Goal: Task Accomplishment & Management: Manage account settings

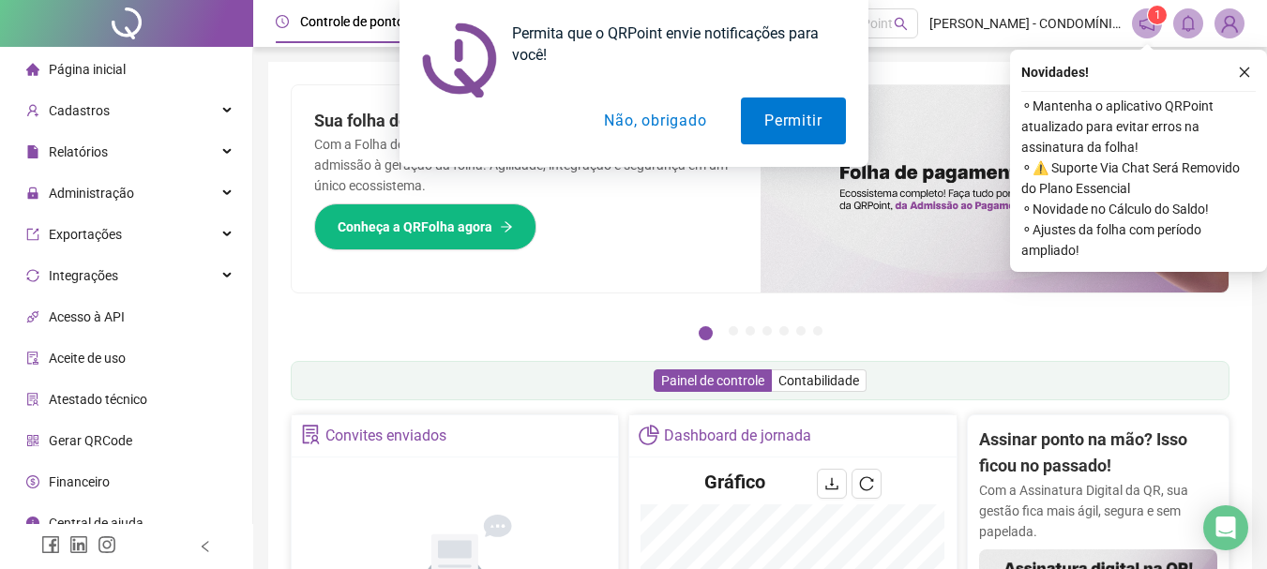
click at [620, 118] on button "Não, obrigado" at bounding box center [655, 121] width 149 height 47
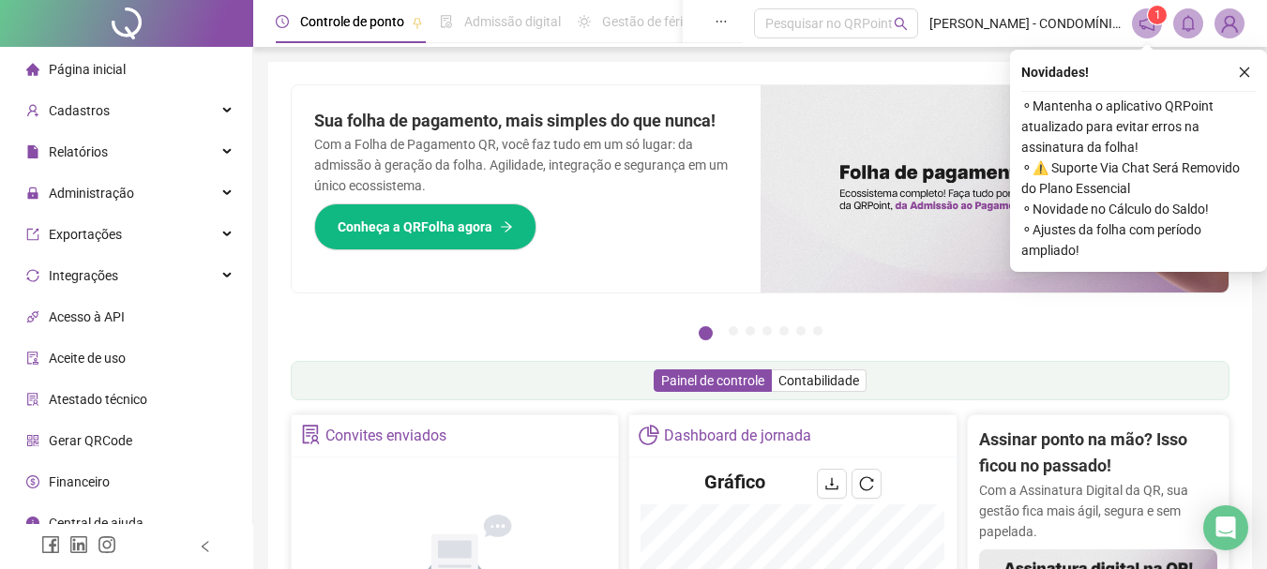
click at [1244, 73] on icon "close" at bounding box center [1244, 72] width 13 height 13
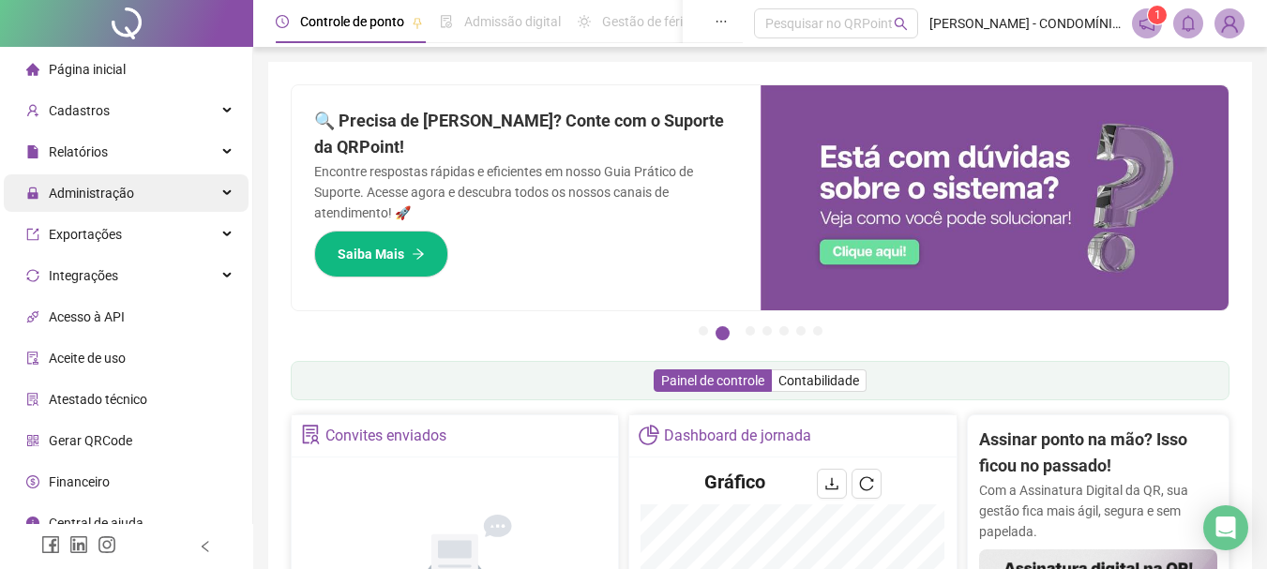
click at [77, 195] on span "Administração" at bounding box center [91, 193] width 85 height 15
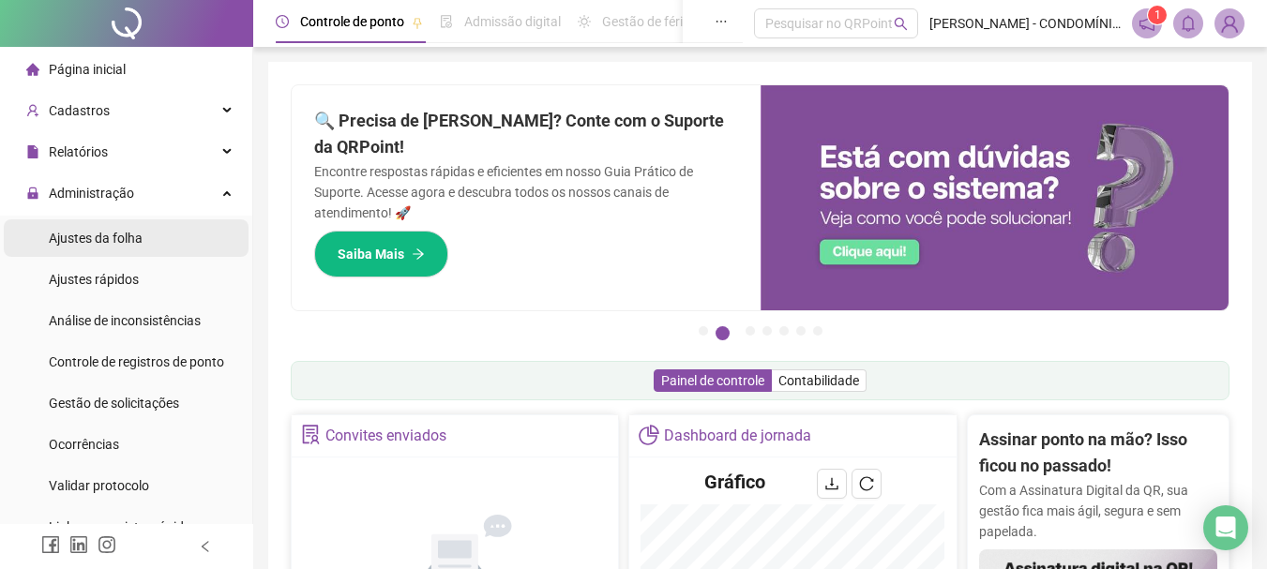
click at [76, 234] on span "Ajustes da folha" at bounding box center [96, 238] width 94 height 15
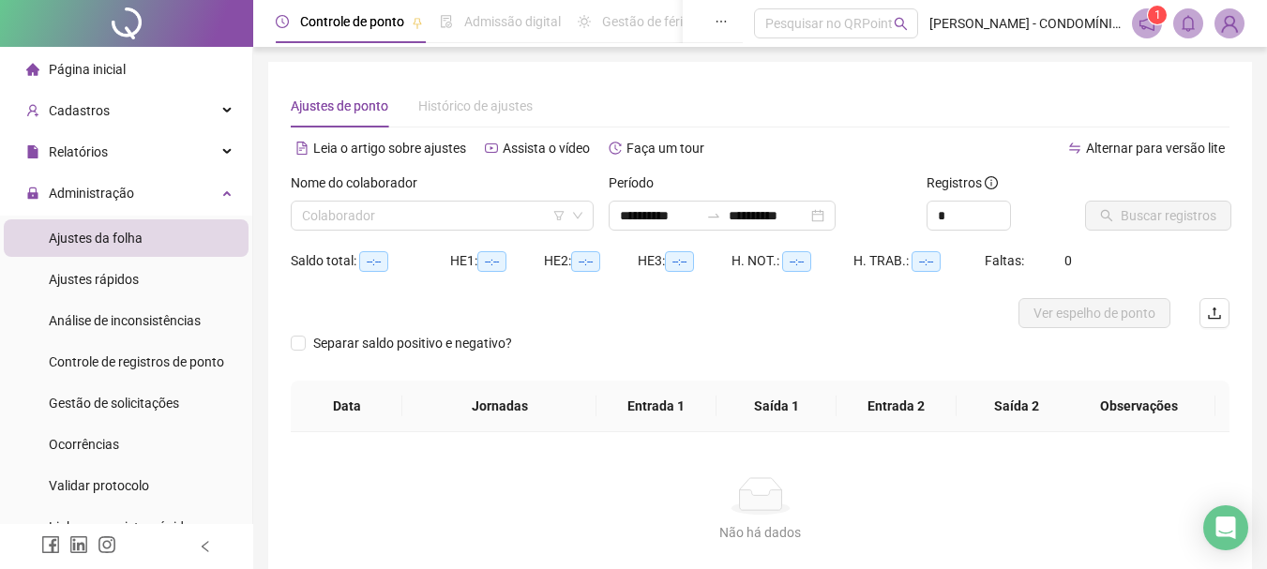
type input "**********"
click at [633, 216] on input "**********" at bounding box center [659, 215] width 79 height 21
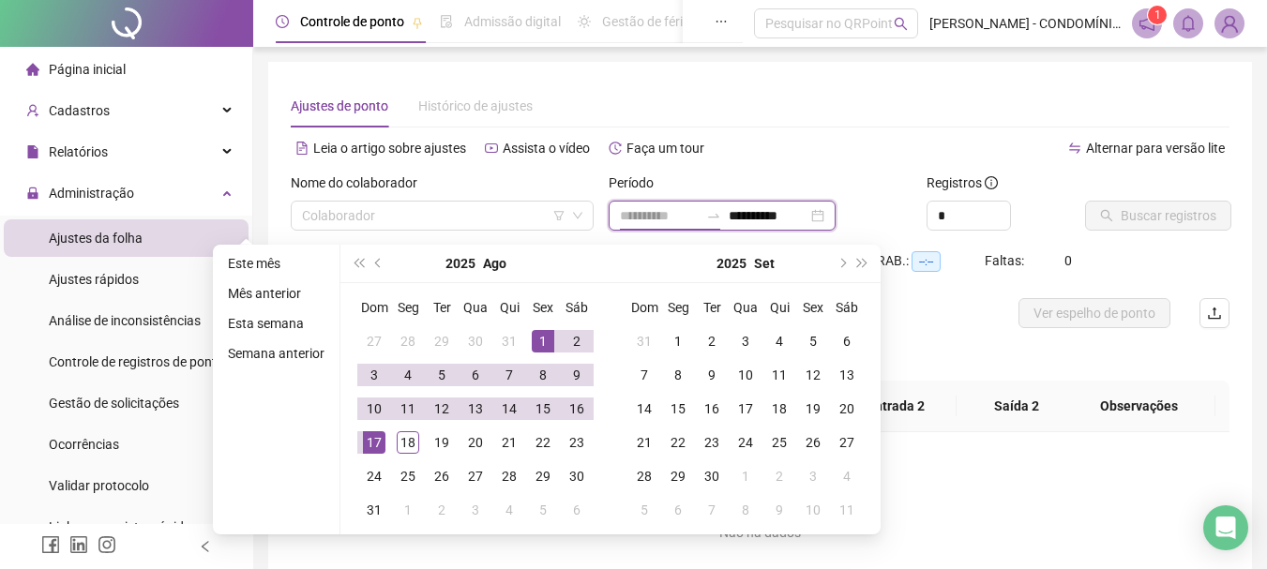
type input "**********"
click at [542, 339] on div "1" at bounding box center [543, 341] width 23 height 23
type input "**********"
click at [408, 444] on div "18" at bounding box center [408, 442] width 23 height 23
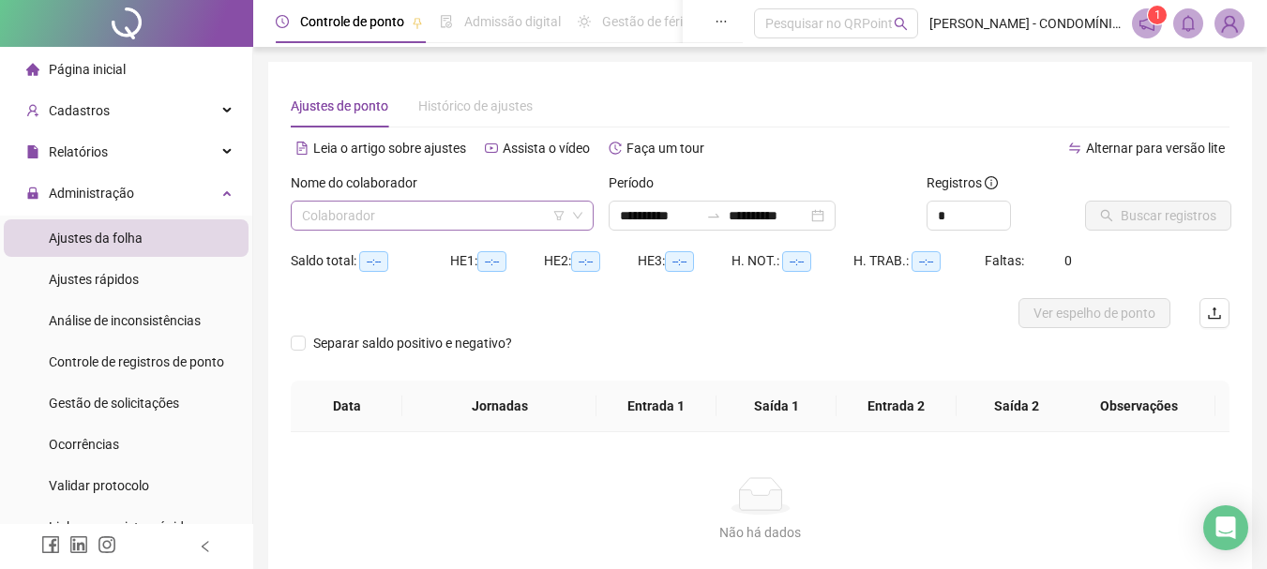
click at [386, 222] on input "search" at bounding box center [434, 216] width 264 height 28
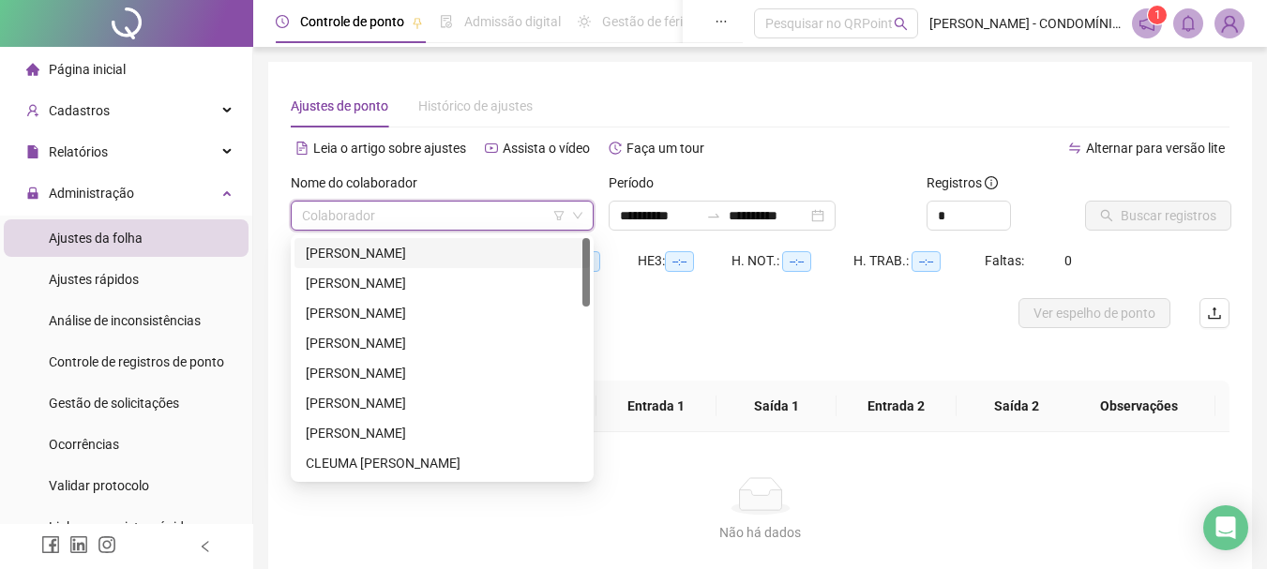
click at [361, 254] on div "[PERSON_NAME]" at bounding box center [442, 253] width 273 height 21
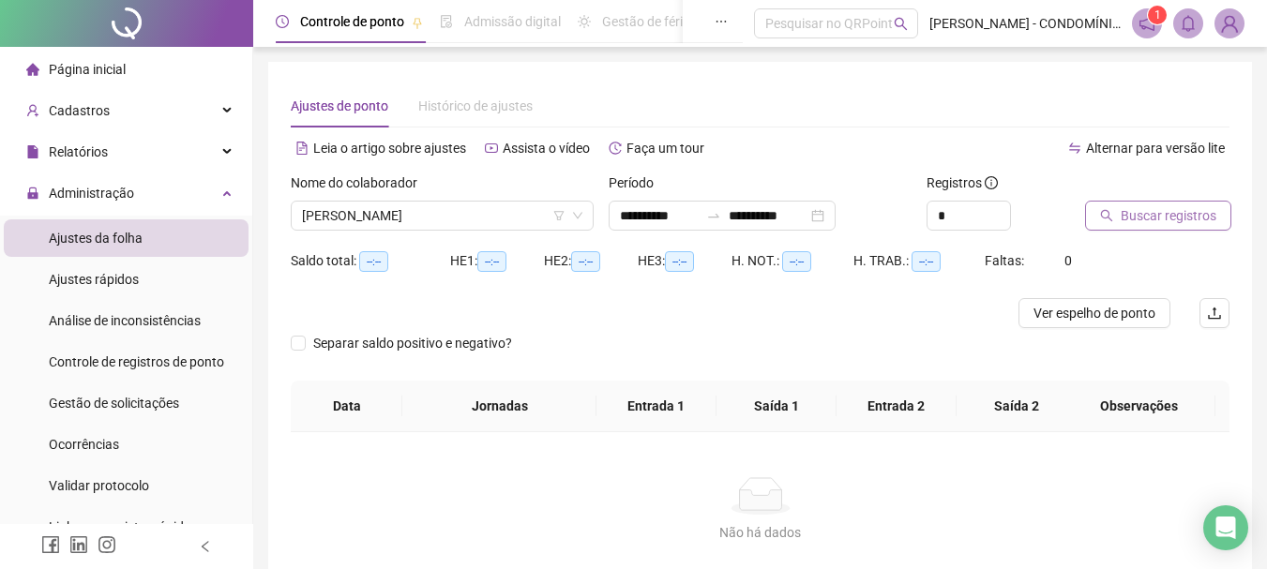
click at [1149, 215] on span "Buscar registros" at bounding box center [1169, 215] width 96 height 21
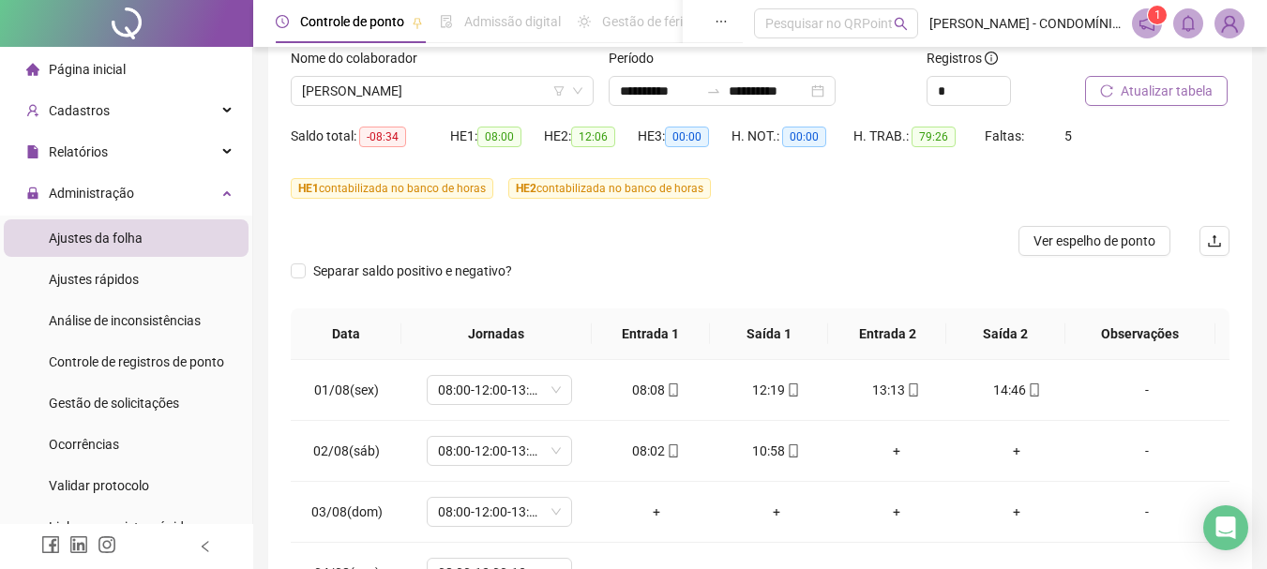
scroll to position [288, 0]
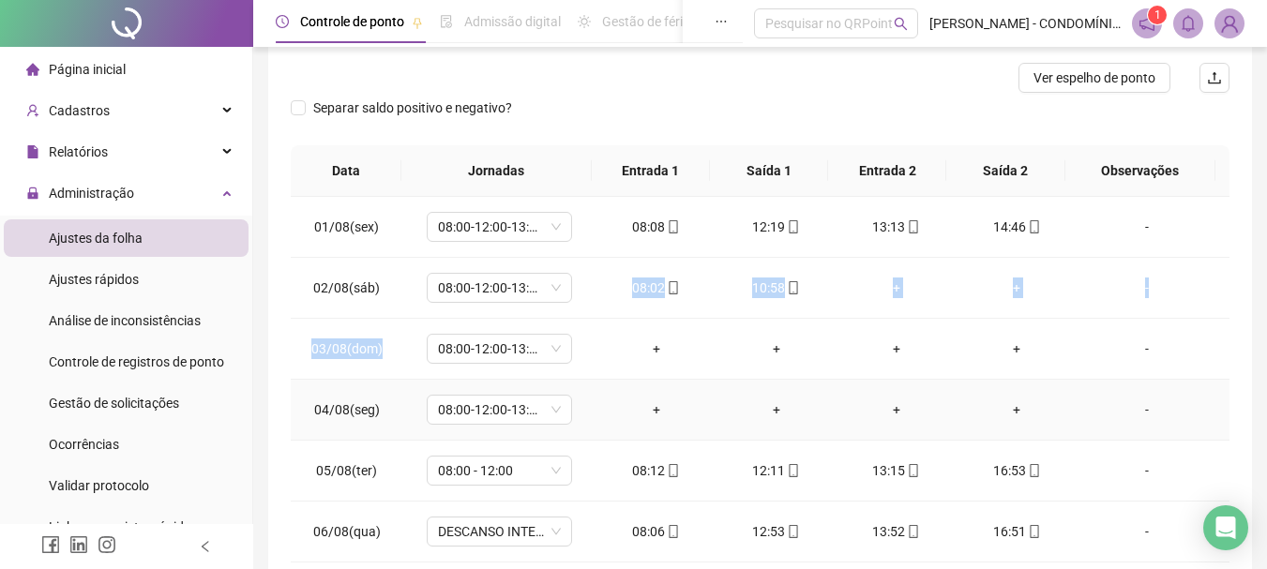
drag, startPoint x: 480, startPoint y: 333, endPoint x: 315, endPoint y: 391, distance: 175.0
click at [560, 108] on div "Separar saldo positivo e negativo?" at bounding box center [760, 119] width 939 height 53
click at [468, 354] on span "08:00-12:00-13:00-17:00" at bounding box center [499, 349] width 123 height 28
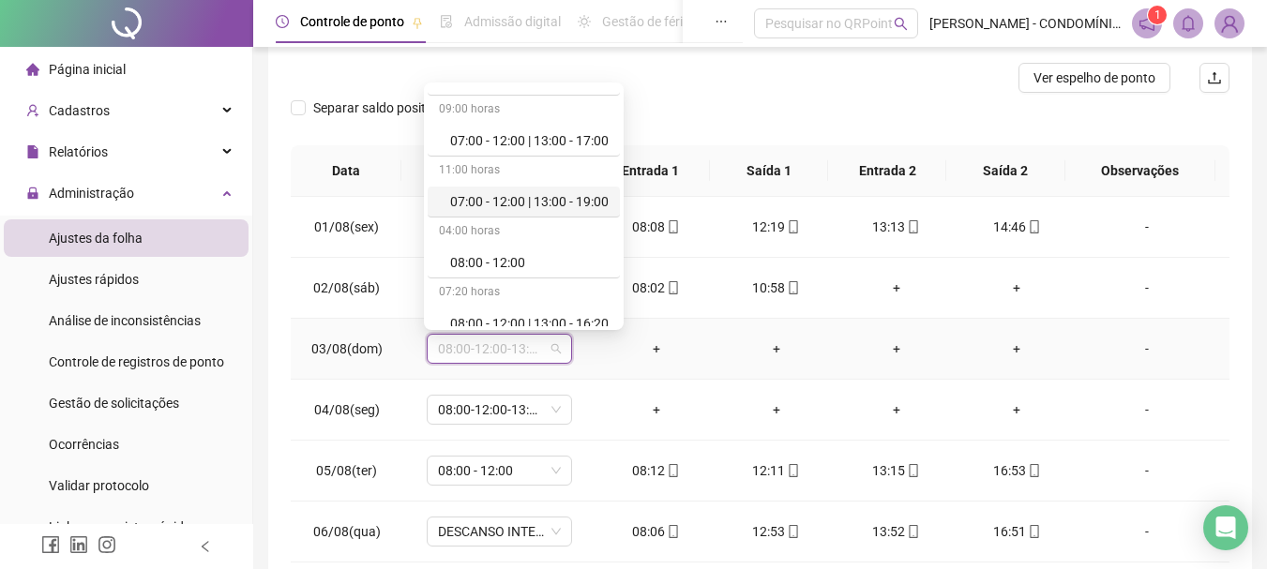
scroll to position [150, 0]
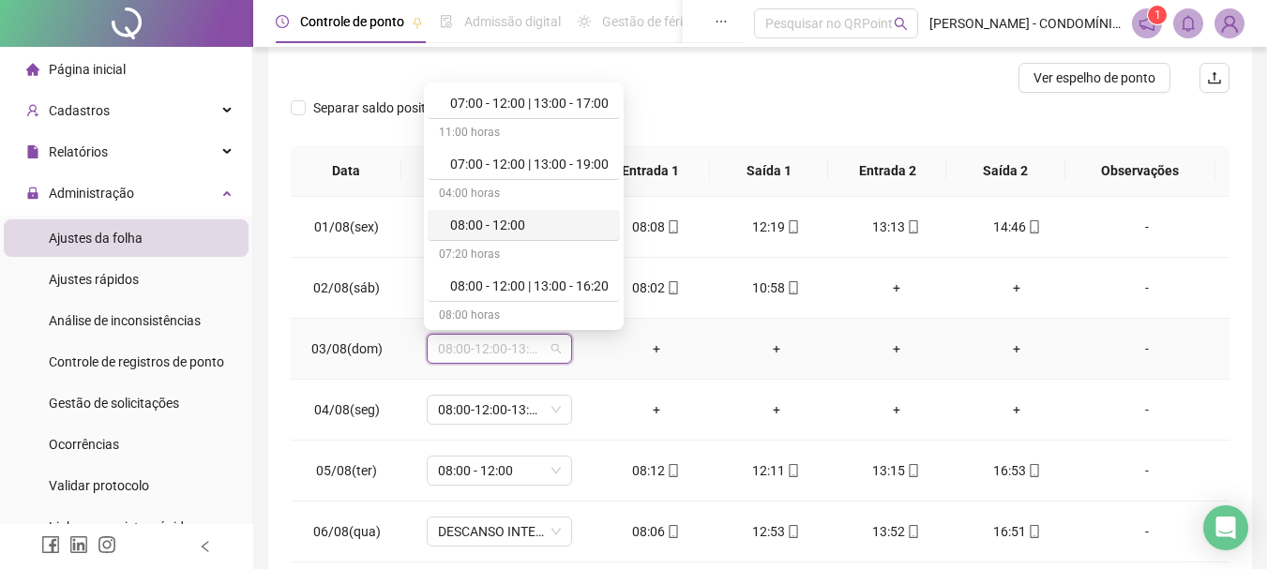
click at [522, 227] on div "08:00 - 12:00" at bounding box center [529, 225] width 158 height 21
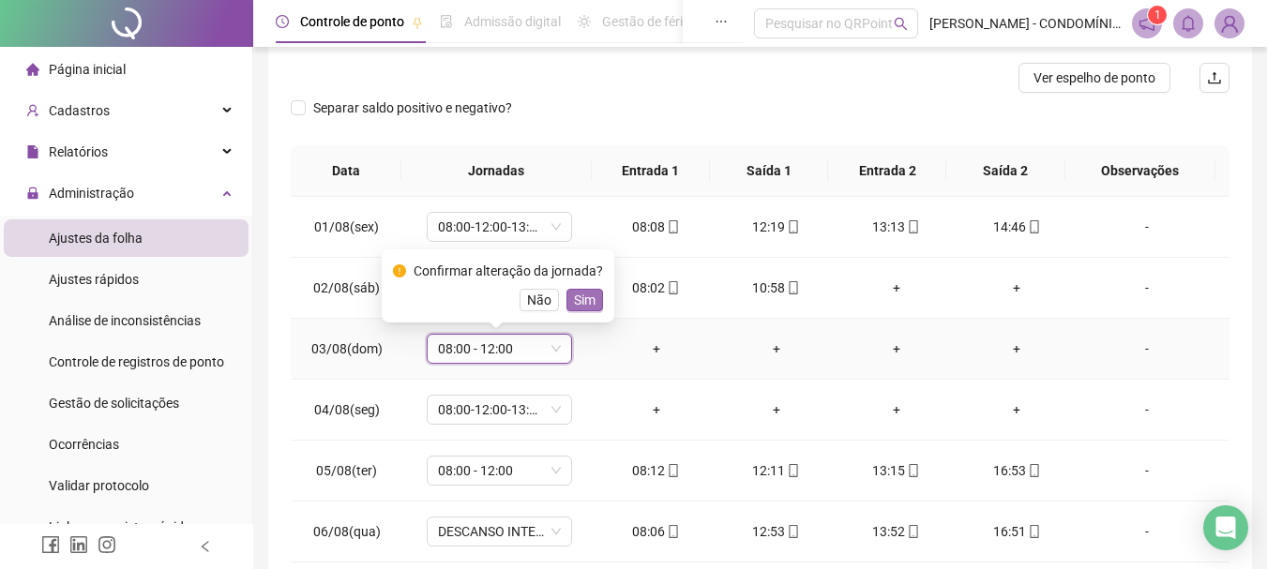
click at [576, 304] on span "Sim" at bounding box center [585, 300] width 22 height 21
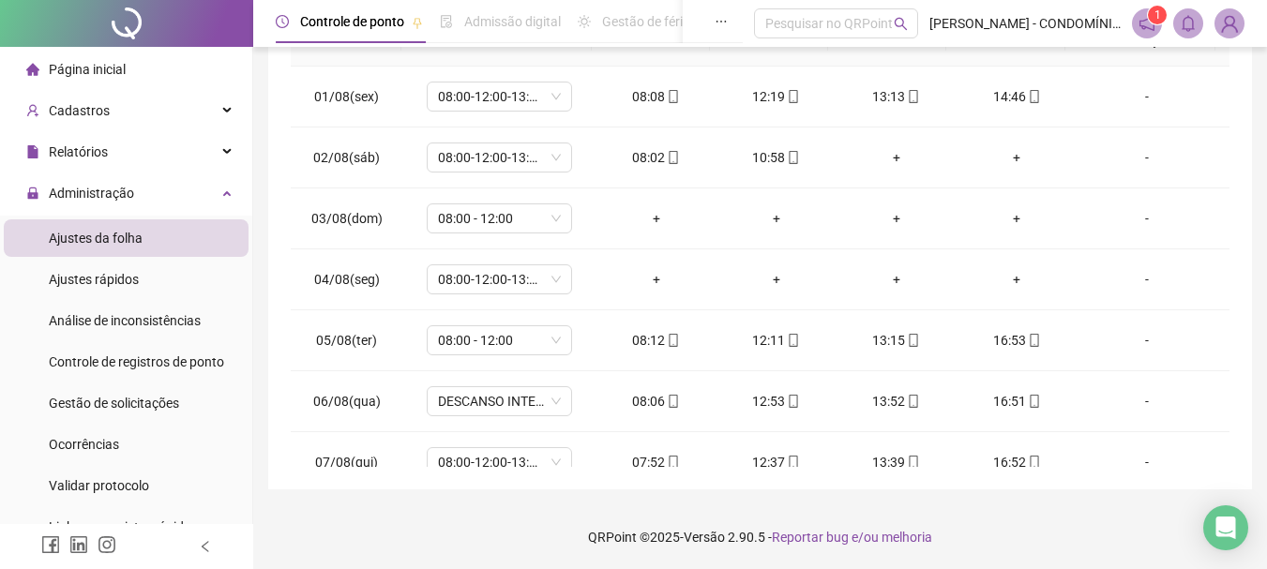
scroll to position [419, 0]
click at [352, 334] on span "05/08(ter)" at bounding box center [346, 339] width 61 height 15
click at [501, 400] on span "DESCANSO INTER-JORNADA" at bounding box center [499, 400] width 123 height 28
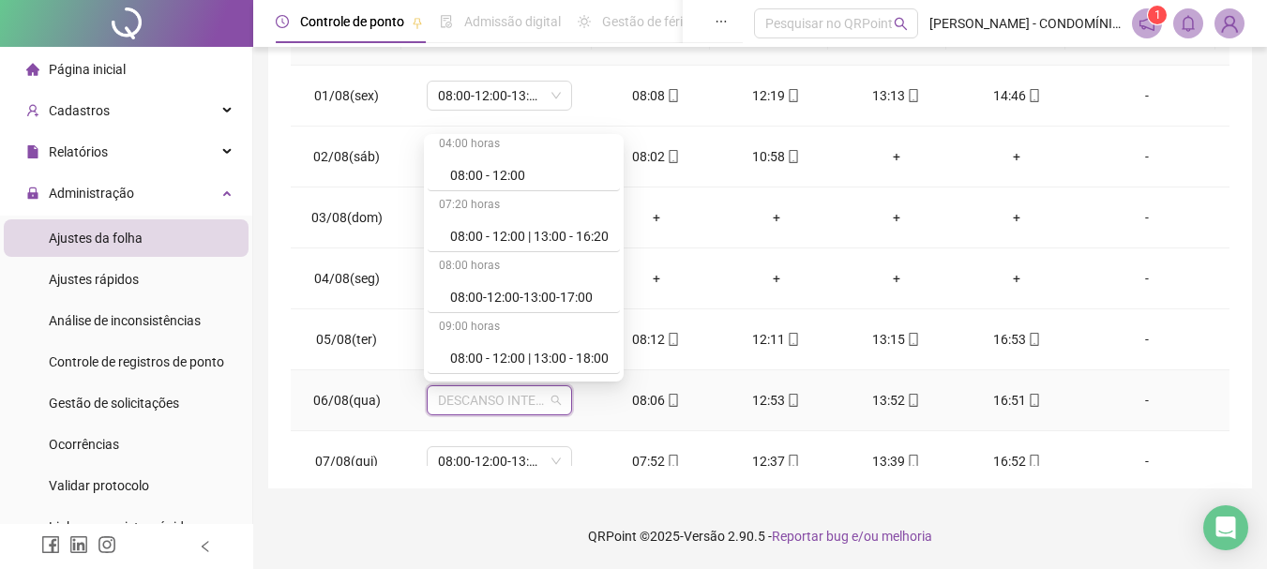
scroll to position [263, 0]
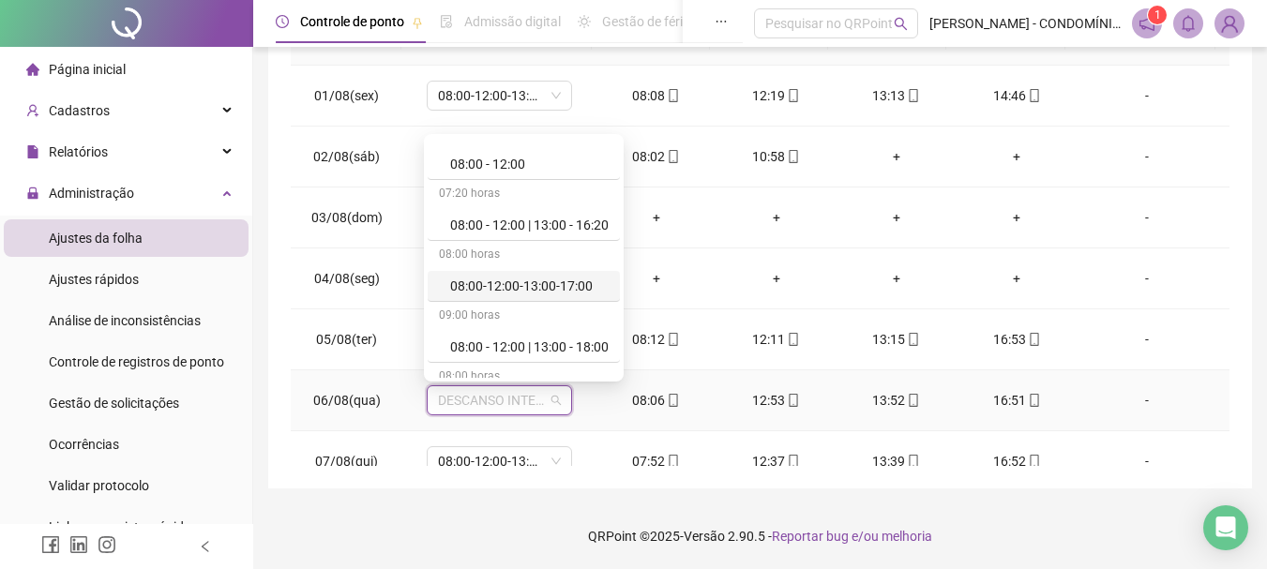
click at [518, 279] on div "08:00-12:00-13:00-17:00" at bounding box center [529, 286] width 158 height 21
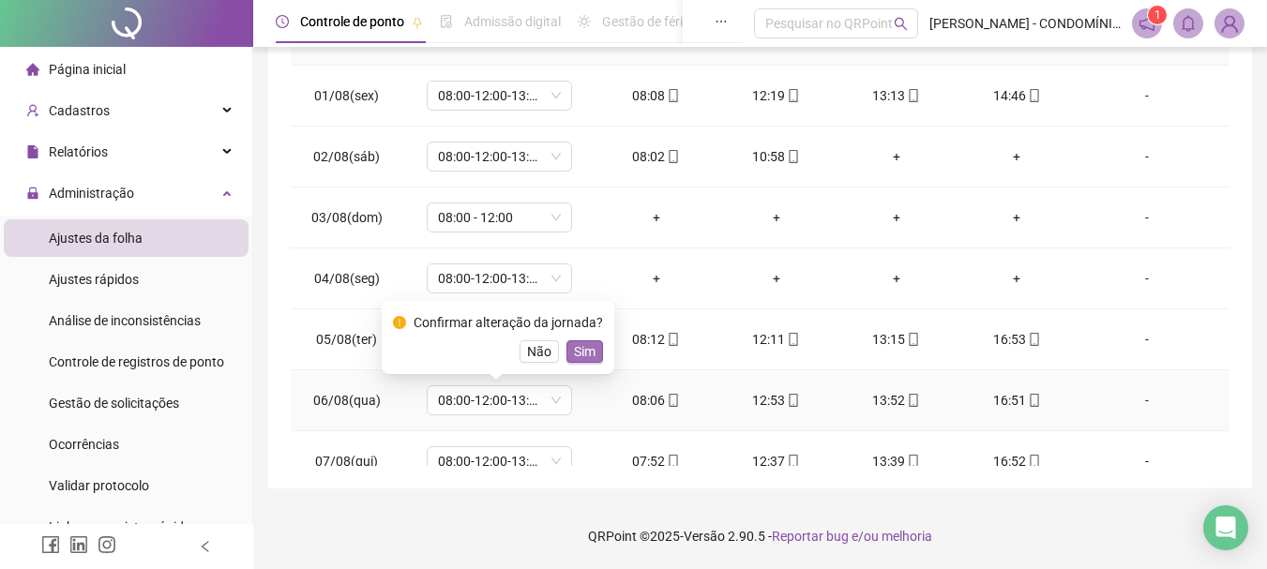
click at [593, 353] on button "Sim" at bounding box center [584, 351] width 37 height 23
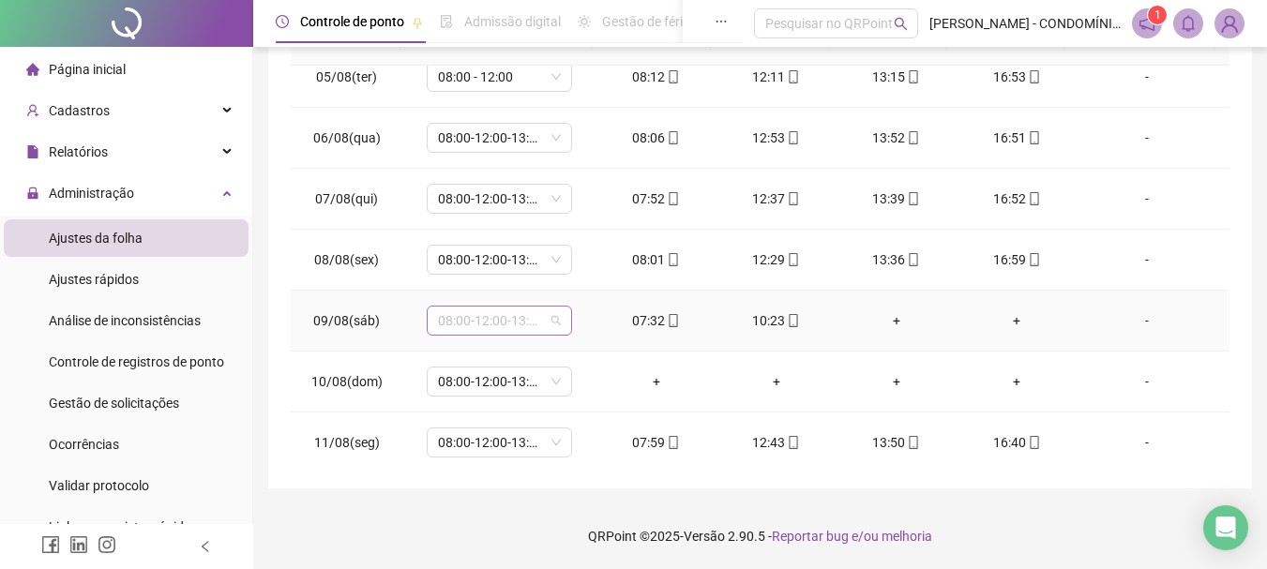
click at [494, 324] on span "08:00-12:00-13:00-17:00" at bounding box center [499, 321] width 123 height 28
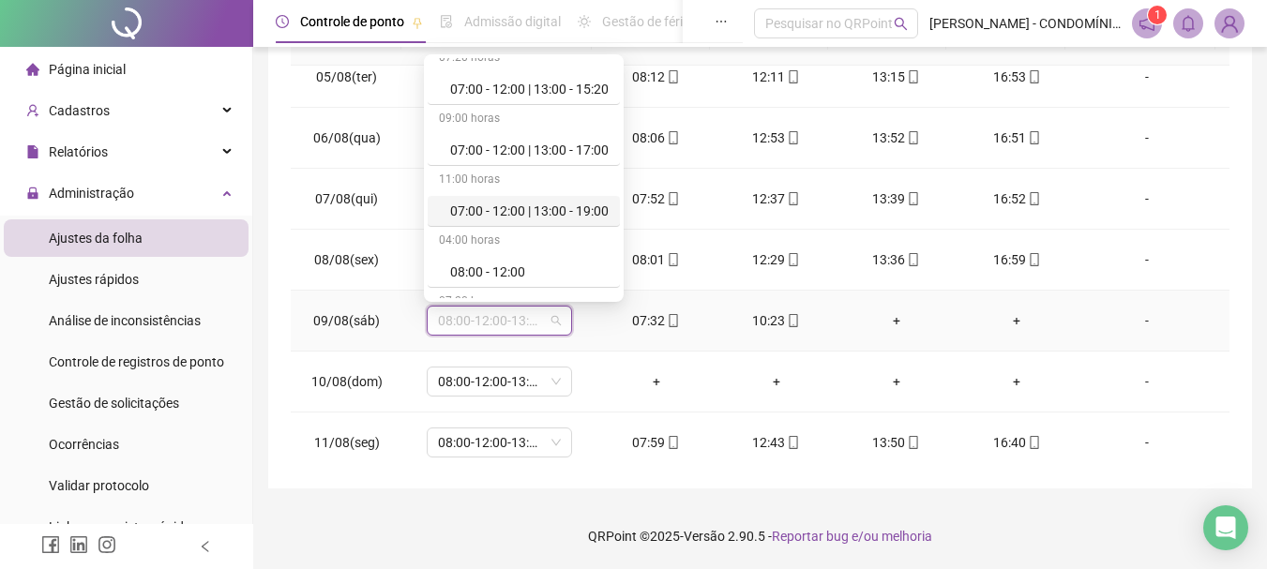
scroll to position [113, 0]
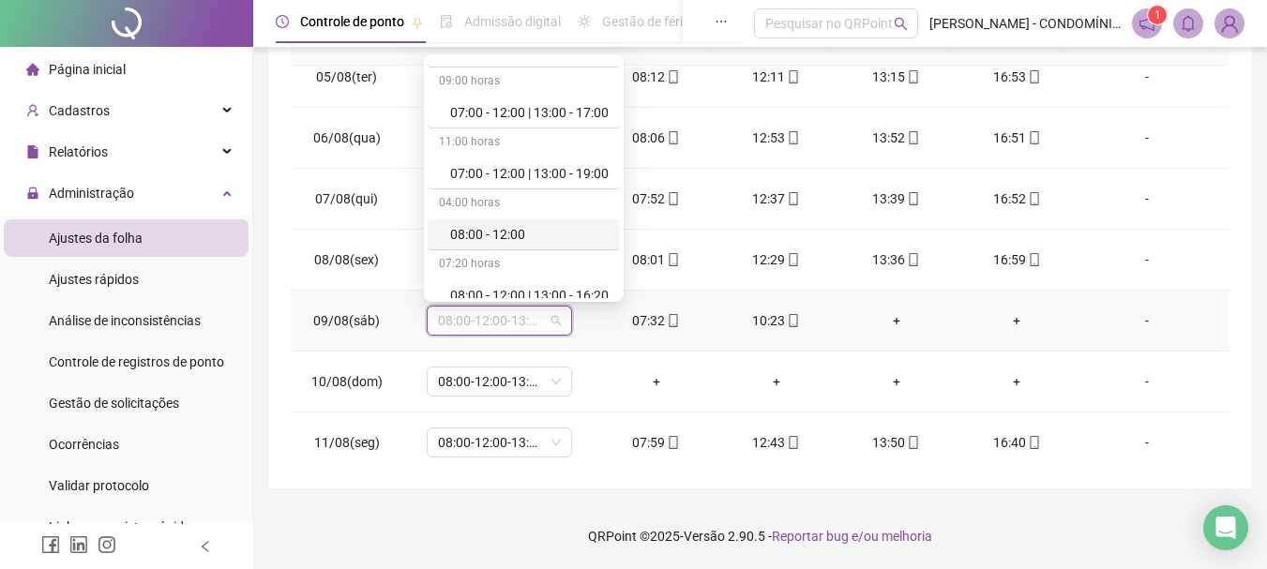
click at [521, 232] on div "08:00 - 12:00" at bounding box center [529, 234] width 158 height 21
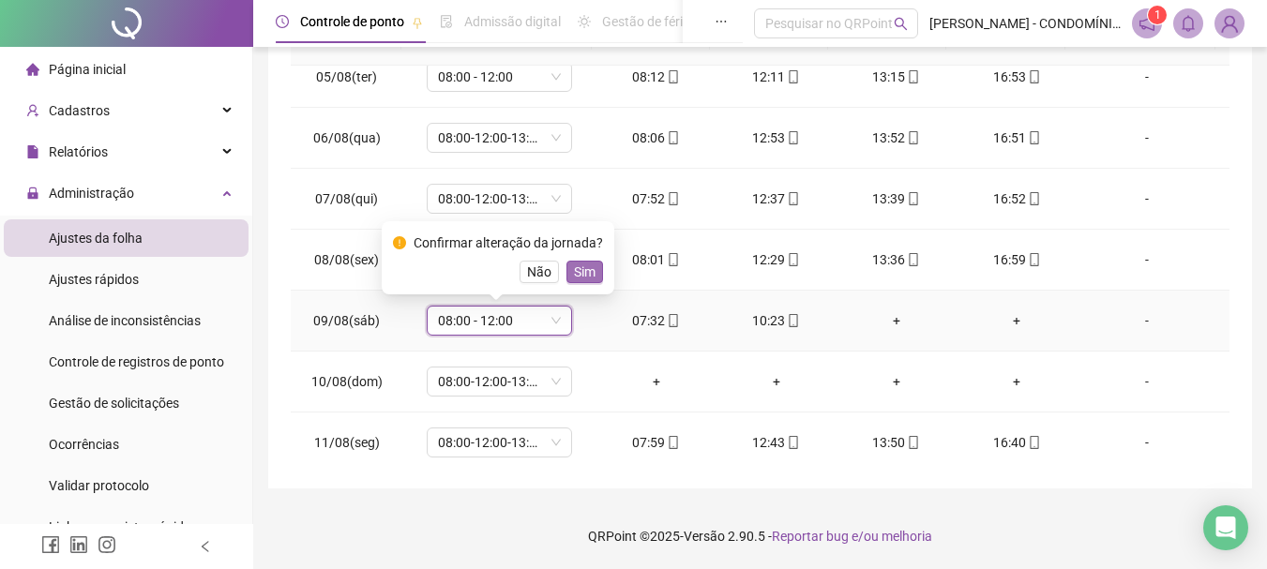
click at [585, 274] on span "Sim" at bounding box center [585, 272] width 22 height 21
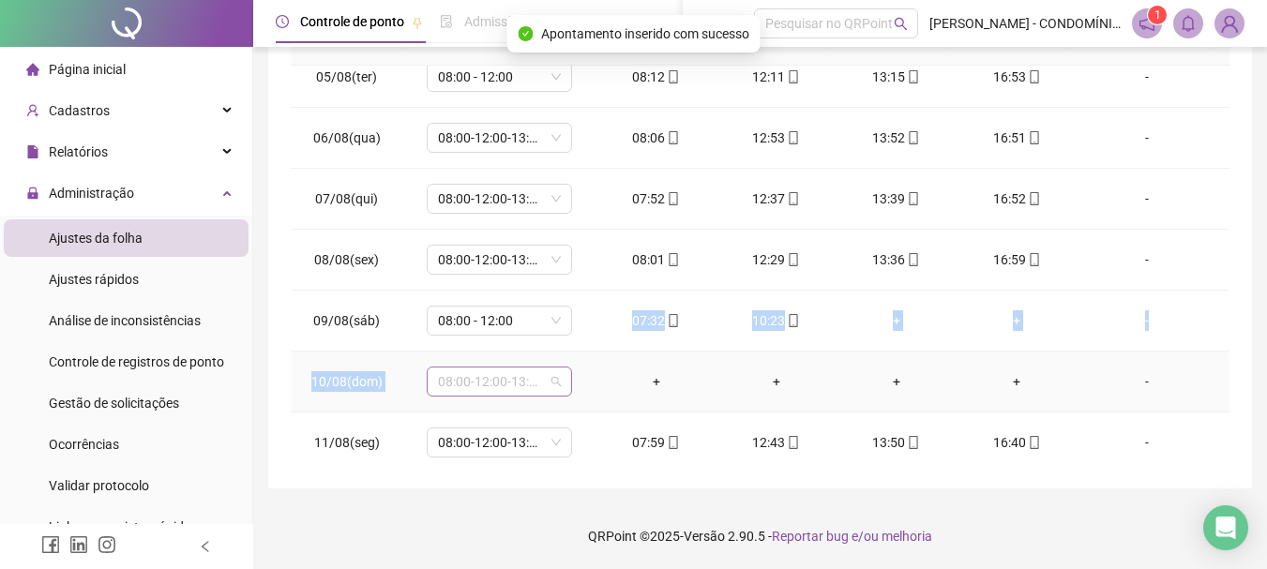
click at [489, 376] on span "08:00-12:00-13:00-17:00" at bounding box center [499, 382] width 123 height 28
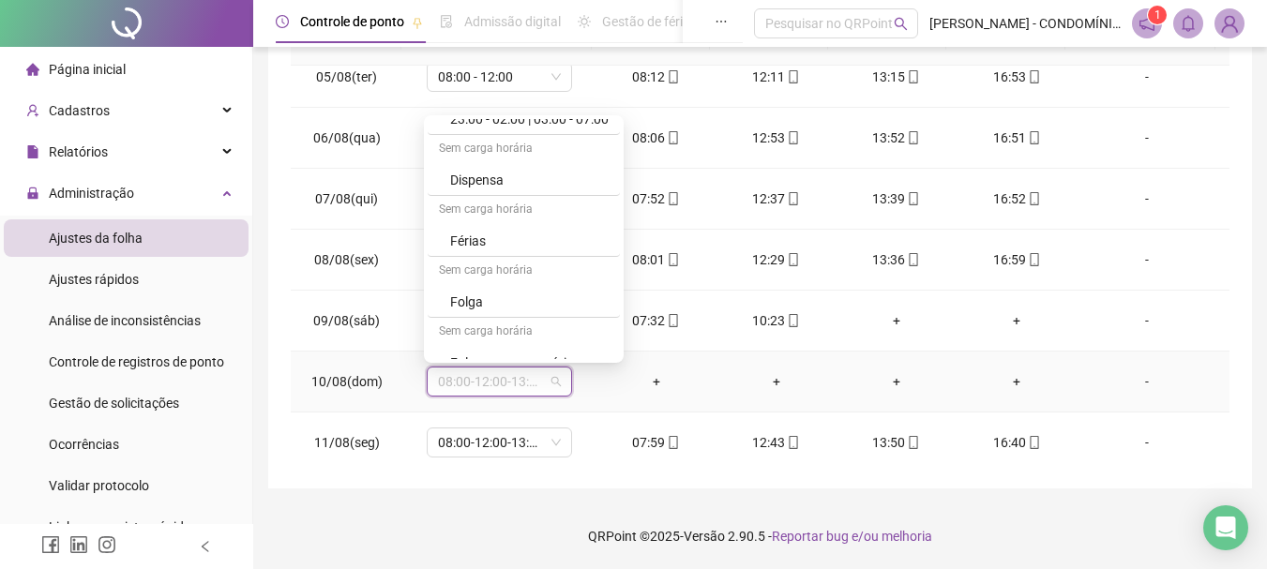
scroll to position [1275, 0]
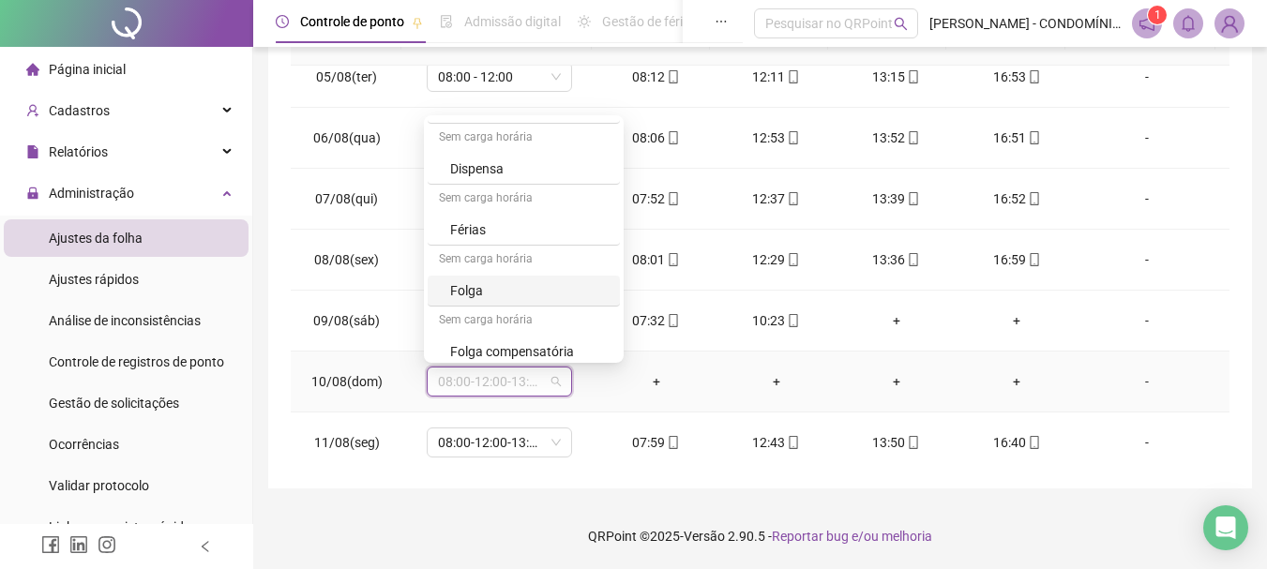
click at [463, 285] on div "Folga" at bounding box center [529, 290] width 158 height 21
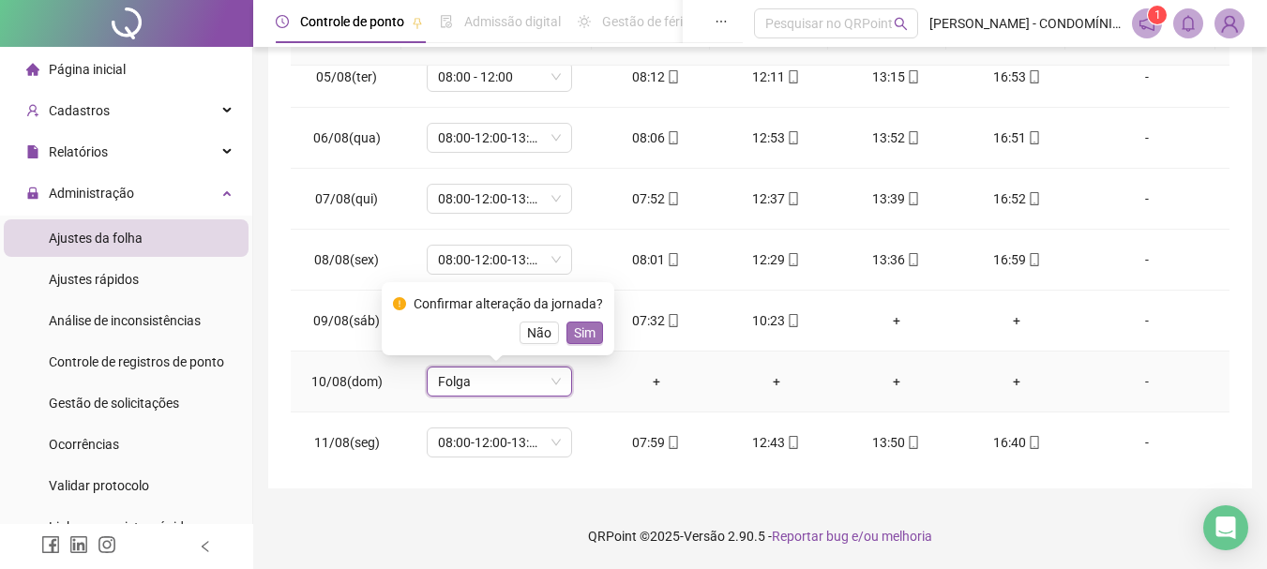
click at [579, 336] on span "Sim" at bounding box center [585, 333] width 22 height 21
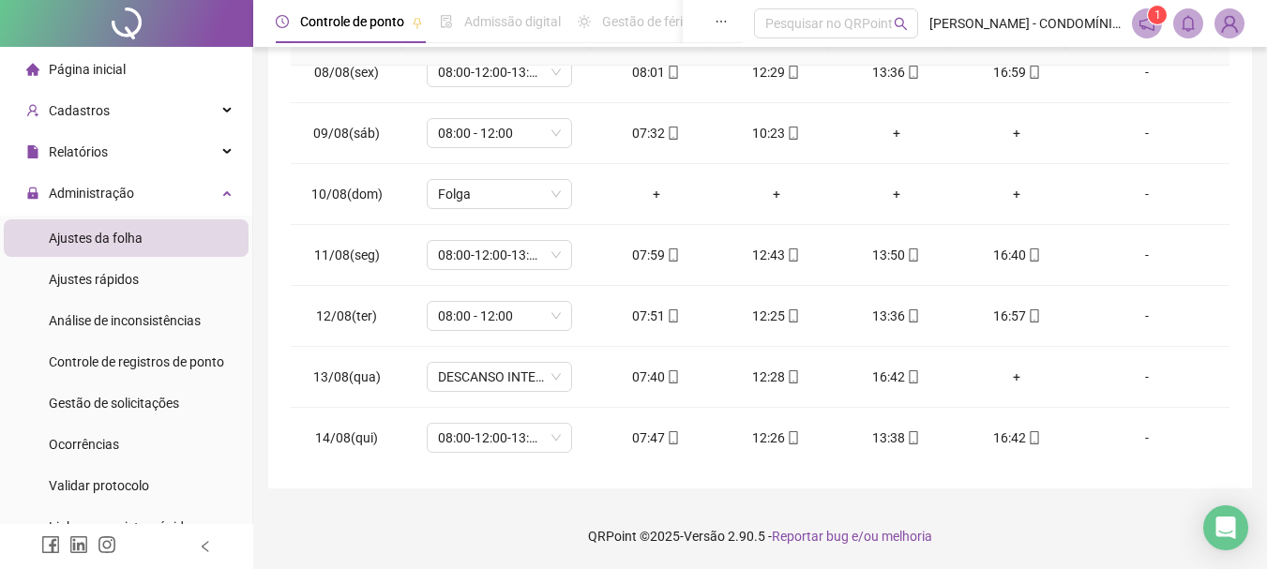
scroll to position [488, 0]
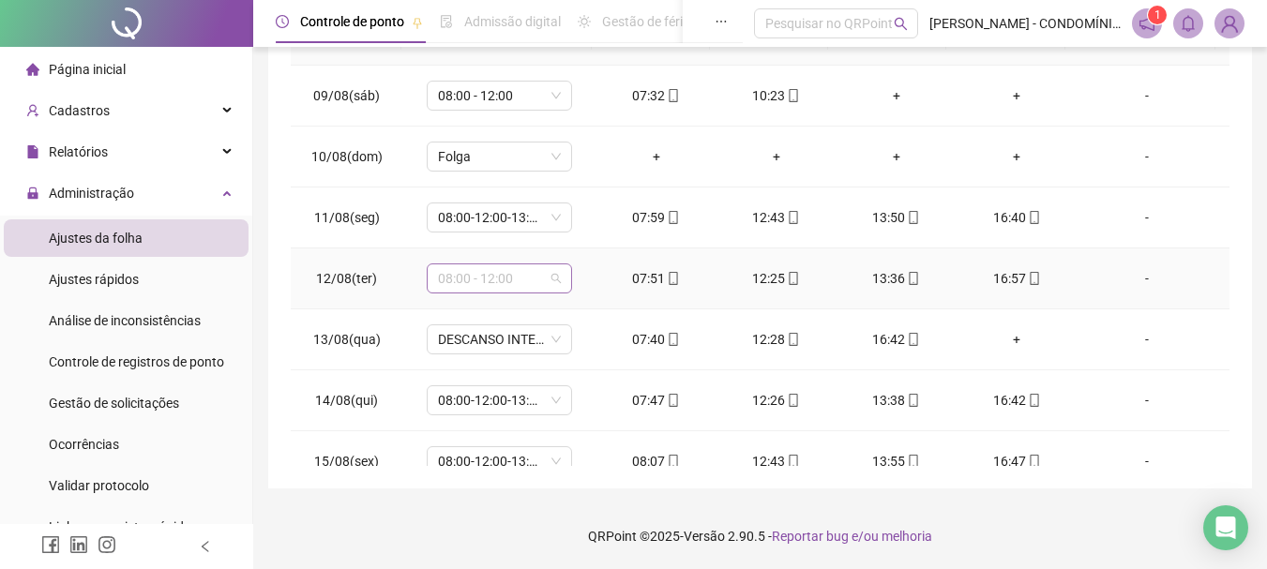
click at [453, 277] on span "08:00 - 12:00" at bounding box center [499, 278] width 123 height 28
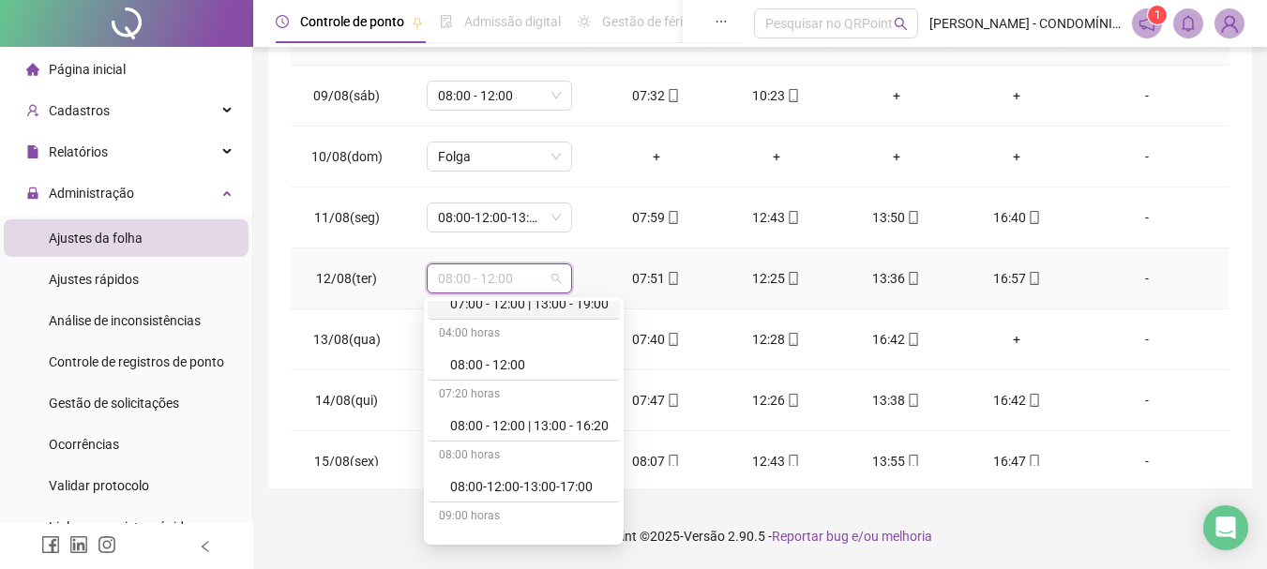
scroll to position [263, 0]
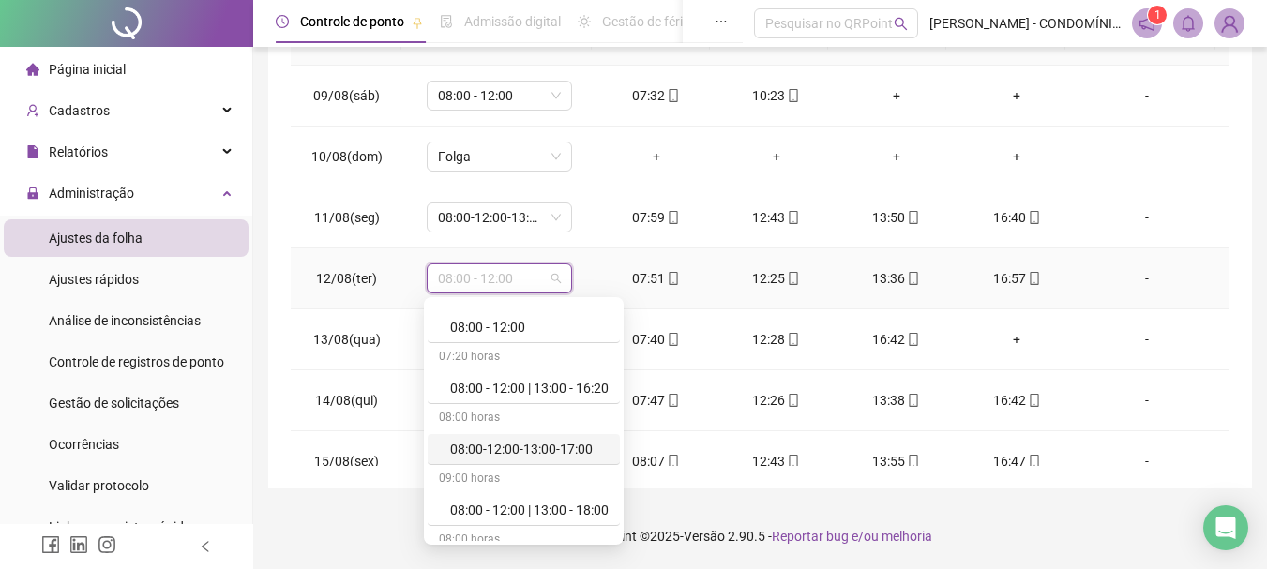
click at [535, 446] on div "08:00-12:00-13:00-17:00" at bounding box center [529, 449] width 158 height 21
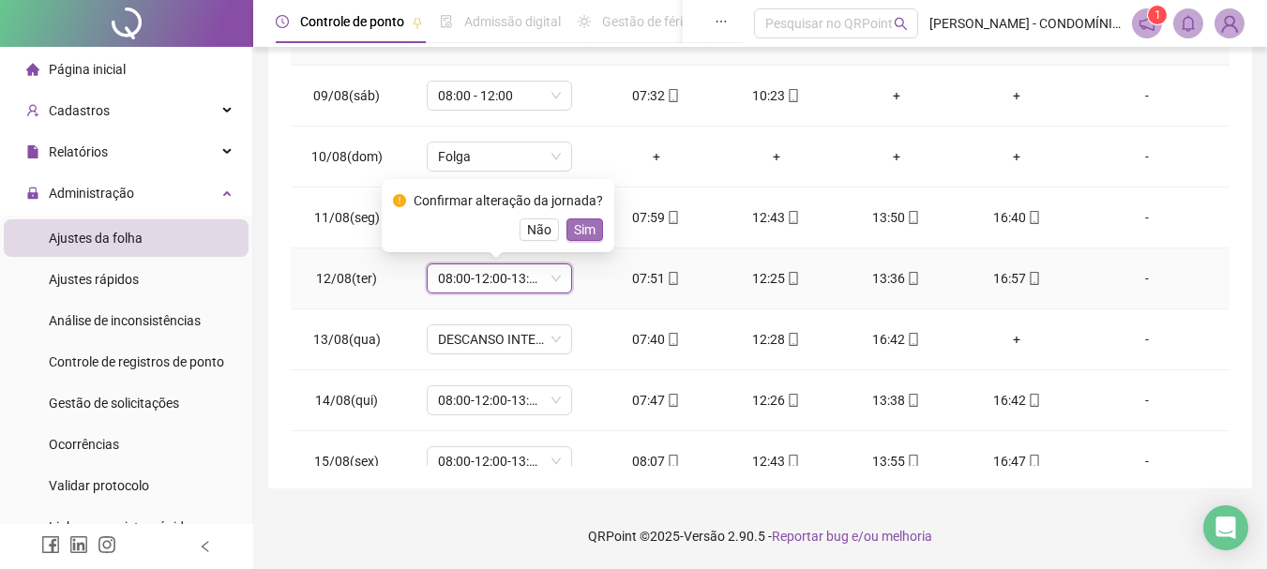
click at [578, 231] on span "Sim" at bounding box center [585, 229] width 22 height 21
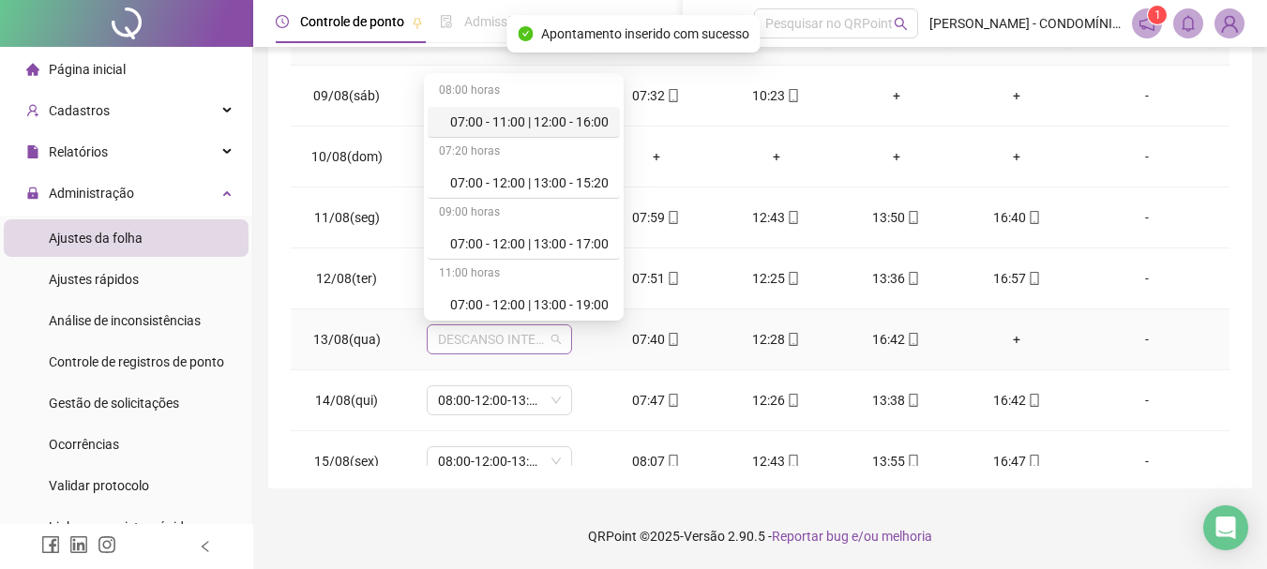
click at [456, 340] on span "DESCANSO INTER-JORNADA" at bounding box center [499, 339] width 123 height 28
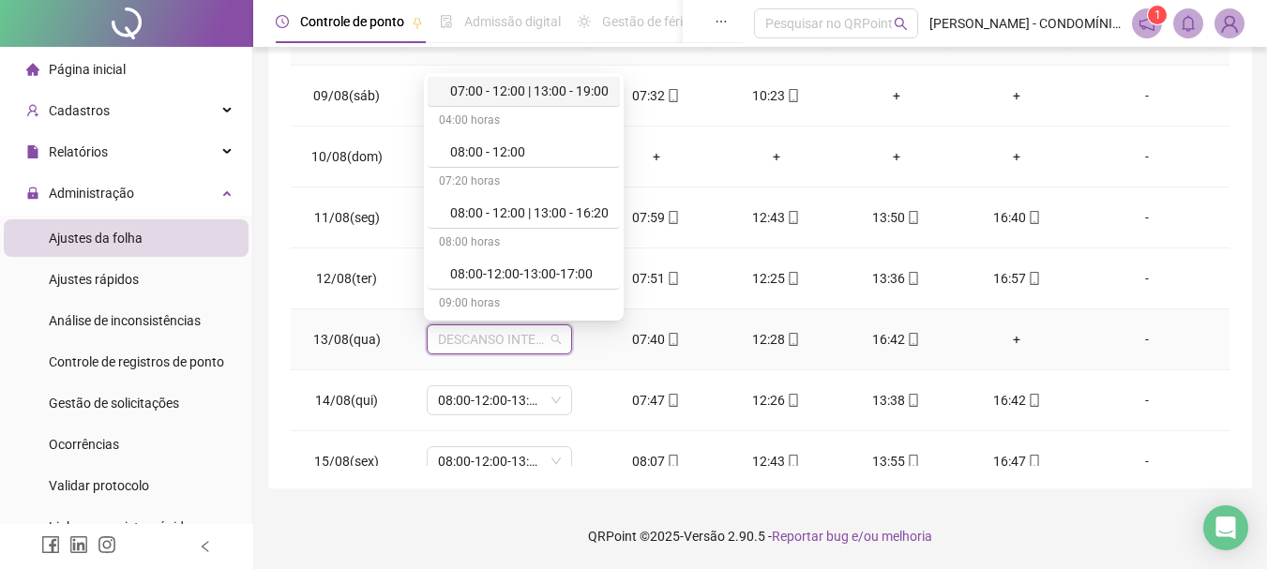
scroll to position [225, 0]
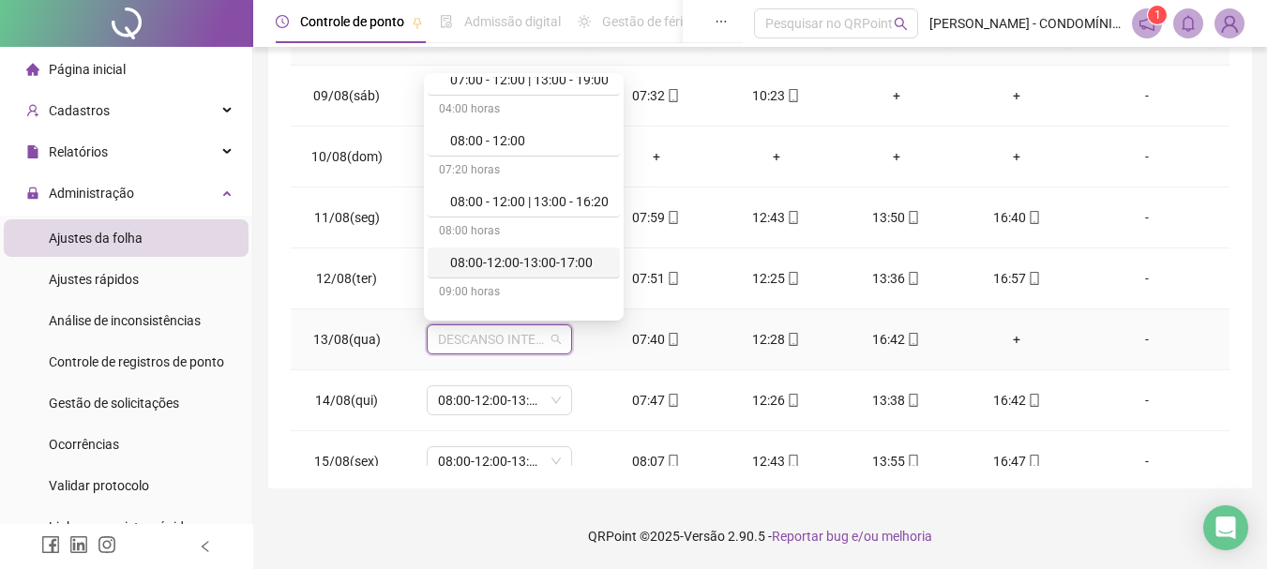
click at [505, 262] on div "08:00-12:00-13:00-17:00" at bounding box center [529, 262] width 158 height 21
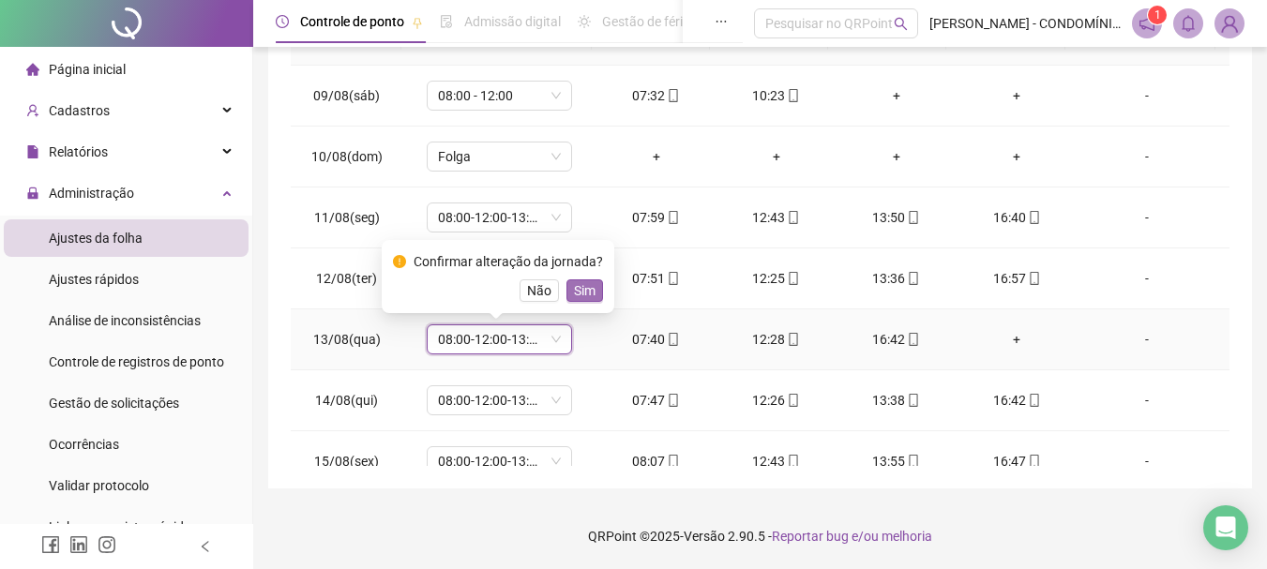
click at [581, 290] on span "Sim" at bounding box center [585, 290] width 22 height 21
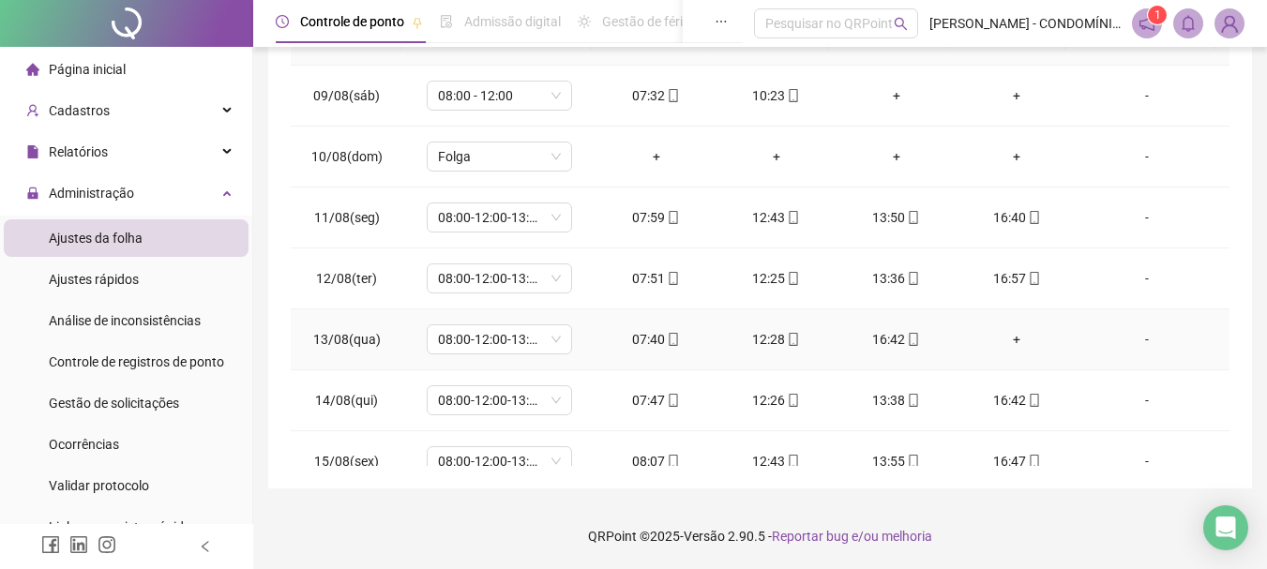
click at [1002, 340] on div "+" at bounding box center [1017, 339] width 90 height 21
click at [1003, 341] on div "+" at bounding box center [1017, 339] width 90 height 21
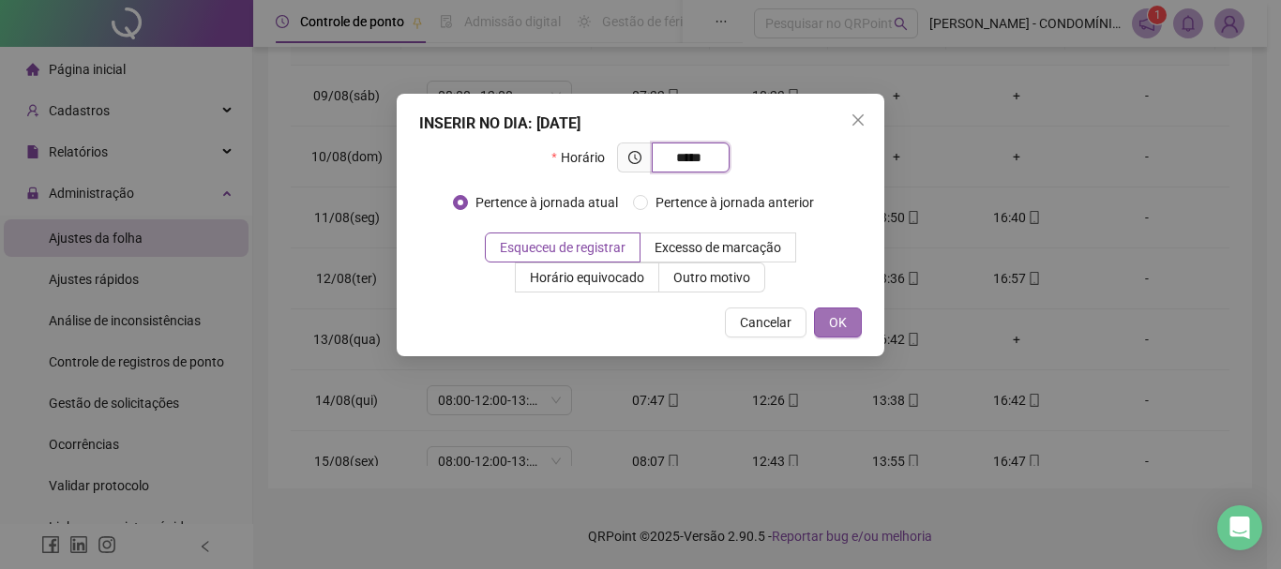
type input "*****"
click at [834, 318] on span "OK" at bounding box center [838, 322] width 18 height 21
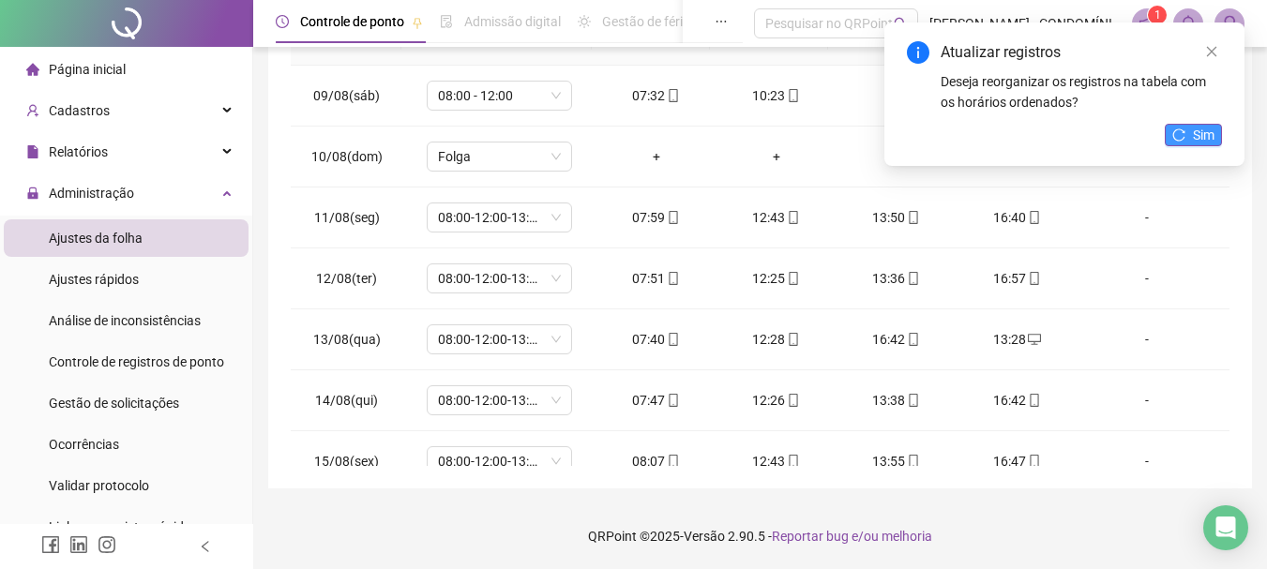
click at [1198, 138] on span "Sim" at bounding box center [1204, 135] width 22 height 21
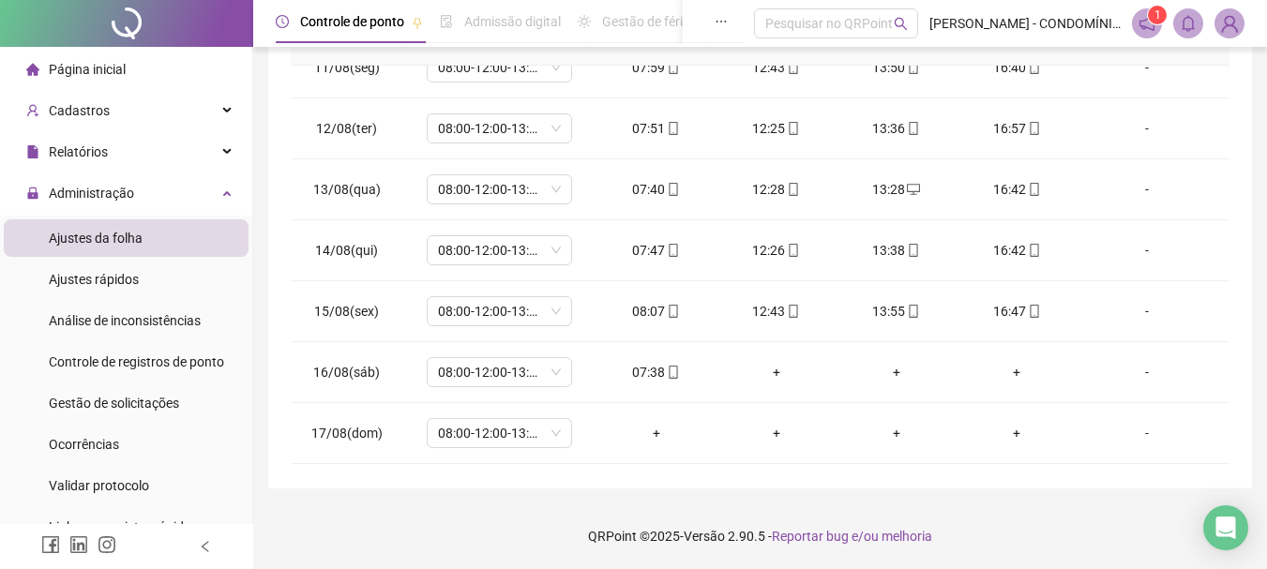
scroll to position [675, 0]
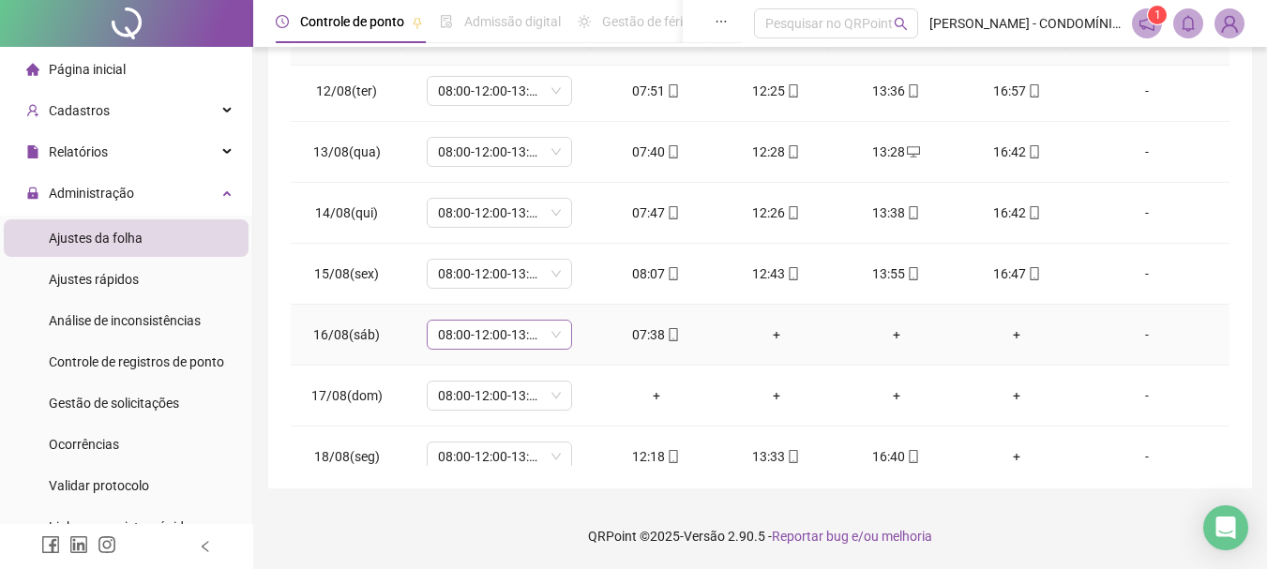
click at [484, 333] on span "08:00-12:00-13:00-17:00" at bounding box center [499, 335] width 123 height 28
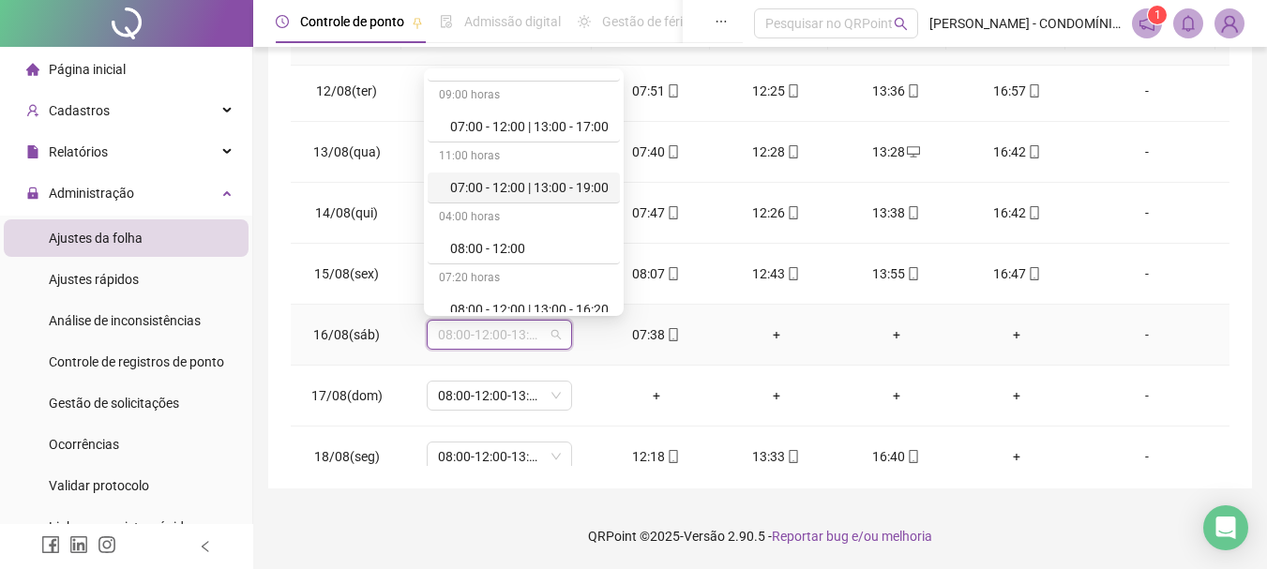
scroll to position [150, 0]
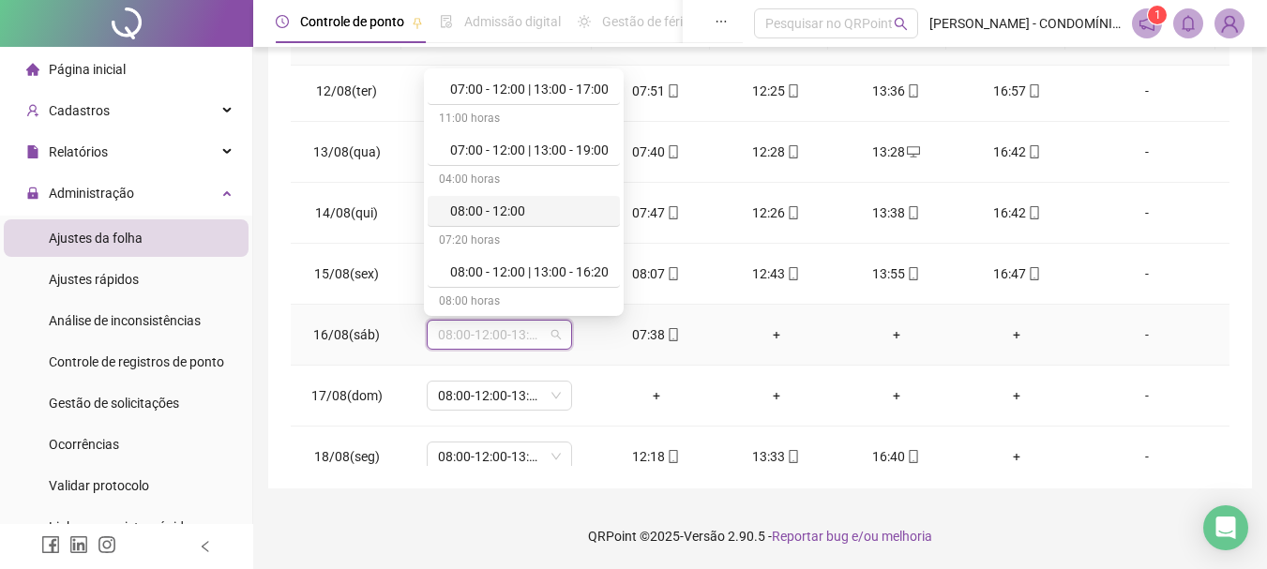
click at [488, 210] on div "08:00 - 12:00" at bounding box center [529, 211] width 158 height 21
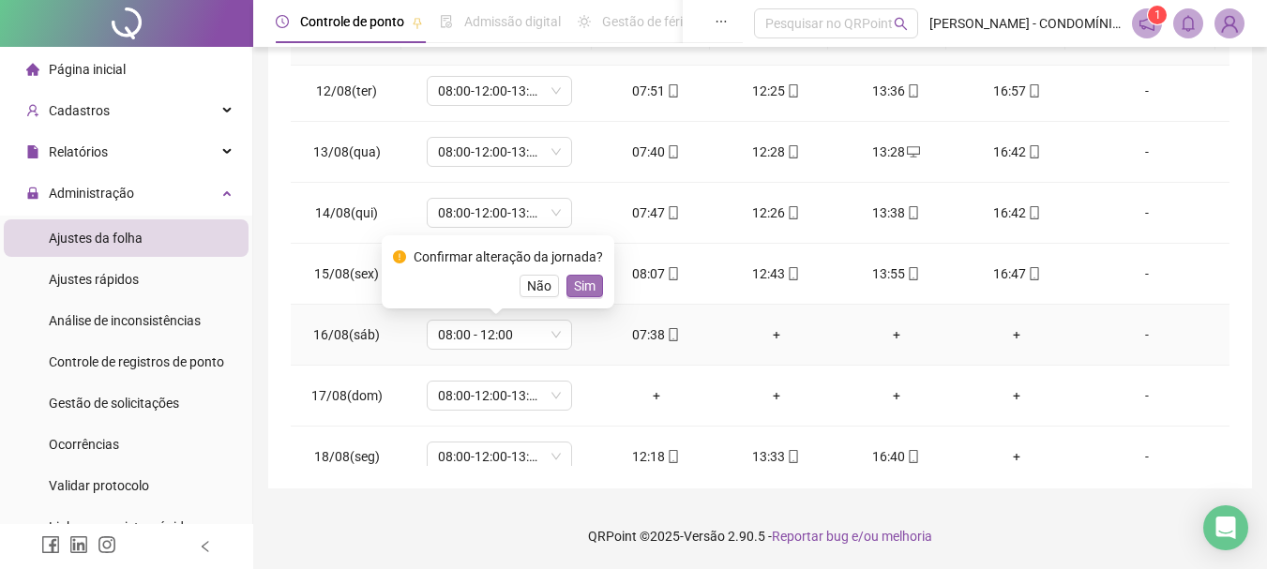
click at [581, 284] on span "Sim" at bounding box center [585, 286] width 22 height 21
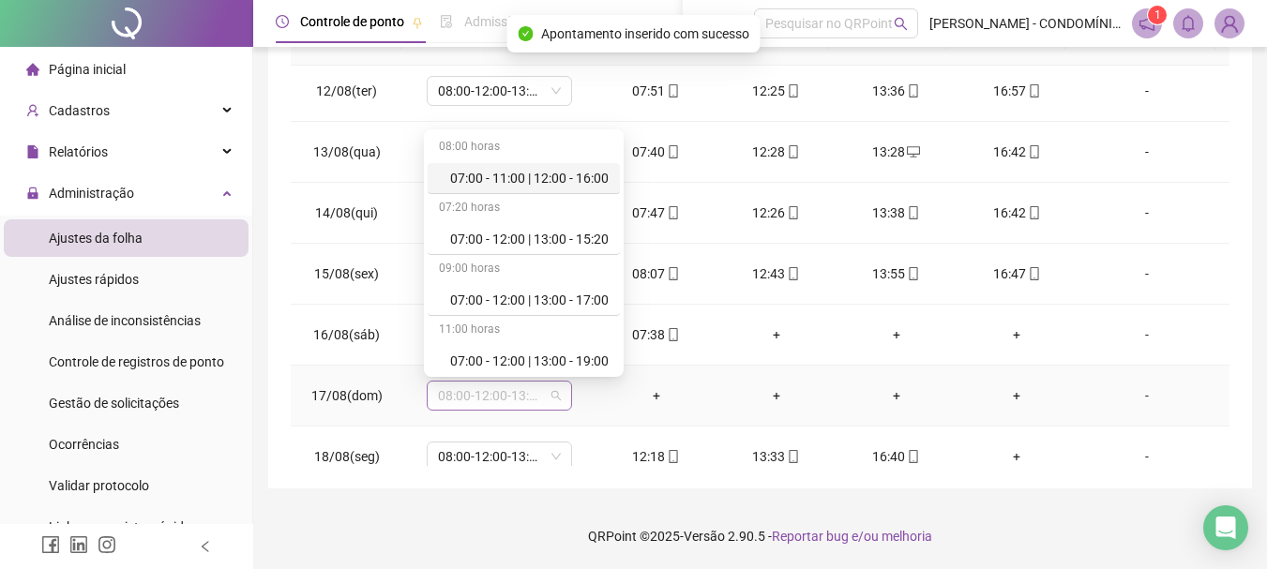
click at [464, 385] on span "08:00-12:00-13:00-17:00" at bounding box center [499, 396] width 123 height 28
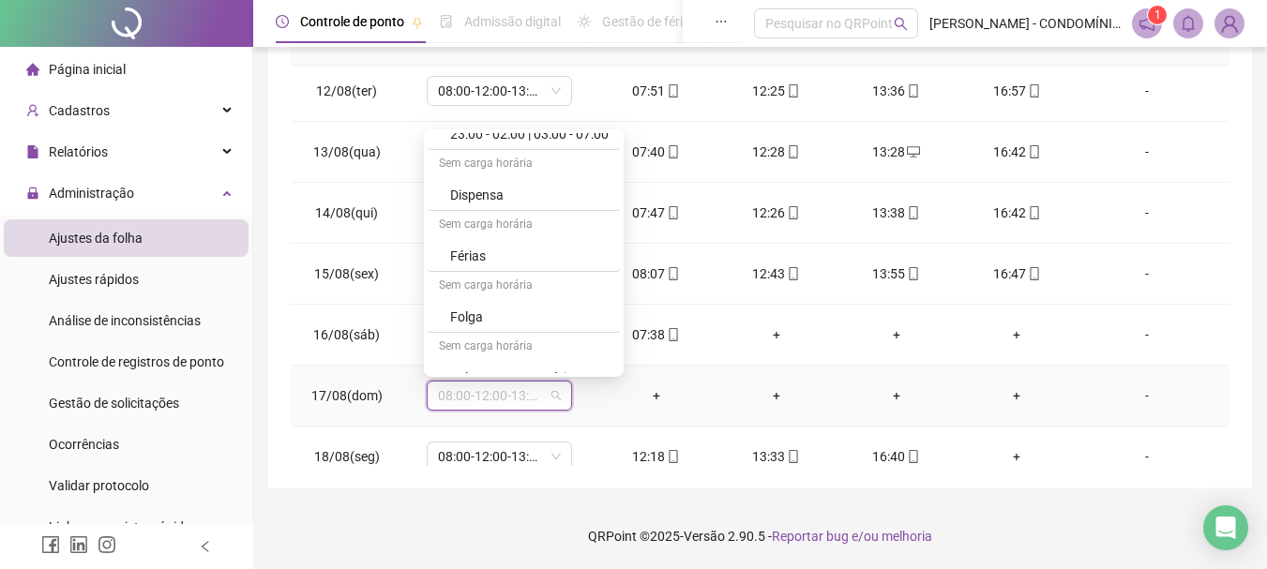
scroll to position [1275, 0]
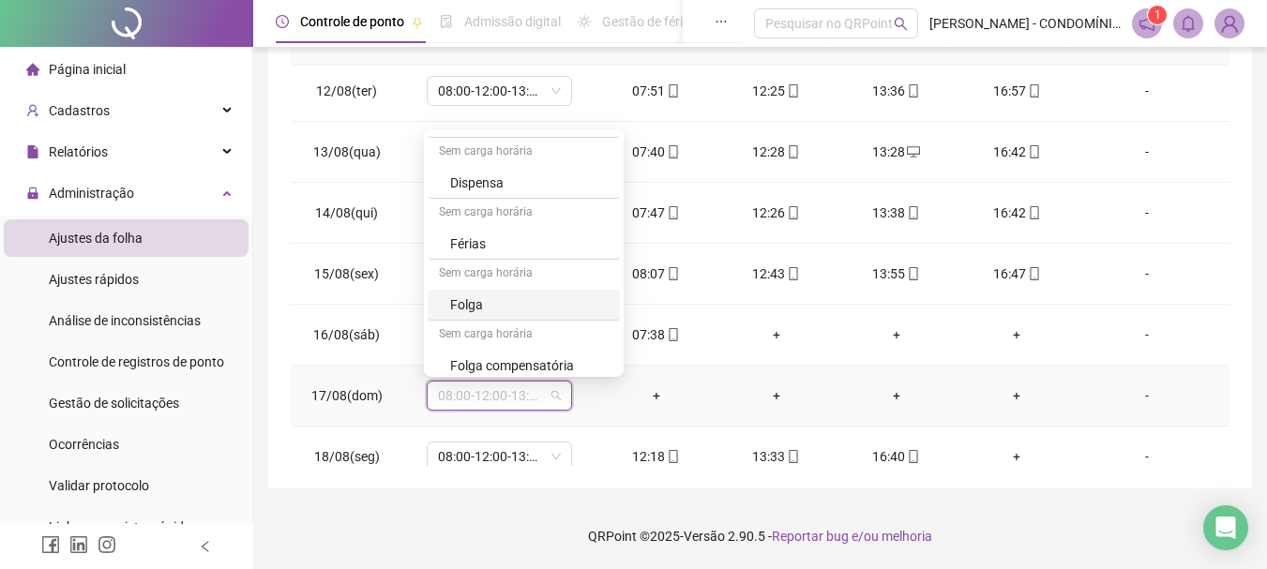
click at [472, 306] on div "Folga" at bounding box center [529, 304] width 158 height 21
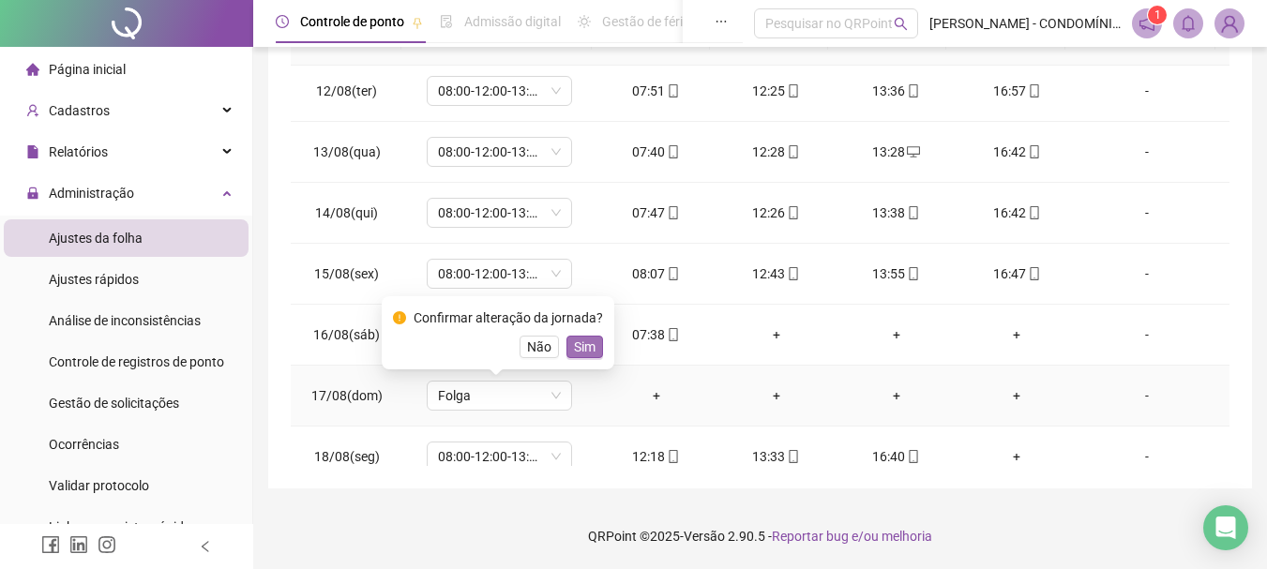
click at [577, 344] on span "Sim" at bounding box center [585, 347] width 22 height 21
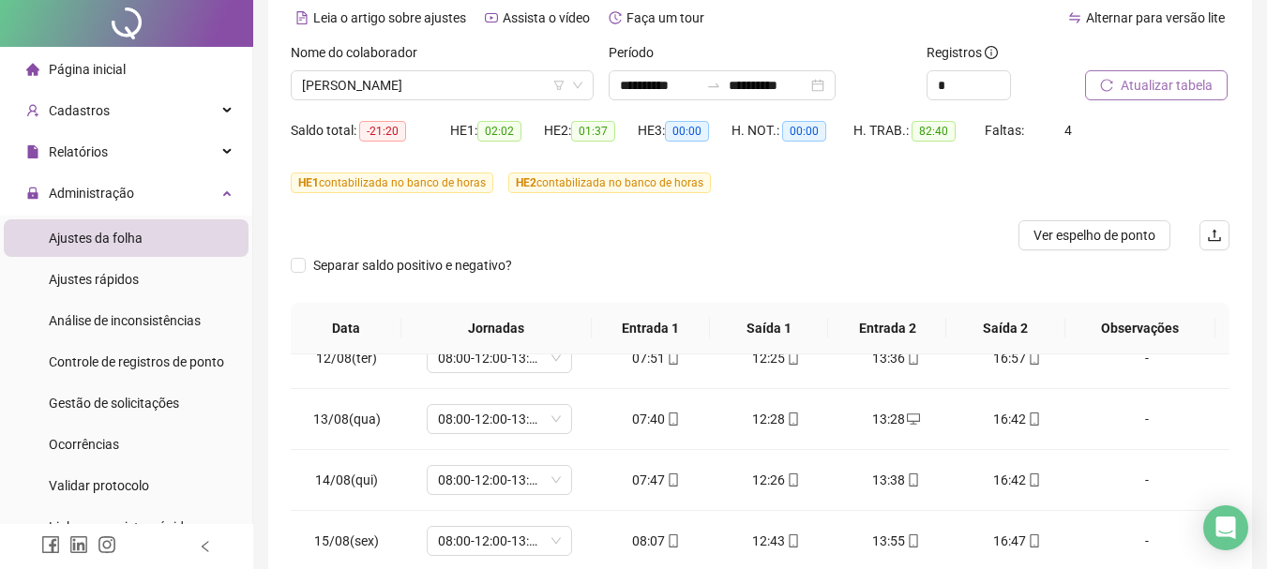
scroll to position [0, 0]
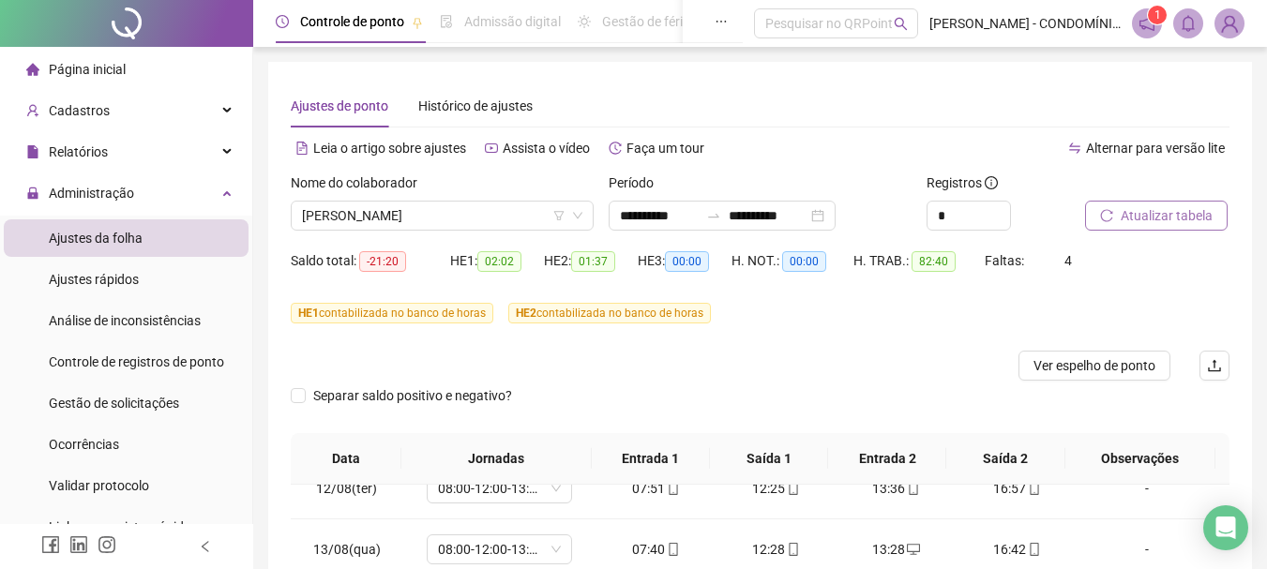
click at [1152, 216] on span "Atualizar tabela" at bounding box center [1167, 215] width 92 height 21
click at [360, 208] on span "[PERSON_NAME]" at bounding box center [442, 216] width 280 height 28
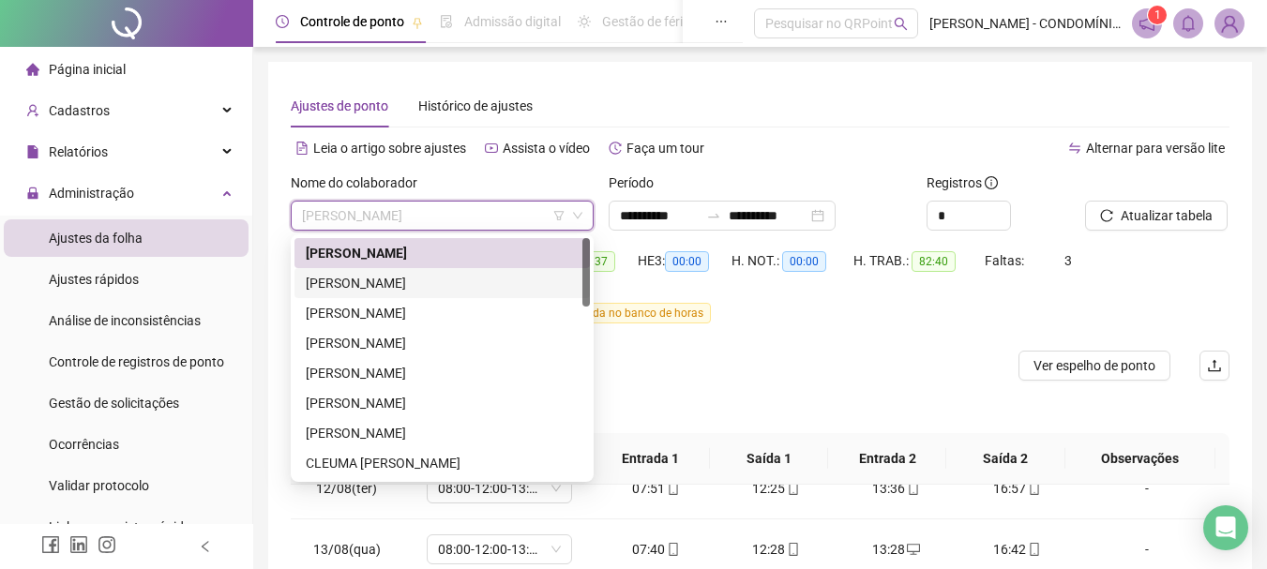
click at [342, 278] on div "[PERSON_NAME]" at bounding box center [442, 283] width 273 height 21
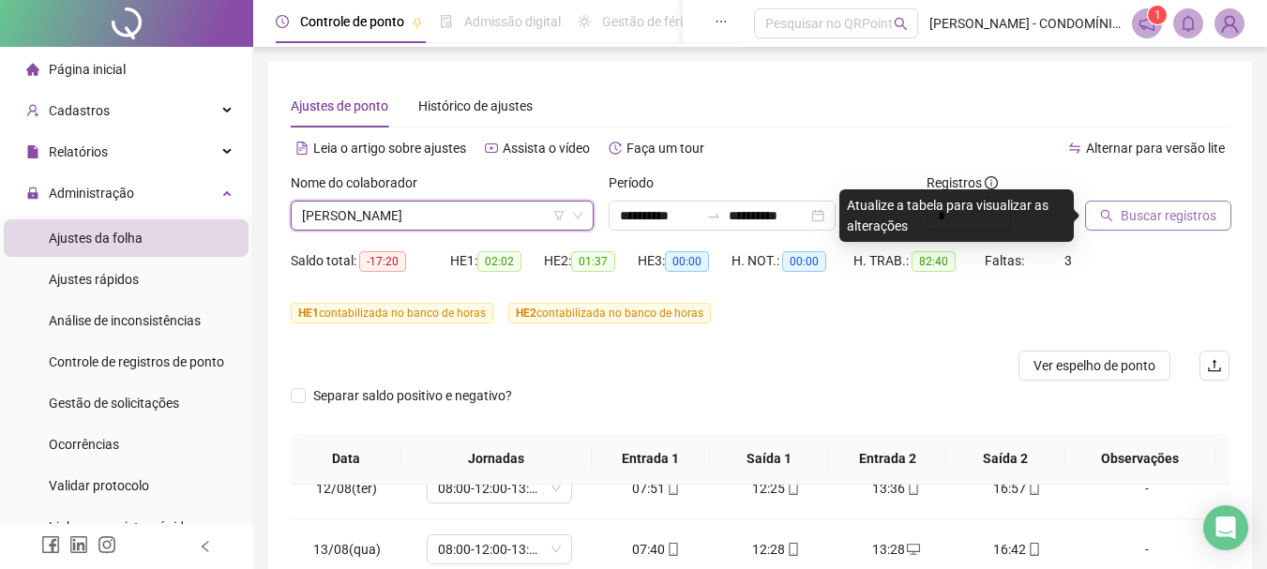
click at [1171, 213] on span "Buscar registros" at bounding box center [1169, 215] width 96 height 21
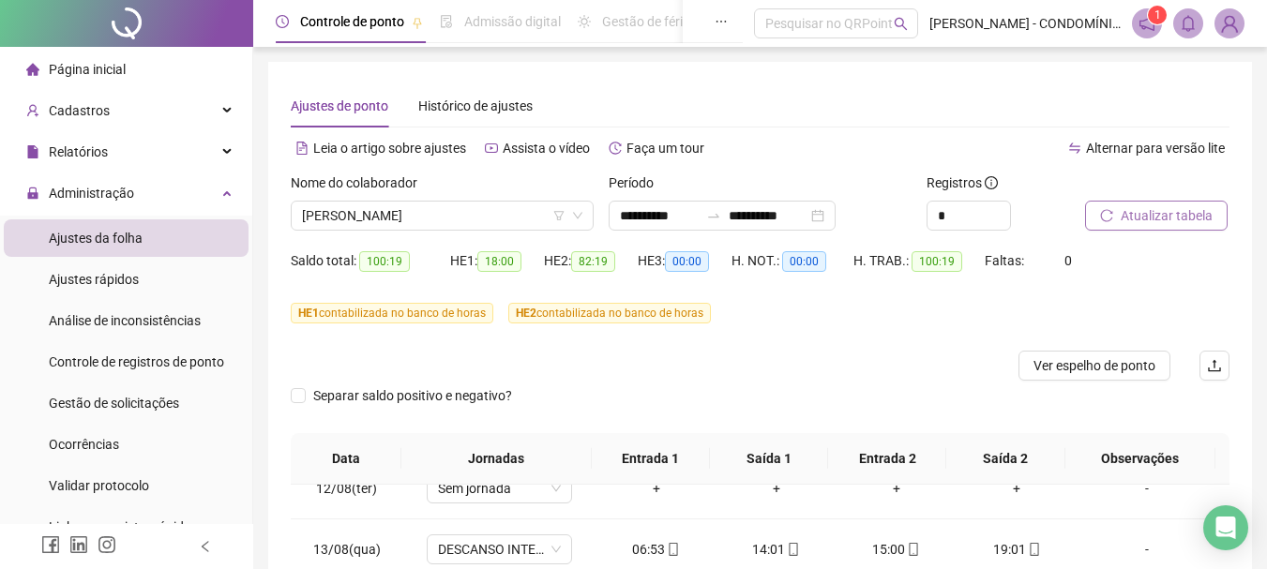
click at [1171, 213] on span "Atualizar tabela" at bounding box center [1167, 215] width 92 height 21
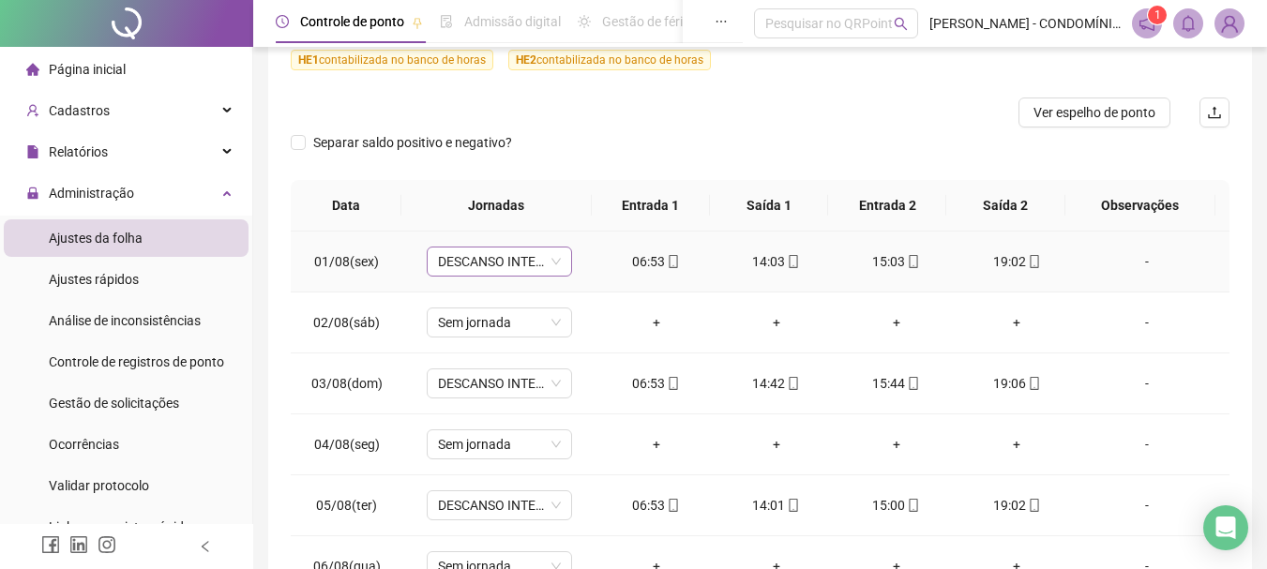
click at [456, 263] on span "DESCANSO INTER-JORNADA" at bounding box center [499, 262] width 123 height 28
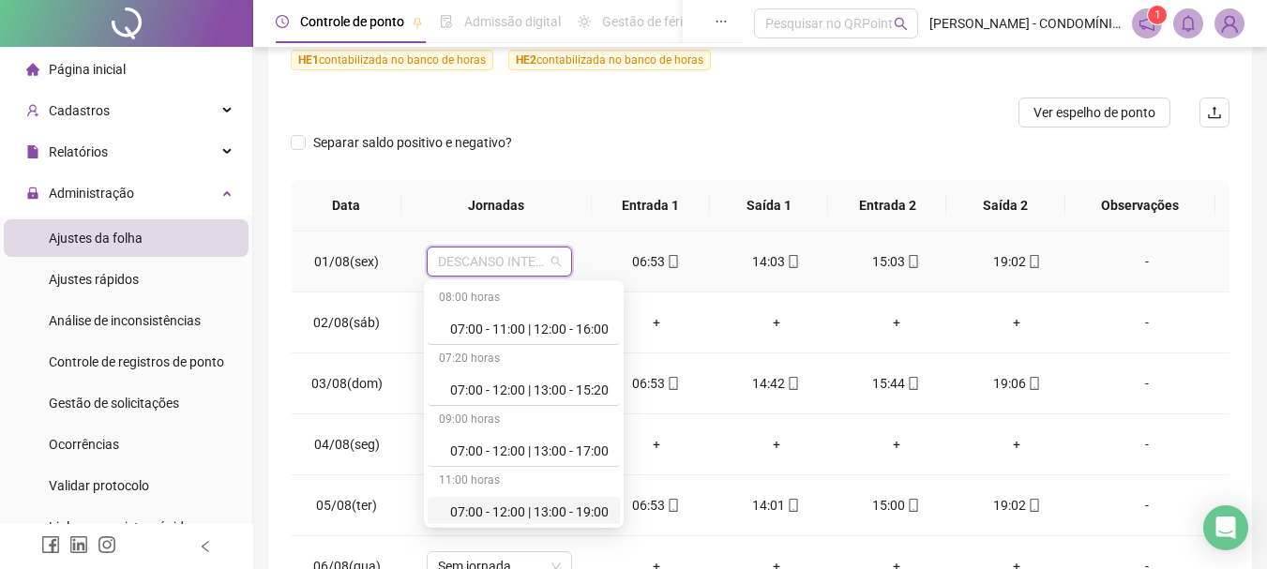
click at [509, 508] on div "07:00 - 12:00 | 13:00 - 19:00" at bounding box center [529, 512] width 158 height 21
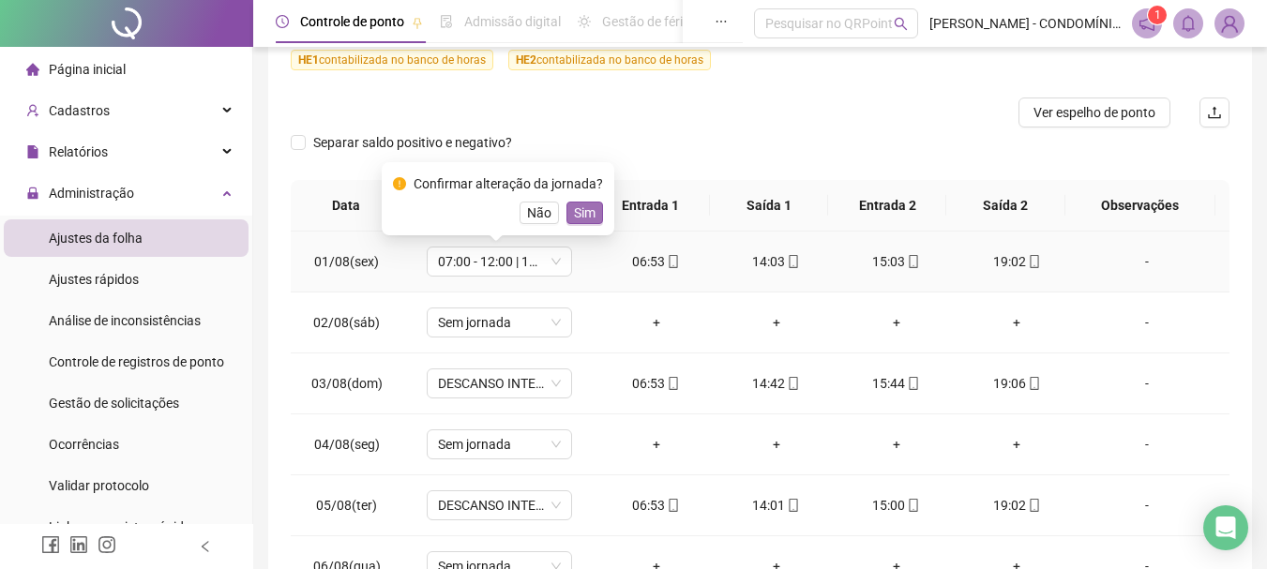
click at [579, 209] on span "Sim" at bounding box center [585, 213] width 22 height 21
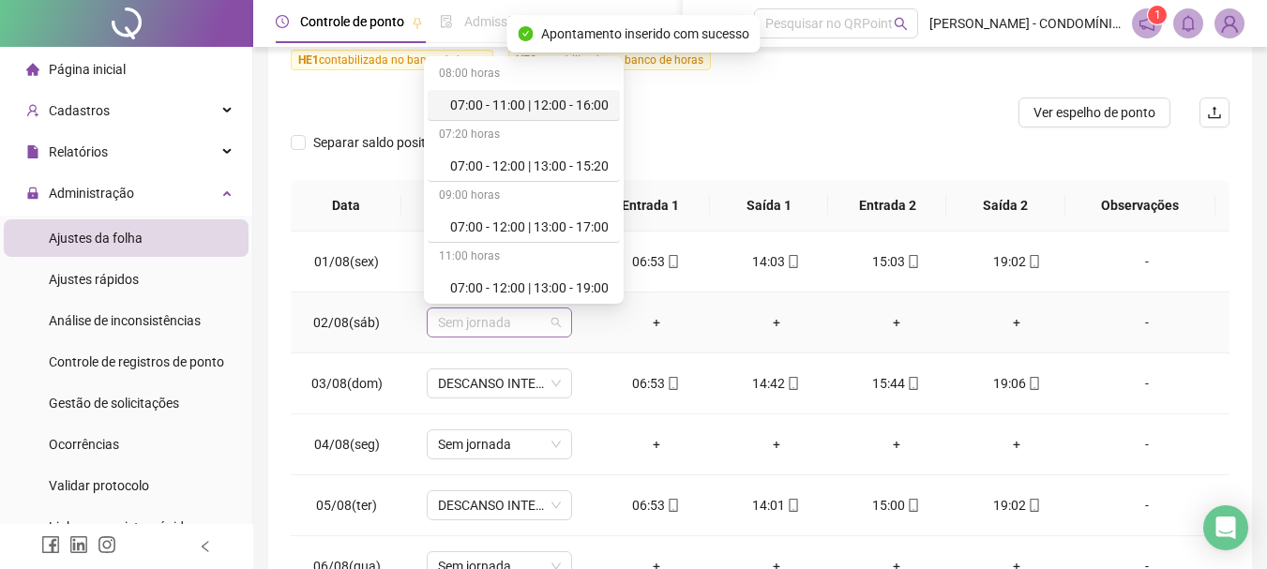
click at [492, 323] on span "Sem jornada" at bounding box center [499, 323] width 123 height 28
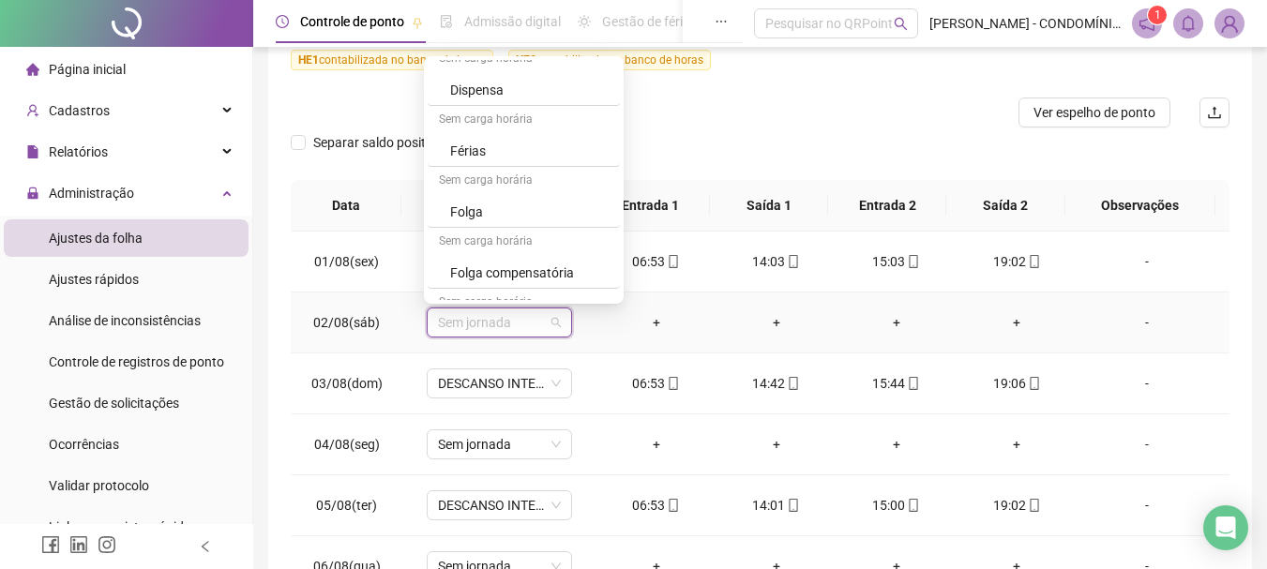
scroll to position [1313, 0]
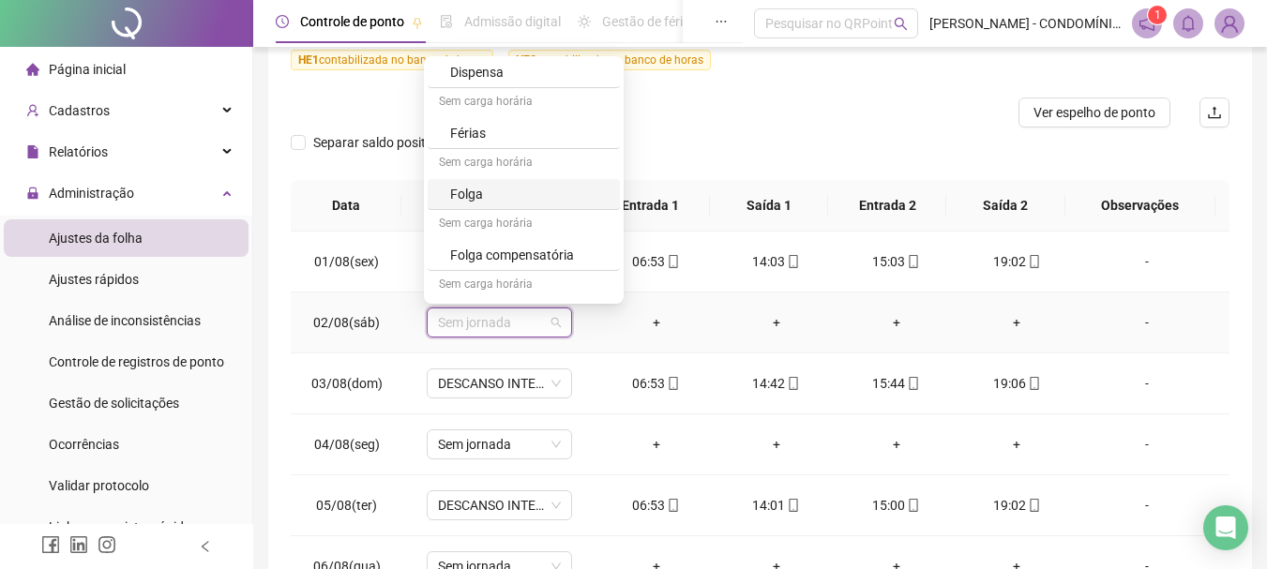
click at [463, 195] on div "Folga" at bounding box center [529, 194] width 158 height 21
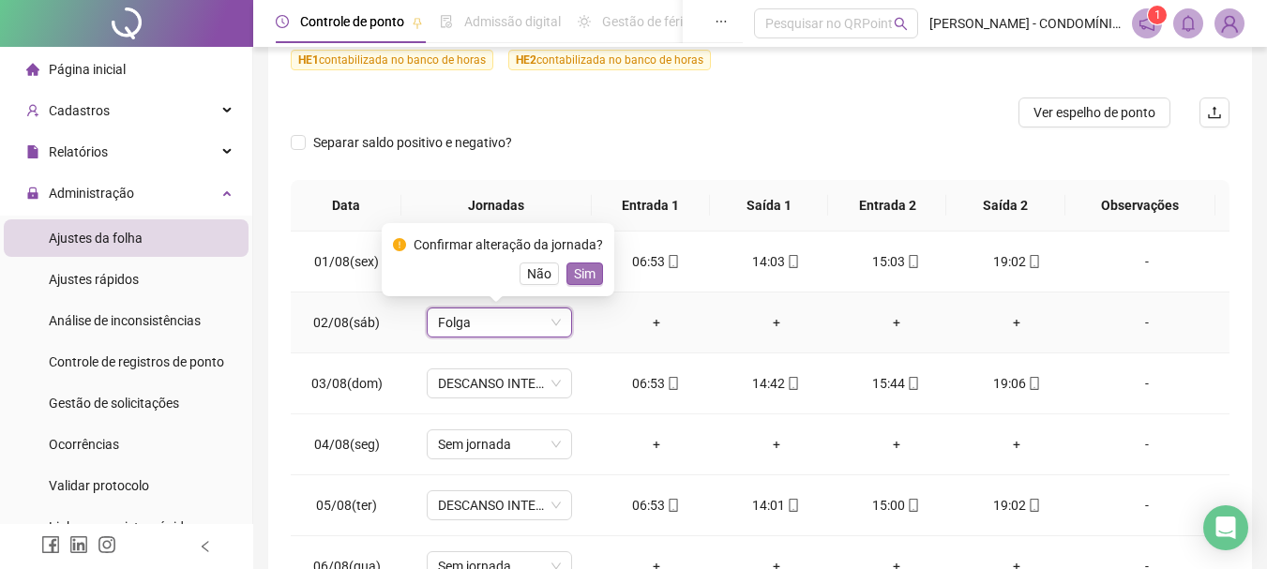
click at [584, 273] on span "Sim" at bounding box center [585, 274] width 22 height 21
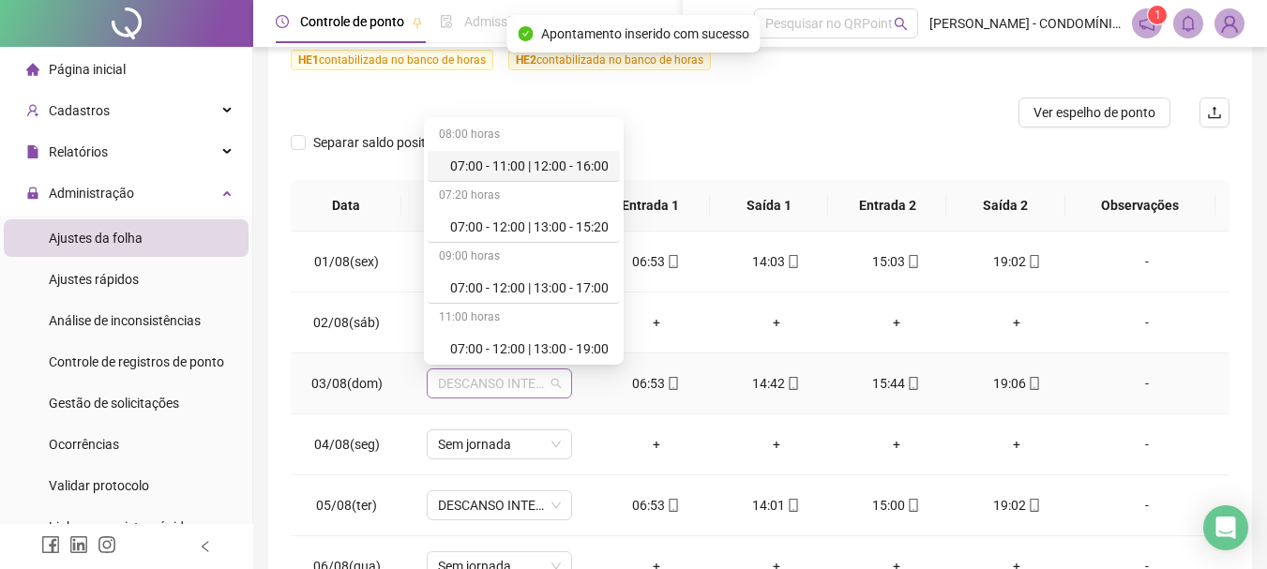
click at [483, 383] on span "DESCANSO INTER-JORNADA" at bounding box center [499, 384] width 123 height 28
click at [502, 349] on div "07:00 - 12:00 | 13:00 - 19:00" at bounding box center [529, 349] width 158 height 21
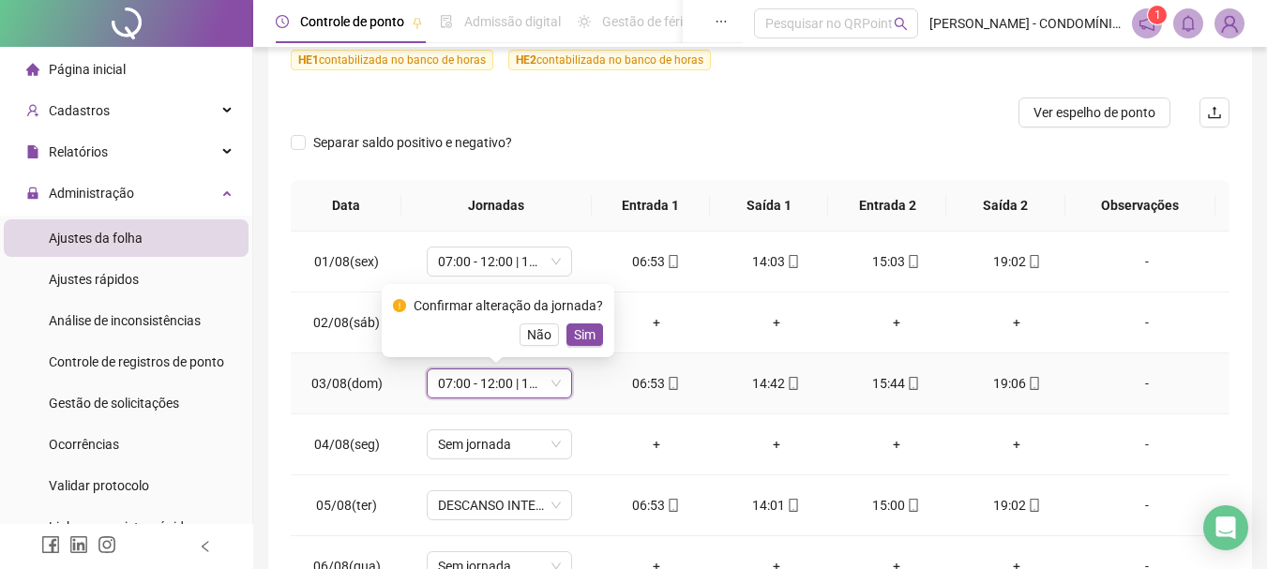
click at [579, 335] on span "Sim" at bounding box center [585, 334] width 22 height 21
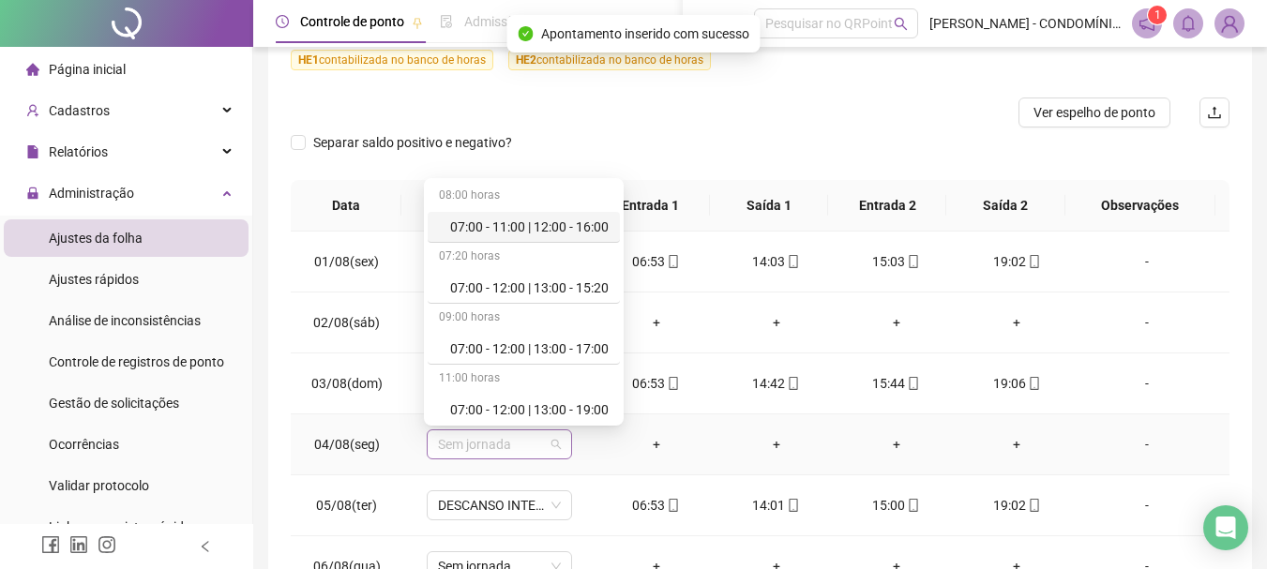
click at [480, 445] on span "Sem jornada" at bounding box center [499, 444] width 123 height 28
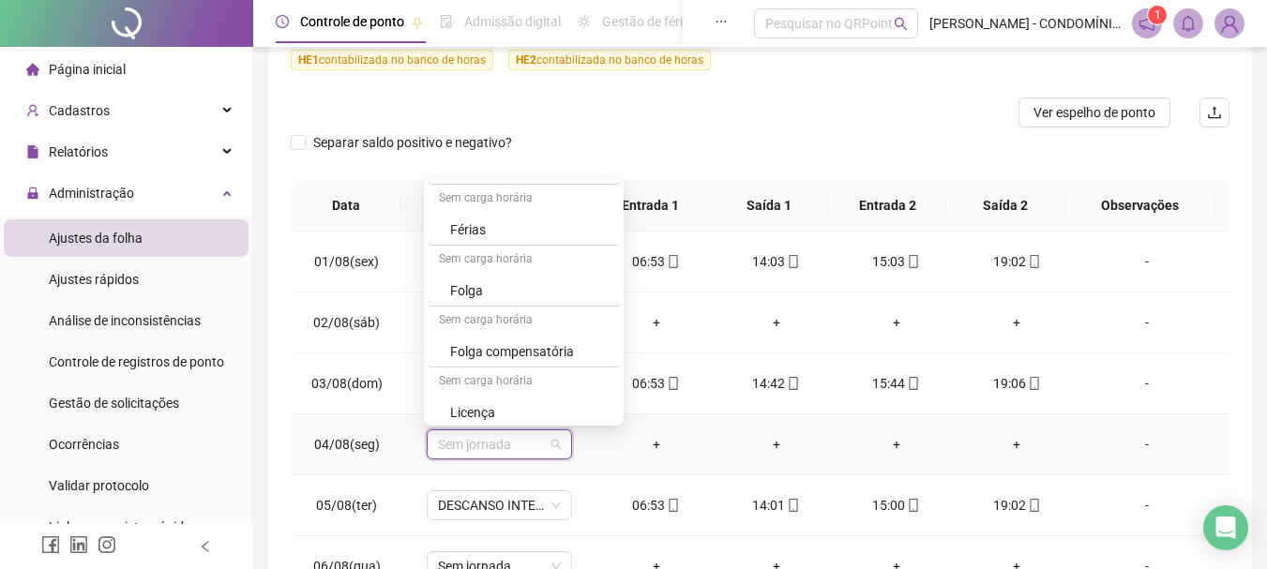
scroll to position [1338, 0]
click at [469, 291] on div "Folga" at bounding box center [529, 290] width 158 height 21
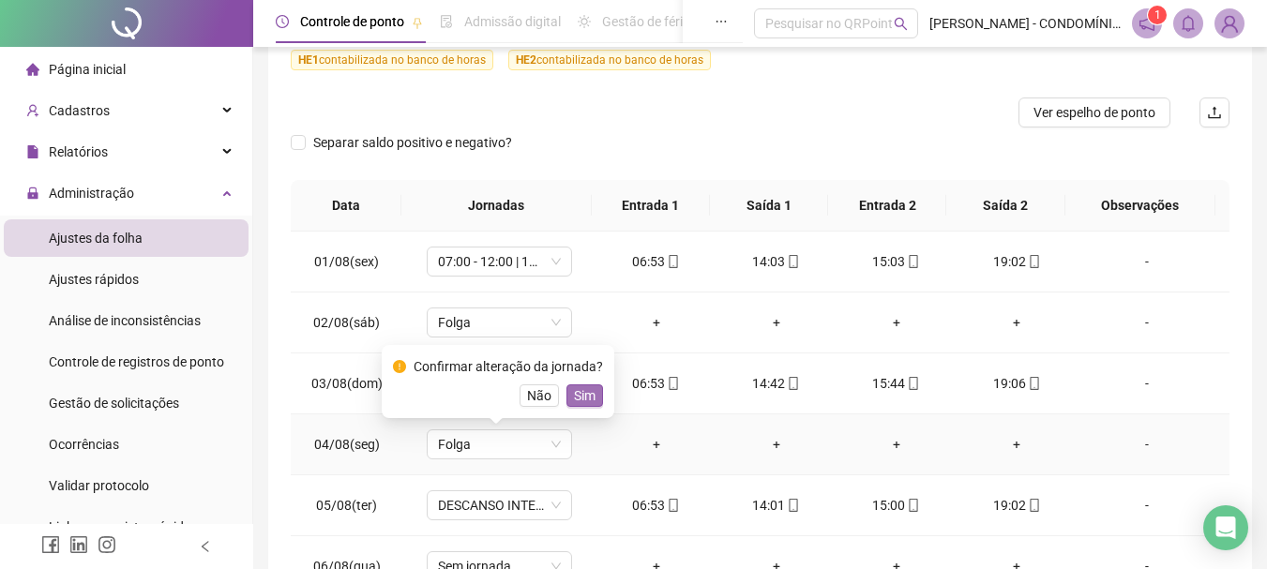
click at [581, 393] on span "Sim" at bounding box center [585, 395] width 22 height 21
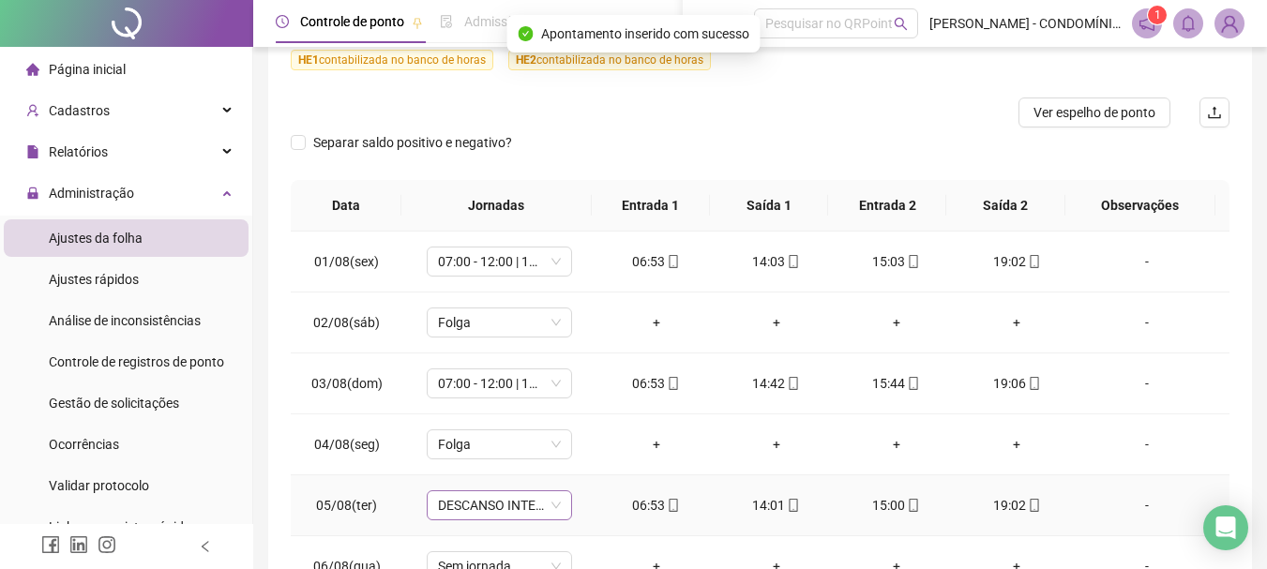
click at [479, 503] on span "DESCANSO INTER-JORNADA" at bounding box center [499, 505] width 123 height 28
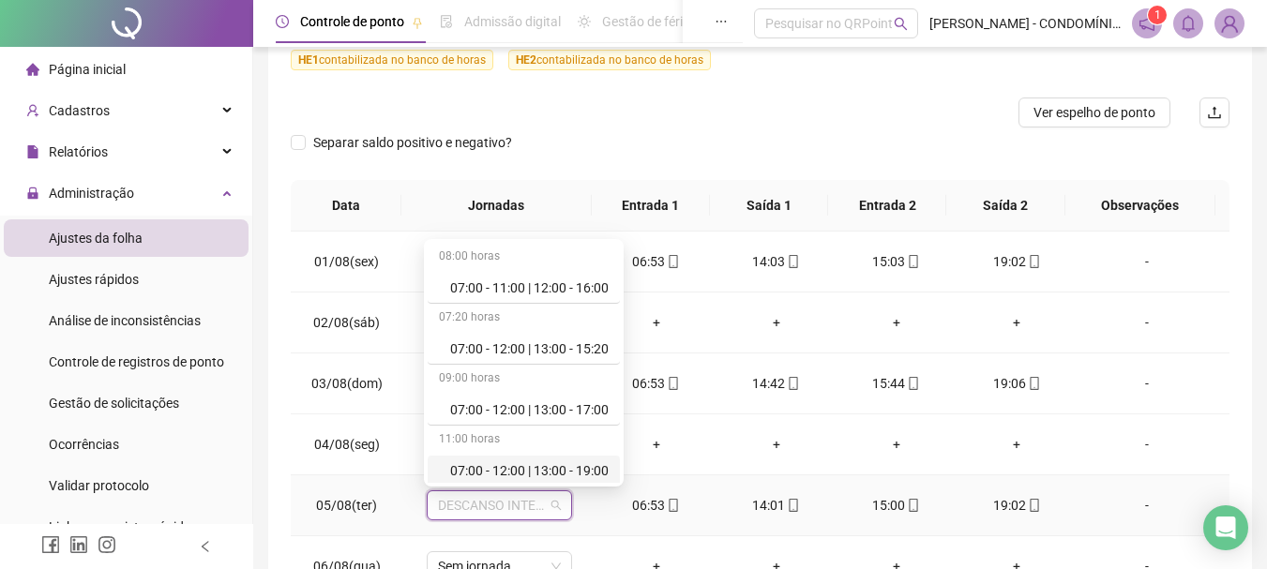
click at [502, 473] on div "07:00 - 12:00 | 13:00 - 19:00" at bounding box center [529, 470] width 158 height 21
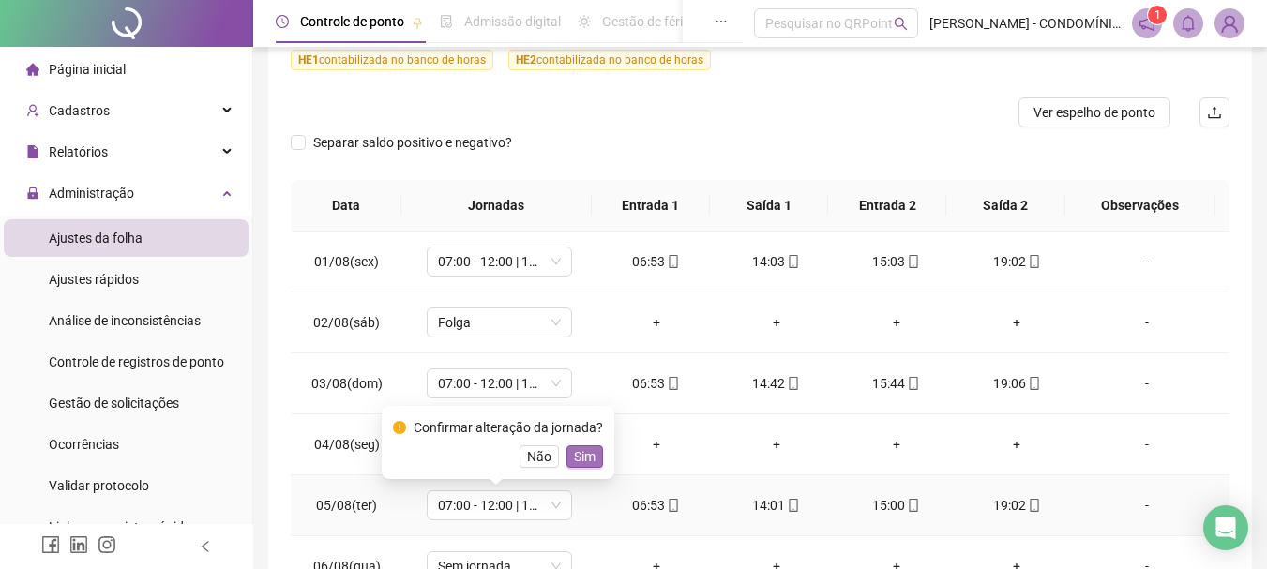
click at [585, 456] on span "Sim" at bounding box center [585, 456] width 22 height 21
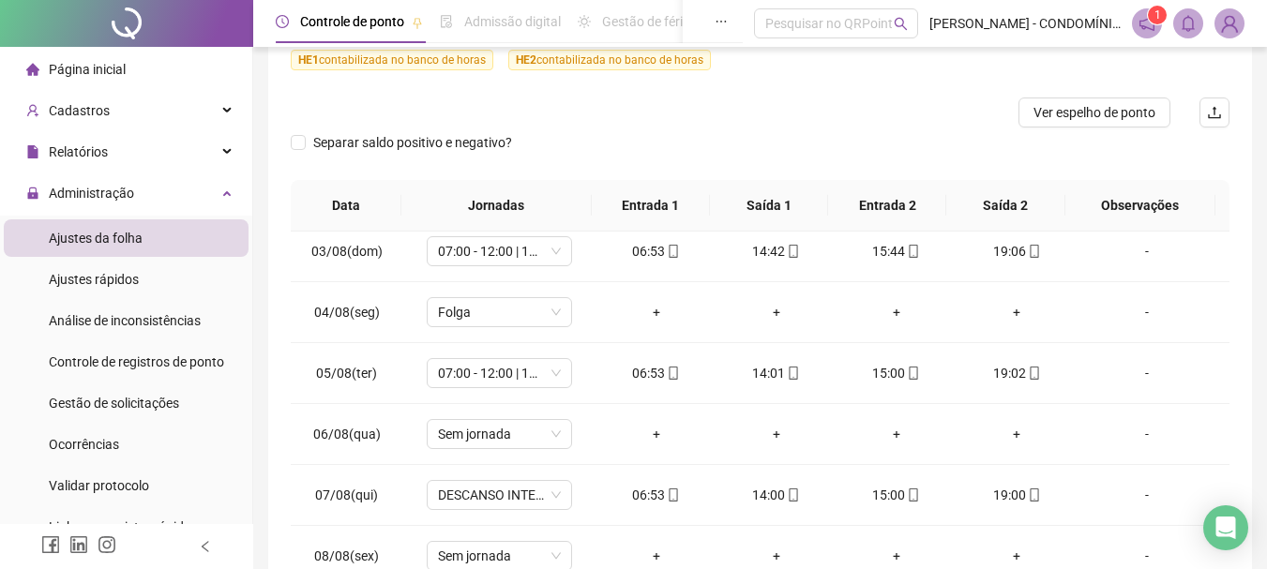
scroll to position [141, 0]
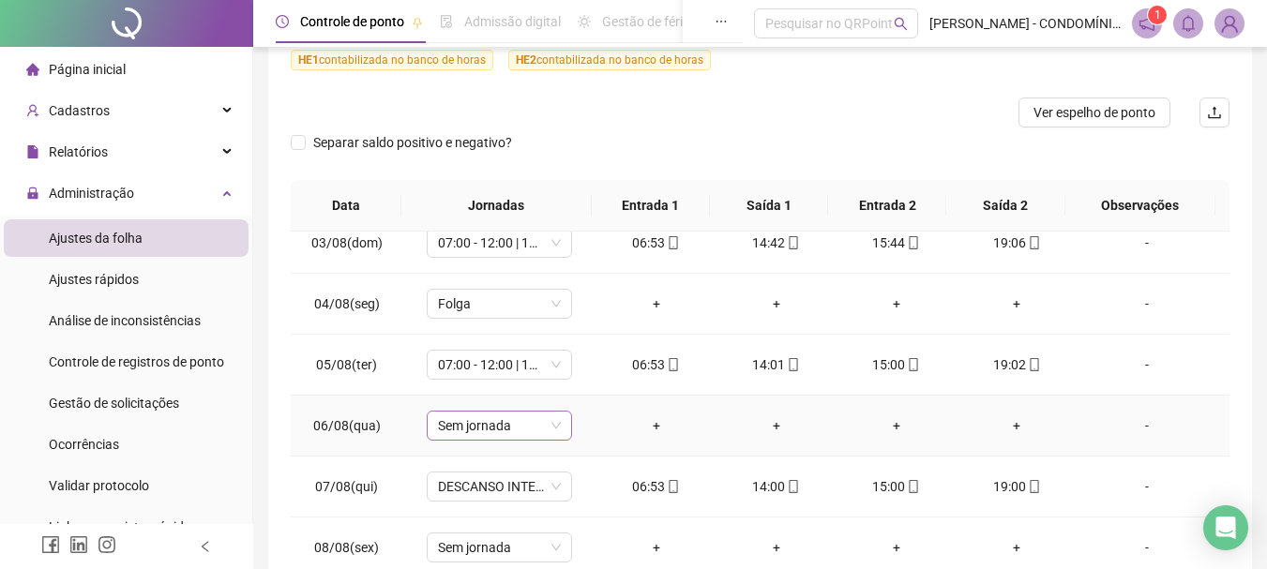
click at [449, 424] on span "Sem jornada" at bounding box center [499, 426] width 123 height 28
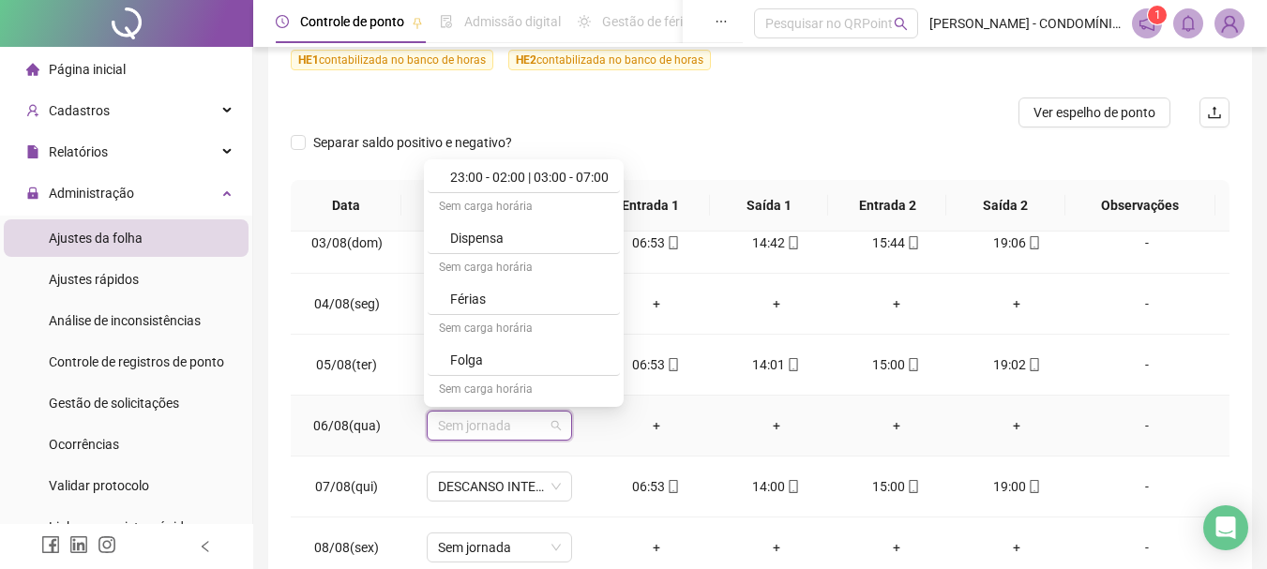
scroll to position [1288, 0]
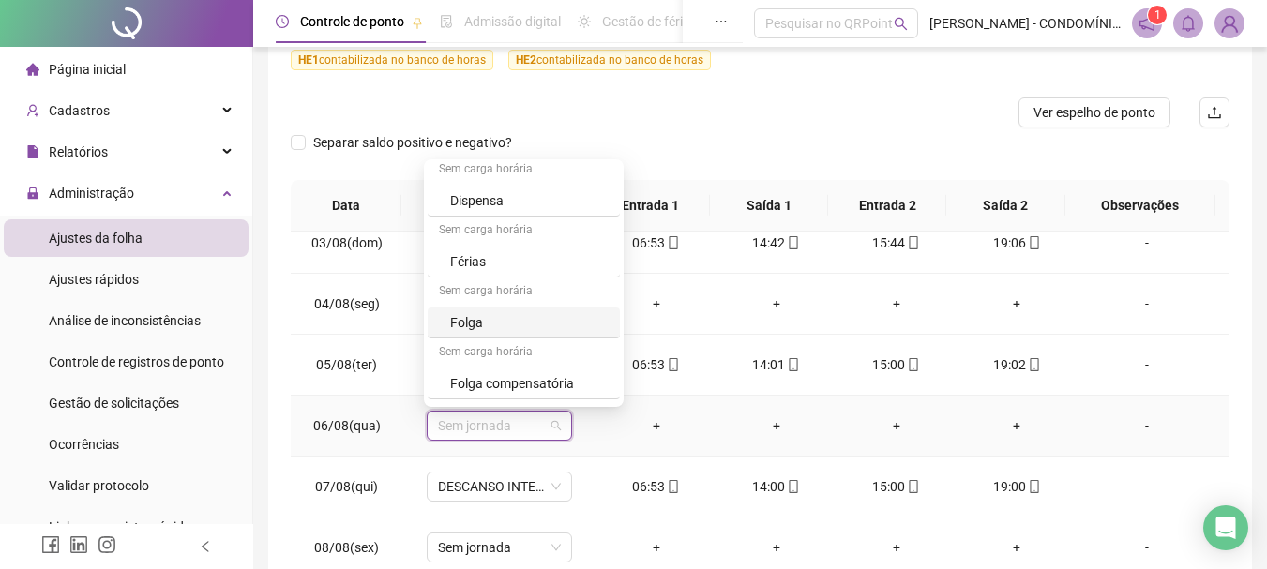
click at [463, 324] on div "Folga" at bounding box center [529, 322] width 158 height 21
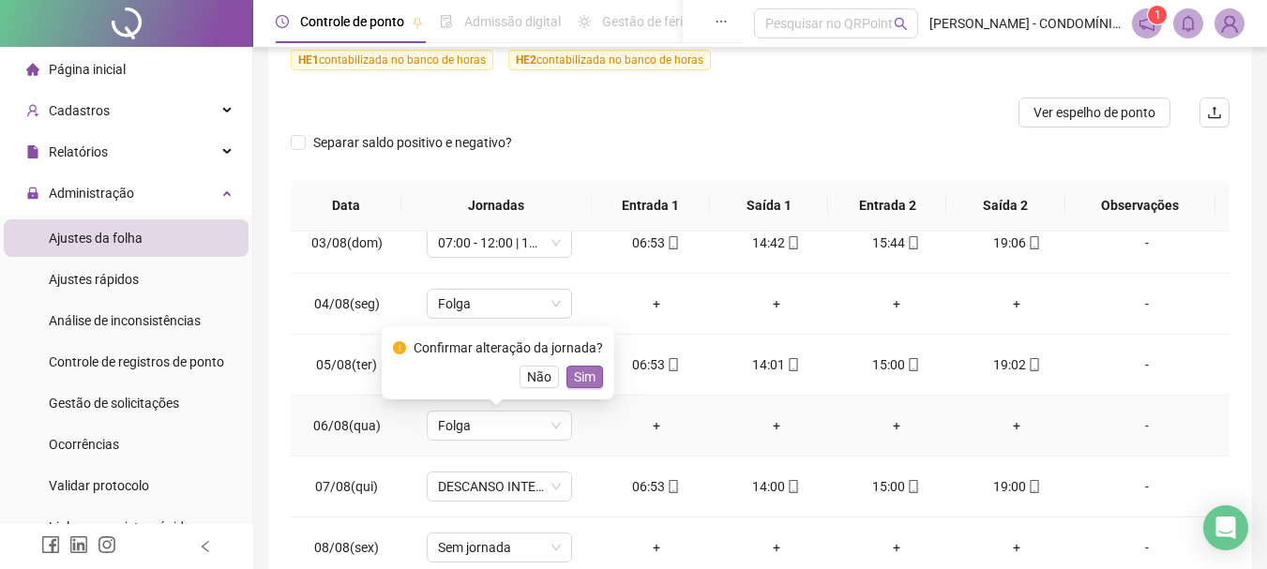
click at [577, 375] on span "Sim" at bounding box center [585, 377] width 22 height 21
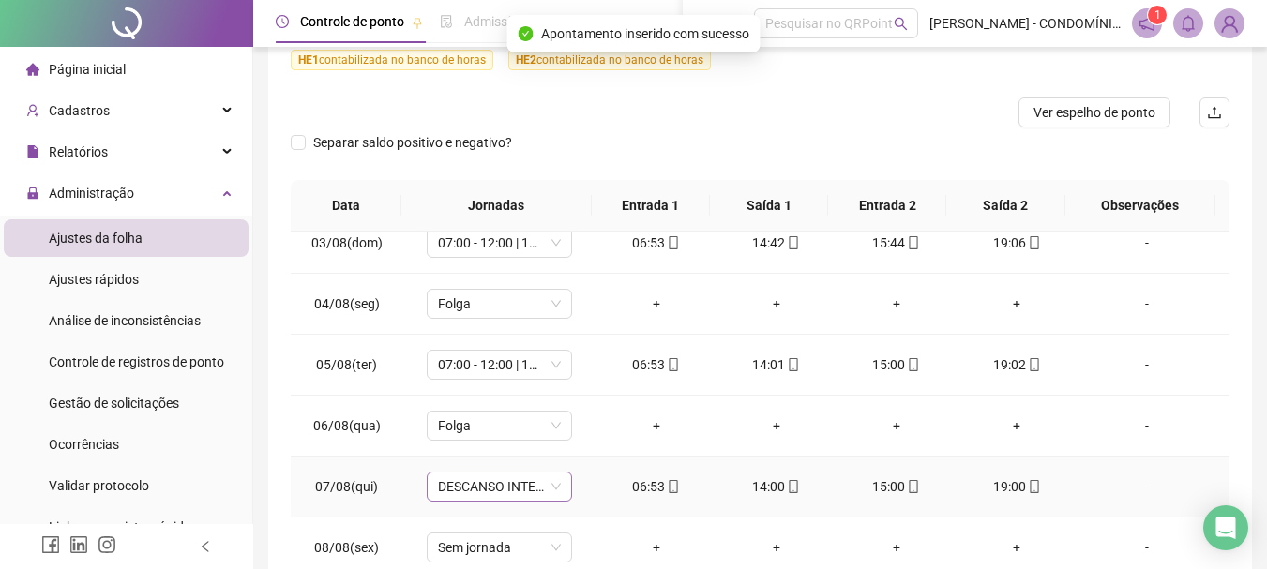
click at [462, 486] on span "DESCANSO INTER-JORNADA" at bounding box center [499, 487] width 123 height 28
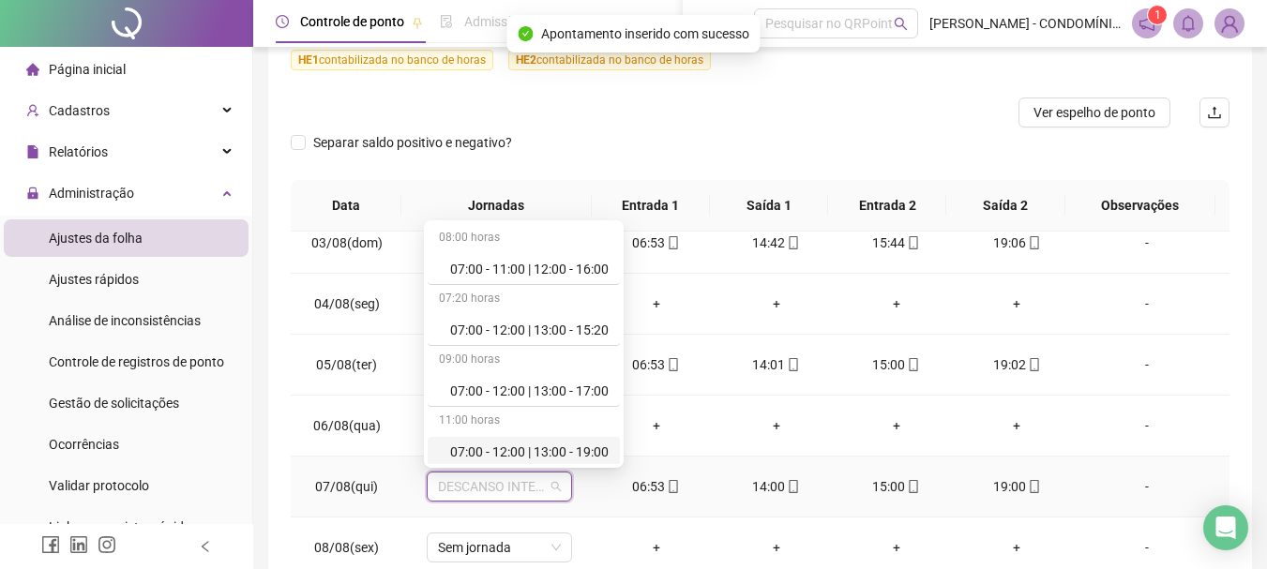
click at [483, 451] on div "07:00 - 12:00 | 13:00 - 19:00" at bounding box center [529, 452] width 158 height 21
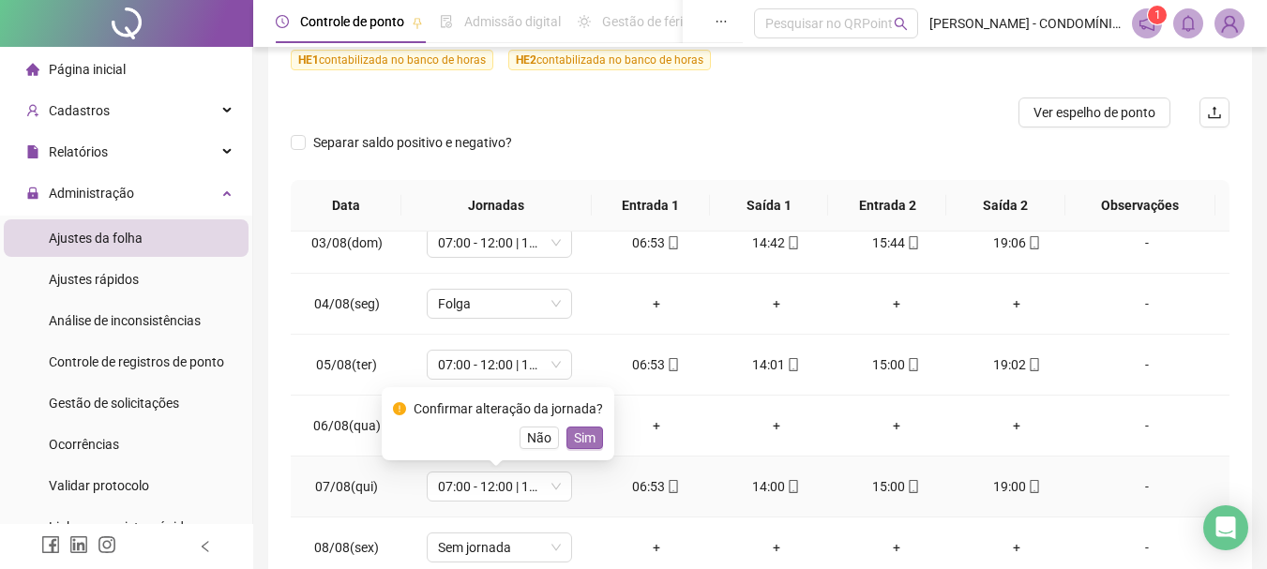
click at [585, 435] on span "Sim" at bounding box center [585, 438] width 22 height 21
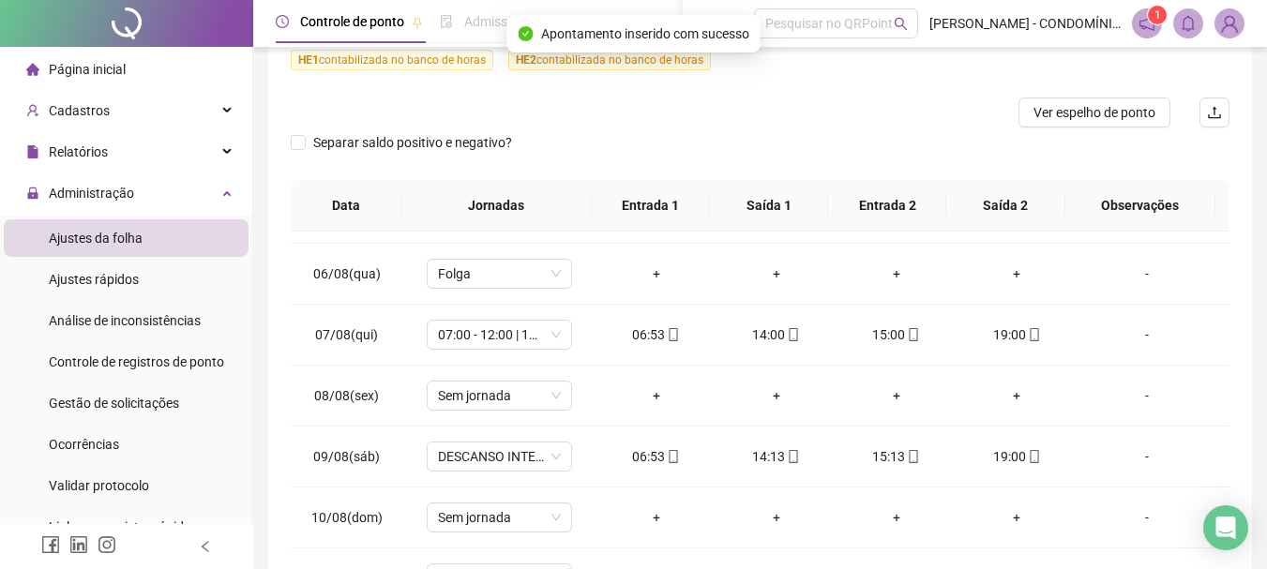
scroll to position [295, 0]
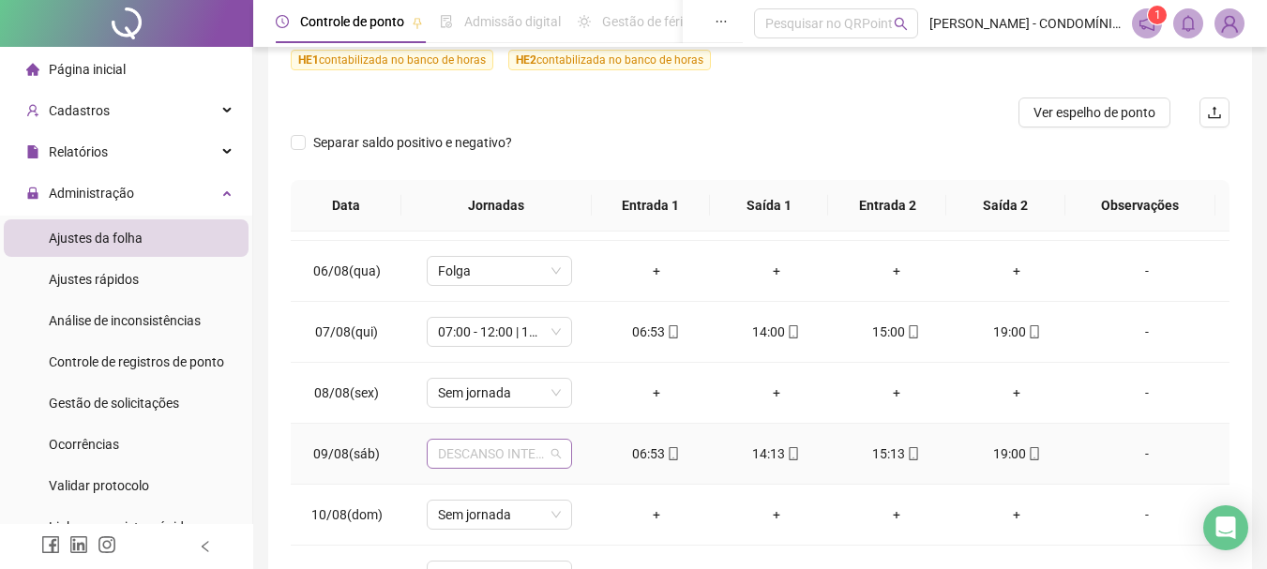
click at [458, 458] on span "DESCANSO INTER-JORNADA" at bounding box center [499, 454] width 123 height 28
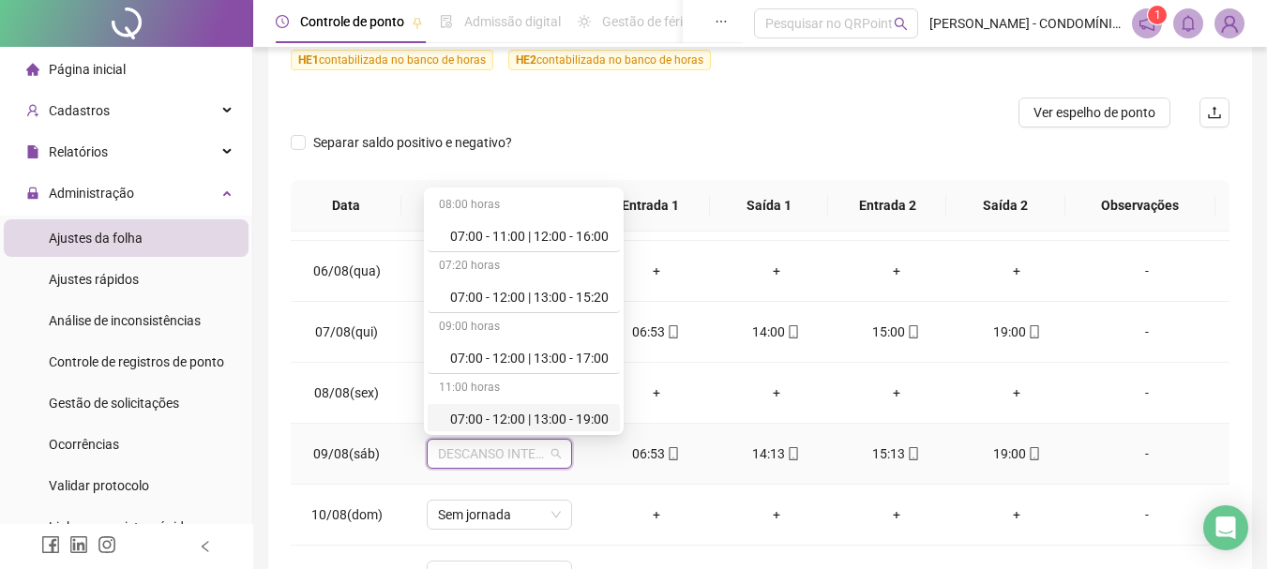
click at [507, 418] on div "07:00 - 12:00 | 13:00 - 19:00" at bounding box center [529, 419] width 158 height 21
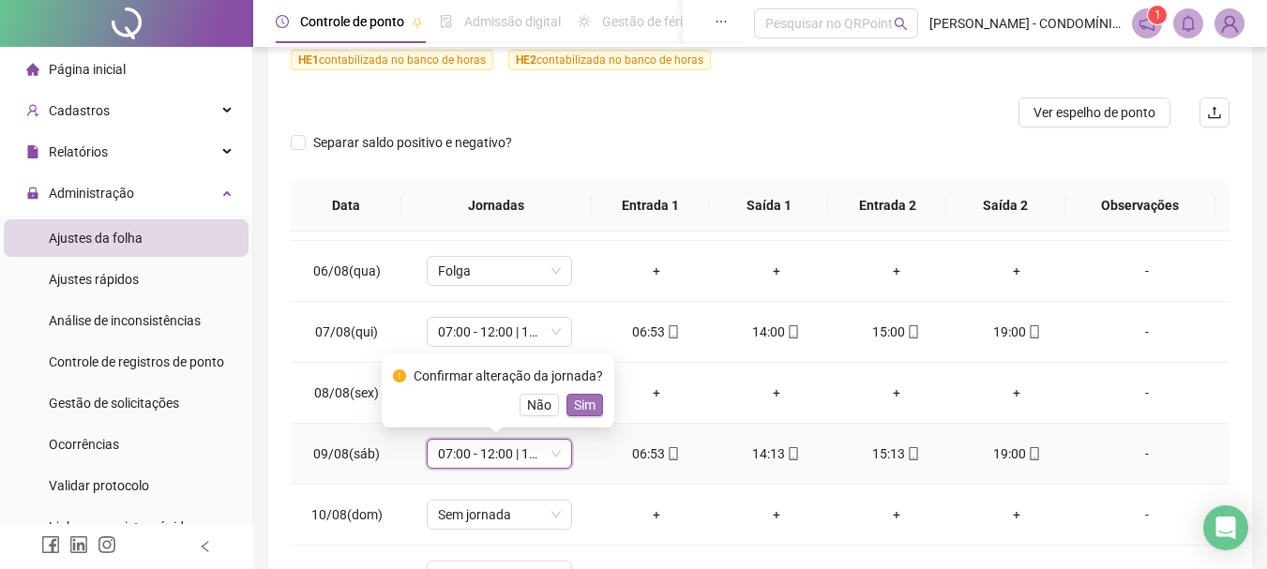
click at [584, 402] on span "Sim" at bounding box center [585, 405] width 22 height 21
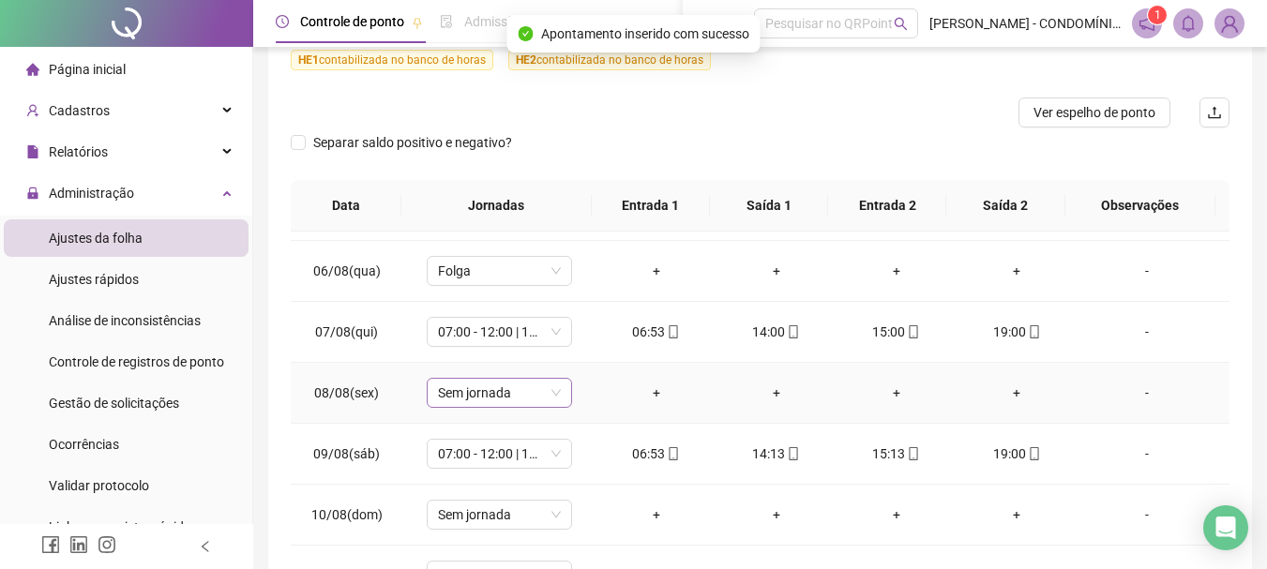
click at [471, 402] on span "Sem jornada" at bounding box center [499, 393] width 123 height 28
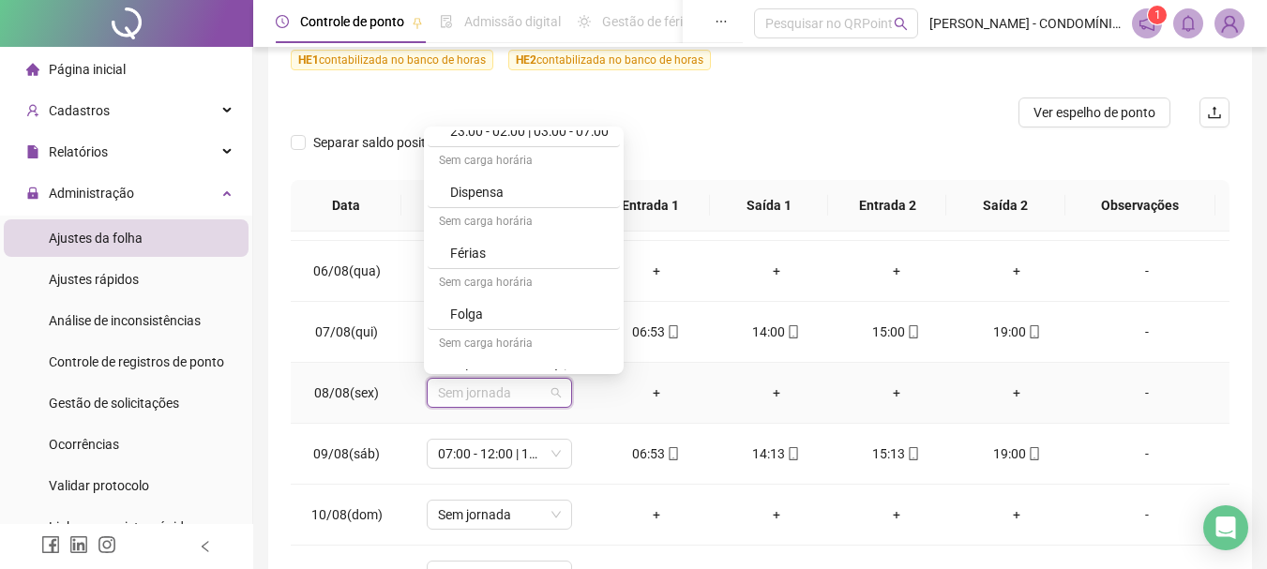
scroll to position [1313, 0]
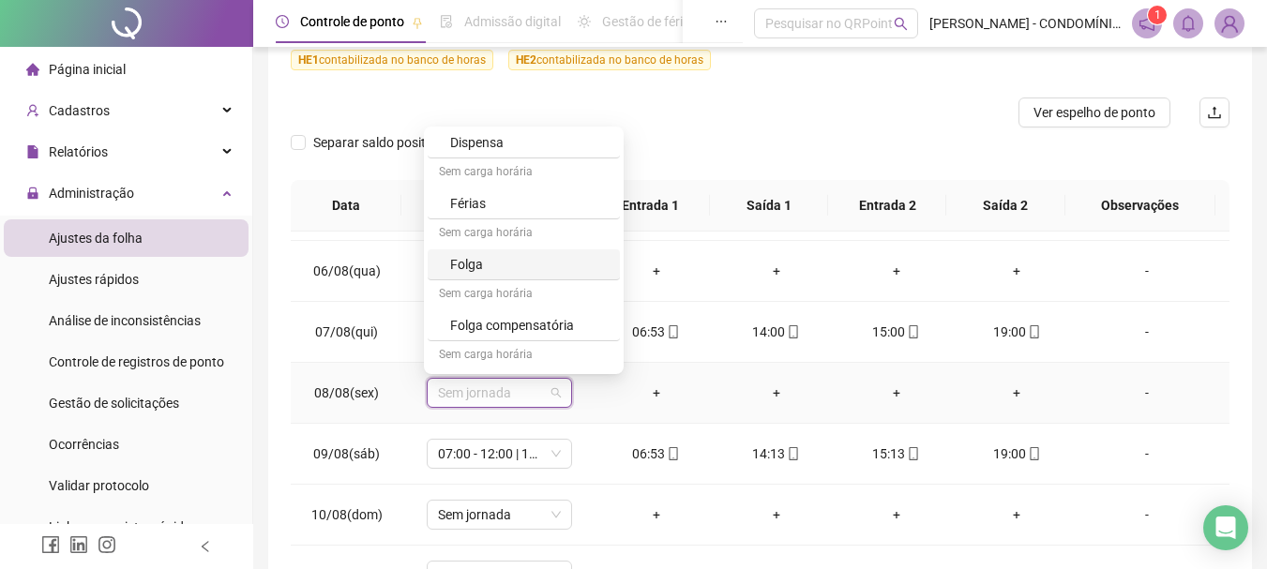
click at [472, 264] on div "Folga" at bounding box center [529, 264] width 158 height 21
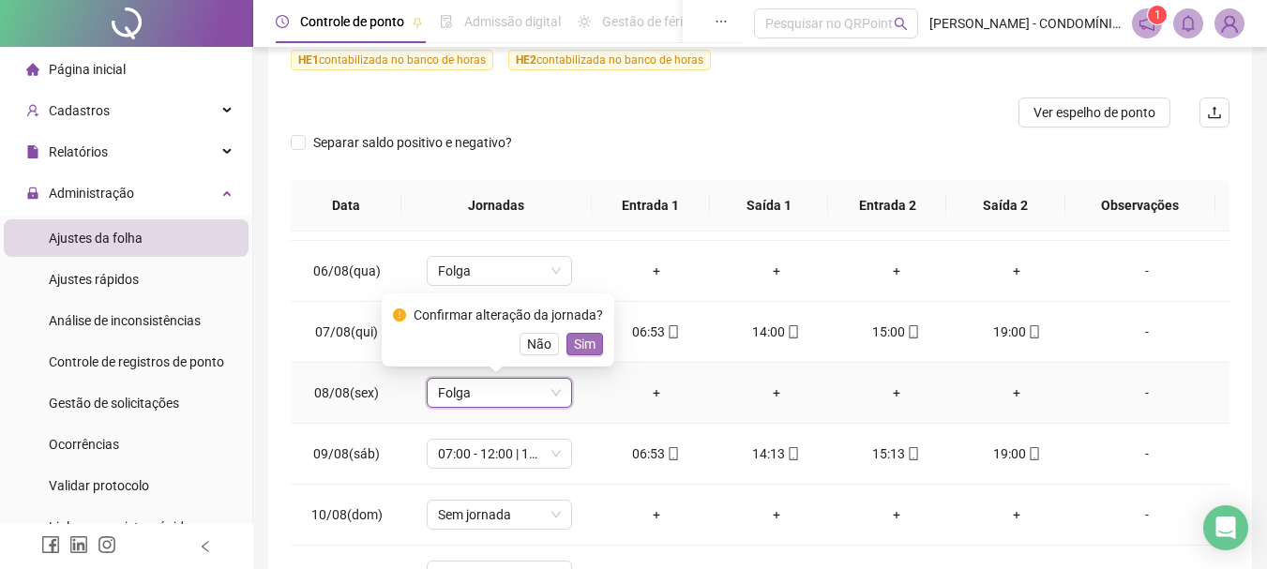
click at [578, 344] on span "Sim" at bounding box center [585, 344] width 22 height 21
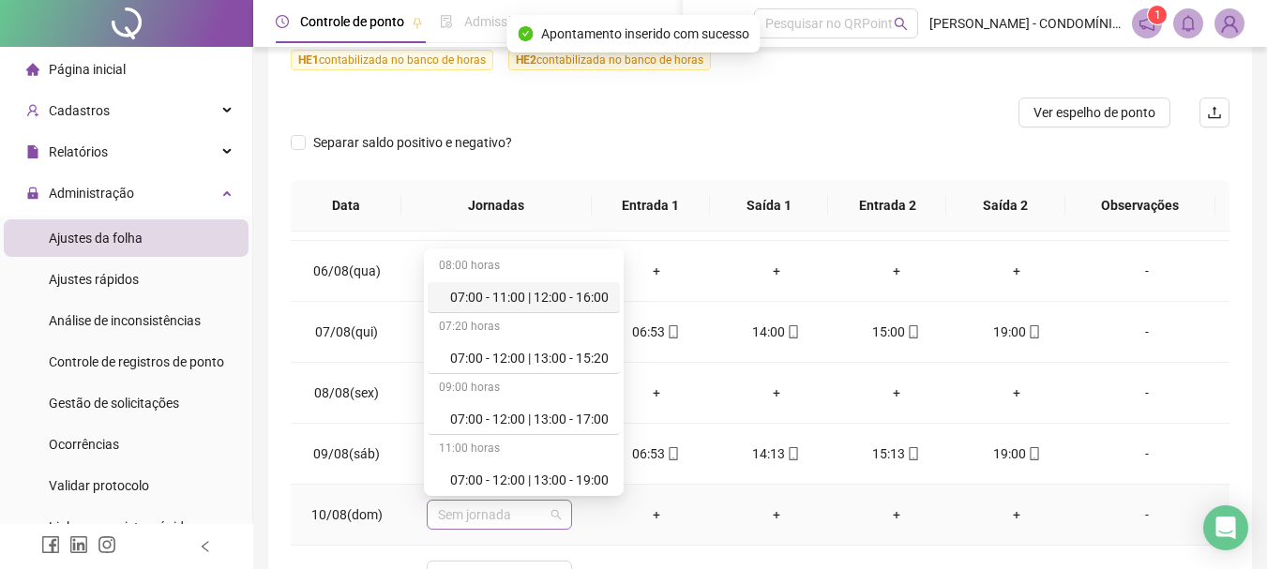
click at [460, 521] on span "Sem jornada" at bounding box center [499, 515] width 123 height 28
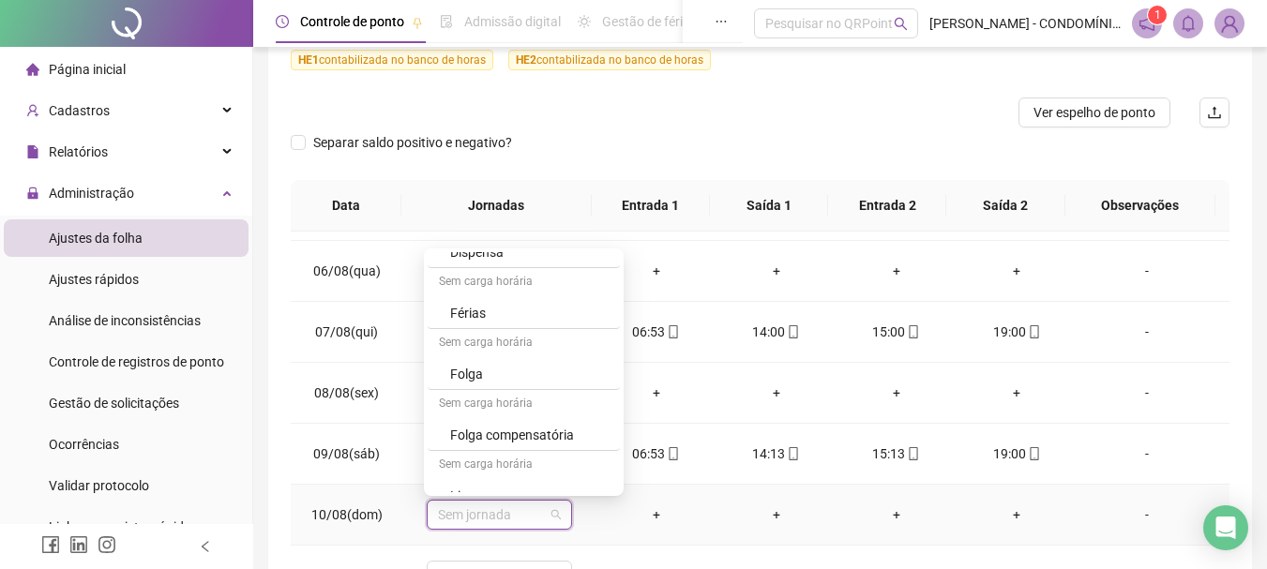
scroll to position [1345, 0]
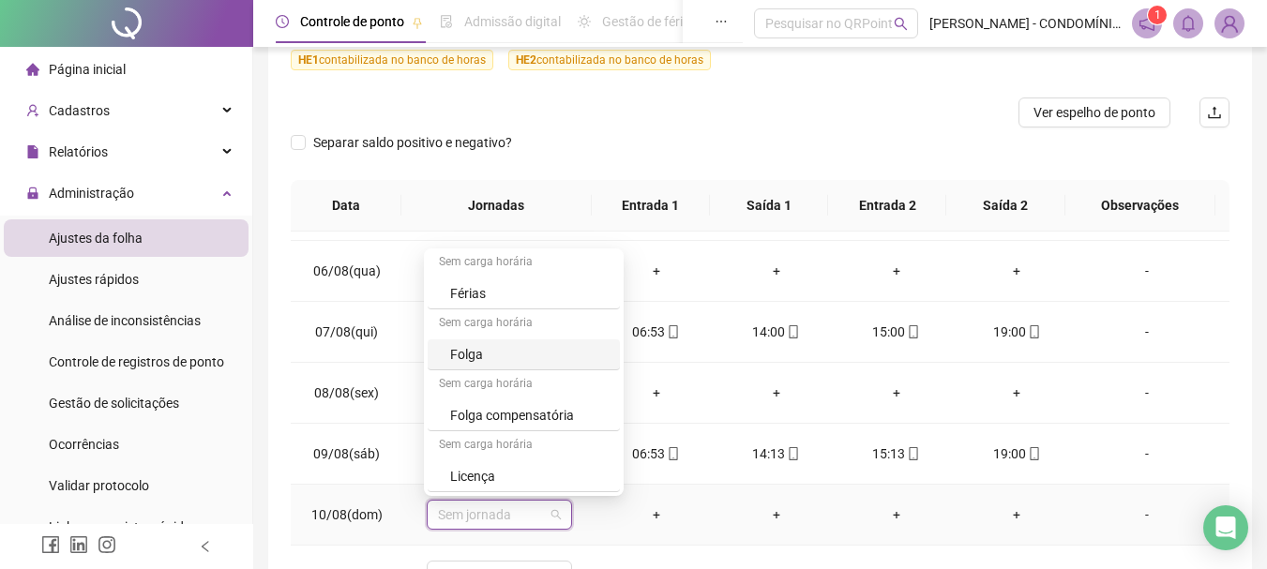
click at [462, 354] on div "Folga" at bounding box center [529, 354] width 158 height 21
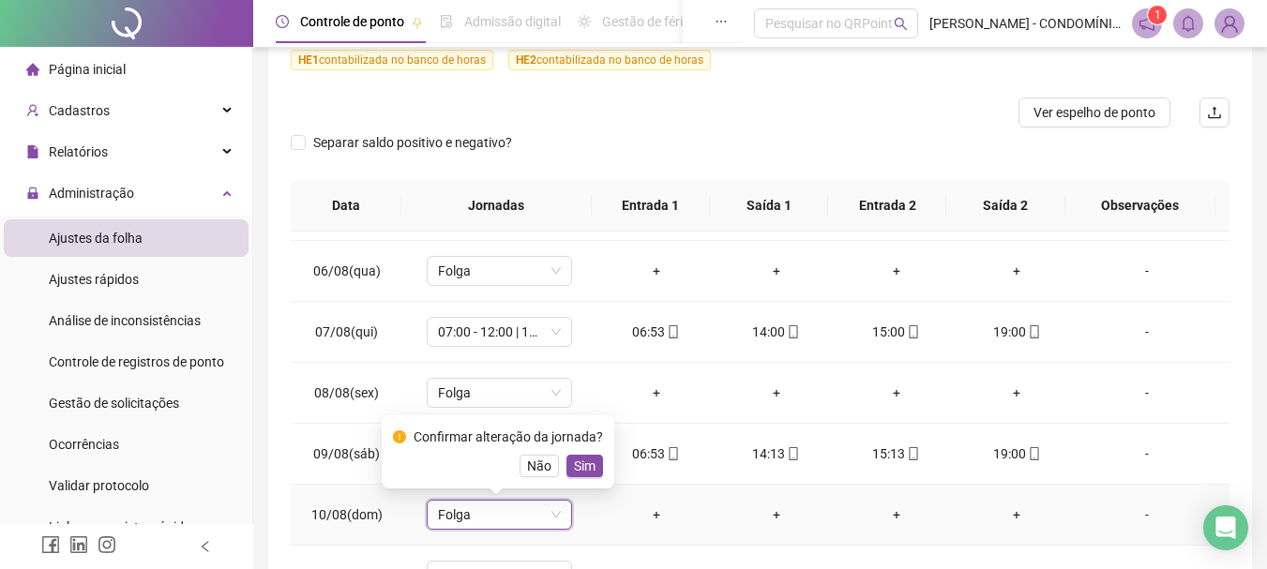
click at [581, 464] on span "Sim" at bounding box center [585, 466] width 22 height 21
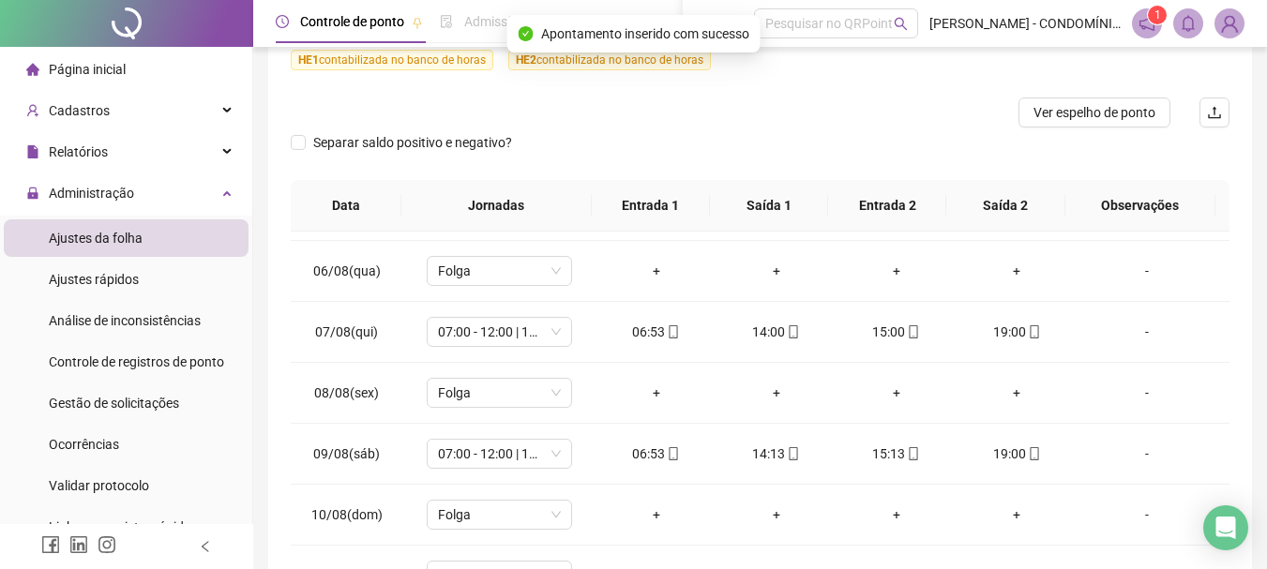
drag, startPoint x: 1258, startPoint y: 385, endPoint x: 1258, endPoint y: 364, distance: 20.6
click at [1258, 364] on div "**********" at bounding box center [760, 241] width 1014 height 988
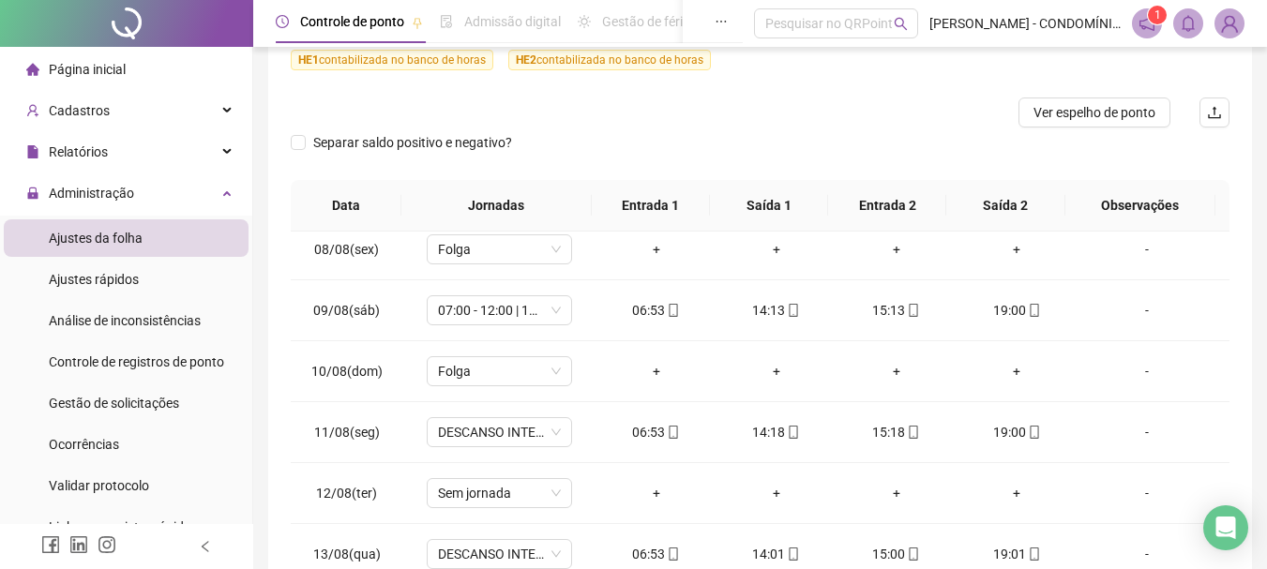
scroll to position [447, 0]
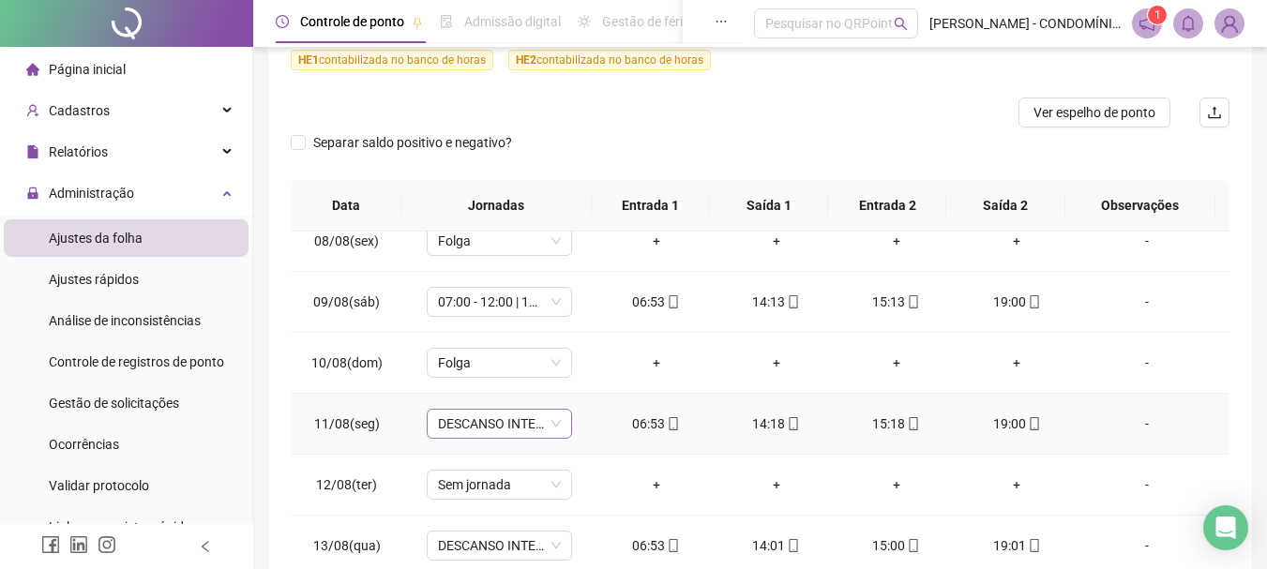
click at [493, 420] on span "DESCANSO INTER-JORNADA" at bounding box center [499, 424] width 123 height 28
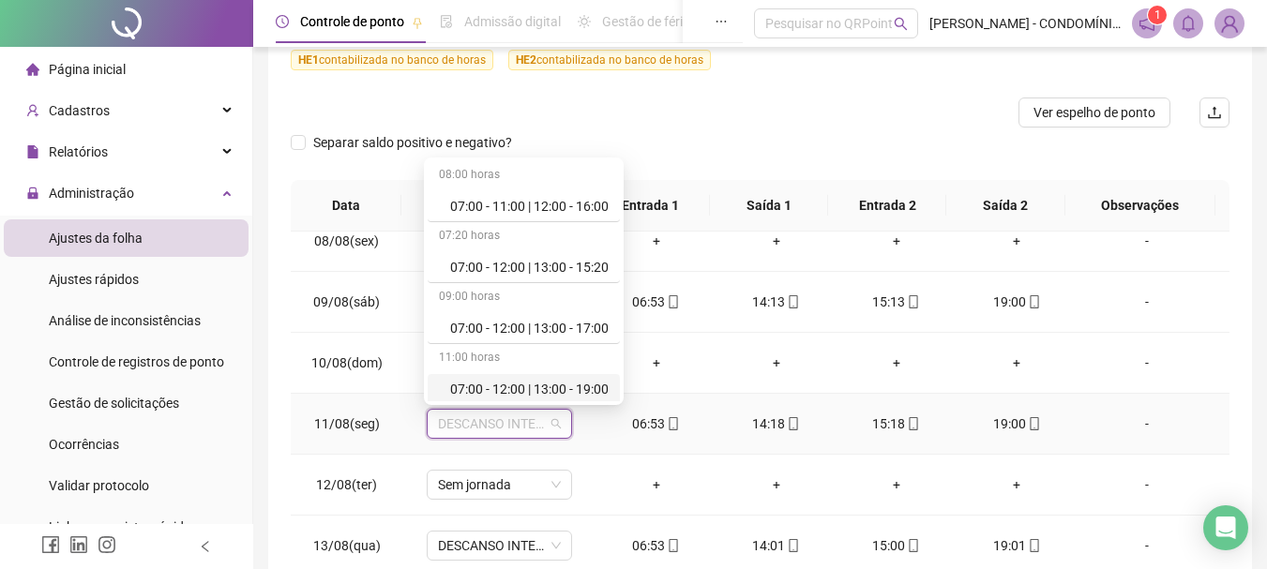
click at [509, 385] on div "07:00 - 12:00 | 13:00 - 19:00" at bounding box center [529, 389] width 158 height 21
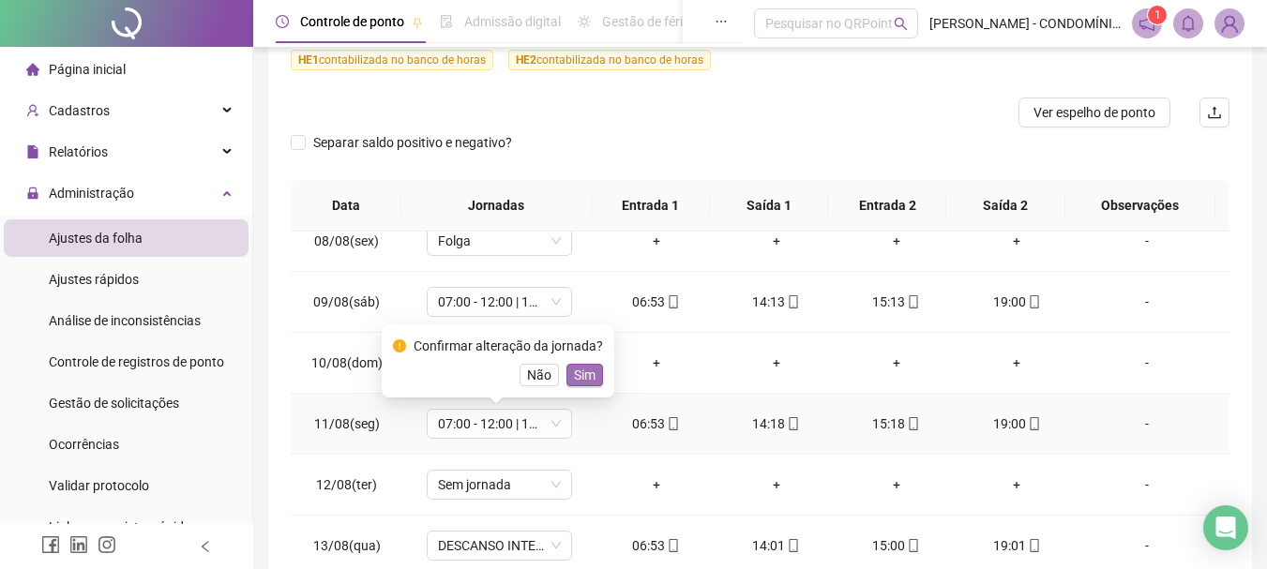
click at [579, 375] on span "Sim" at bounding box center [585, 375] width 22 height 21
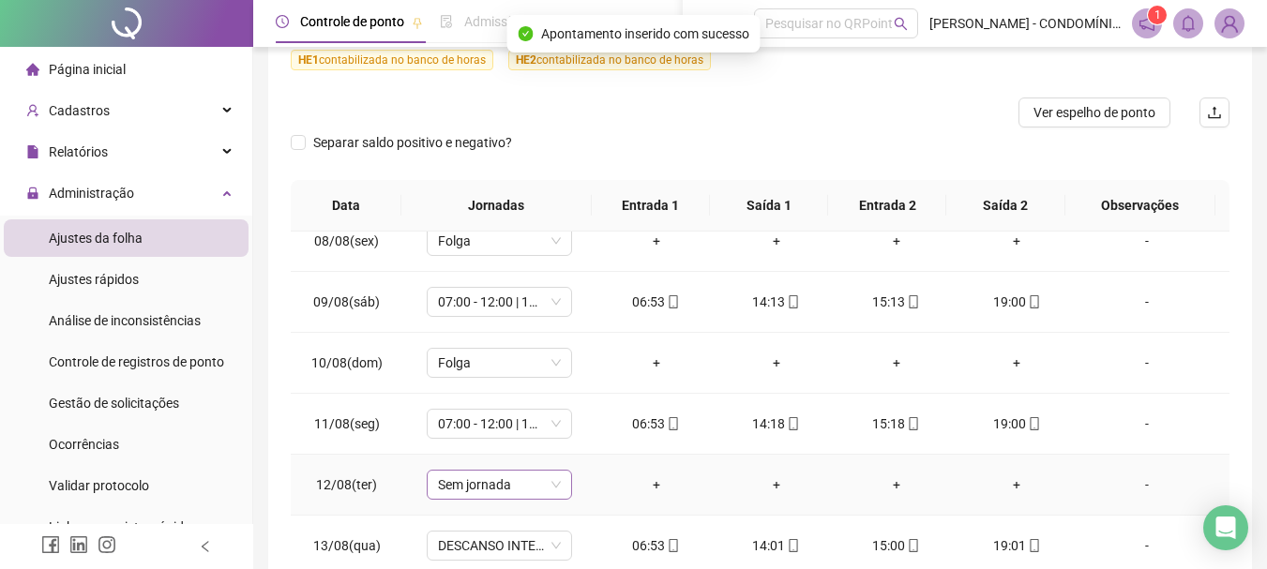
click at [456, 480] on span "Sem jornada" at bounding box center [499, 485] width 123 height 28
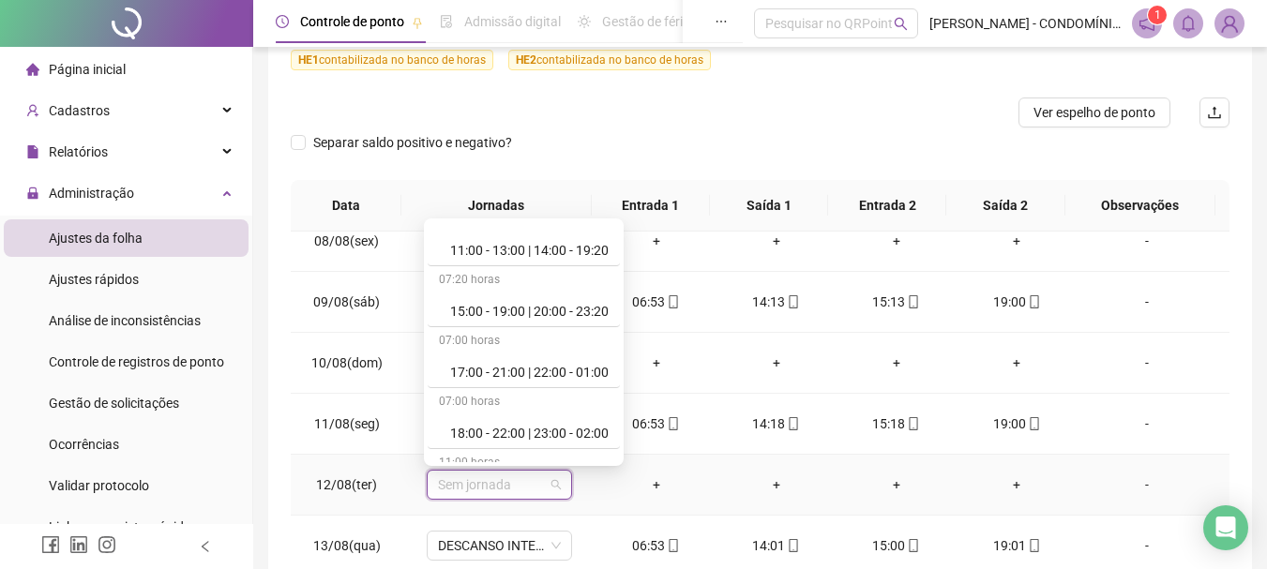
scroll to position [1294, 0]
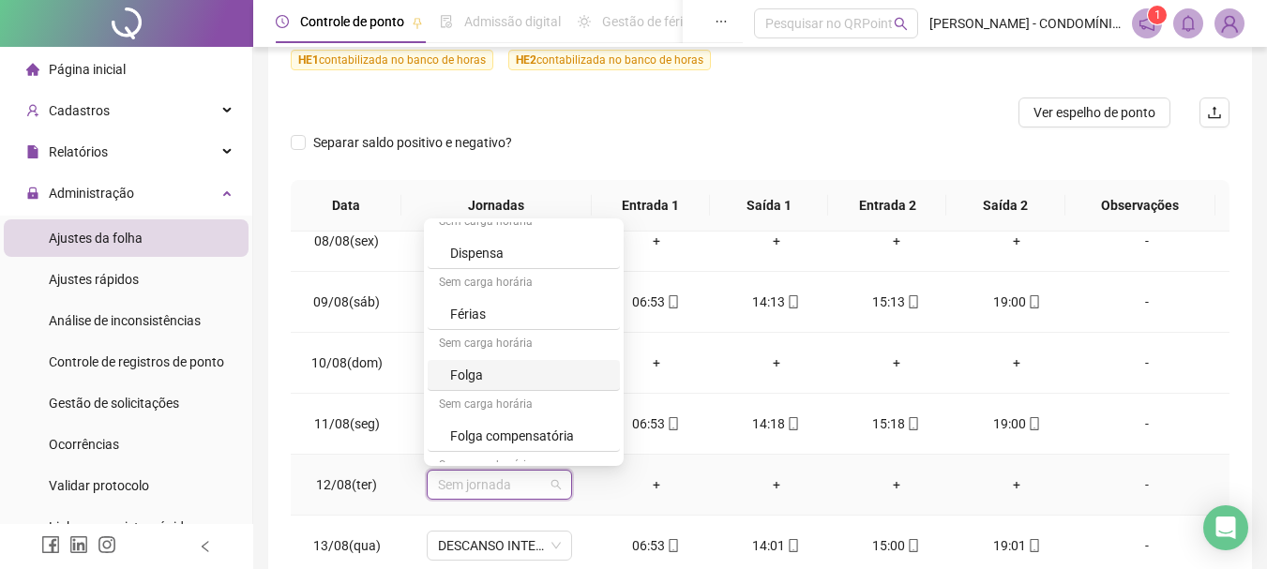
click at [475, 375] on div "Folga" at bounding box center [529, 375] width 158 height 21
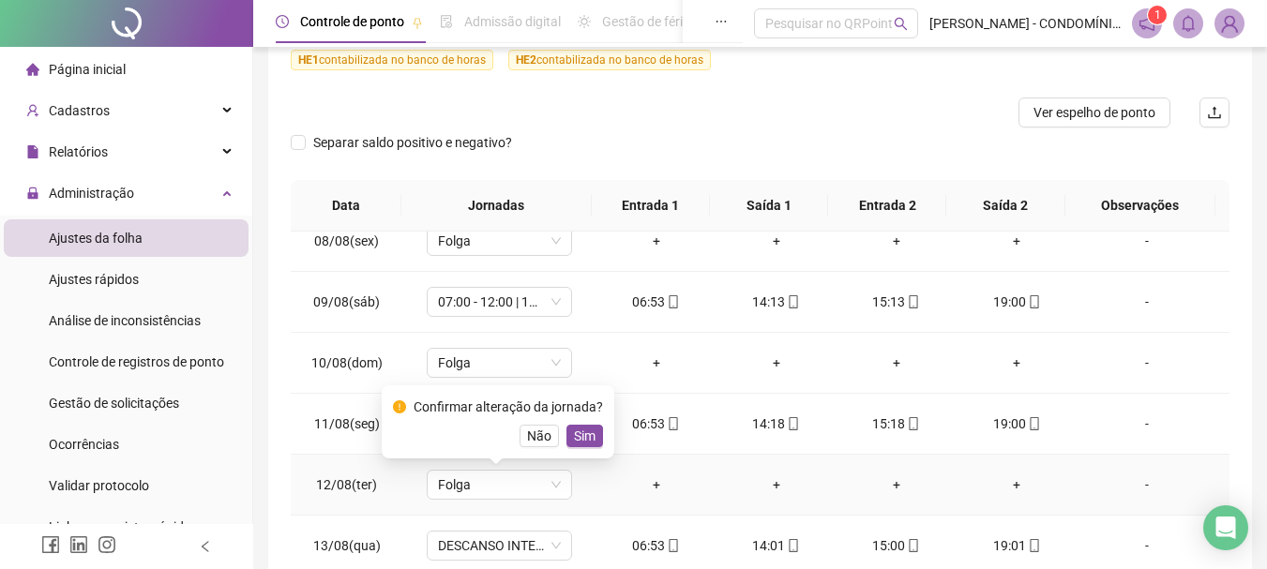
click at [577, 434] on span "Sim" at bounding box center [585, 436] width 22 height 21
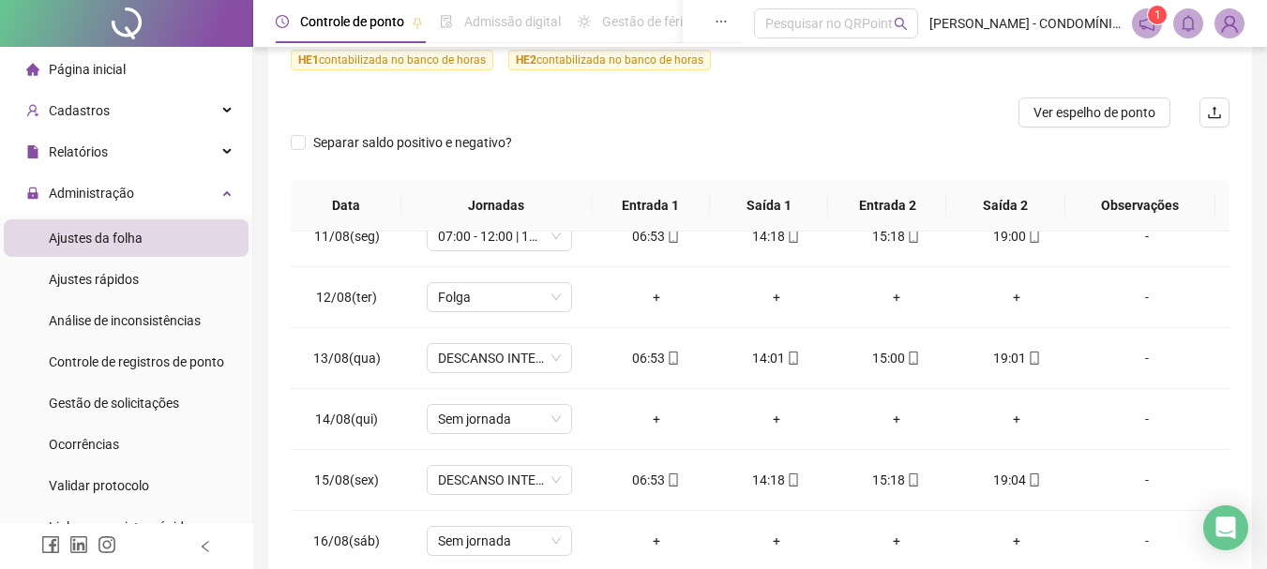
scroll to position [649, 0]
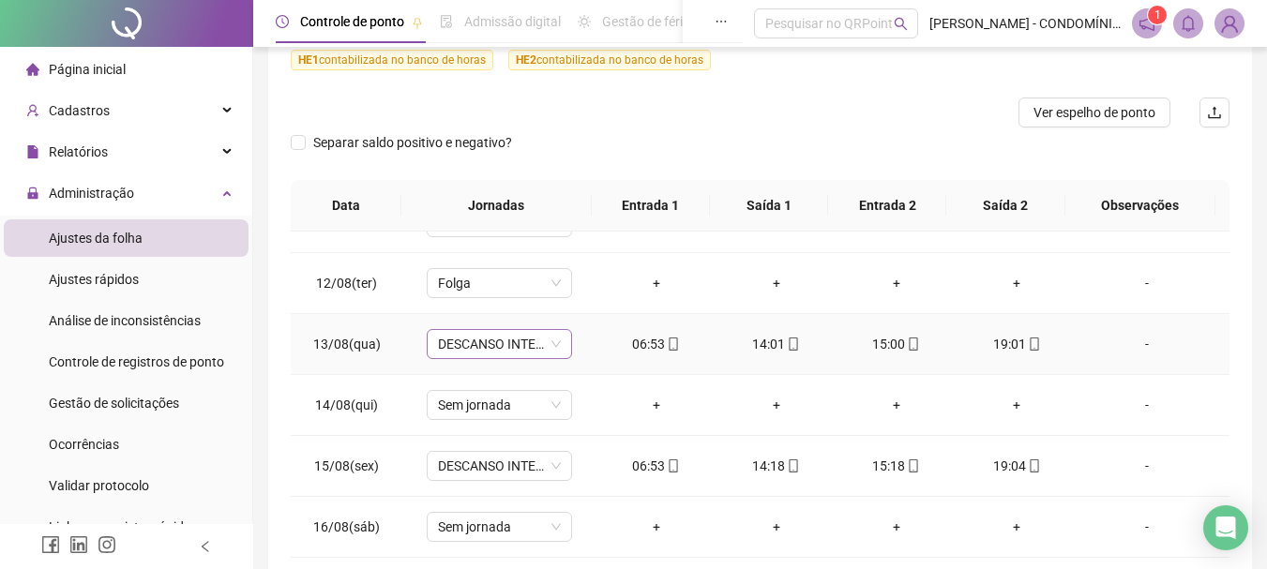
click at [452, 347] on span "DESCANSO INTER-JORNADA" at bounding box center [499, 344] width 123 height 28
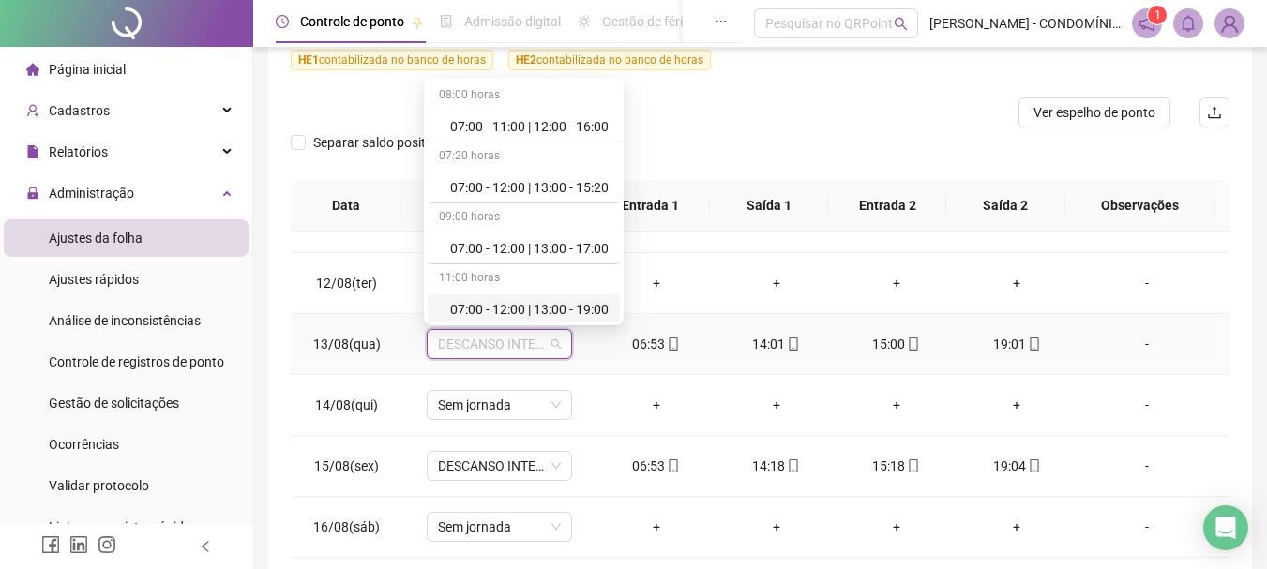
click at [512, 301] on div "07:00 - 12:00 | 13:00 - 19:00" at bounding box center [529, 309] width 158 height 21
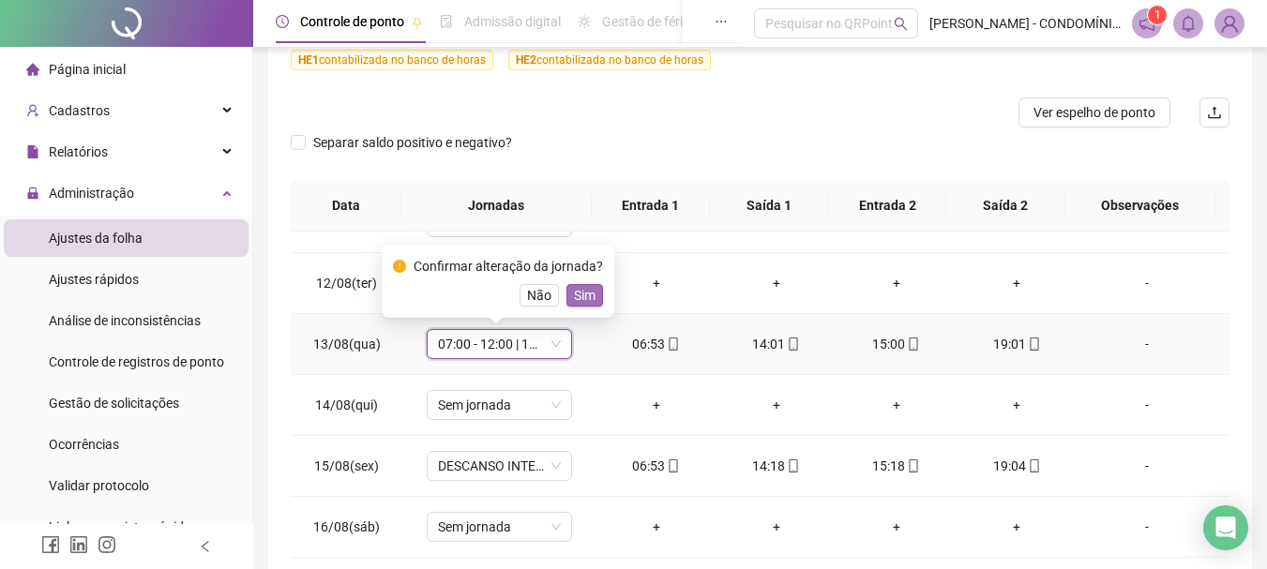
click at [588, 294] on span "Sim" at bounding box center [585, 295] width 22 height 21
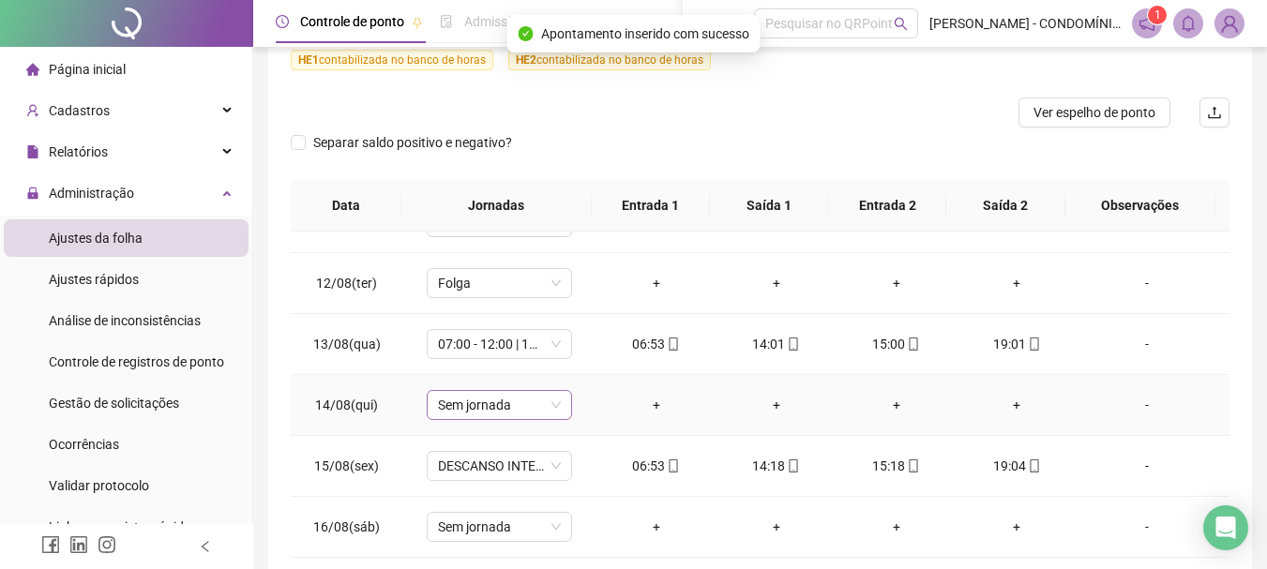
click at [452, 406] on span "Sem jornada" at bounding box center [499, 405] width 123 height 28
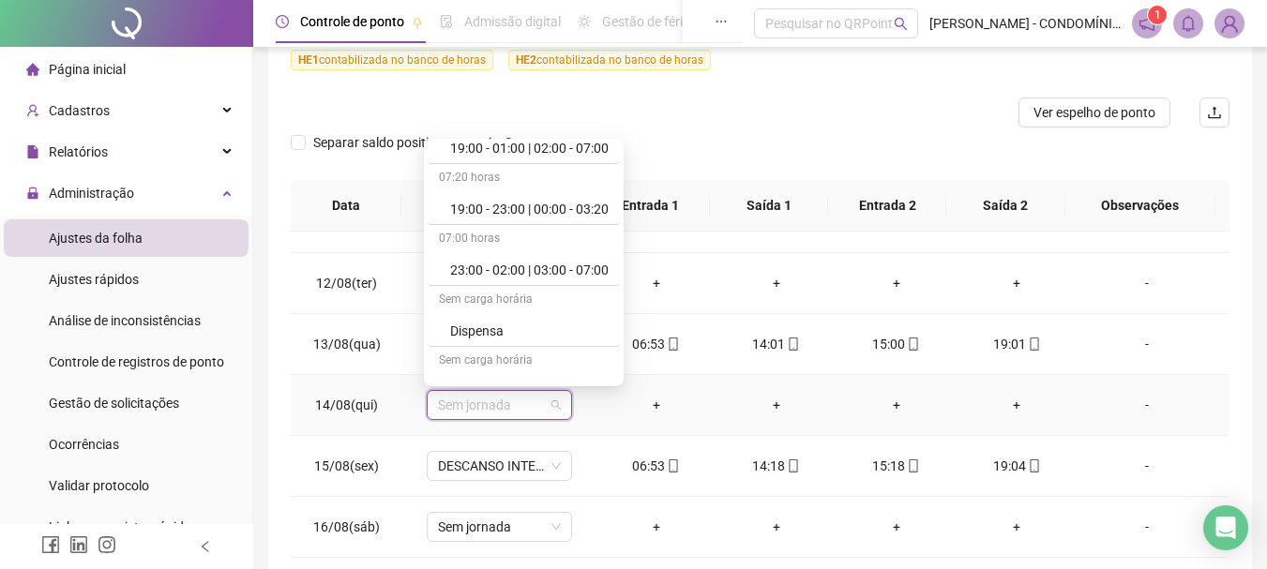
scroll to position [1345, 0]
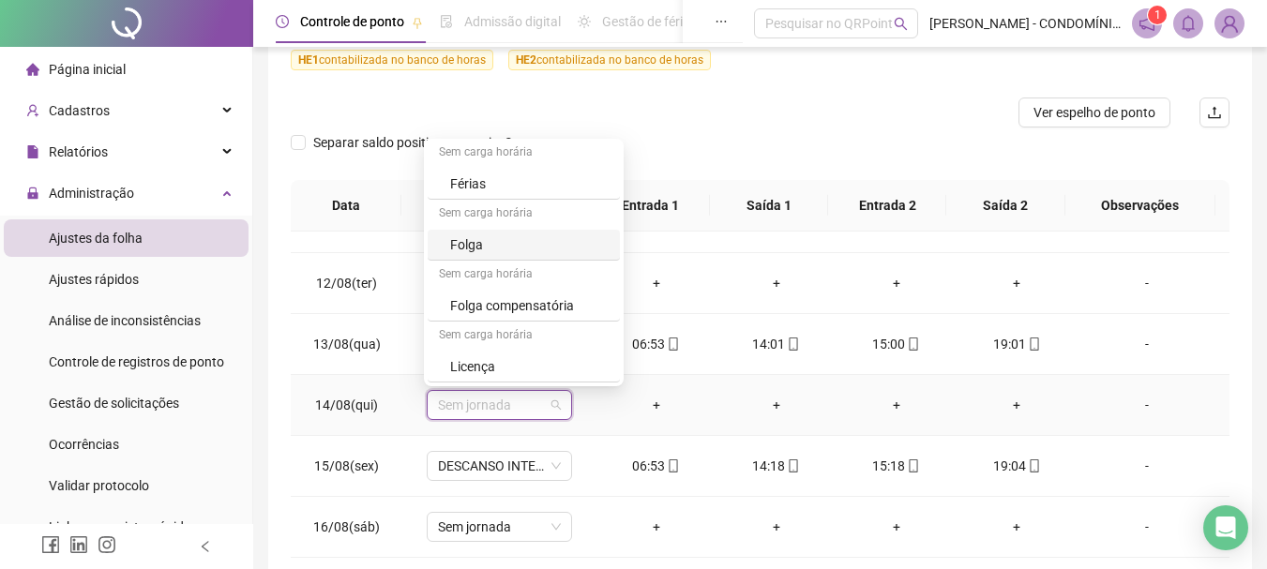
click at [473, 248] on div "Folga" at bounding box center [529, 244] width 158 height 21
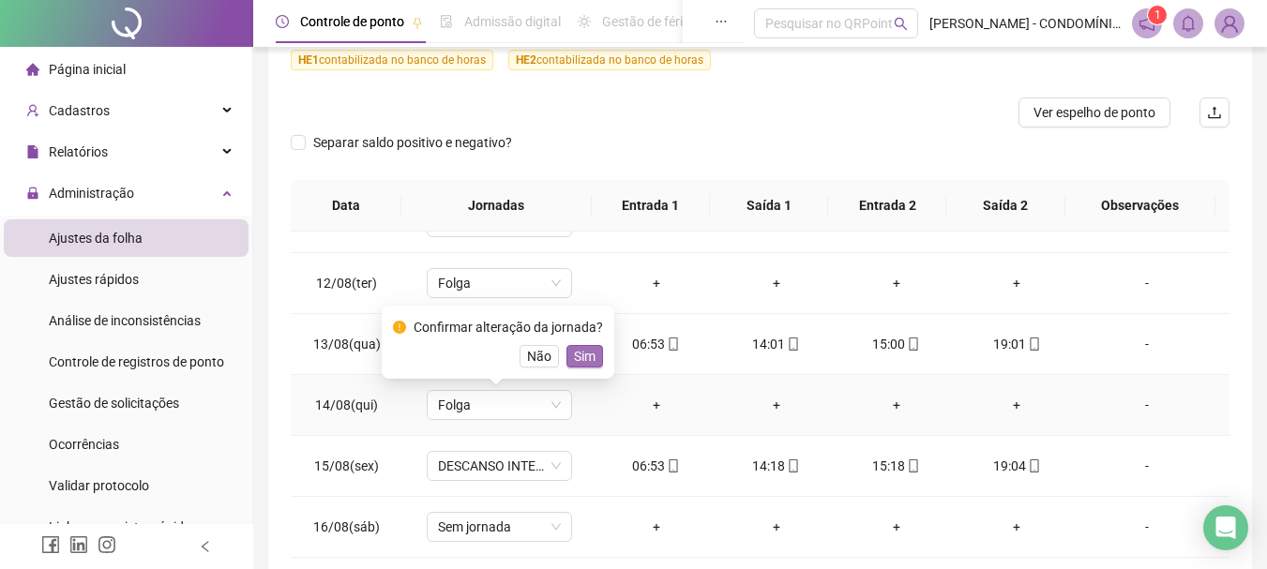
click at [581, 356] on span "Sim" at bounding box center [585, 356] width 22 height 21
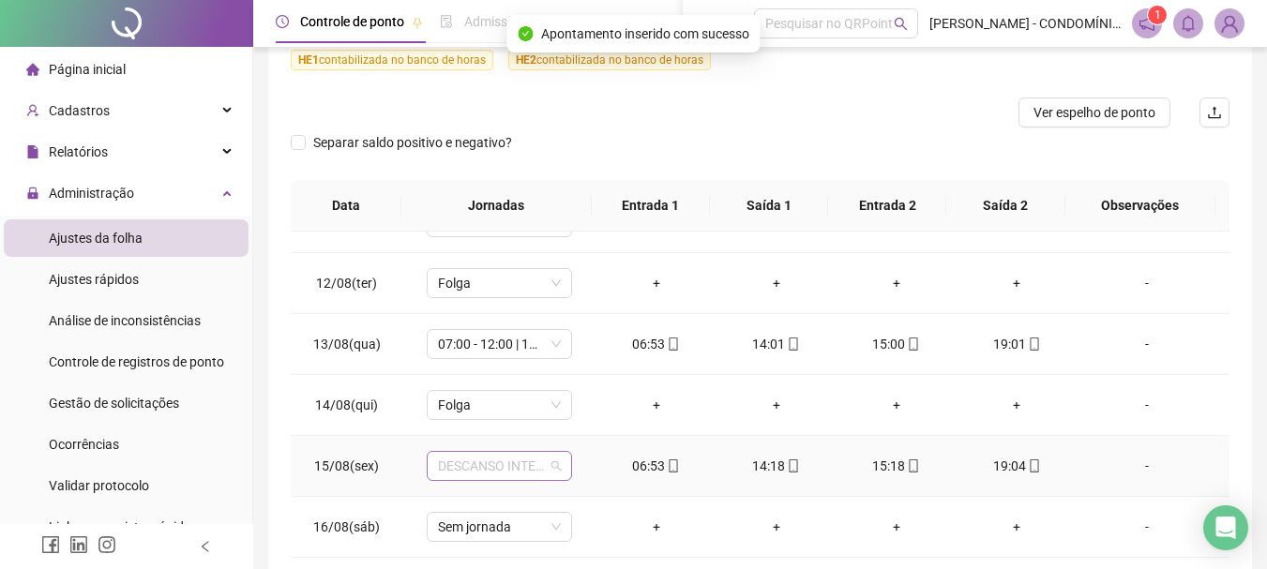
click at [453, 471] on span "DESCANSO INTER-JORNADA" at bounding box center [499, 466] width 123 height 28
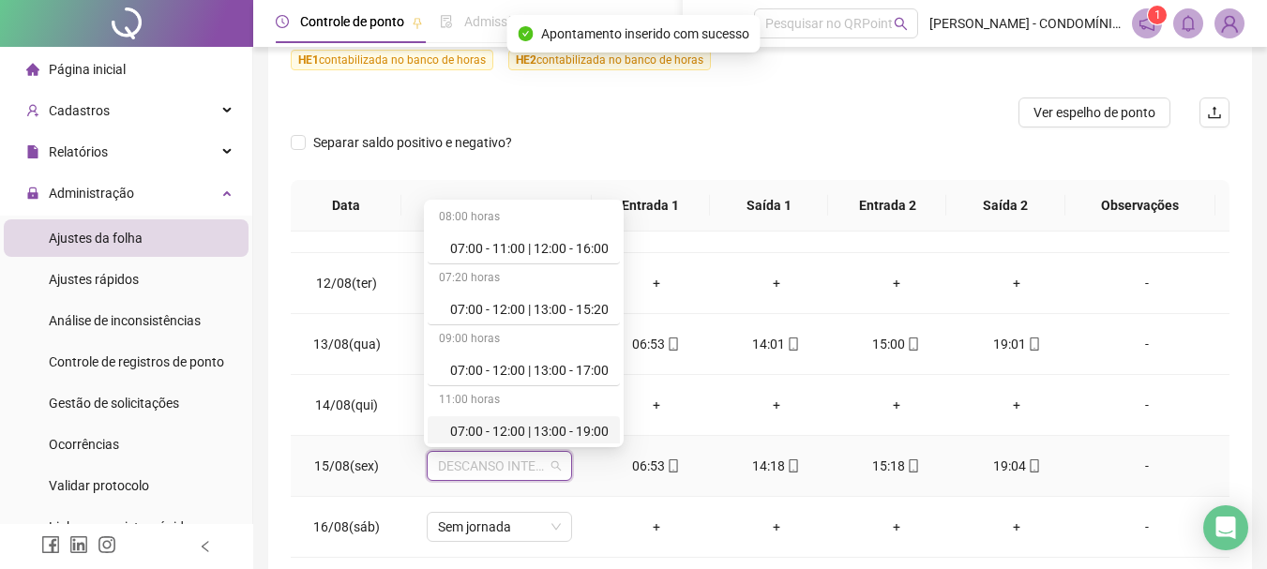
click at [497, 427] on div "07:00 - 12:00 | 13:00 - 19:00" at bounding box center [529, 431] width 158 height 21
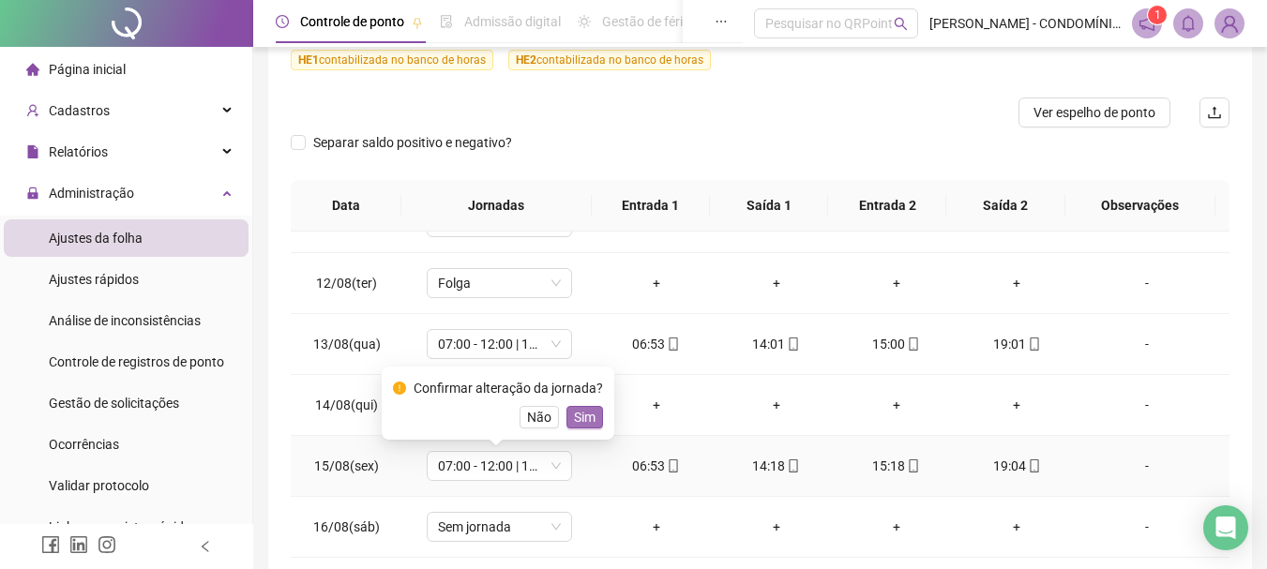
click at [579, 415] on span "Sim" at bounding box center [585, 417] width 22 height 21
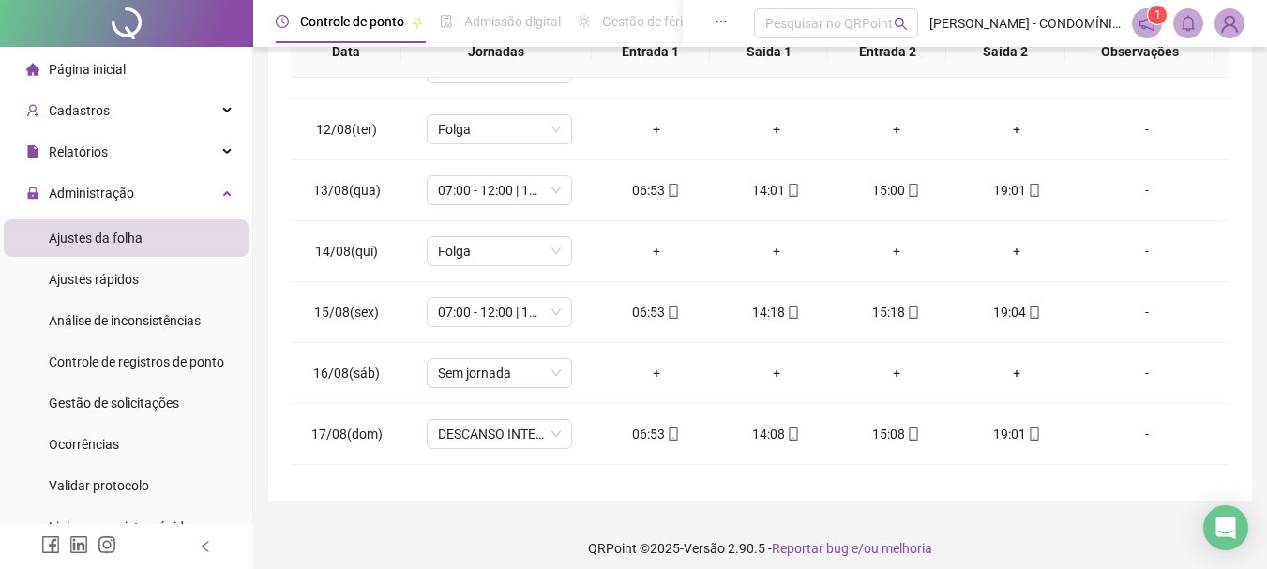
scroll to position [409, 0]
click at [454, 369] on span "Sem jornada" at bounding box center [499, 371] width 123 height 28
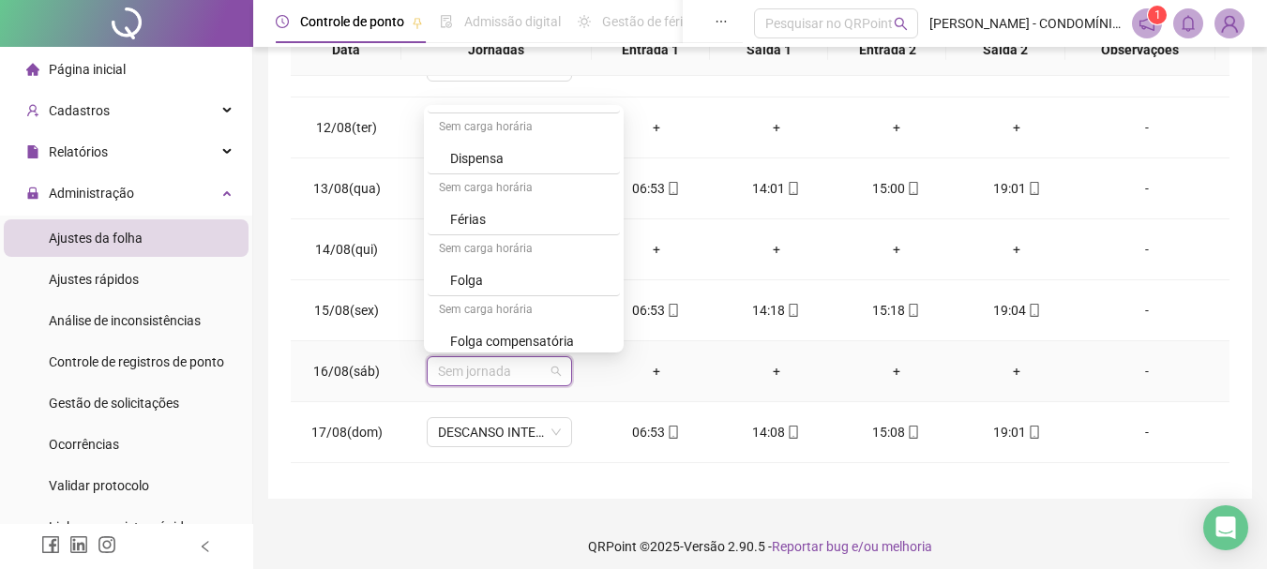
scroll to position [1345, 0]
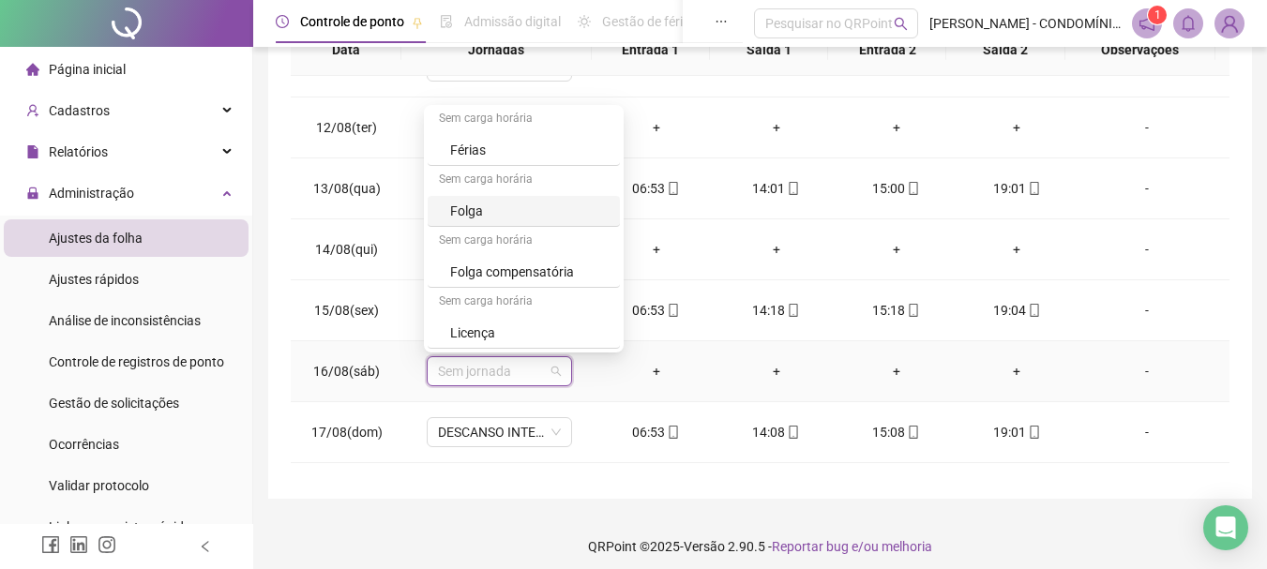
click at [462, 210] on div "Folga" at bounding box center [529, 211] width 158 height 21
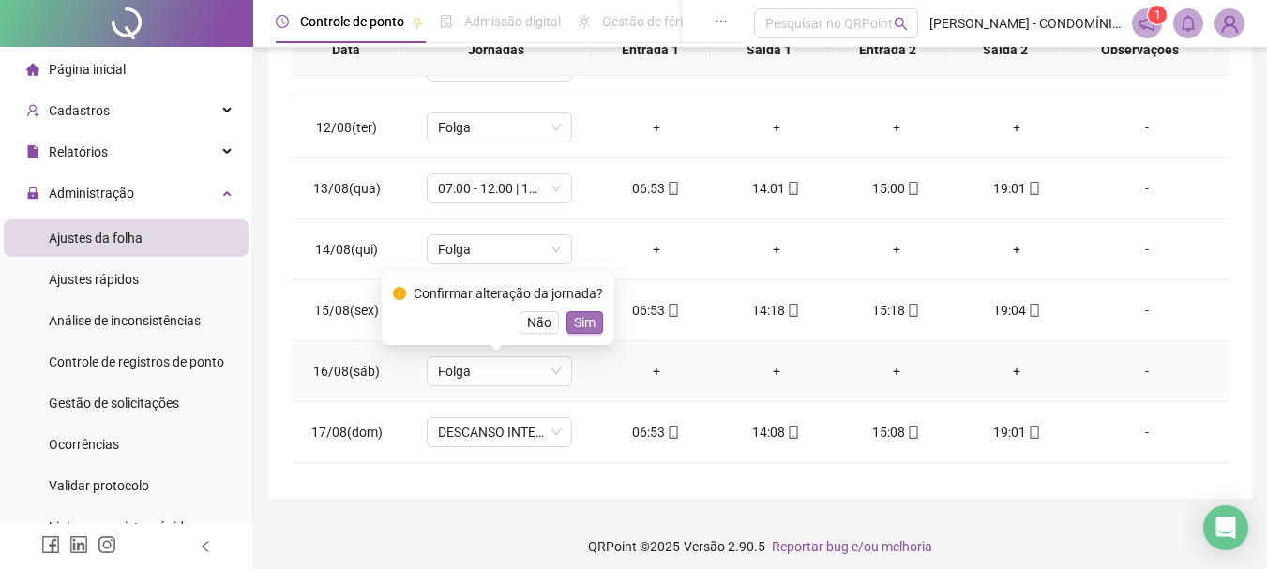
click at [583, 322] on span "Sim" at bounding box center [585, 322] width 22 height 21
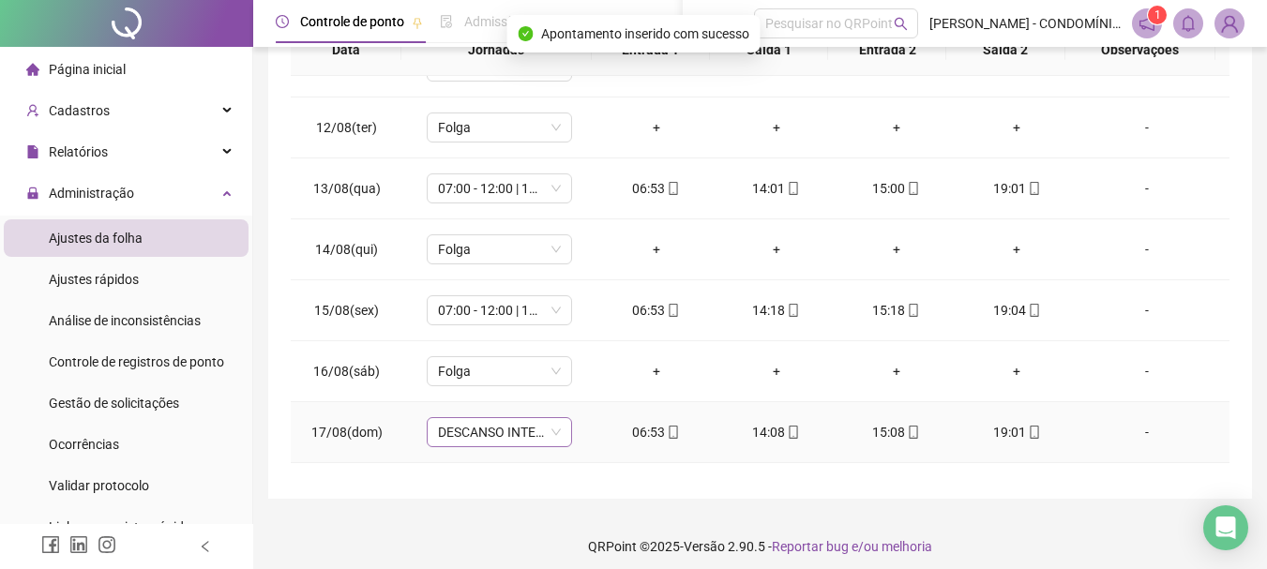
click at [460, 435] on span "DESCANSO INTER-JORNADA" at bounding box center [499, 432] width 123 height 28
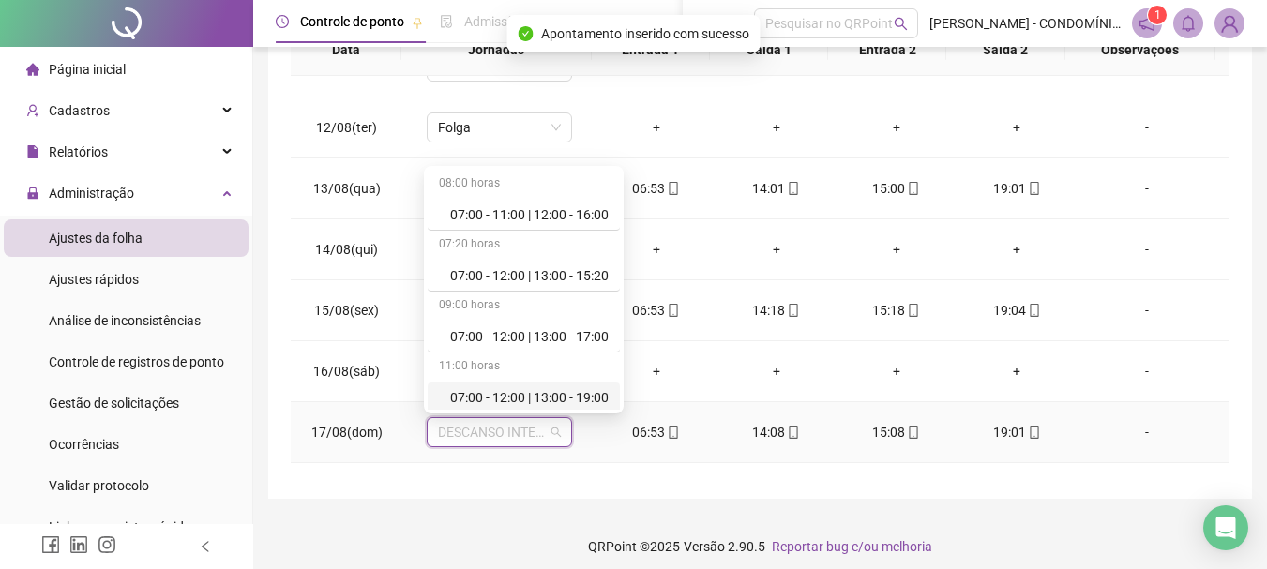
click at [600, 381] on div "11:00 horas" at bounding box center [524, 368] width 192 height 30
click at [576, 394] on div "07:00 - 12:00 | 13:00 - 19:00" at bounding box center [529, 397] width 158 height 21
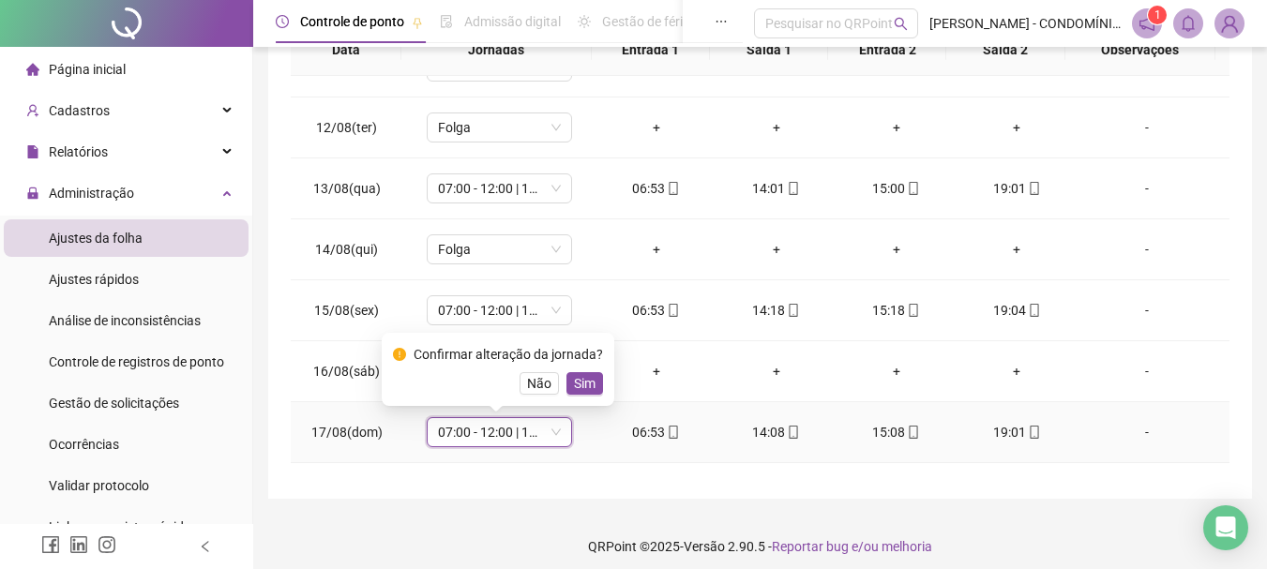
click at [584, 384] on span "Sim" at bounding box center [585, 383] width 22 height 21
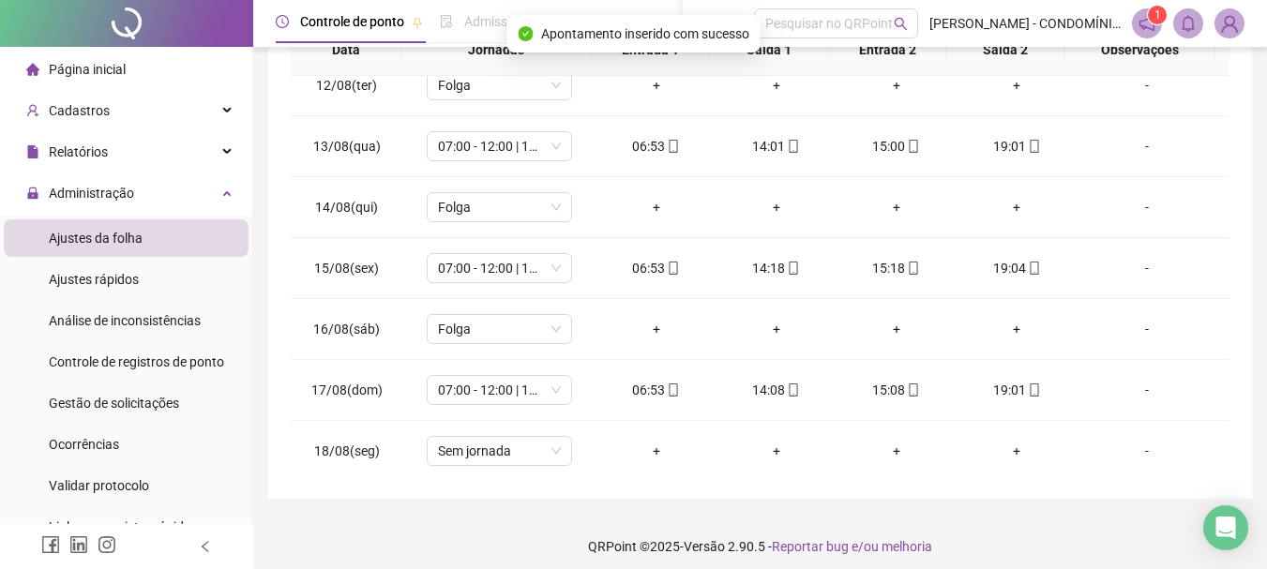
scroll to position [697, 0]
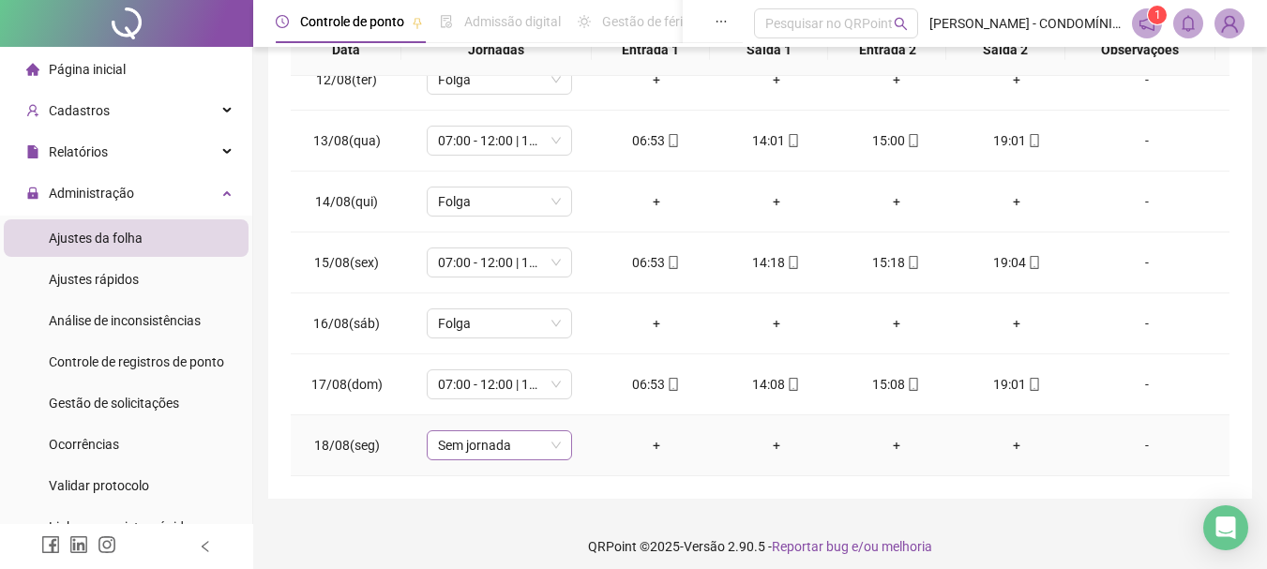
click at [443, 445] on span "Sem jornada" at bounding box center [499, 445] width 123 height 28
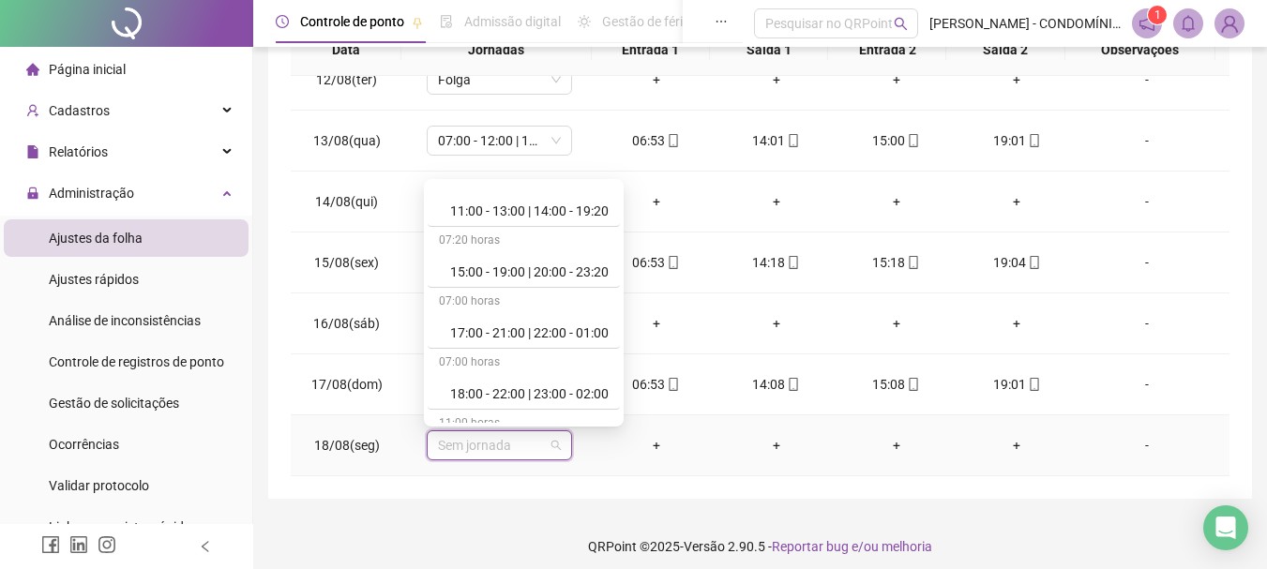
scroll to position [1345, 0]
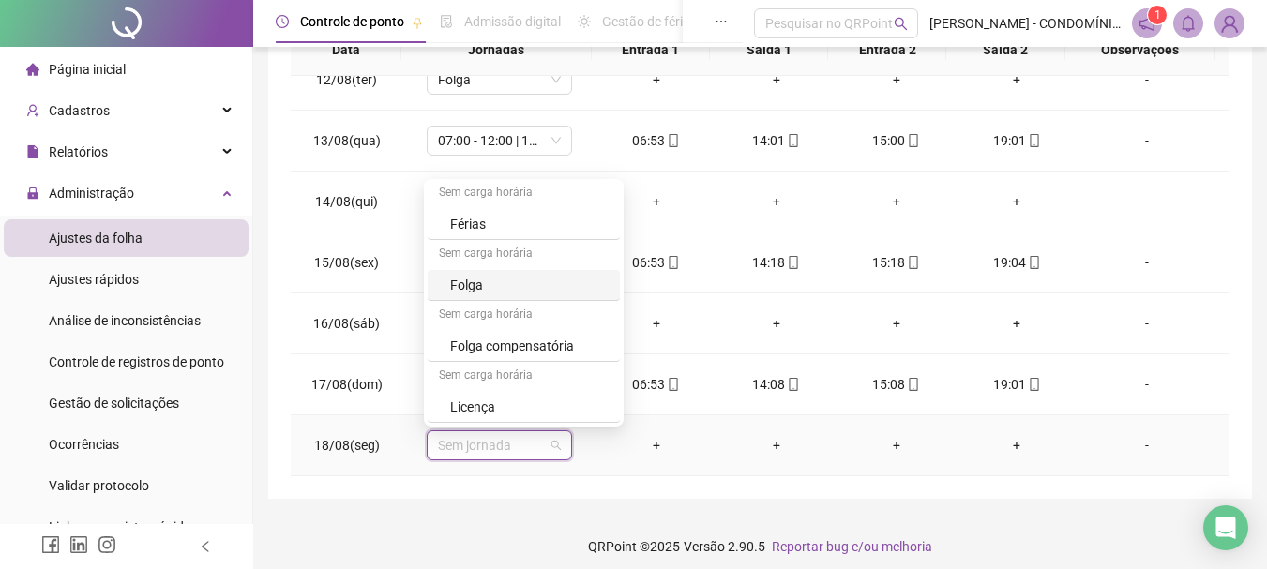
click at [467, 283] on div "Folga" at bounding box center [529, 285] width 158 height 21
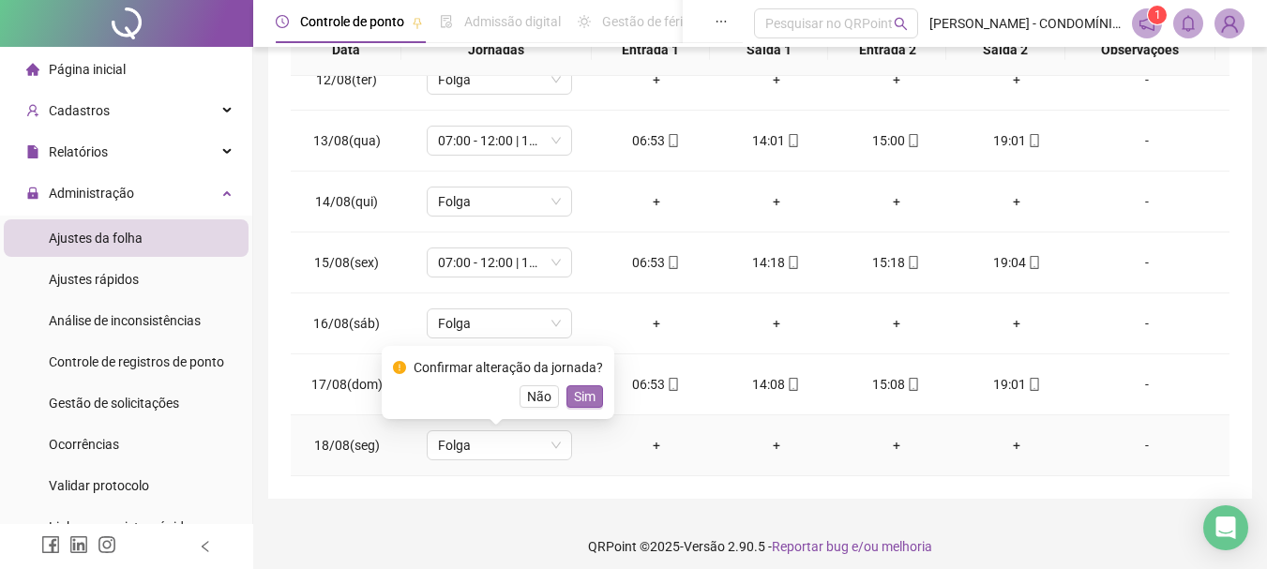
click at [586, 395] on span "Sim" at bounding box center [585, 396] width 22 height 21
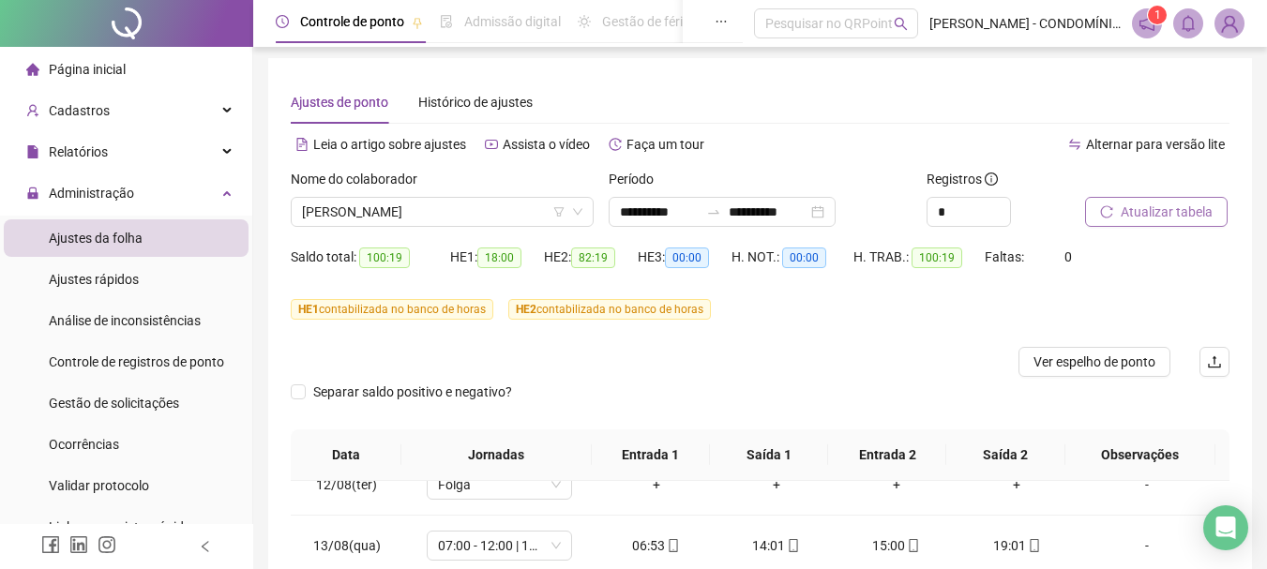
scroll to position [0, 0]
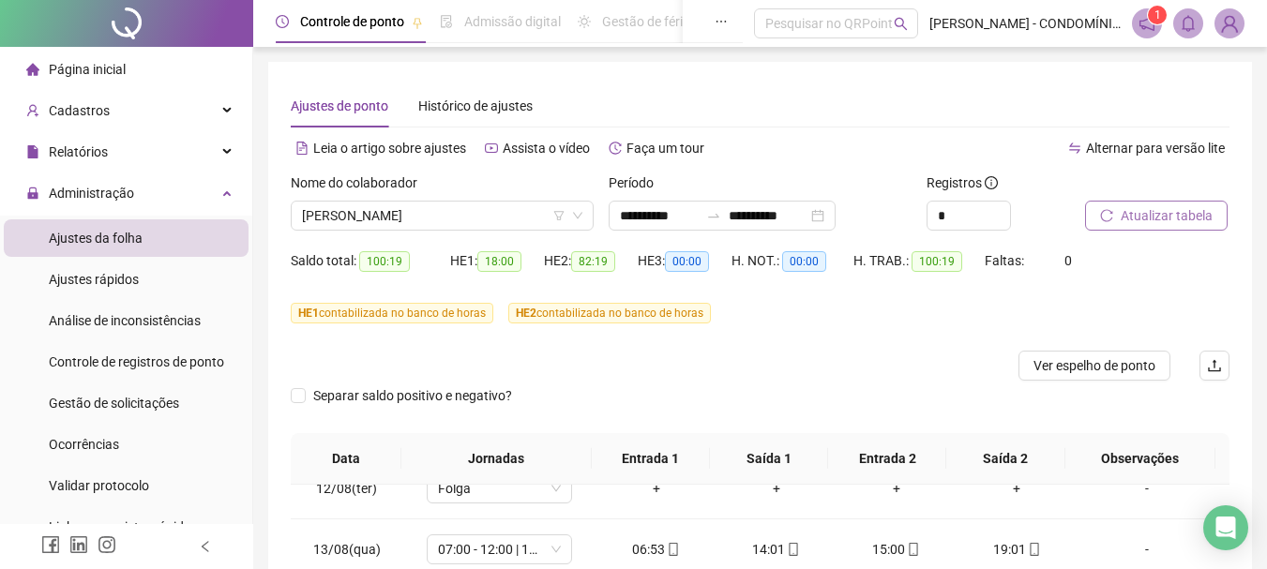
click at [1148, 208] on span "Atualizar tabela" at bounding box center [1167, 215] width 92 height 21
click at [370, 217] on span "[PERSON_NAME]" at bounding box center [442, 216] width 280 height 28
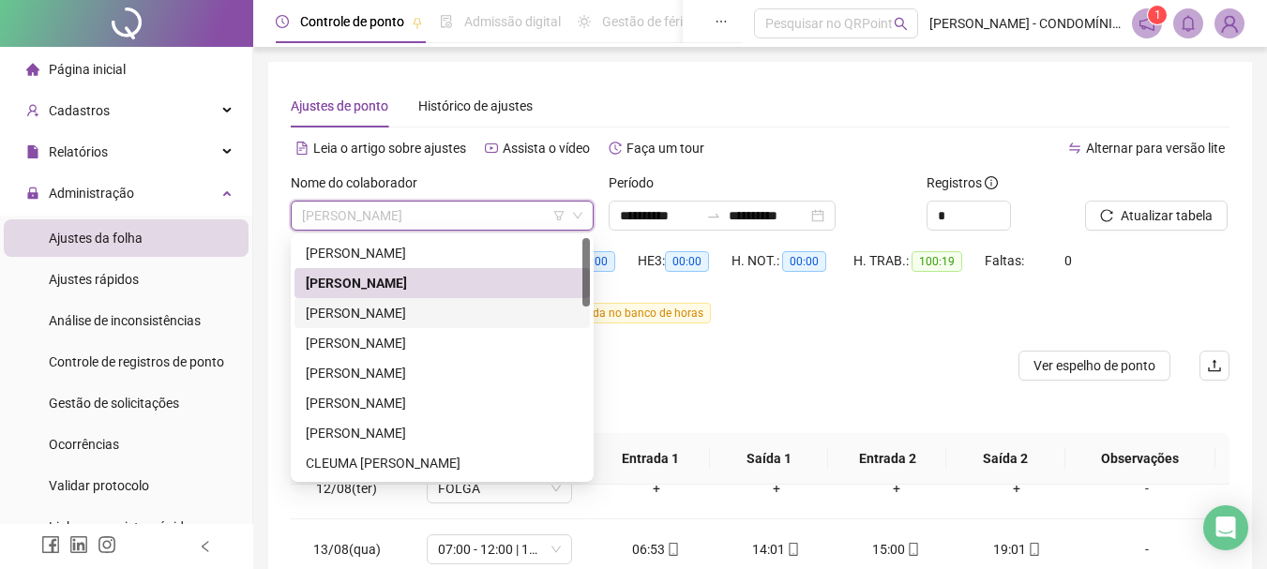
click at [352, 313] on div "[PERSON_NAME]" at bounding box center [442, 313] width 273 height 21
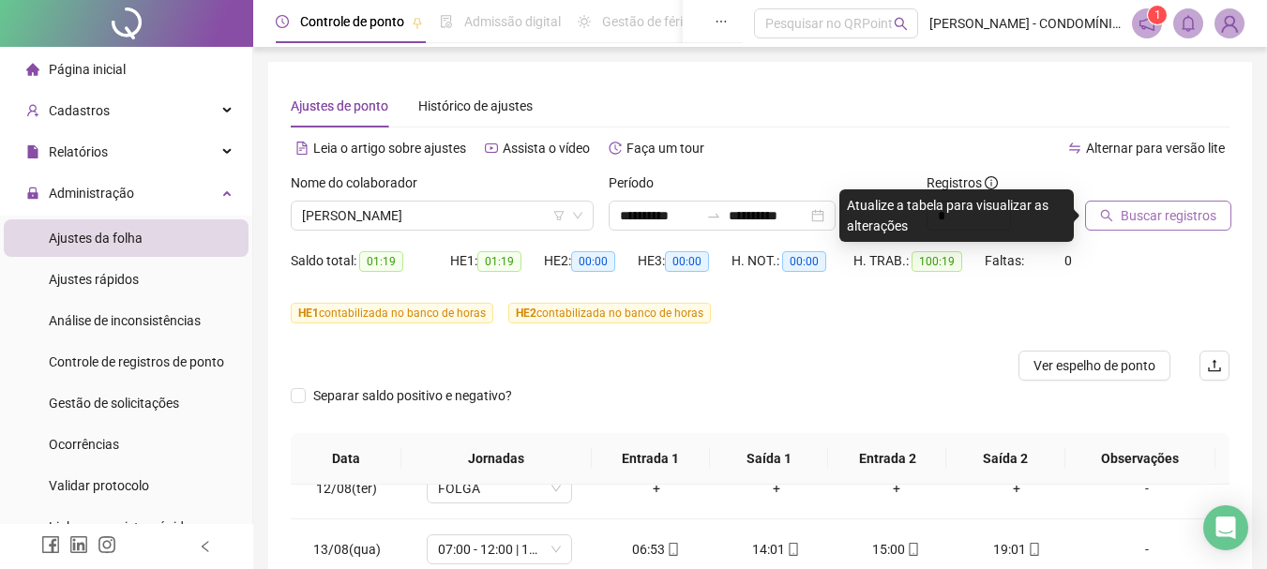
click at [1139, 214] on span "Buscar registros" at bounding box center [1169, 215] width 96 height 21
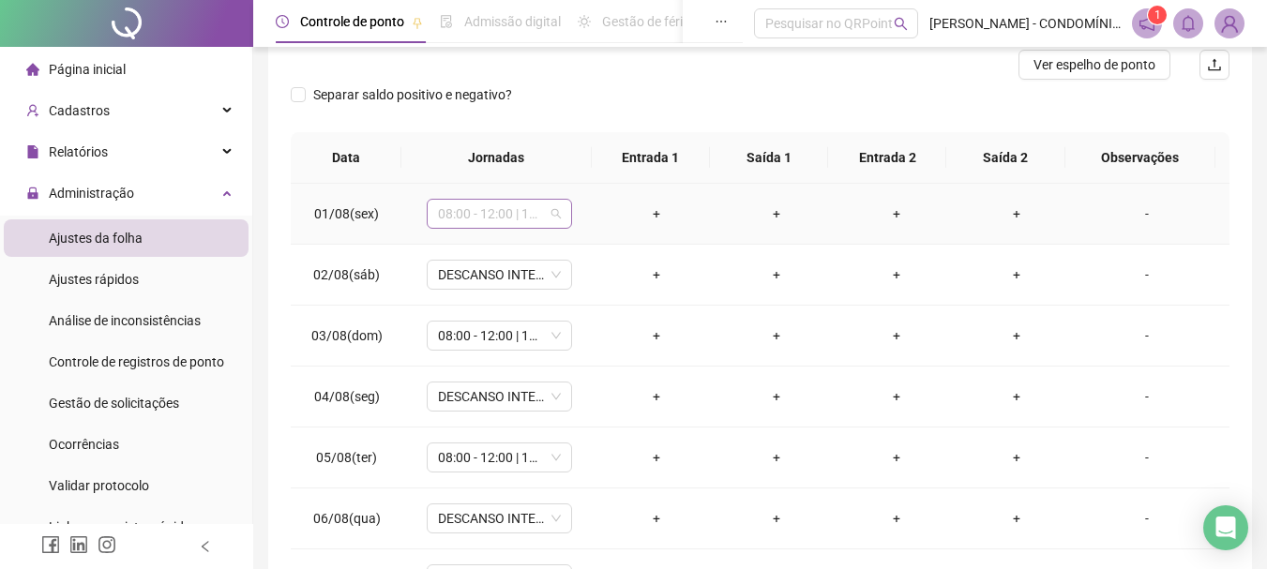
click at [460, 218] on span "08:00 - 12:00 | 13:00 - 16:20" at bounding box center [499, 214] width 123 height 28
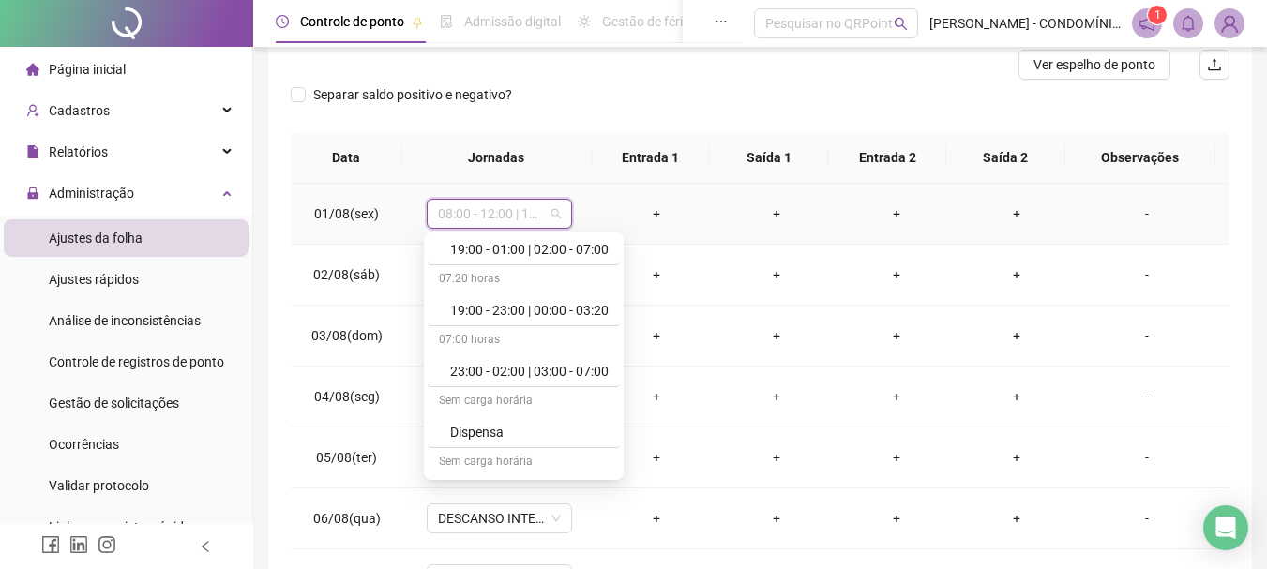
scroll to position [1266, 0]
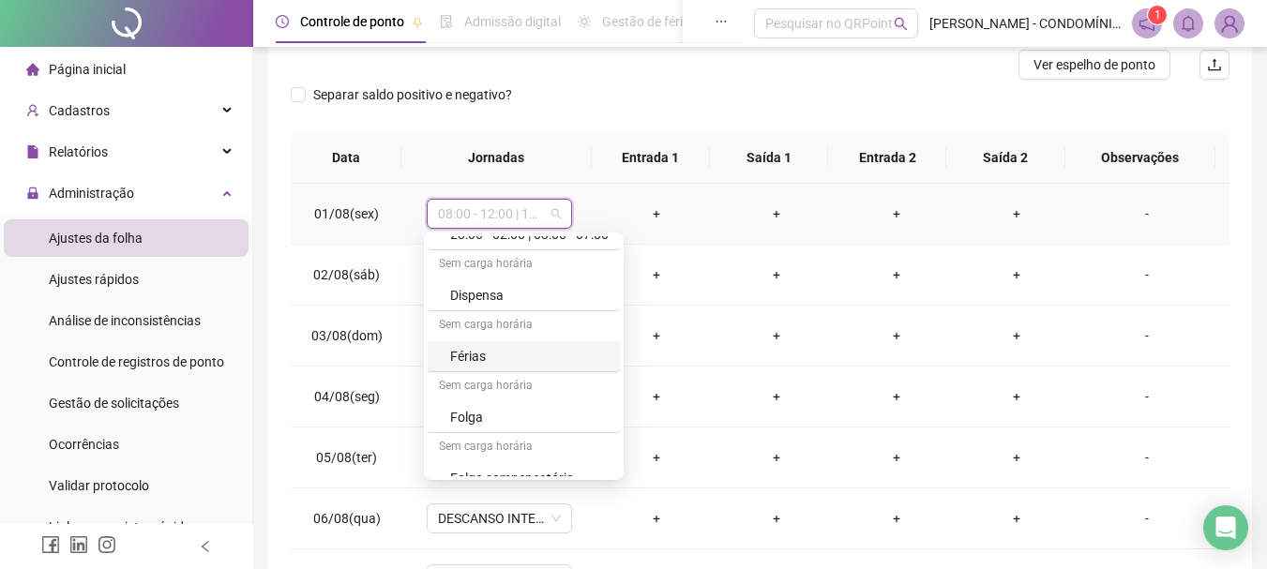
click at [475, 362] on div "Férias" at bounding box center [529, 356] width 158 height 21
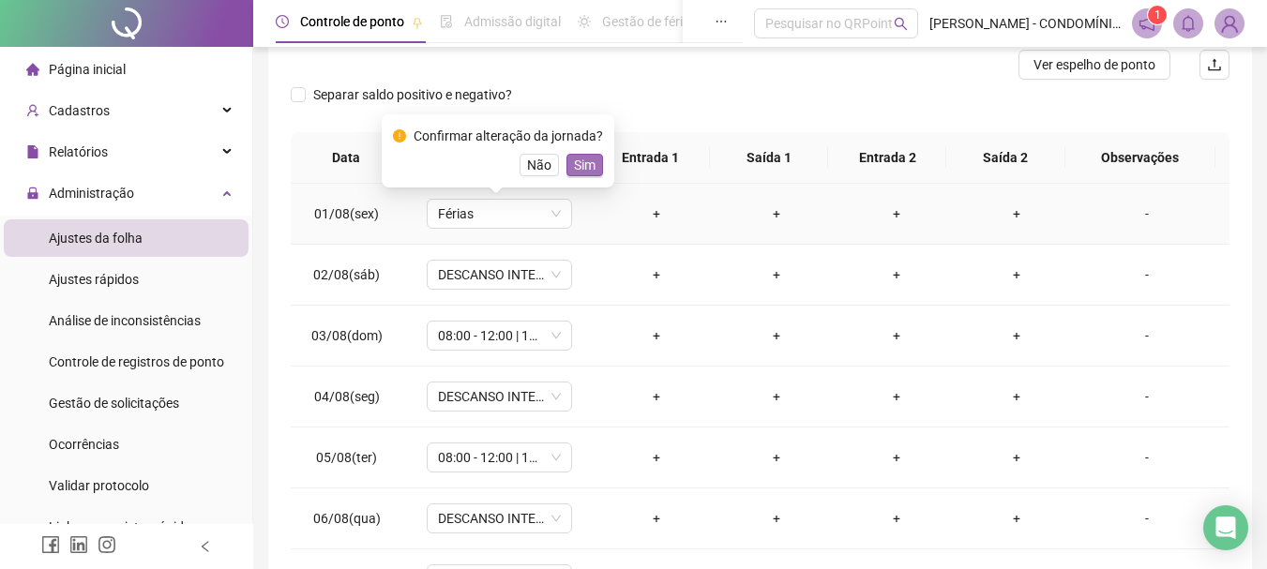
click at [583, 164] on span "Sim" at bounding box center [585, 165] width 22 height 21
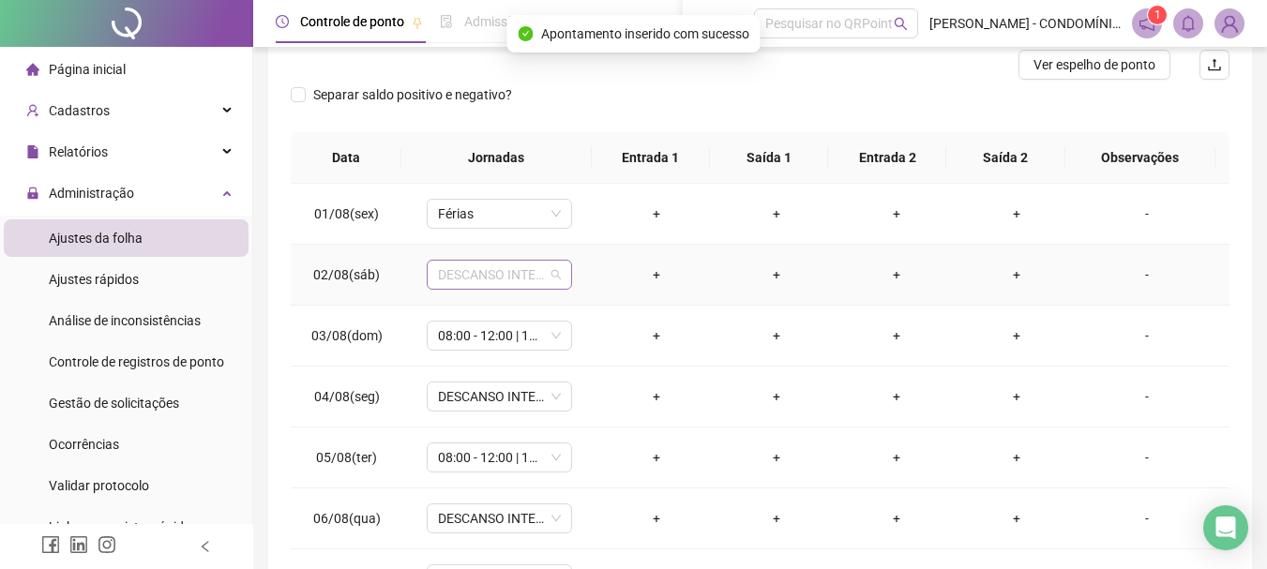
click at [488, 282] on span "DESCANSO INTER-JORNADA" at bounding box center [499, 275] width 123 height 28
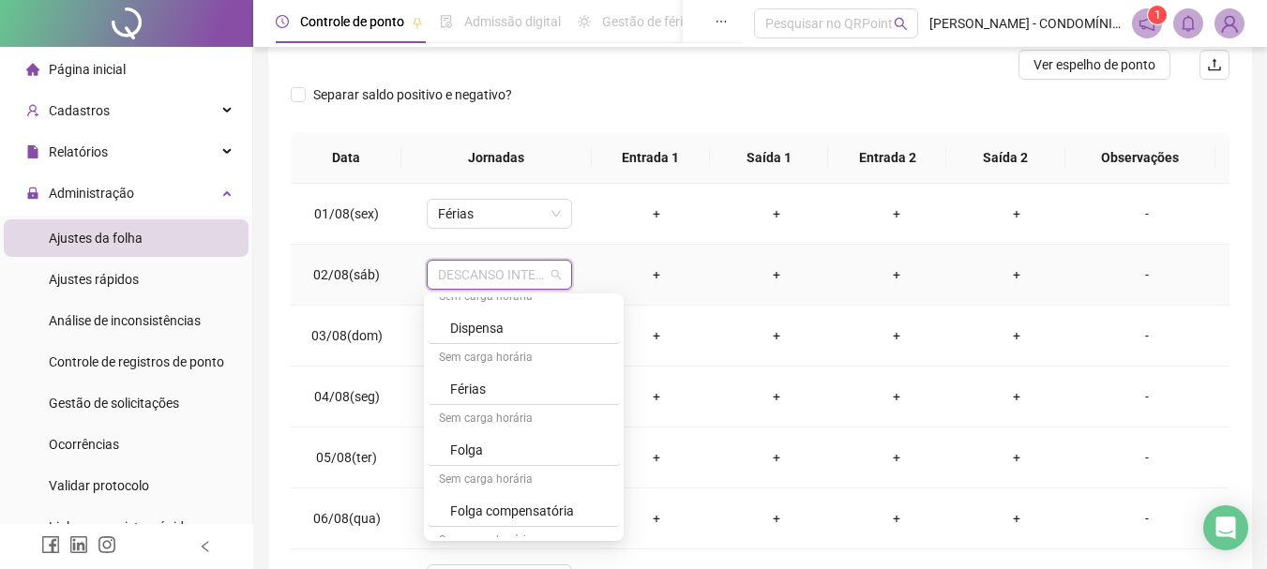
scroll to position [1309, 0]
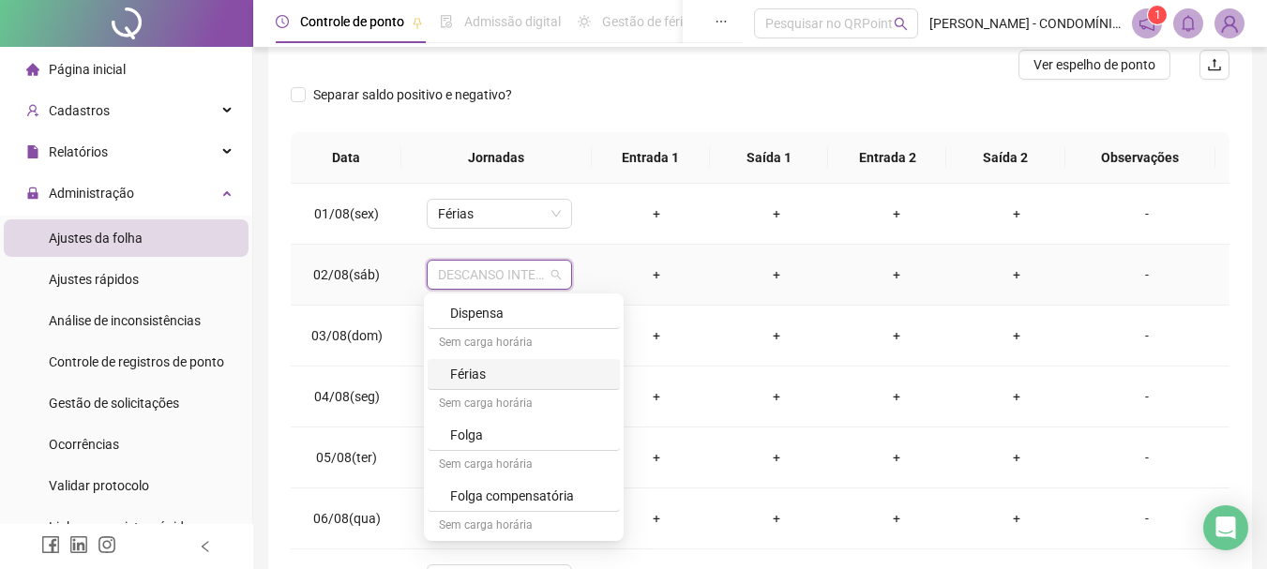
click at [462, 369] on div "Férias" at bounding box center [529, 374] width 158 height 21
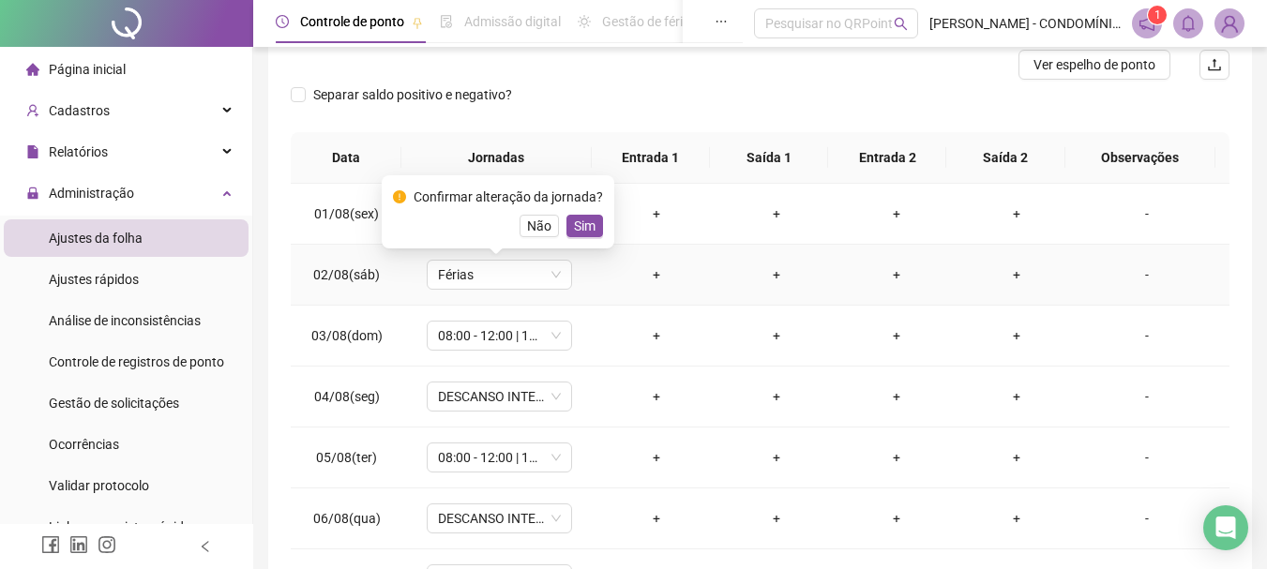
click at [581, 222] on span "Sim" at bounding box center [585, 226] width 22 height 21
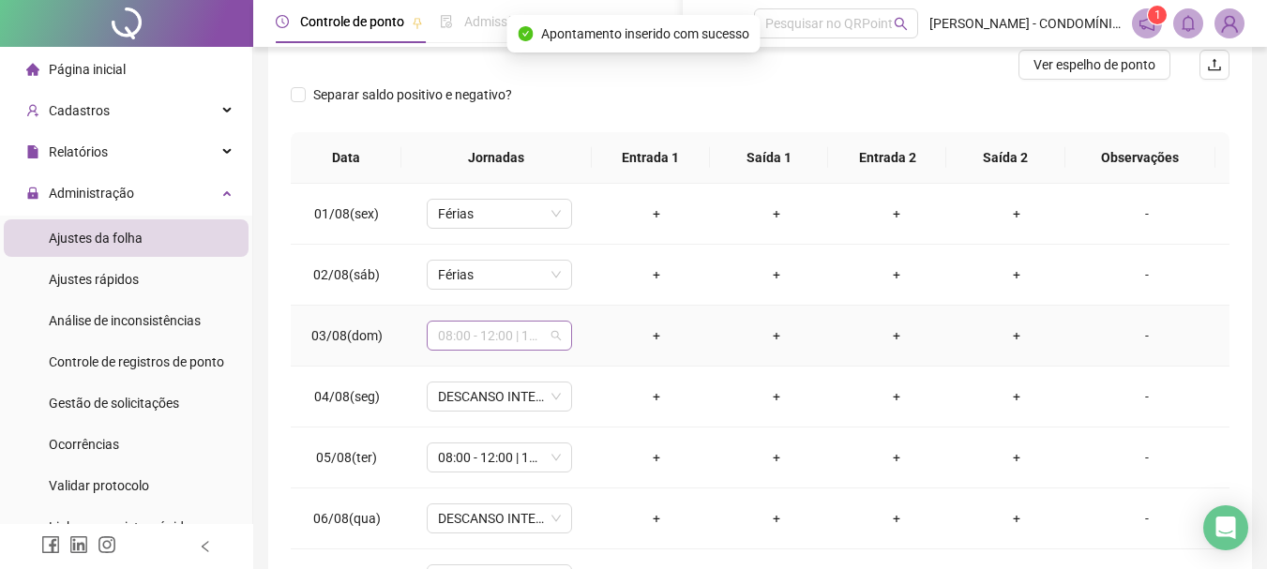
click at [468, 338] on span "08:00 - 12:00 | 13:00 - 16:20" at bounding box center [499, 336] width 123 height 28
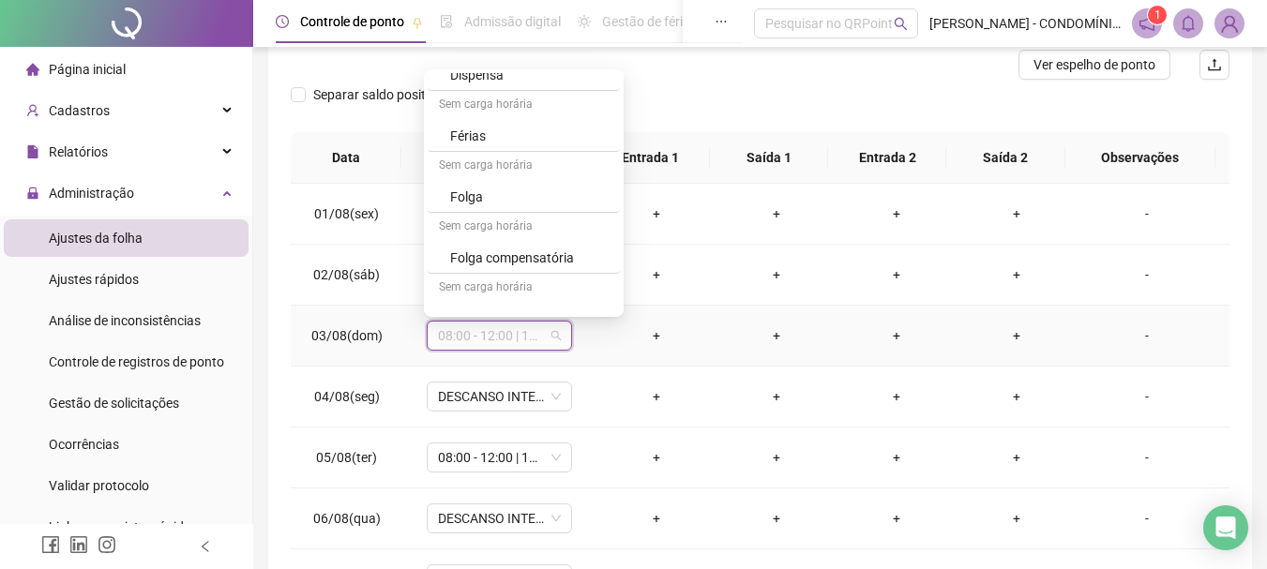
scroll to position [1331, 0]
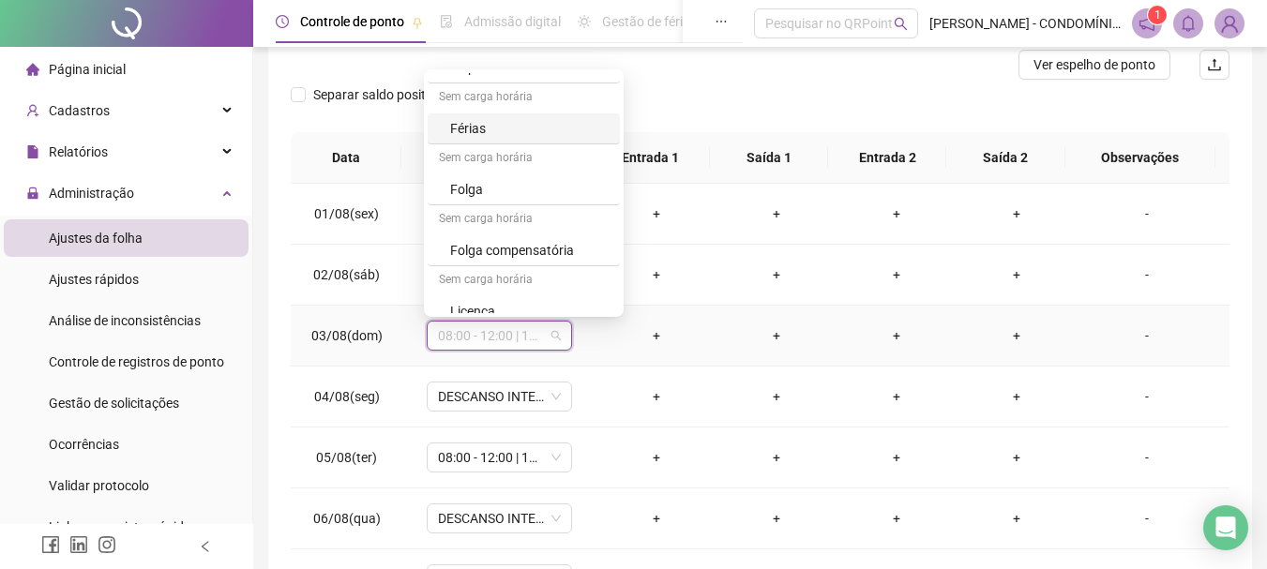
click at [461, 126] on div "Férias" at bounding box center [529, 128] width 158 height 21
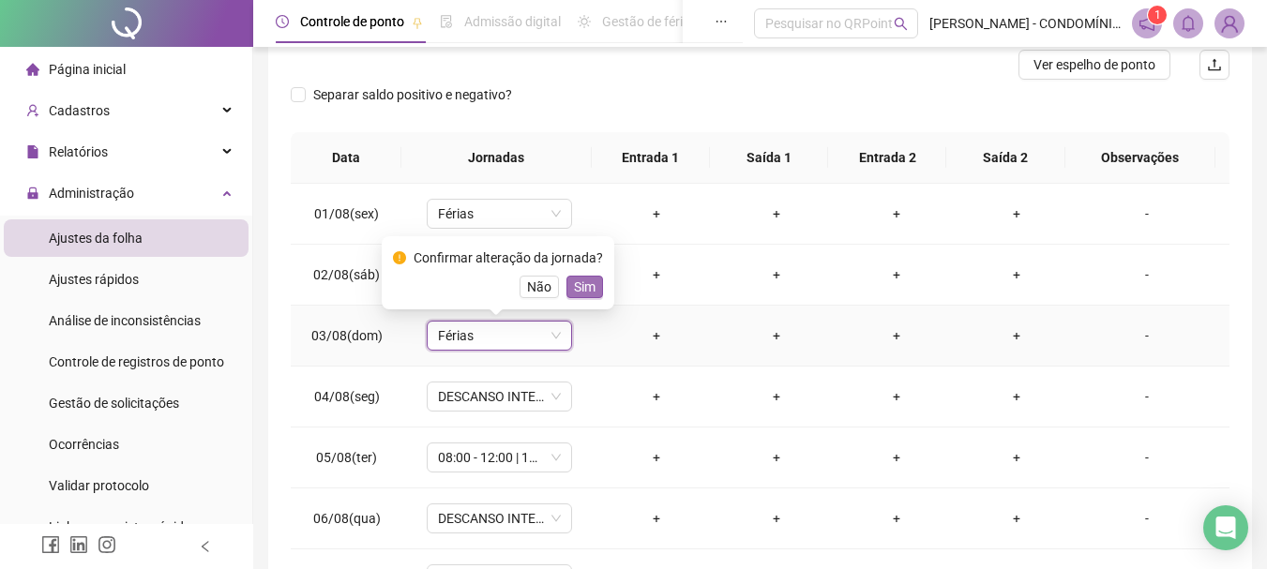
click at [581, 278] on span "Sim" at bounding box center [585, 287] width 22 height 21
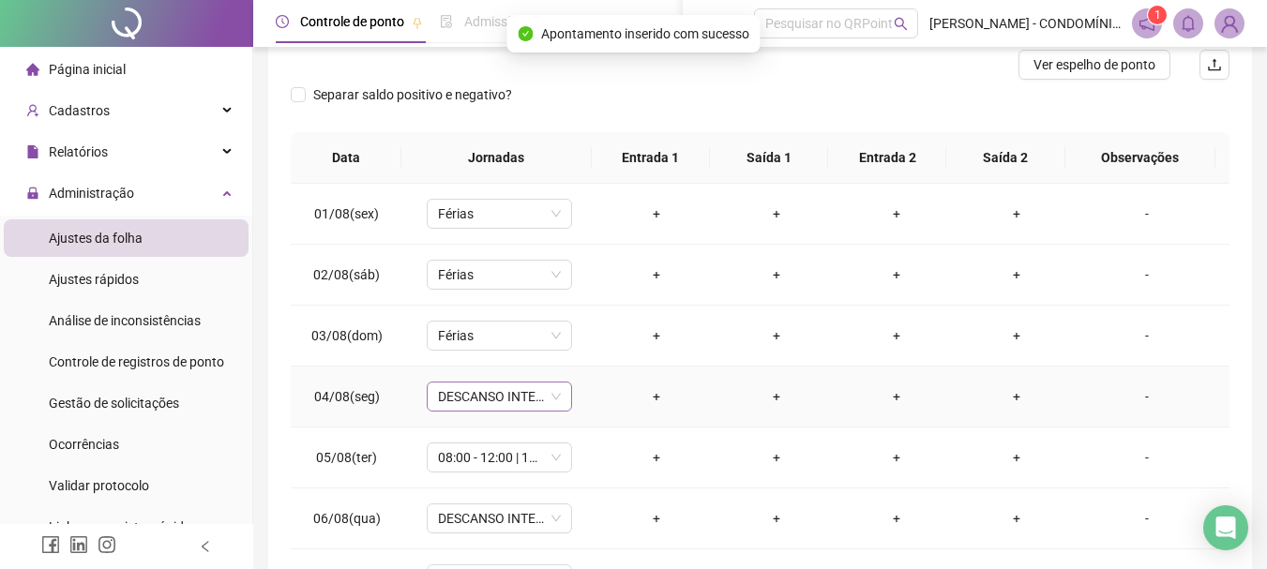
click at [481, 392] on span "DESCANSO INTER-JORNADA" at bounding box center [499, 397] width 123 height 28
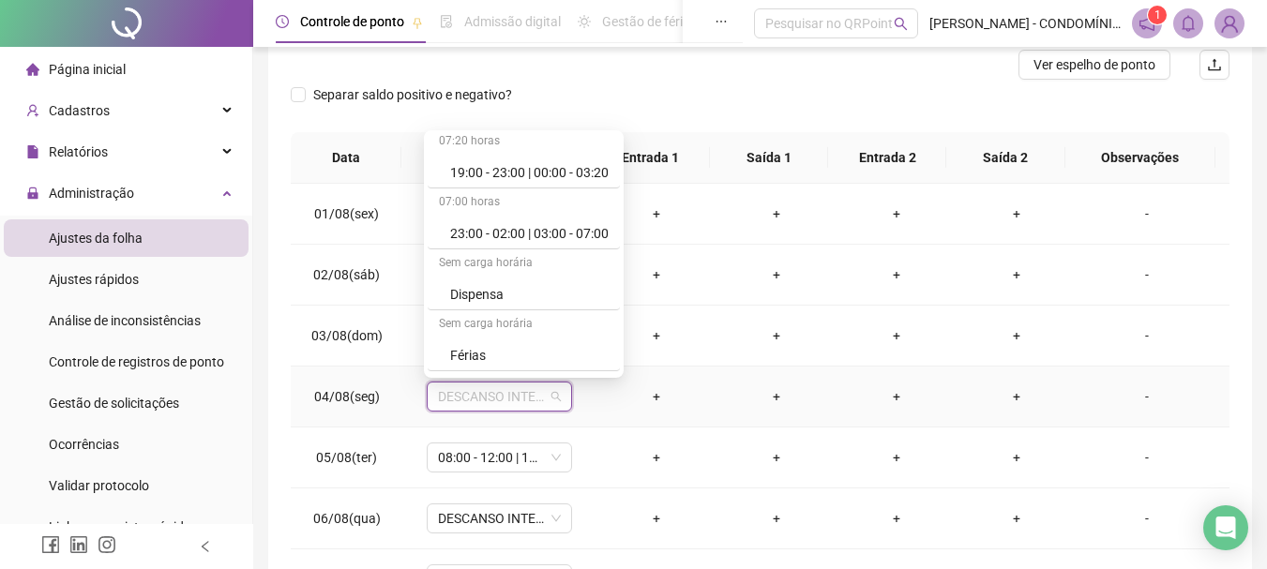
scroll to position [1230, 0]
click at [459, 287] on div "Férias" at bounding box center [529, 290] width 158 height 21
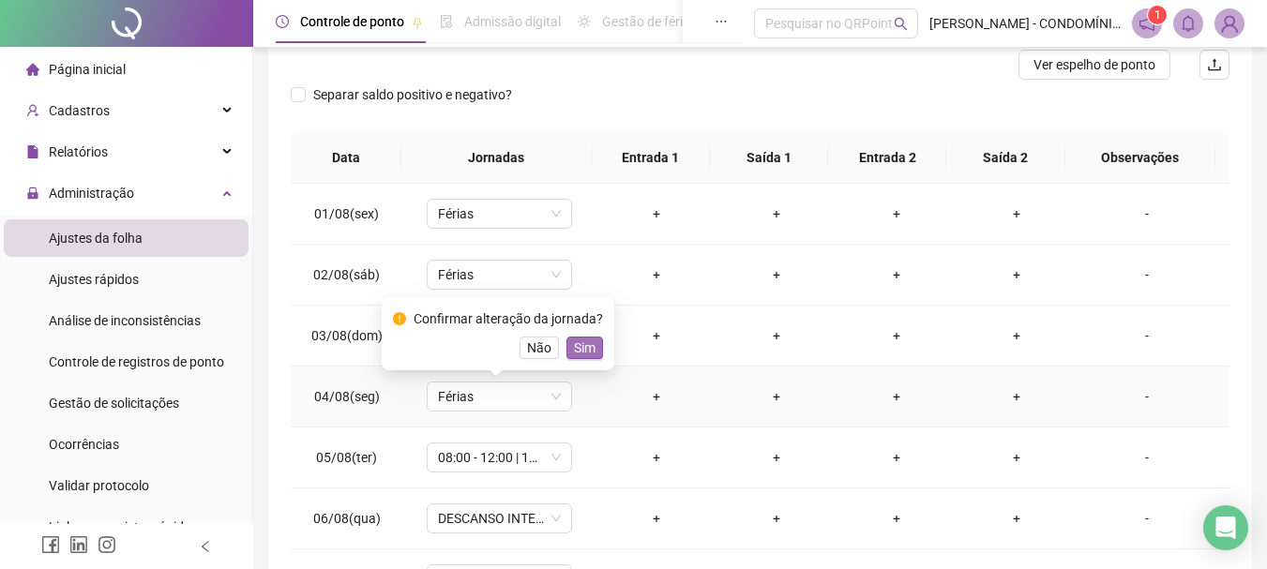
click at [581, 344] on span "Sim" at bounding box center [585, 348] width 22 height 21
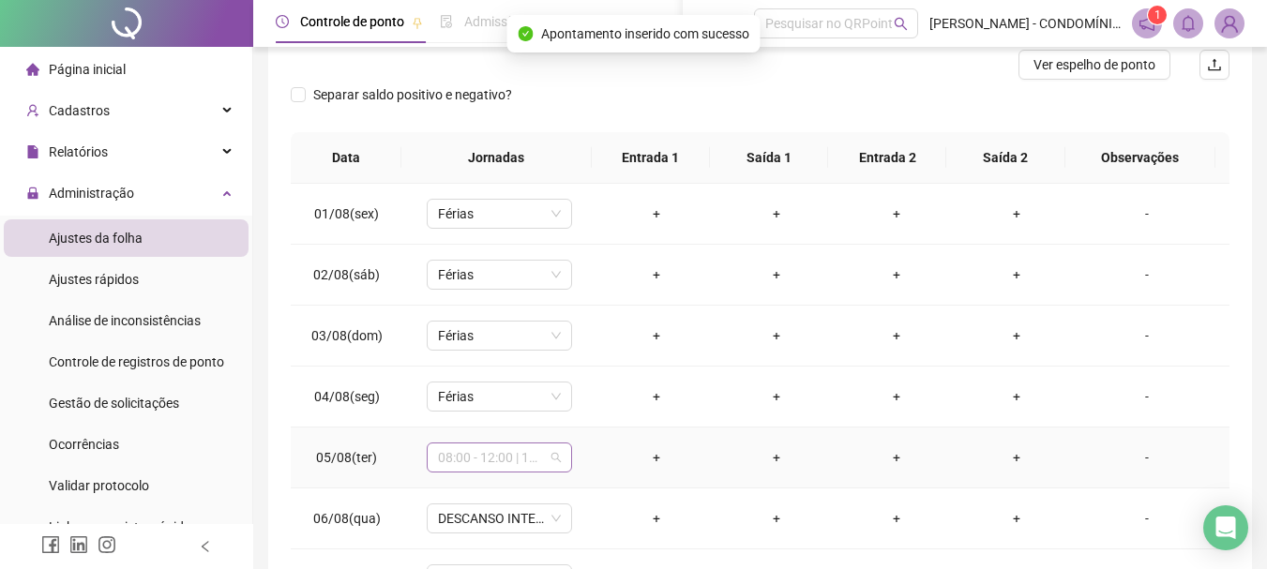
click at [489, 455] on span "08:00 - 12:00 | 13:00 - 16:20" at bounding box center [499, 458] width 123 height 28
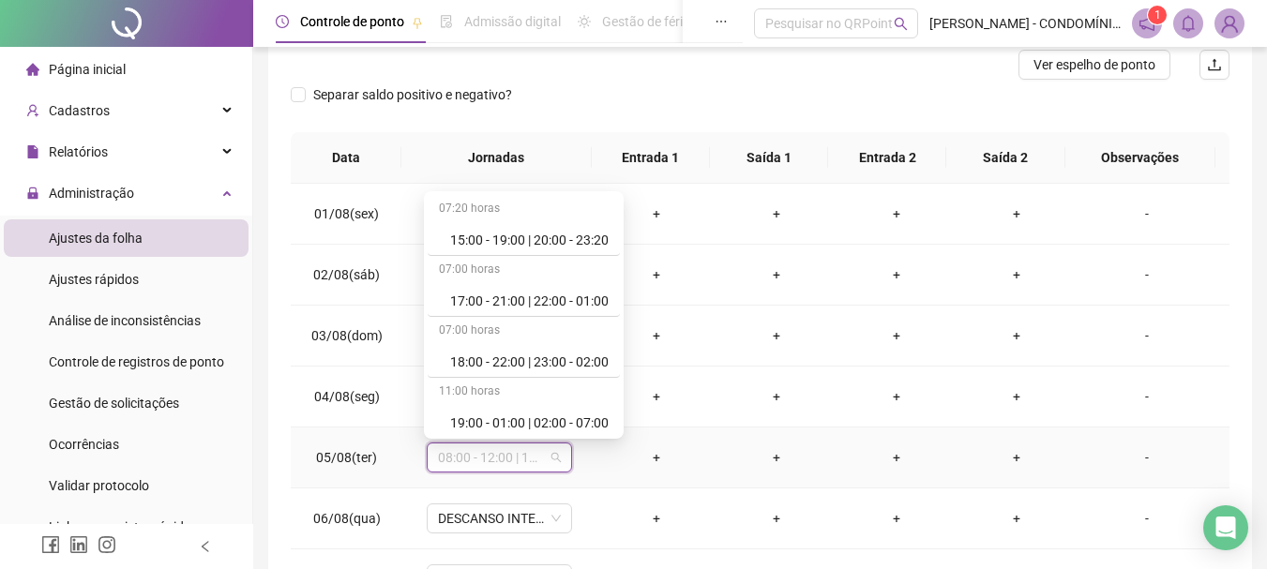
scroll to position [1195, 0]
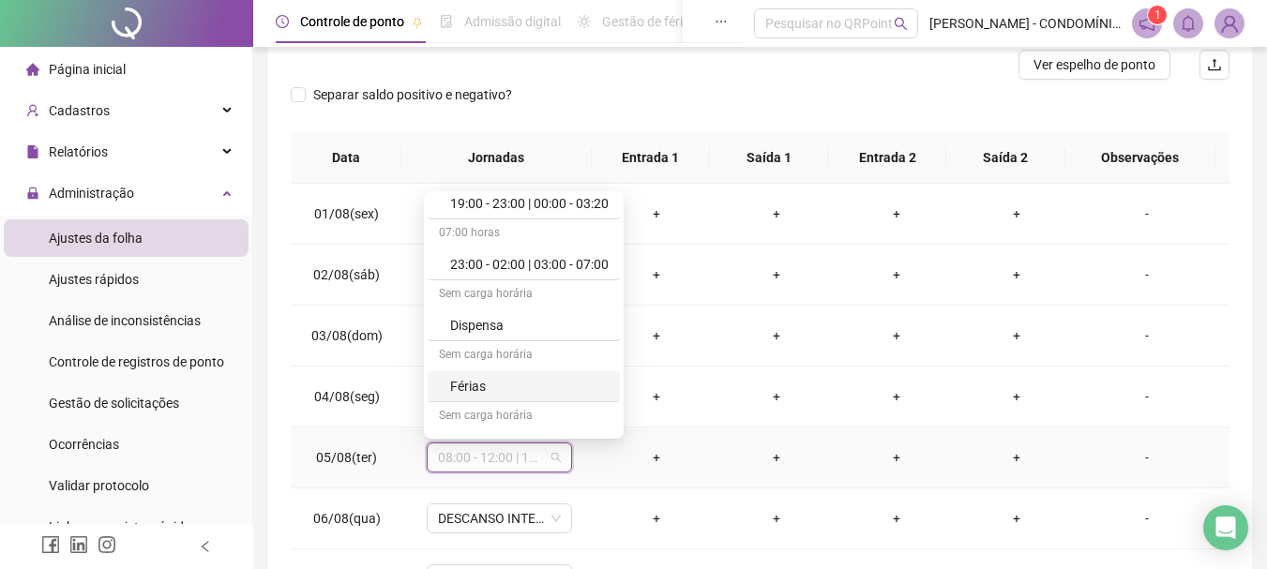
click at [468, 384] on div "Férias" at bounding box center [529, 386] width 158 height 21
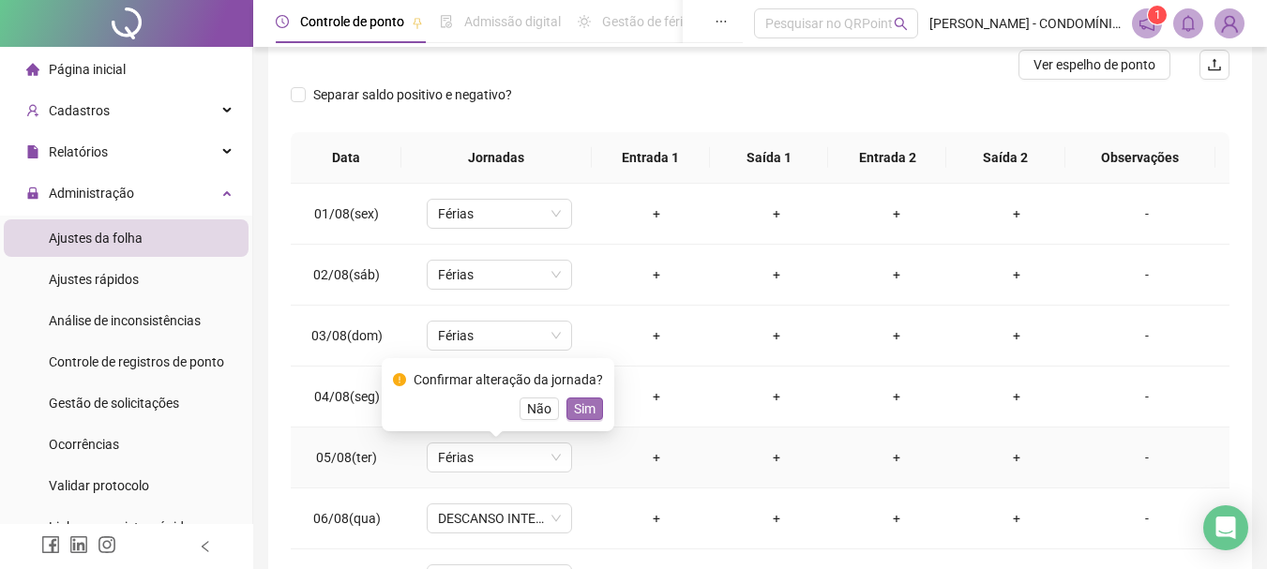
click at [582, 410] on span "Sim" at bounding box center [585, 409] width 22 height 21
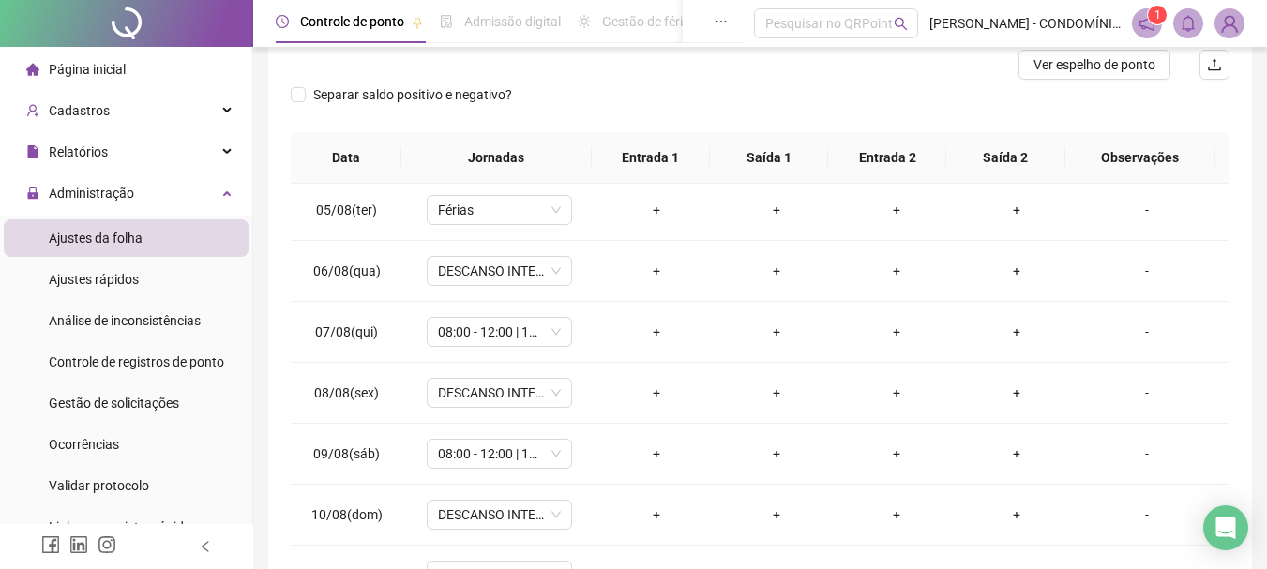
scroll to position [273, 0]
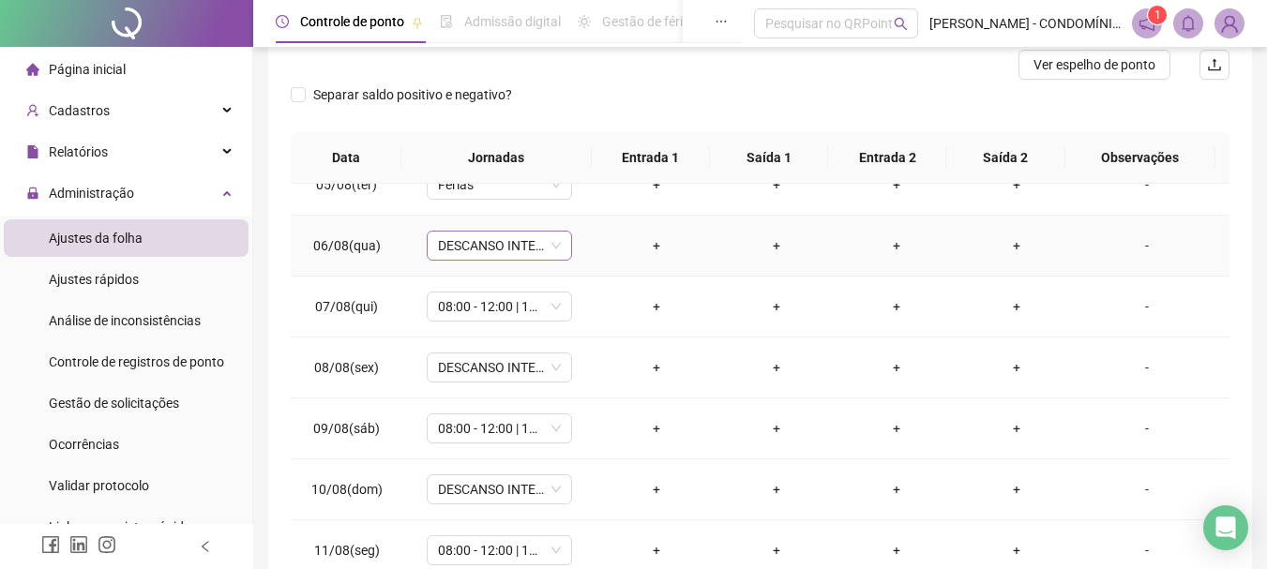
click at [477, 245] on span "DESCANSO INTER-JORNADA" at bounding box center [499, 246] width 123 height 28
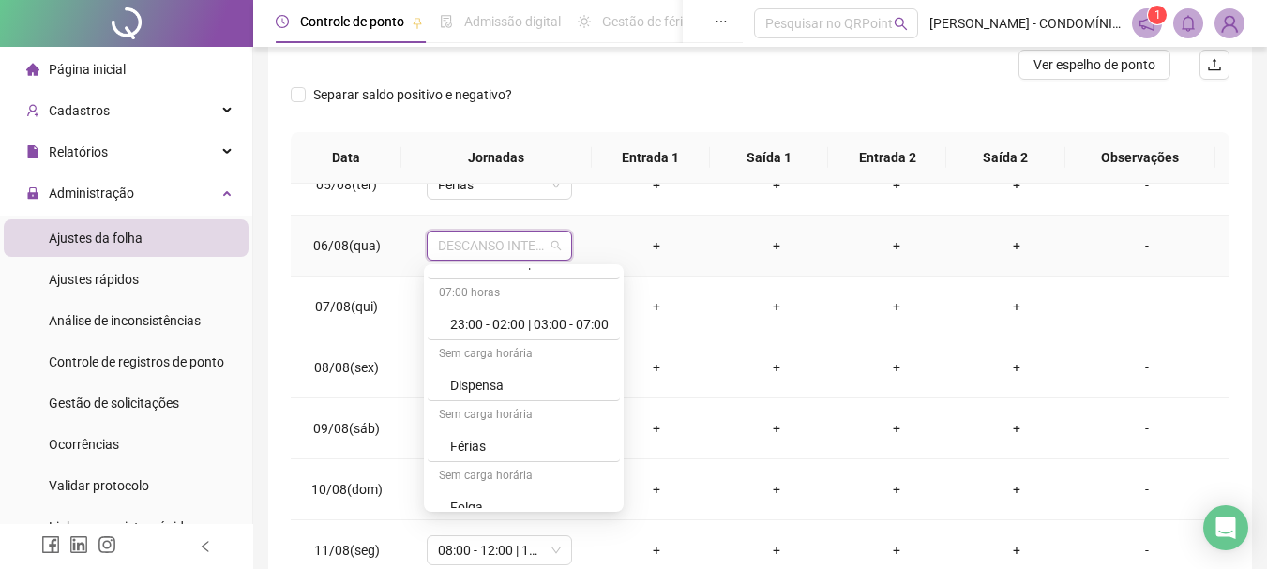
scroll to position [1230, 0]
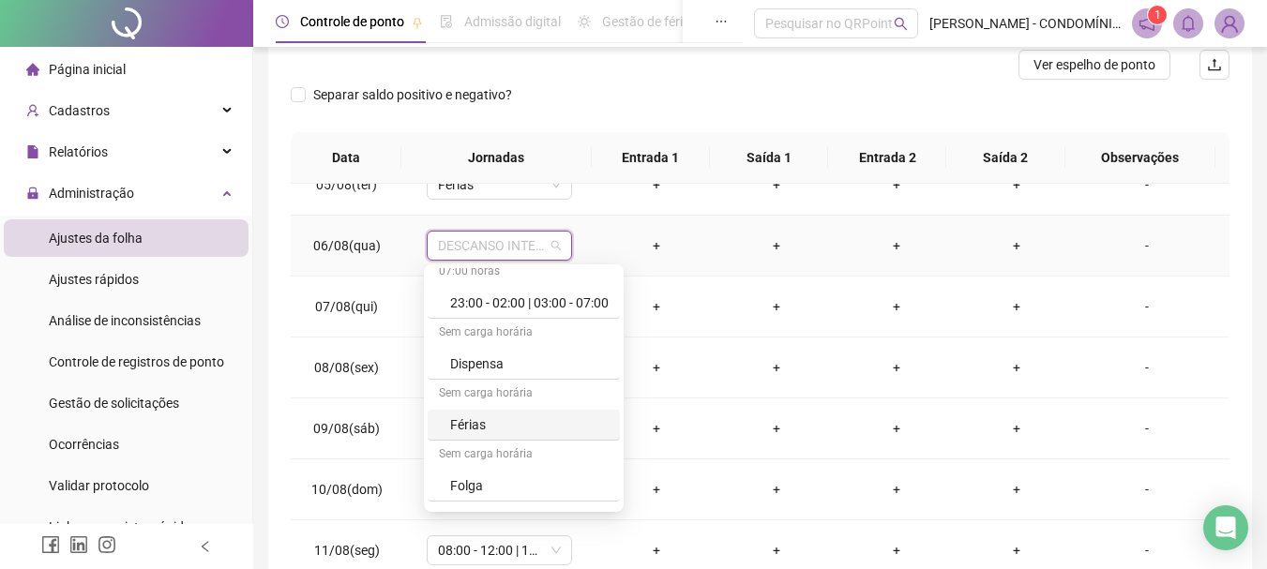
click at [463, 427] on div "Férias" at bounding box center [529, 425] width 158 height 21
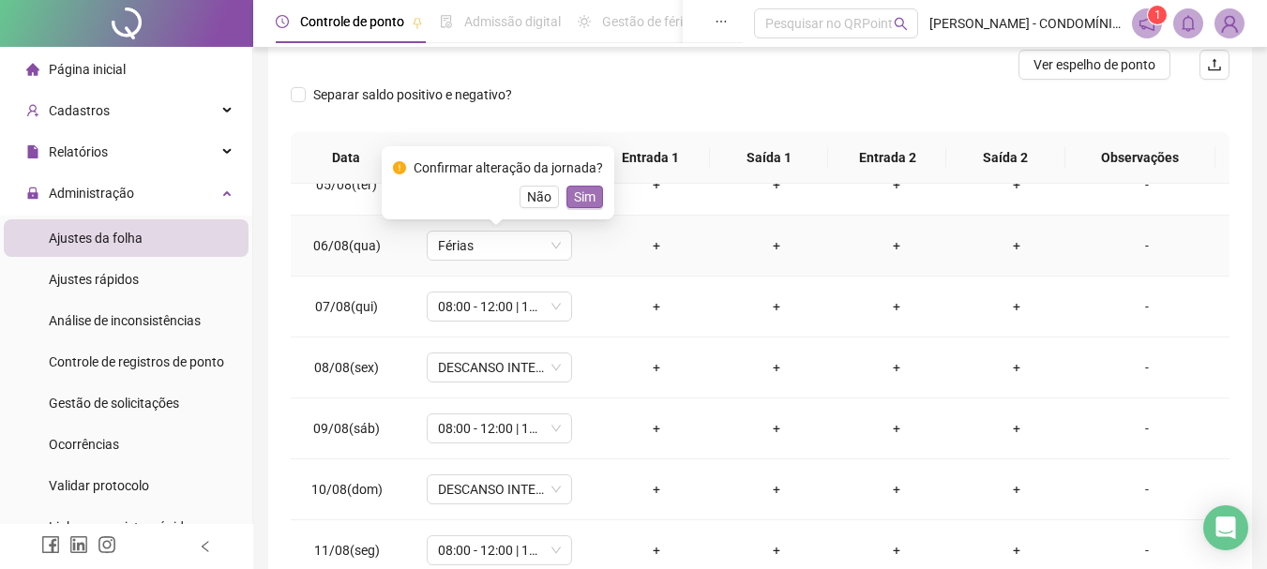
click at [578, 194] on span "Sim" at bounding box center [585, 197] width 22 height 21
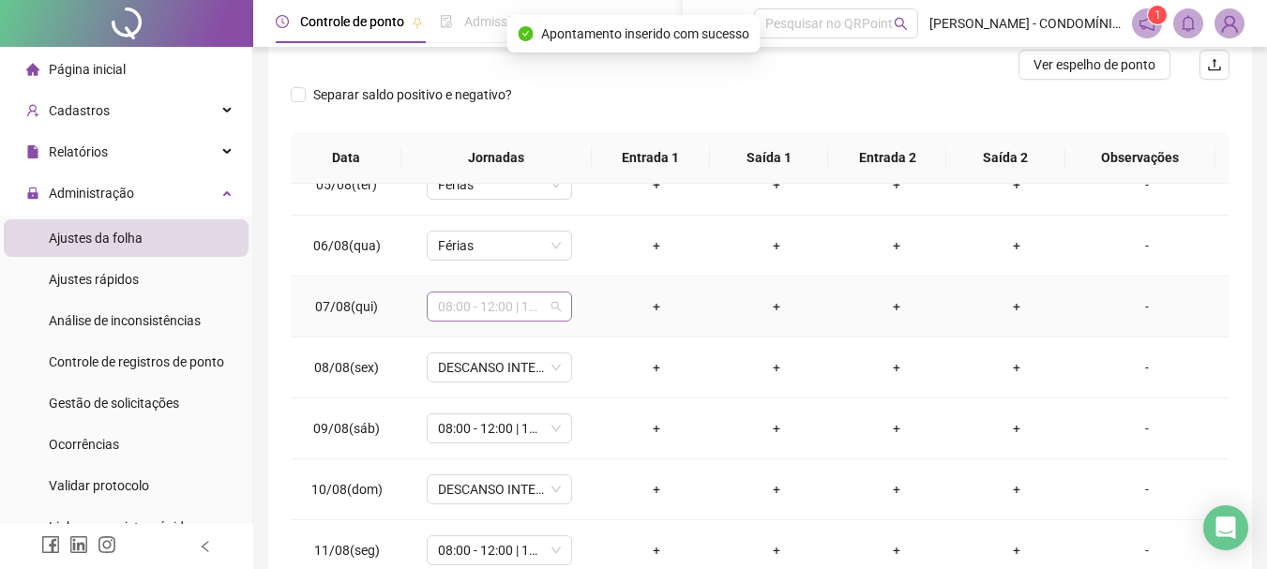
click at [476, 309] on span "08:00 - 12:00 | 13:00 - 16:20" at bounding box center [499, 307] width 123 height 28
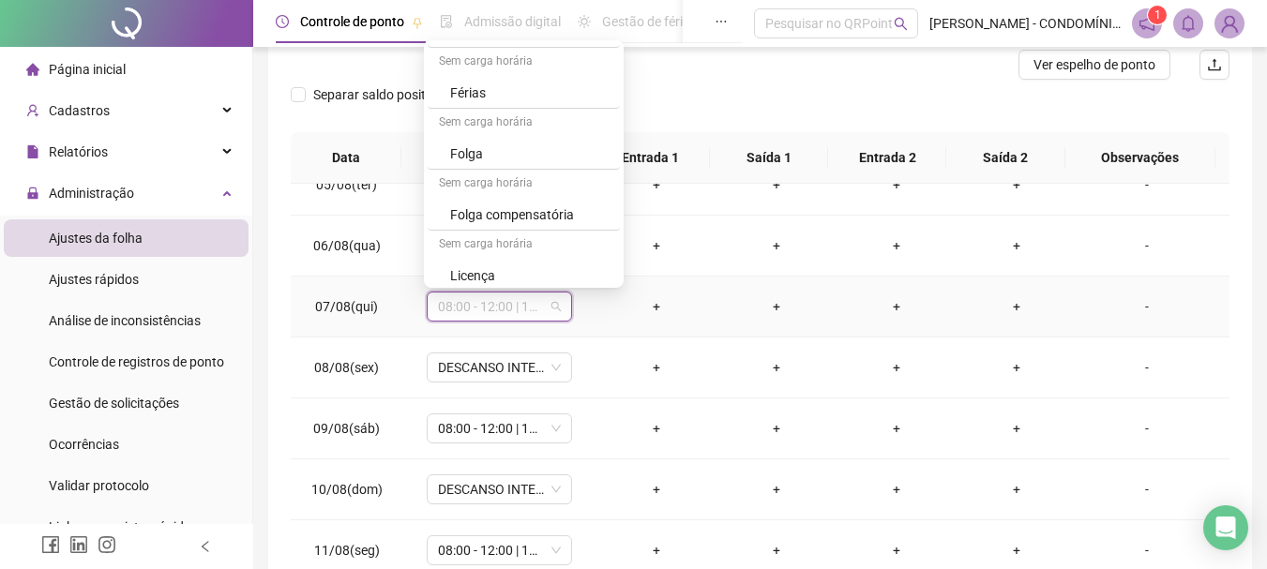
scroll to position [1345, 0]
click at [460, 81] on div "Férias" at bounding box center [529, 85] width 158 height 21
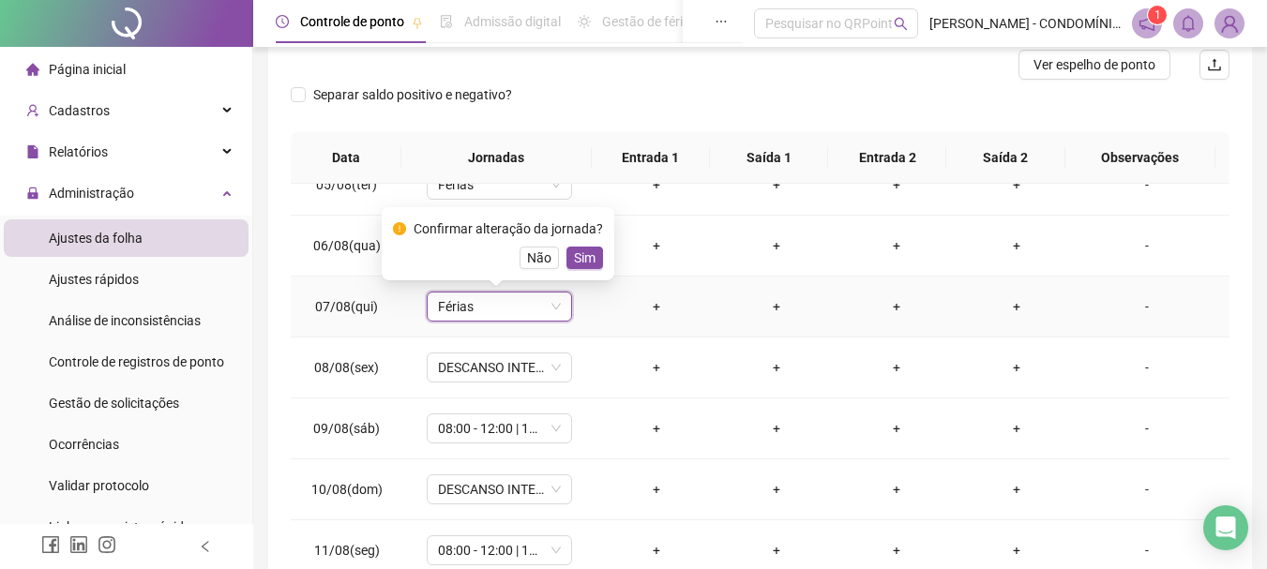
click at [584, 259] on span "Sim" at bounding box center [585, 258] width 22 height 21
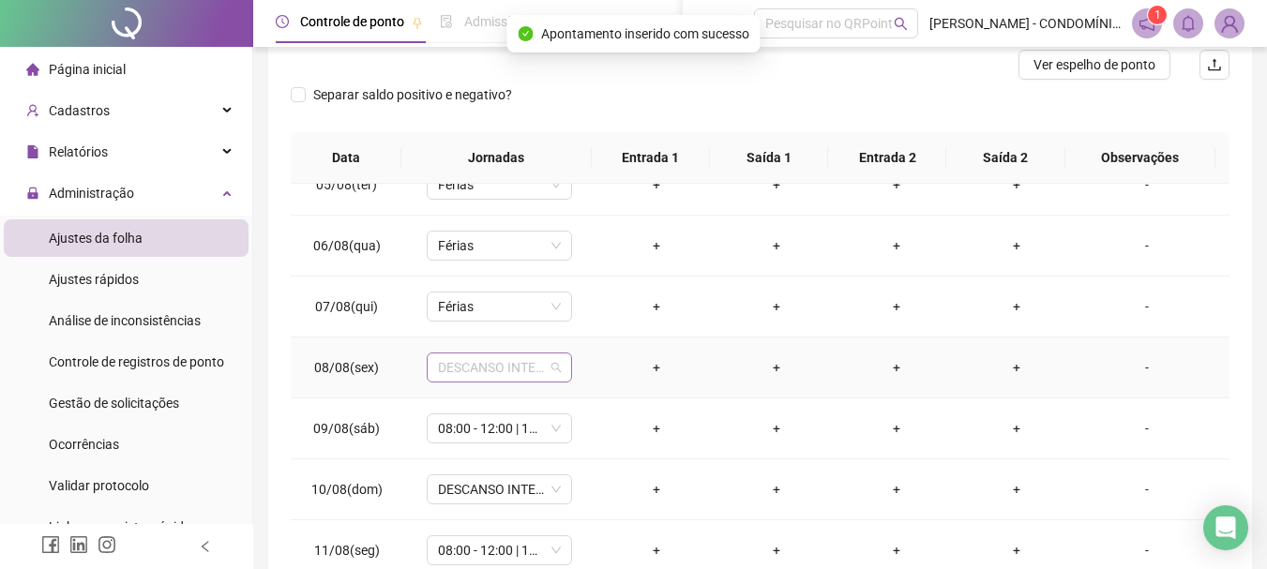
click at [457, 362] on span "DESCANSO INTER-JORNADA" at bounding box center [499, 368] width 123 height 28
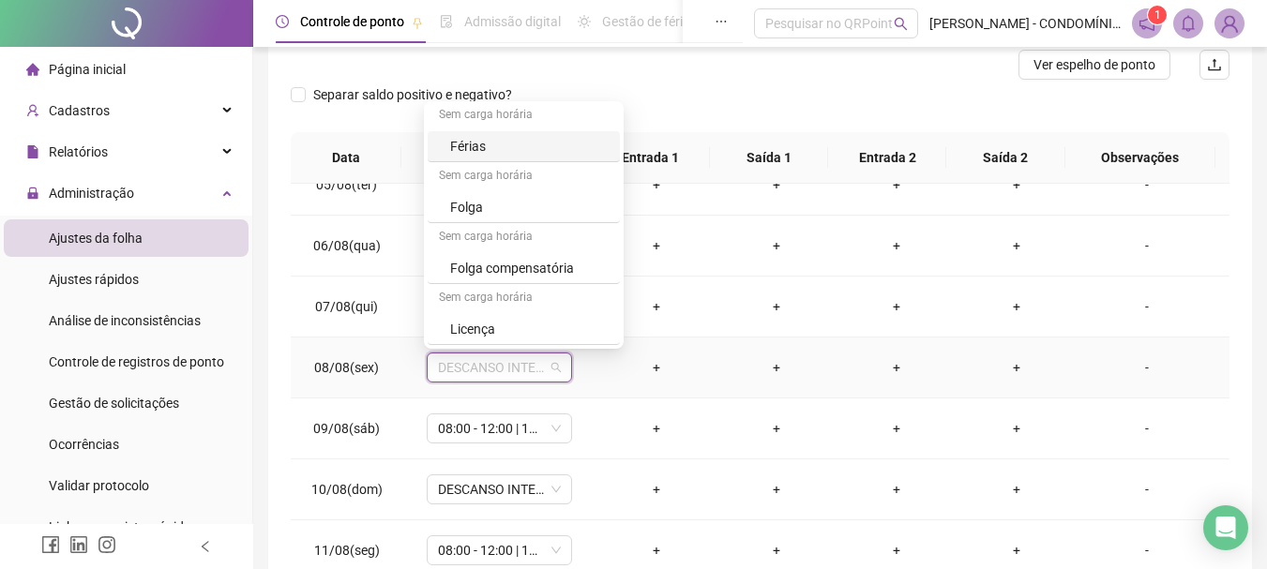
click at [458, 144] on div "Férias" at bounding box center [529, 146] width 158 height 21
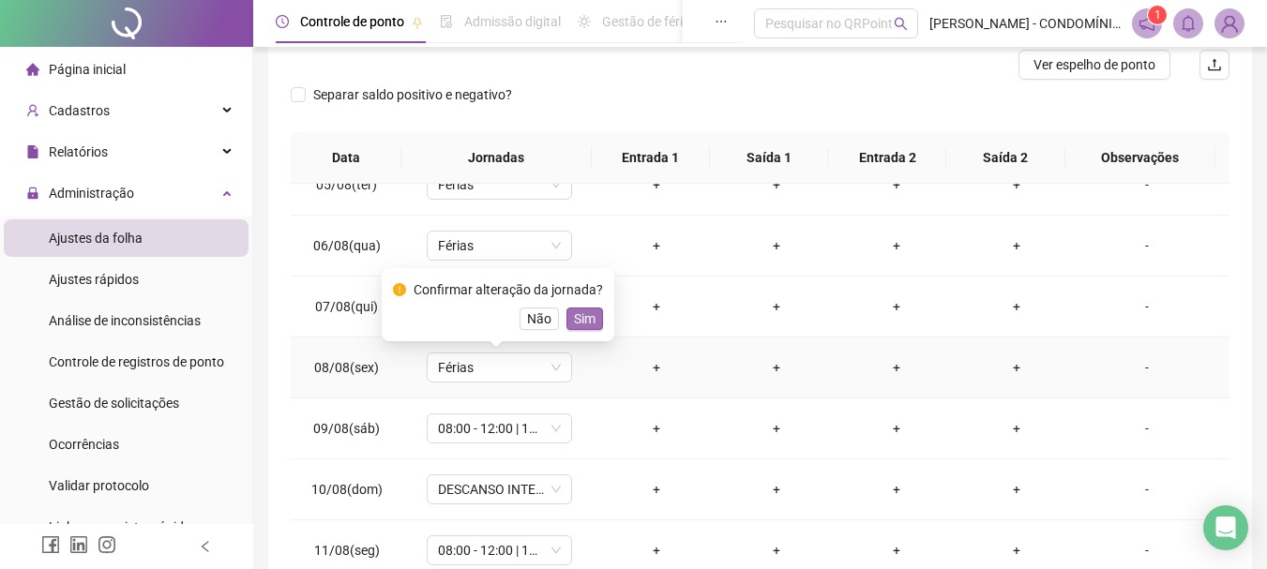
click at [574, 314] on span "Sim" at bounding box center [585, 319] width 22 height 21
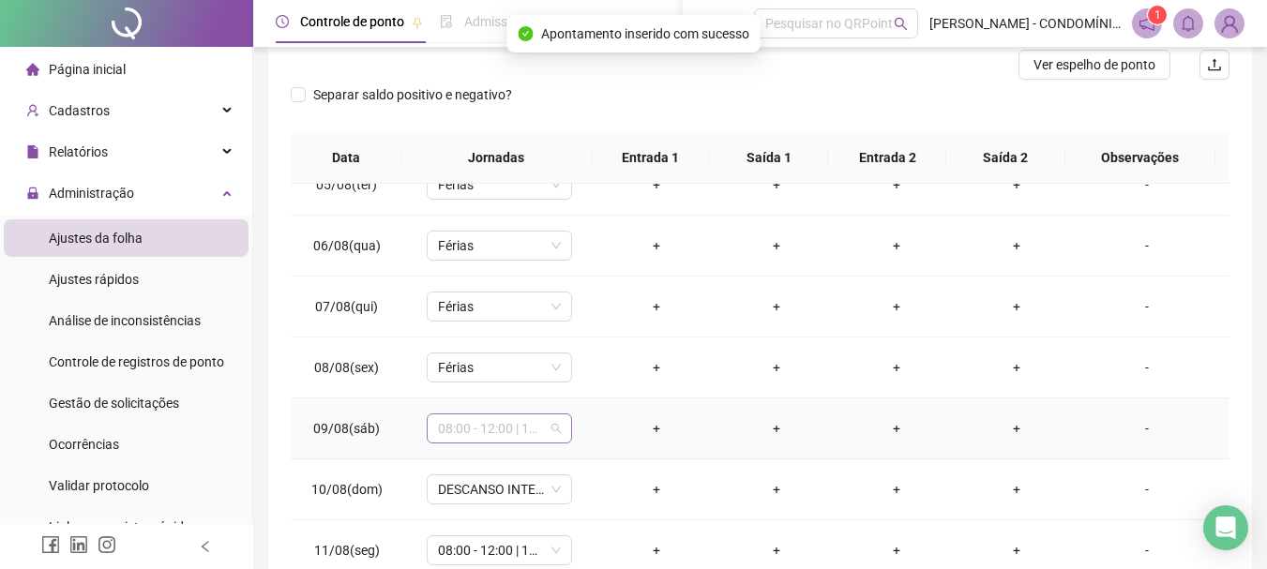
click at [491, 430] on span "08:00 - 12:00 | 13:00 - 16:20" at bounding box center [499, 429] width 123 height 28
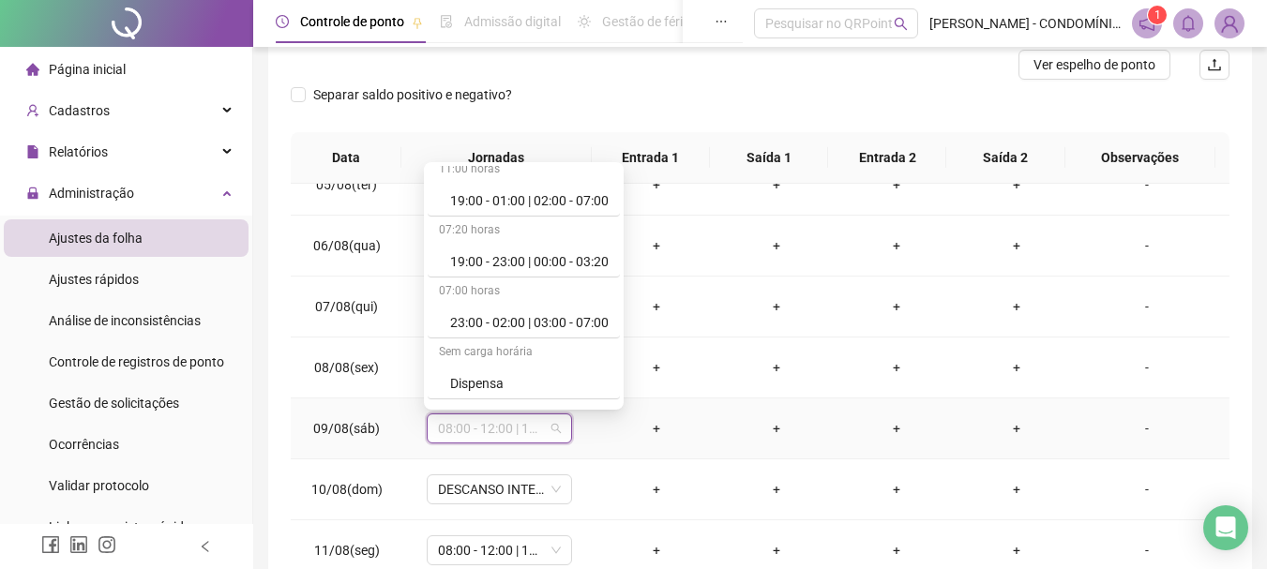
scroll to position [1237, 0]
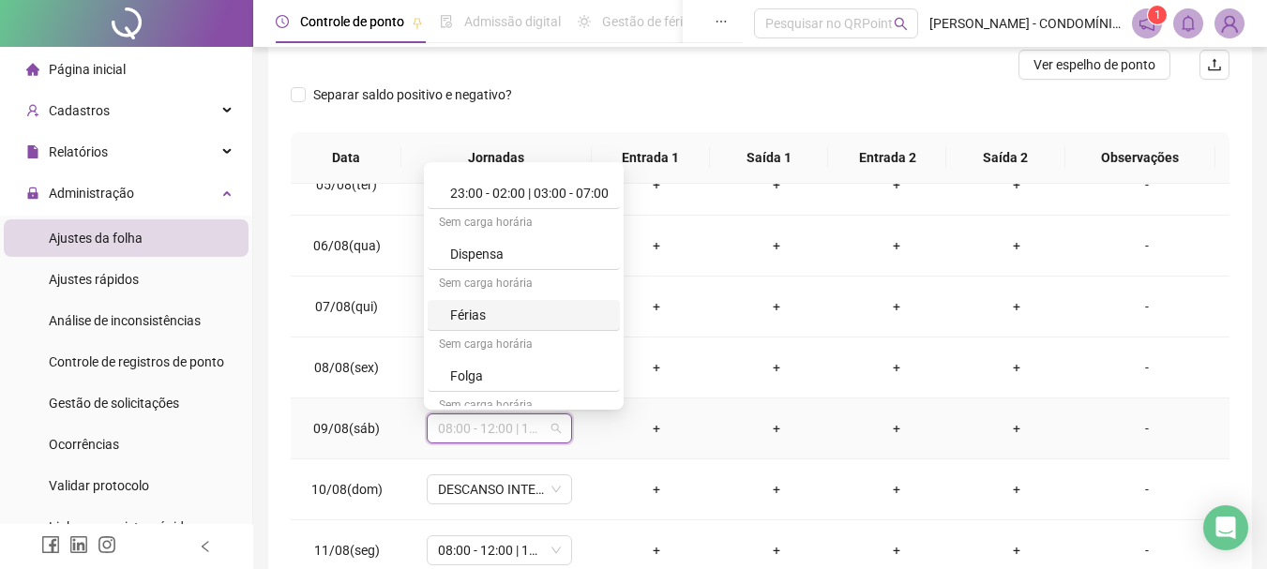
click at [467, 318] on div "Férias" at bounding box center [529, 315] width 158 height 21
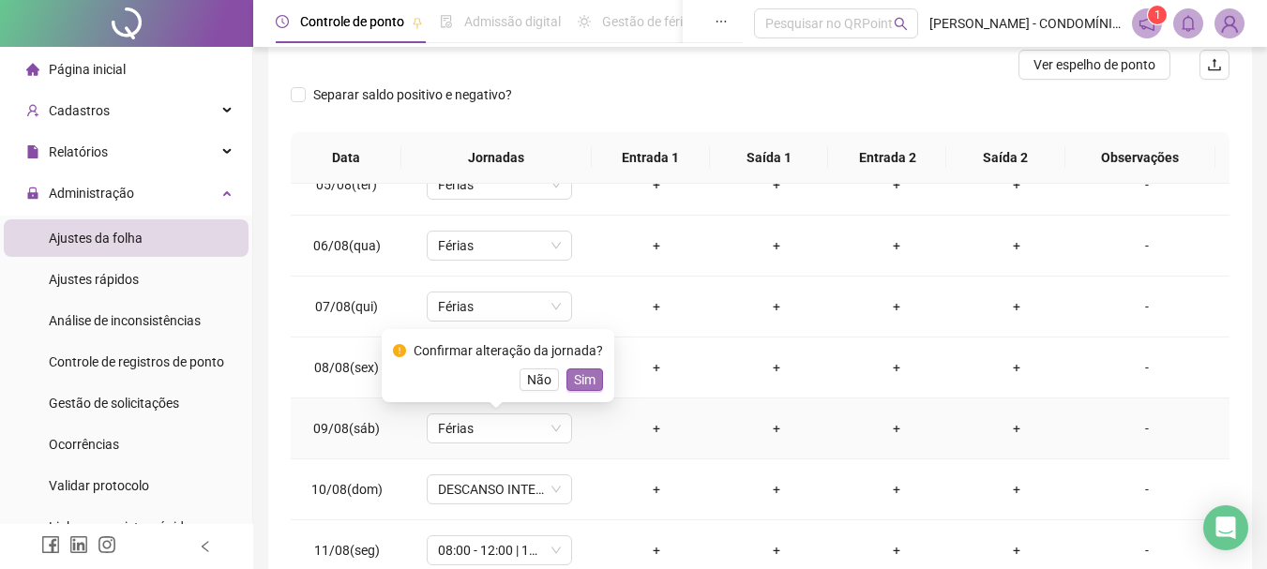
click at [578, 375] on span "Sim" at bounding box center [585, 380] width 22 height 21
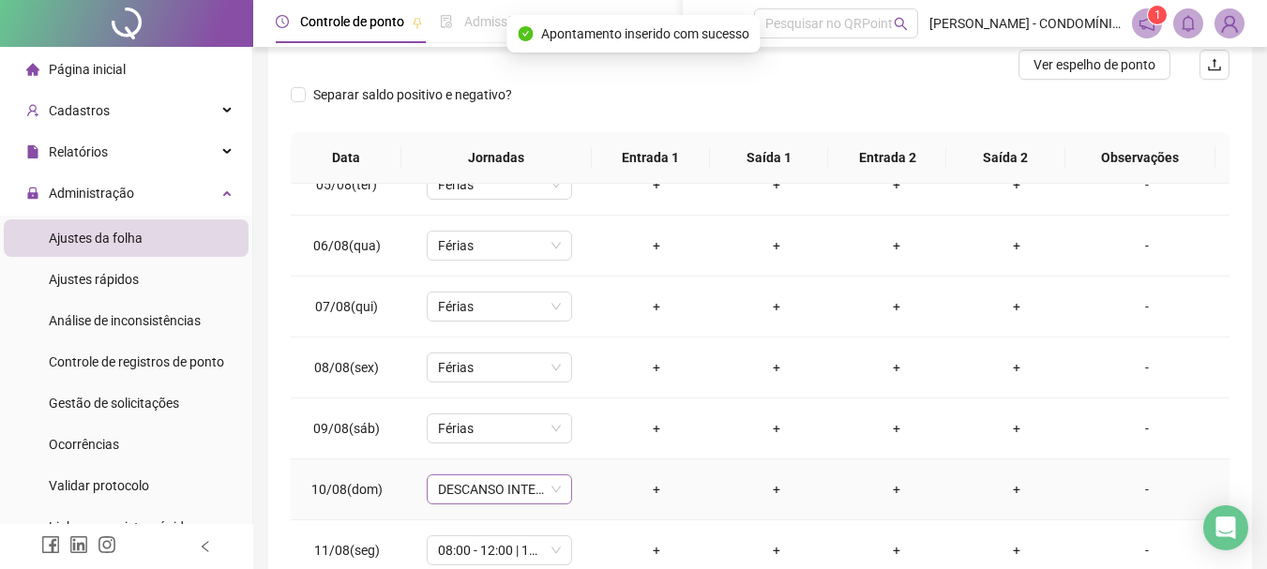
click at [476, 494] on span "DESCANSO INTER-JORNADA" at bounding box center [499, 489] width 123 height 28
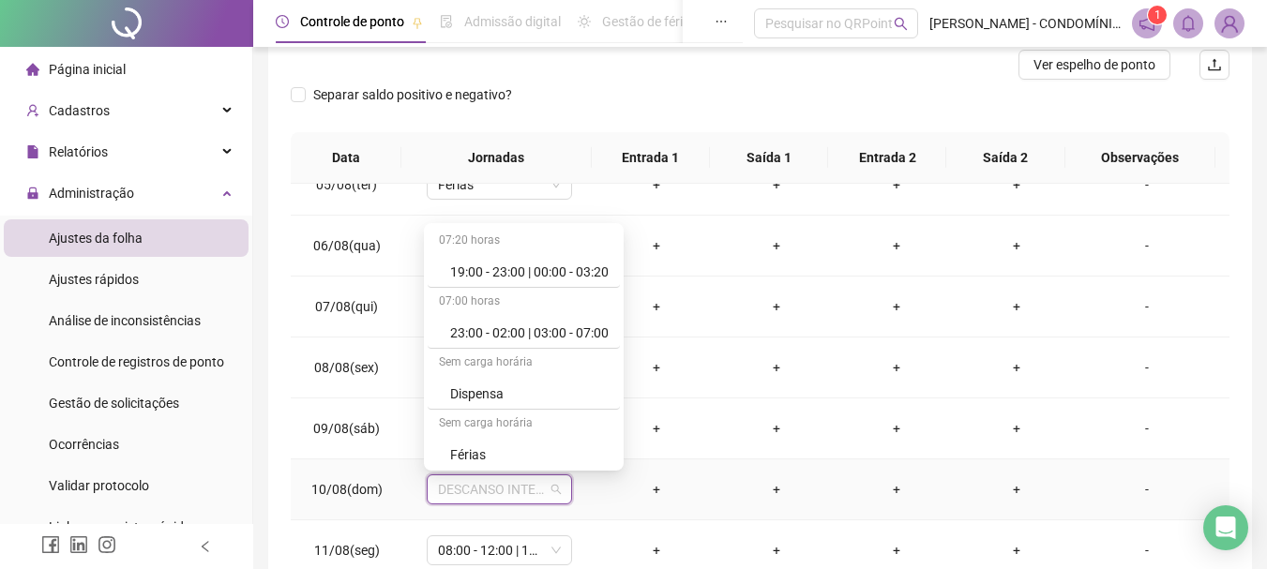
scroll to position [1251, 0]
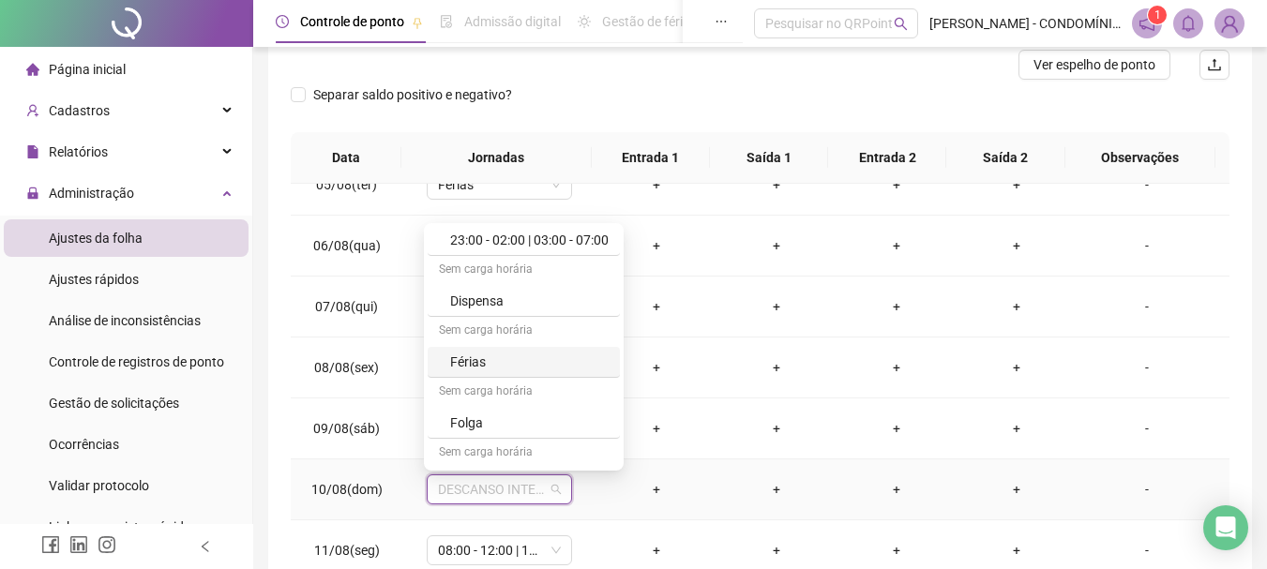
click at [463, 363] on div "Férias" at bounding box center [529, 362] width 158 height 21
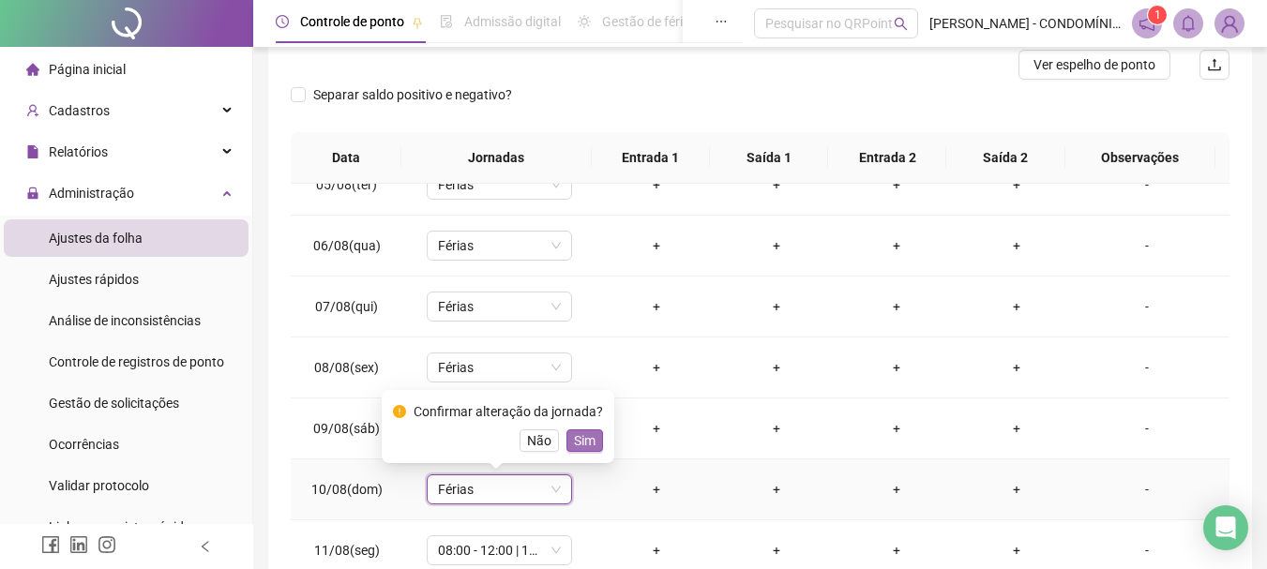
click at [581, 440] on span "Sim" at bounding box center [585, 440] width 22 height 21
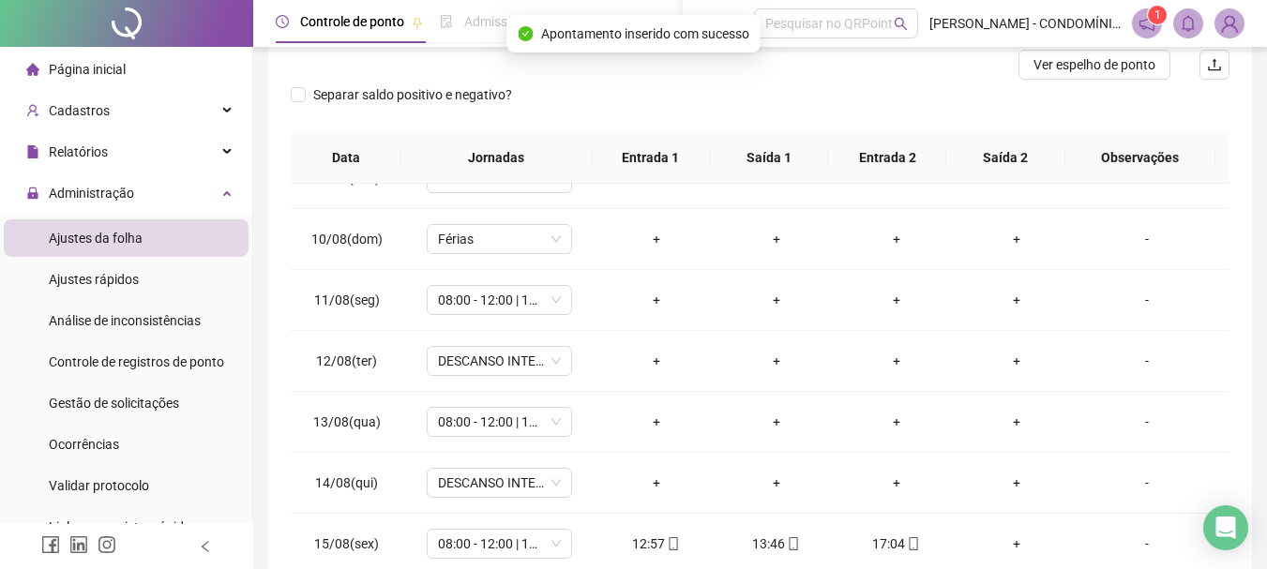
scroll to position [529, 0]
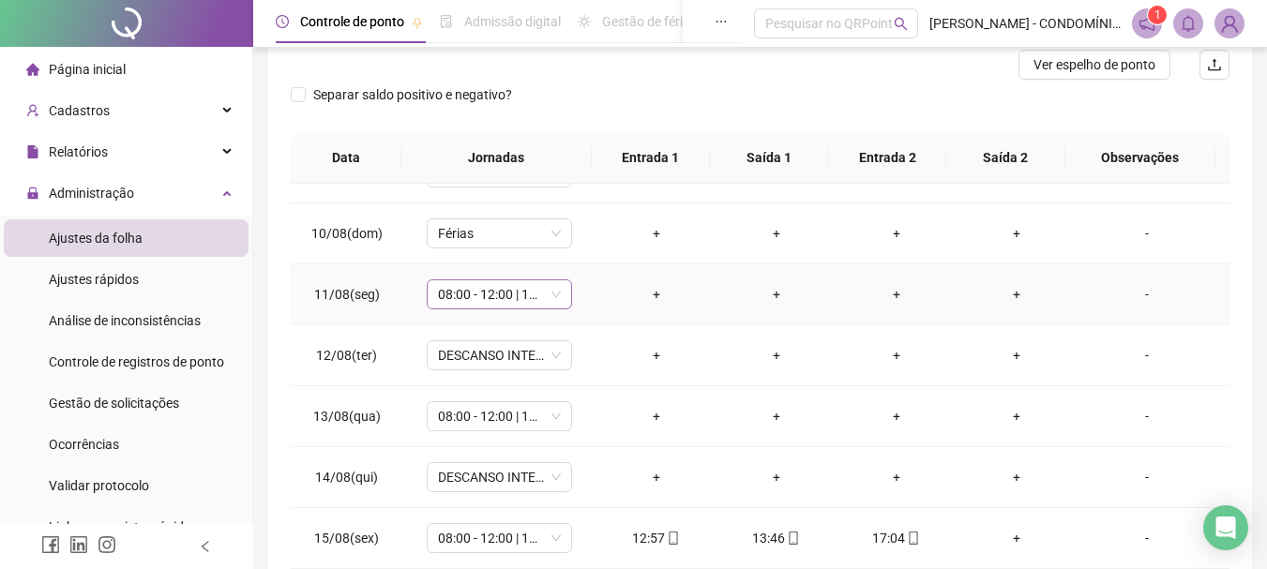
click at [475, 287] on span "08:00 - 12:00 | 13:00 - 16:20" at bounding box center [499, 294] width 123 height 28
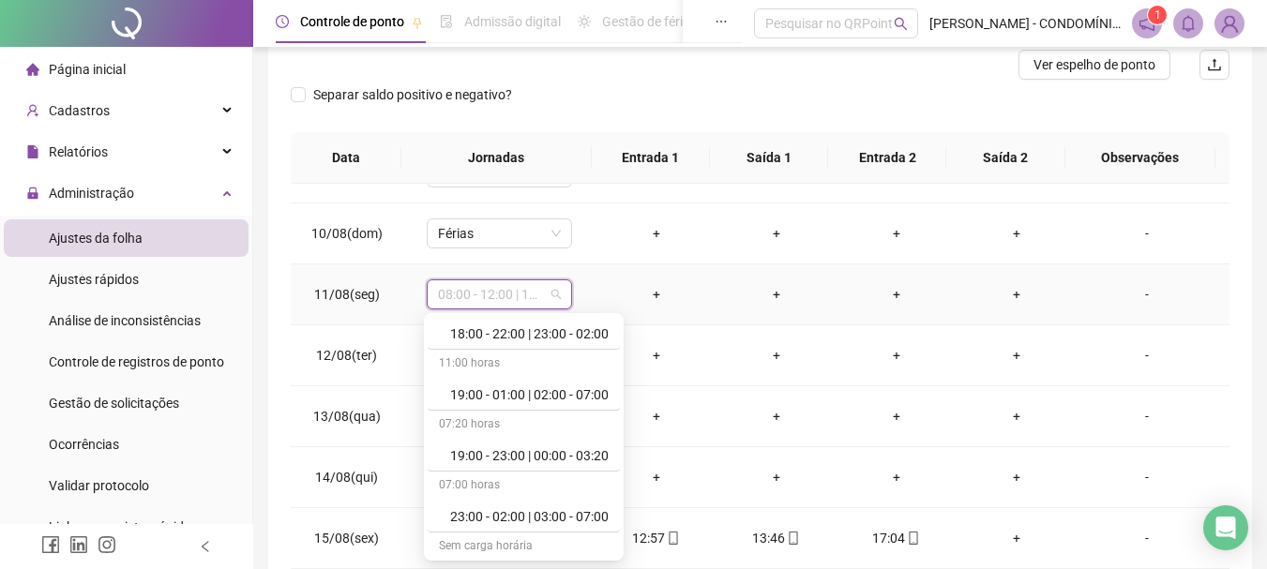
scroll to position [1345, 0]
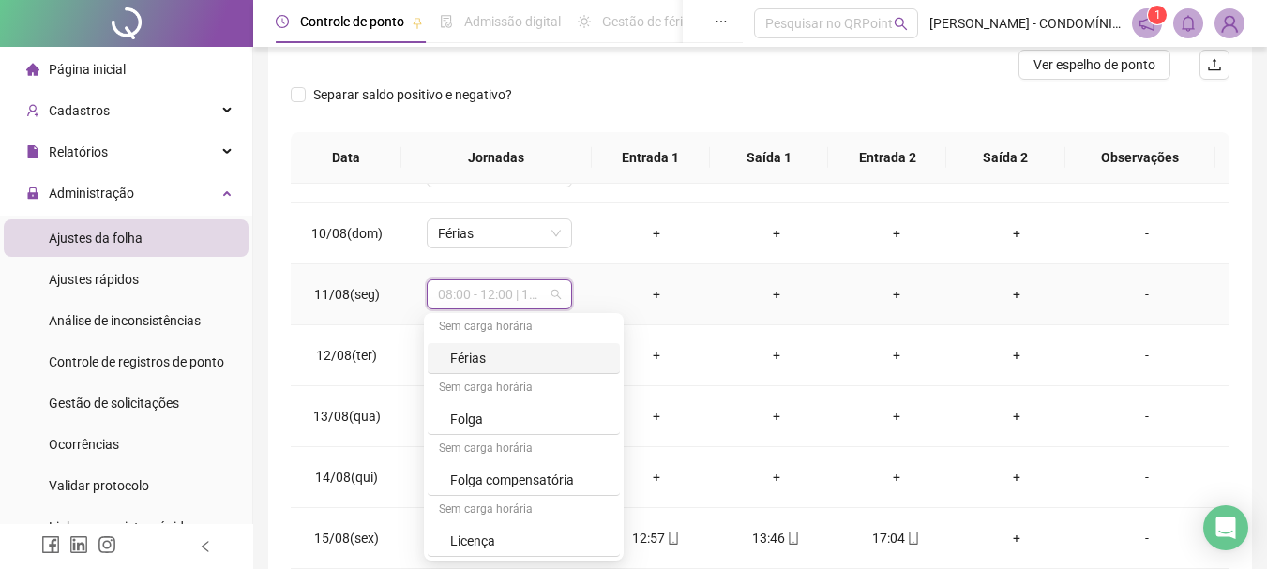
click at [465, 360] on div "Férias" at bounding box center [529, 358] width 158 height 21
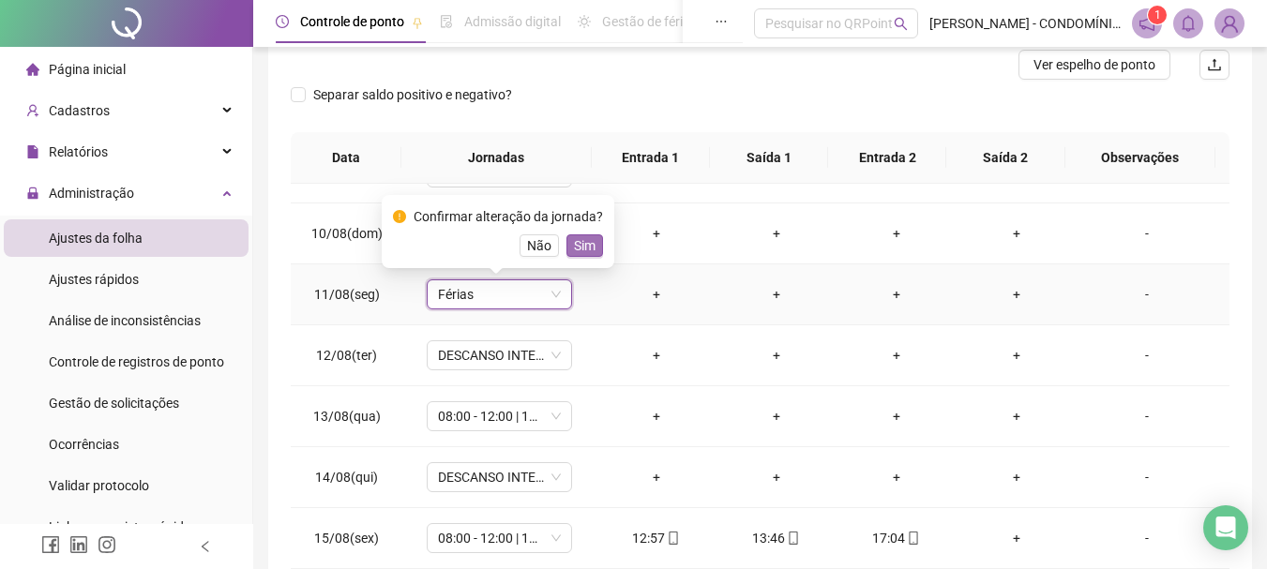
click at [574, 241] on span "Sim" at bounding box center [585, 245] width 22 height 21
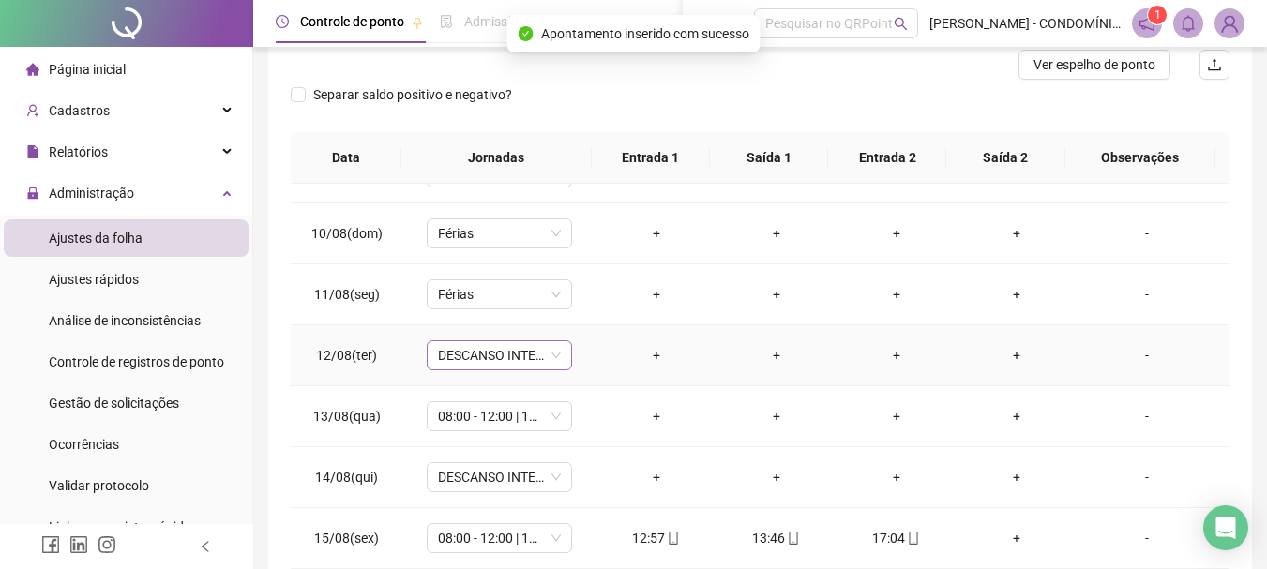
click at [460, 355] on span "DESCANSO INTER-JORNADA" at bounding box center [499, 355] width 123 height 28
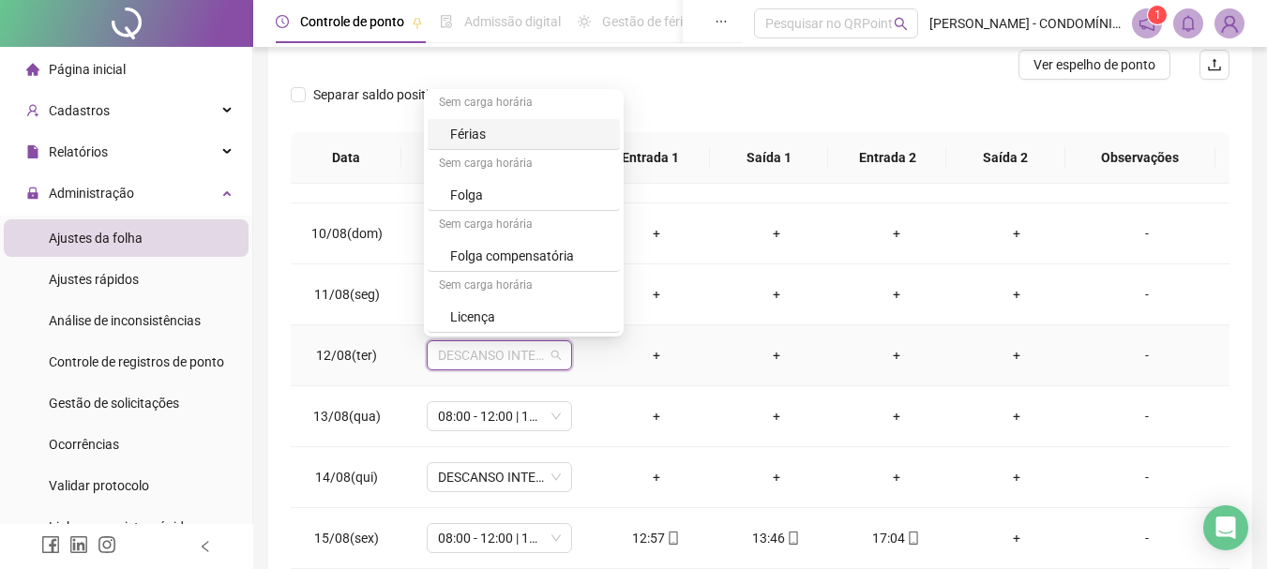
click at [462, 128] on div "Férias" at bounding box center [529, 134] width 158 height 21
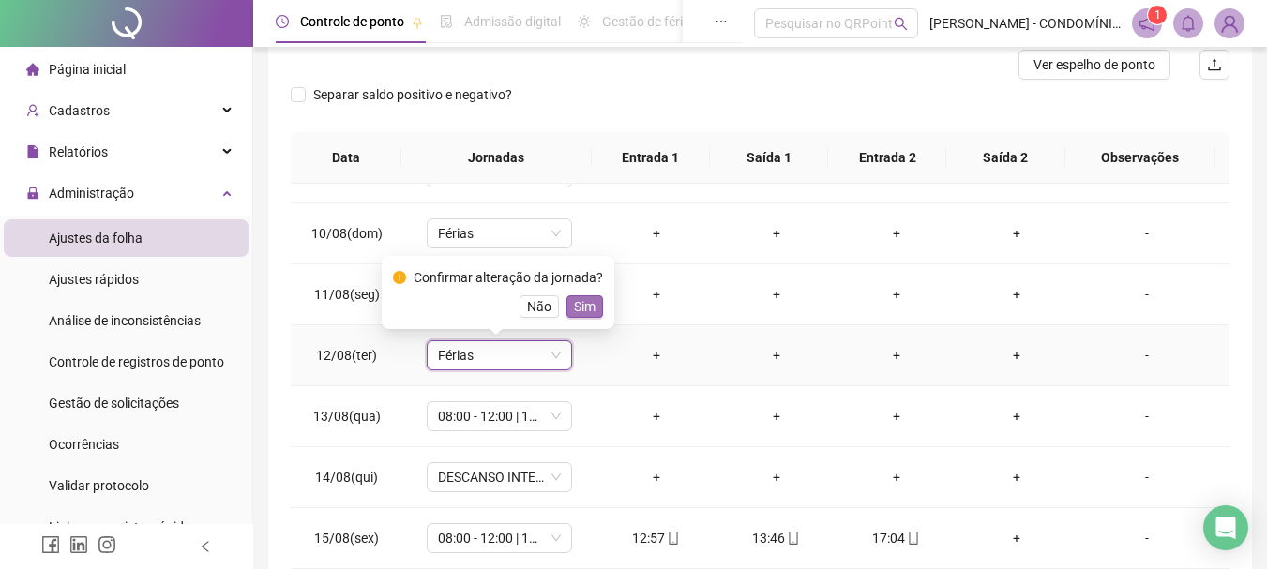
click at [584, 300] on span "Sim" at bounding box center [585, 306] width 22 height 21
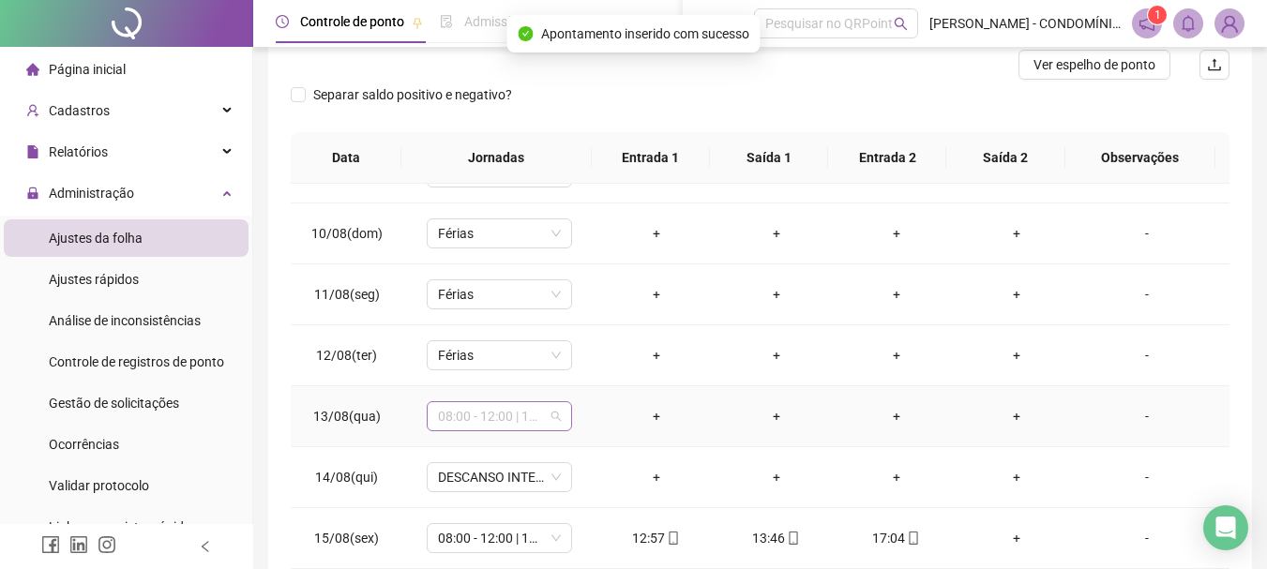
click at [483, 414] on span "08:00 - 12:00 | 13:00 - 16:20" at bounding box center [499, 416] width 123 height 28
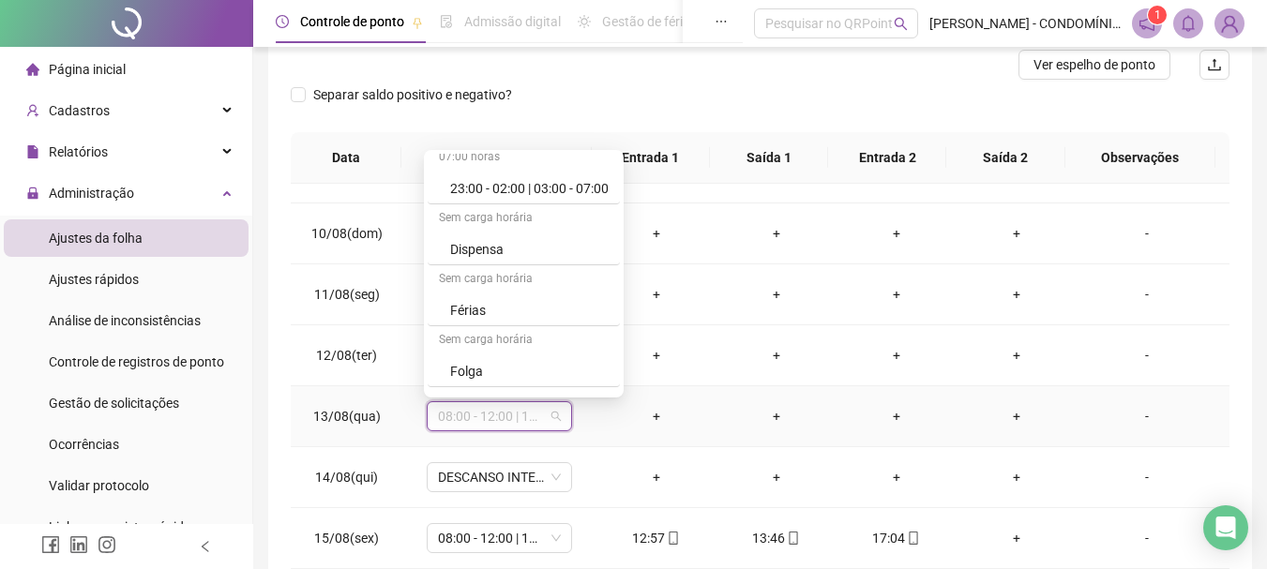
scroll to position [1266, 0]
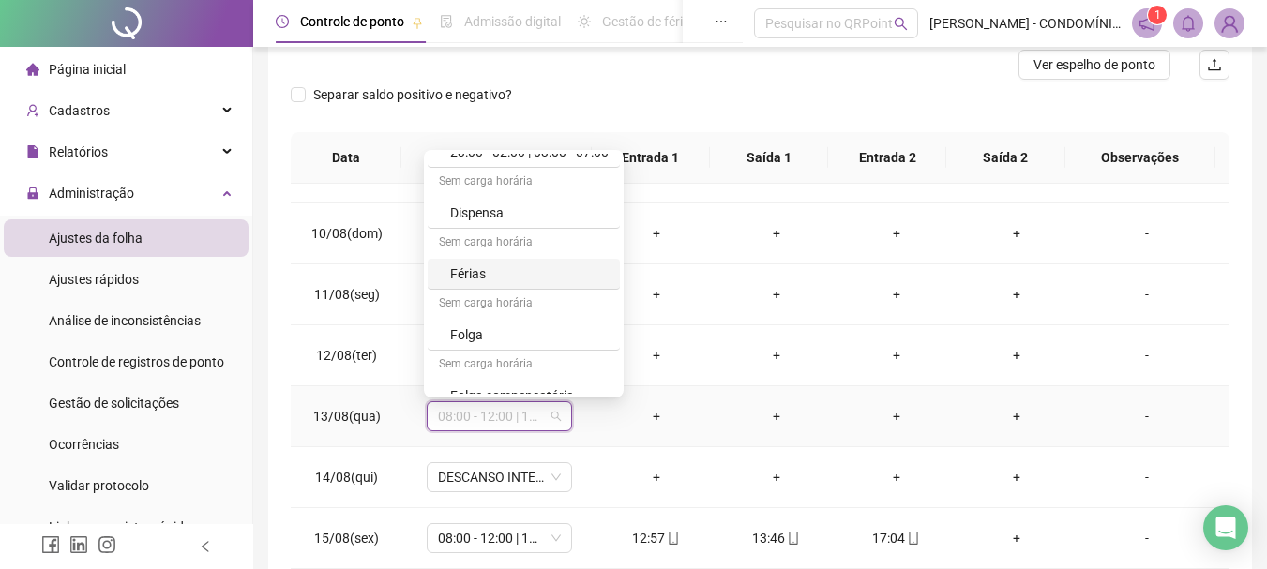
click at [462, 273] on div "Férias" at bounding box center [529, 274] width 158 height 21
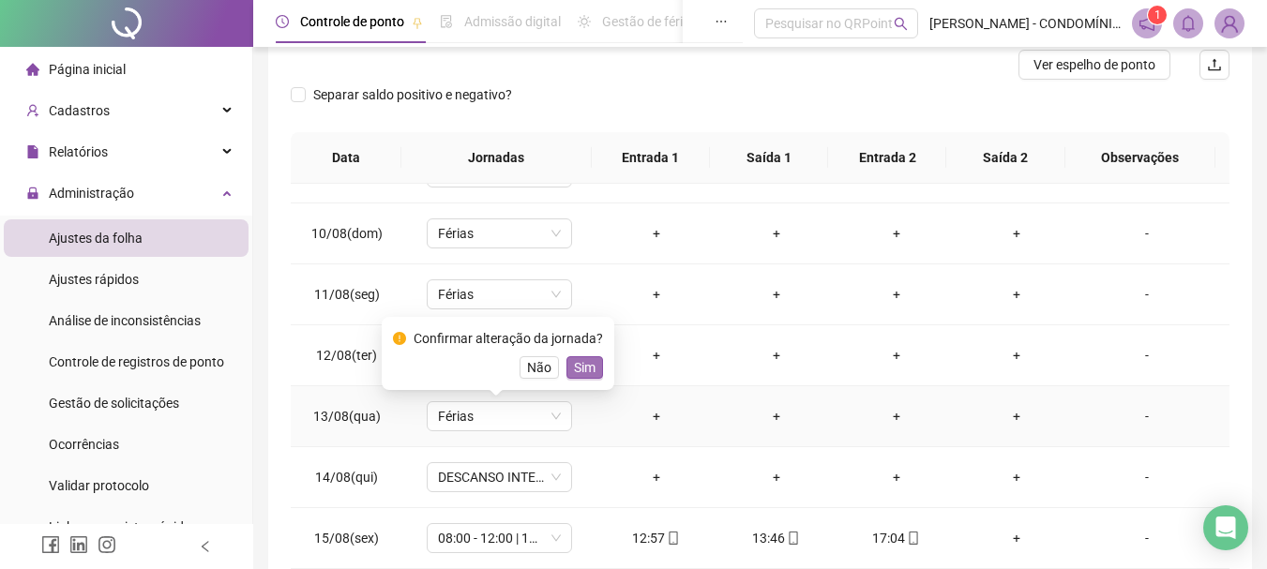
click at [579, 363] on span "Sim" at bounding box center [585, 367] width 22 height 21
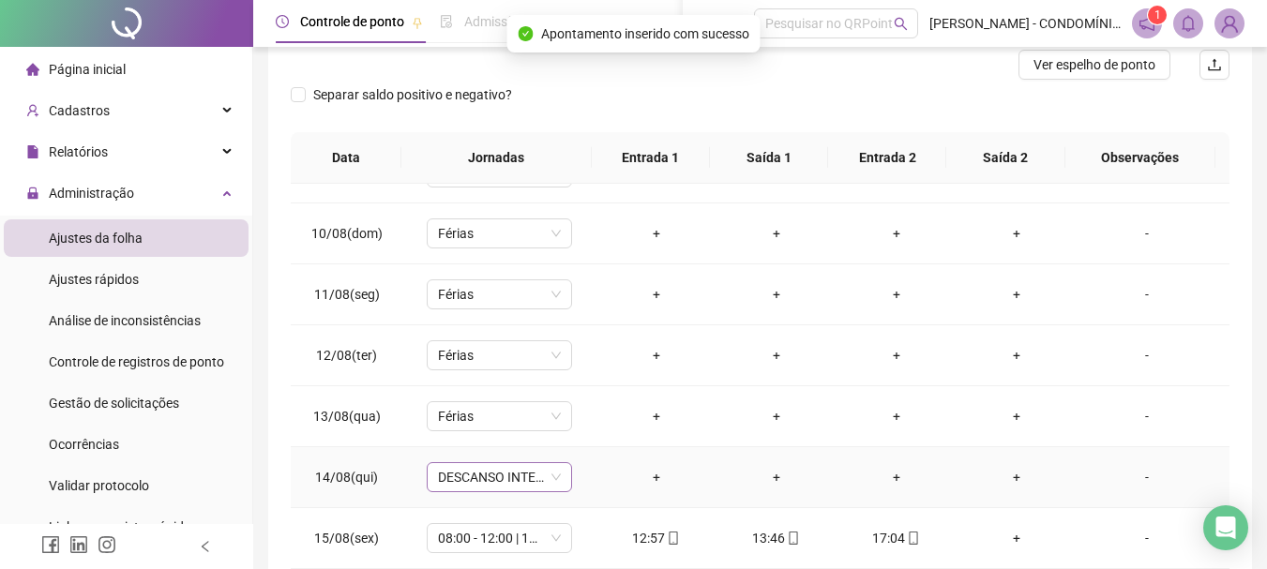
click at [474, 478] on span "DESCANSO INTER-JORNADA" at bounding box center [499, 477] width 123 height 28
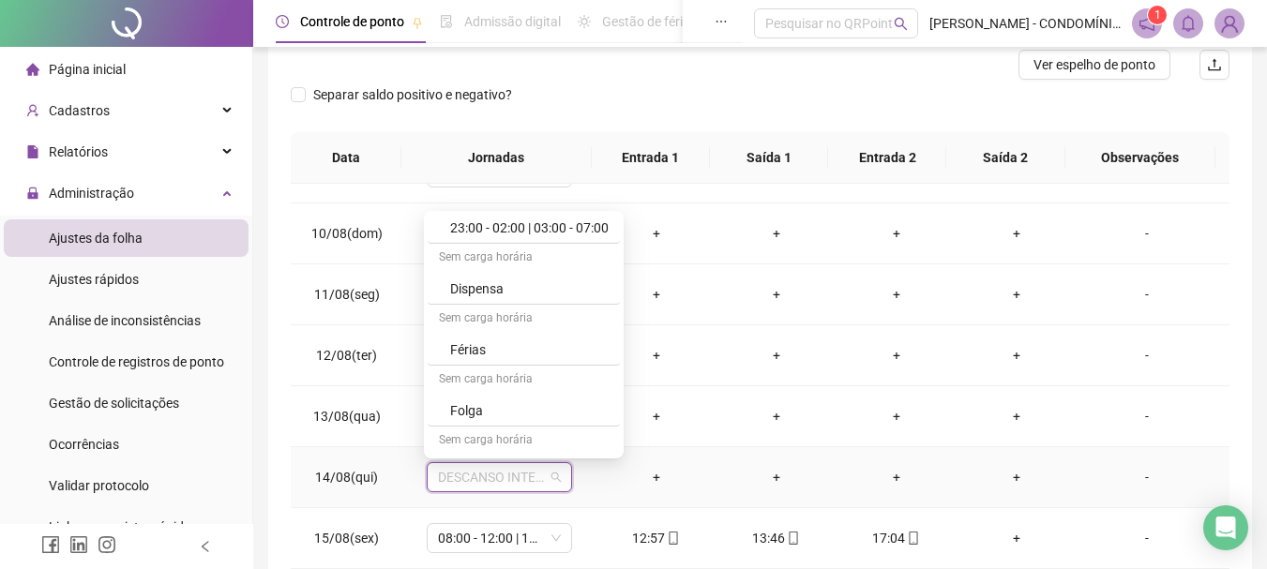
scroll to position [1345, 0]
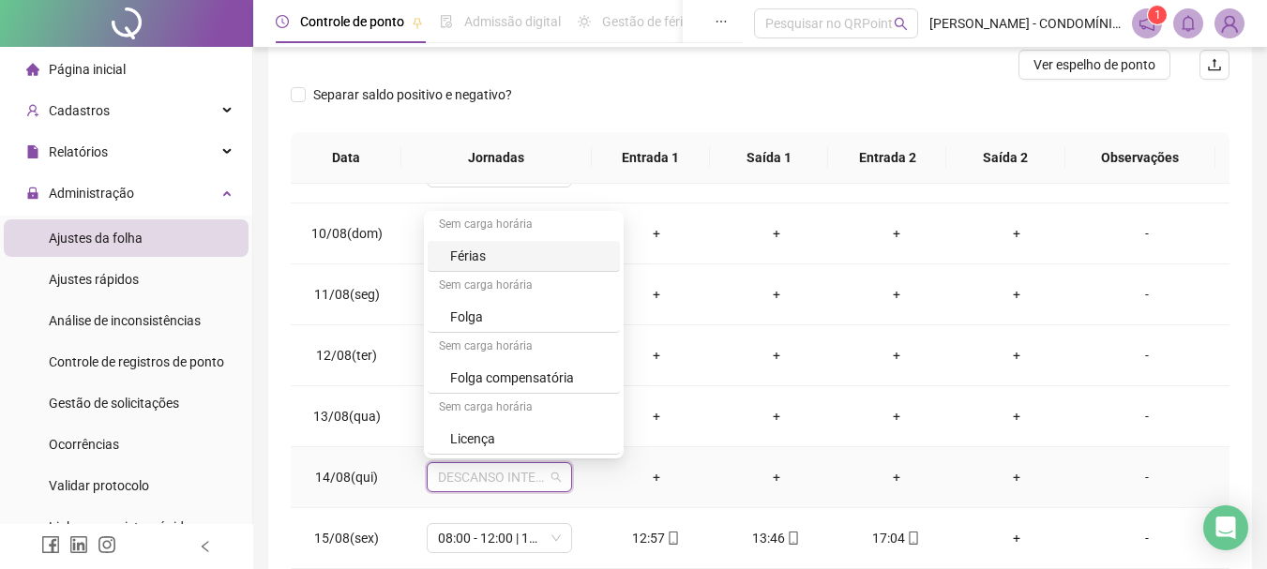
click at [466, 256] on div "Férias" at bounding box center [529, 256] width 158 height 21
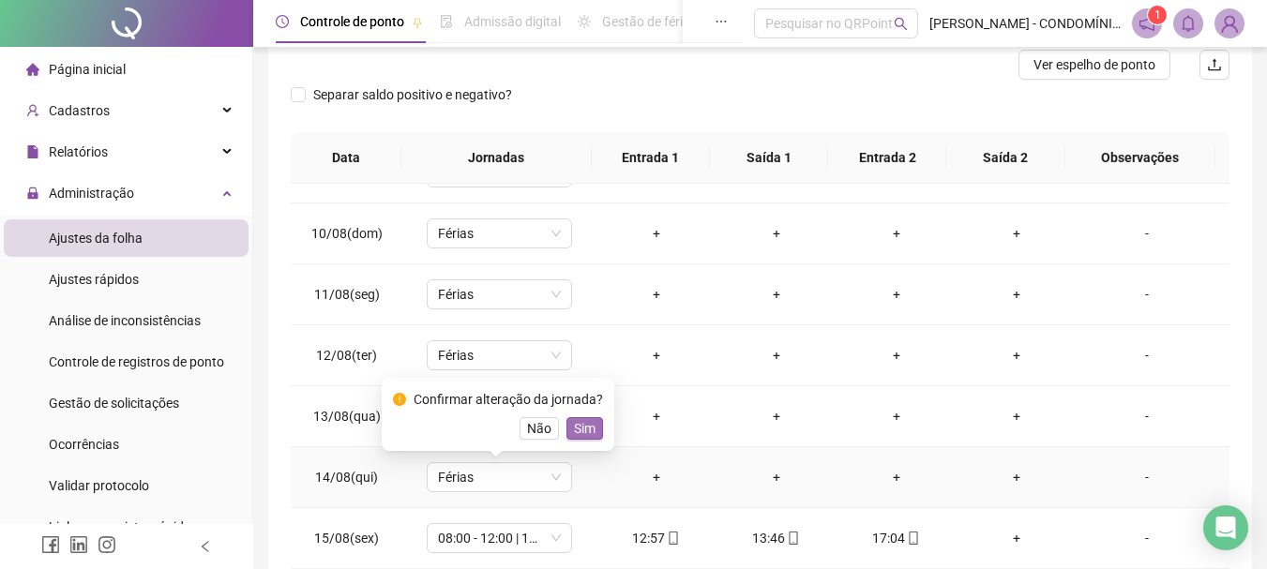
click at [579, 423] on span "Sim" at bounding box center [585, 428] width 22 height 21
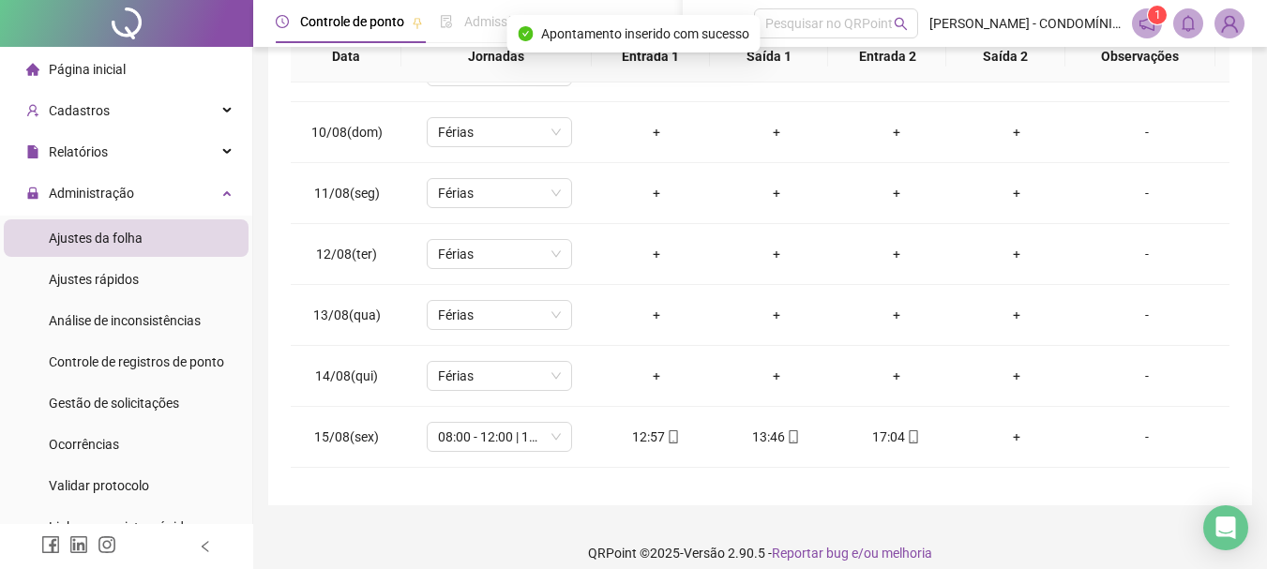
scroll to position [419, 0]
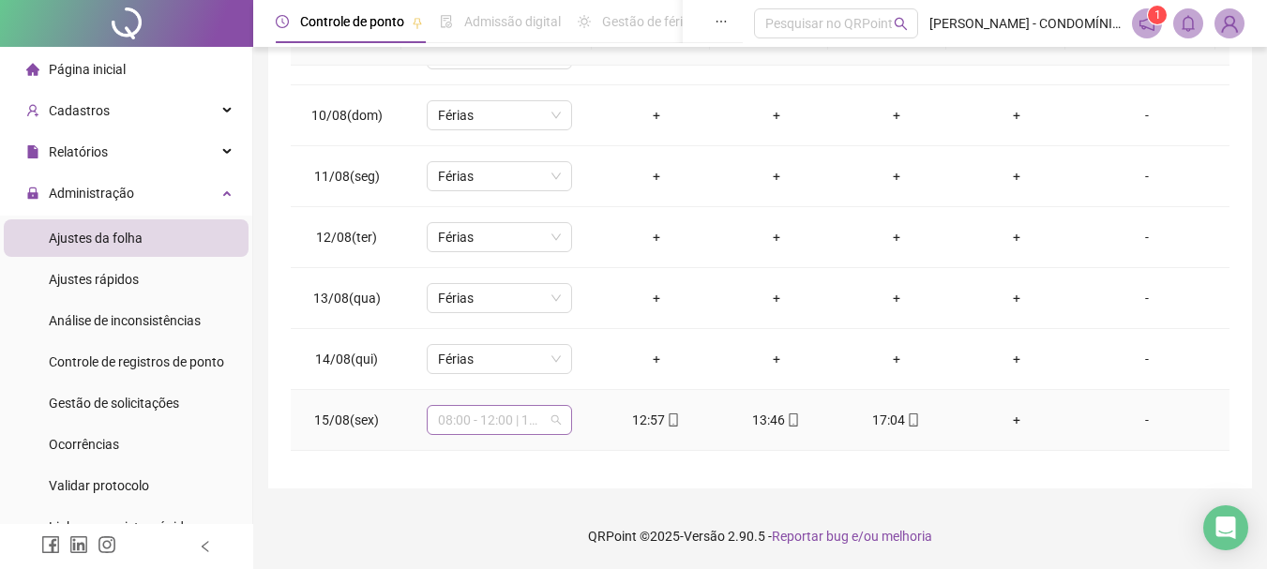
click at [472, 420] on span "08:00 - 12:00 | 13:00 - 16:20" at bounding box center [499, 420] width 123 height 28
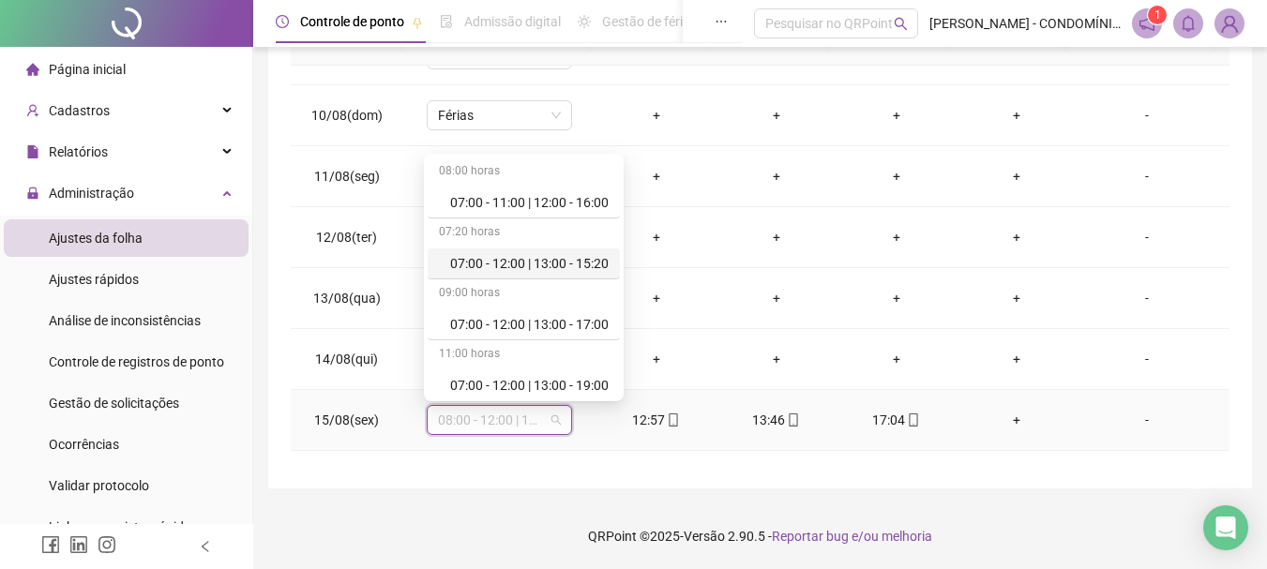
click at [495, 260] on div "07:00 - 12:00 | 13:00 - 15:20" at bounding box center [529, 263] width 158 height 21
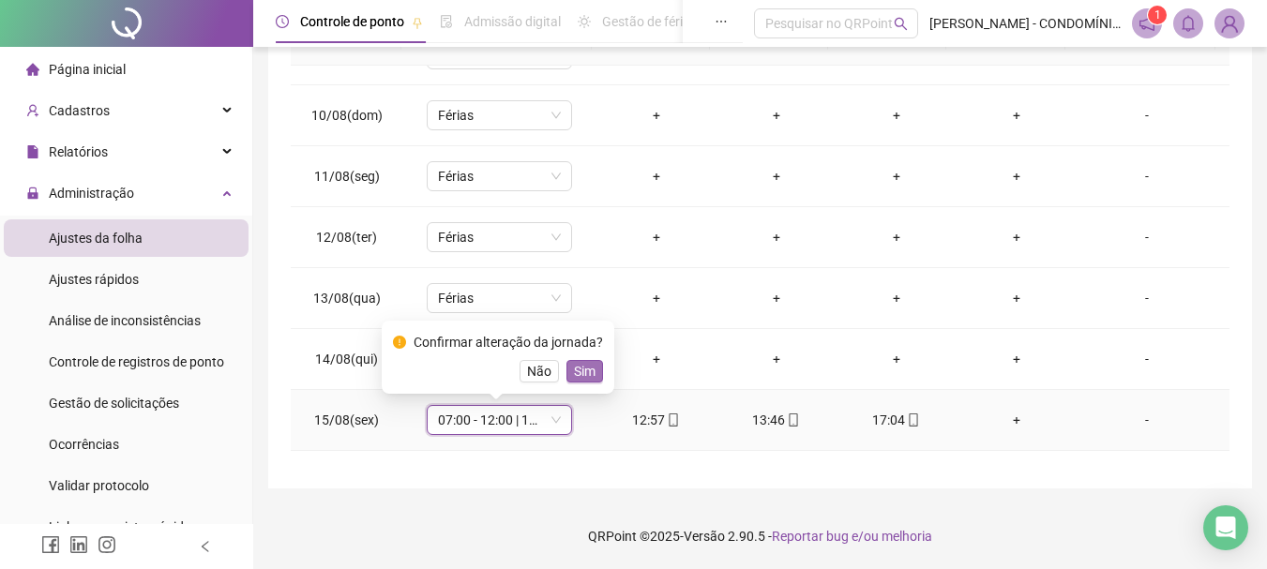
click at [575, 368] on span "Sim" at bounding box center [585, 371] width 22 height 21
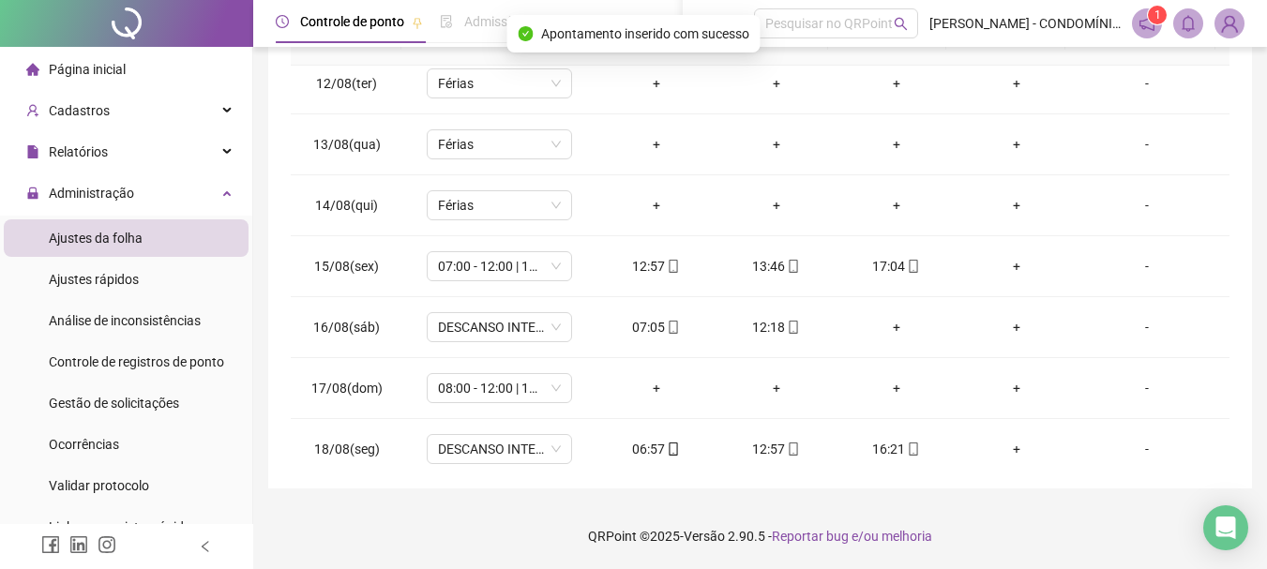
scroll to position [697, 0]
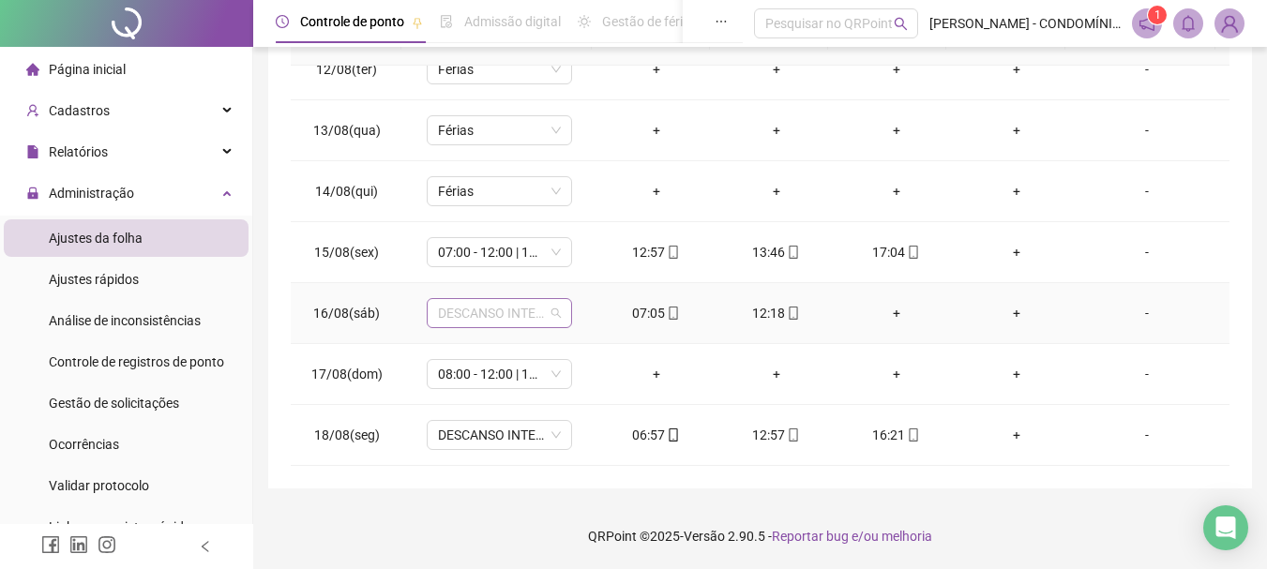
click at [457, 316] on span "DESCANSO INTER-JORNADA" at bounding box center [499, 313] width 123 height 28
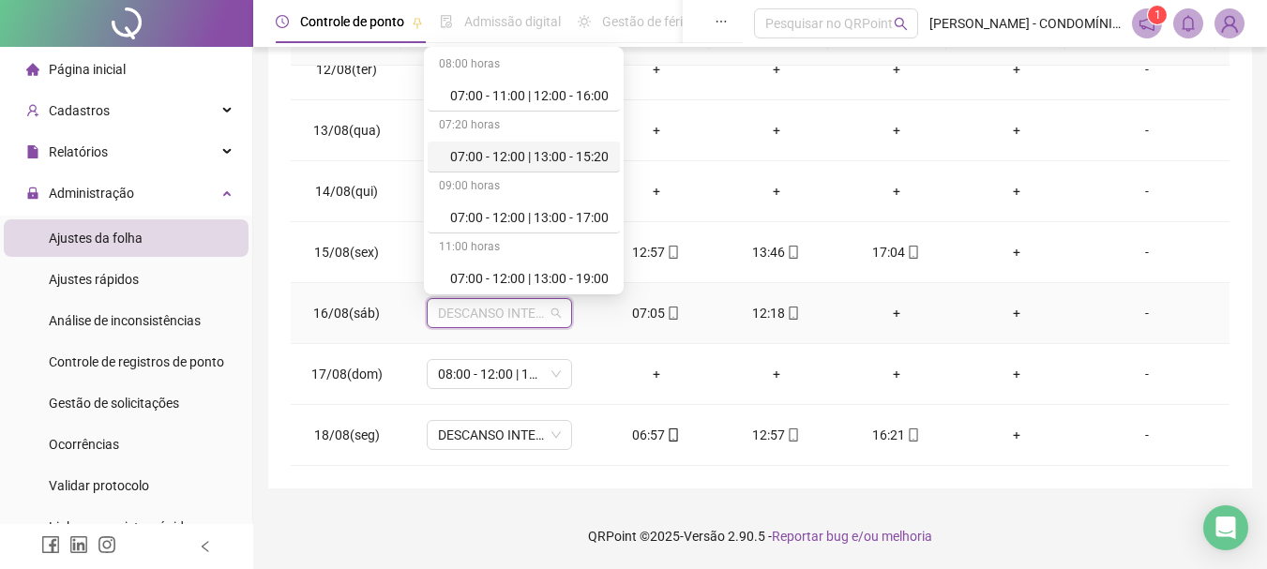
click at [529, 157] on div "07:00 - 12:00 | 13:00 - 15:20" at bounding box center [529, 156] width 158 height 21
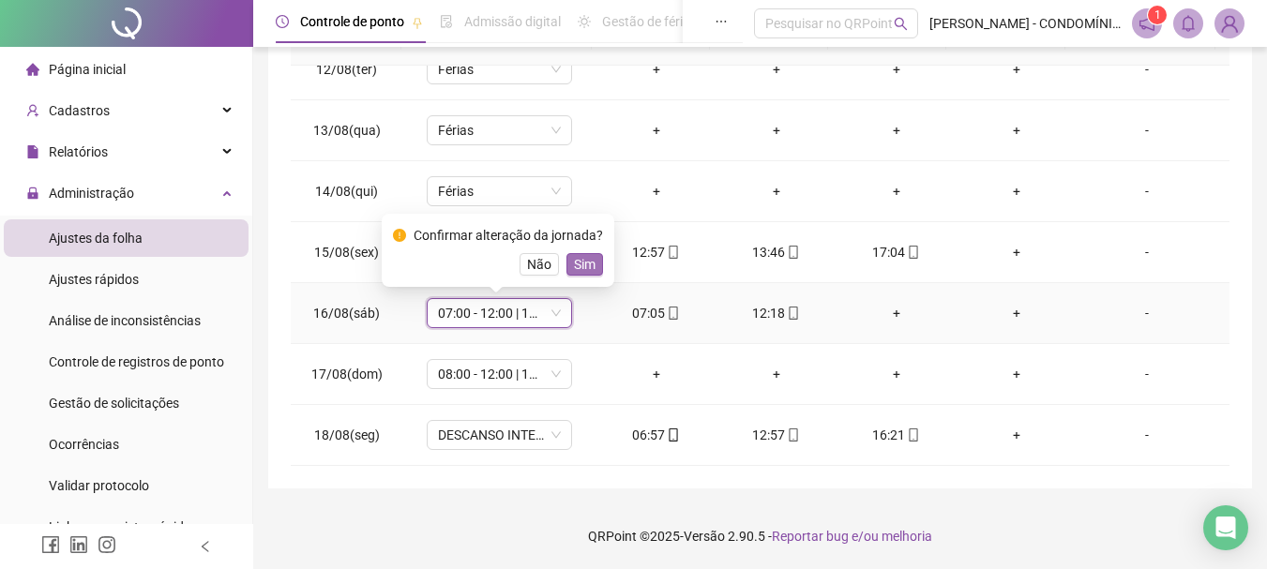
click at [584, 261] on span "Sim" at bounding box center [585, 264] width 22 height 21
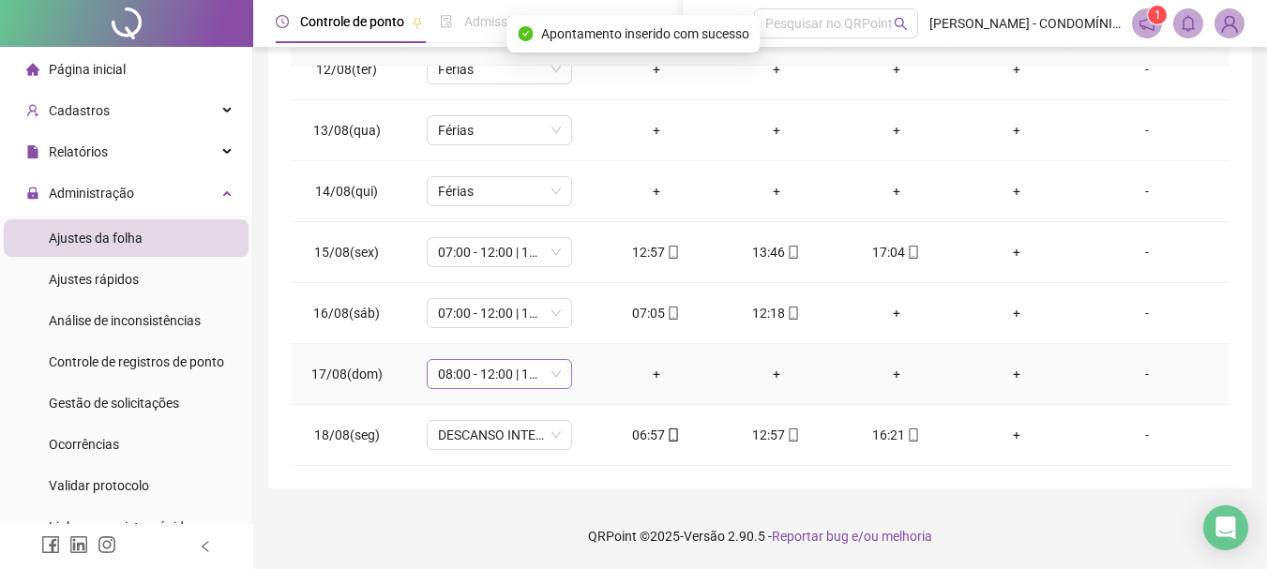
click at [456, 380] on span "08:00 - 12:00 | 13:00 - 16:20" at bounding box center [499, 374] width 123 height 28
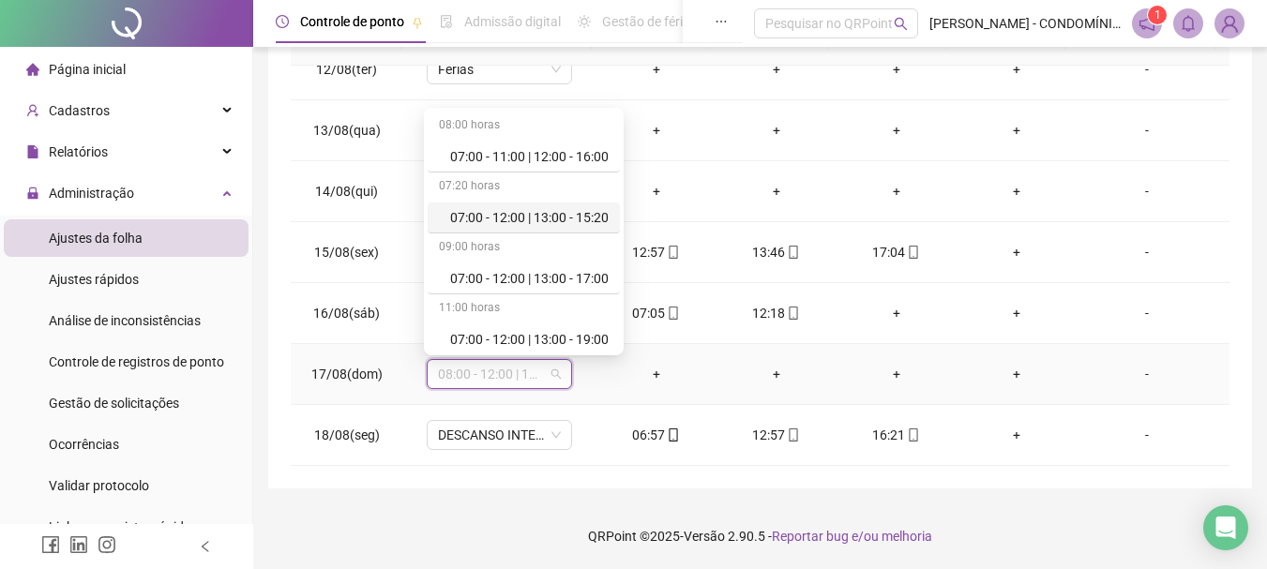
click at [516, 220] on div "07:00 - 12:00 | 13:00 - 15:20" at bounding box center [529, 217] width 158 height 21
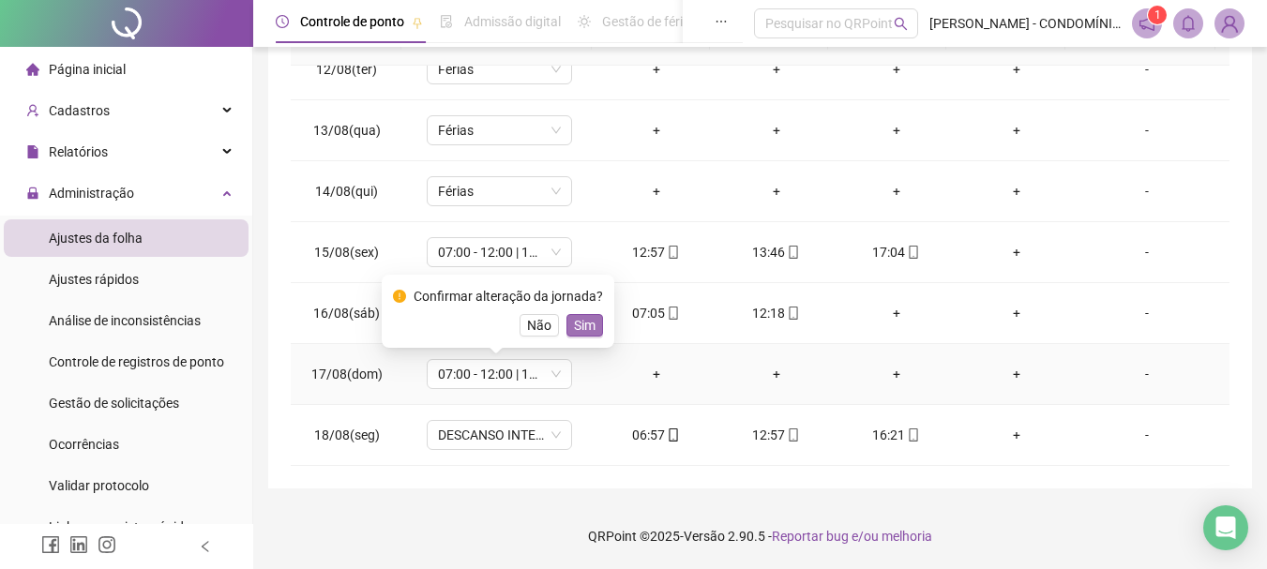
click at [581, 321] on span "Sim" at bounding box center [585, 325] width 22 height 21
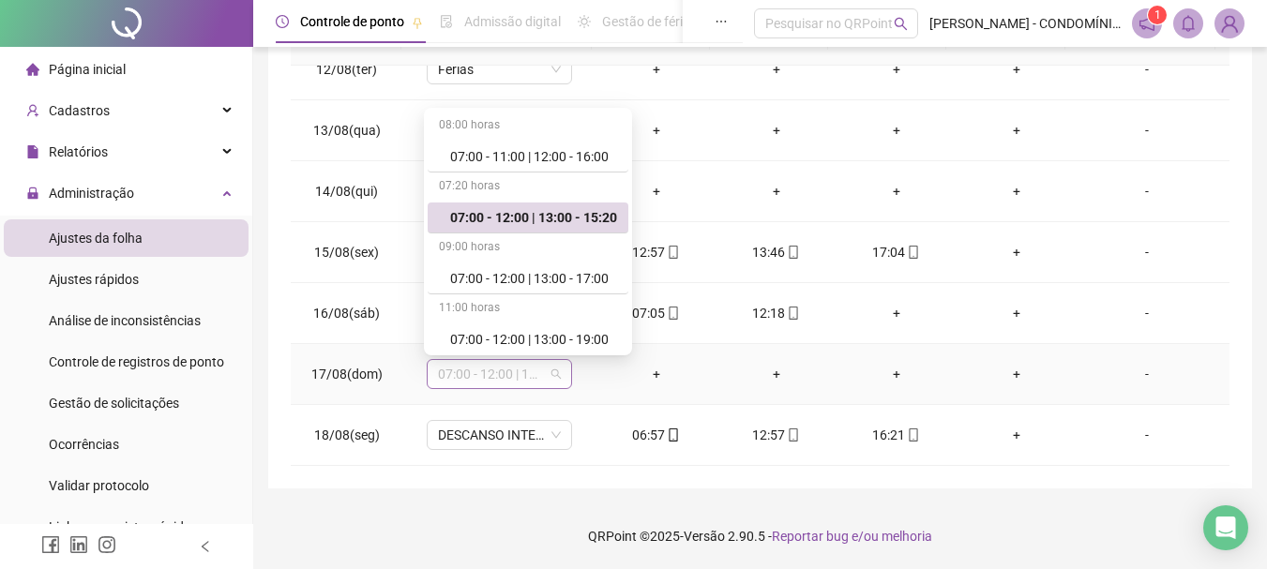
click at [514, 367] on span "07:00 - 12:00 | 13:00 - 15:20" at bounding box center [499, 374] width 123 height 28
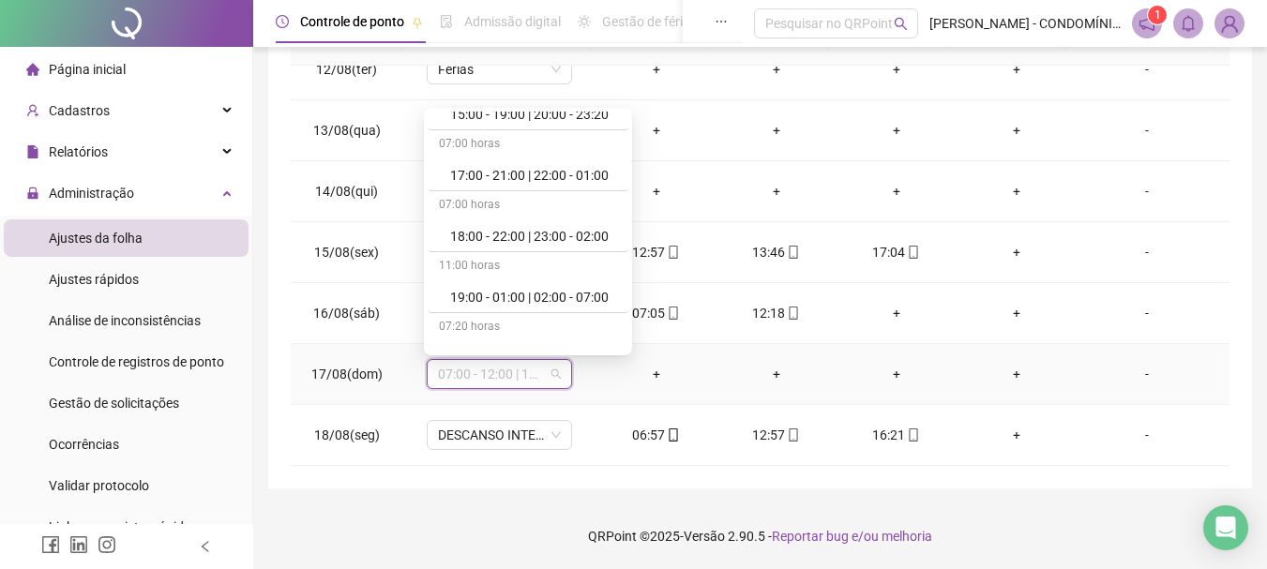
scroll to position [1345, 0]
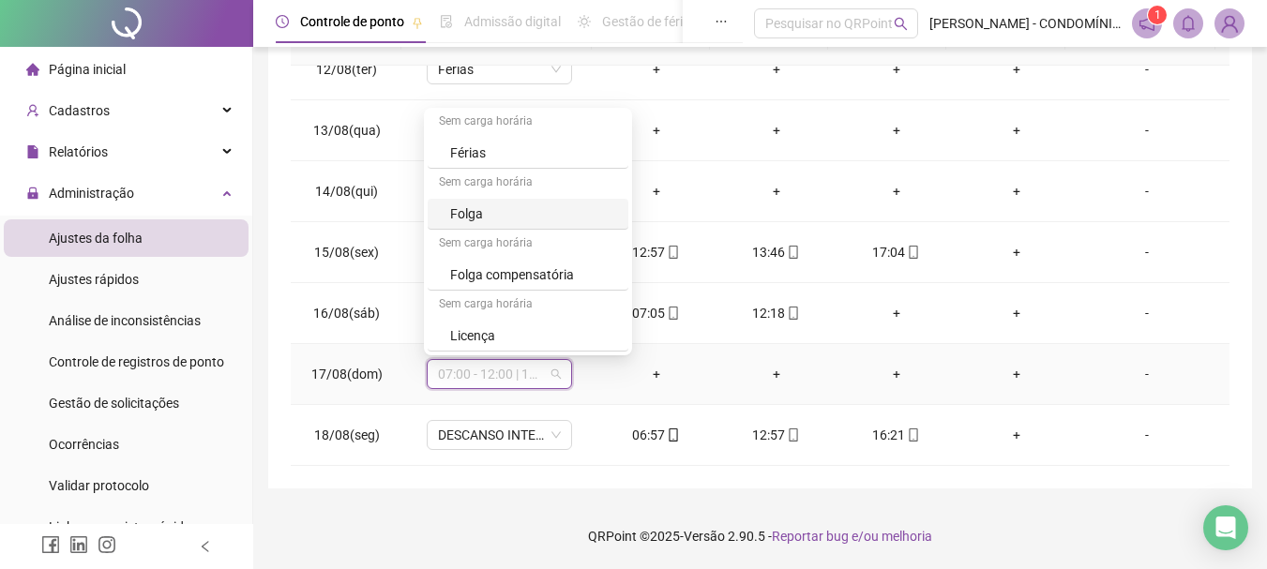
click at [461, 217] on div "Folga" at bounding box center [533, 214] width 167 height 21
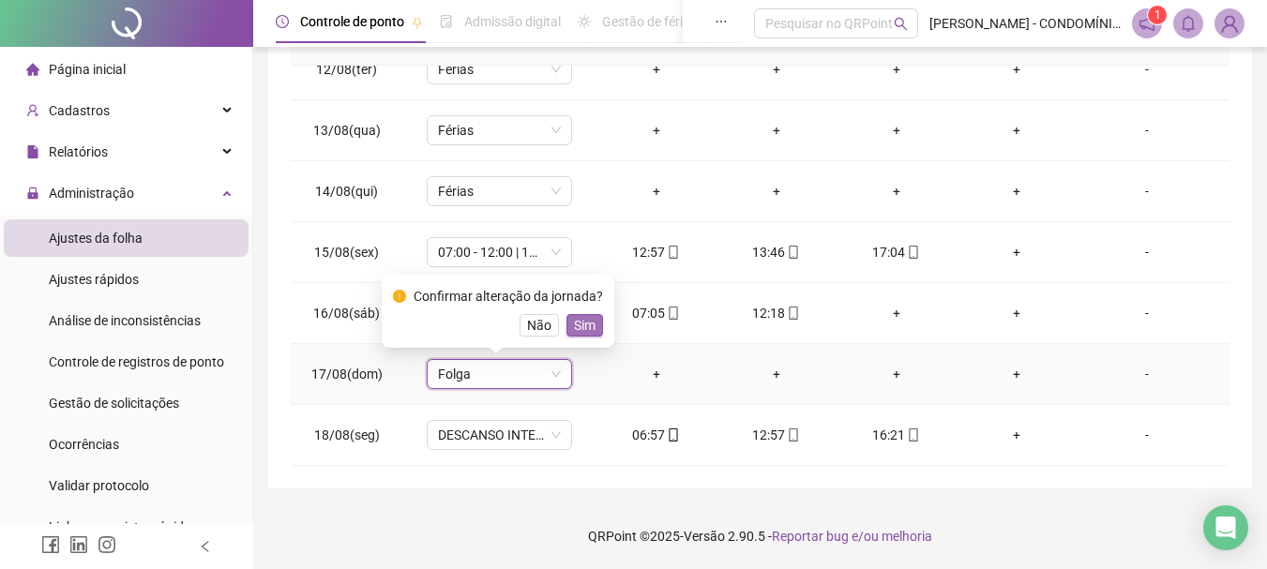
click at [580, 323] on span "Sim" at bounding box center [585, 325] width 22 height 21
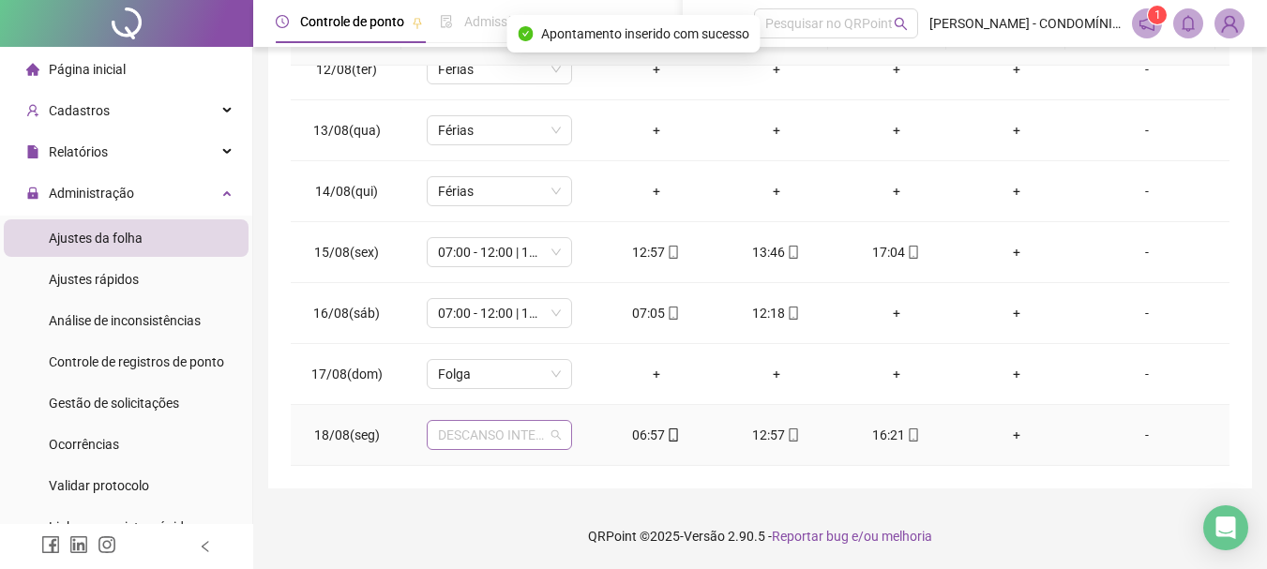
click at [490, 438] on span "DESCANSO INTER-JORNADA" at bounding box center [499, 435] width 123 height 28
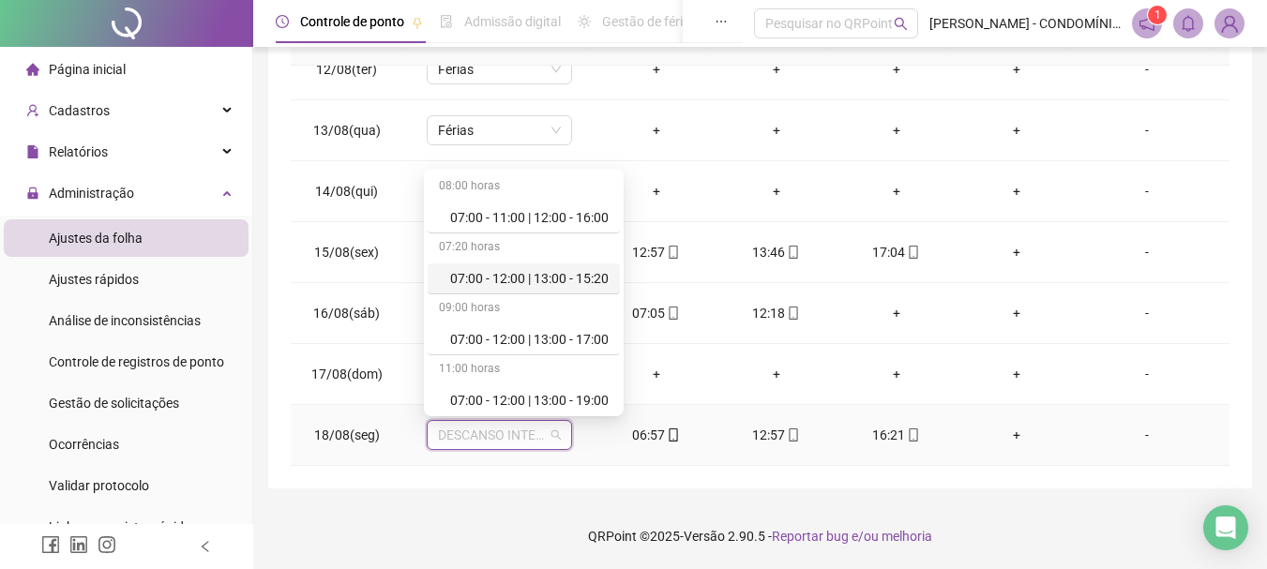
click at [556, 275] on div "07:00 - 12:00 | 13:00 - 15:20" at bounding box center [529, 278] width 158 height 21
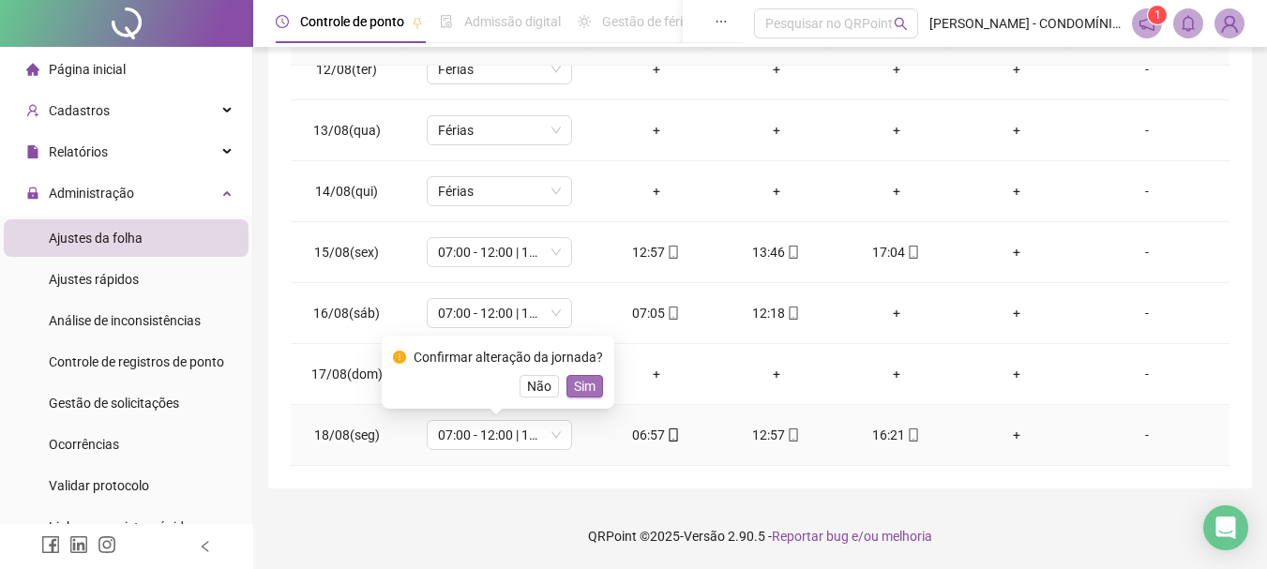
click at [579, 380] on span "Sim" at bounding box center [585, 386] width 22 height 21
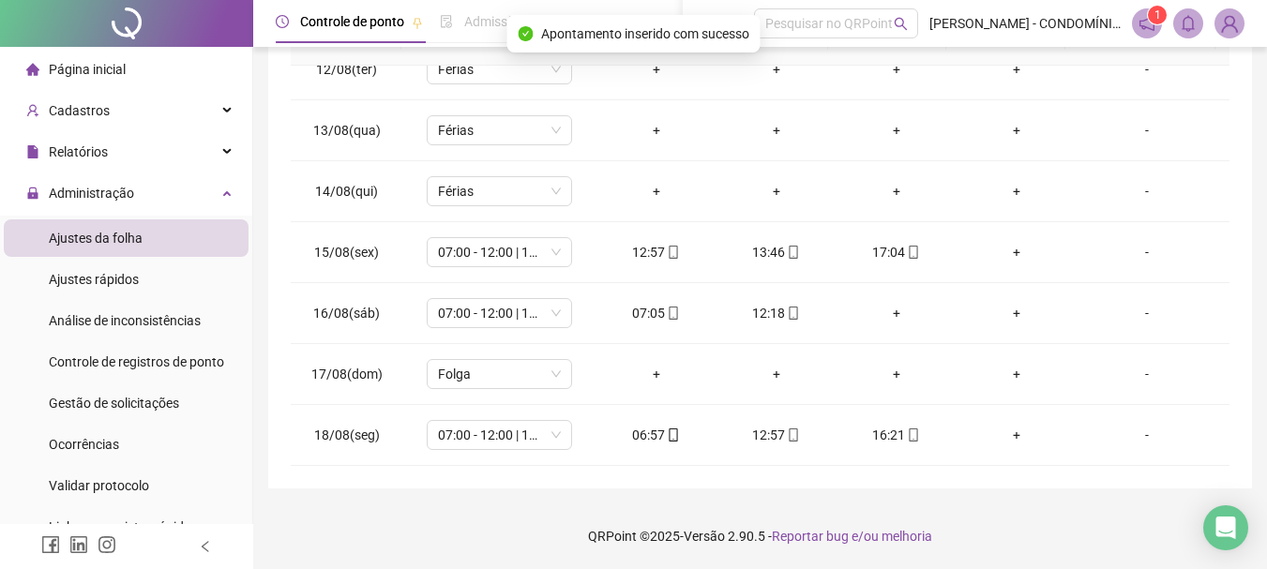
drag, startPoint x: 1260, startPoint y: 394, endPoint x: 1274, endPoint y: 382, distance: 17.9
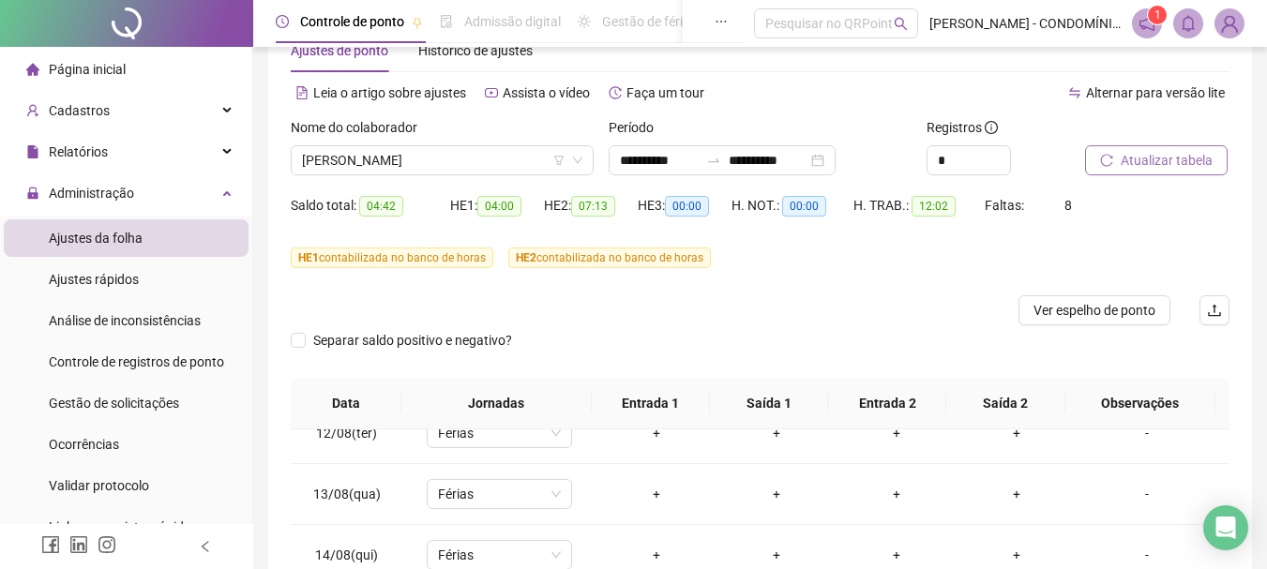
scroll to position [0, 0]
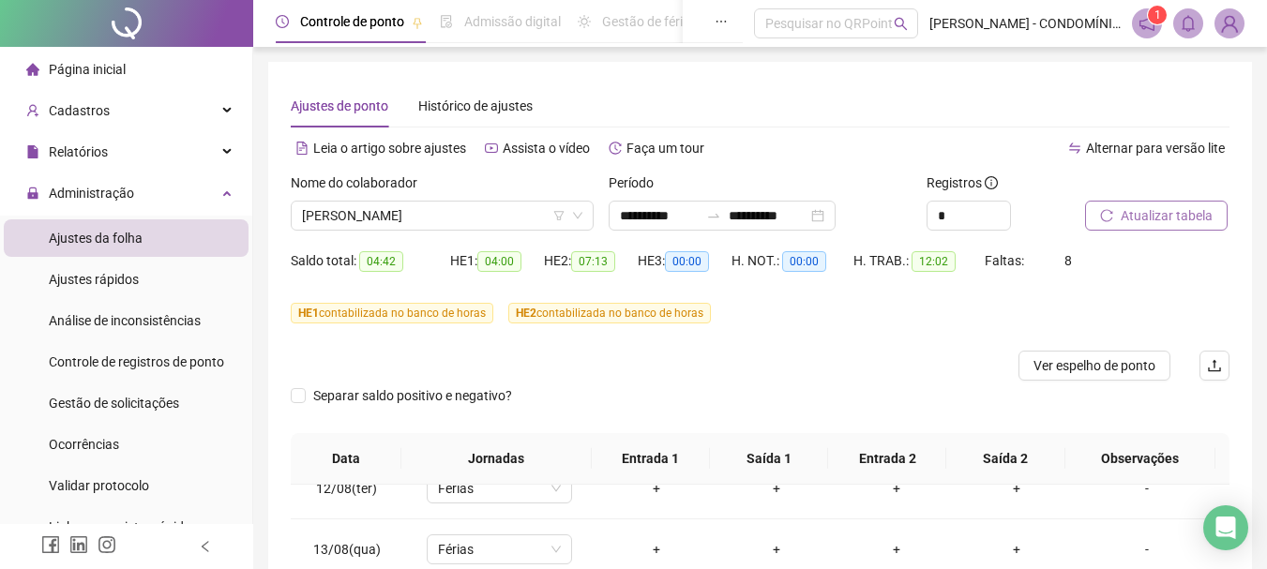
click at [1132, 215] on span "Atualizar tabela" at bounding box center [1167, 215] width 92 height 21
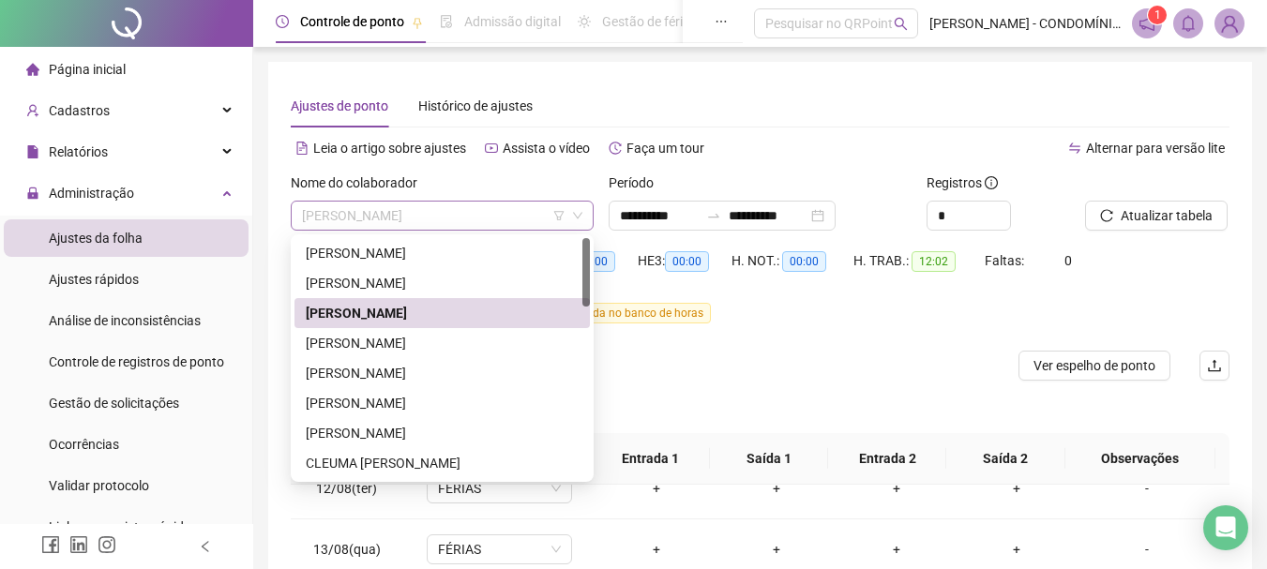
click at [343, 218] on span "[PERSON_NAME]" at bounding box center [442, 216] width 280 height 28
click at [346, 346] on div "[PERSON_NAME]" at bounding box center [442, 343] width 273 height 21
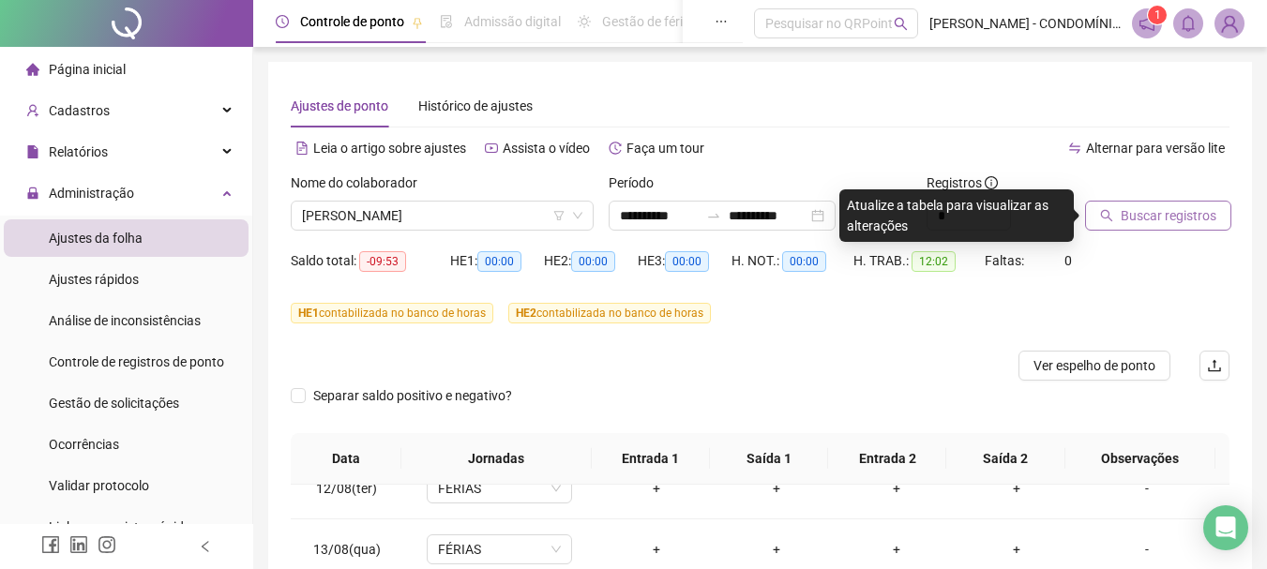
click at [1137, 210] on span "Buscar registros" at bounding box center [1169, 215] width 96 height 21
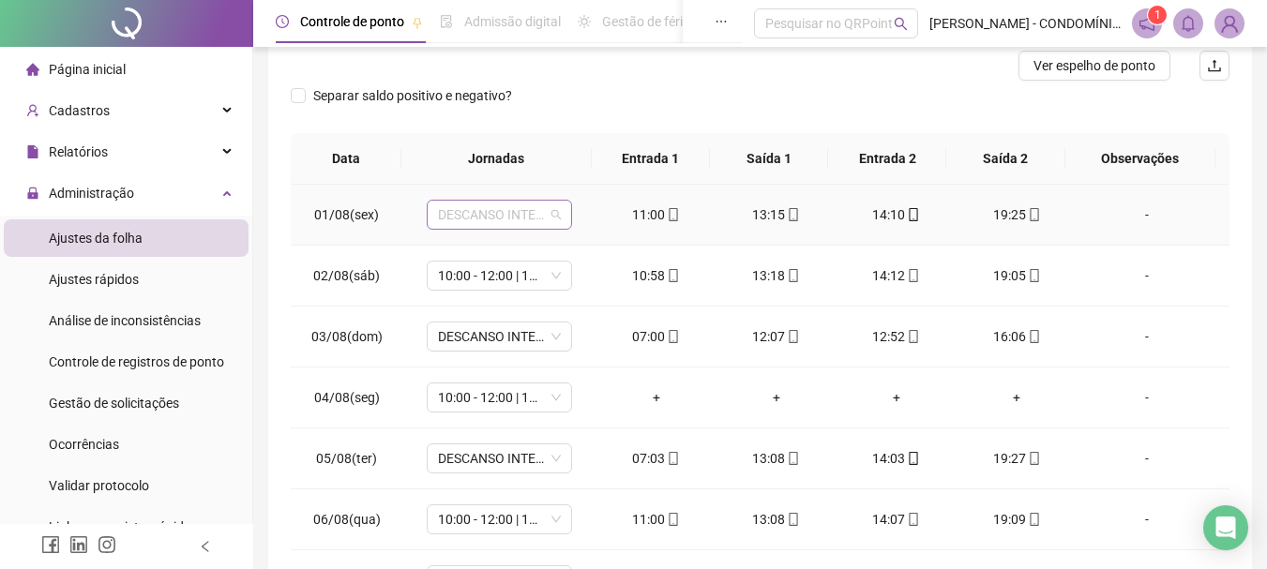
click at [462, 213] on span "DESCANSO INTER-JORNADA" at bounding box center [499, 215] width 123 height 28
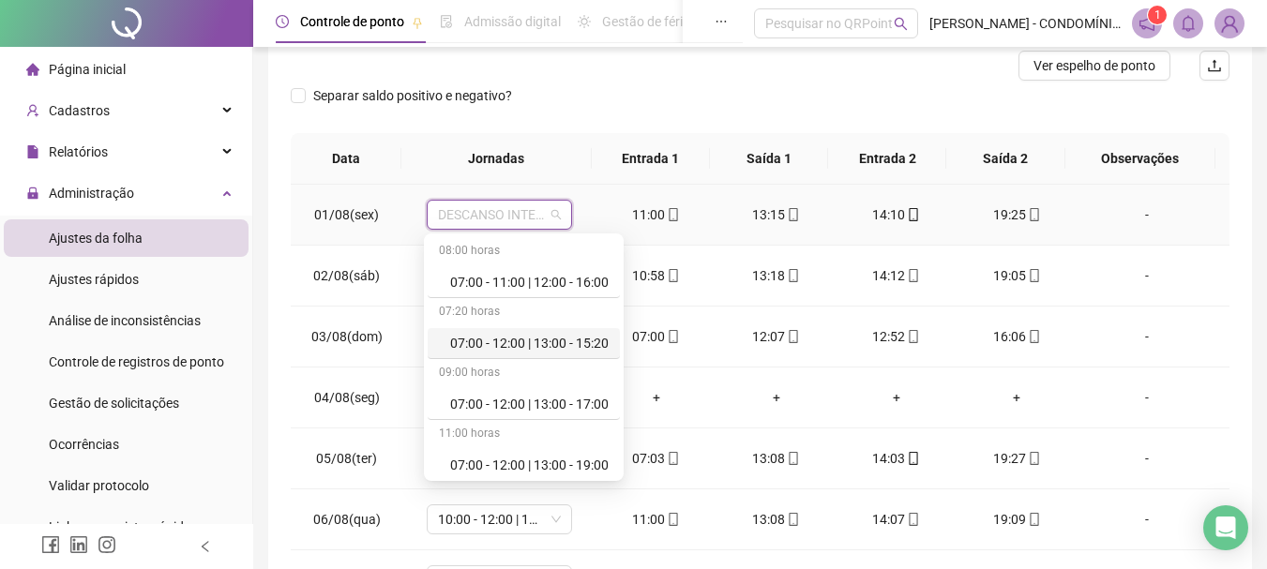
click at [467, 339] on div "07:00 - 12:00 | 13:00 - 15:20" at bounding box center [529, 343] width 158 height 21
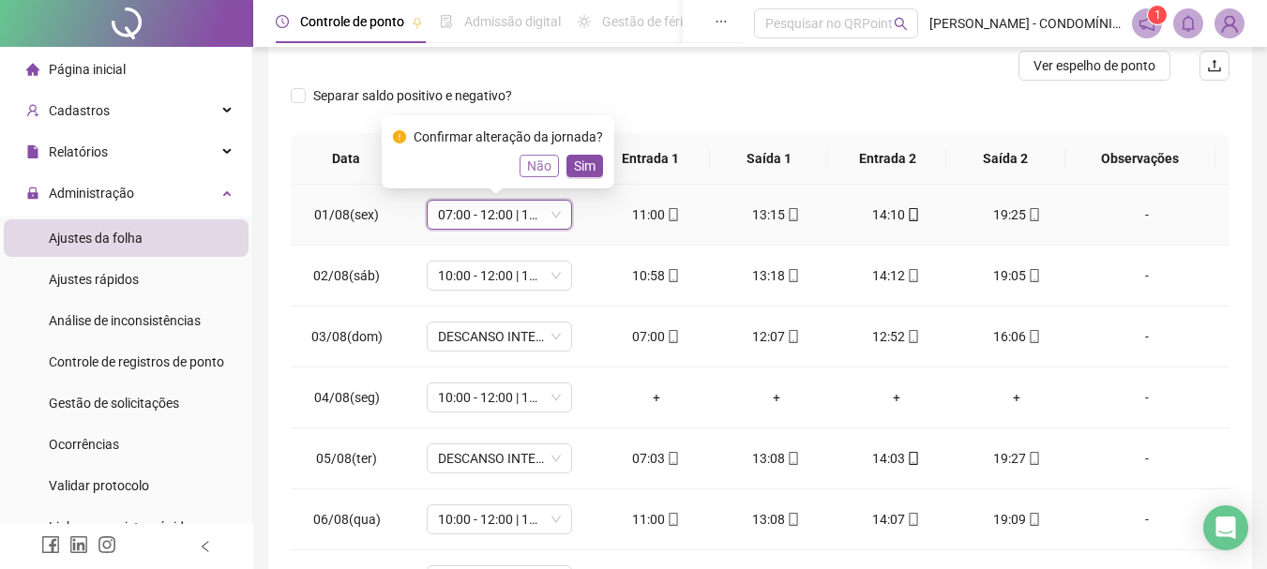
click at [531, 165] on span "Não" at bounding box center [539, 166] width 24 height 21
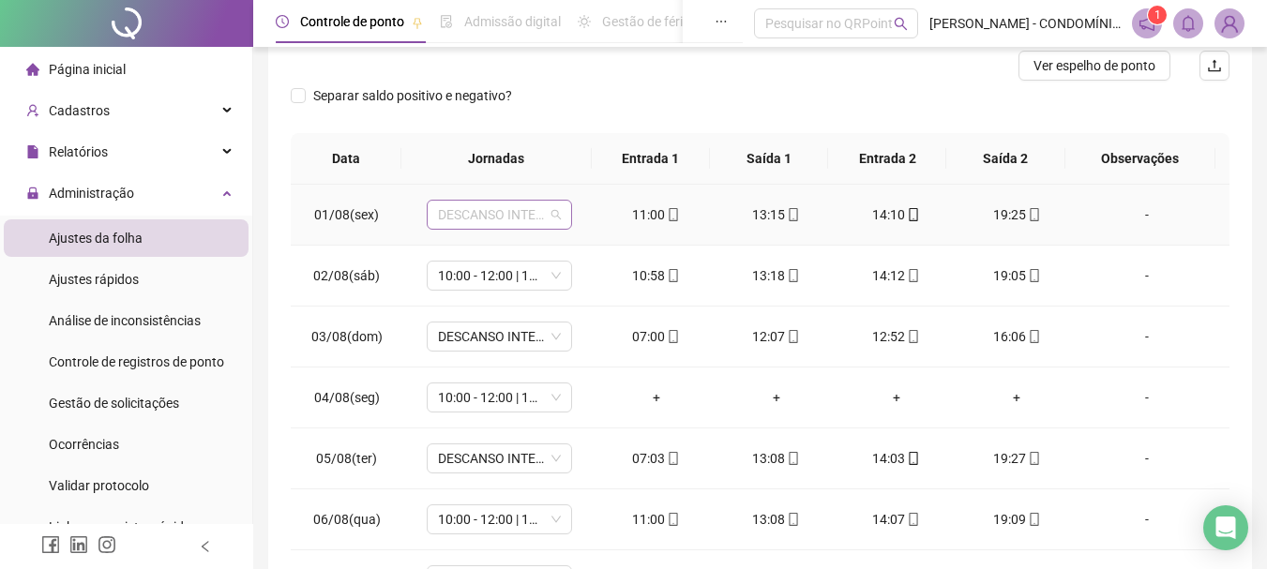
click at [482, 217] on span "DESCANSO INTER-JORNADA" at bounding box center [499, 215] width 123 height 28
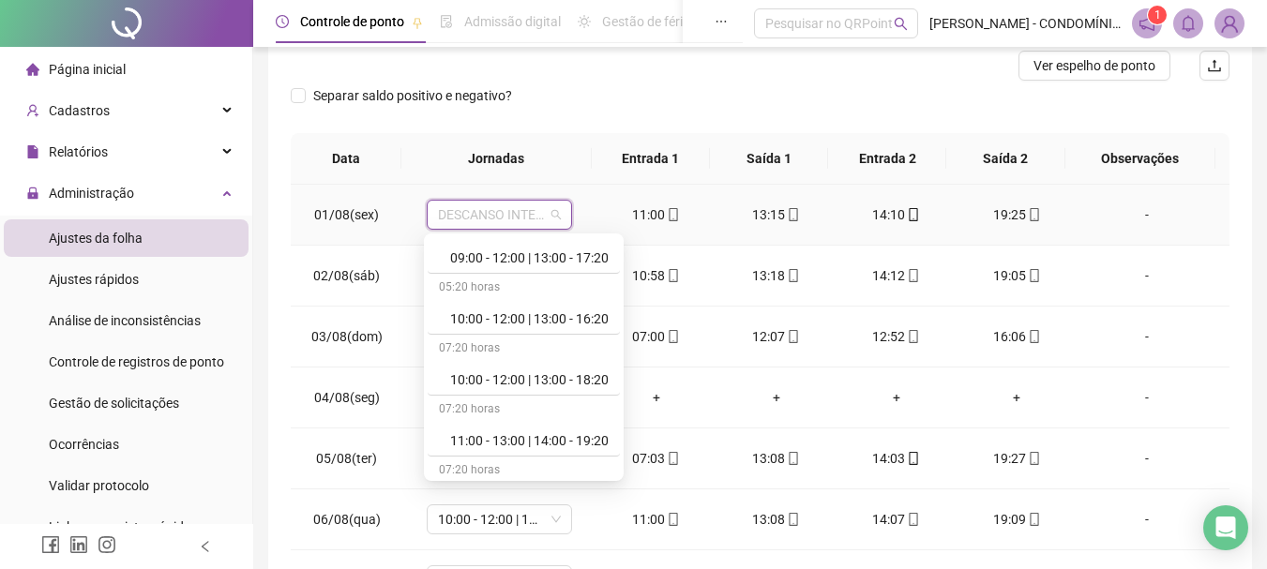
scroll to position [713, 0]
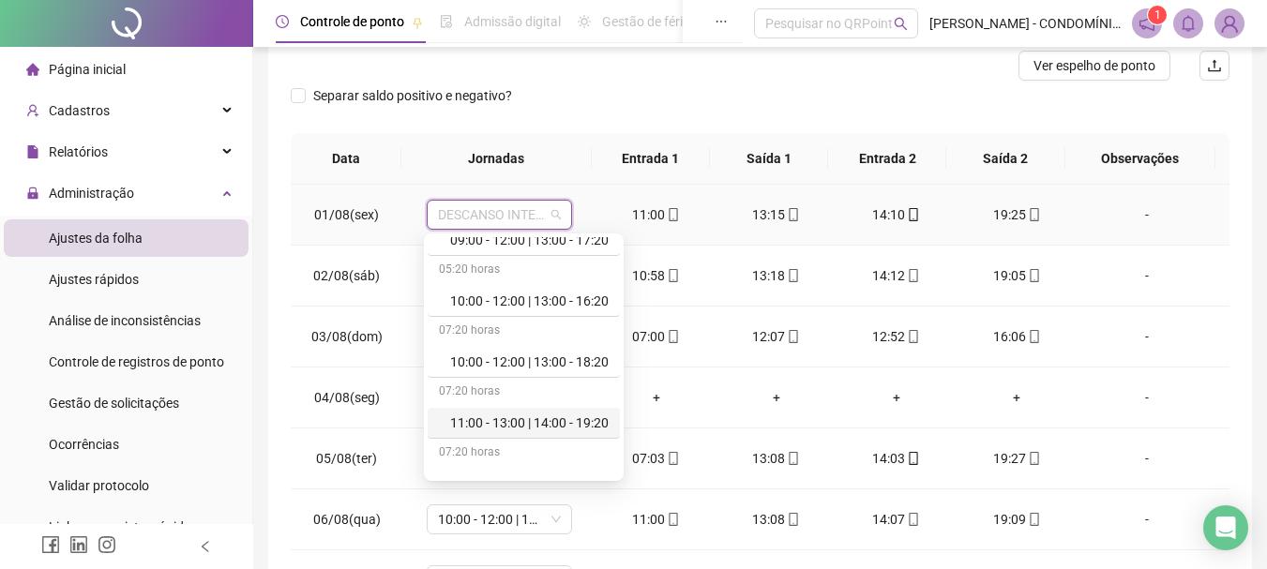
click at [583, 418] on div "11:00 - 13:00 | 14:00 - 19:20" at bounding box center [529, 423] width 158 height 21
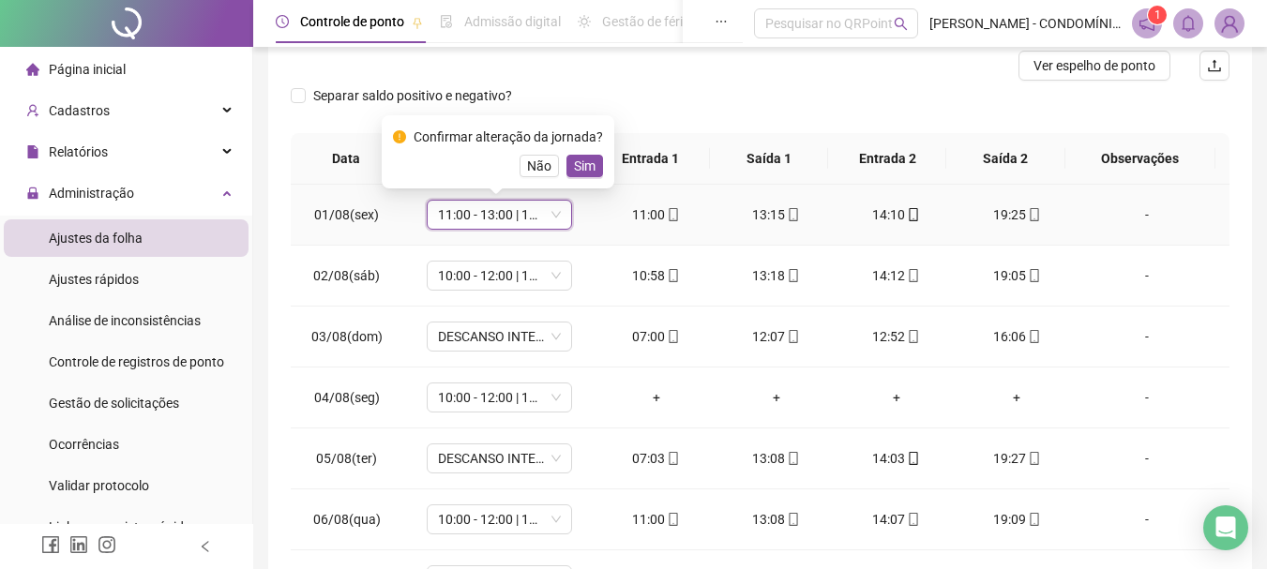
drag, startPoint x: 581, startPoint y: 166, endPoint x: 539, endPoint y: 207, distance: 58.4
click at [580, 166] on span "Sim" at bounding box center [585, 166] width 22 height 21
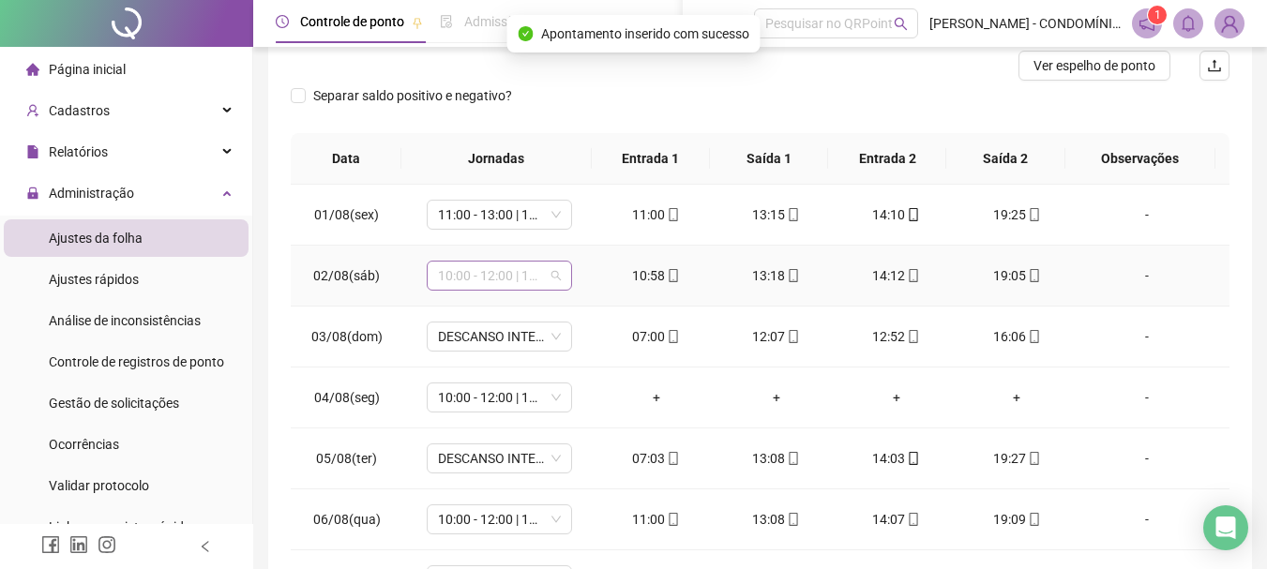
click at [477, 274] on span "10:00 - 12:00 | 13:00 - 18:20" at bounding box center [499, 276] width 123 height 28
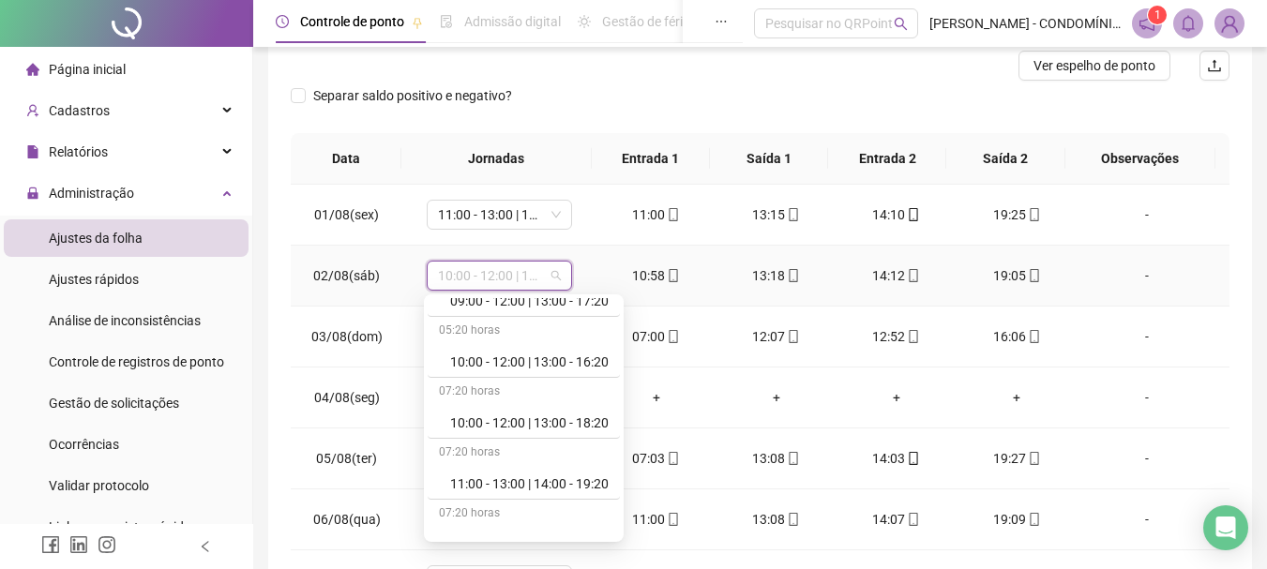
scroll to position [750, 0]
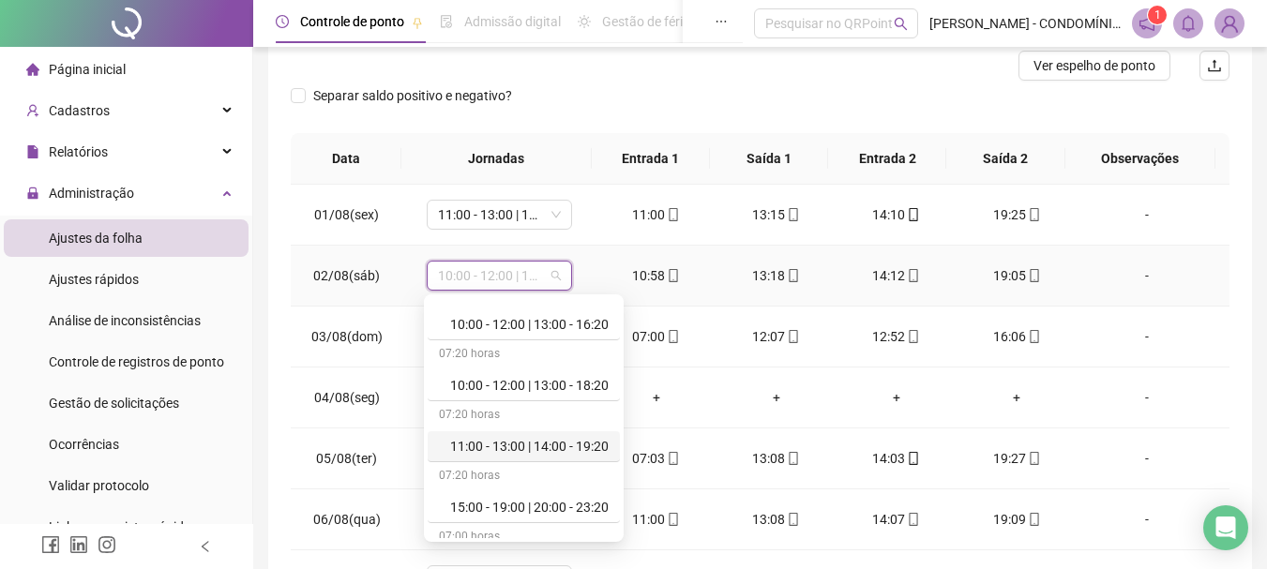
click at [552, 445] on div "11:00 - 13:00 | 14:00 - 19:20" at bounding box center [529, 446] width 158 height 21
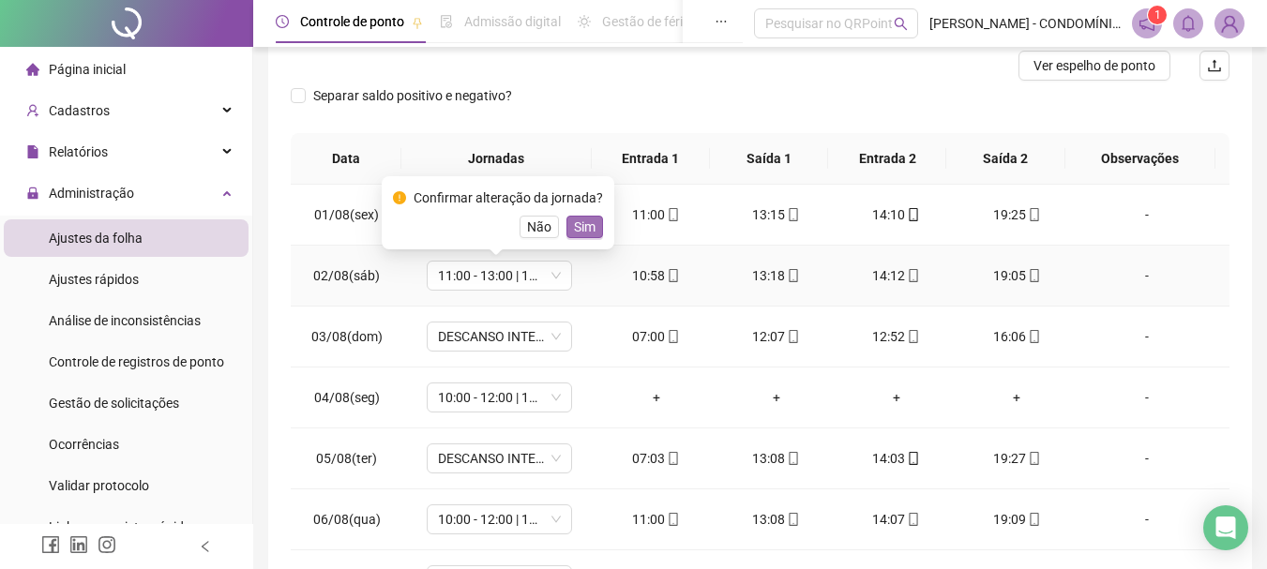
click at [580, 230] on span "Sim" at bounding box center [585, 227] width 22 height 21
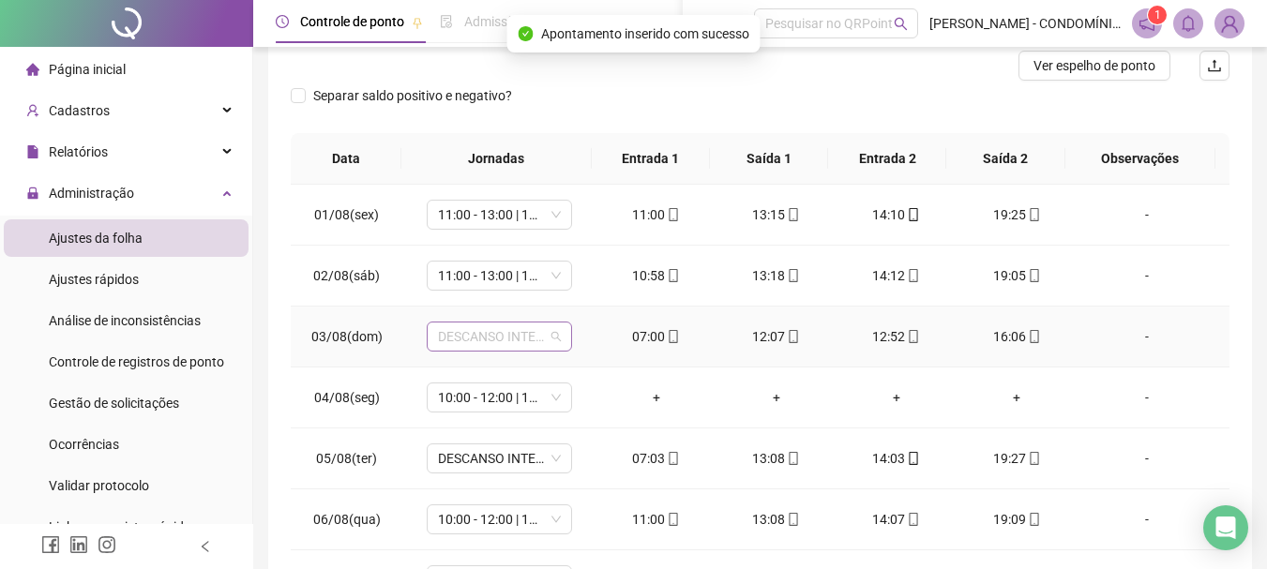
click at [463, 339] on span "DESCANSO INTER-JORNADA" at bounding box center [499, 337] width 123 height 28
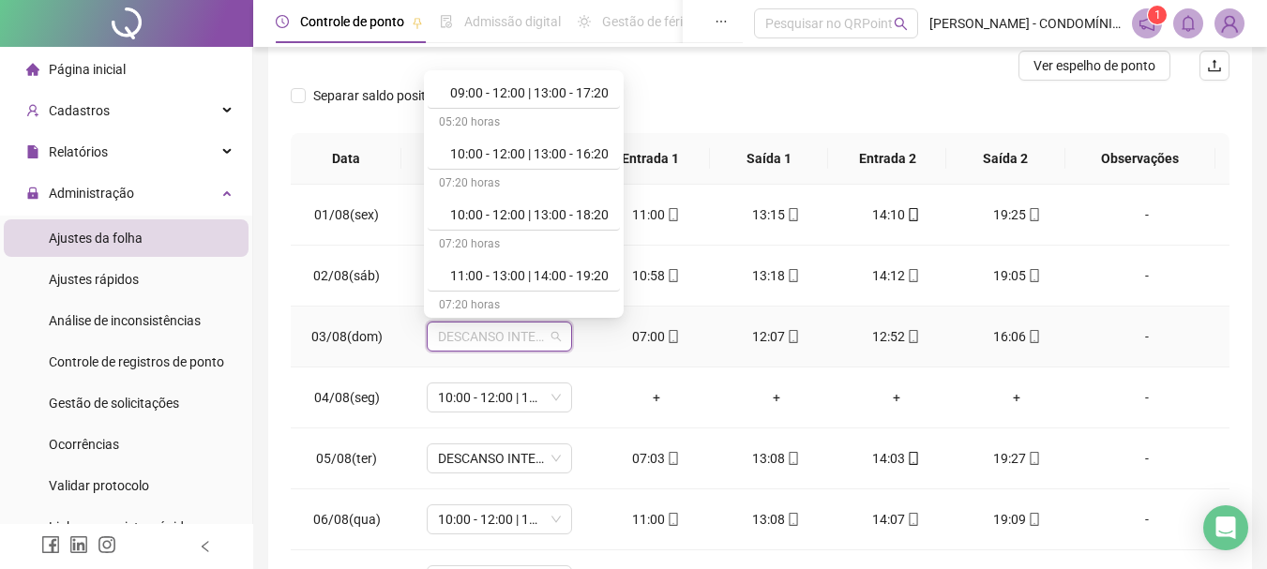
scroll to position [713, 0]
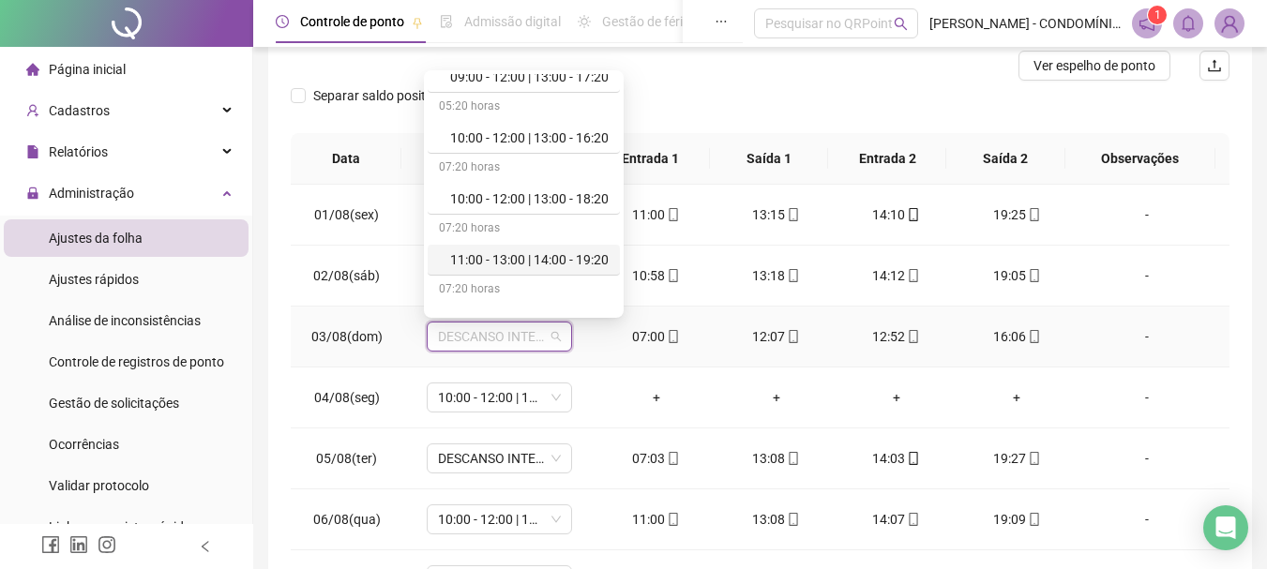
click at [591, 259] on div "11:00 - 13:00 | 14:00 - 19:20" at bounding box center [529, 259] width 158 height 21
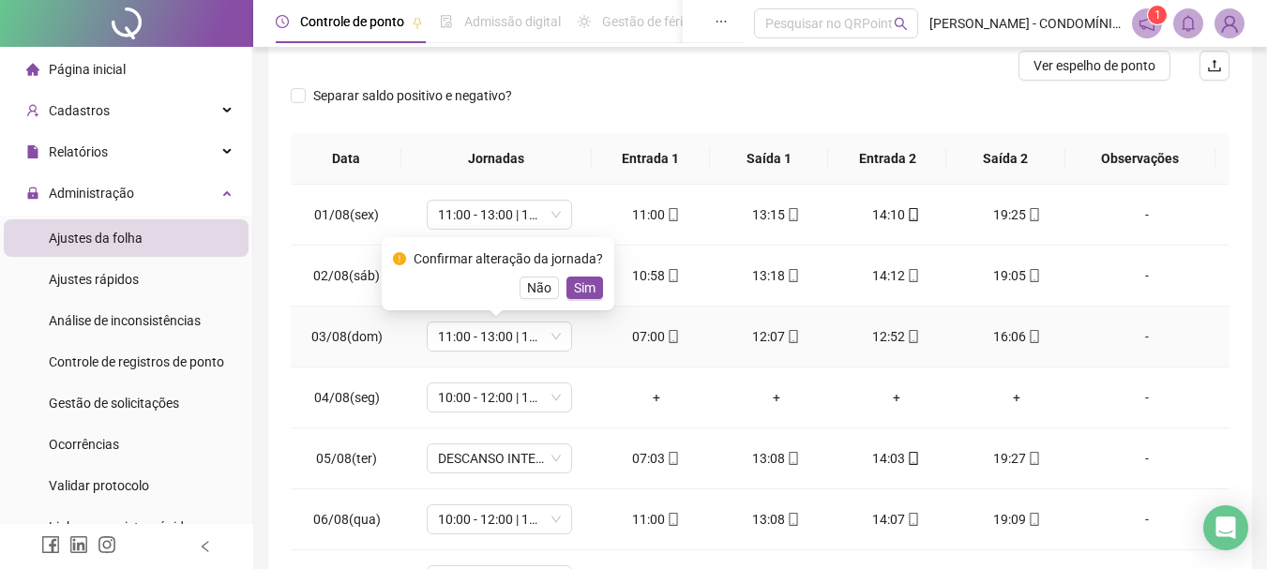
click at [580, 288] on span "Sim" at bounding box center [585, 288] width 22 height 21
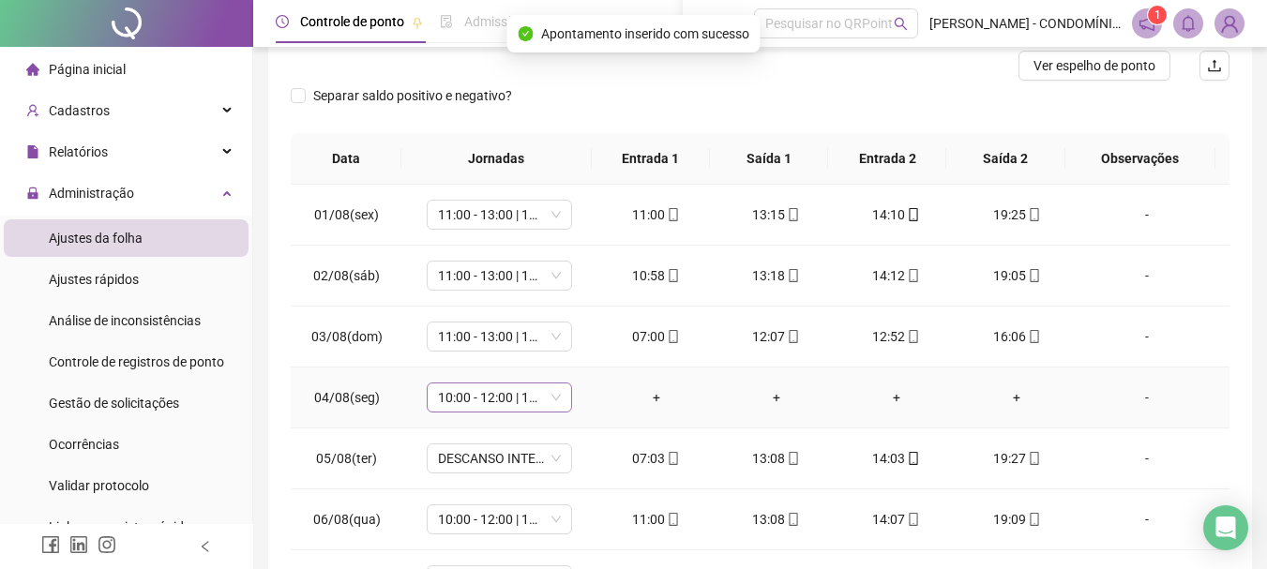
click at [449, 405] on span "10:00 - 12:00 | 13:00 - 18:20" at bounding box center [499, 398] width 123 height 28
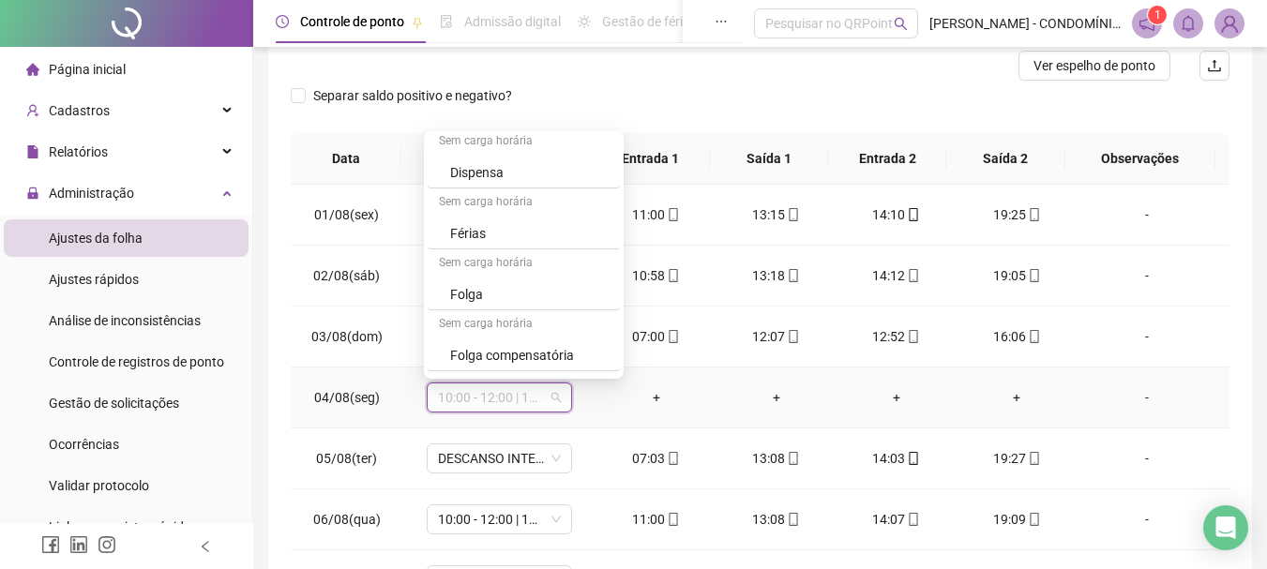
scroll to position [1294, 0]
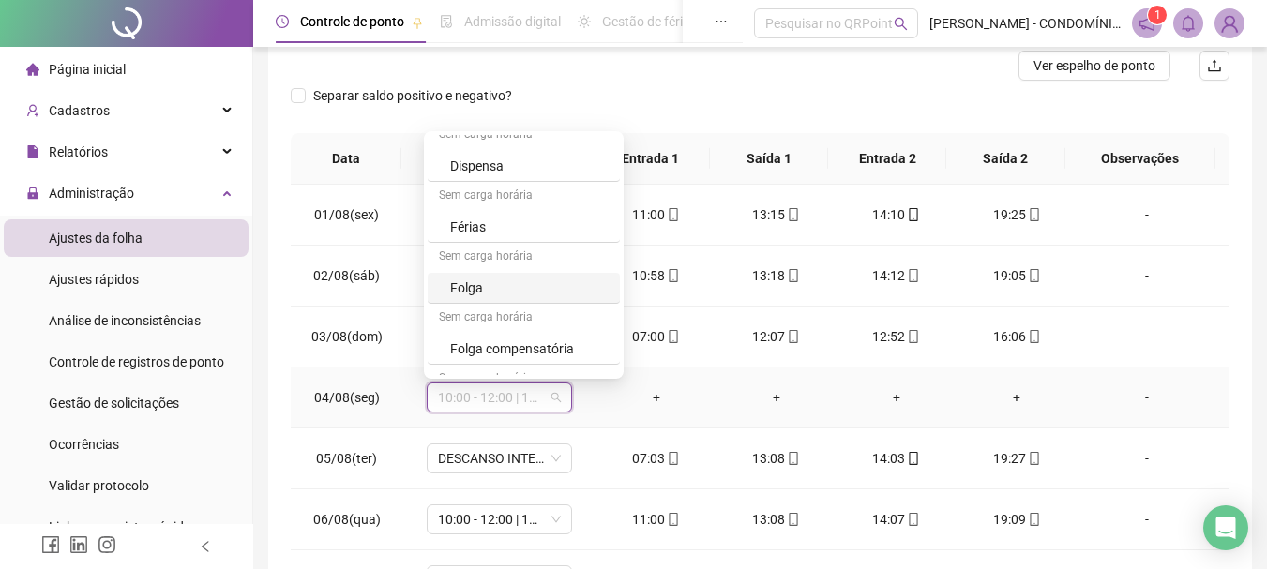
click at [468, 288] on div "Folga" at bounding box center [529, 288] width 158 height 21
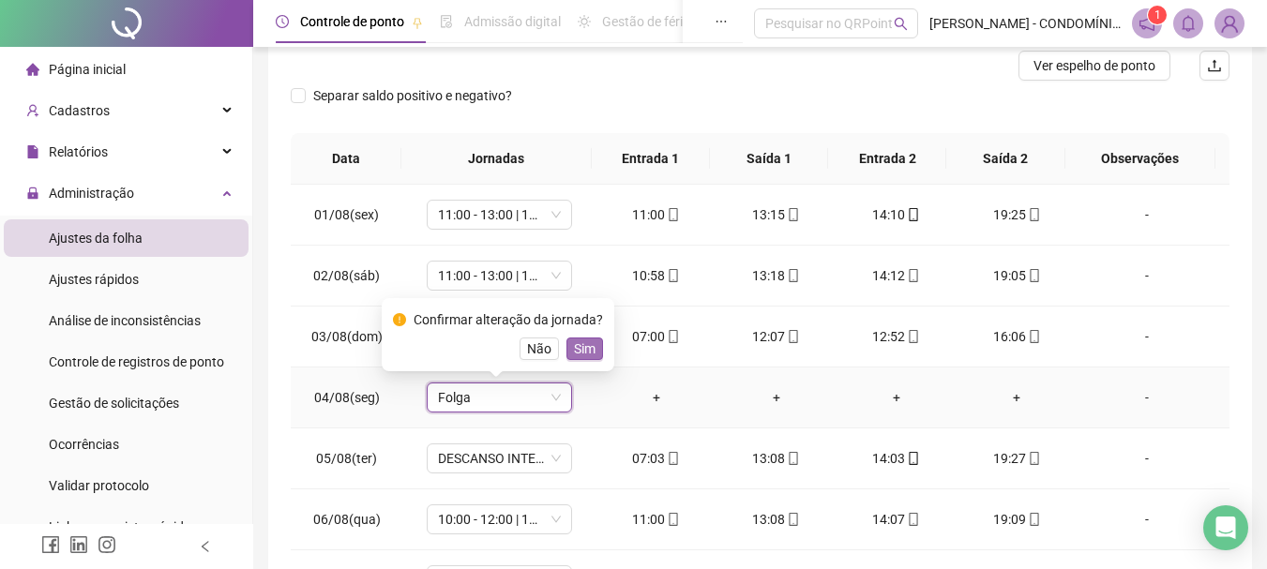
click at [574, 351] on span "Sim" at bounding box center [585, 349] width 22 height 21
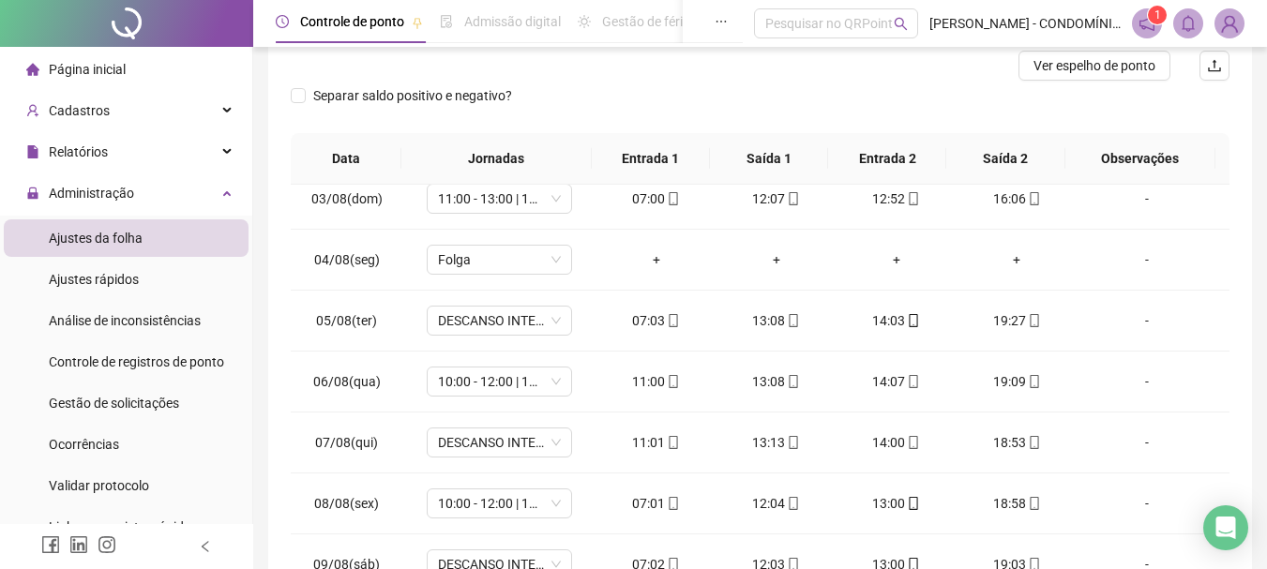
scroll to position [146, 0]
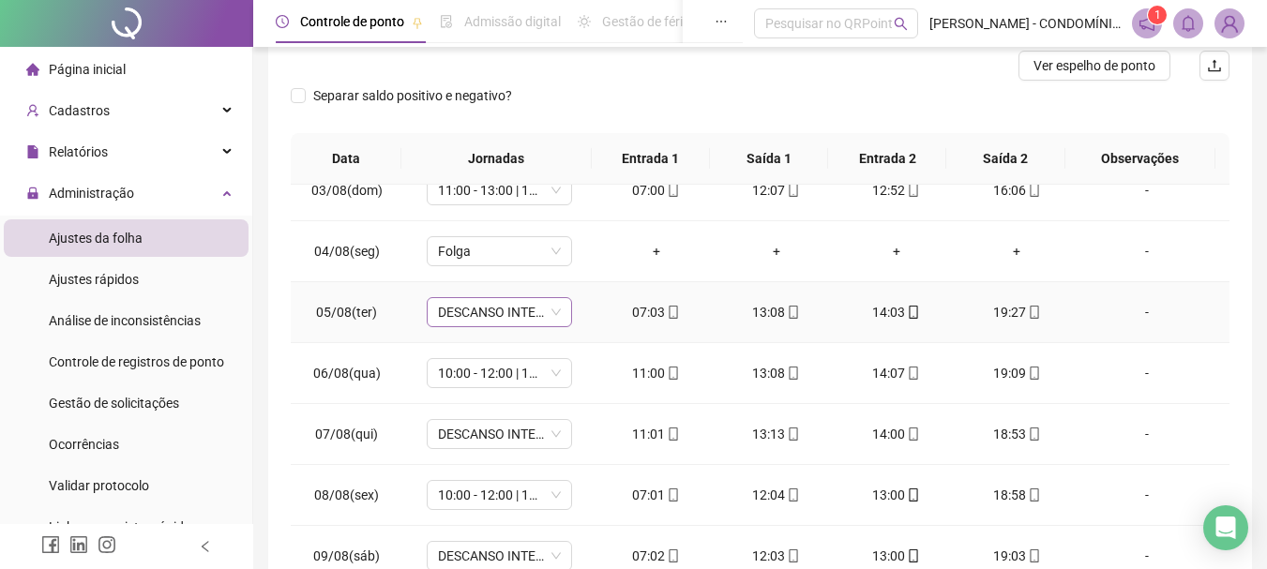
click at [472, 312] on span "DESCANSO INTER-JORNADA" at bounding box center [499, 312] width 123 height 28
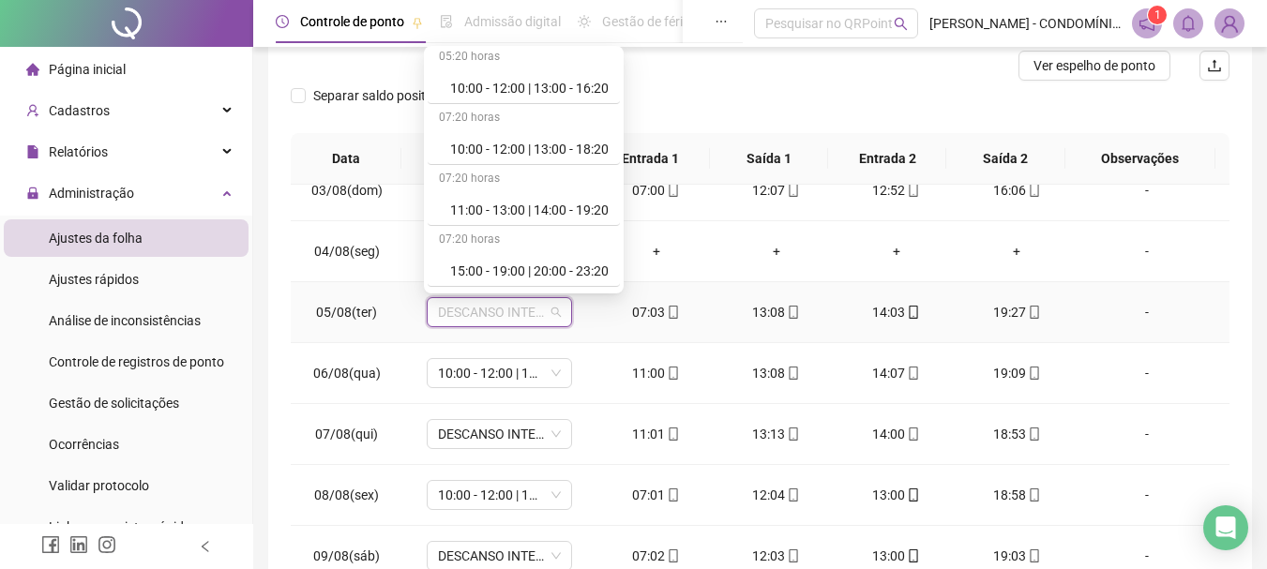
scroll to position [750, 0]
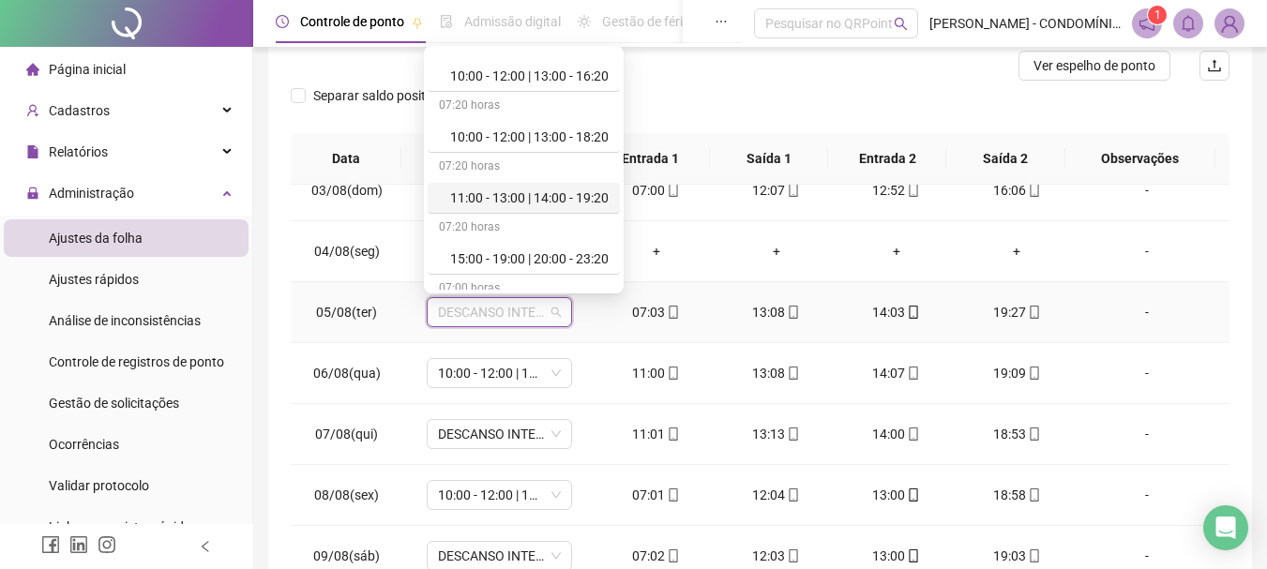
click at [509, 202] on div "11:00 - 13:00 | 14:00 - 19:20" at bounding box center [529, 198] width 158 height 21
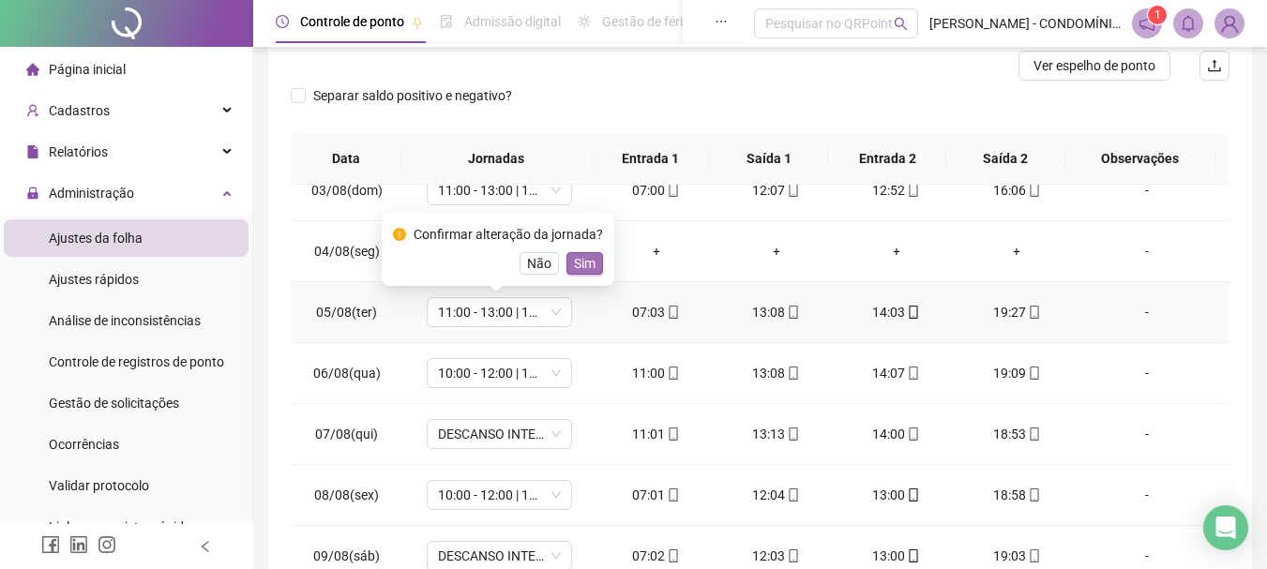
click at [581, 264] on span "Sim" at bounding box center [585, 263] width 22 height 21
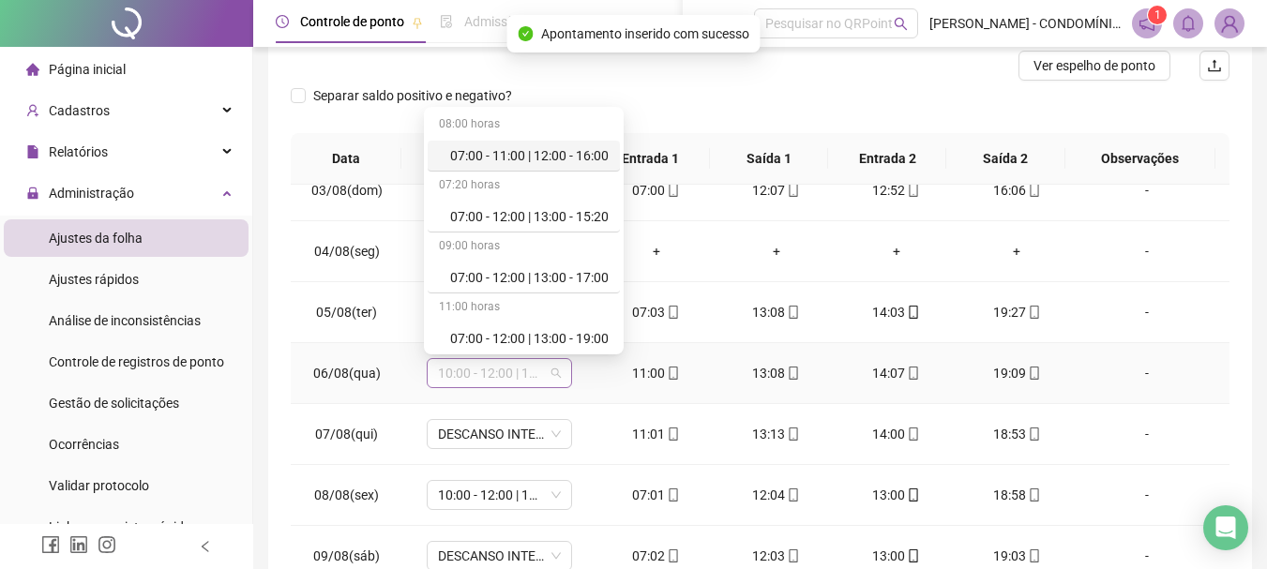
click at [441, 373] on span "10:00 - 12:00 | 13:00 - 18:20" at bounding box center [499, 373] width 123 height 28
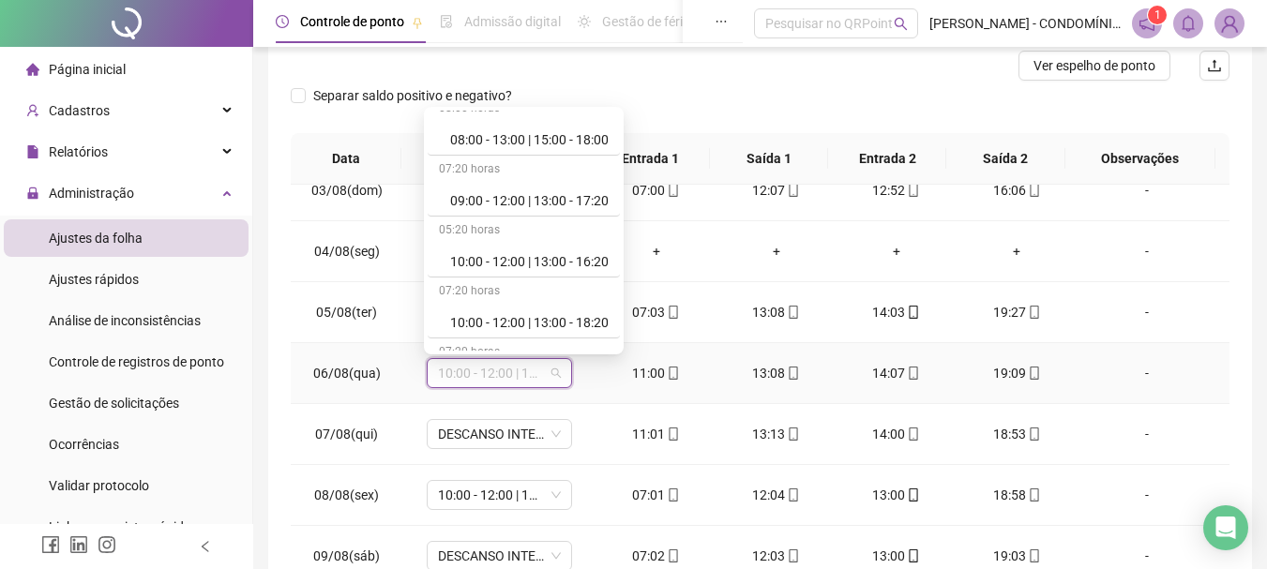
scroll to position [727, 0]
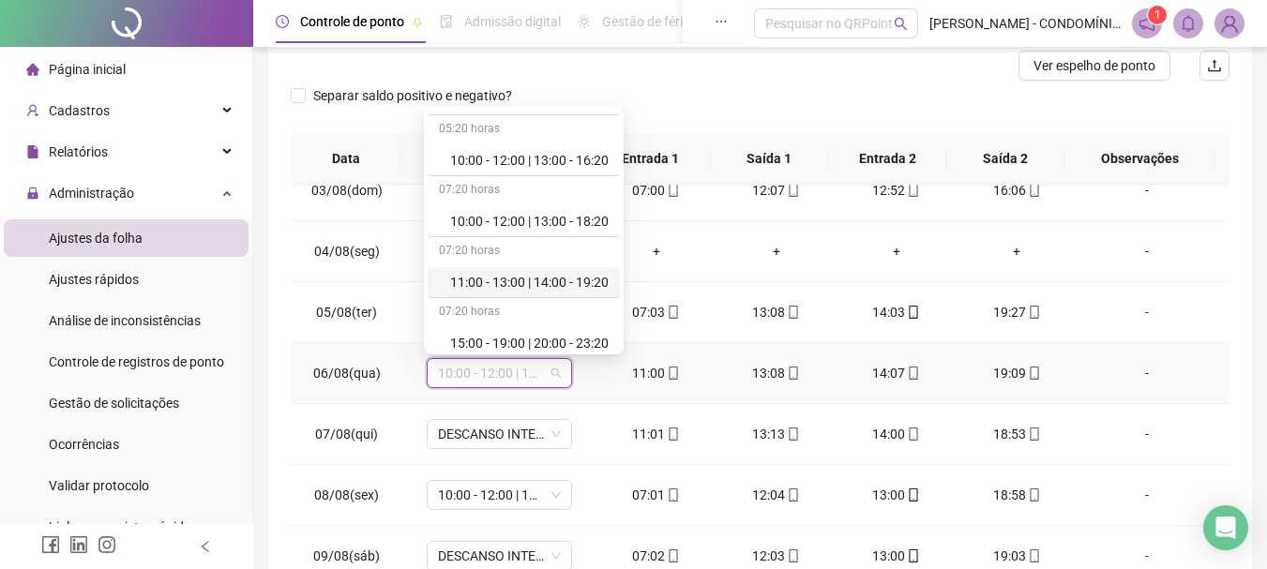
click at [542, 279] on div "11:00 - 13:00 | 14:00 - 19:20" at bounding box center [529, 282] width 158 height 21
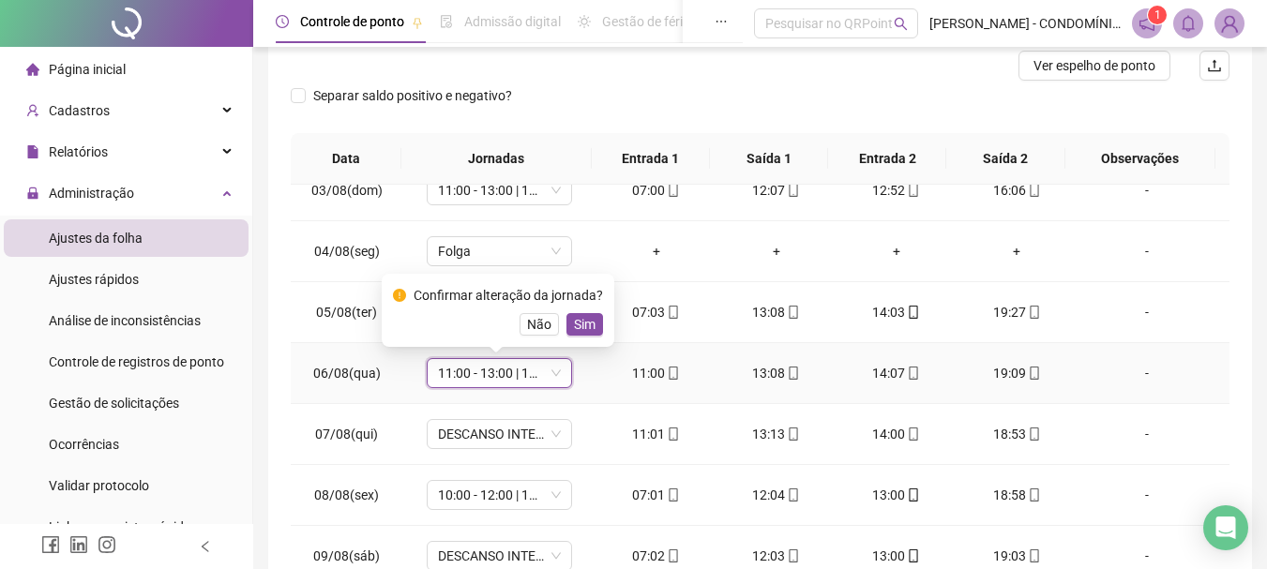
click at [575, 317] on span "Sim" at bounding box center [585, 324] width 22 height 21
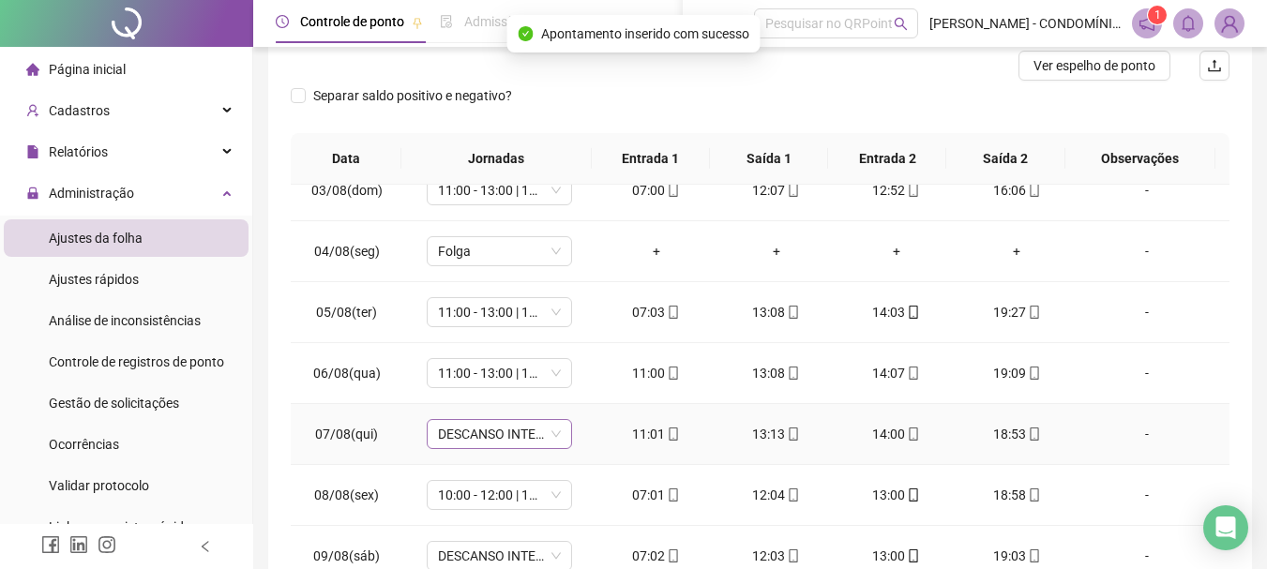
click at [482, 444] on span "DESCANSO INTER-JORNADA" at bounding box center [499, 434] width 123 height 28
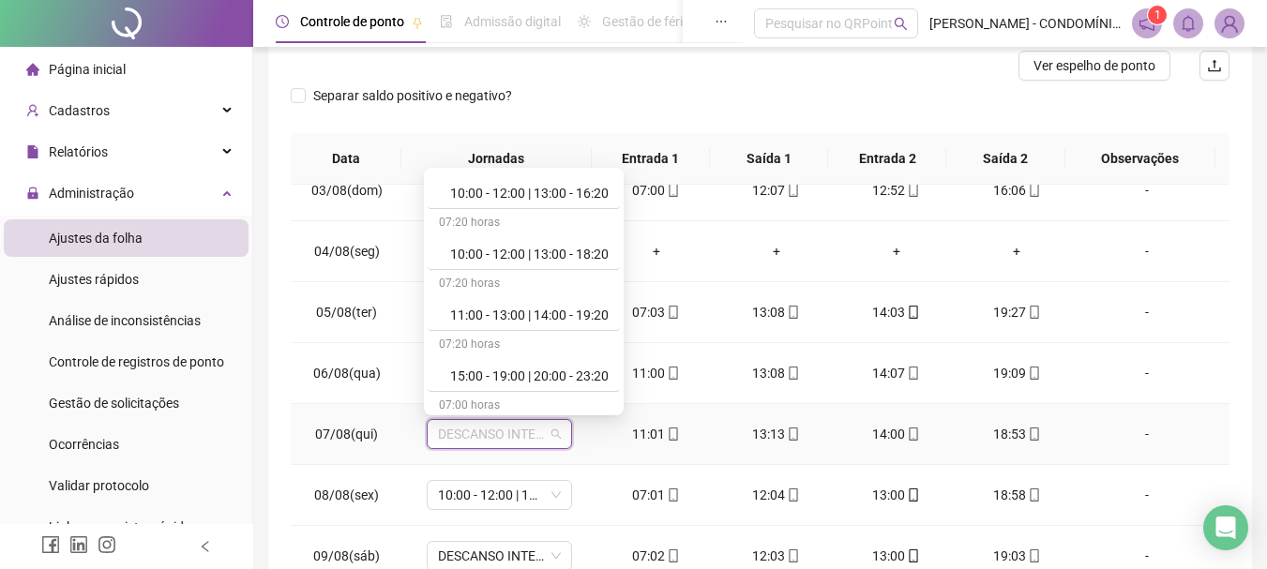
scroll to position [870, 0]
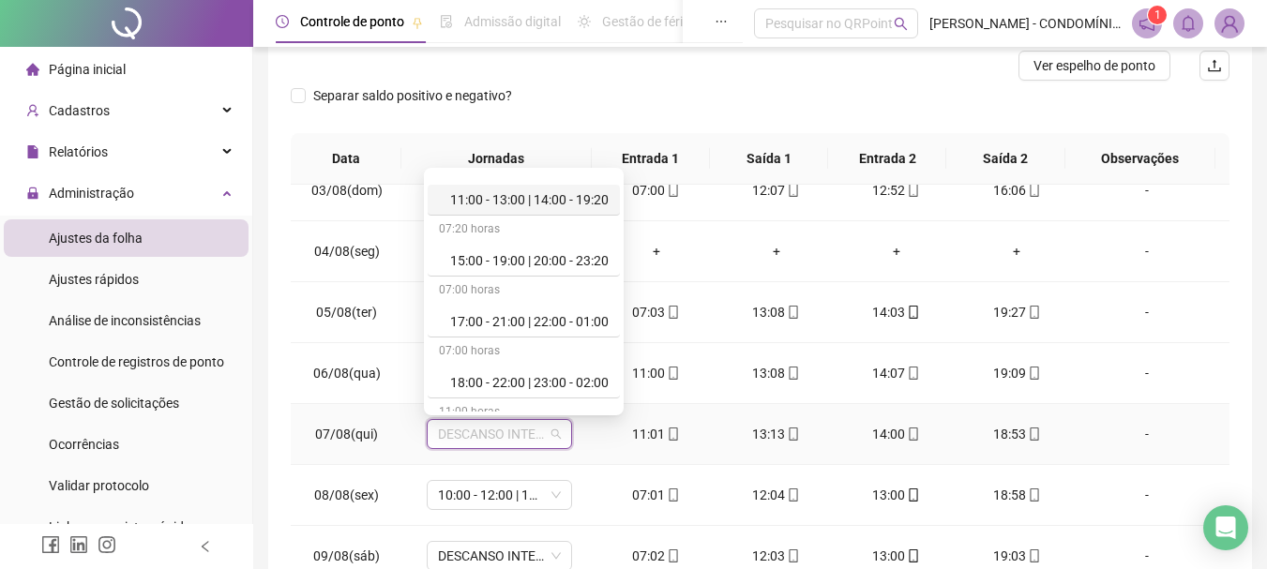
click at [585, 196] on div "11:00 - 13:00 | 14:00 - 19:20" at bounding box center [529, 199] width 158 height 21
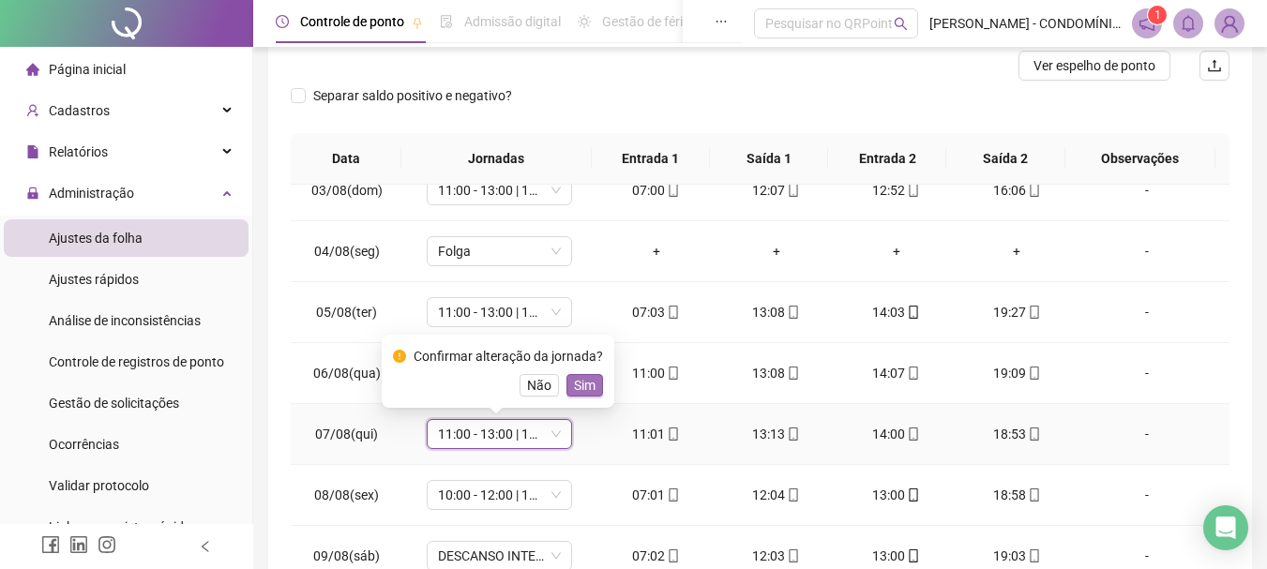
click at [577, 388] on span "Sim" at bounding box center [585, 385] width 22 height 21
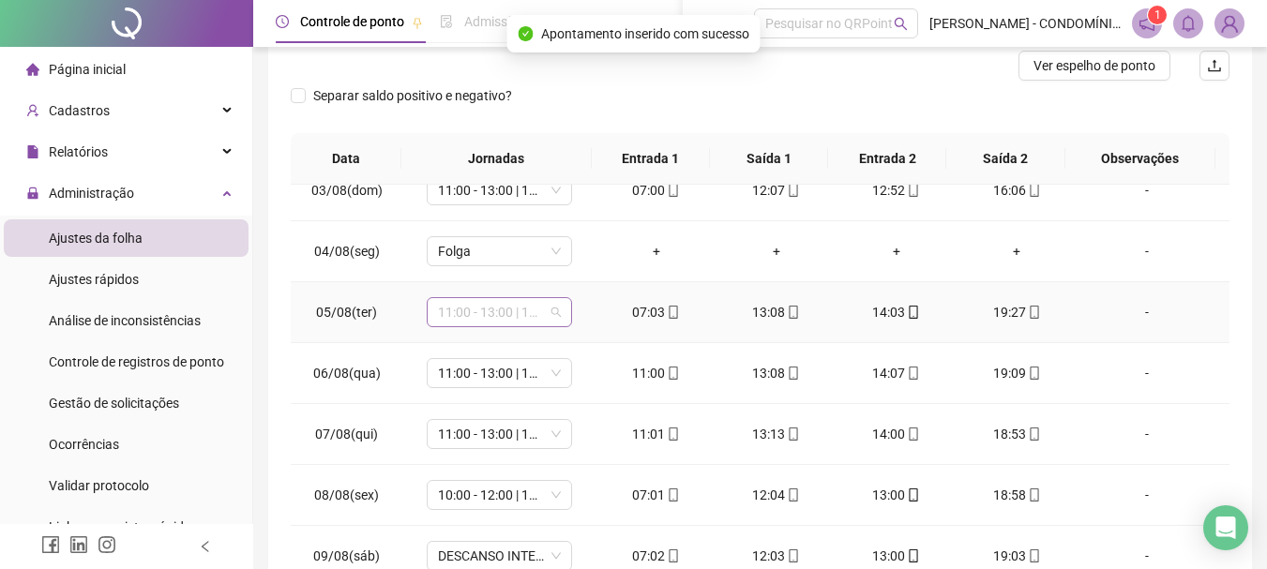
click at [513, 312] on span "11:00 - 13:00 | 14:00 - 19:20" at bounding box center [499, 312] width 123 height 28
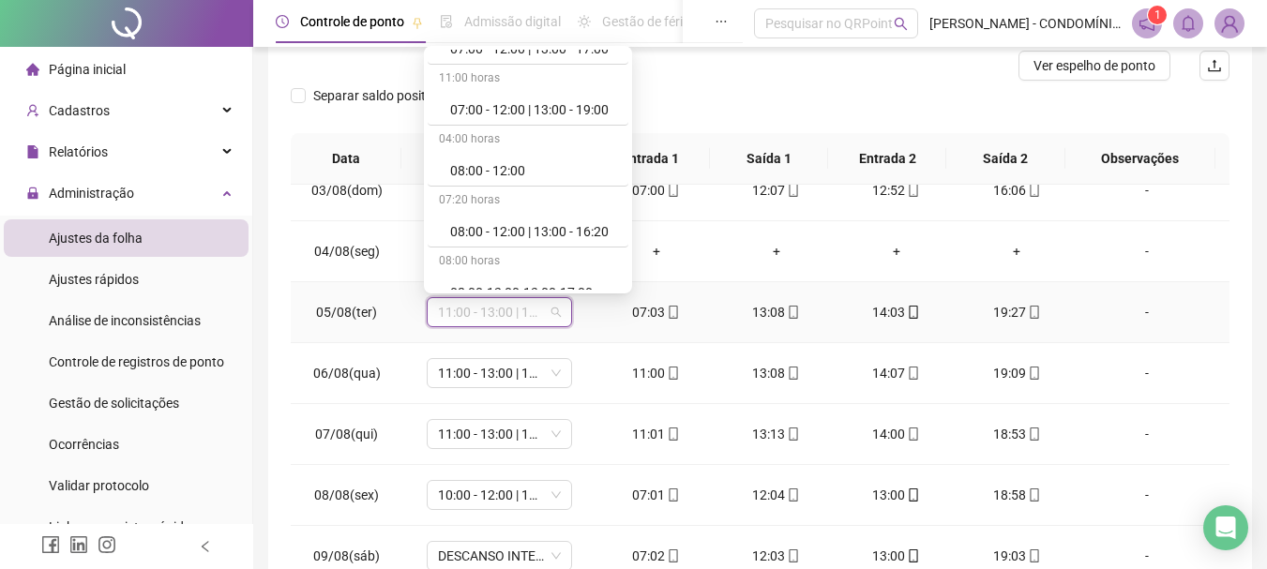
scroll to position [0, 0]
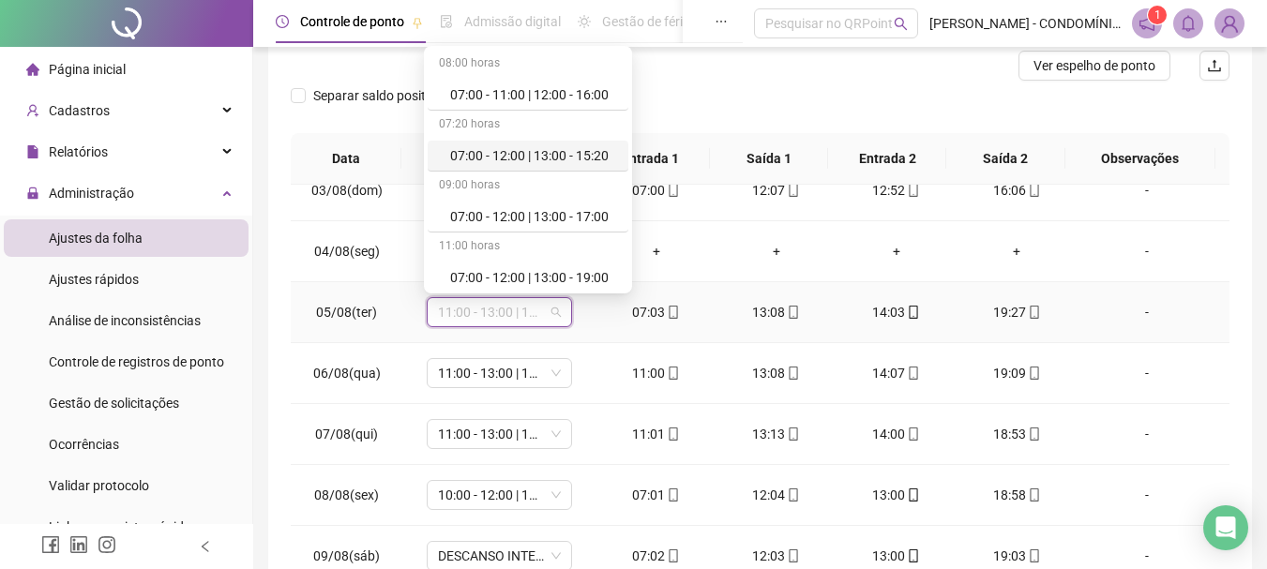
click at [509, 158] on div "07:00 - 12:00 | 13:00 - 15:20" at bounding box center [533, 155] width 167 height 21
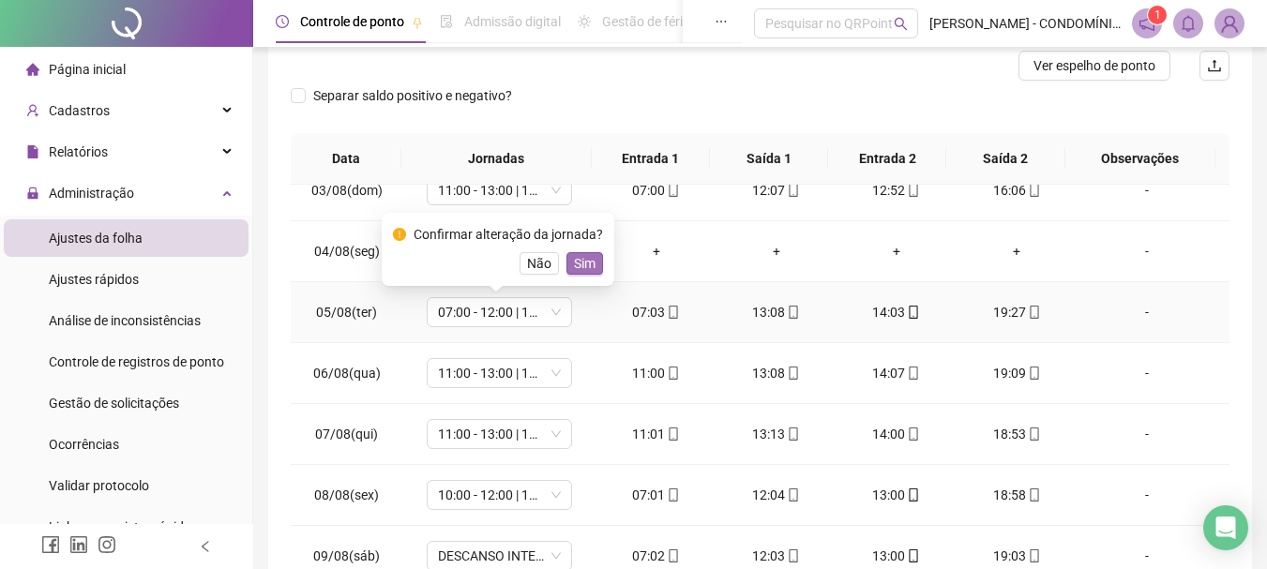
click at [574, 268] on span "Sim" at bounding box center [585, 263] width 22 height 21
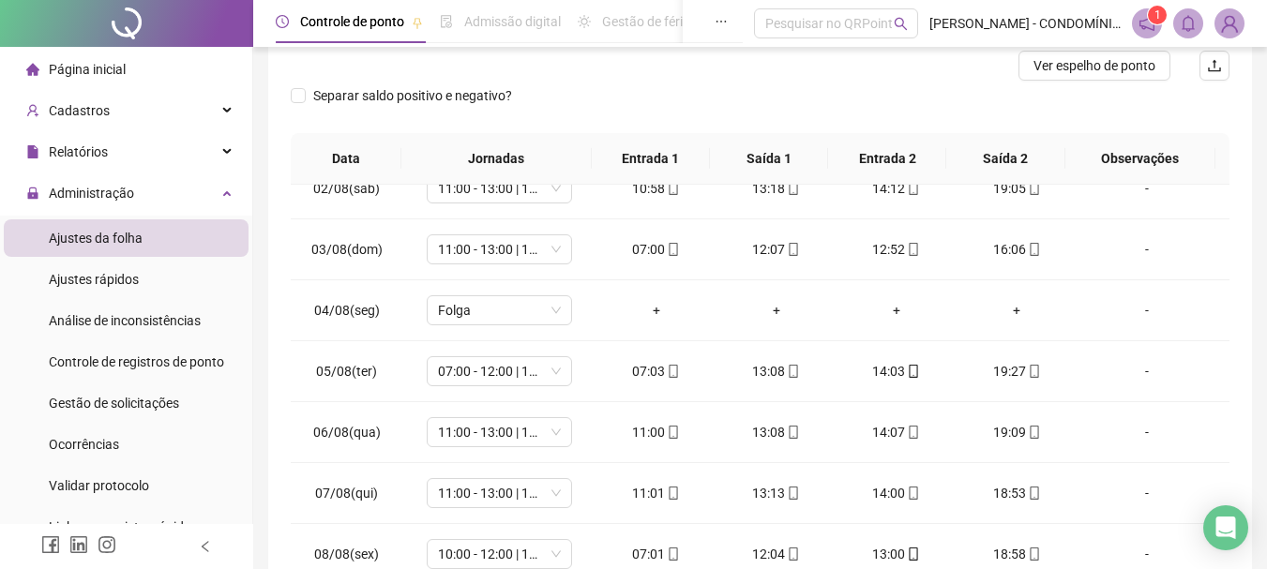
scroll to position [82, 0]
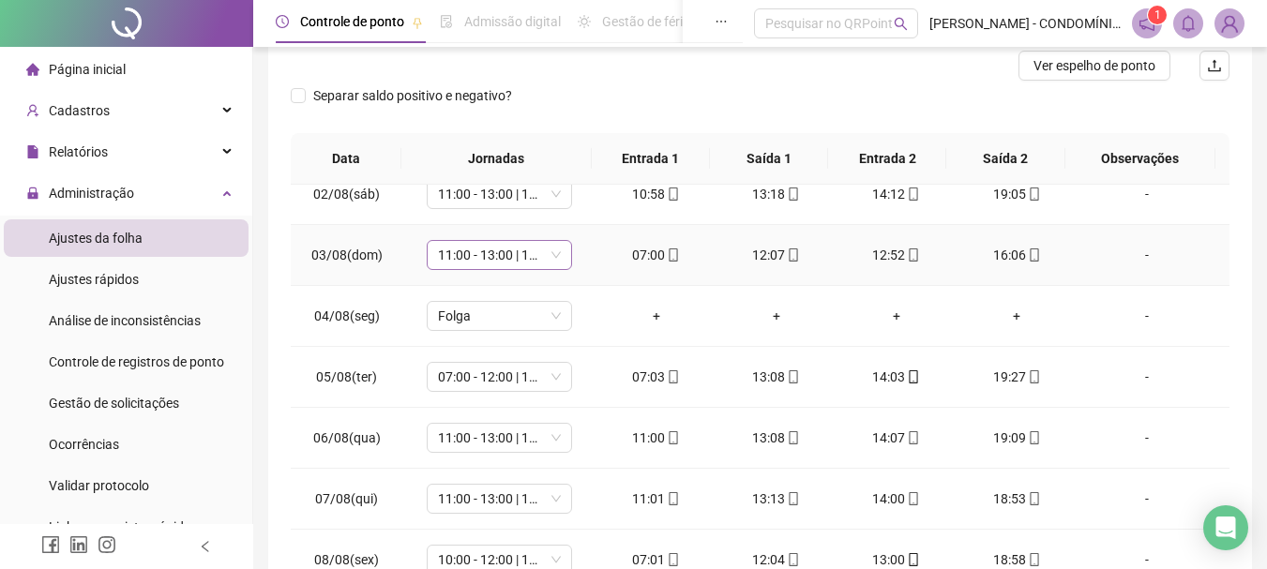
click at [531, 250] on span "11:00 - 13:00 | 14:00 - 19:20" at bounding box center [499, 255] width 123 height 28
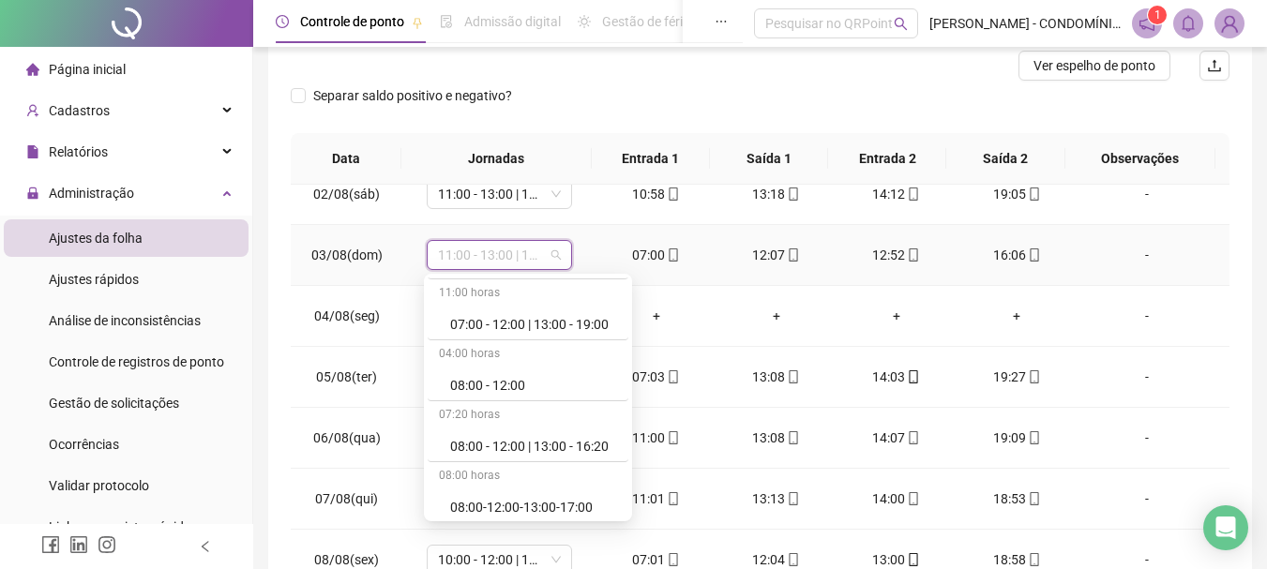
scroll to position [0, 0]
click at [526, 385] on div "07:00 - 12:00 | 13:00 - 15:20" at bounding box center [533, 383] width 167 height 21
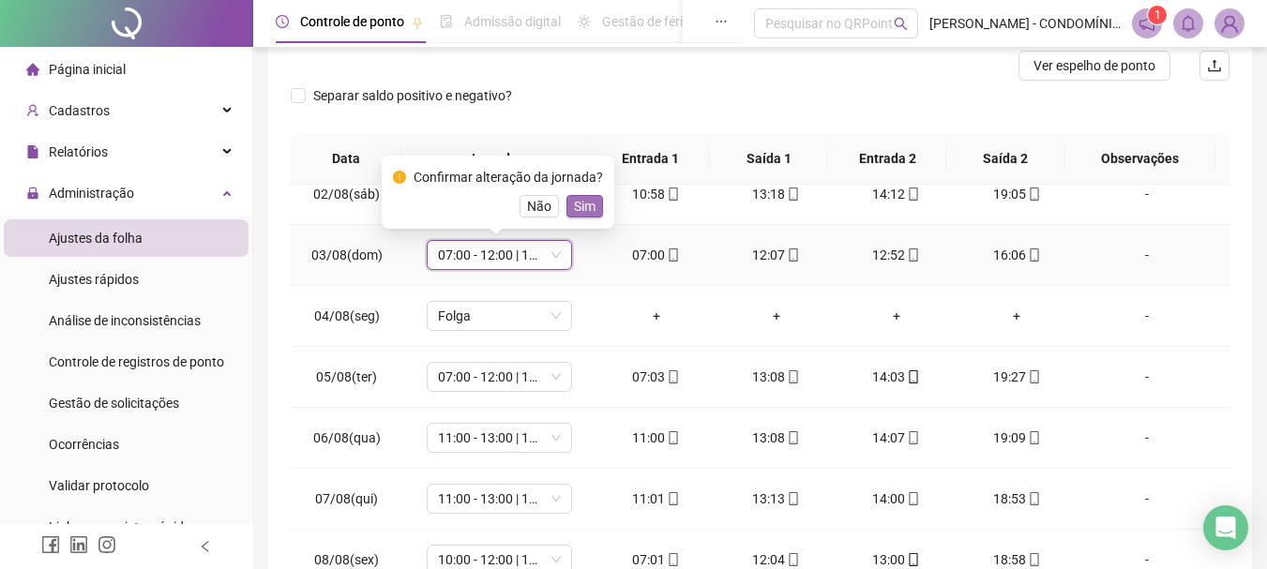
click at [581, 206] on span "Sim" at bounding box center [585, 206] width 22 height 21
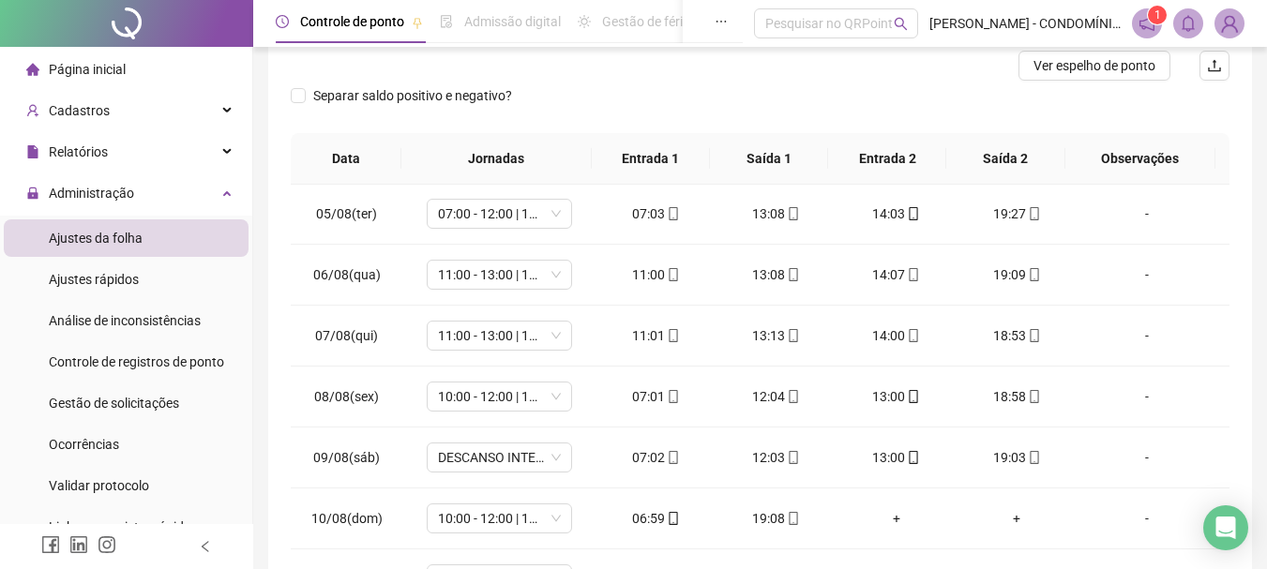
scroll to position [250, 0]
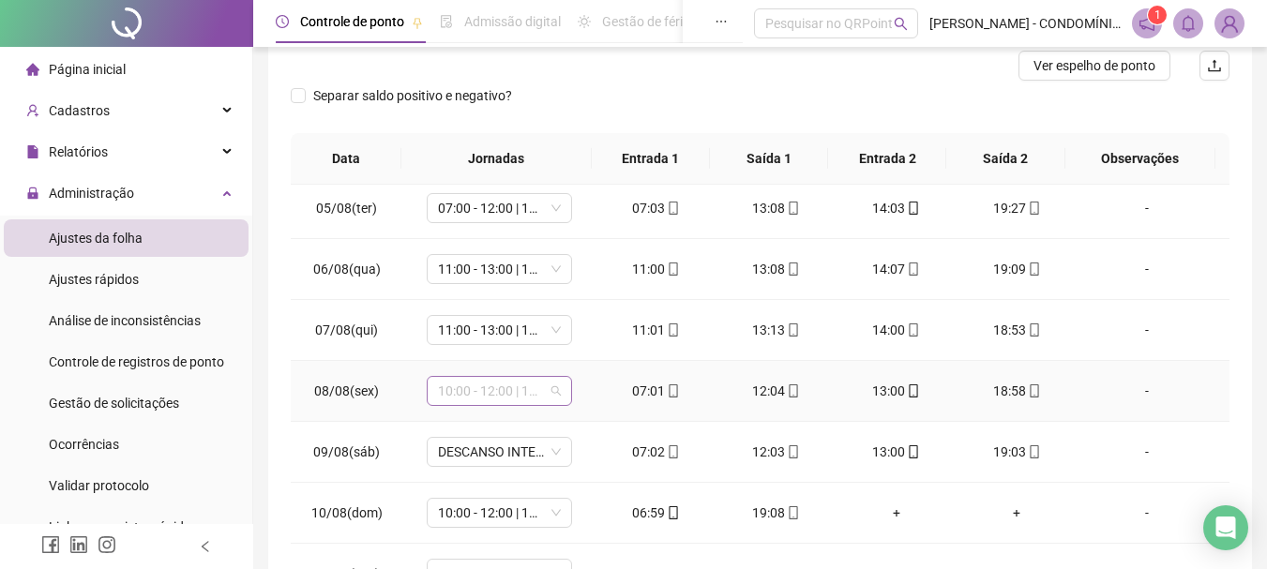
click at [490, 390] on span "10:00 - 12:00 | 13:00 - 18:20" at bounding box center [499, 391] width 123 height 28
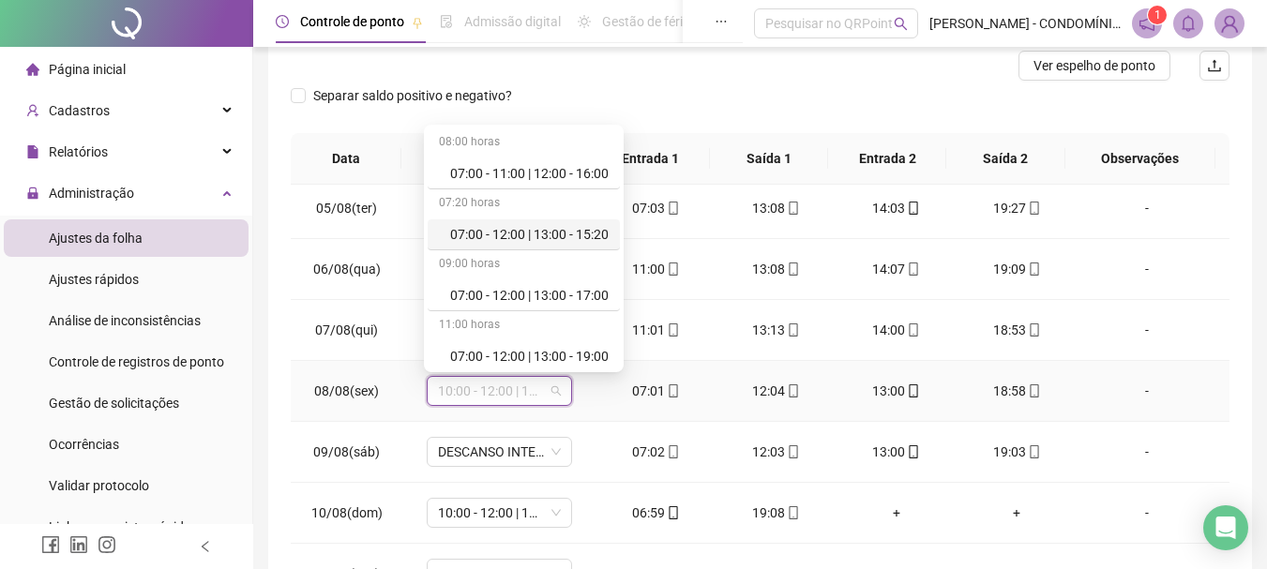
click at [545, 230] on div "07:00 - 12:00 | 13:00 - 15:20" at bounding box center [529, 234] width 158 height 21
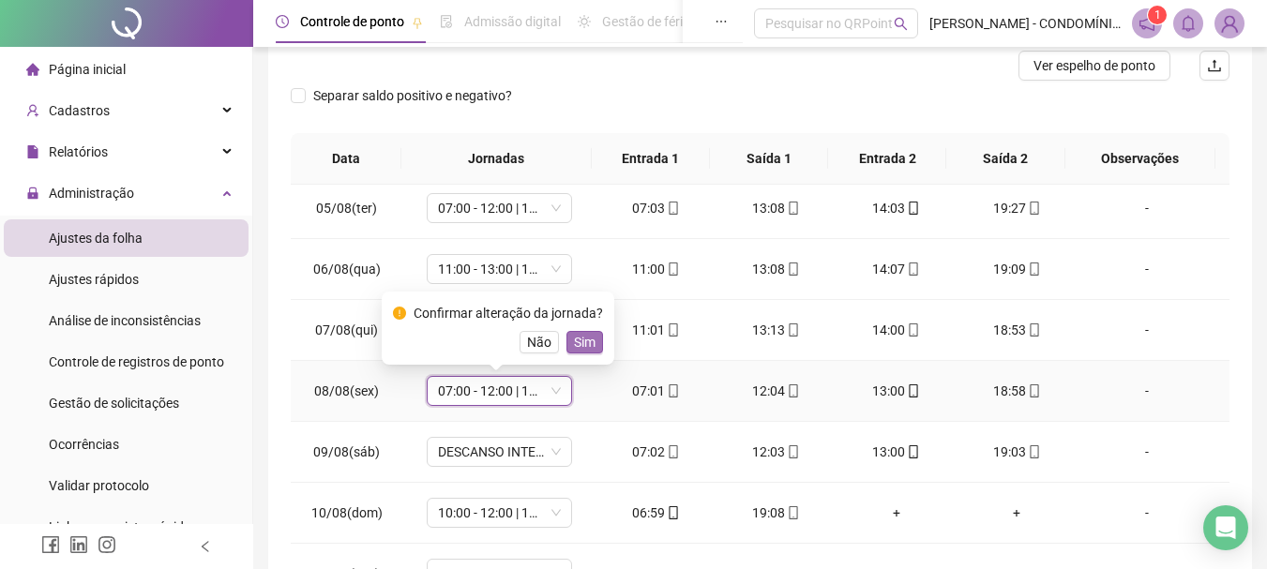
click at [581, 344] on span "Sim" at bounding box center [585, 342] width 22 height 21
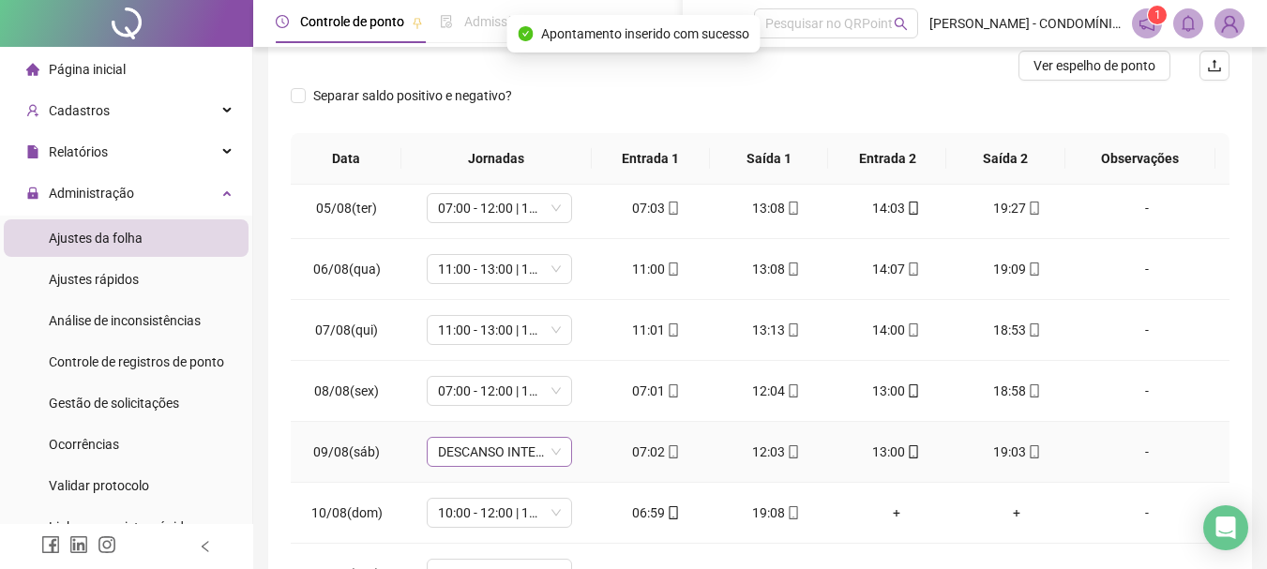
click at [453, 453] on span "DESCANSO INTER-JORNADA" at bounding box center [499, 452] width 123 height 28
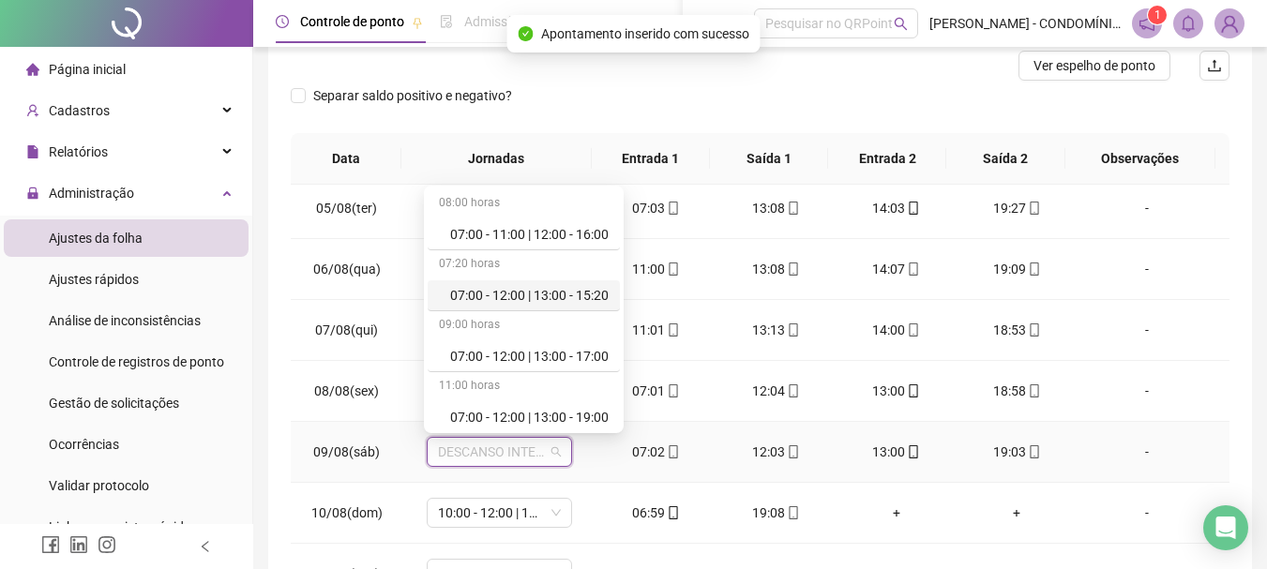
click at [532, 288] on div "07:00 - 12:00 | 13:00 - 15:20" at bounding box center [529, 295] width 158 height 21
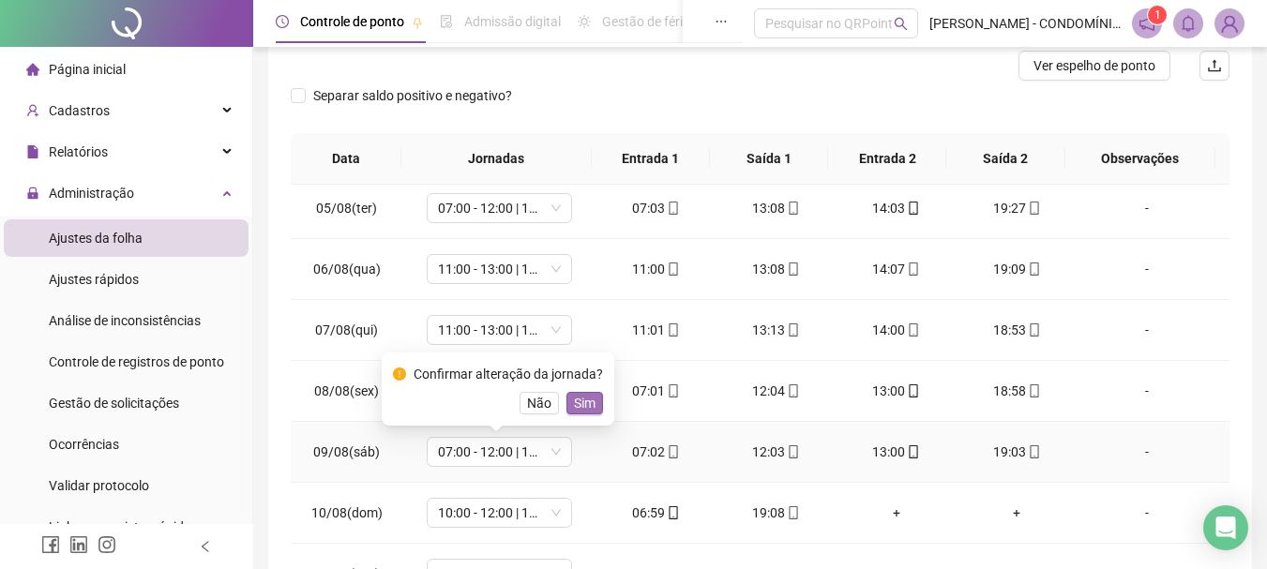
click at [584, 405] on span "Sim" at bounding box center [585, 403] width 22 height 21
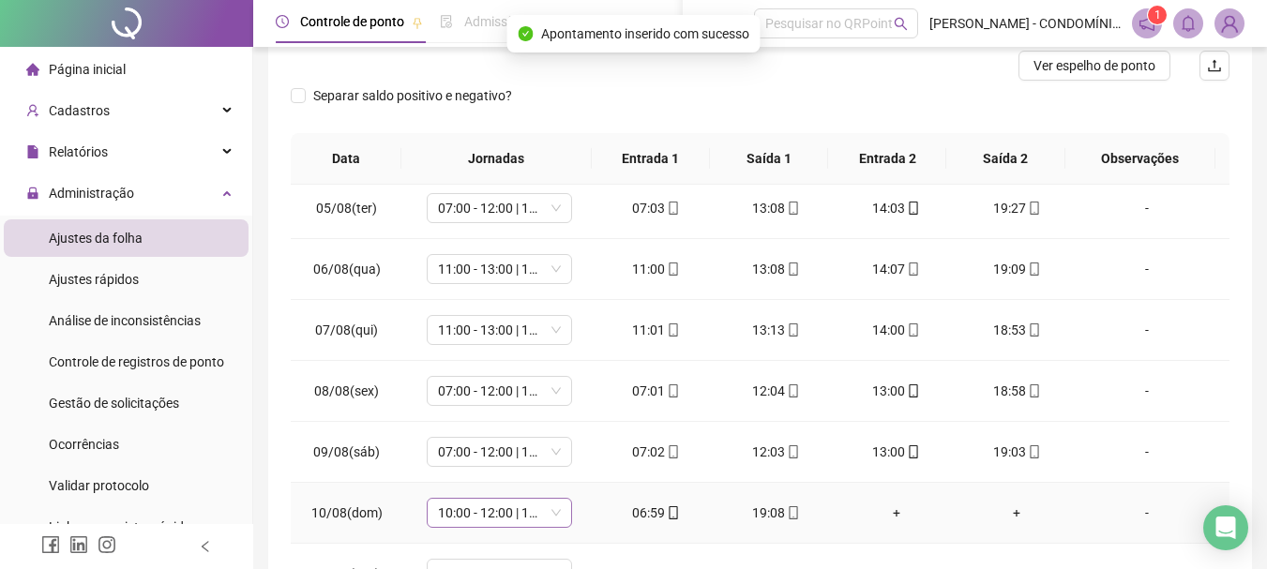
click at [474, 511] on span "10:00 - 12:00 | 13:00 - 18:20" at bounding box center [499, 513] width 123 height 28
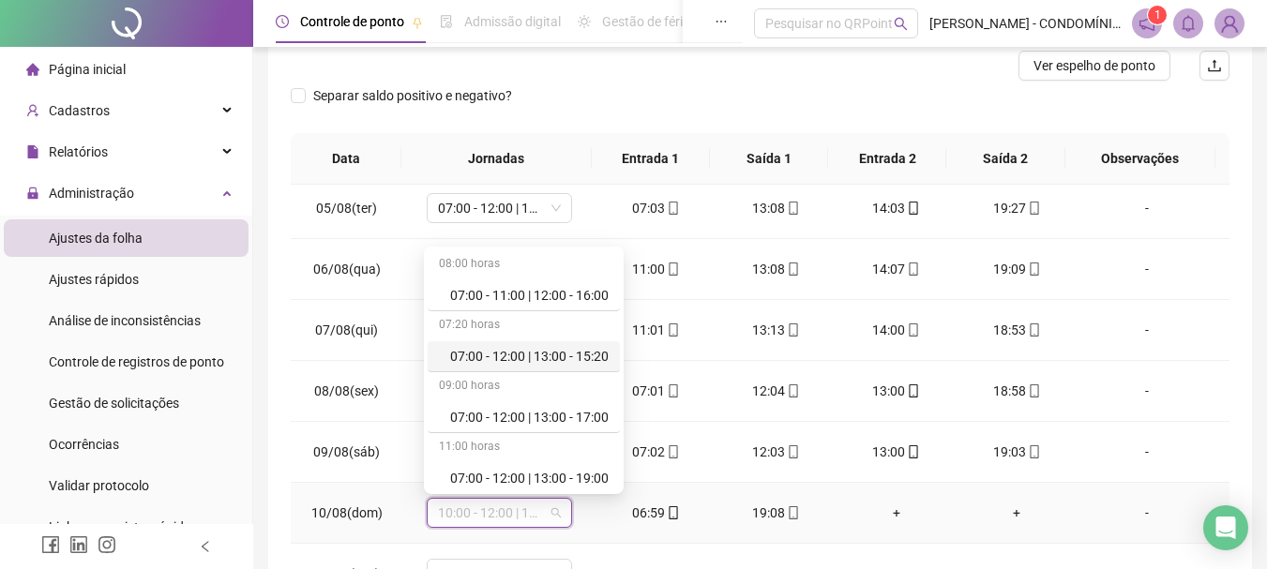
click at [510, 346] on div "07:00 - 12:00 | 13:00 - 15:20" at bounding box center [529, 356] width 158 height 21
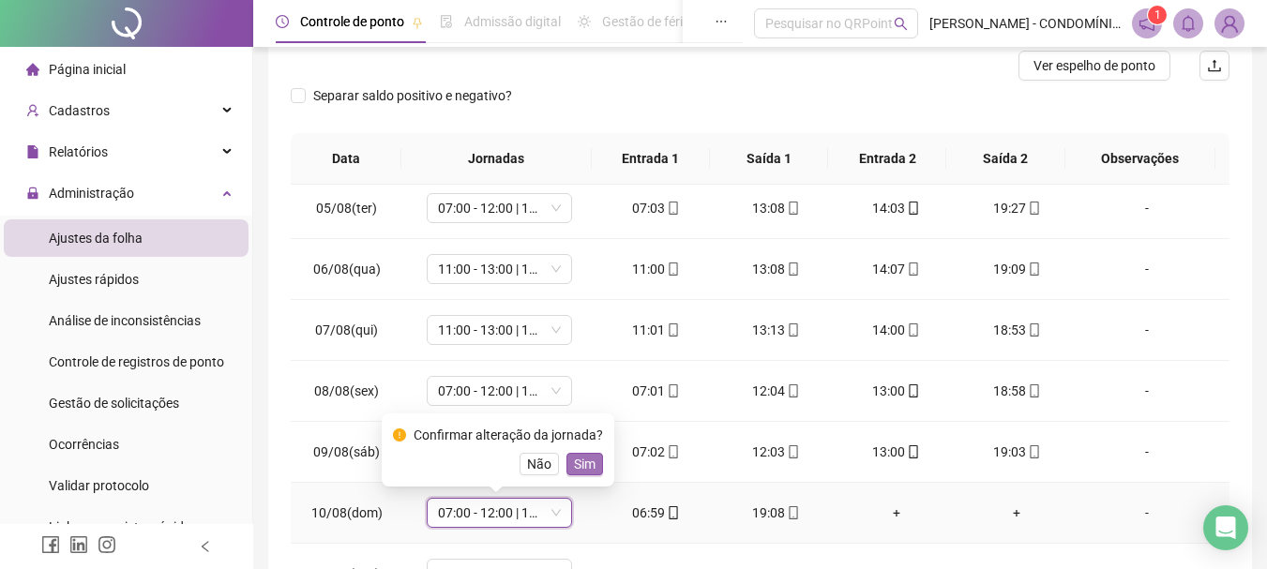
click at [576, 466] on span "Sim" at bounding box center [585, 464] width 22 height 21
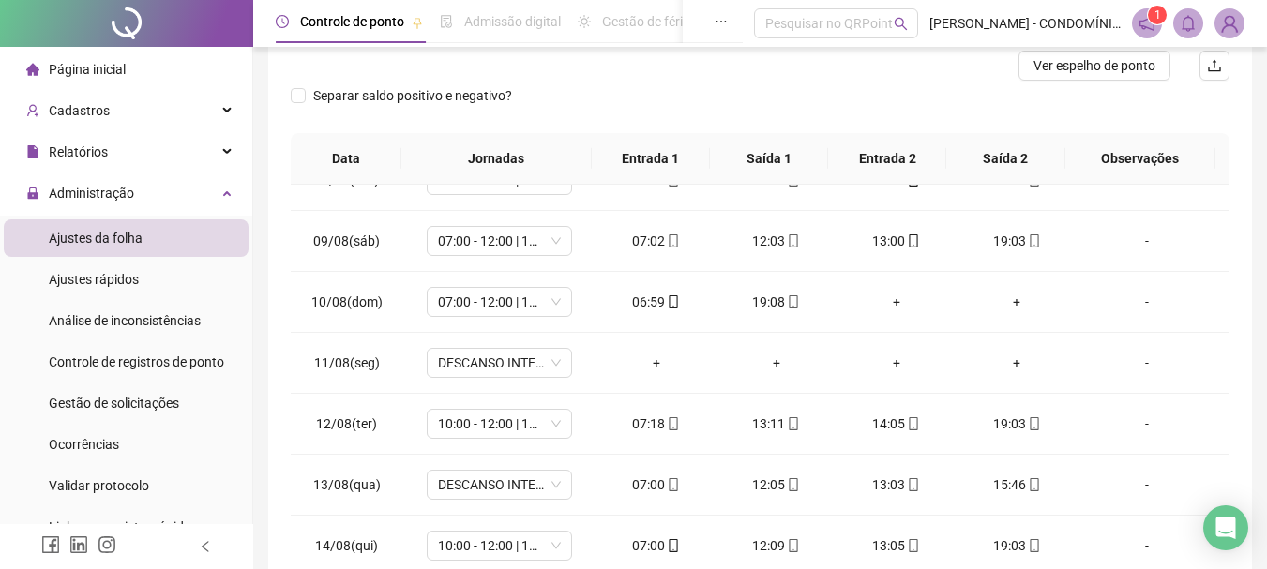
scroll to position [478, 0]
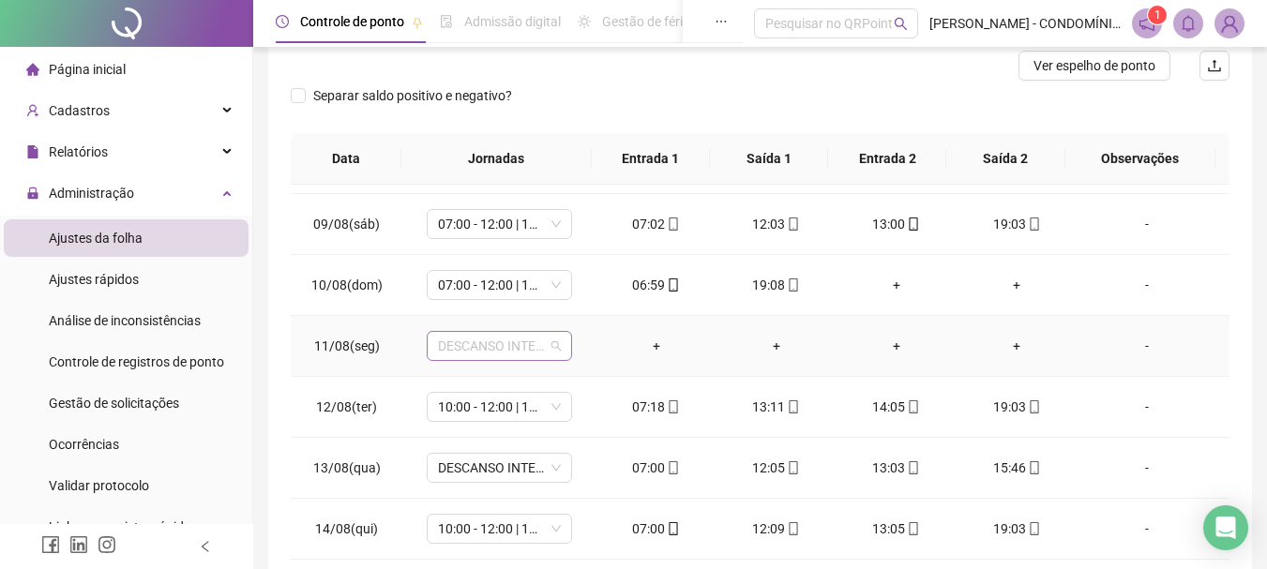
click at [480, 340] on span "DESCANSO INTER-JORNADA" at bounding box center [499, 346] width 123 height 28
drag, startPoint x: 647, startPoint y: 289, endPoint x: 568, endPoint y: 308, distance: 81.0
click at [568, 308] on tr "10/08(dom) 07:00 - 12:00 | 13:00 - 15:20 06:59 19:08 + + -" at bounding box center [760, 285] width 939 height 61
click at [475, 352] on span "DESCANSO INTER-JORNADA" at bounding box center [499, 346] width 123 height 28
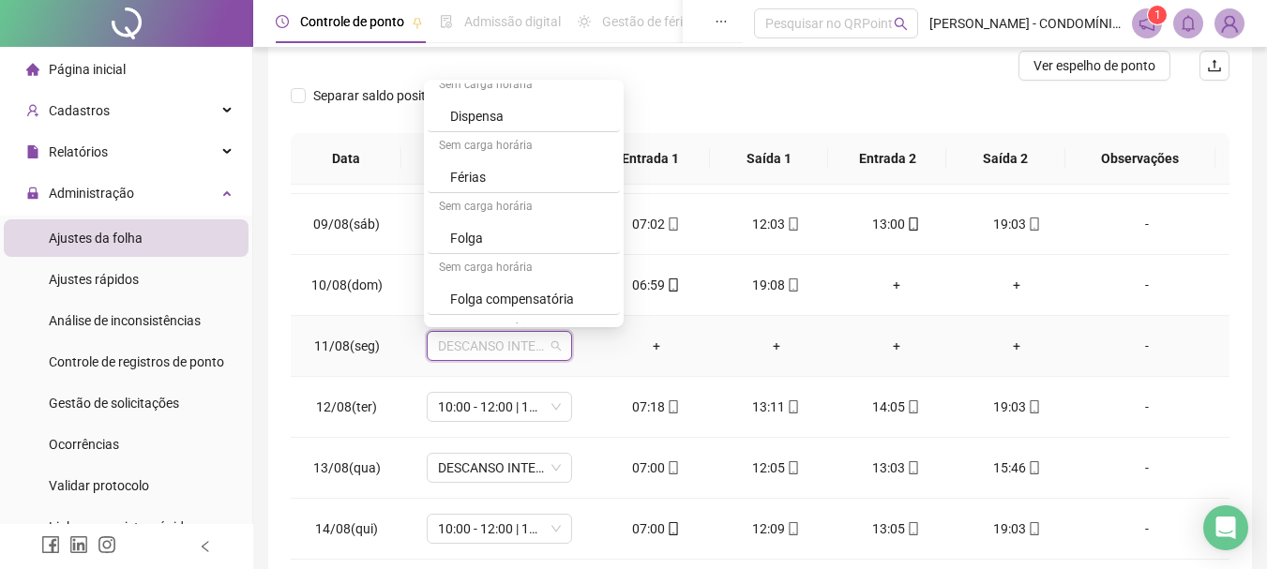
scroll to position [1301, 0]
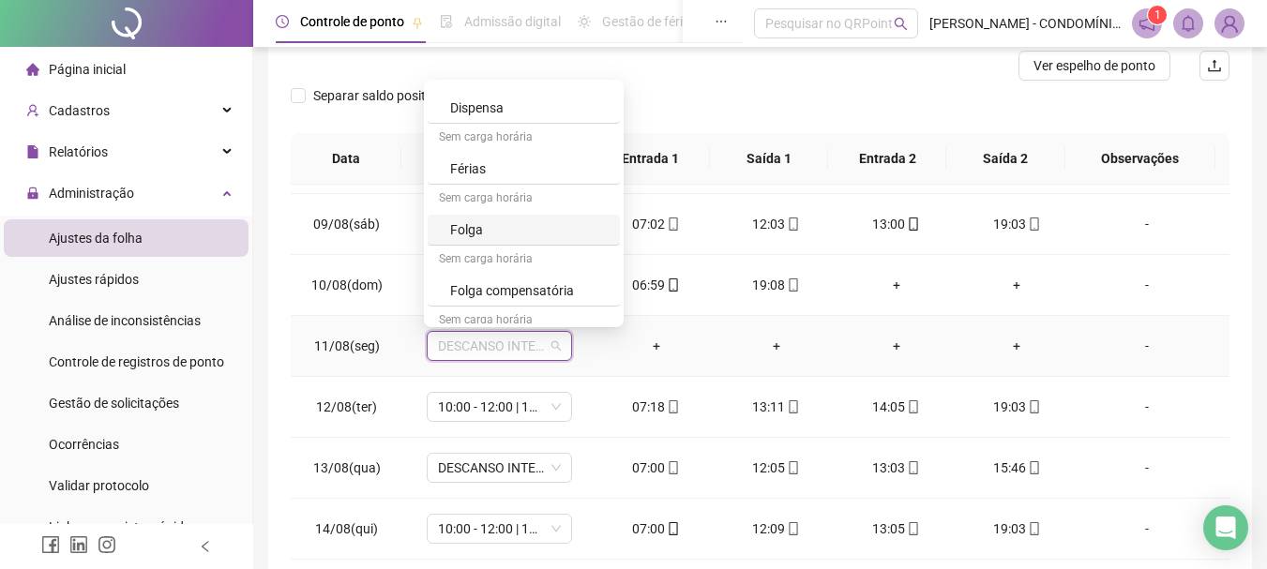
click at [470, 231] on div "Folga" at bounding box center [529, 229] width 158 height 21
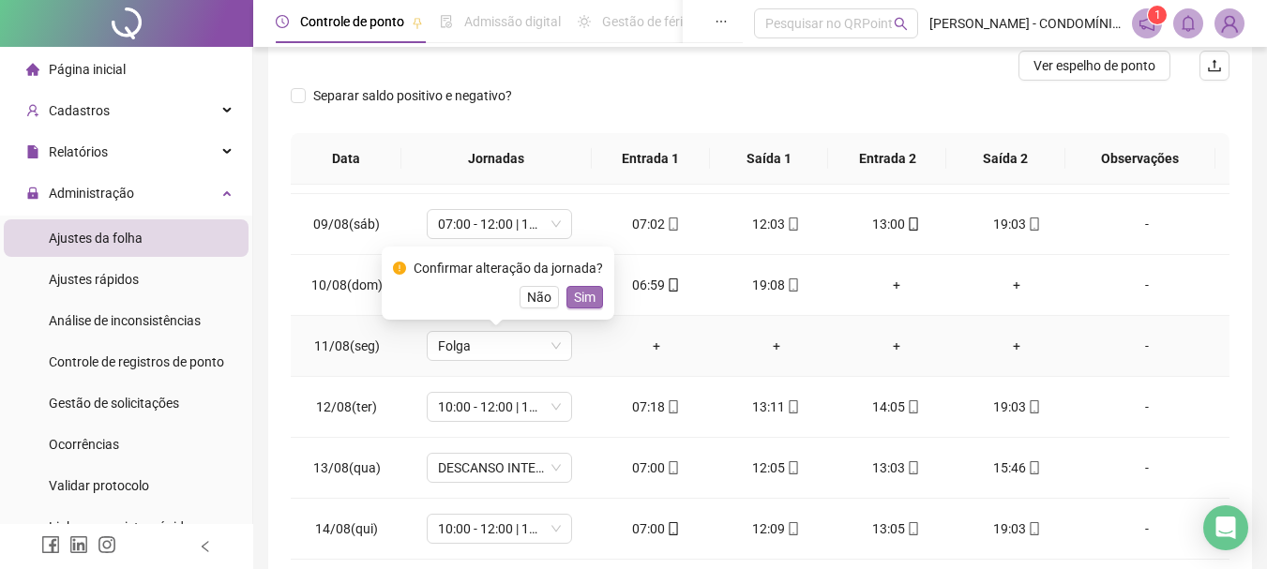
click at [585, 296] on span "Sim" at bounding box center [585, 297] width 22 height 21
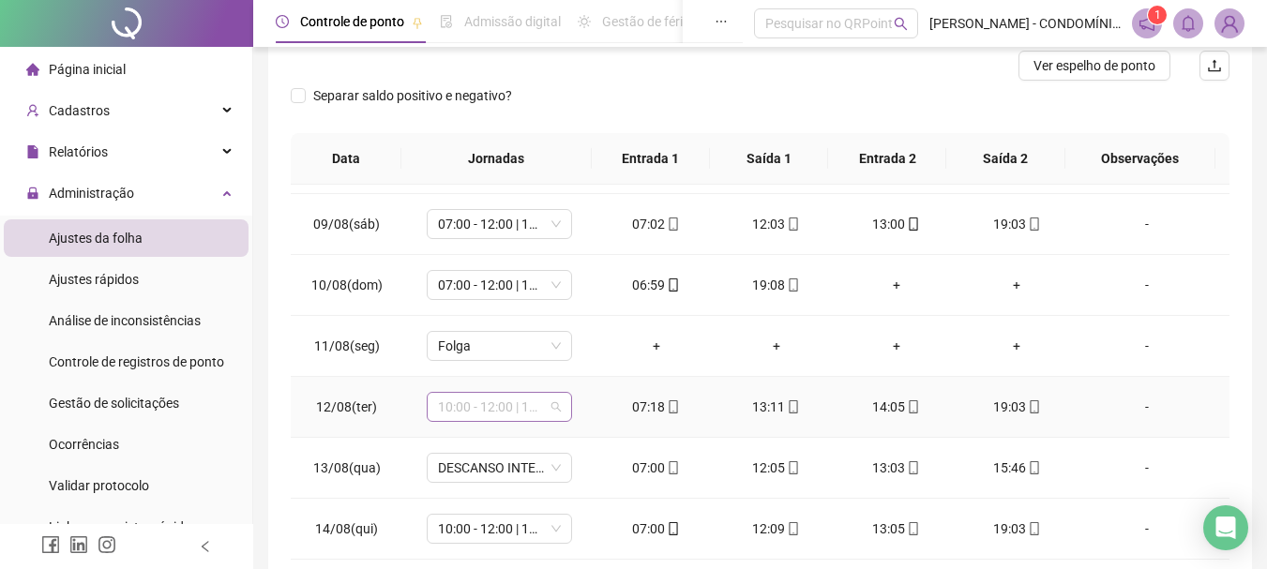
click at [493, 403] on span "10:00 - 12:00 | 13:00 - 18:20" at bounding box center [499, 407] width 123 height 28
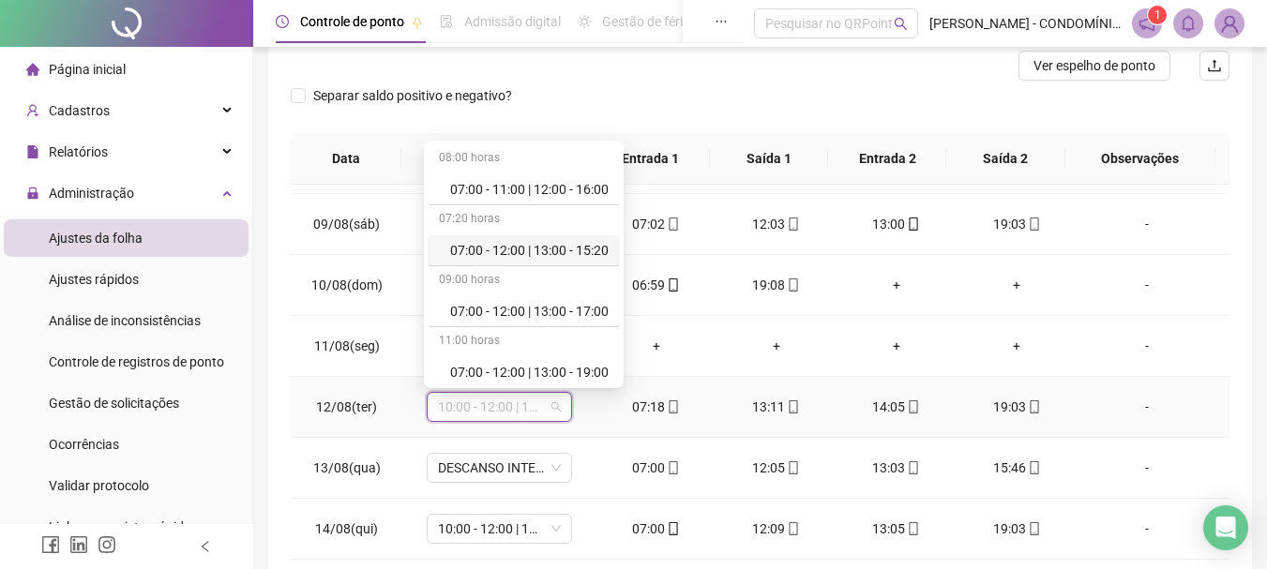
click at [512, 249] on div "07:00 - 12:00 | 13:00 - 15:20" at bounding box center [529, 250] width 158 height 21
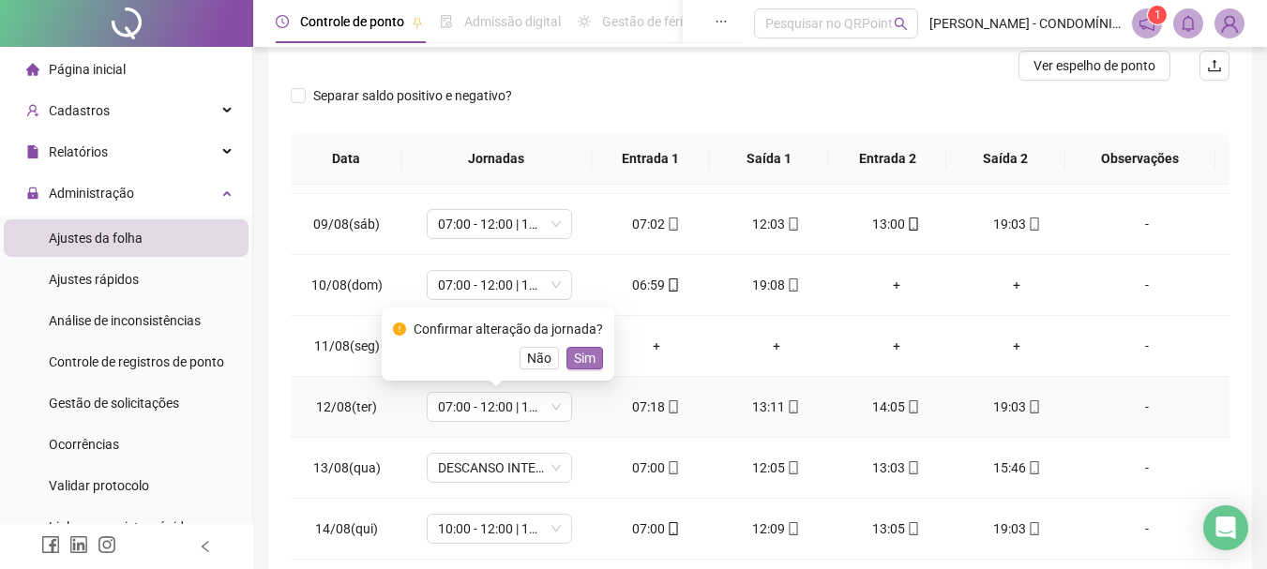
click at [584, 351] on span "Sim" at bounding box center [585, 358] width 22 height 21
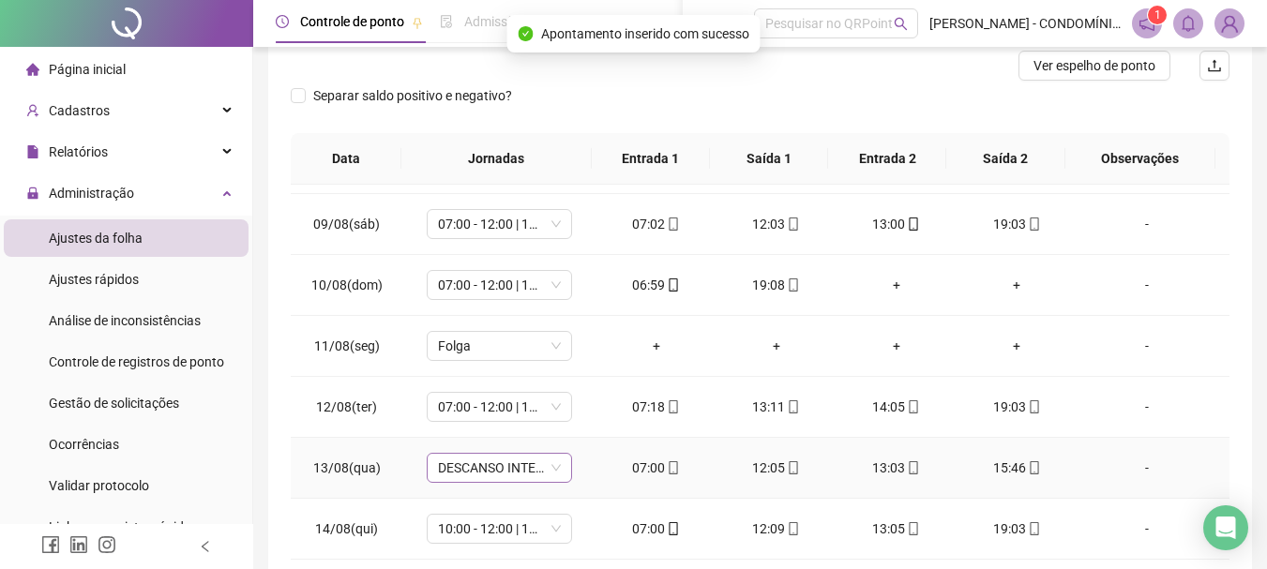
click at [465, 462] on span "DESCANSO INTER-JORNADA" at bounding box center [499, 468] width 123 height 28
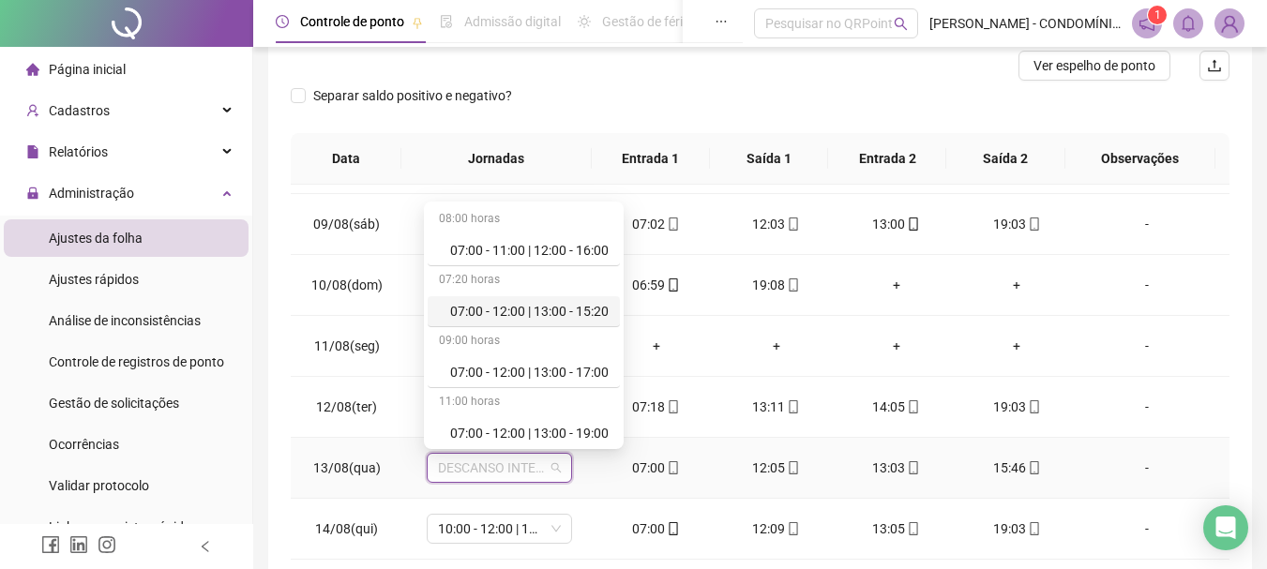
click at [503, 304] on div "07:00 - 12:00 | 13:00 - 15:20" at bounding box center [529, 311] width 158 height 21
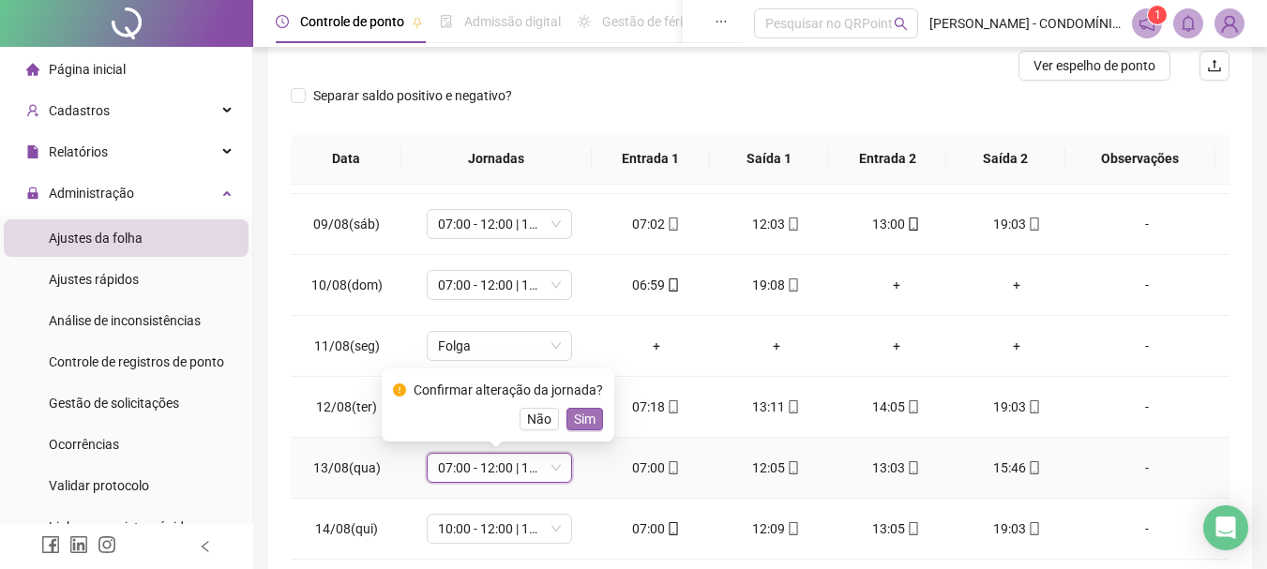
click at [583, 416] on span "Sim" at bounding box center [585, 419] width 22 height 21
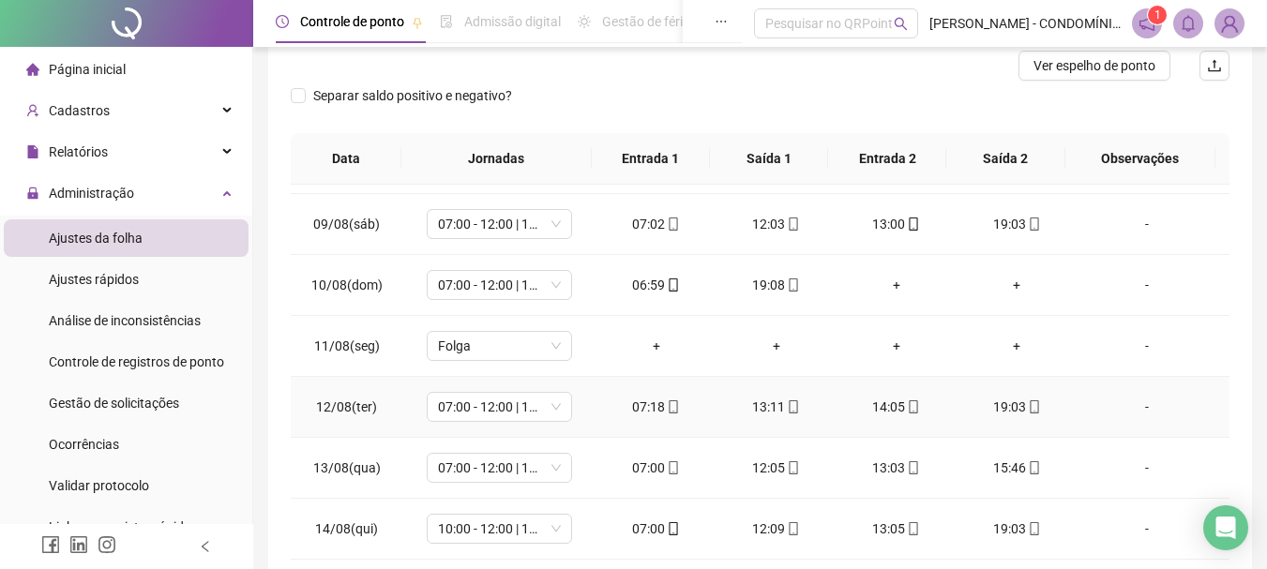
click at [583, 416] on td "07:00 - 12:00 | 13:00 - 15:20" at bounding box center [498, 407] width 193 height 61
click at [478, 526] on span "10:00 - 12:00 | 13:00 - 18:20" at bounding box center [499, 529] width 123 height 28
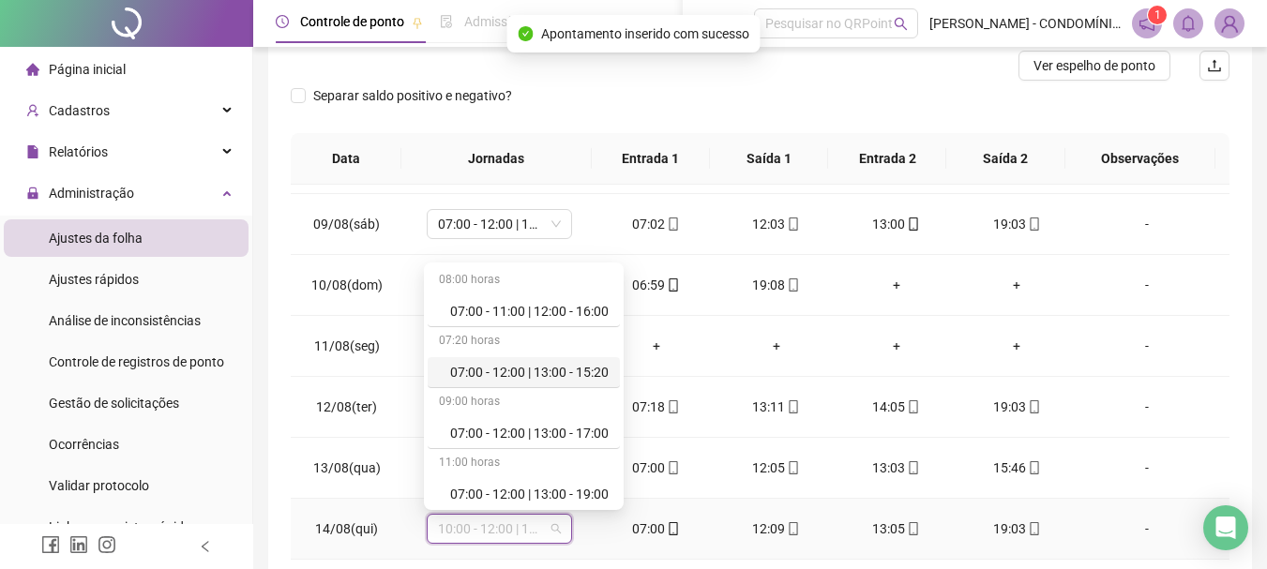
click at [535, 370] on div "07:00 - 12:00 | 13:00 - 15:20" at bounding box center [529, 372] width 158 height 21
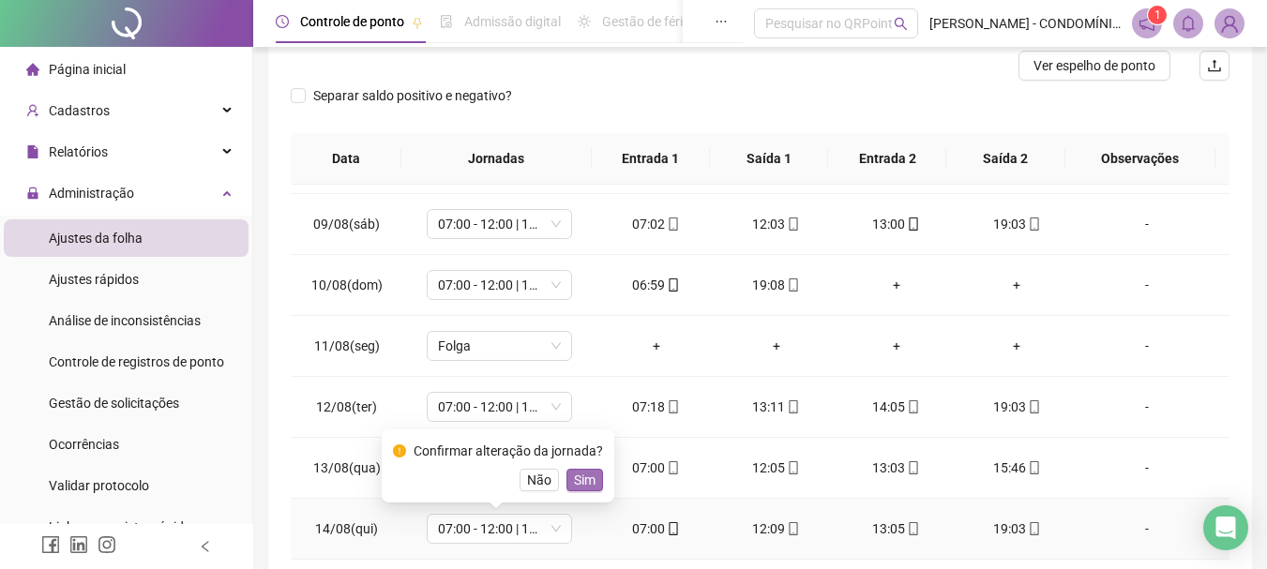
click at [581, 482] on span "Sim" at bounding box center [585, 480] width 22 height 21
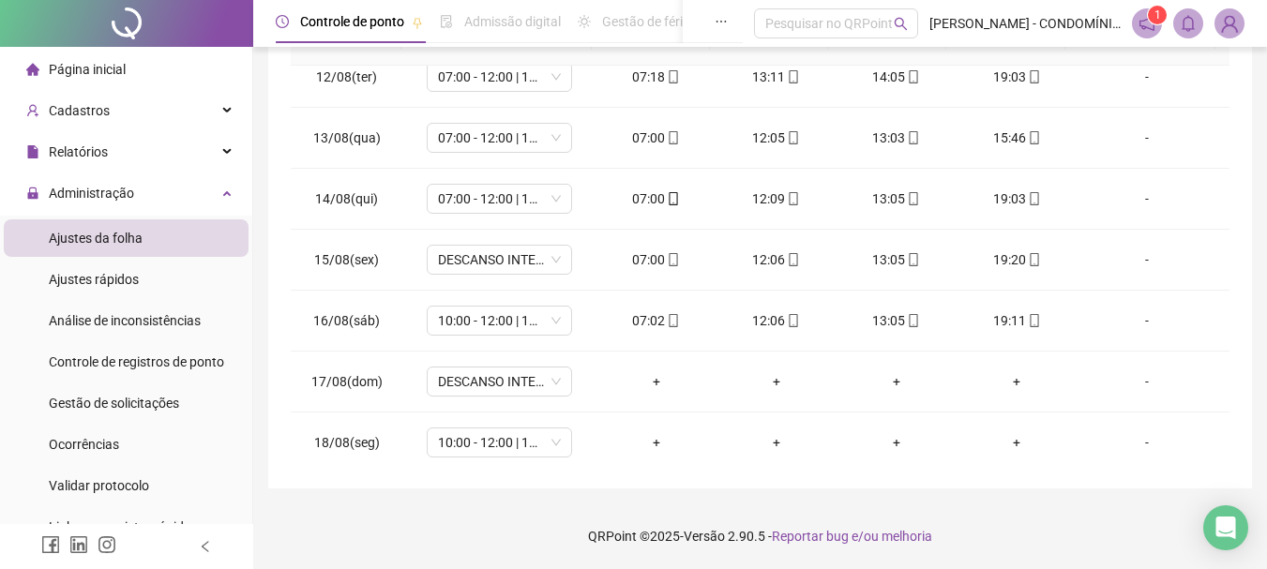
scroll to position [697, 0]
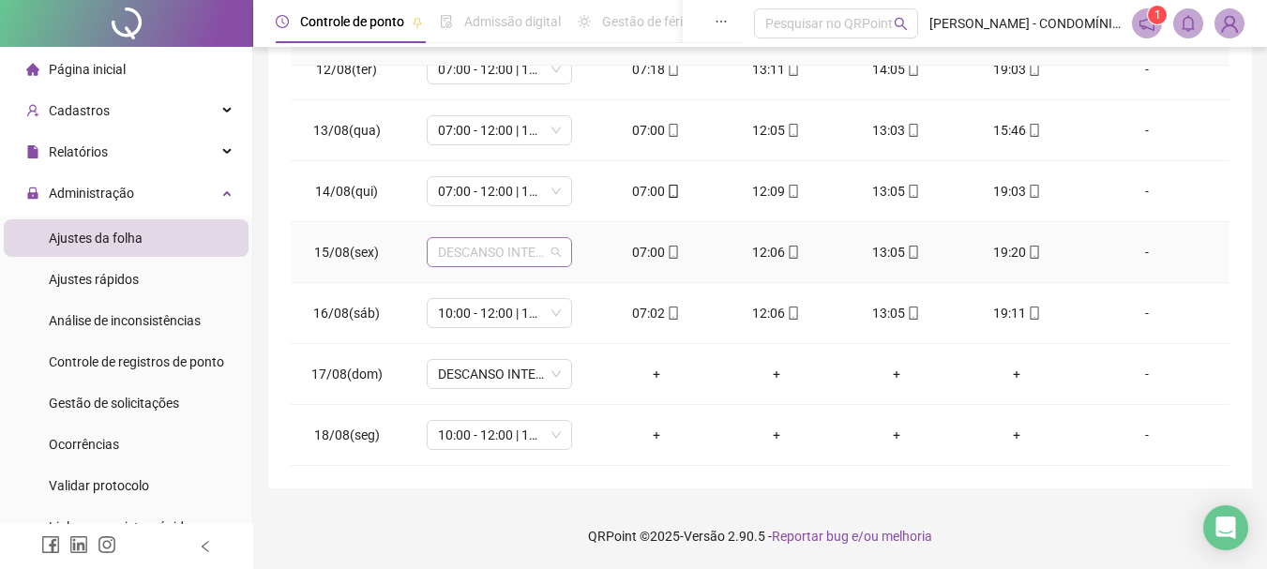
click at [479, 257] on span "DESCANSO INTER-JORNADA" at bounding box center [499, 252] width 123 height 28
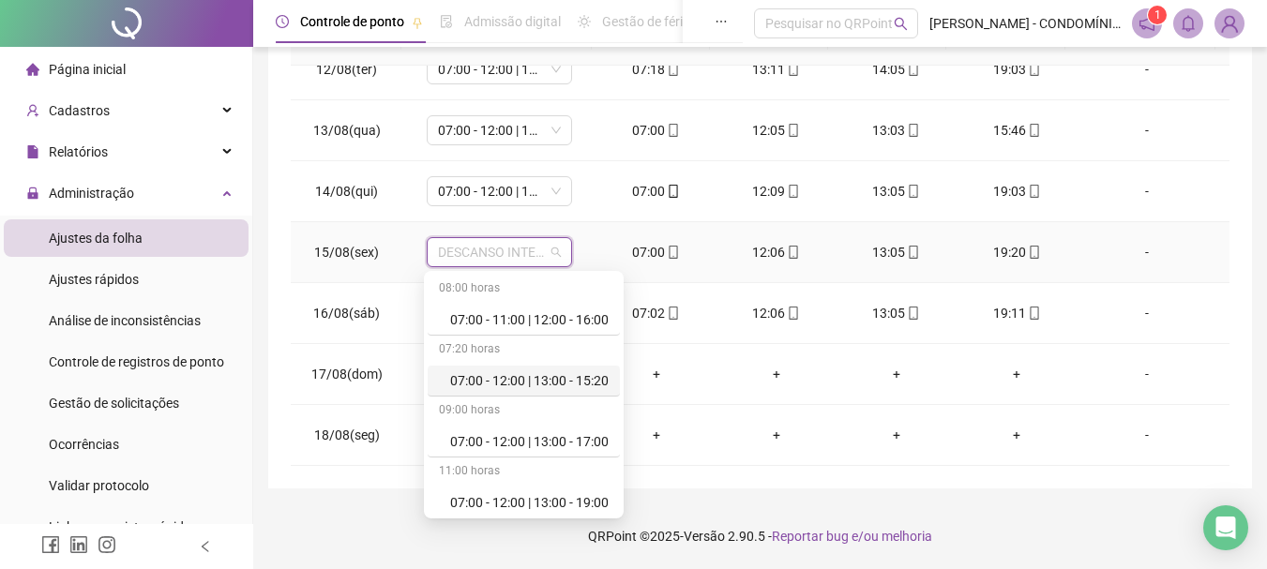
click at [503, 380] on div "07:00 - 12:00 | 13:00 - 15:20" at bounding box center [529, 380] width 158 height 21
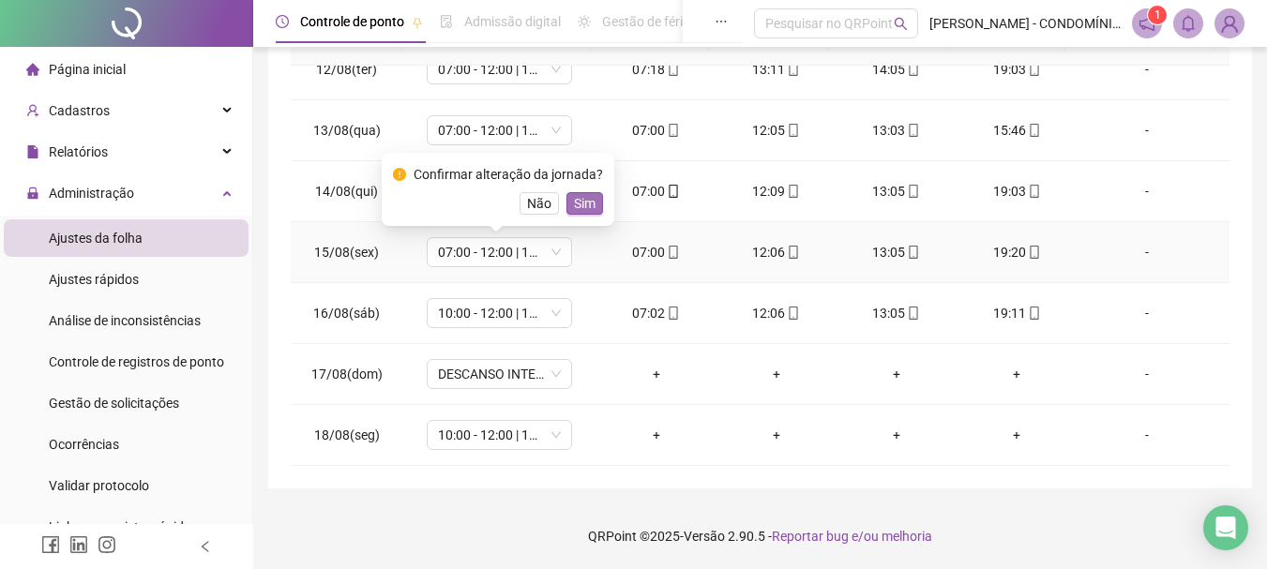
click at [576, 196] on span "Sim" at bounding box center [585, 203] width 22 height 21
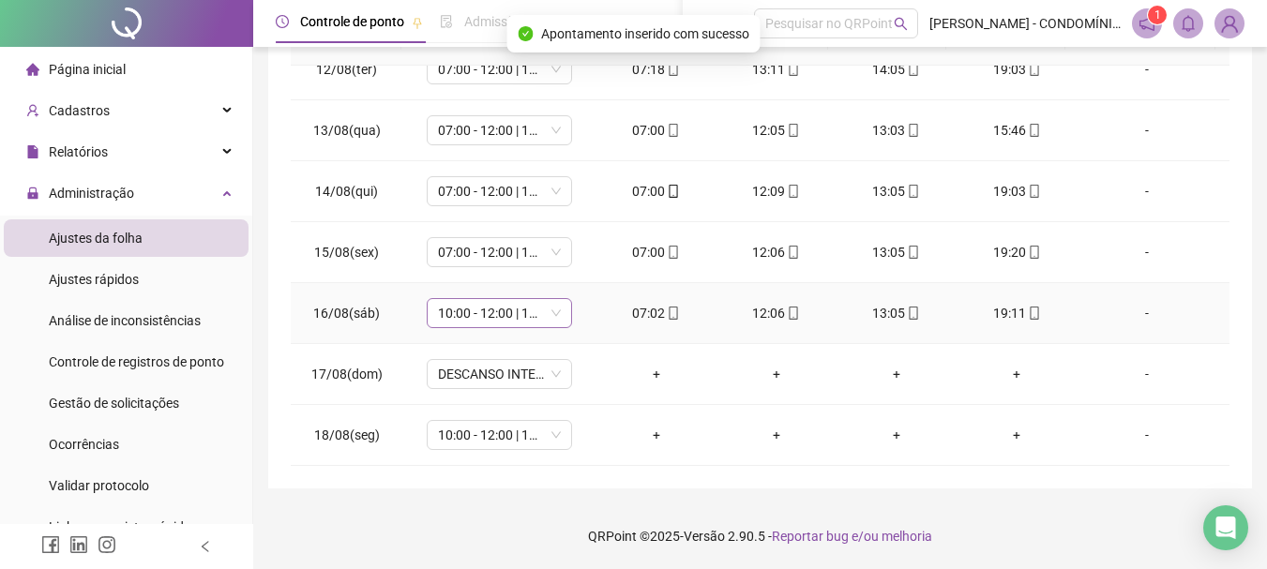
click at [453, 320] on span "10:00 - 12:00 | 13:00 - 18:20" at bounding box center [499, 313] width 123 height 28
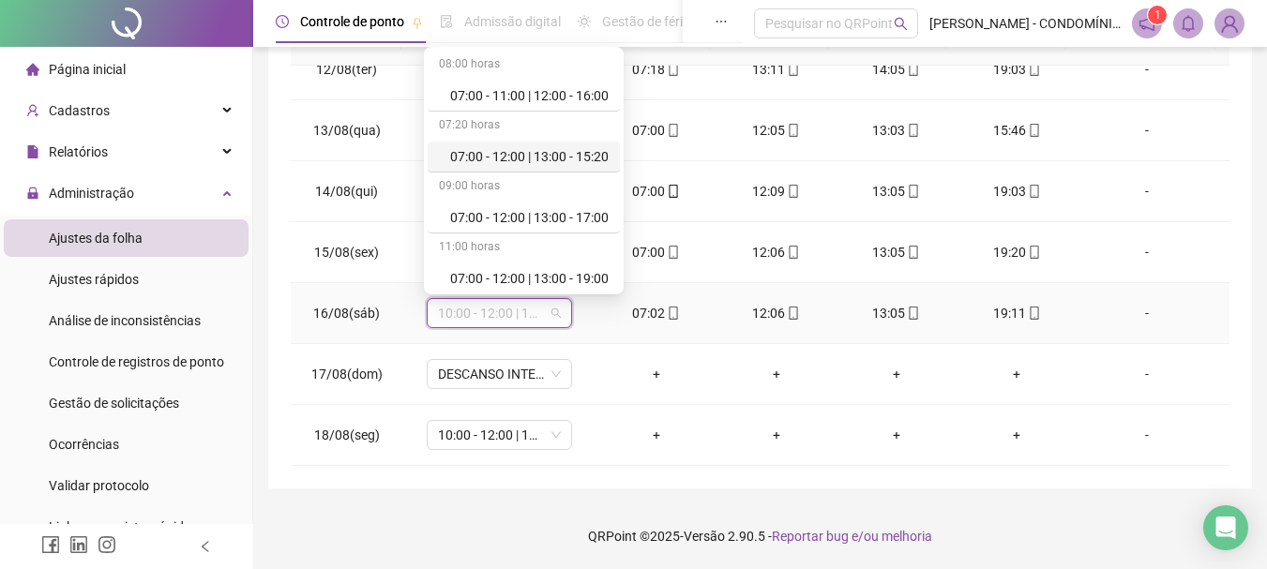
click at [499, 151] on div "07:00 - 12:00 | 13:00 - 15:20" at bounding box center [529, 156] width 158 height 21
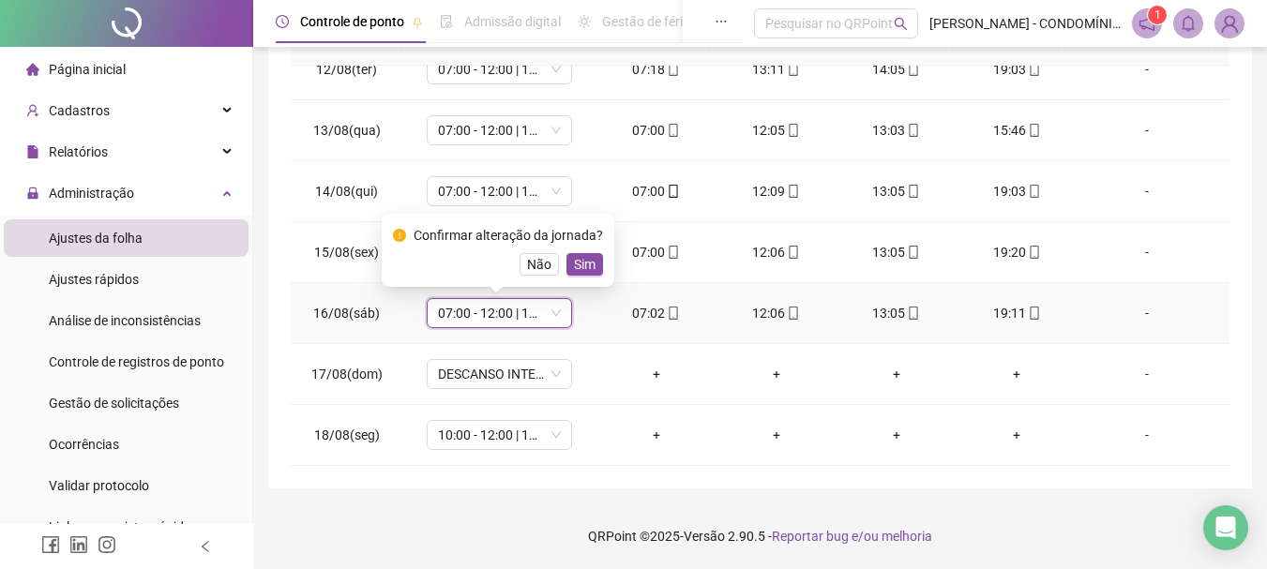
click at [581, 257] on span "Sim" at bounding box center [585, 264] width 22 height 21
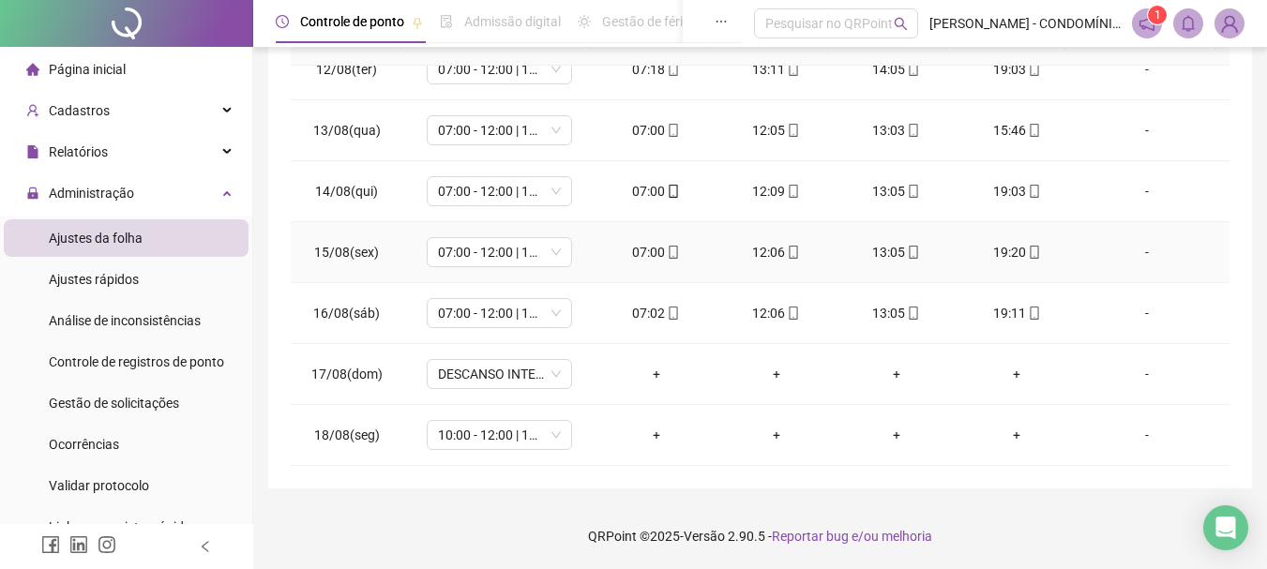
drag, startPoint x: 581, startPoint y: 257, endPoint x: 482, endPoint y: 392, distance: 167.7
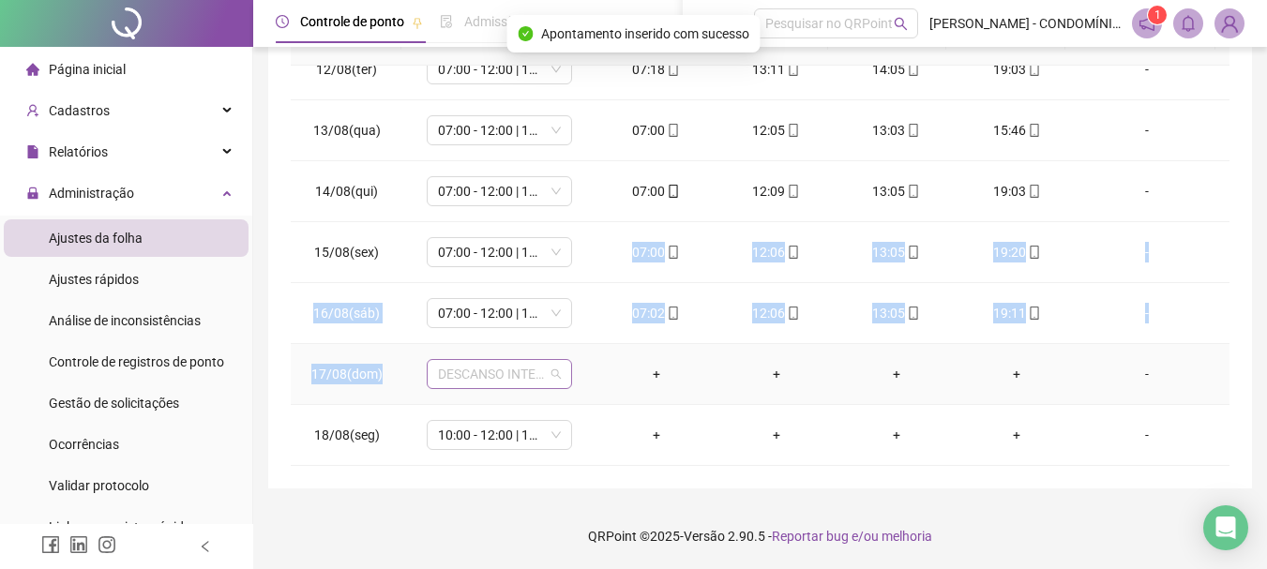
click at [482, 366] on span "DESCANSO INTER-JORNADA" at bounding box center [499, 374] width 123 height 28
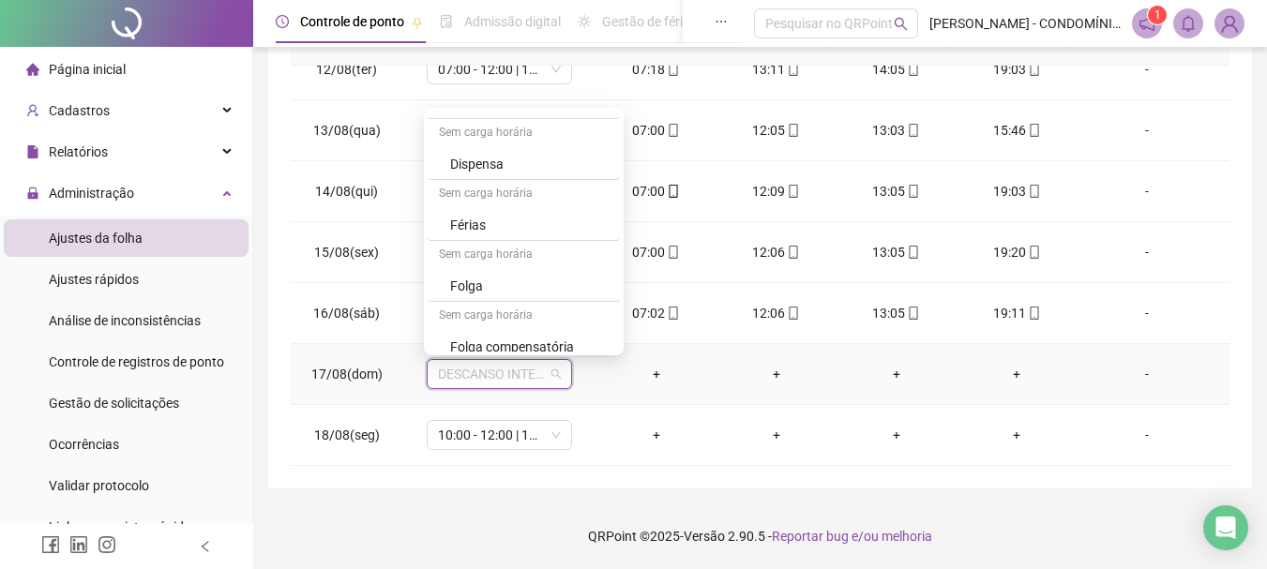
scroll to position [1337, 0]
click at [464, 216] on div "Folga" at bounding box center [529, 221] width 158 height 21
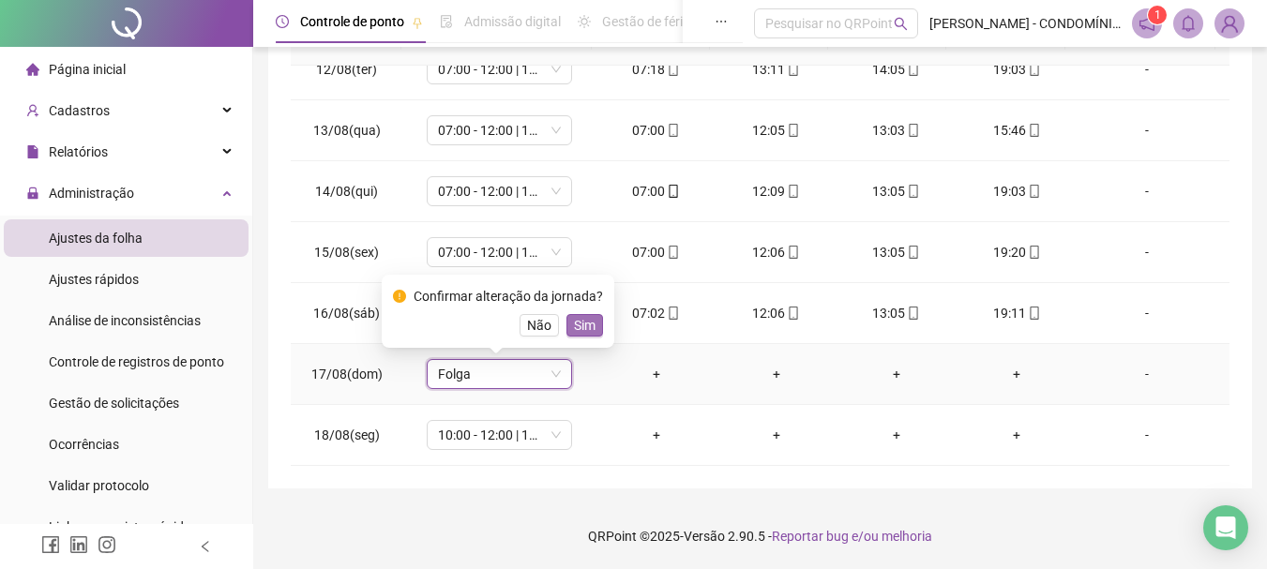
click at [579, 322] on span "Sim" at bounding box center [585, 325] width 22 height 21
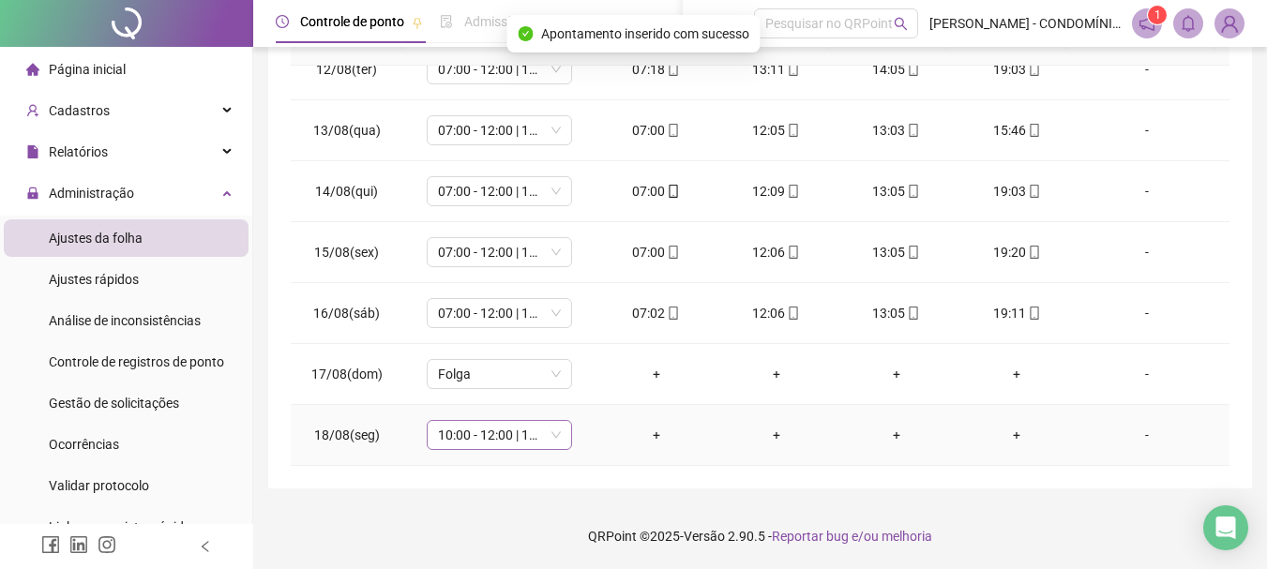
click at [459, 432] on span "10:00 - 12:00 | 13:00 - 18:20" at bounding box center [499, 435] width 123 height 28
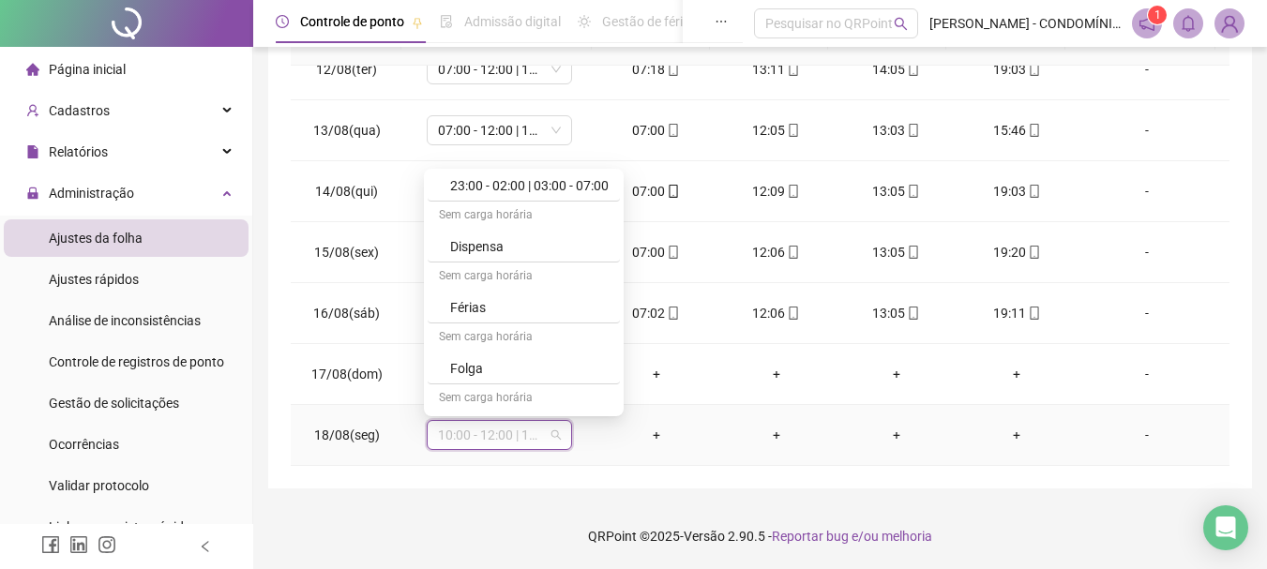
scroll to position [1323, 0]
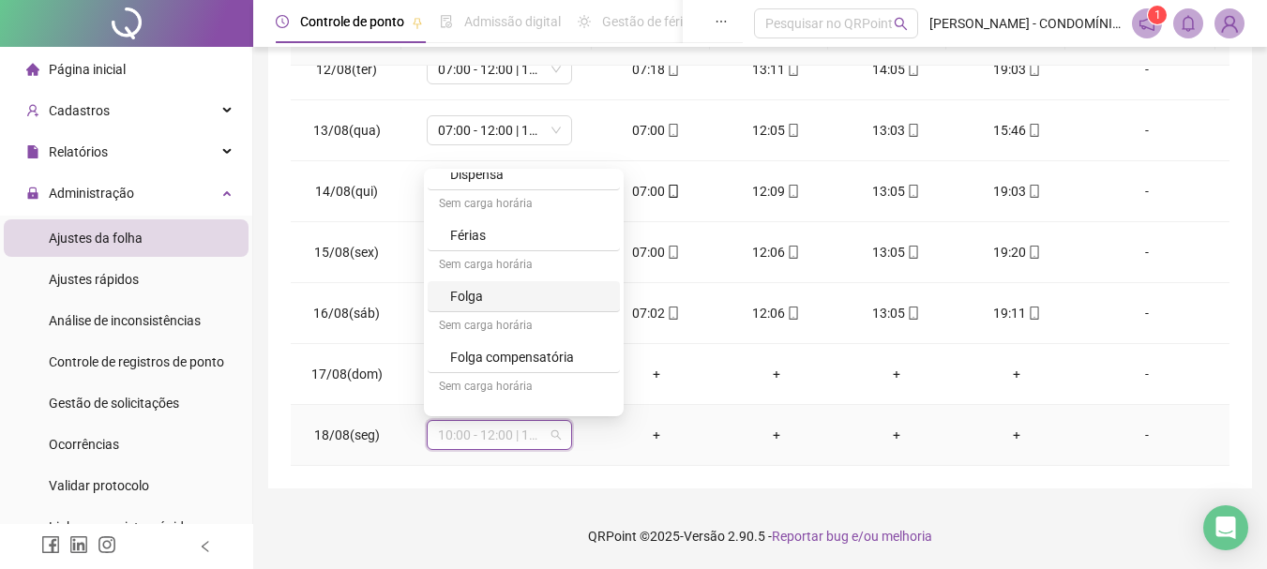
click at [458, 294] on div "Folga" at bounding box center [529, 296] width 158 height 21
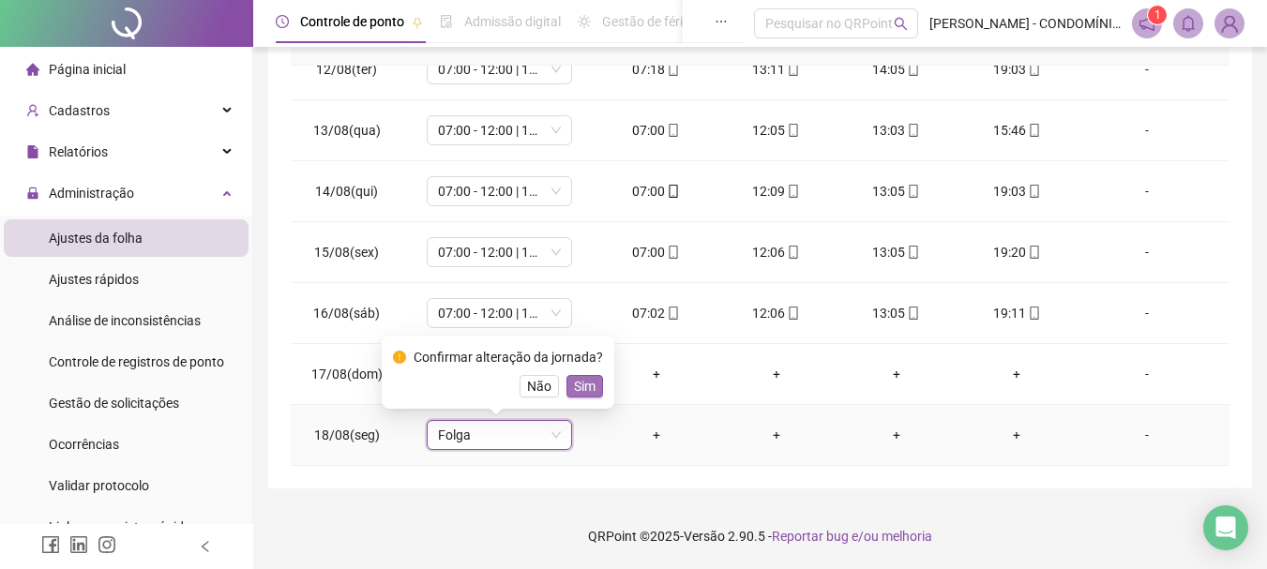
click at [582, 385] on span "Sim" at bounding box center [585, 386] width 22 height 21
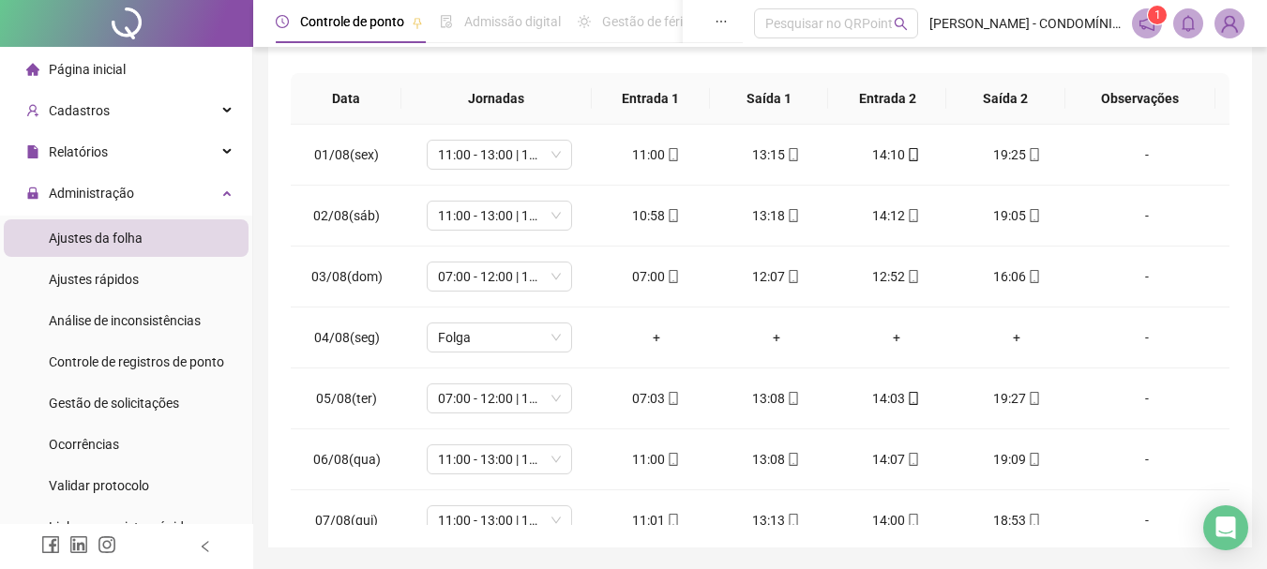
scroll to position [0, 0]
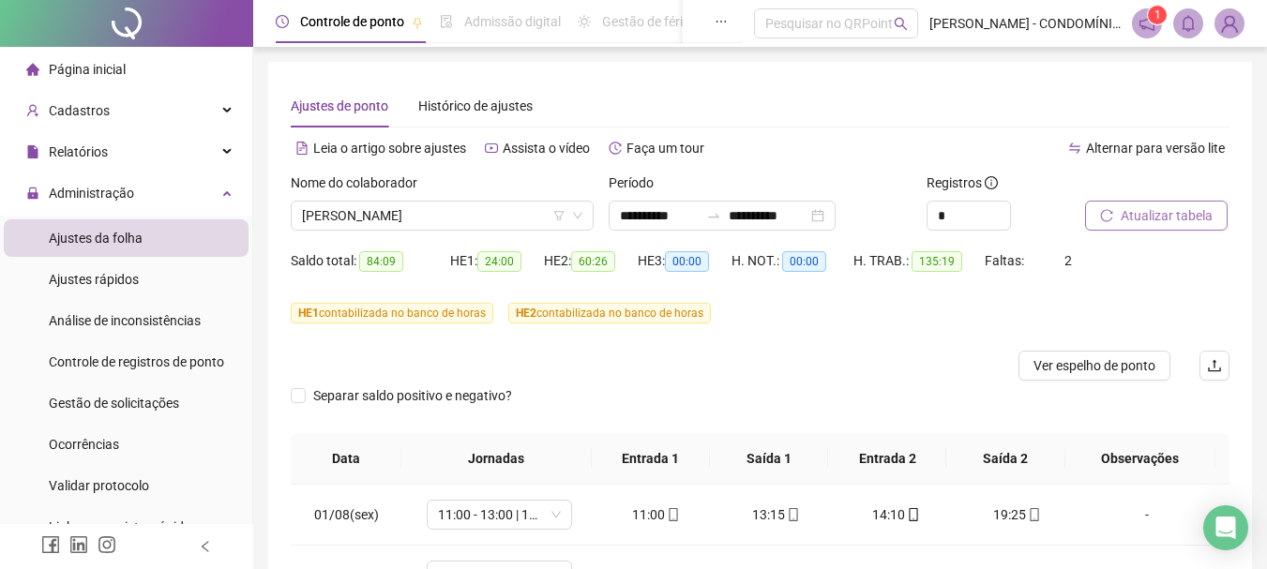
click at [1145, 212] on span "Atualizar tabela" at bounding box center [1167, 215] width 92 height 21
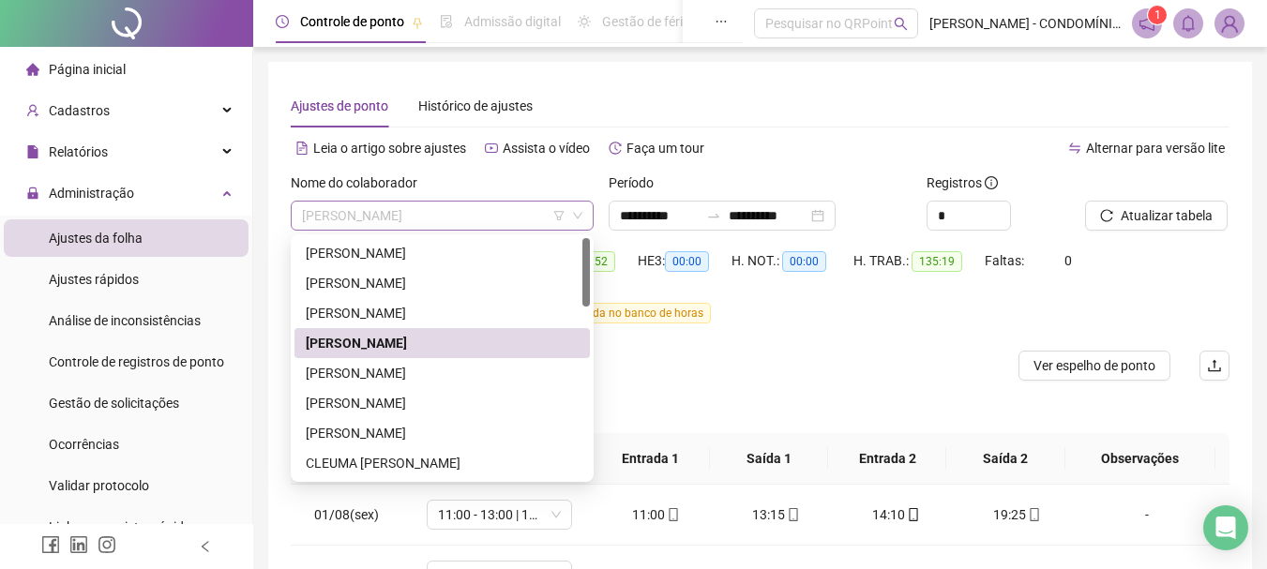
click at [367, 209] on span "[PERSON_NAME]" at bounding box center [442, 216] width 280 height 28
click at [324, 374] on div "[PERSON_NAME]" at bounding box center [442, 373] width 273 height 21
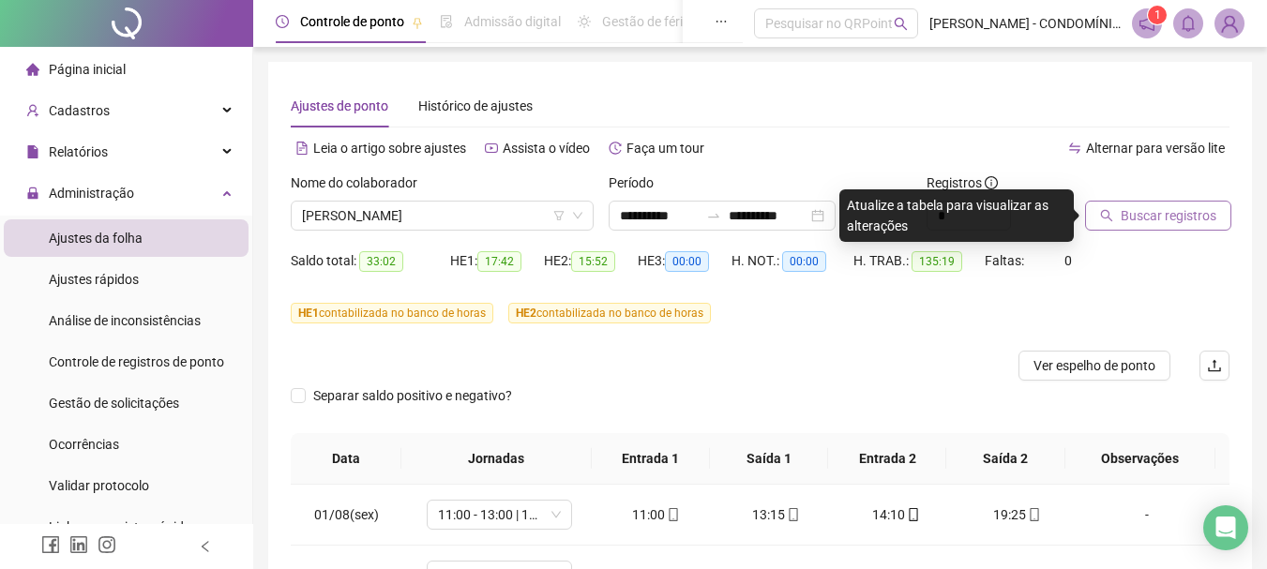
click at [1151, 212] on span "Buscar registros" at bounding box center [1169, 215] width 96 height 21
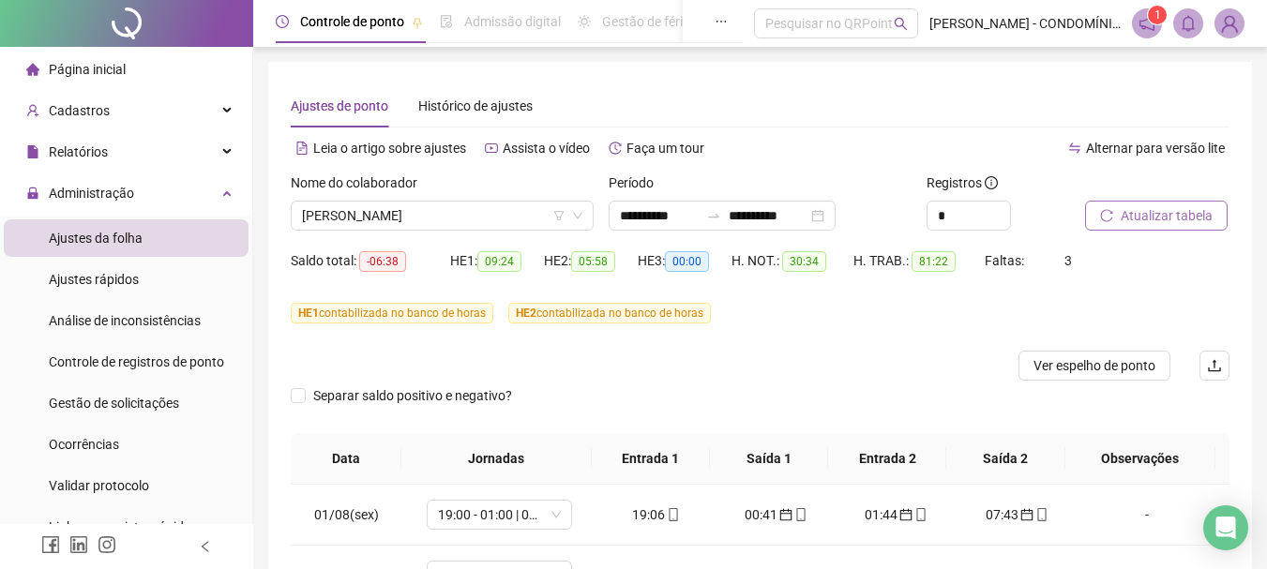
click at [1151, 212] on span "Atualizar tabela" at bounding box center [1167, 215] width 92 height 21
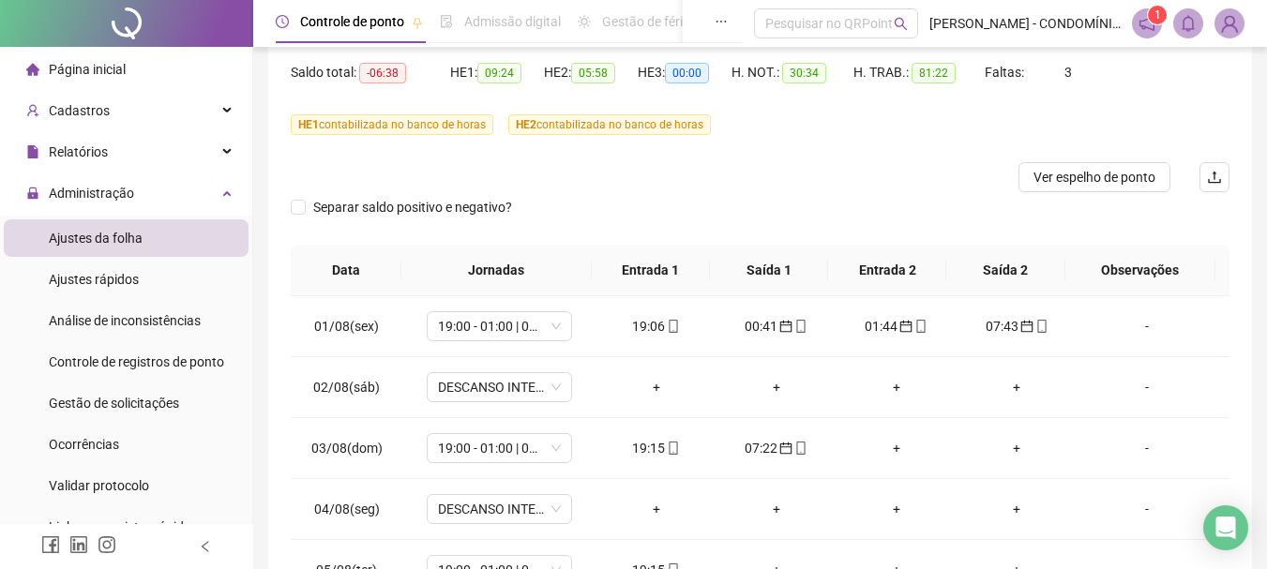
scroll to position [194, 0]
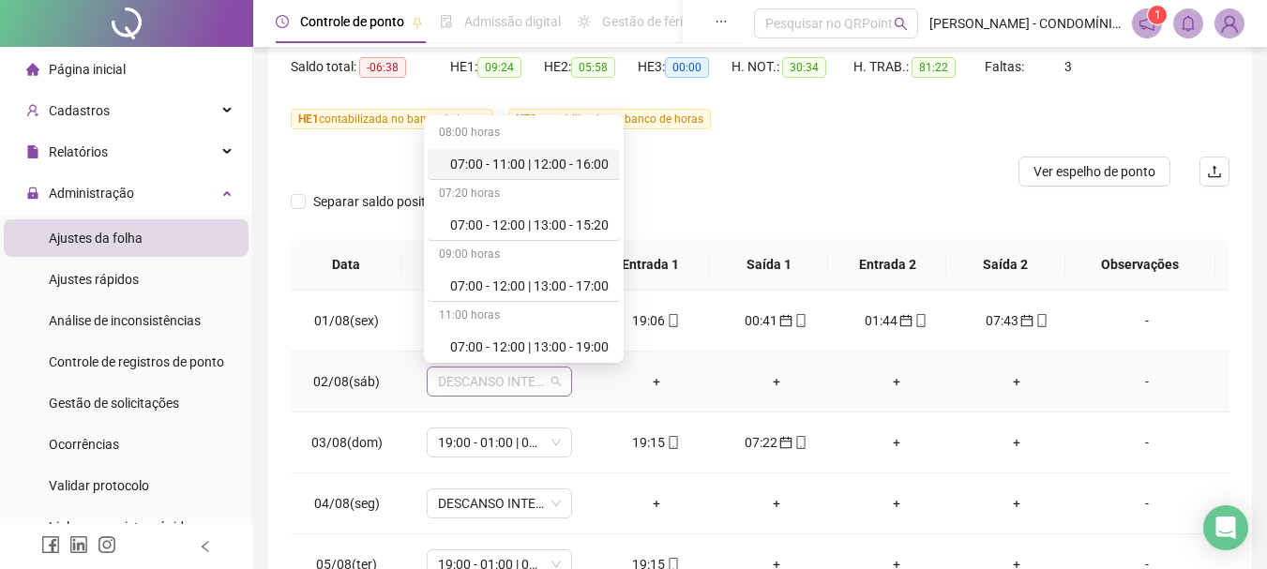
click at [466, 379] on span "DESCANSO INTER-JORNADA" at bounding box center [499, 382] width 123 height 28
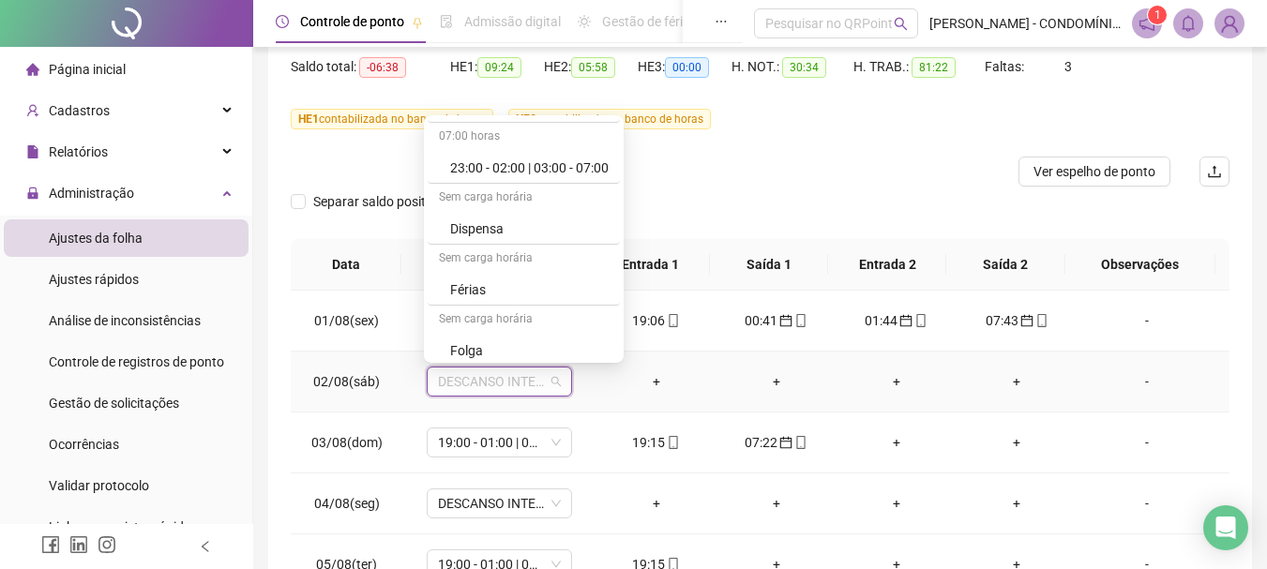
scroll to position [1323, 0]
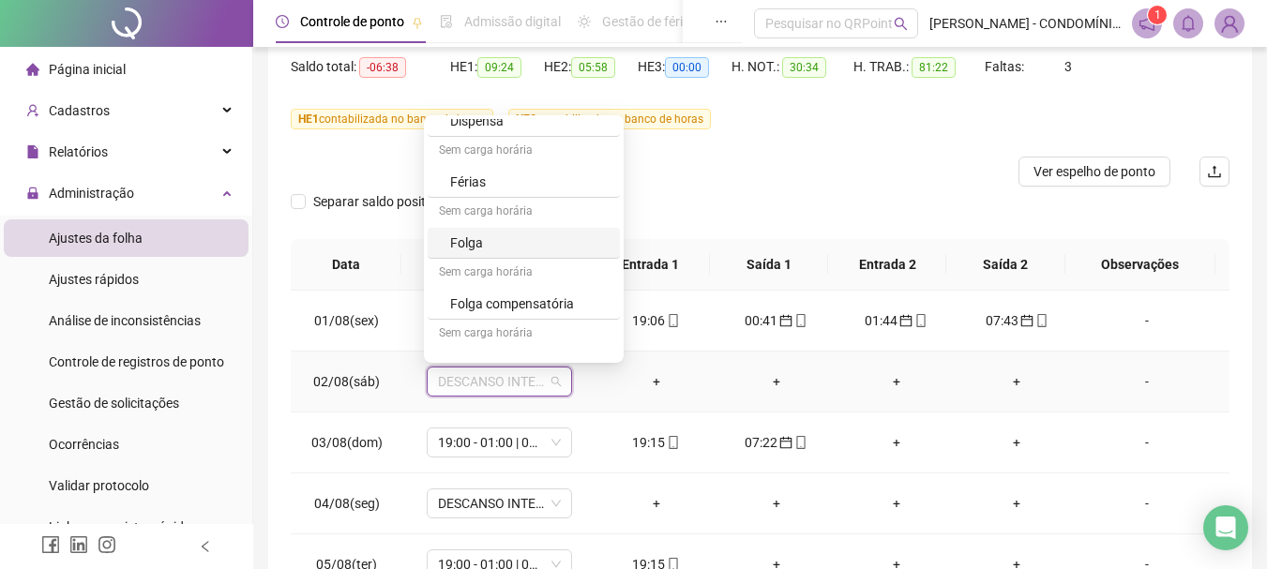
click at [470, 241] on div "Folga" at bounding box center [529, 243] width 158 height 21
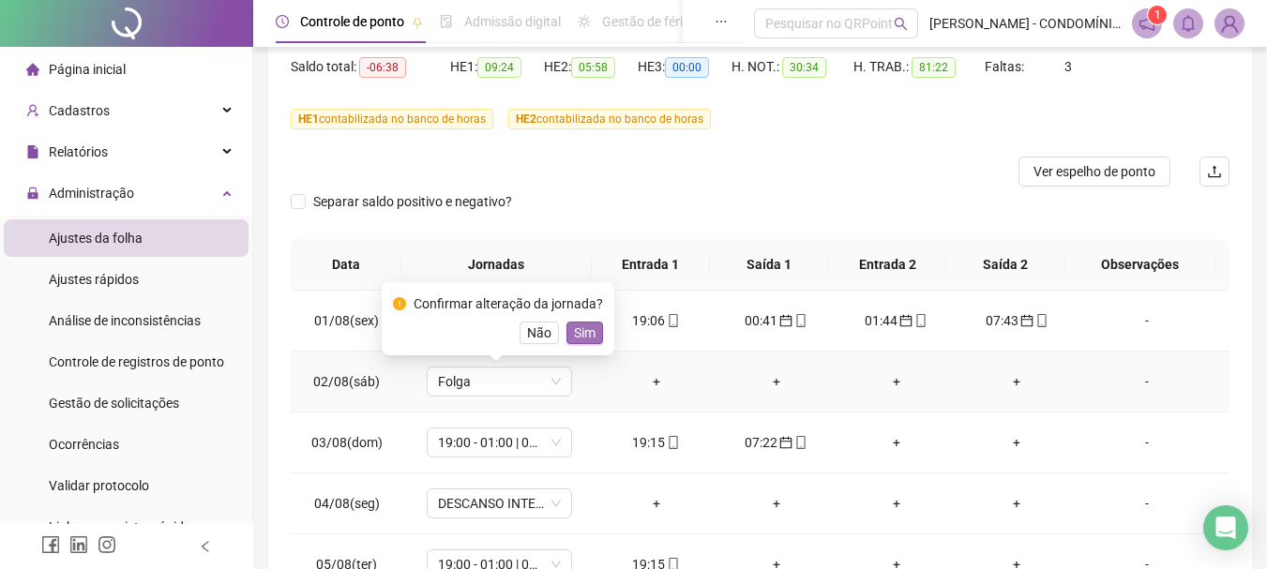
click at [581, 335] on span "Sim" at bounding box center [585, 333] width 22 height 21
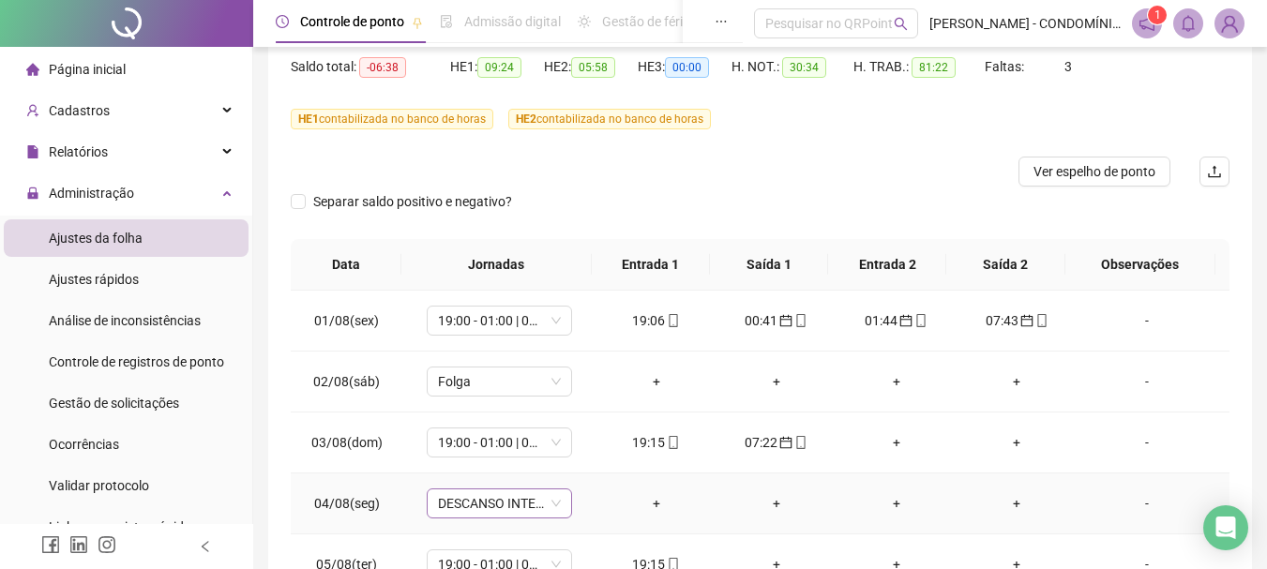
click at [466, 504] on span "DESCANSO INTER-JORNADA" at bounding box center [499, 504] width 123 height 28
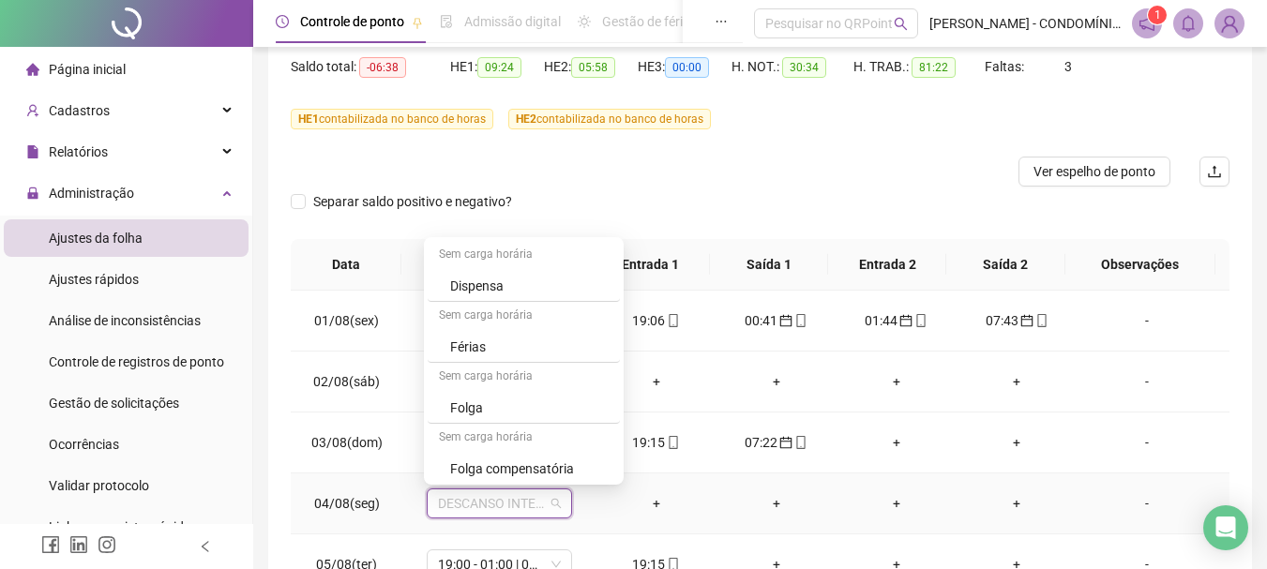
scroll to position [1345, 0]
click at [467, 346] on div "Folga" at bounding box center [529, 343] width 158 height 21
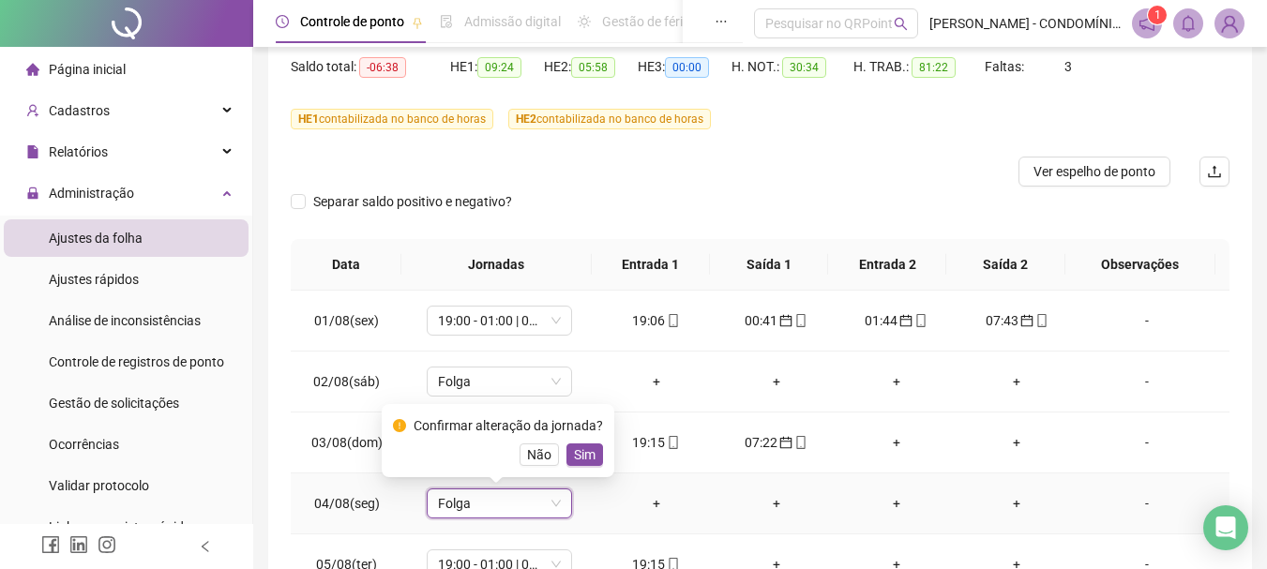
click at [576, 455] on span "Sim" at bounding box center [585, 455] width 22 height 21
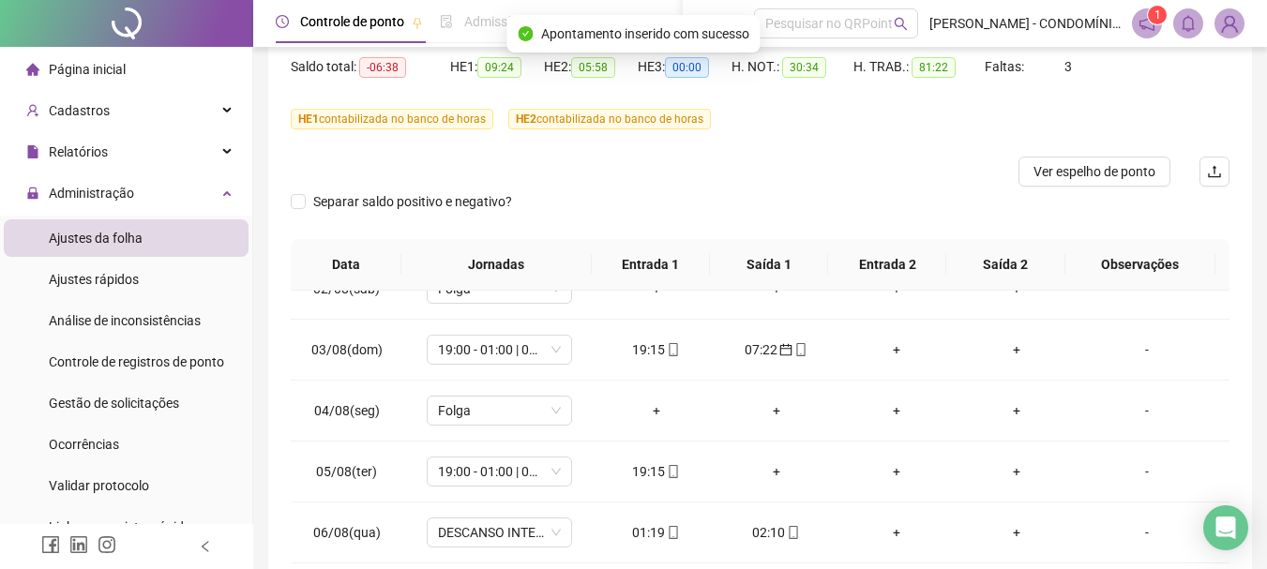
scroll to position [104, 0]
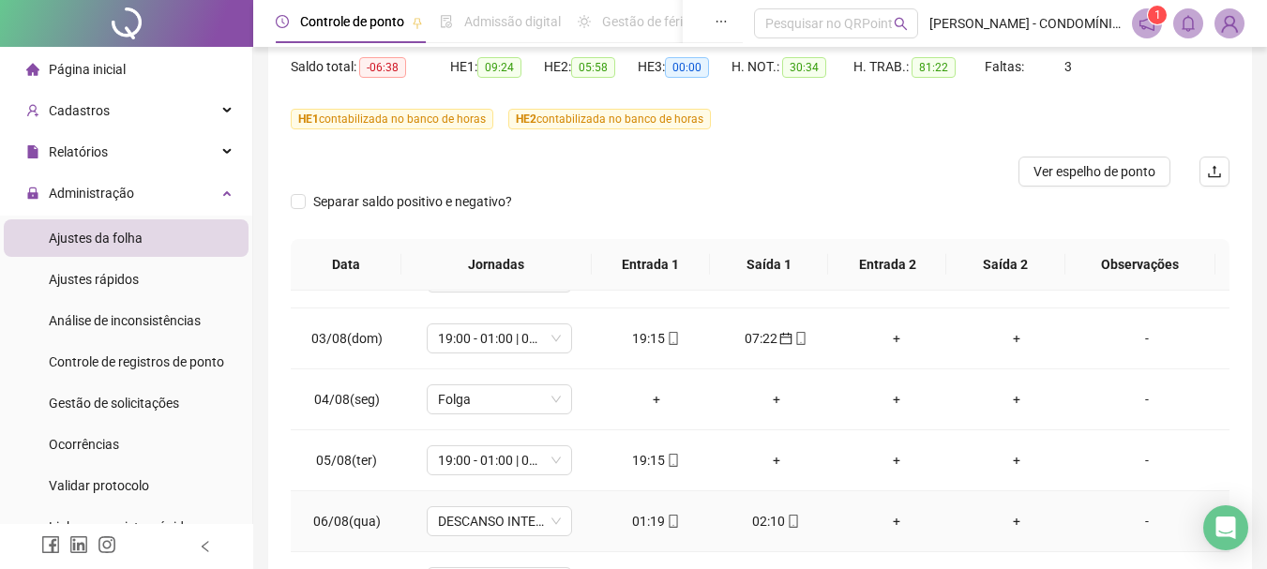
click at [635, 516] on div "01:19" at bounding box center [656, 521] width 90 height 21
type input "**********"
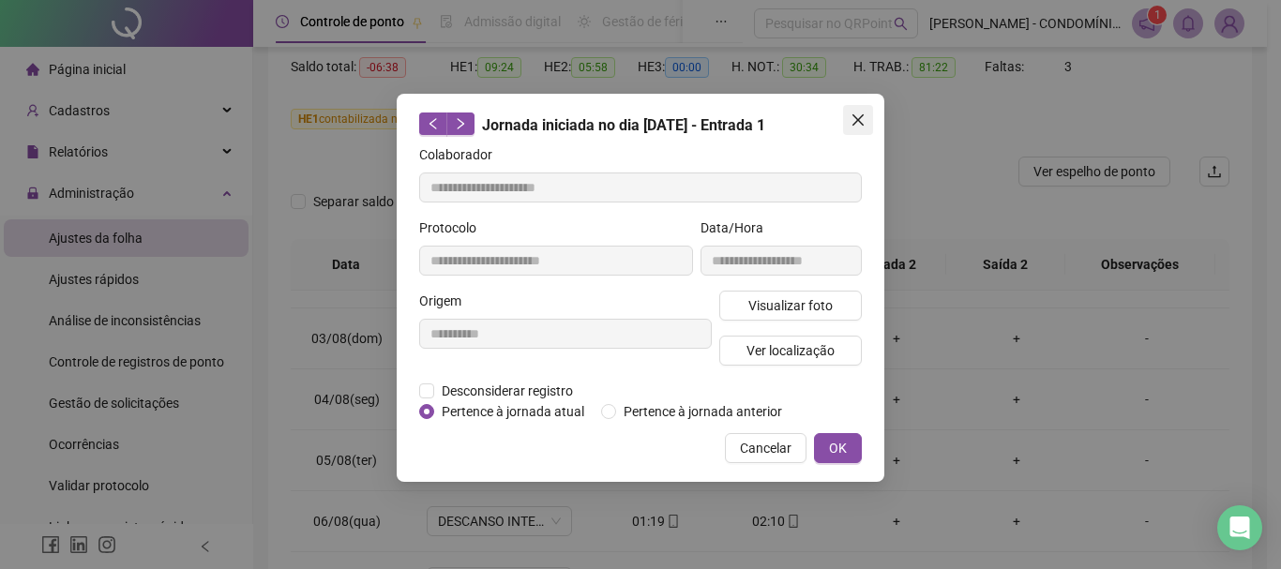
click at [856, 116] on icon "close" at bounding box center [858, 120] width 15 height 15
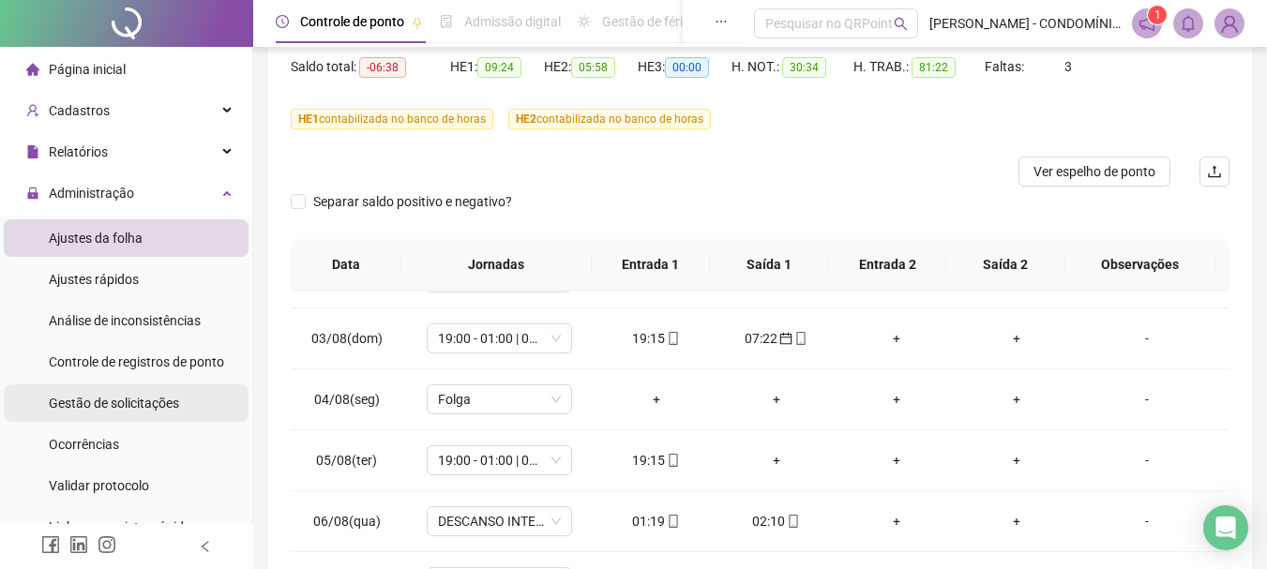
click at [109, 397] on span "Gestão de solicitações" at bounding box center [114, 403] width 130 height 15
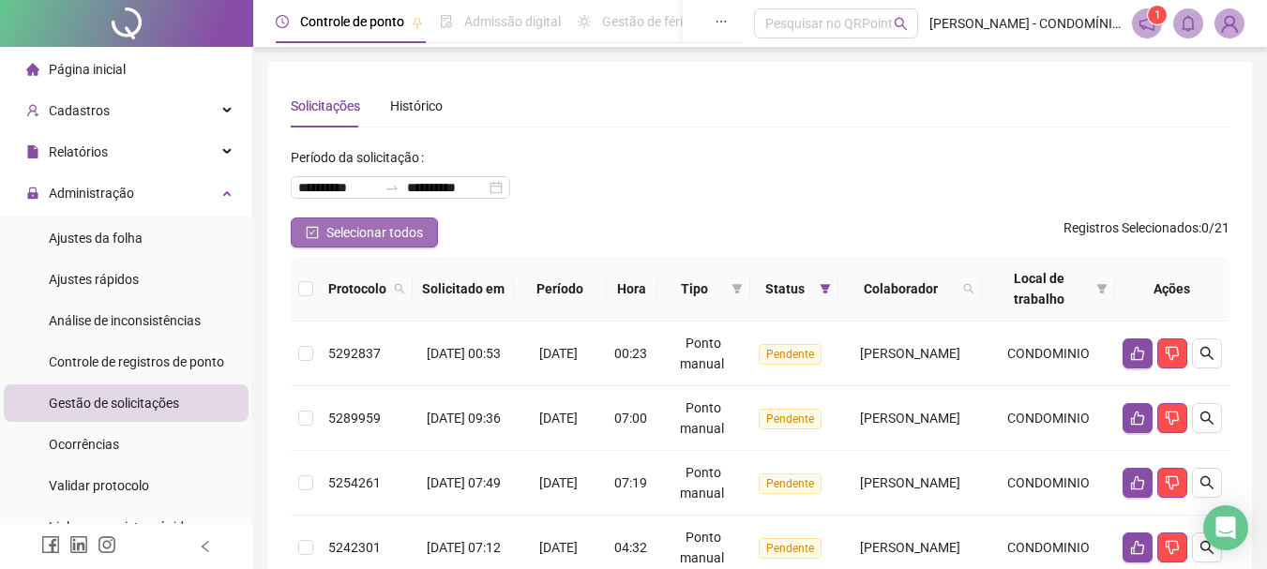
click at [314, 233] on icon "check-square" at bounding box center [312, 232] width 13 height 13
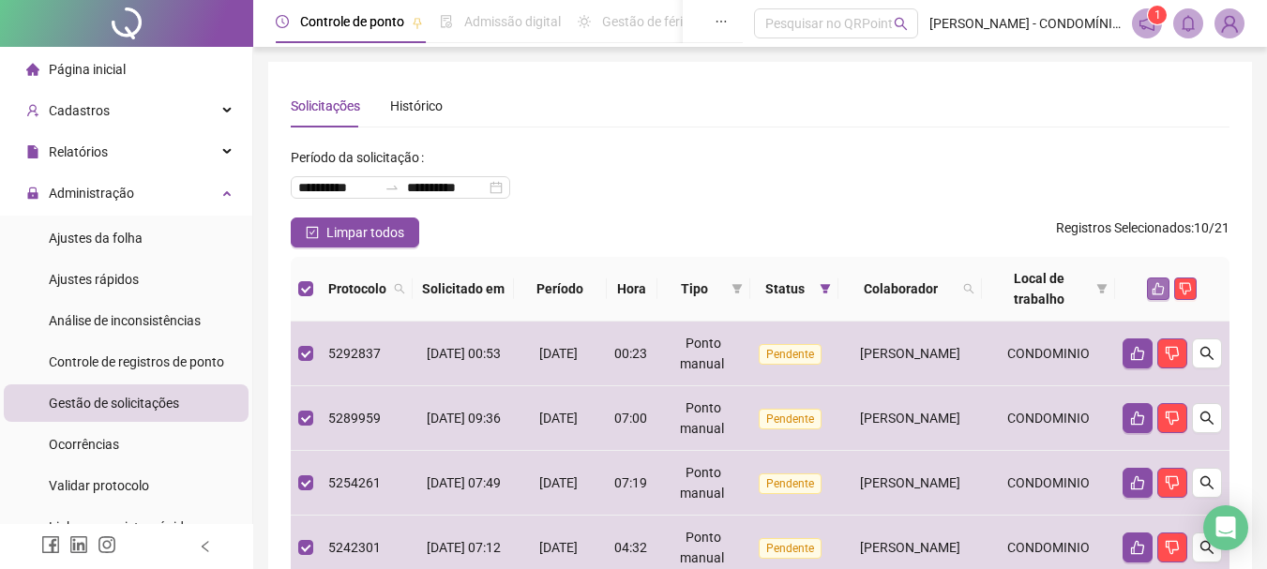
click at [1159, 290] on icon "like" at bounding box center [1158, 288] width 13 height 13
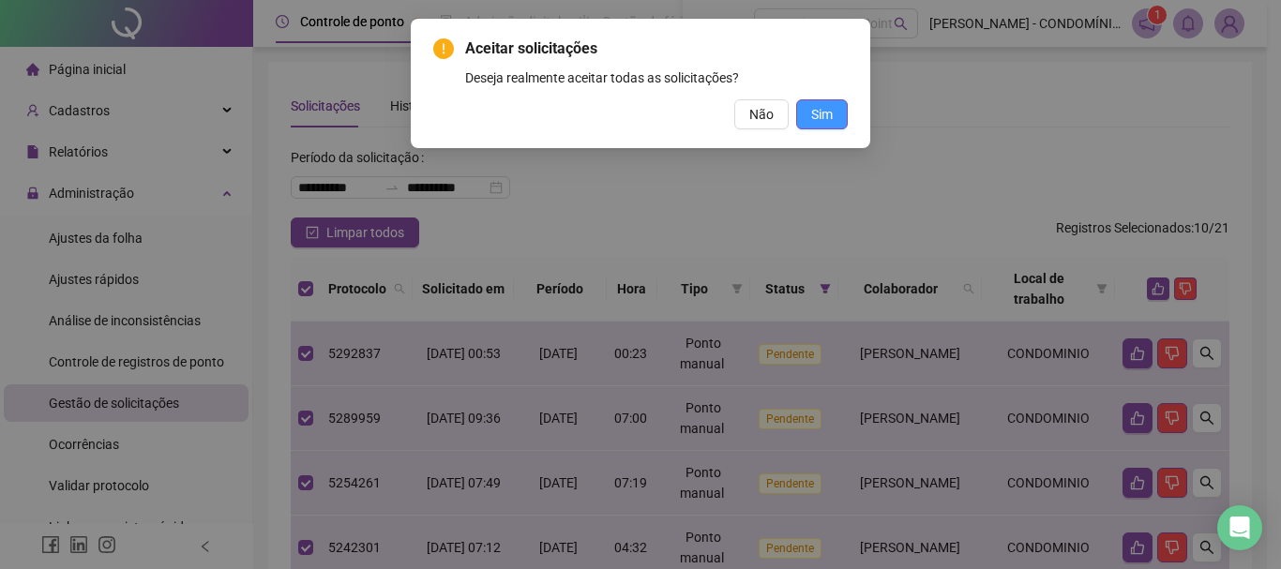
click at [815, 114] on span "Sim" at bounding box center [822, 114] width 22 height 21
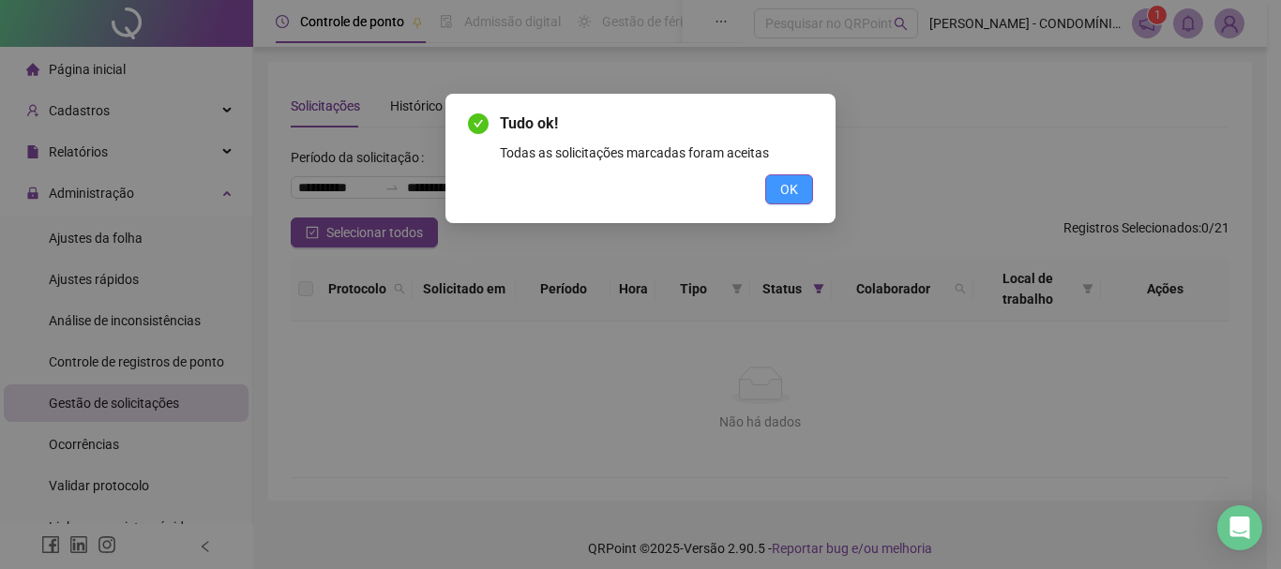
click at [788, 185] on span "OK" at bounding box center [789, 189] width 18 height 21
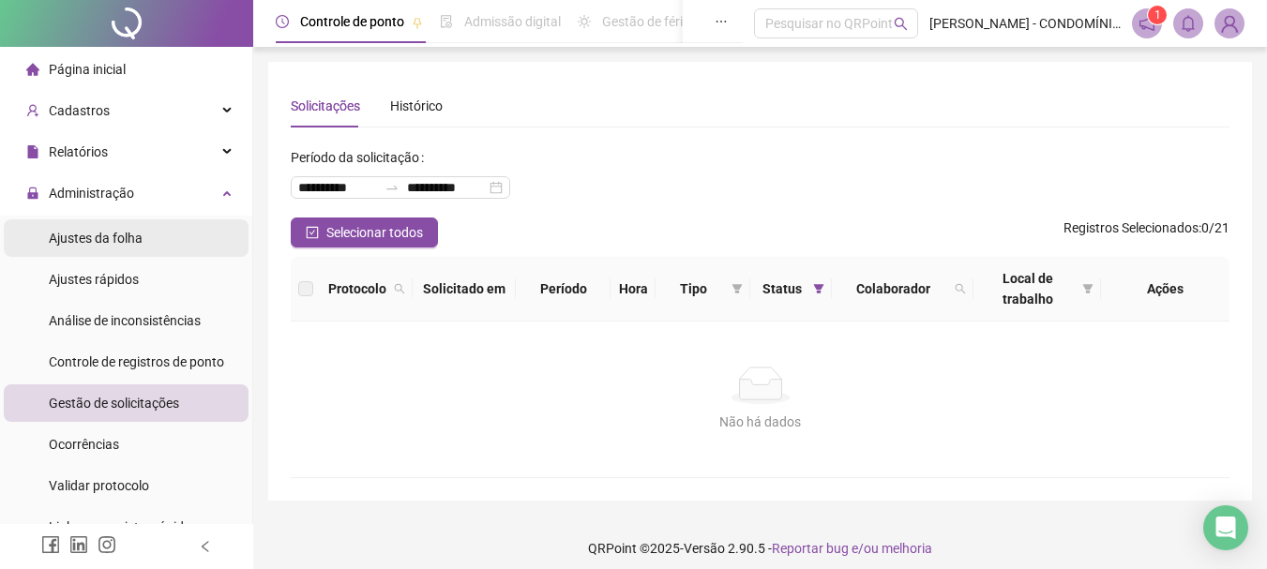
click at [71, 235] on span "Ajustes da folha" at bounding box center [96, 238] width 94 height 15
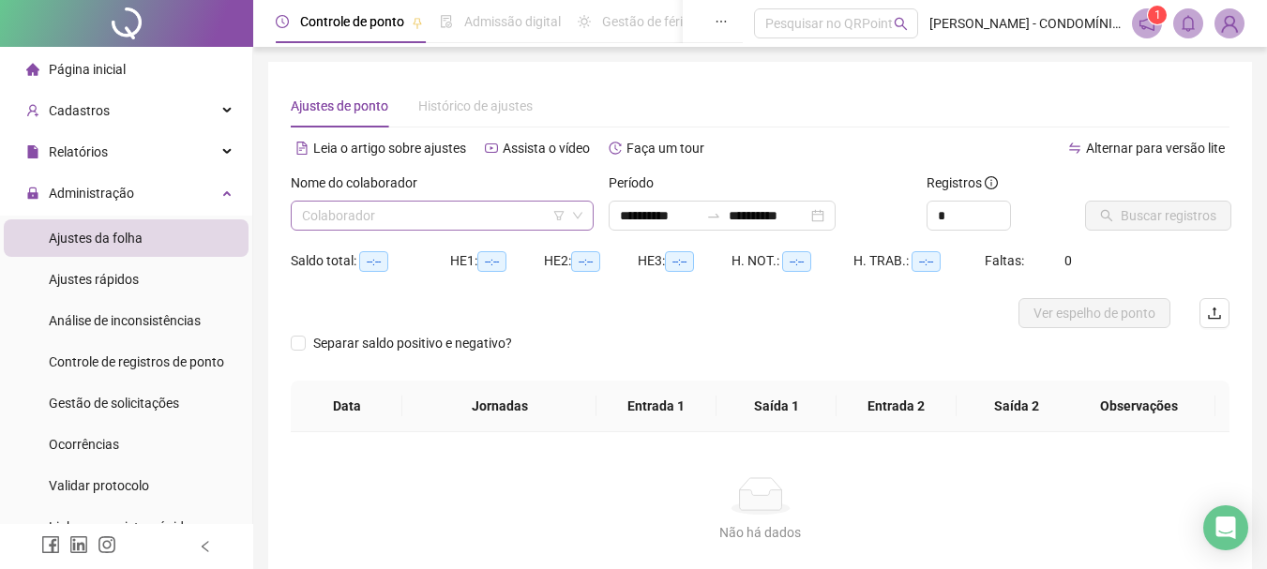
click at [361, 213] on input "search" at bounding box center [434, 216] width 264 height 28
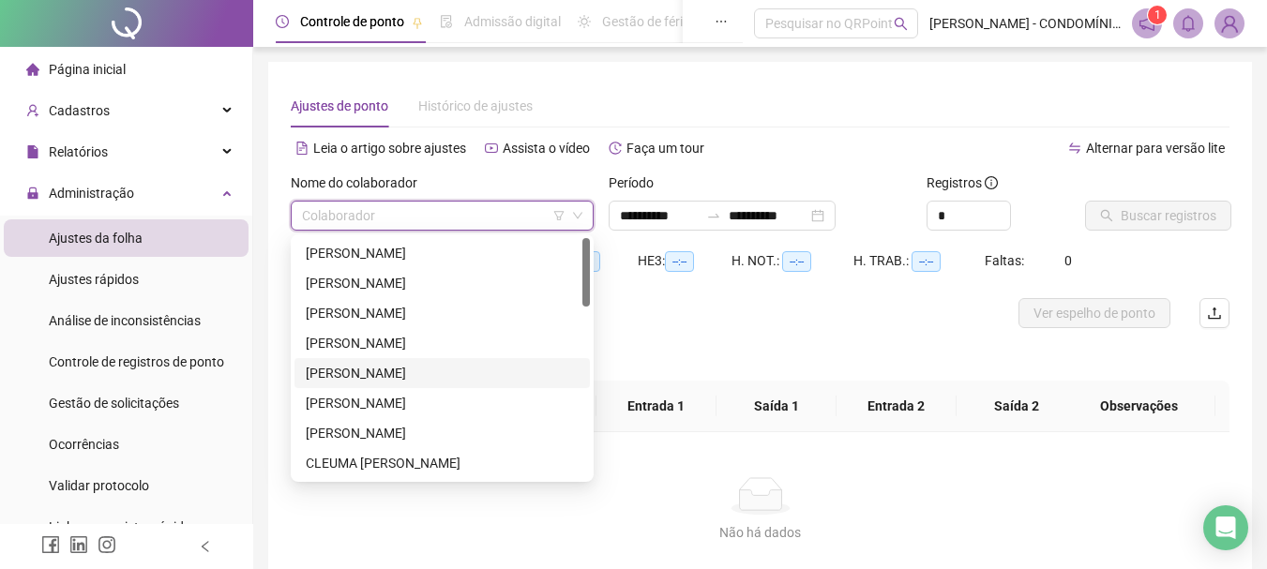
click at [332, 374] on div "[PERSON_NAME]" at bounding box center [442, 373] width 273 height 21
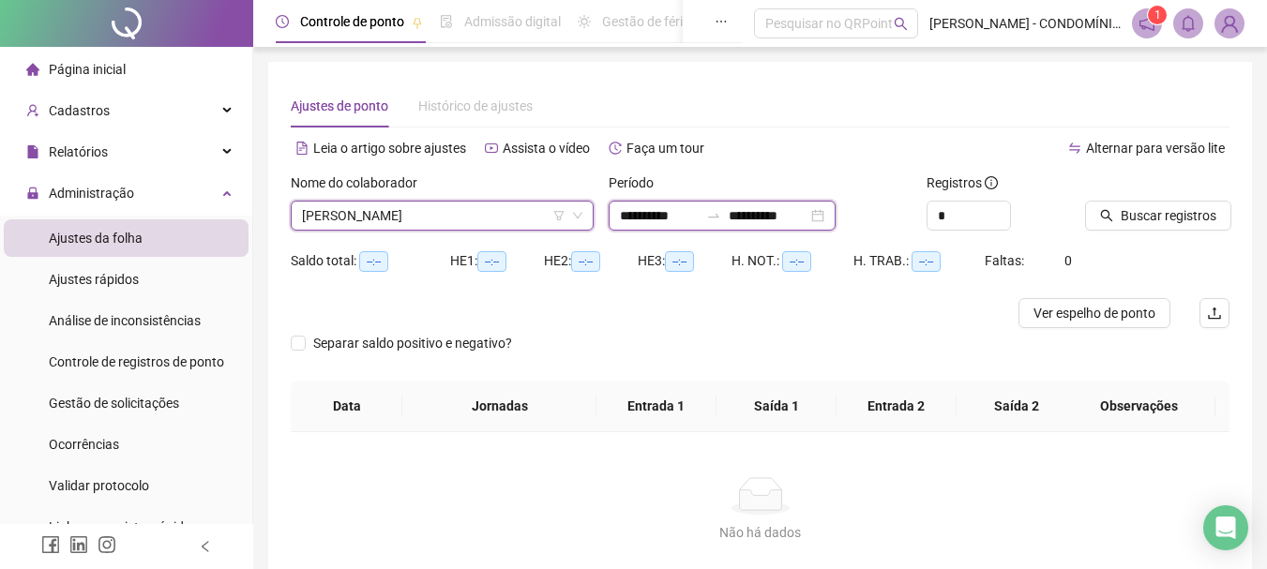
click at [796, 216] on input "**********" at bounding box center [768, 215] width 79 height 21
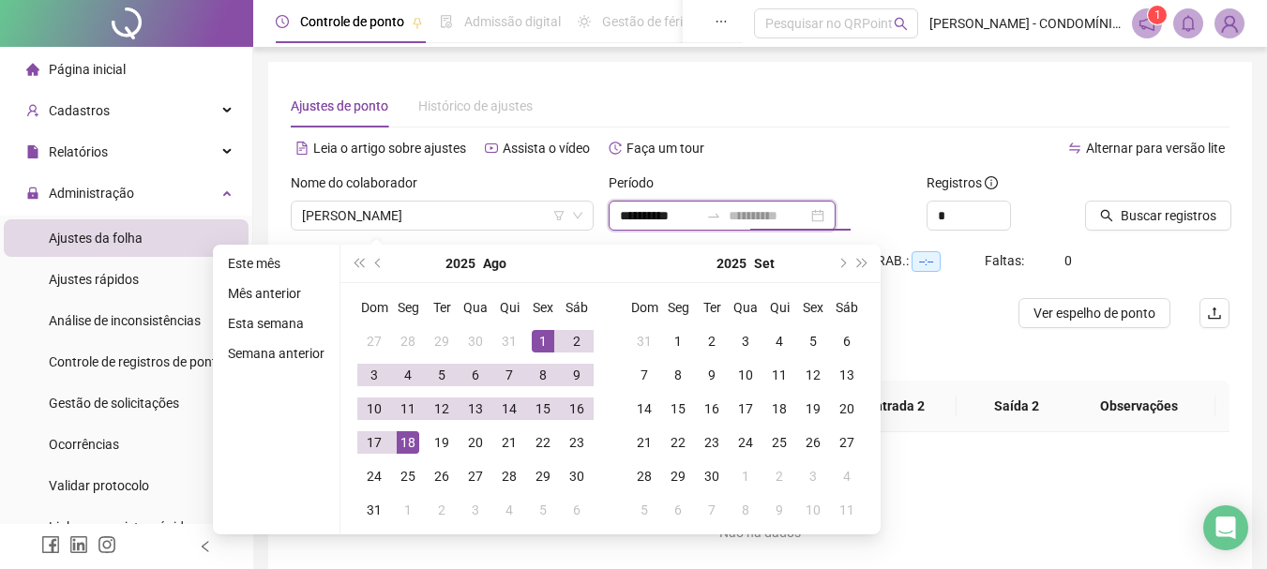
type input "**********"
click at [406, 444] on div "18" at bounding box center [408, 442] width 23 height 23
type input "**********"
click at [791, 165] on div "Alternar para versão lite" at bounding box center [996, 158] width 470 height 30
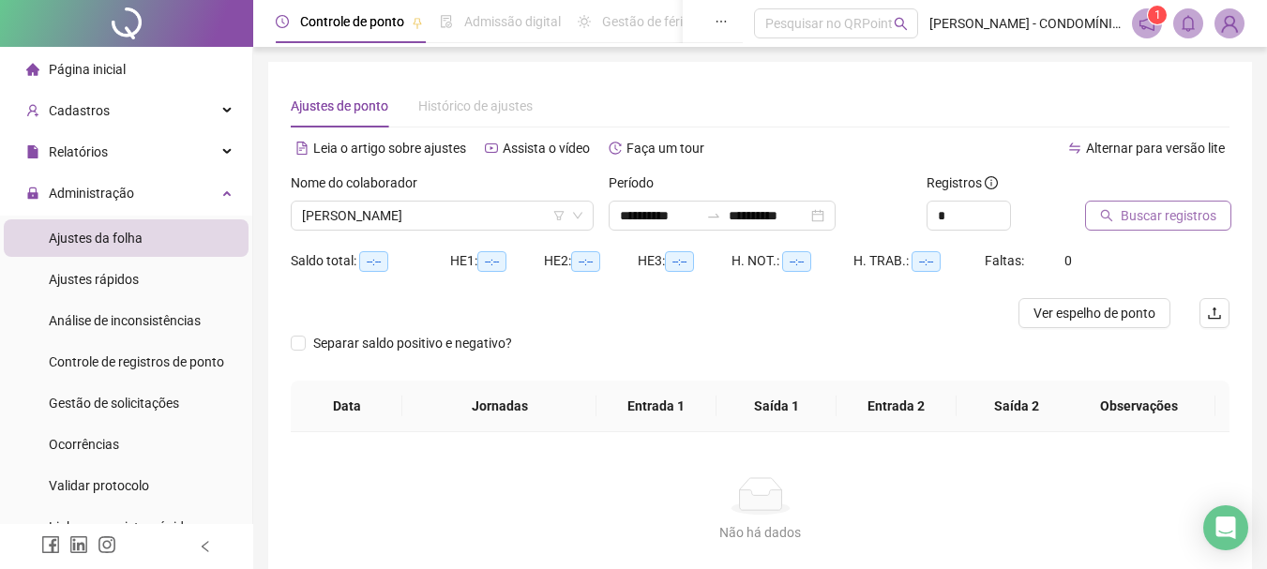
click at [1151, 213] on span "Buscar registros" at bounding box center [1169, 215] width 96 height 21
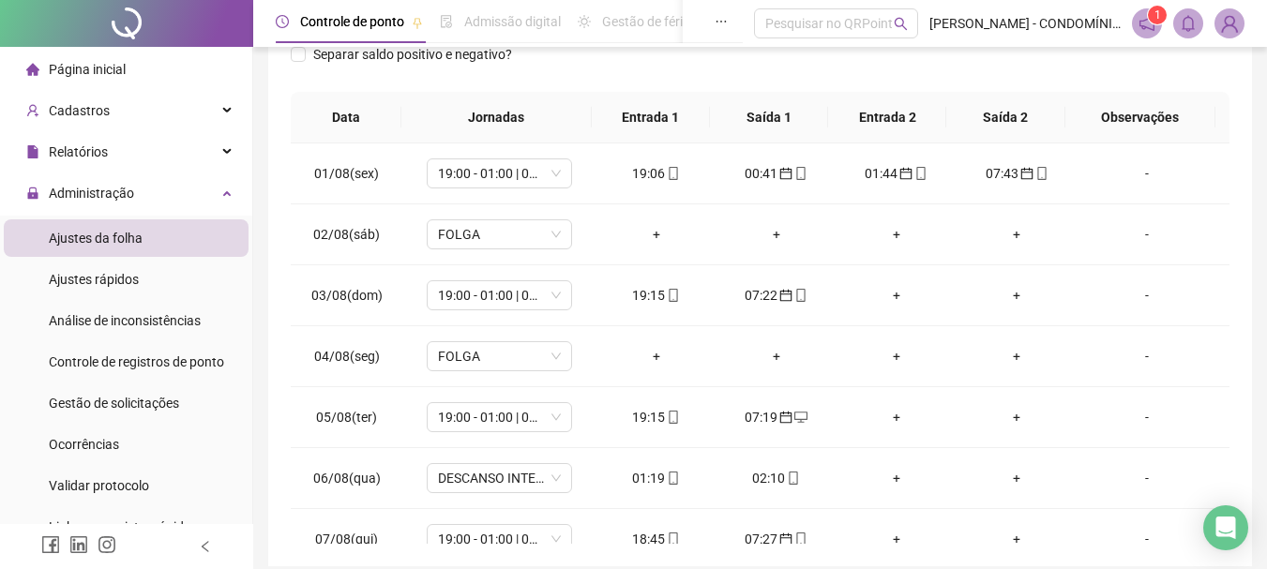
scroll to position [383, 0]
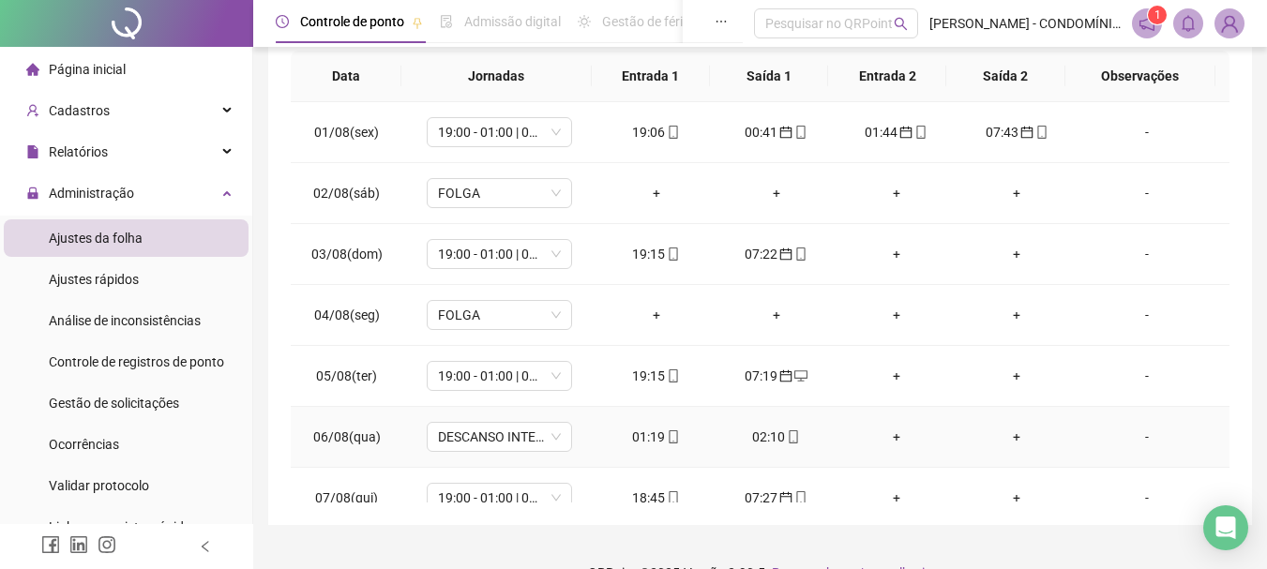
click at [636, 439] on div "01:19" at bounding box center [656, 437] width 90 height 21
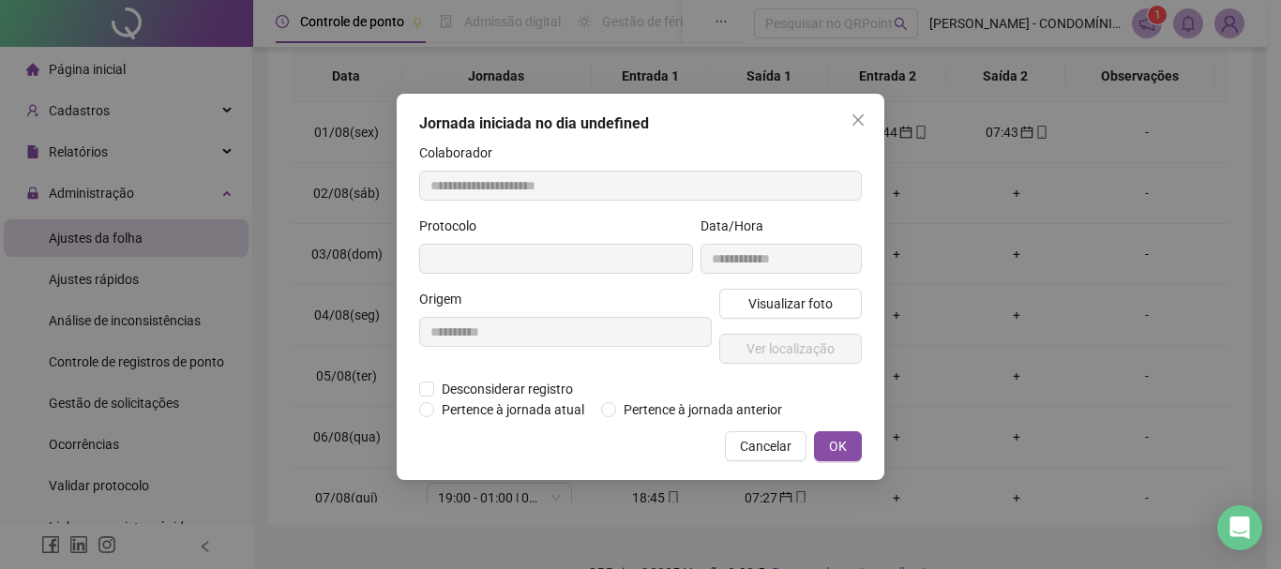
type input "**********"
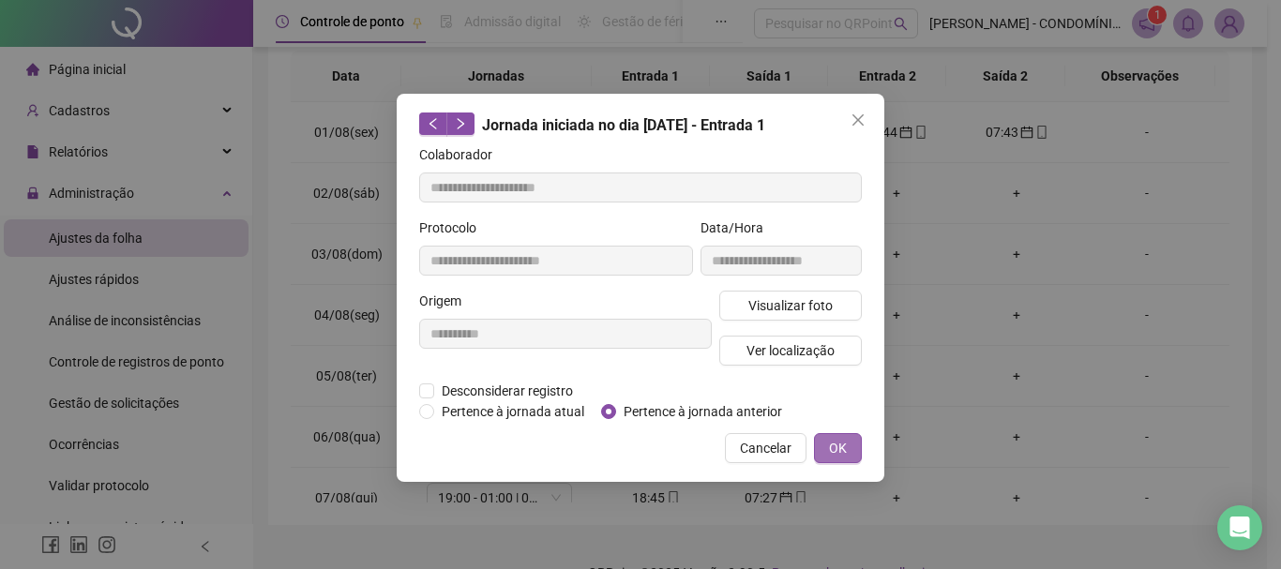
click at [842, 447] on span "OK" at bounding box center [838, 448] width 18 height 21
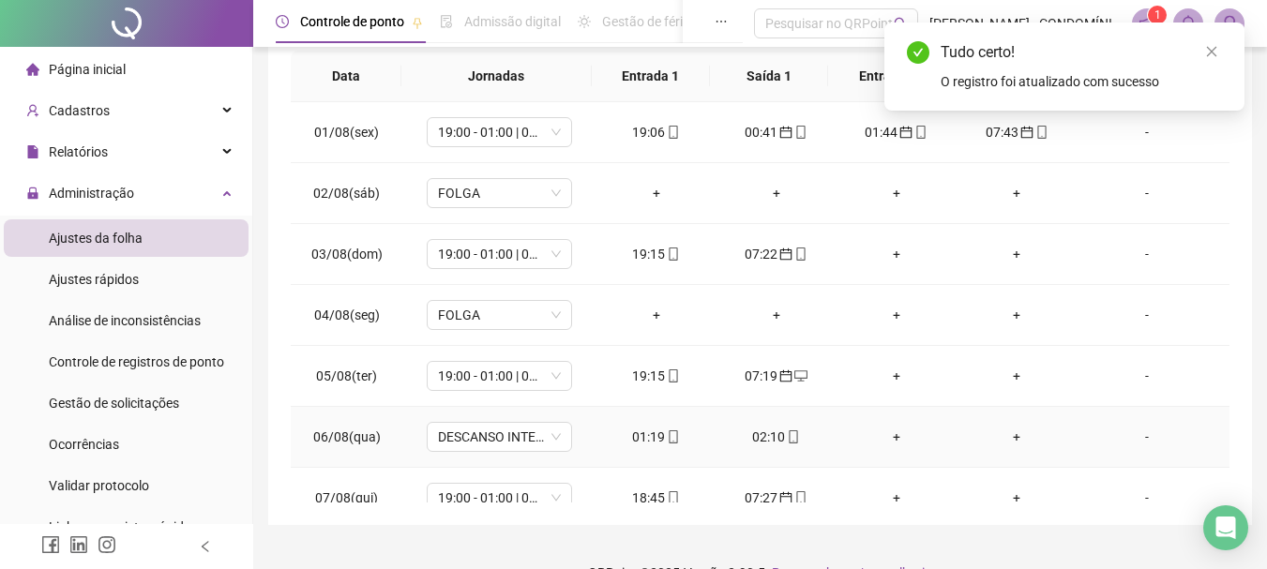
click at [768, 437] on div "02:10" at bounding box center [777, 437] width 90 height 21
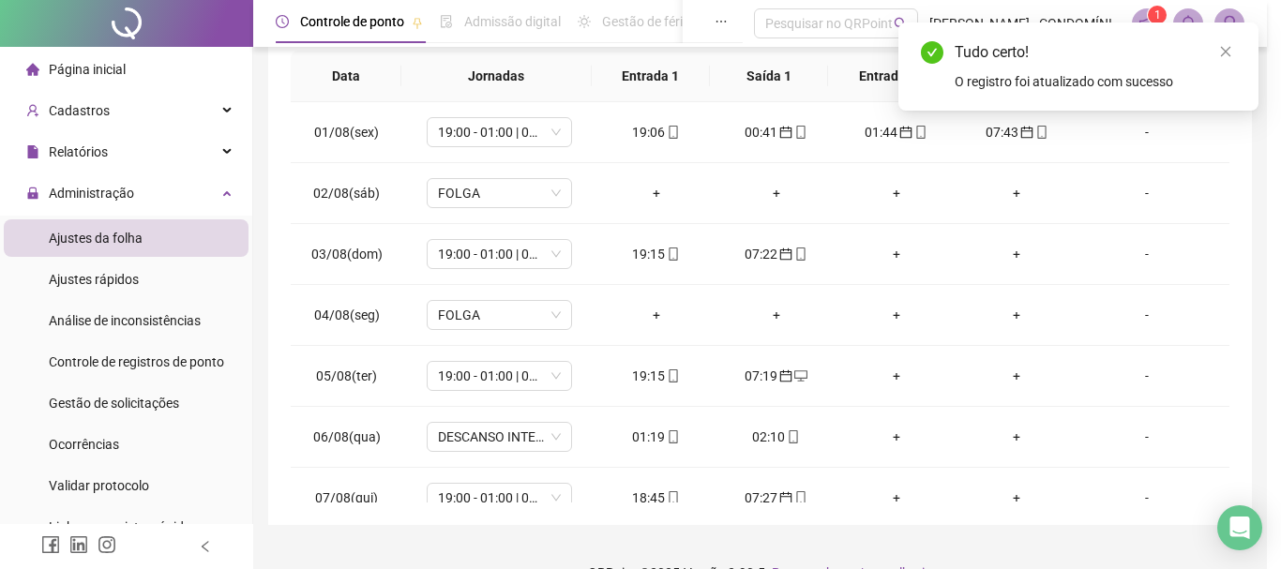
type input "**********"
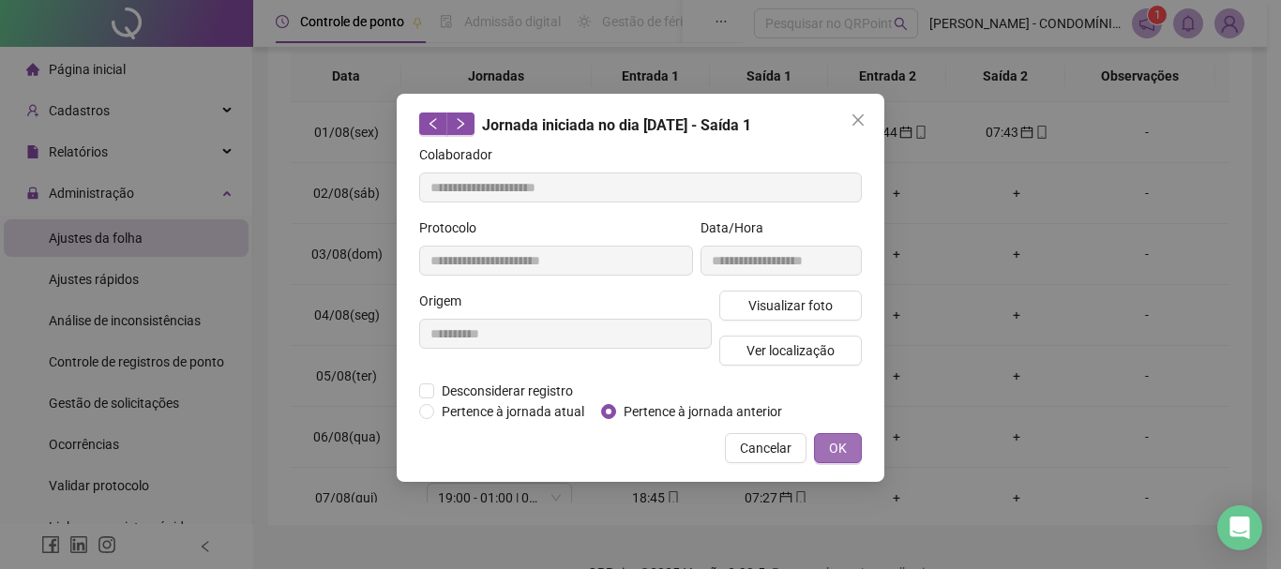
click at [838, 440] on span "OK" at bounding box center [838, 448] width 18 height 21
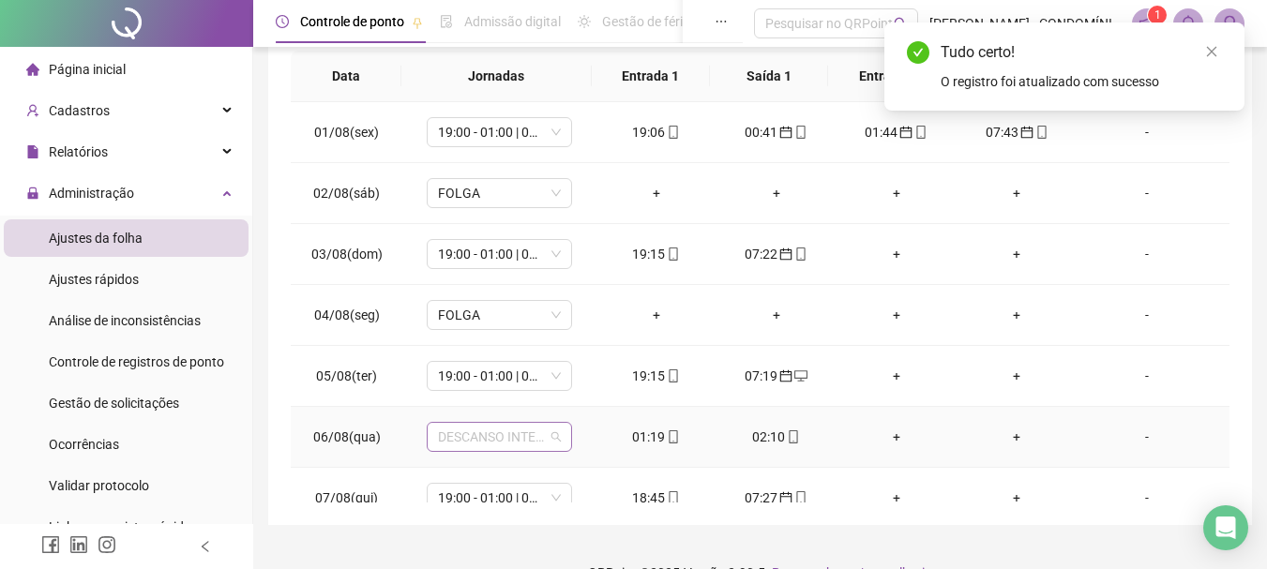
click at [486, 443] on span "DESCANSO INTER-JORNADA" at bounding box center [499, 437] width 123 height 28
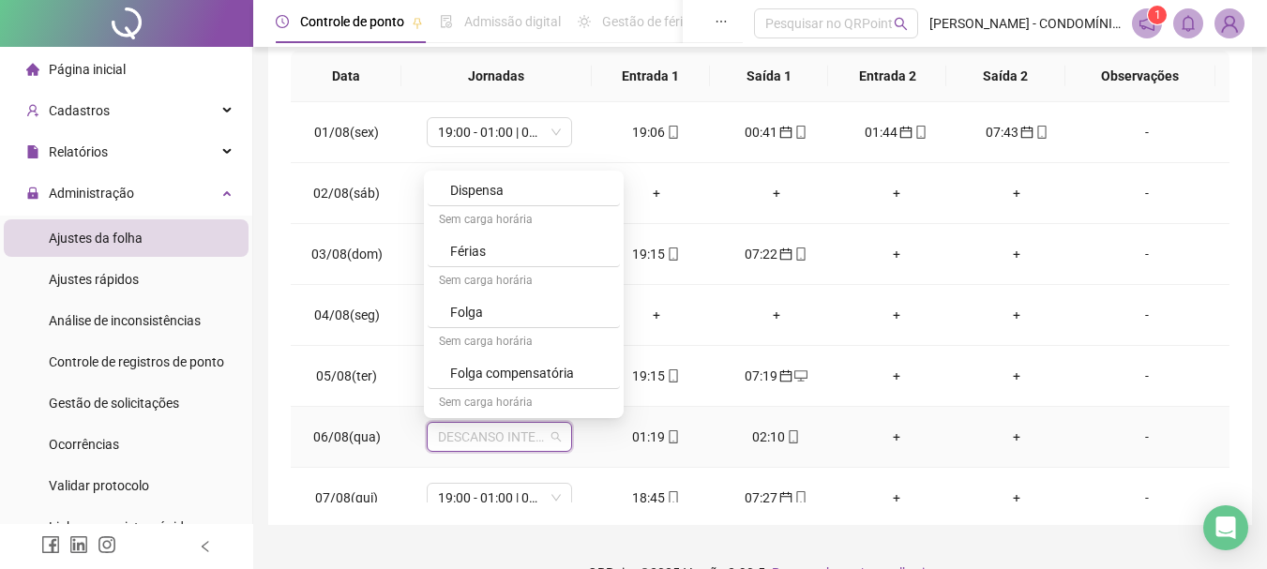
scroll to position [1345, 0]
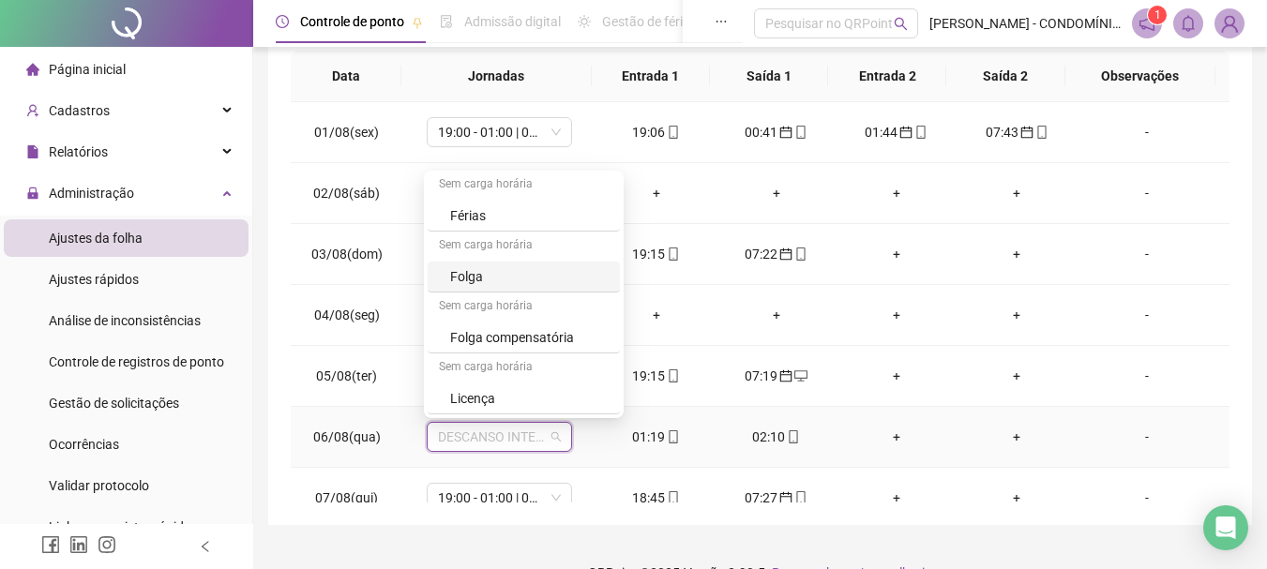
click at [478, 278] on div "Folga" at bounding box center [529, 276] width 158 height 21
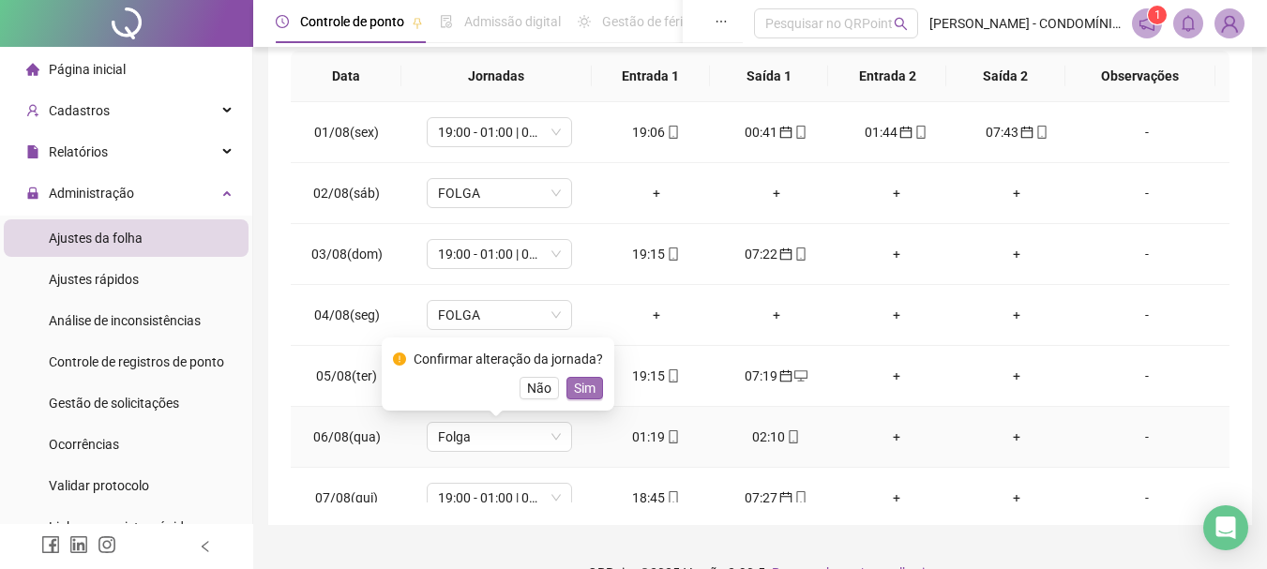
click at [582, 385] on span "Sim" at bounding box center [585, 388] width 22 height 21
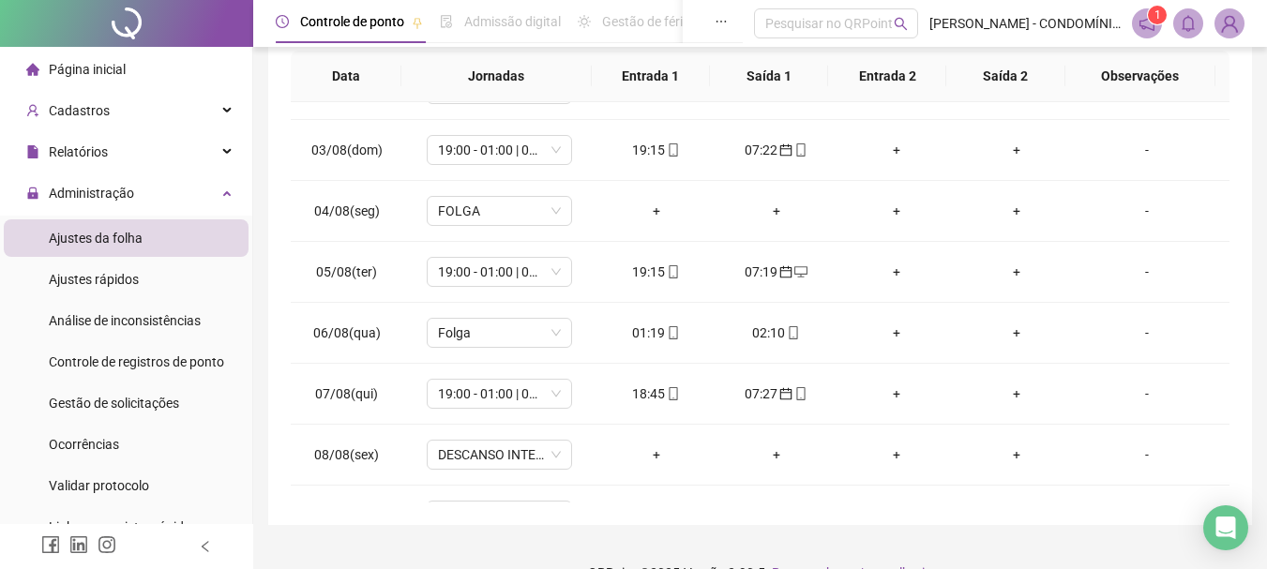
scroll to position [115, 0]
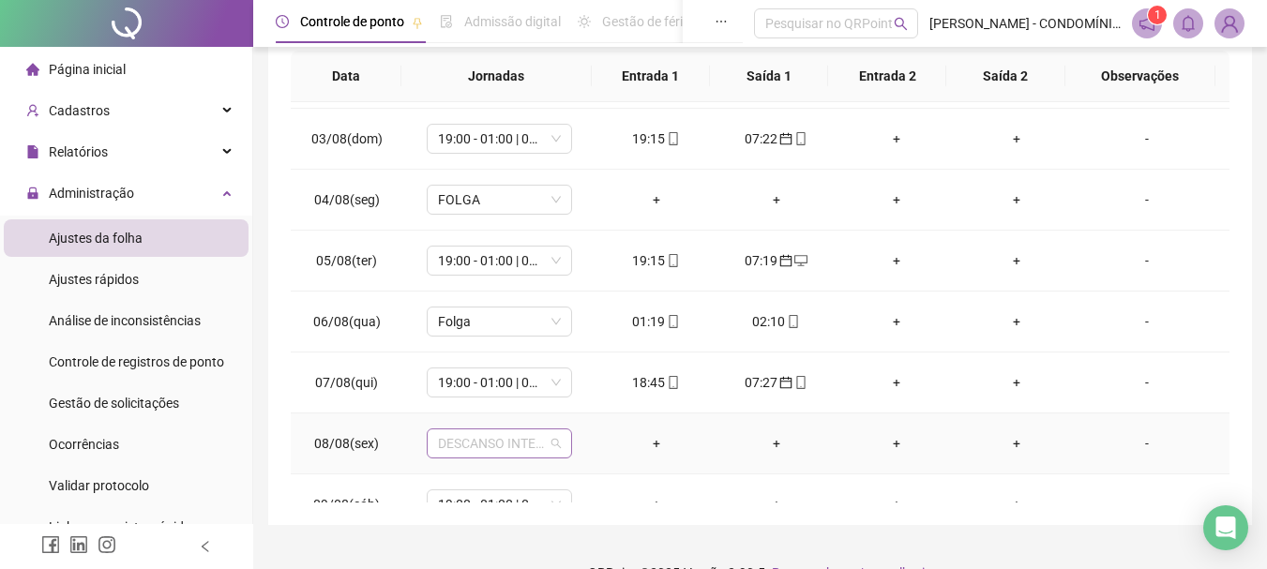
click at [475, 447] on span "DESCANSO INTER-JORNADA" at bounding box center [499, 444] width 123 height 28
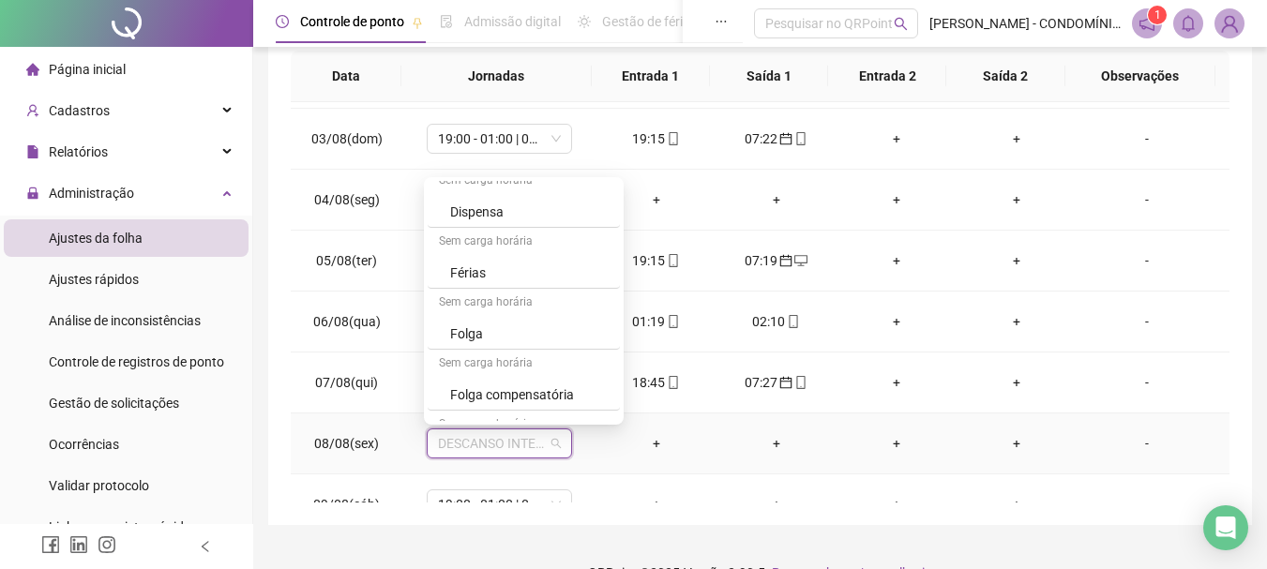
scroll to position [1309, 0]
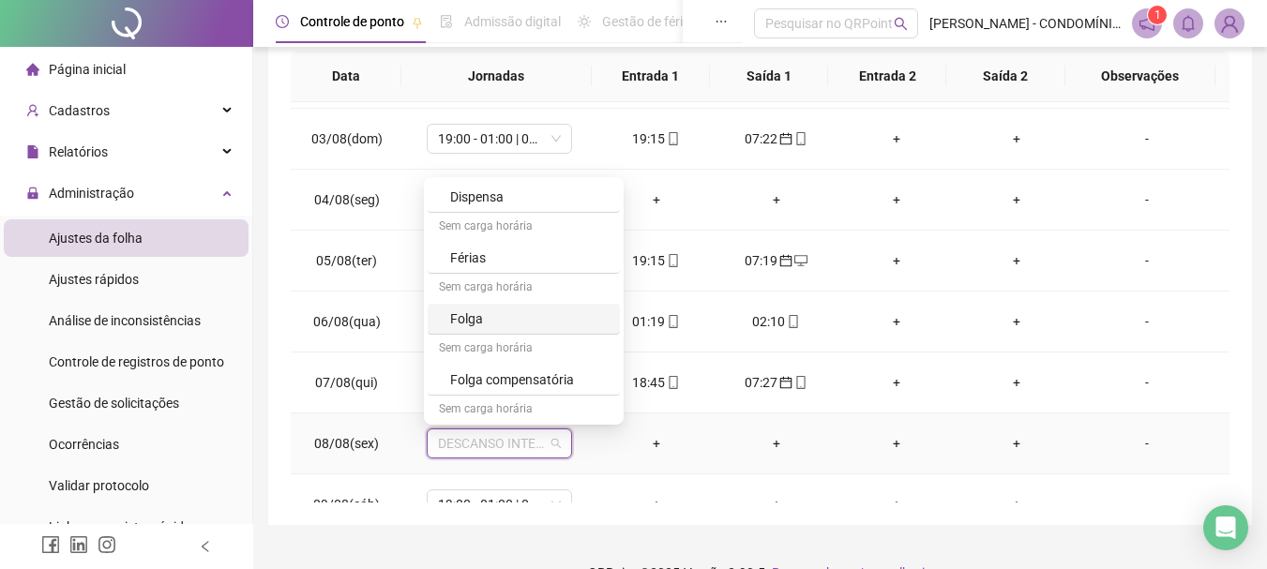
click at [471, 316] on div "Folga" at bounding box center [529, 319] width 158 height 21
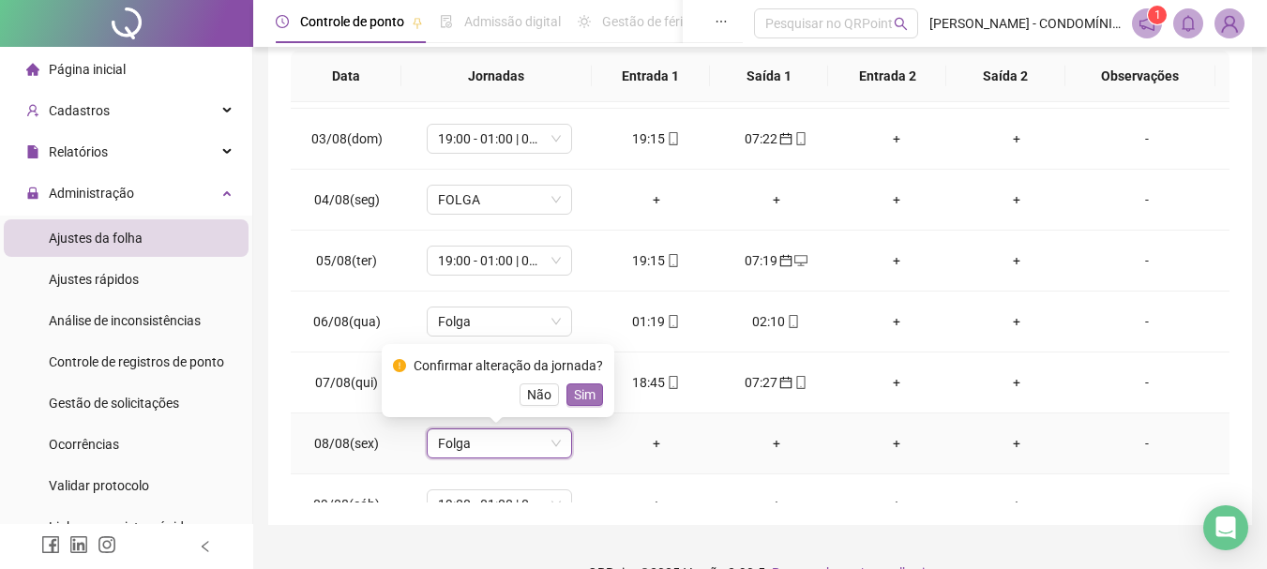
click at [578, 402] on span "Sim" at bounding box center [585, 395] width 22 height 21
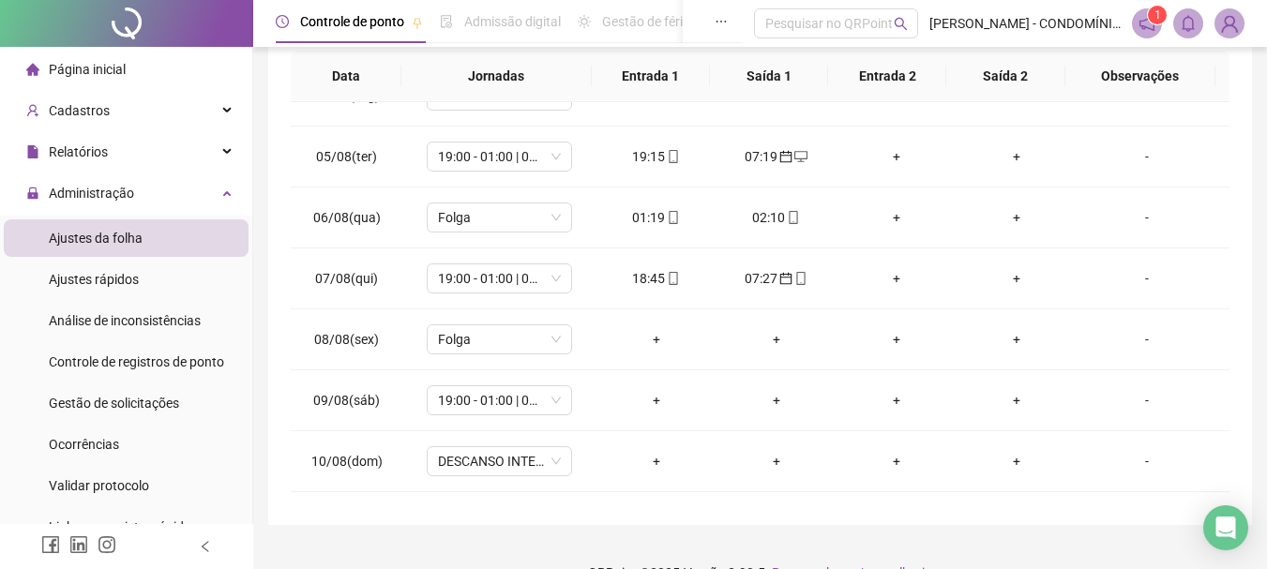
scroll to position [231, 0]
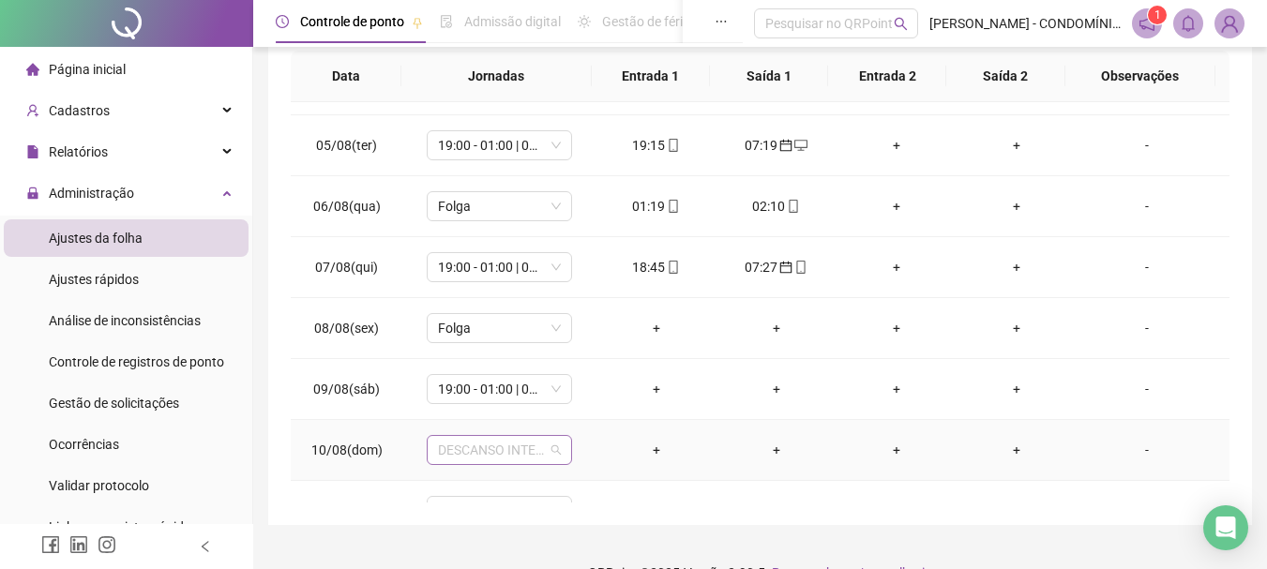
click at [477, 449] on span "DESCANSO INTER-JORNADA" at bounding box center [499, 450] width 123 height 28
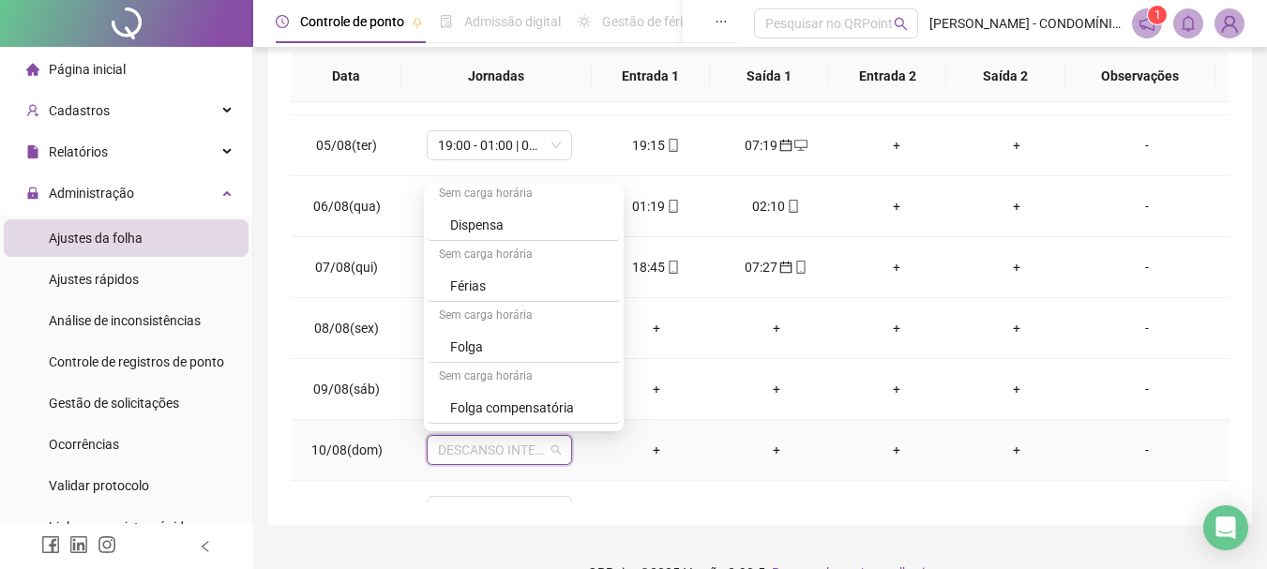
scroll to position [1294, 0]
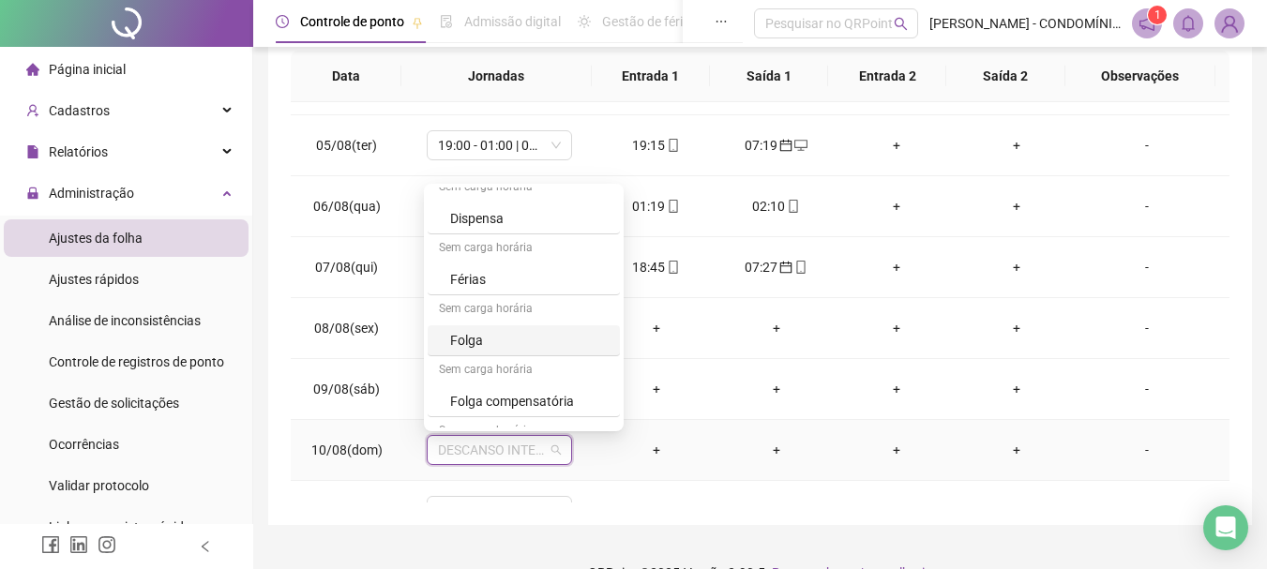
click at [462, 339] on div "Folga" at bounding box center [529, 340] width 158 height 21
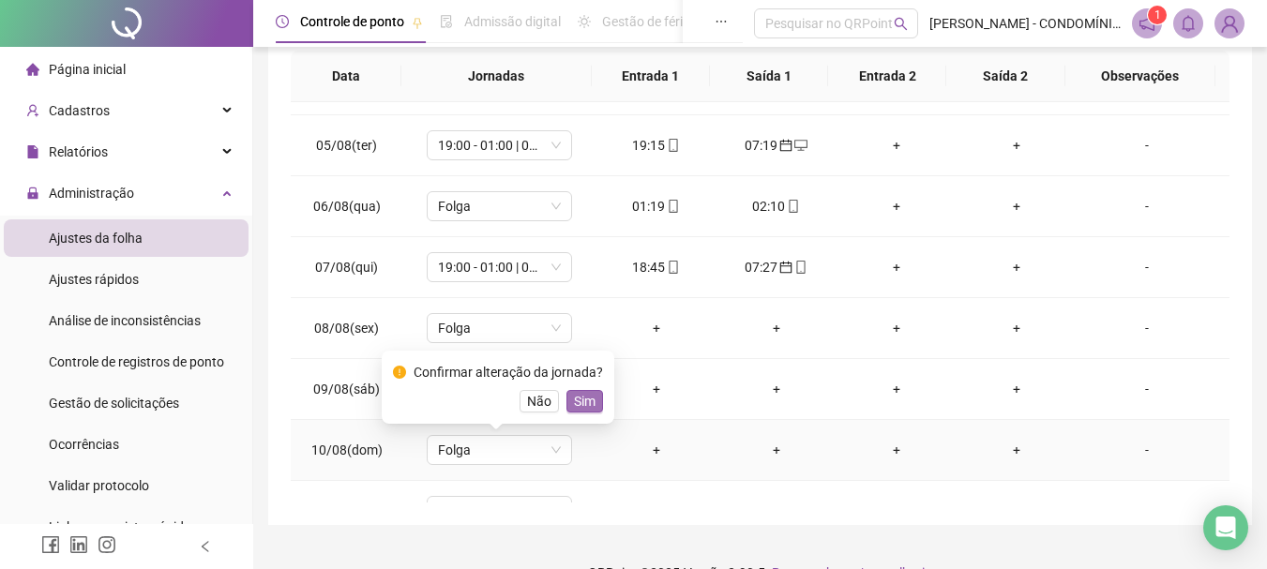
click at [578, 402] on span "Sim" at bounding box center [585, 401] width 22 height 21
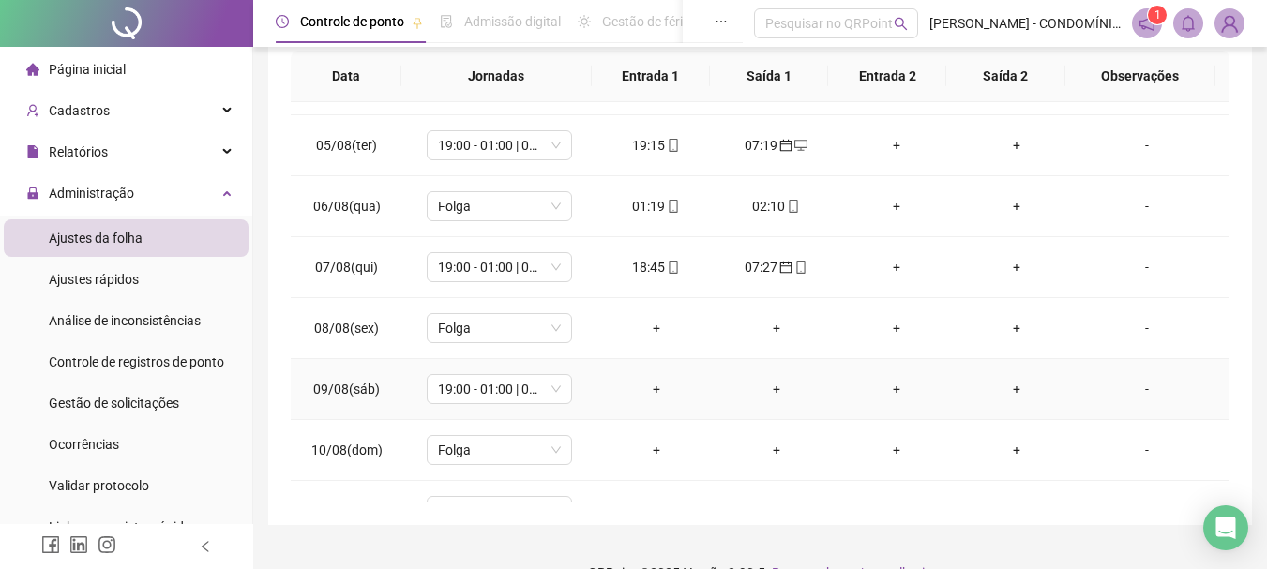
click at [1137, 388] on div "-" at bounding box center [1147, 389] width 111 height 21
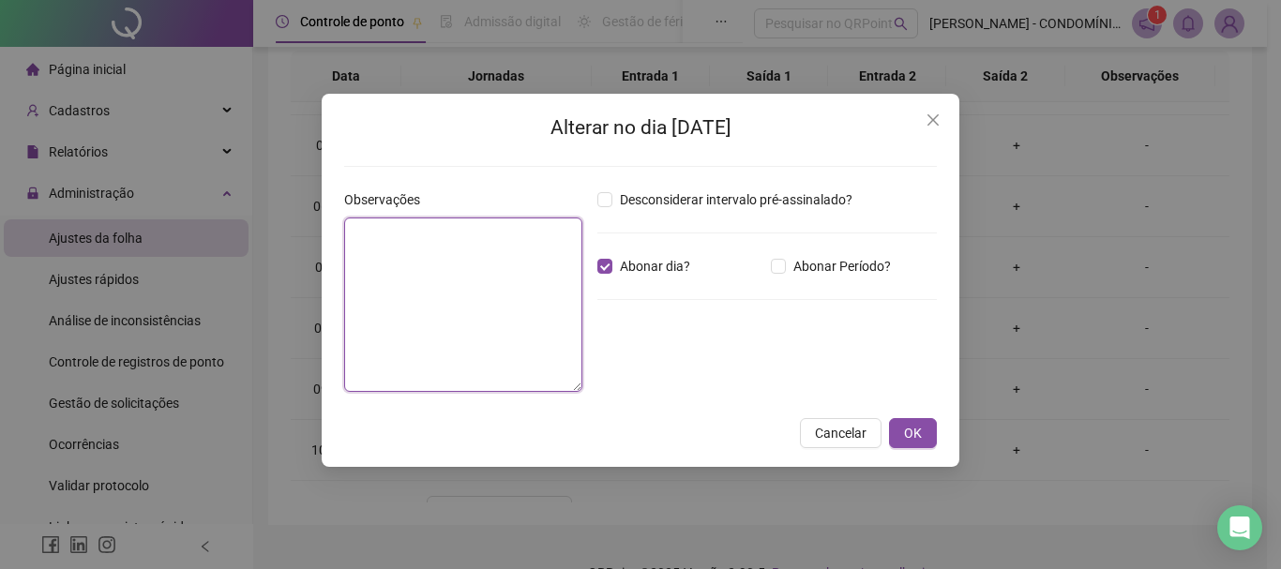
click at [511, 275] on textarea at bounding box center [463, 305] width 238 height 174
type textarea "*"
drag, startPoint x: 387, startPoint y: 275, endPoint x: 350, endPoint y: 230, distance: 58.6
click at [350, 230] on textarea "**********" at bounding box center [463, 305] width 238 height 174
click at [562, 337] on textarea "**********" at bounding box center [463, 305] width 238 height 174
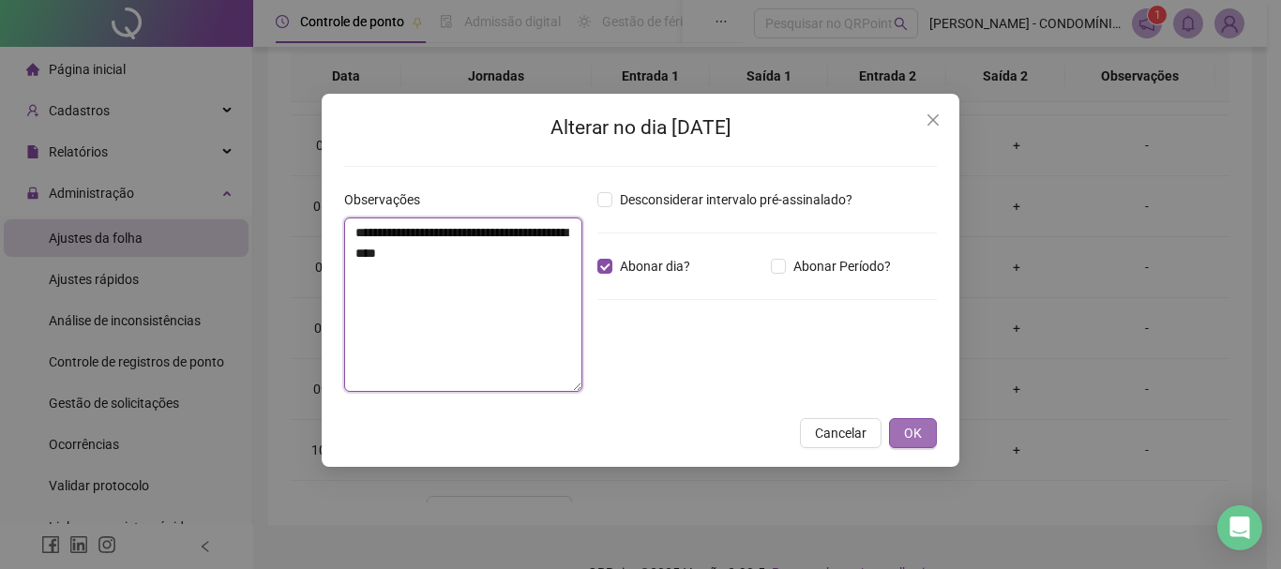
type textarea "**********"
click at [909, 431] on span "OK" at bounding box center [913, 433] width 18 height 21
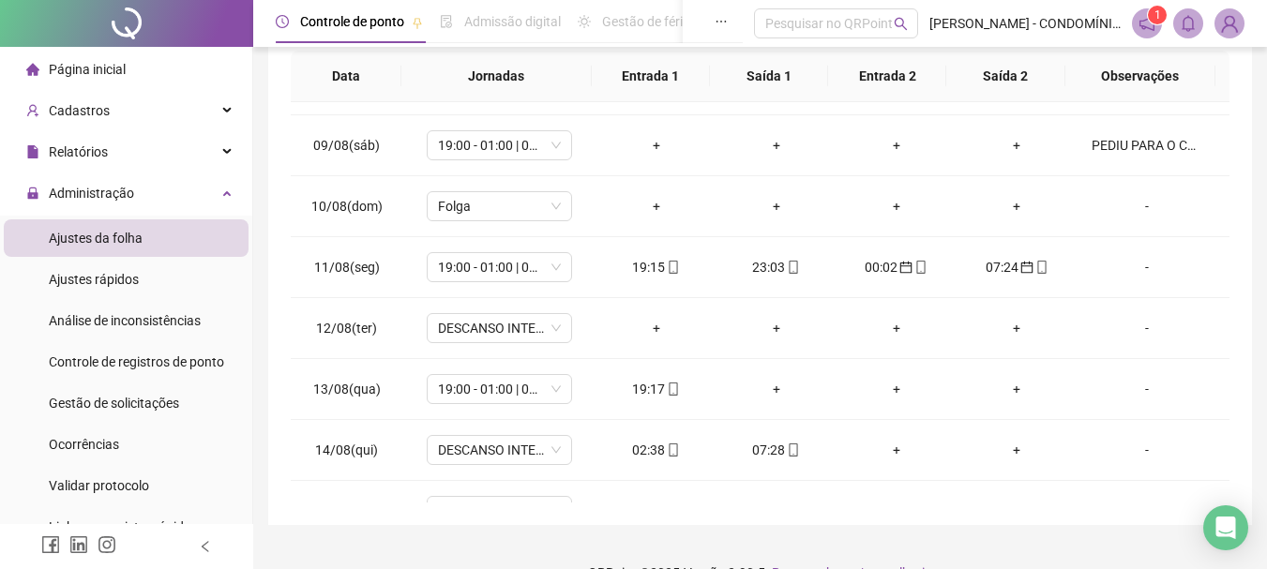
scroll to position [477, 0]
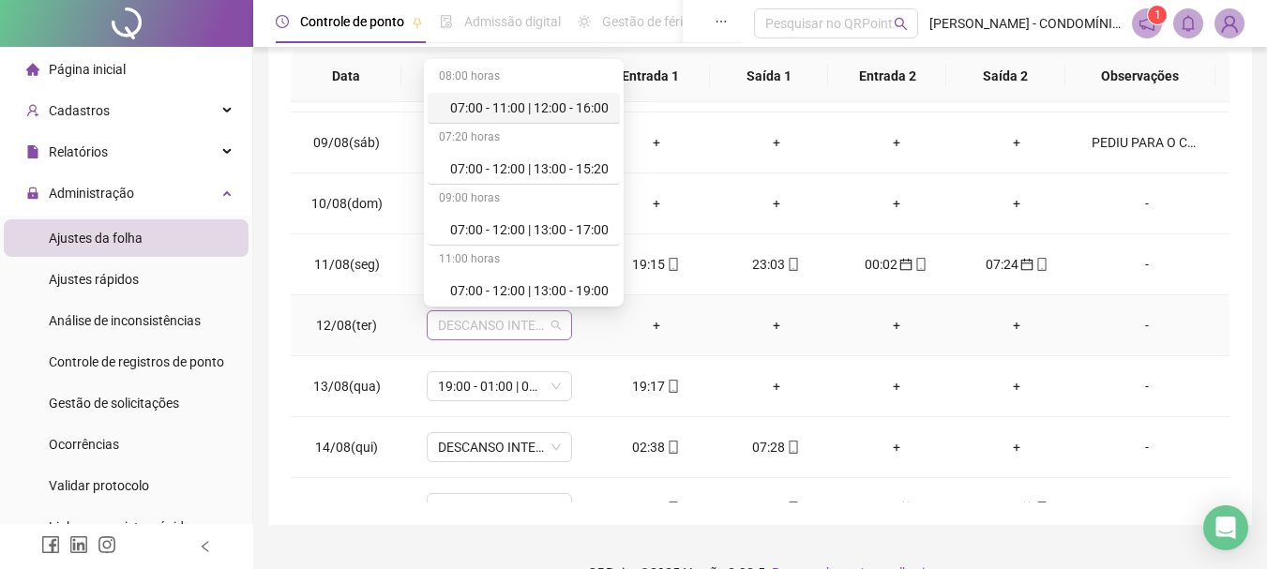
click at [453, 326] on span "DESCANSO INTER-JORNADA" at bounding box center [499, 325] width 123 height 28
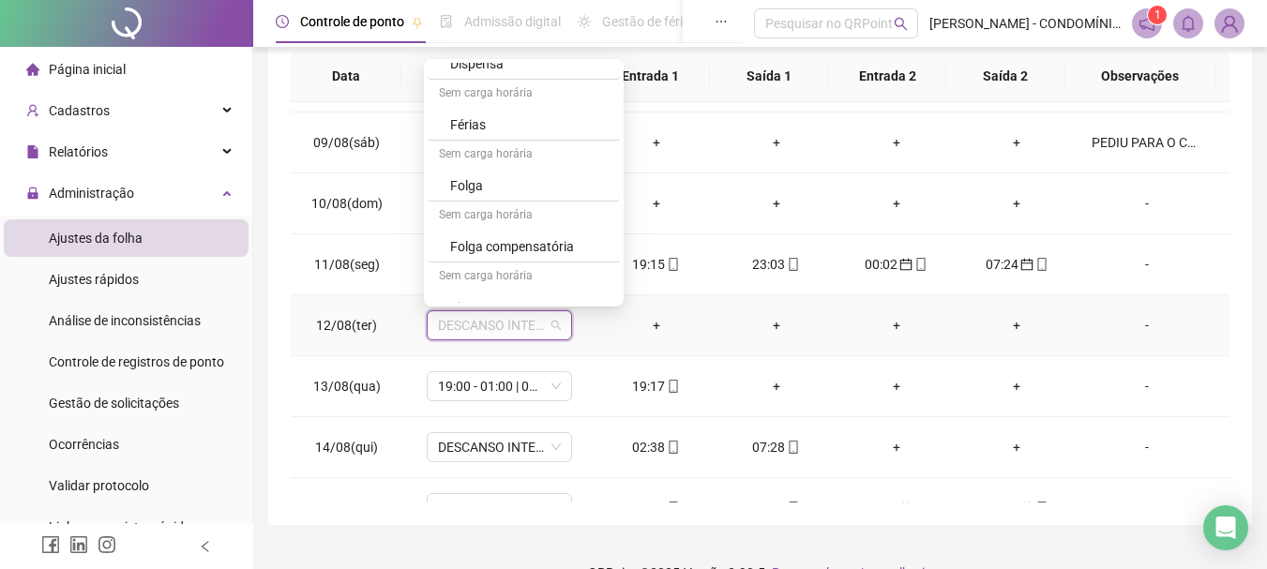
scroll to position [1325, 0]
click at [464, 187] on div "Folga" at bounding box center [529, 184] width 158 height 21
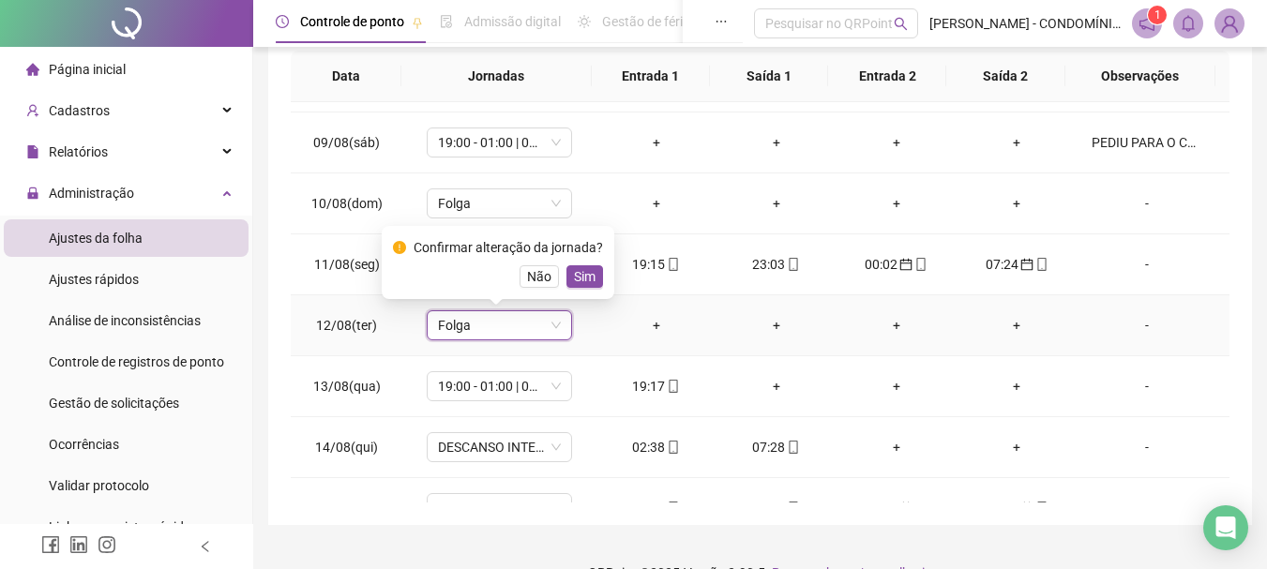
click at [583, 271] on span "Sim" at bounding box center [585, 276] width 22 height 21
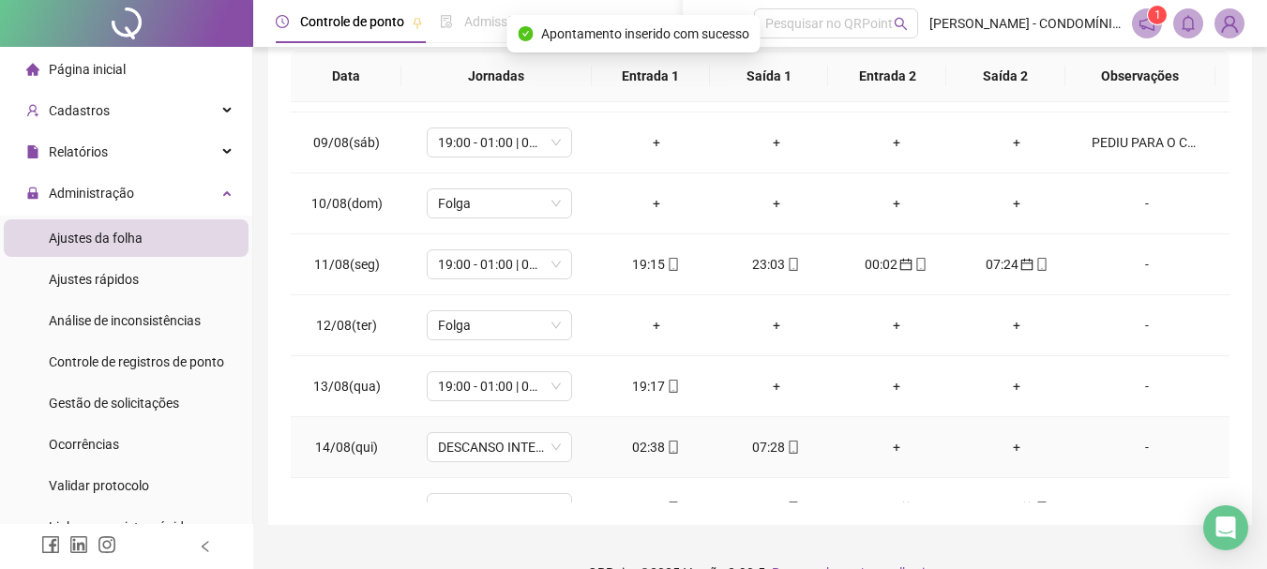
click at [642, 447] on div "02:38" at bounding box center [656, 447] width 90 height 21
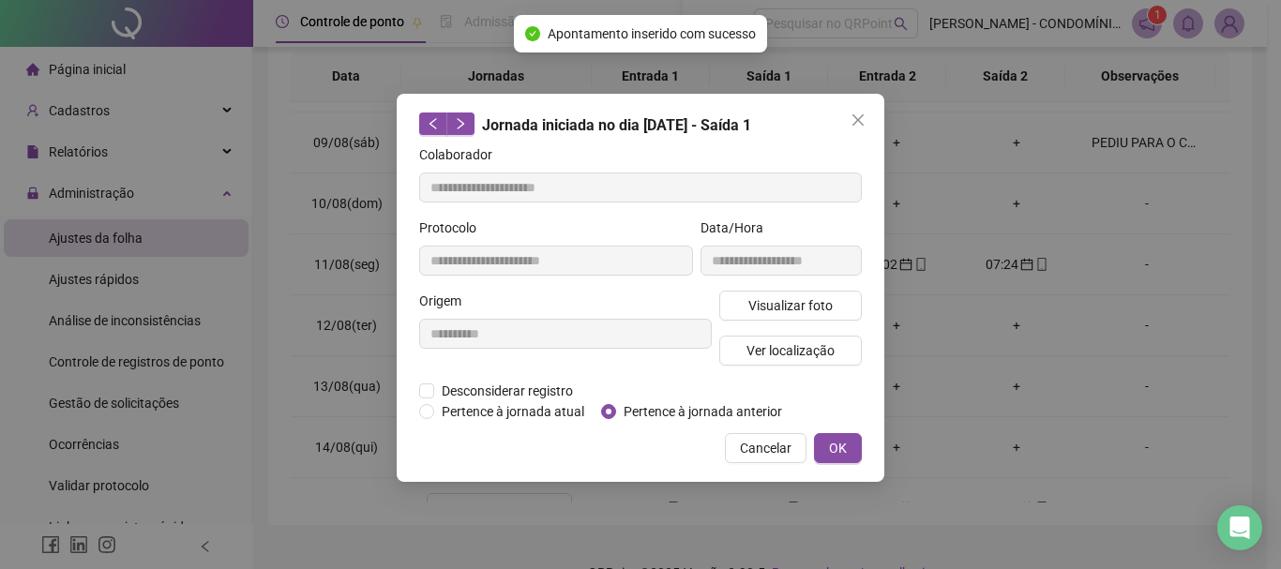
type input "**********"
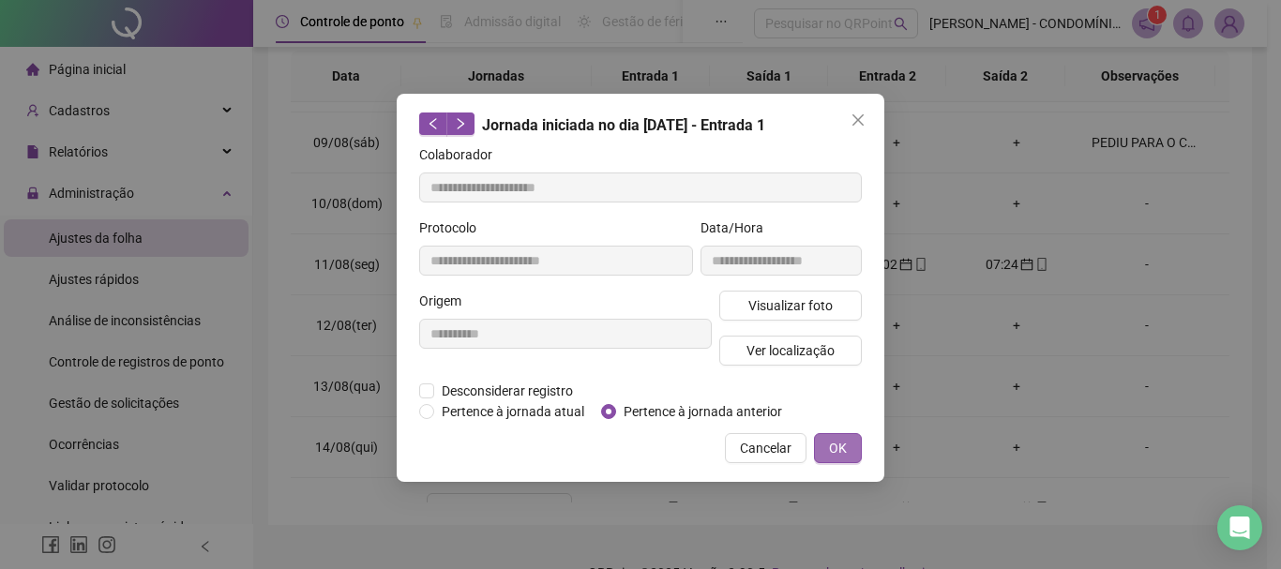
click at [833, 451] on span "OK" at bounding box center [838, 448] width 18 height 21
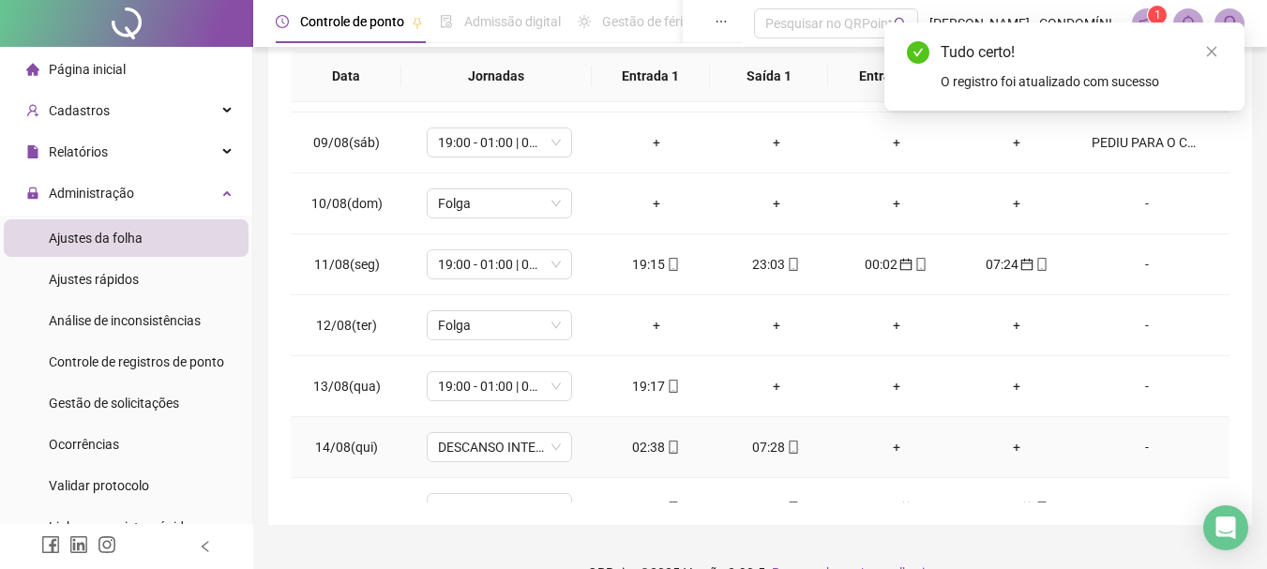
click at [764, 448] on div "07:28" at bounding box center [777, 447] width 90 height 21
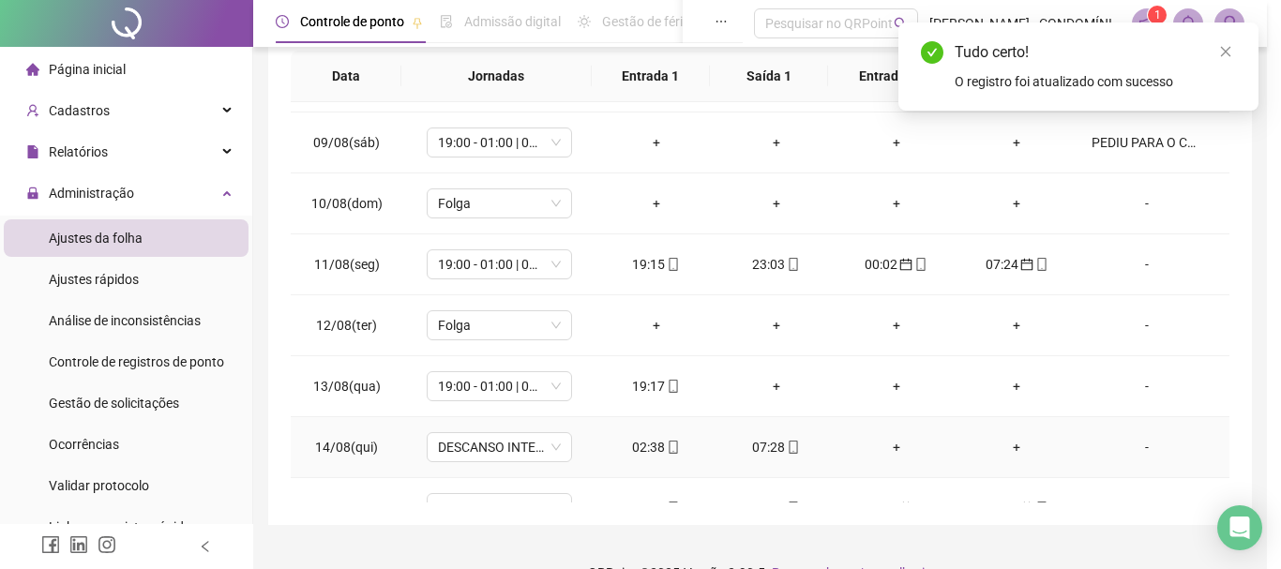
type input "**********"
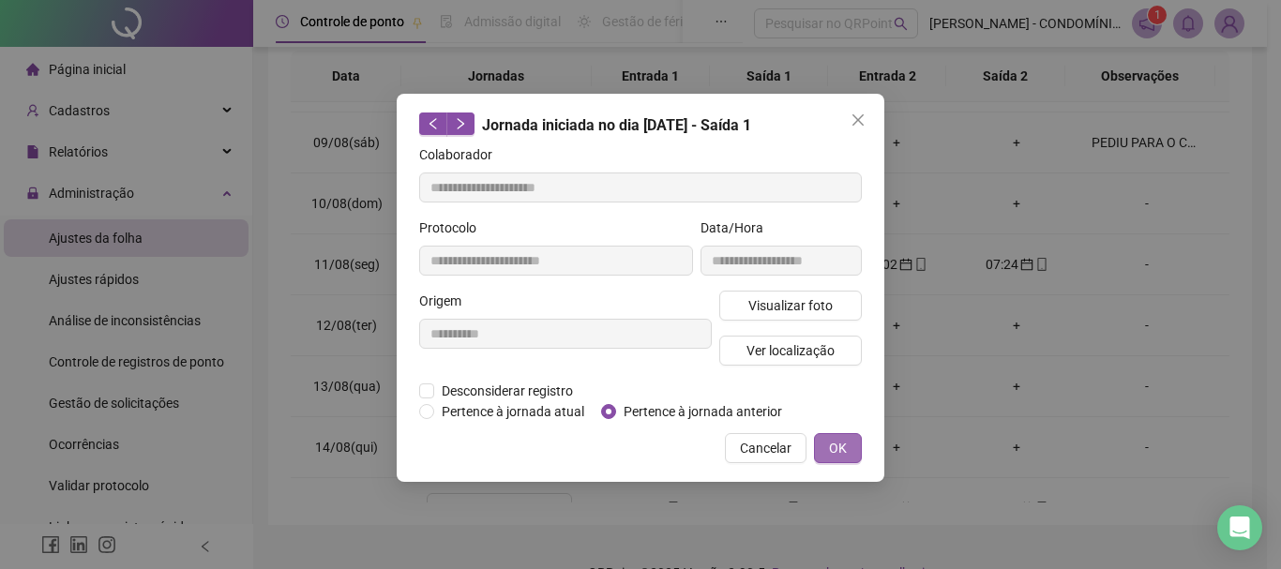
click at [844, 444] on span "OK" at bounding box center [838, 448] width 18 height 21
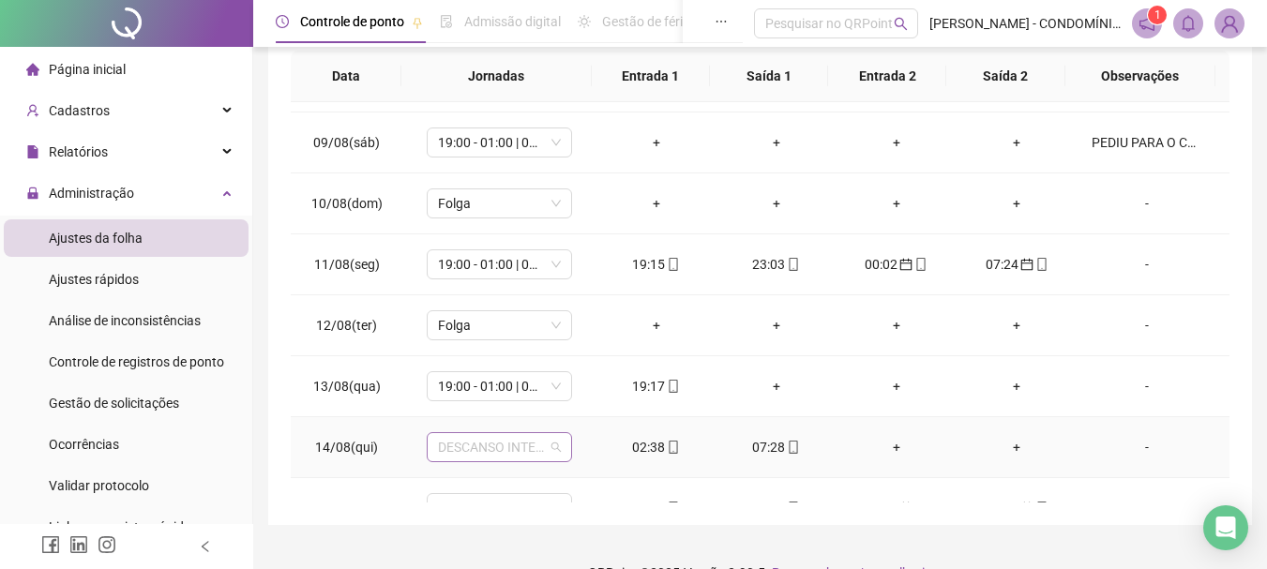
click at [459, 440] on span "DESCANSO INTER-JORNADA" at bounding box center [499, 447] width 123 height 28
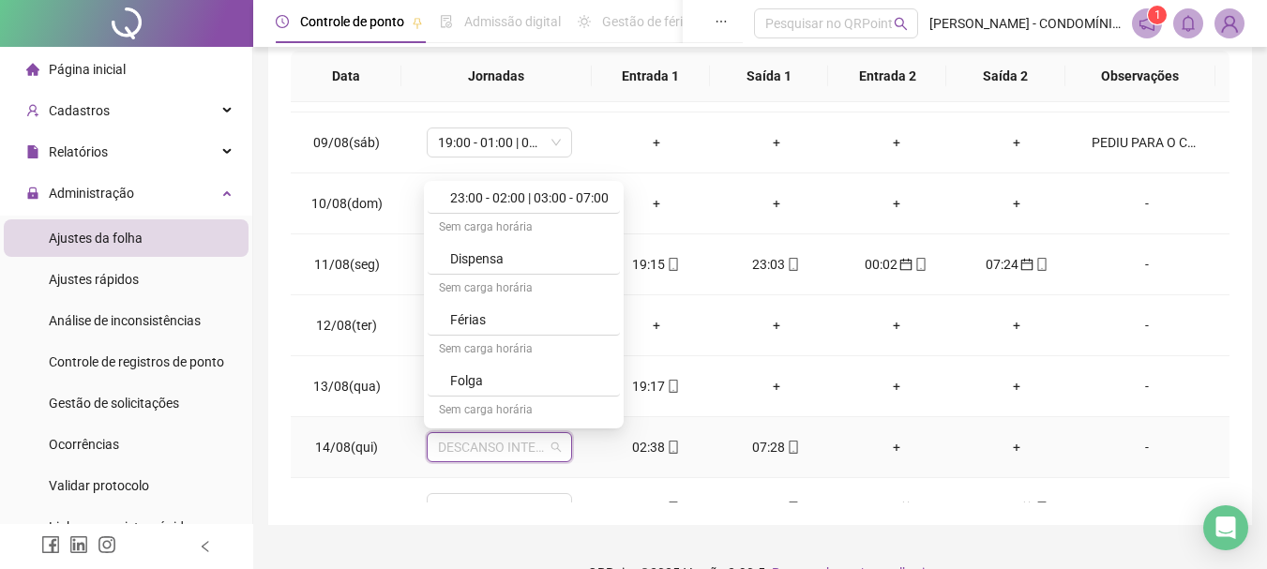
scroll to position [1288, 0]
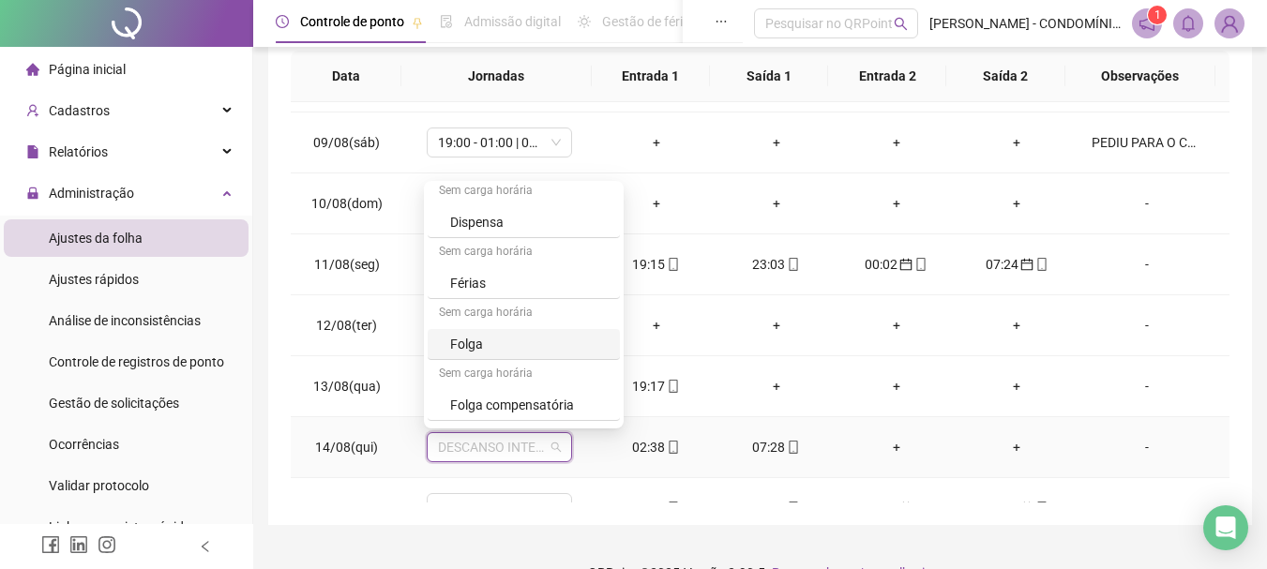
click at [458, 343] on div "Folga" at bounding box center [529, 344] width 158 height 21
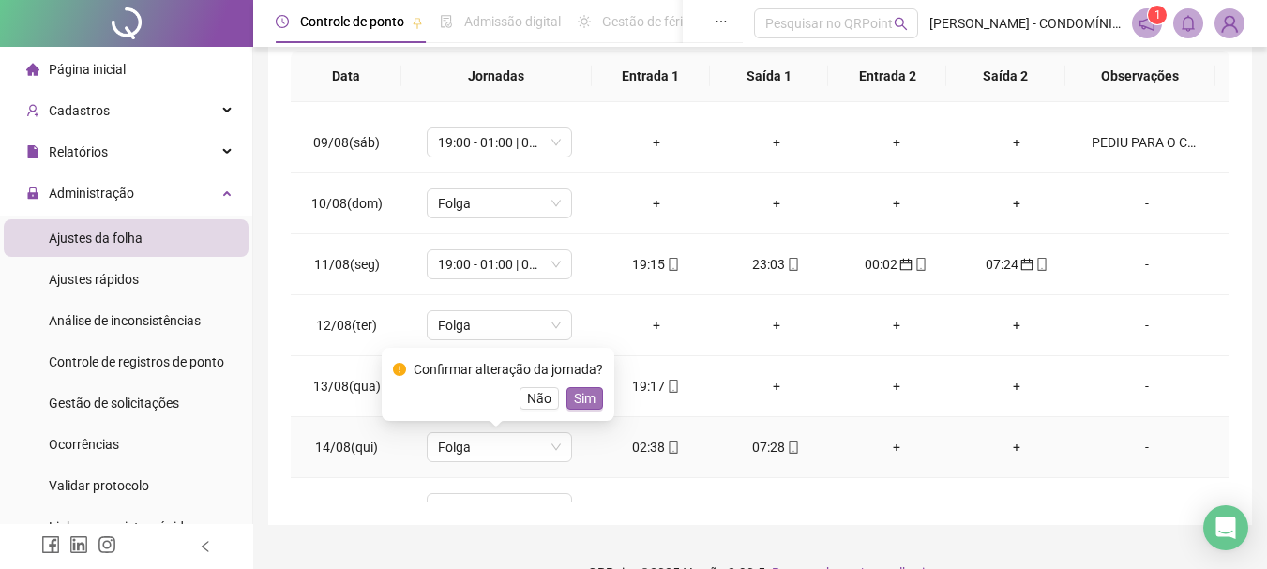
click at [575, 398] on span "Sim" at bounding box center [585, 398] width 22 height 21
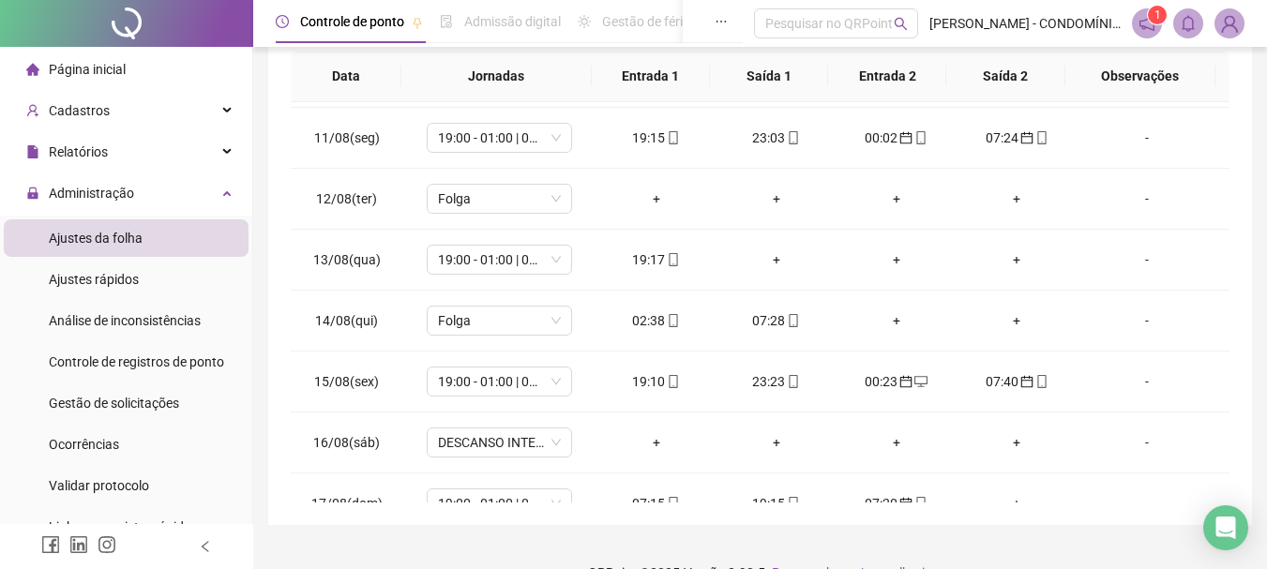
scroll to position [618, 0]
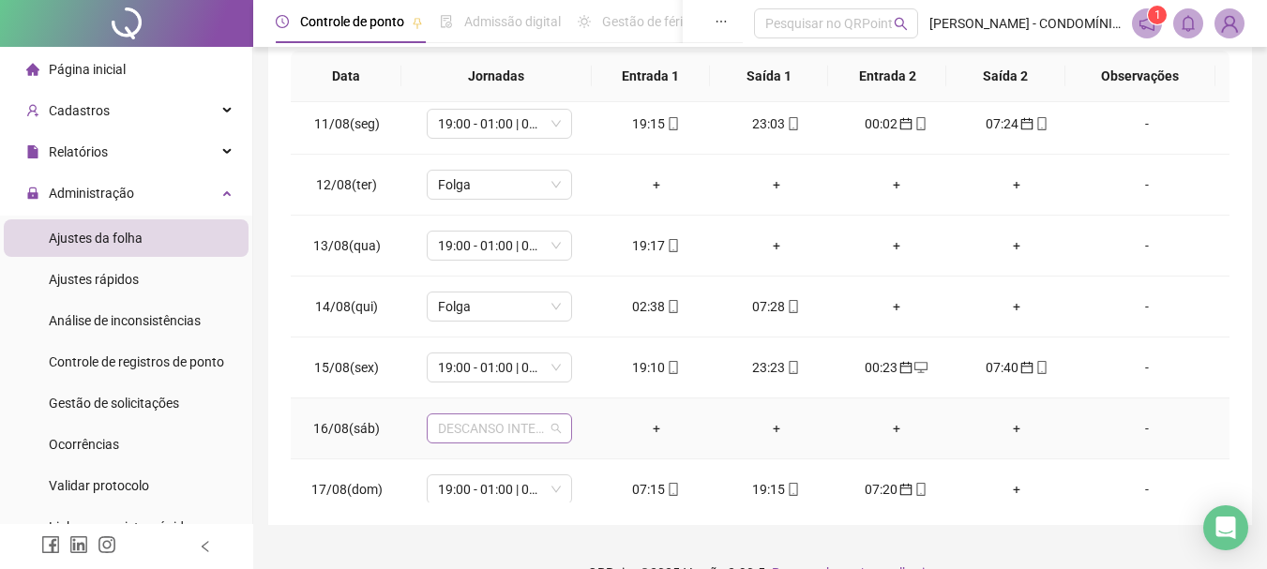
click at [457, 433] on span "DESCANSO INTER-JORNADA" at bounding box center [499, 429] width 123 height 28
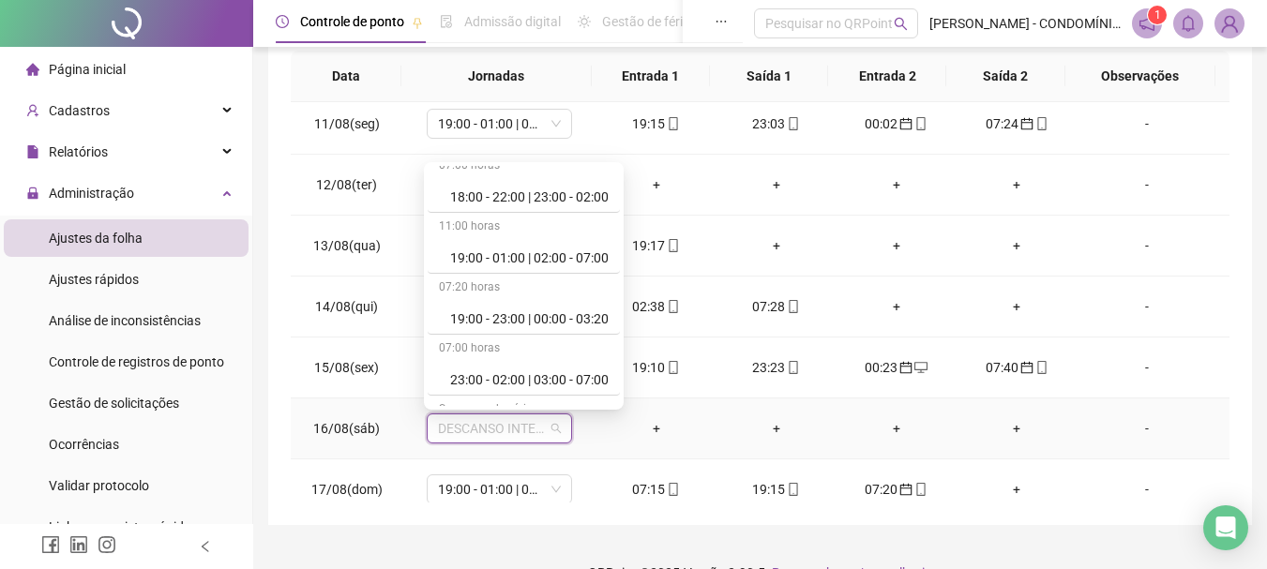
scroll to position [1345, 0]
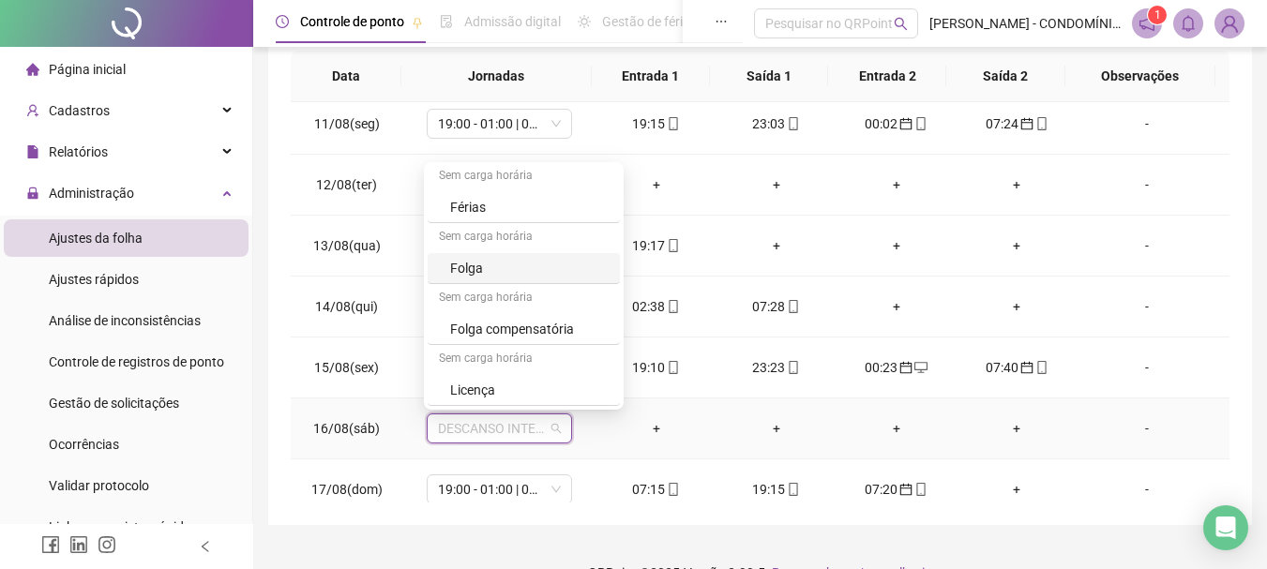
click at [468, 262] on div "Folga" at bounding box center [529, 268] width 158 height 21
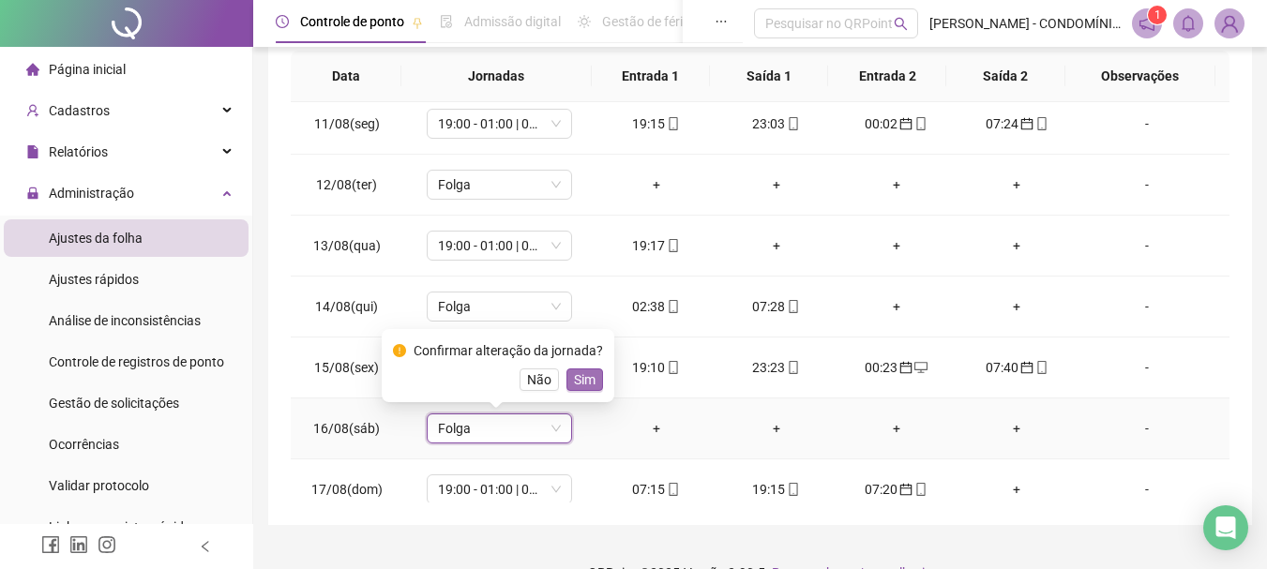
click at [585, 381] on span "Sim" at bounding box center [585, 380] width 22 height 21
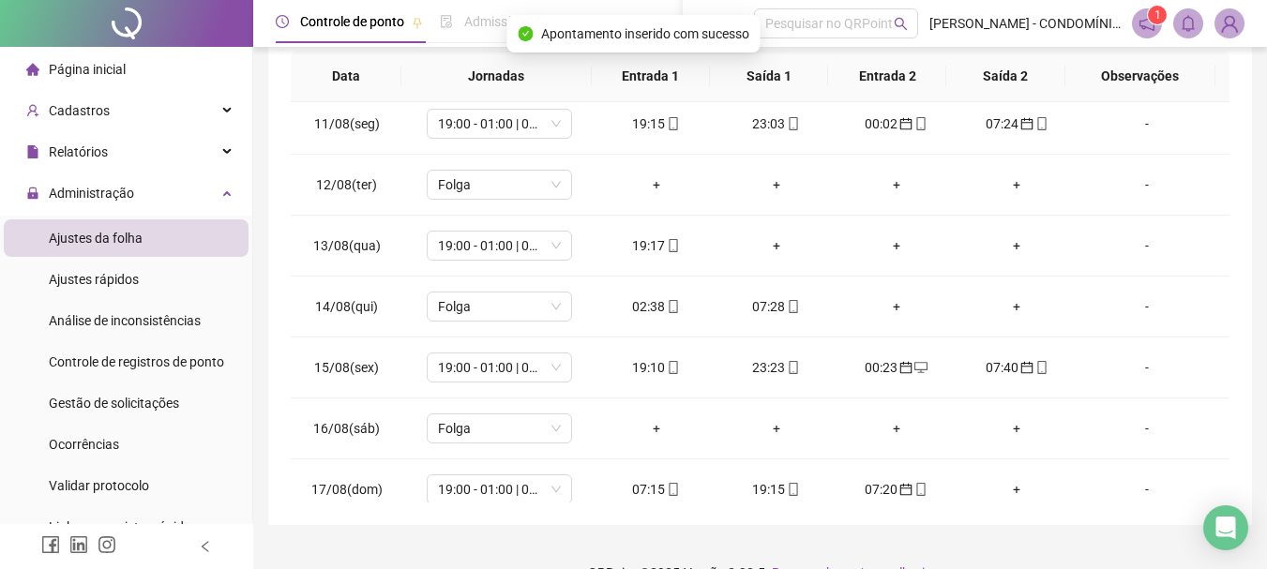
click at [1242, 329] on div "**********" at bounding box center [760, 102] width 984 height 846
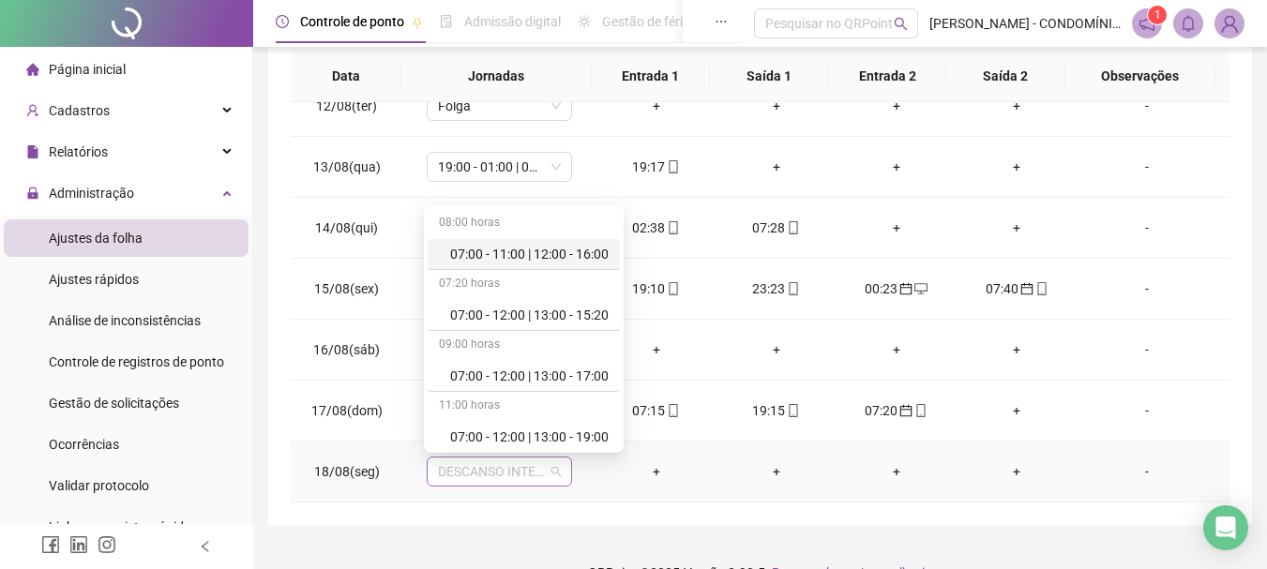
click at [489, 467] on span "DESCANSO INTER-JORNADA" at bounding box center [499, 472] width 123 height 28
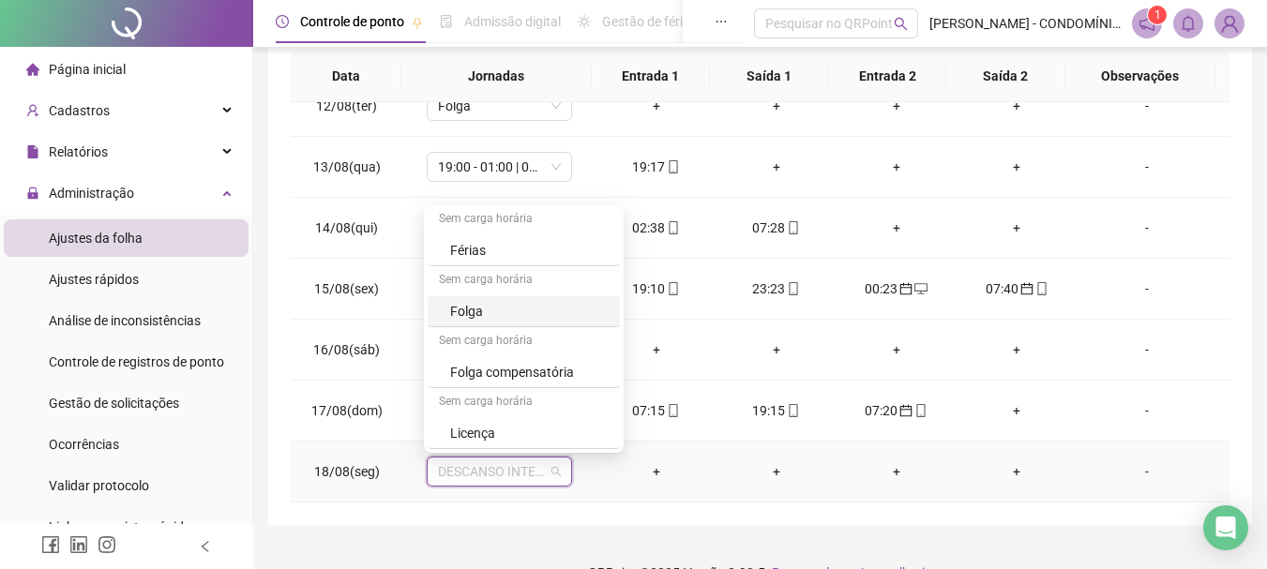
click at [473, 307] on div "Folga" at bounding box center [529, 311] width 158 height 21
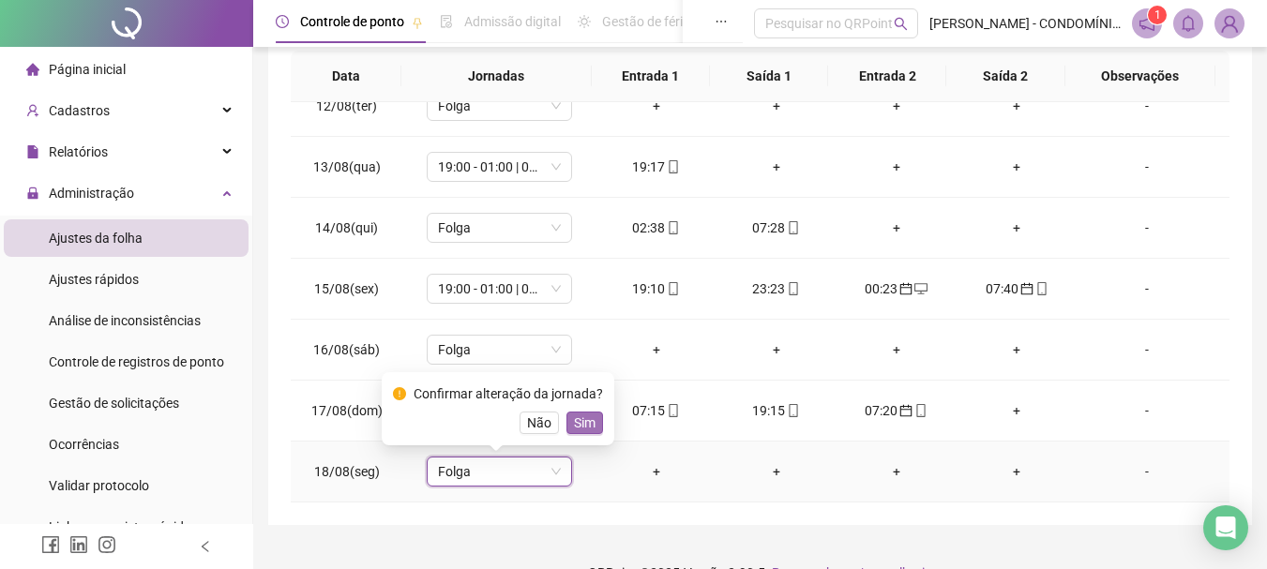
click at [578, 417] on span "Sim" at bounding box center [585, 423] width 22 height 21
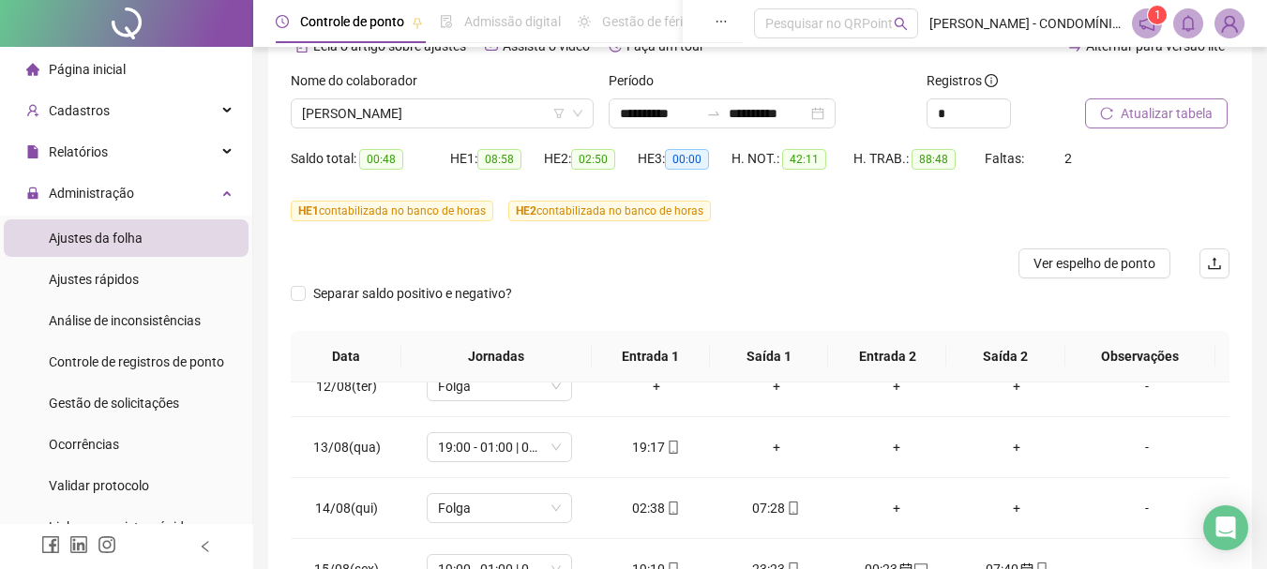
scroll to position [74, 0]
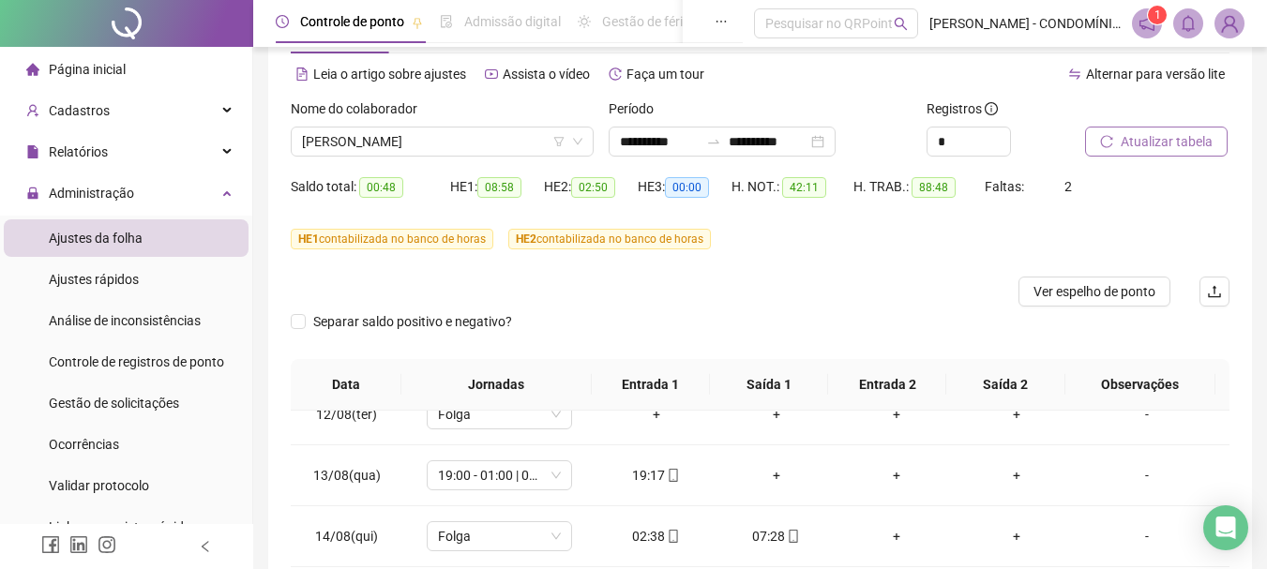
click at [1145, 135] on span "Atualizar tabela" at bounding box center [1167, 141] width 92 height 21
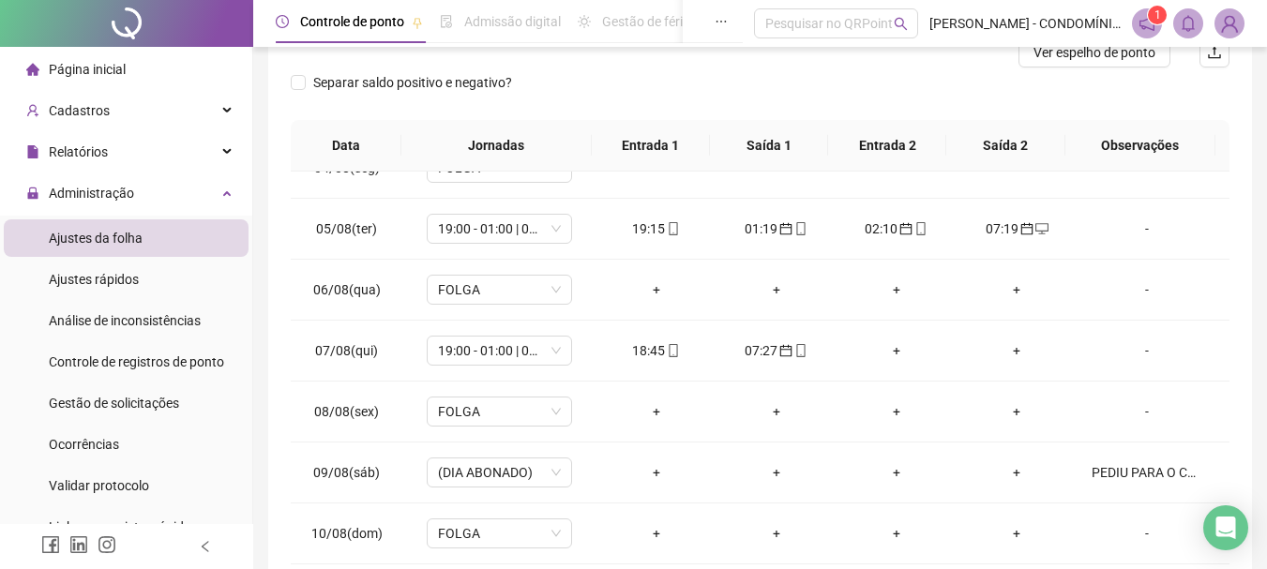
scroll to position [228, 0]
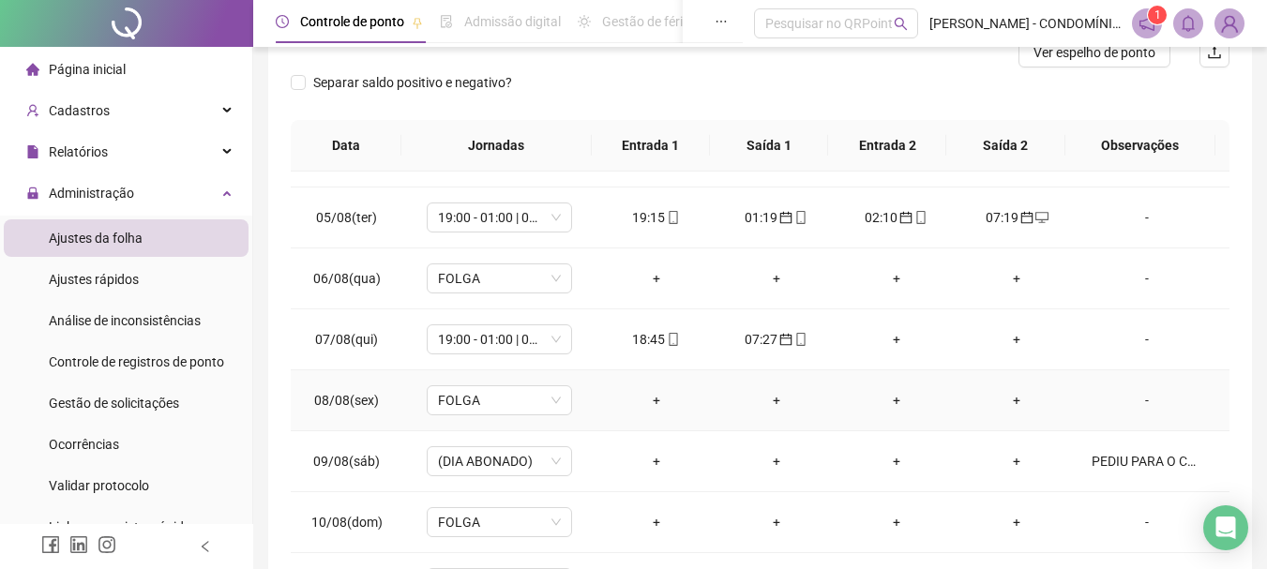
click at [648, 400] on div "+" at bounding box center [656, 400] width 90 height 21
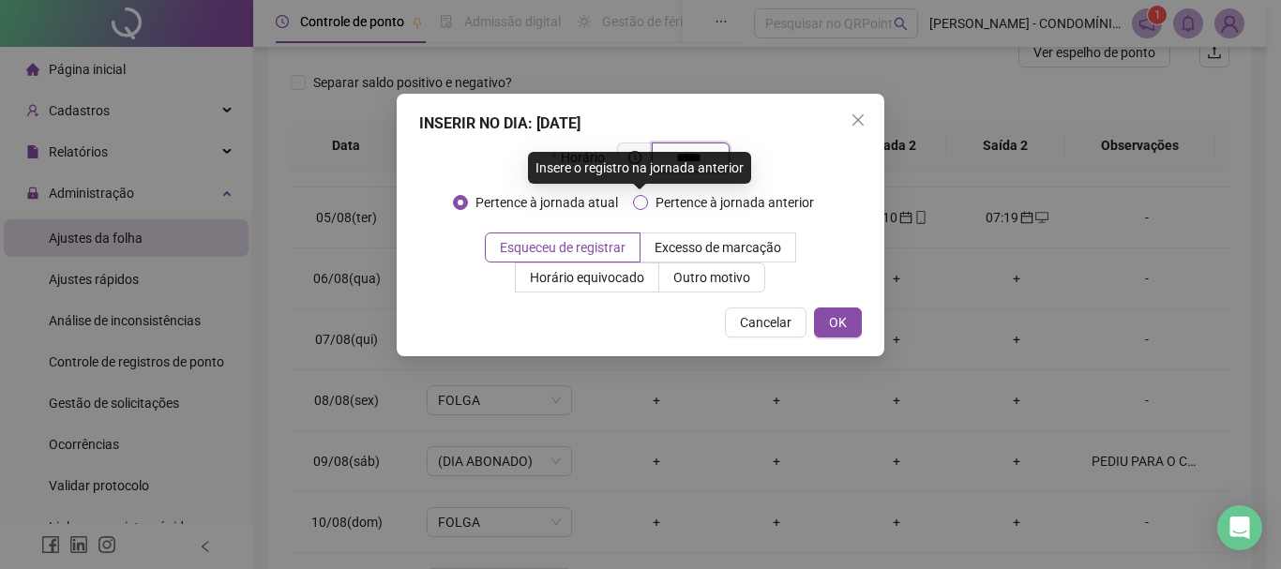
type input "*****"
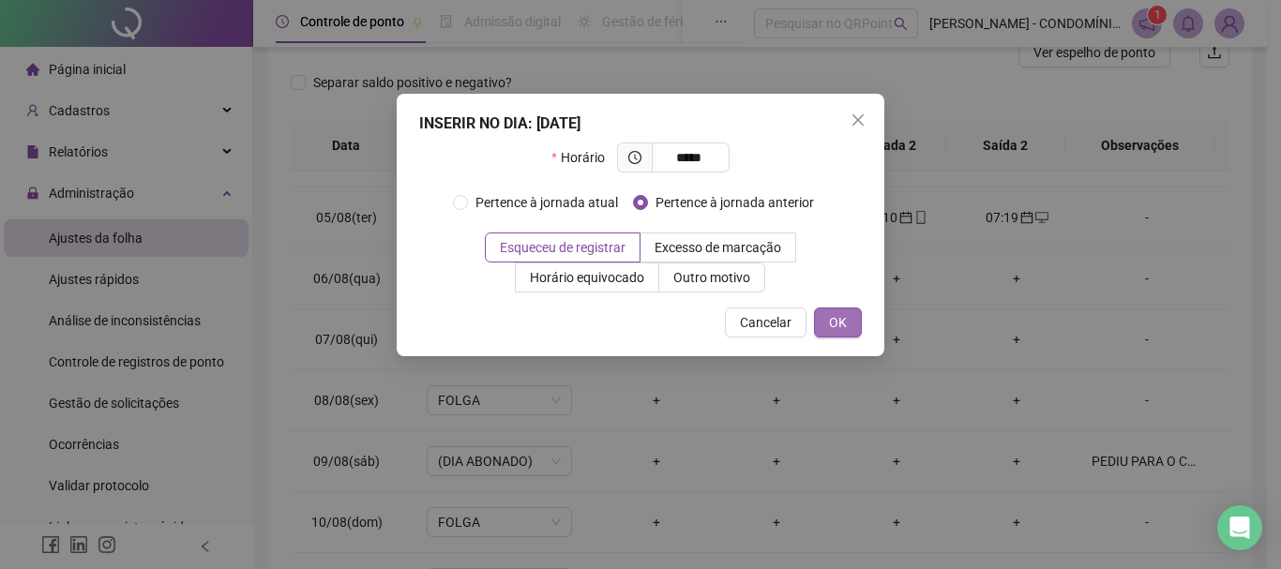
click at [841, 321] on span "OK" at bounding box center [838, 322] width 18 height 21
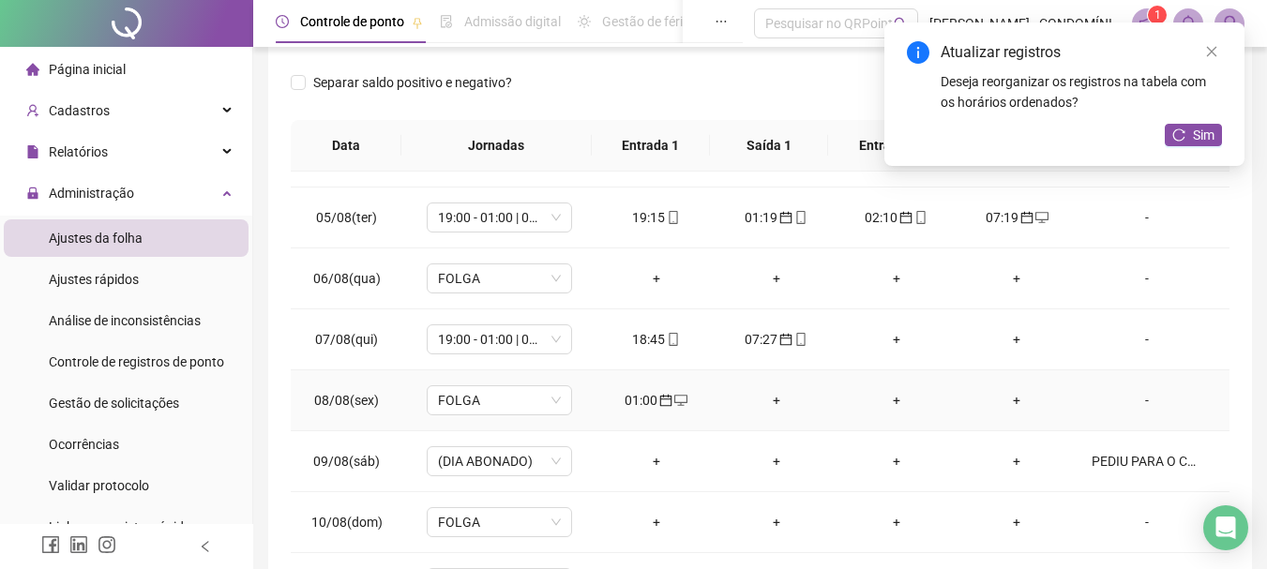
click at [766, 401] on div "+" at bounding box center [777, 400] width 90 height 21
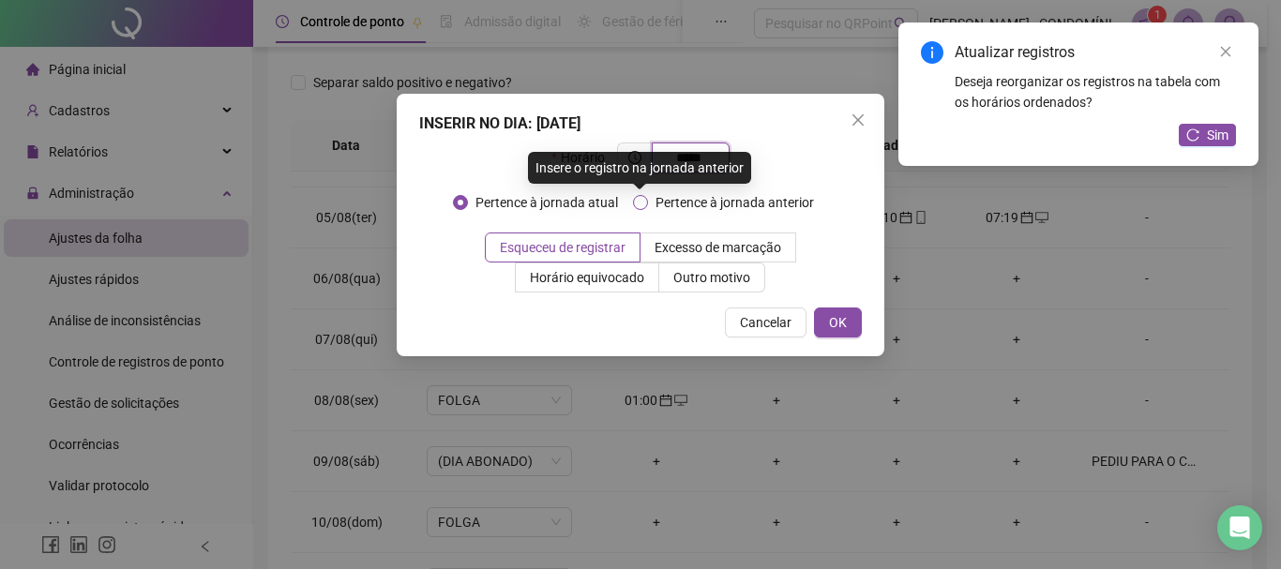
type input "*****"
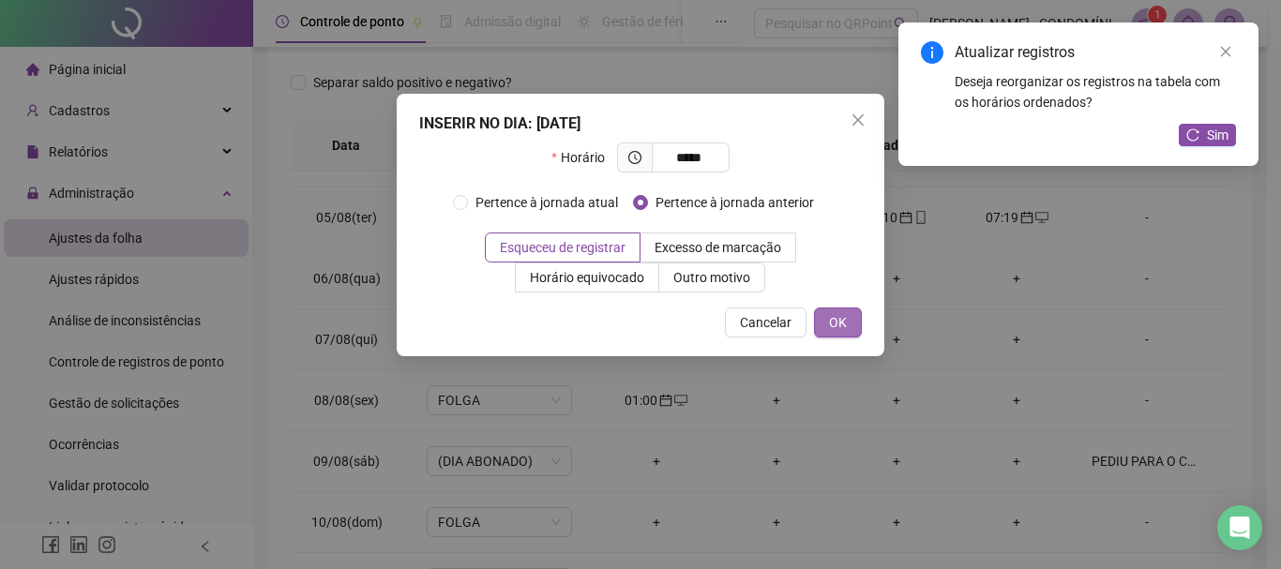
click at [833, 325] on span "OK" at bounding box center [838, 322] width 18 height 21
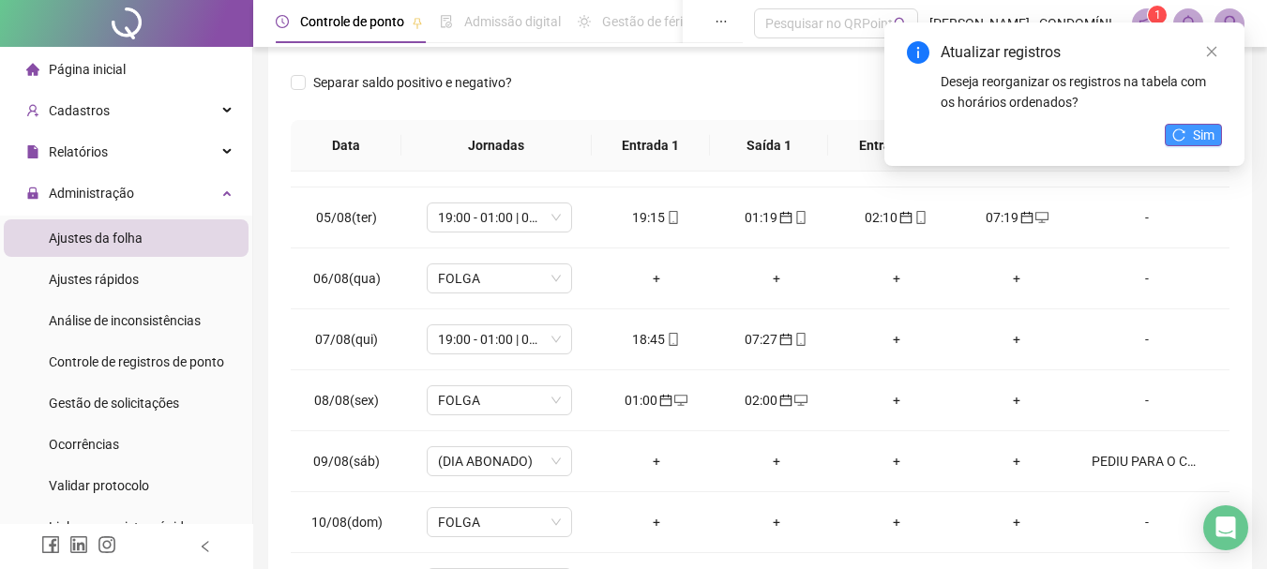
click at [1203, 128] on span "Sim" at bounding box center [1204, 135] width 22 height 21
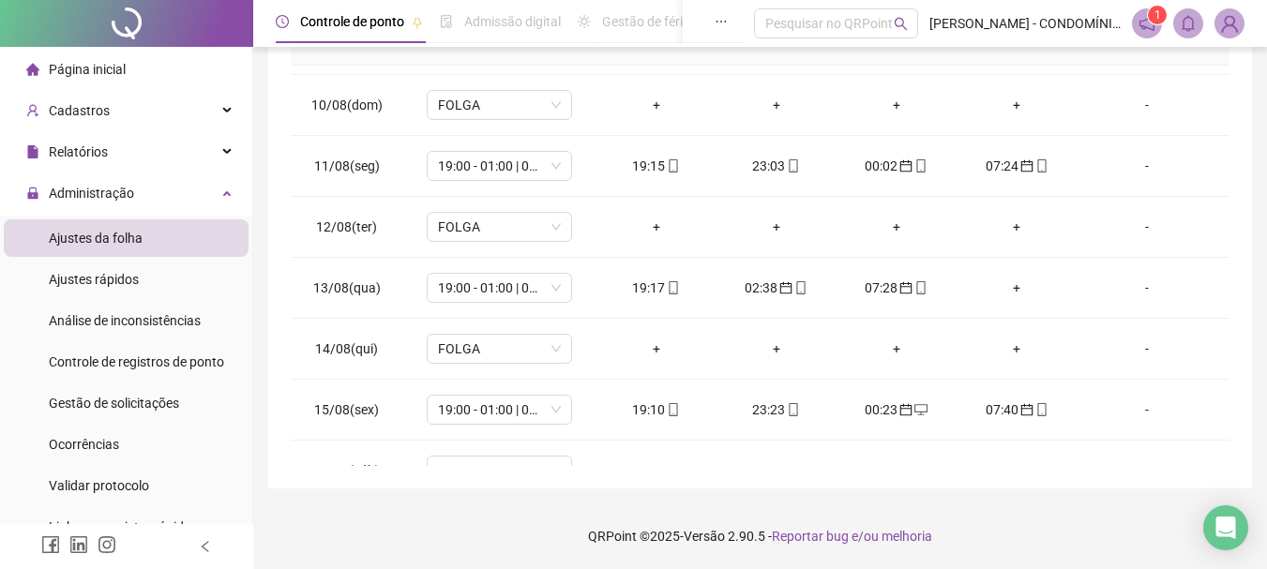
scroll to position [542, 0]
click at [650, 345] on div "+" at bounding box center [656, 346] width 90 height 21
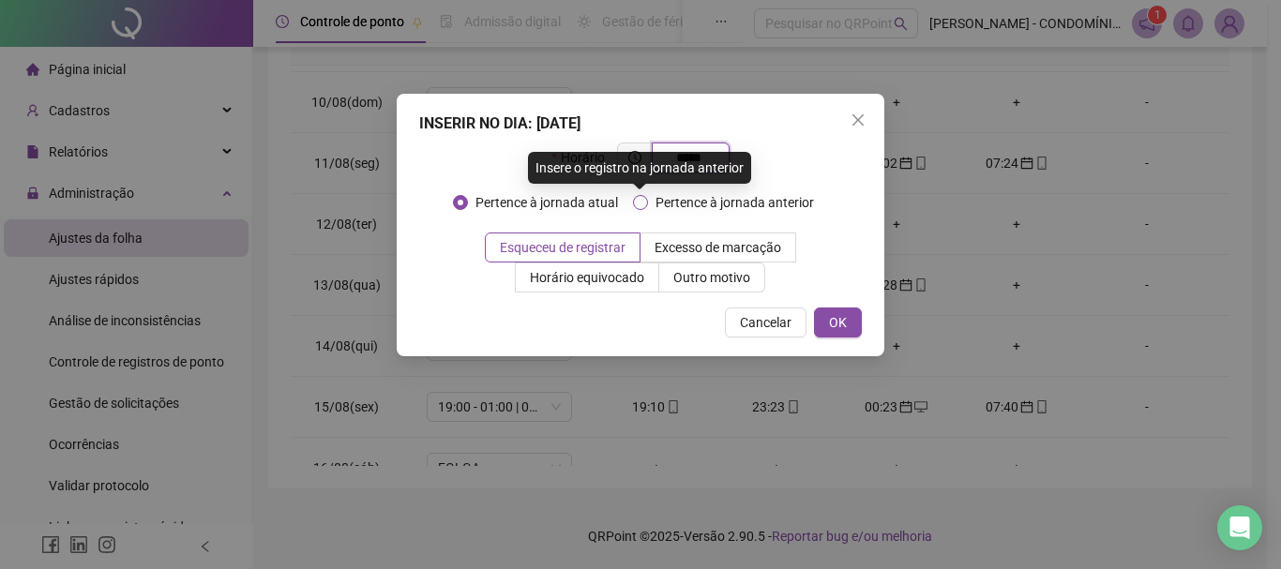
type input "*****"
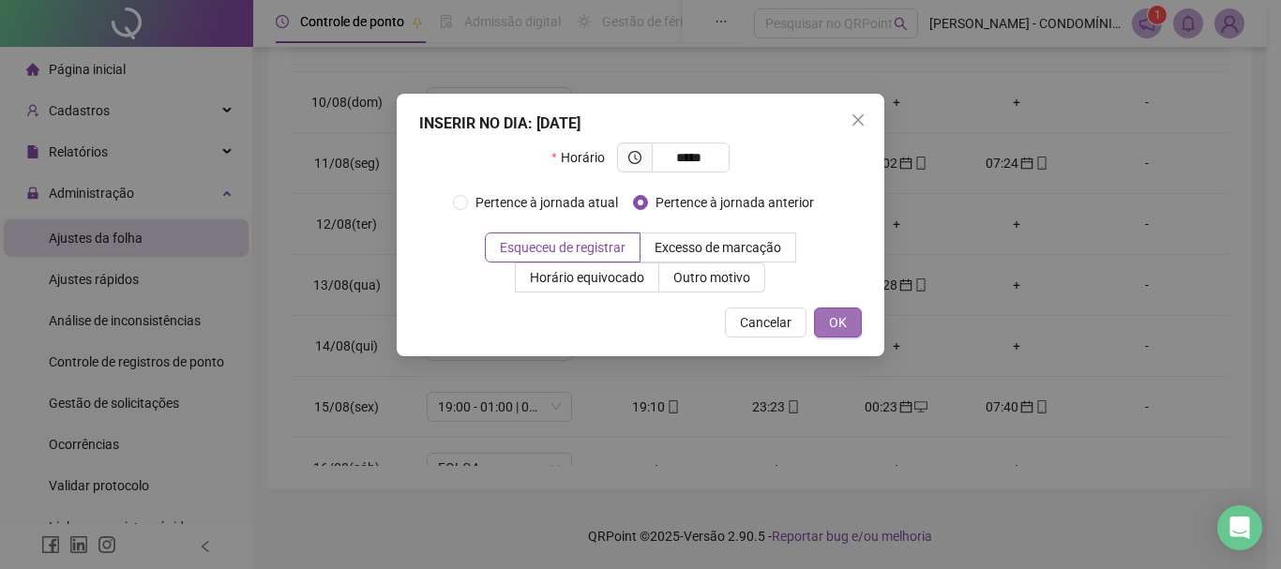
click at [836, 324] on span "OK" at bounding box center [838, 322] width 18 height 21
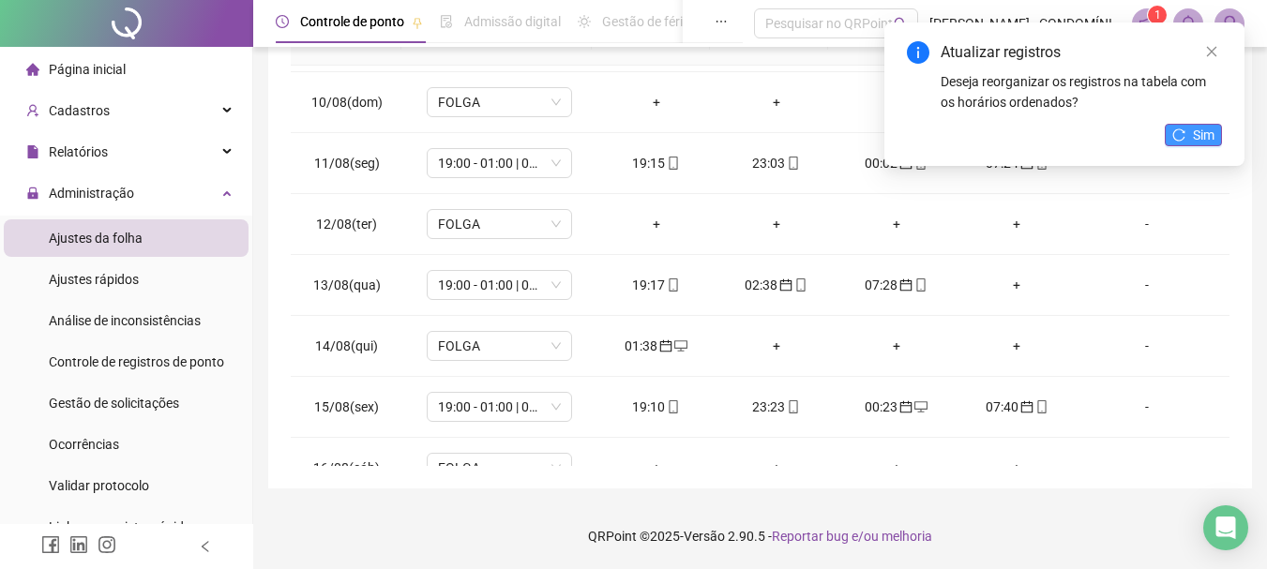
click at [1202, 124] on button "Sim" at bounding box center [1193, 135] width 57 height 23
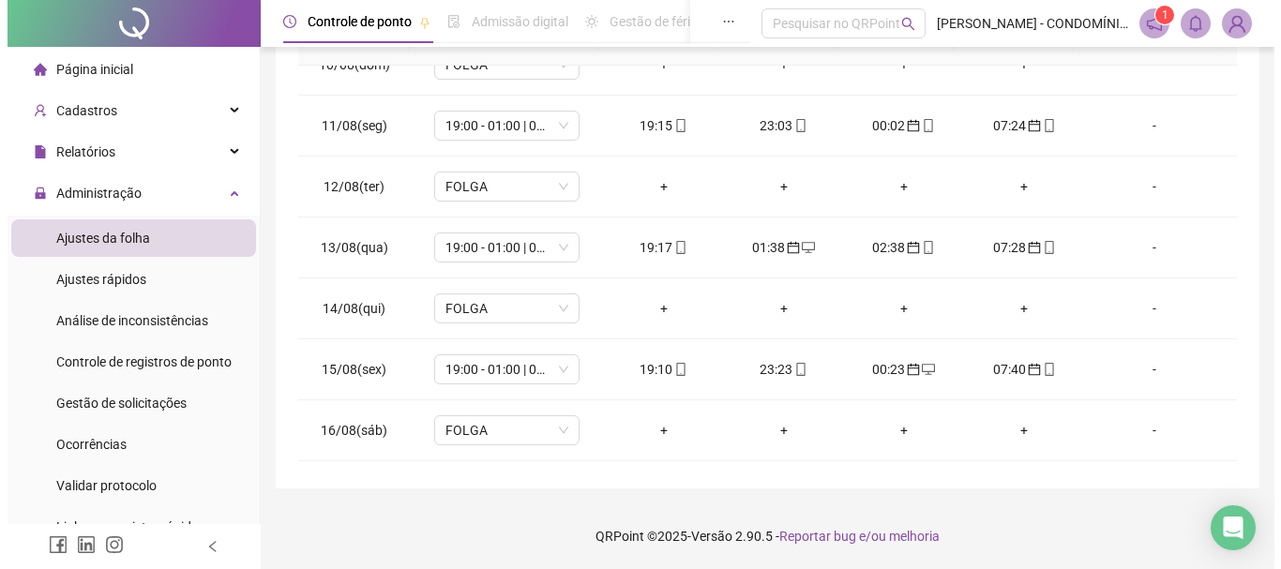
scroll to position [697, 0]
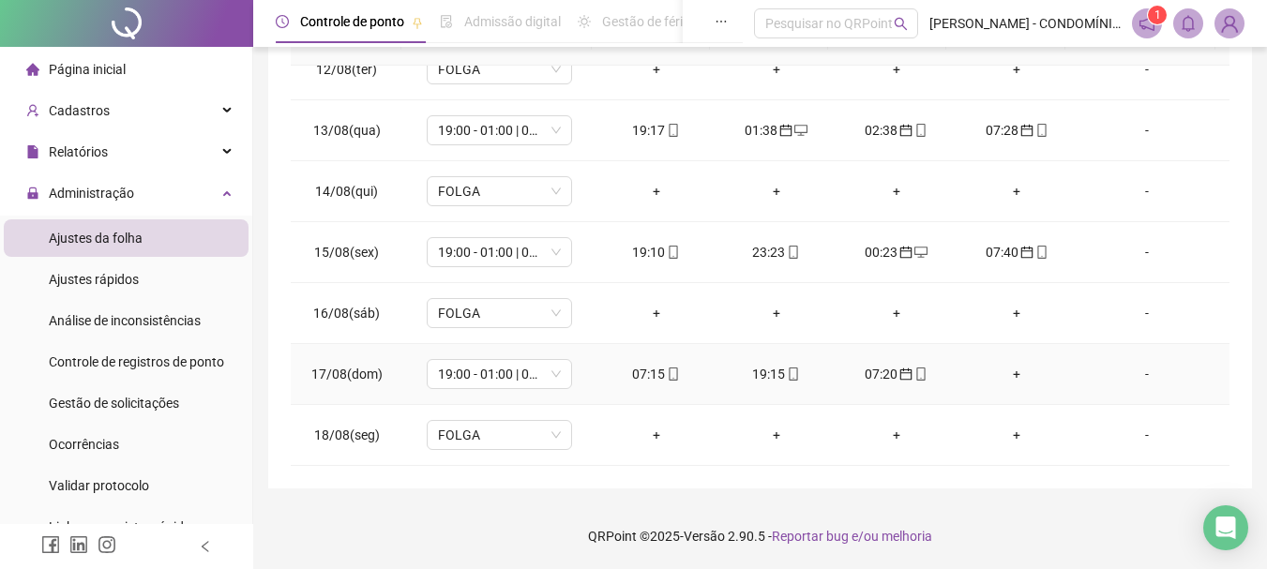
drag, startPoint x: 650, startPoint y: 373, endPoint x: 648, endPoint y: 400, distance: 27.3
click at [648, 399] on td "07:15" at bounding box center [656, 374] width 120 height 61
click at [651, 373] on div "07:15" at bounding box center [656, 374] width 90 height 21
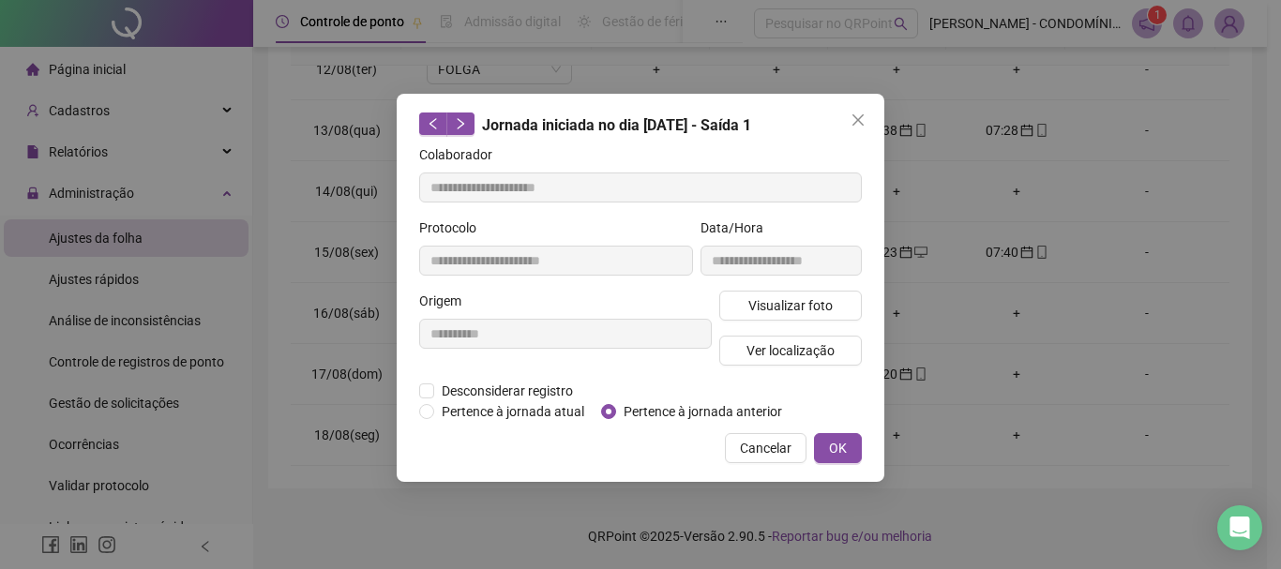
type input "**********"
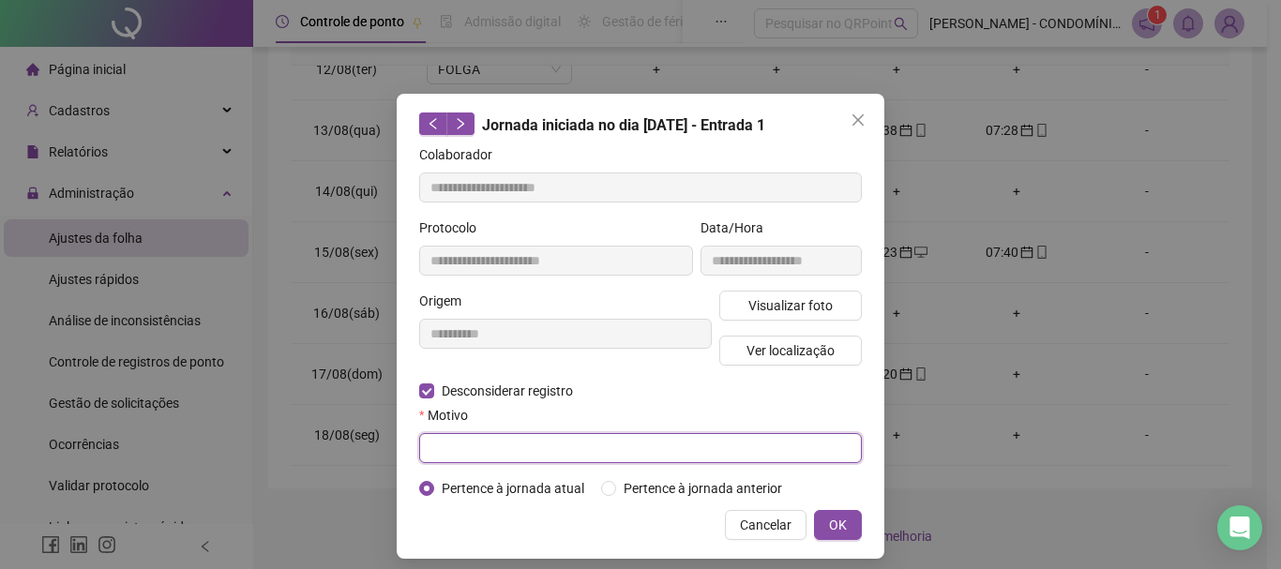
click at [448, 451] on input "text" at bounding box center [640, 448] width 443 height 30
paste input "**********"
type input "**********"
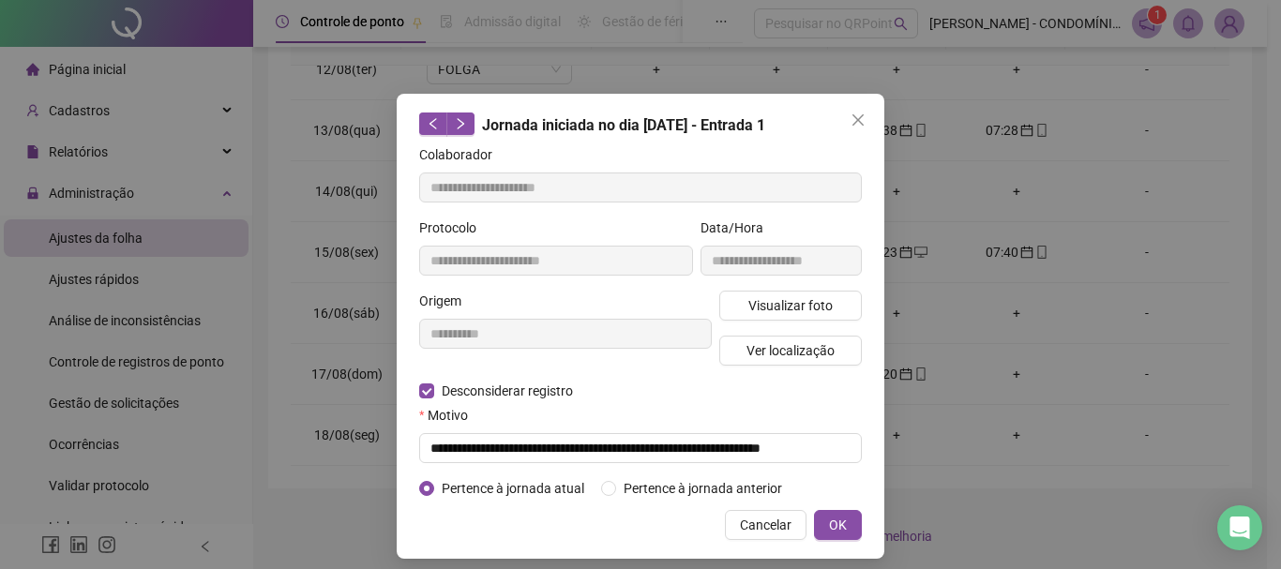
click at [923, 568] on div "**********" at bounding box center [640, 284] width 1281 height 569
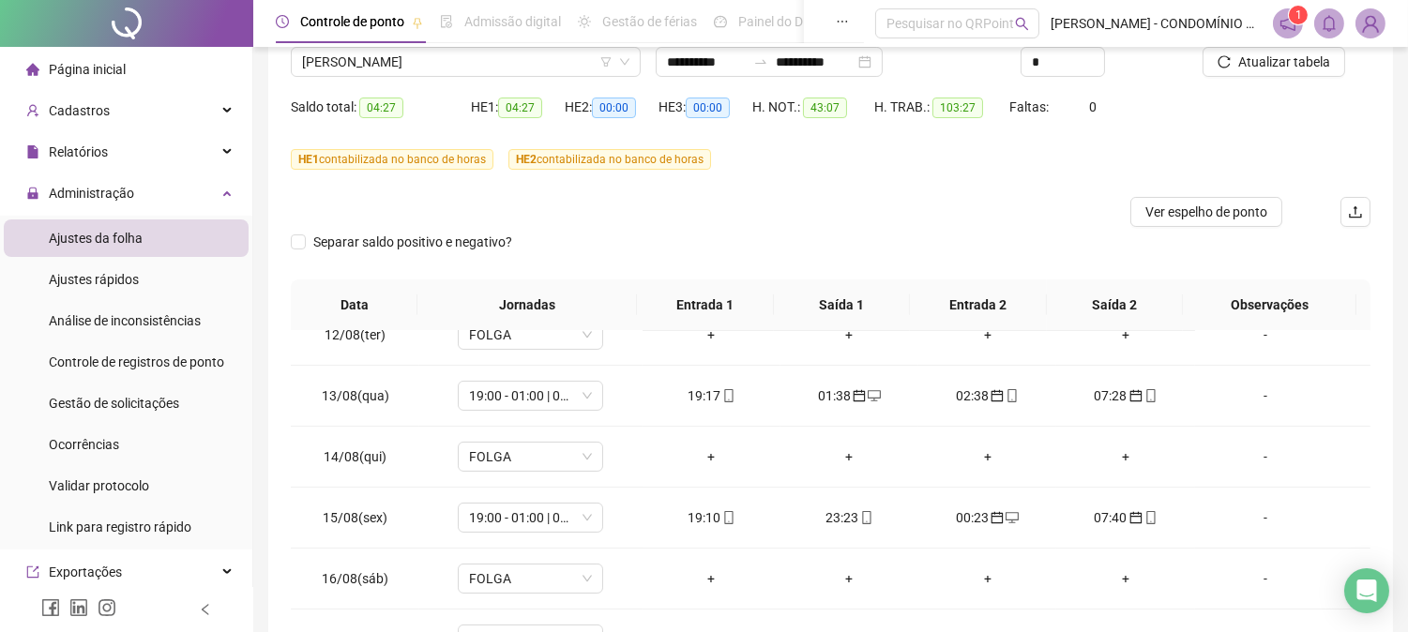
scroll to position [0, 0]
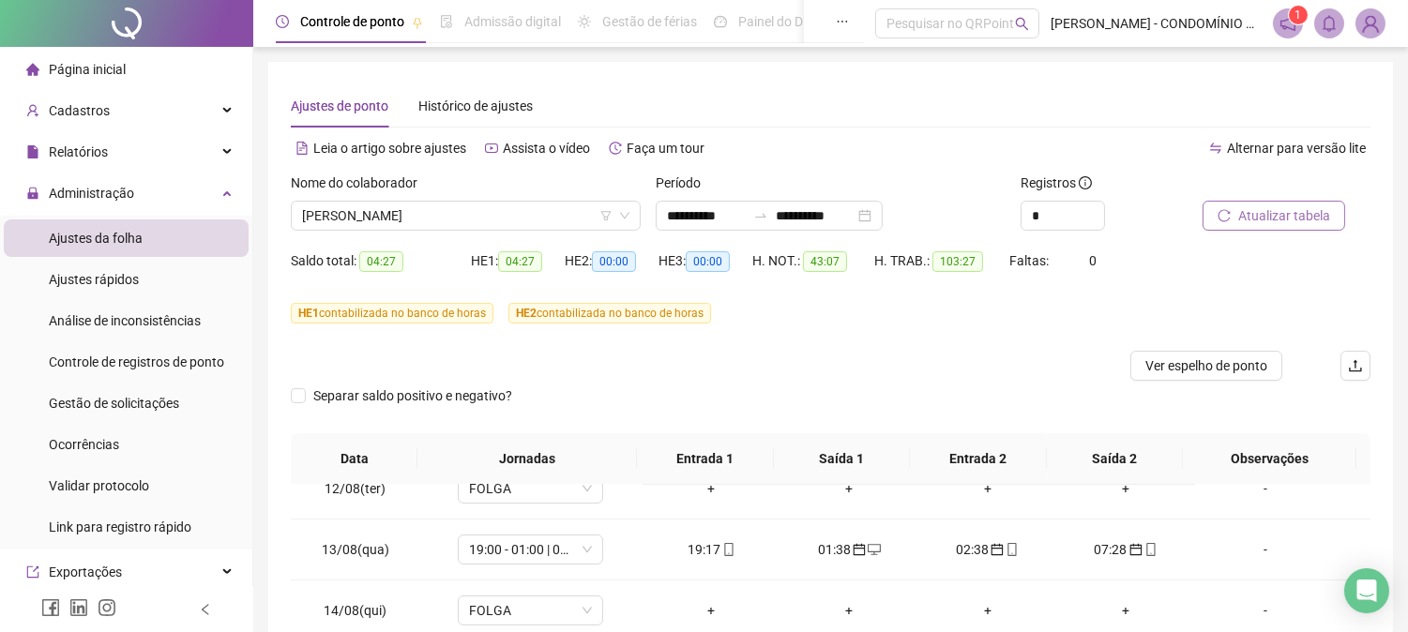
click at [1259, 216] on span "Atualizar tabela" at bounding box center [1284, 215] width 92 height 21
click at [431, 220] on span "[PERSON_NAME]" at bounding box center [465, 216] width 327 height 28
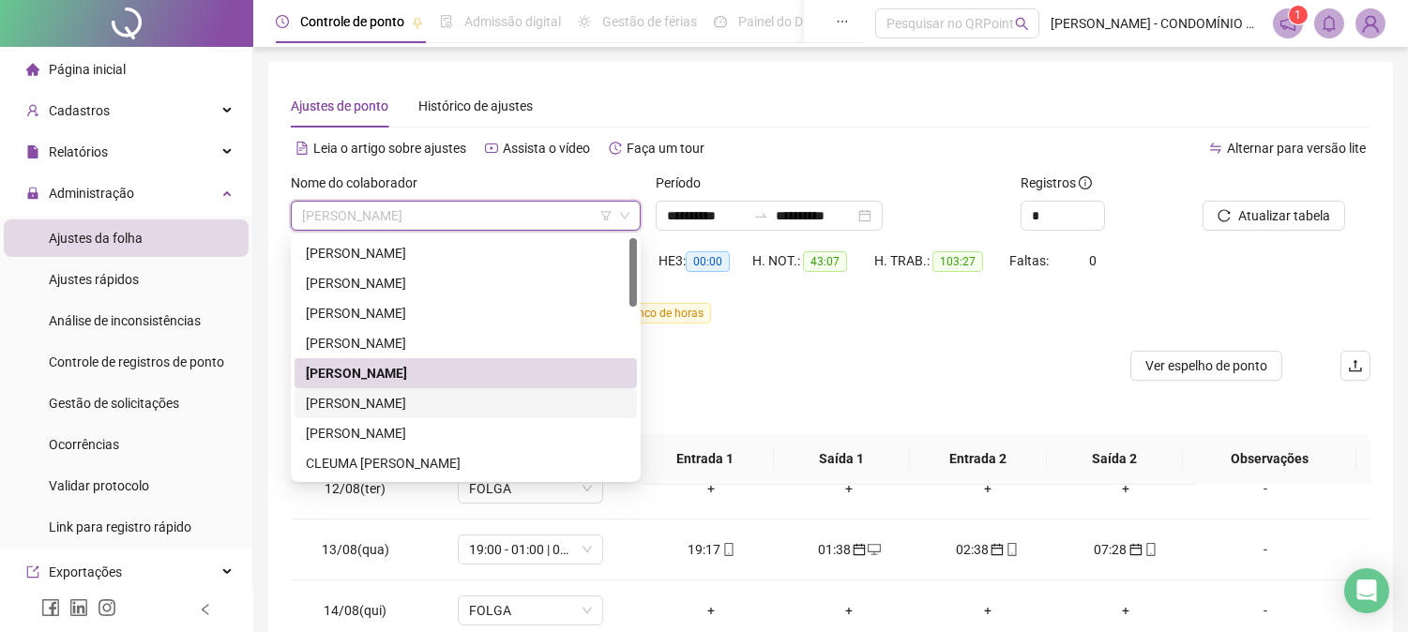
click at [369, 400] on div "[PERSON_NAME]" at bounding box center [466, 403] width 320 height 21
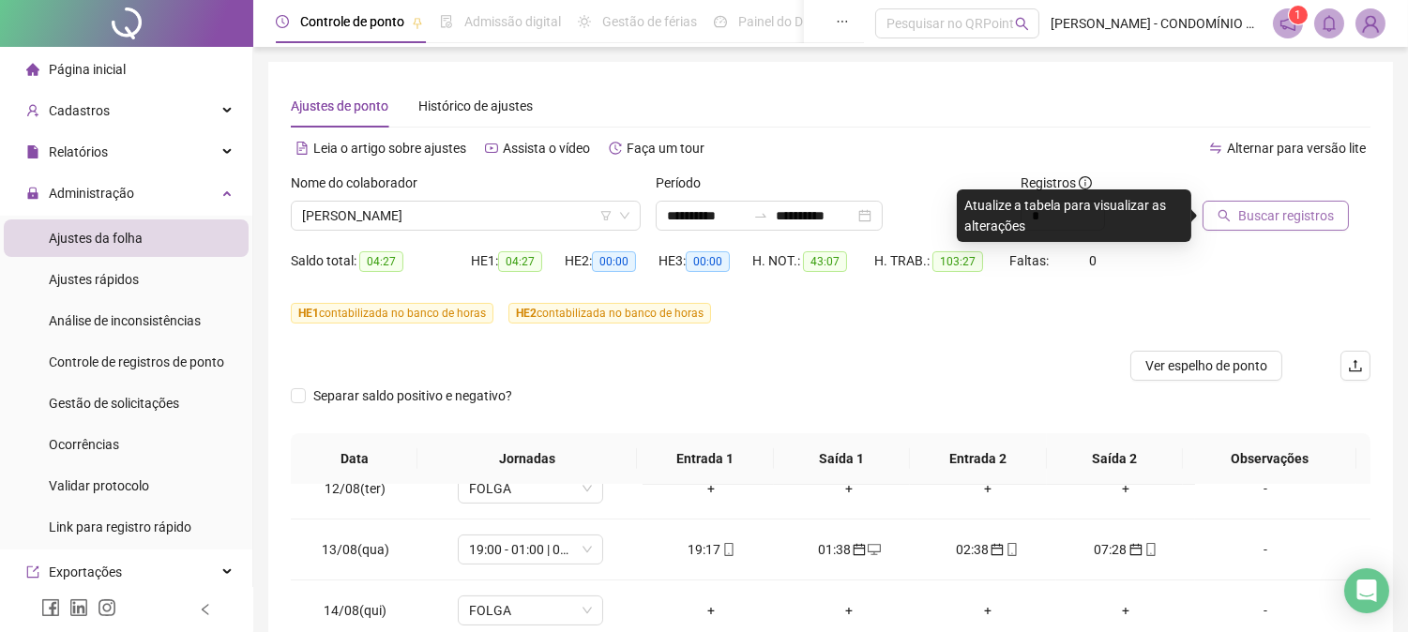
click at [1260, 217] on span "Buscar registros" at bounding box center [1286, 215] width 96 height 21
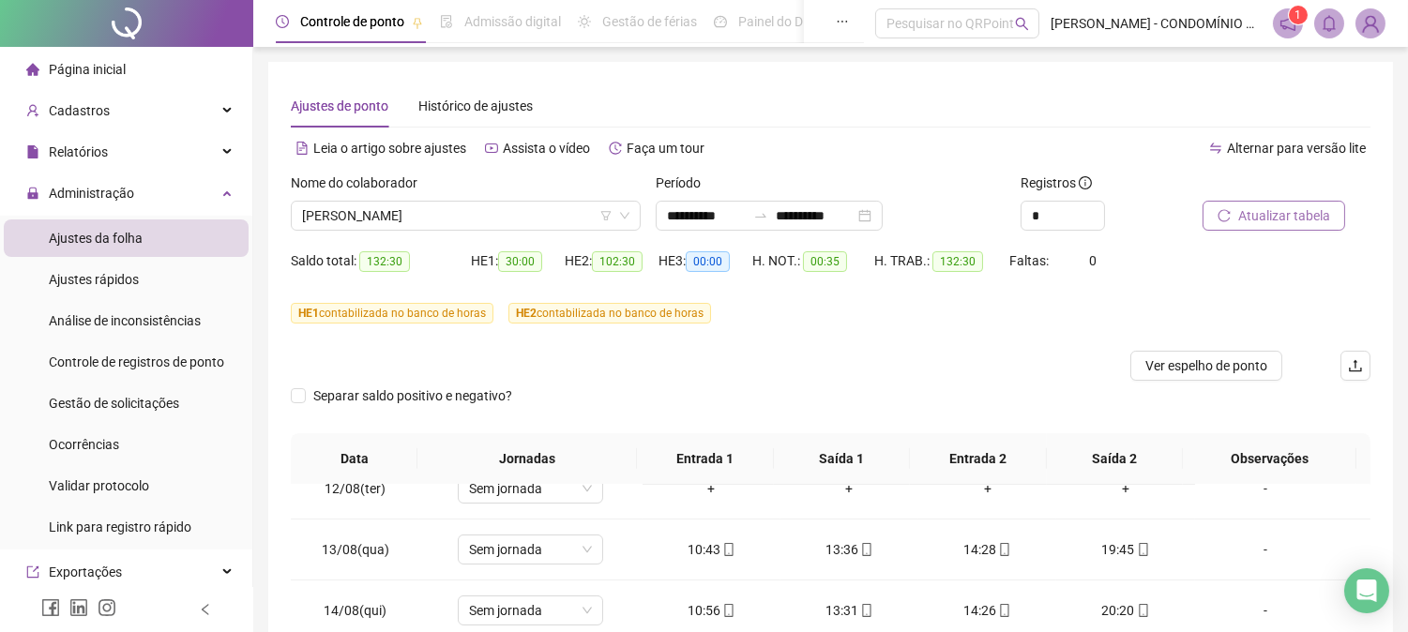
click at [1260, 217] on span "Atualizar tabela" at bounding box center [1284, 215] width 92 height 21
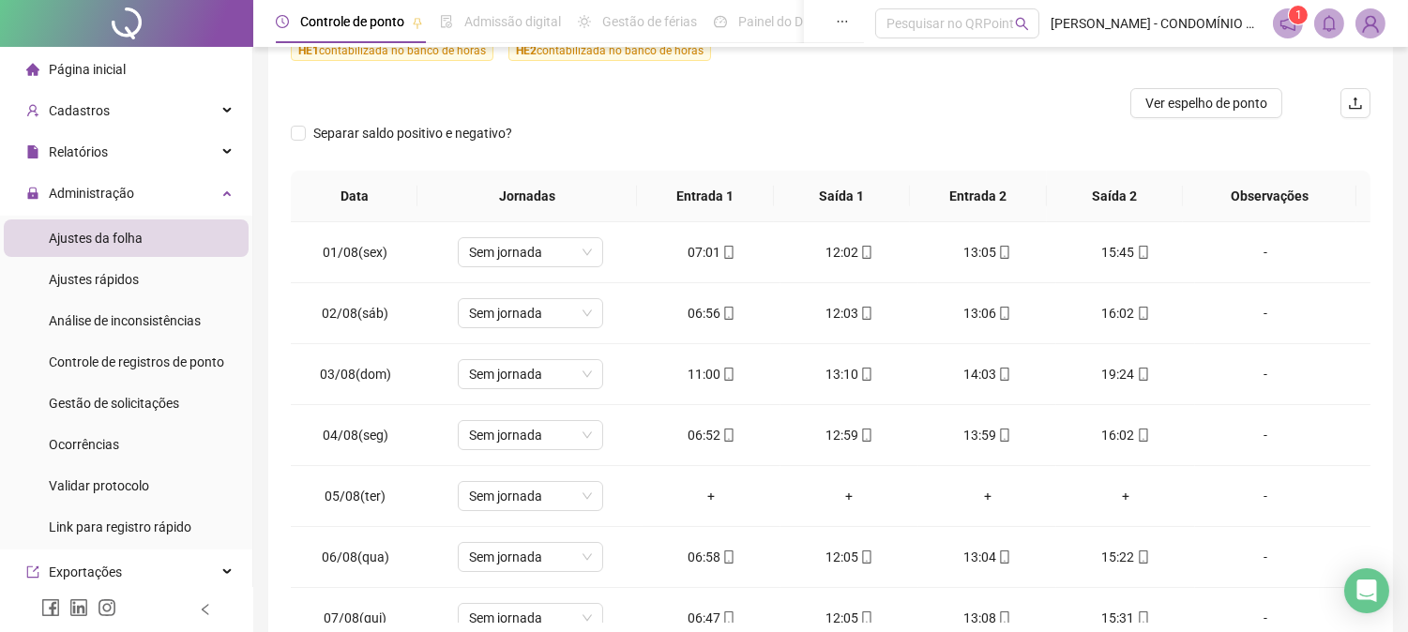
scroll to position [266, 0]
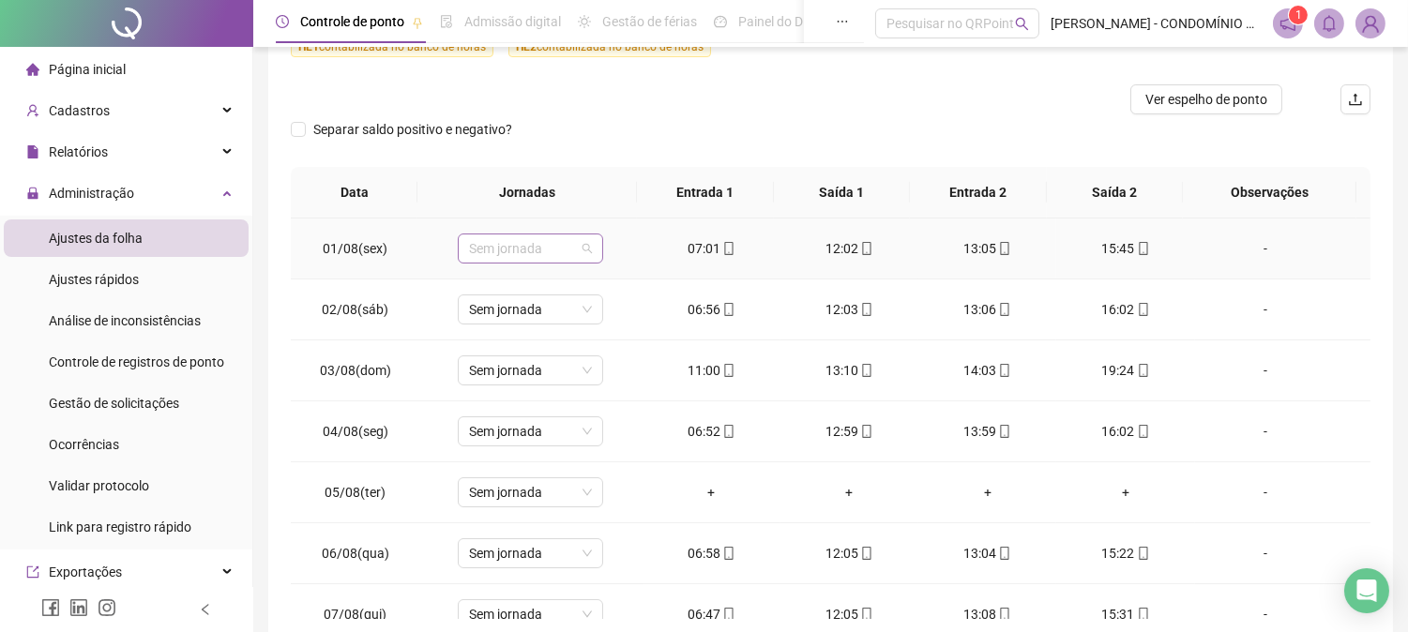
click at [507, 247] on span "Sem jornada" at bounding box center [530, 248] width 123 height 28
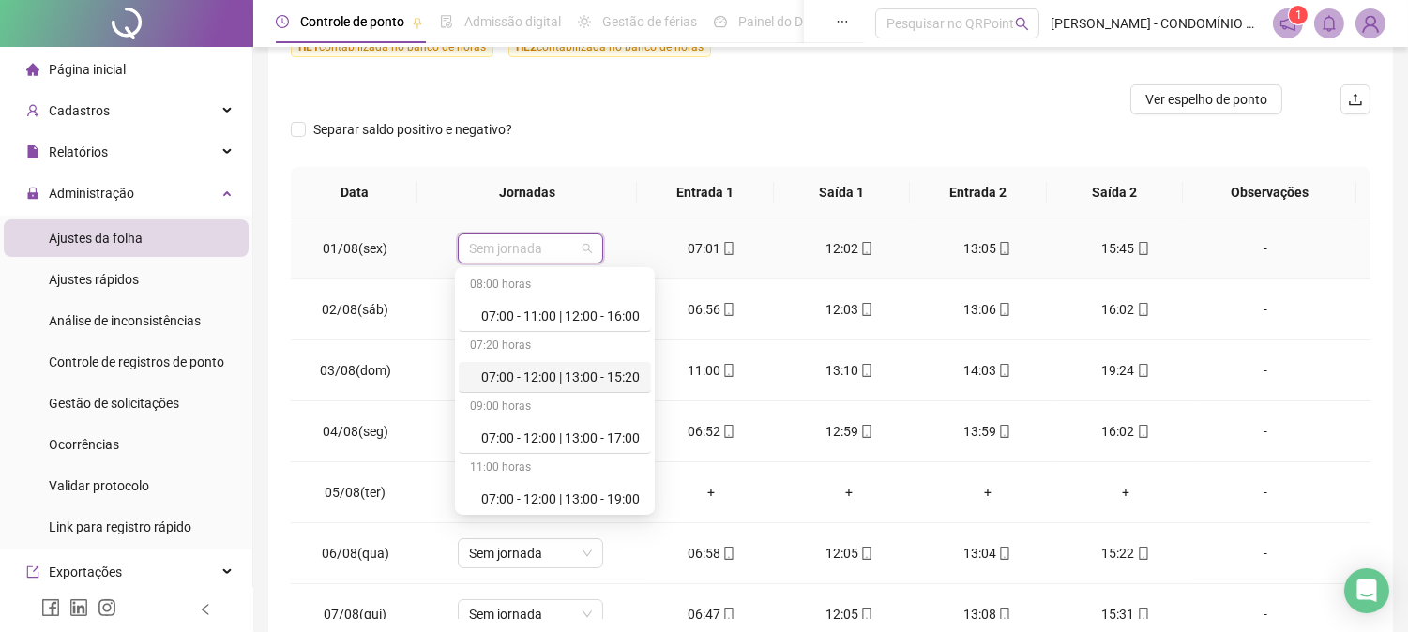
click at [540, 370] on div "07:00 - 12:00 | 13:00 - 15:20" at bounding box center [560, 377] width 158 height 21
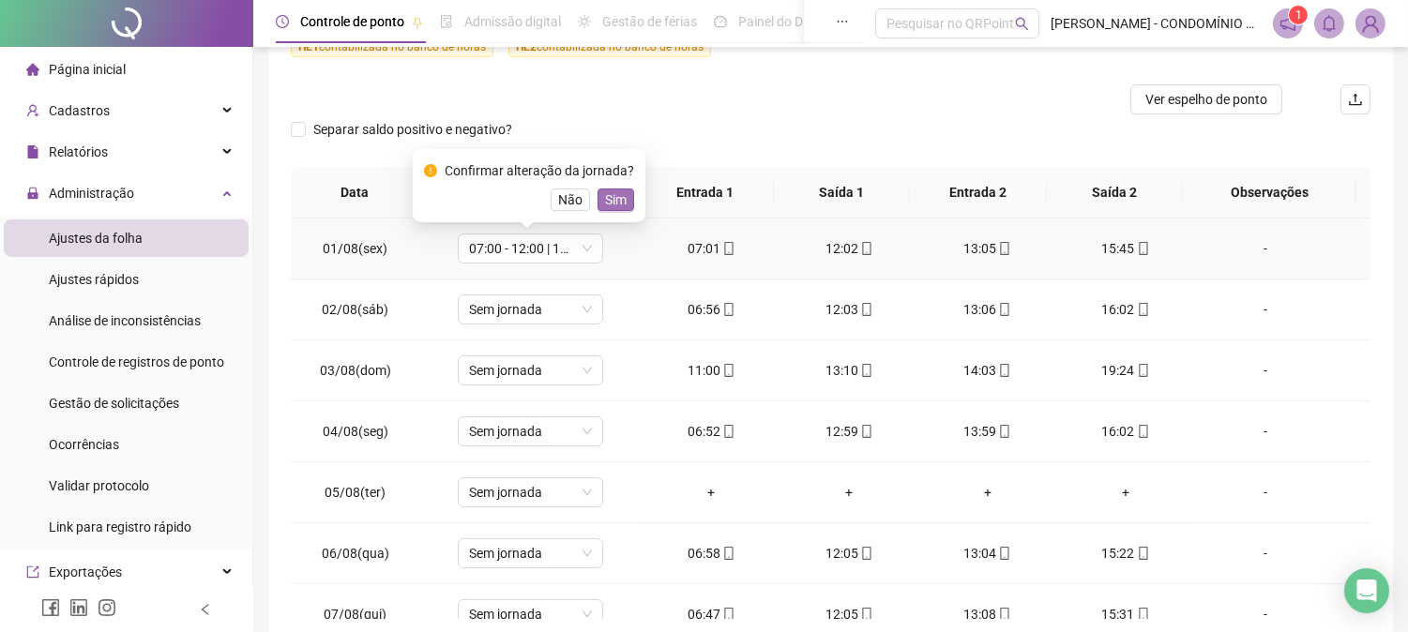
click at [608, 193] on span "Sim" at bounding box center [616, 199] width 22 height 21
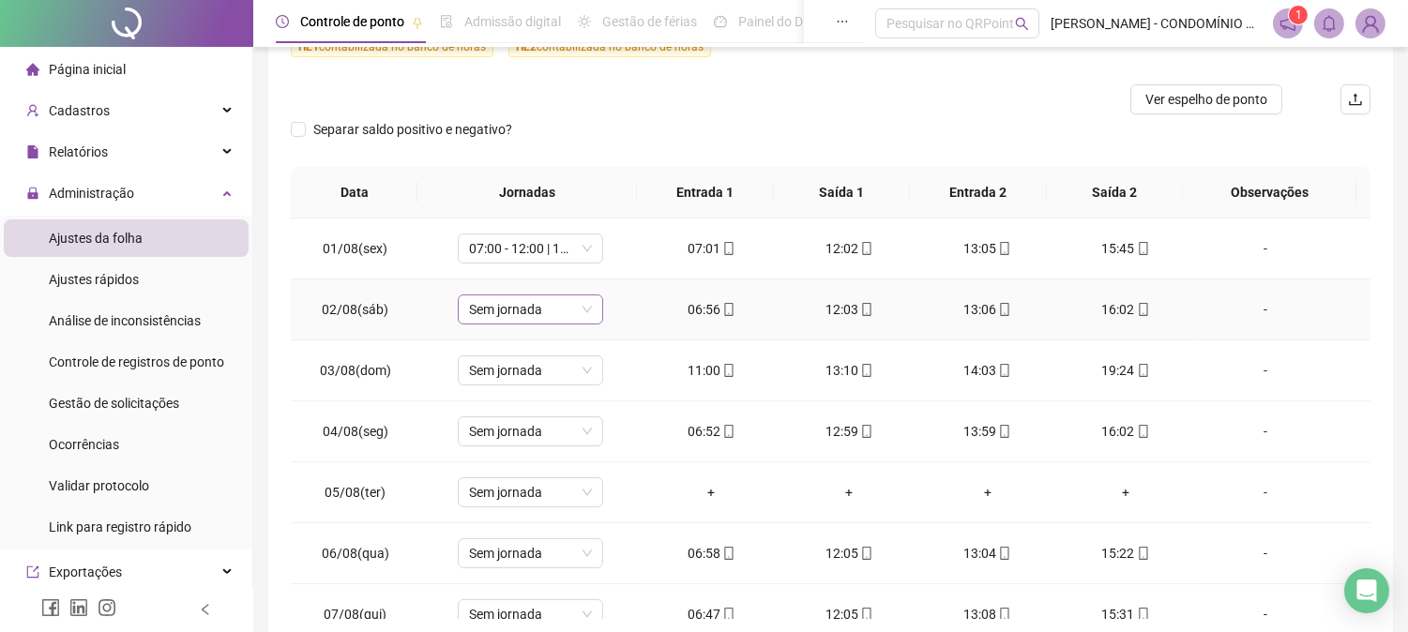
click at [528, 307] on span "Sem jornada" at bounding box center [530, 309] width 123 height 28
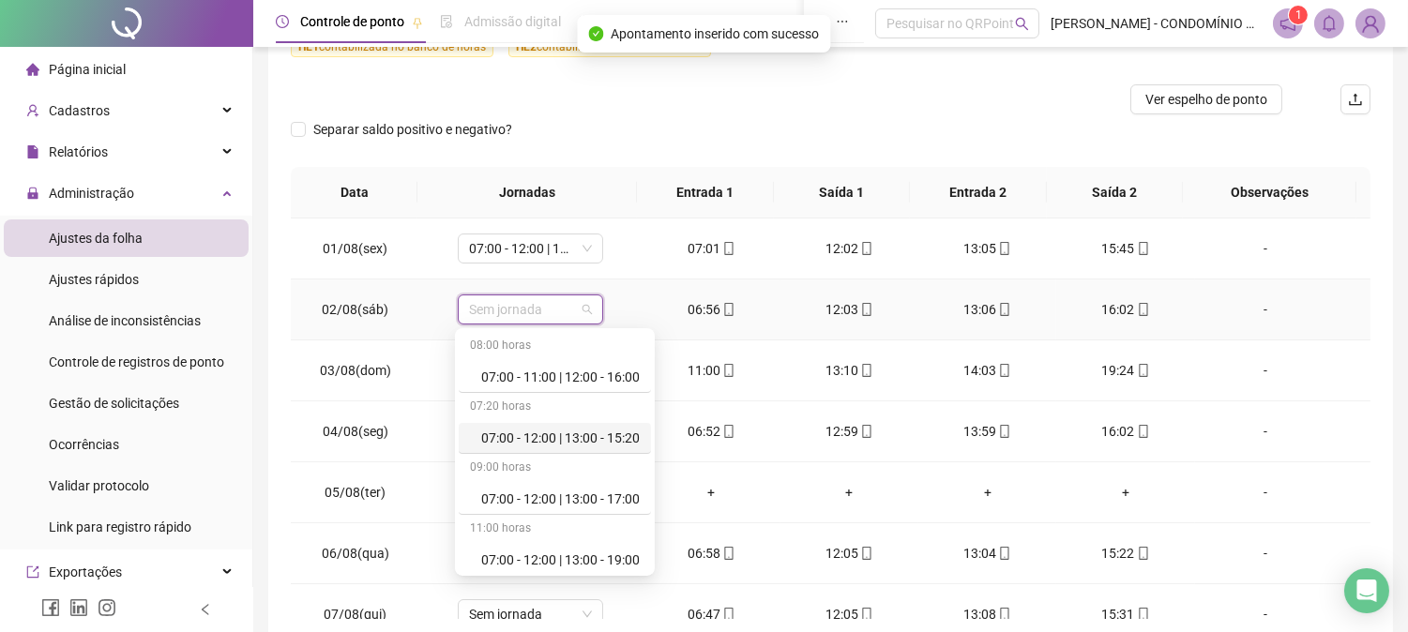
click at [536, 437] on div "07:00 - 12:00 | 13:00 - 15:20" at bounding box center [560, 438] width 158 height 21
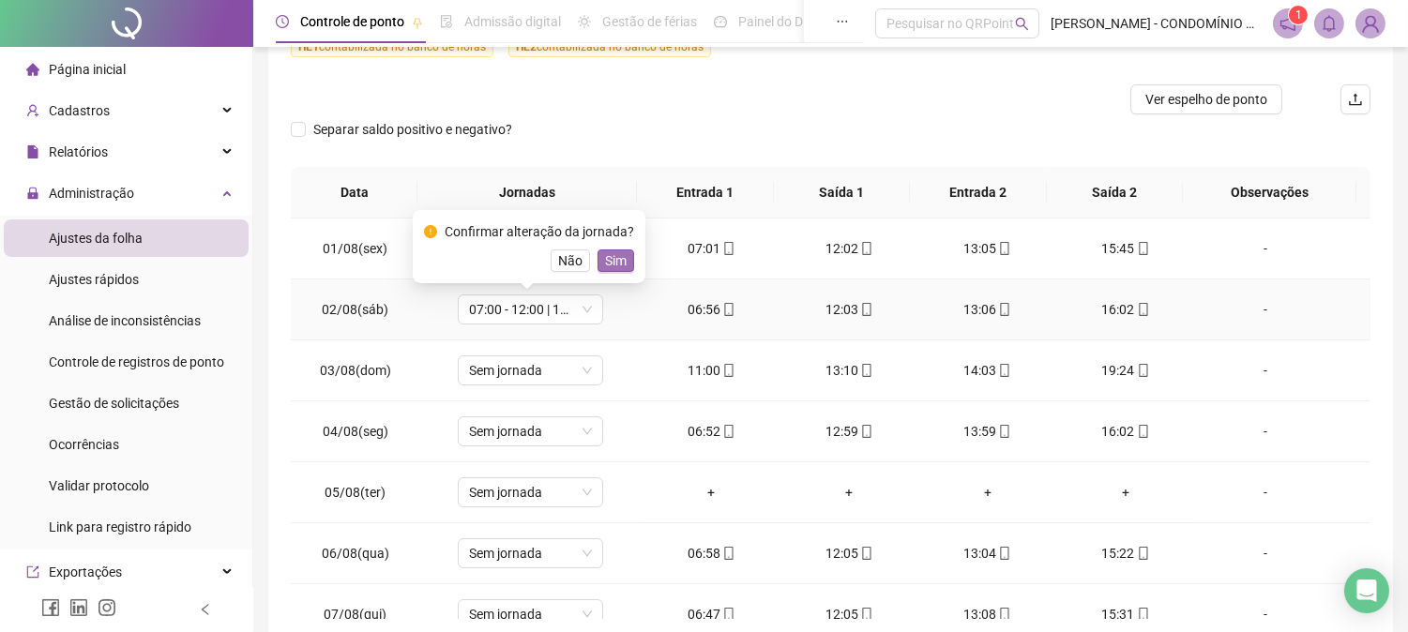
click at [613, 257] on span "Sim" at bounding box center [616, 260] width 22 height 21
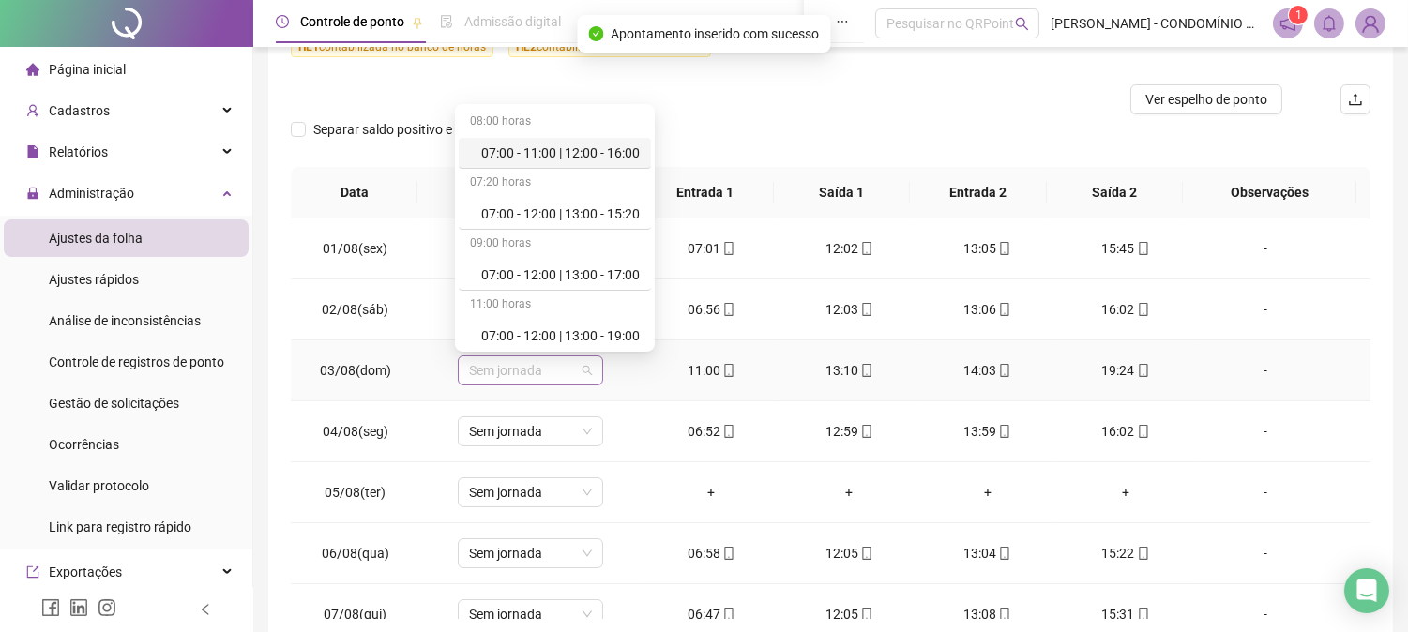
click at [501, 373] on span "Sem jornada" at bounding box center [530, 370] width 123 height 28
click at [531, 210] on div "07:00 - 12:00 | 13:00 - 15:20" at bounding box center [560, 214] width 158 height 21
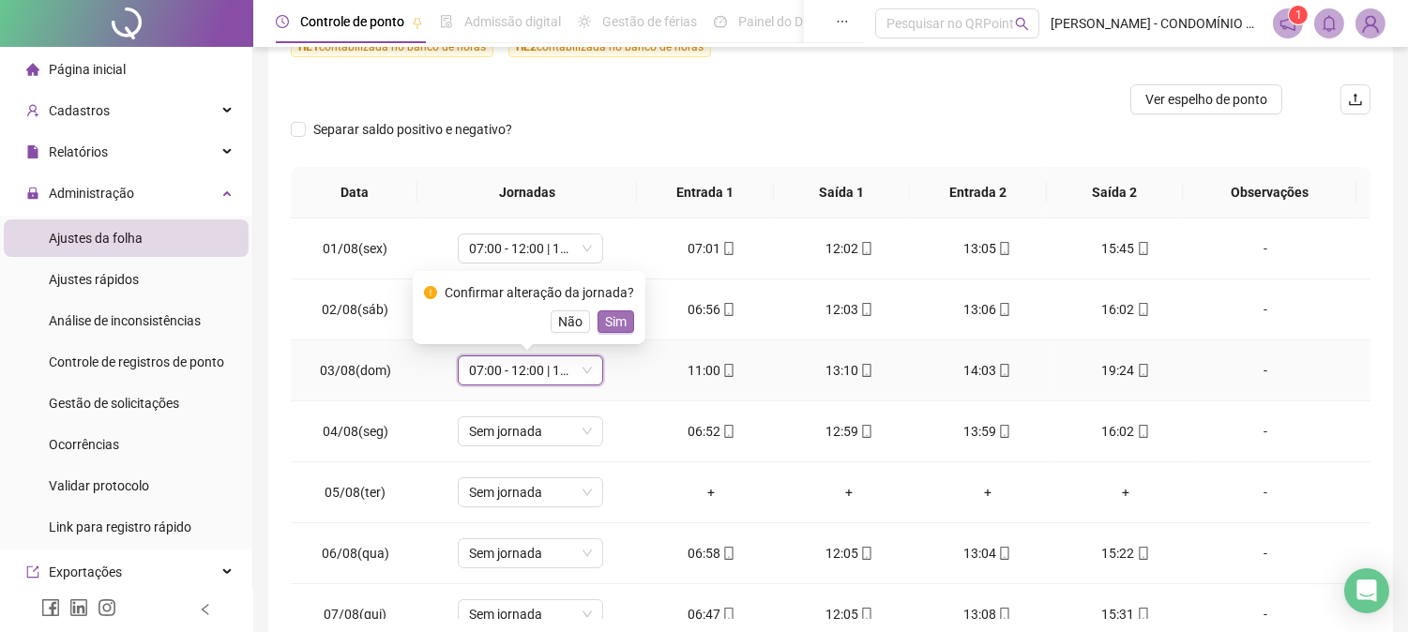
click at [611, 322] on span "Sim" at bounding box center [616, 321] width 22 height 21
click at [611, 322] on td "07:00 - 12:00 | 13:00 - 15:20" at bounding box center [530, 309] width 222 height 61
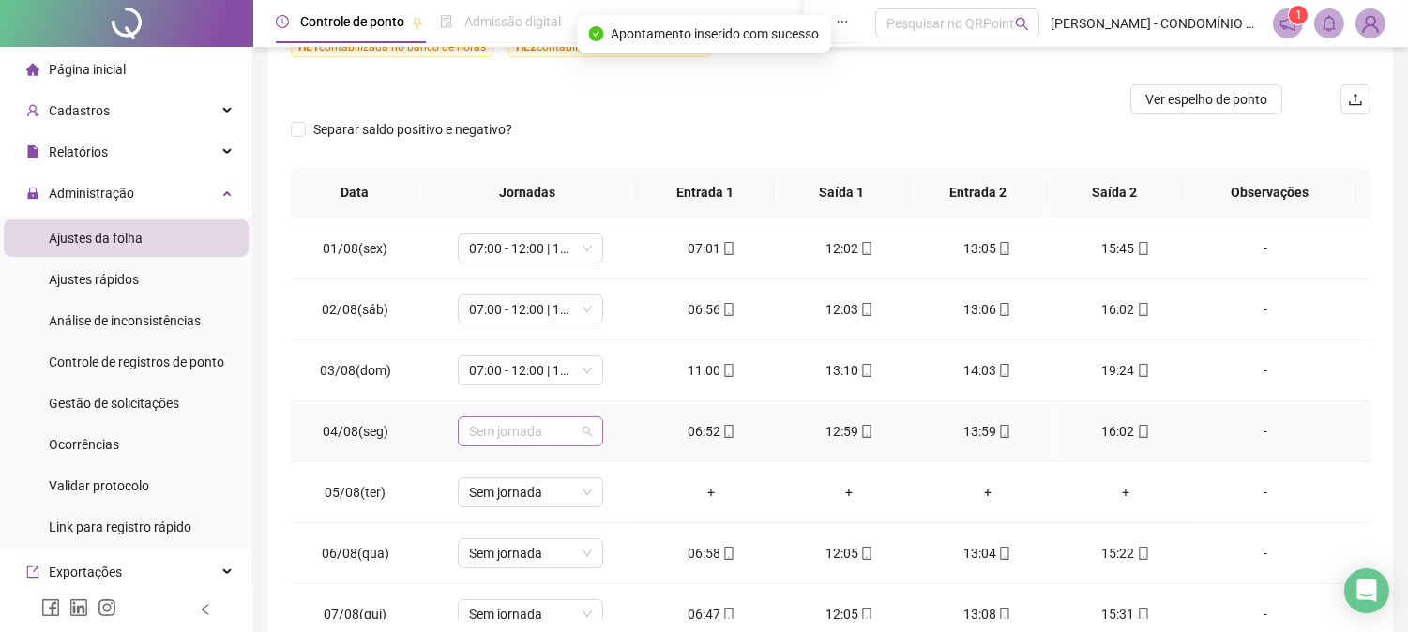
click at [540, 424] on span "Sem jornada" at bounding box center [530, 431] width 123 height 28
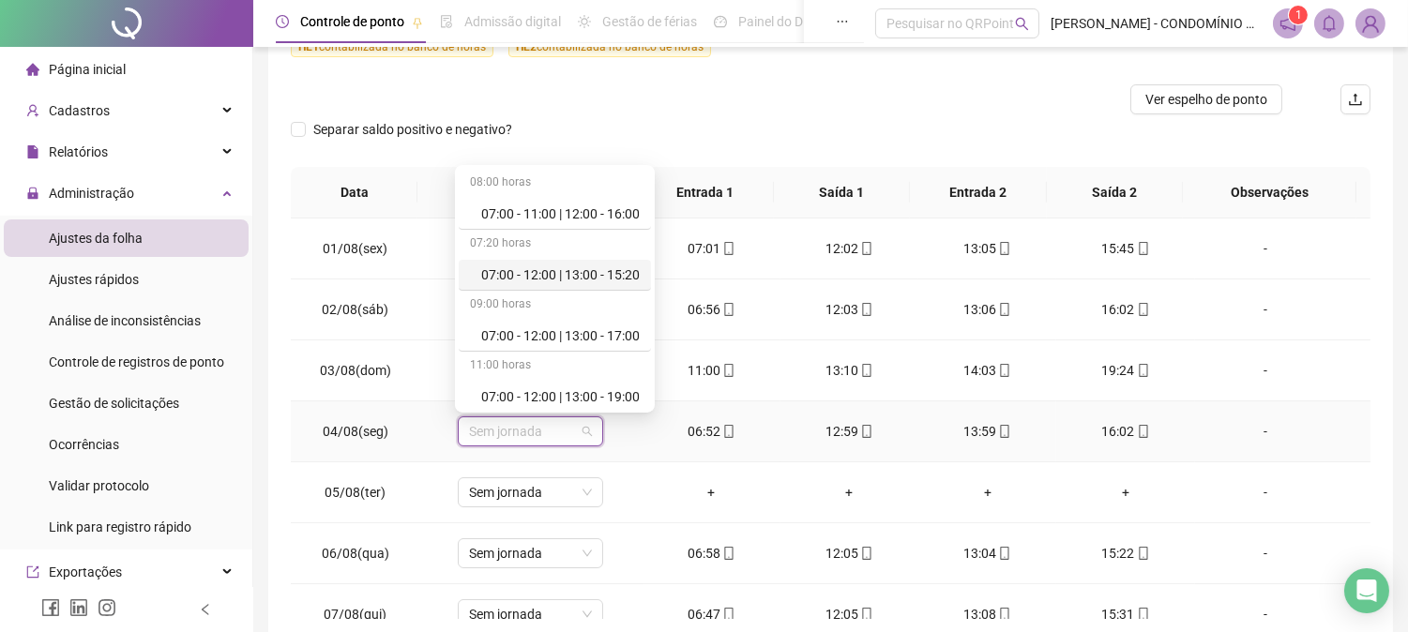
click at [530, 268] on div "07:00 - 12:00 | 13:00 - 15:20" at bounding box center [560, 274] width 158 height 21
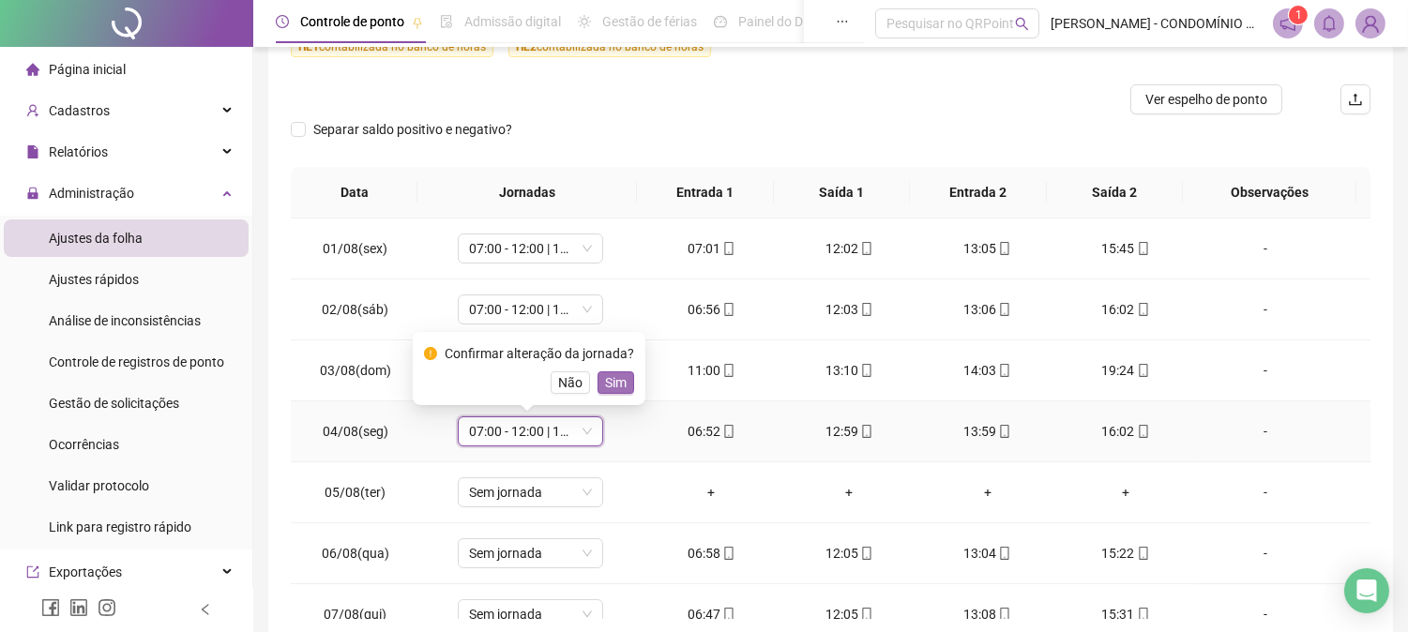
click at [606, 382] on span "Sim" at bounding box center [616, 382] width 22 height 21
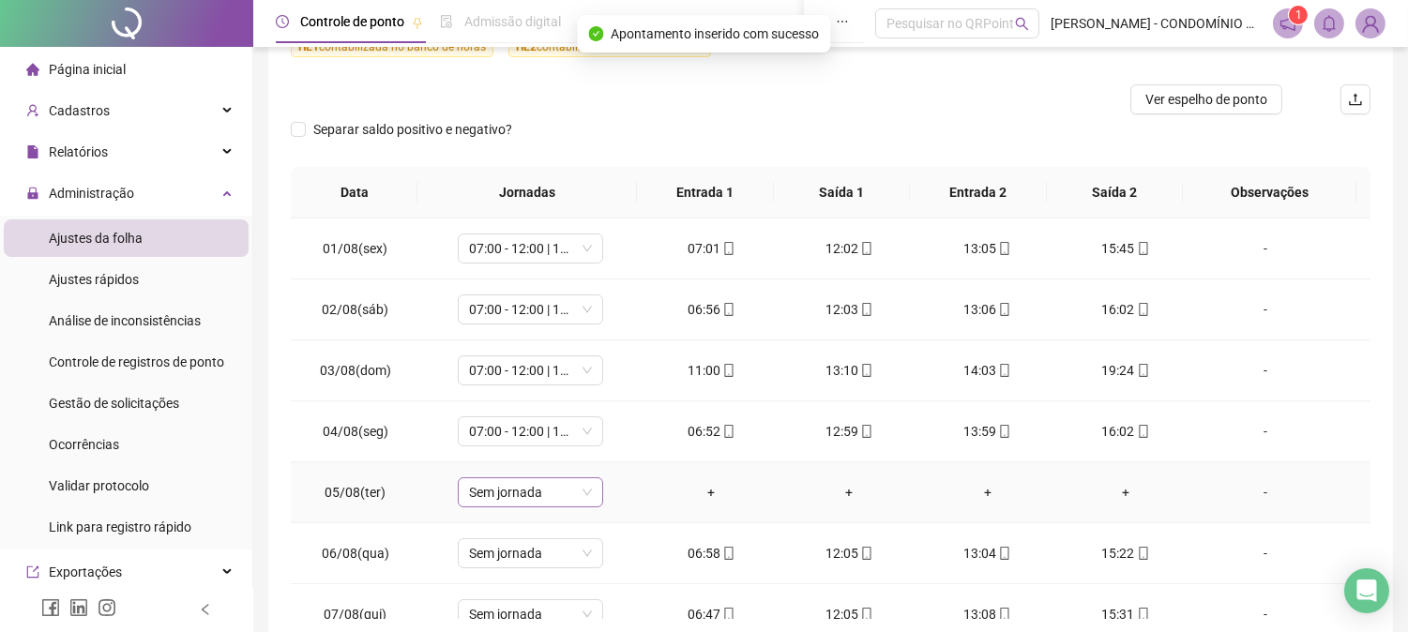
click at [520, 493] on span "Sem jornada" at bounding box center [530, 492] width 123 height 28
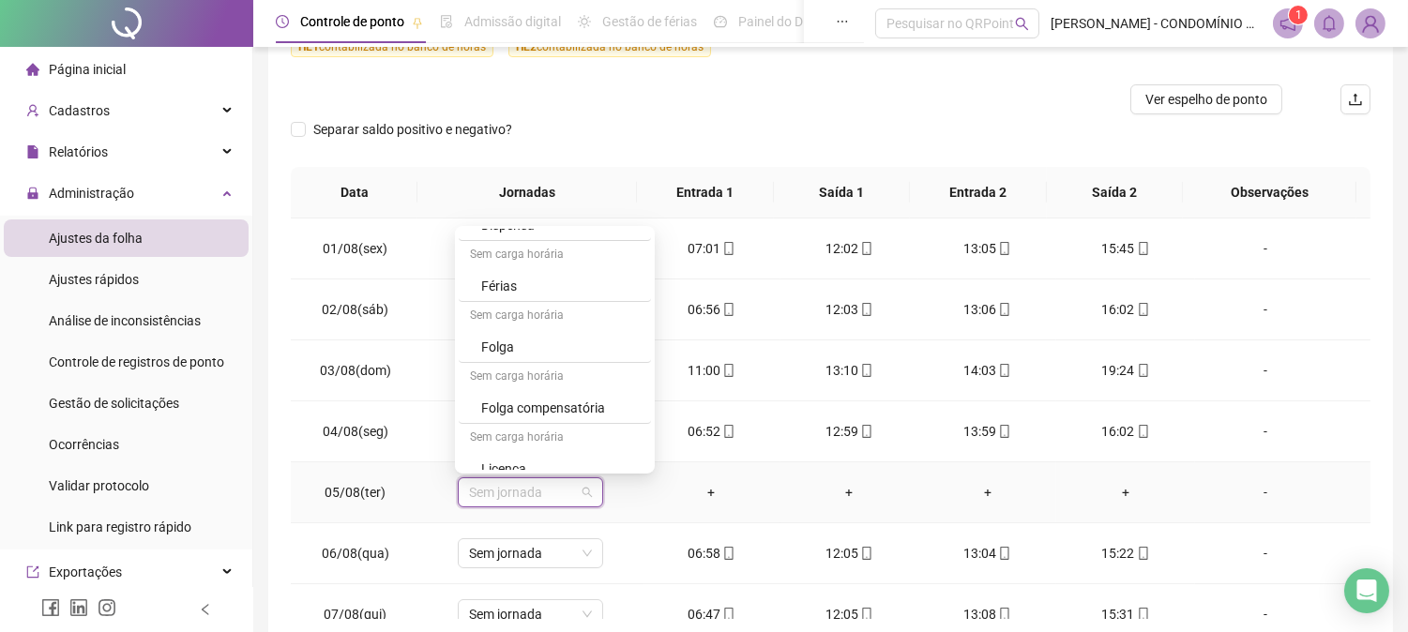
scroll to position [1334, 0]
click at [492, 341] on div "Folga" at bounding box center [560, 343] width 158 height 21
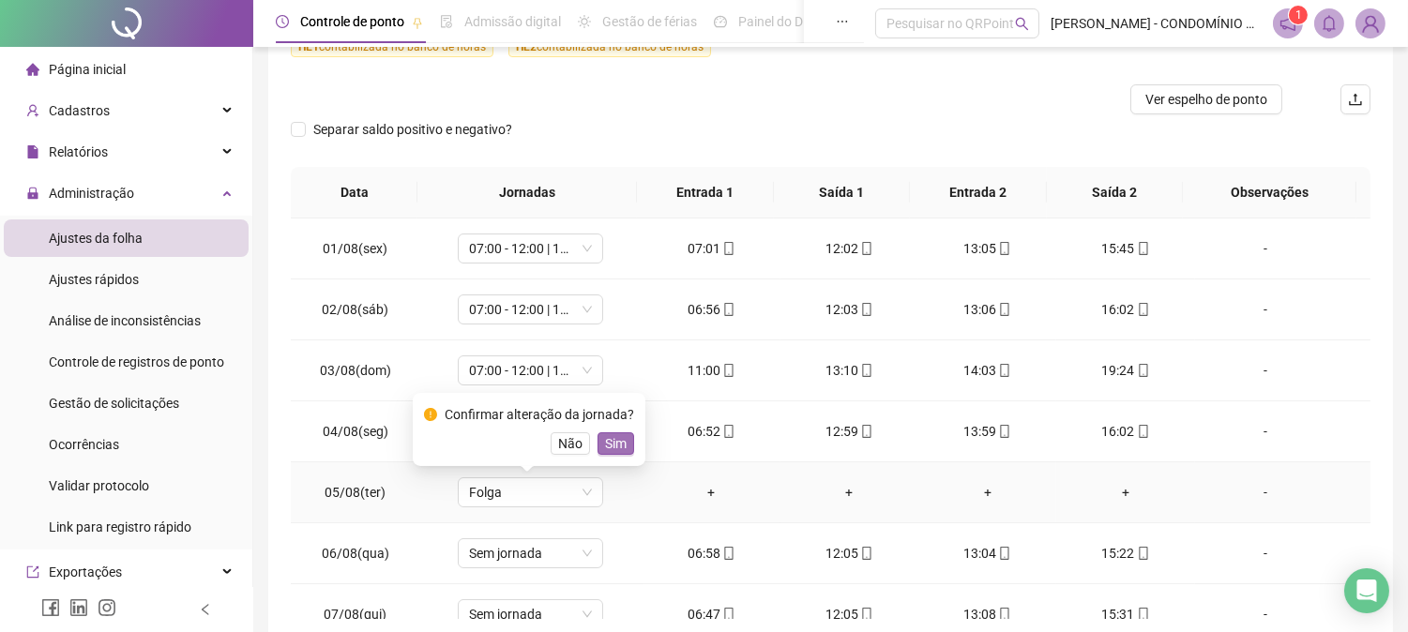
click at [610, 443] on span "Sim" at bounding box center [616, 443] width 22 height 21
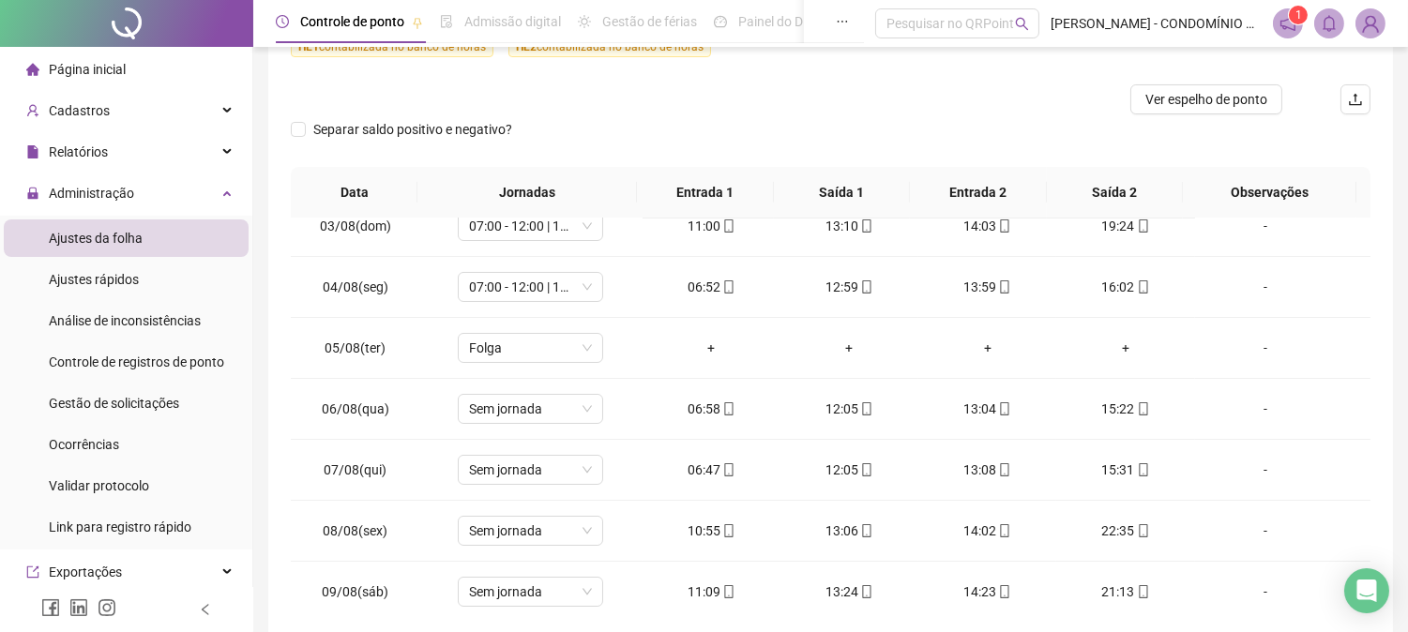
scroll to position [147, 0]
click at [547, 406] on span "Sem jornada" at bounding box center [530, 406] width 123 height 28
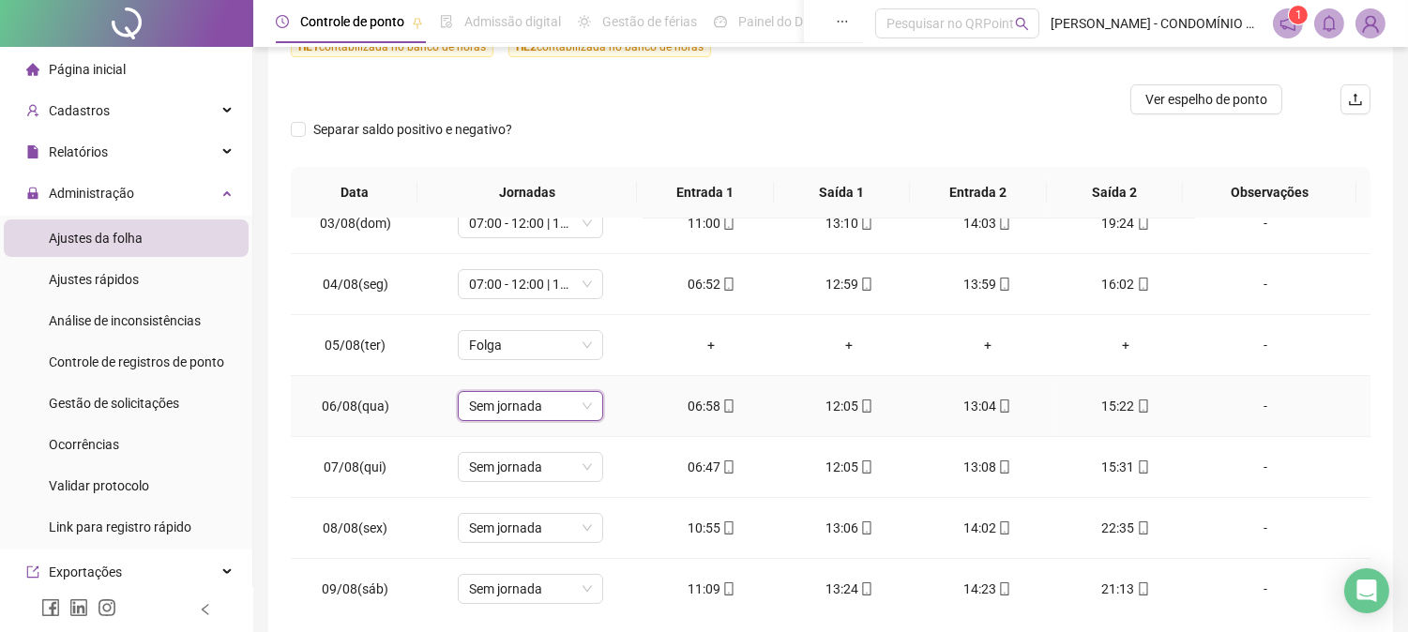
click at [520, 400] on span "Sem jornada" at bounding box center [530, 406] width 123 height 28
click at [511, 404] on span "Sem jornada" at bounding box center [530, 406] width 123 height 28
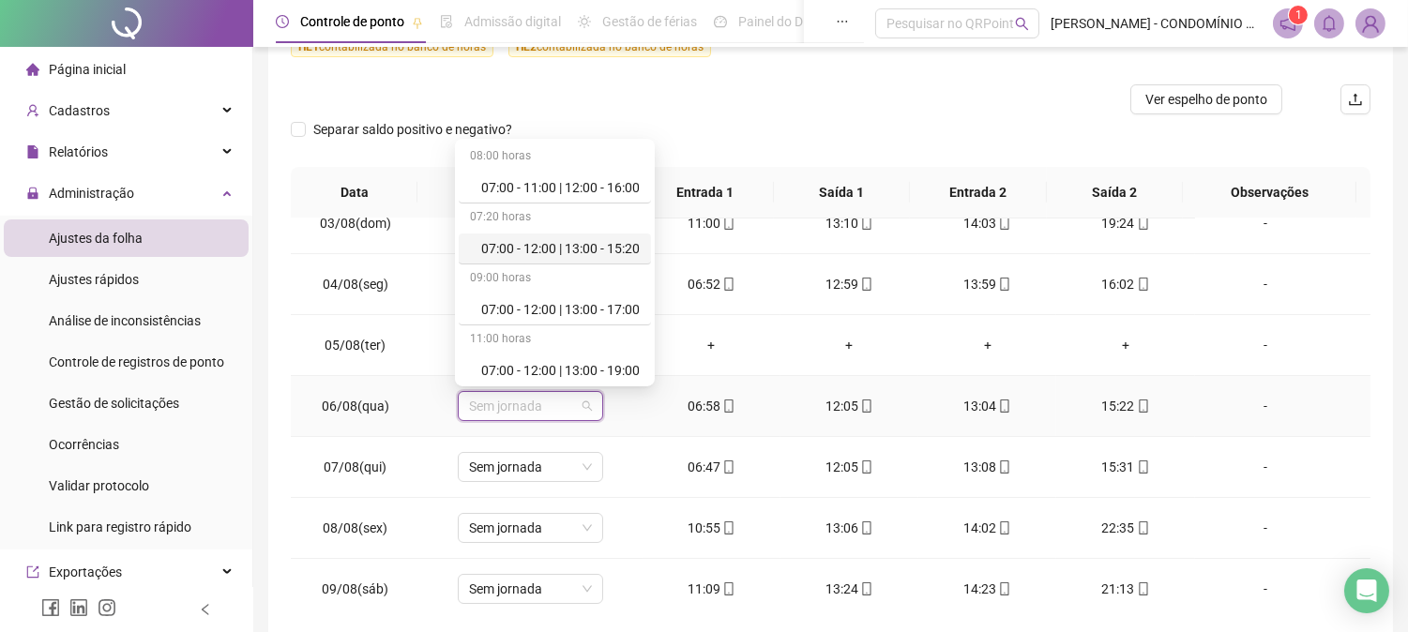
click at [545, 245] on div "07:00 - 12:00 | 13:00 - 15:20" at bounding box center [560, 248] width 158 height 21
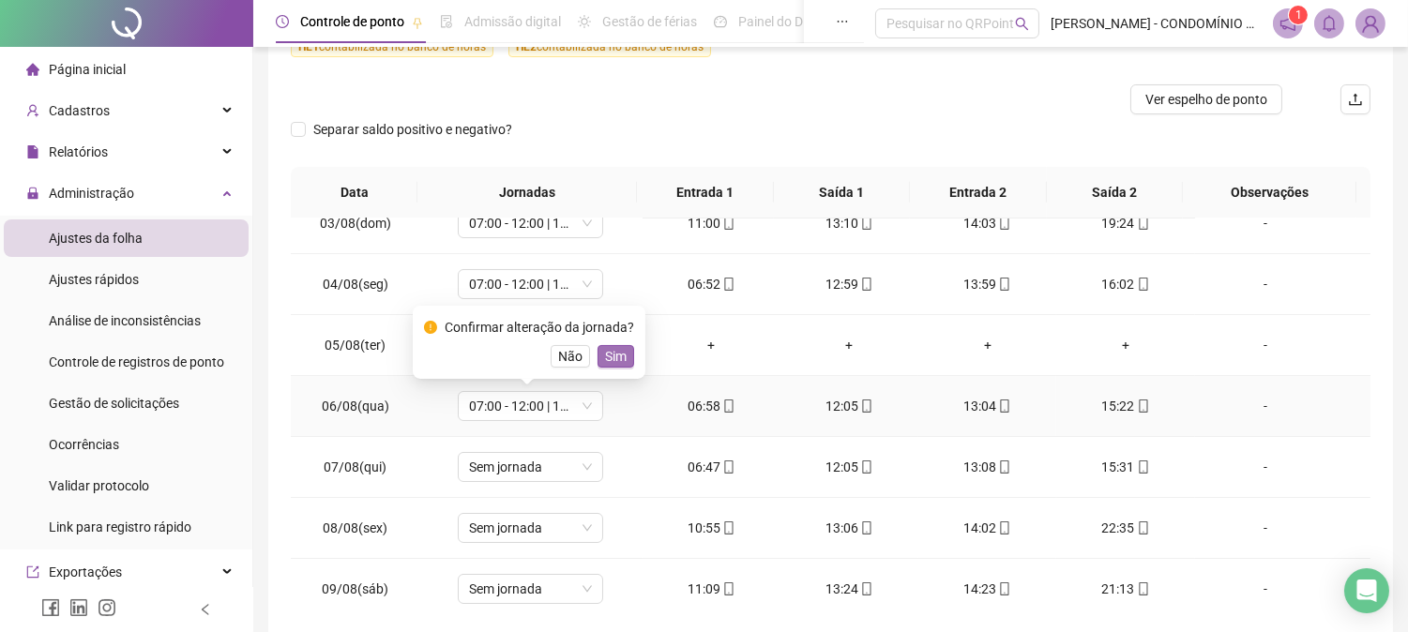
click at [613, 354] on span "Sim" at bounding box center [616, 356] width 22 height 21
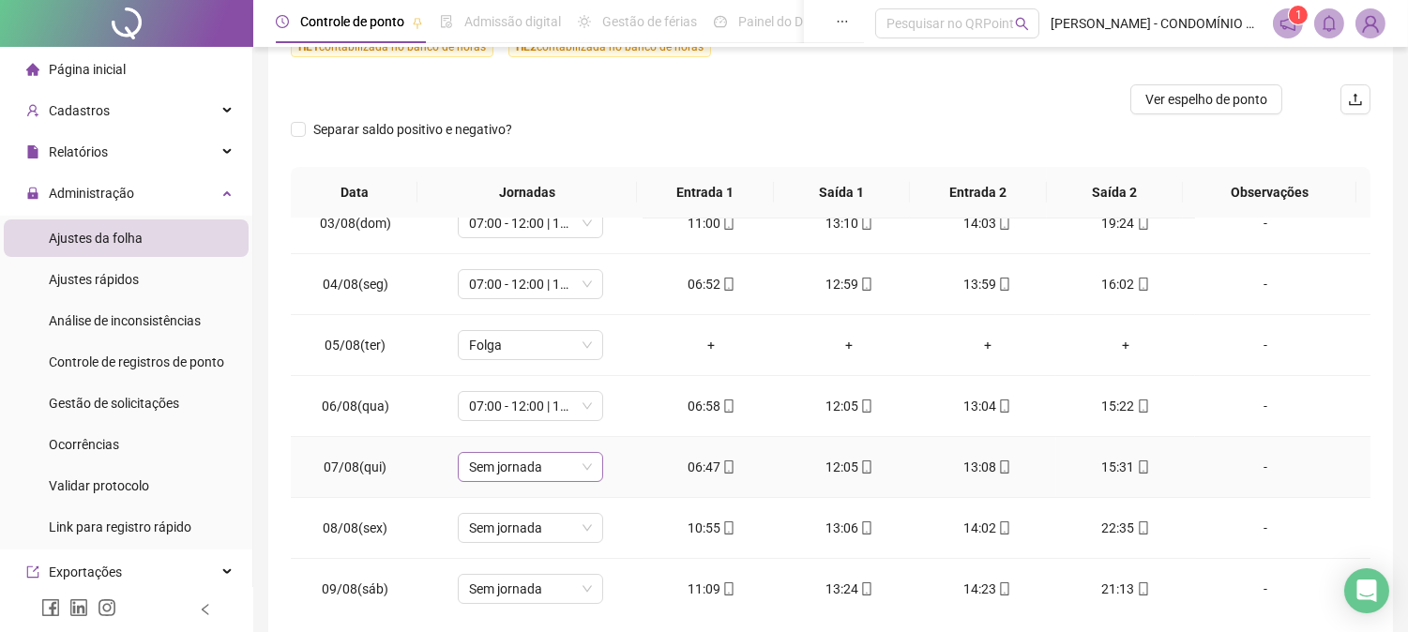
click at [512, 463] on span "Sem jornada" at bounding box center [530, 467] width 123 height 28
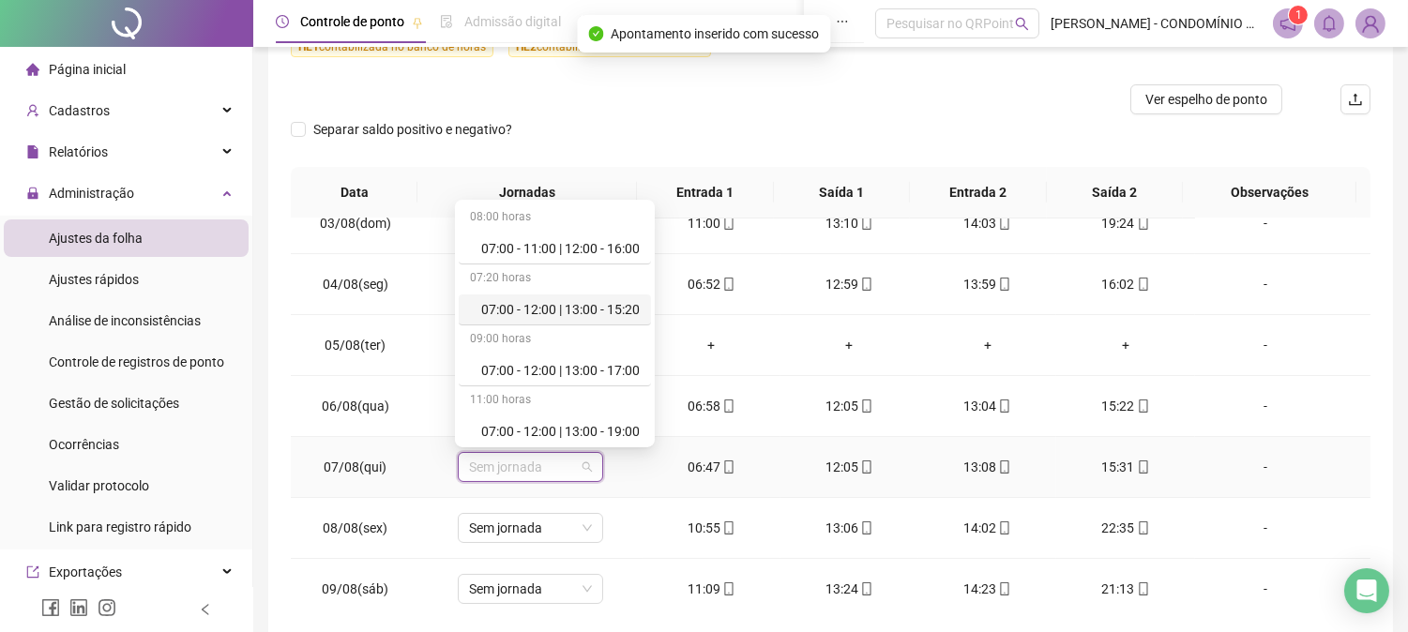
click at [498, 308] on div "07:00 - 12:00 | 13:00 - 15:20" at bounding box center [560, 309] width 158 height 21
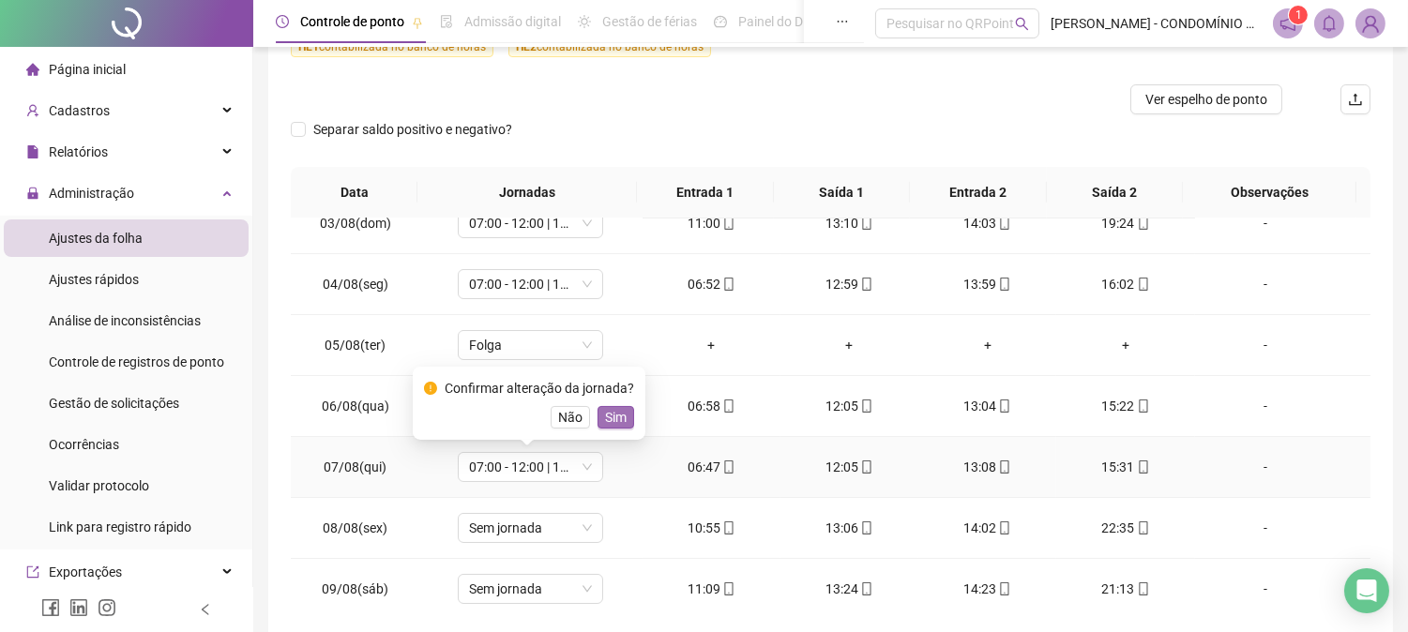
click at [612, 418] on span "Sim" at bounding box center [616, 417] width 22 height 21
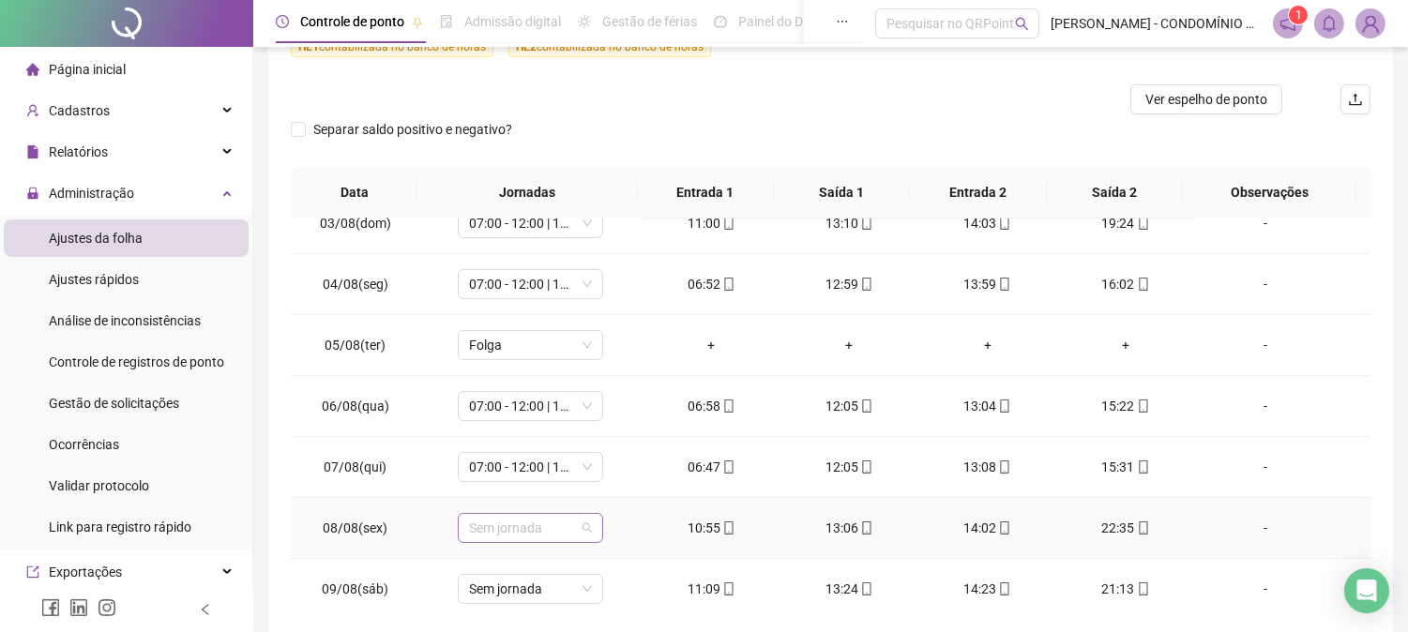
click at [509, 531] on span "Sem jornada" at bounding box center [530, 528] width 123 height 28
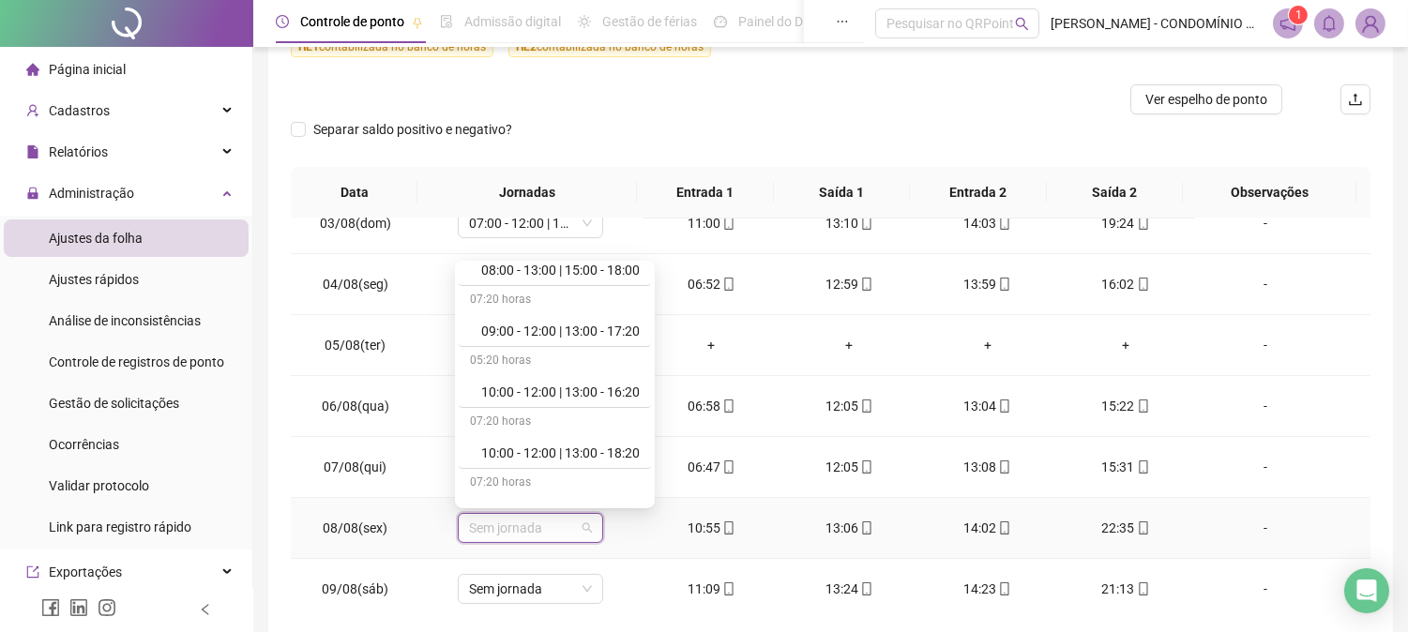
scroll to position [667, 0]
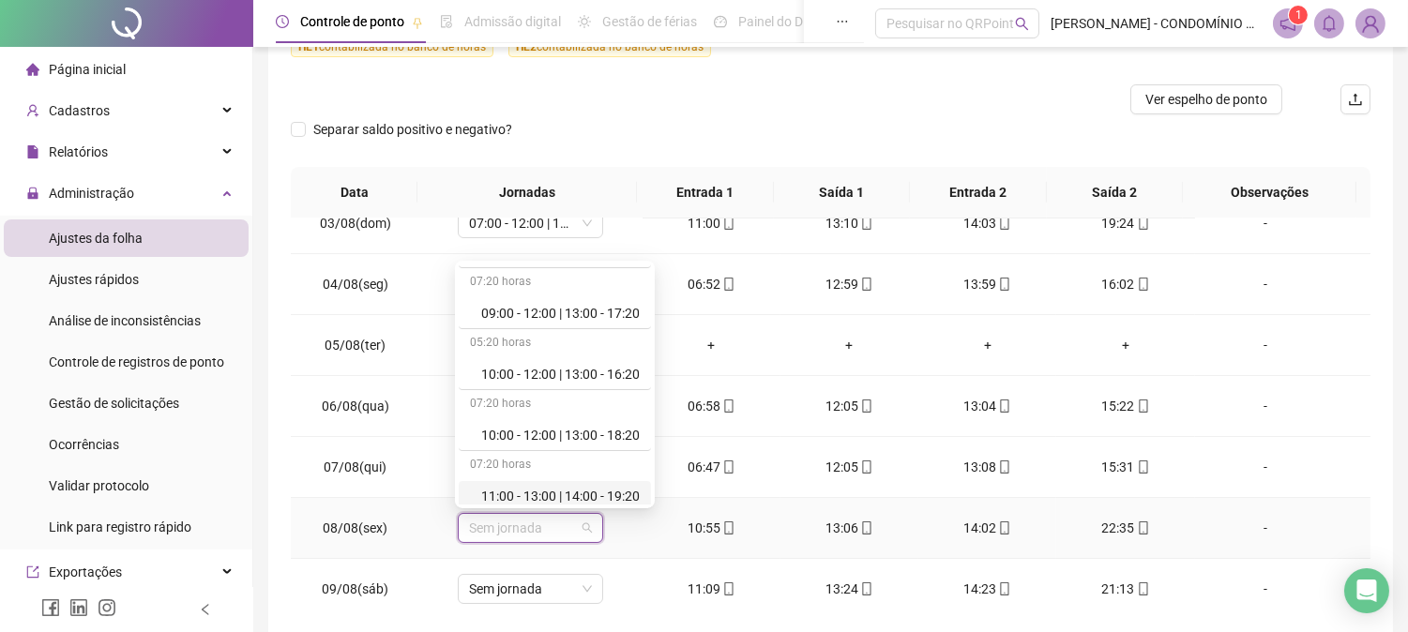
click at [624, 492] on div "11:00 - 13:00 | 14:00 - 19:20" at bounding box center [560, 496] width 158 height 21
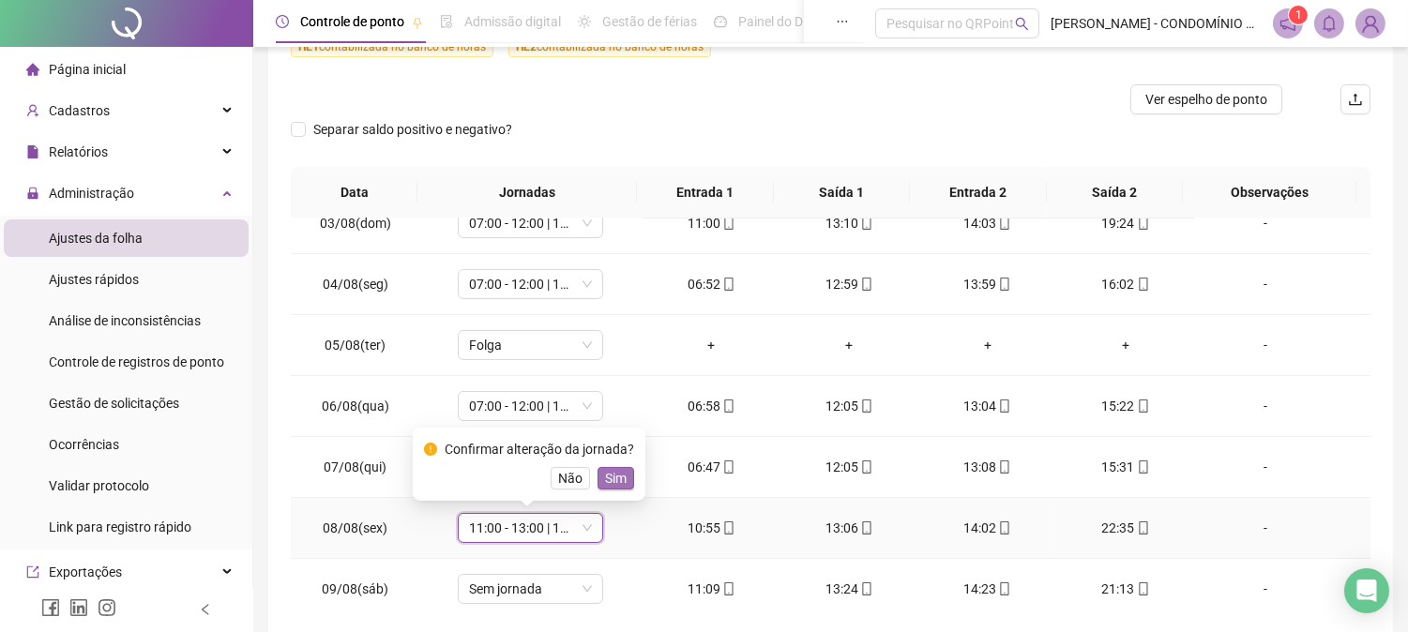
click at [610, 467] on button "Sim" at bounding box center [615, 478] width 37 height 23
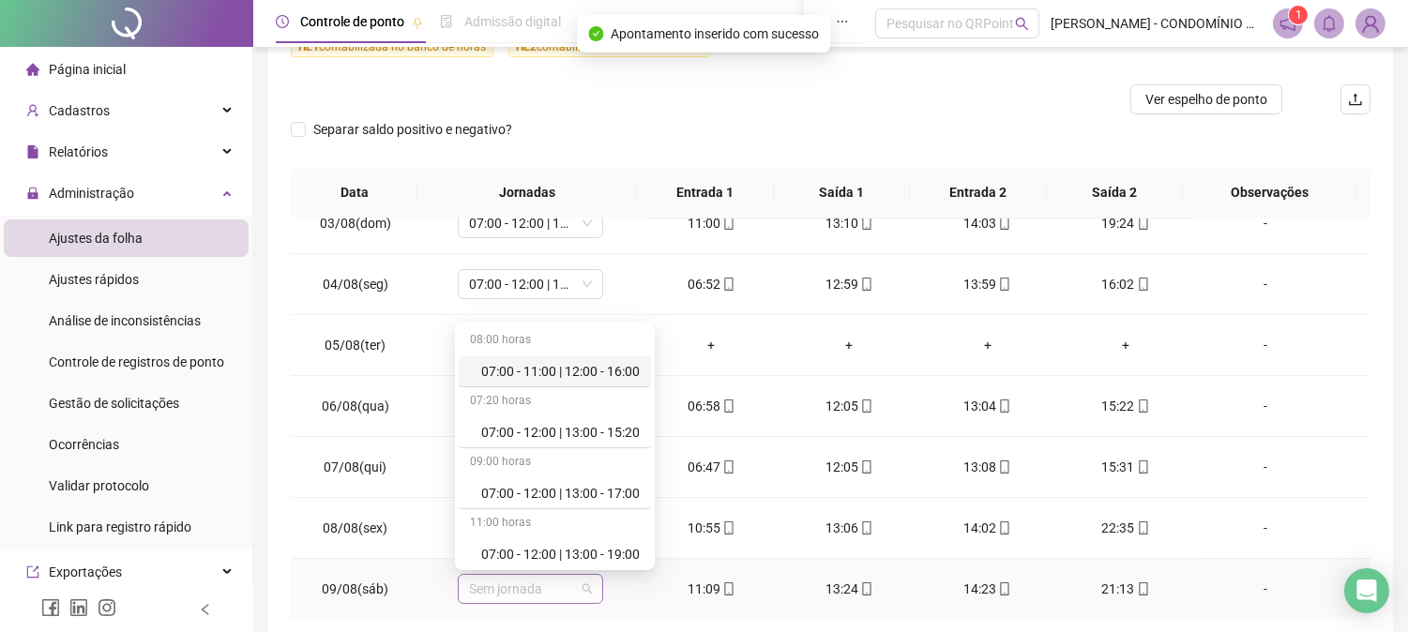
click at [507, 568] on span "Sem jornada" at bounding box center [530, 589] width 123 height 28
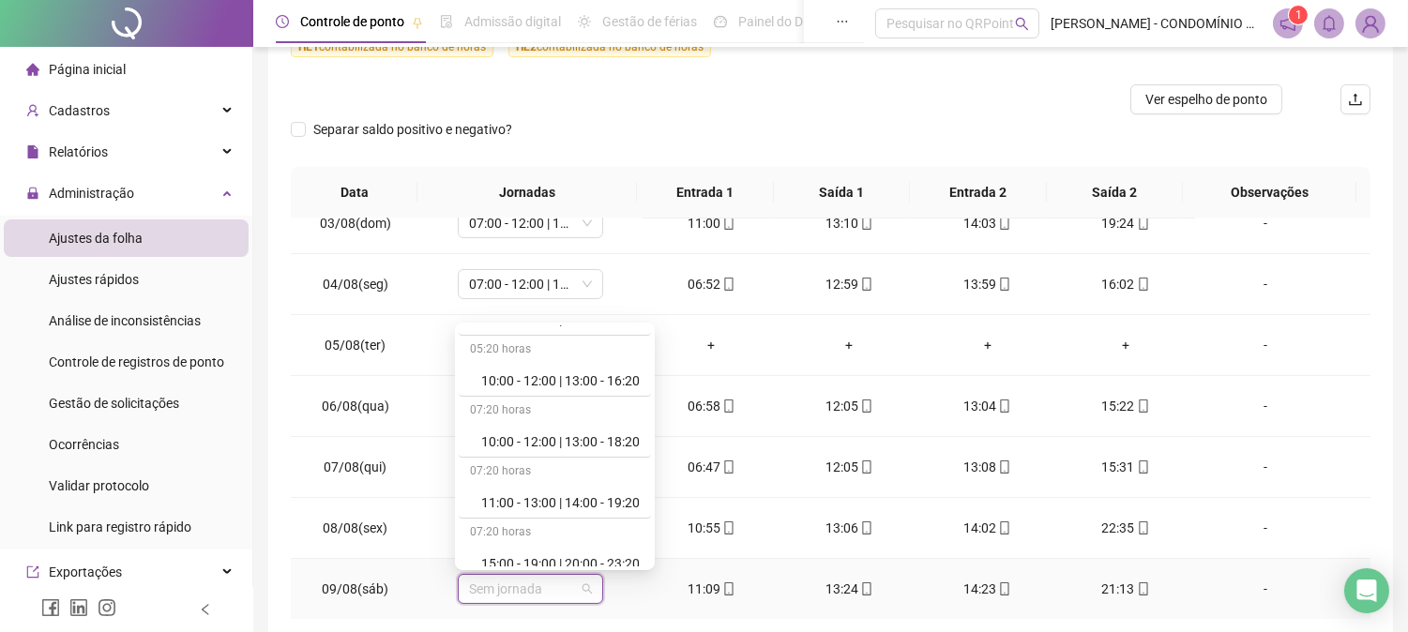
scroll to position [763, 0]
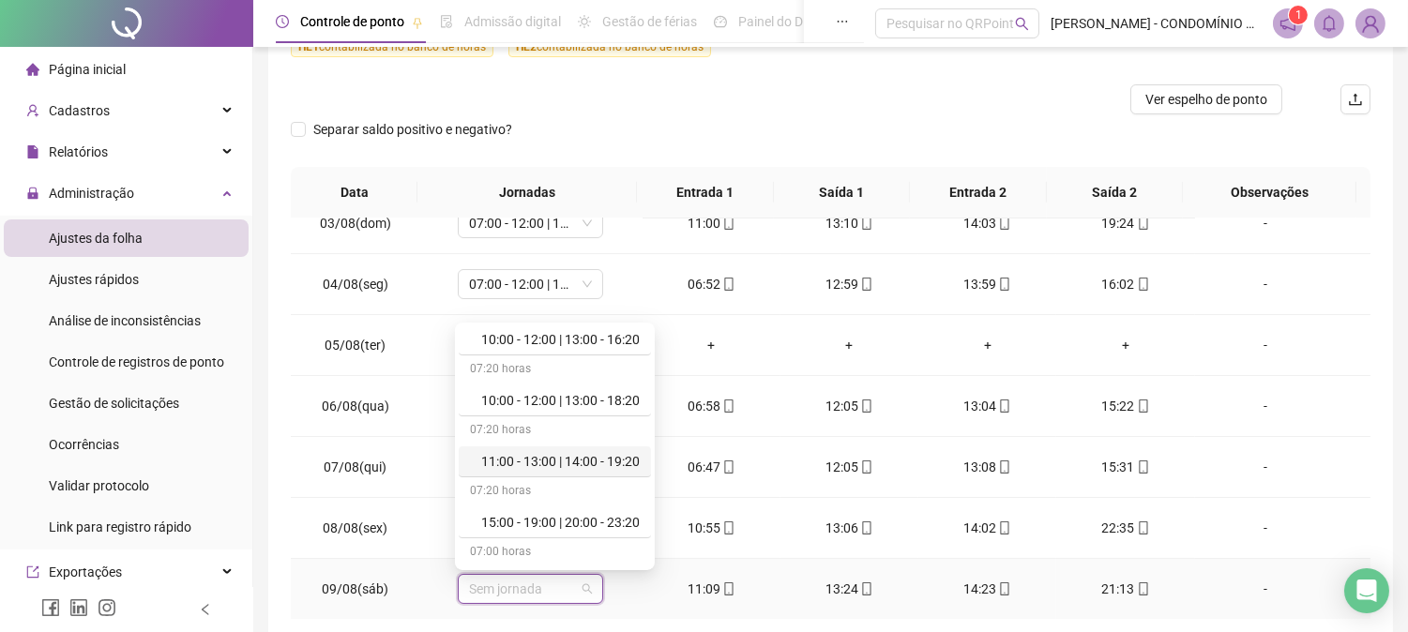
click at [611, 460] on div "11:00 - 13:00 | 14:00 - 19:20" at bounding box center [560, 461] width 158 height 21
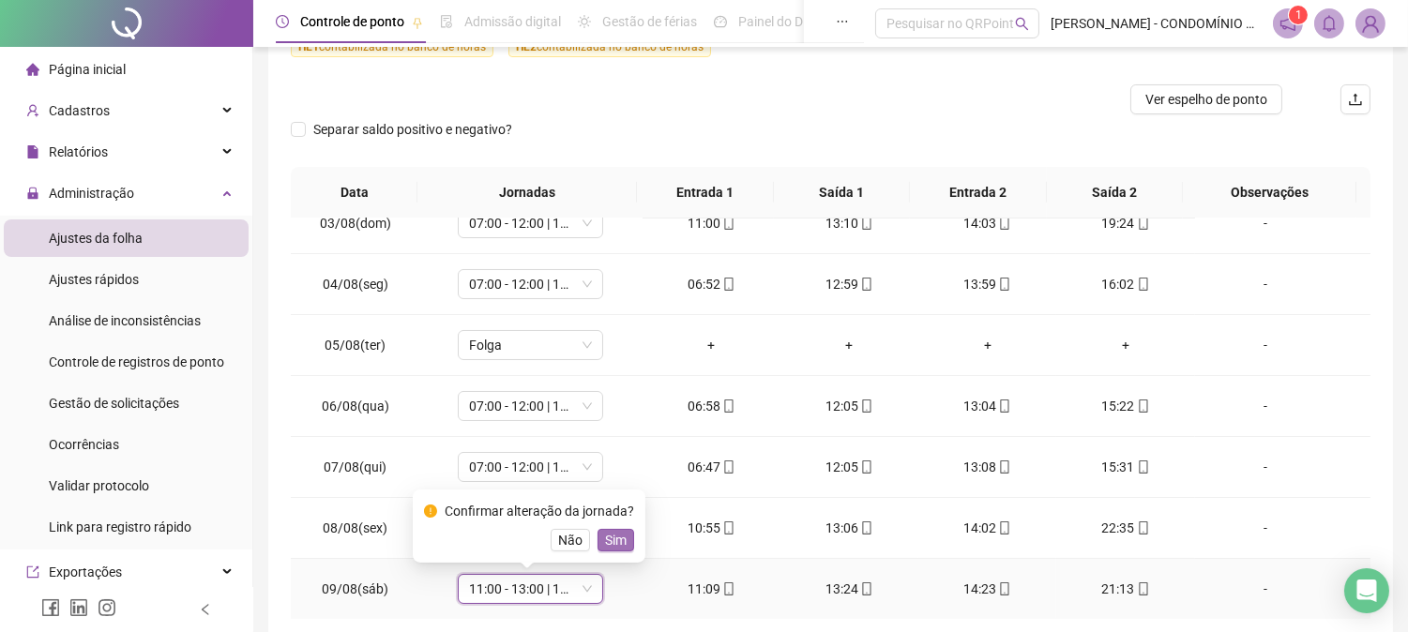
click at [605, 541] on span "Sim" at bounding box center [616, 540] width 22 height 21
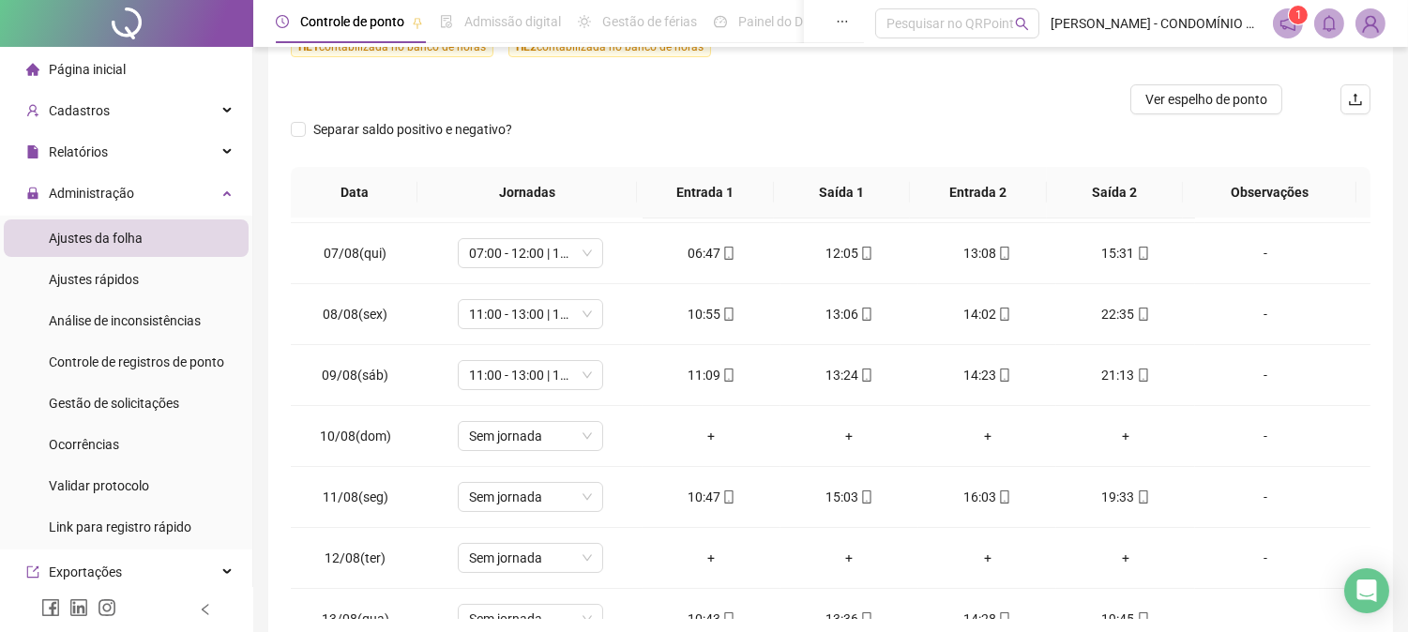
scroll to position [373, 0]
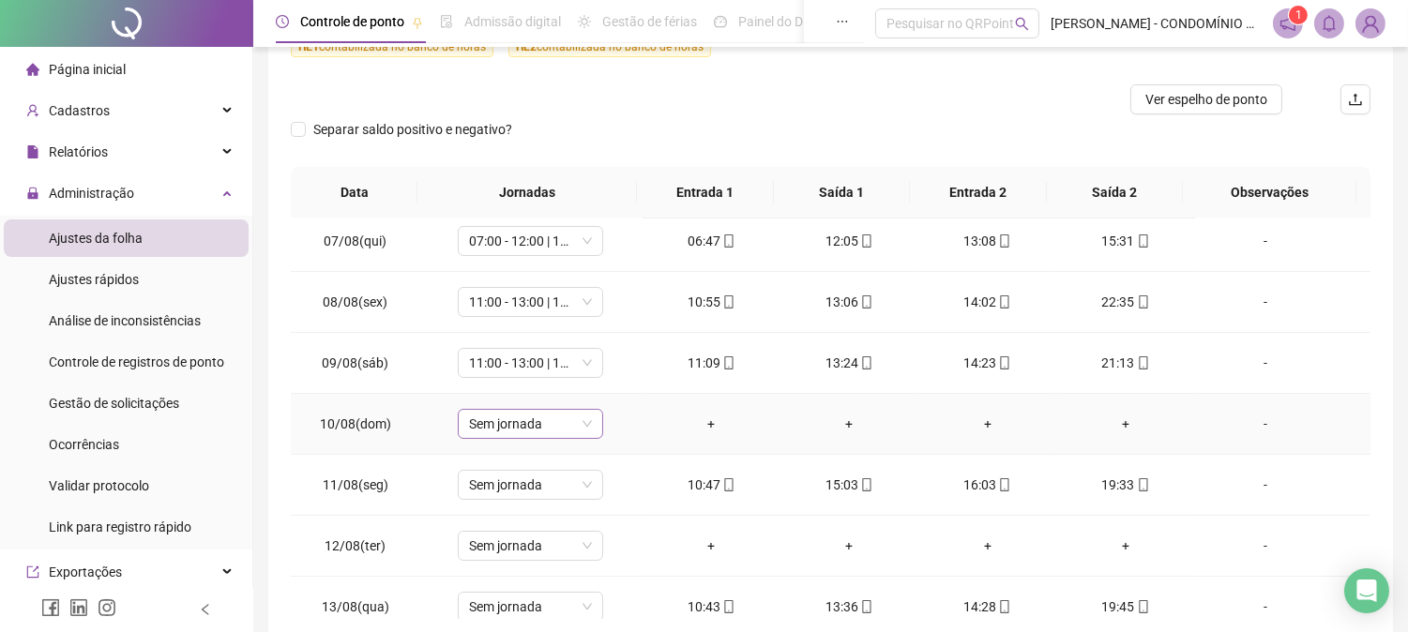
click at [529, 423] on span "Sem jornada" at bounding box center [530, 424] width 123 height 28
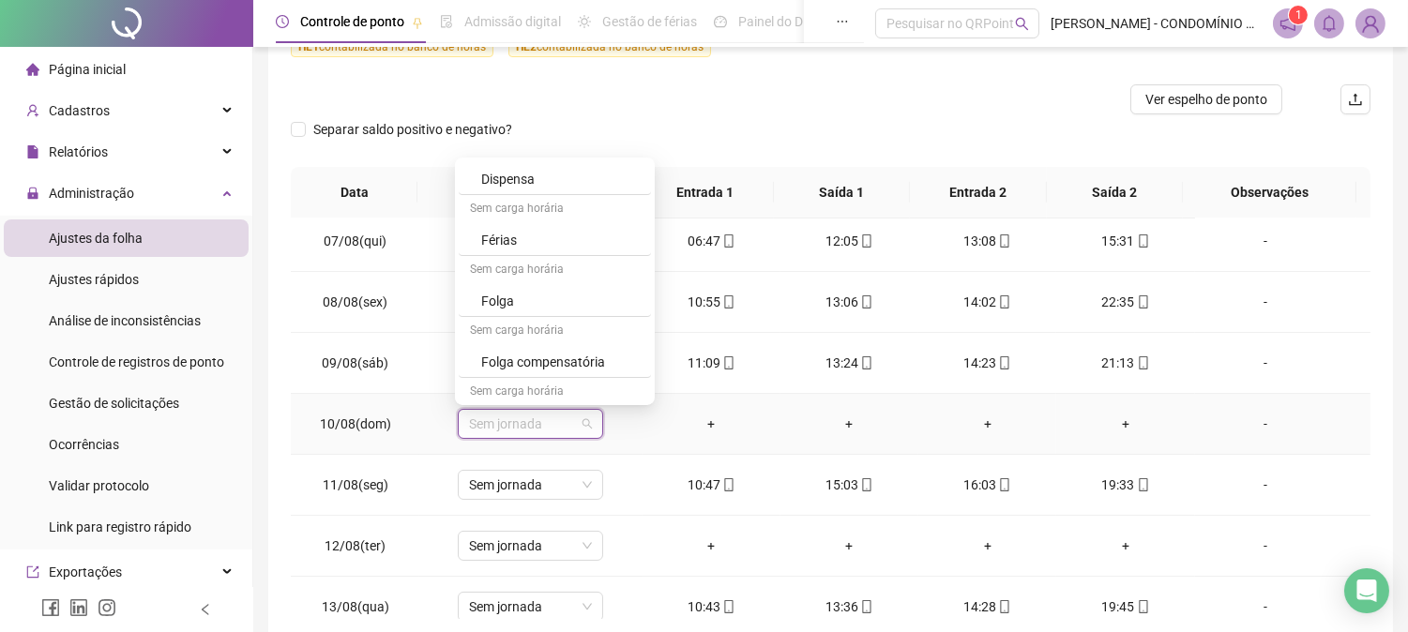
scroll to position [1334, 0]
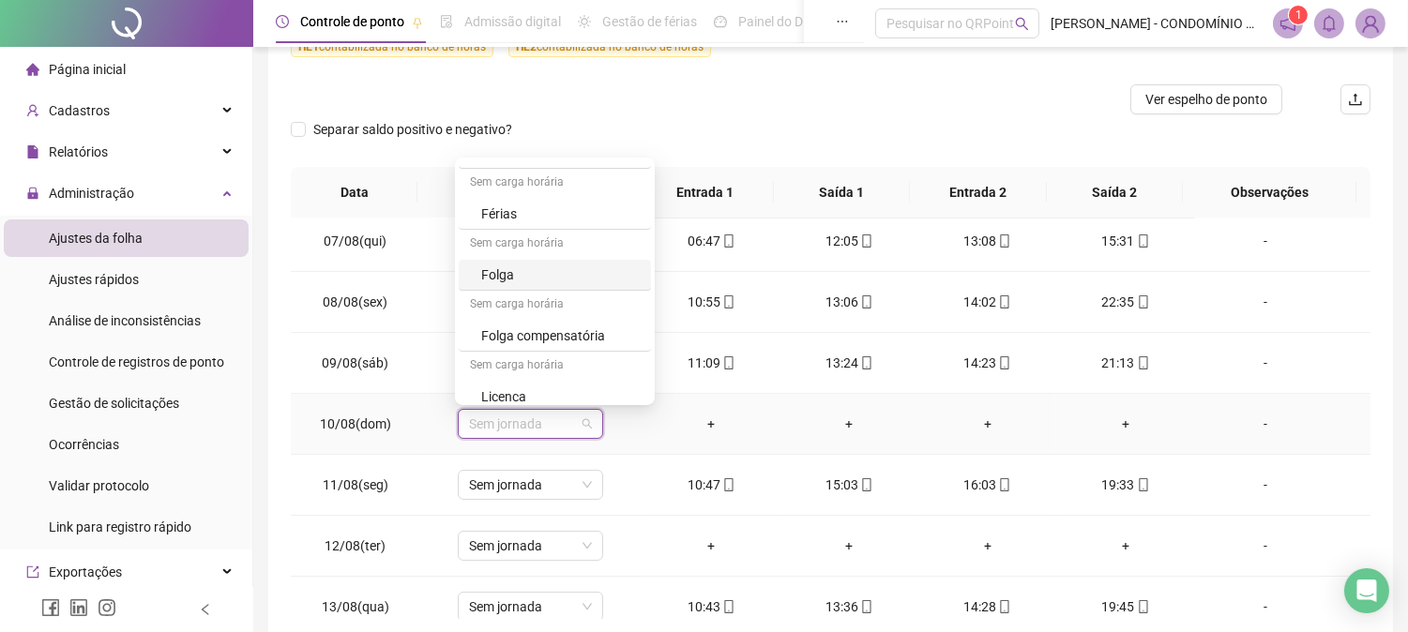
click at [493, 281] on div "Folga" at bounding box center [560, 274] width 158 height 21
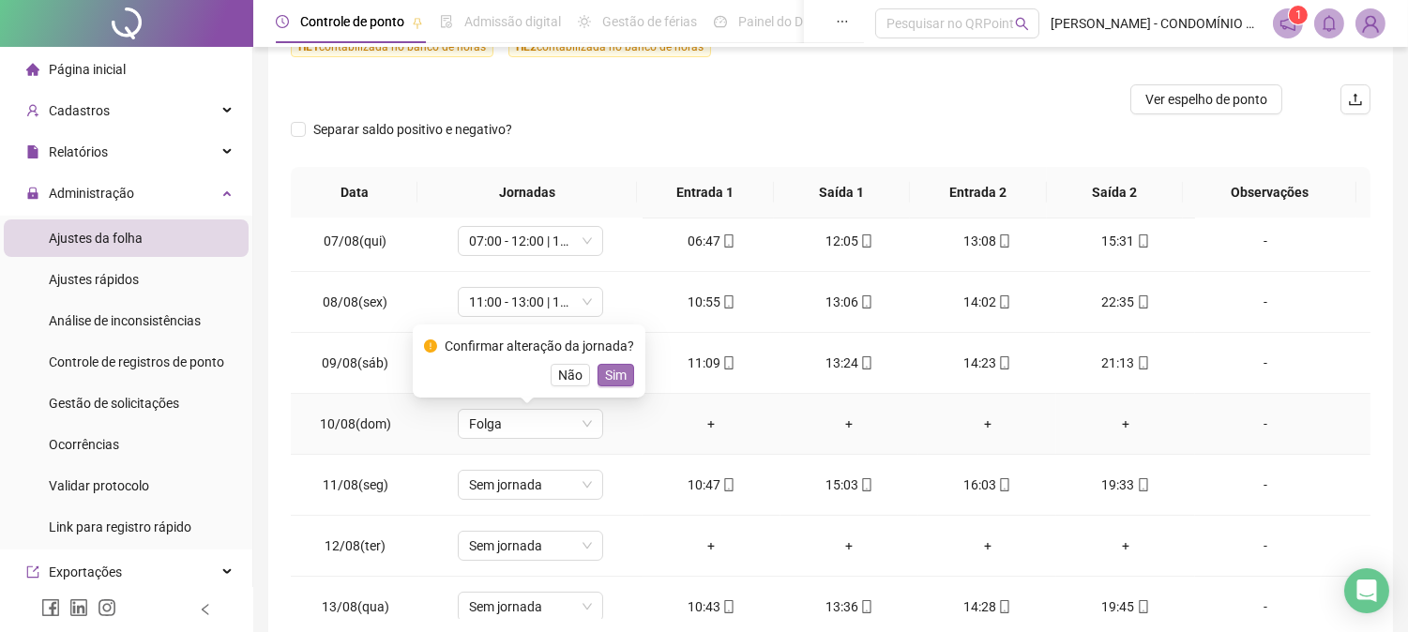
click at [608, 379] on span "Sim" at bounding box center [616, 375] width 22 height 21
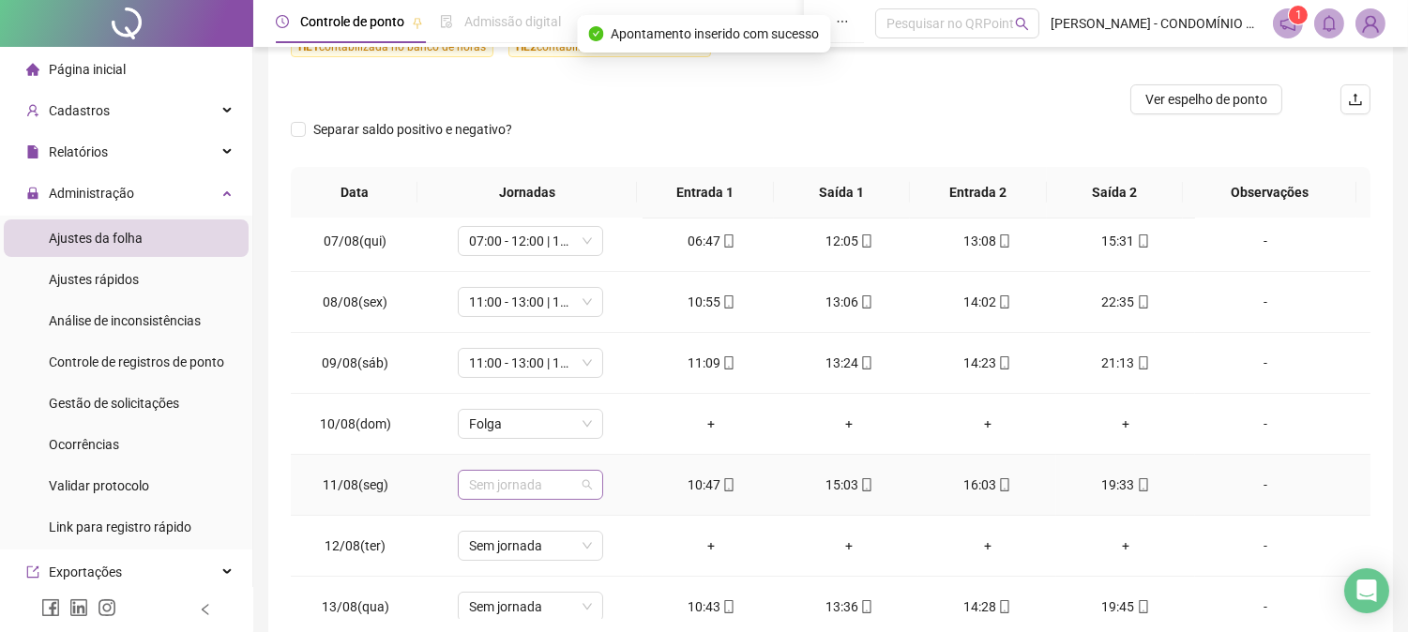
click at [490, 488] on span "Sem jornada" at bounding box center [530, 485] width 123 height 28
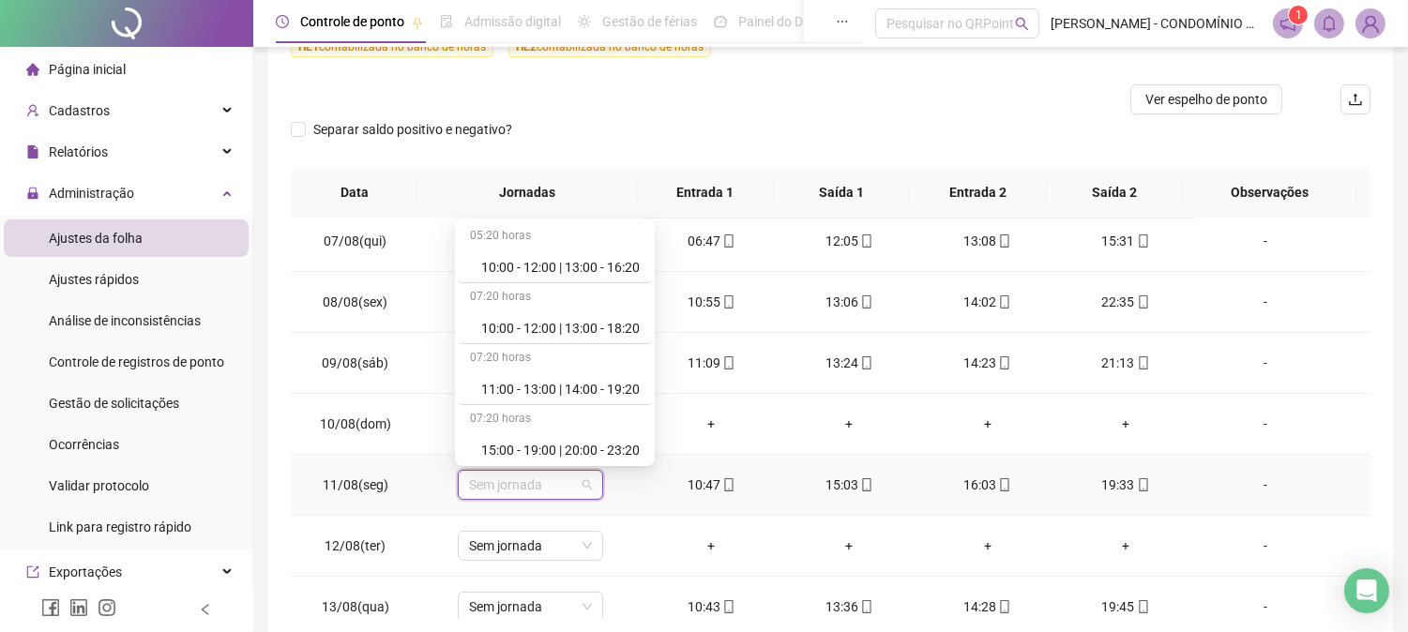
scroll to position [750, 0]
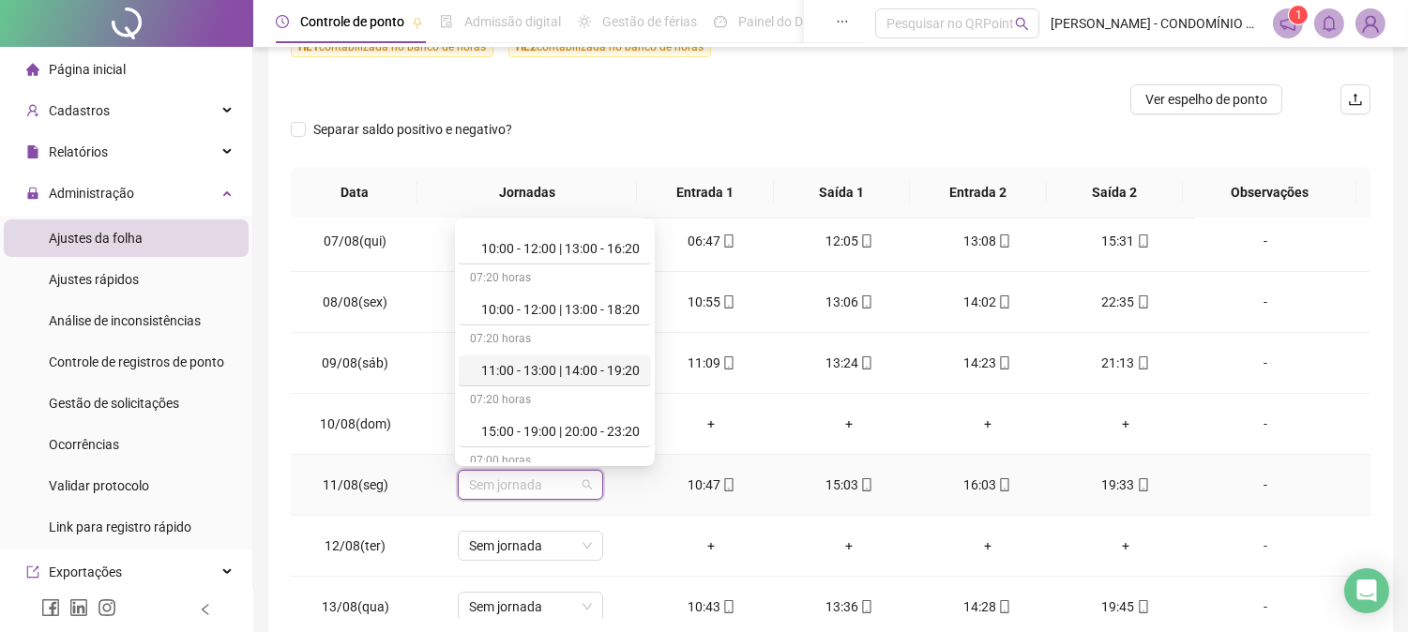
click at [583, 371] on div "11:00 - 13:00 | 14:00 - 19:20" at bounding box center [560, 370] width 158 height 21
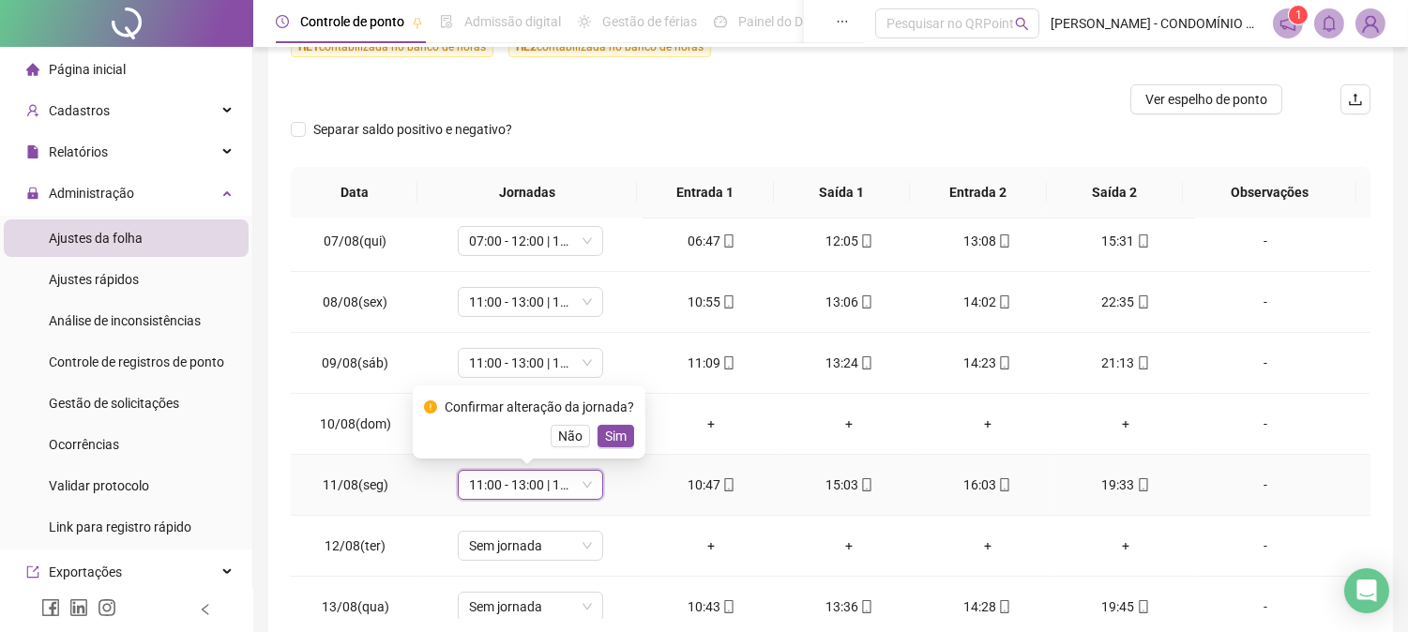
click at [607, 434] on span "Sim" at bounding box center [616, 436] width 22 height 21
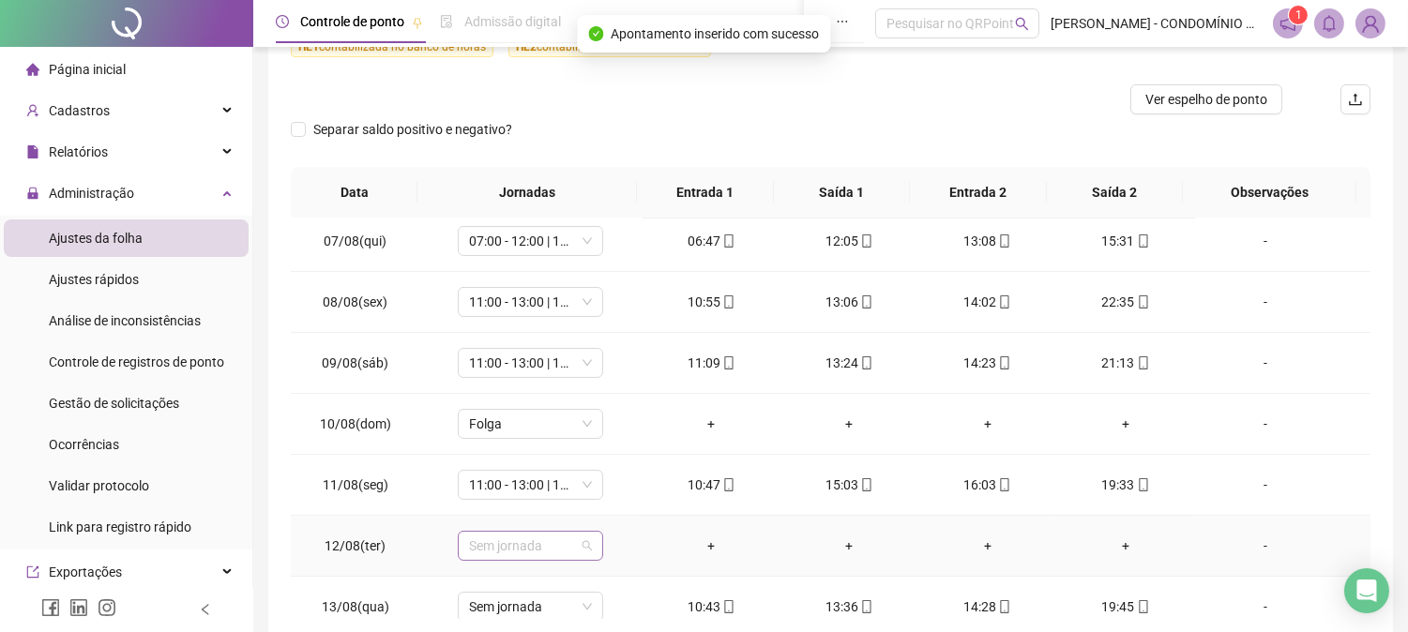
click at [517, 547] on span "Sem jornada" at bounding box center [530, 546] width 123 height 28
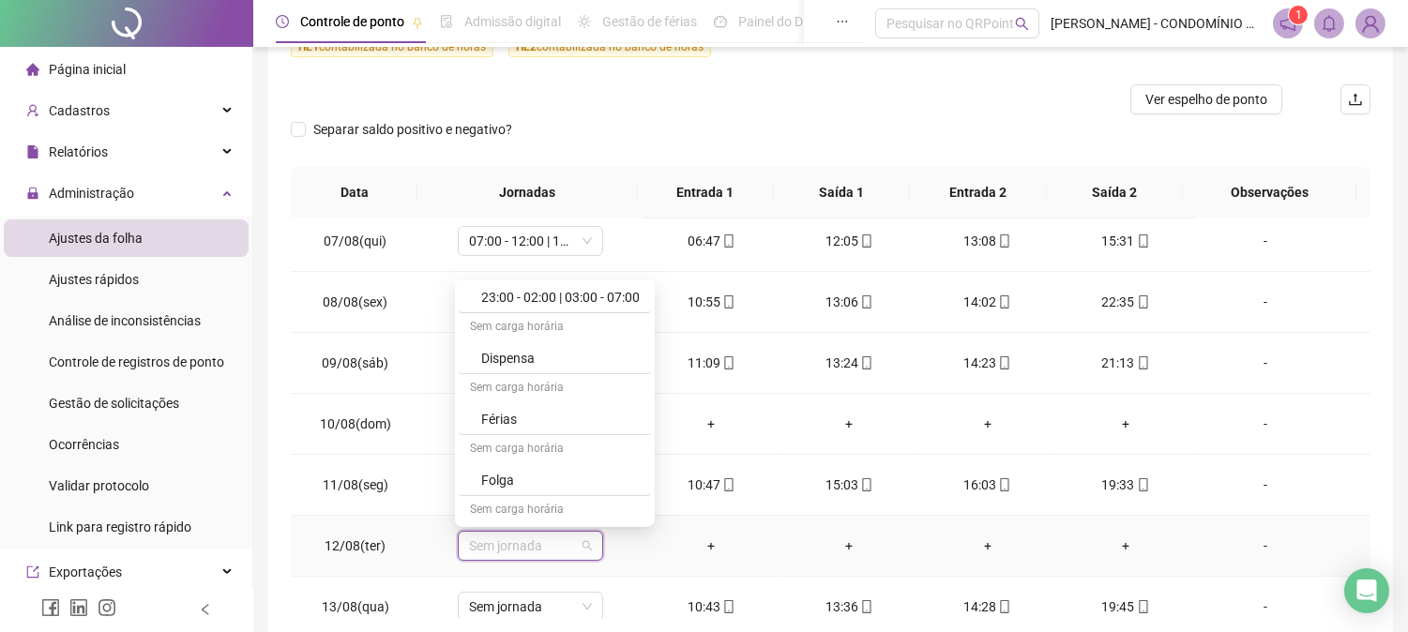
scroll to position [1291, 0]
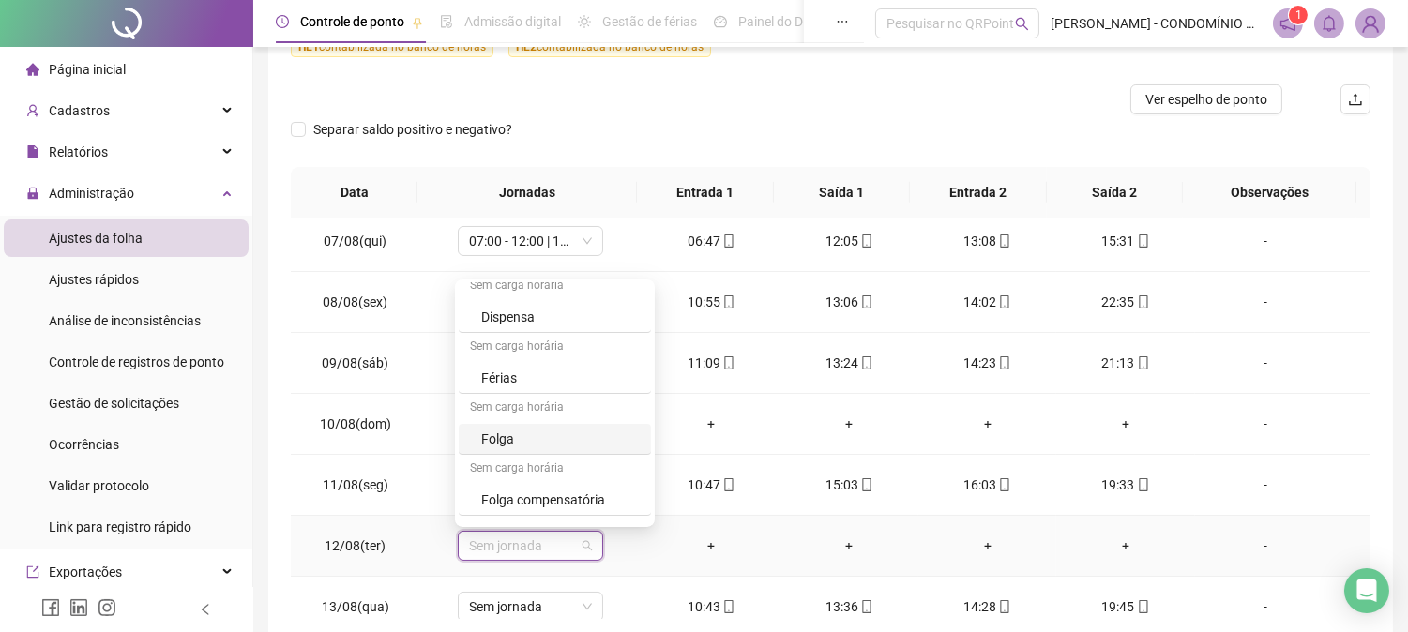
click at [495, 435] on div "Folga" at bounding box center [560, 439] width 158 height 21
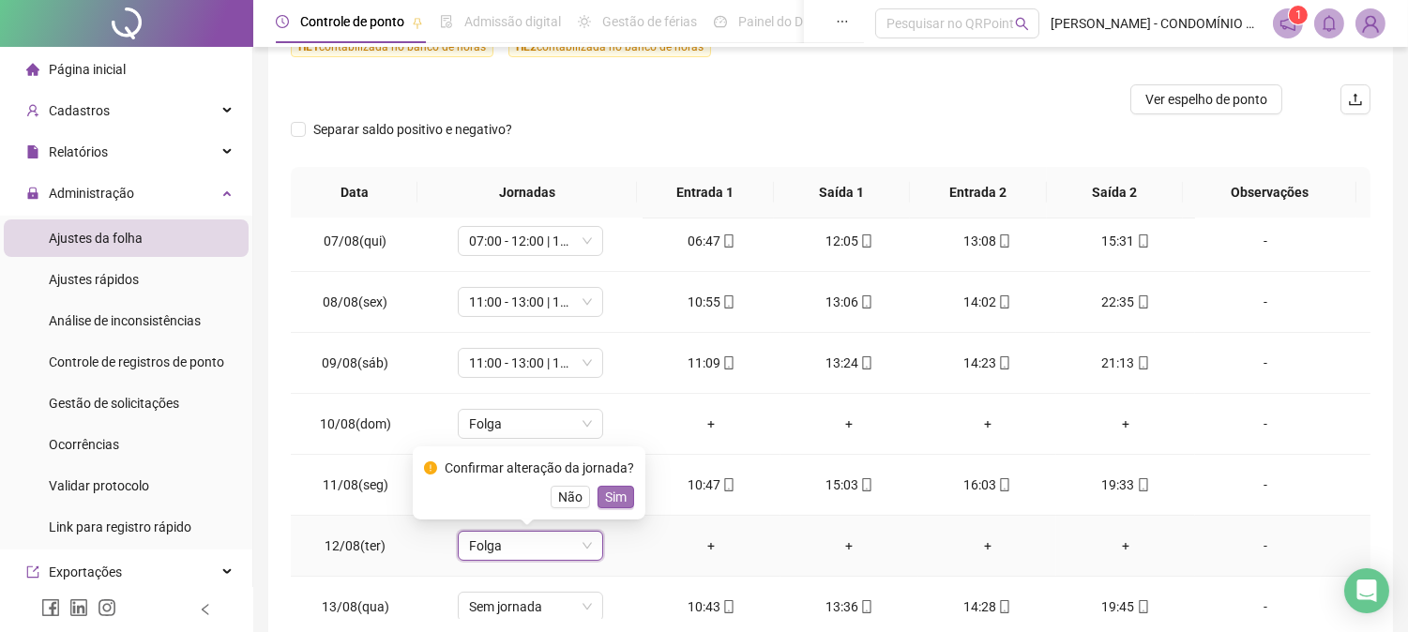
click at [612, 495] on span "Sim" at bounding box center [616, 497] width 22 height 21
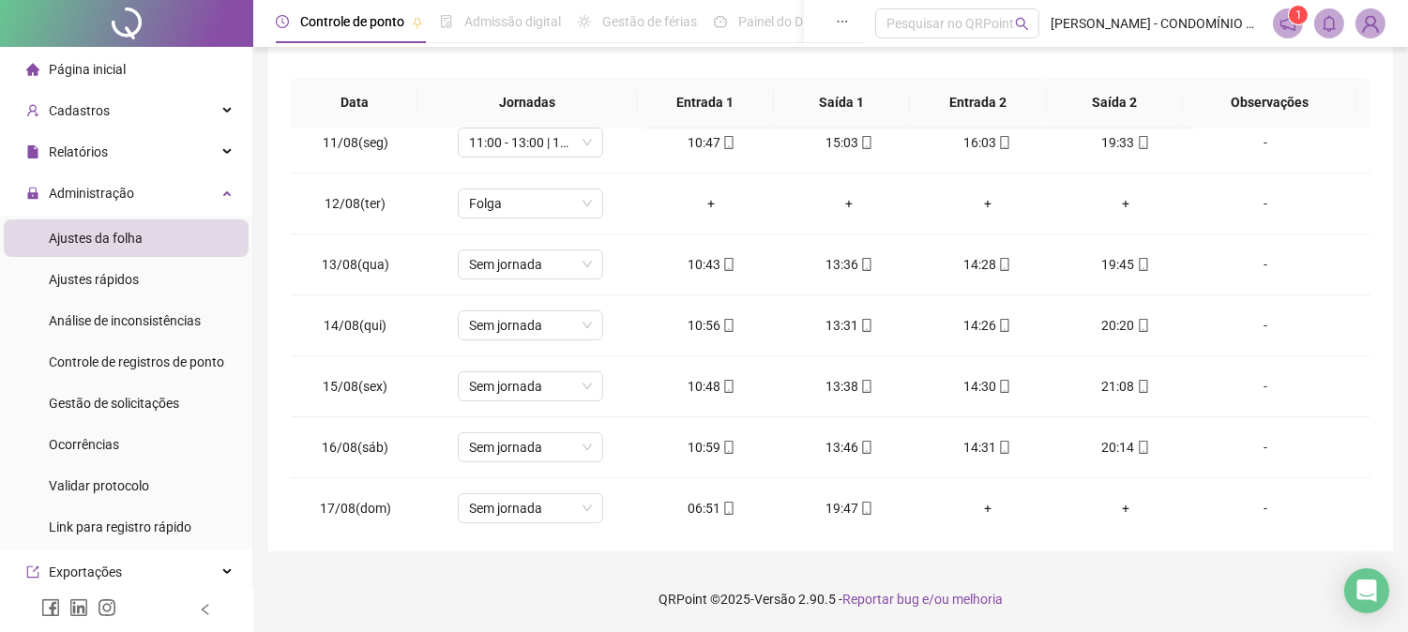
scroll to position [648, 0]
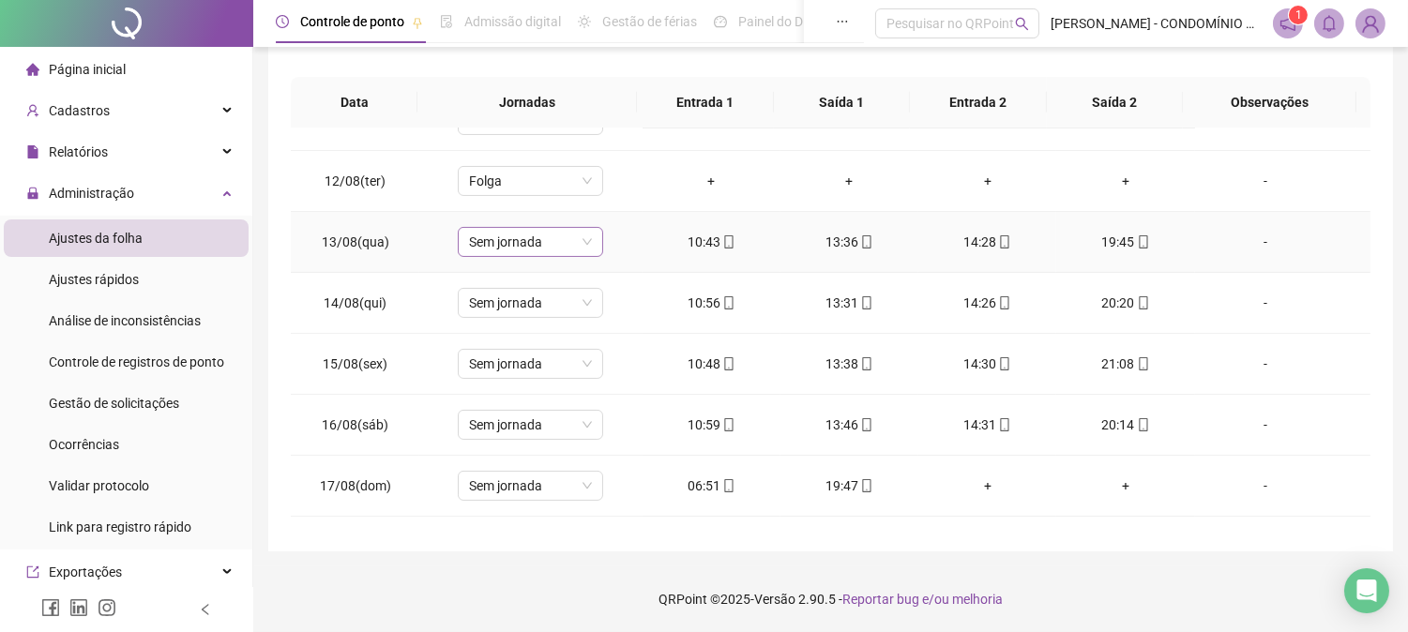
click at [526, 242] on span "Sem jornada" at bounding box center [530, 242] width 123 height 28
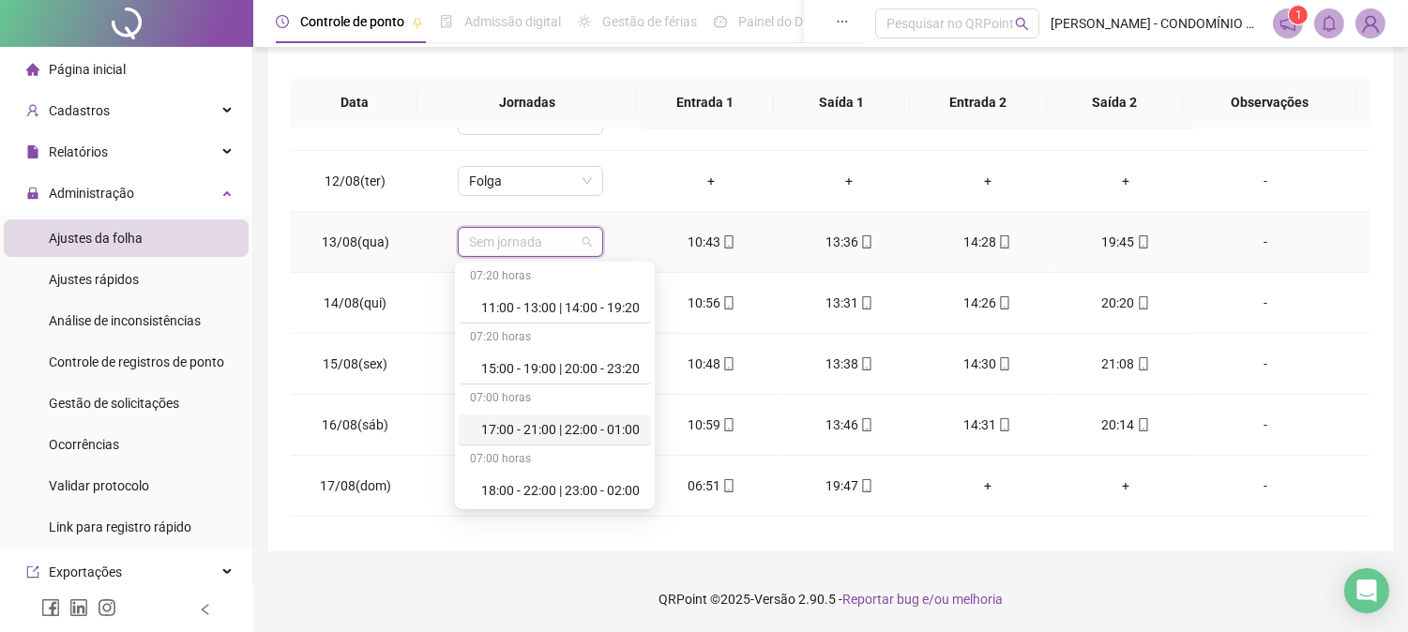
scroll to position [837, 0]
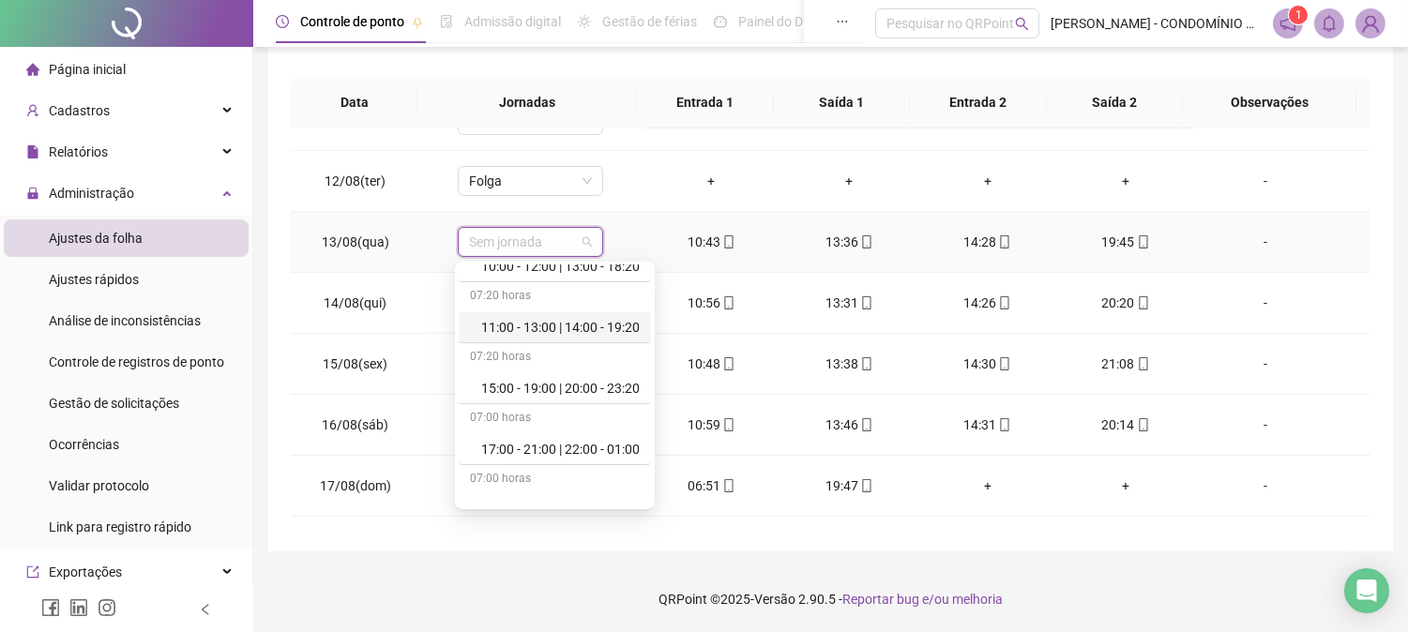
click at [581, 324] on div "11:00 - 13:00 | 14:00 - 19:20" at bounding box center [560, 327] width 158 height 21
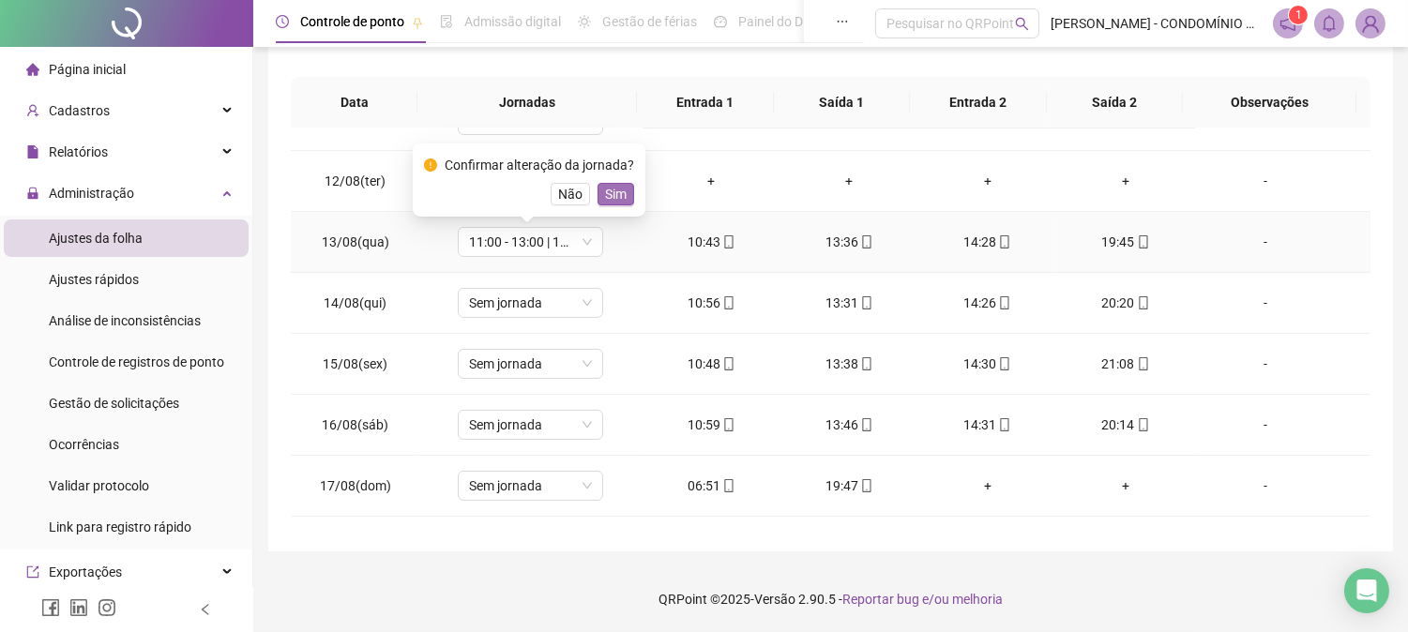
click at [608, 188] on span "Sim" at bounding box center [616, 194] width 22 height 21
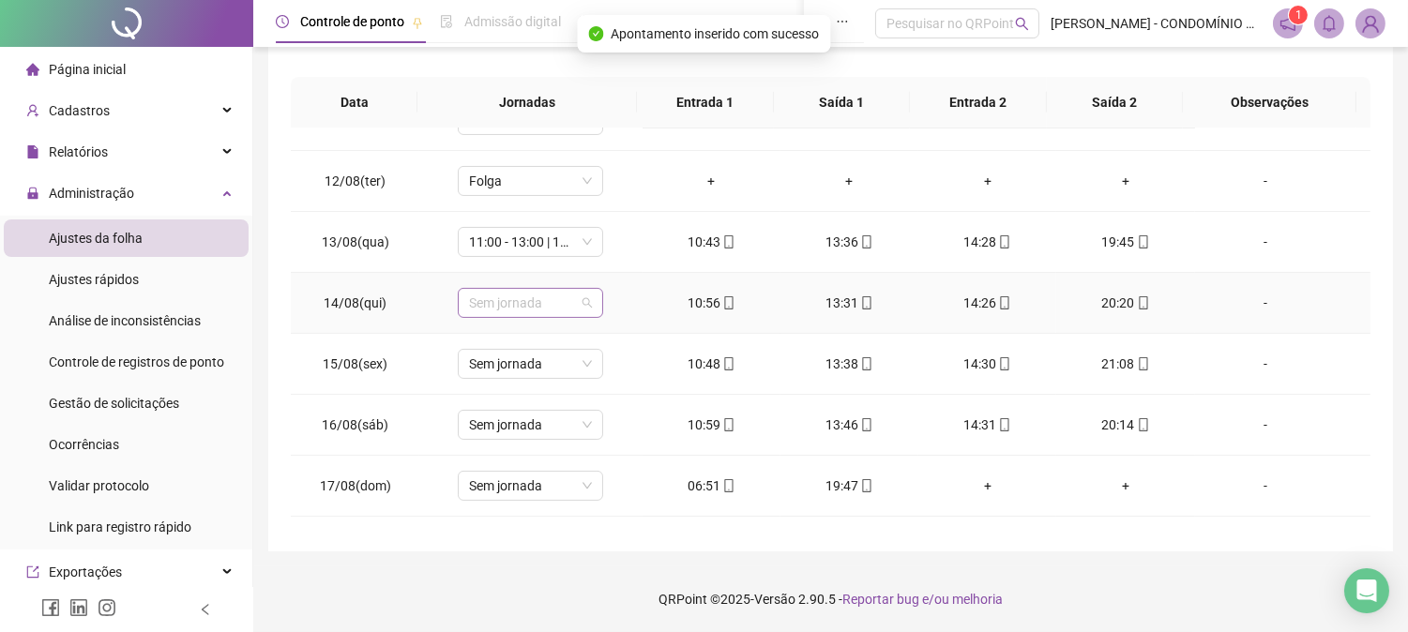
click at [516, 300] on span "Sem jornada" at bounding box center [530, 303] width 123 height 28
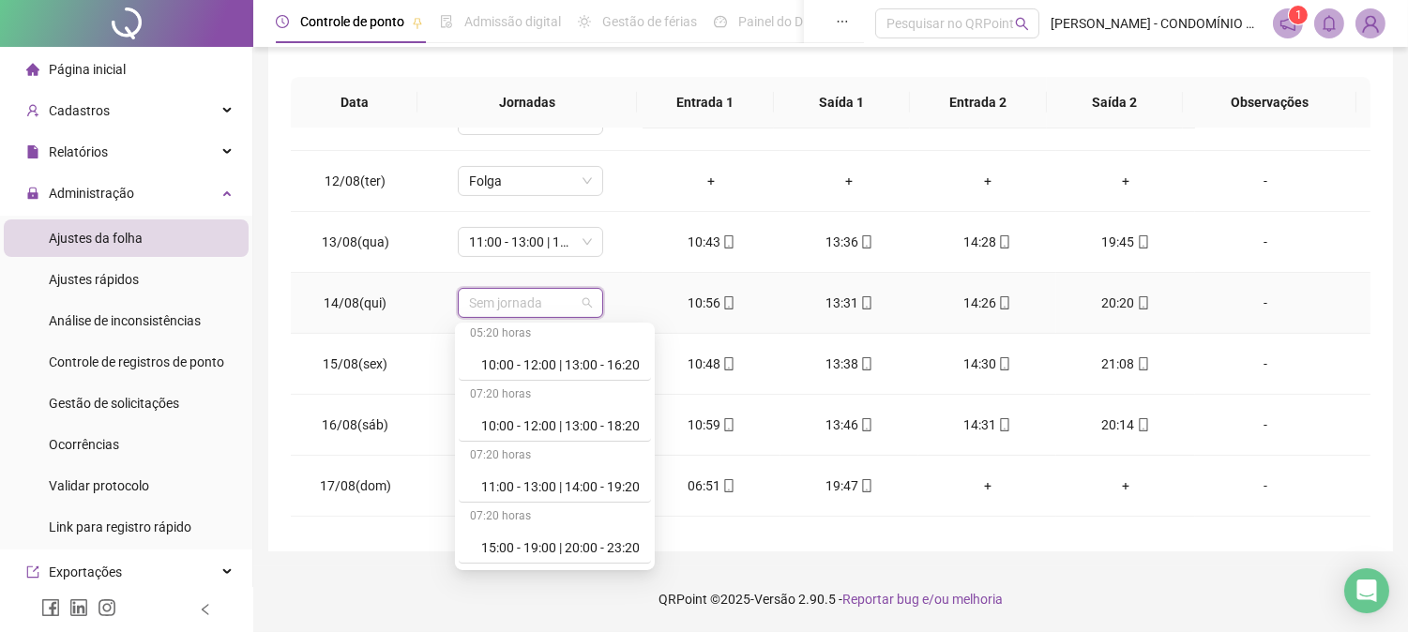
scroll to position [750, 0]
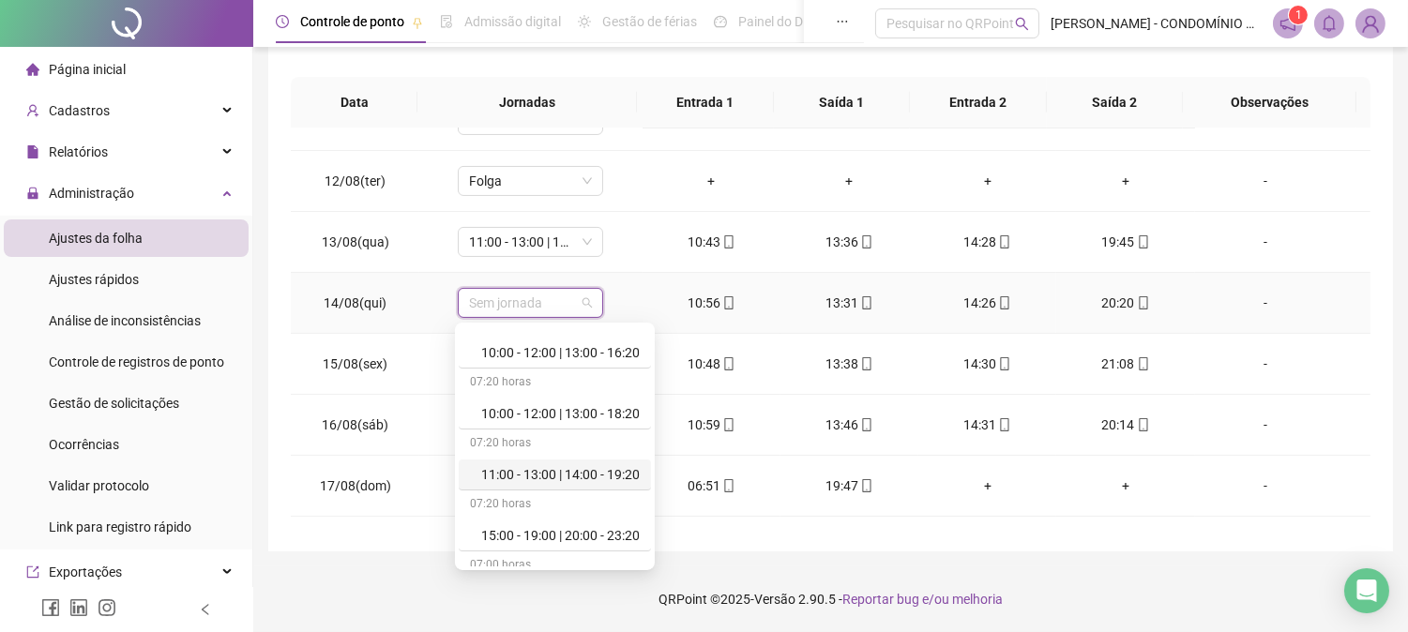
click at [577, 474] on div "11:00 - 13:00 | 14:00 - 19:20" at bounding box center [560, 474] width 158 height 21
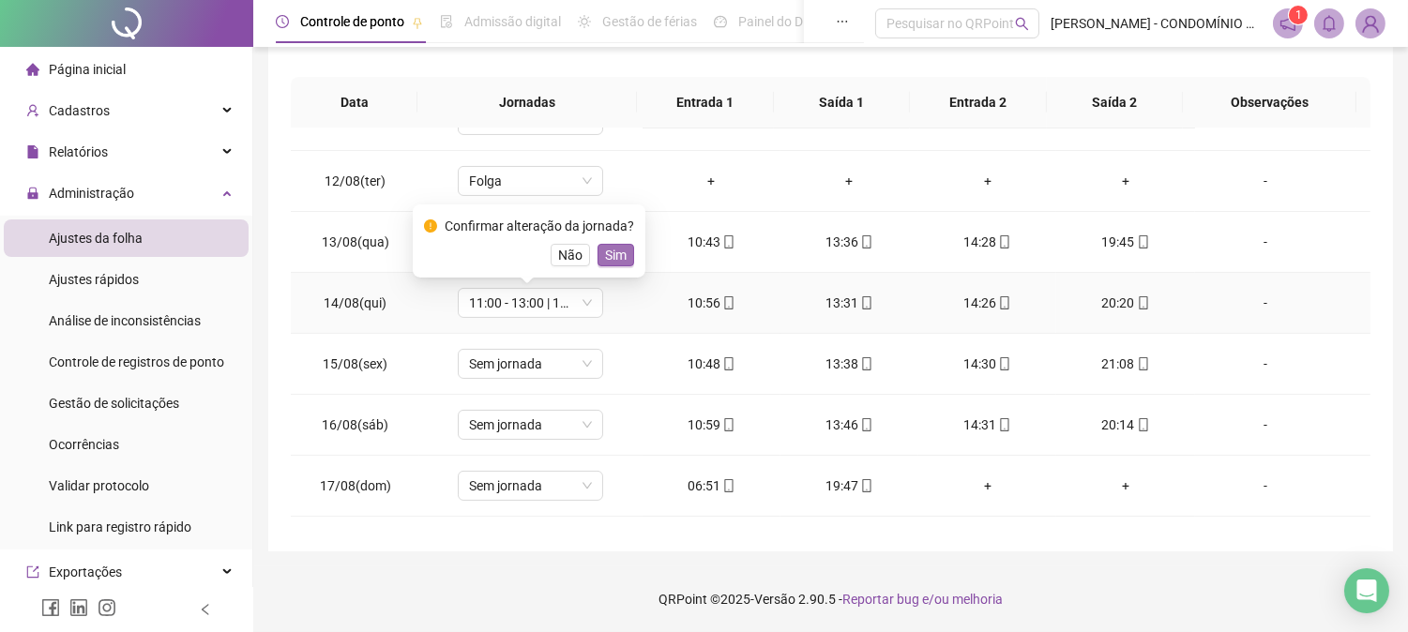
click at [608, 246] on span "Sim" at bounding box center [616, 255] width 22 height 21
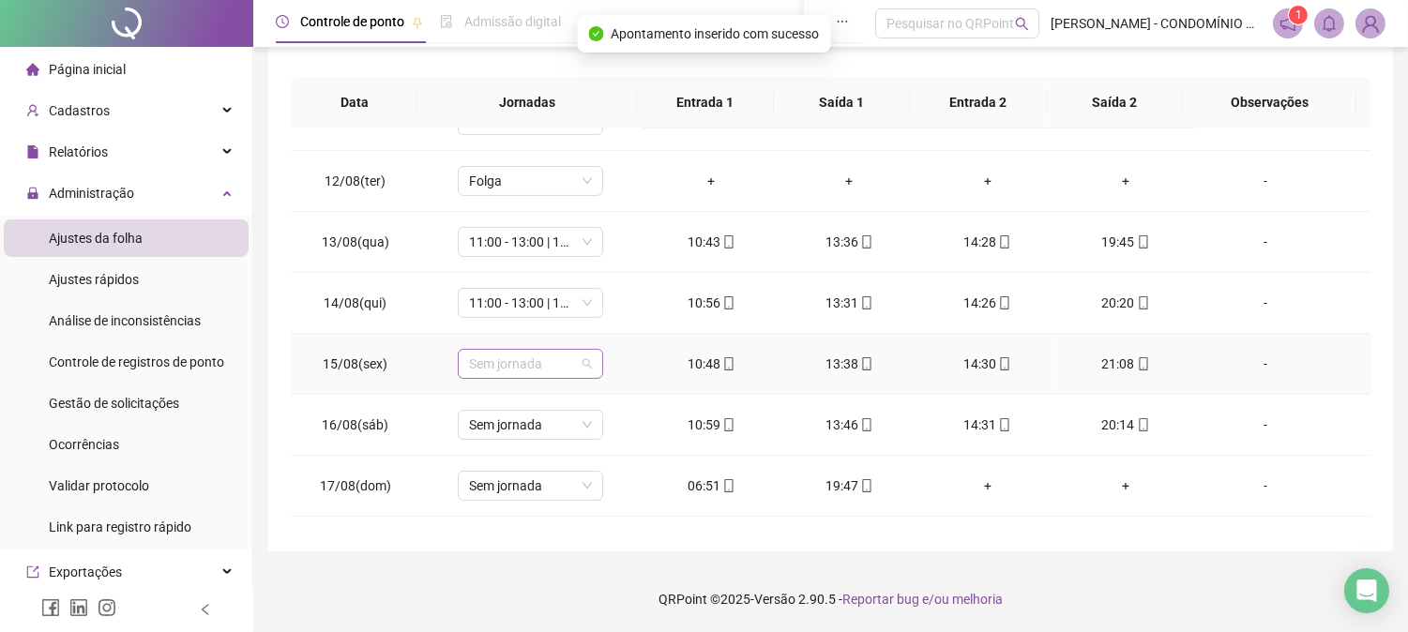
click at [490, 361] on span "Sem jornada" at bounding box center [530, 364] width 123 height 28
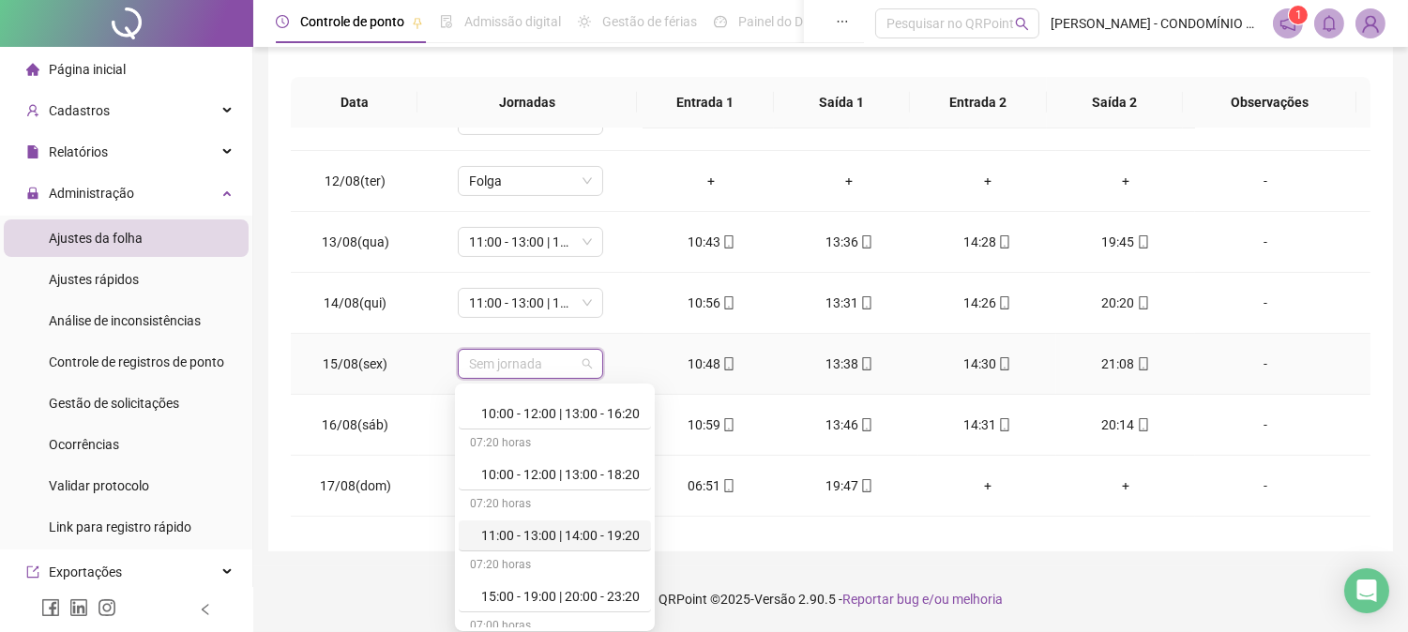
click at [588, 527] on div "11:00 - 13:00 | 14:00 - 19:20" at bounding box center [560, 535] width 158 height 21
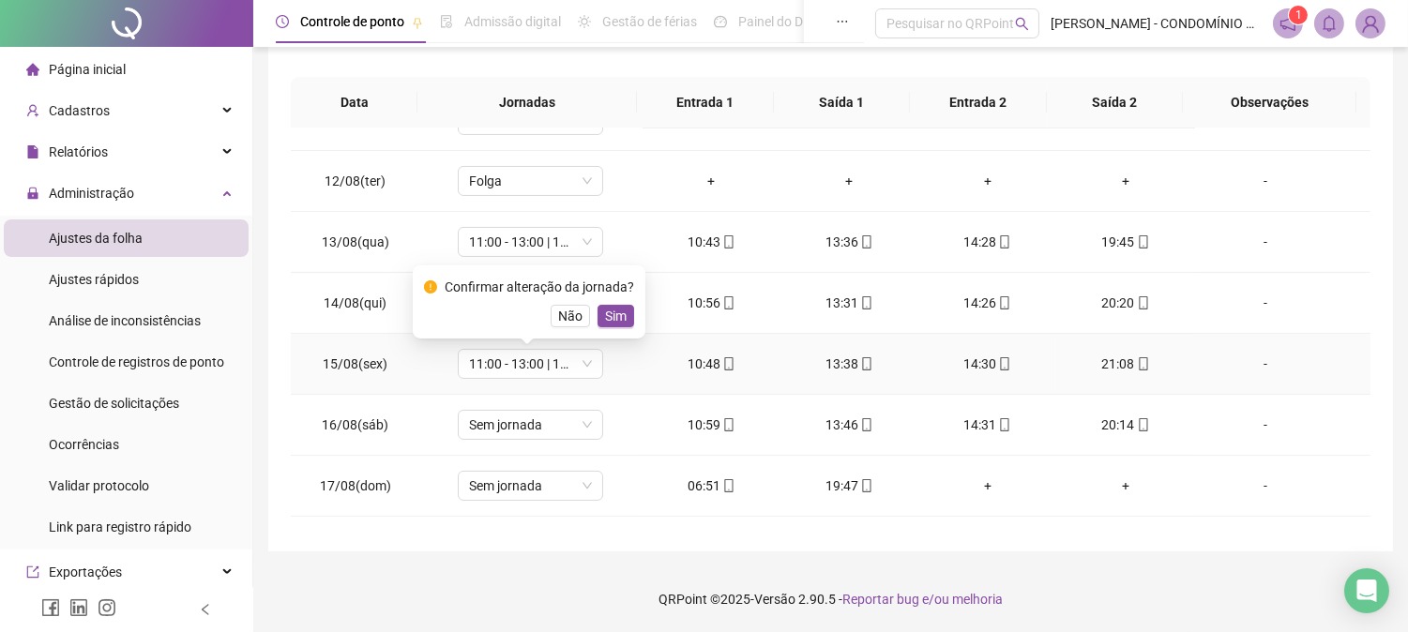
click at [611, 311] on span "Sim" at bounding box center [616, 316] width 22 height 21
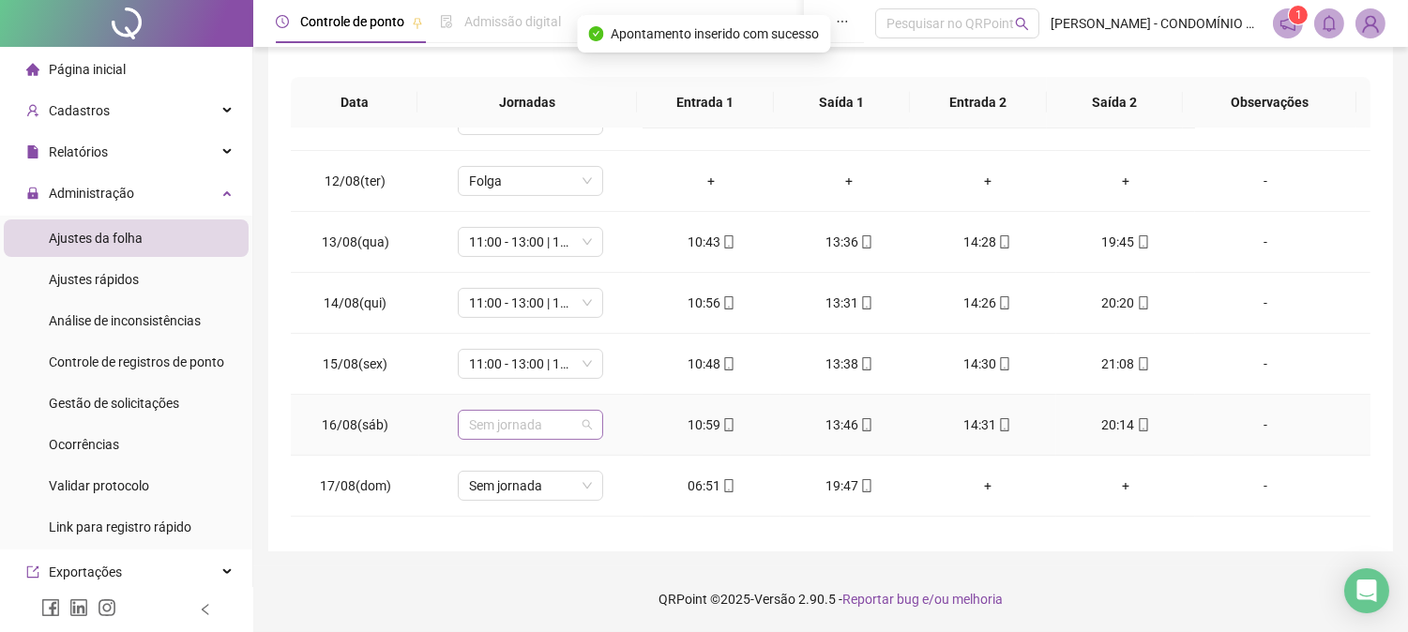
click at [507, 427] on span "Sem jornada" at bounding box center [530, 425] width 123 height 28
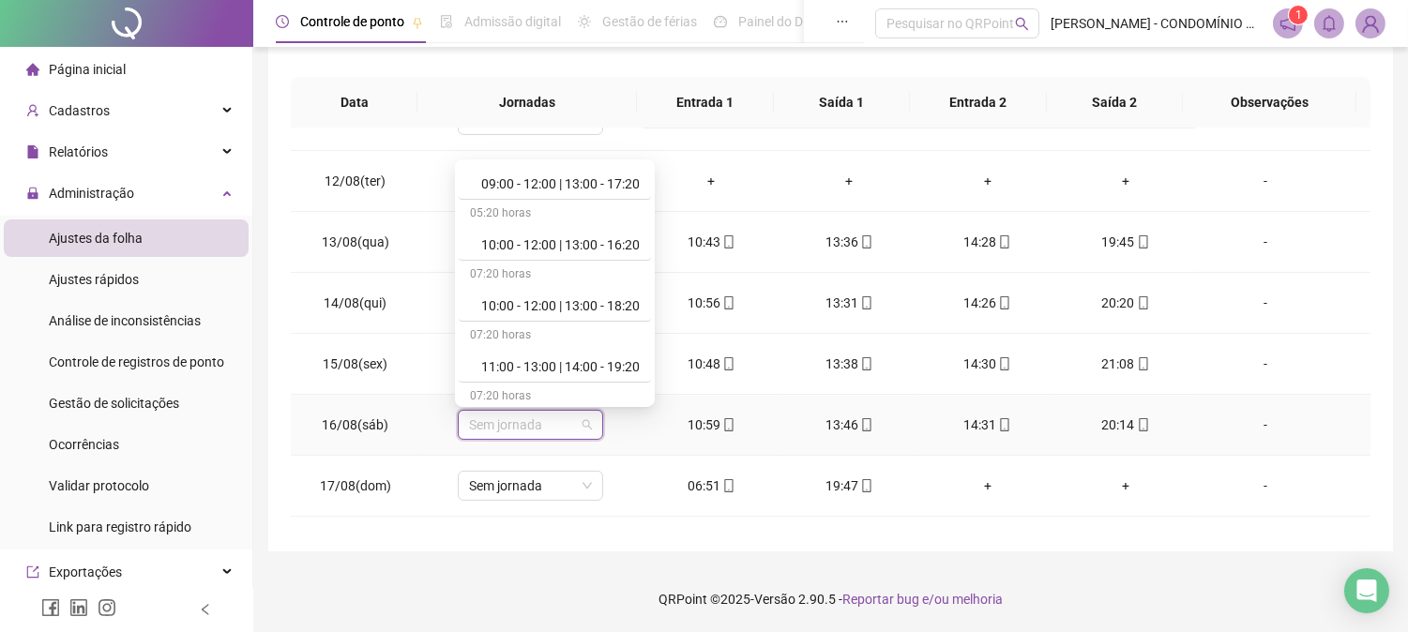
scroll to position [736, 0]
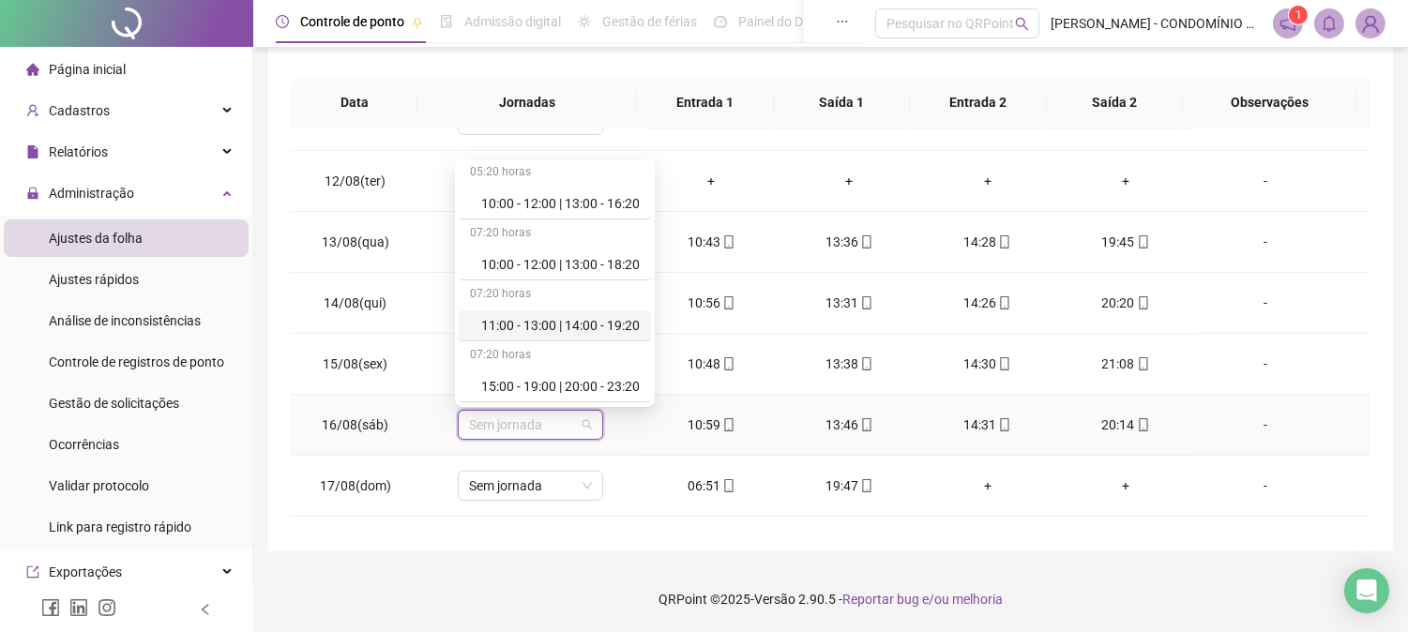
click at [623, 320] on div "11:00 - 13:00 | 14:00 - 19:20" at bounding box center [560, 325] width 158 height 21
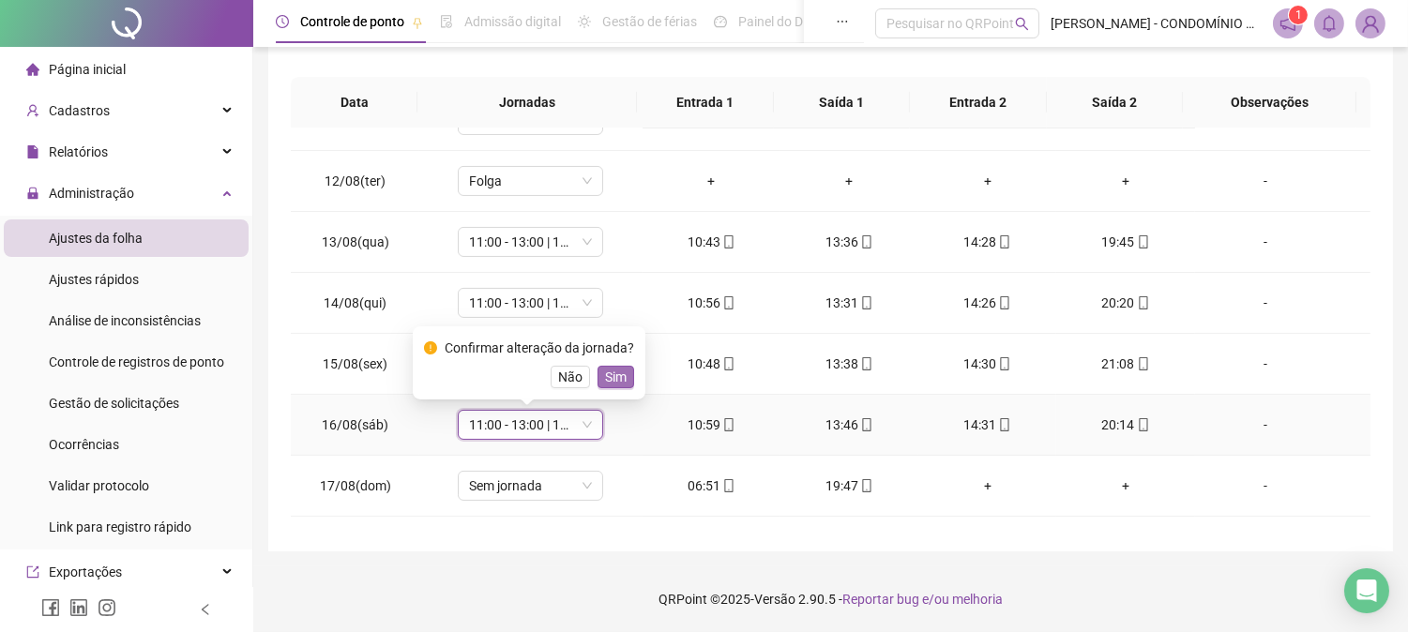
click at [619, 378] on span "Sim" at bounding box center [616, 377] width 22 height 21
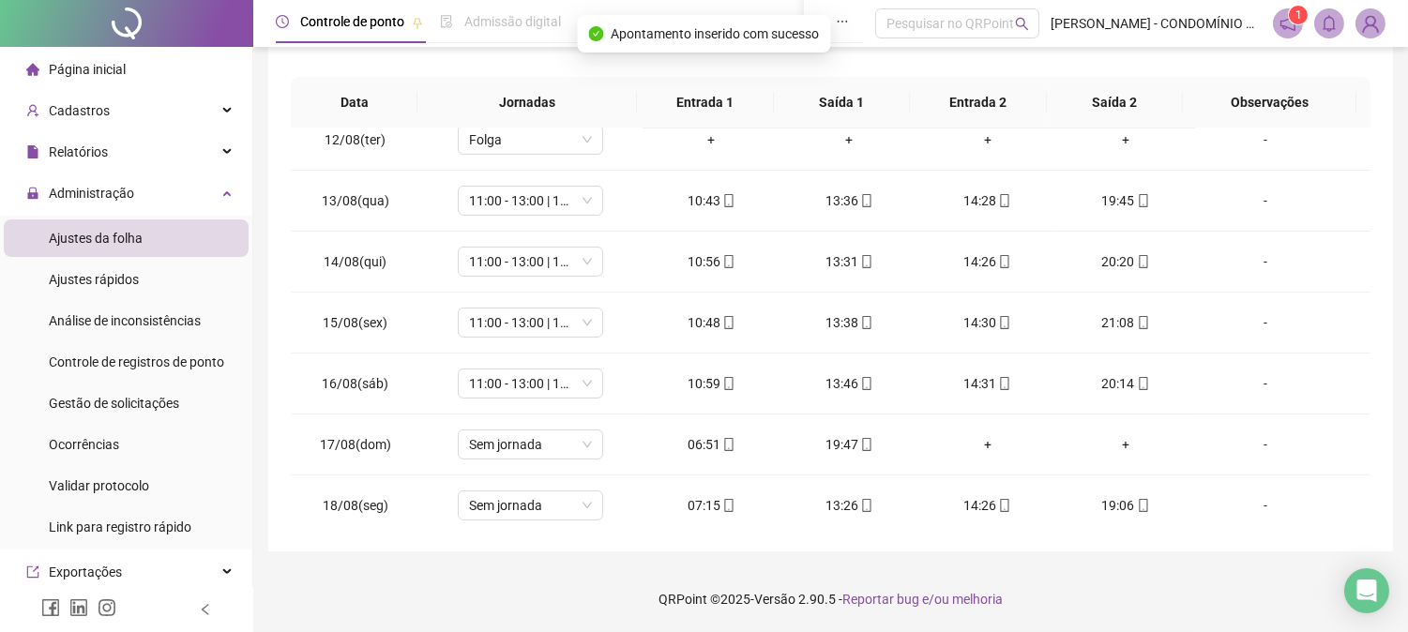
scroll to position [698, 0]
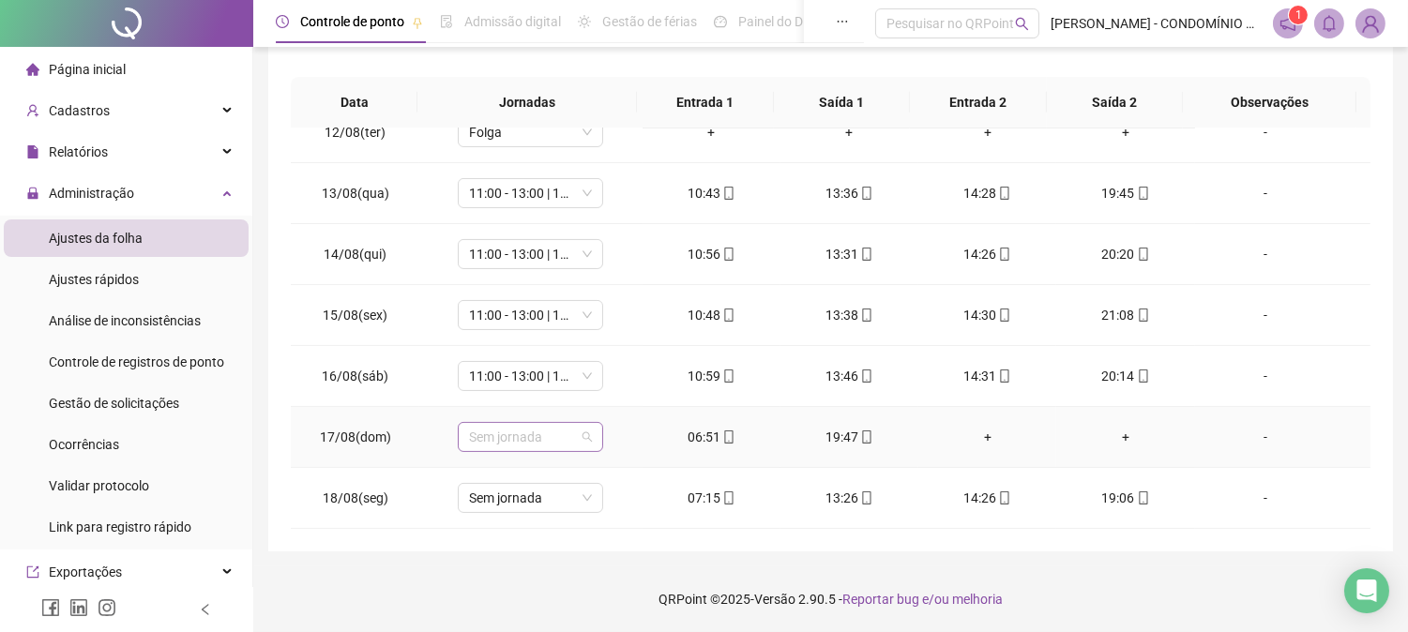
click at [501, 435] on span "Sem jornada" at bounding box center [530, 437] width 123 height 28
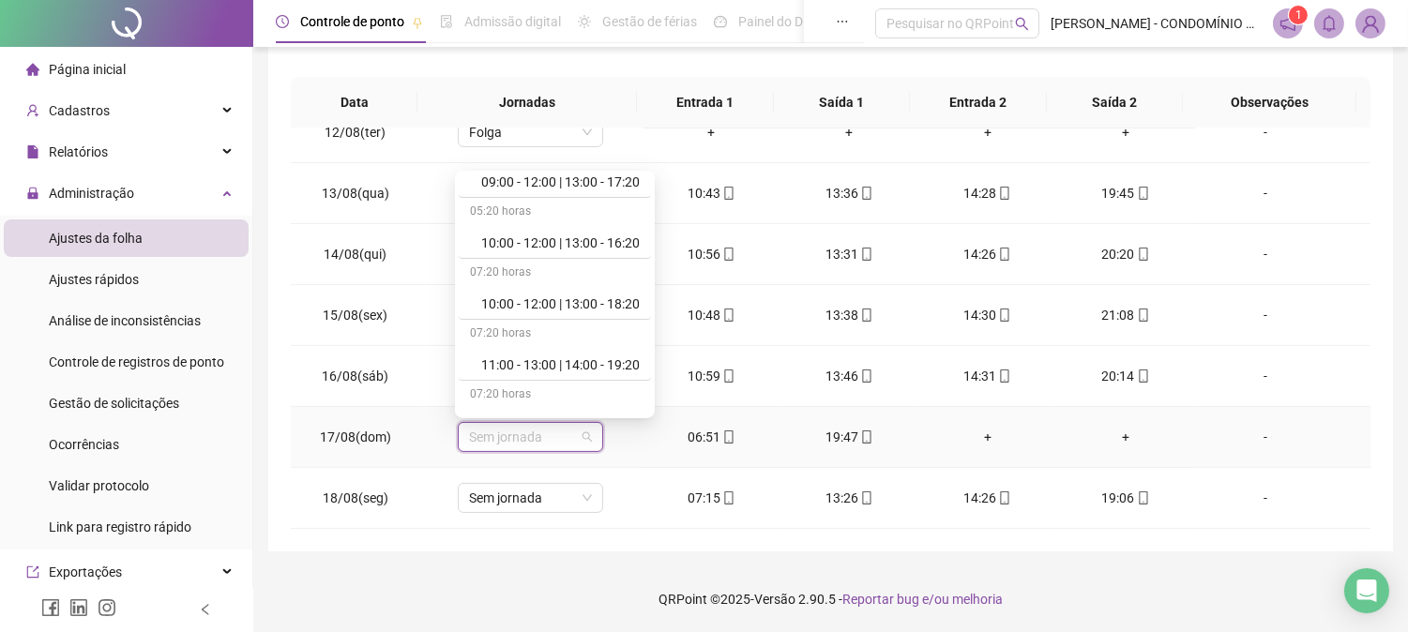
scroll to position [722, 0]
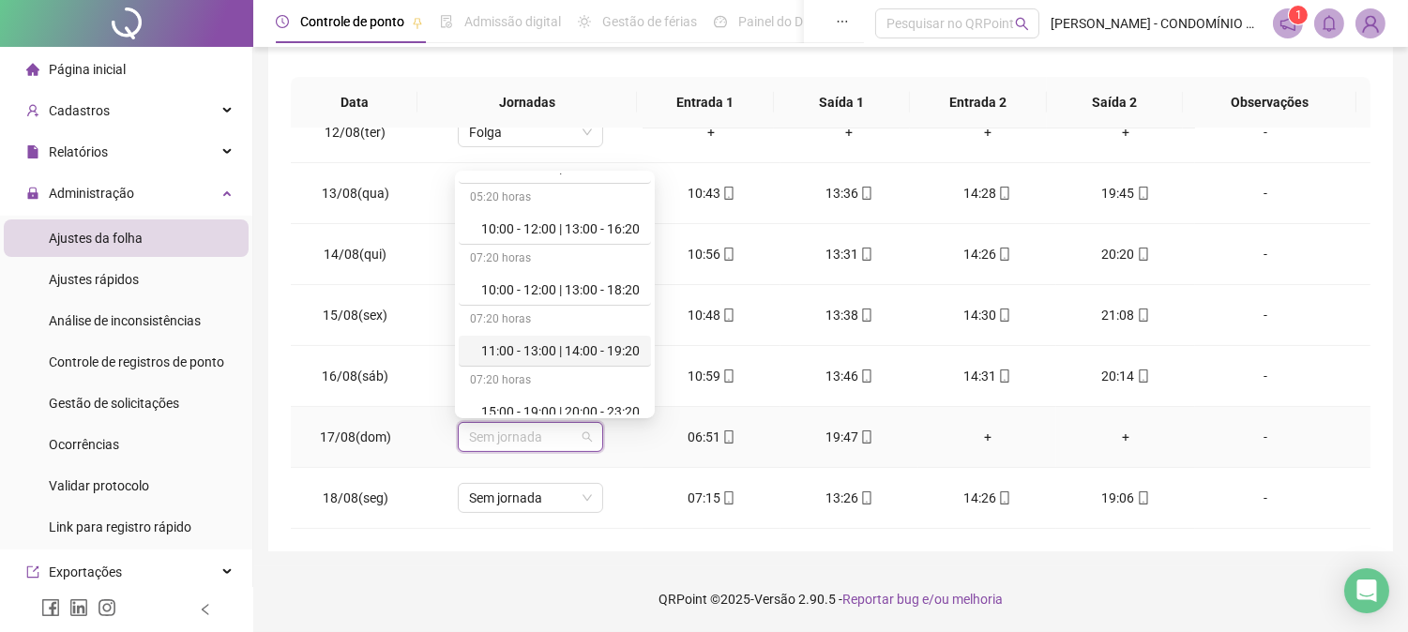
click at [615, 349] on div "11:00 - 13:00 | 14:00 - 19:20" at bounding box center [560, 350] width 158 height 21
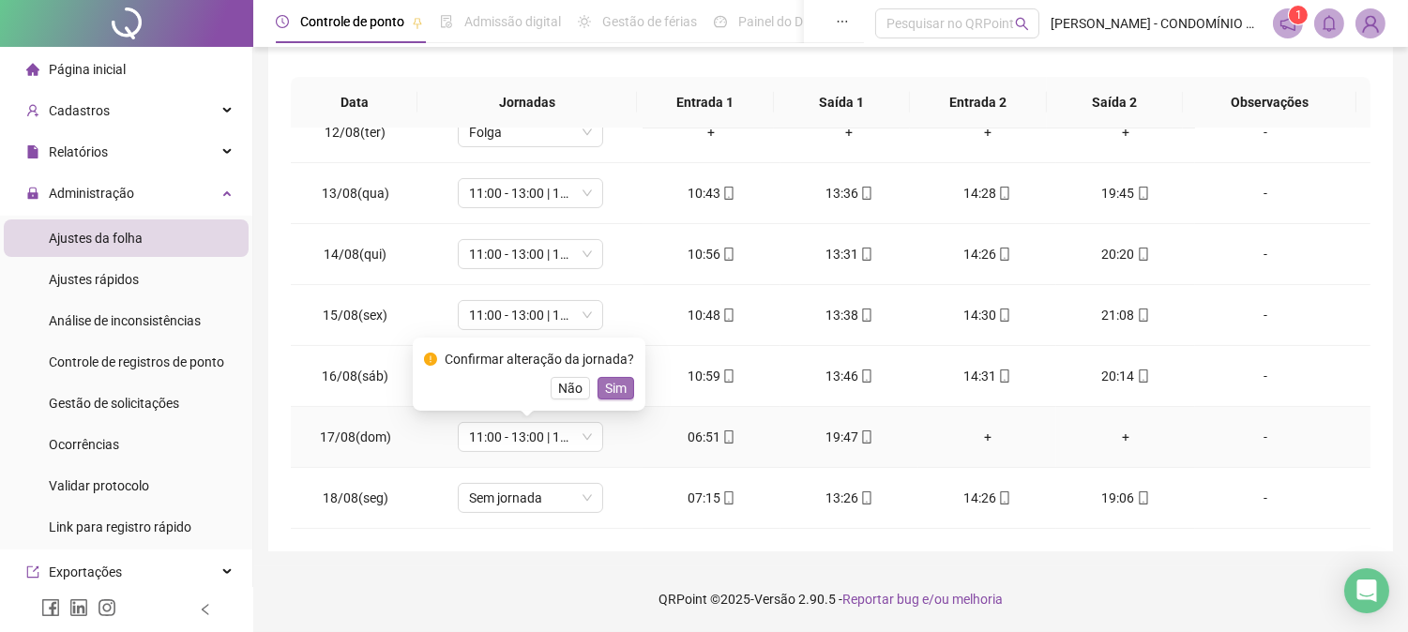
click at [612, 392] on span "Sim" at bounding box center [616, 388] width 22 height 21
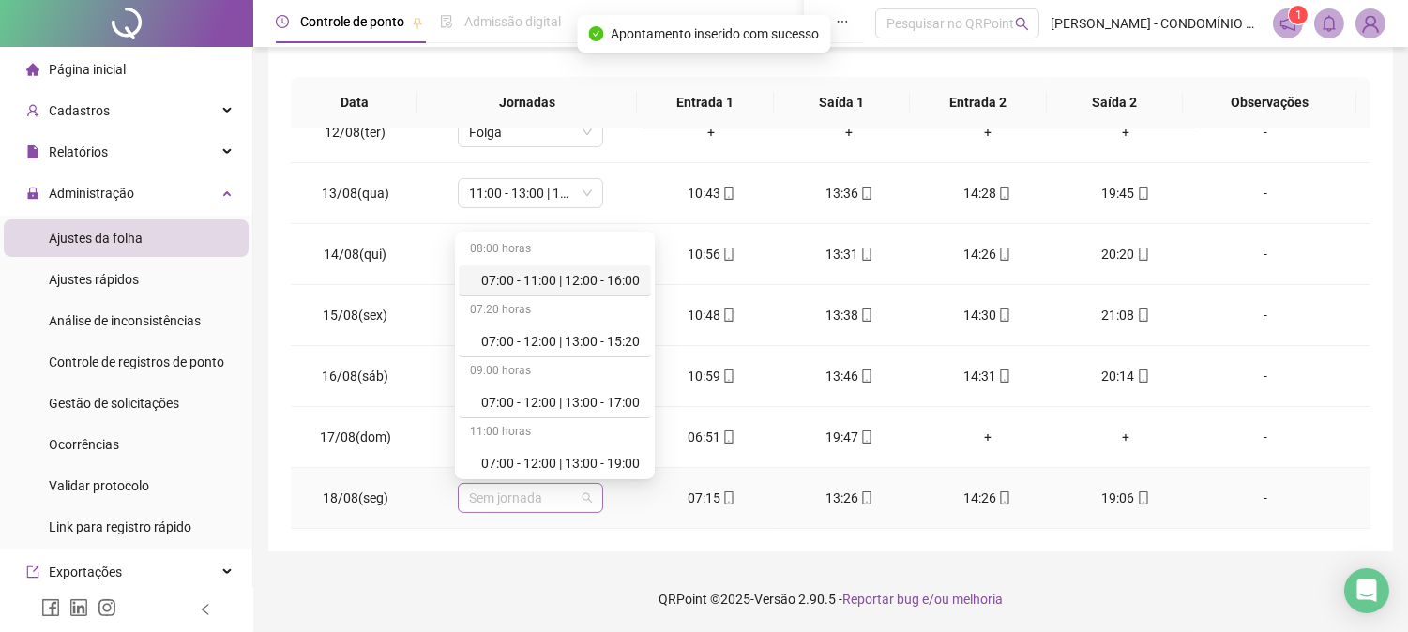
click at [516, 503] on span "Sem jornada" at bounding box center [530, 498] width 123 height 28
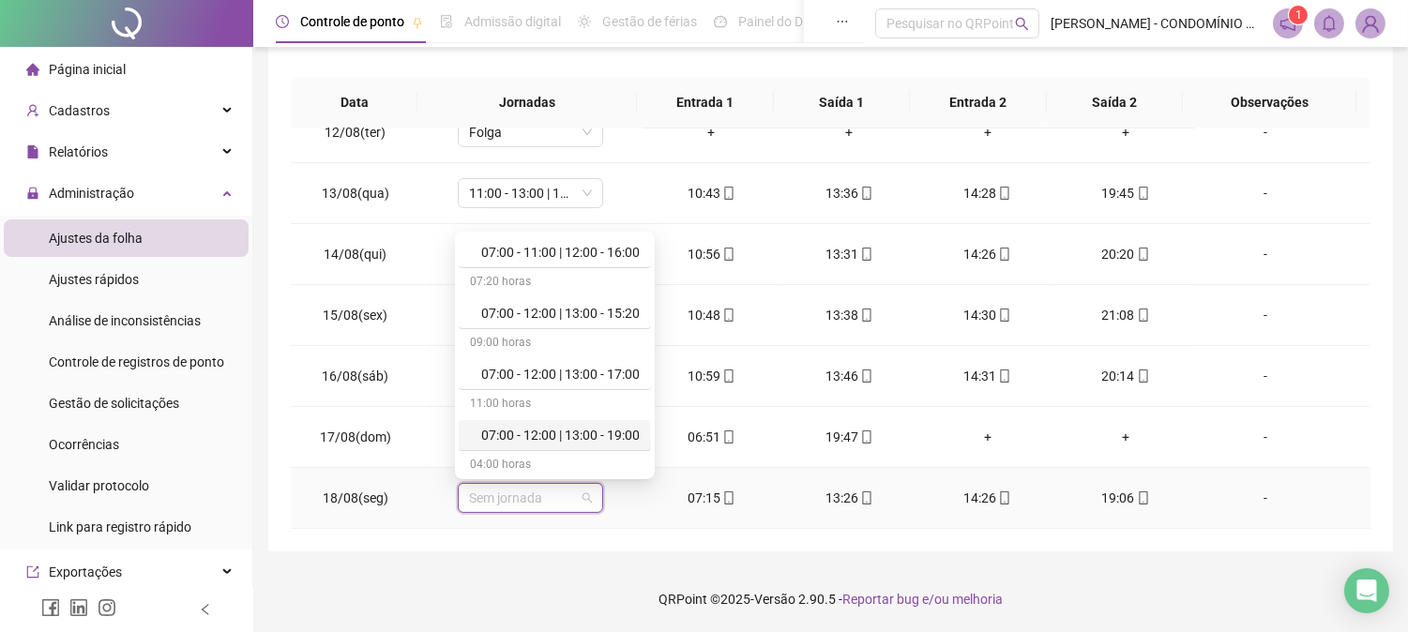
scroll to position [41, 0]
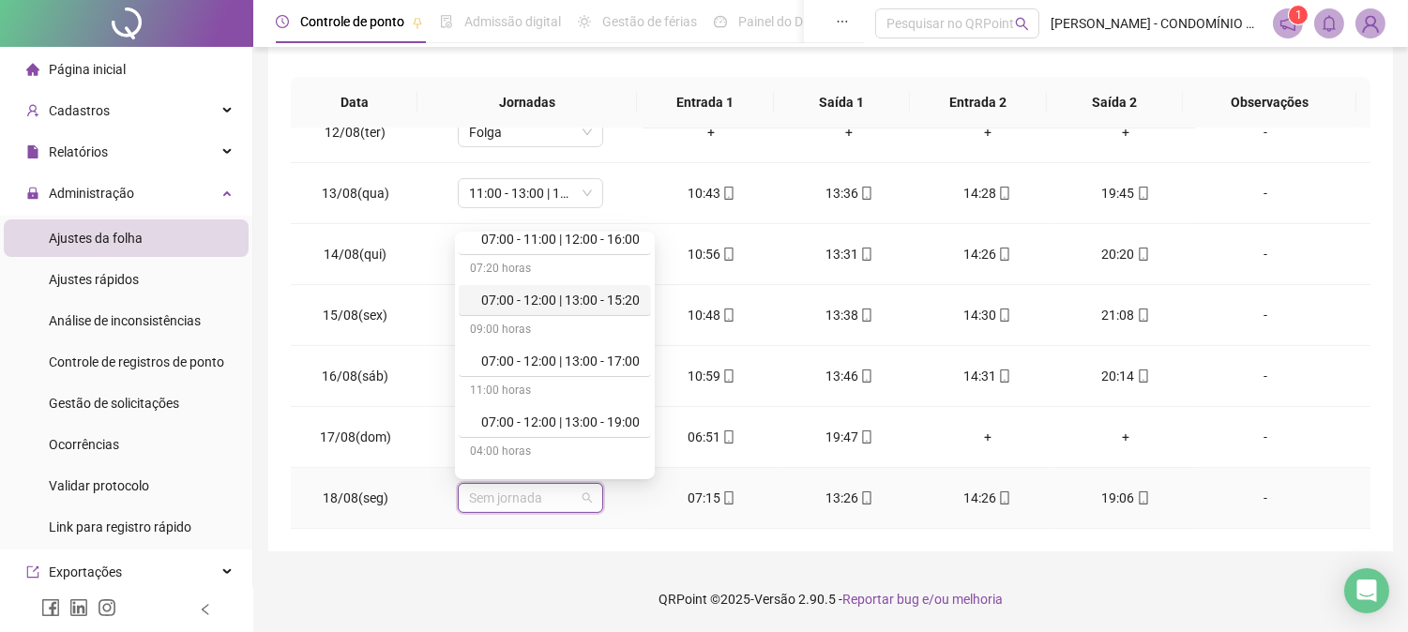
click at [573, 296] on div "07:00 - 12:00 | 13:00 - 15:20" at bounding box center [560, 300] width 158 height 21
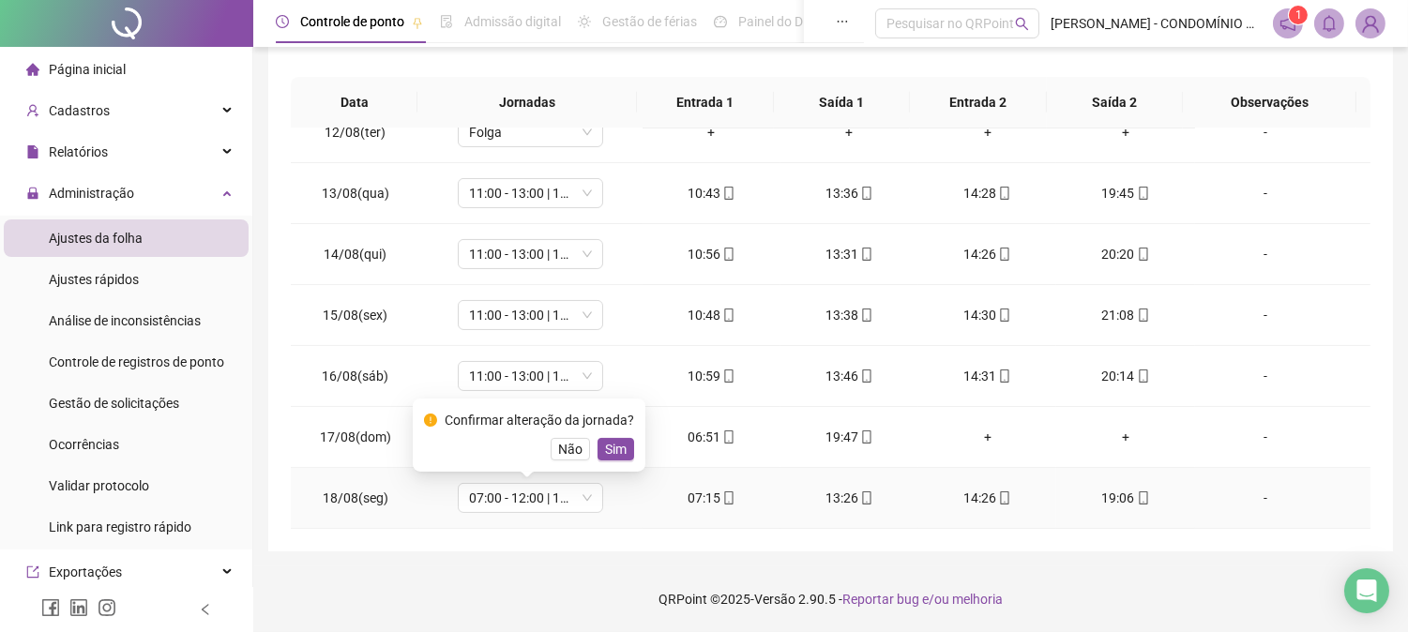
click at [612, 452] on span "Sim" at bounding box center [616, 449] width 22 height 21
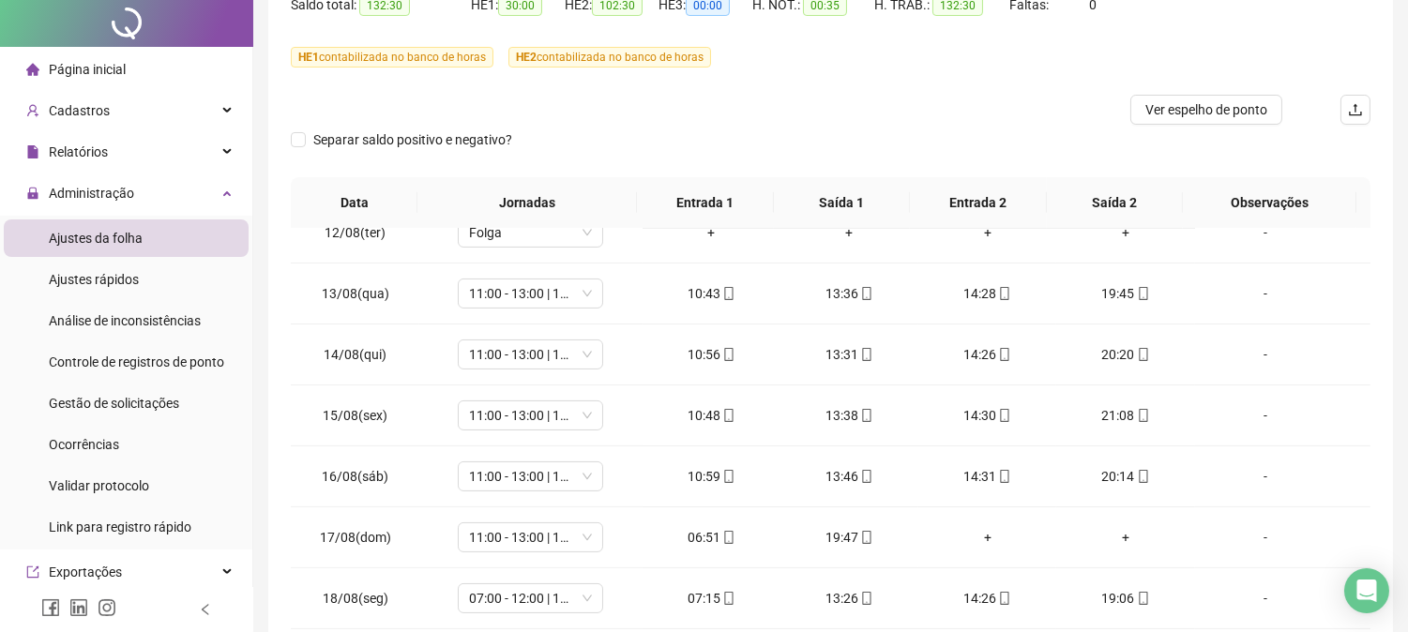
scroll to position [0, 0]
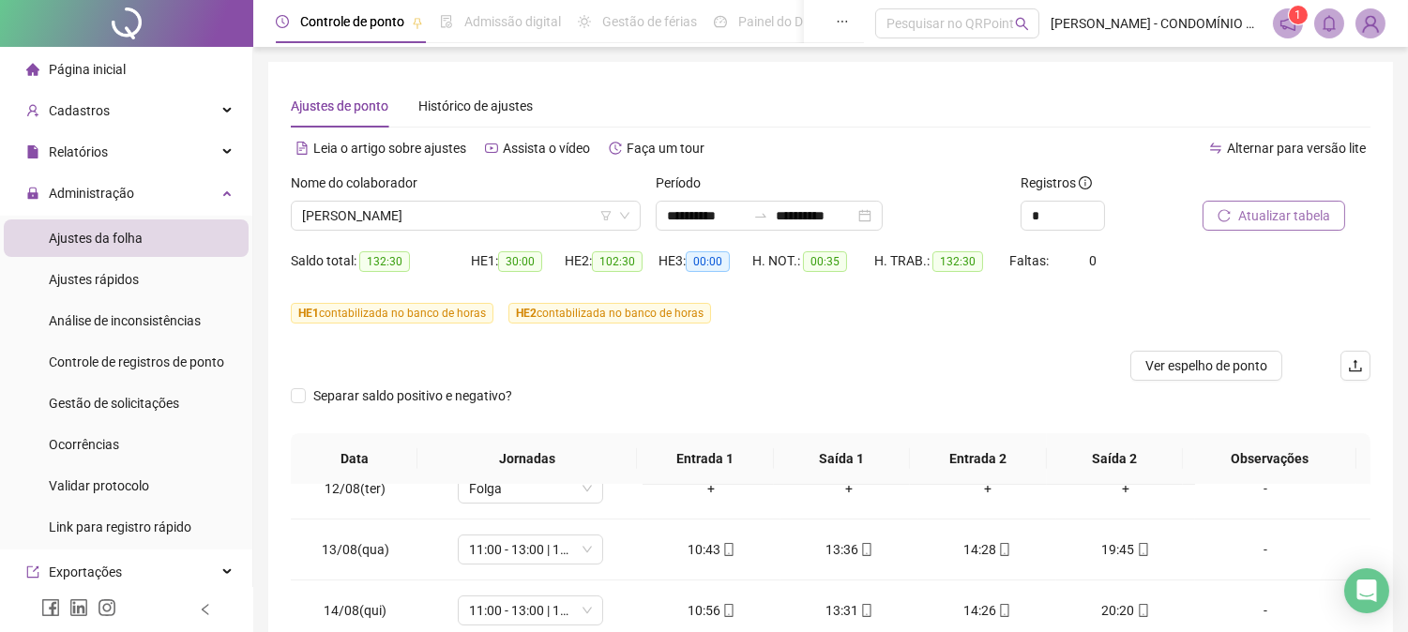
click at [1253, 213] on span "Atualizar tabela" at bounding box center [1284, 215] width 92 height 21
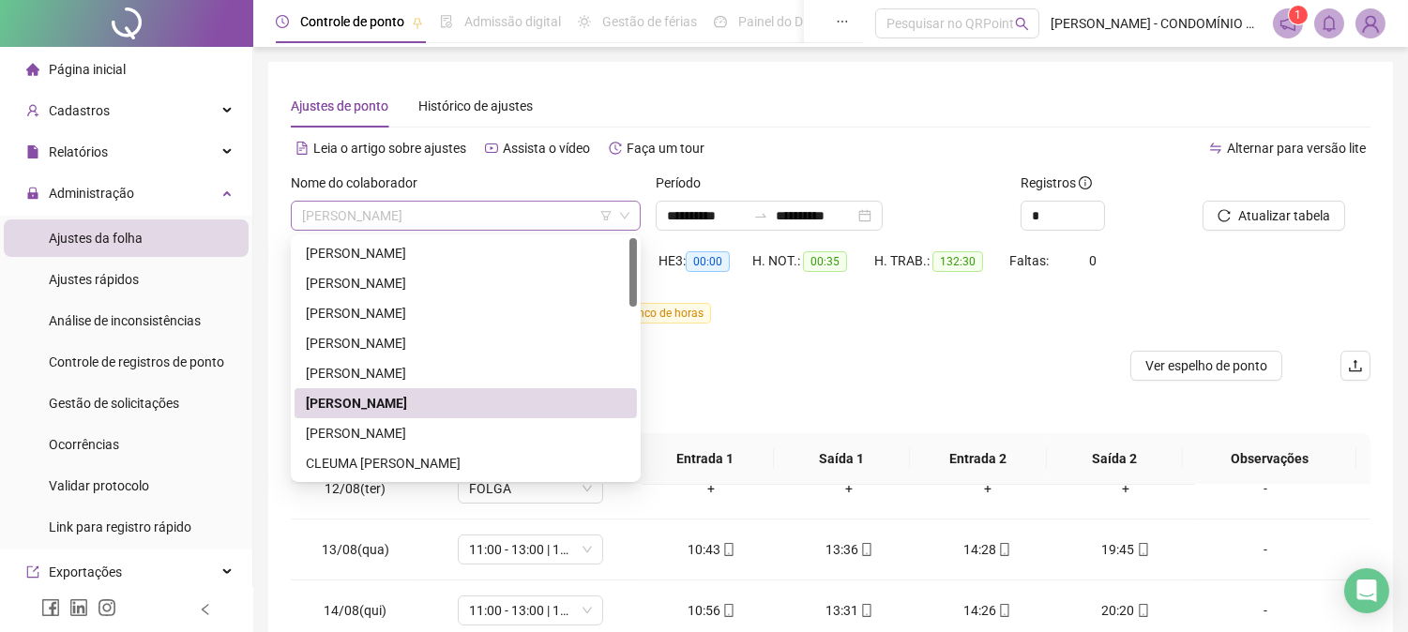
click at [435, 222] on span "[PERSON_NAME]" at bounding box center [465, 216] width 327 height 28
click at [343, 431] on div "[PERSON_NAME]" at bounding box center [466, 433] width 320 height 21
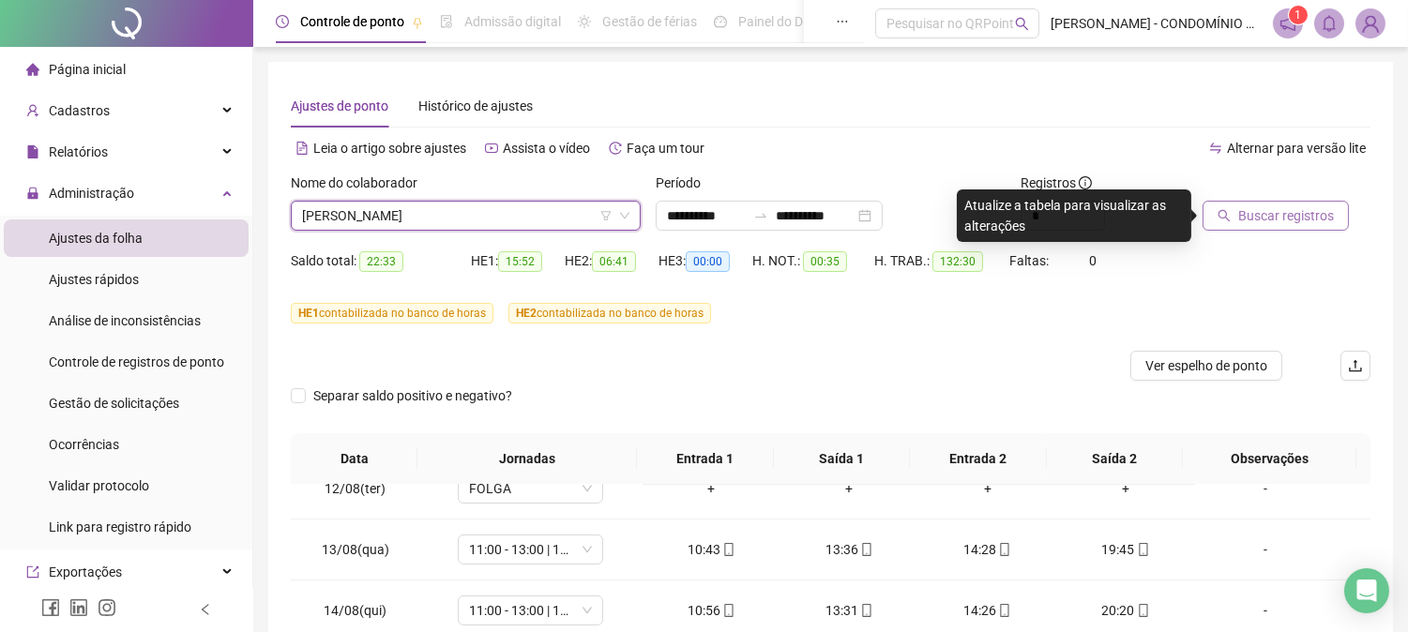
click at [1253, 209] on span "Buscar registros" at bounding box center [1286, 215] width 96 height 21
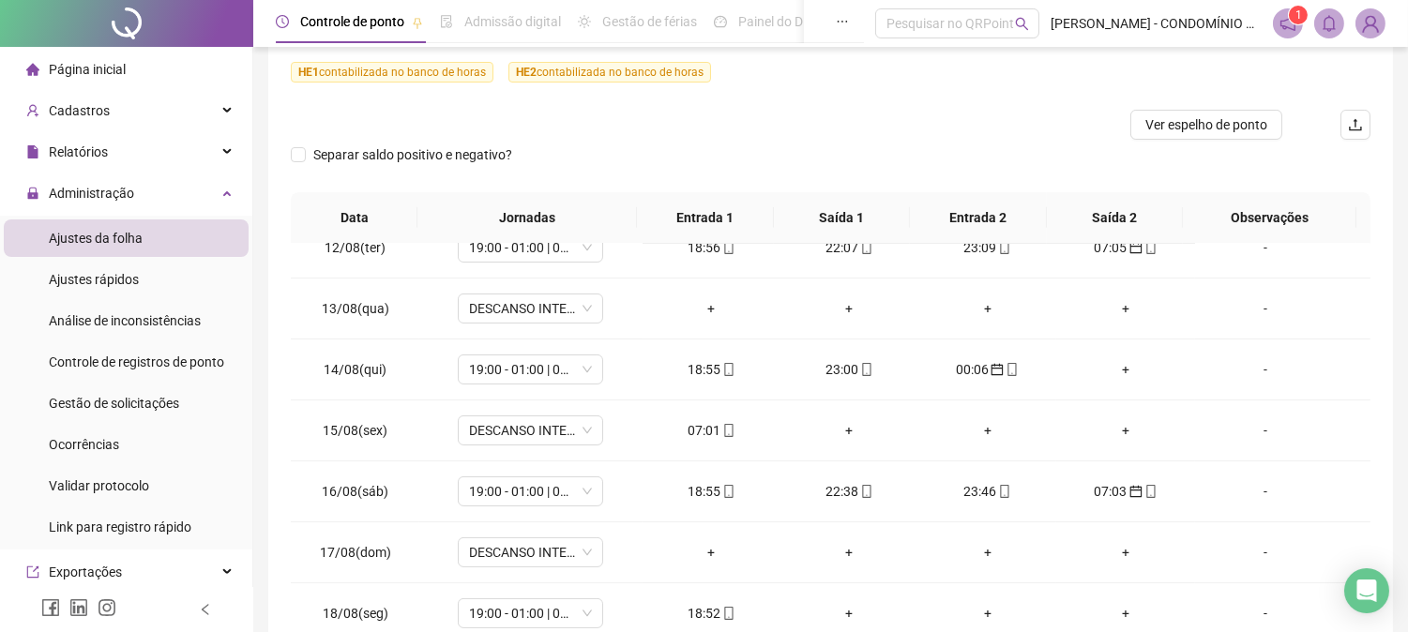
scroll to position [244, 0]
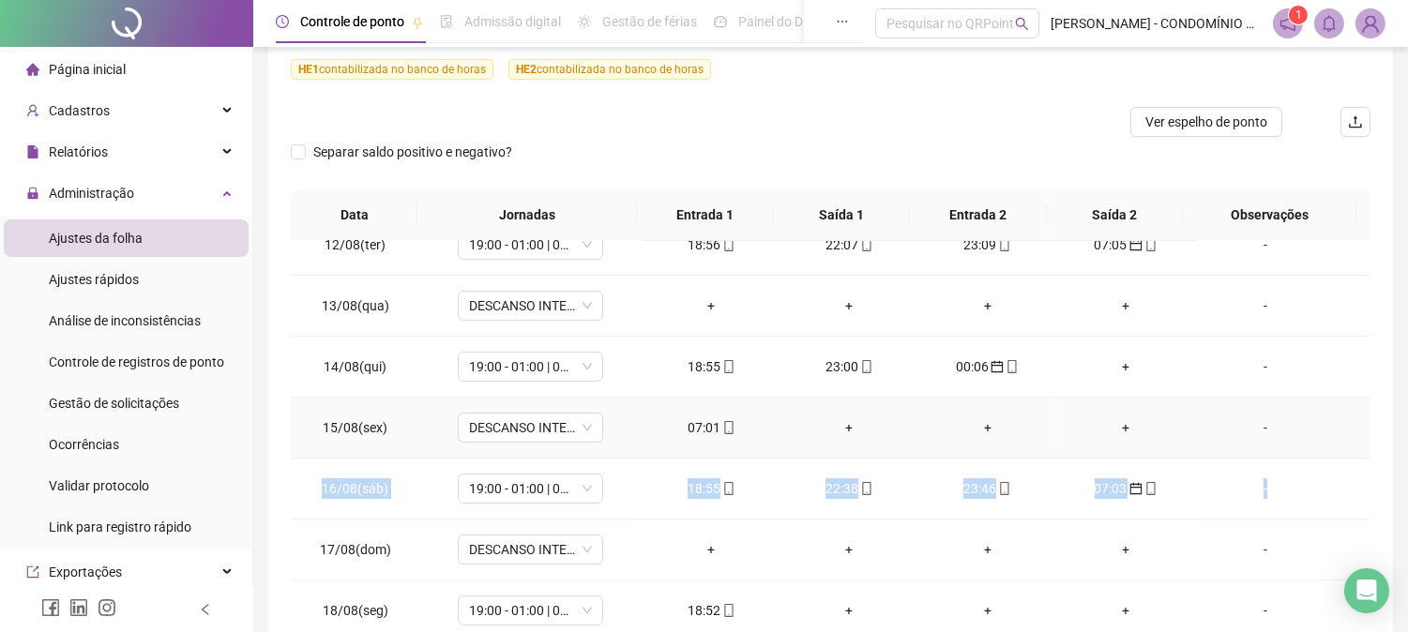
drag, startPoint x: 1352, startPoint y: 464, endPoint x: 1352, endPoint y: 448, distance: 15.9
click at [1280, 448] on tbody "01/08(sex) DESCANSO INTER-JORNADA + + + + - 02/08(sáb) 19:00 - 01:00 | 02:00 - …" at bounding box center [830, 92] width 1079 height 1097
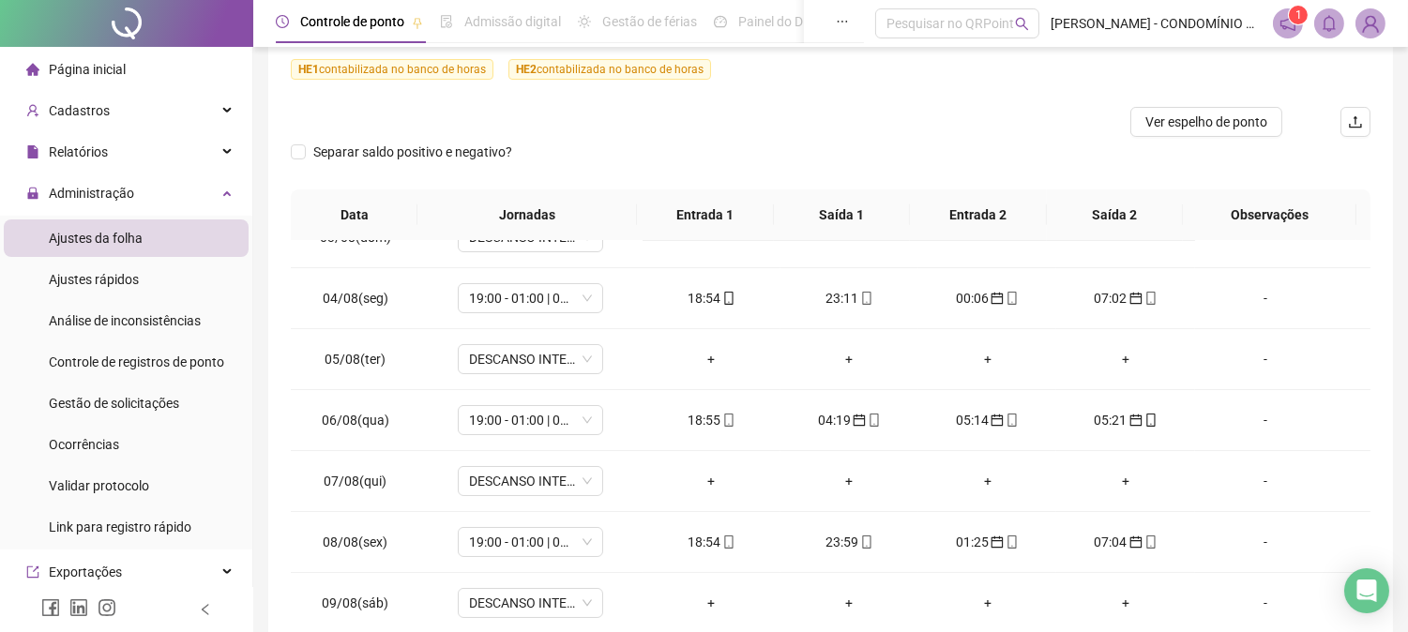
scroll to position [0, 0]
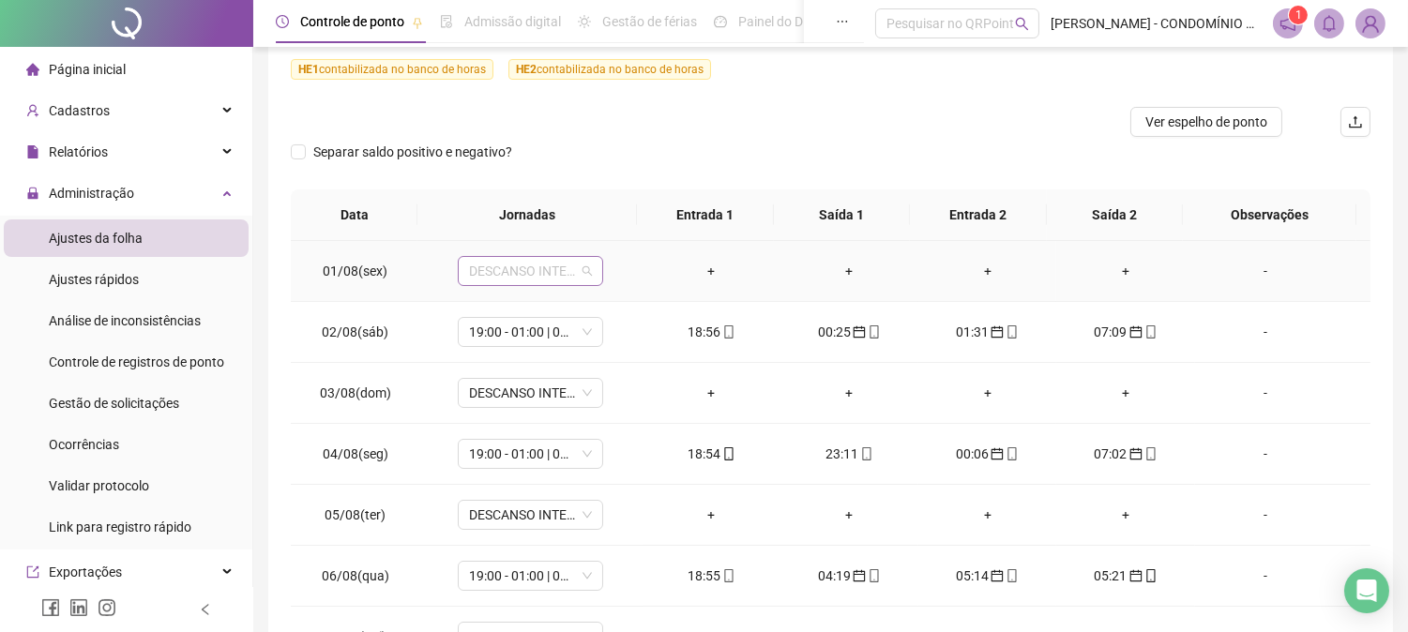
click at [529, 278] on span "DESCANSO INTER-JORNADA" at bounding box center [530, 271] width 123 height 28
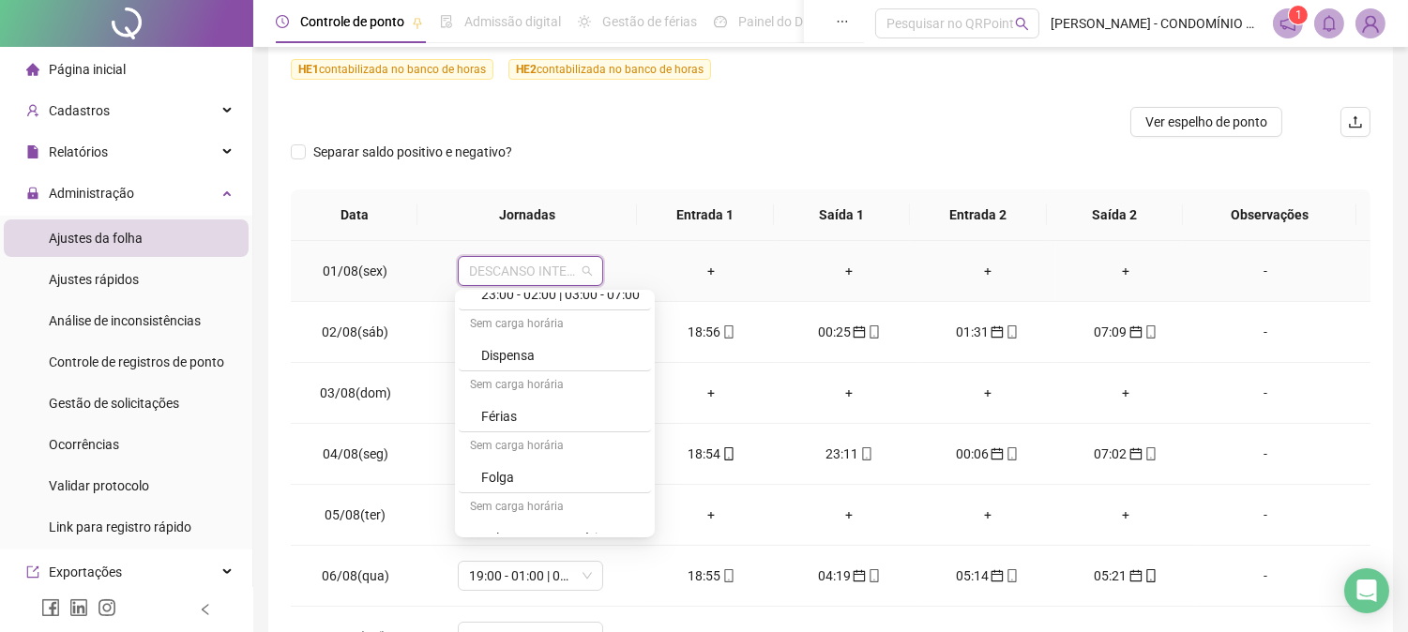
scroll to position [1347, 0]
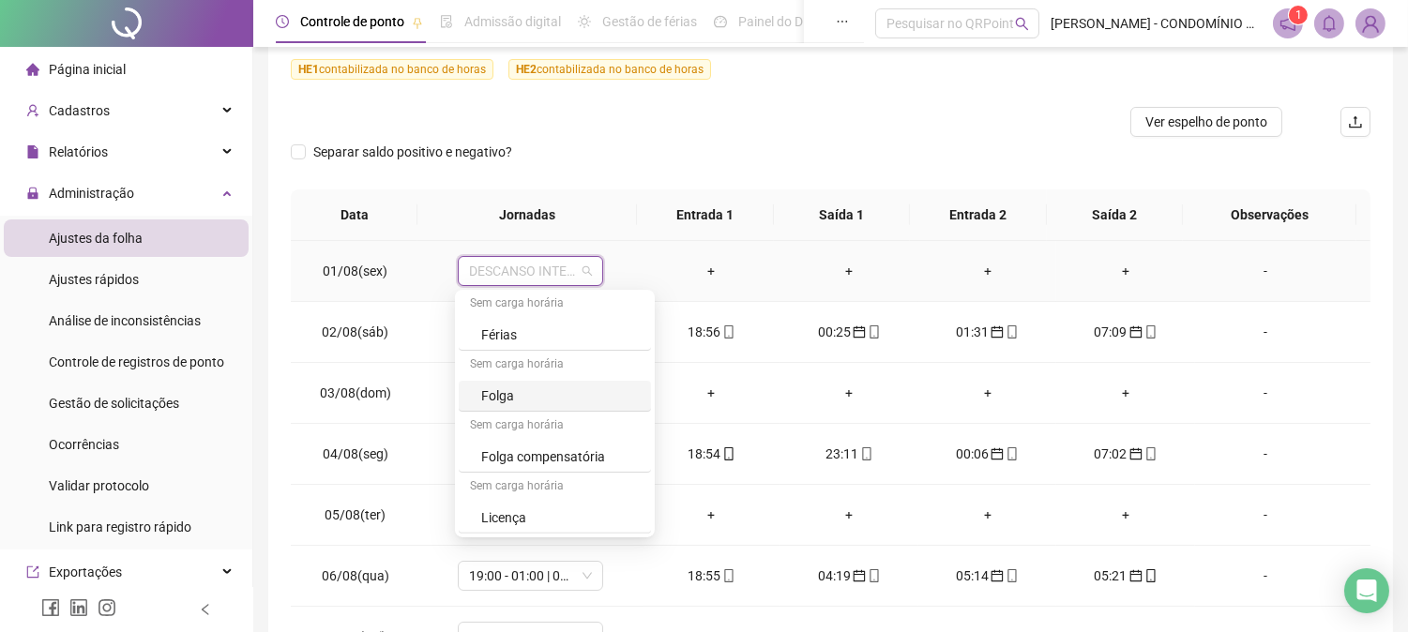
click at [498, 394] on div "Folga" at bounding box center [560, 395] width 158 height 21
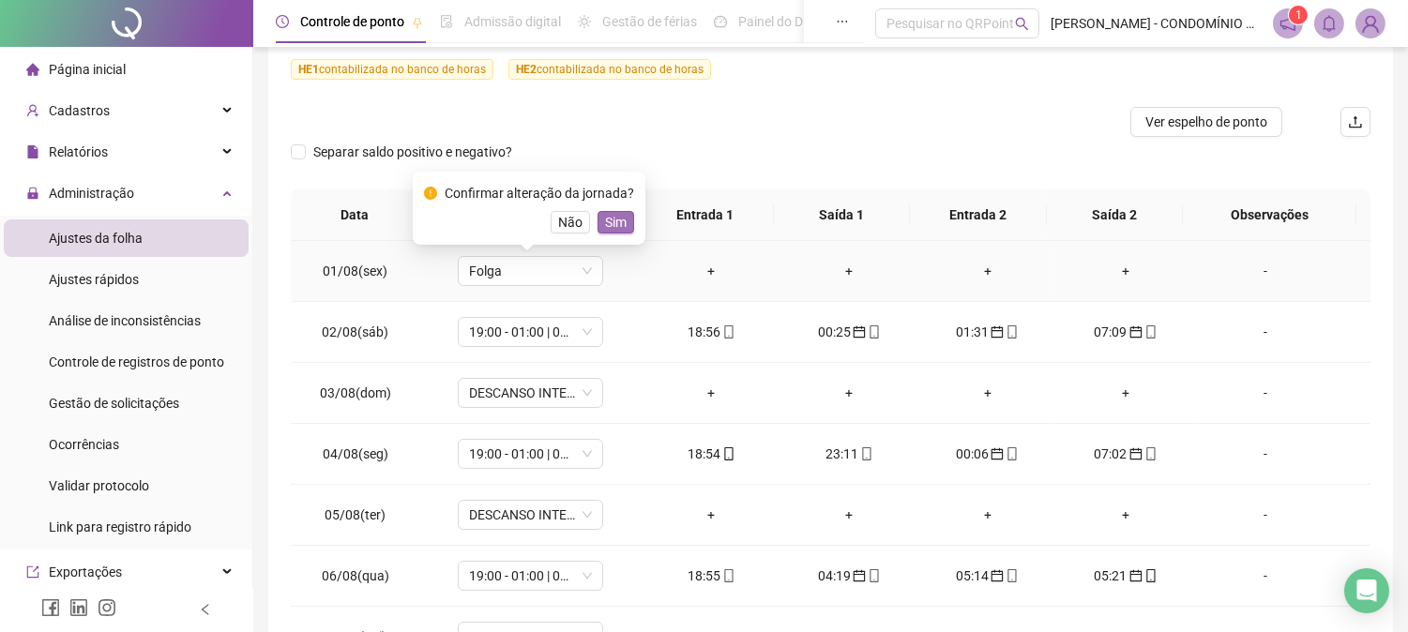
click at [608, 222] on span "Sim" at bounding box center [616, 222] width 22 height 21
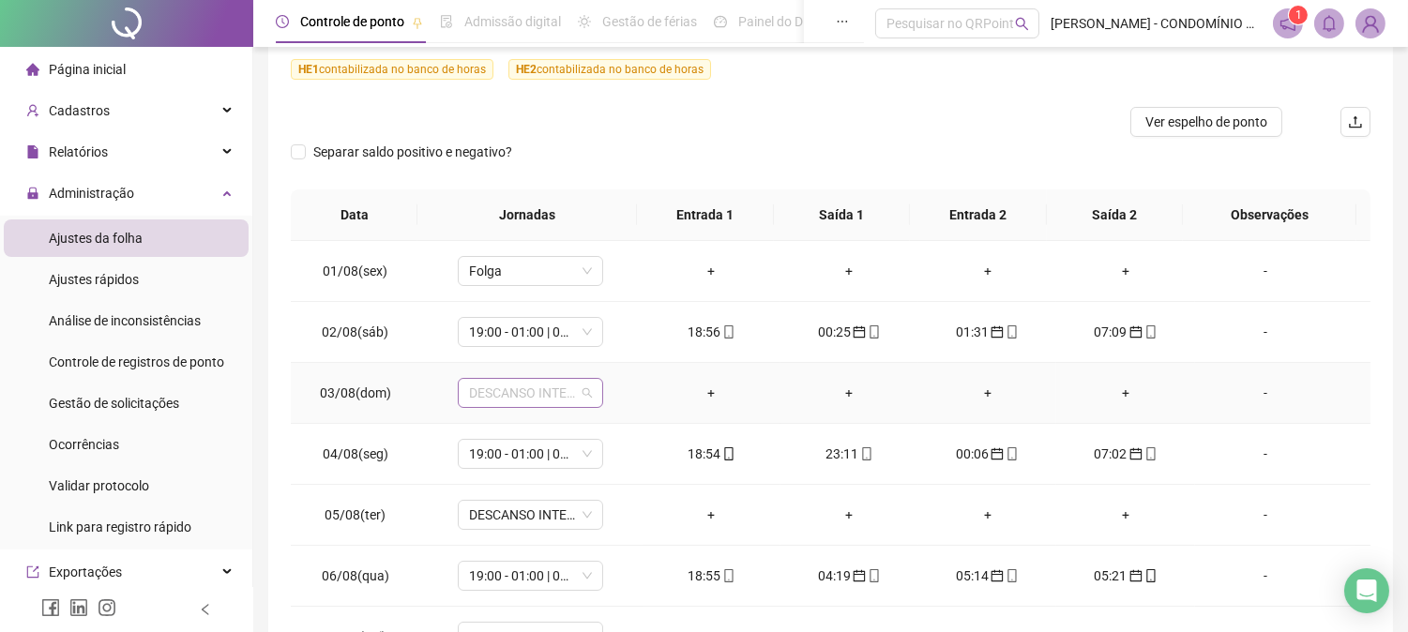
click at [498, 390] on span "DESCANSO INTER-JORNADA" at bounding box center [530, 393] width 123 height 28
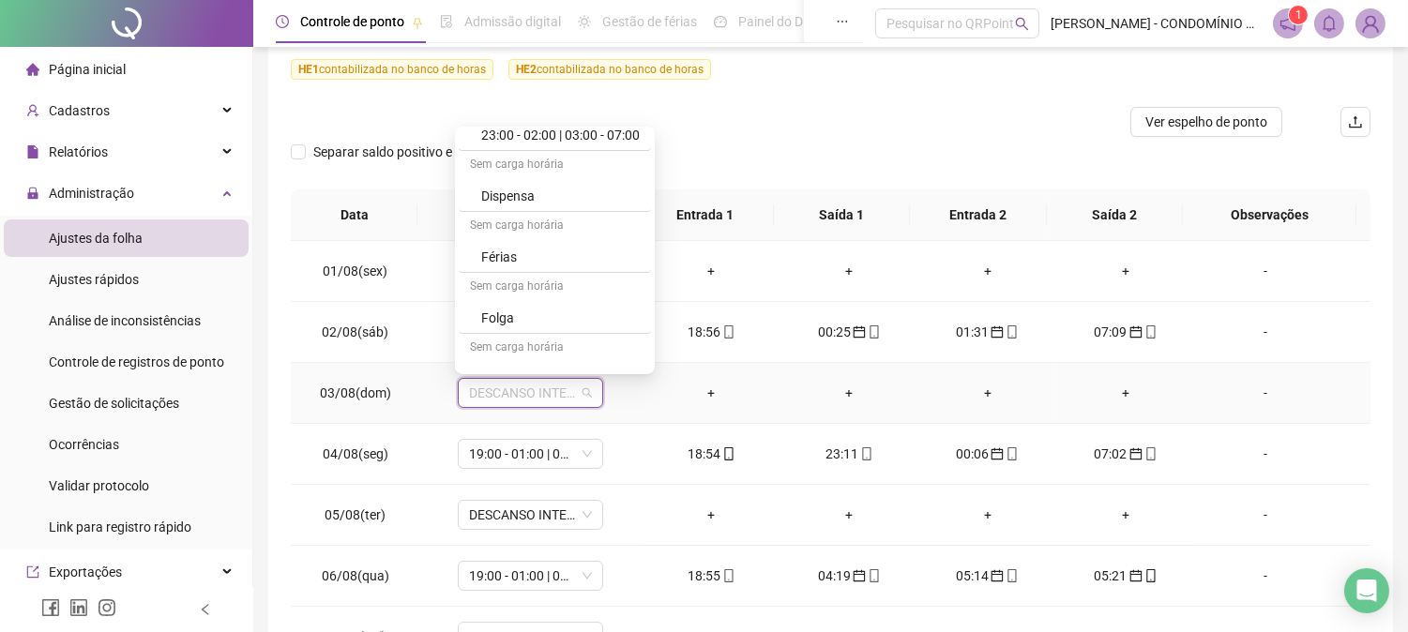
scroll to position [1263, 0]
click at [504, 314] on div "Folga" at bounding box center [560, 314] width 158 height 21
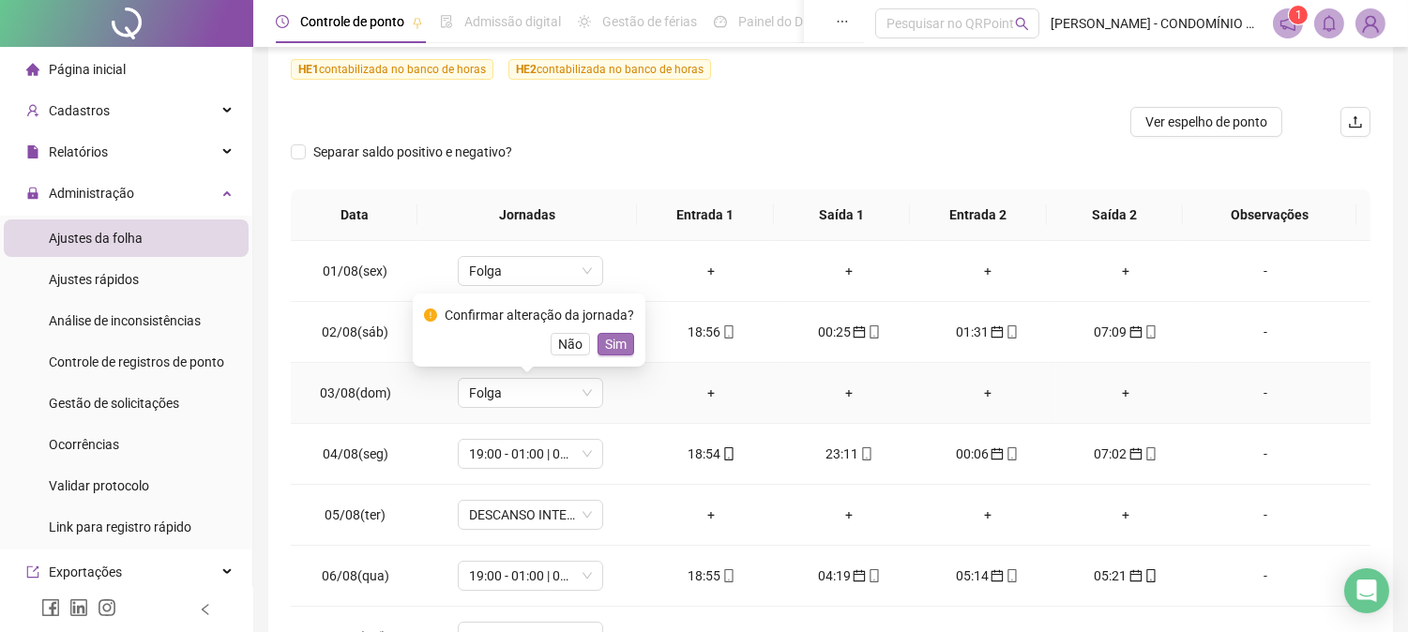
click at [607, 342] on span "Sim" at bounding box center [616, 344] width 22 height 21
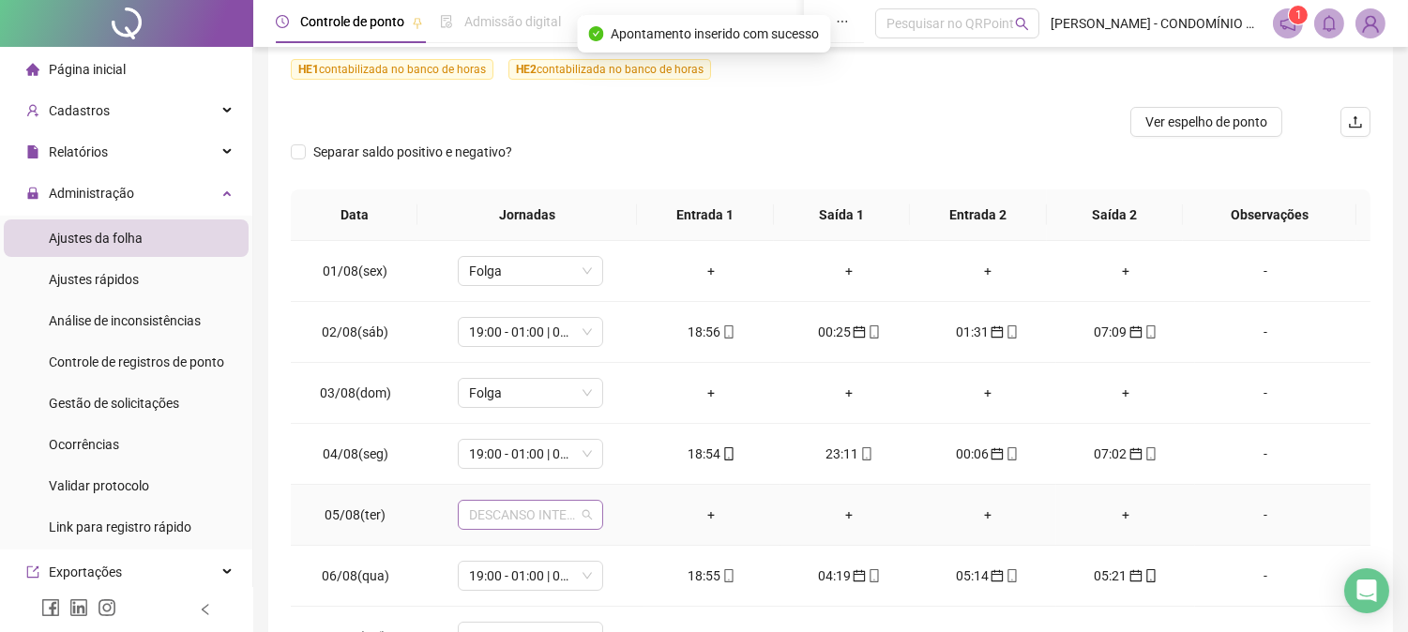
click at [486, 516] on span "DESCANSO INTER-JORNADA" at bounding box center [530, 515] width 123 height 28
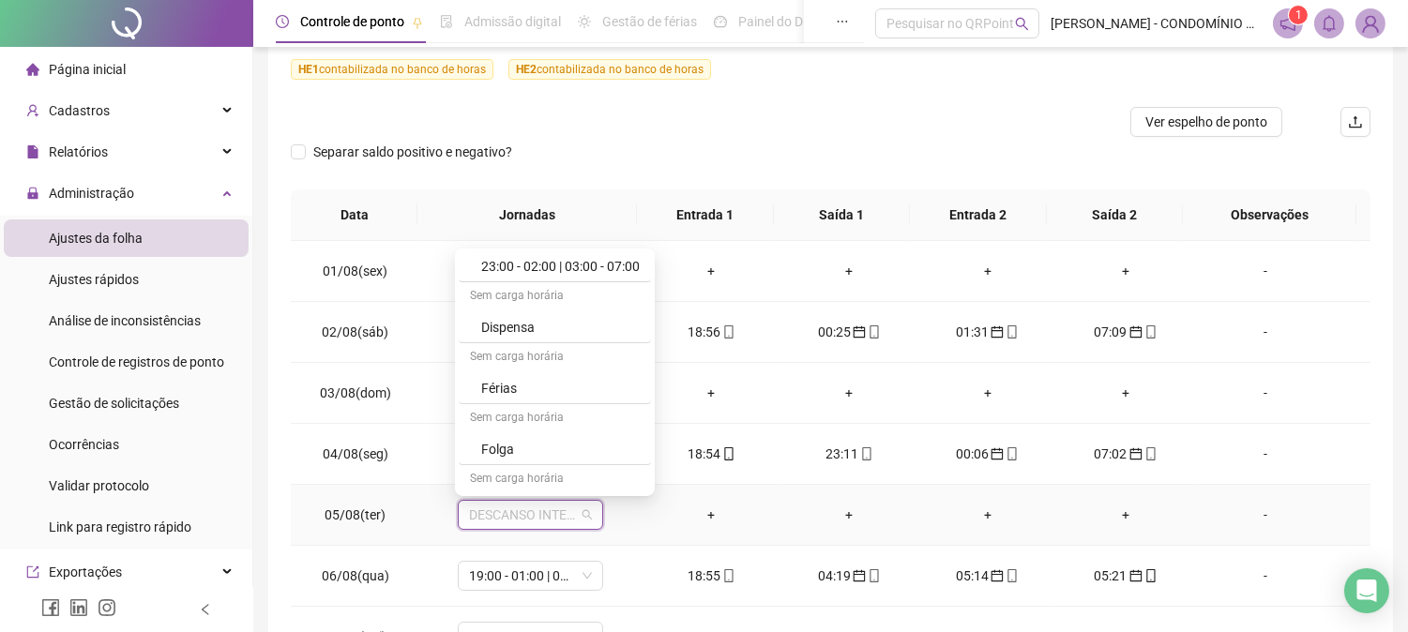
scroll to position [1291, 0]
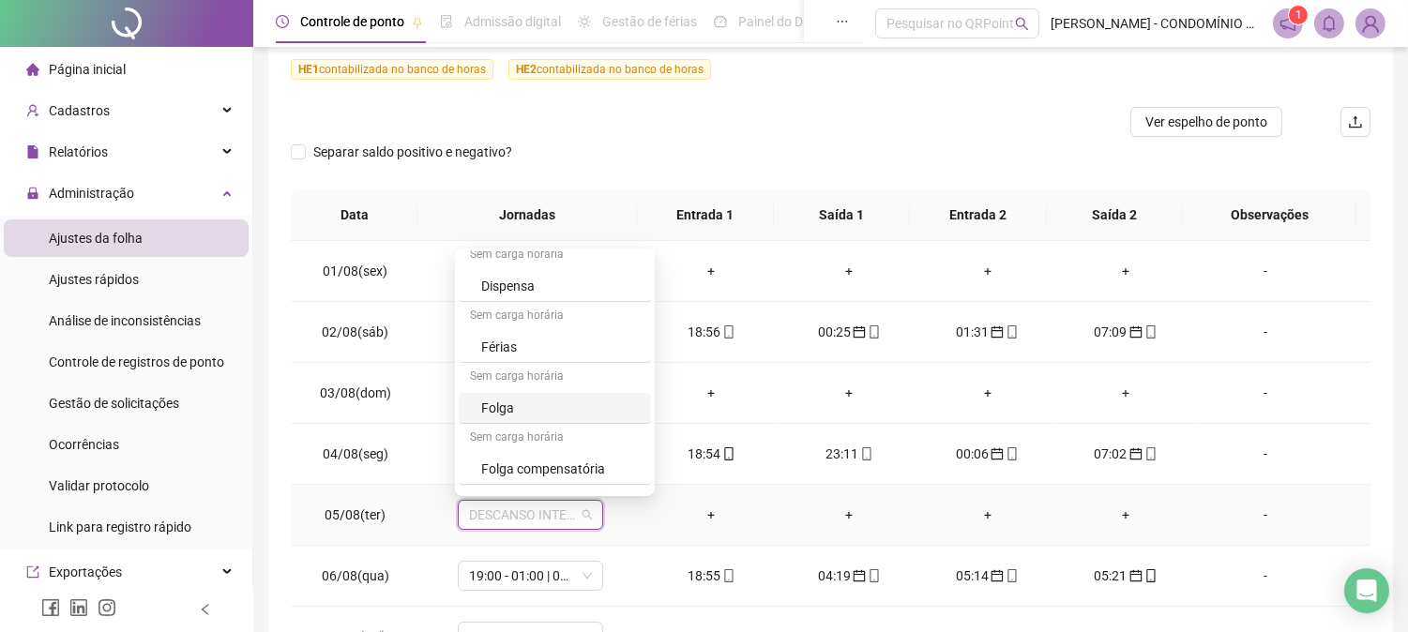
click at [498, 415] on div "Folga" at bounding box center [560, 408] width 158 height 21
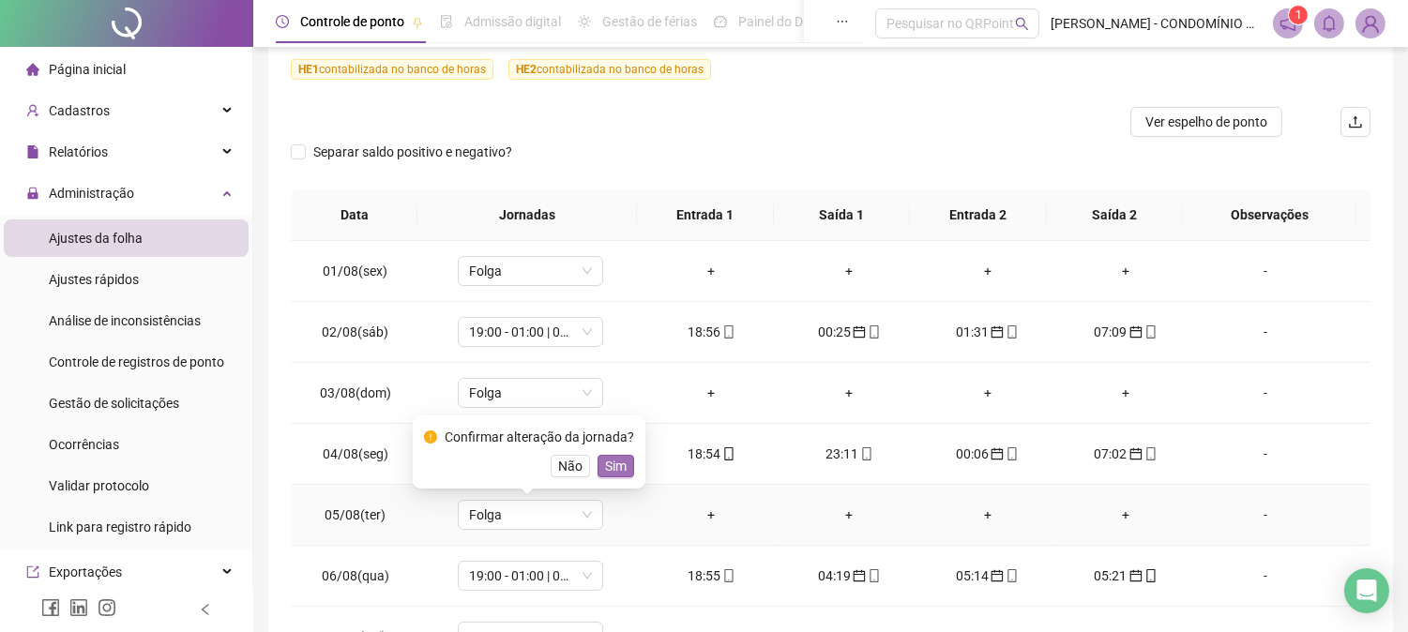
click at [608, 472] on span "Sim" at bounding box center [616, 466] width 22 height 21
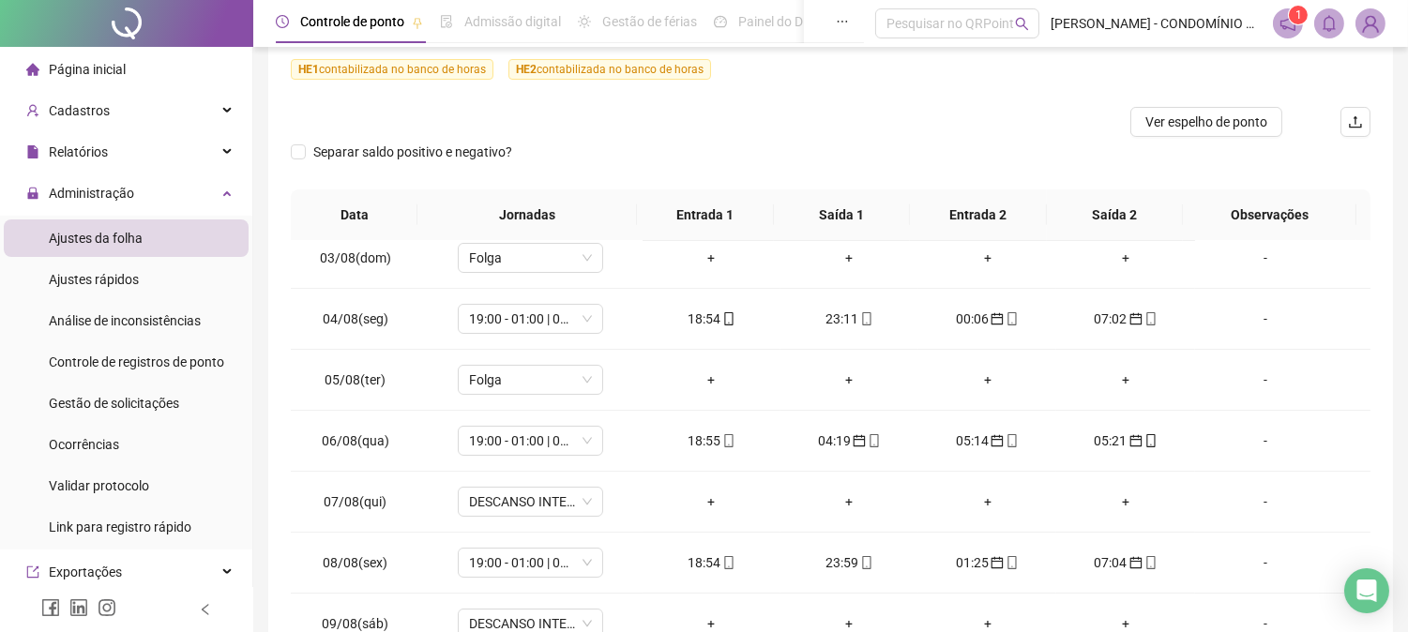
scroll to position [201, 0]
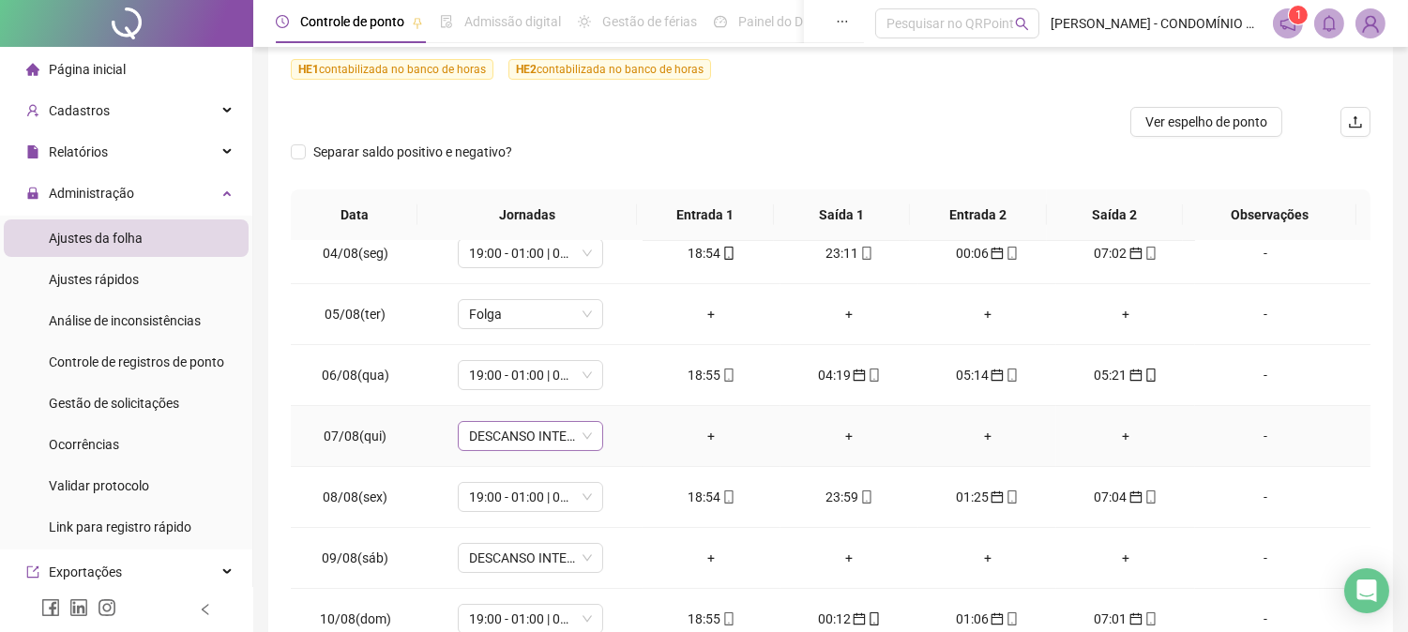
click at [492, 437] on span "DESCANSO INTER-JORNADA" at bounding box center [530, 436] width 123 height 28
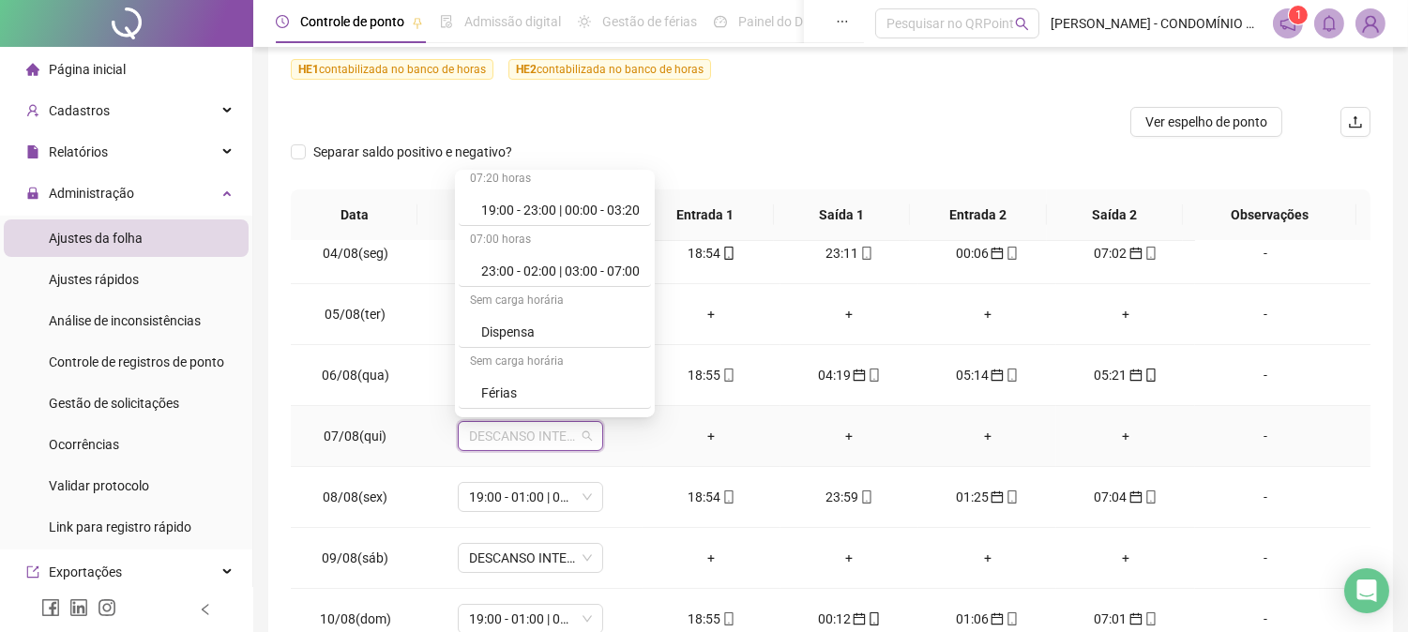
scroll to position [1347, 0]
click at [491, 279] on div "Folga" at bounding box center [560, 275] width 158 height 21
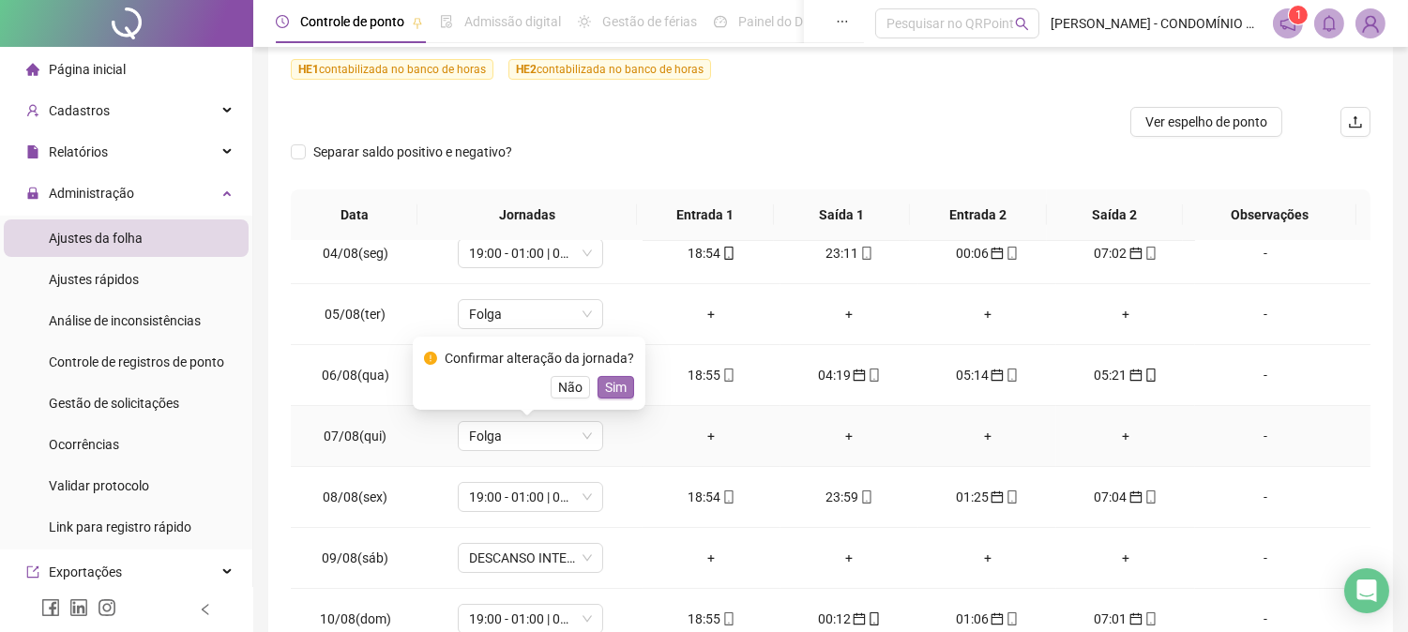
click at [611, 390] on span "Sim" at bounding box center [616, 387] width 22 height 21
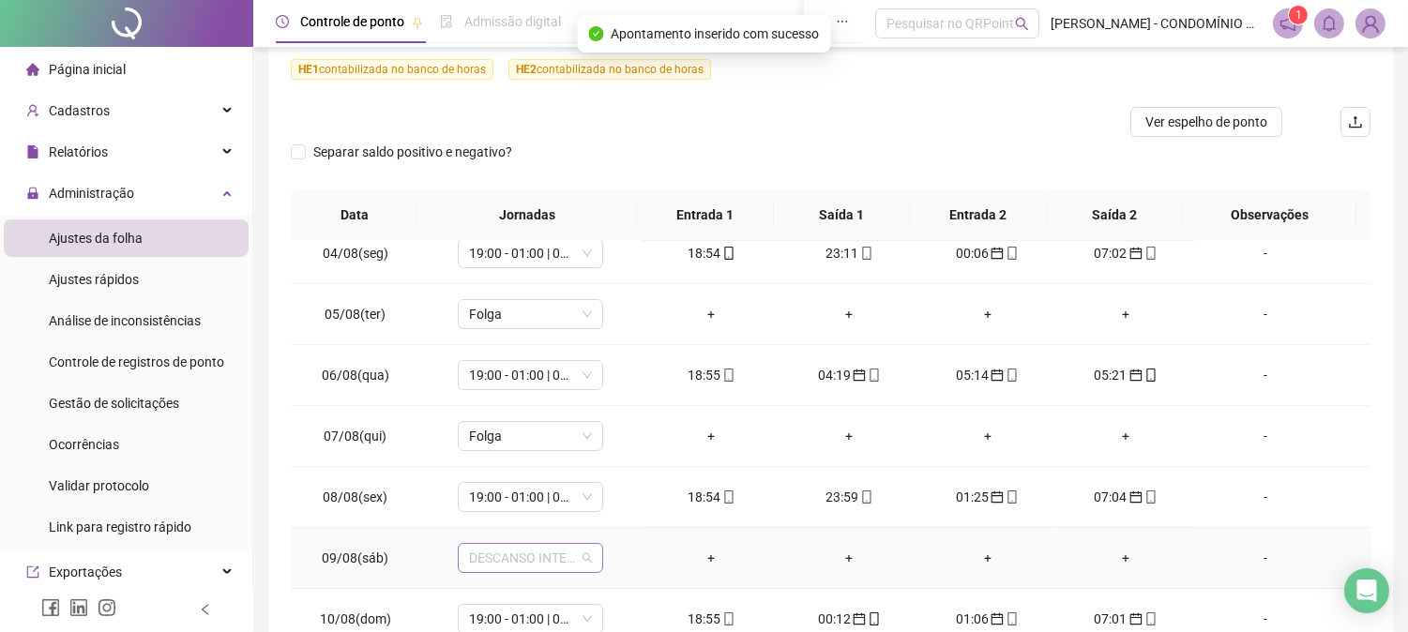
click at [492, 556] on span "DESCANSO INTER-JORNADA" at bounding box center [530, 558] width 123 height 28
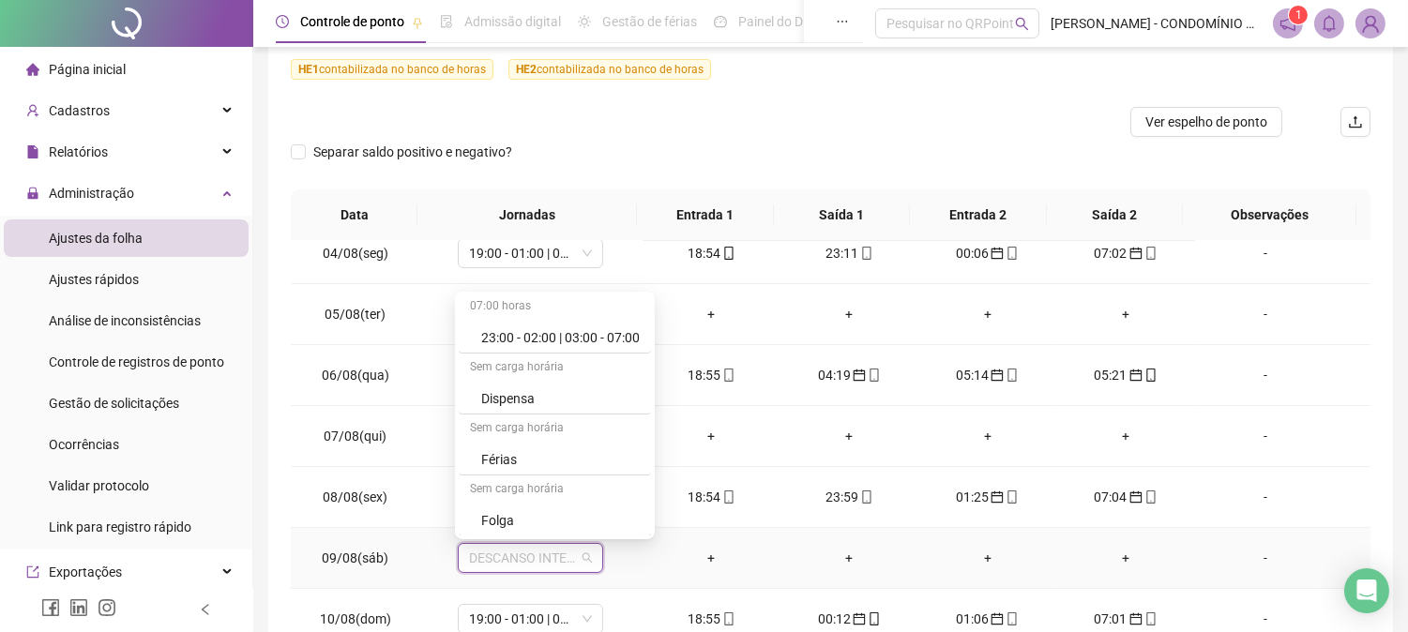
scroll to position [1320, 0]
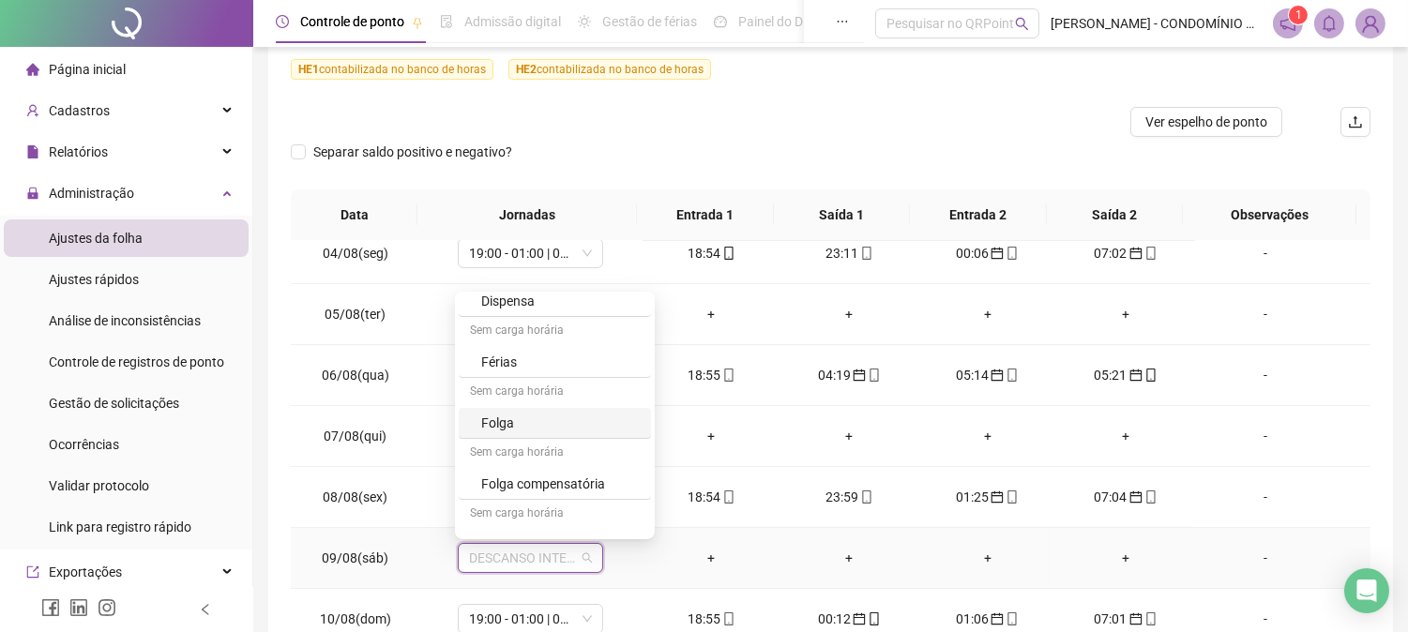
click at [503, 418] on div "Folga" at bounding box center [560, 423] width 158 height 21
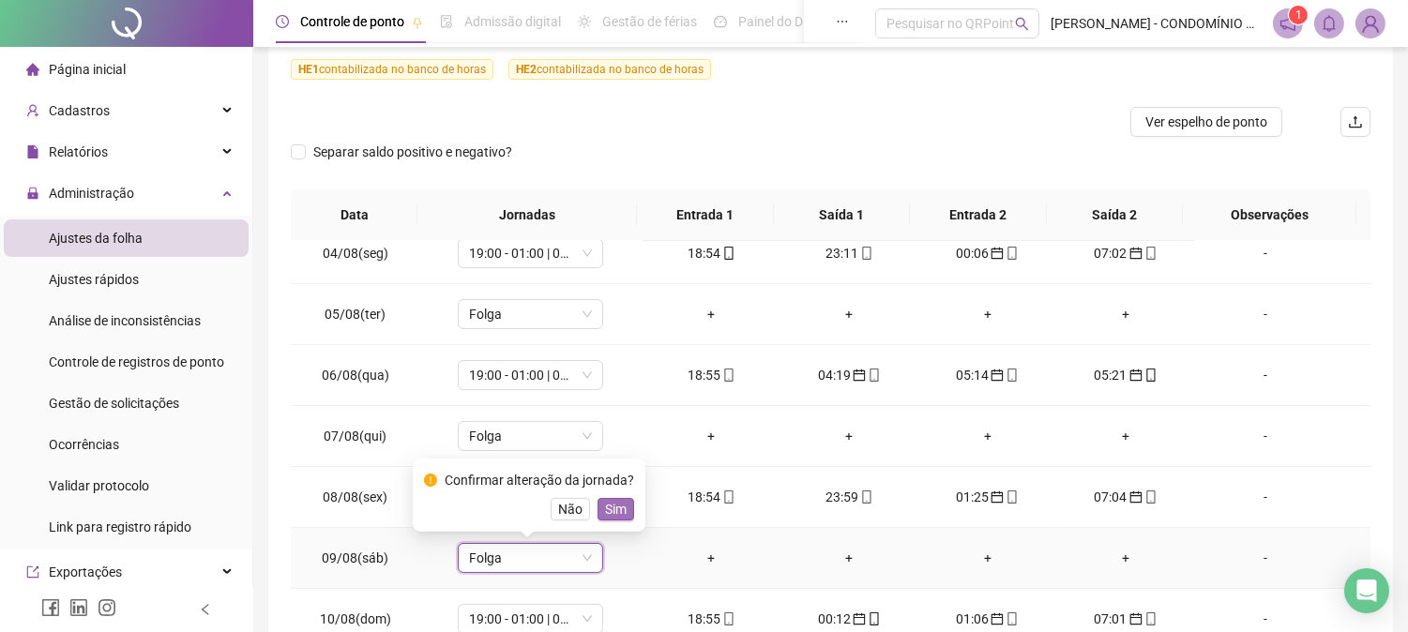
click at [608, 513] on span "Sim" at bounding box center [616, 509] width 22 height 21
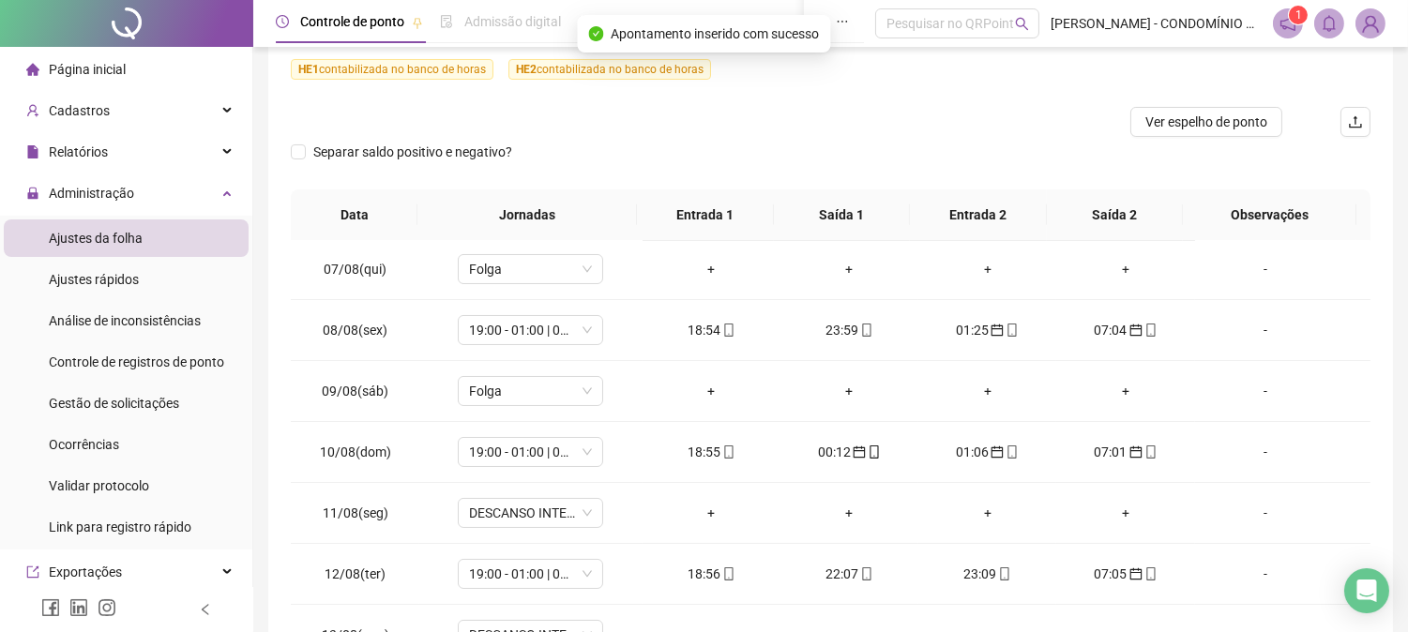
scroll to position [373, 0]
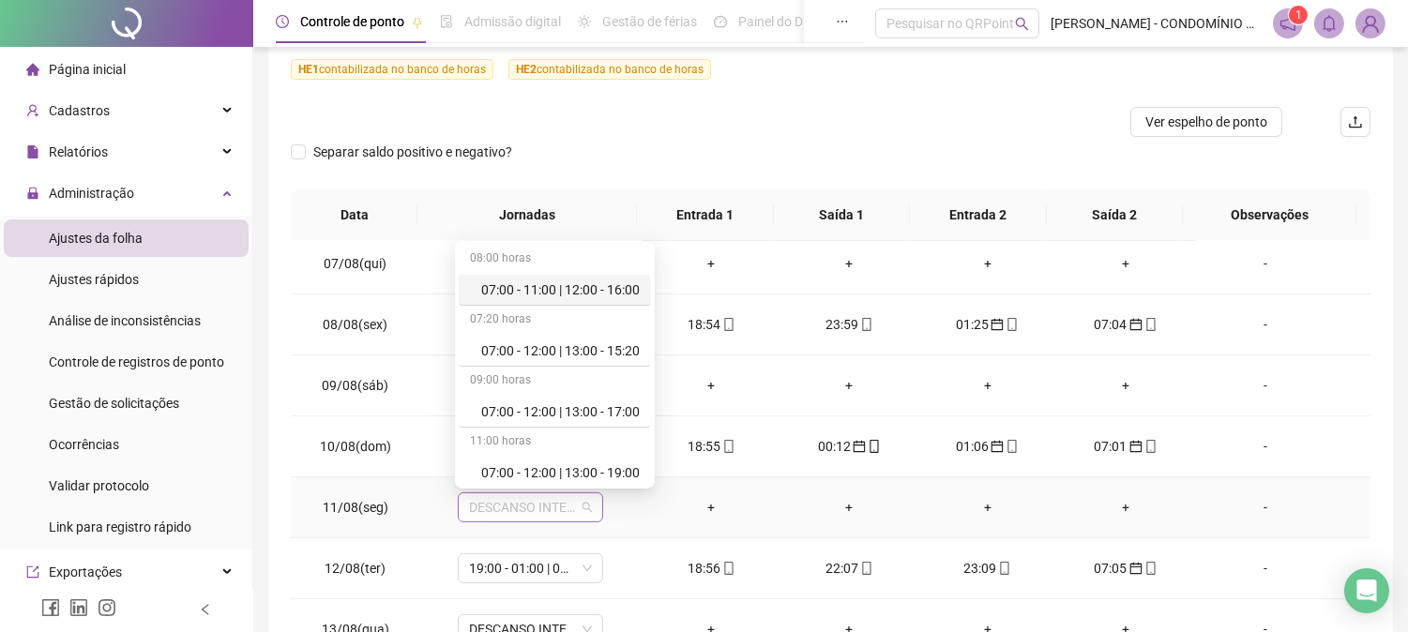
click at [538, 508] on span "DESCANSO INTER-JORNADA" at bounding box center [530, 507] width 123 height 28
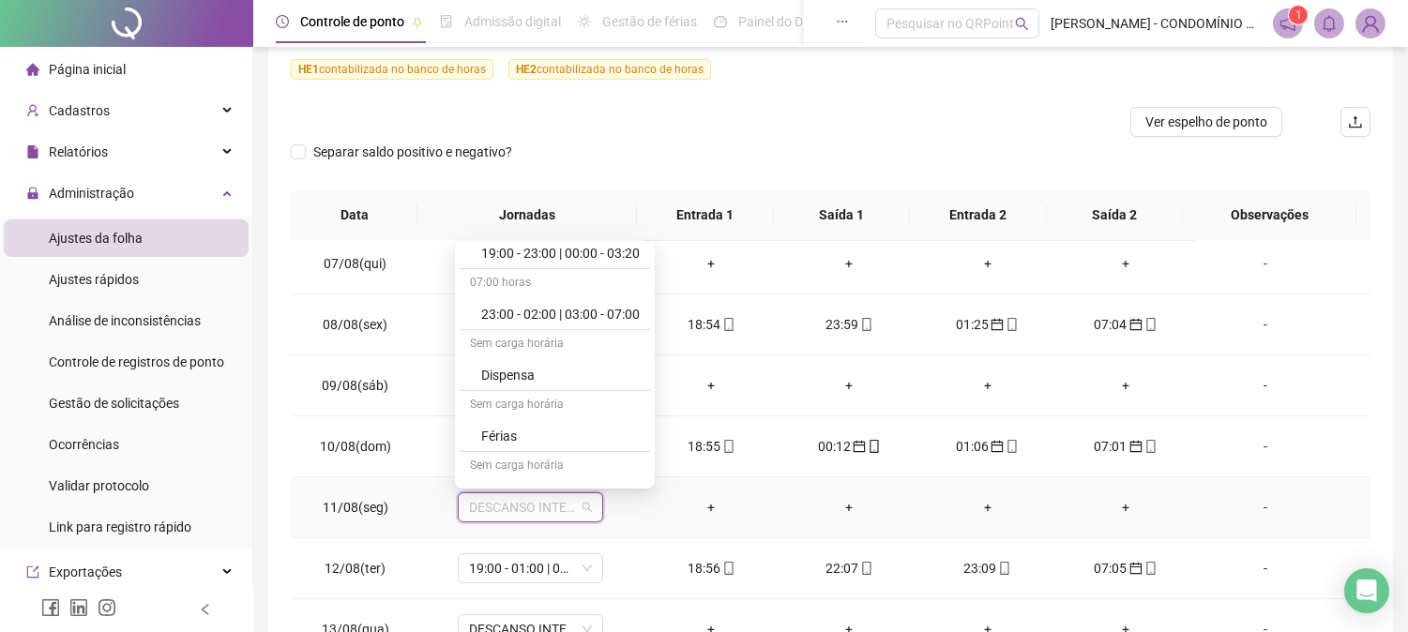
scroll to position [1278, 0]
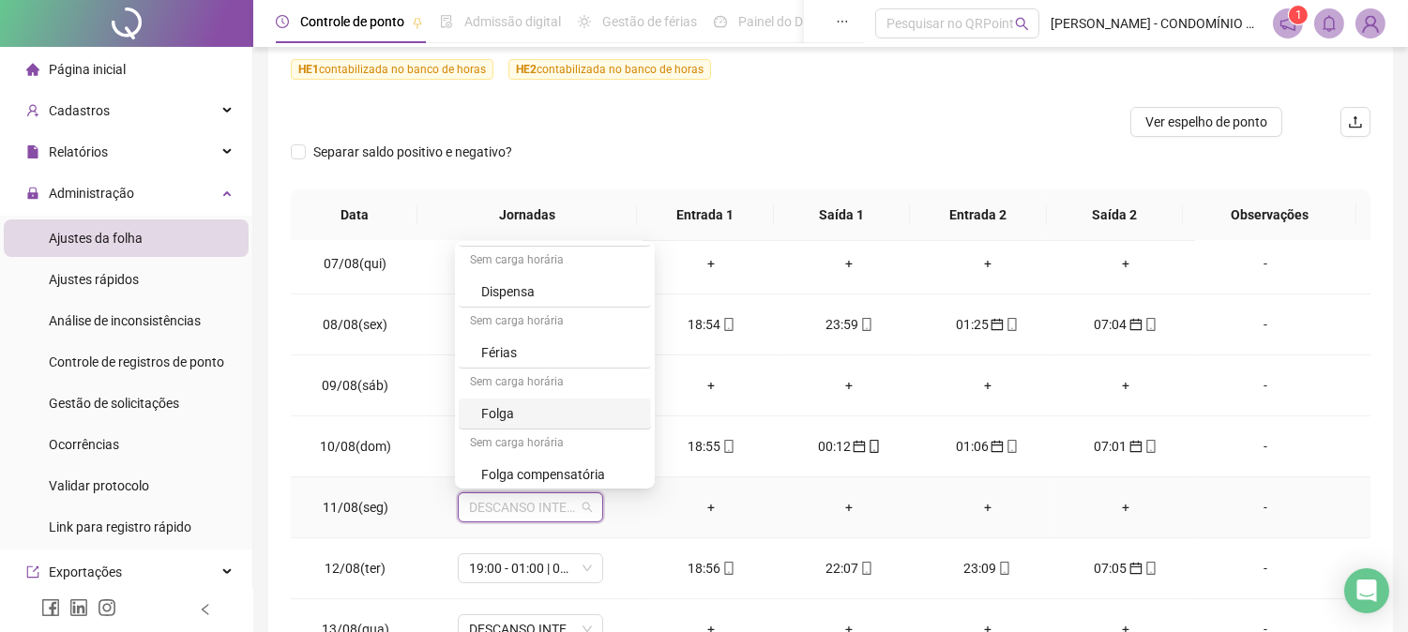
click at [511, 418] on div "Folga" at bounding box center [560, 413] width 158 height 21
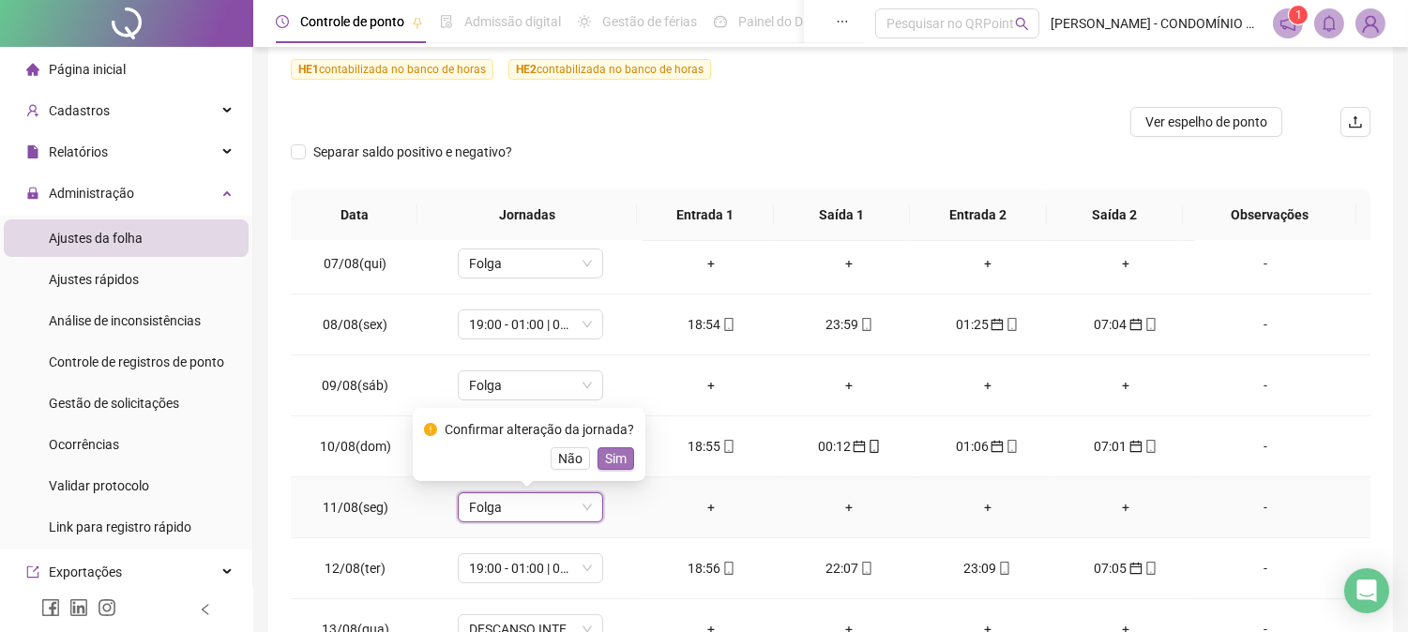
click at [615, 448] on span "Sim" at bounding box center [616, 458] width 22 height 21
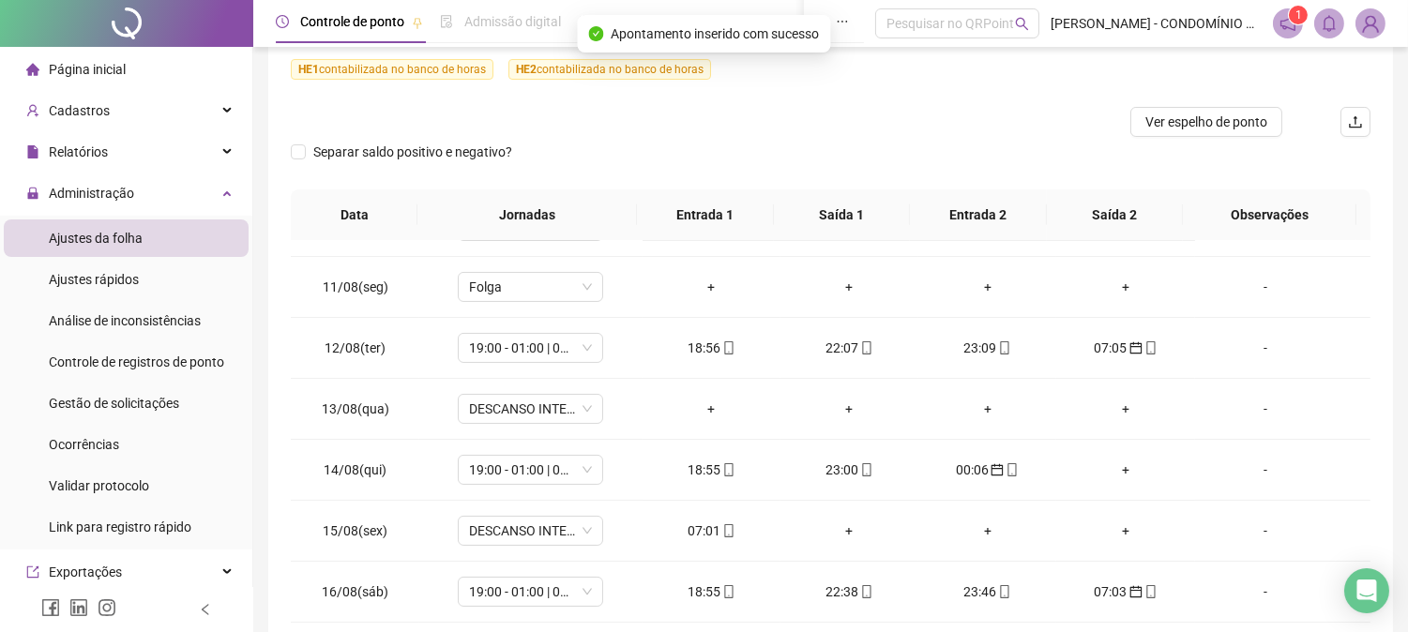
scroll to position [613, 0]
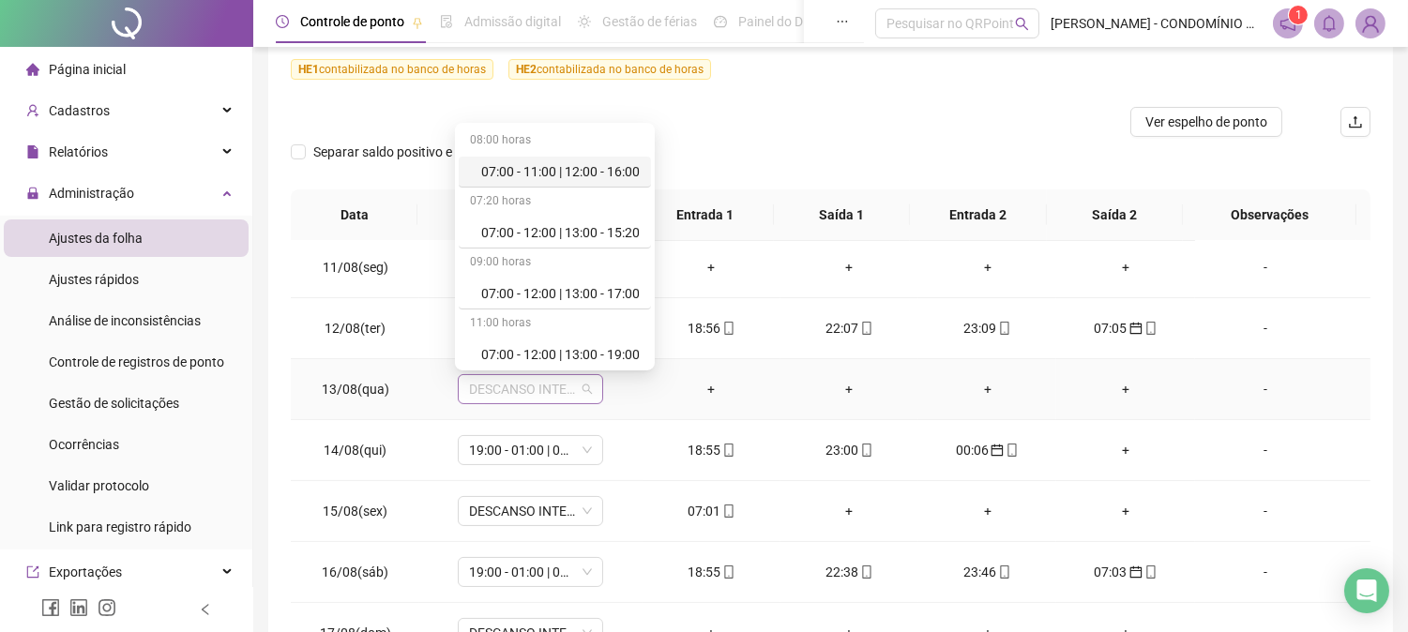
click at [497, 385] on span "DESCANSO INTER-JORNADA" at bounding box center [530, 389] width 123 height 28
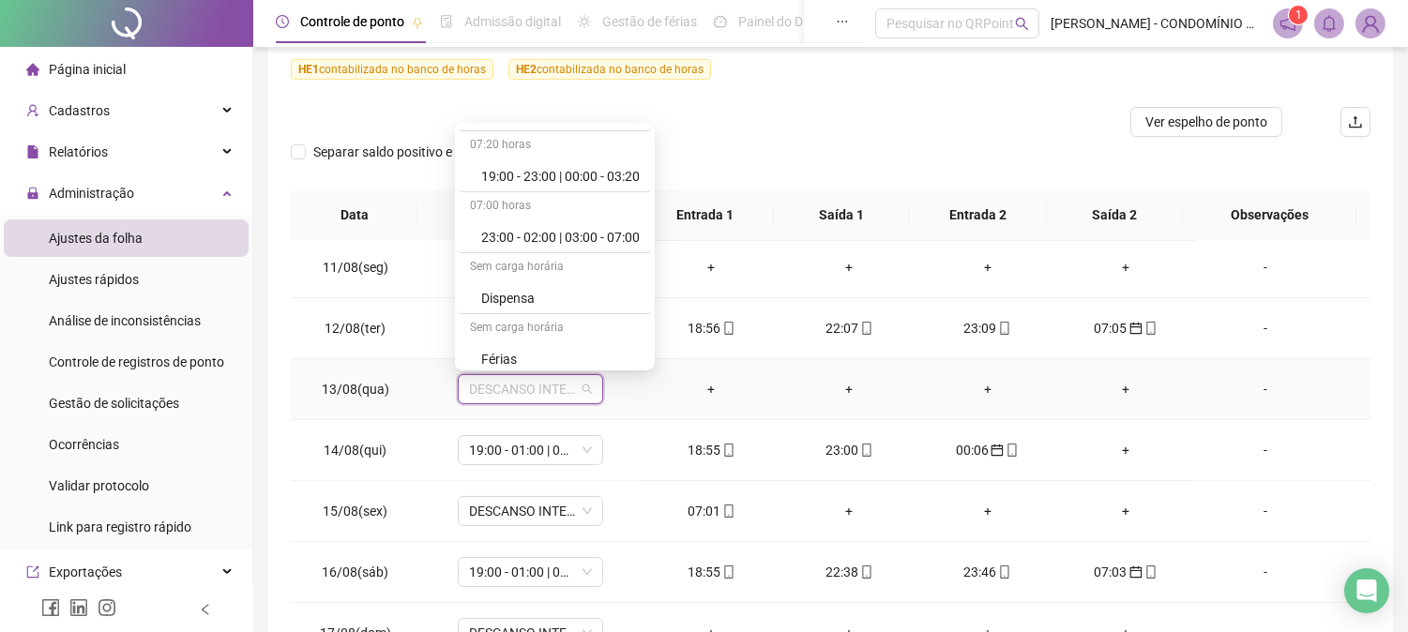
scroll to position [1208, 0]
click at [542, 324] on div "Sem carga horária" at bounding box center [555, 336] width 192 height 30
click at [655, 354] on div "08:00 horas 07:00 - 11:00 | 12:00 - 16:00 07:20 horas 07:00 - 12:00 | 13:00 - 1…" at bounding box center [555, 247] width 200 height 248
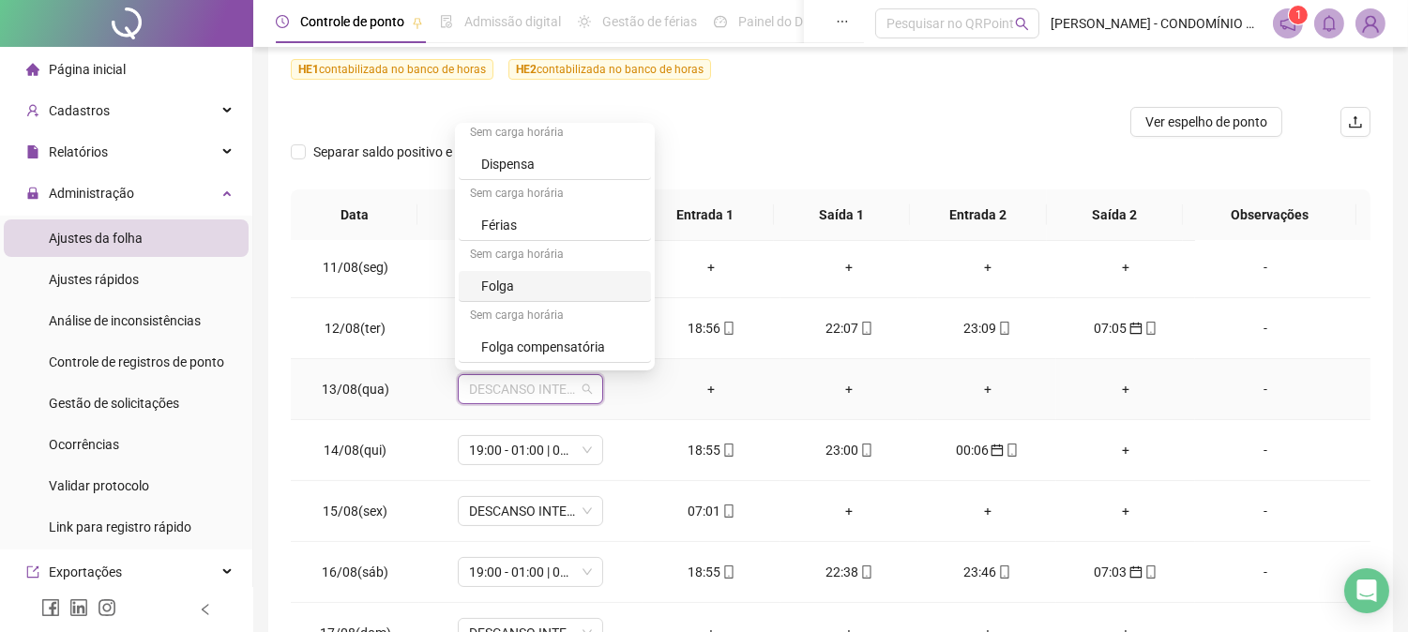
scroll to position [1291, 0]
click at [501, 285] on div "Folga" at bounding box center [560, 282] width 158 height 21
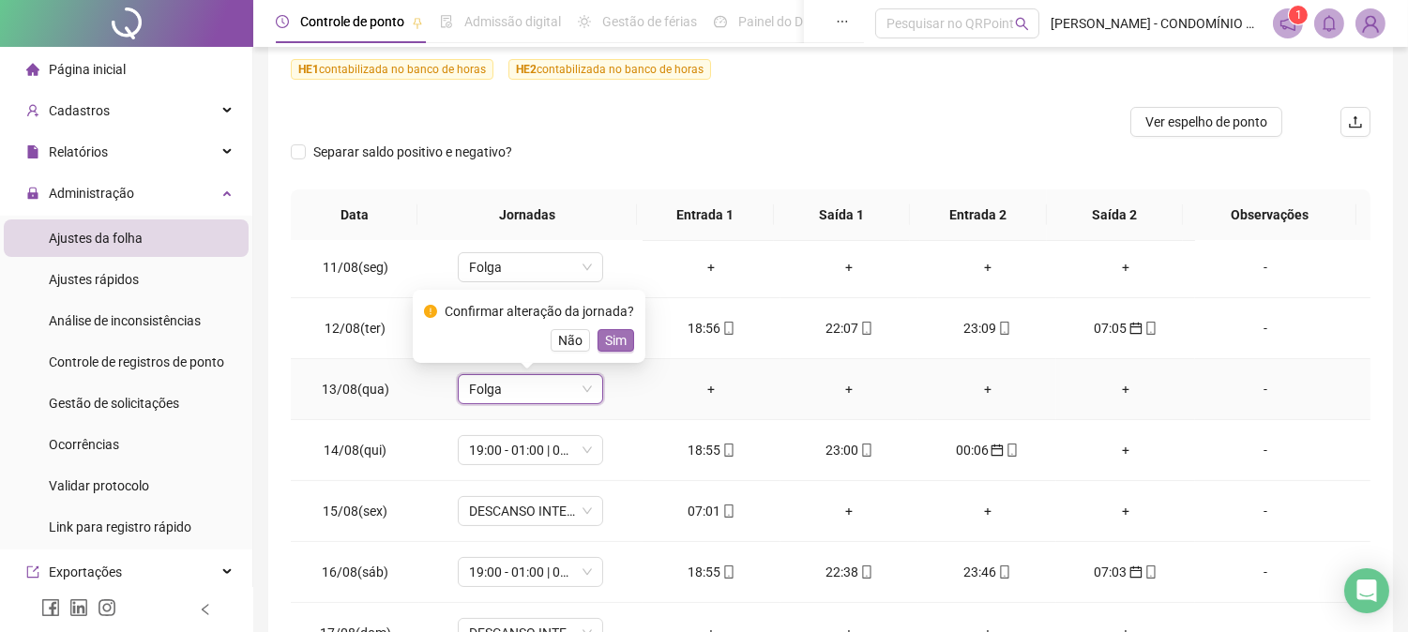
click at [612, 336] on span "Sim" at bounding box center [616, 340] width 22 height 21
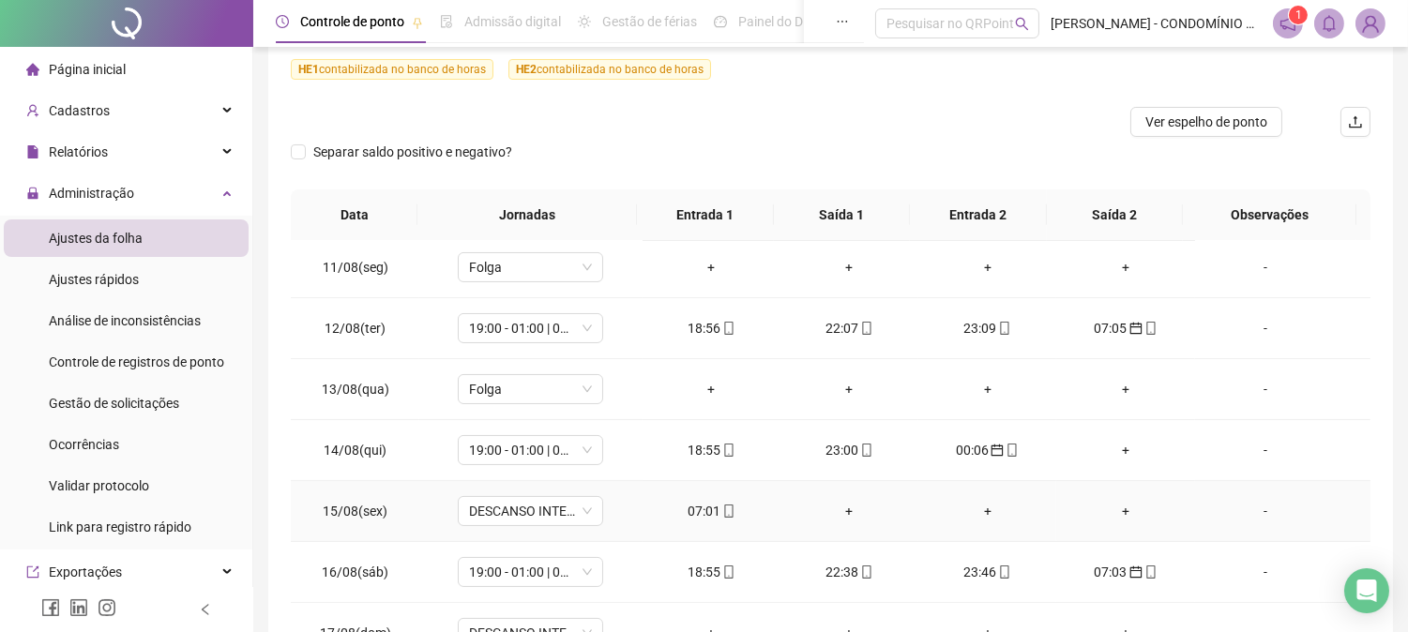
click at [696, 512] on div "07:01" at bounding box center [711, 511] width 108 height 21
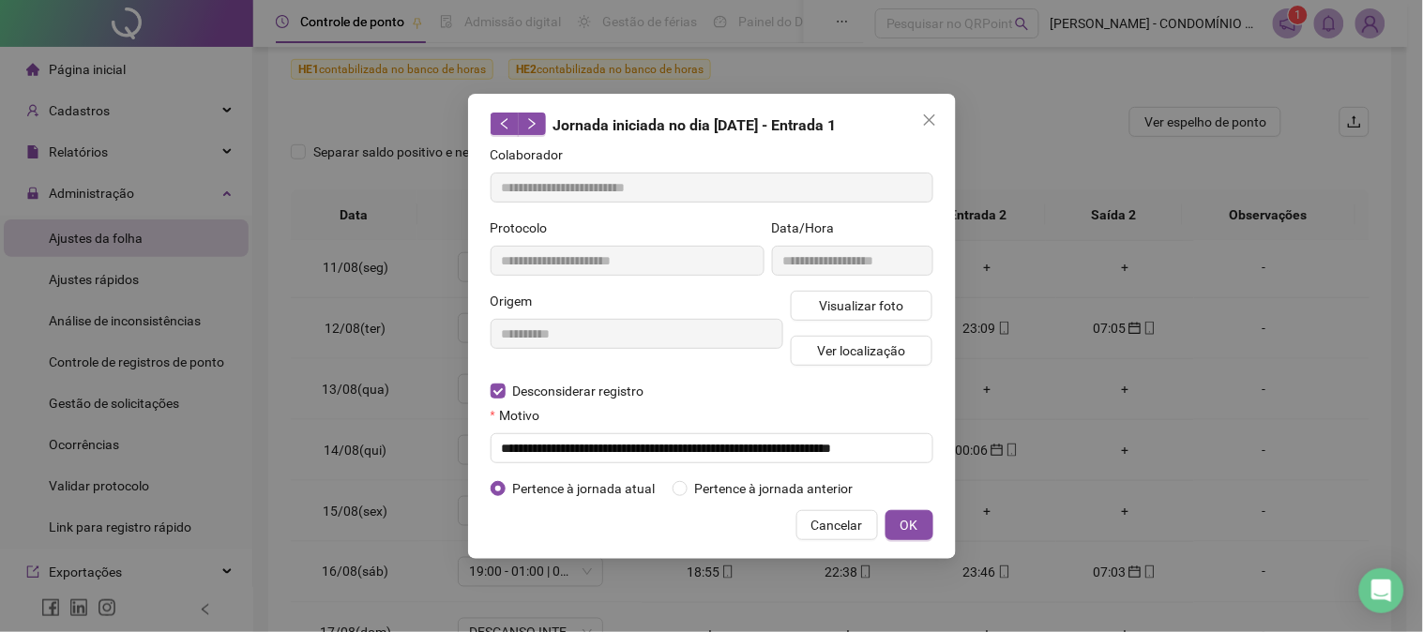
type input "**********"
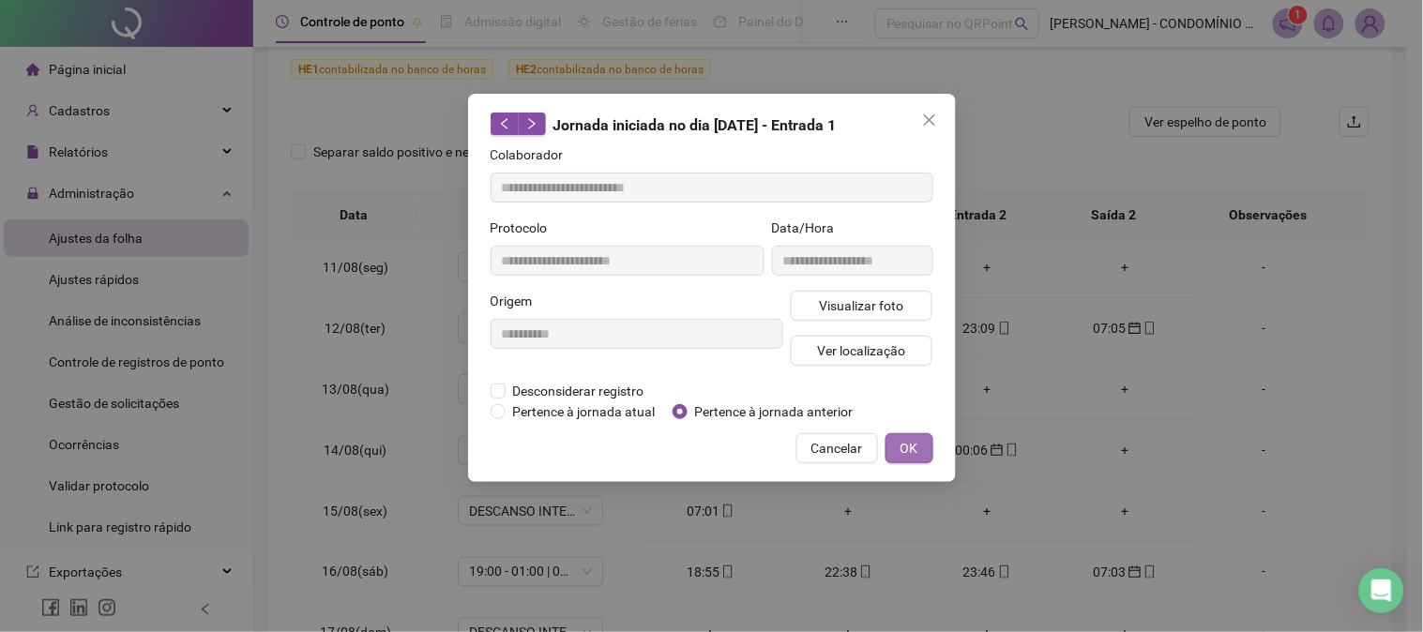
click at [911, 445] on span "OK" at bounding box center [909, 448] width 18 height 21
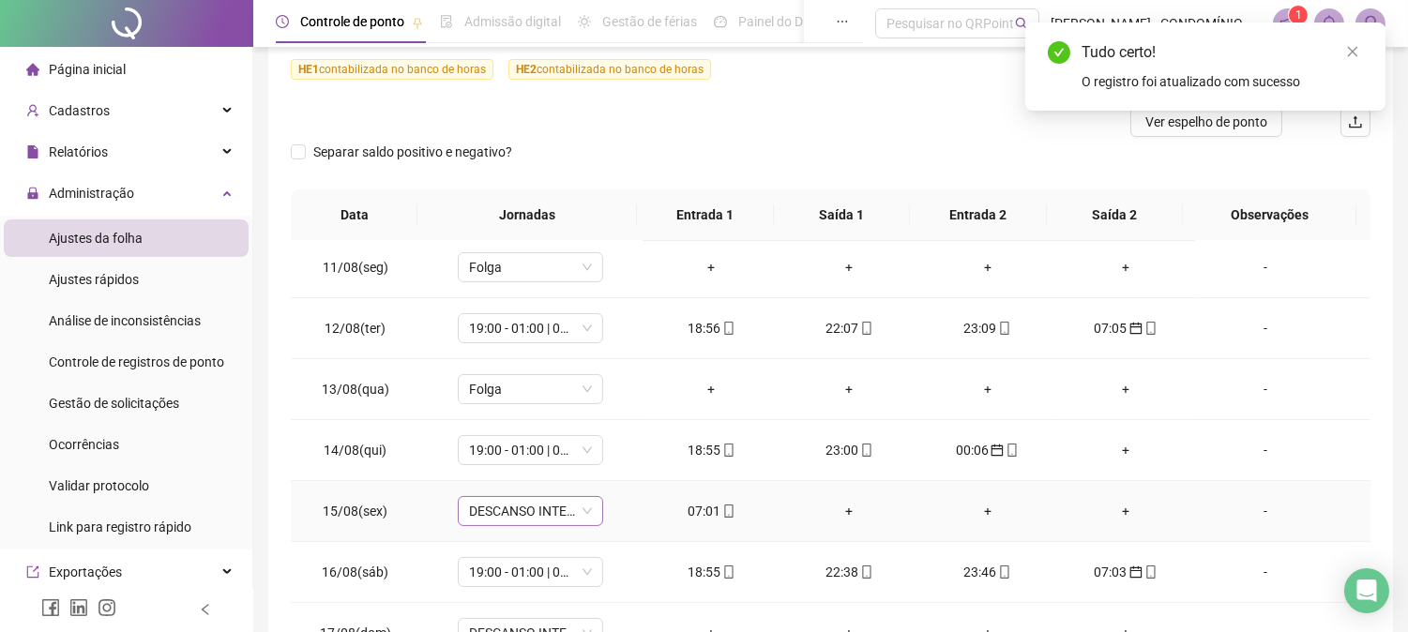
click at [517, 506] on span "DESCANSO INTER-JORNADA" at bounding box center [530, 511] width 123 height 28
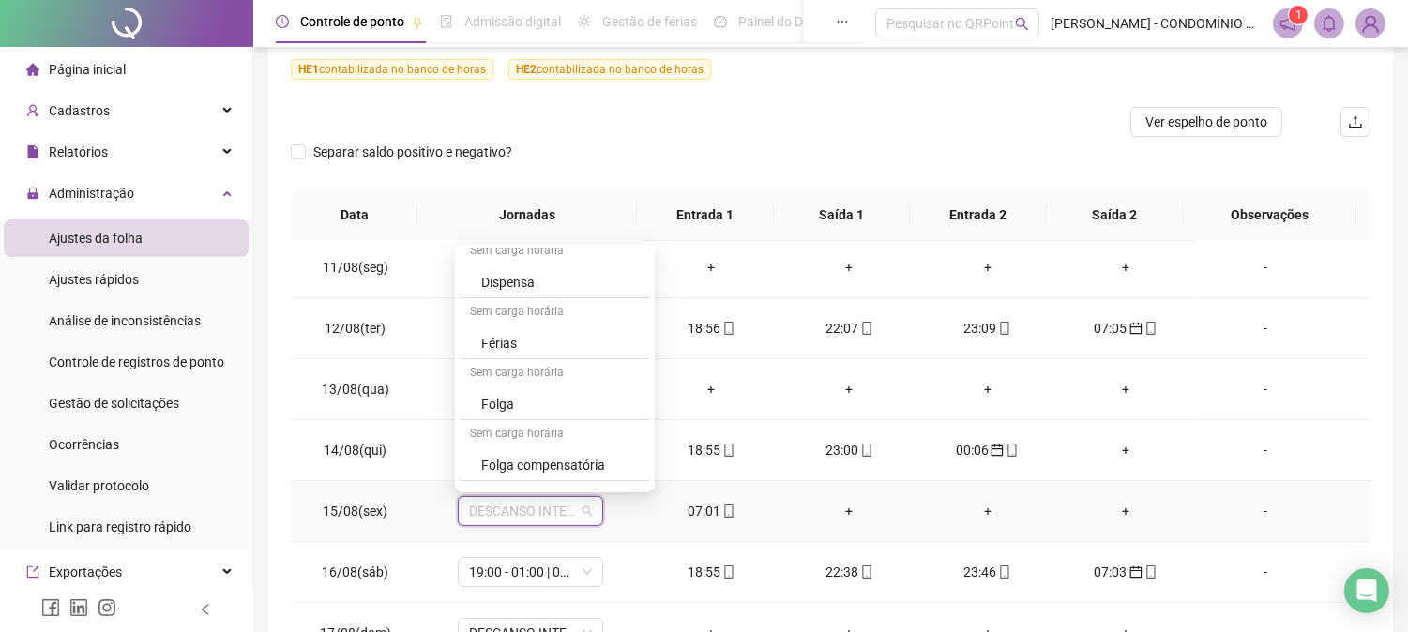
scroll to position [1347, 0]
click at [497, 352] on div "Folga" at bounding box center [560, 350] width 158 height 21
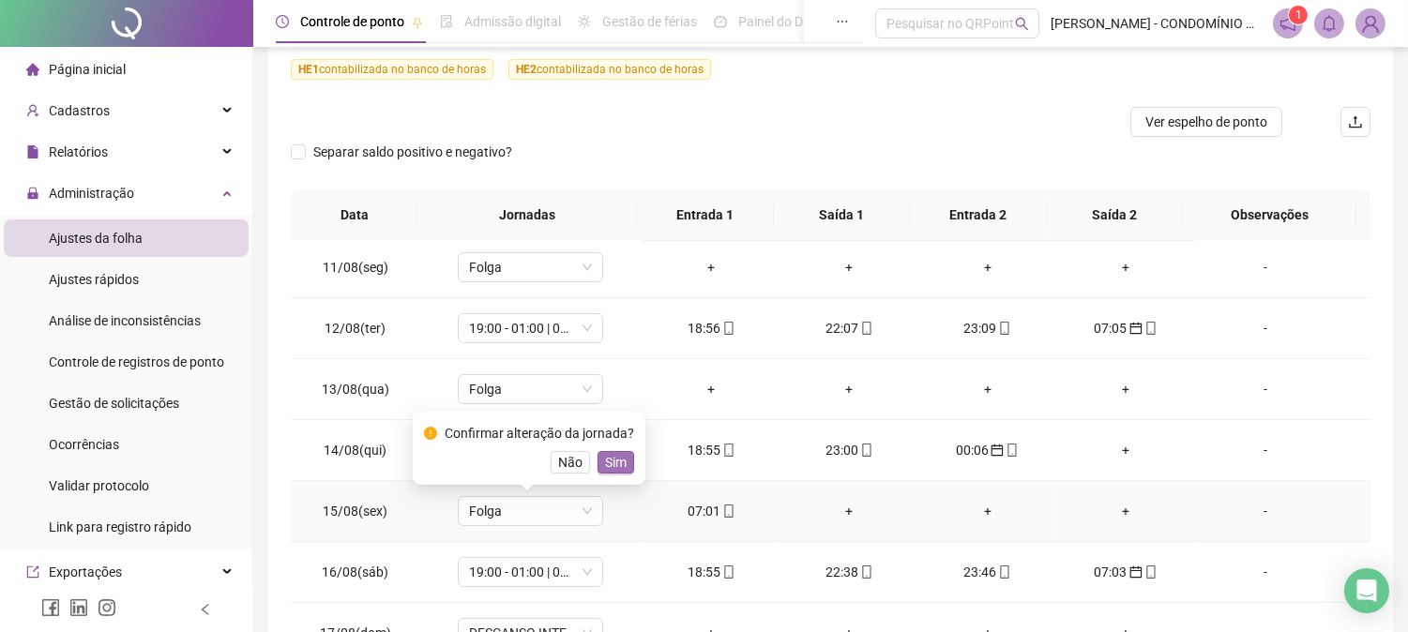
click at [605, 455] on span "Sim" at bounding box center [616, 462] width 22 height 21
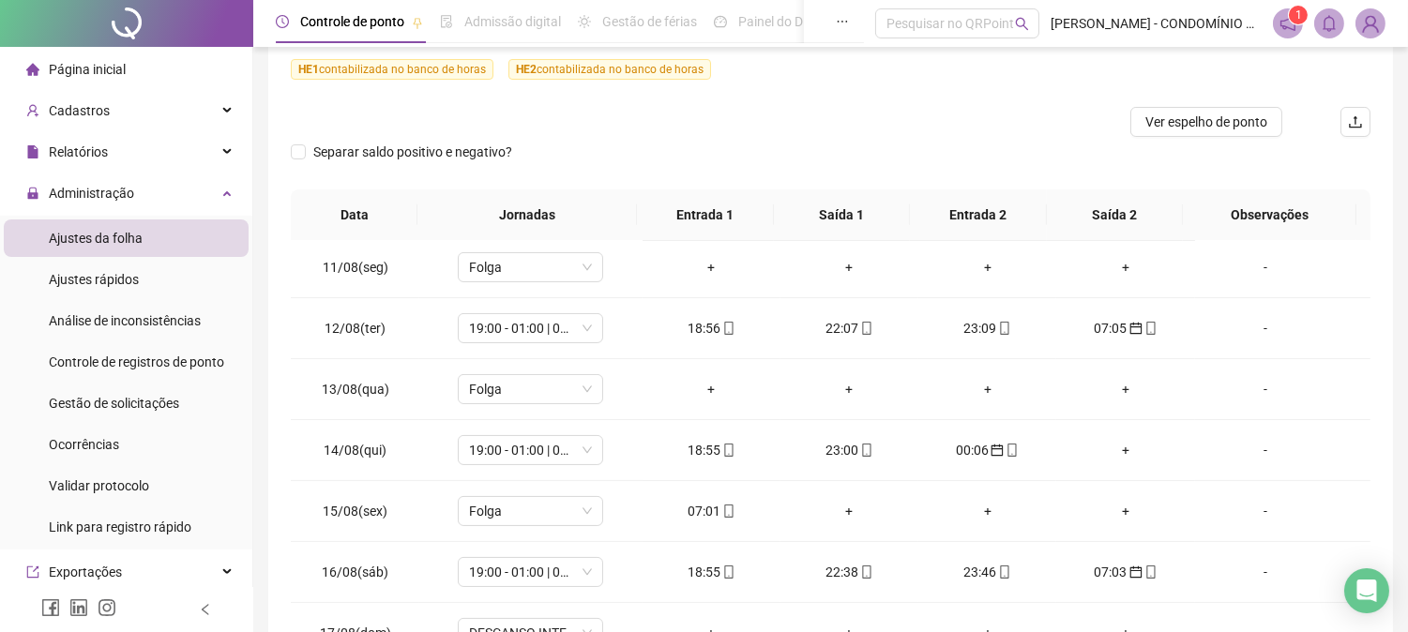
scroll to position [698, 0]
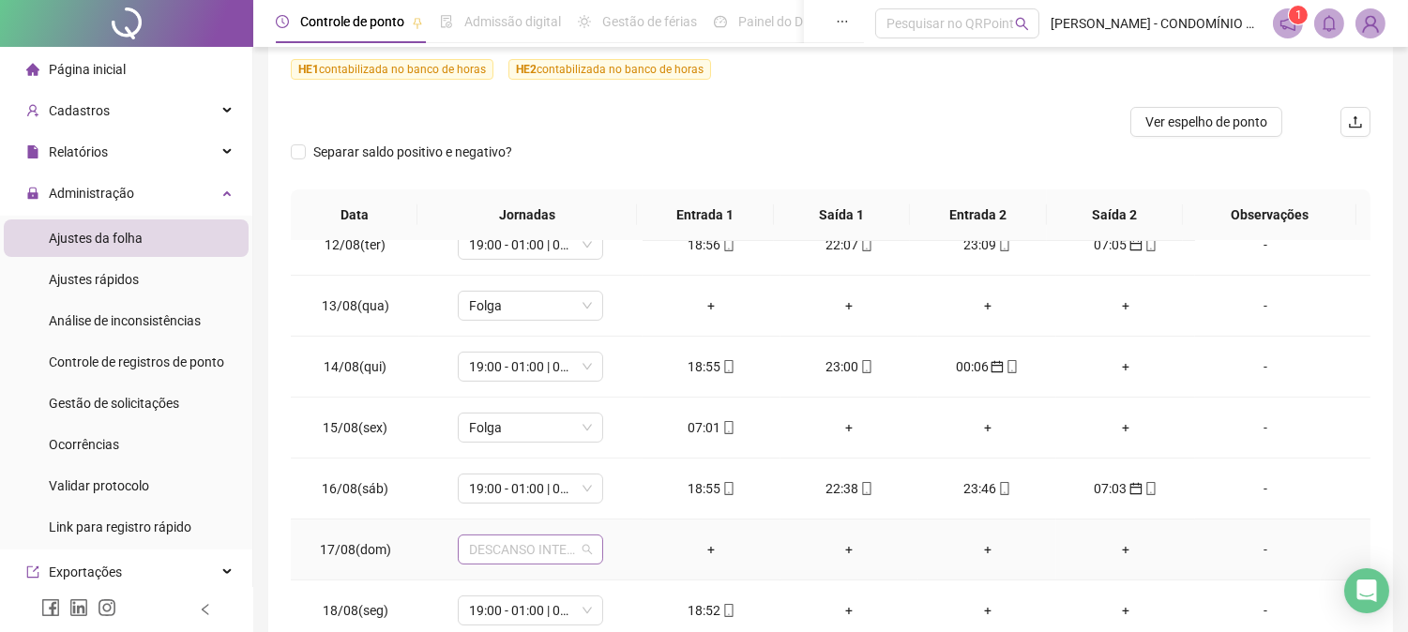
click at [490, 550] on span "DESCANSO INTER-JORNADA" at bounding box center [530, 550] width 123 height 28
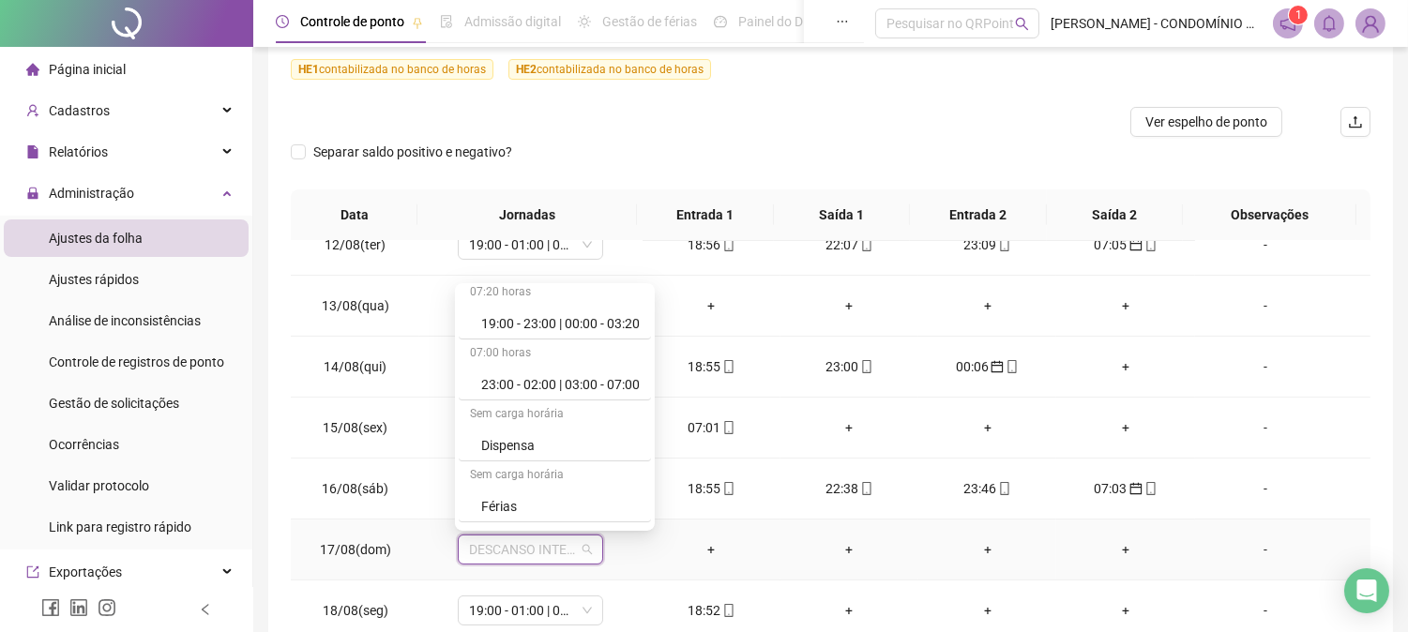
scroll to position [1278, 0]
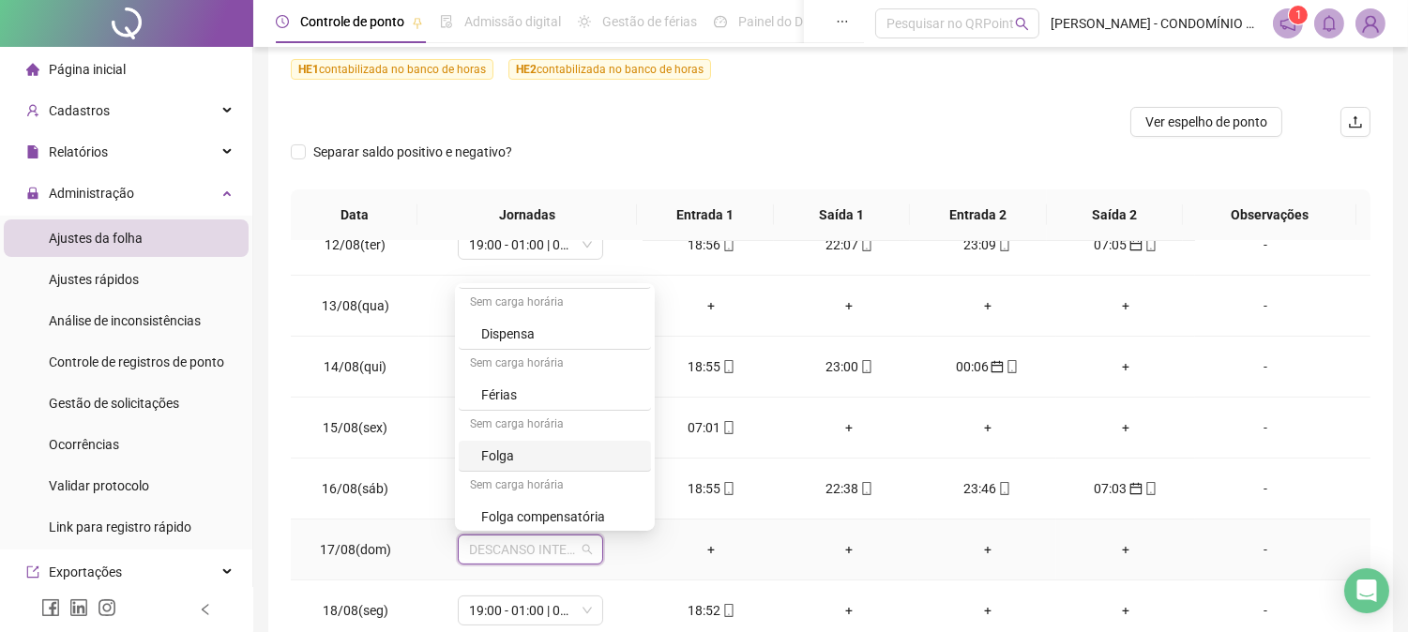
click at [504, 454] on div "Folga" at bounding box center [560, 455] width 158 height 21
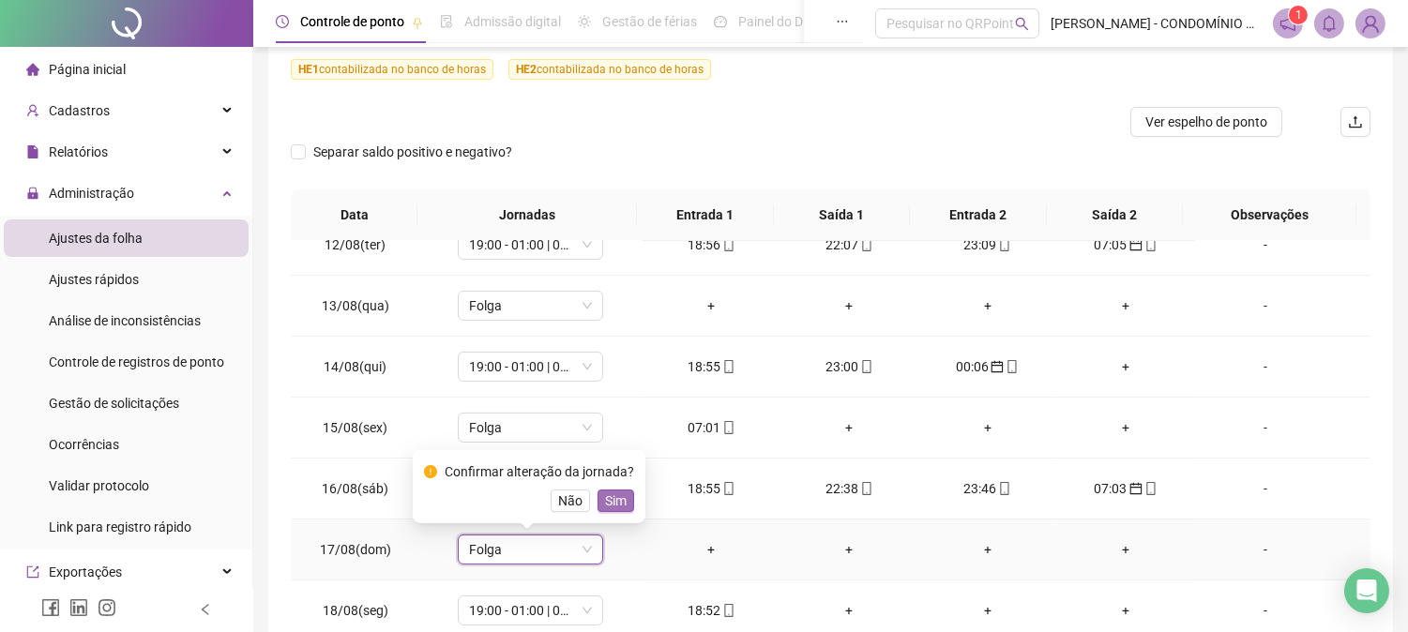
click at [613, 494] on span "Sim" at bounding box center [616, 500] width 22 height 21
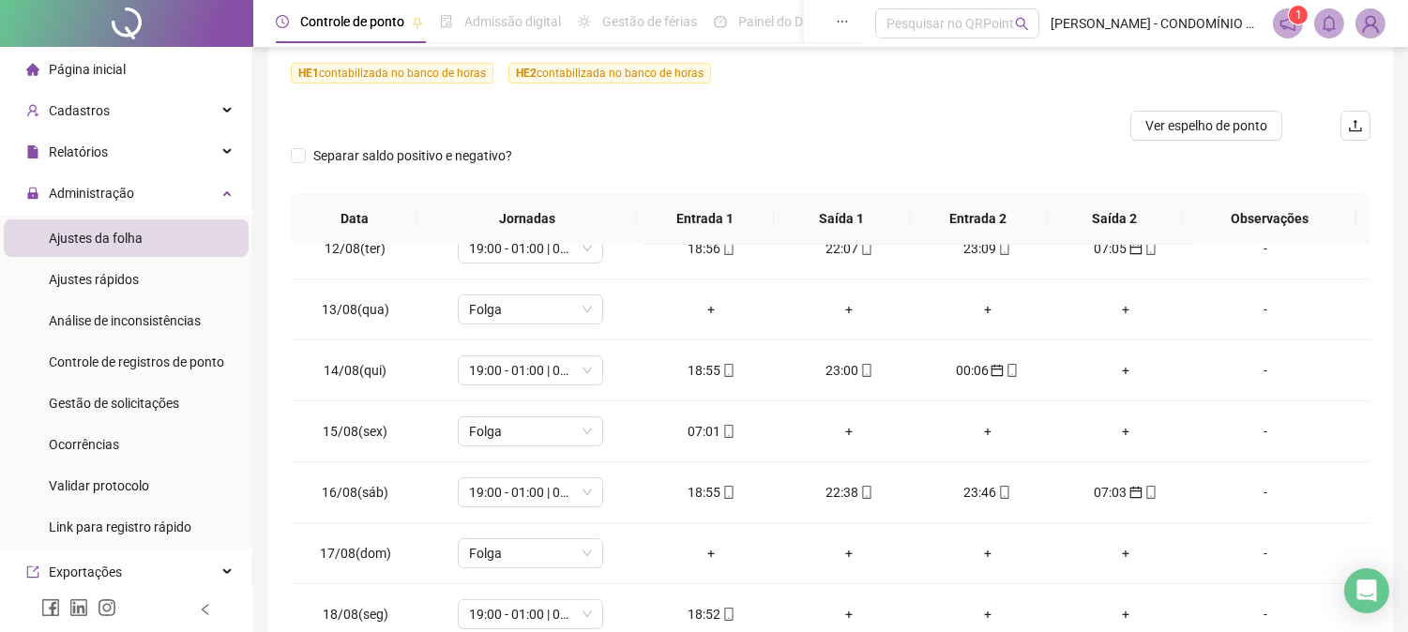
scroll to position [0, 0]
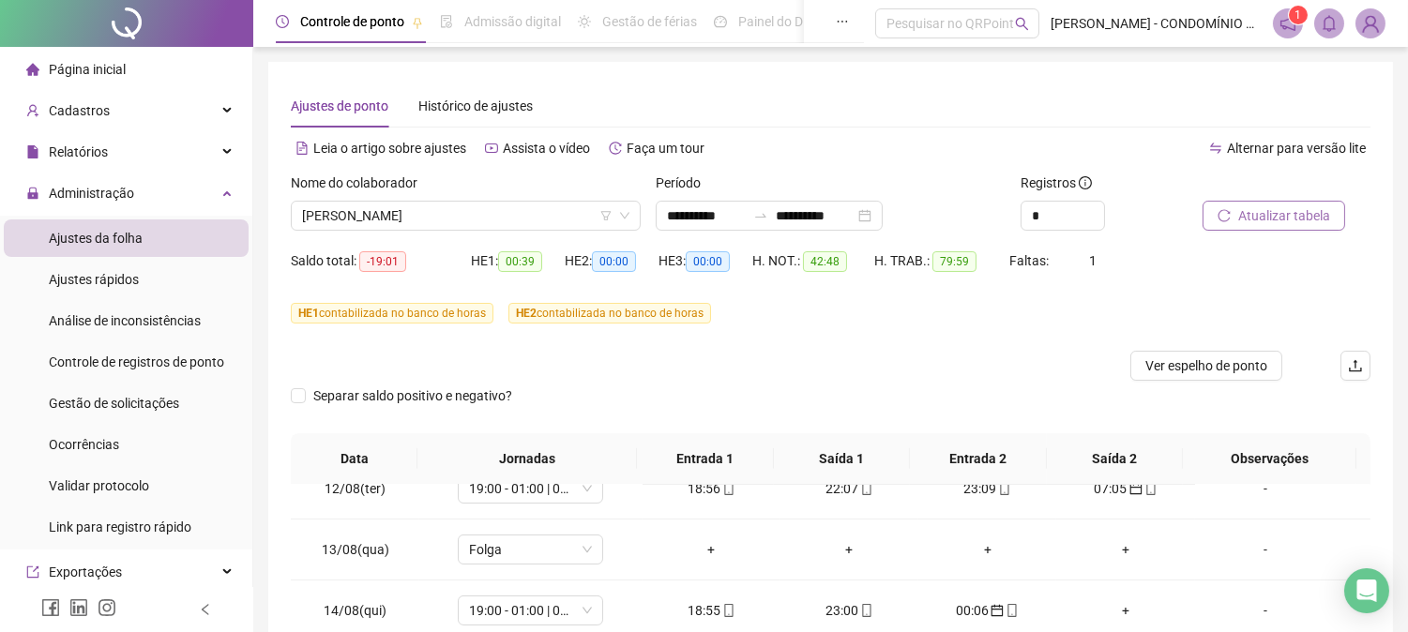
click at [1258, 209] on span "Atualizar tabela" at bounding box center [1284, 215] width 92 height 21
click at [1242, 213] on span "Atualizar tabela" at bounding box center [1284, 215] width 92 height 21
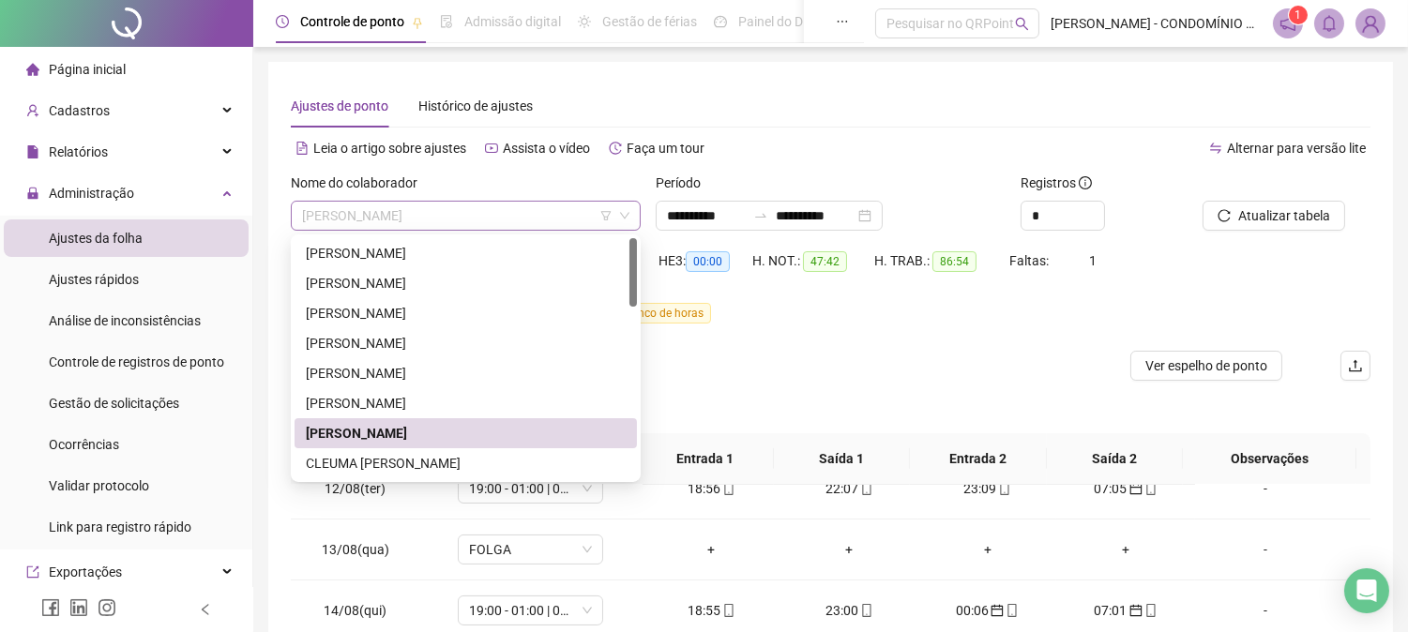
click at [361, 204] on span "[PERSON_NAME]" at bounding box center [465, 216] width 327 height 28
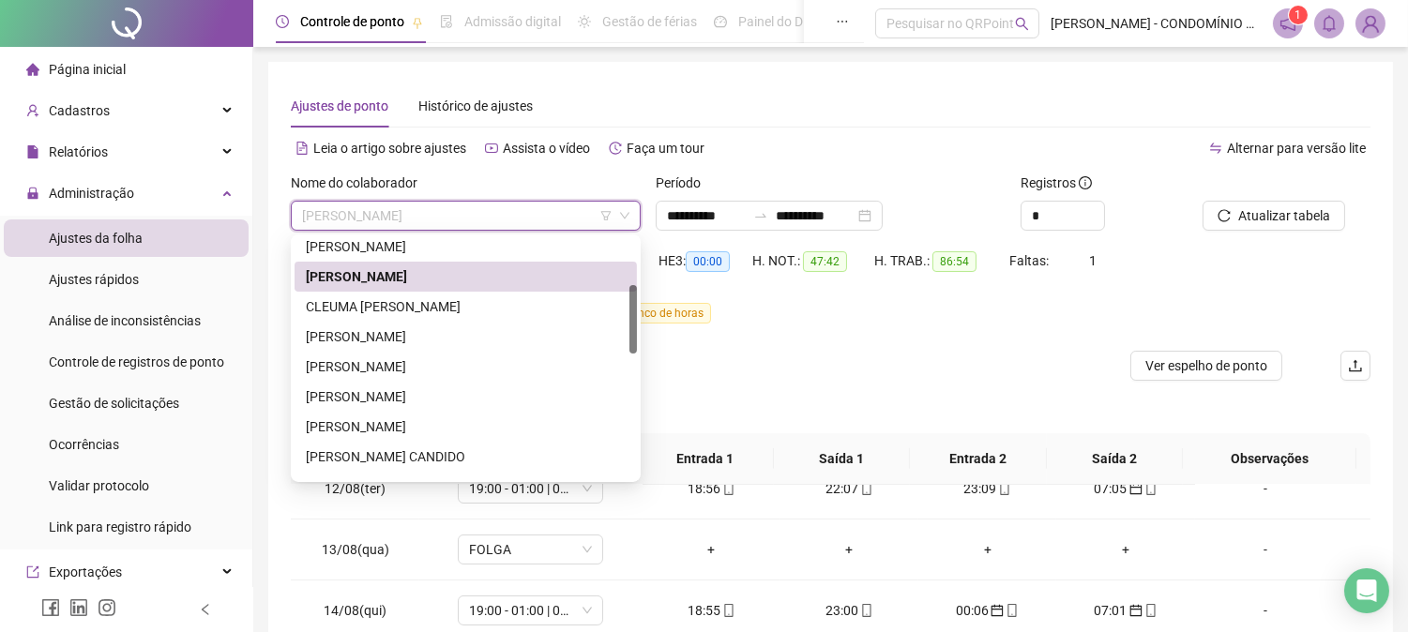
scroll to position [164, 0]
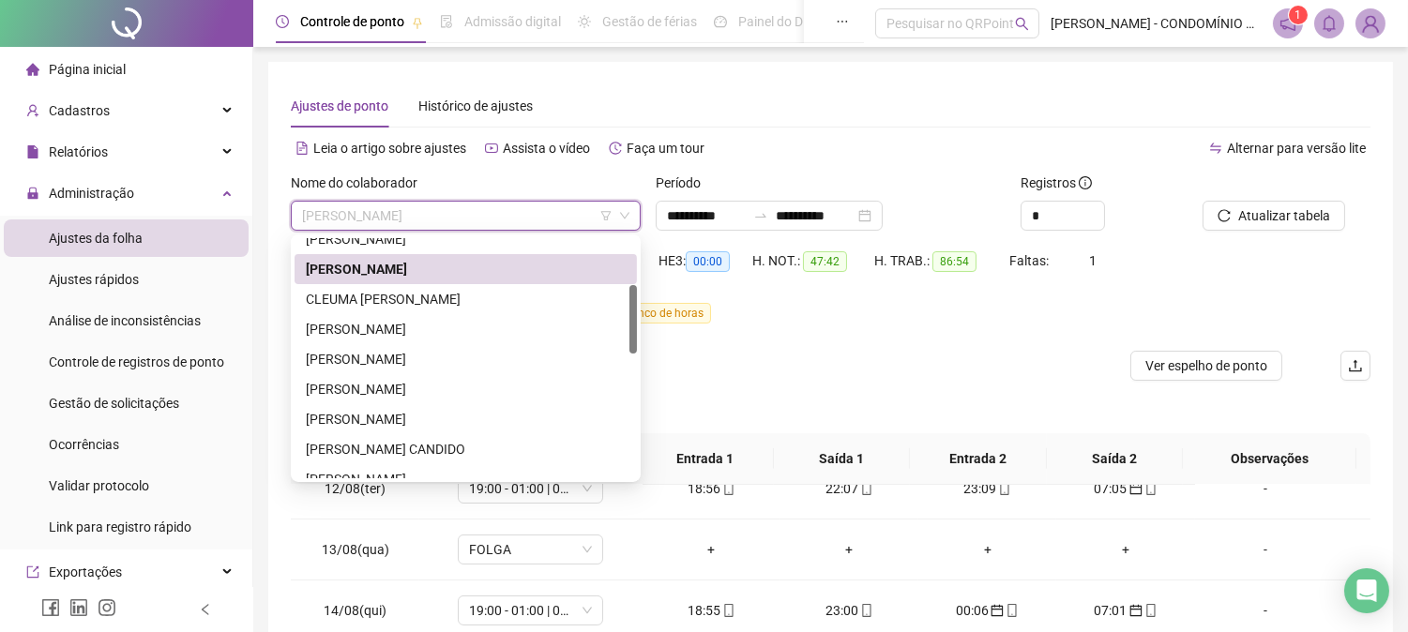
drag, startPoint x: 633, startPoint y: 277, endPoint x: 630, endPoint y: 324, distance: 47.0
click at [630, 324] on div at bounding box center [633, 319] width 8 height 68
click at [334, 294] on div "CLEUMA [PERSON_NAME]" at bounding box center [466, 299] width 320 height 21
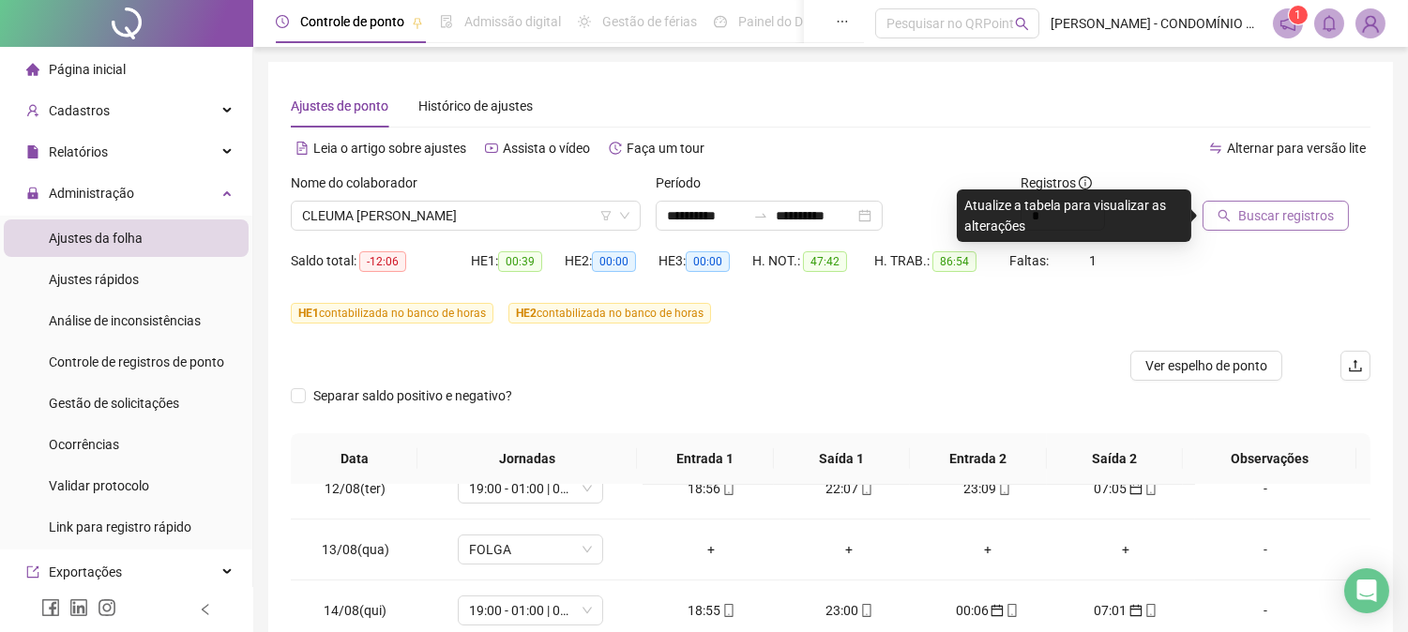
click at [1266, 209] on span "Buscar registros" at bounding box center [1286, 215] width 96 height 21
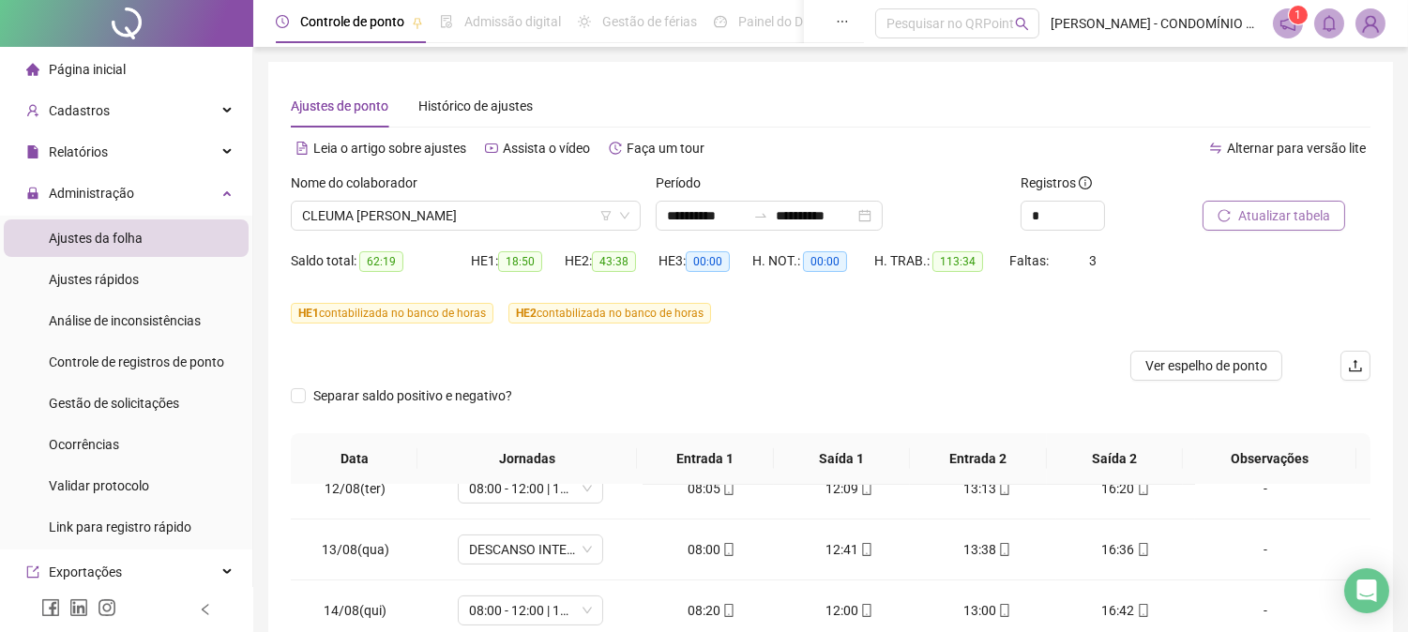
click at [1266, 209] on span "Atualizar tabela" at bounding box center [1284, 215] width 92 height 21
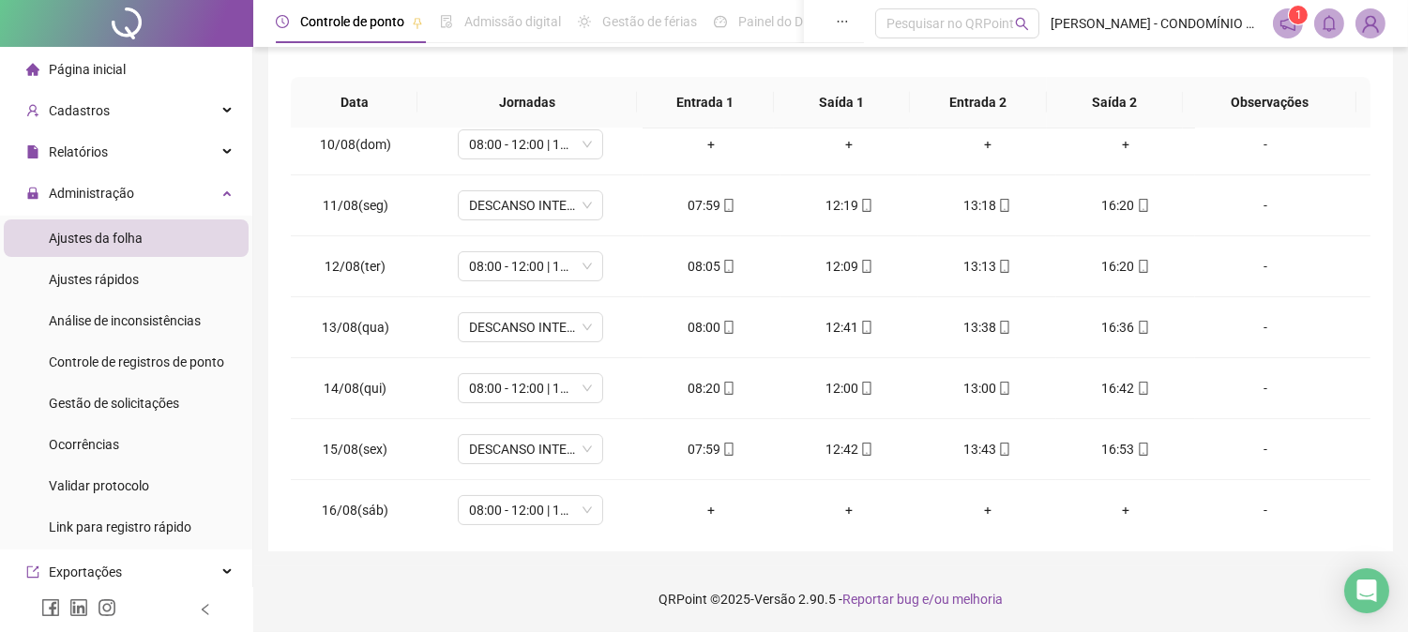
scroll to position [0, 0]
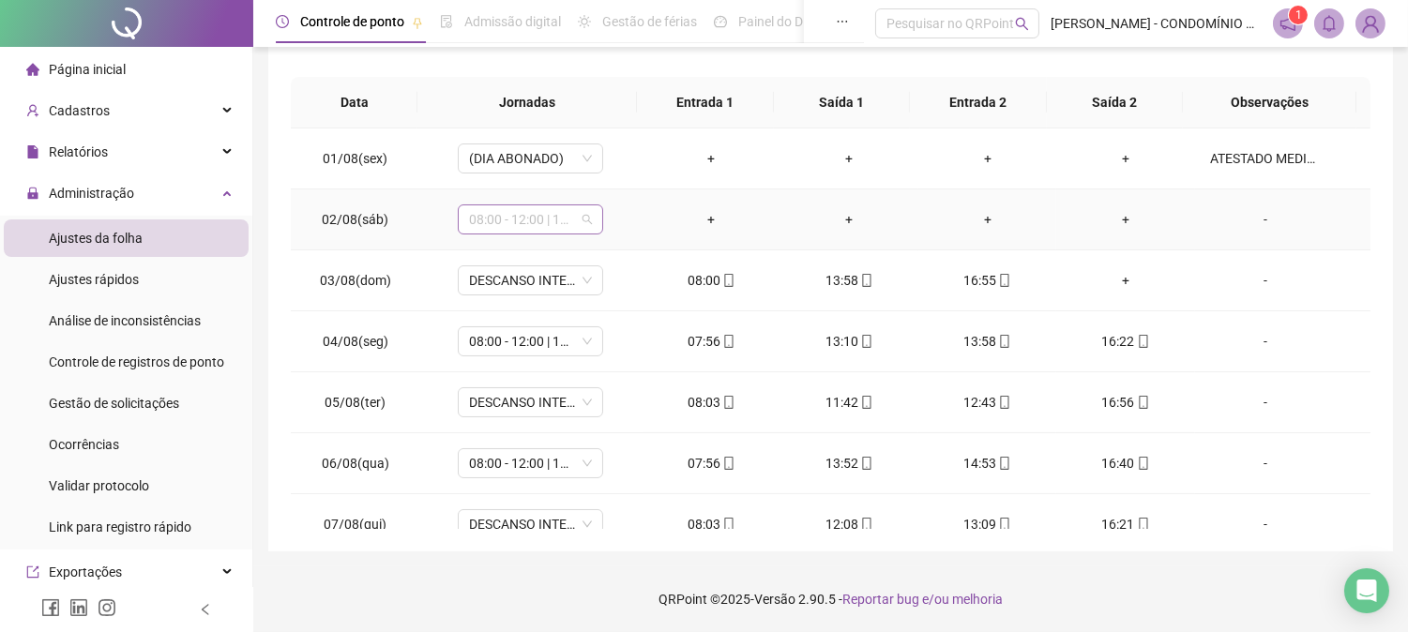
click at [501, 219] on span "08:00 - 12:00 | 13:00 - 16:20" at bounding box center [530, 219] width 123 height 28
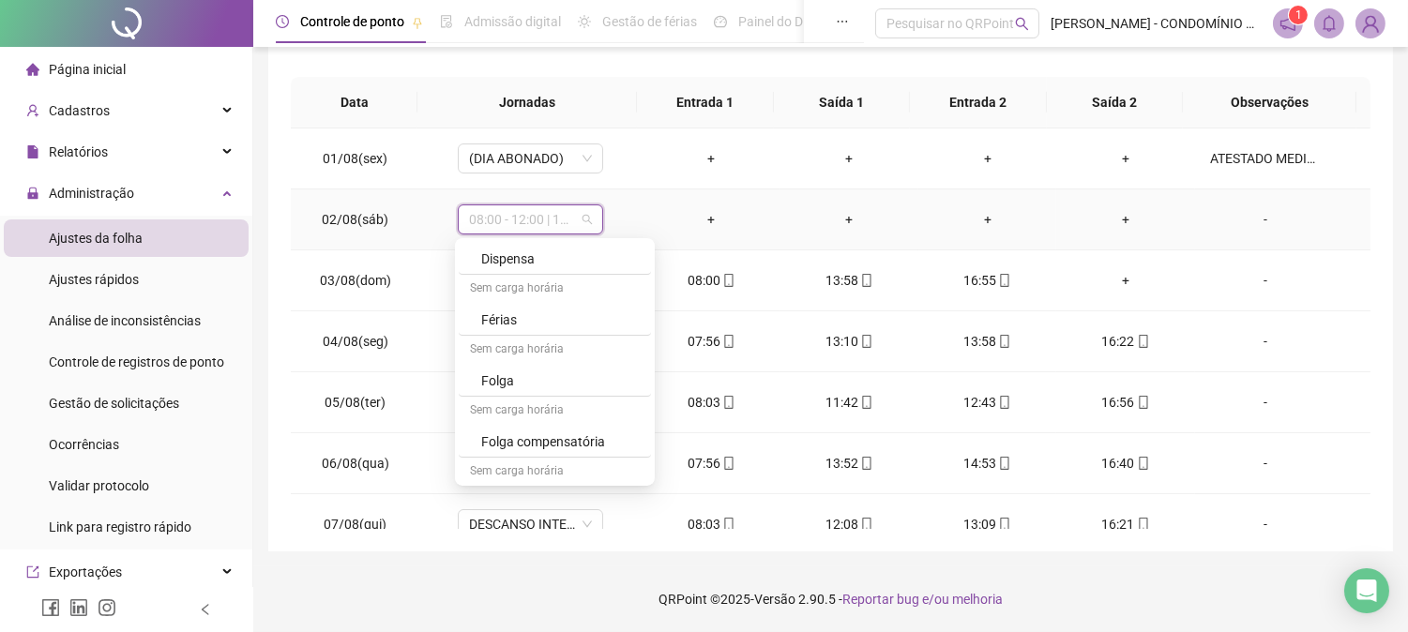
scroll to position [1314, 0]
click at [497, 376] on div "Folga" at bounding box center [560, 375] width 158 height 21
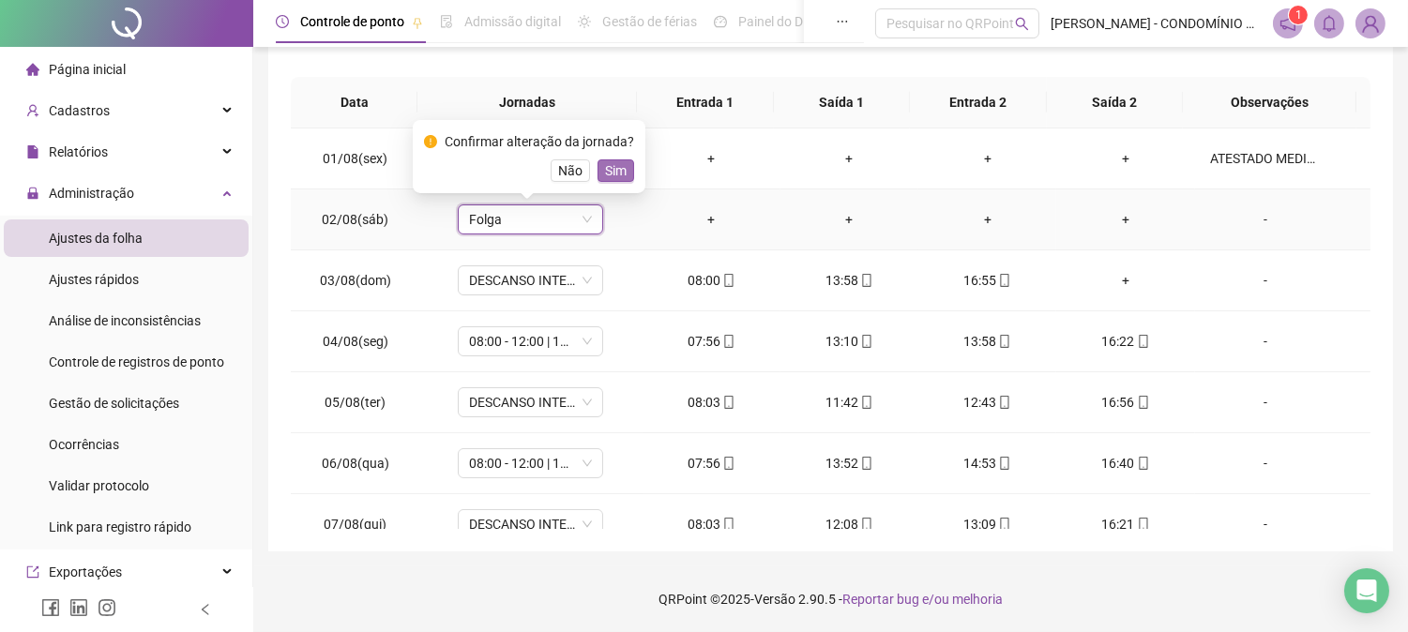
click at [605, 164] on span "Sim" at bounding box center [616, 170] width 22 height 21
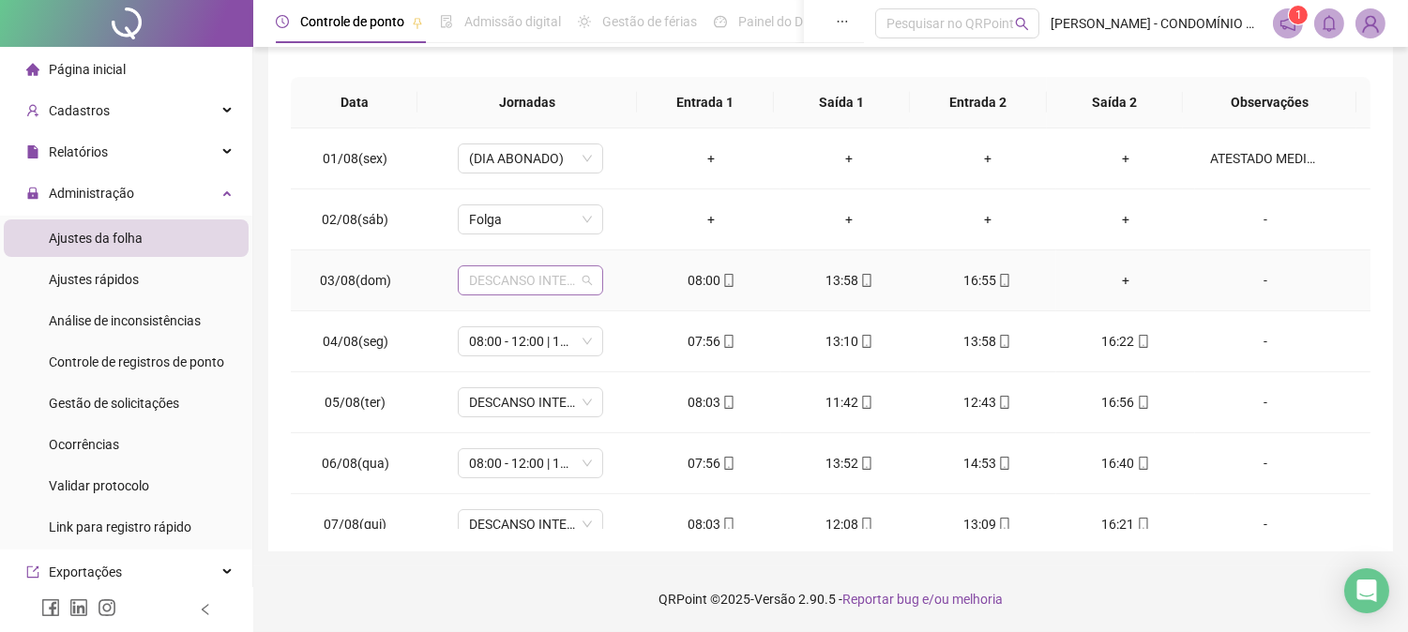
click at [532, 279] on span "DESCANSO INTER-JORNADA" at bounding box center [530, 280] width 123 height 28
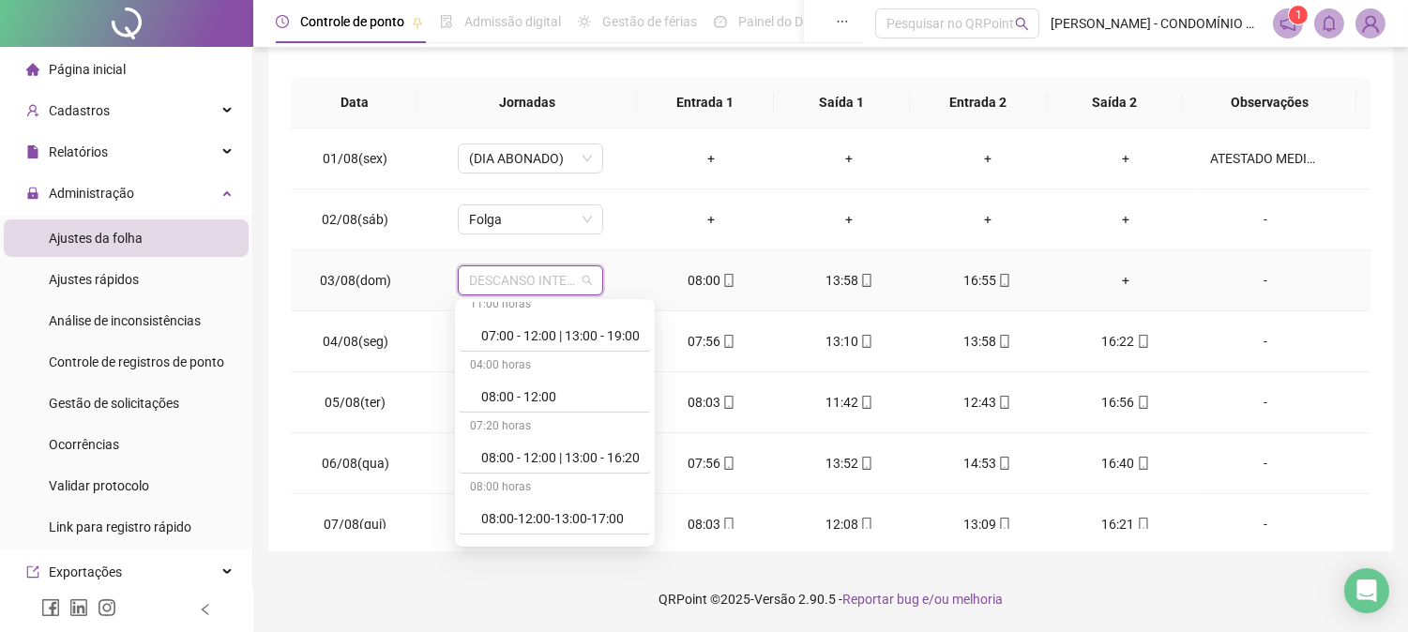
scroll to position [208, 0]
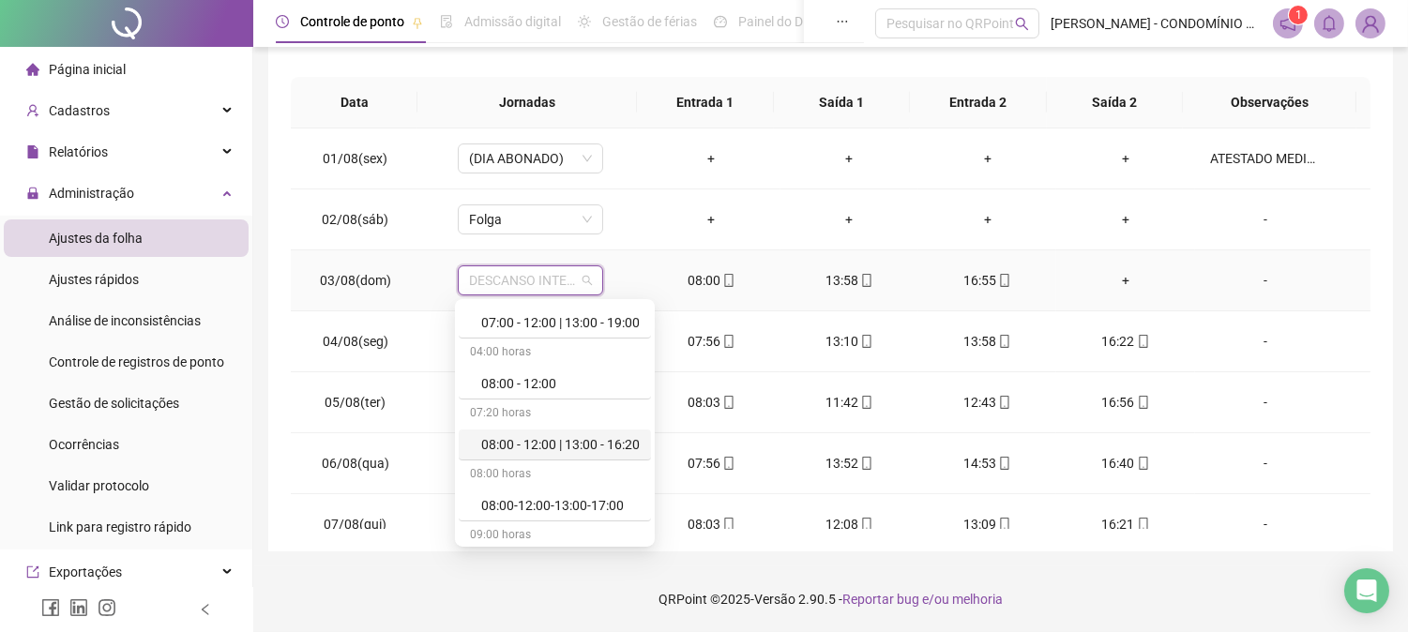
click at [577, 438] on div "08:00 - 12:00 | 13:00 - 16:20" at bounding box center [560, 444] width 158 height 21
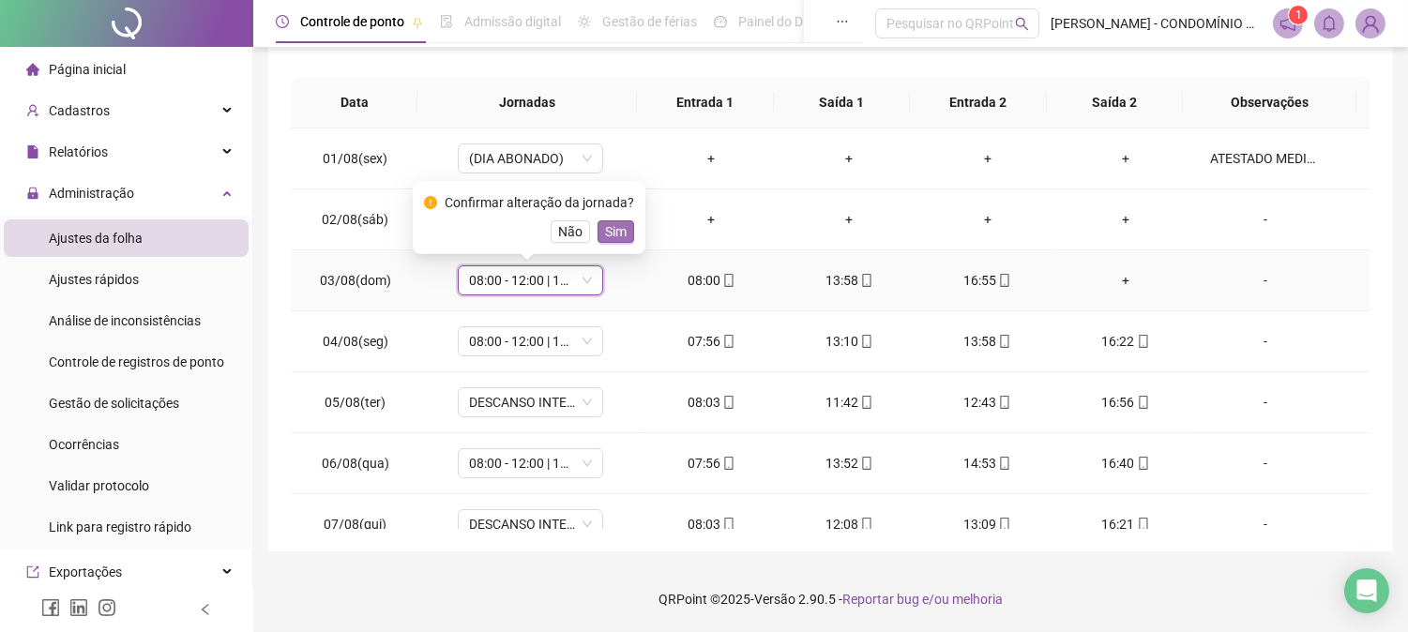
click at [612, 239] on span "Sim" at bounding box center [616, 231] width 22 height 21
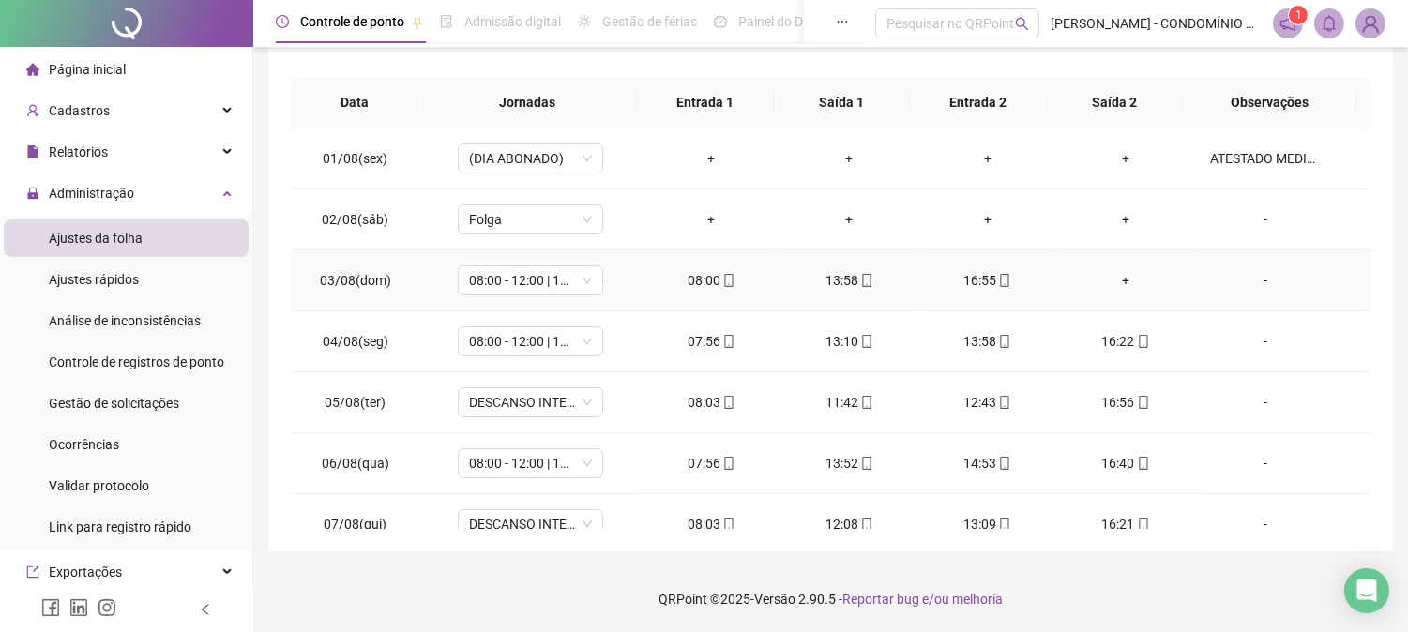
click at [1113, 276] on div "+" at bounding box center [1125, 280] width 108 height 21
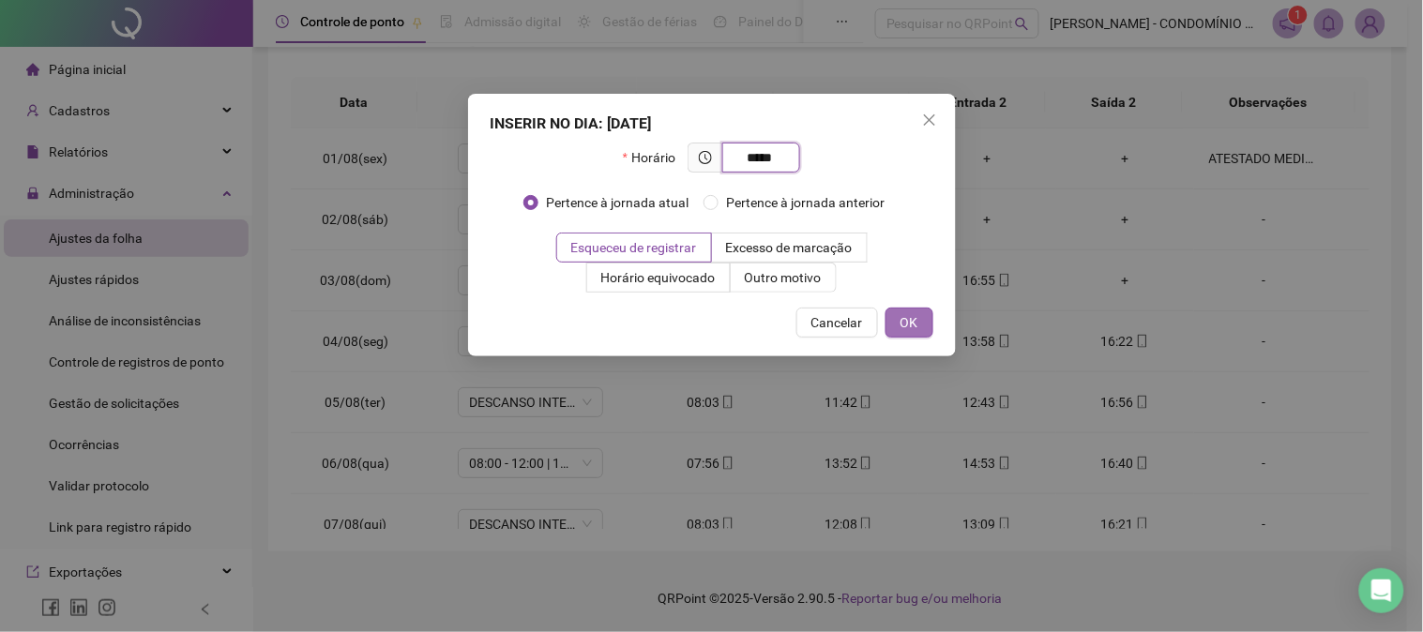
type input "*****"
click at [913, 323] on span "OK" at bounding box center [909, 322] width 18 height 21
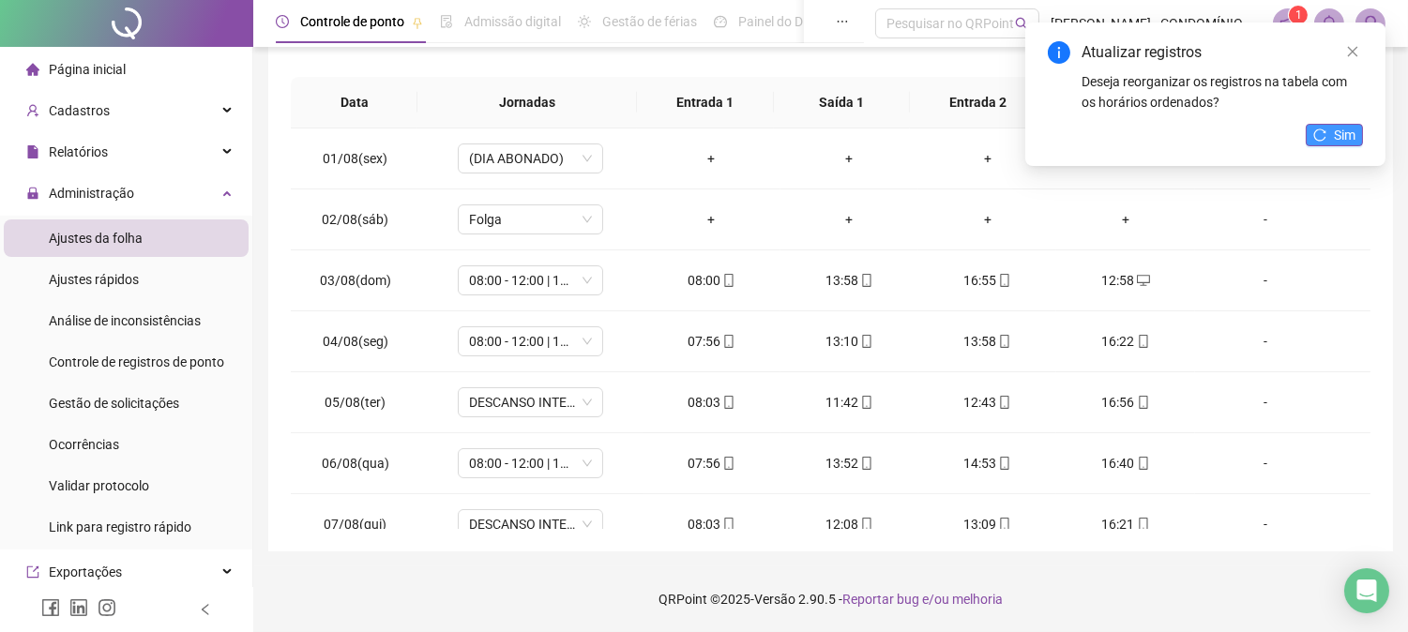
click at [1280, 133] on span "Sim" at bounding box center [1345, 135] width 22 height 21
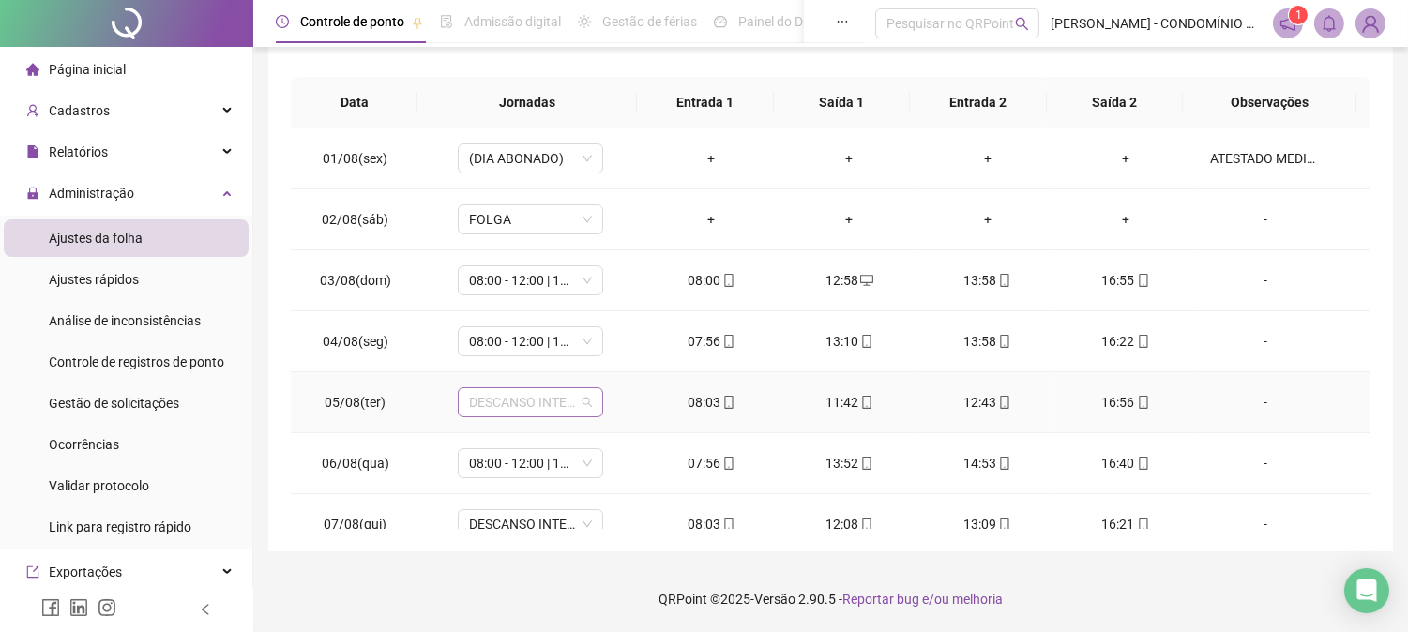
click at [504, 399] on span "DESCANSO INTER-JORNADA" at bounding box center [530, 402] width 123 height 28
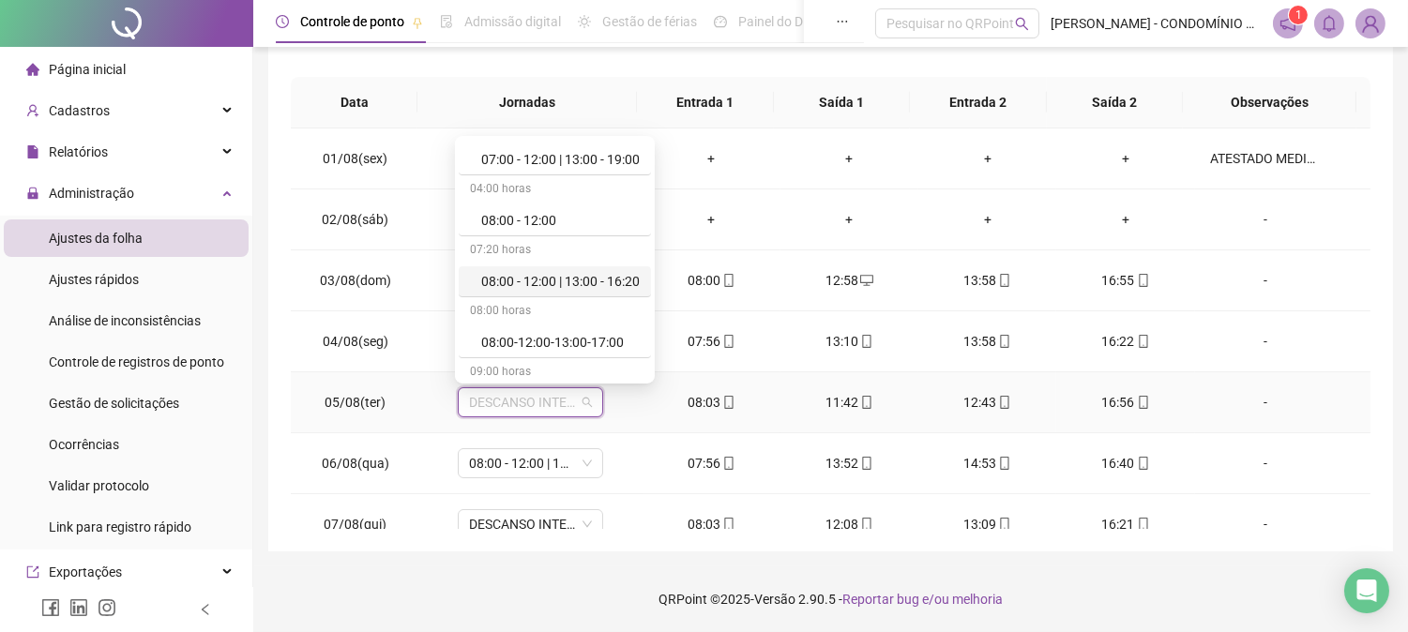
click at [560, 282] on div "08:00 - 12:00 | 13:00 - 16:20" at bounding box center [560, 281] width 158 height 21
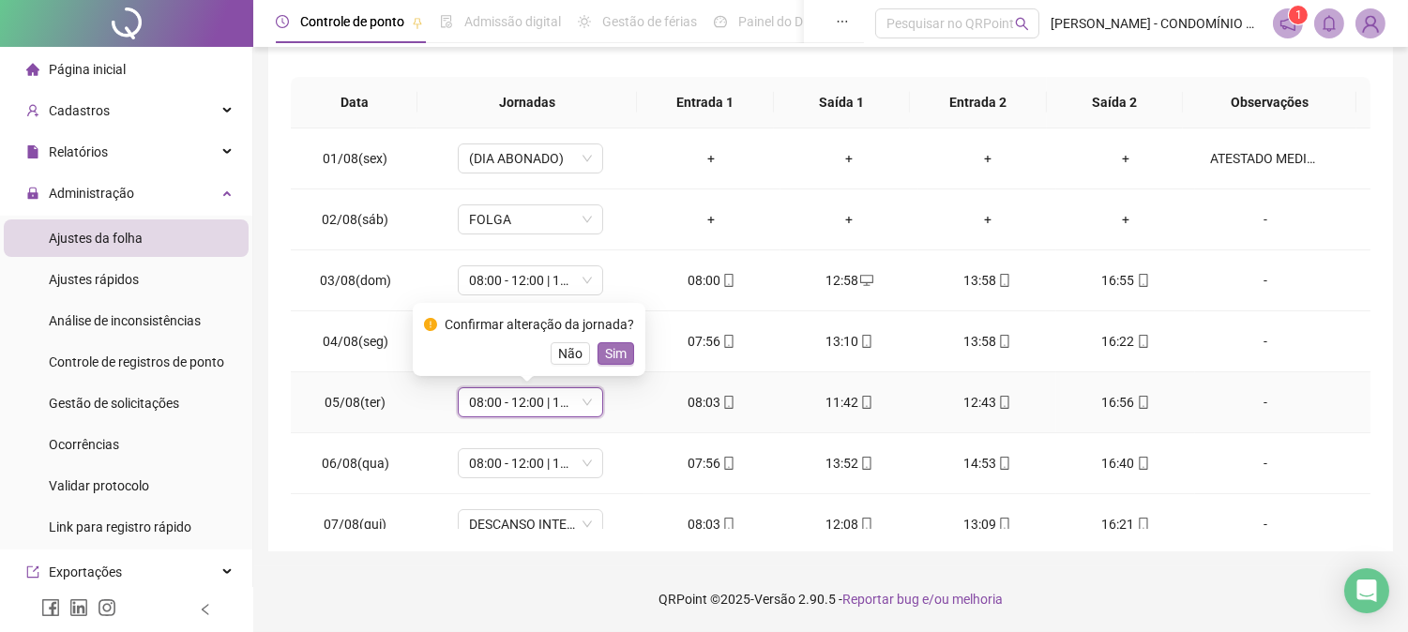
click at [607, 349] on span "Sim" at bounding box center [616, 353] width 22 height 21
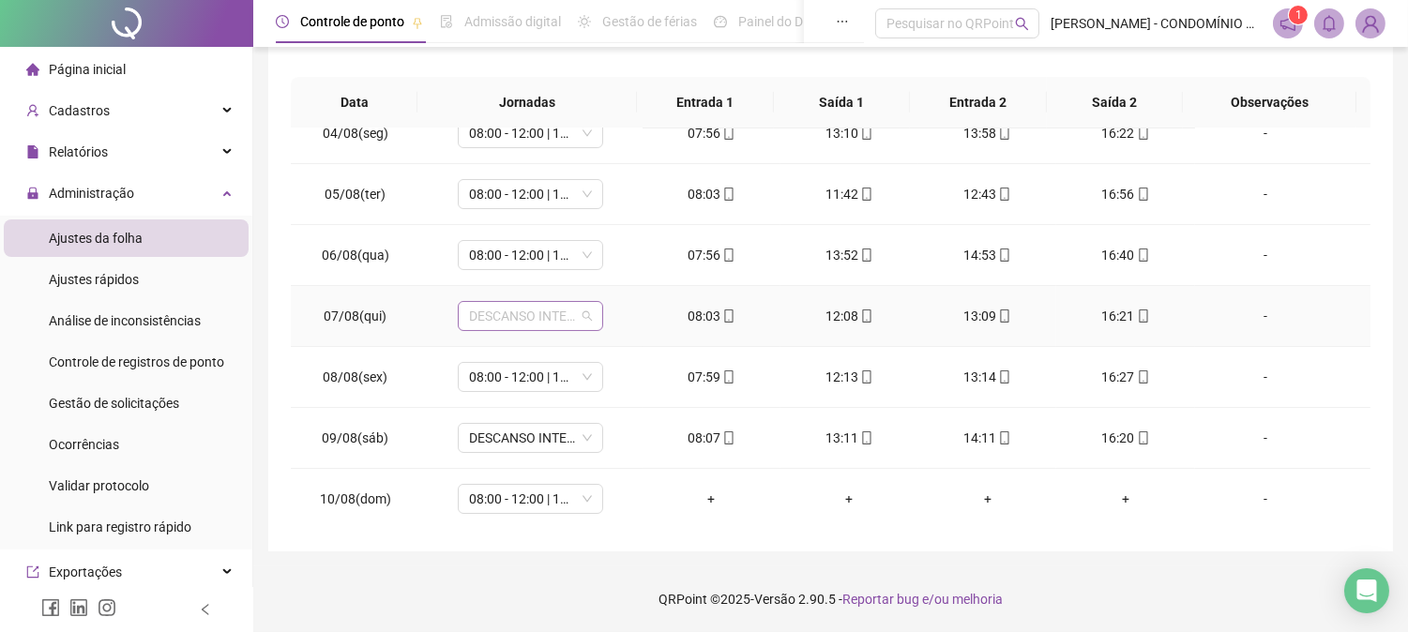
click at [502, 317] on span "DESCANSO INTER-JORNADA" at bounding box center [530, 316] width 123 height 28
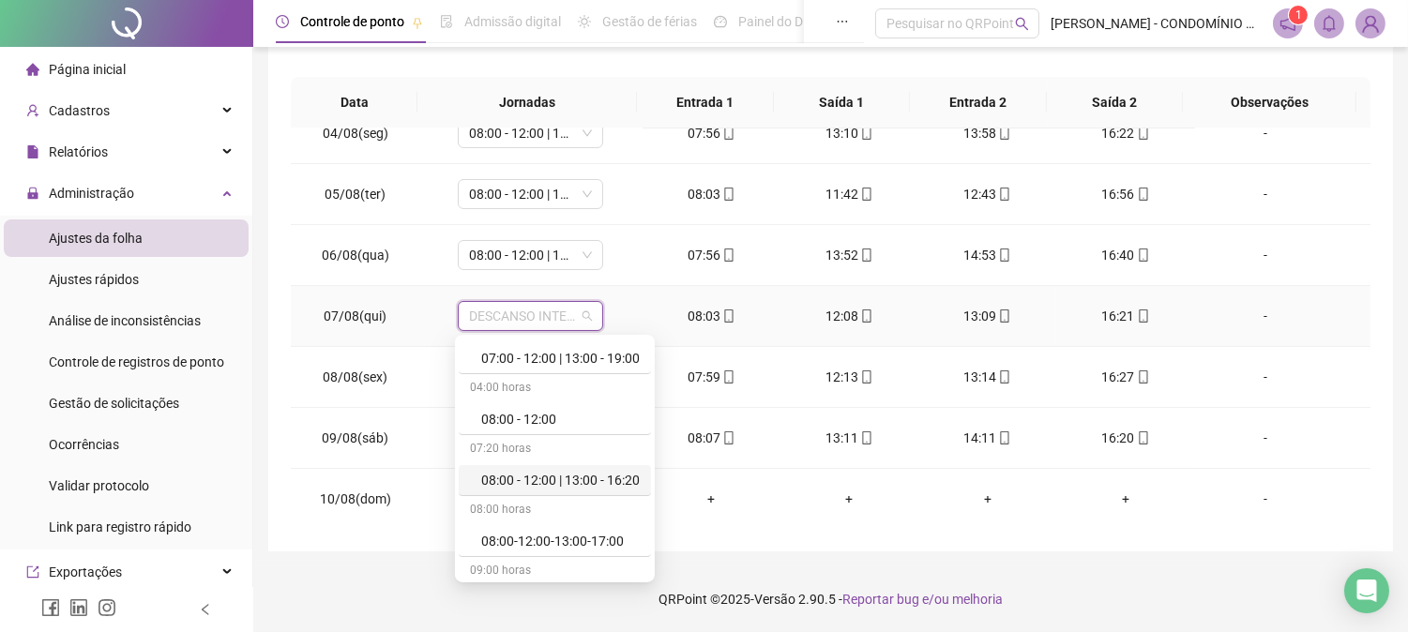
click at [579, 475] on div "08:00 - 12:00 | 13:00 - 16:20" at bounding box center [560, 480] width 158 height 21
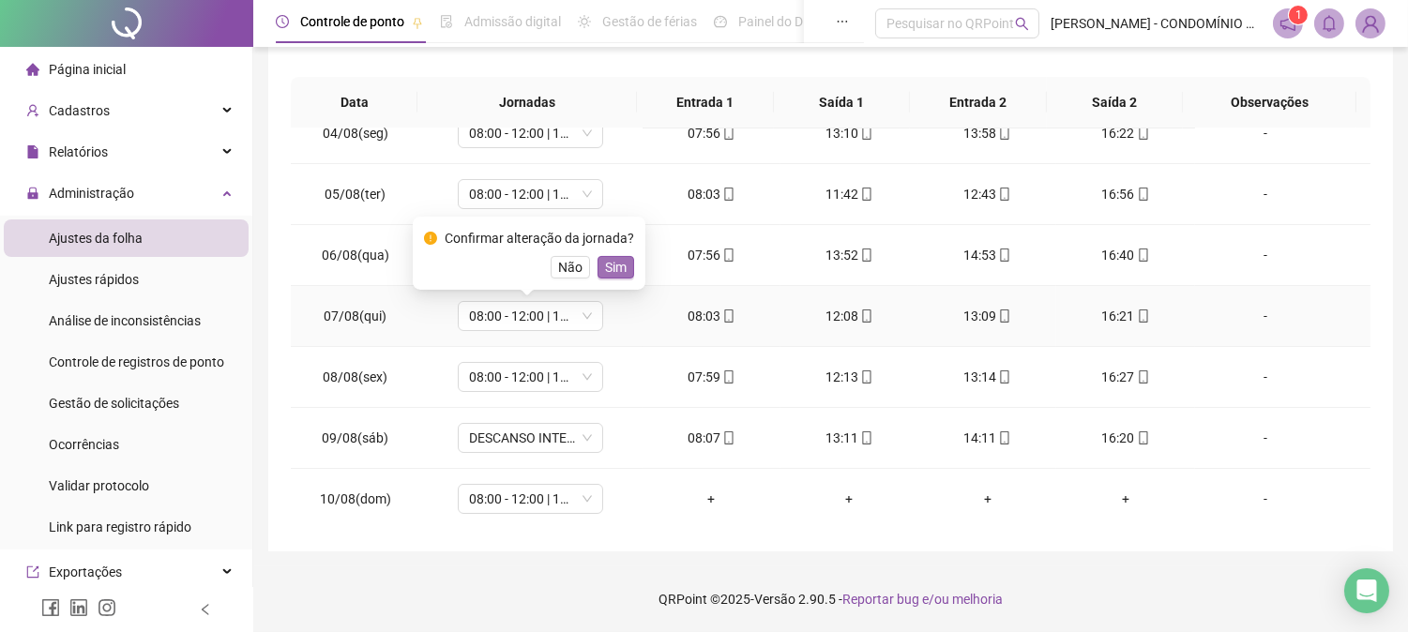
click at [614, 270] on span "Sim" at bounding box center [616, 267] width 22 height 21
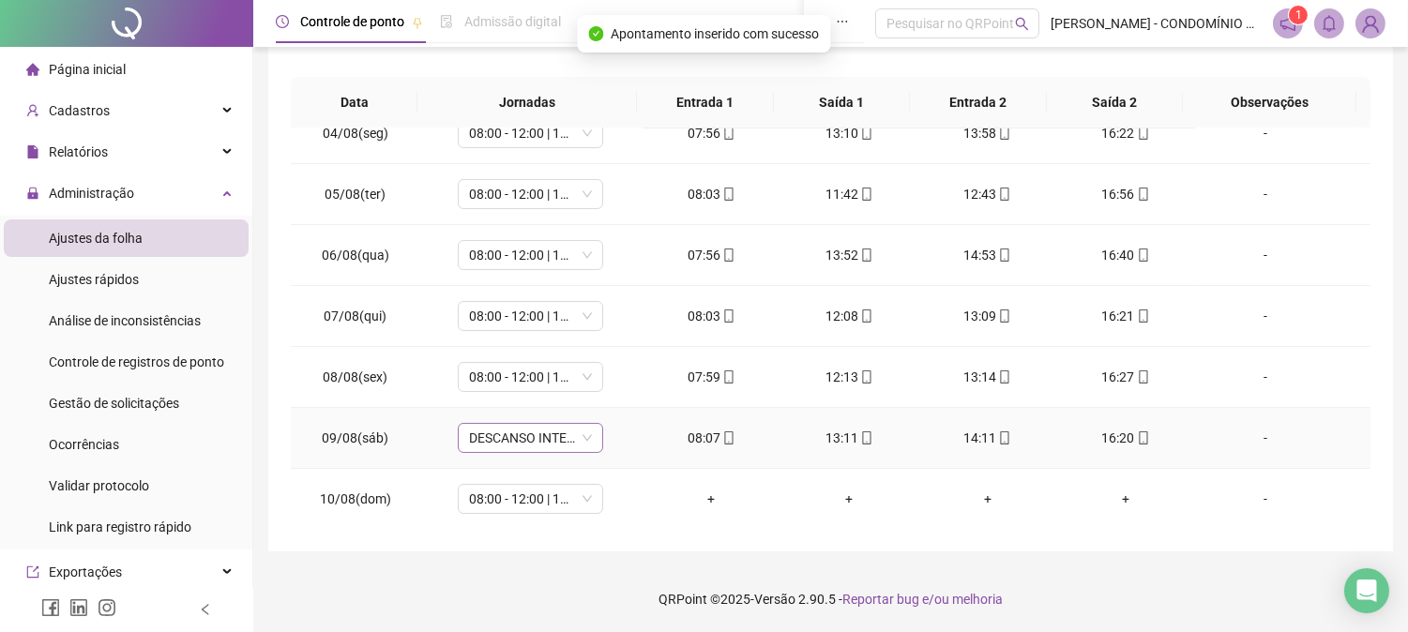
click at [510, 439] on span "DESCANSO INTER-JORNADA" at bounding box center [530, 438] width 123 height 28
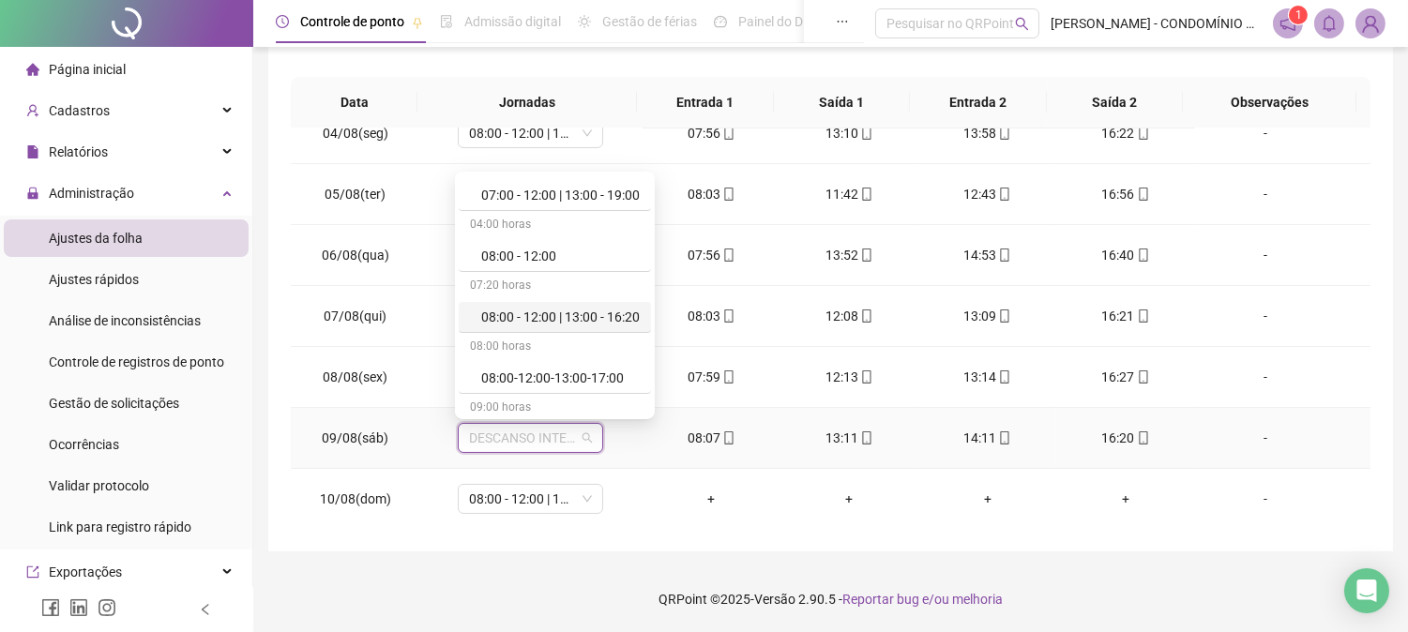
click at [589, 310] on div "08:00 - 12:00 | 13:00 - 16:20" at bounding box center [560, 317] width 158 height 21
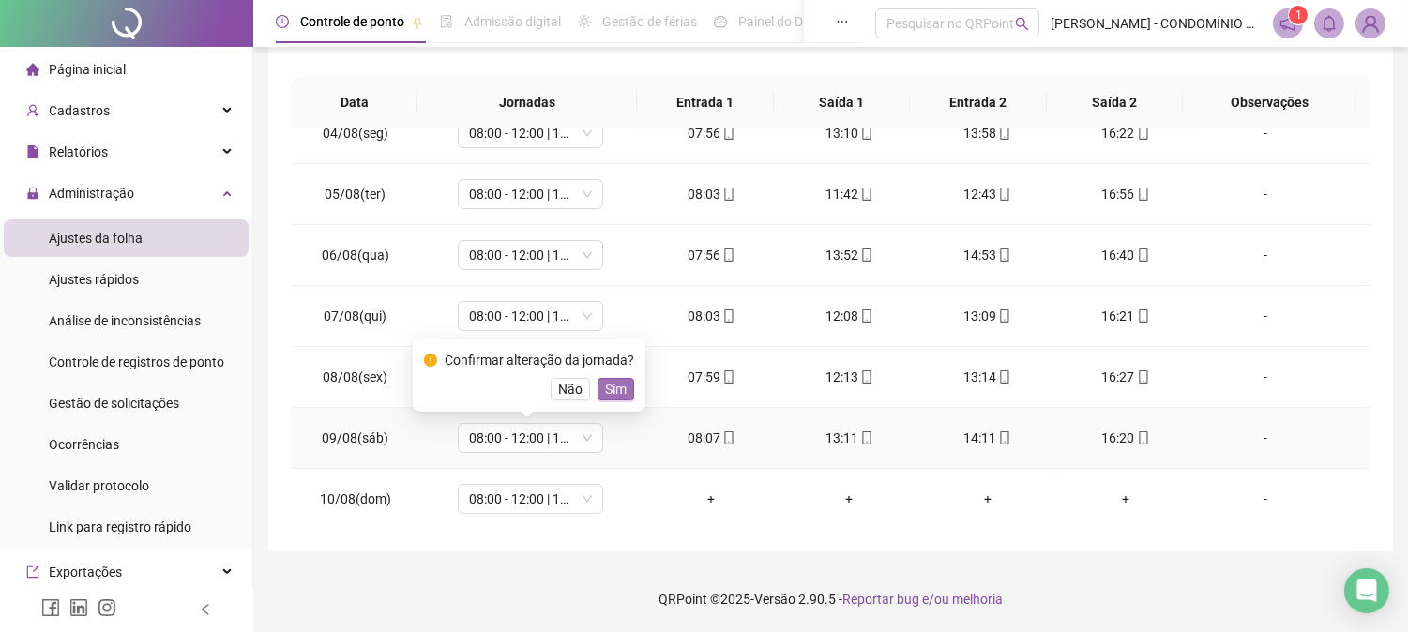
click at [611, 388] on span "Sim" at bounding box center [616, 389] width 22 height 21
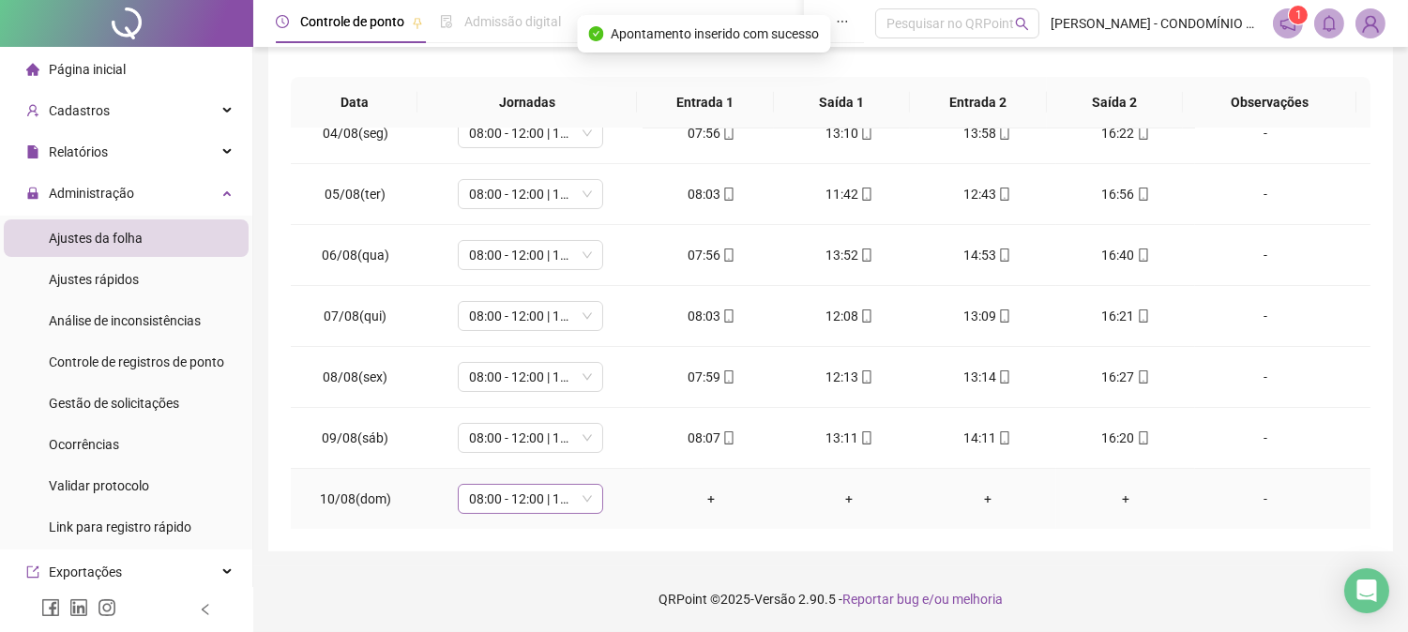
click at [526, 500] on span "08:00 - 12:00 | 13:00 - 16:20" at bounding box center [530, 499] width 123 height 28
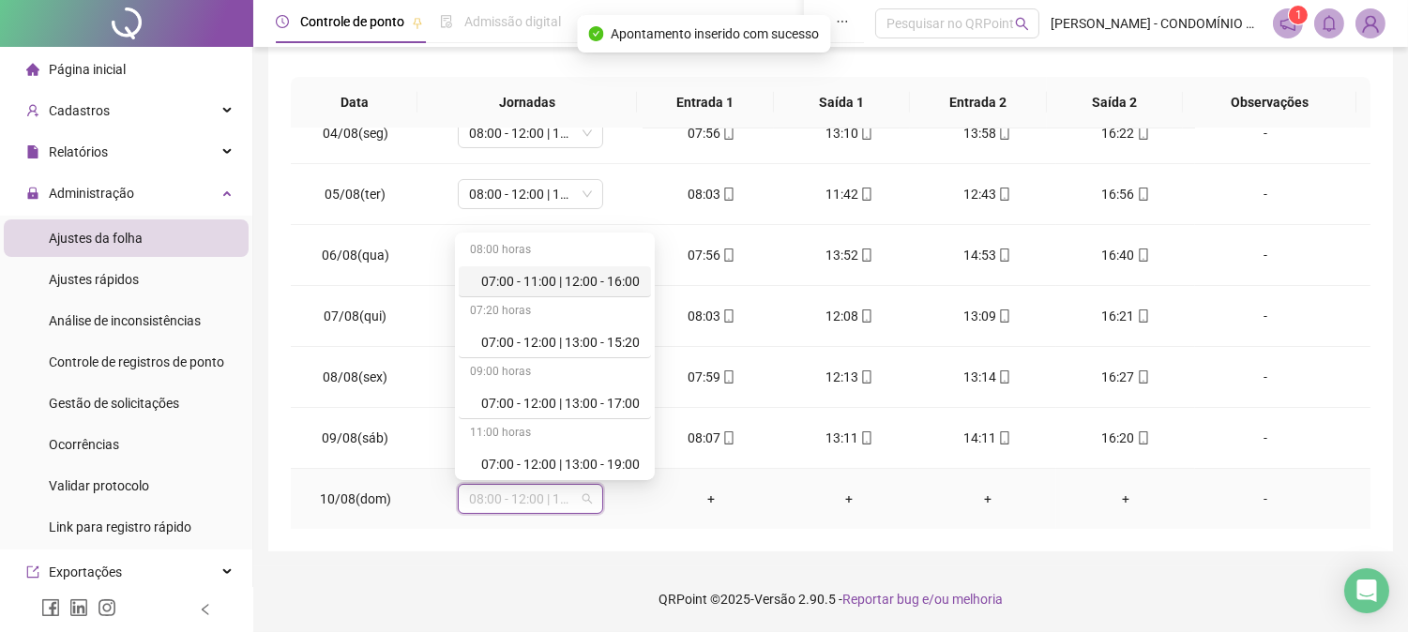
click at [633, 470] on div "07:00 - 12:00 | 13:00 - 19:00" at bounding box center [560, 464] width 158 height 21
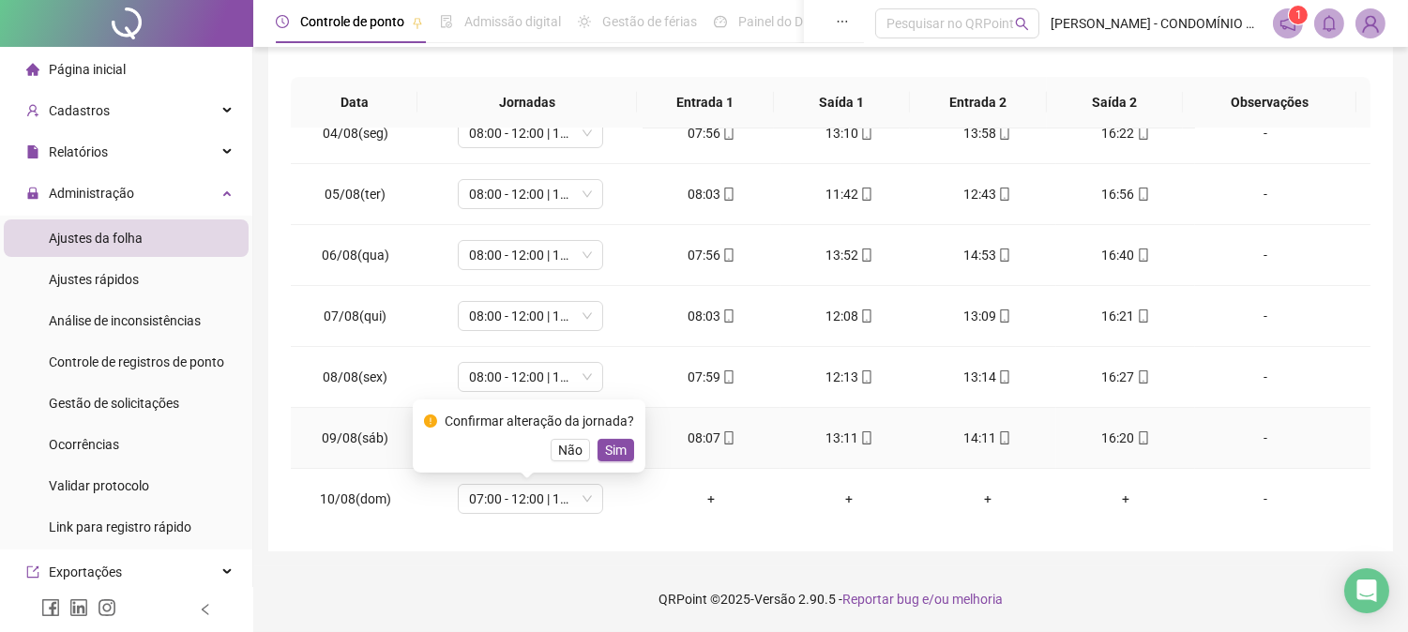
click at [659, 466] on td "08:07" at bounding box center [711, 438] width 138 height 61
click at [566, 445] on span "Não" at bounding box center [570, 450] width 24 height 21
click at [526, 498] on span "08:00 - 12:00 | 13:00 - 16:20" at bounding box center [530, 499] width 123 height 28
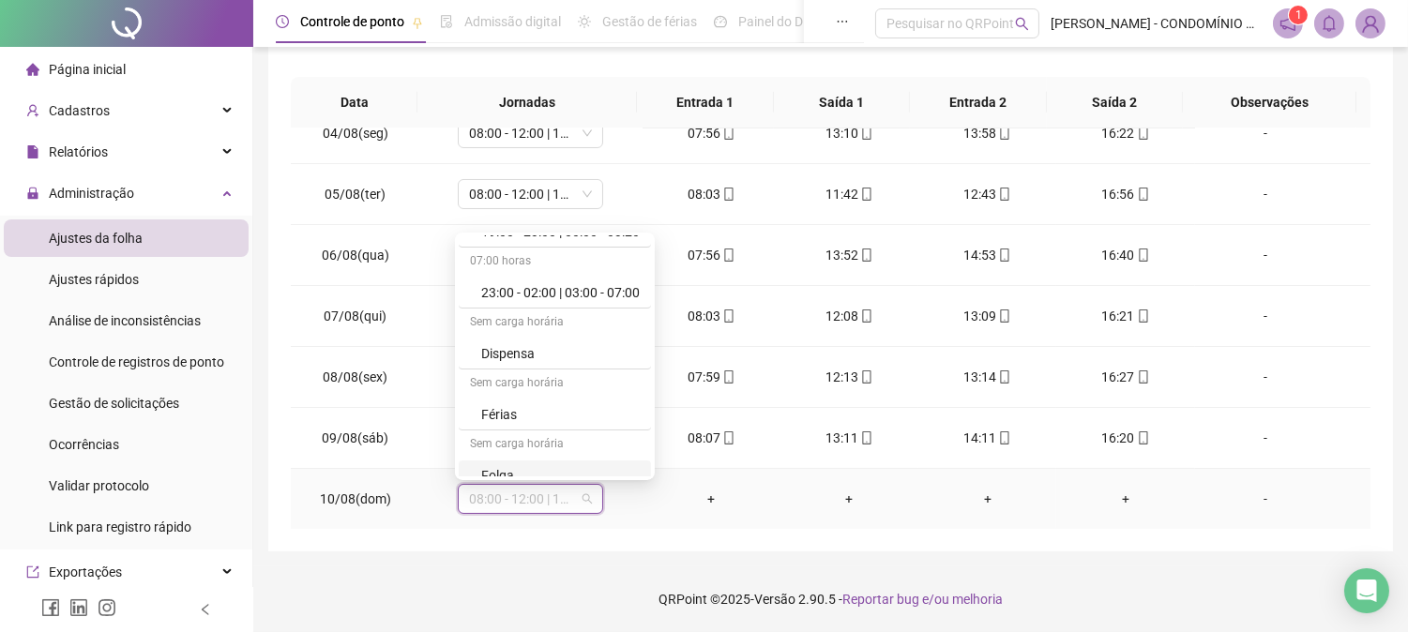
scroll to position [1250, 0]
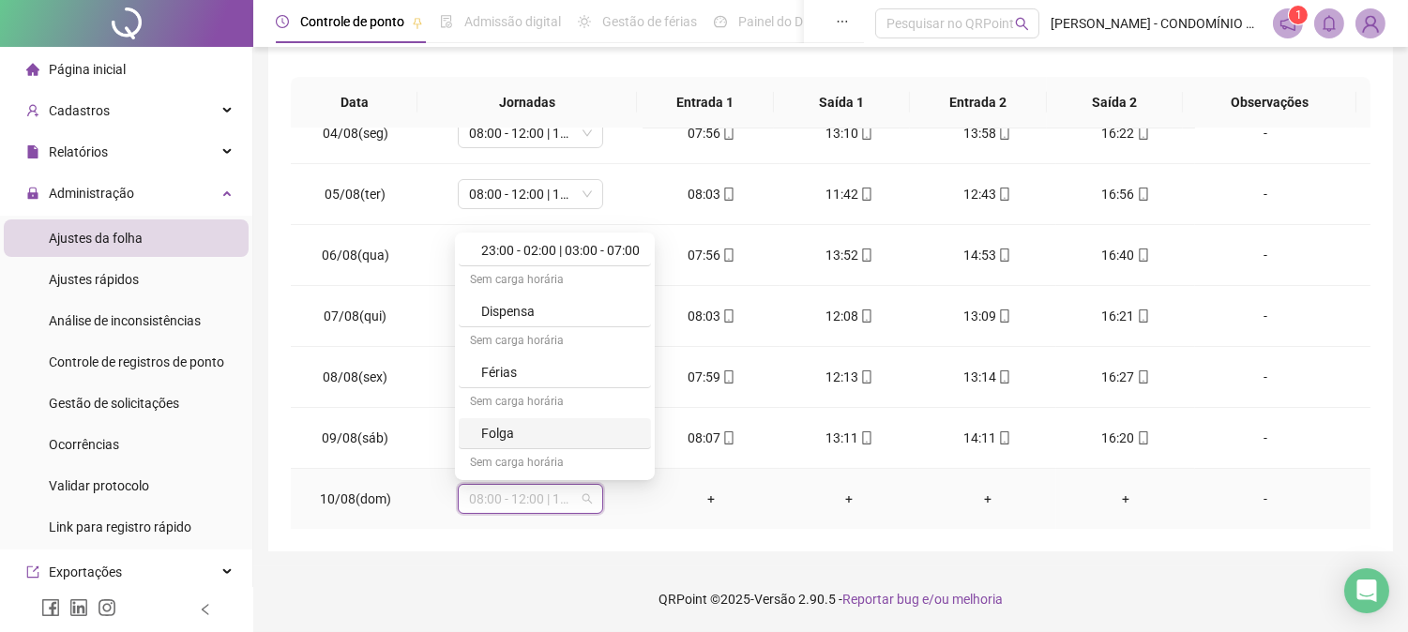
click at [492, 439] on div "Folga" at bounding box center [560, 433] width 158 height 21
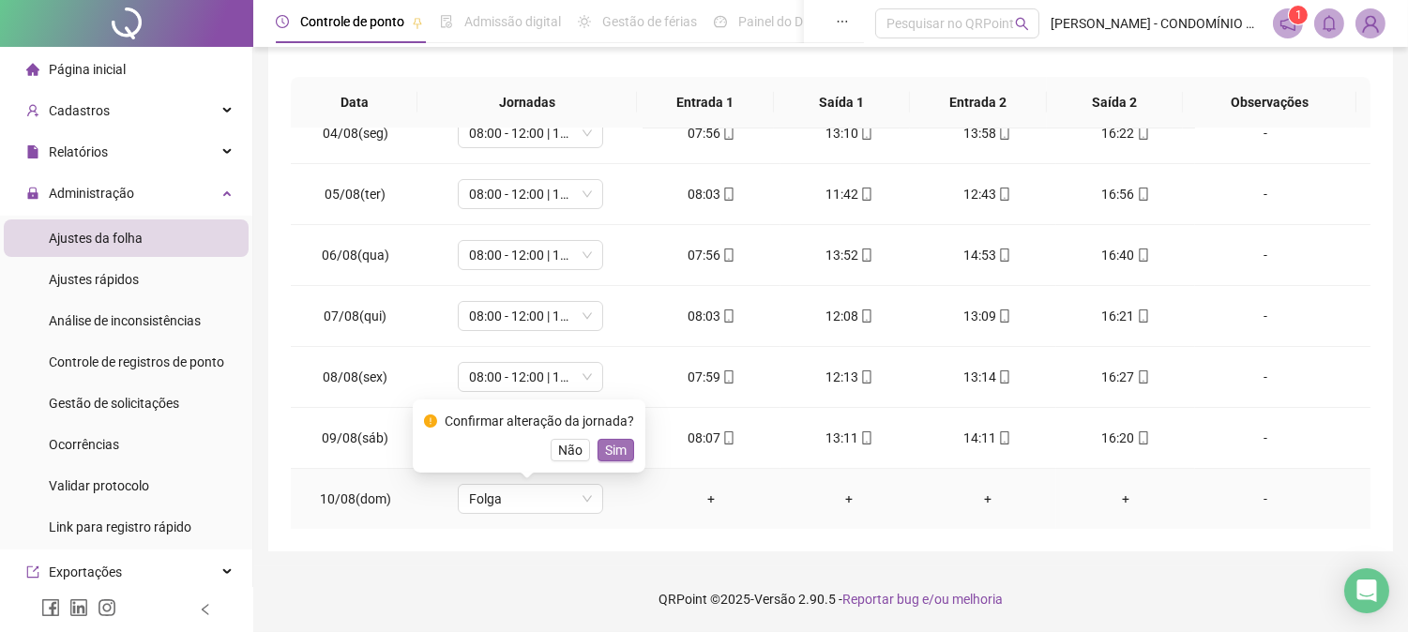
click at [621, 451] on span "Sim" at bounding box center [616, 450] width 22 height 21
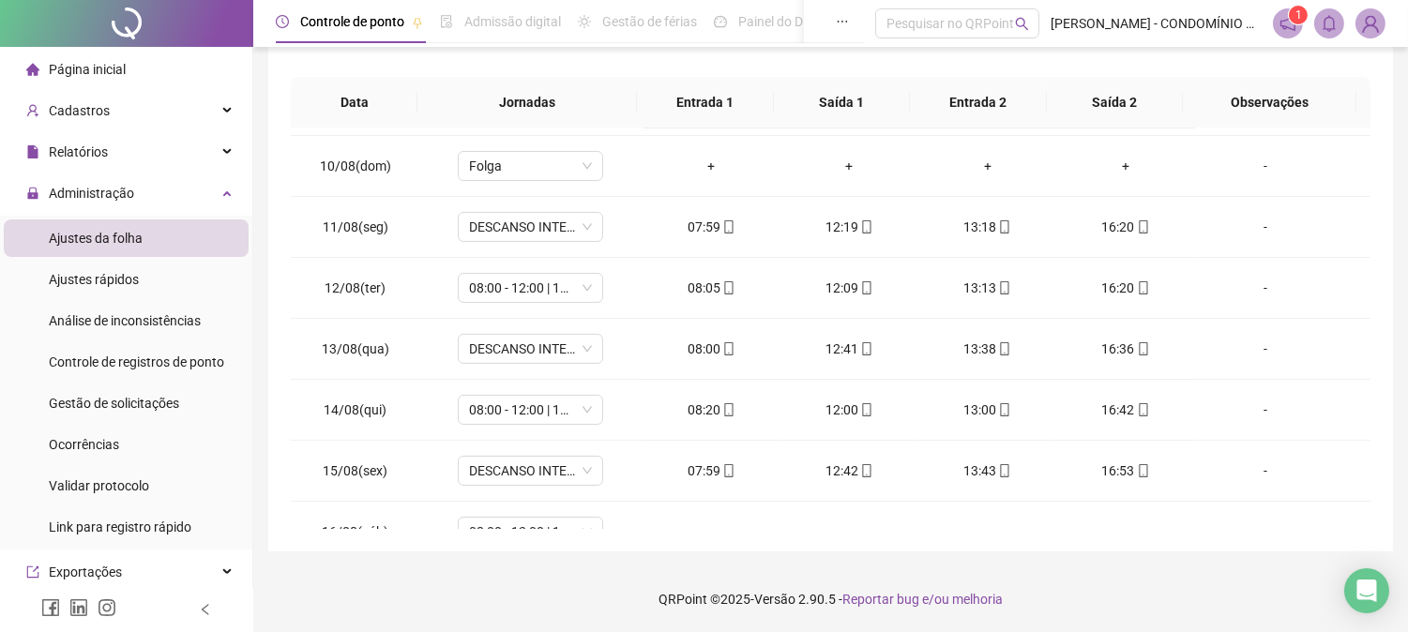
scroll to position [583, 0]
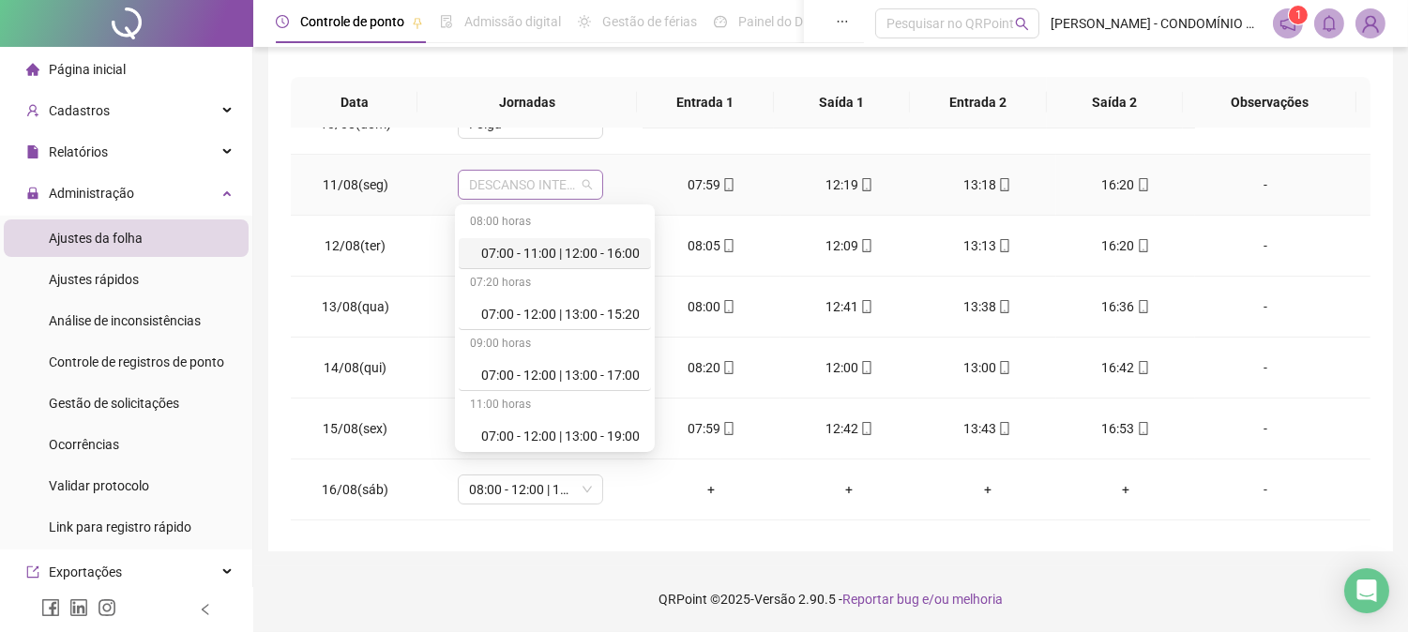
click at [536, 185] on span "DESCANSO INTER-JORNADA" at bounding box center [530, 185] width 123 height 28
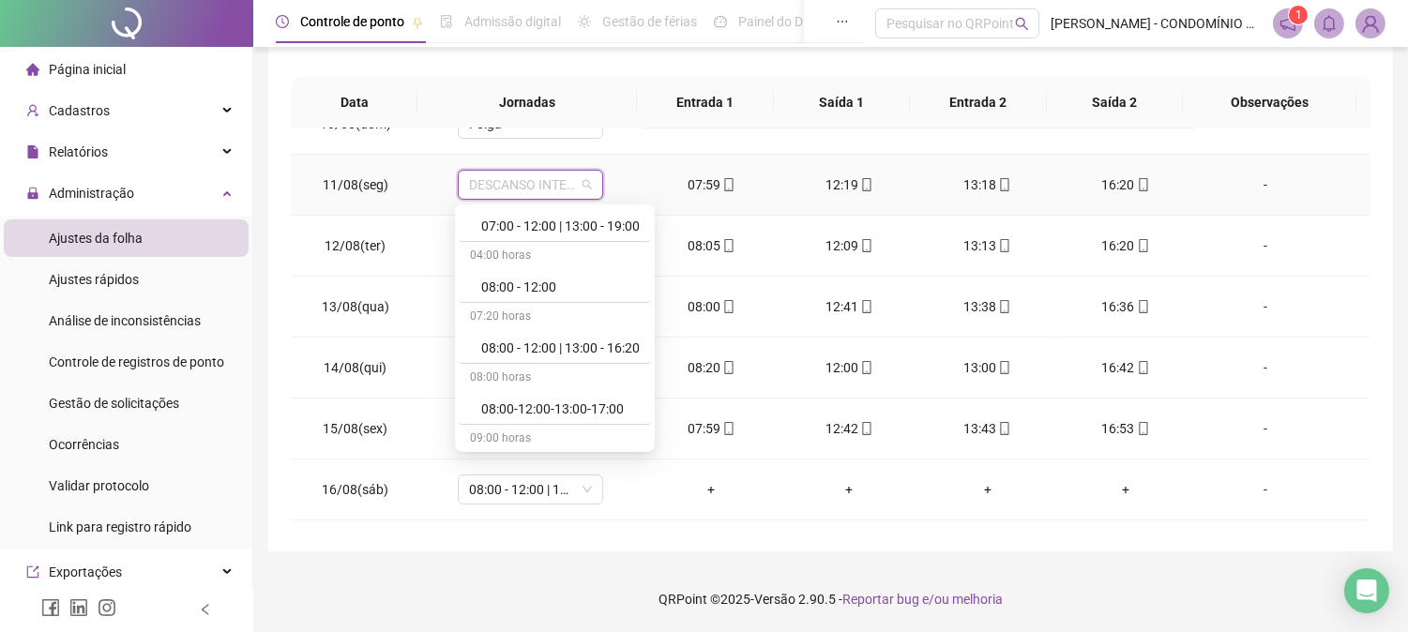
scroll to position [249, 0]
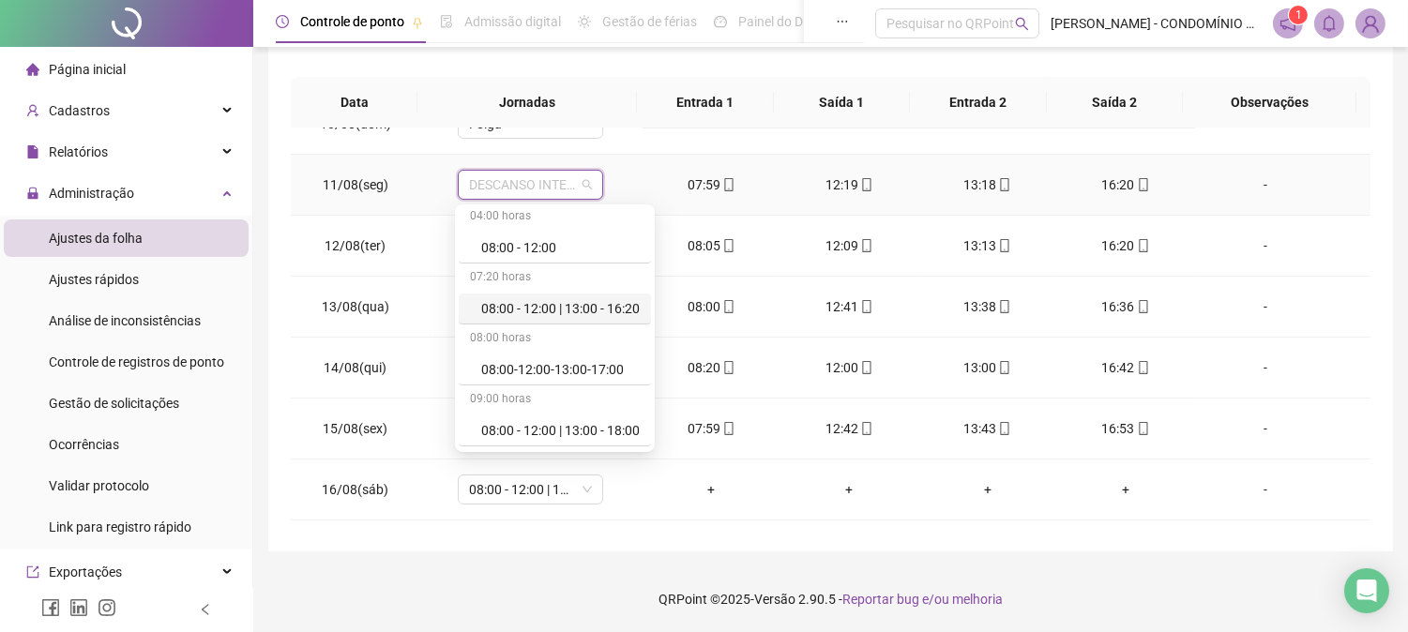
click at [494, 306] on div "08:00 - 12:00 | 13:00 - 16:20" at bounding box center [560, 308] width 158 height 21
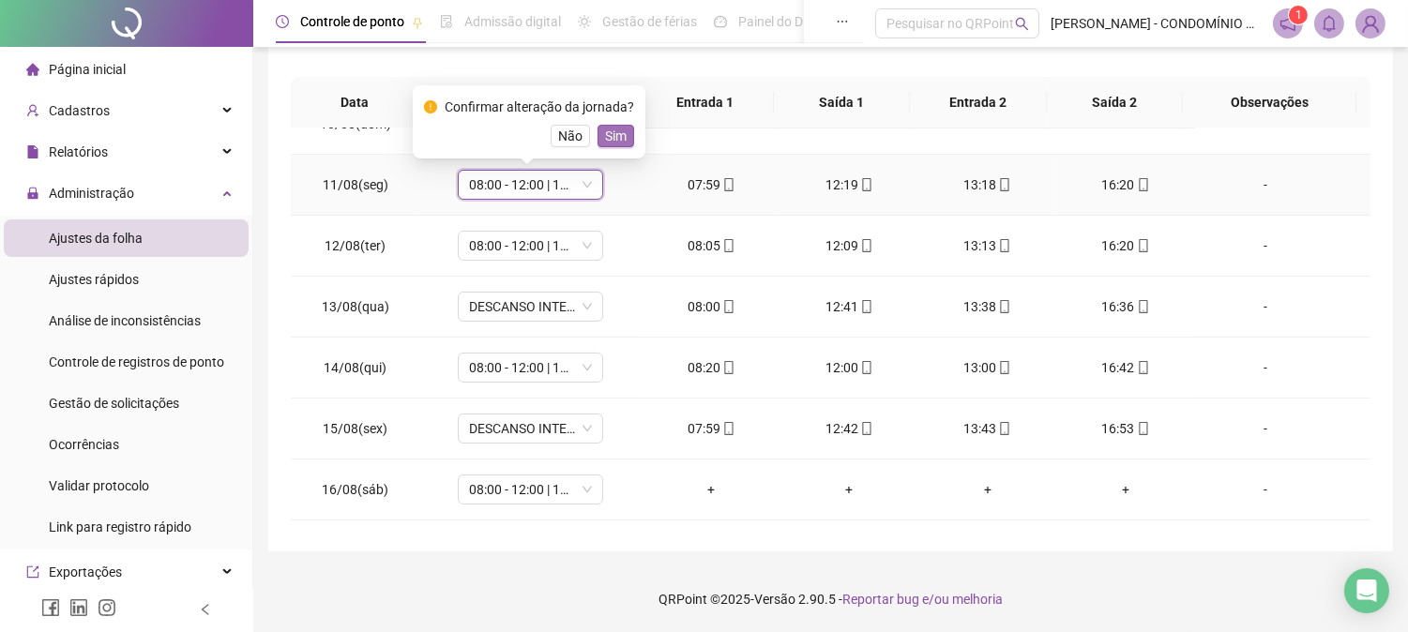
click at [614, 134] on span "Sim" at bounding box center [616, 136] width 22 height 21
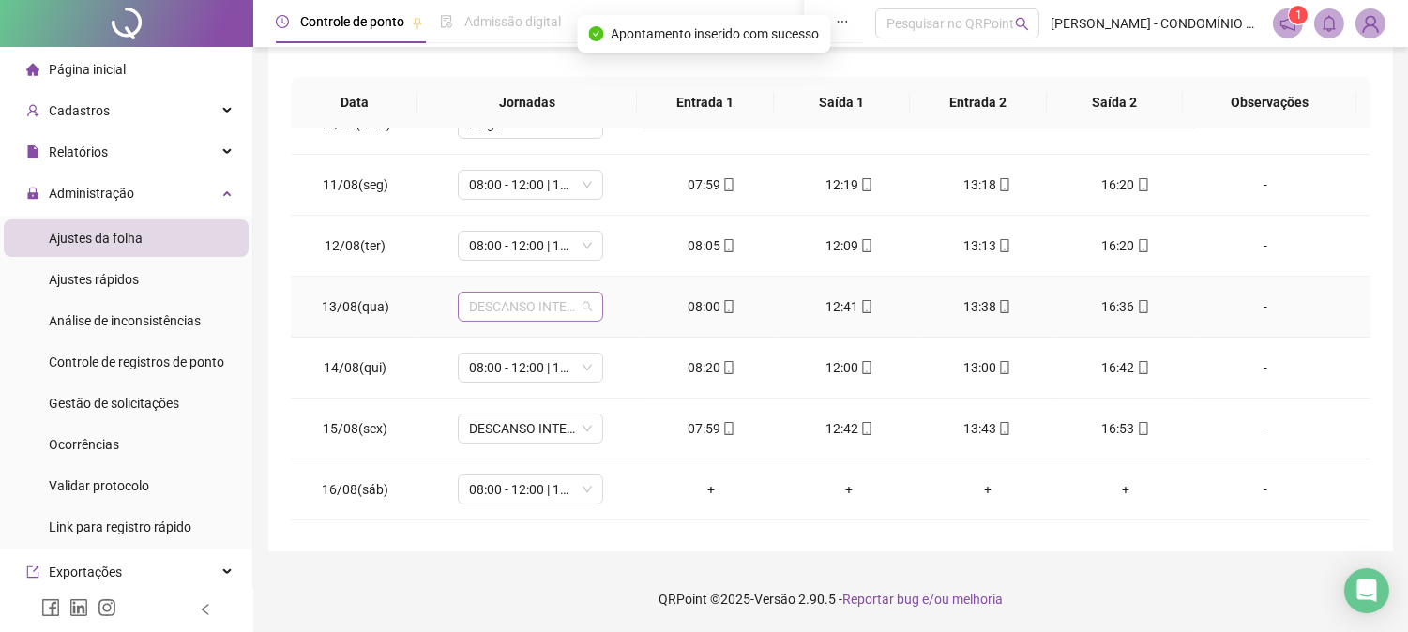
click at [495, 303] on span "DESCANSO INTER-JORNADA" at bounding box center [530, 307] width 123 height 28
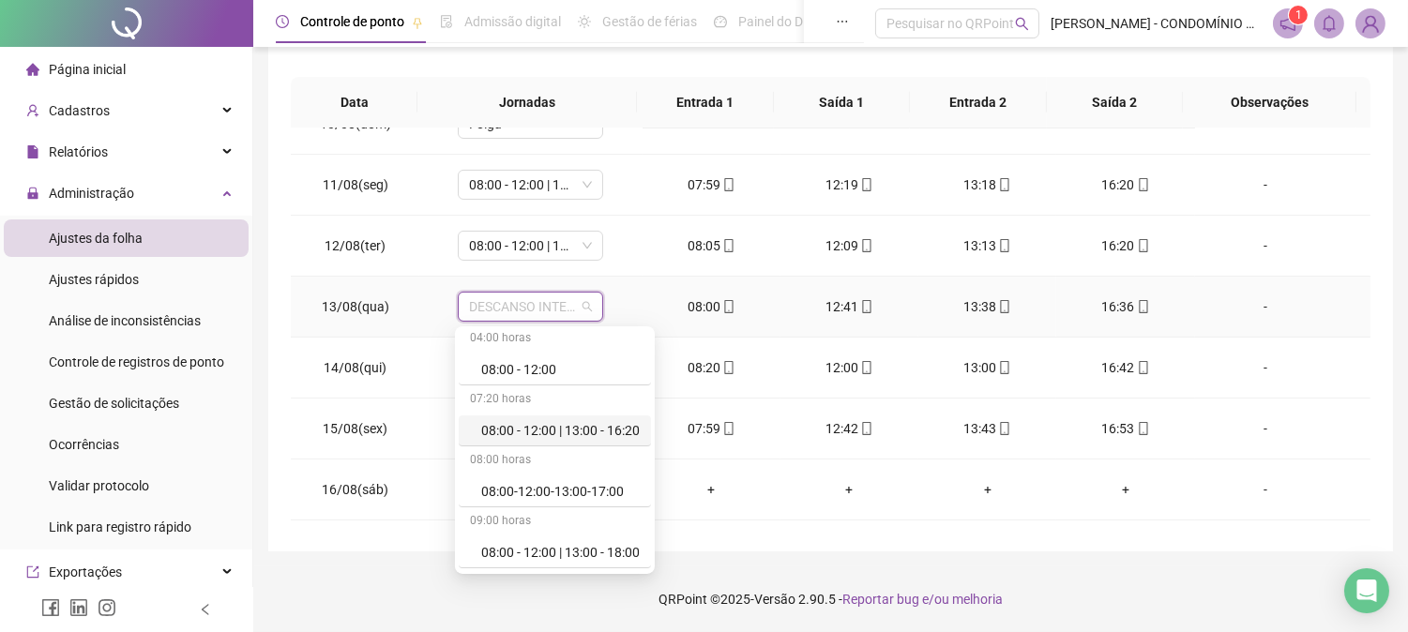
click at [566, 426] on div "08:00 - 12:00 | 13:00 - 16:20" at bounding box center [560, 430] width 158 height 21
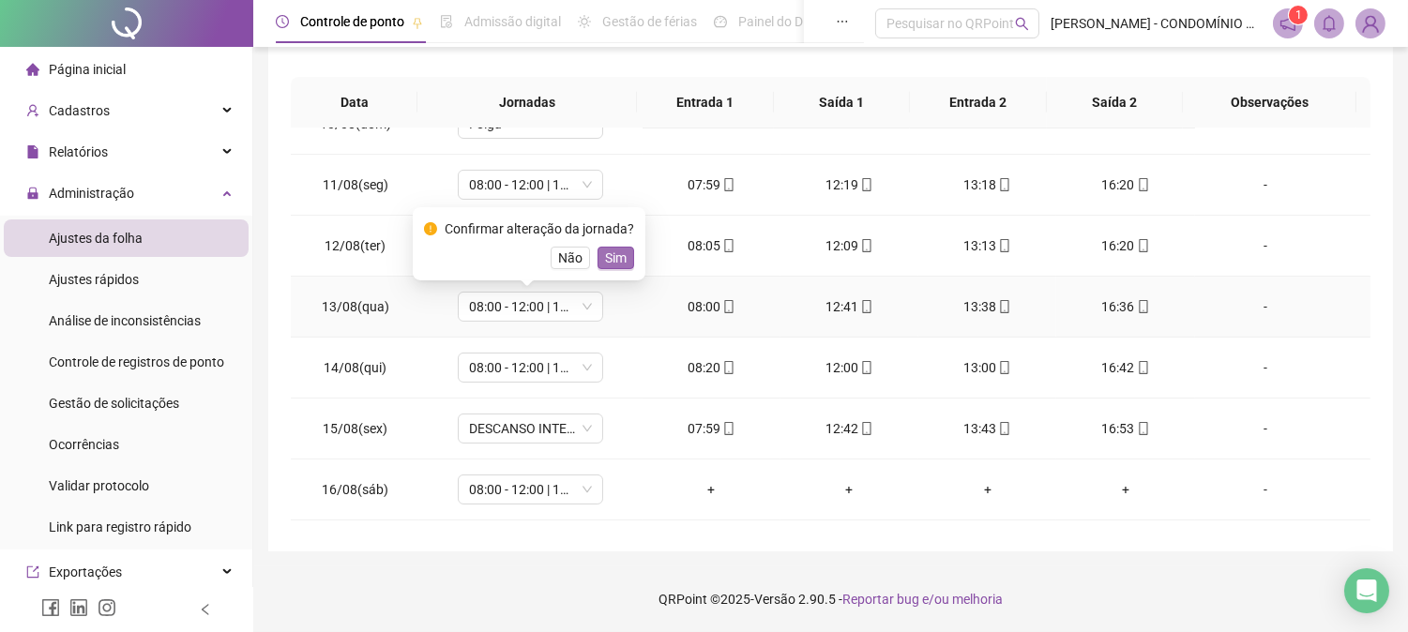
click at [606, 251] on span "Sim" at bounding box center [616, 258] width 22 height 21
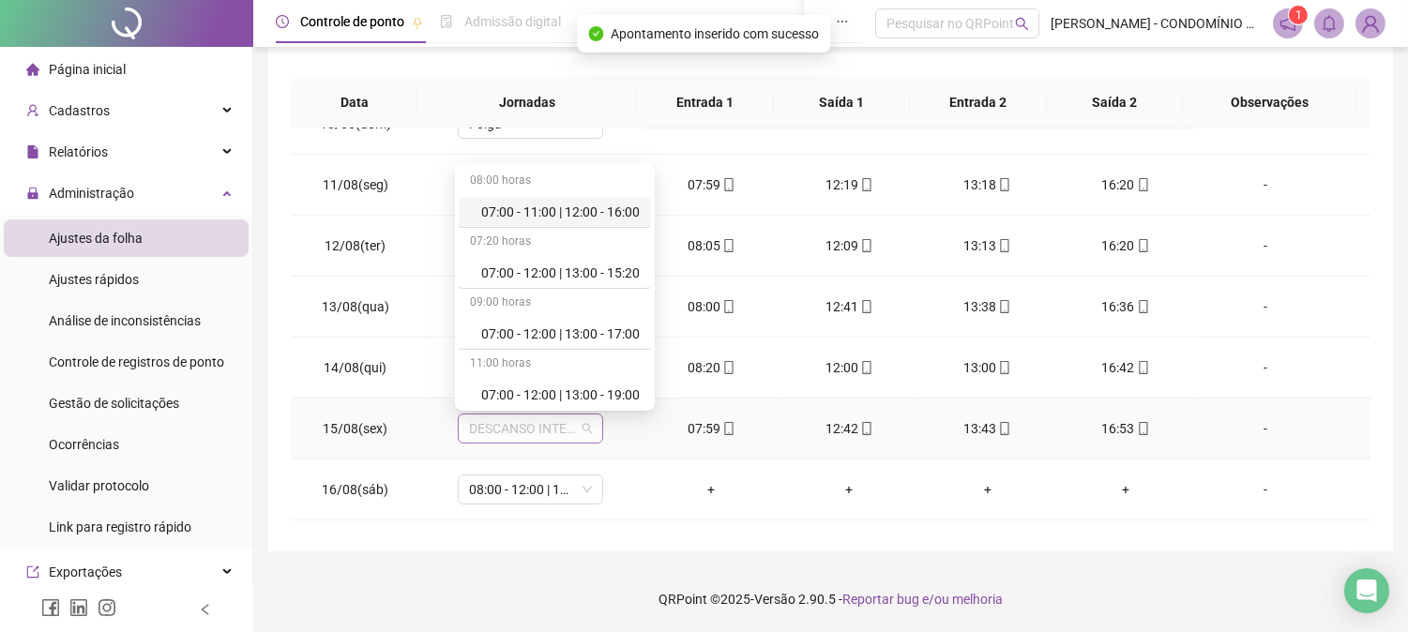
click at [516, 423] on span "DESCANSO INTER-JORNADA" at bounding box center [530, 429] width 123 height 28
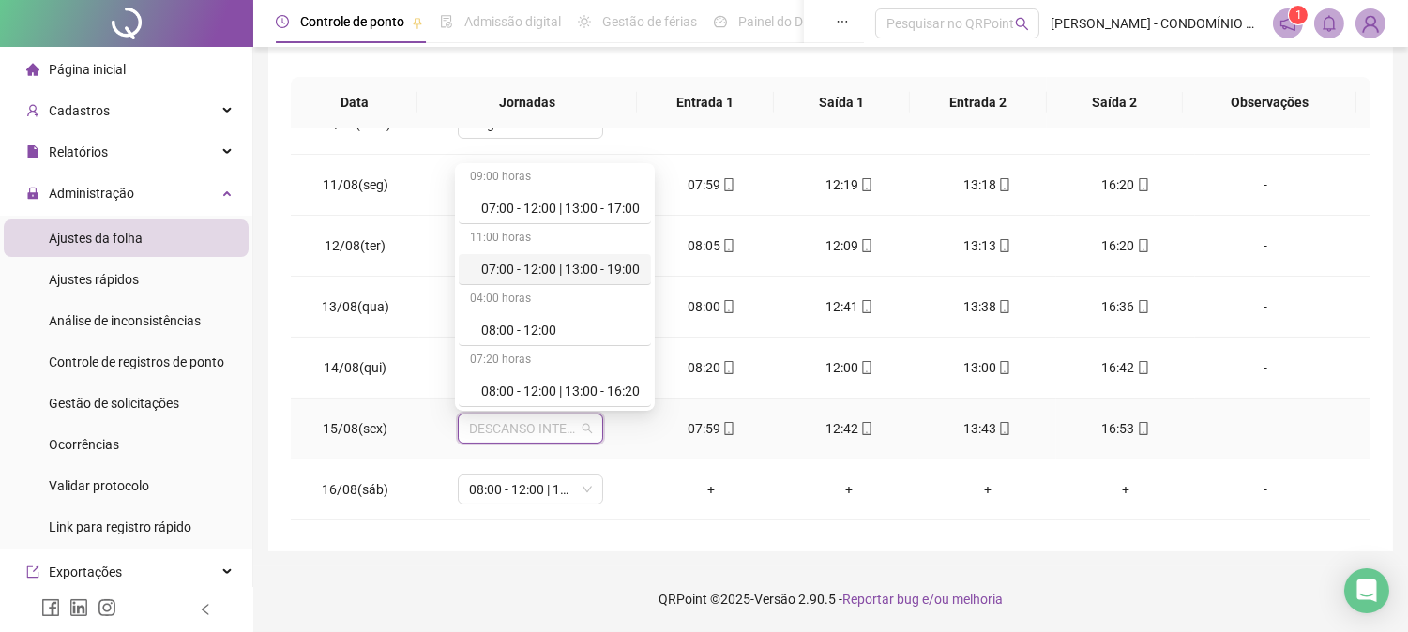
scroll to position [166, 0]
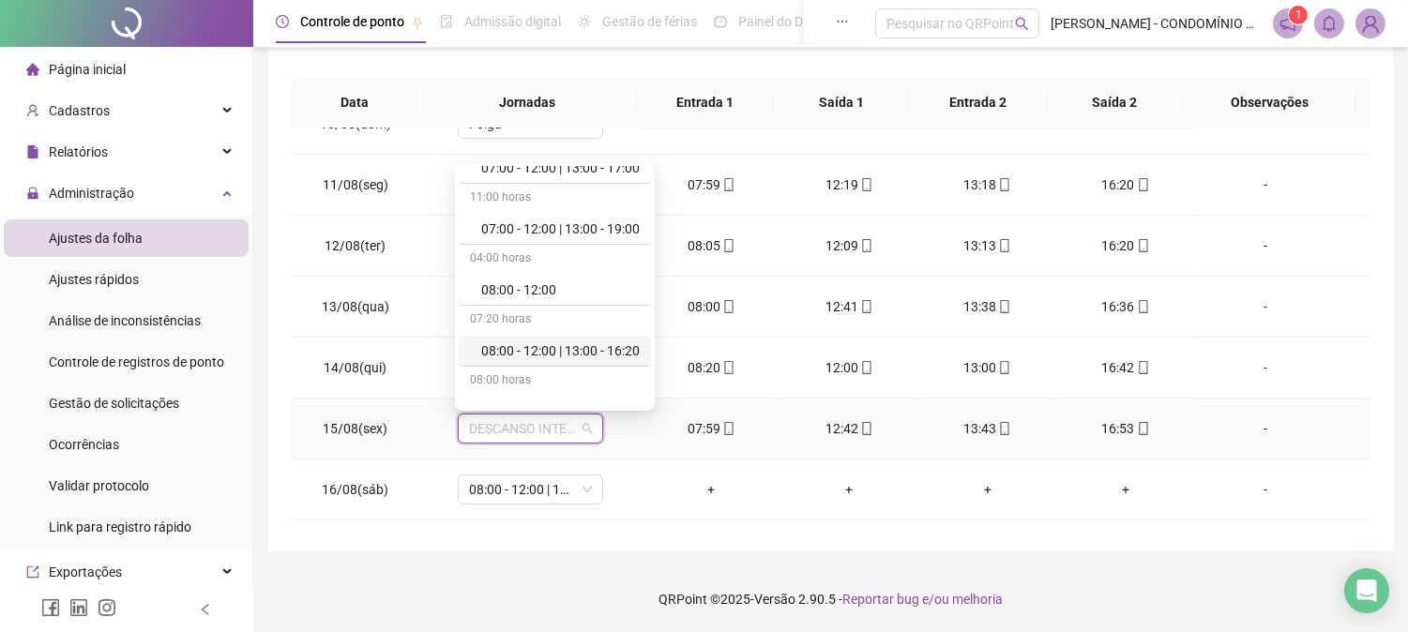
click at [611, 351] on div "08:00 - 12:00 | 13:00 - 16:20" at bounding box center [560, 350] width 158 height 21
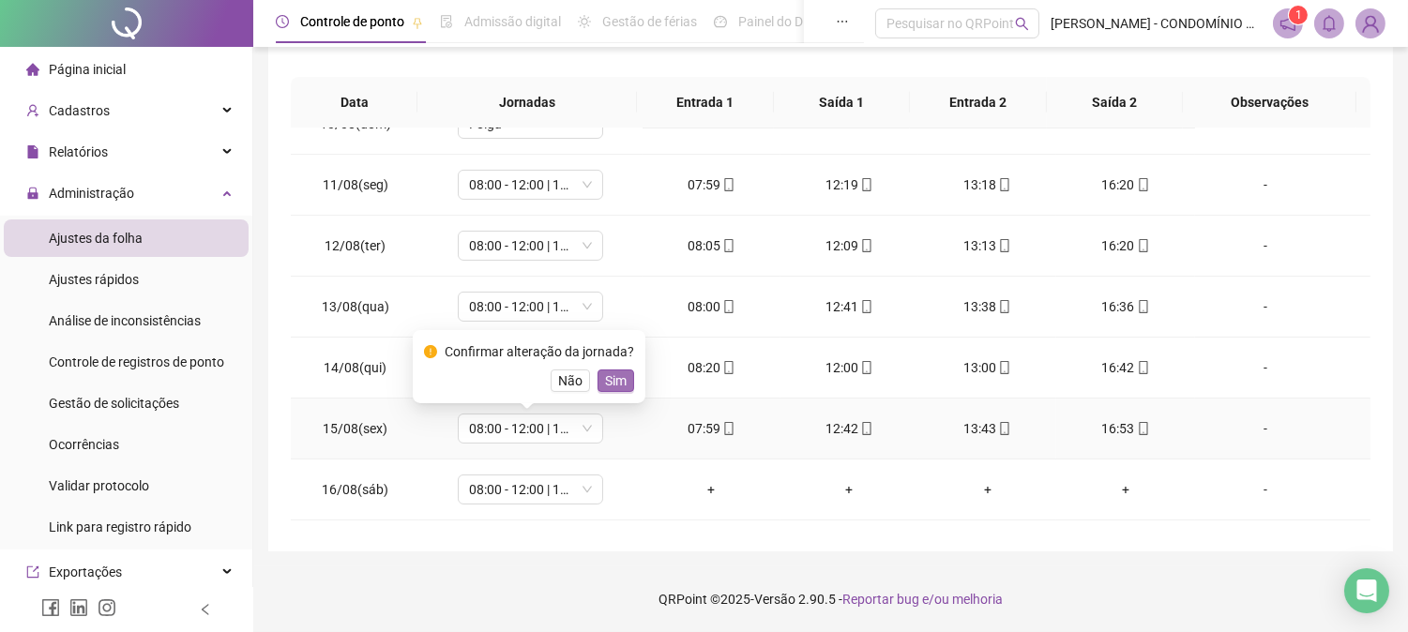
click at [607, 380] on span "Sim" at bounding box center [616, 380] width 22 height 21
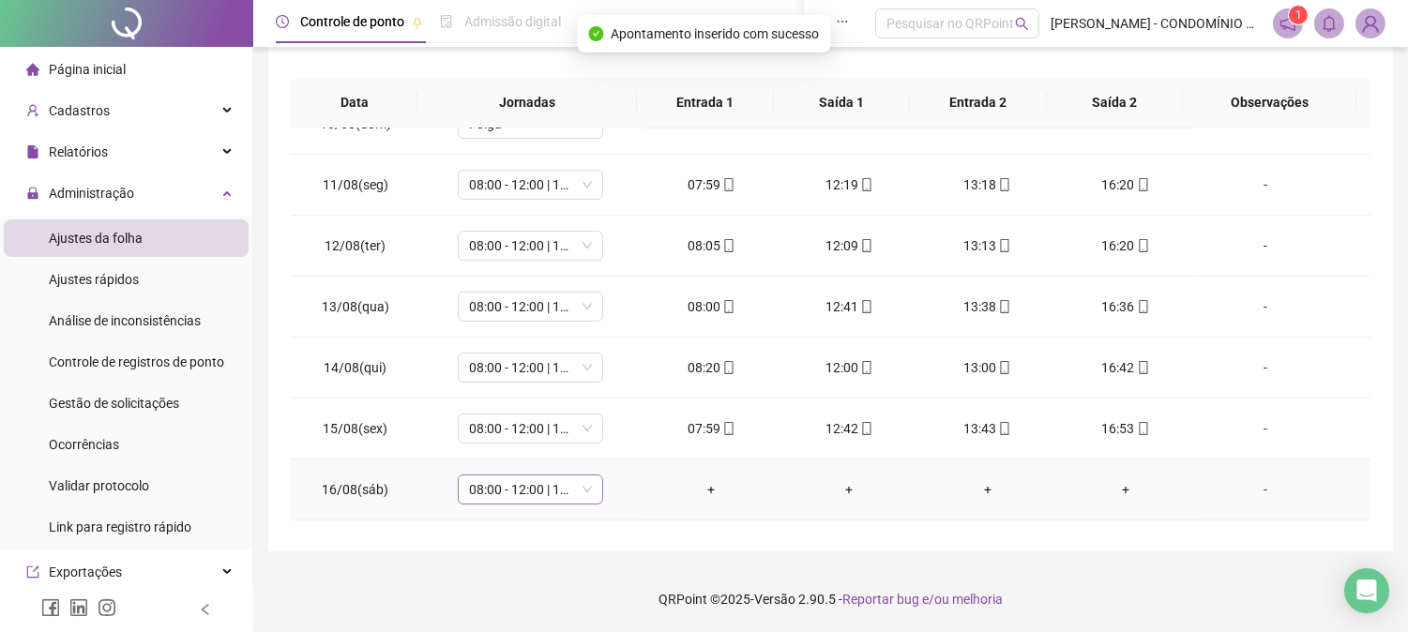
click at [520, 492] on span "08:00 - 12:00 | 13:00 - 16:20" at bounding box center [530, 489] width 123 height 28
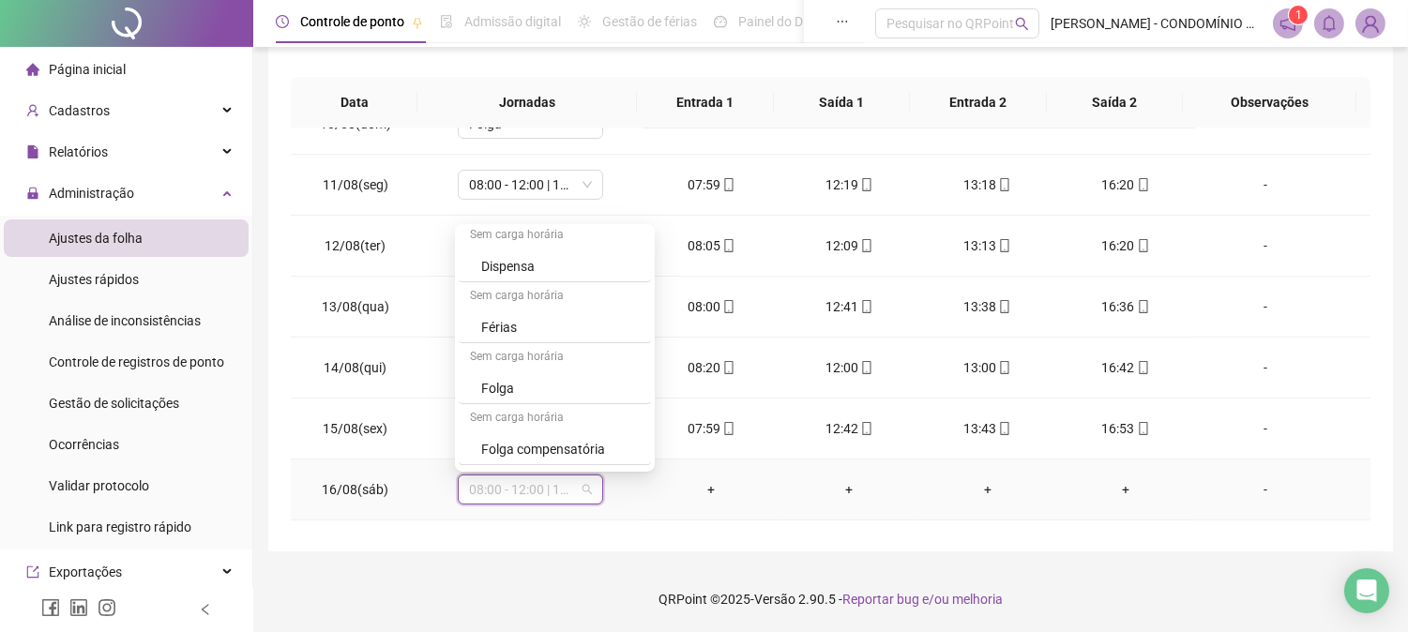
scroll to position [1291, 0]
click at [492, 380] on div "Folga" at bounding box center [560, 383] width 158 height 21
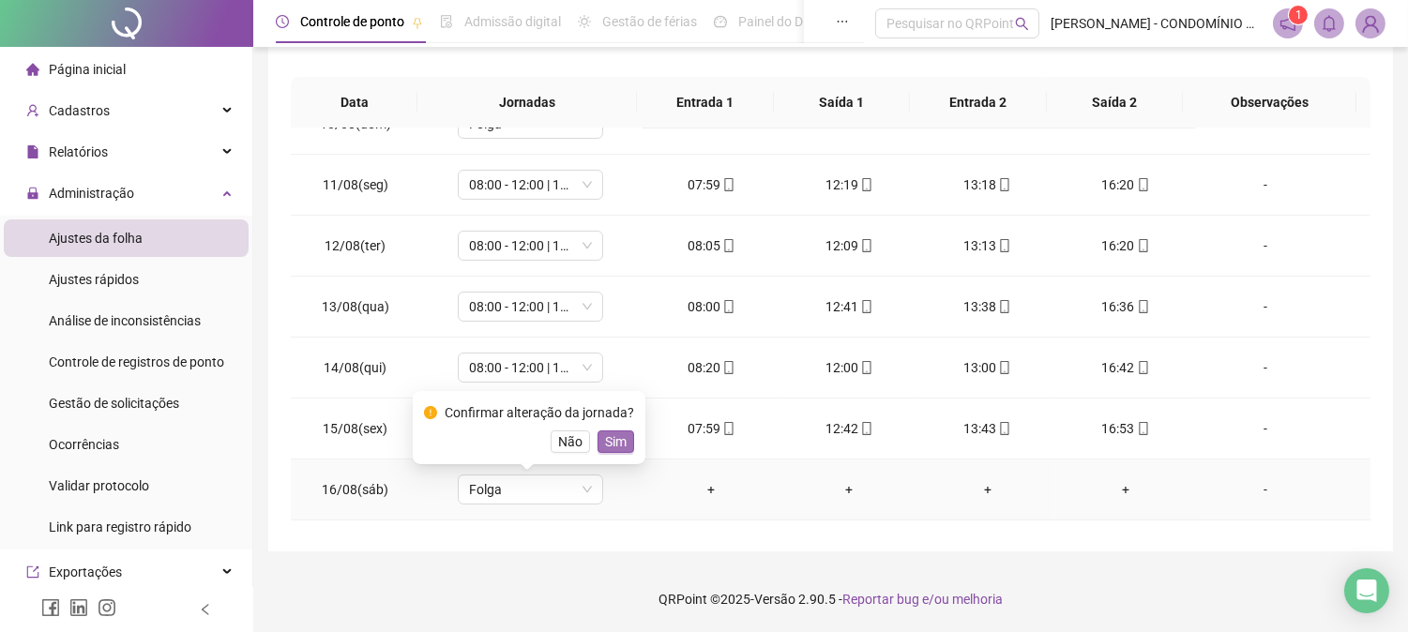
click at [611, 439] on span "Sim" at bounding box center [616, 441] width 22 height 21
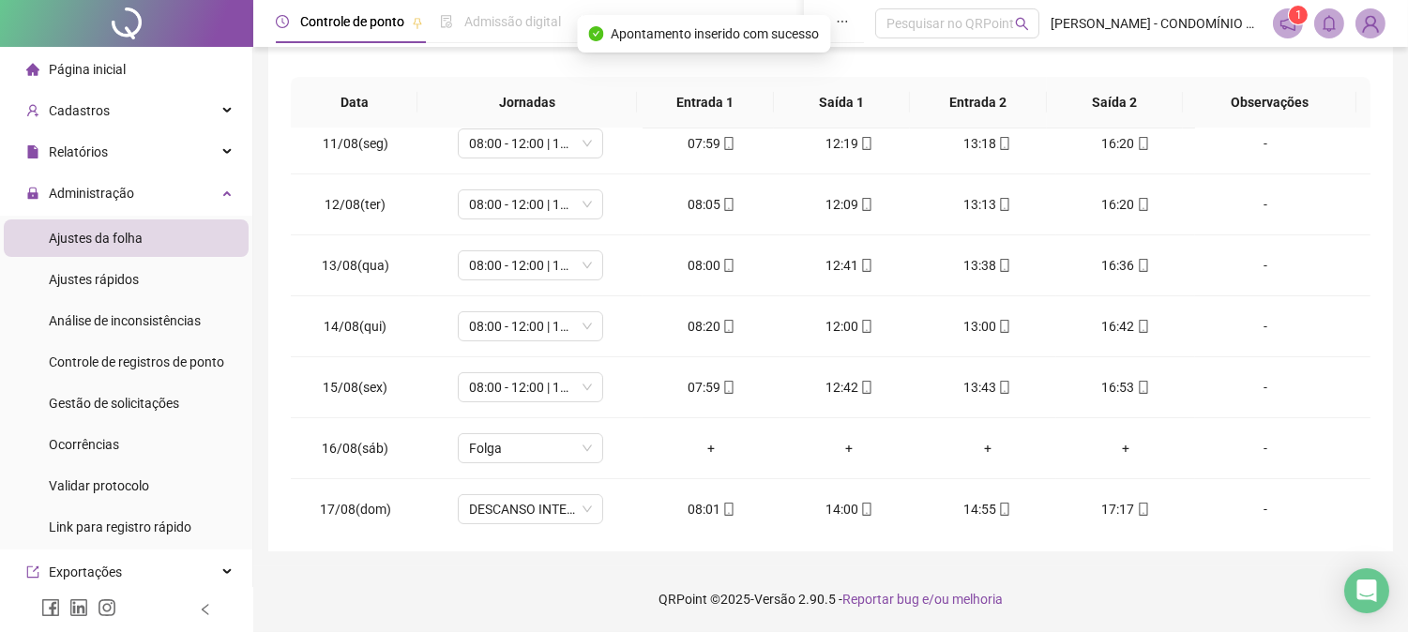
scroll to position [698, 0]
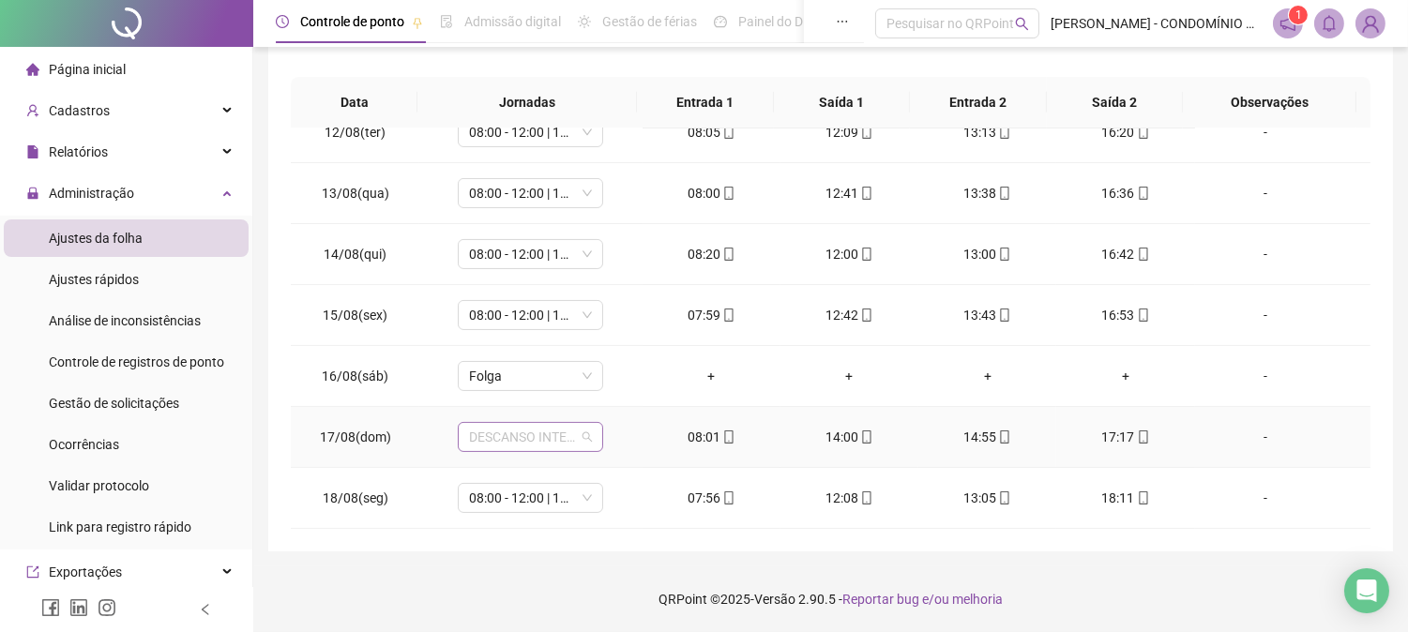
click at [476, 438] on span "DESCANSO INTER-JORNADA" at bounding box center [530, 437] width 123 height 28
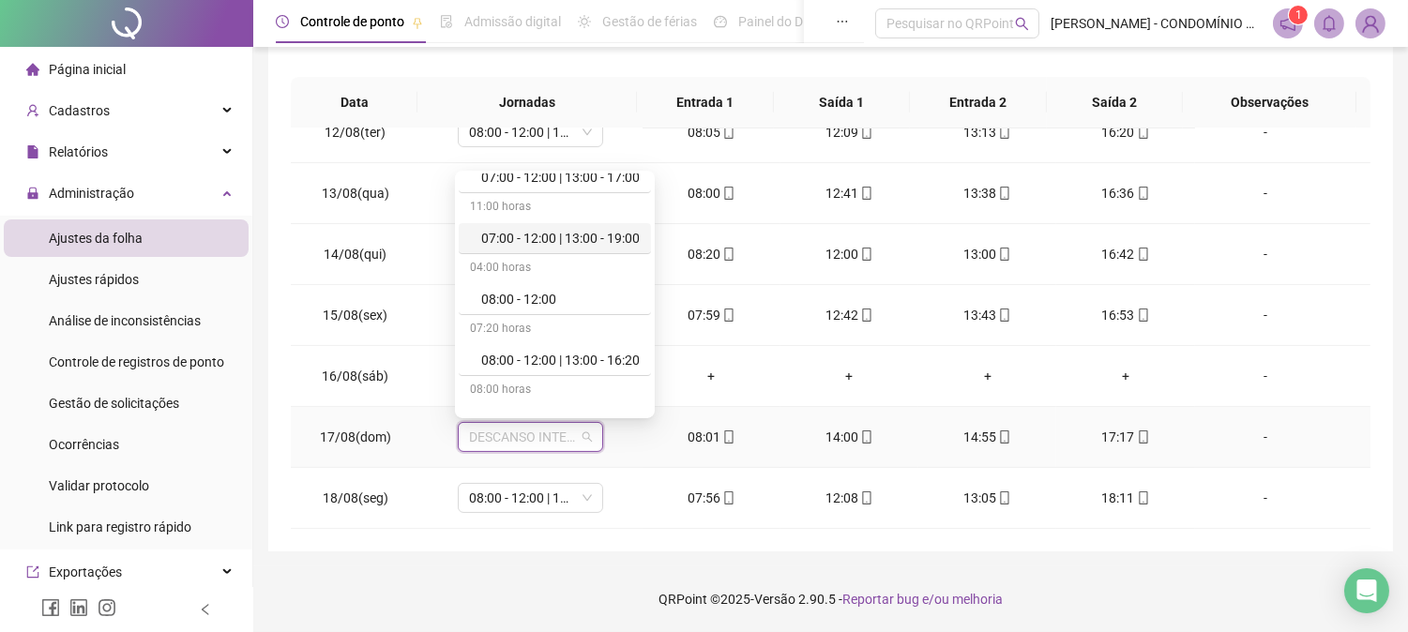
scroll to position [166, 0]
click at [616, 353] on div "08:00 - 12:00 | 13:00 - 16:20" at bounding box center [560, 358] width 158 height 21
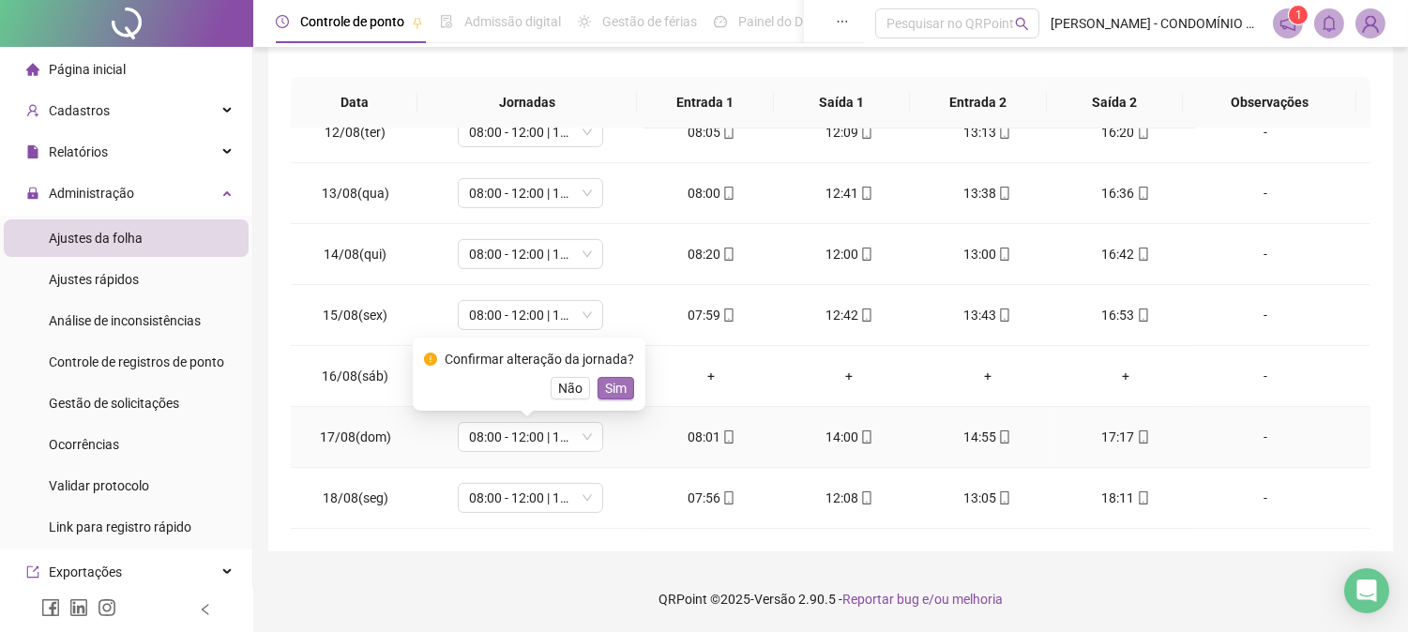
click at [611, 390] on span "Sim" at bounding box center [616, 388] width 22 height 21
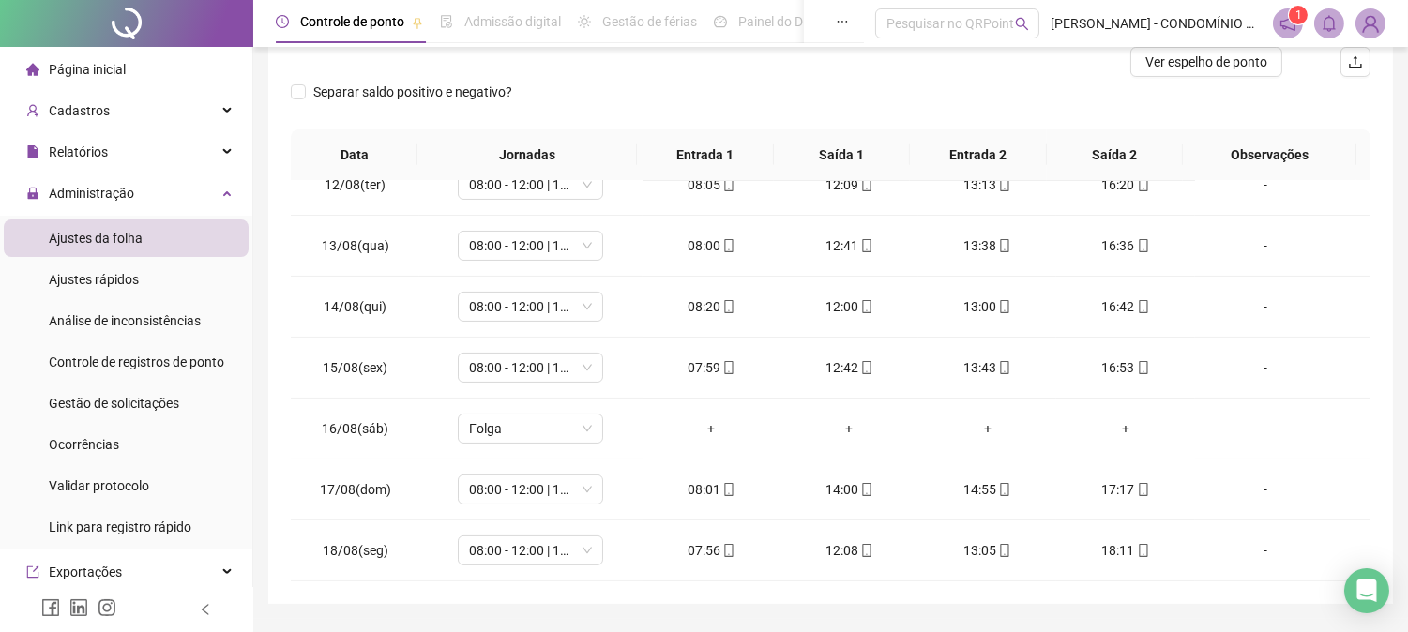
scroll to position [0, 0]
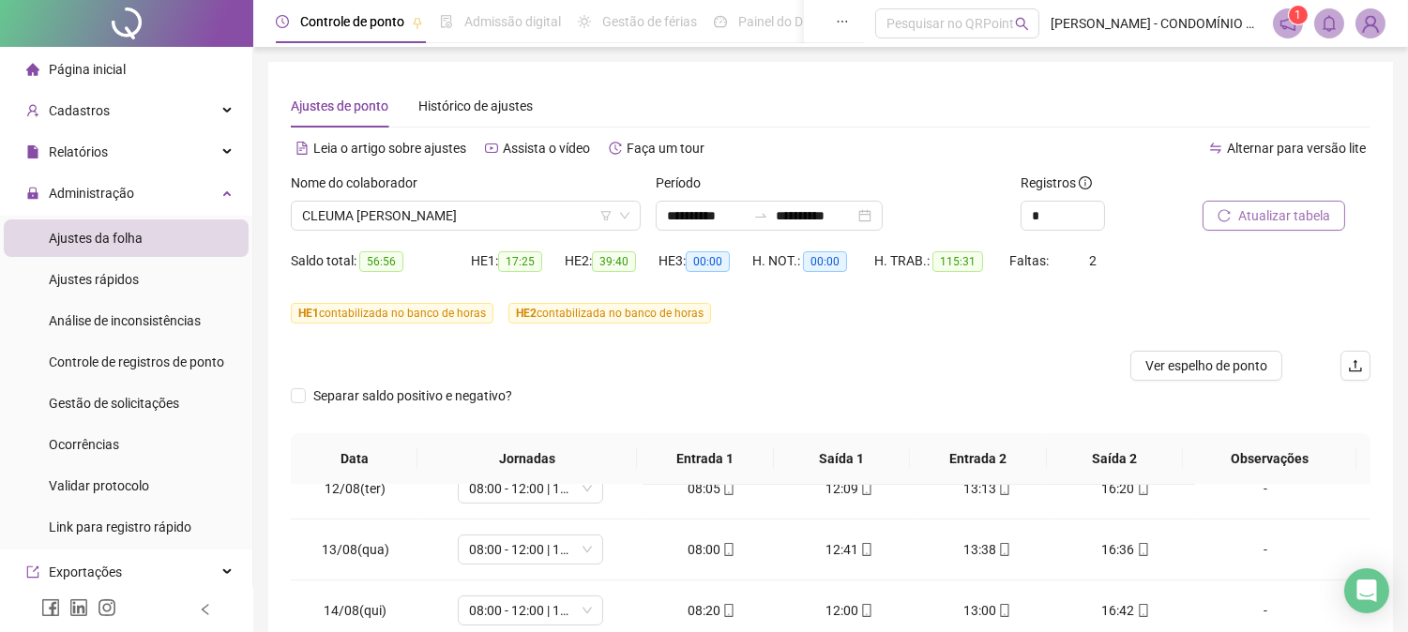
click at [1259, 216] on span "Atualizar tabela" at bounding box center [1284, 215] width 92 height 21
click at [356, 213] on span "CLEUMA [PERSON_NAME]" at bounding box center [465, 216] width 327 height 28
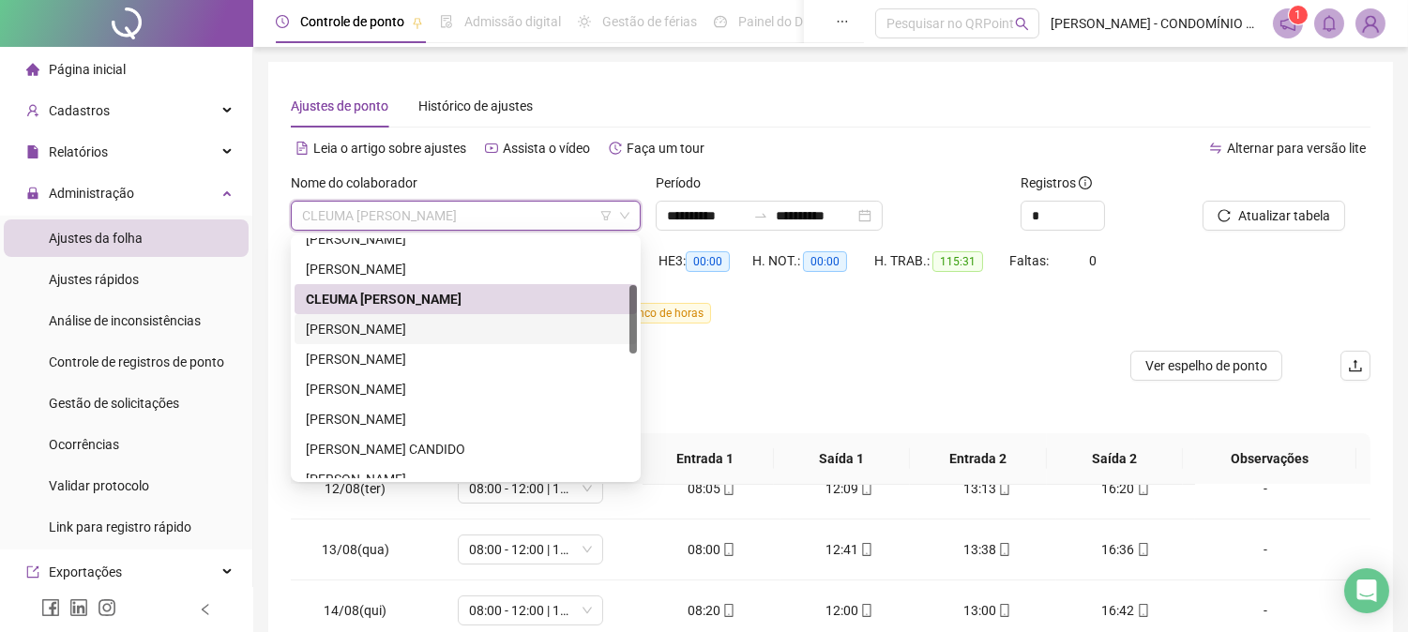
click at [333, 329] on div "[PERSON_NAME]" at bounding box center [466, 329] width 320 height 21
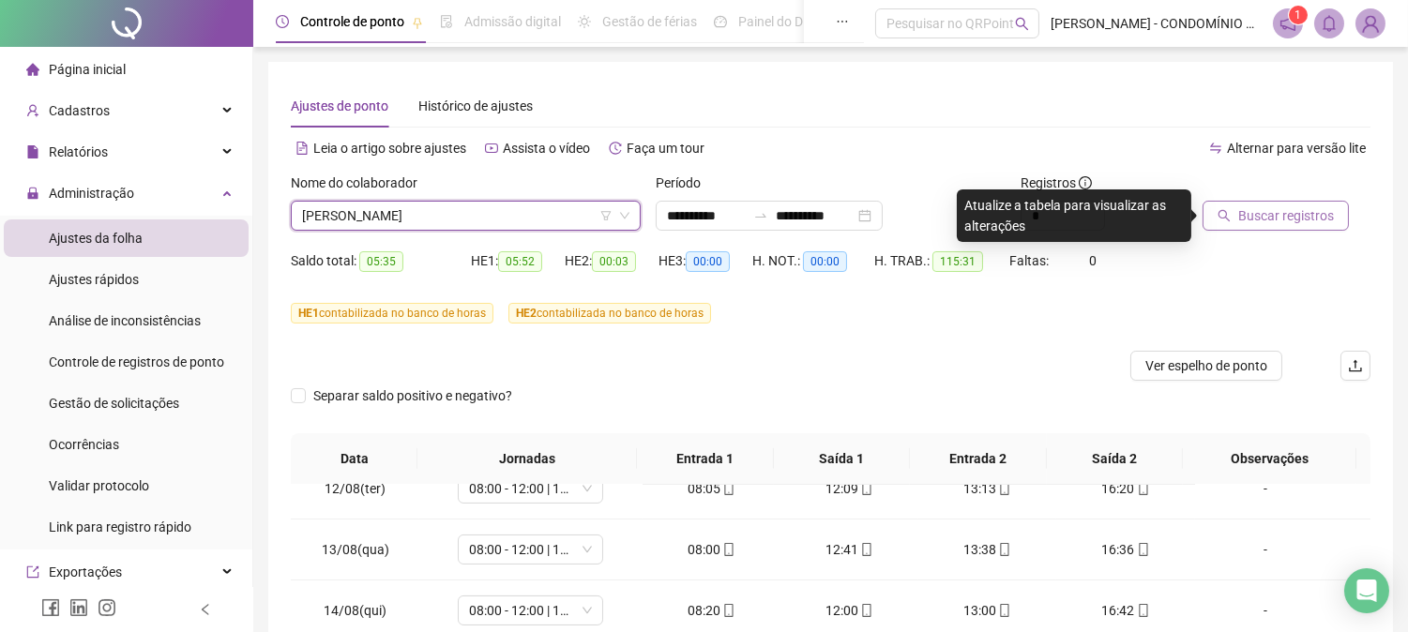
click at [1247, 217] on span "Buscar registros" at bounding box center [1286, 215] width 96 height 21
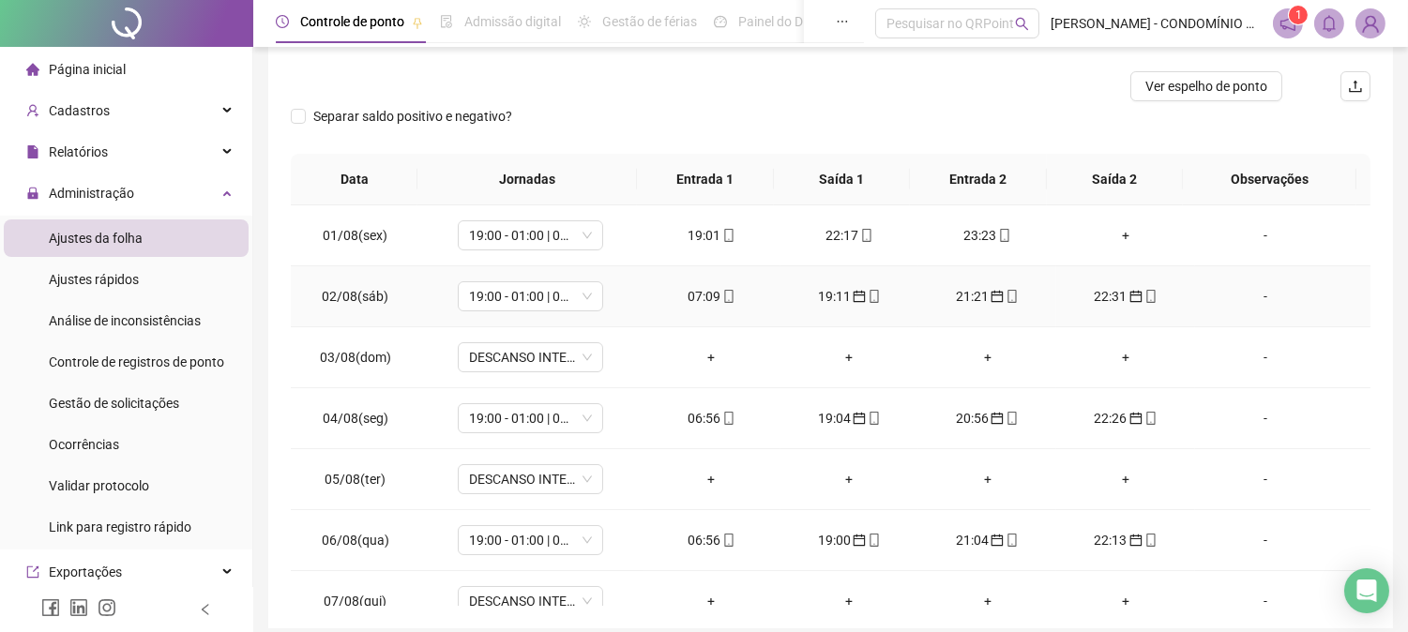
click at [700, 294] on div "07:09" at bounding box center [711, 296] width 108 height 21
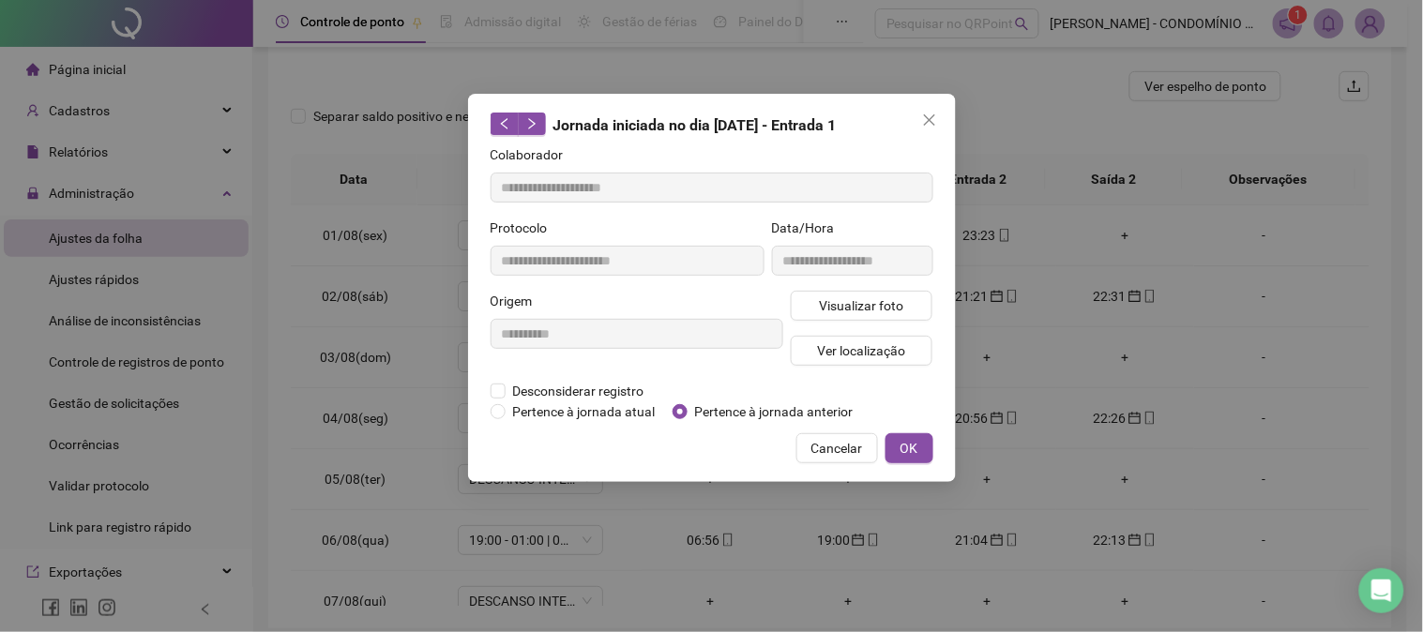
type input "**********"
click at [900, 442] on span "OK" at bounding box center [909, 448] width 18 height 21
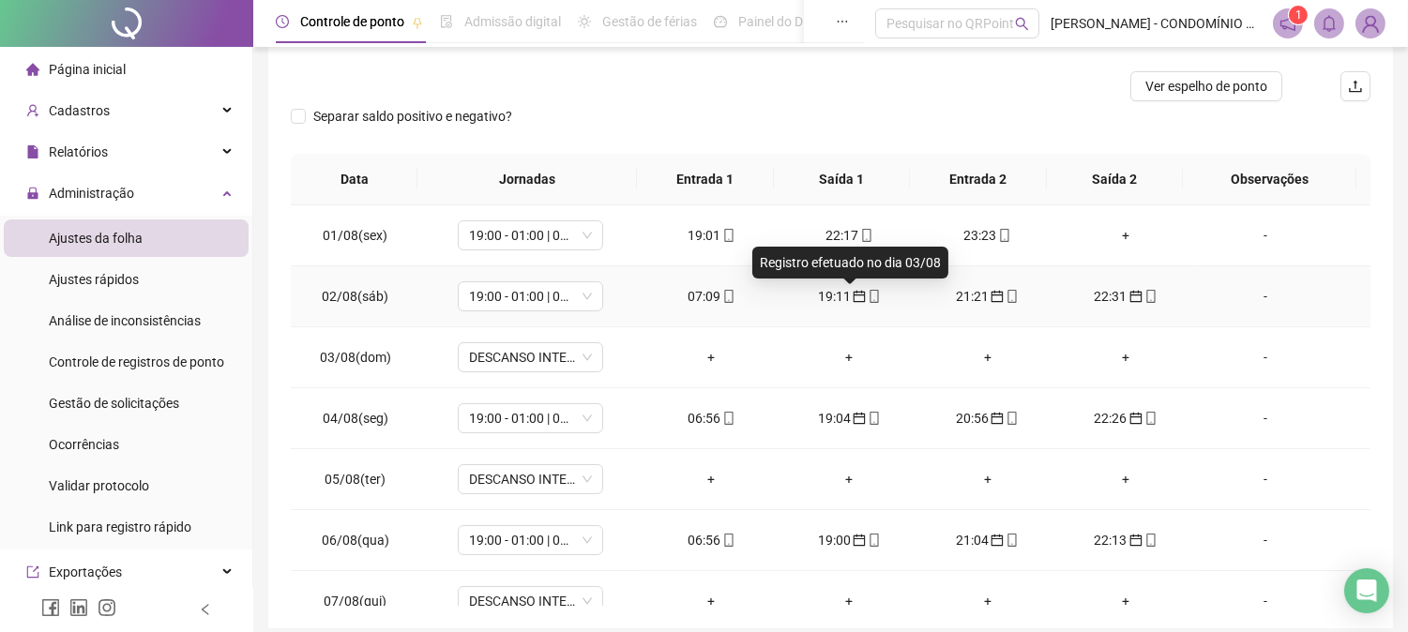
click at [851, 294] on span "calendar" at bounding box center [858, 296] width 15 height 13
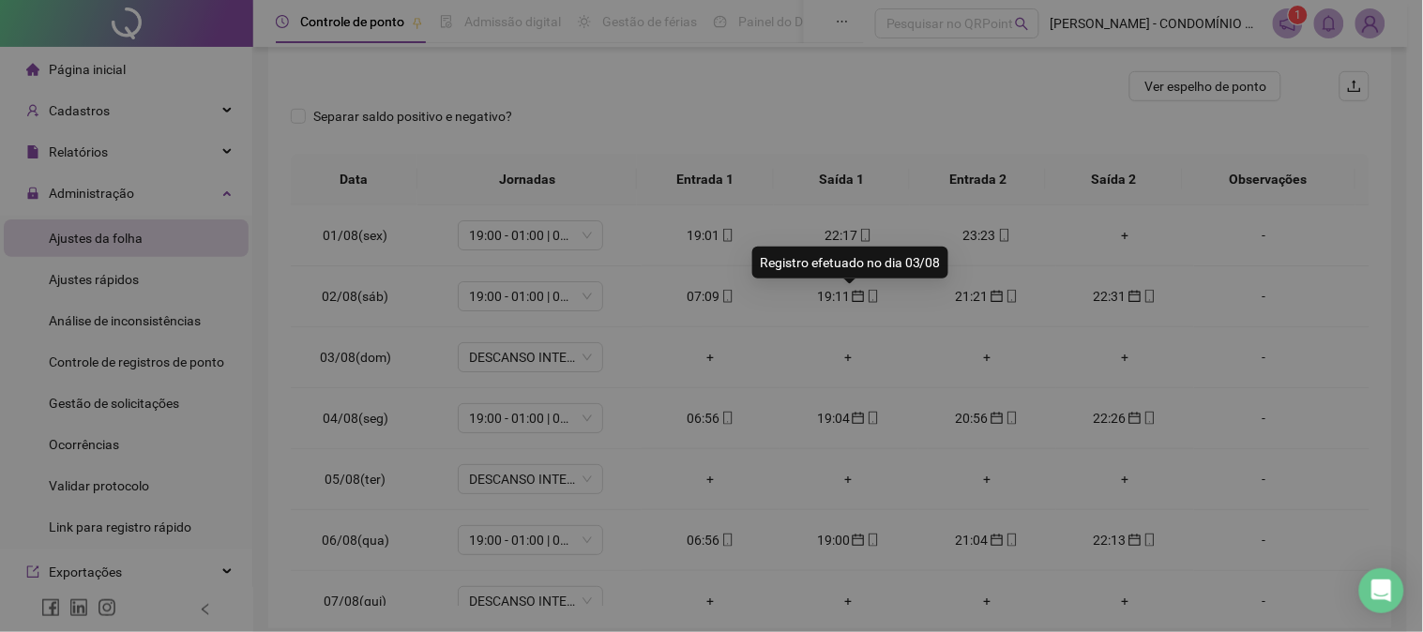
type input "**********"
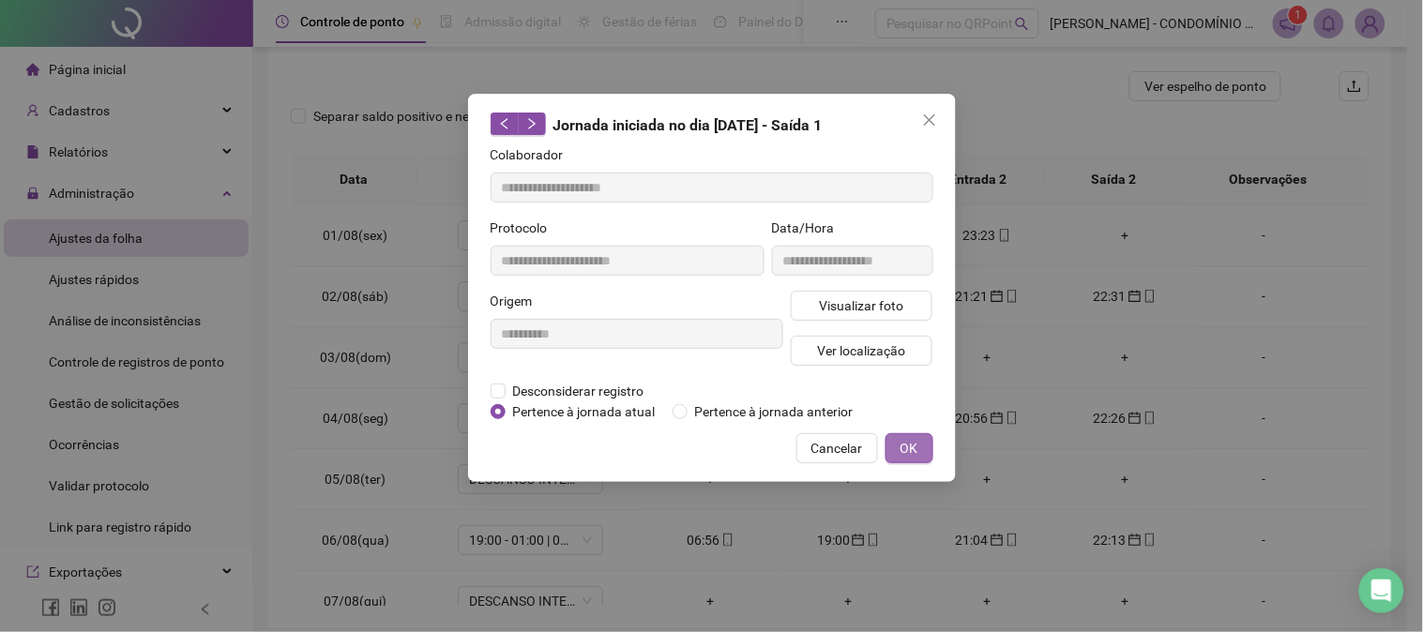
click at [908, 445] on span "OK" at bounding box center [909, 448] width 18 height 21
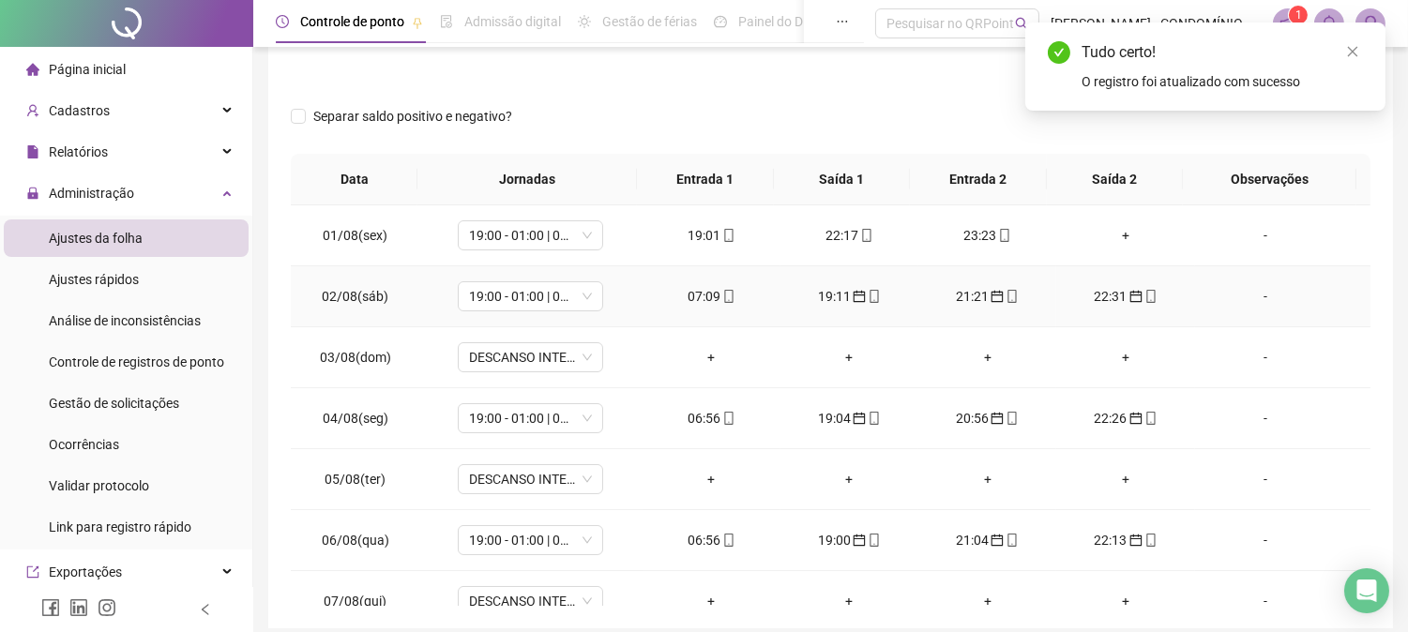
click at [968, 293] on div "21:21" at bounding box center [987, 296] width 108 height 21
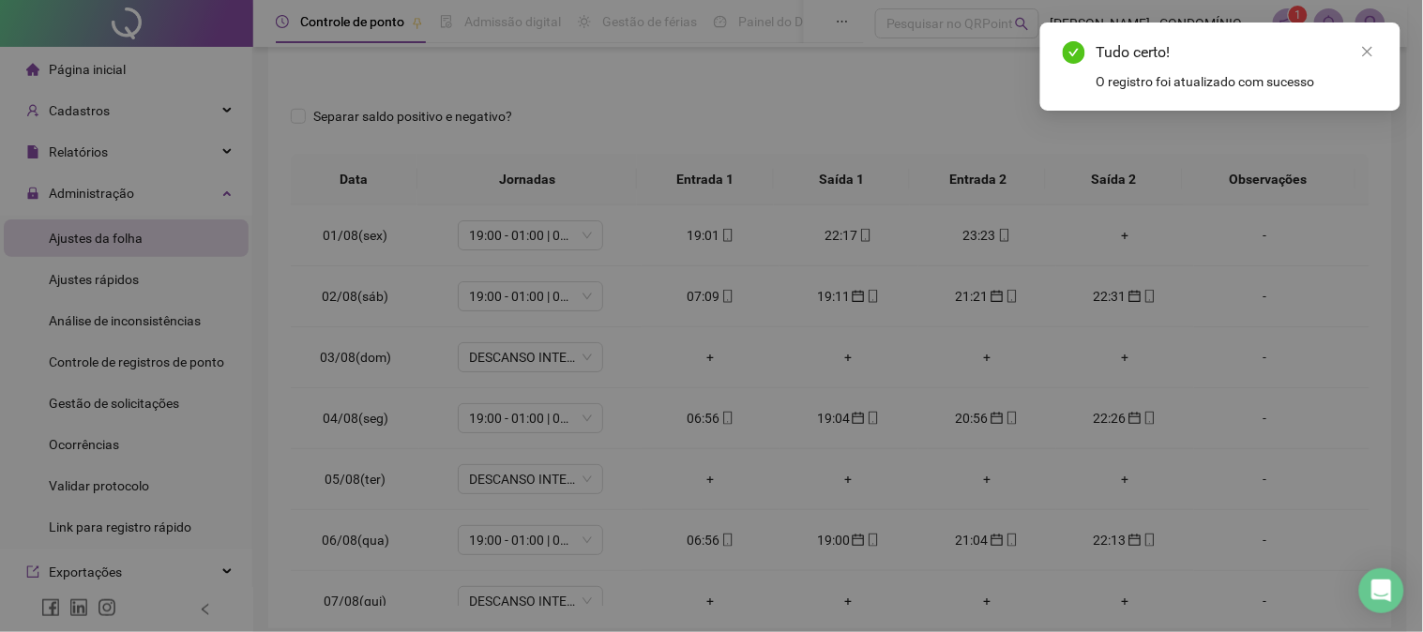
type input "**********"
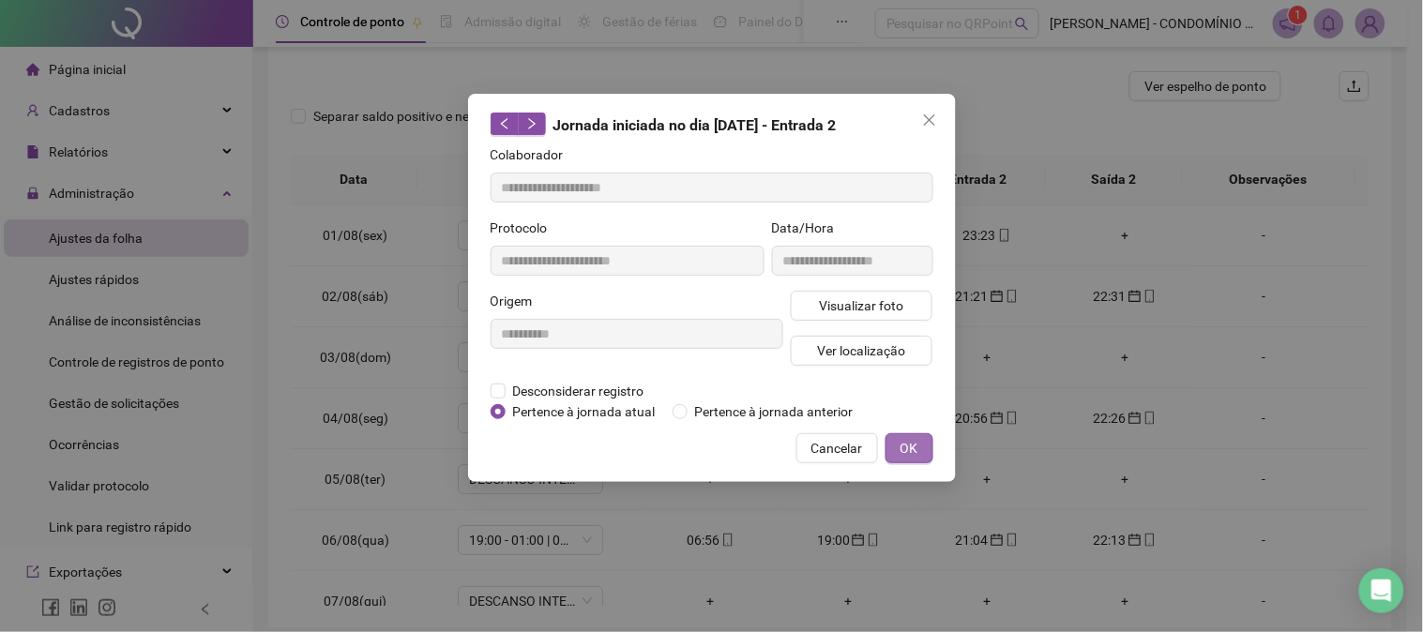
click at [907, 447] on span "OK" at bounding box center [909, 448] width 18 height 21
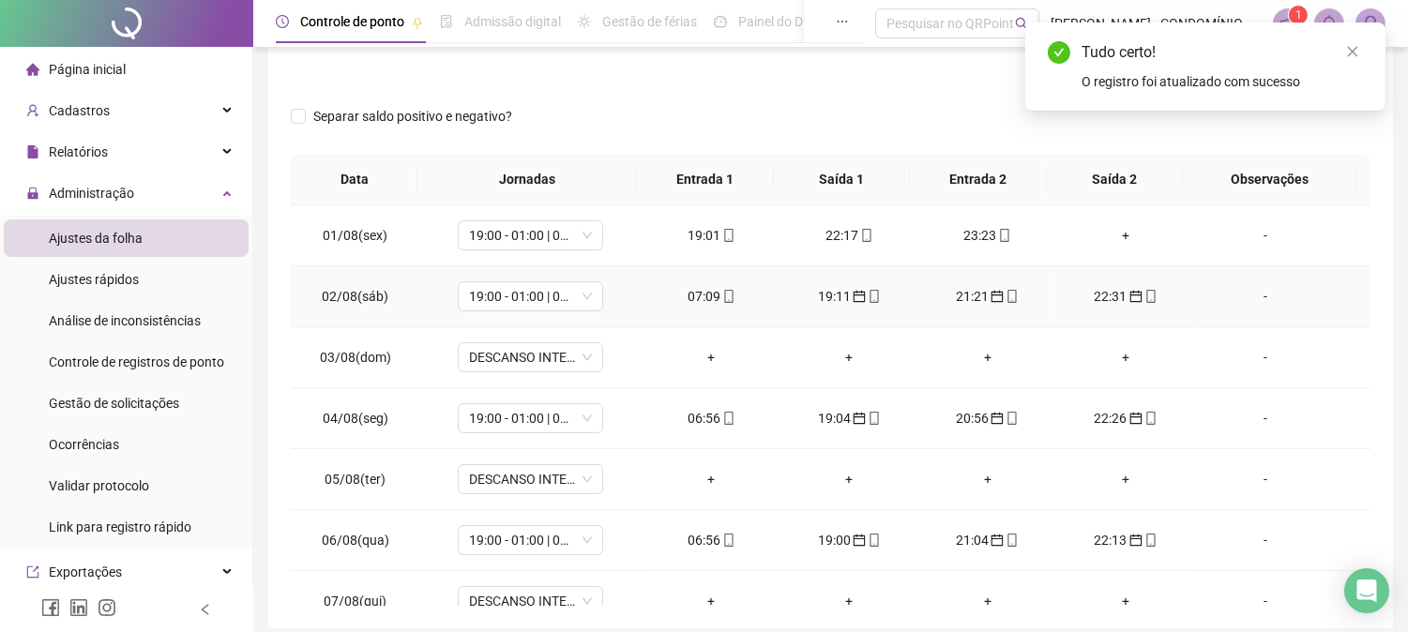
click at [1099, 286] on div "22:31" at bounding box center [1125, 296] width 108 height 21
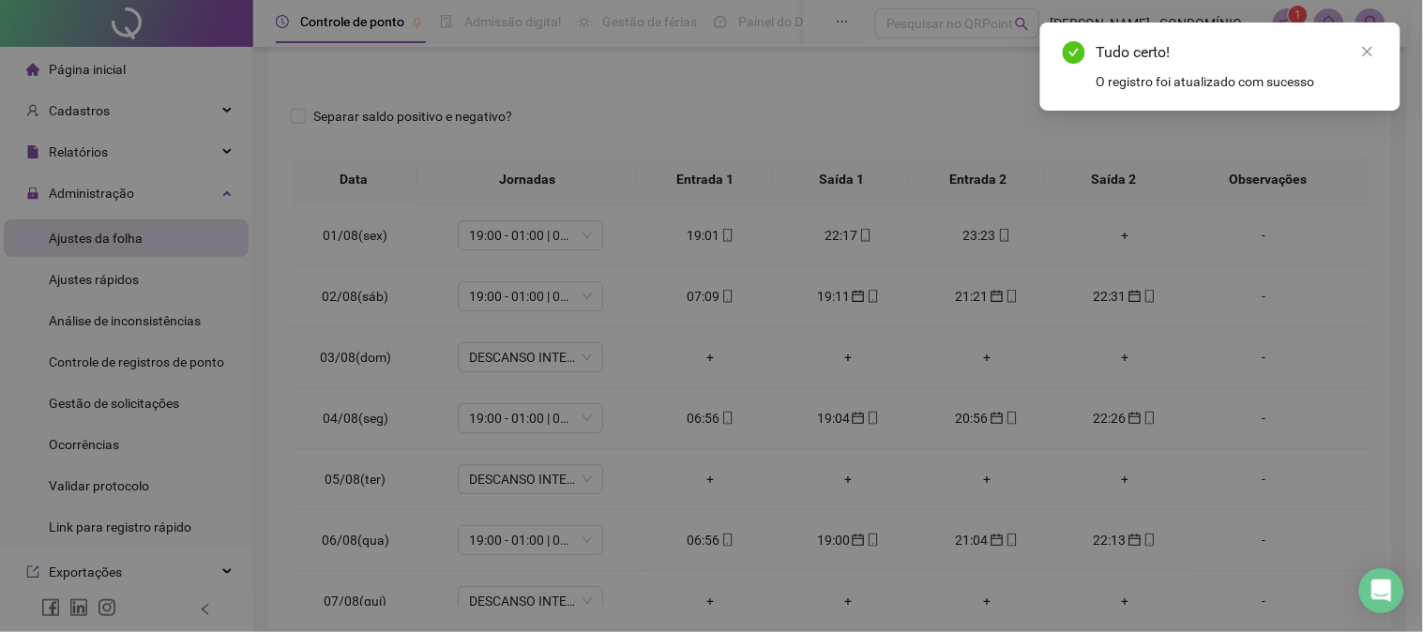
type input "**********"
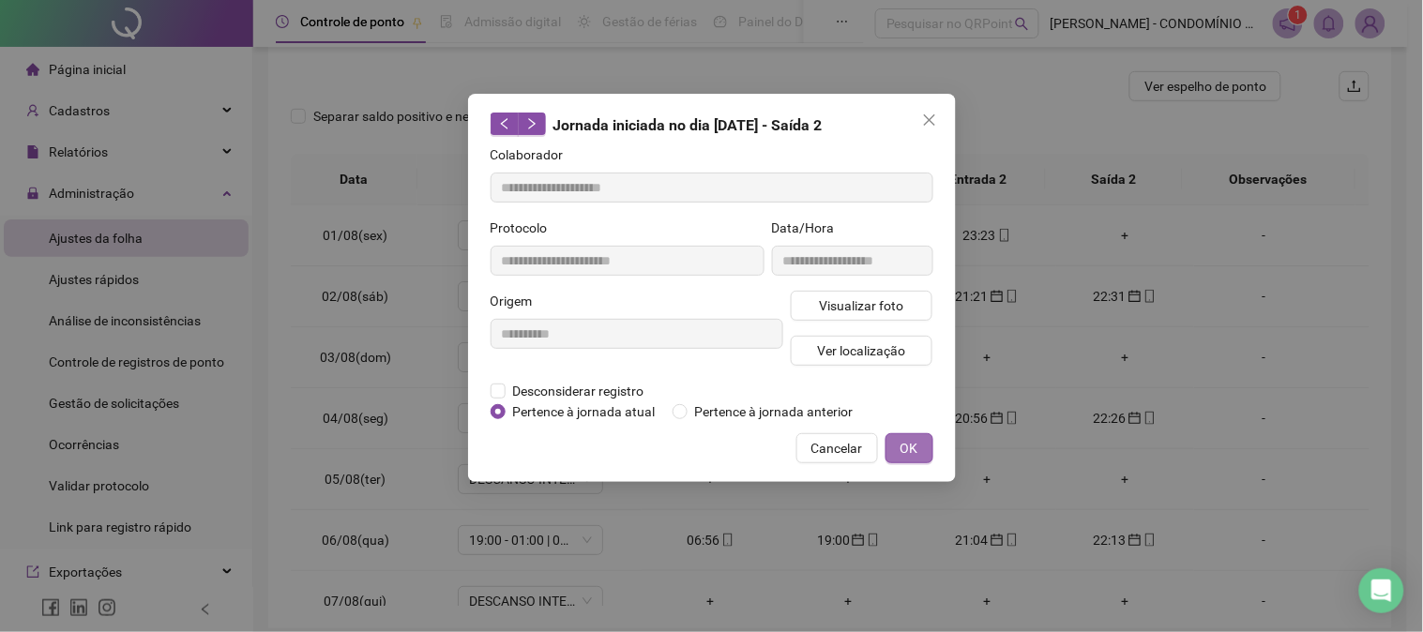
click at [900, 445] on span "OK" at bounding box center [909, 448] width 18 height 21
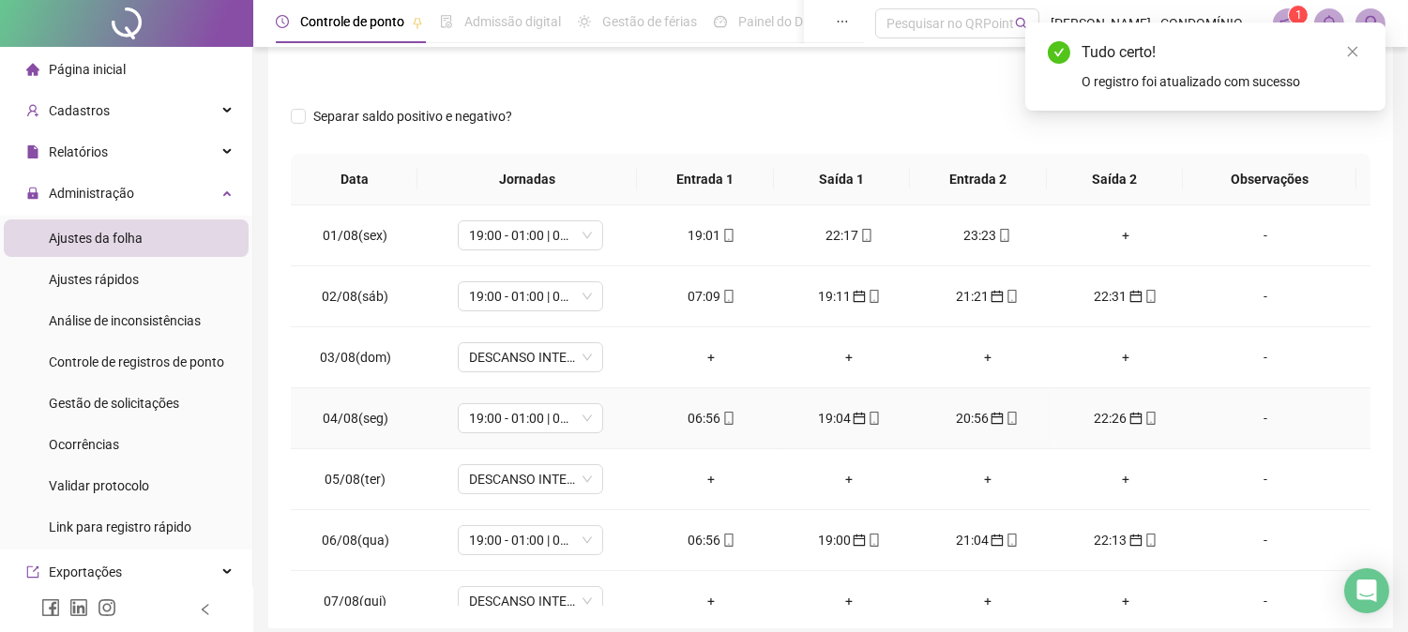
click at [700, 420] on div "06:56" at bounding box center [711, 418] width 108 height 21
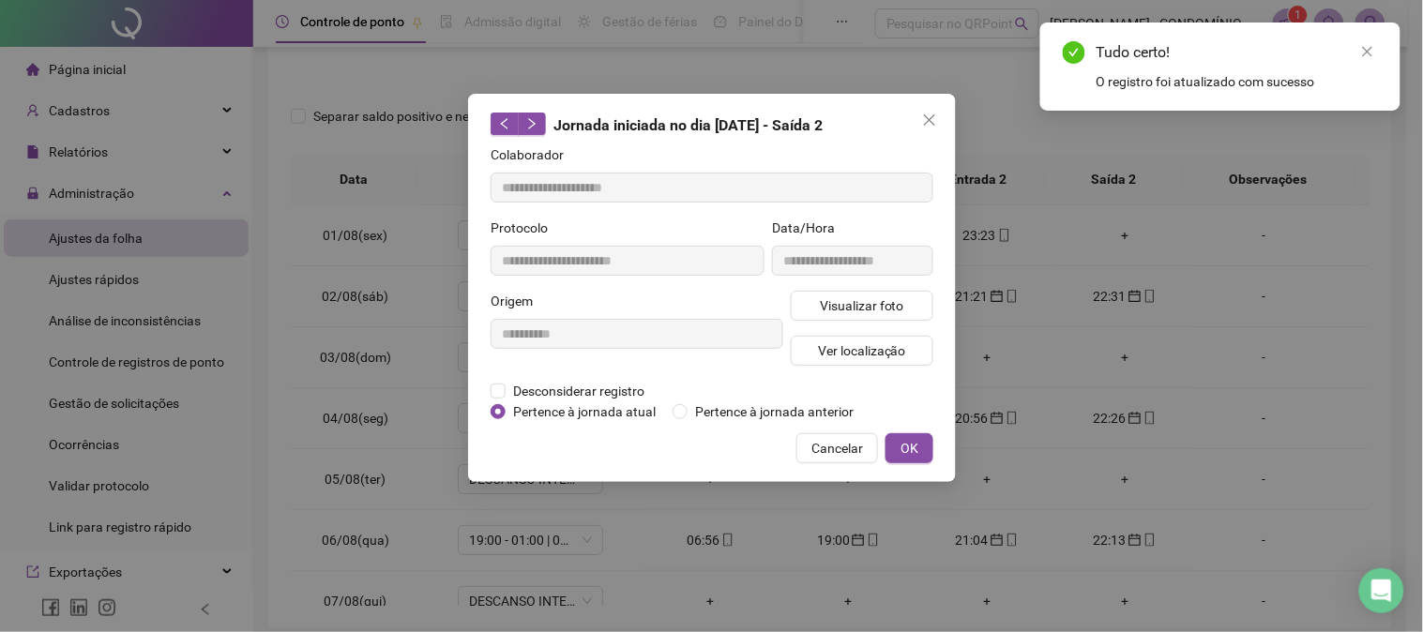
type input "**********"
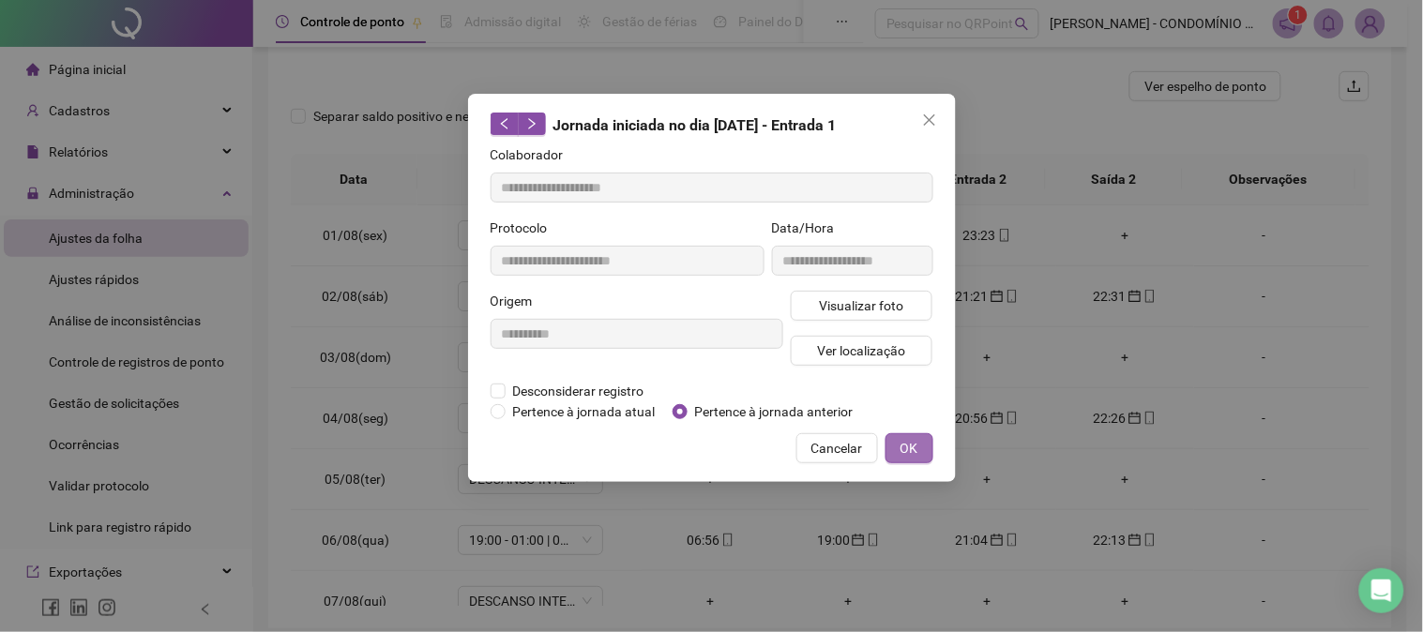
click at [917, 443] on button "OK" at bounding box center [909, 448] width 48 height 30
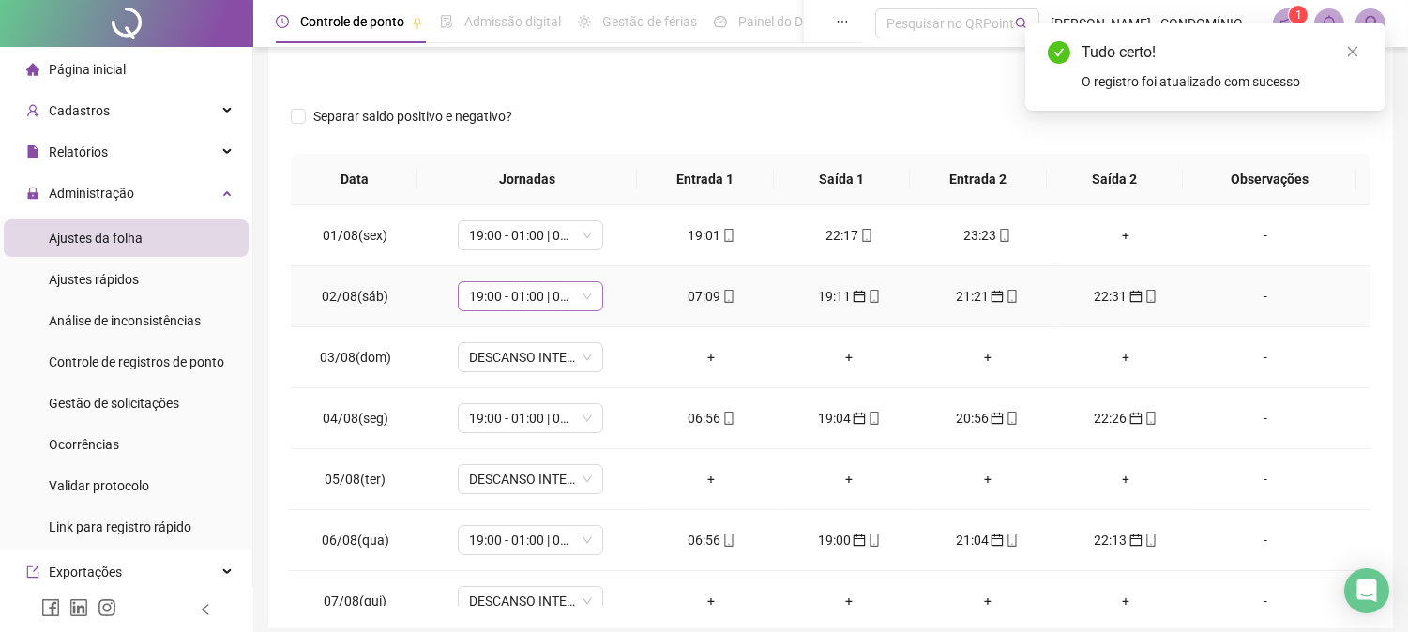
click at [504, 289] on span "19:00 - 01:00 | 02:00 - 07:00" at bounding box center [530, 296] width 123 height 28
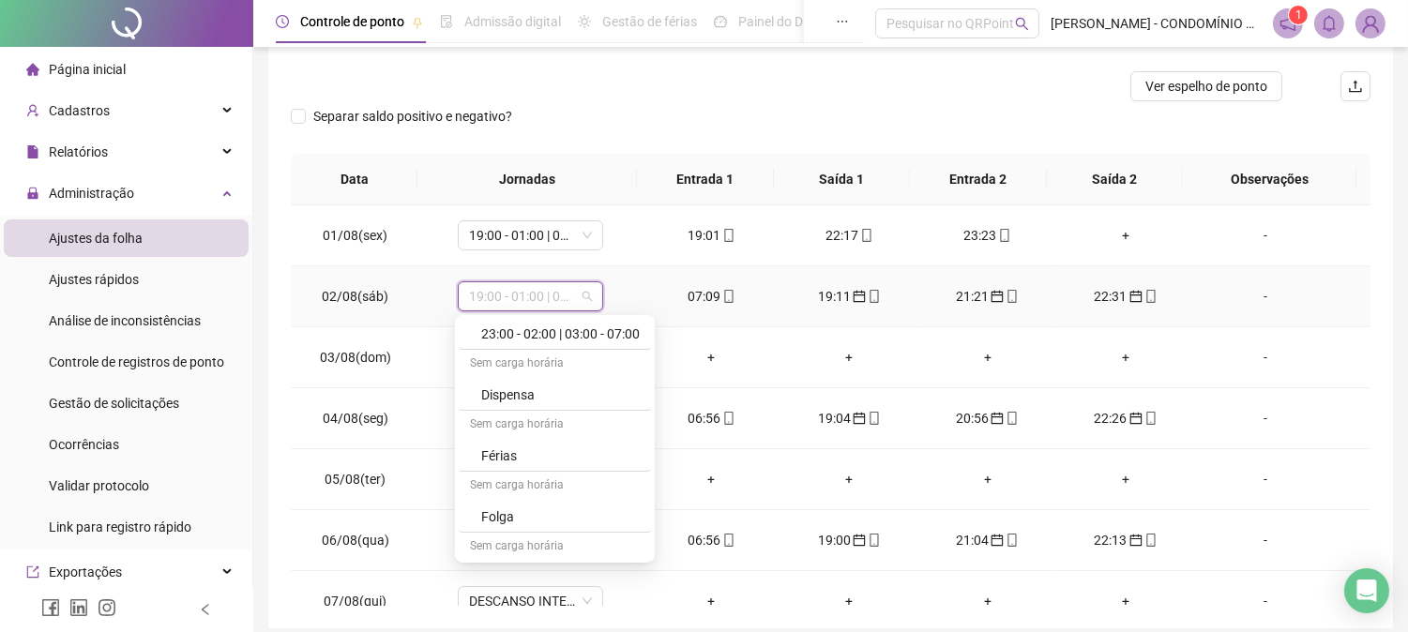
scroll to position [1250, 0]
click at [499, 519] on div "Folga" at bounding box center [560, 515] width 158 height 21
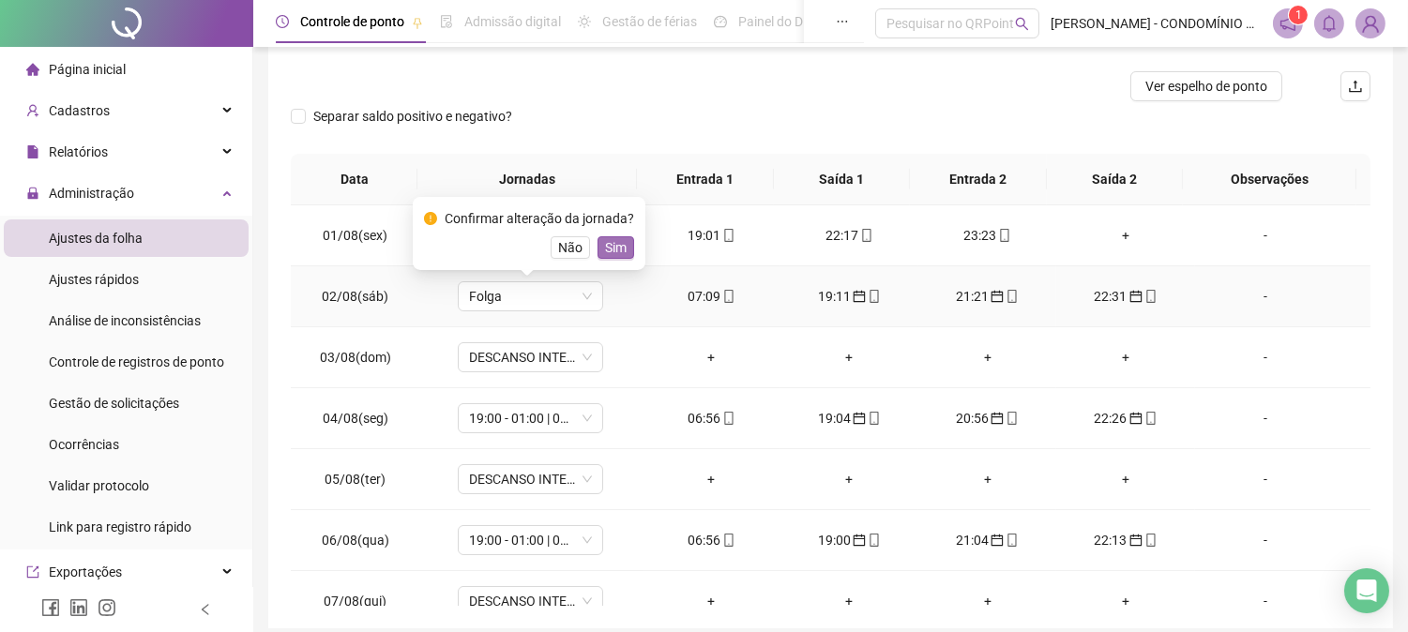
click at [625, 250] on button "Sim" at bounding box center [615, 247] width 37 height 23
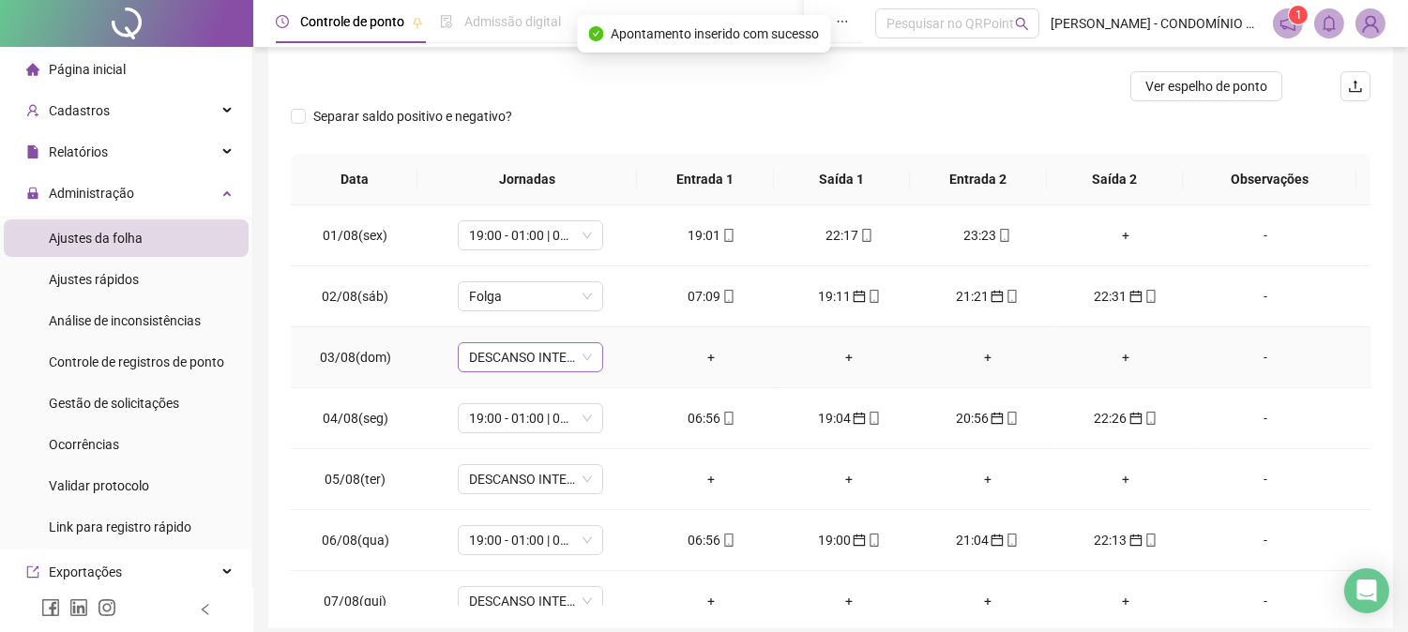
click at [504, 363] on span "DESCANSO INTER-JORNADA" at bounding box center [530, 357] width 123 height 28
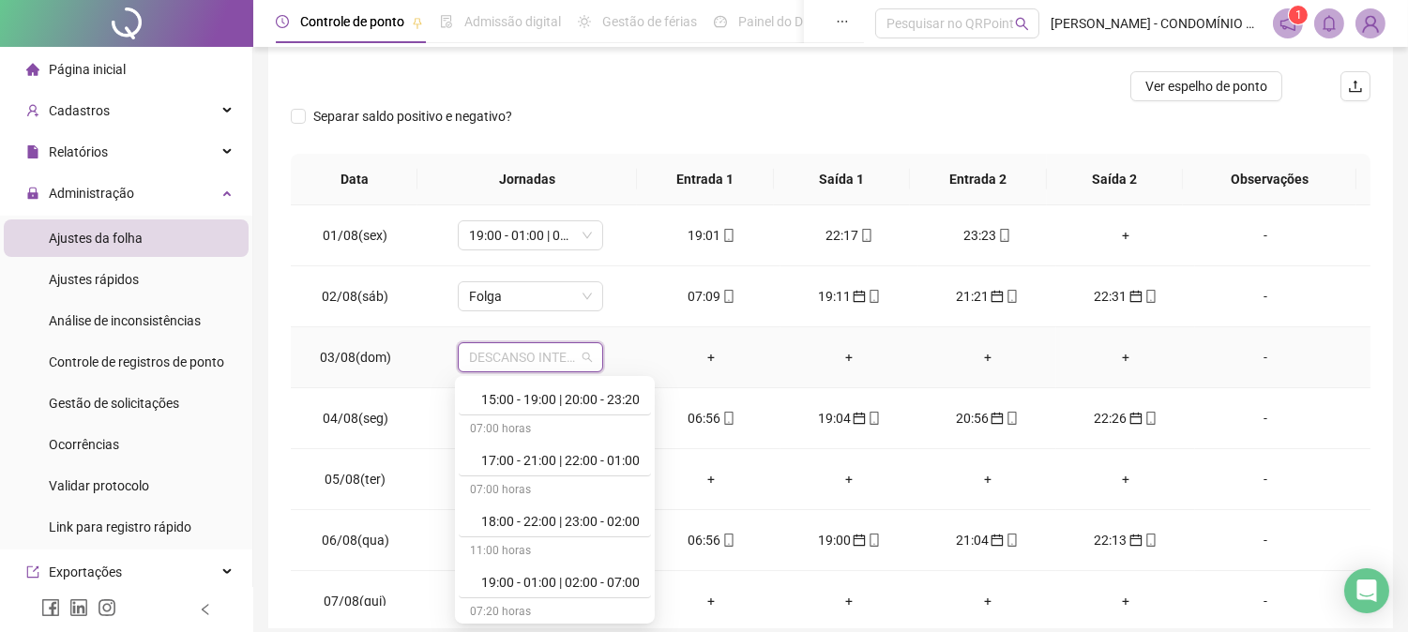
scroll to position [958, 0]
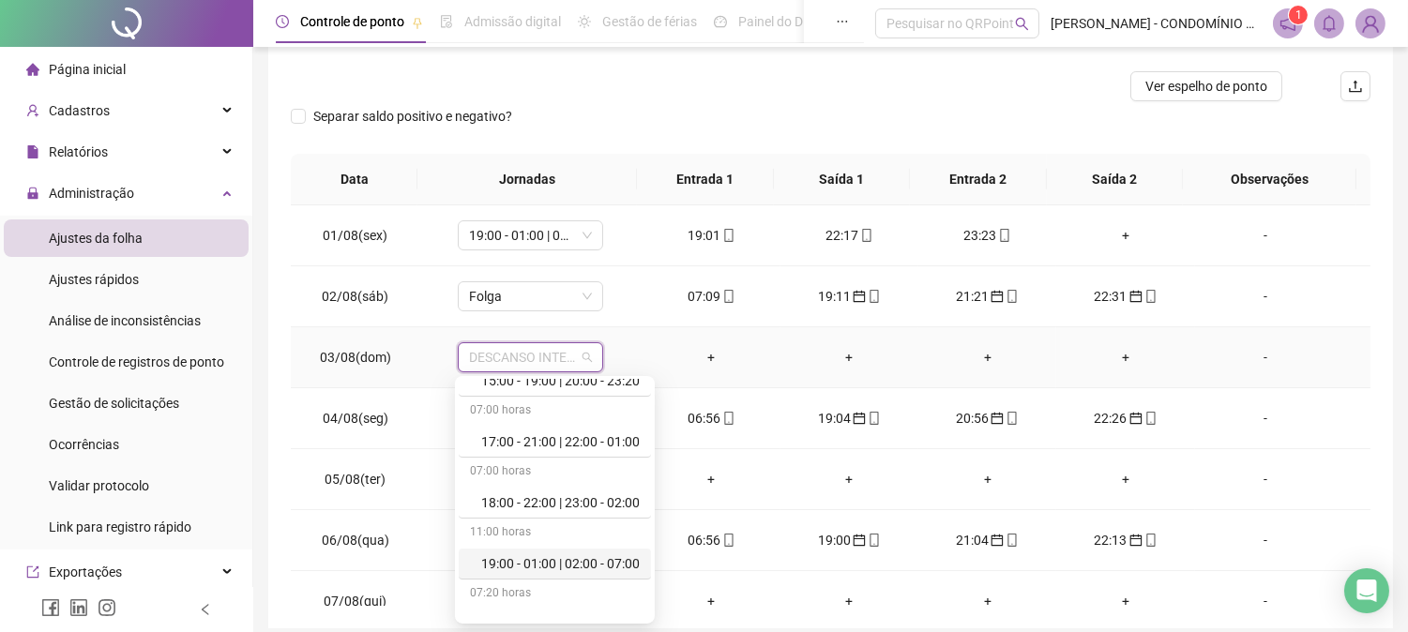
click at [628, 560] on div "19:00 - 01:00 | 02:00 - 07:00" at bounding box center [560, 563] width 158 height 21
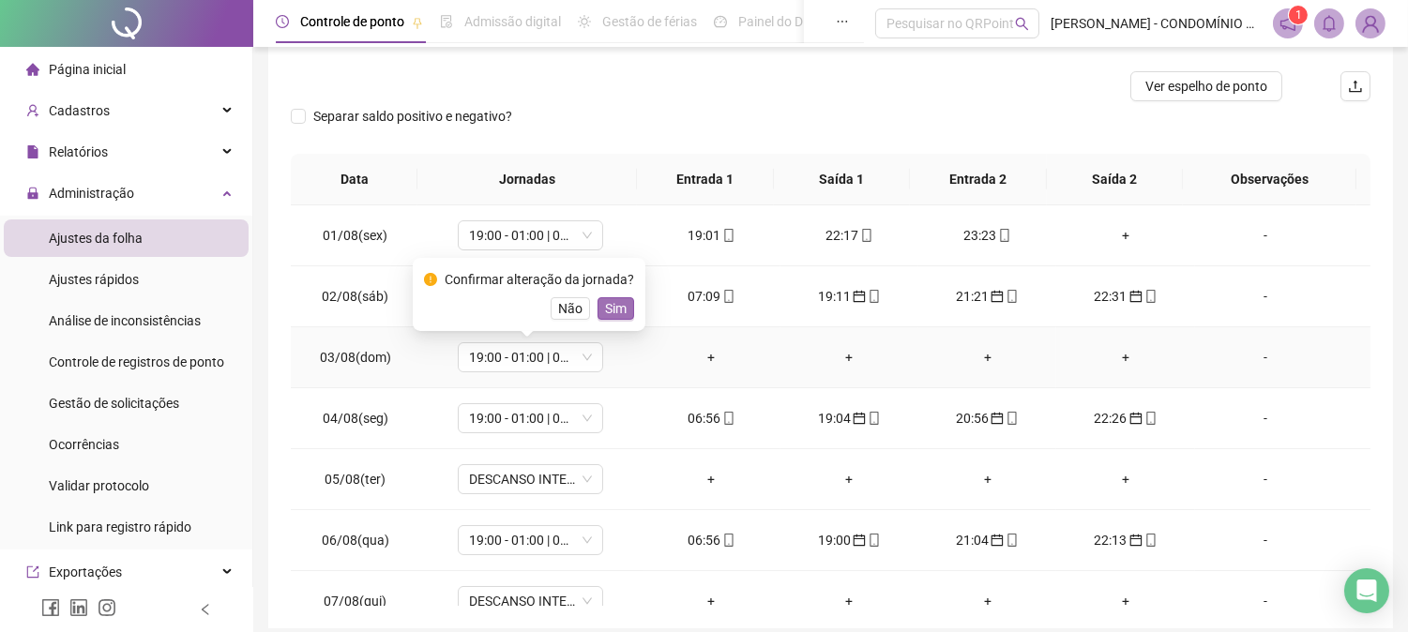
click at [612, 309] on span "Sim" at bounding box center [616, 308] width 22 height 21
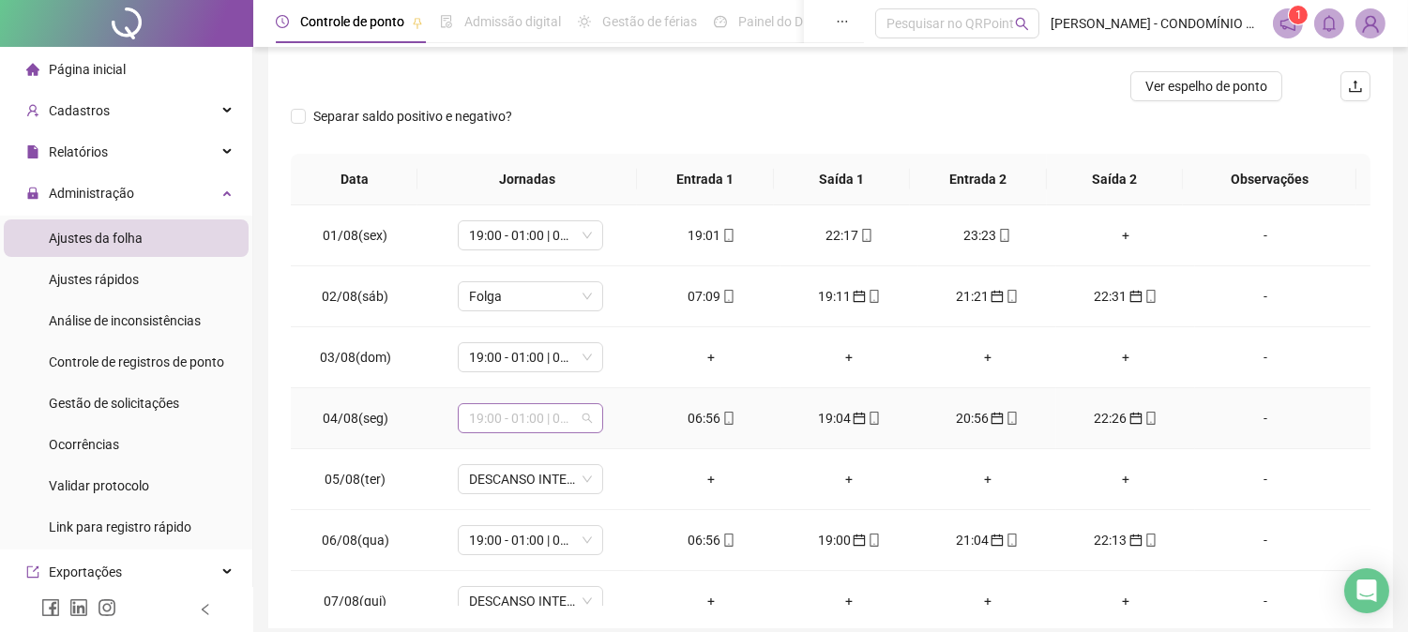
click at [501, 429] on span "19:00 - 01:00 | 02:00 - 07:00" at bounding box center [530, 418] width 123 height 28
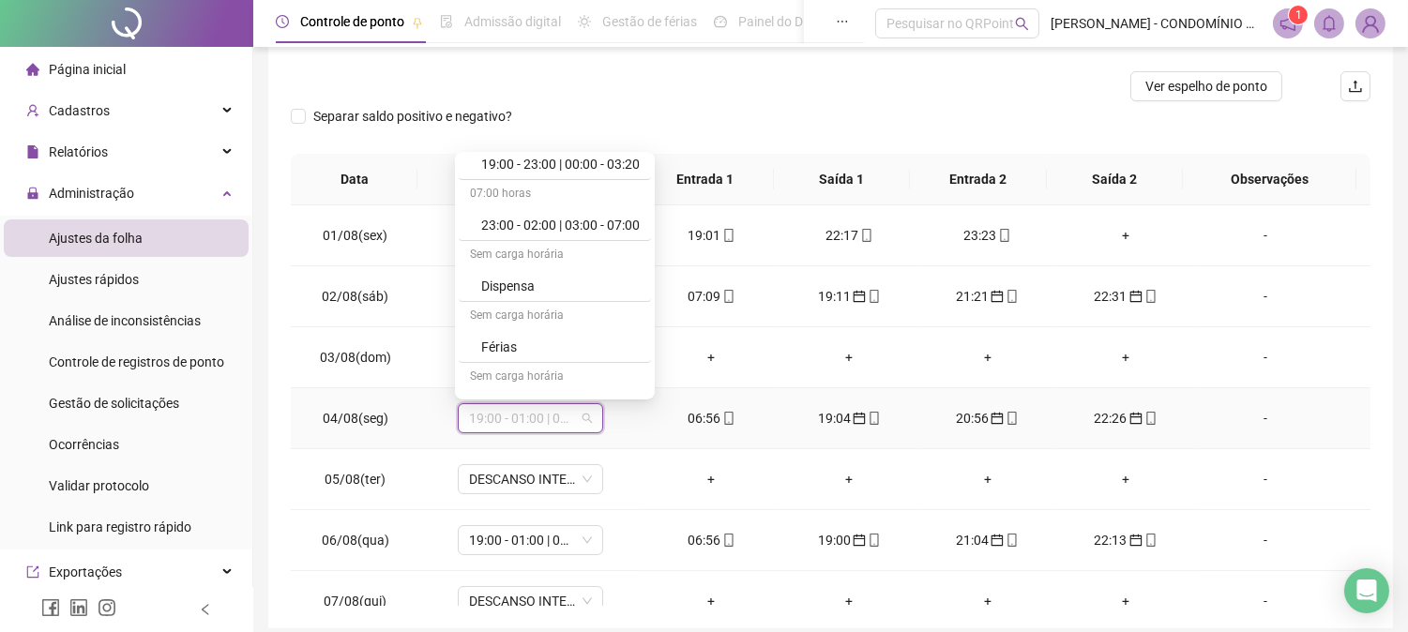
scroll to position [1305, 0]
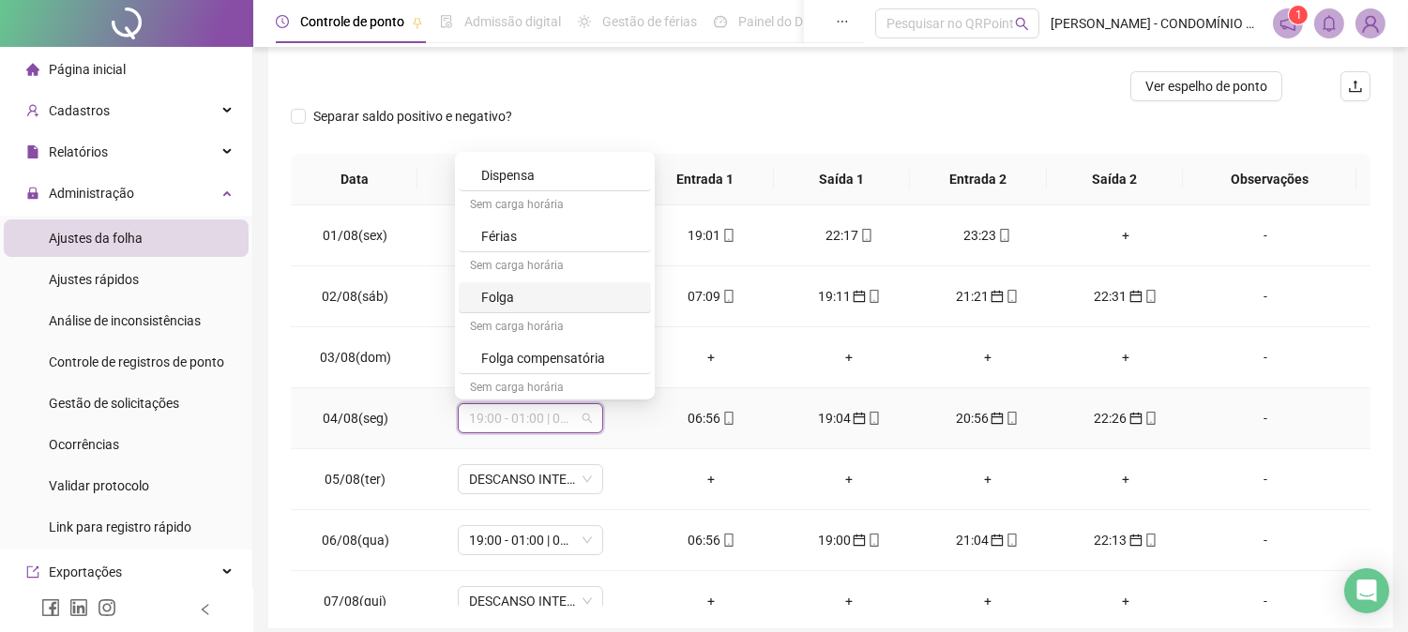
click at [513, 297] on div "Folga" at bounding box center [560, 297] width 158 height 21
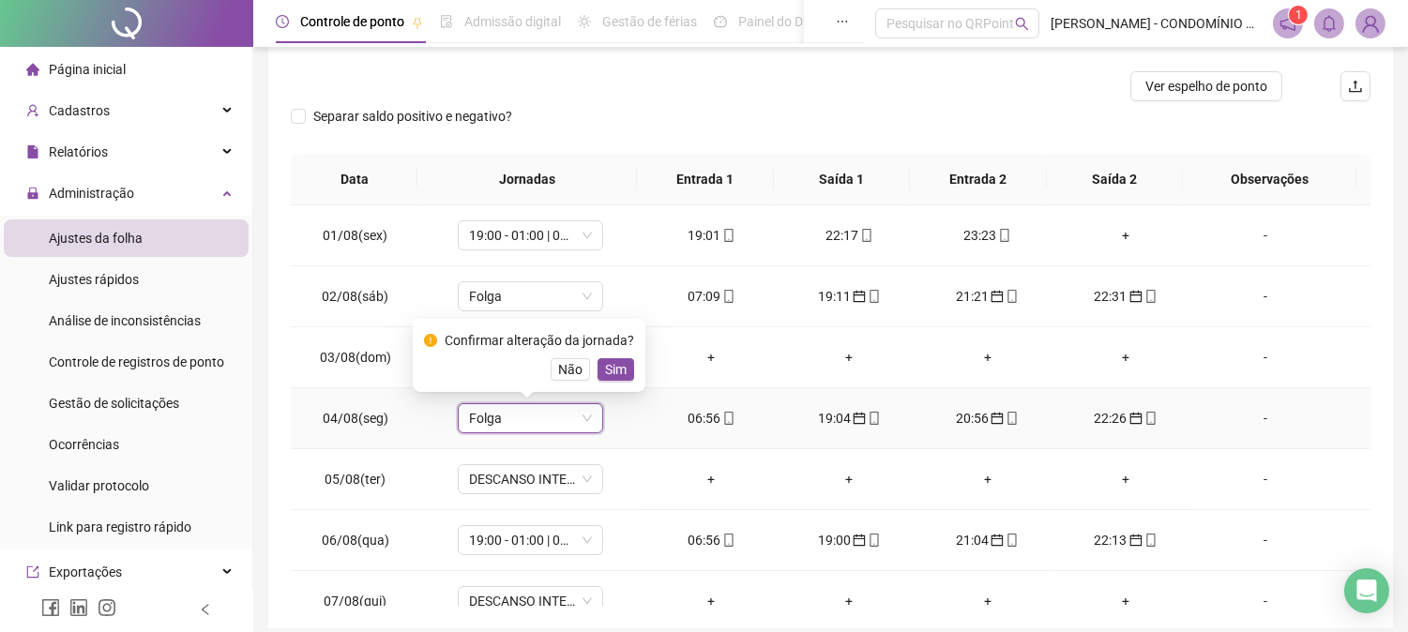
click at [619, 366] on span "Sim" at bounding box center [616, 369] width 22 height 21
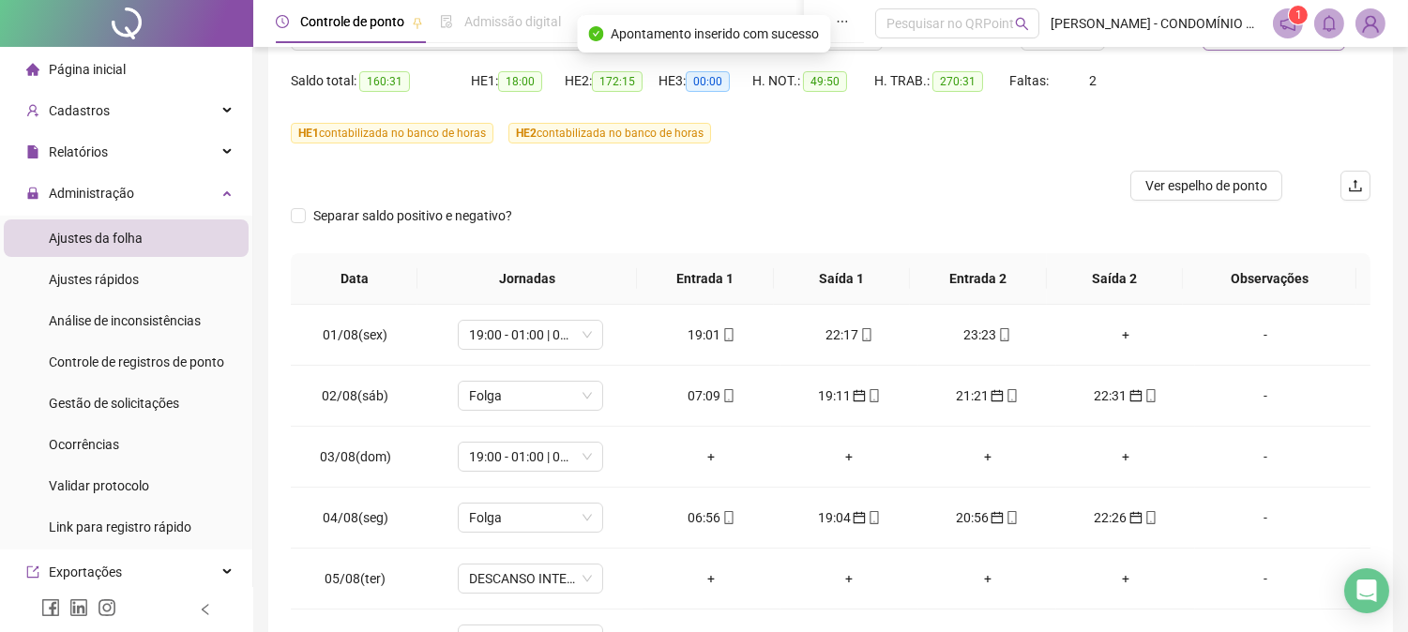
scroll to position [115, 0]
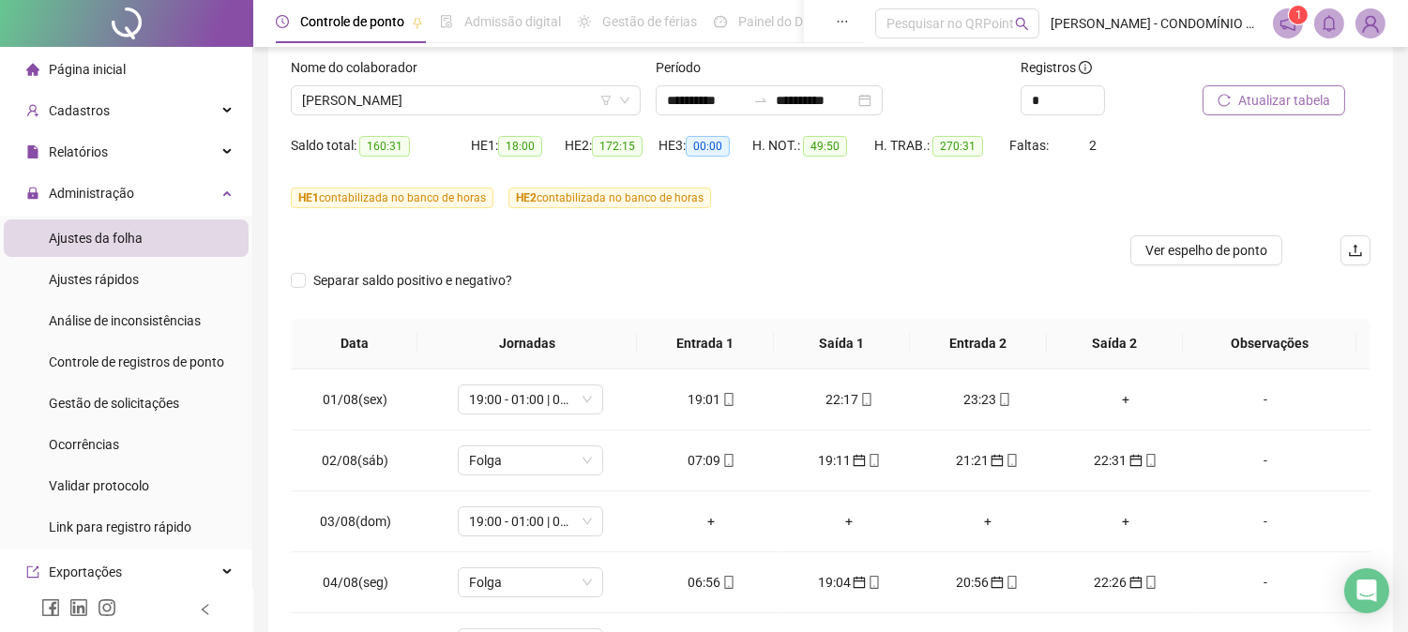
click at [1262, 97] on span "Atualizar tabela" at bounding box center [1284, 100] width 92 height 21
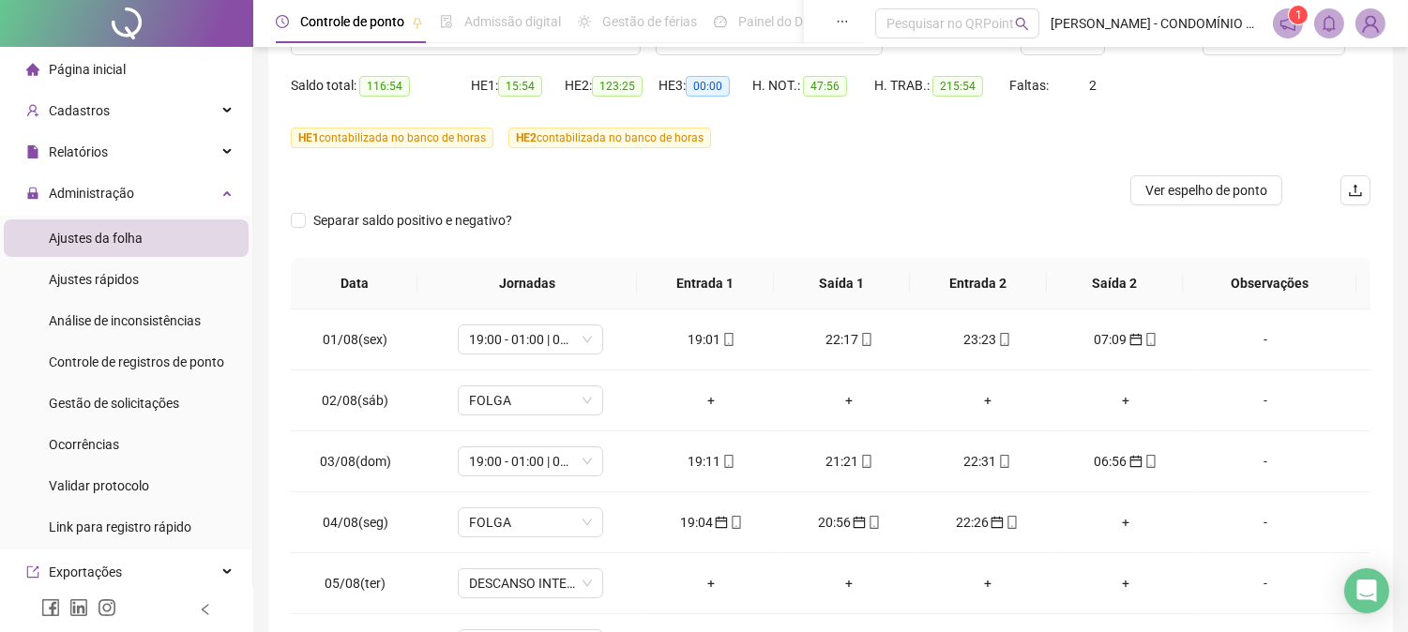
scroll to position [181, 0]
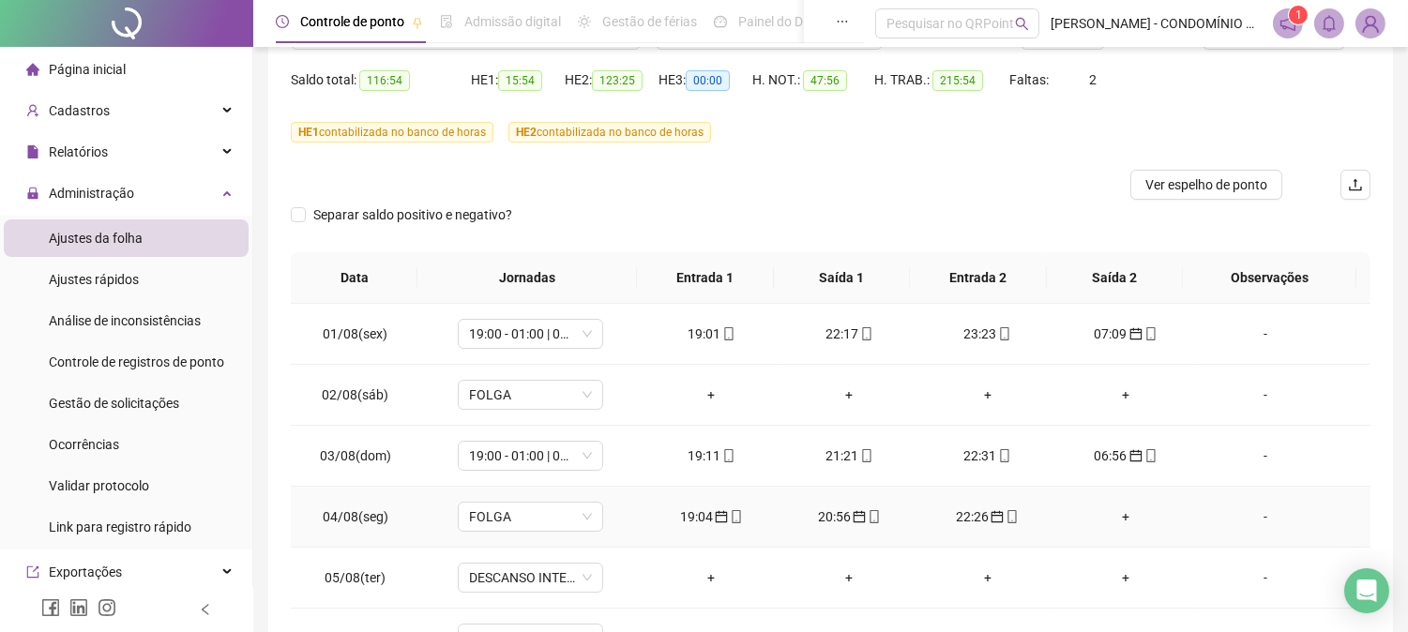
click at [683, 520] on div "19:04" at bounding box center [711, 516] width 108 height 21
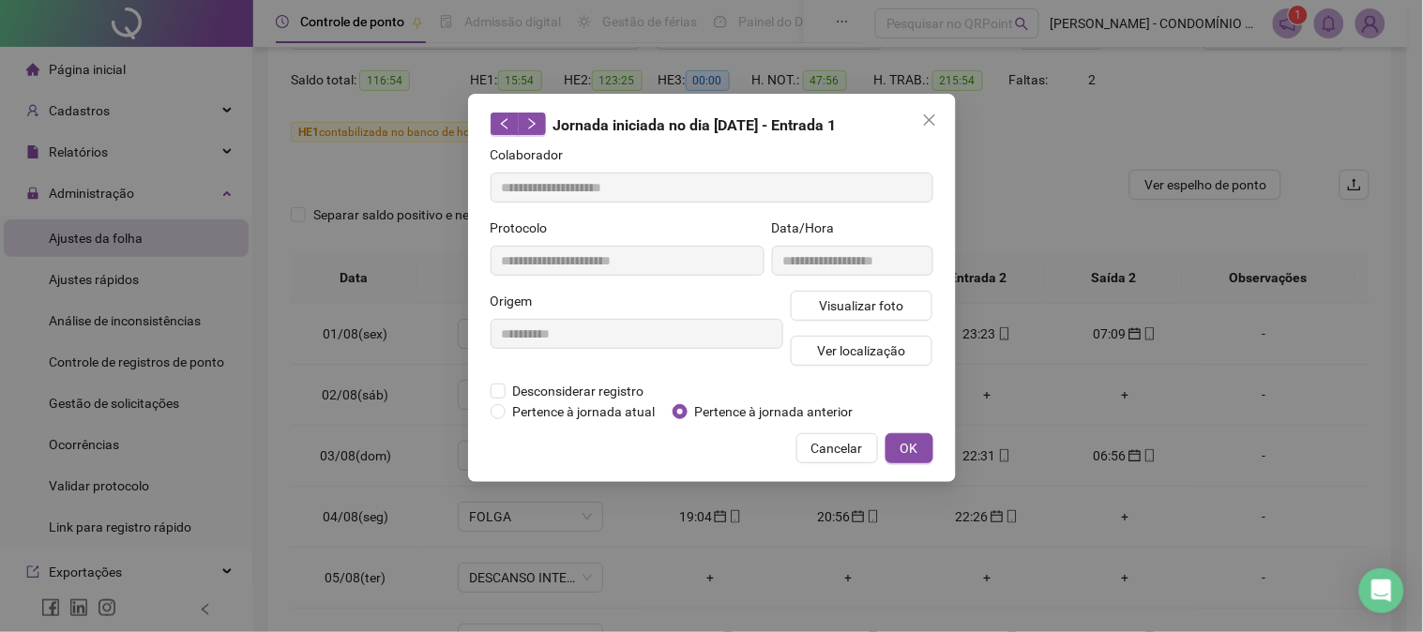
type input "**********"
click at [906, 445] on span "OK" at bounding box center [909, 448] width 18 height 21
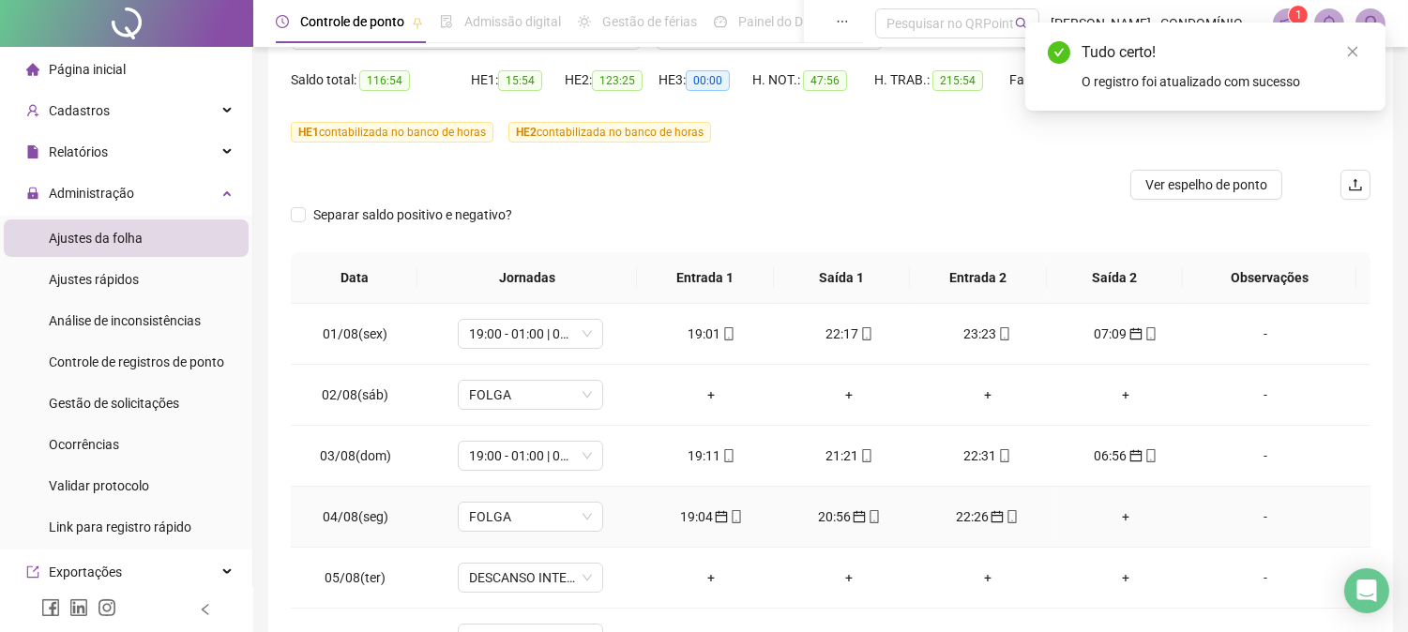
click at [829, 516] on div "20:56" at bounding box center [849, 516] width 108 height 21
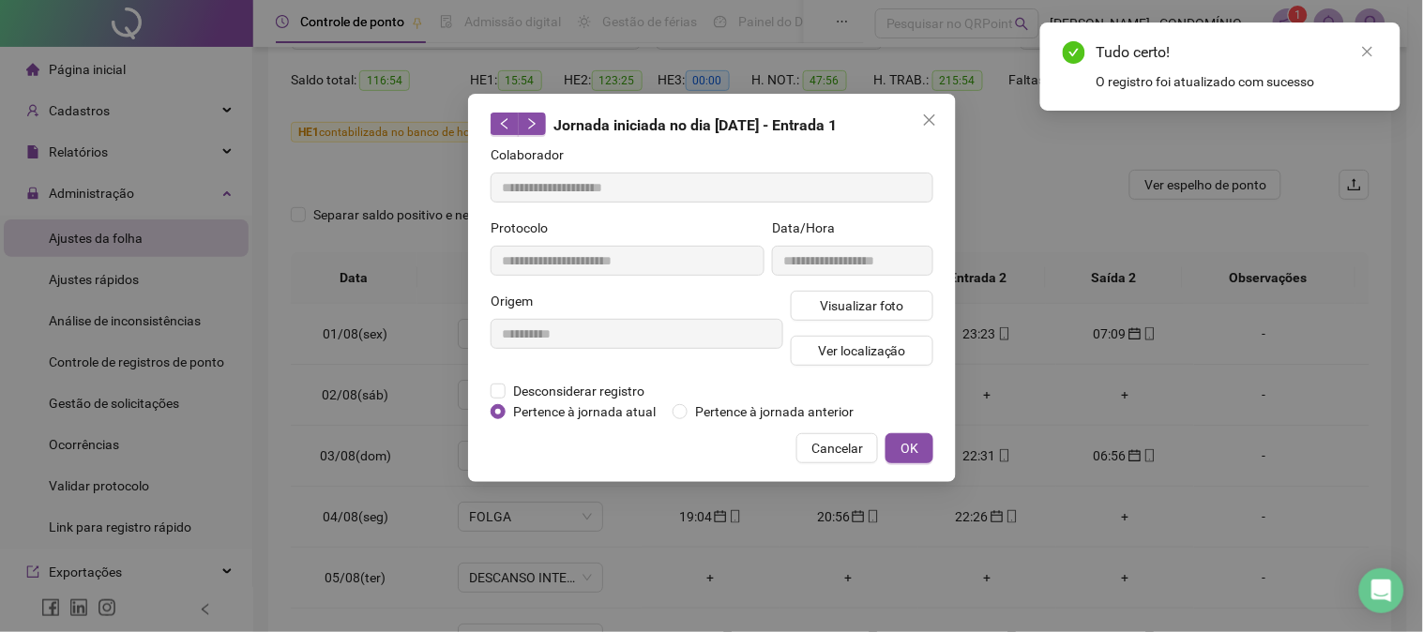
type input "**********"
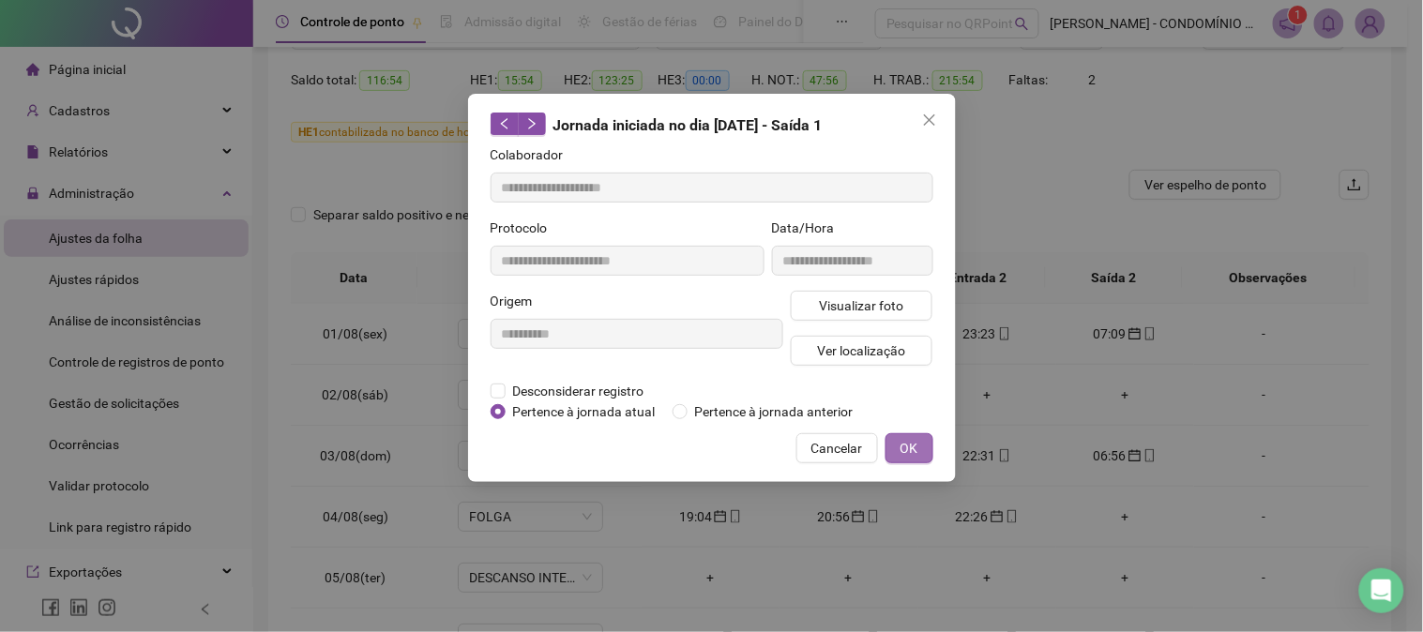
click at [911, 450] on span "OK" at bounding box center [909, 448] width 18 height 21
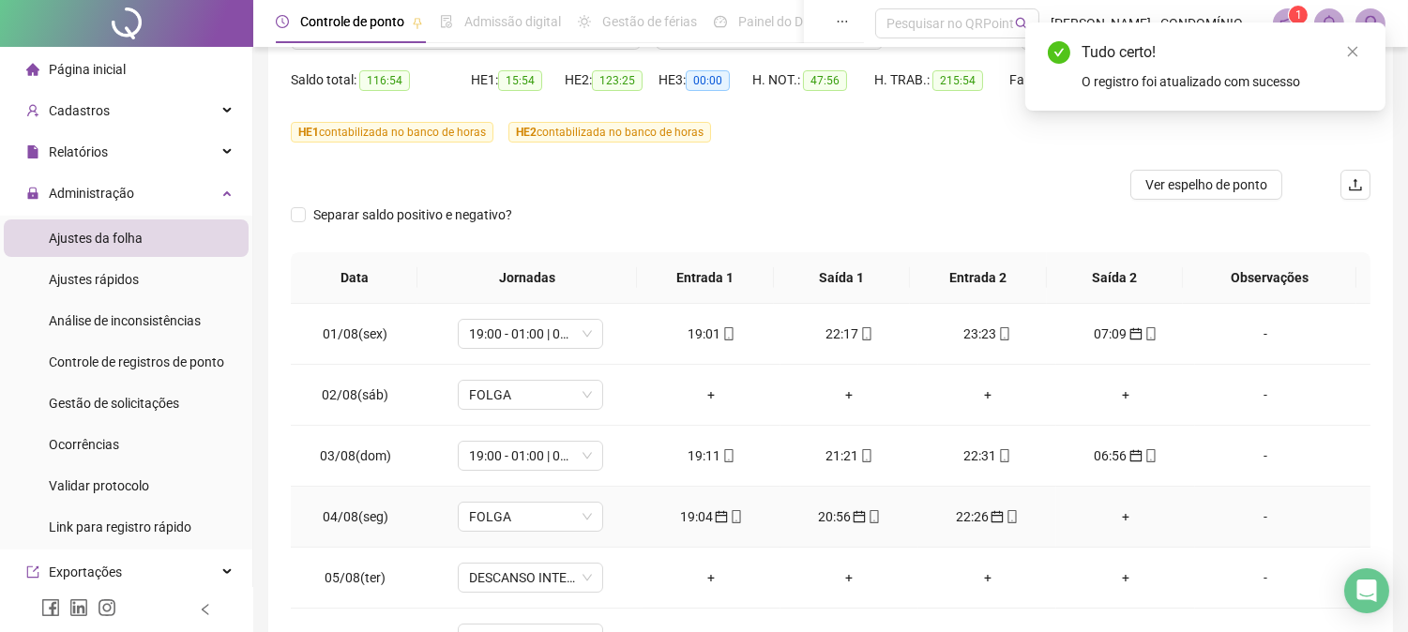
click at [958, 511] on div "22:26" at bounding box center [987, 516] width 108 height 21
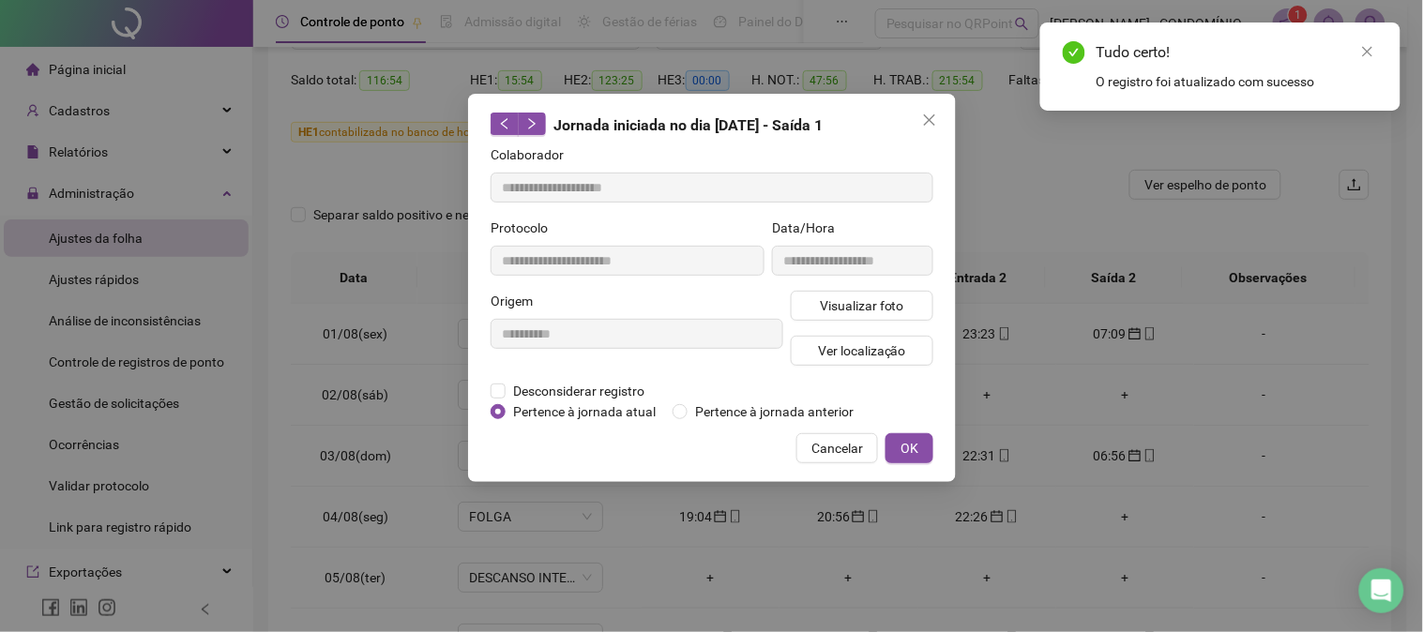
type input "**********"
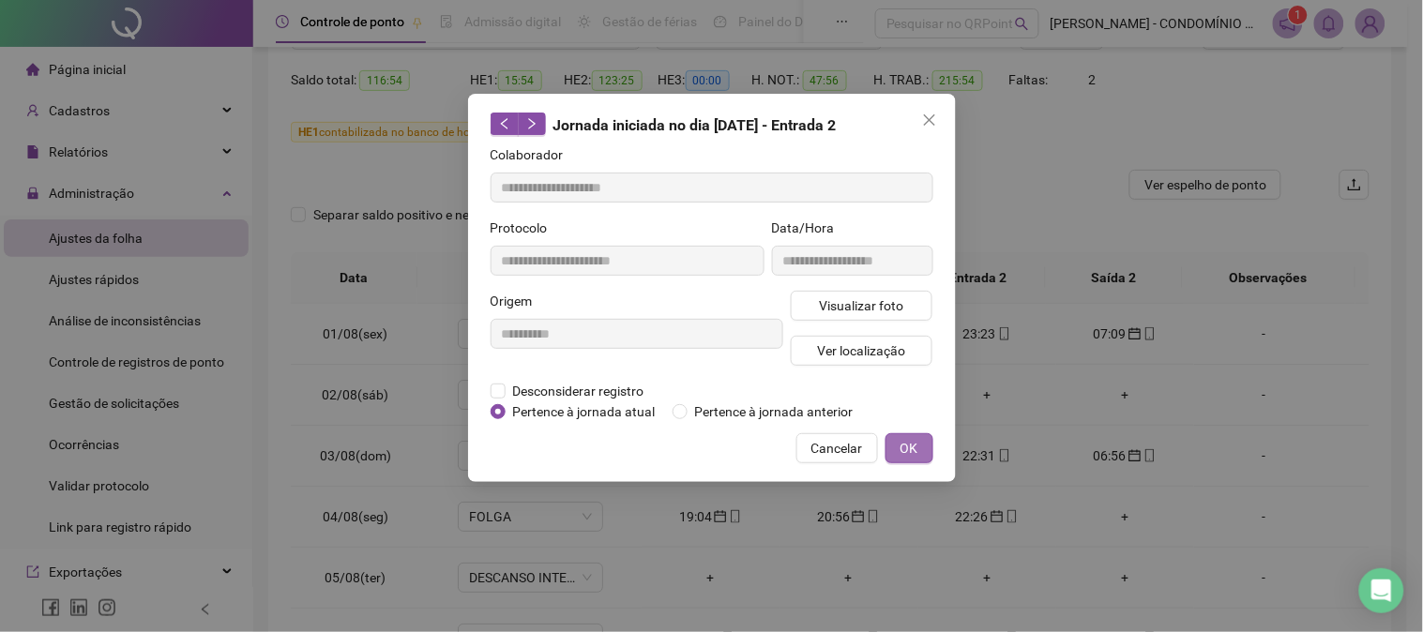
click at [914, 447] on span "OK" at bounding box center [909, 448] width 18 height 21
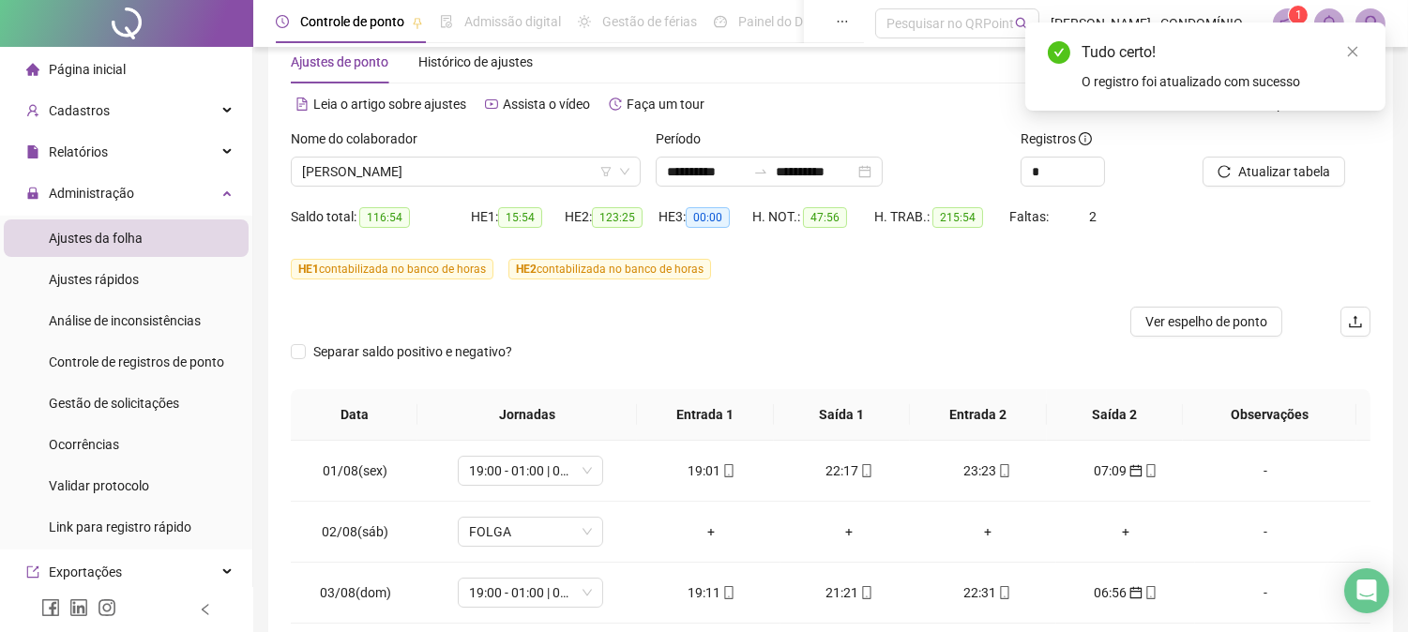
scroll to position [43, 0]
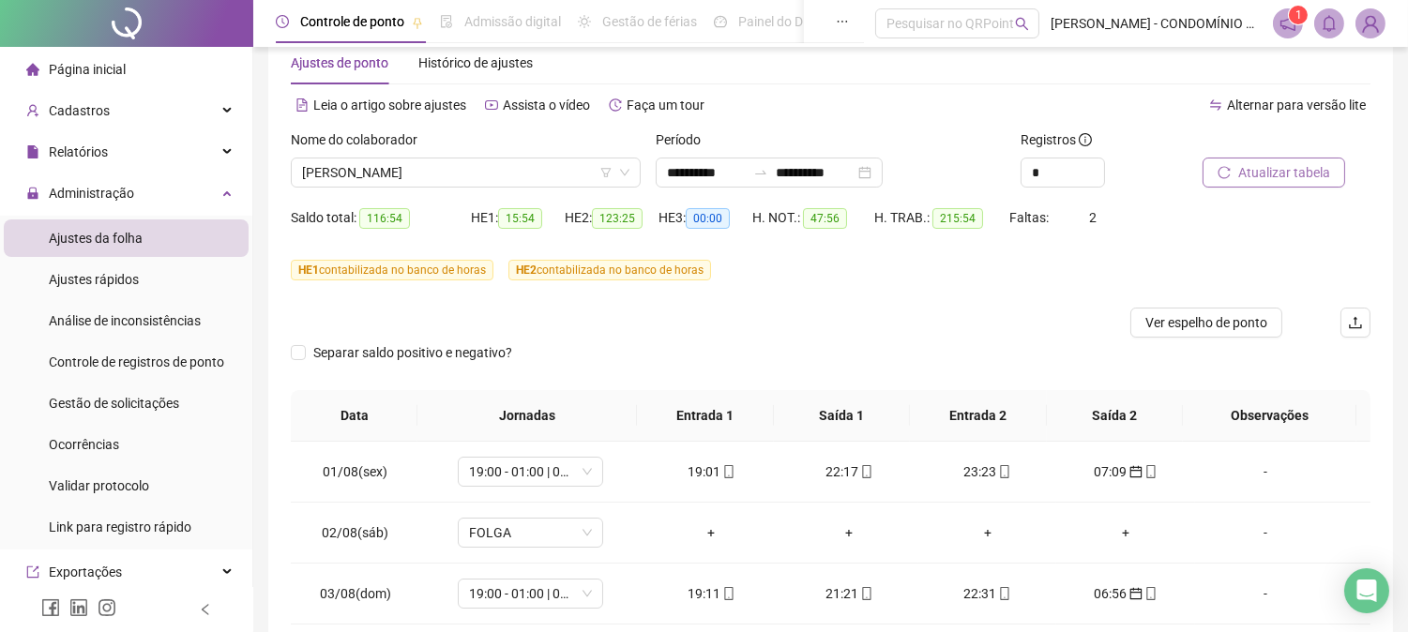
click at [1249, 166] on span "Atualizar tabela" at bounding box center [1284, 172] width 92 height 21
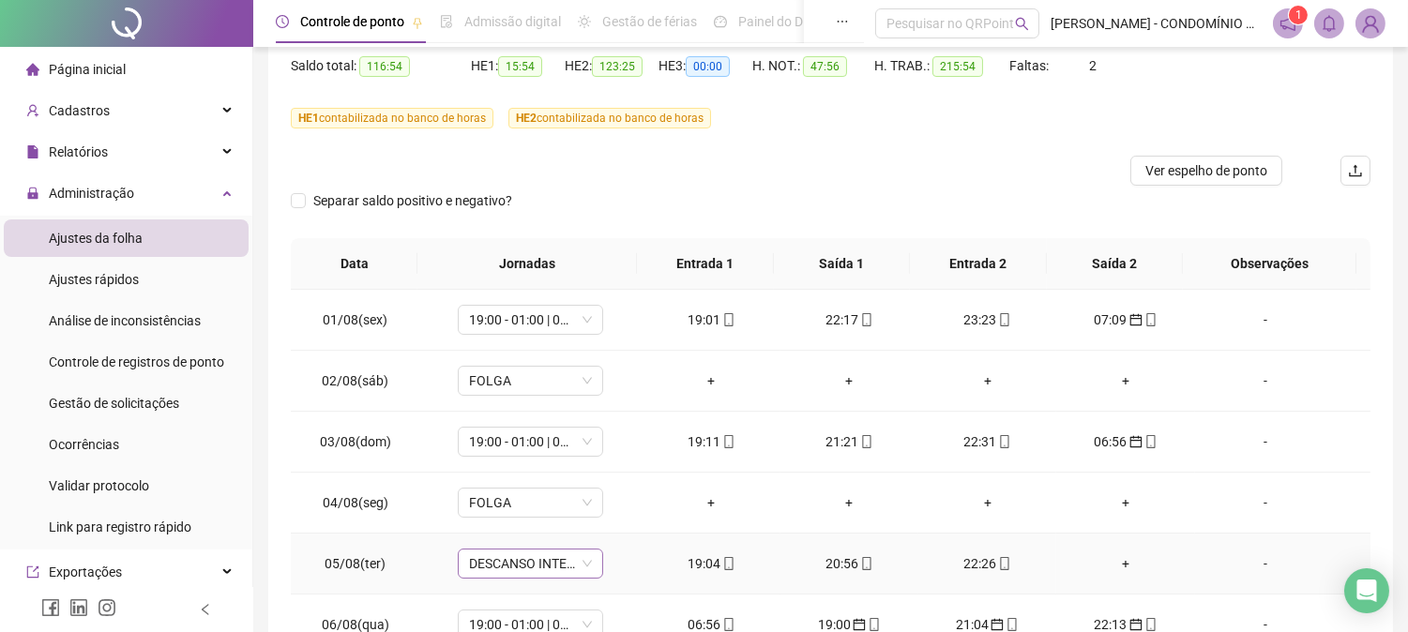
click at [492, 561] on span "DESCANSO INTER-JORNADA" at bounding box center [530, 564] width 123 height 28
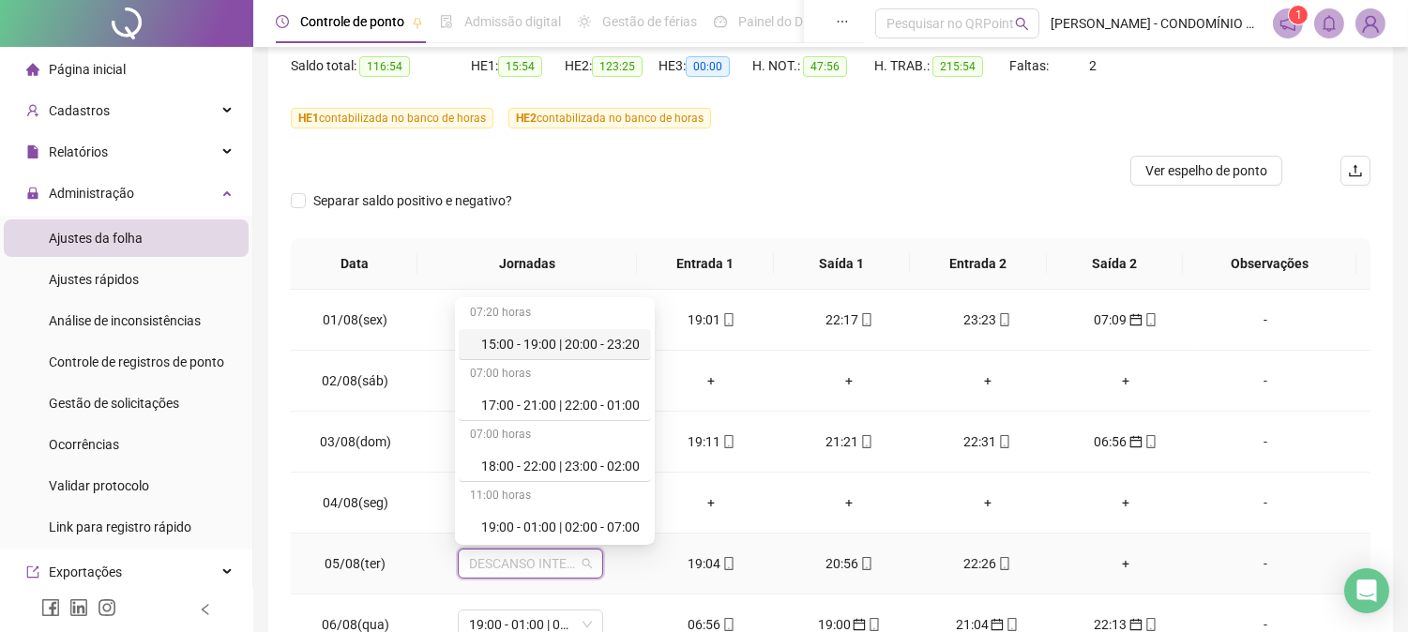
scroll to position [958, 0]
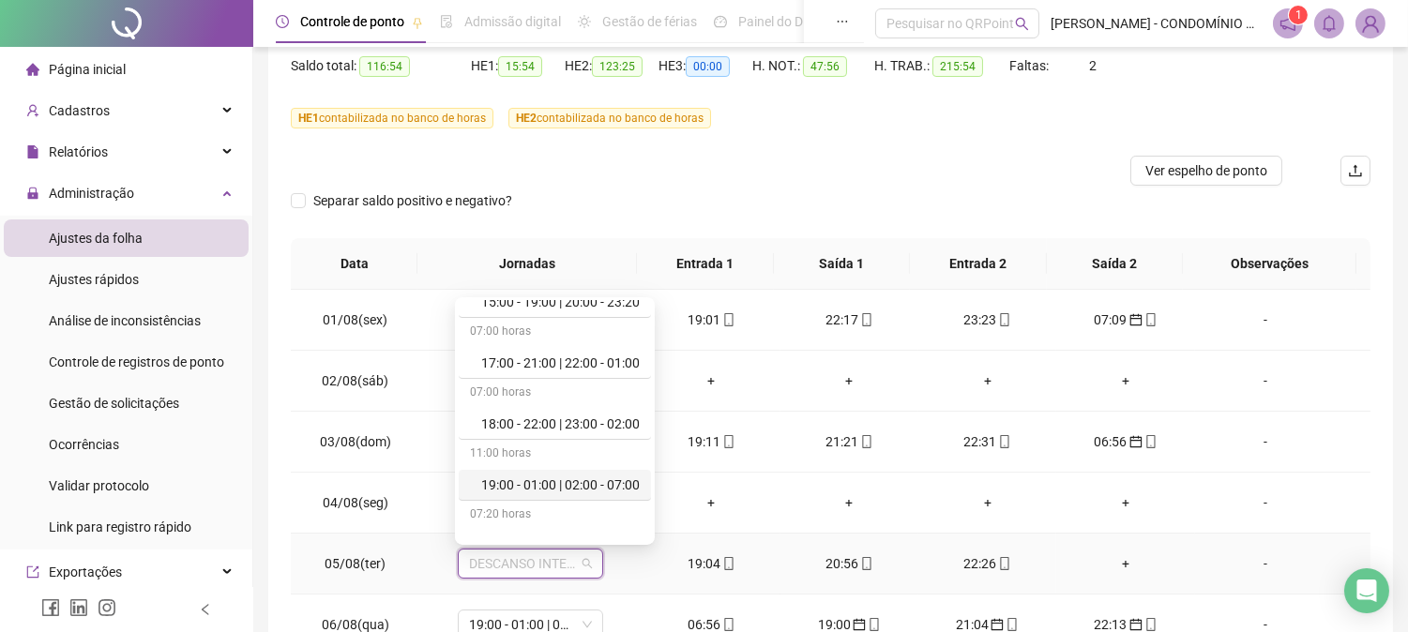
click at [611, 480] on div "19:00 - 01:00 | 02:00 - 07:00" at bounding box center [560, 485] width 158 height 21
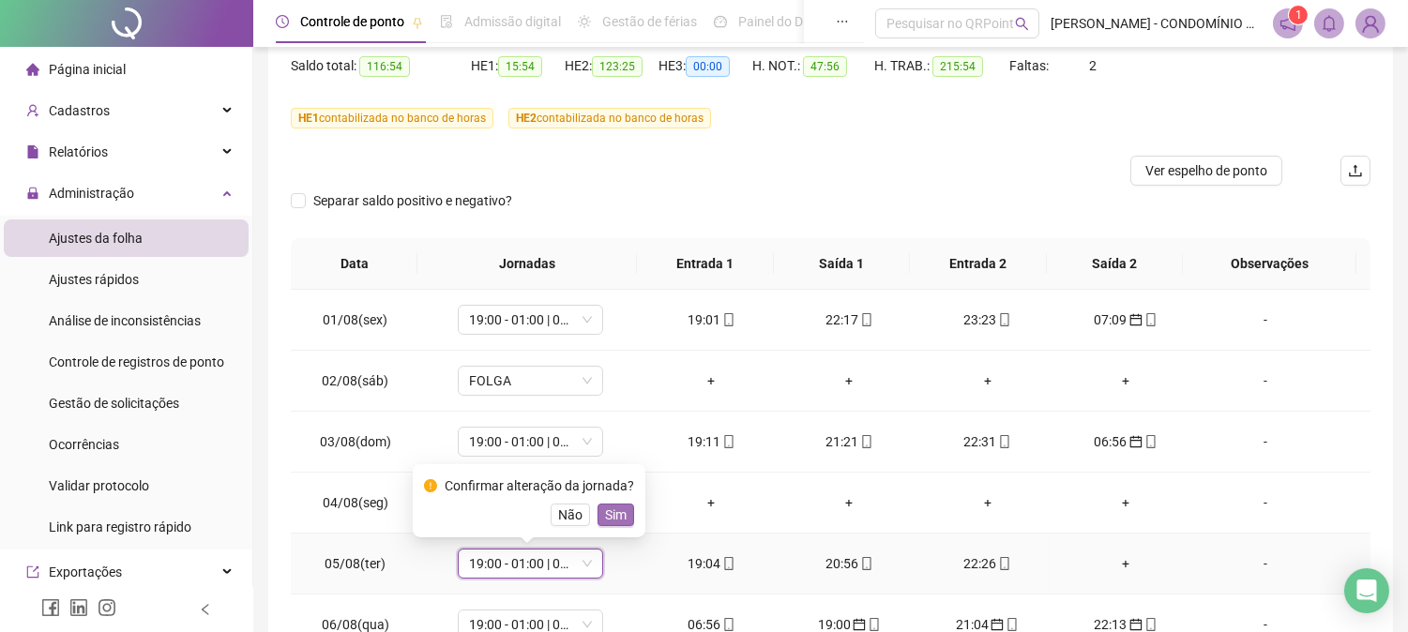
click at [610, 514] on span "Sim" at bounding box center [616, 515] width 22 height 21
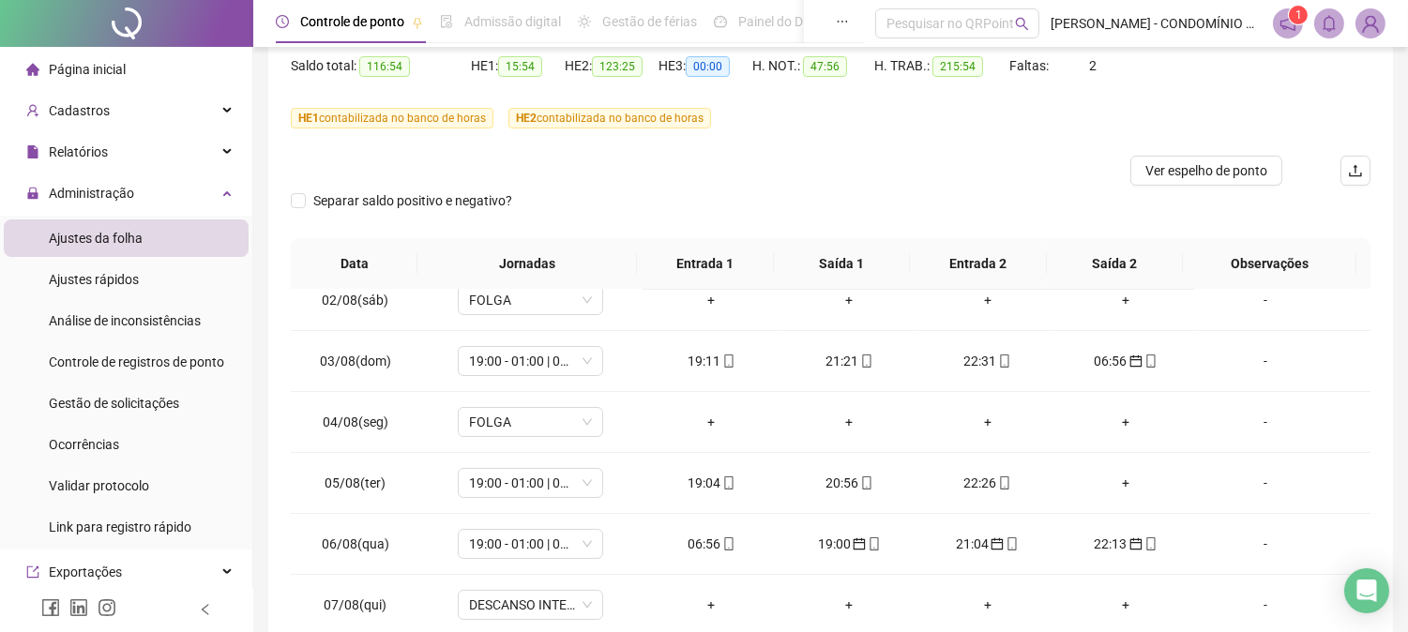
scroll to position [100, 0]
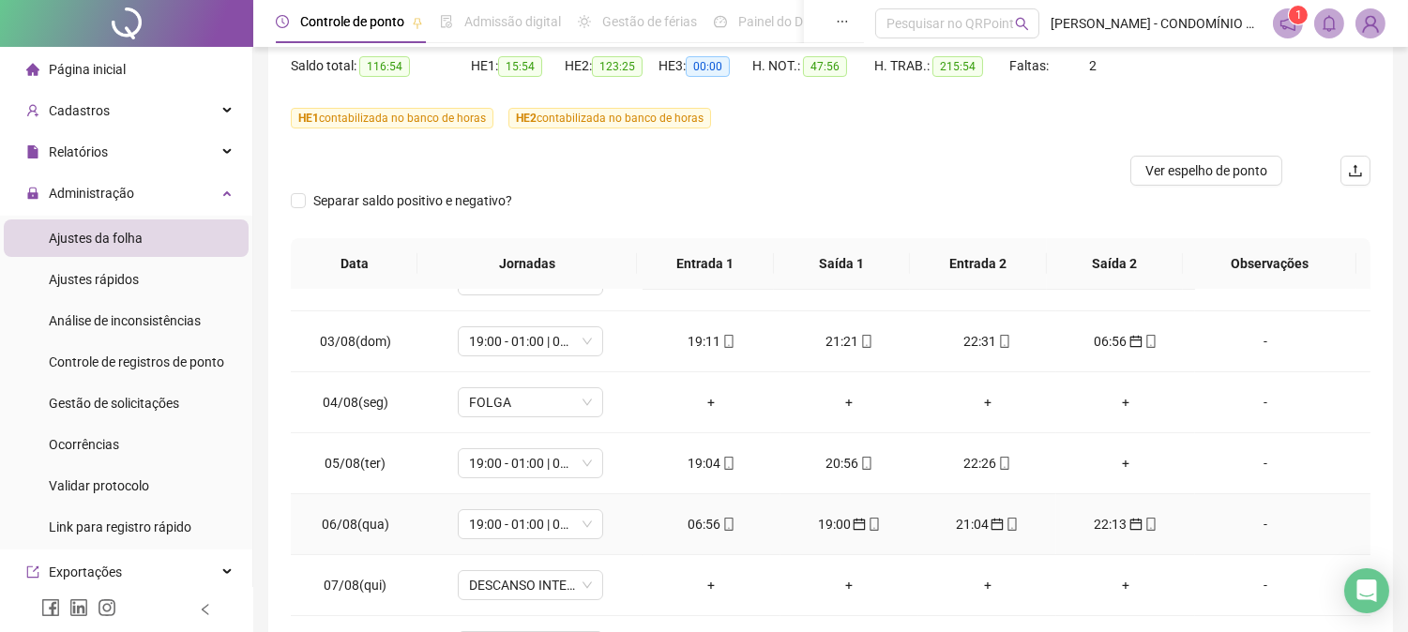
click at [691, 520] on div "06:56" at bounding box center [711, 524] width 108 height 21
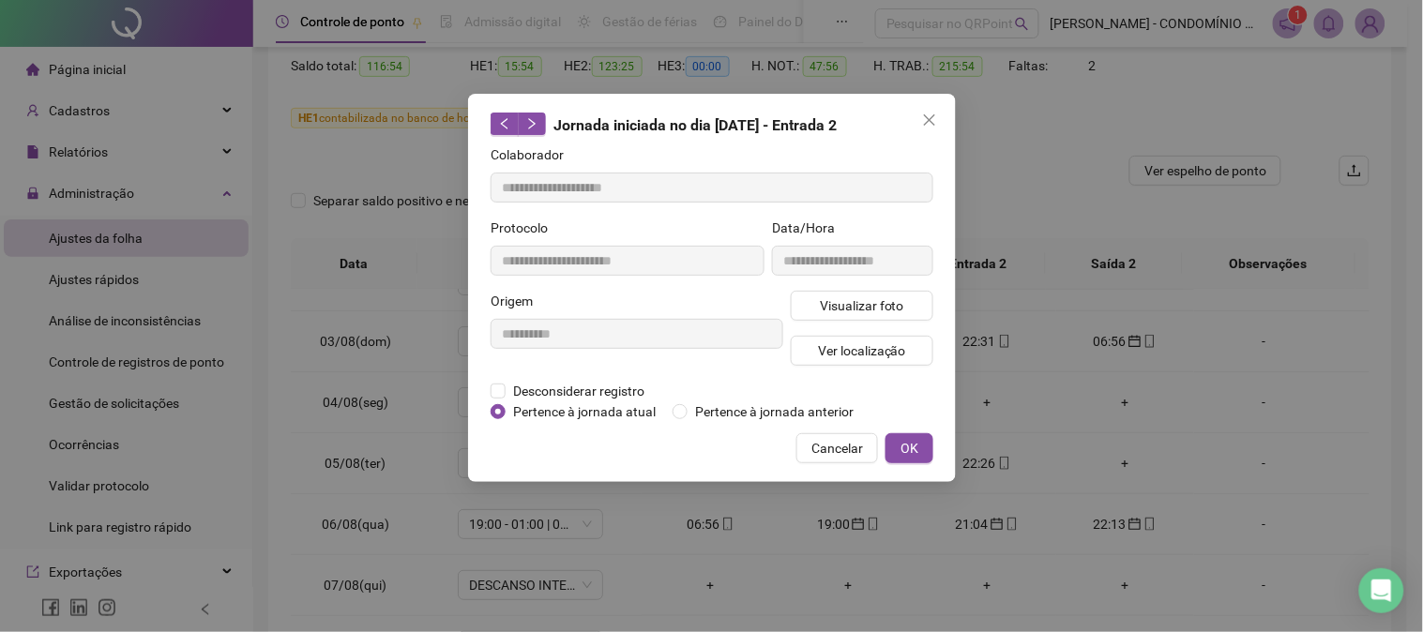
type input "**********"
click at [912, 446] on span "OK" at bounding box center [909, 448] width 18 height 21
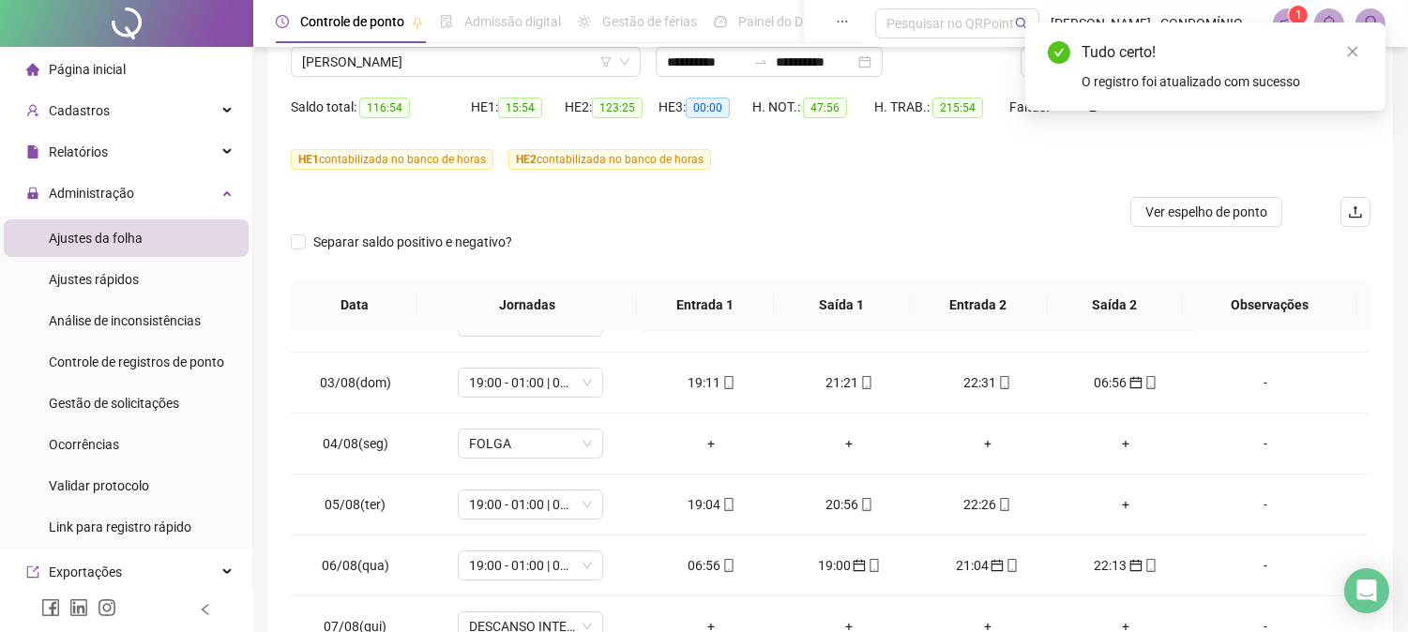
scroll to position [48, 0]
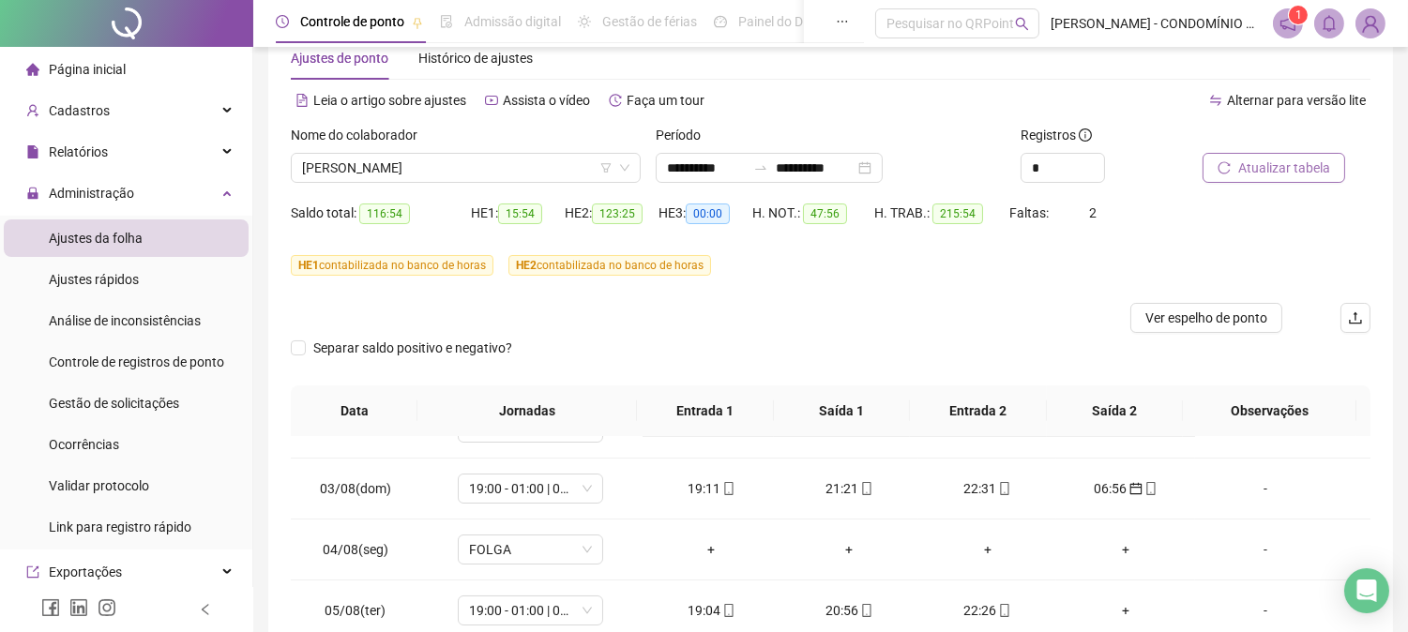
click at [1267, 161] on span "Atualizar tabela" at bounding box center [1284, 168] width 92 height 21
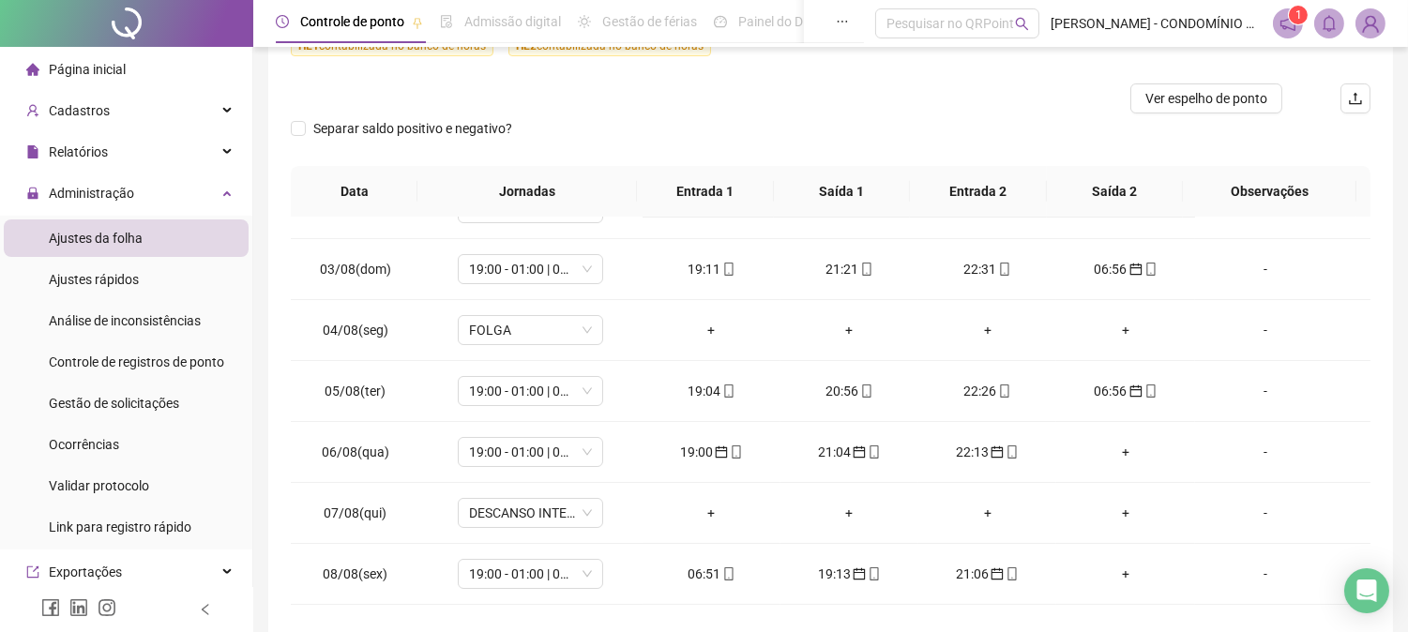
scroll to position [269, 0]
click at [686, 447] on div "19:00" at bounding box center [711, 450] width 108 height 21
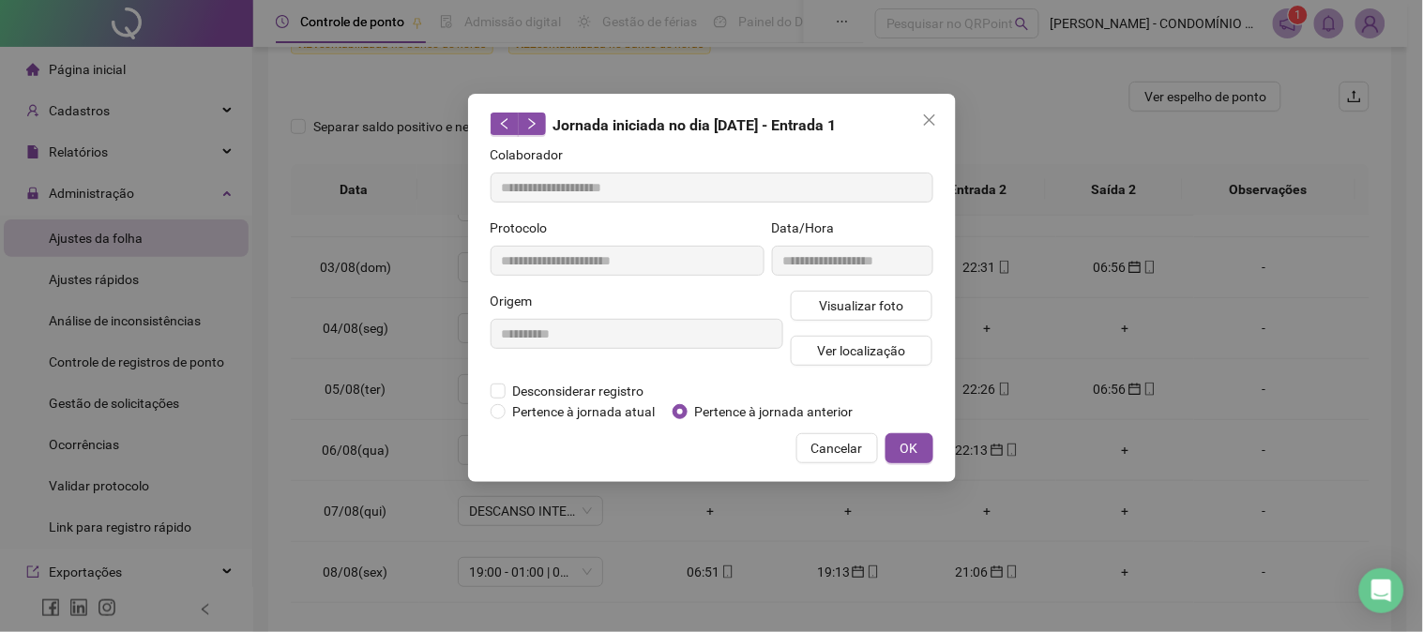
type input "**********"
click at [907, 448] on span "OK" at bounding box center [909, 448] width 18 height 21
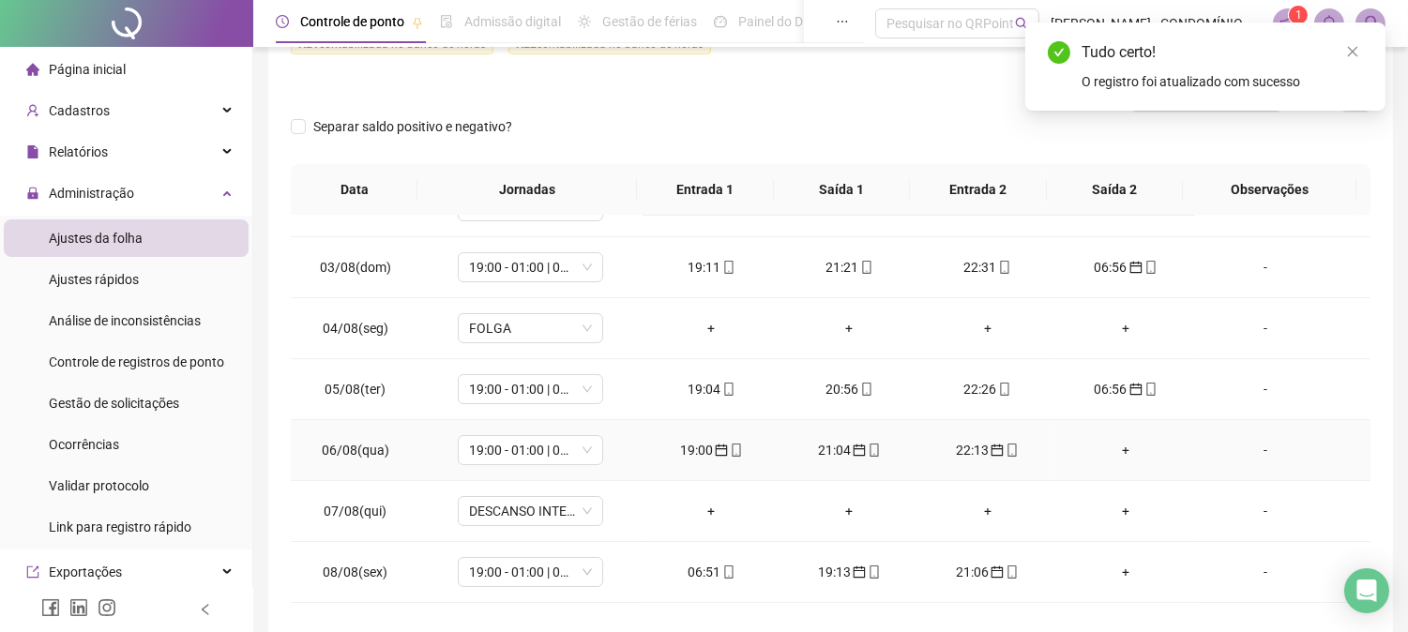
click at [831, 448] on div "21:04" at bounding box center [849, 450] width 108 height 21
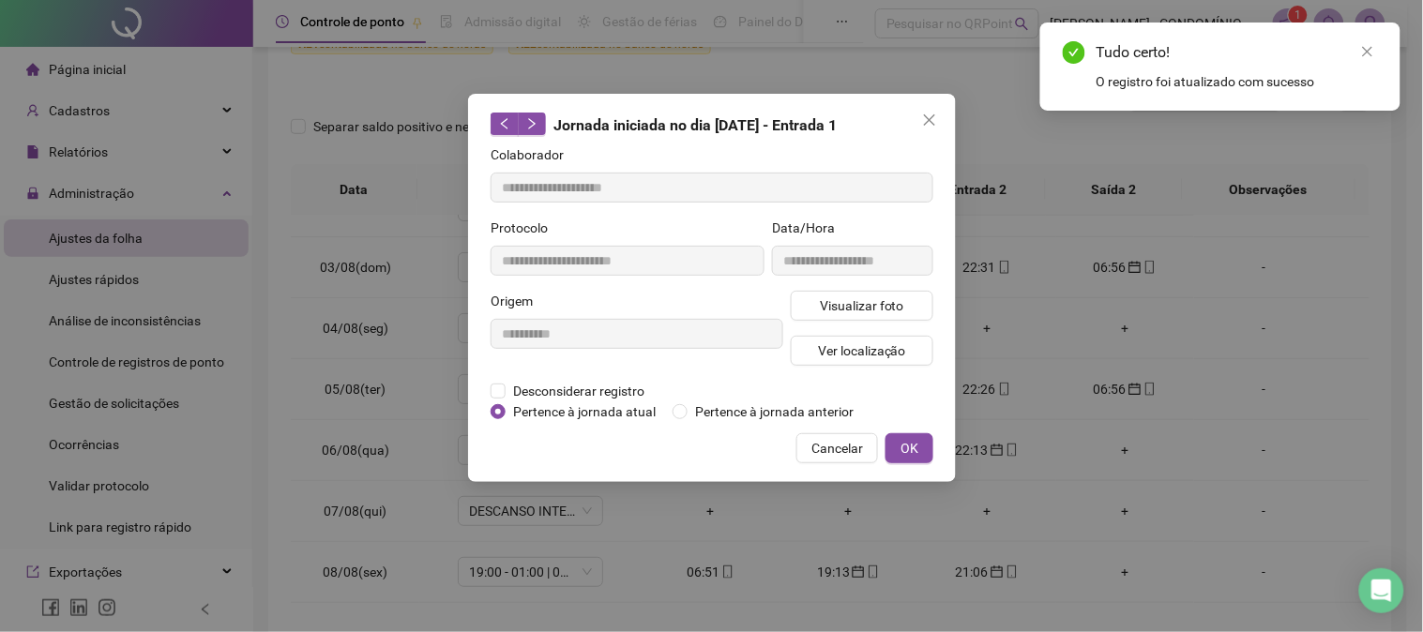
type input "**********"
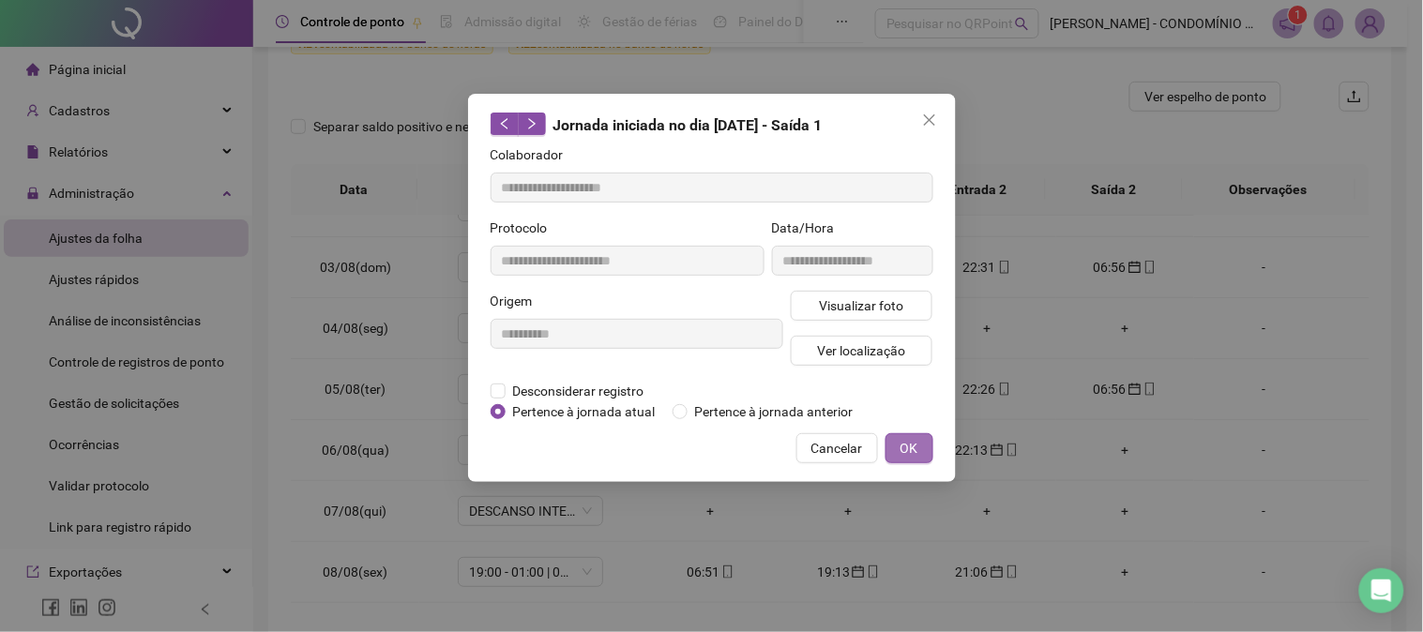
click at [901, 445] on span "OK" at bounding box center [909, 448] width 18 height 21
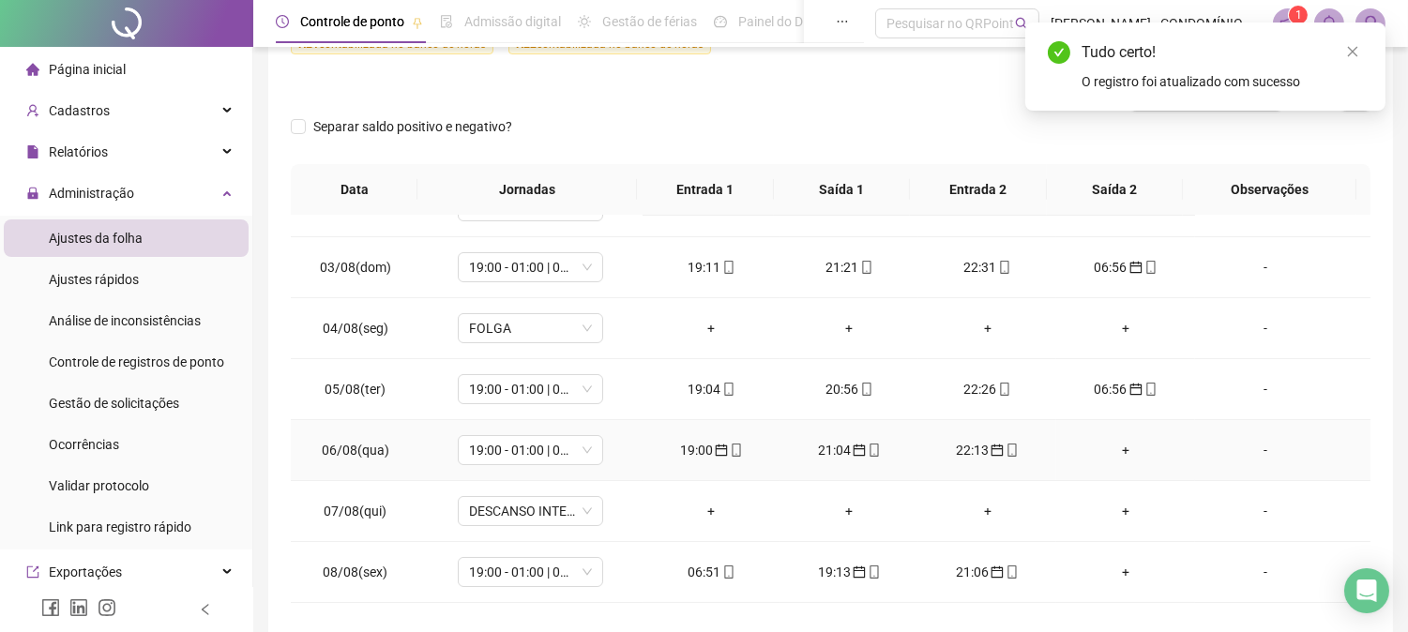
click at [957, 452] on div "22:13" at bounding box center [987, 450] width 108 height 21
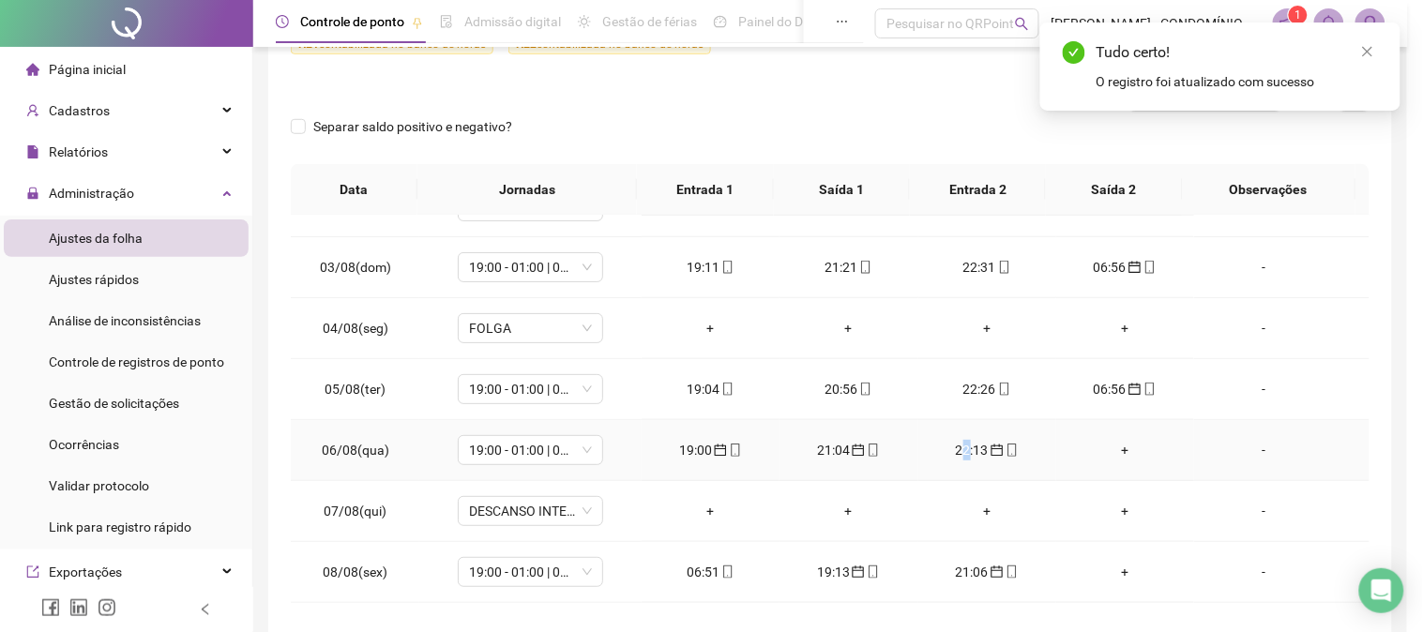
type input "**********"
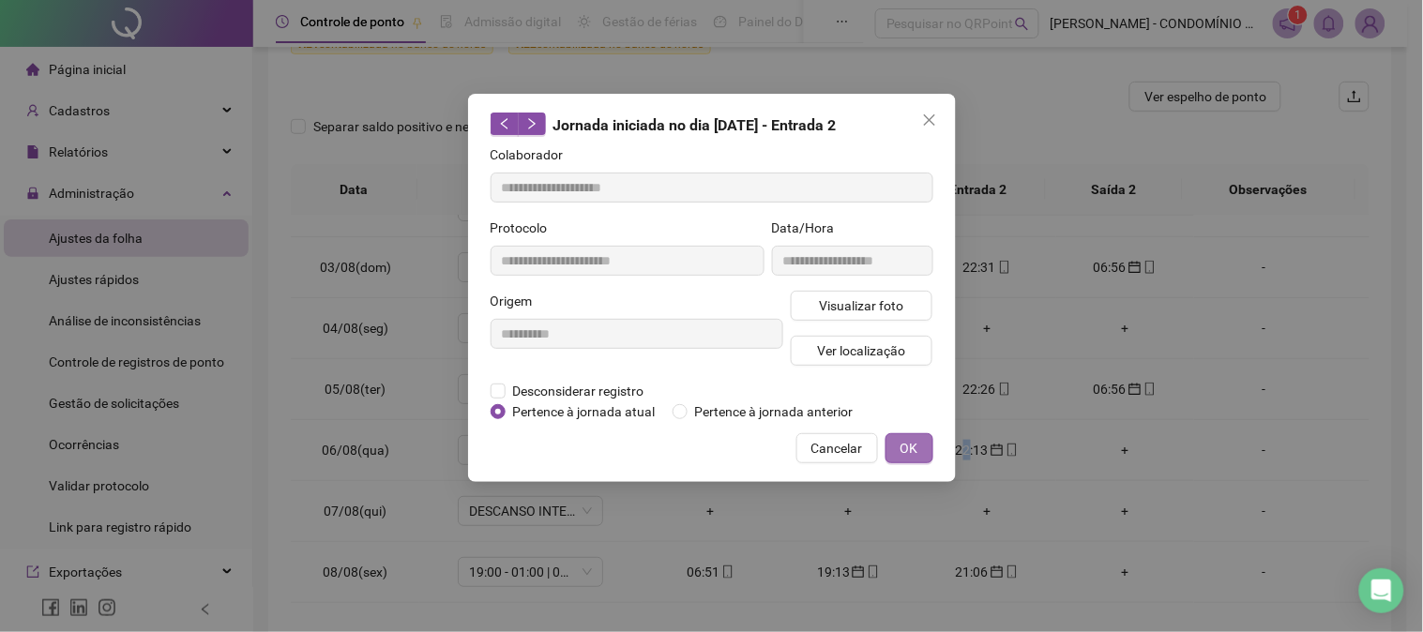
click at [900, 448] on span "OK" at bounding box center [909, 448] width 18 height 21
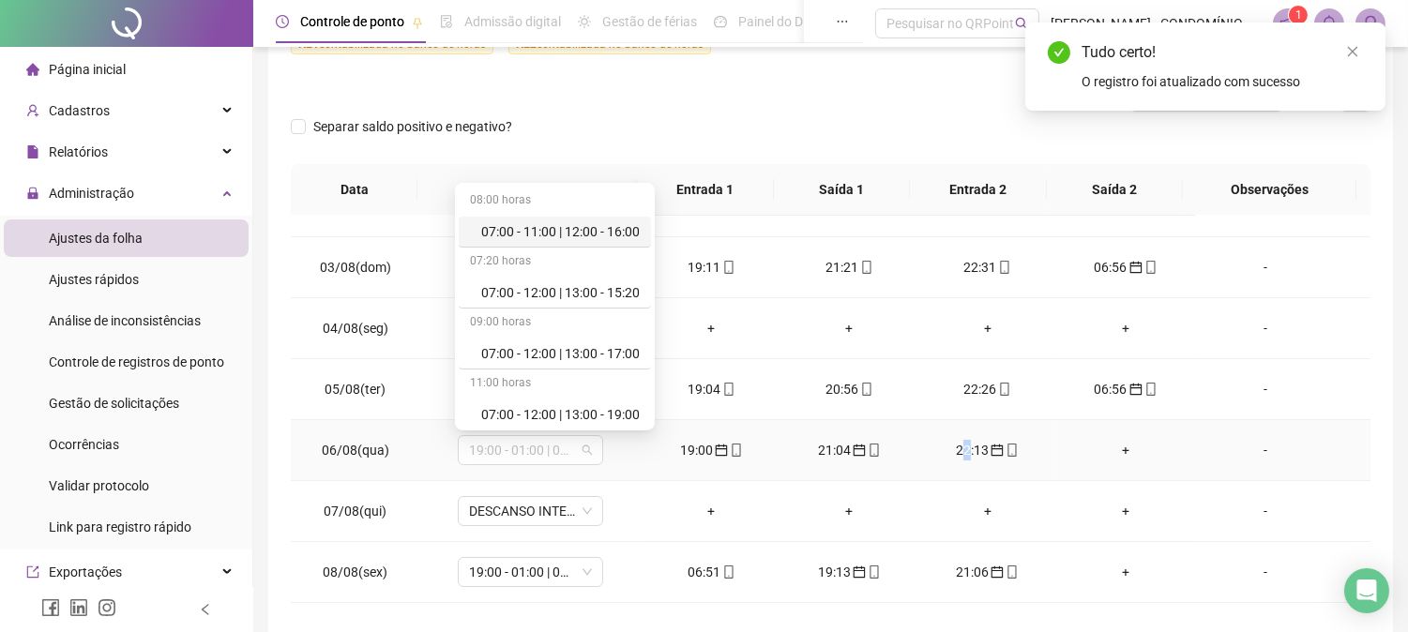
drag, startPoint x: 479, startPoint y: 447, endPoint x: 694, endPoint y: 432, distance: 215.3
click at [694, 432] on tr "06/08(qua) 19:00 - 01:00 | 02:00 - 07:00 19:00 21:04 22:13 + -" at bounding box center [830, 450] width 1079 height 61
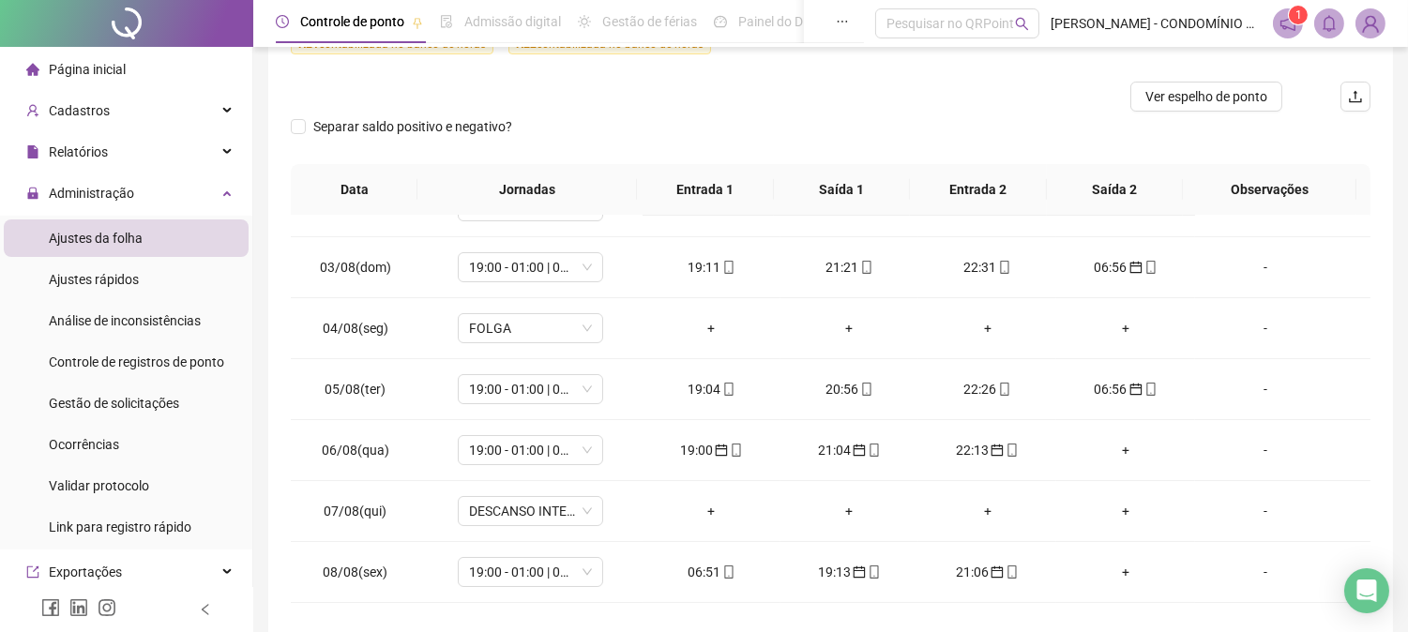
click at [1280, 322] on div "**********" at bounding box center [830, 216] width 1124 height 846
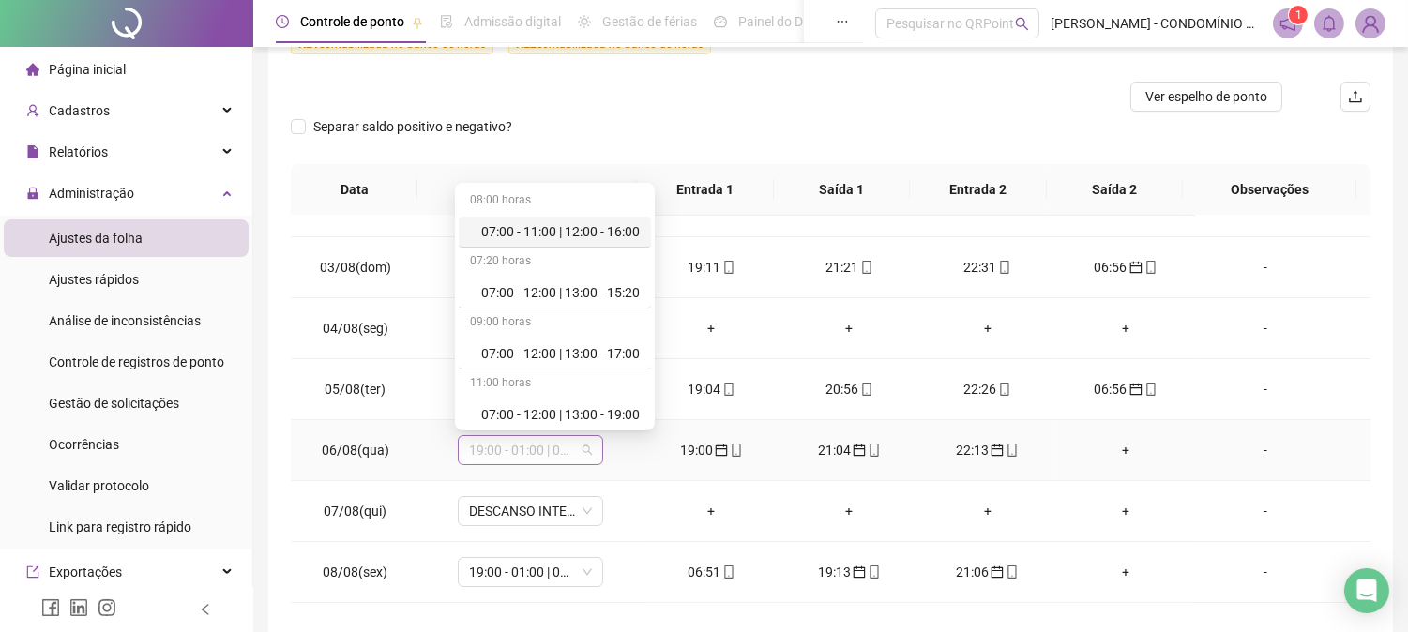
click at [537, 453] on span "19:00 - 01:00 | 02:00 - 07:00" at bounding box center [530, 450] width 123 height 28
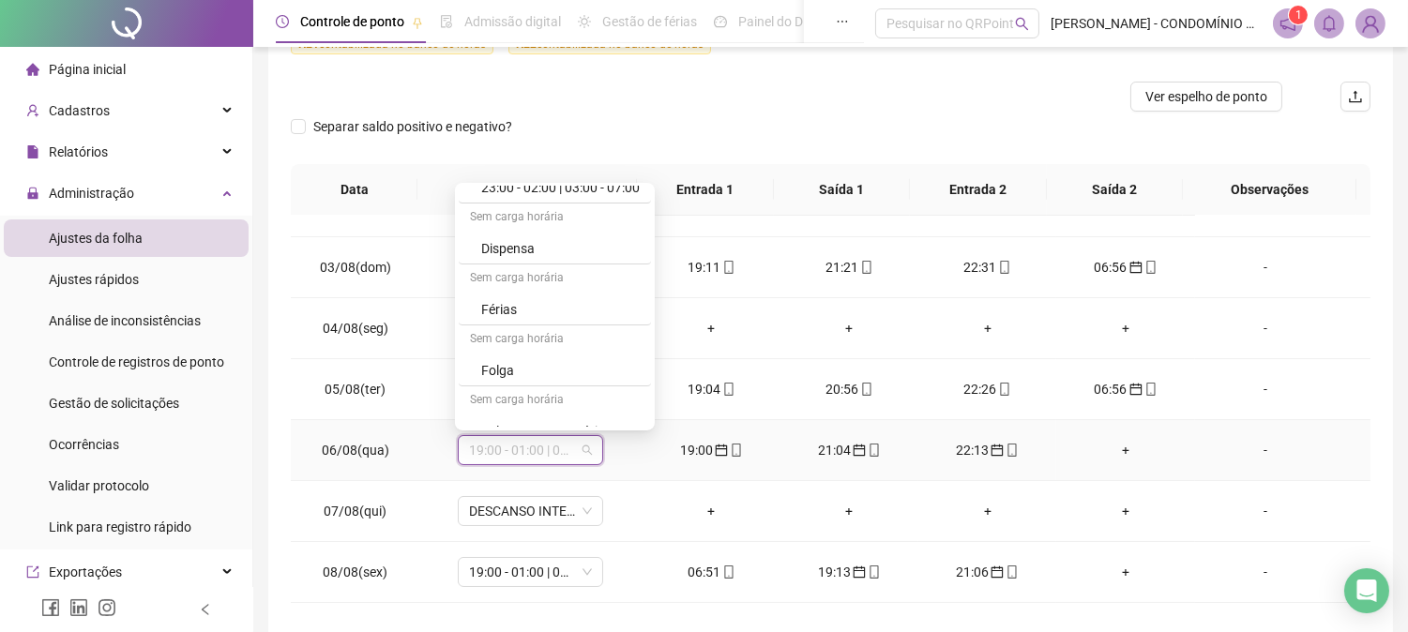
scroll to position [1347, 0]
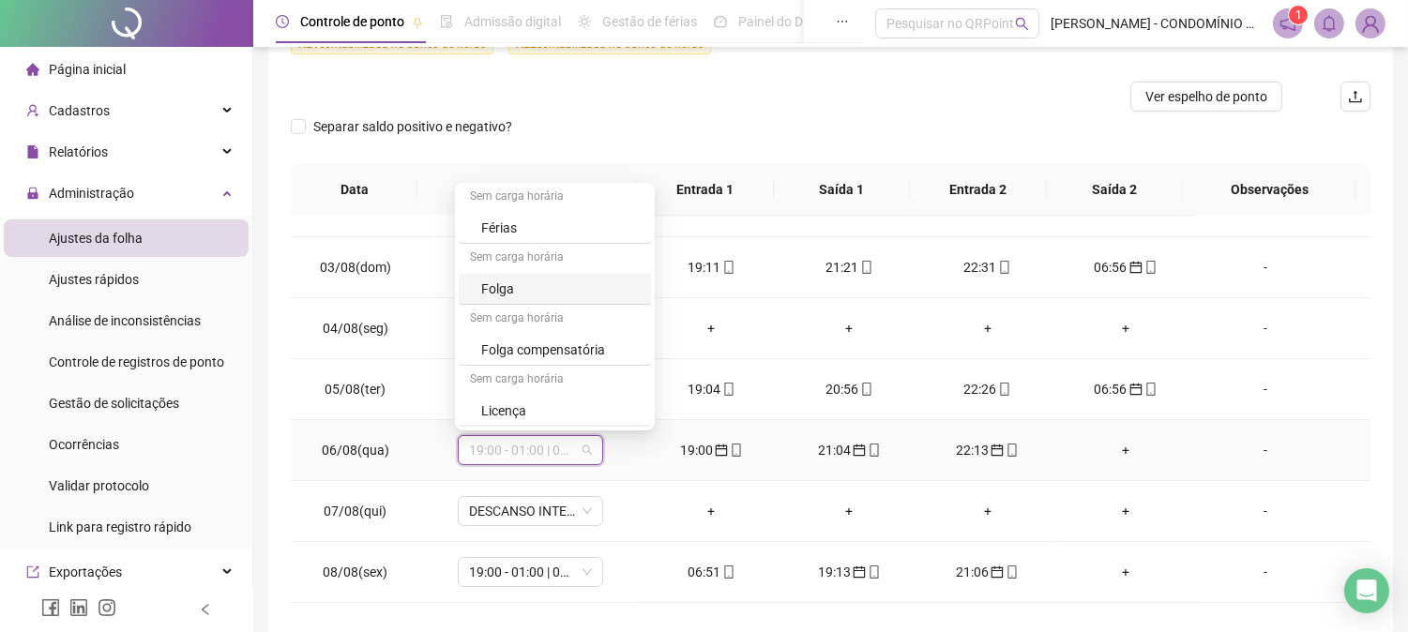
click at [501, 281] on div "Folga" at bounding box center [560, 289] width 158 height 21
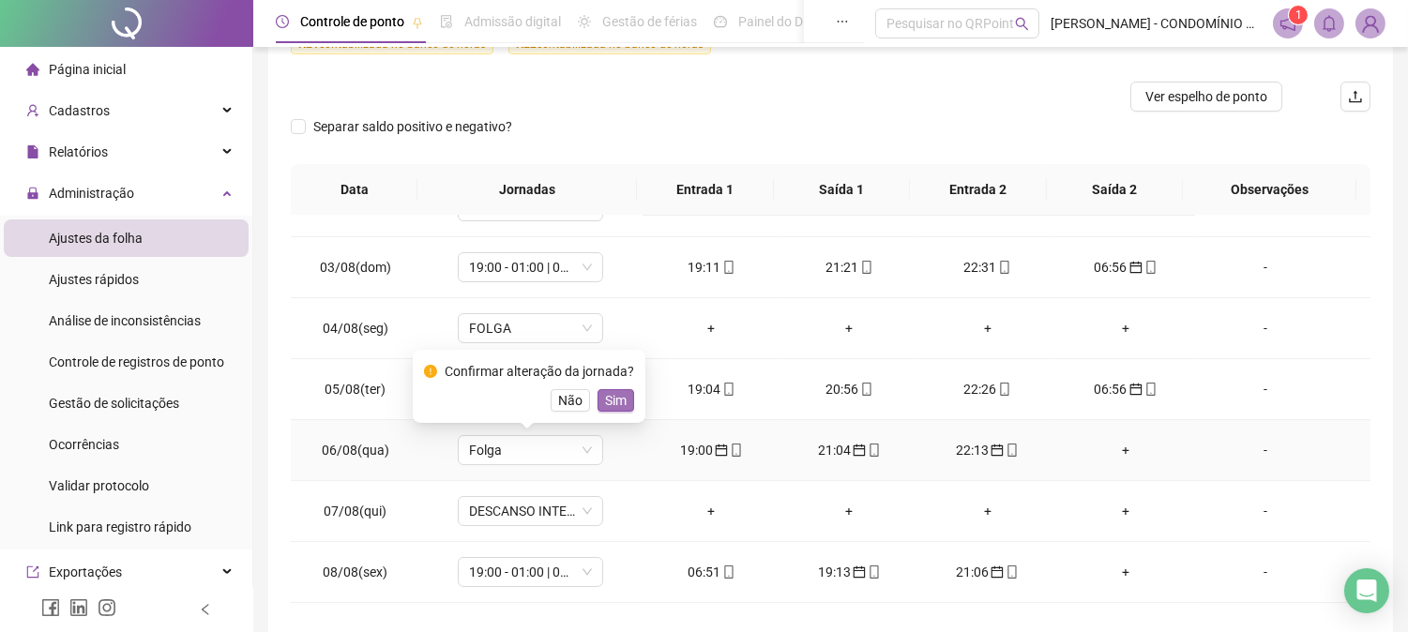
click at [614, 397] on span "Sim" at bounding box center [616, 400] width 22 height 21
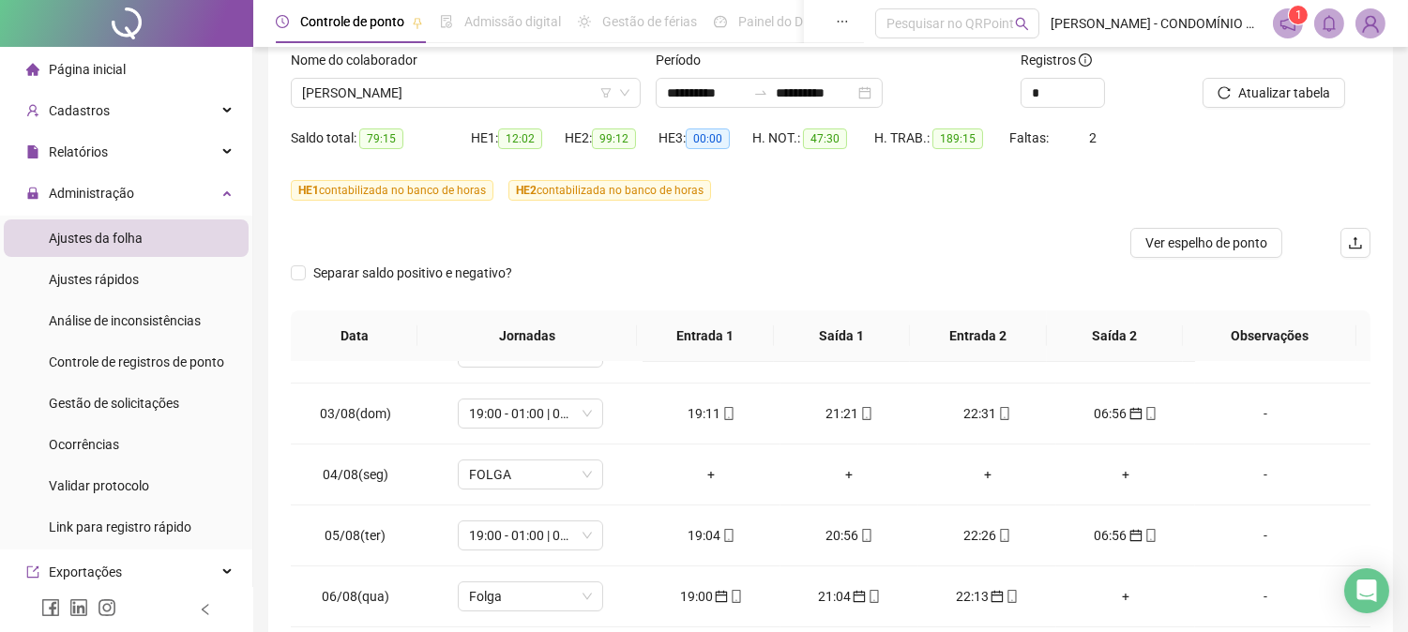
scroll to position [109, 0]
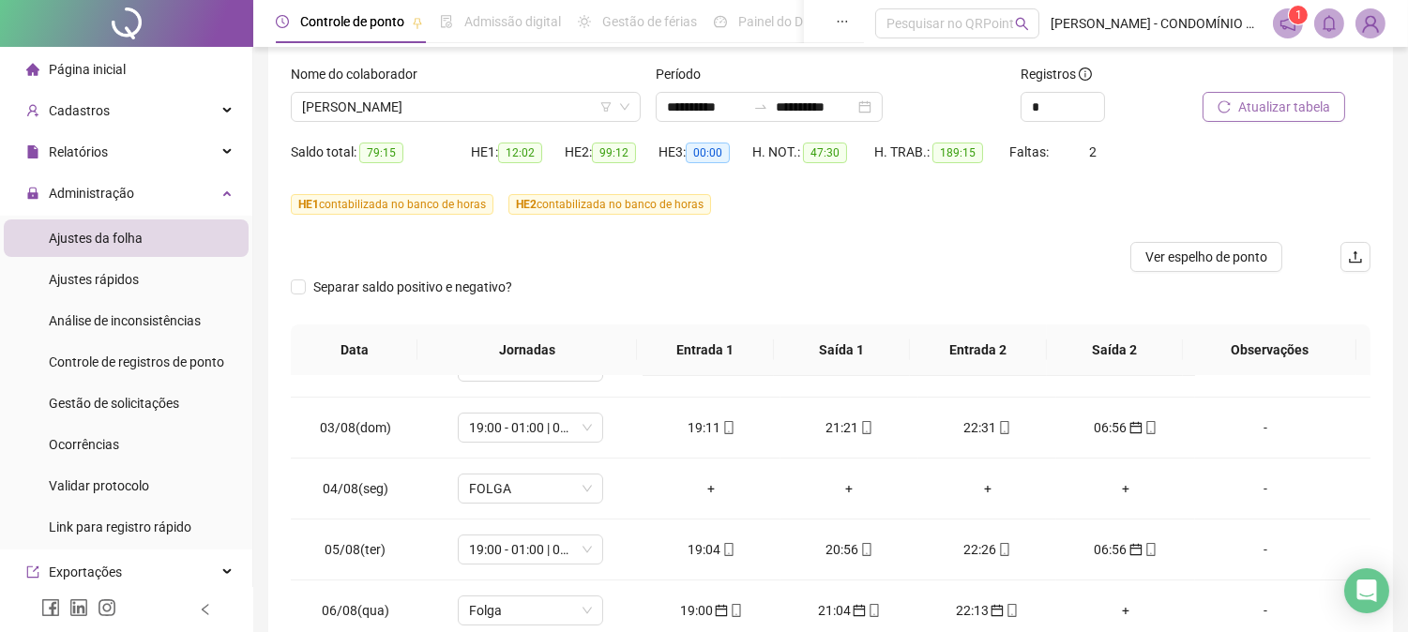
click at [1241, 104] on span "Atualizar tabela" at bounding box center [1284, 107] width 92 height 21
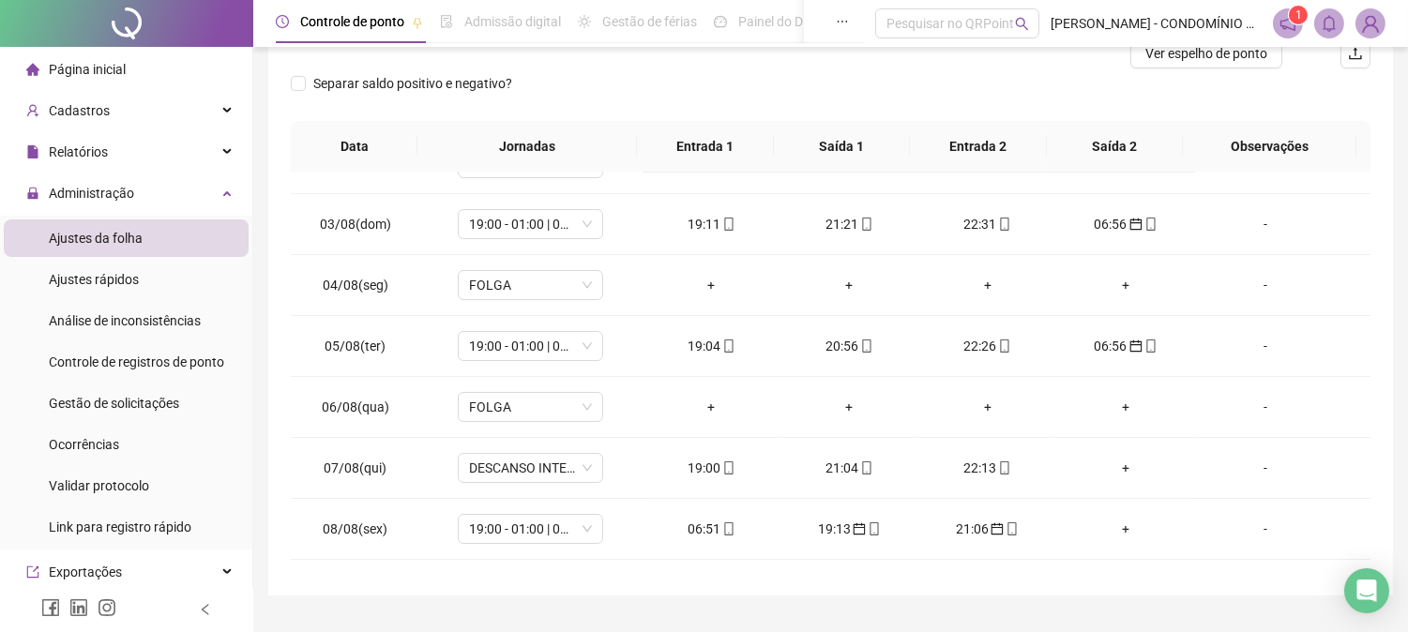
scroll to position [356, 0]
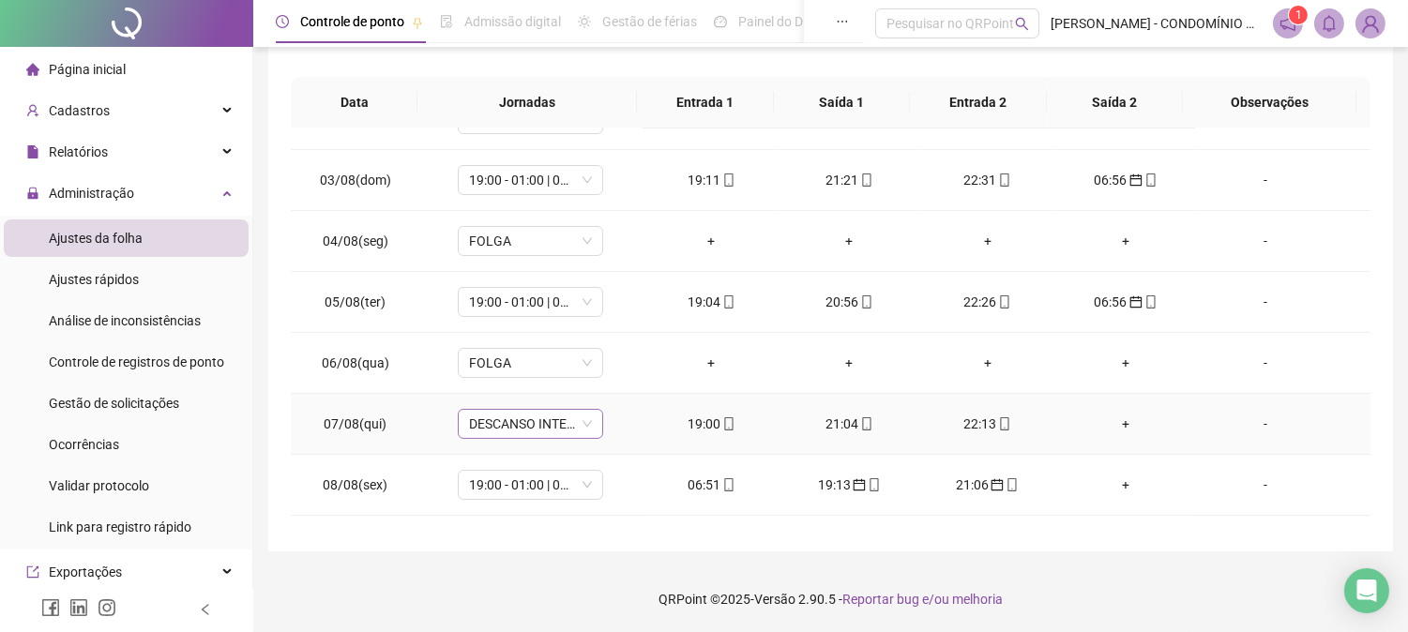
click at [511, 430] on span "DESCANSO INTER-JORNADA" at bounding box center [530, 424] width 123 height 28
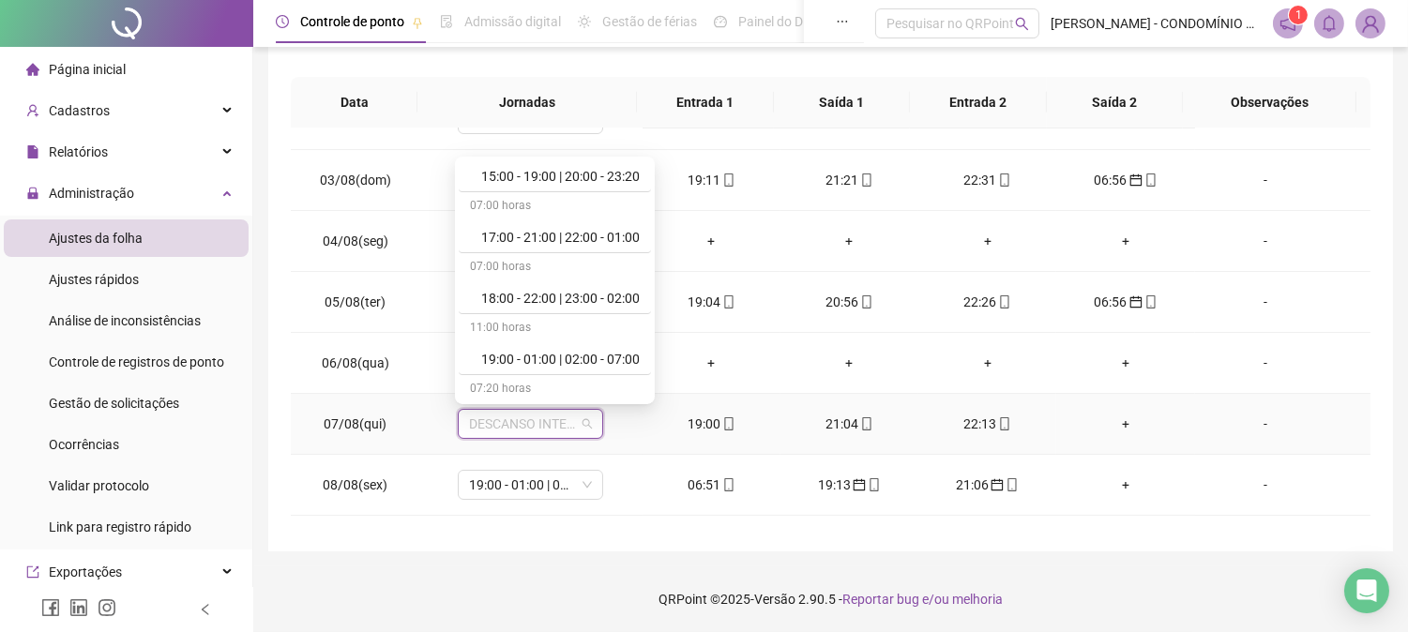
scroll to position [958, 0]
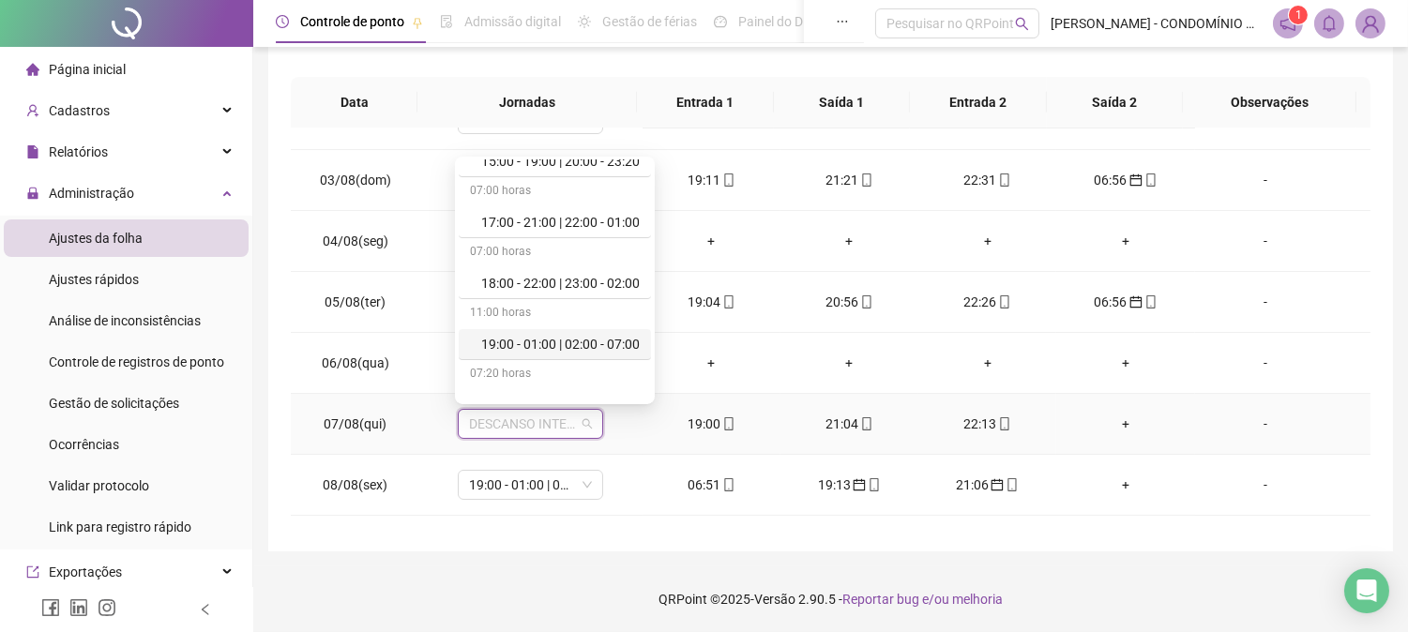
click at [612, 347] on div "19:00 - 01:00 | 02:00 - 07:00" at bounding box center [560, 344] width 158 height 21
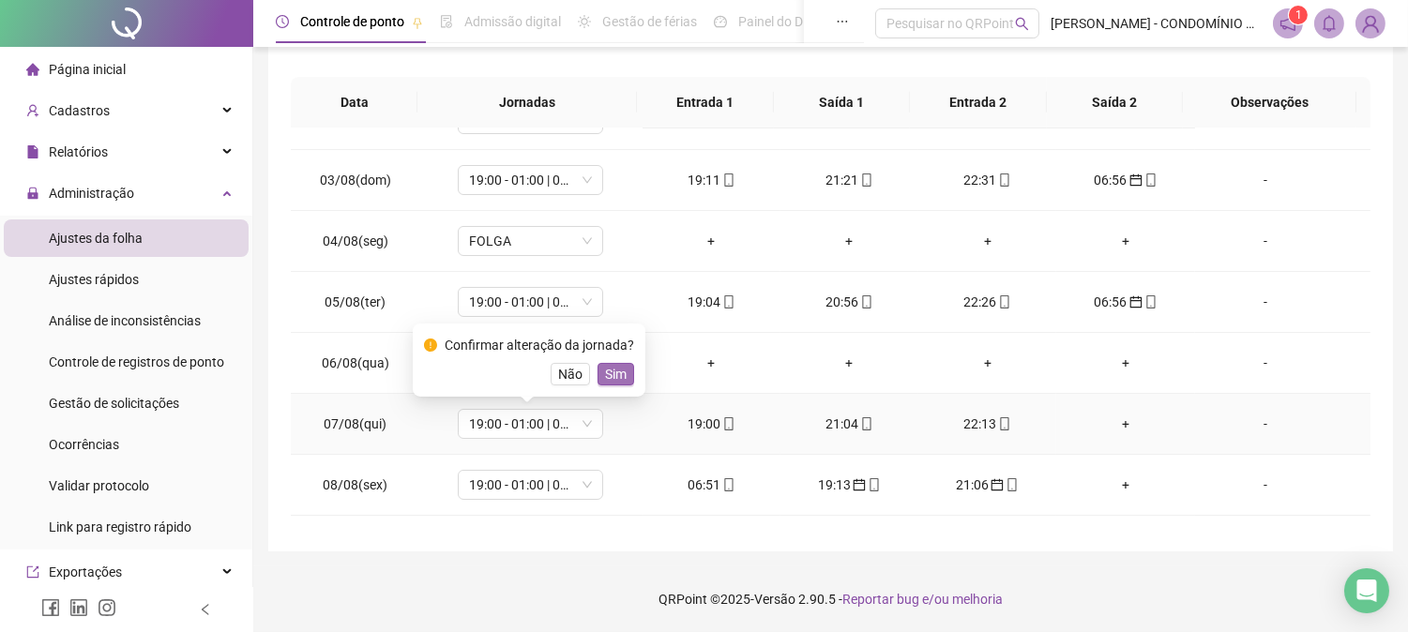
click at [613, 372] on span "Sim" at bounding box center [616, 374] width 22 height 21
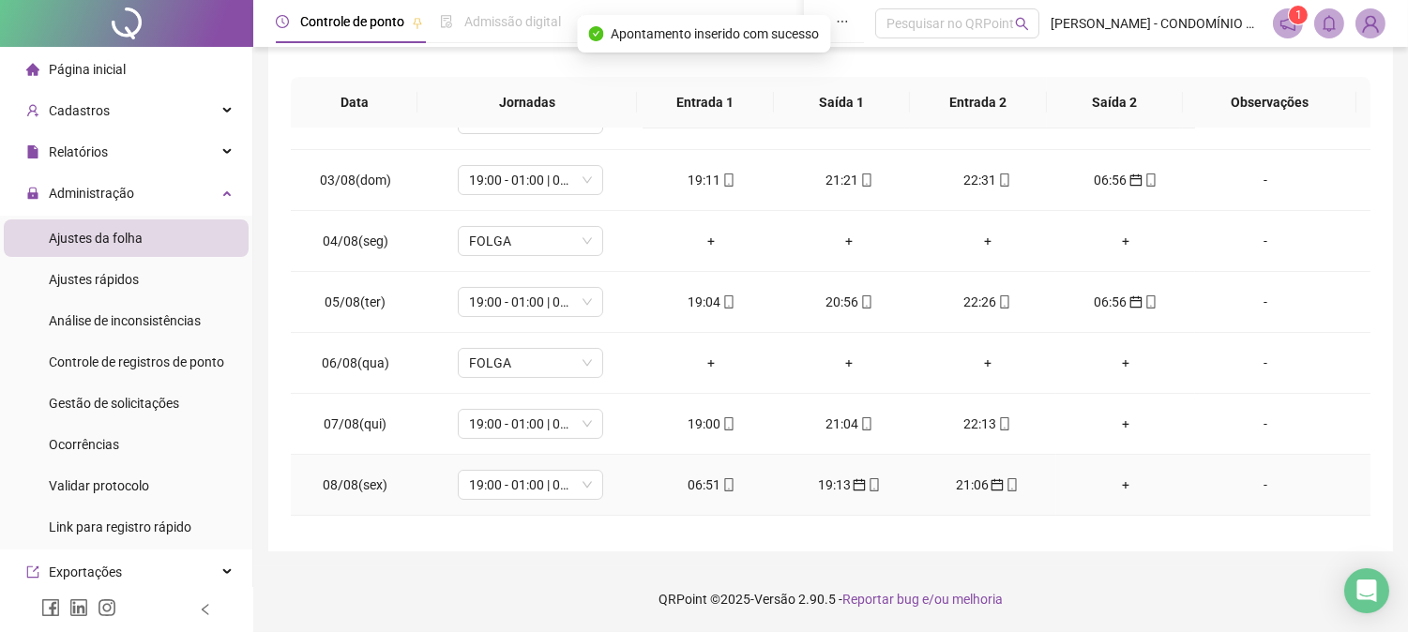
click at [691, 484] on div "06:51" at bounding box center [711, 485] width 108 height 21
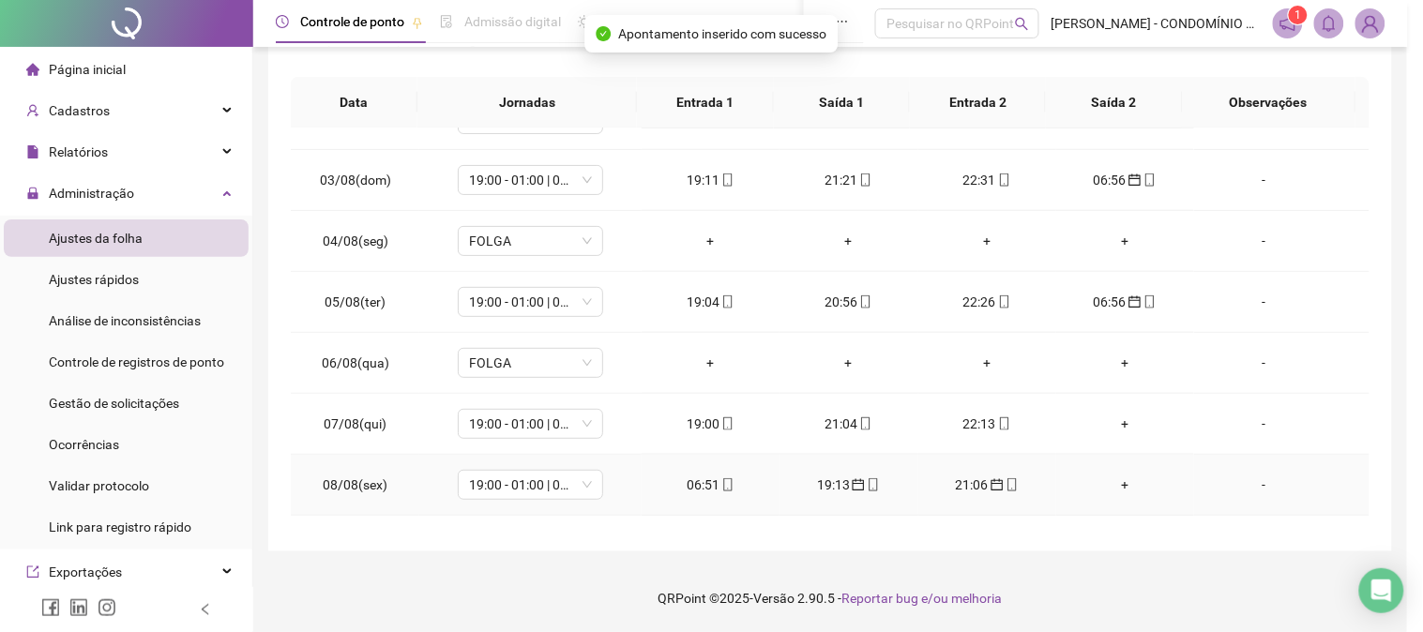
type input "**********"
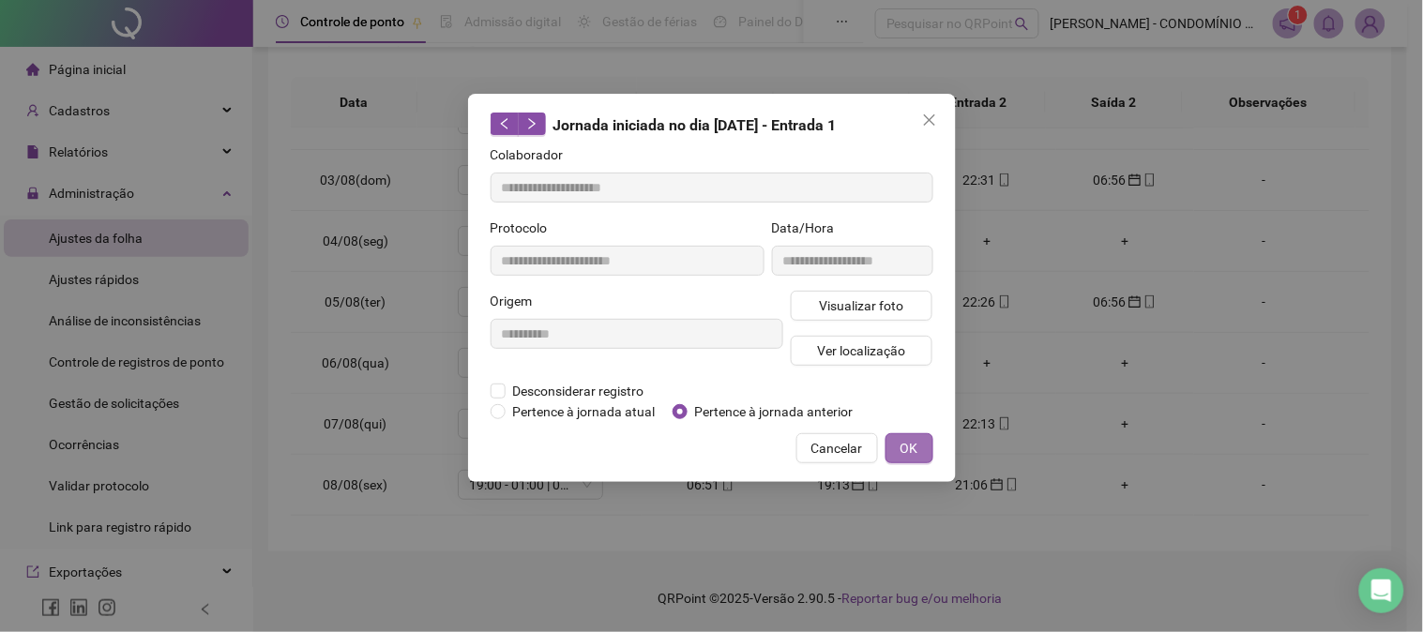
click at [913, 445] on span "OK" at bounding box center [909, 448] width 18 height 21
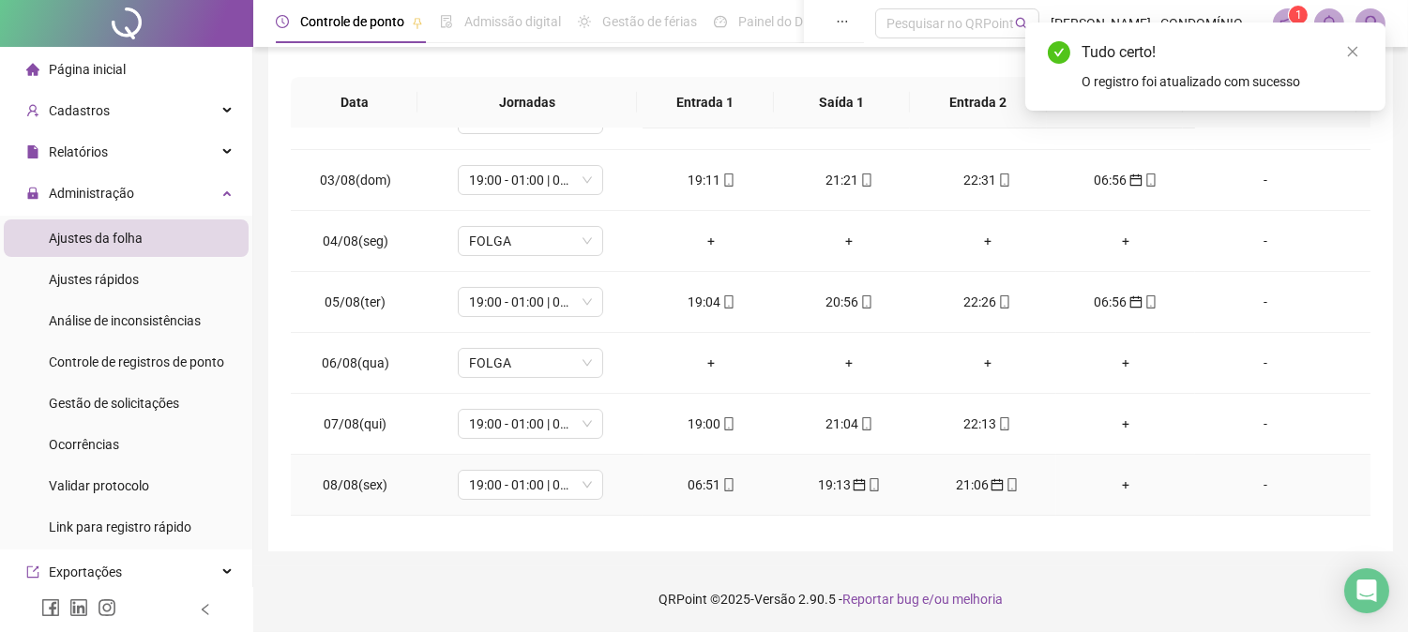
click at [827, 486] on div "19:13" at bounding box center [849, 485] width 108 height 21
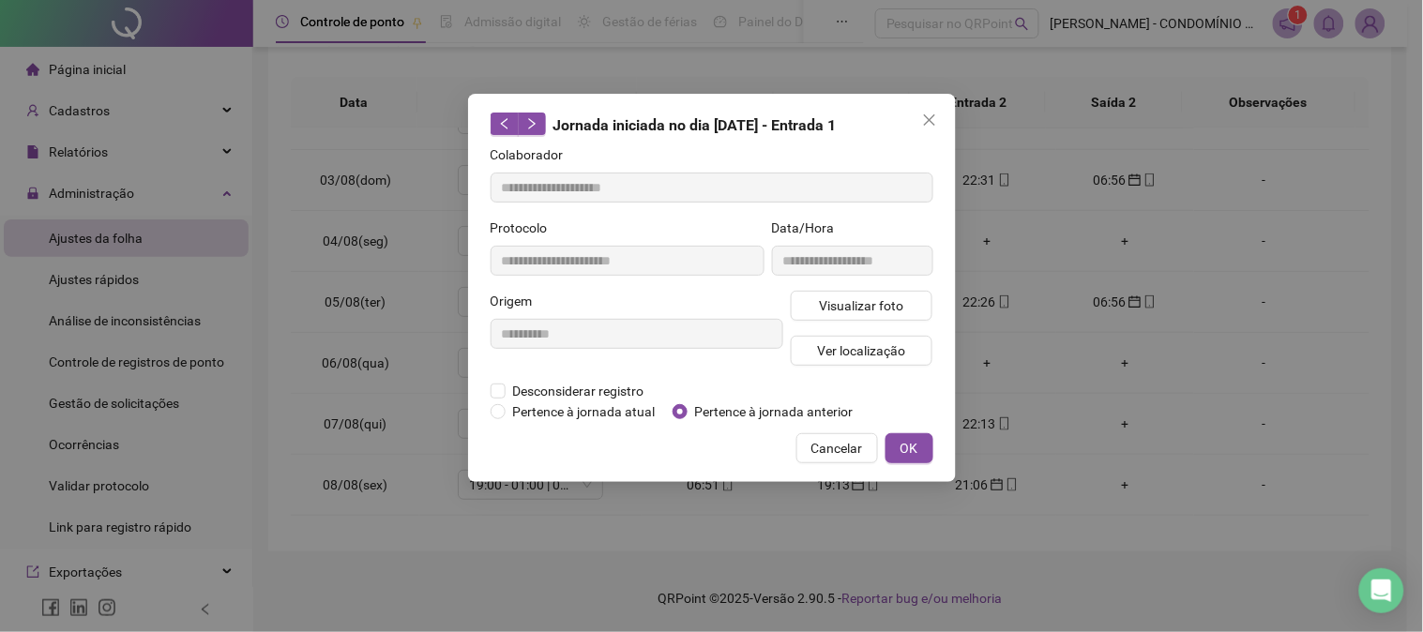
type input "**********"
click at [913, 439] on span "OK" at bounding box center [909, 448] width 18 height 21
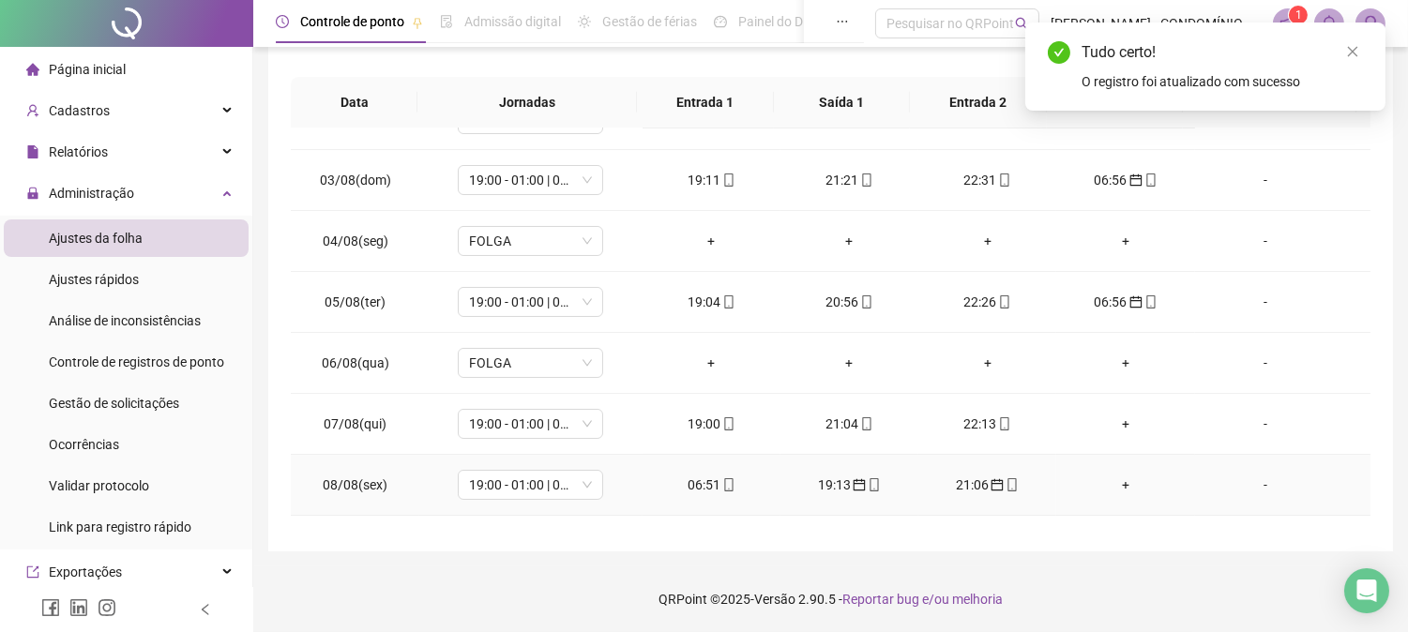
click at [953, 488] on div "21:06" at bounding box center [987, 485] width 108 height 21
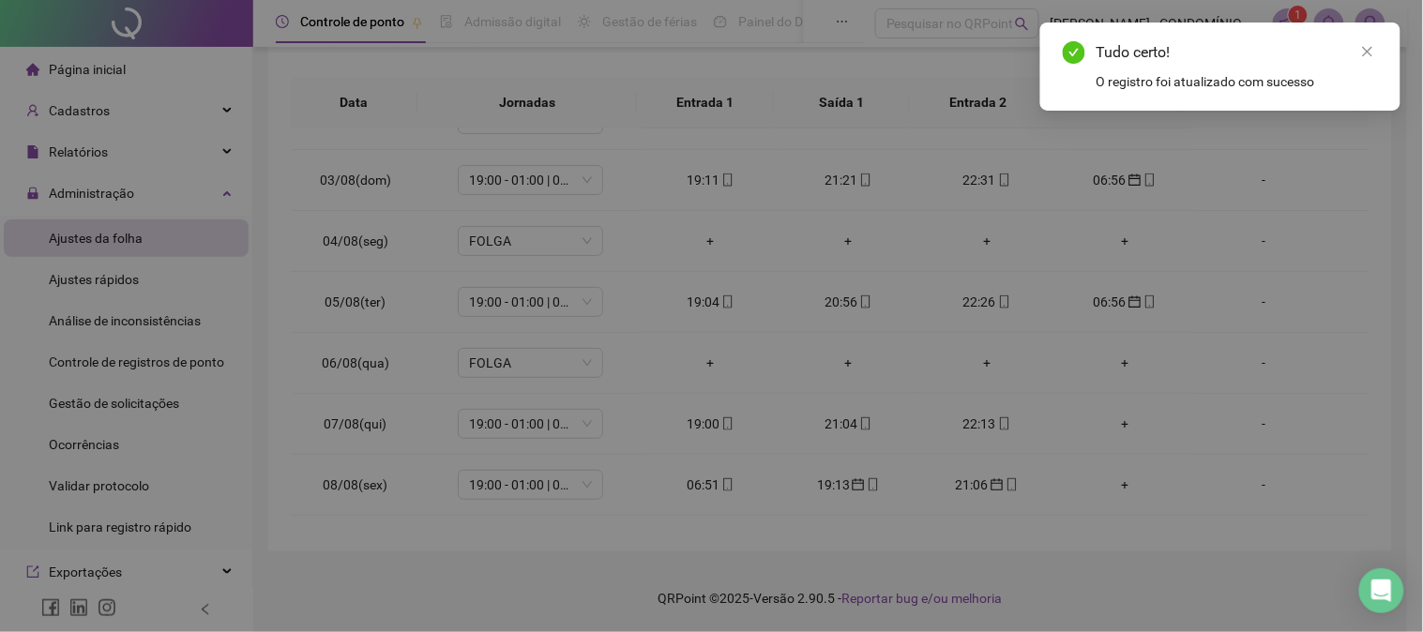
type input "**********"
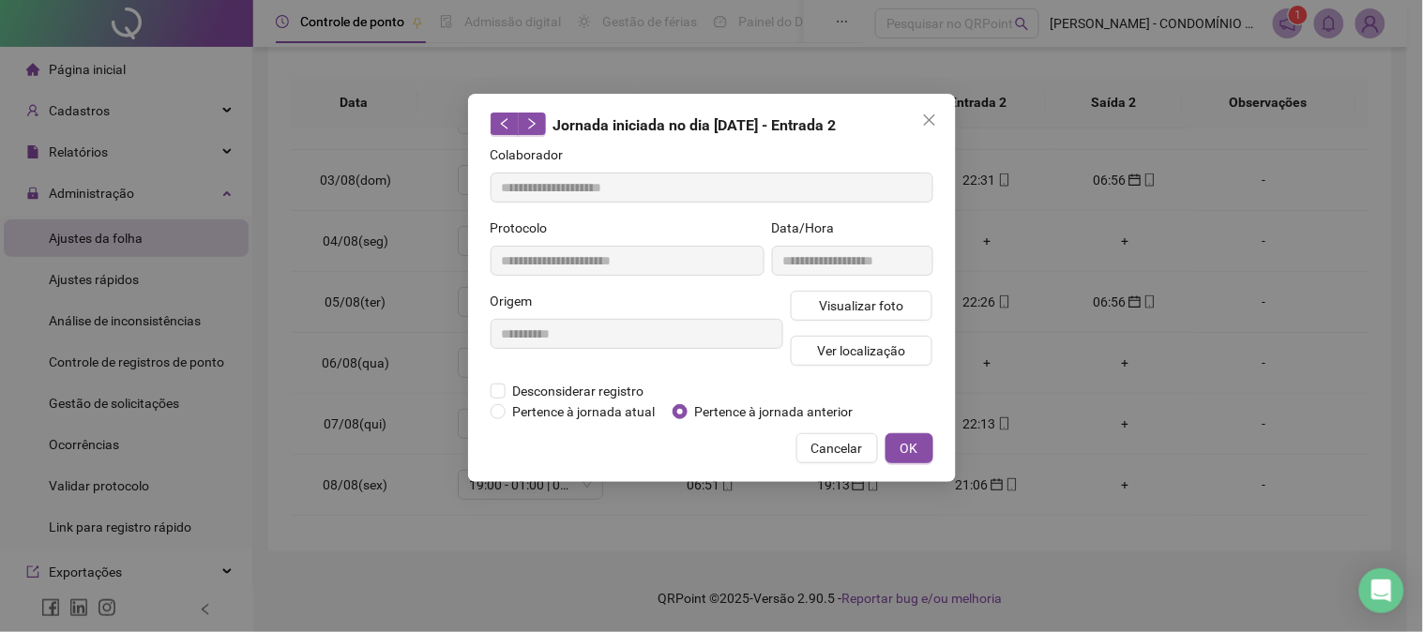
click at [673, 453] on div "Cancelar OK" at bounding box center [711, 448] width 443 height 30
click at [908, 443] on span "OK" at bounding box center [909, 448] width 18 height 21
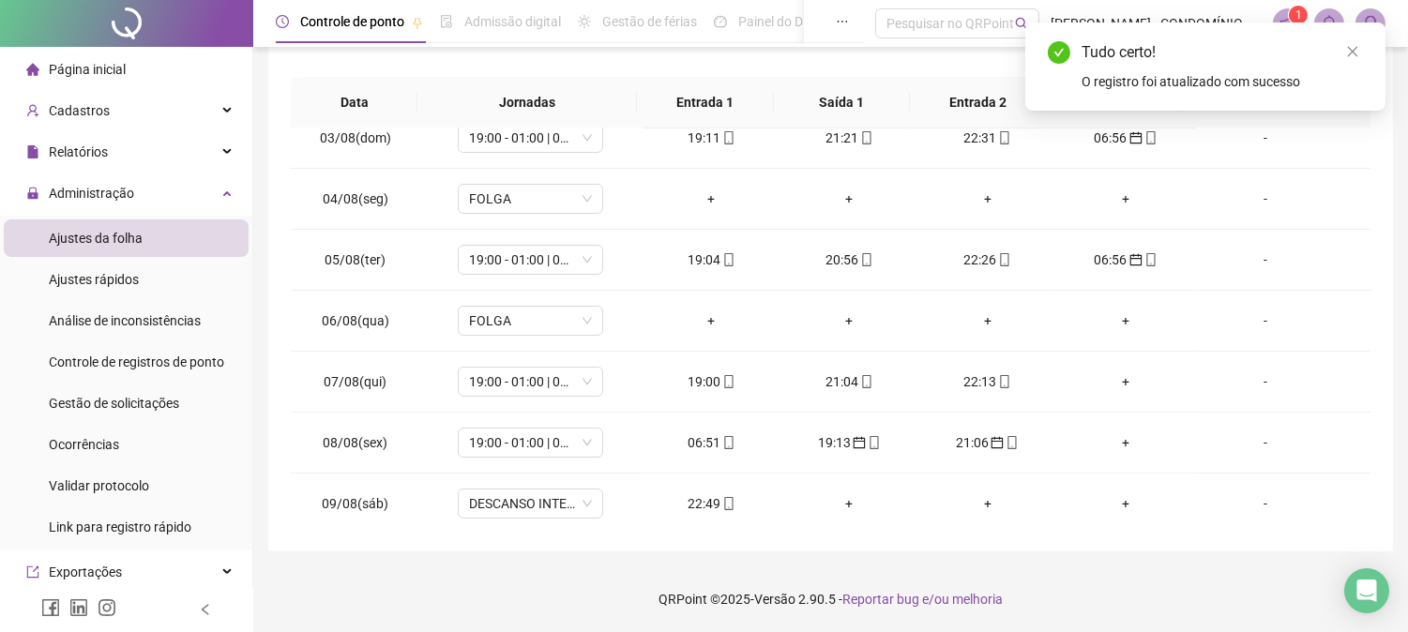
scroll to position [184, 0]
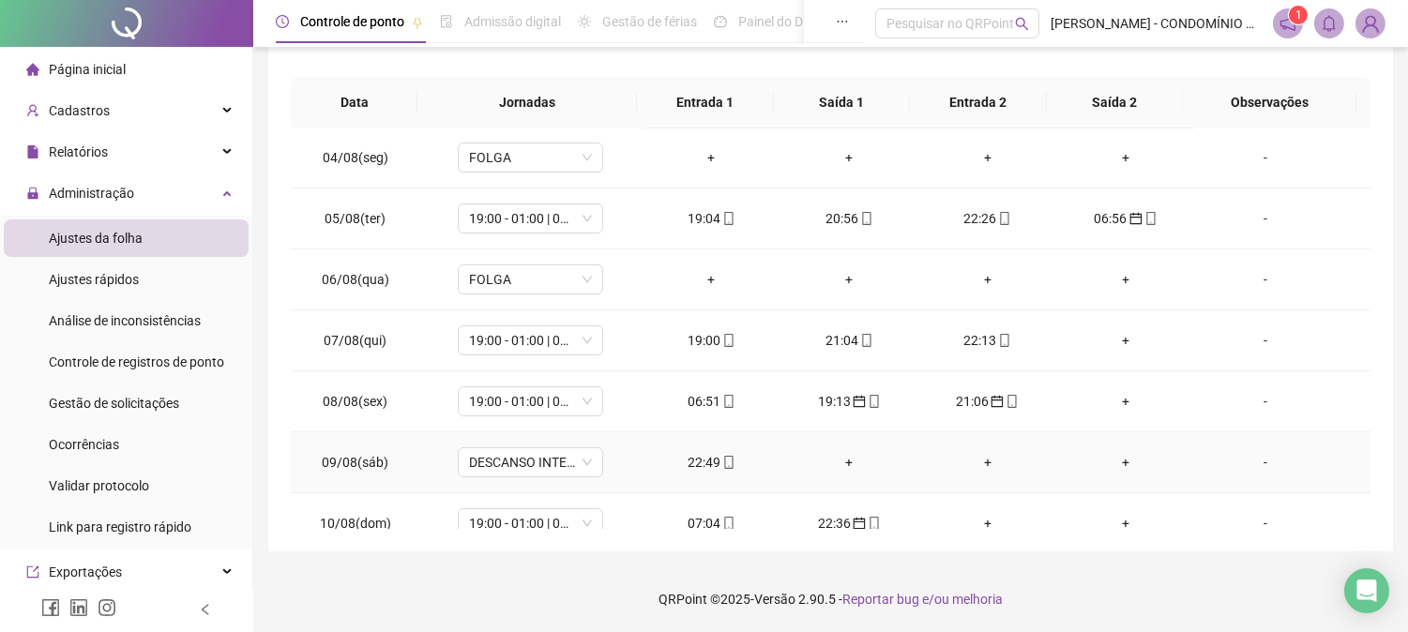
click at [696, 460] on div "22:49" at bounding box center [711, 462] width 108 height 21
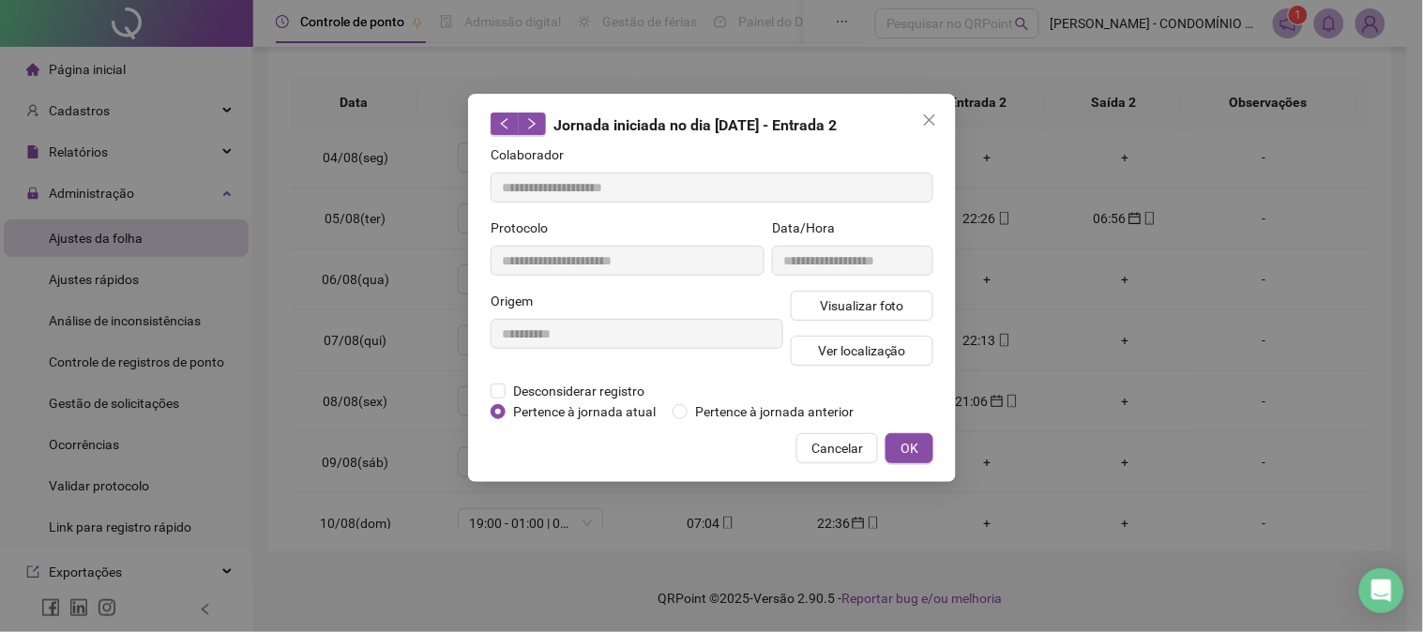
type input "**********"
click at [910, 441] on span "OK" at bounding box center [909, 448] width 18 height 21
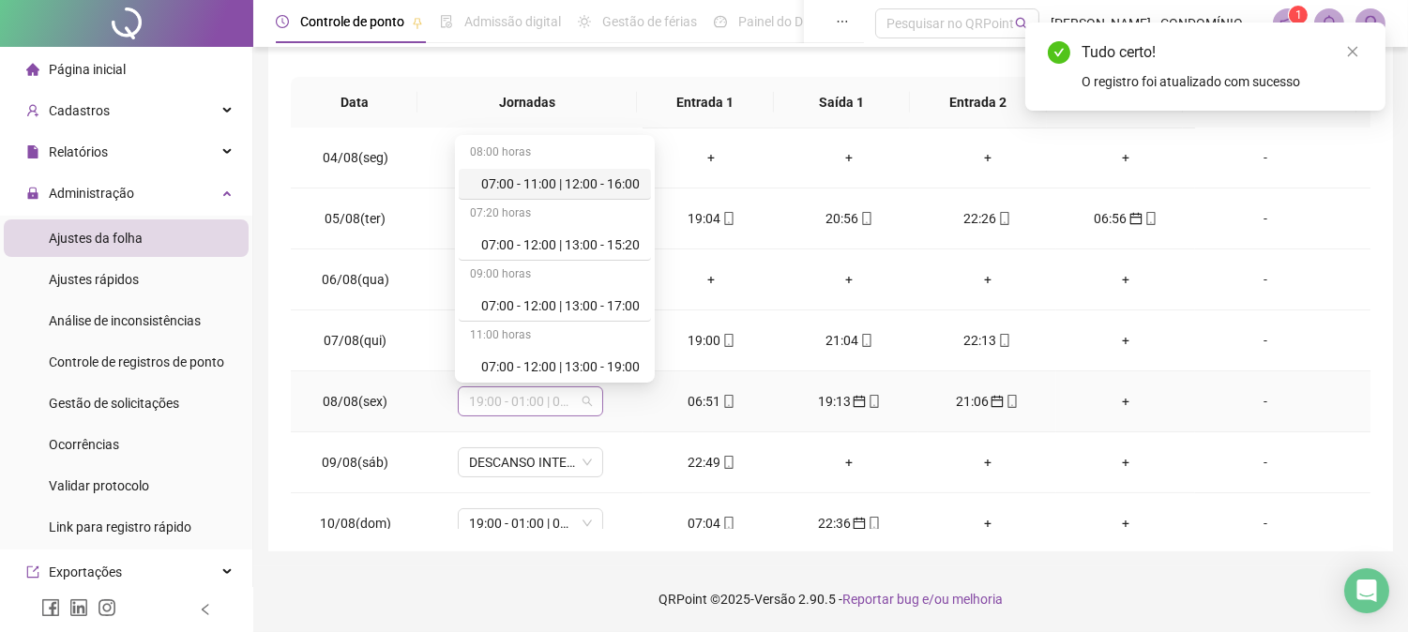
click at [483, 401] on span "19:00 - 01:00 | 02:00 - 07:00" at bounding box center [530, 401] width 123 height 28
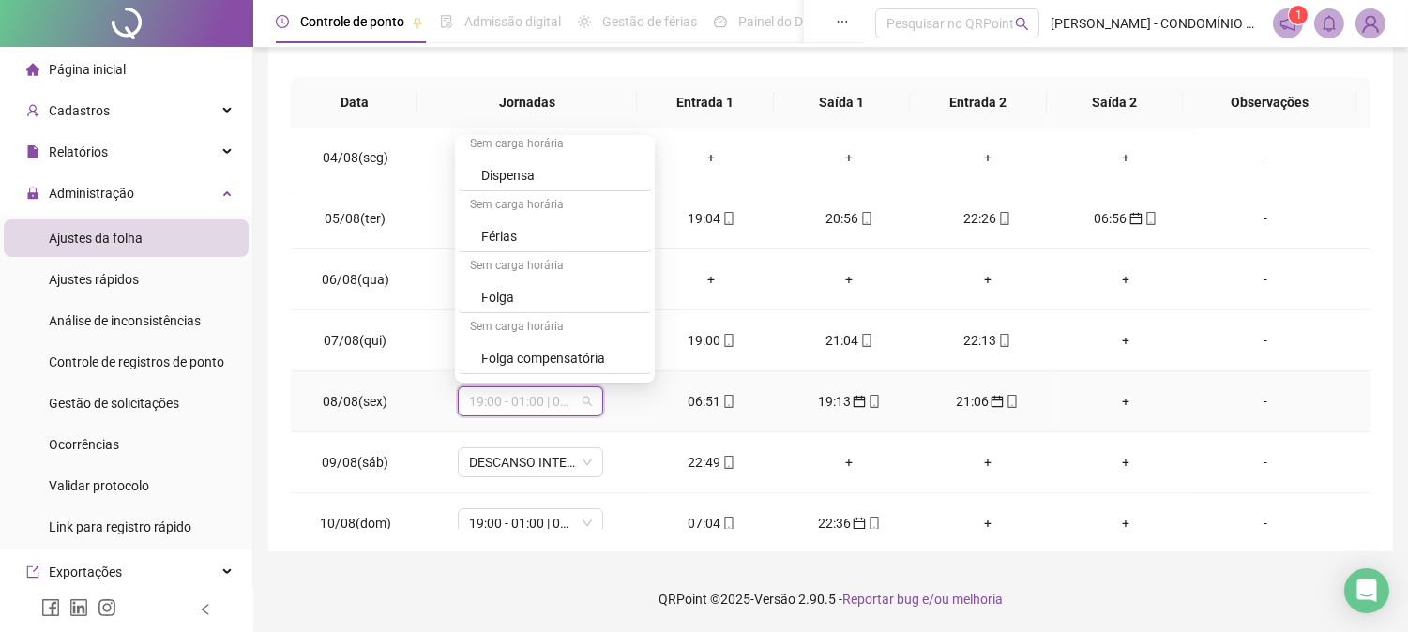
scroll to position [1291, 0]
click at [491, 291] on div "Folga" at bounding box center [560, 294] width 158 height 21
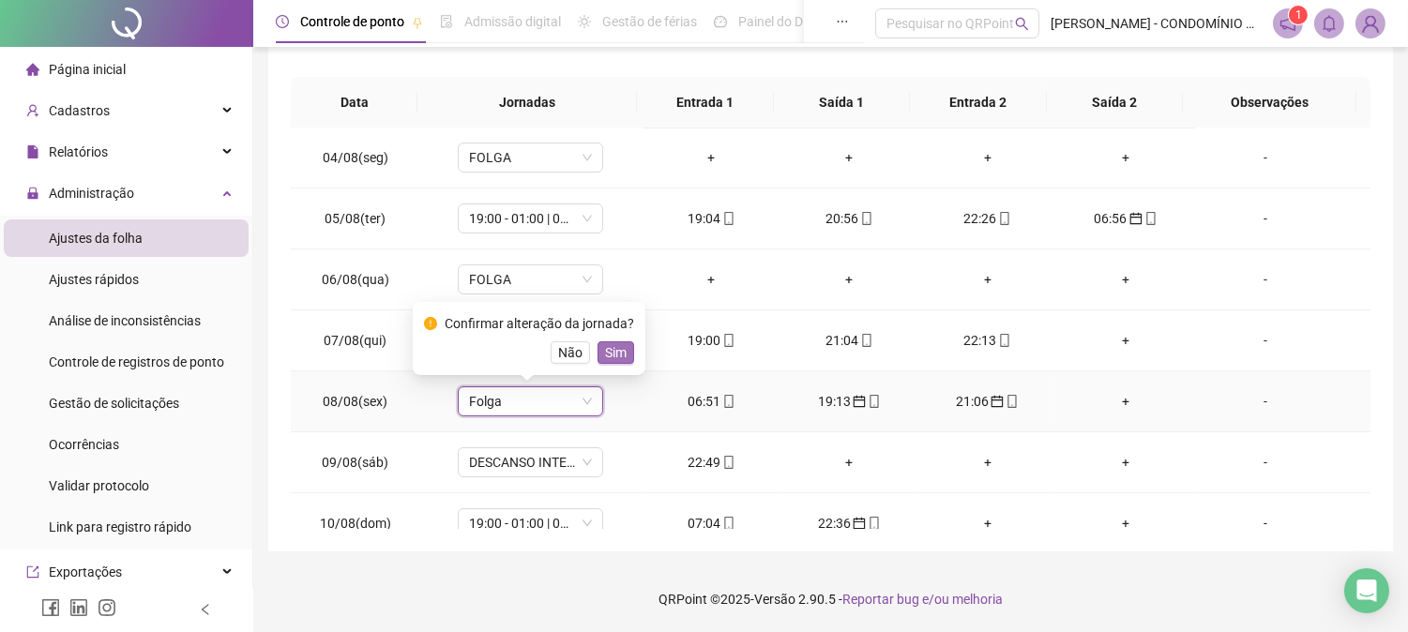
click at [611, 350] on span "Sim" at bounding box center [616, 352] width 22 height 21
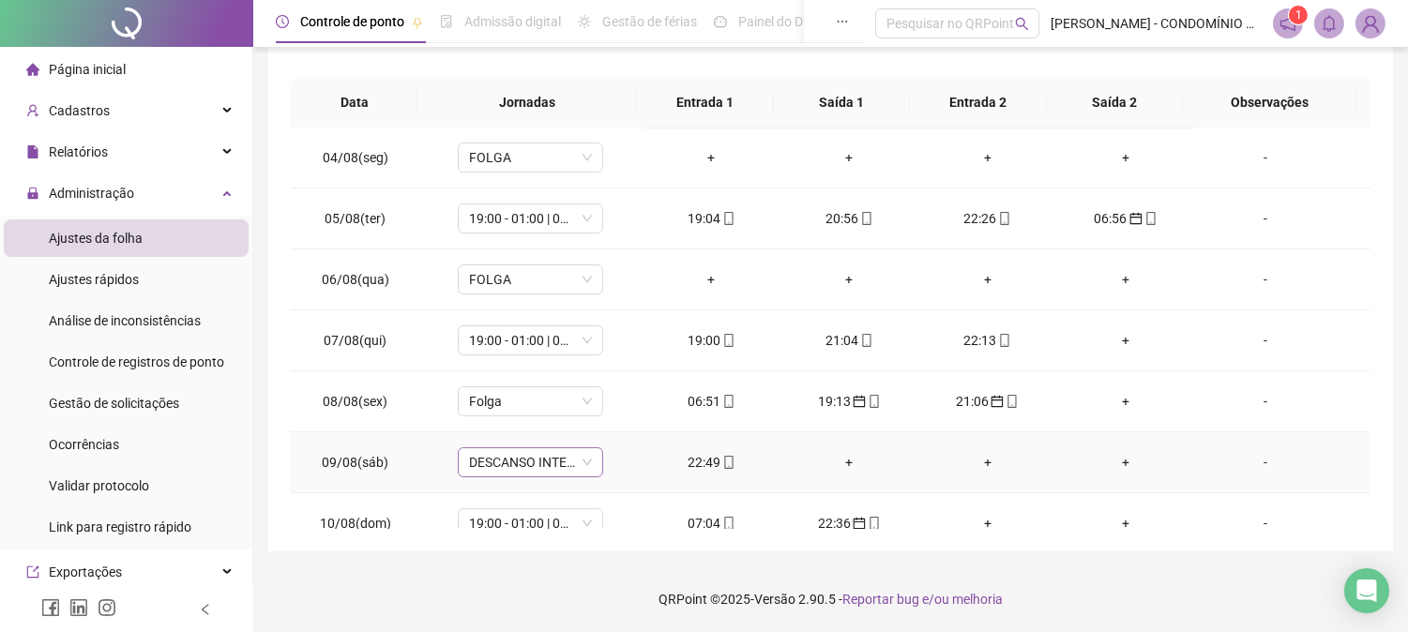
click at [528, 458] on span "DESCANSO INTER-JORNADA" at bounding box center [530, 462] width 123 height 28
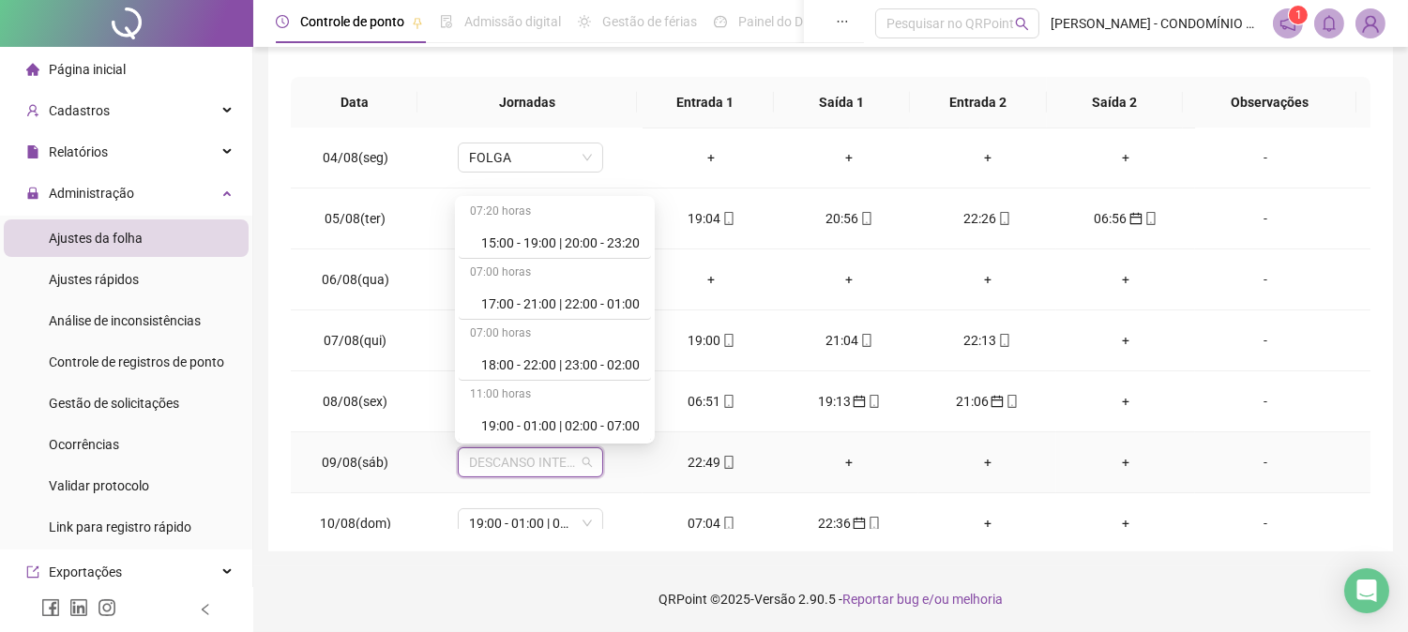
scroll to position [958, 0]
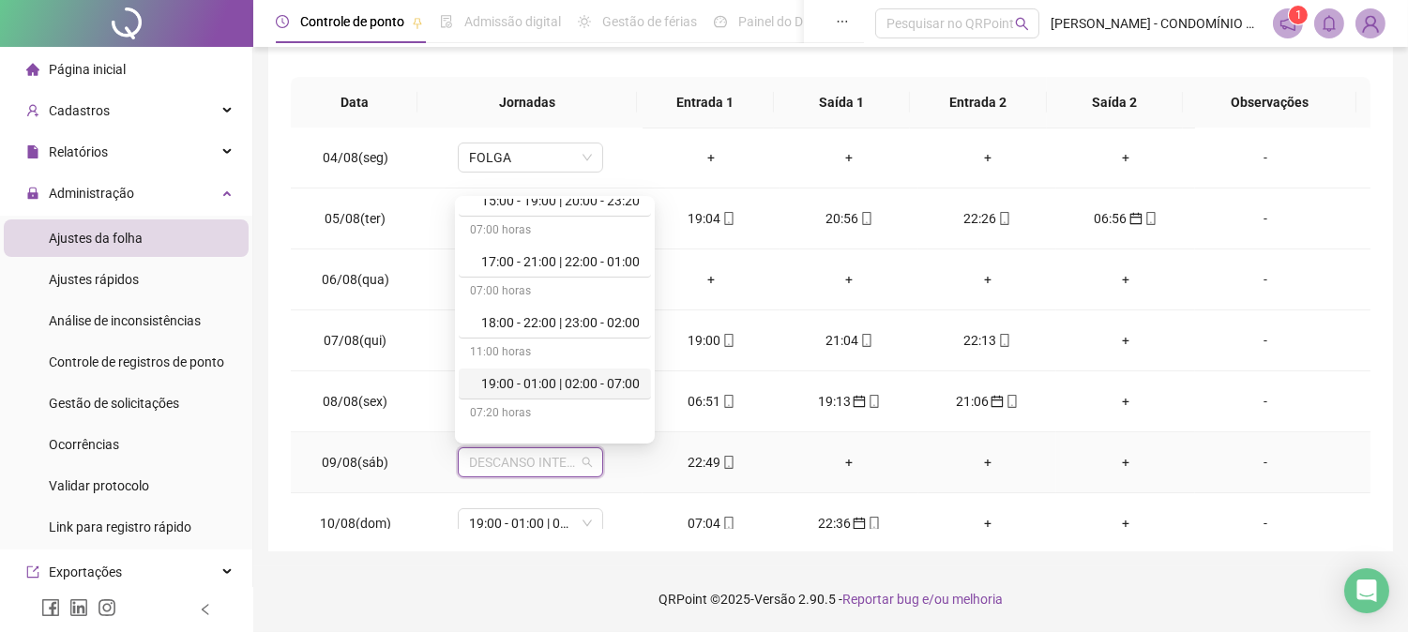
click at [619, 379] on div "19:00 - 01:00 | 02:00 - 07:00" at bounding box center [560, 383] width 158 height 21
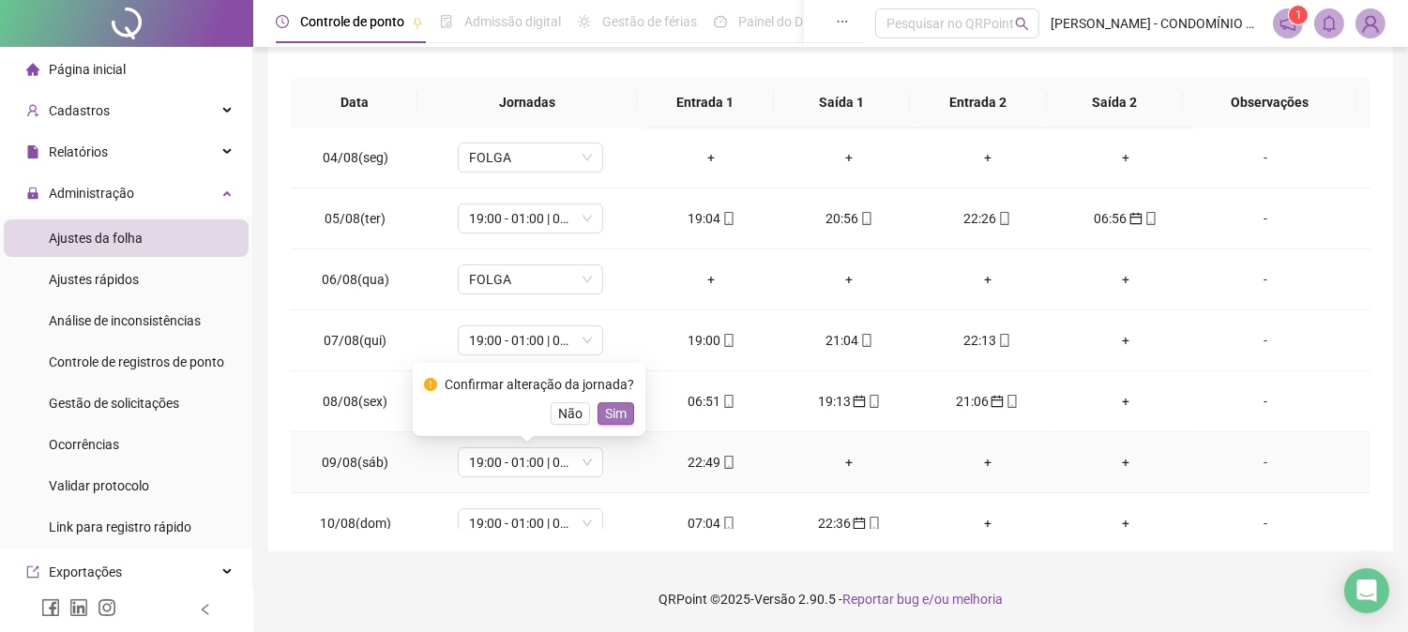
click at [610, 411] on span "Sim" at bounding box center [616, 413] width 22 height 21
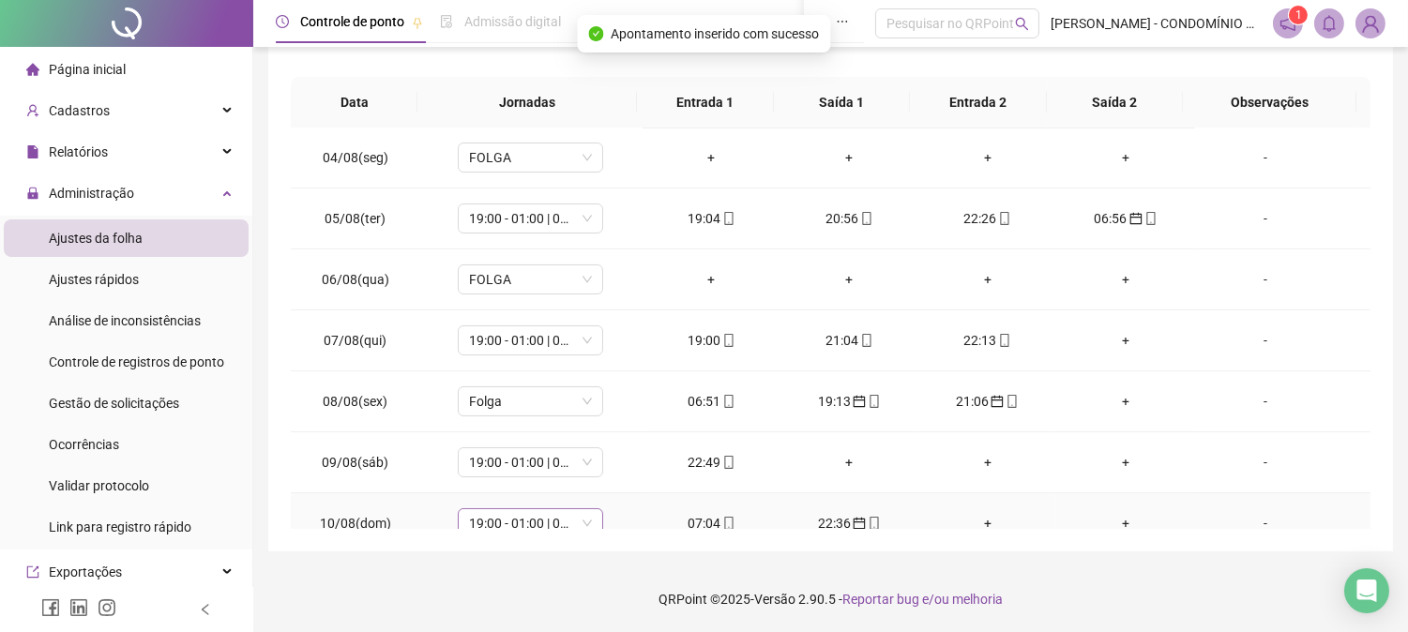
click at [484, 518] on span "19:00 - 01:00 | 02:00 - 07:00" at bounding box center [530, 523] width 123 height 28
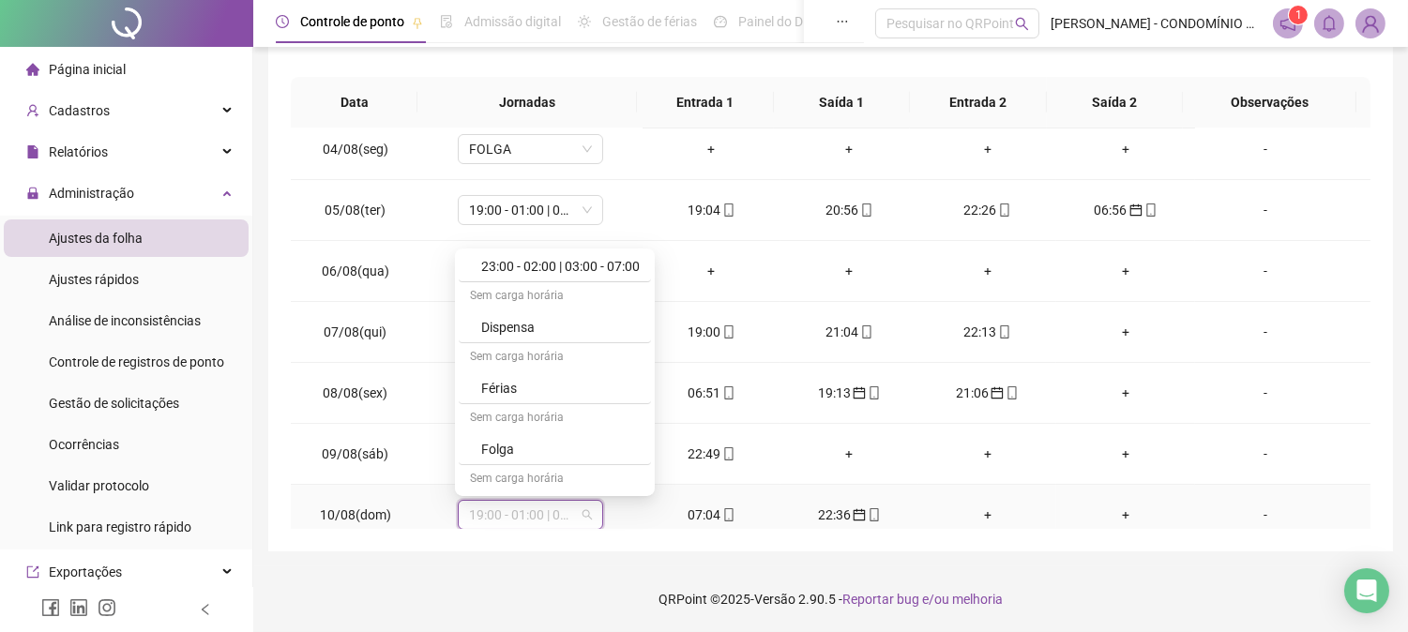
scroll to position [1291, 0]
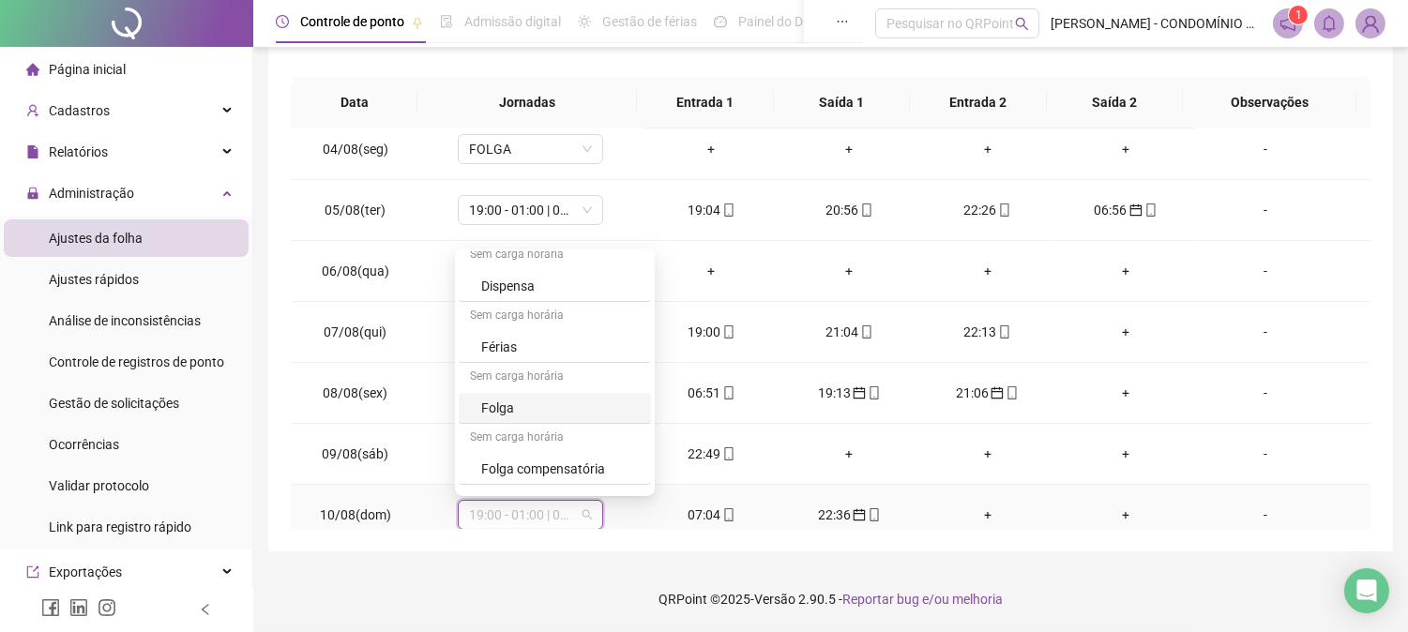
click at [490, 409] on div "Folga" at bounding box center [560, 408] width 158 height 21
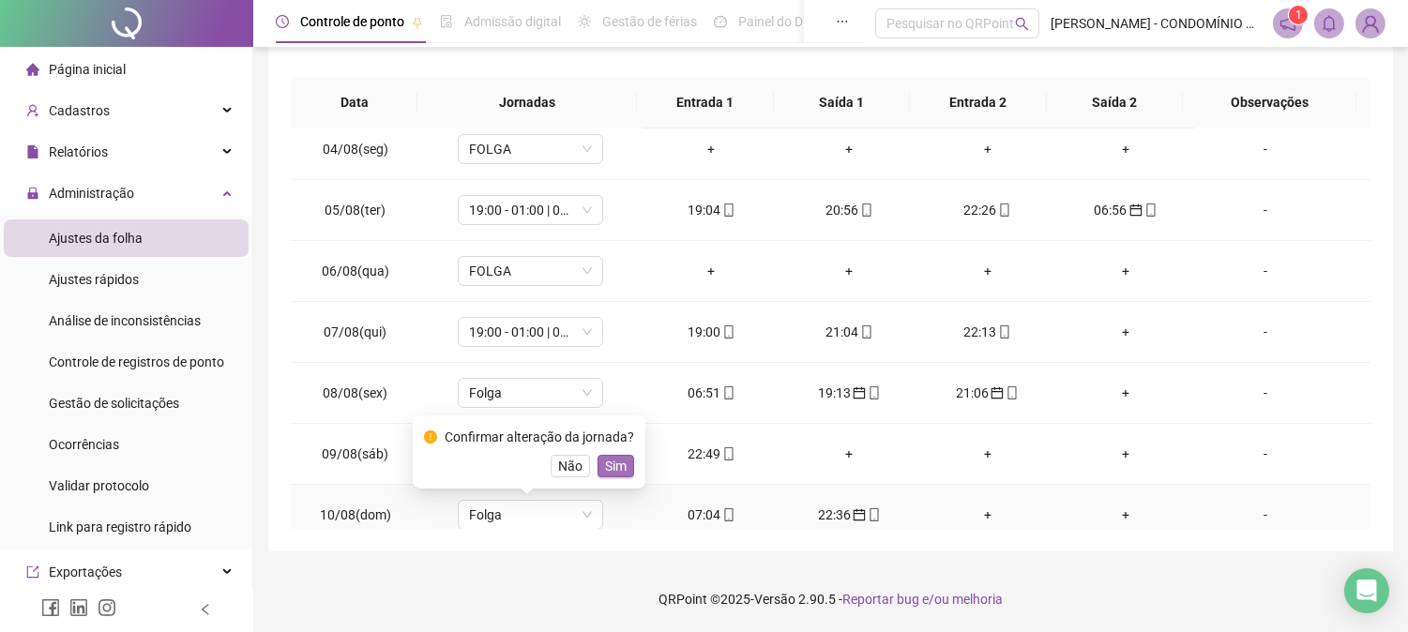
click at [605, 462] on span "Sim" at bounding box center [616, 466] width 22 height 21
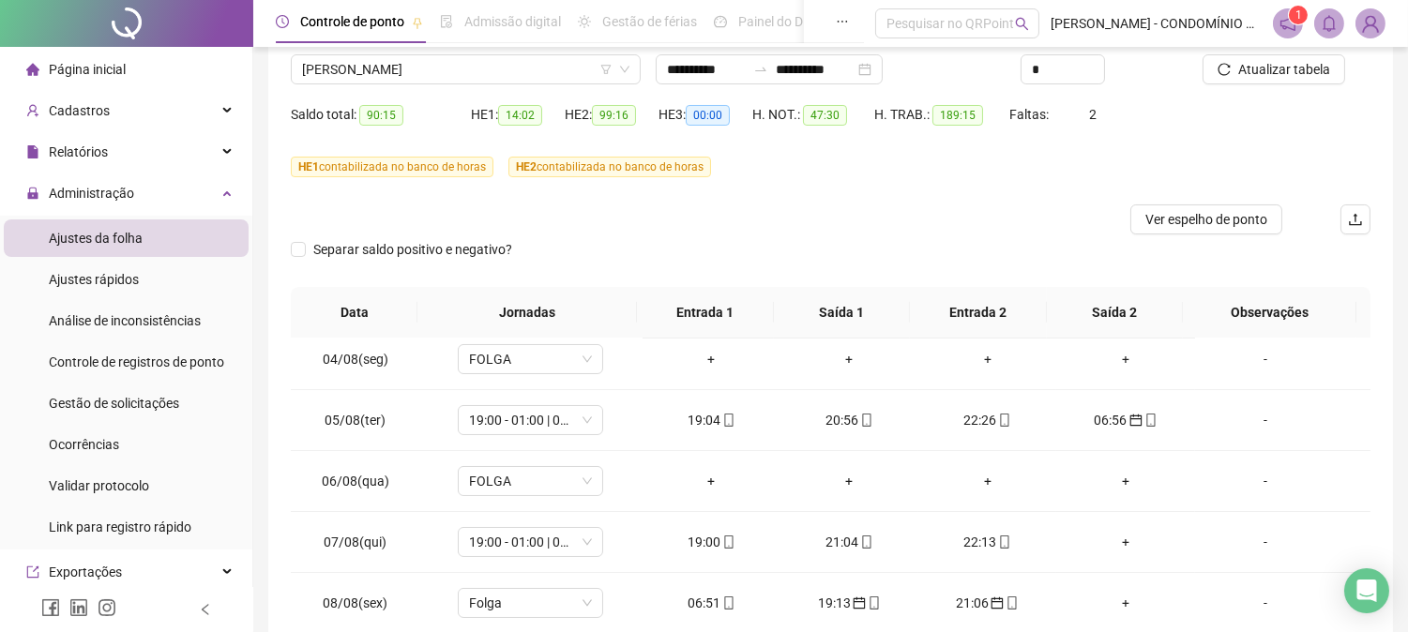
scroll to position [136, 0]
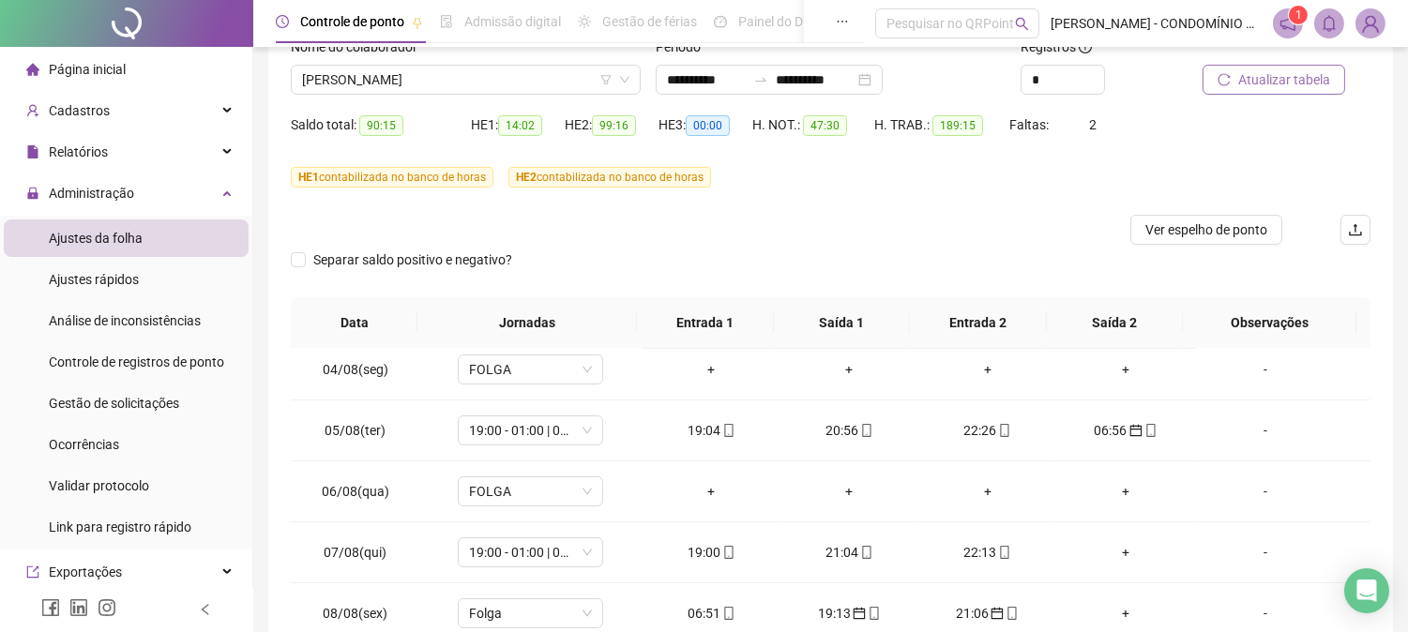
click at [1255, 76] on span "Atualizar tabela" at bounding box center [1284, 79] width 92 height 21
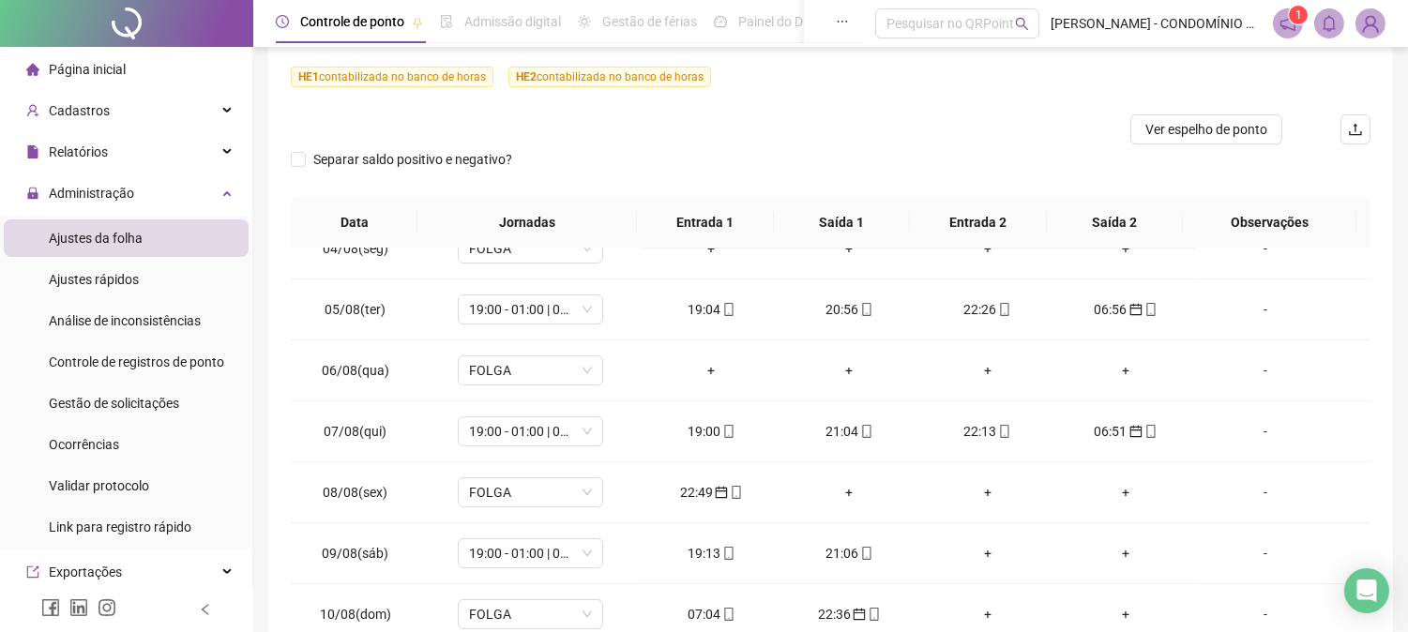
scroll to position [217, 0]
click at [695, 488] on div "22:49" at bounding box center [711, 488] width 108 height 21
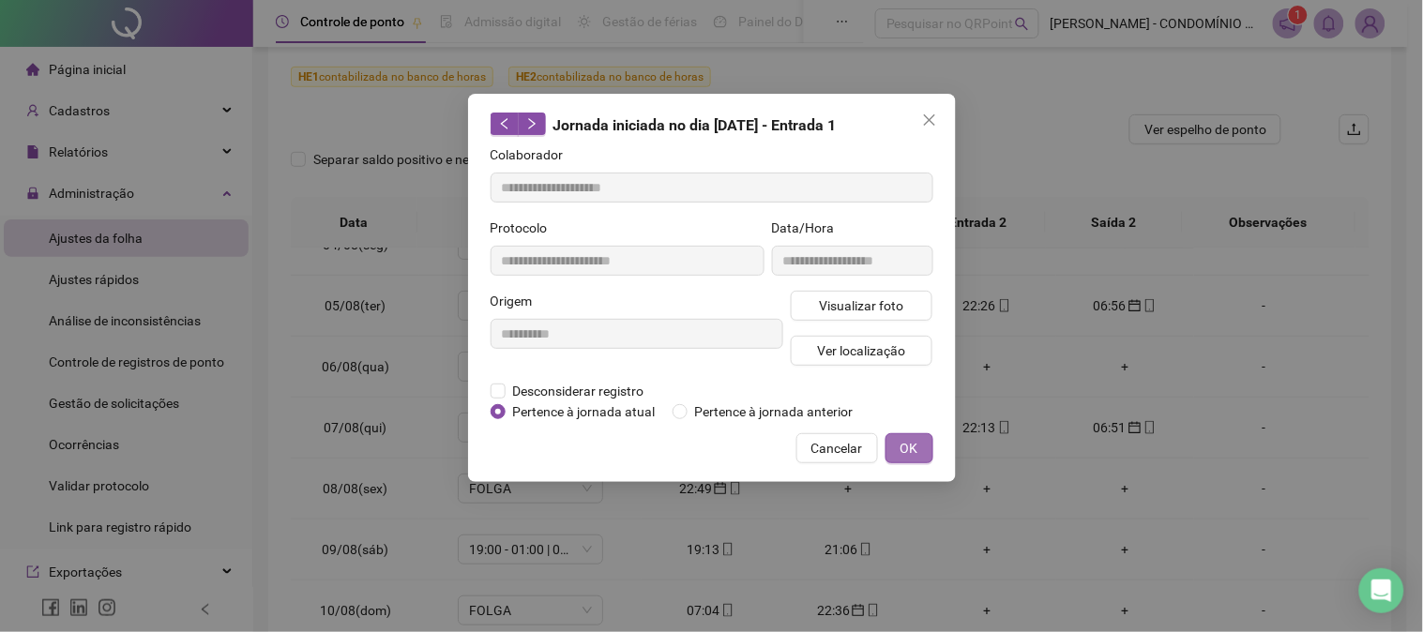
click at [911, 452] on span "OK" at bounding box center [909, 448] width 18 height 21
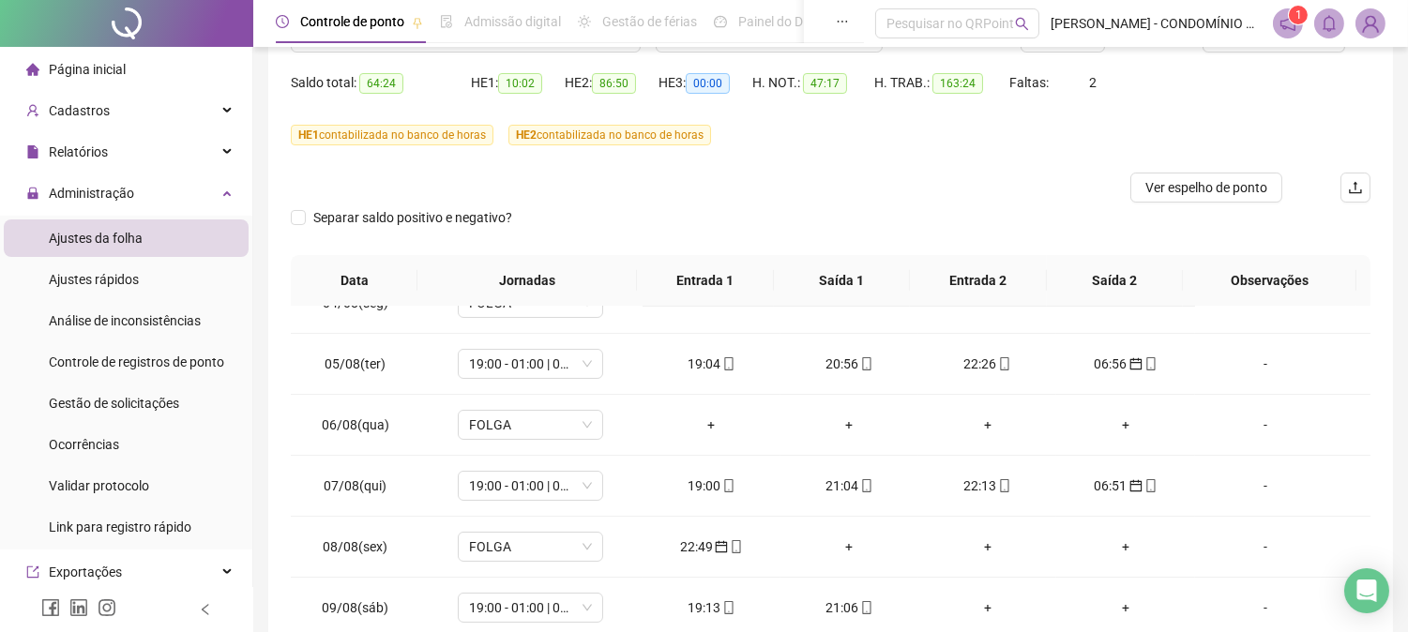
scroll to position [110, 0]
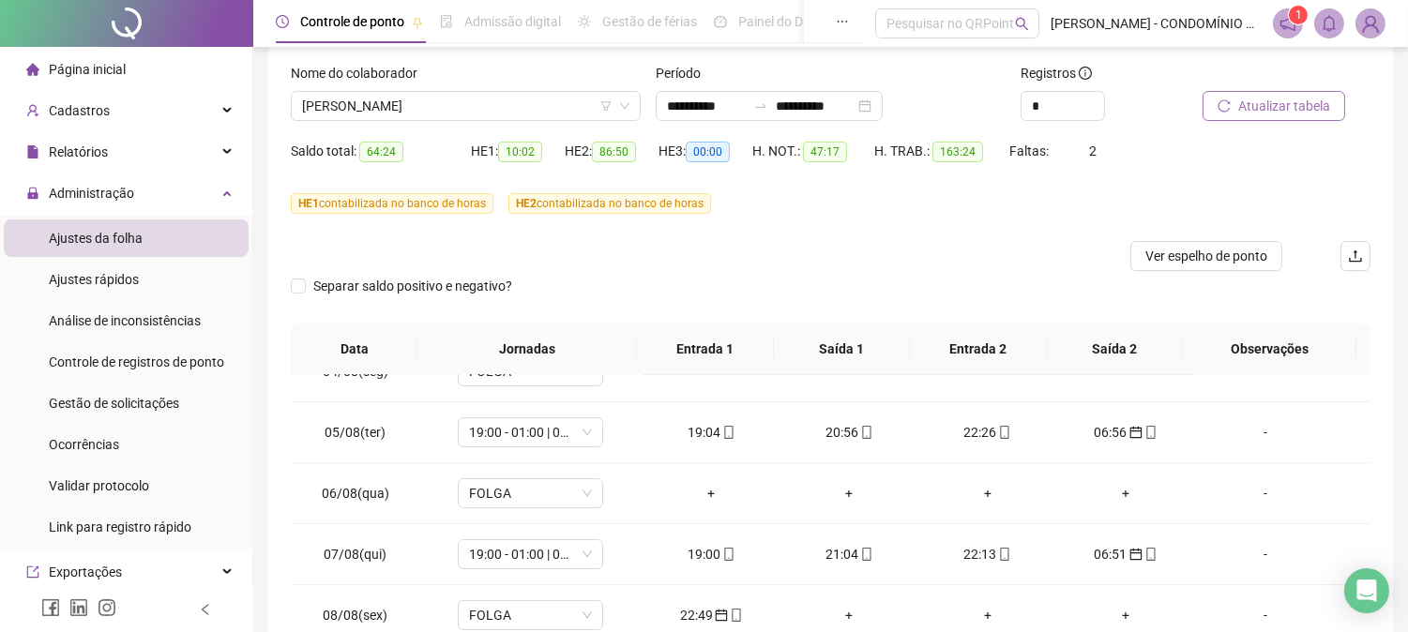
click at [1279, 103] on span "Atualizar tabela" at bounding box center [1284, 106] width 92 height 21
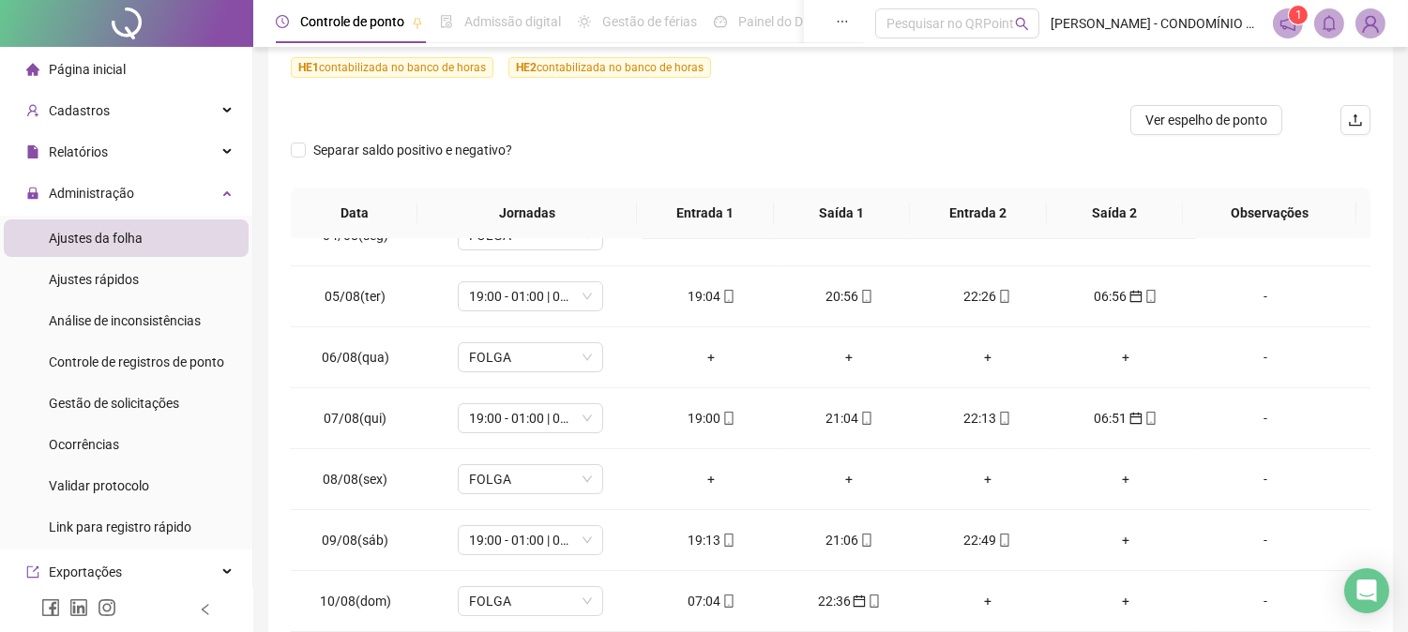
scroll to position [282, 0]
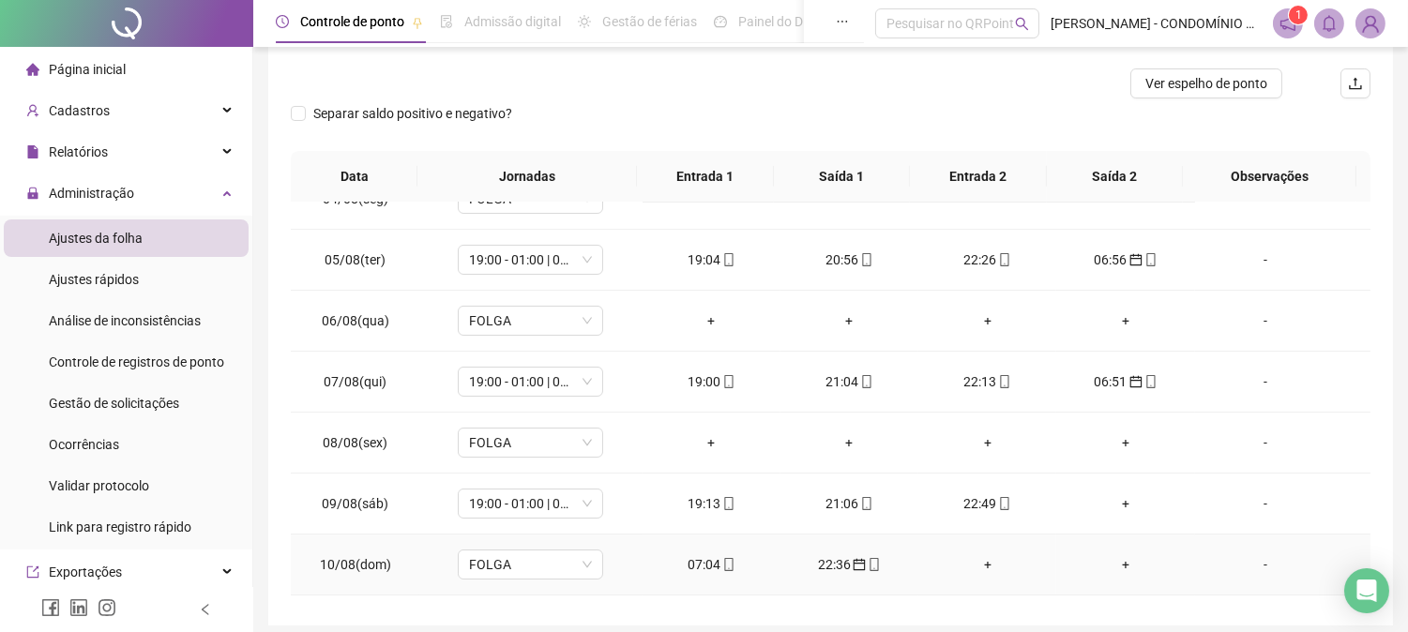
click at [695, 558] on div "07:04" at bounding box center [711, 564] width 108 height 21
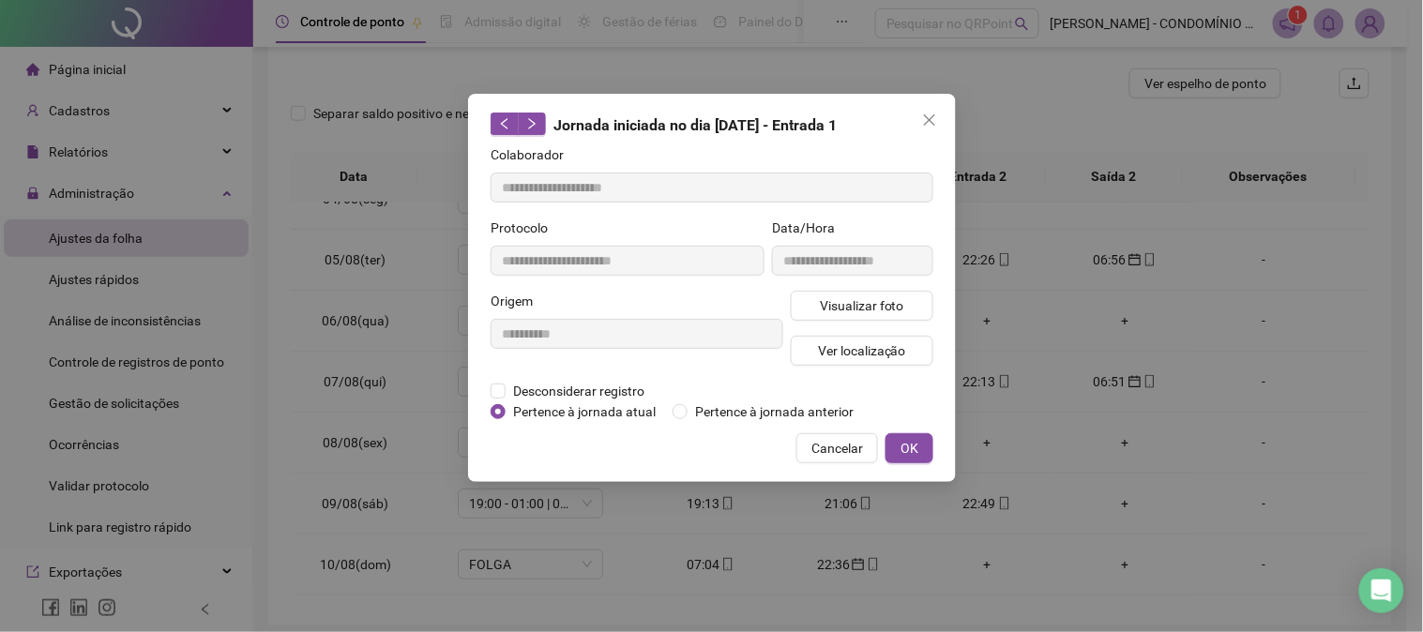
type input "**********"
click at [906, 445] on span "OK" at bounding box center [909, 448] width 18 height 21
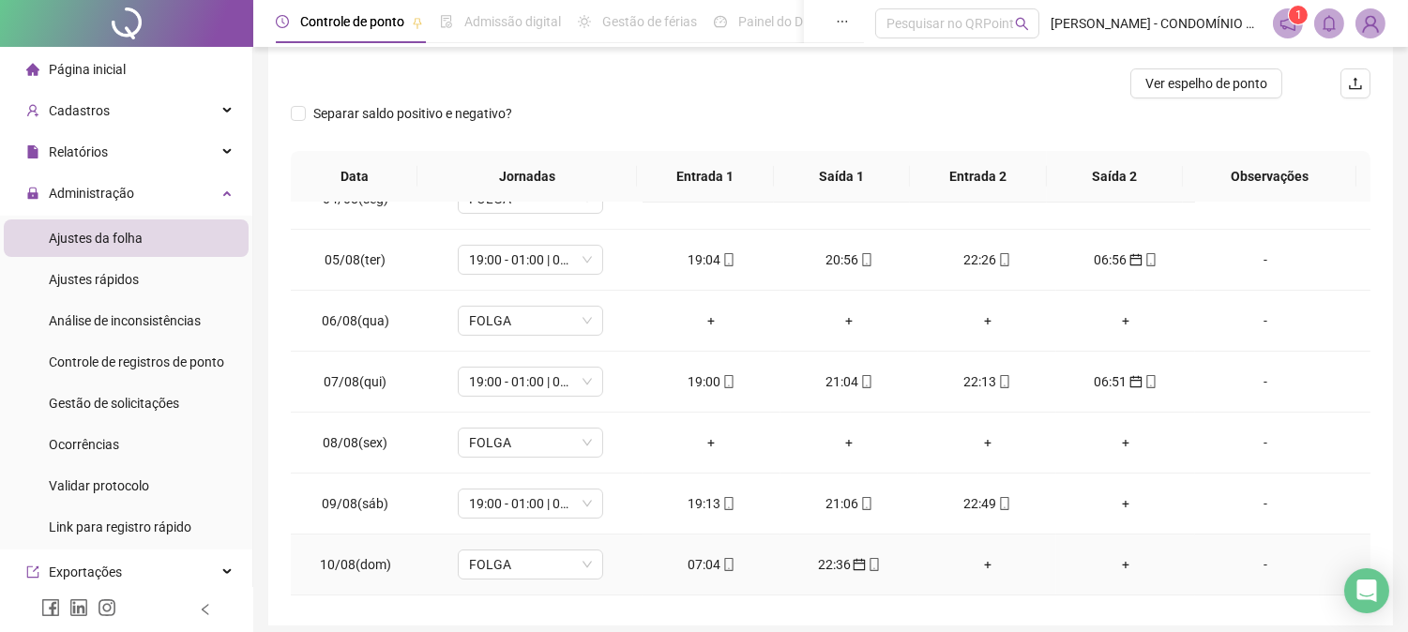
click at [820, 566] on div "22:36" at bounding box center [849, 564] width 108 height 21
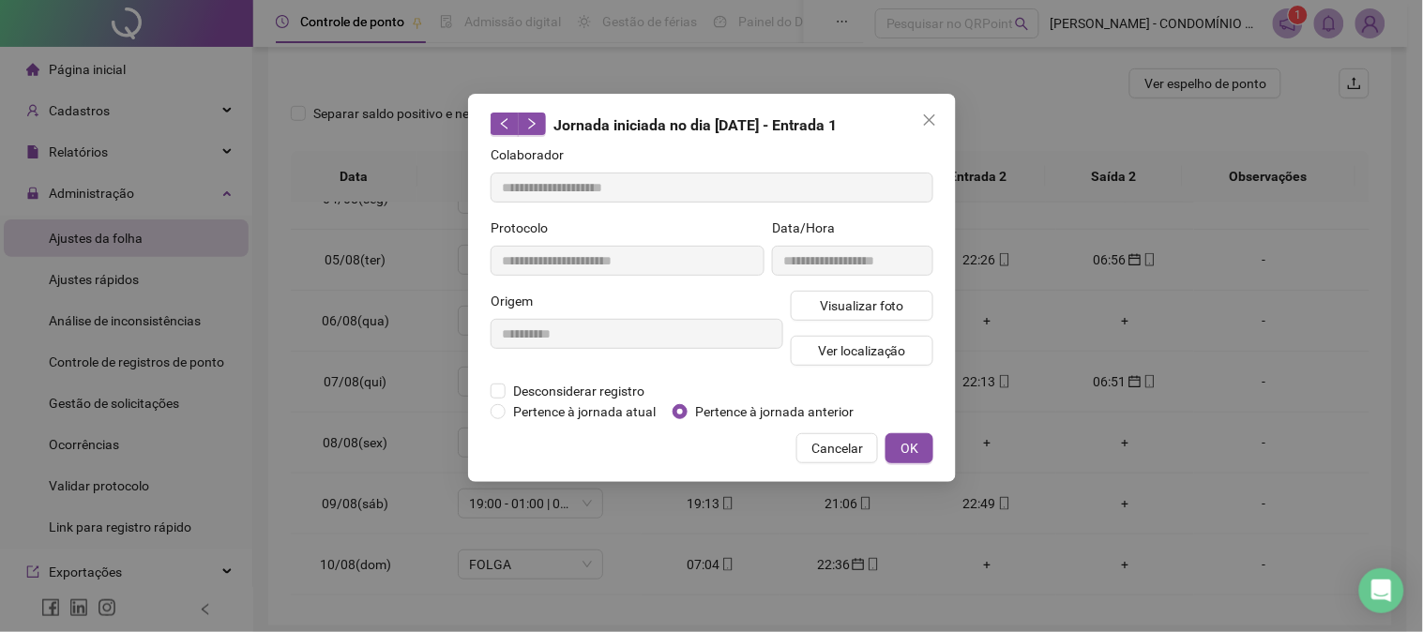
type input "**********"
click at [912, 441] on span "OK" at bounding box center [909, 448] width 18 height 21
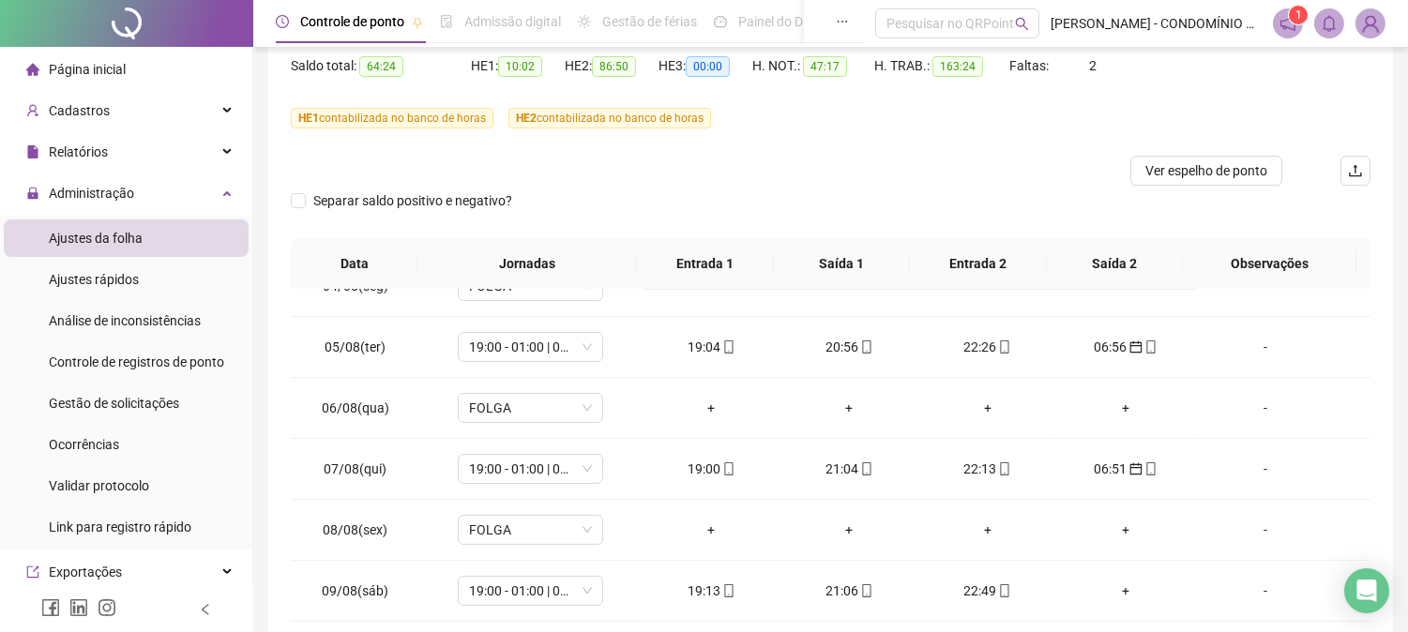
scroll to position [0, 0]
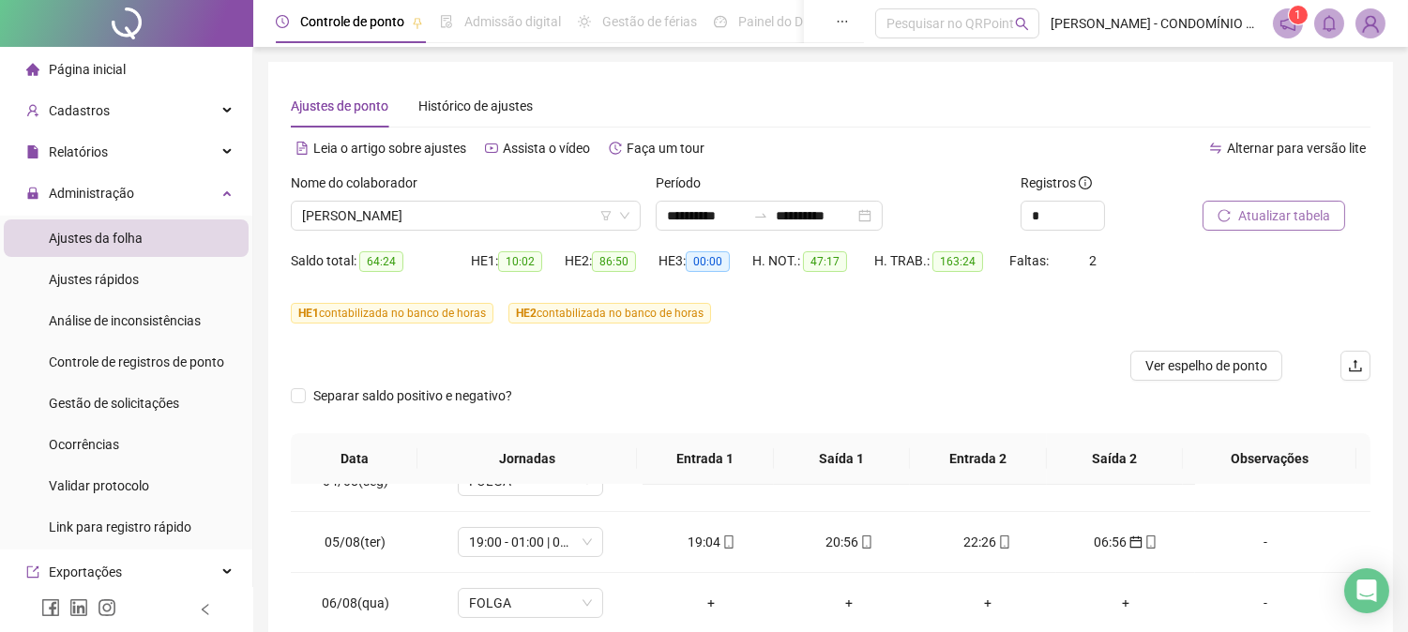
click at [1267, 213] on span "Atualizar tabela" at bounding box center [1284, 215] width 92 height 21
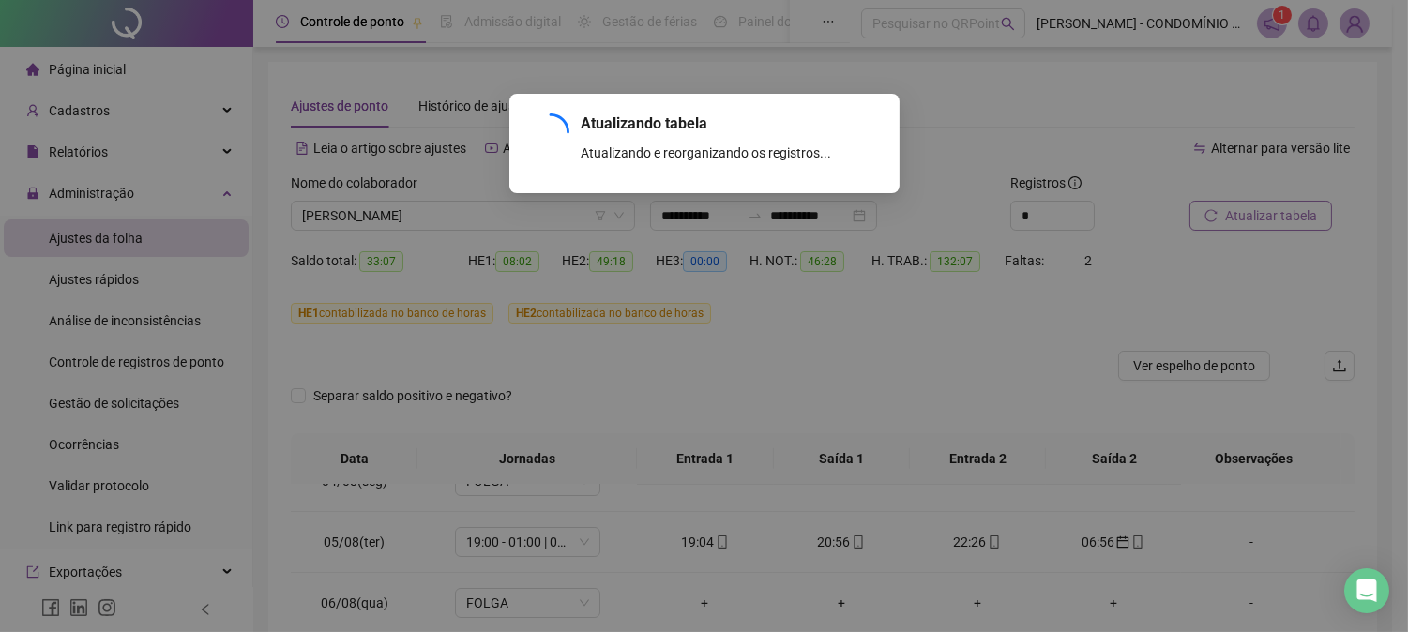
click at [1267, 213] on div "Atualizando tabela Atualizando e reorganizando os registros... OK" at bounding box center [704, 316] width 1408 height 632
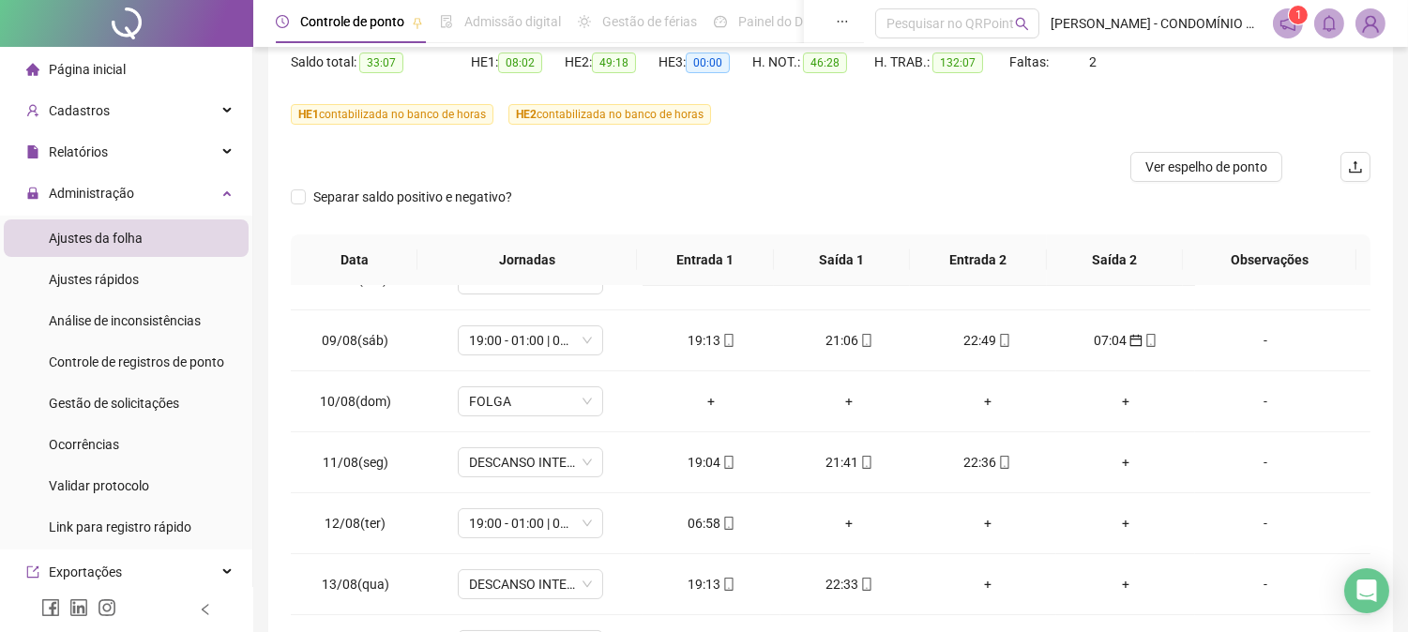
scroll to position [470, 0]
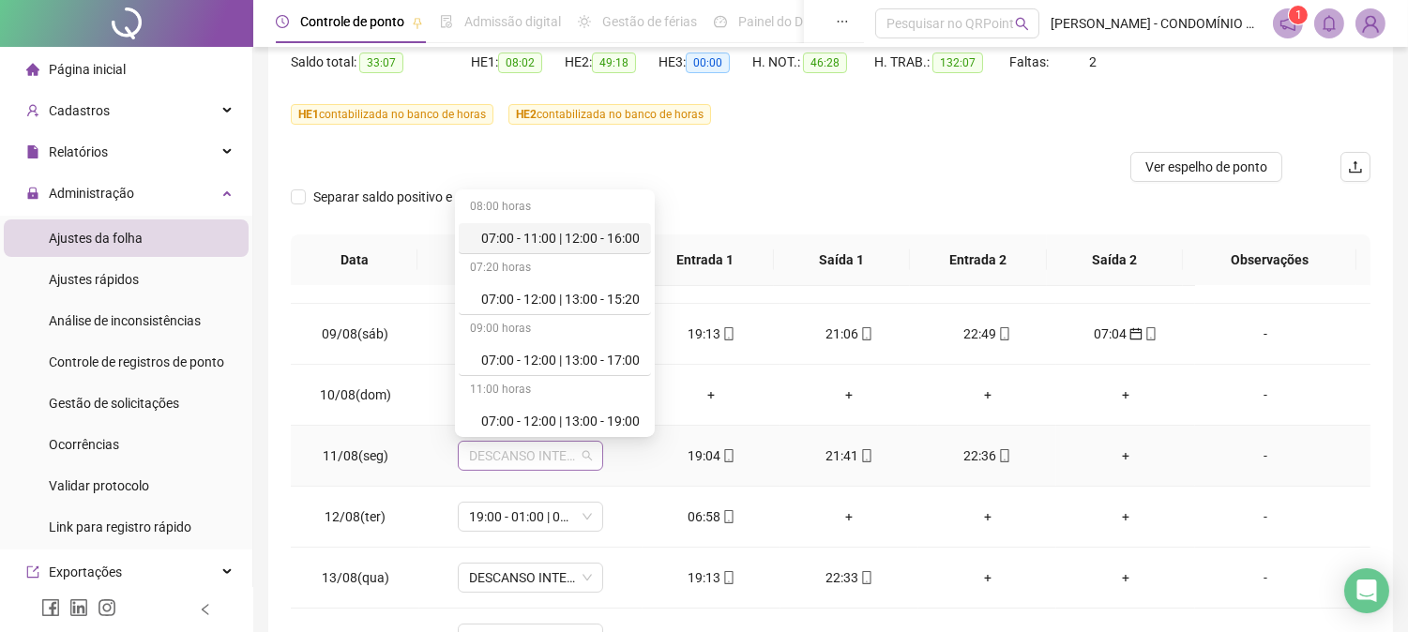
click at [547, 457] on span "DESCANSO INTER-JORNADA" at bounding box center [530, 456] width 123 height 28
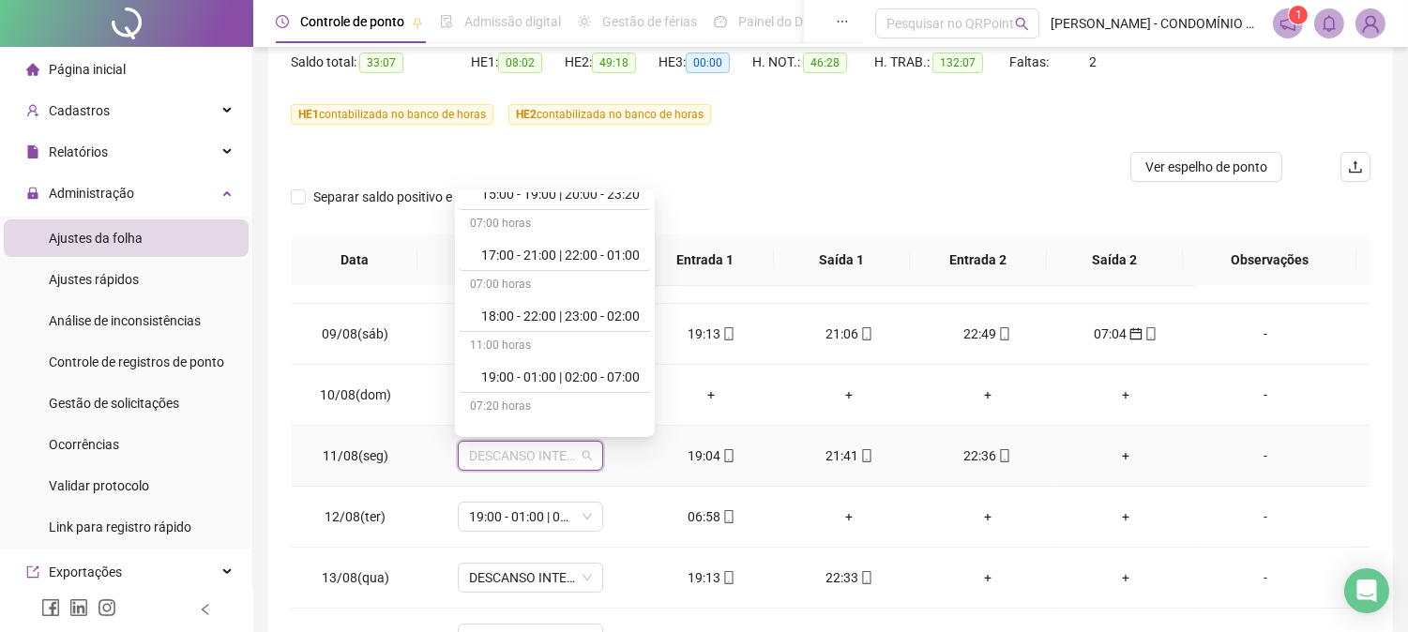
scroll to position [1000, 0]
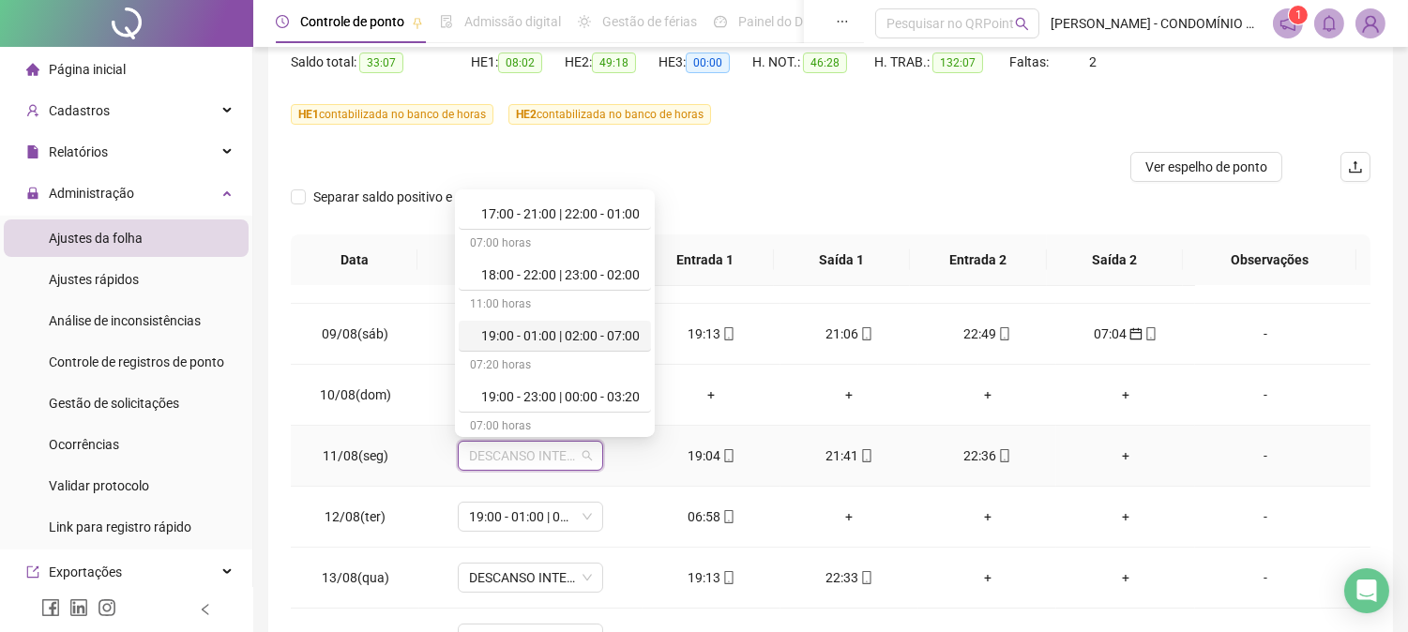
click at [528, 329] on div "19:00 - 01:00 | 02:00 - 07:00" at bounding box center [560, 335] width 158 height 21
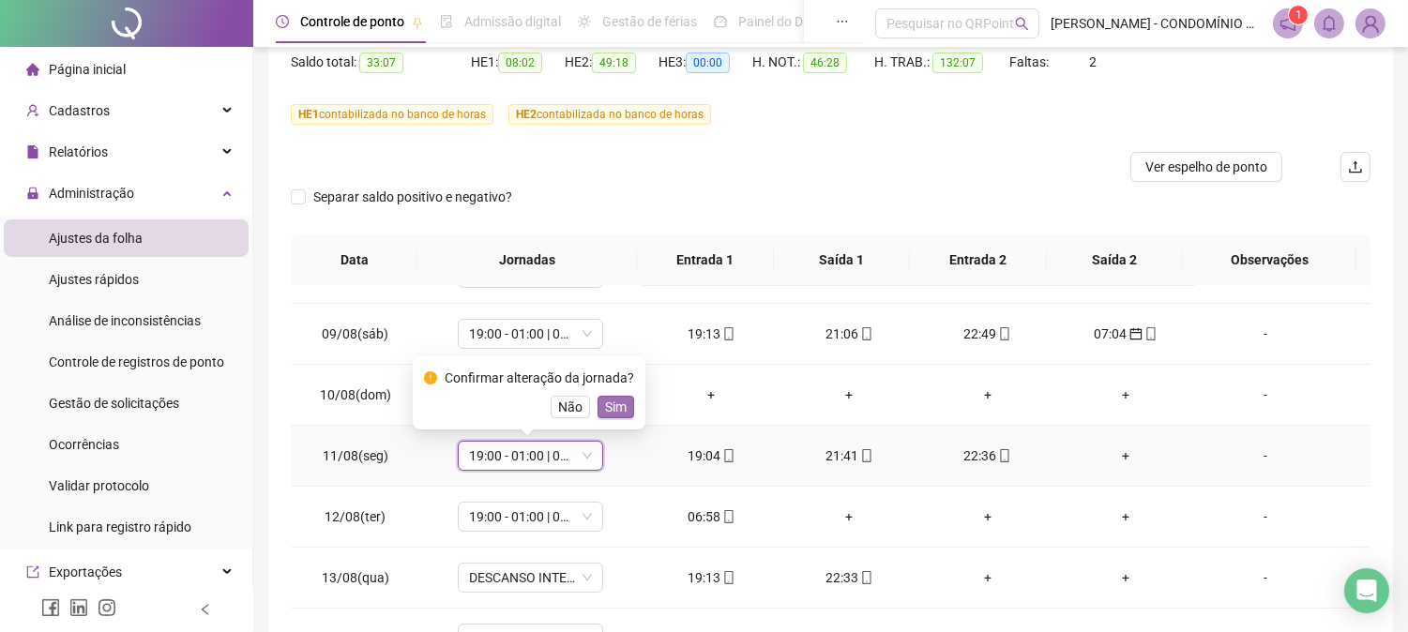
click at [605, 406] on span "Sim" at bounding box center [616, 407] width 22 height 21
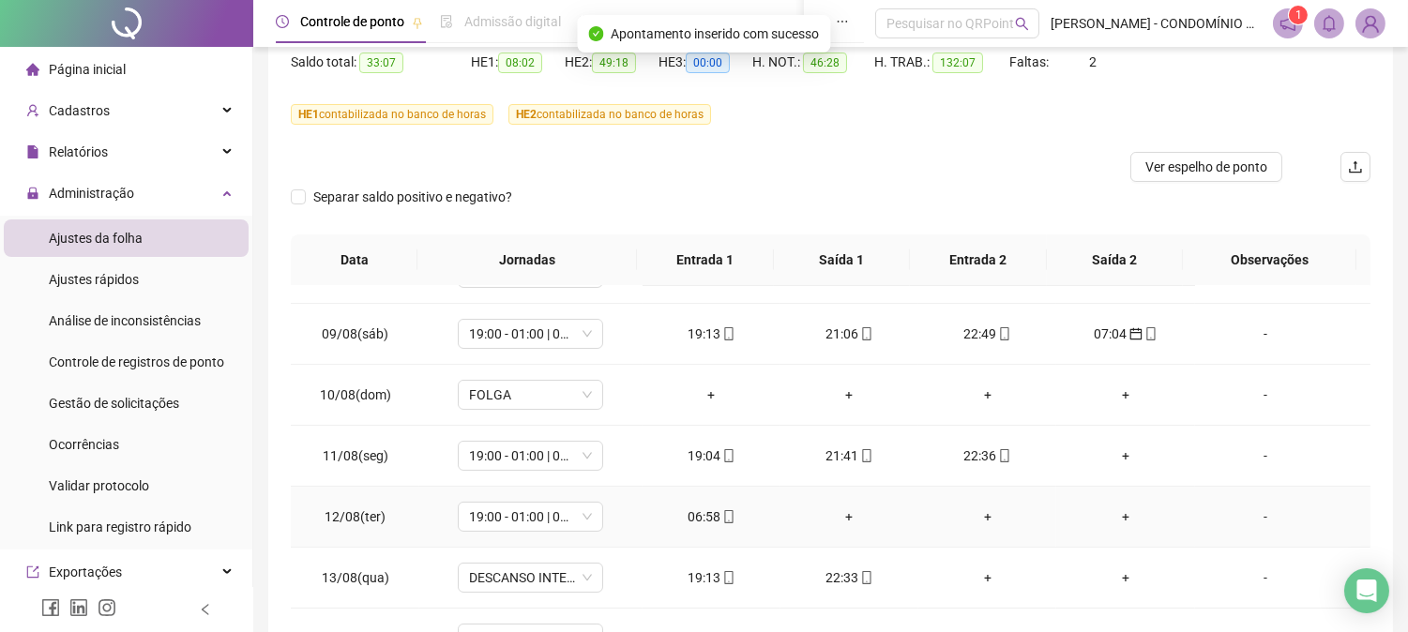
click at [700, 526] on div "06:58" at bounding box center [711, 516] width 108 height 21
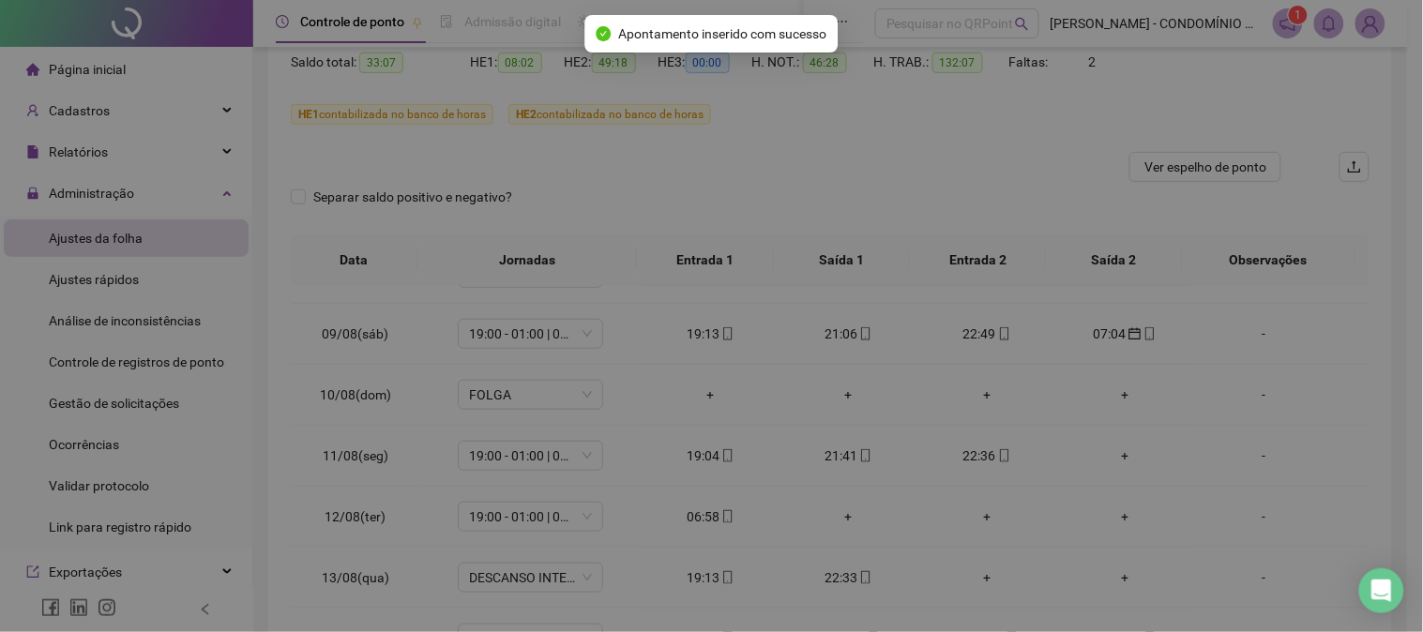
type input "**********"
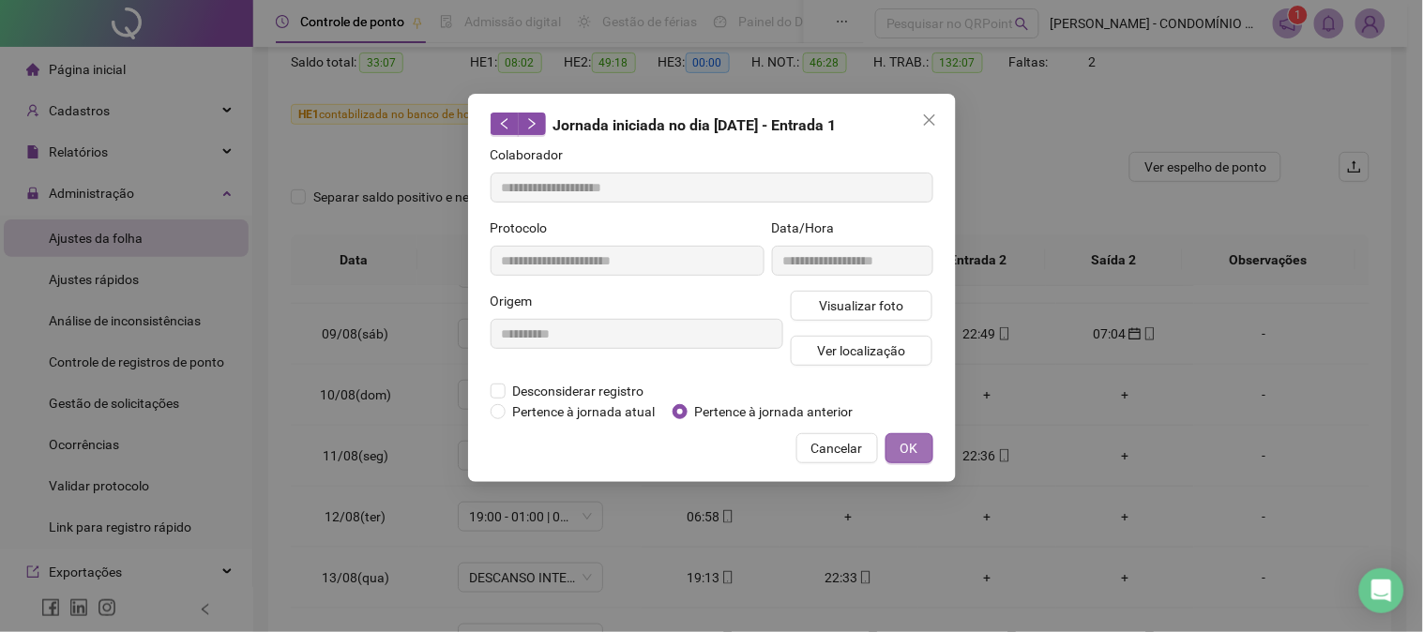
click at [912, 445] on span "OK" at bounding box center [909, 448] width 18 height 21
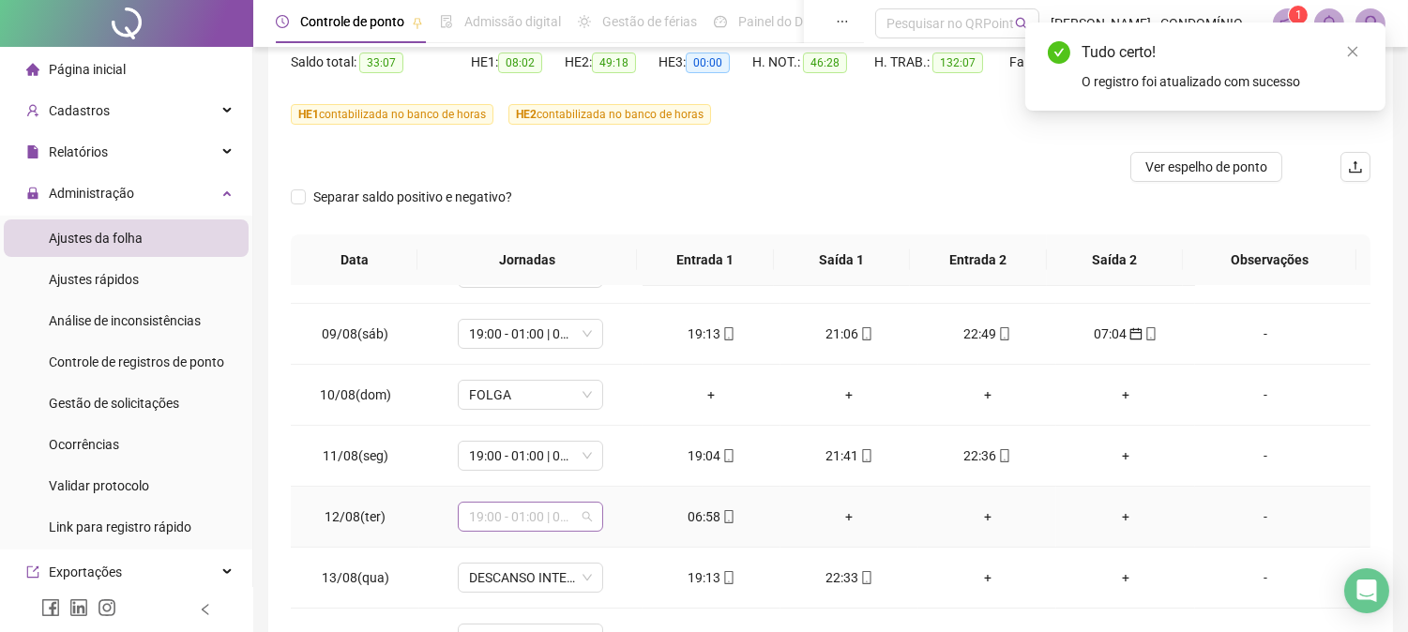
click at [537, 520] on span "19:00 - 01:00 | 02:00 - 07:00" at bounding box center [530, 517] width 123 height 28
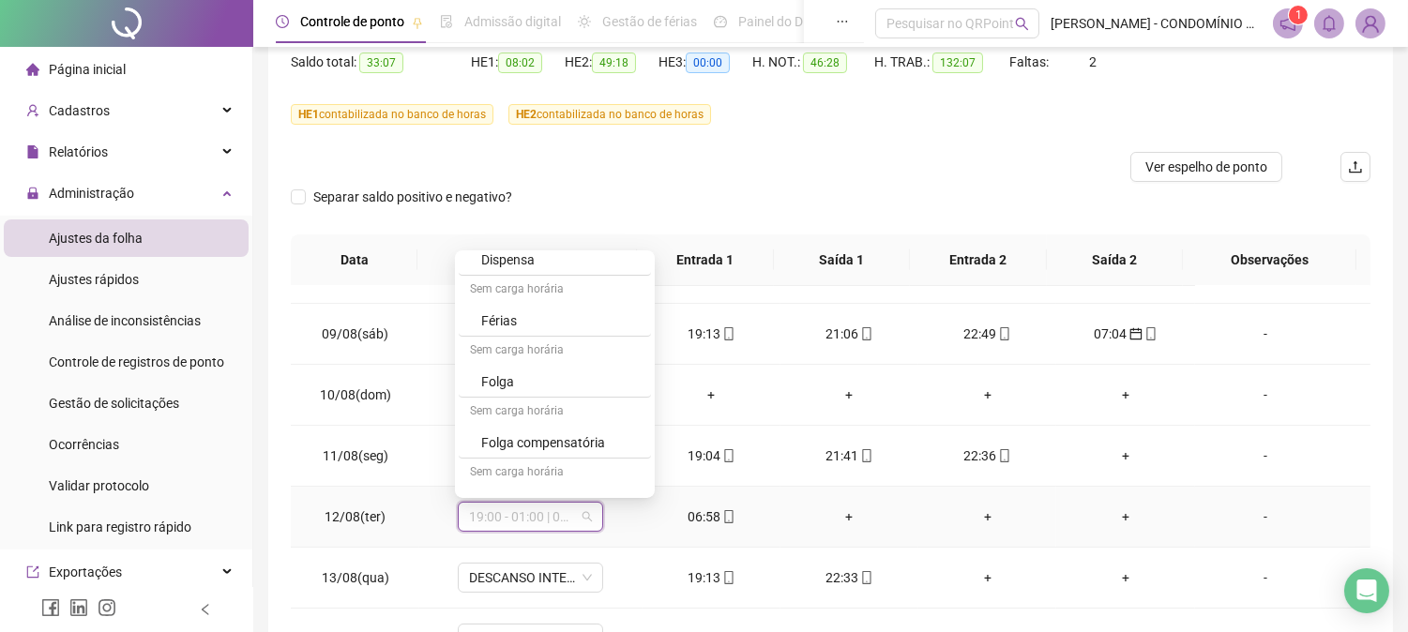
scroll to position [1346, 0]
click at [488, 353] on div "Folga" at bounding box center [560, 356] width 158 height 21
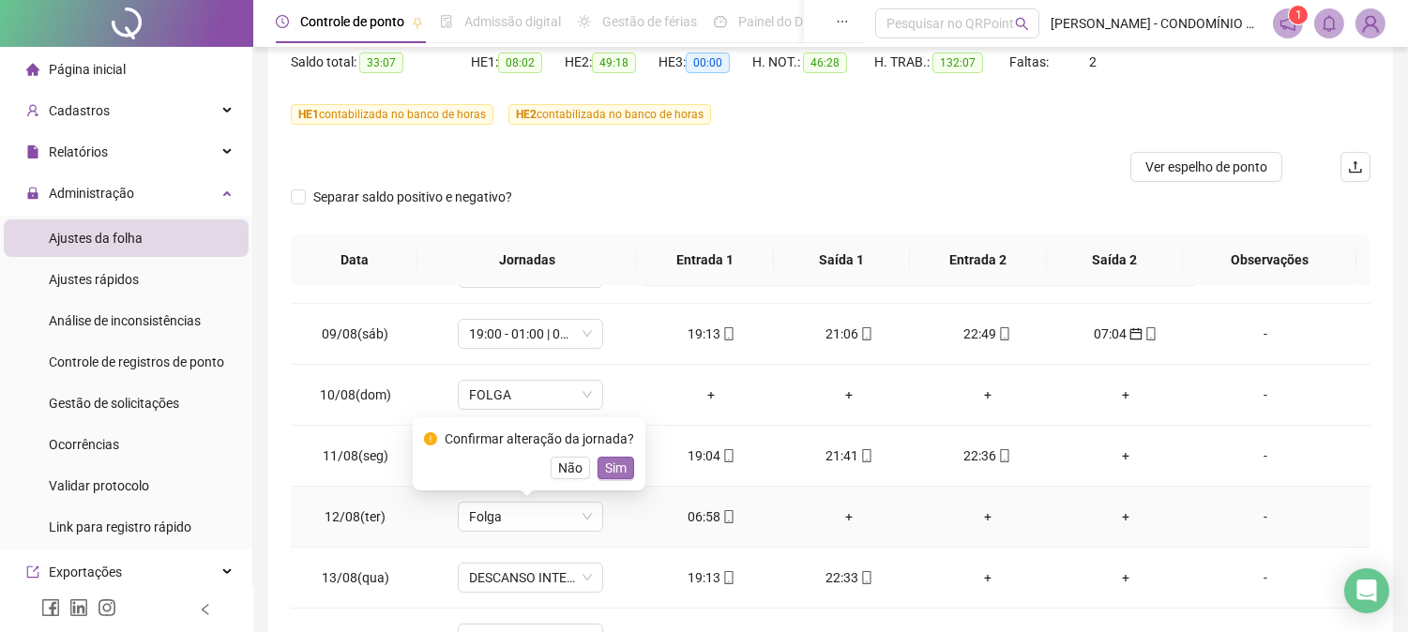
click at [608, 467] on span "Sim" at bounding box center [616, 468] width 22 height 21
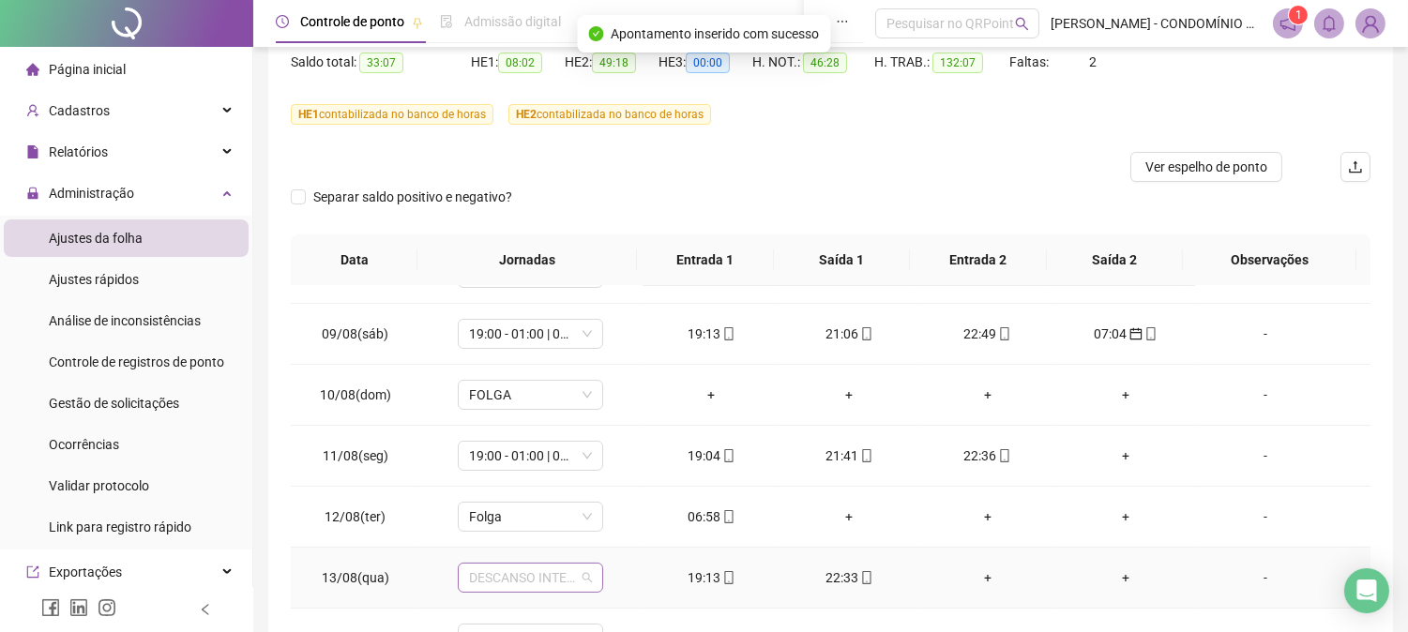
click at [505, 568] on span "DESCANSO INTER-JORNADA" at bounding box center [530, 578] width 123 height 28
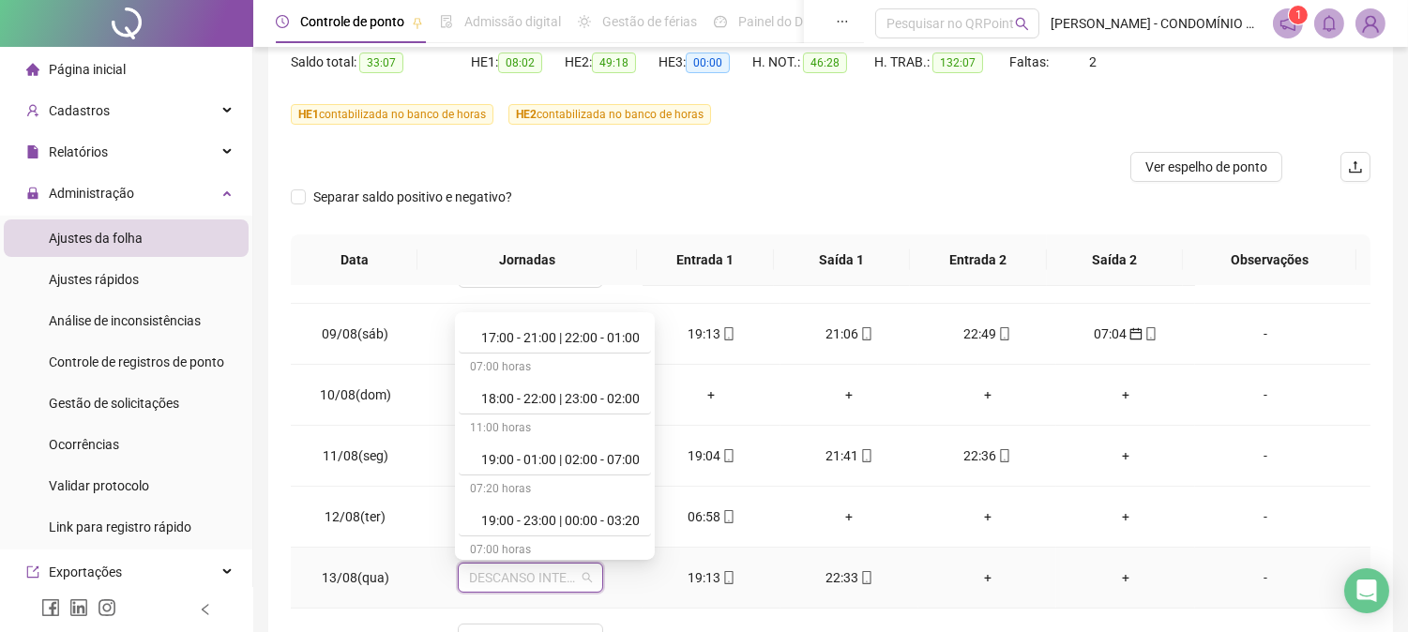
scroll to position [1000, 0]
click at [623, 454] on div "19:00 - 01:00 | 02:00 - 07:00" at bounding box center [560, 458] width 158 height 21
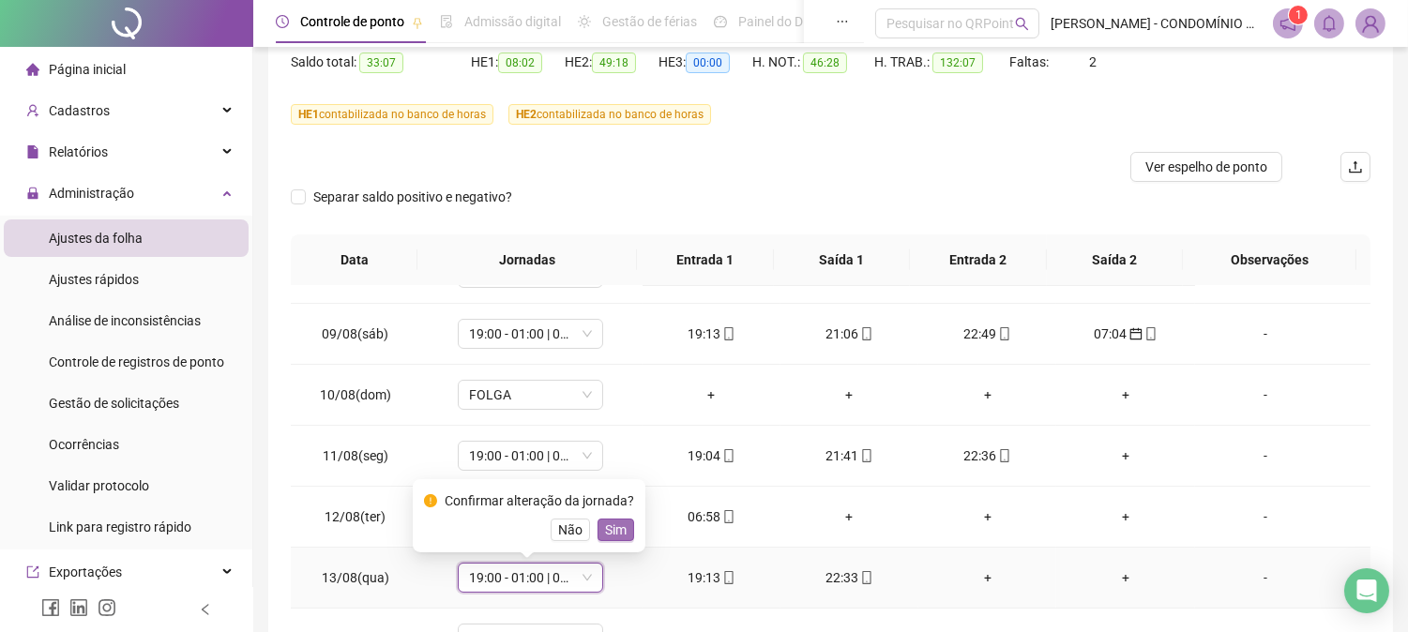
click at [615, 531] on span "Sim" at bounding box center [616, 530] width 22 height 21
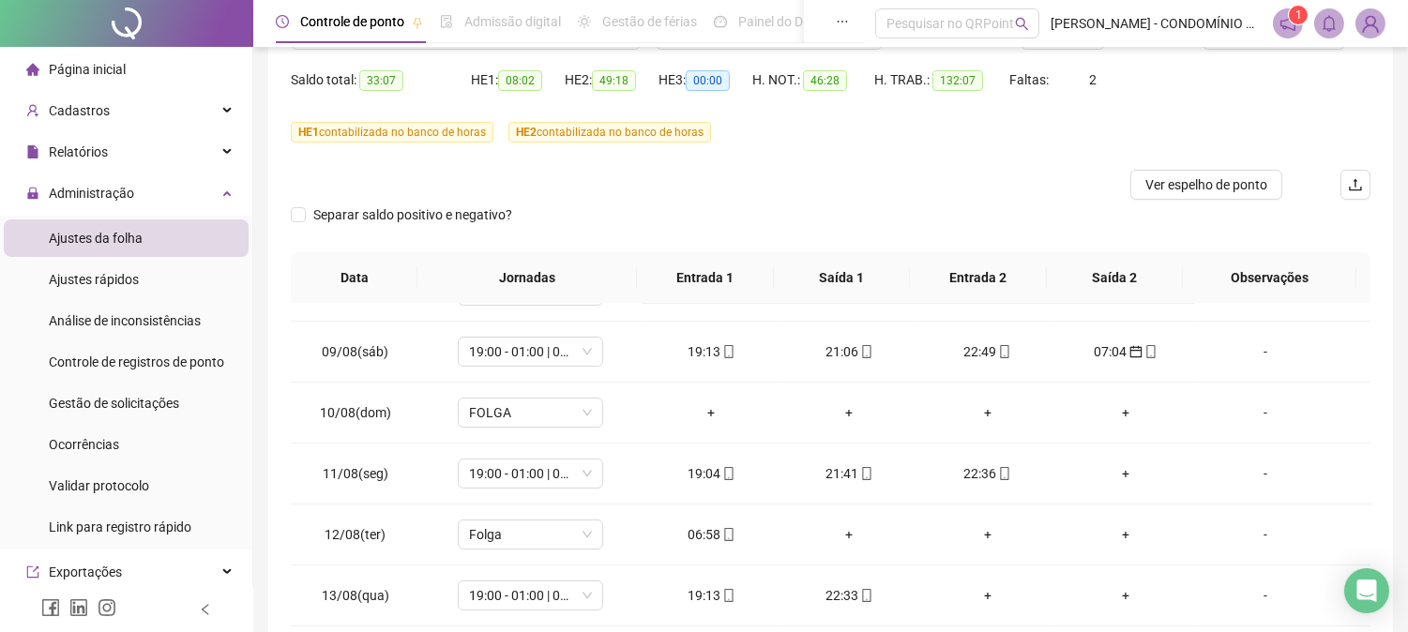
scroll to position [97, 0]
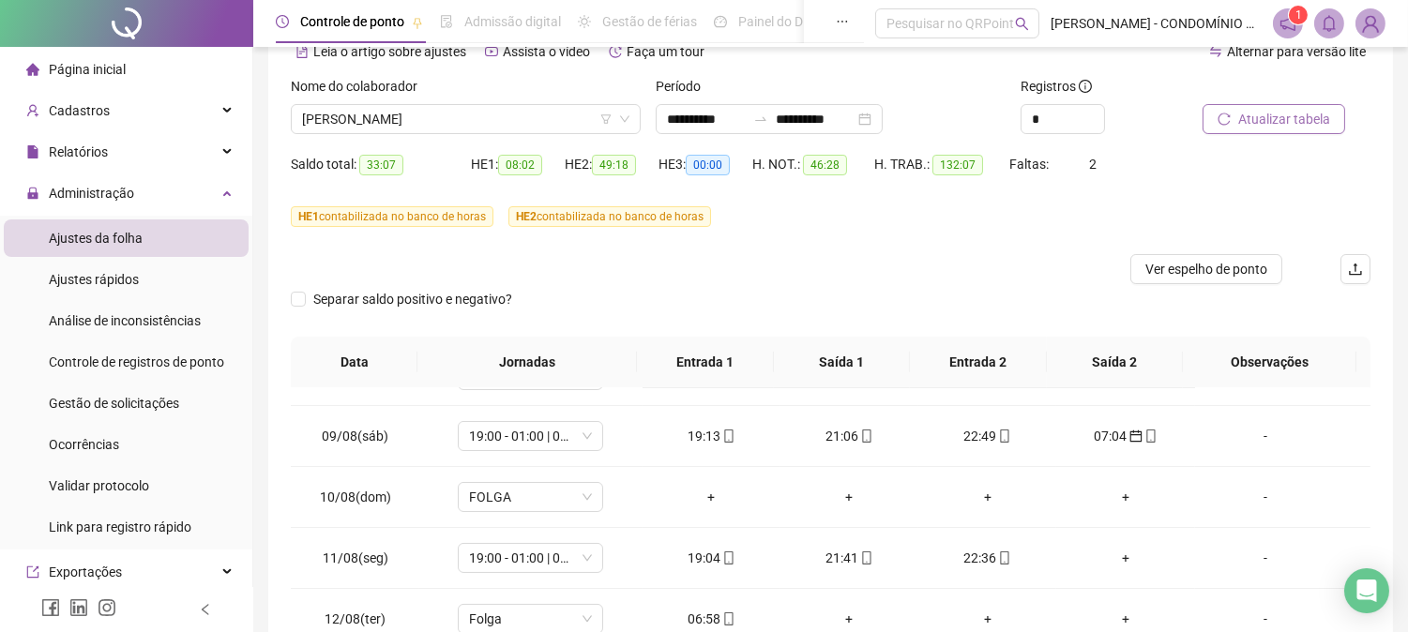
click at [1280, 111] on span "Atualizar tabela" at bounding box center [1284, 119] width 92 height 21
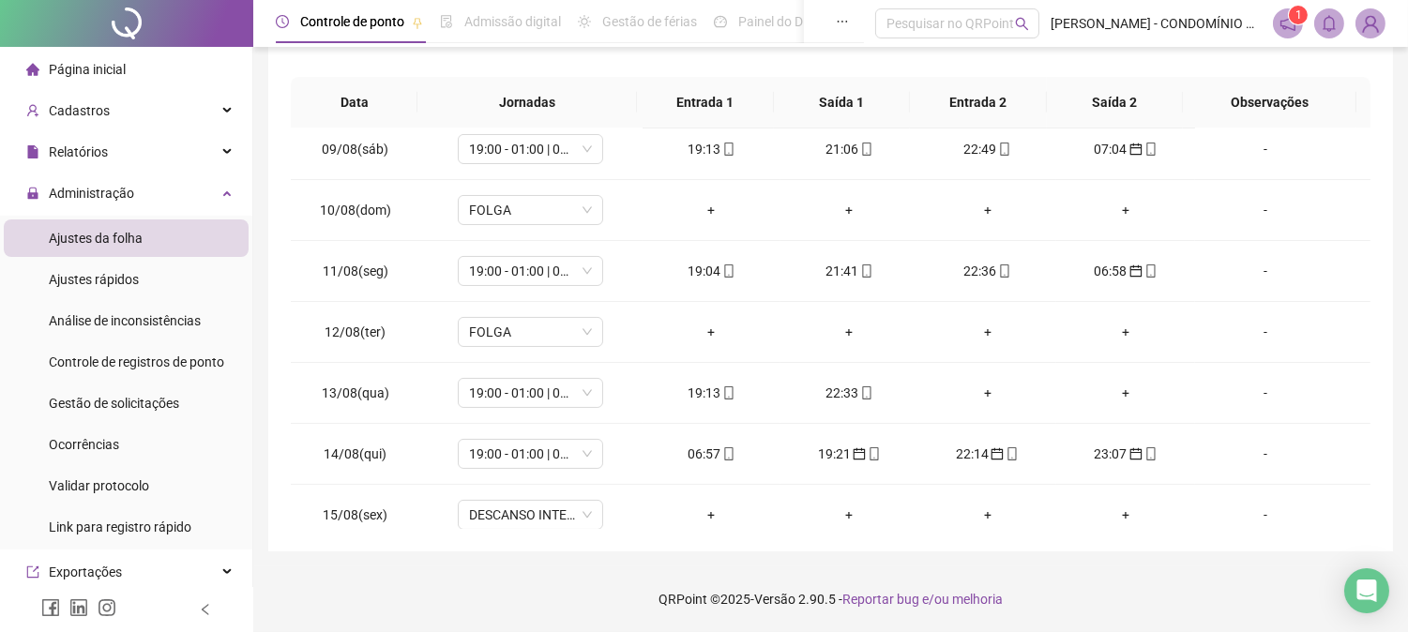
scroll to position [511, 0]
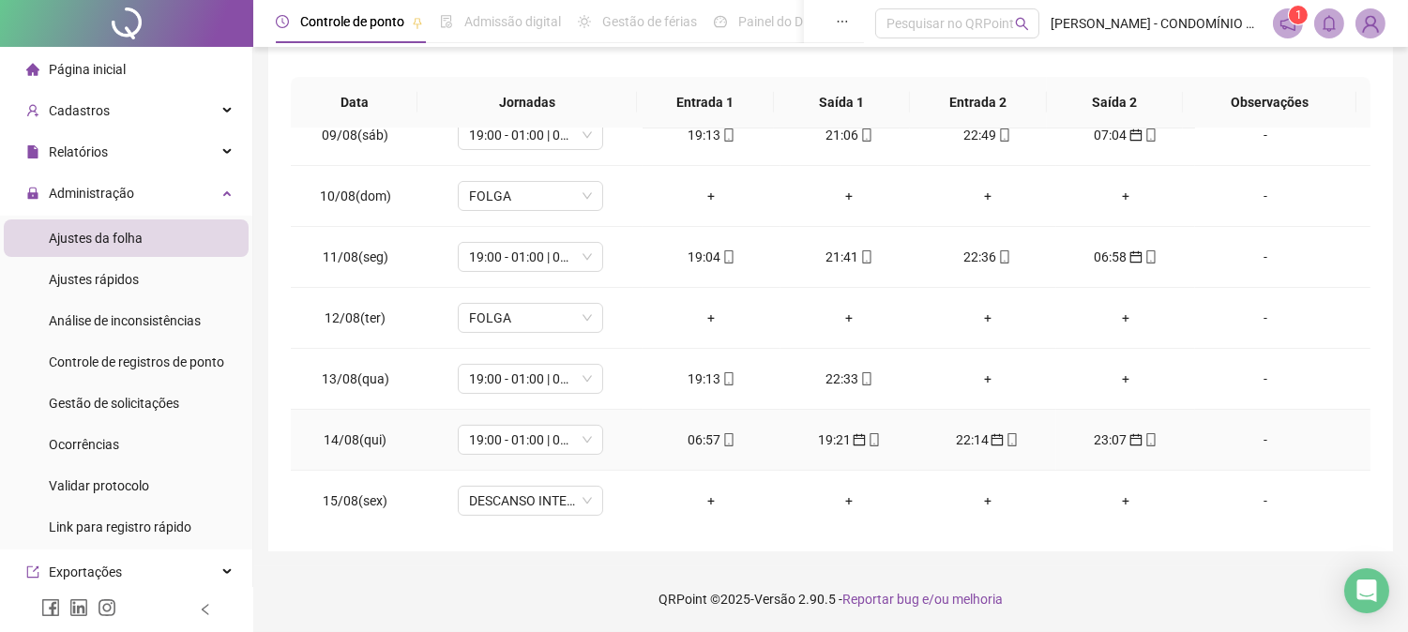
click at [700, 442] on div "06:57" at bounding box center [711, 440] width 108 height 21
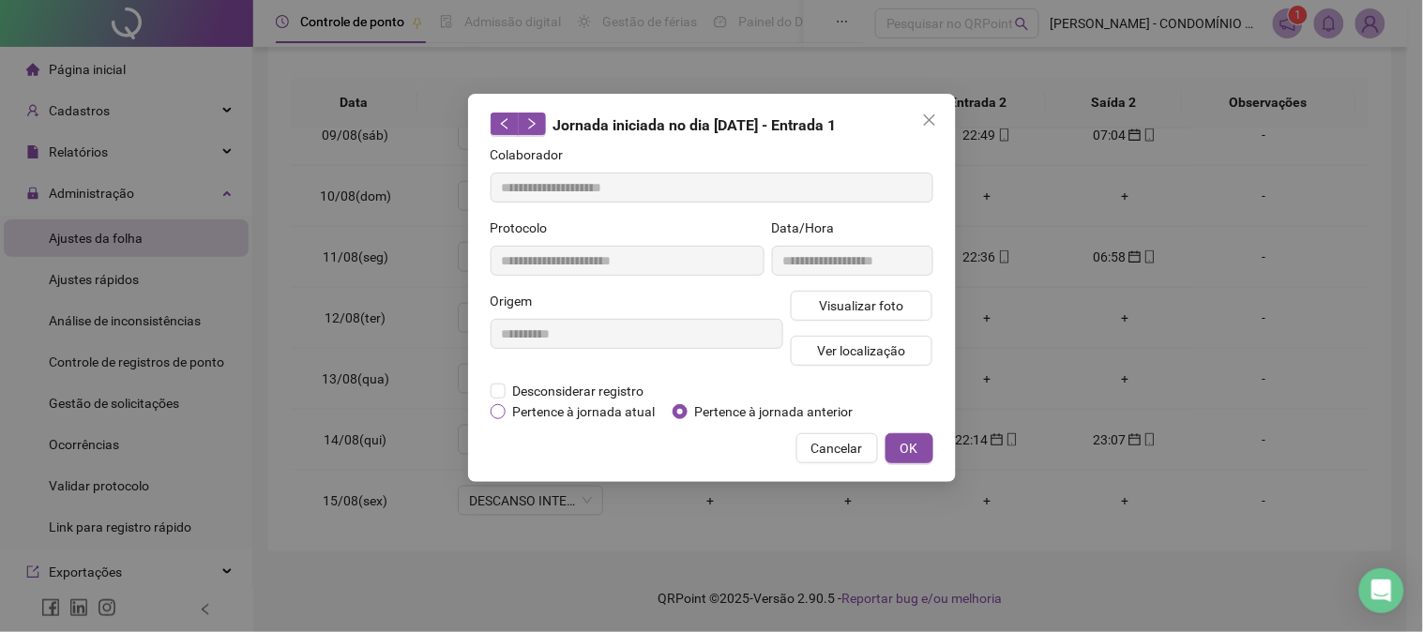
type input "**********"
click at [910, 444] on span "OK" at bounding box center [909, 448] width 18 height 21
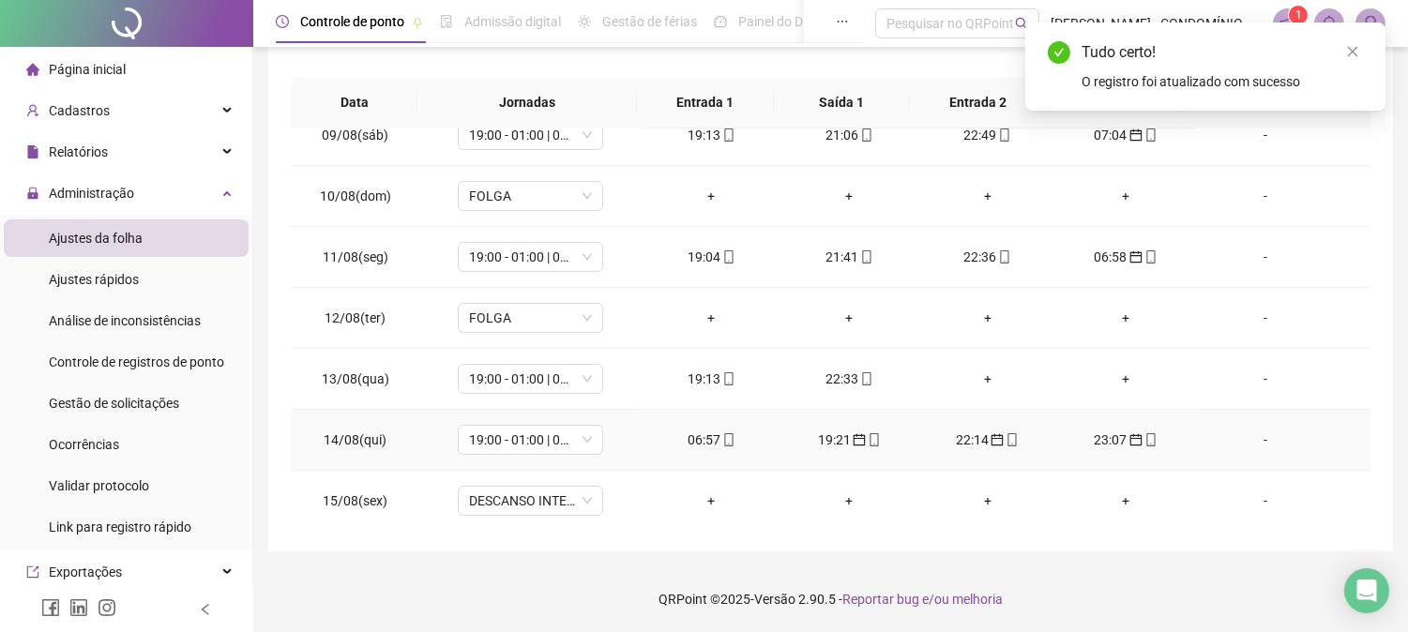
click at [827, 438] on div "19:21" at bounding box center [849, 440] width 108 height 21
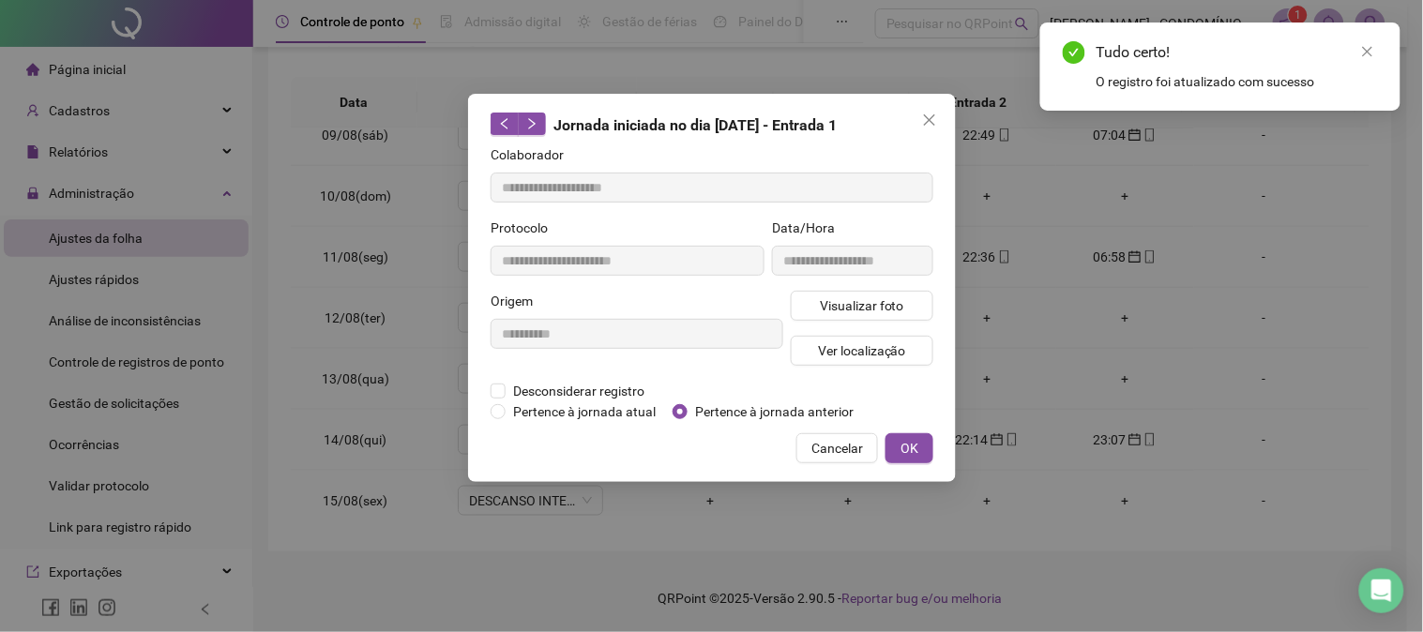
type input "**********"
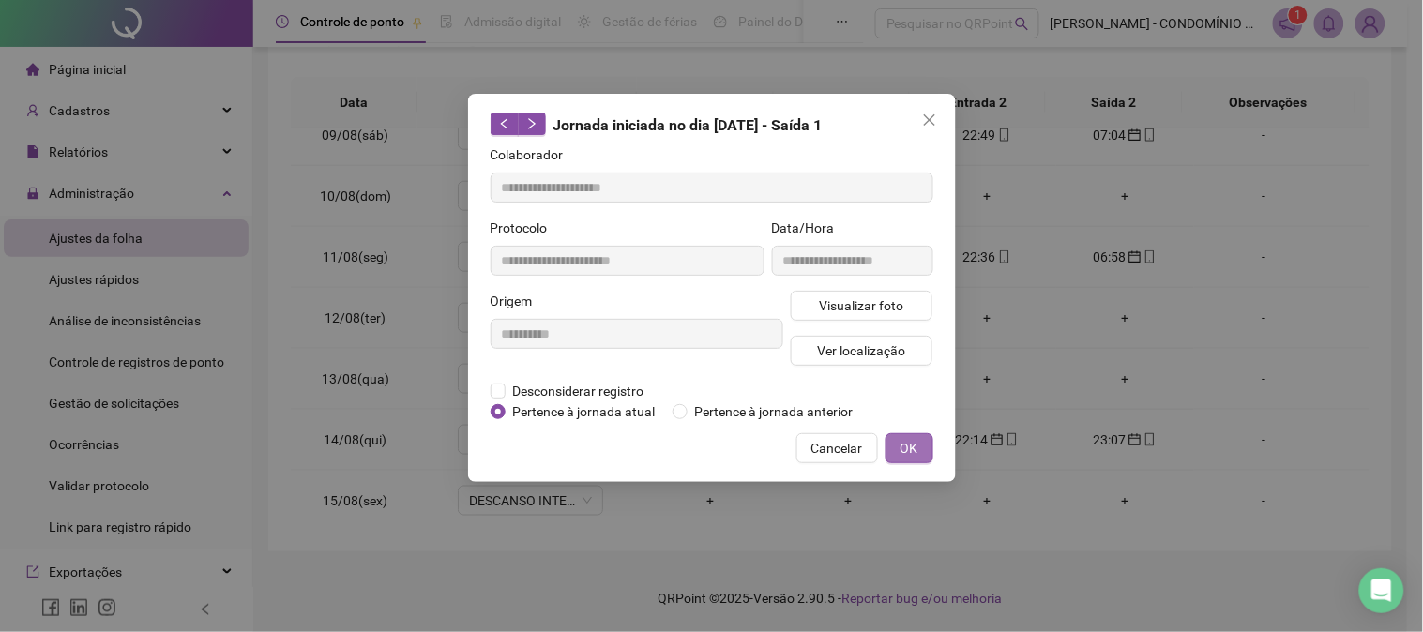
click at [912, 448] on span "OK" at bounding box center [909, 448] width 18 height 21
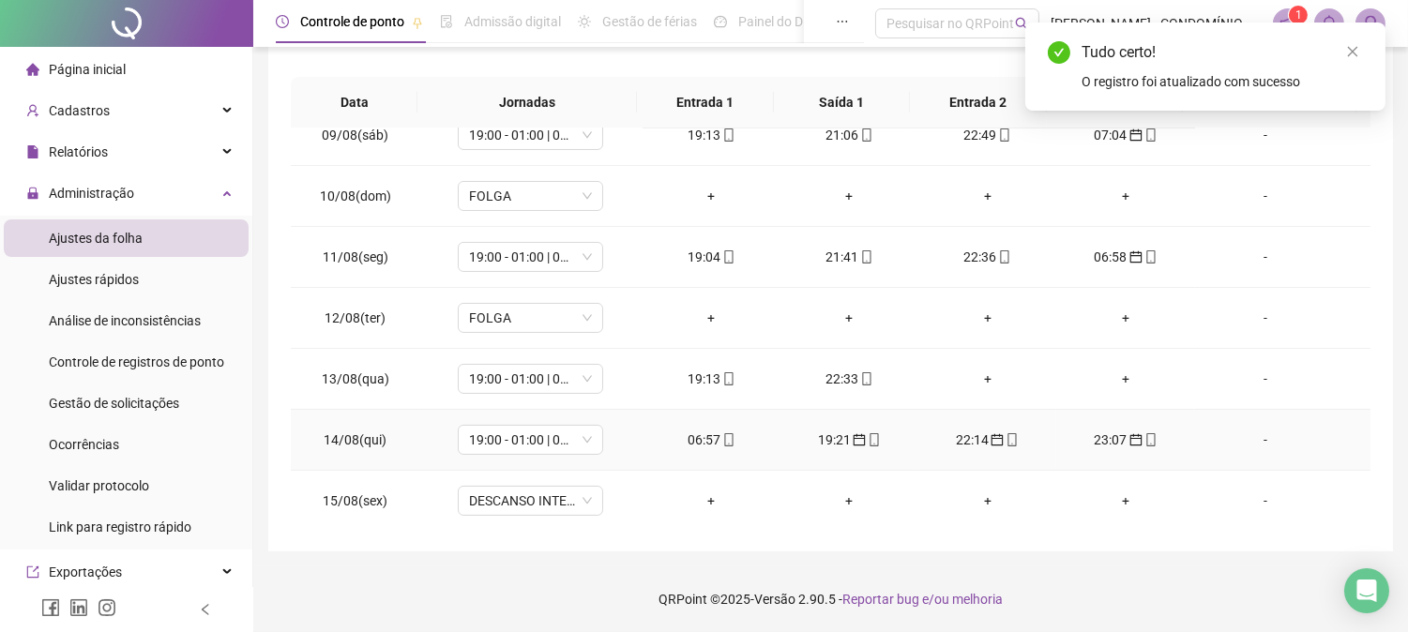
click at [958, 437] on div "22:14" at bounding box center [987, 440] width 108 height 21
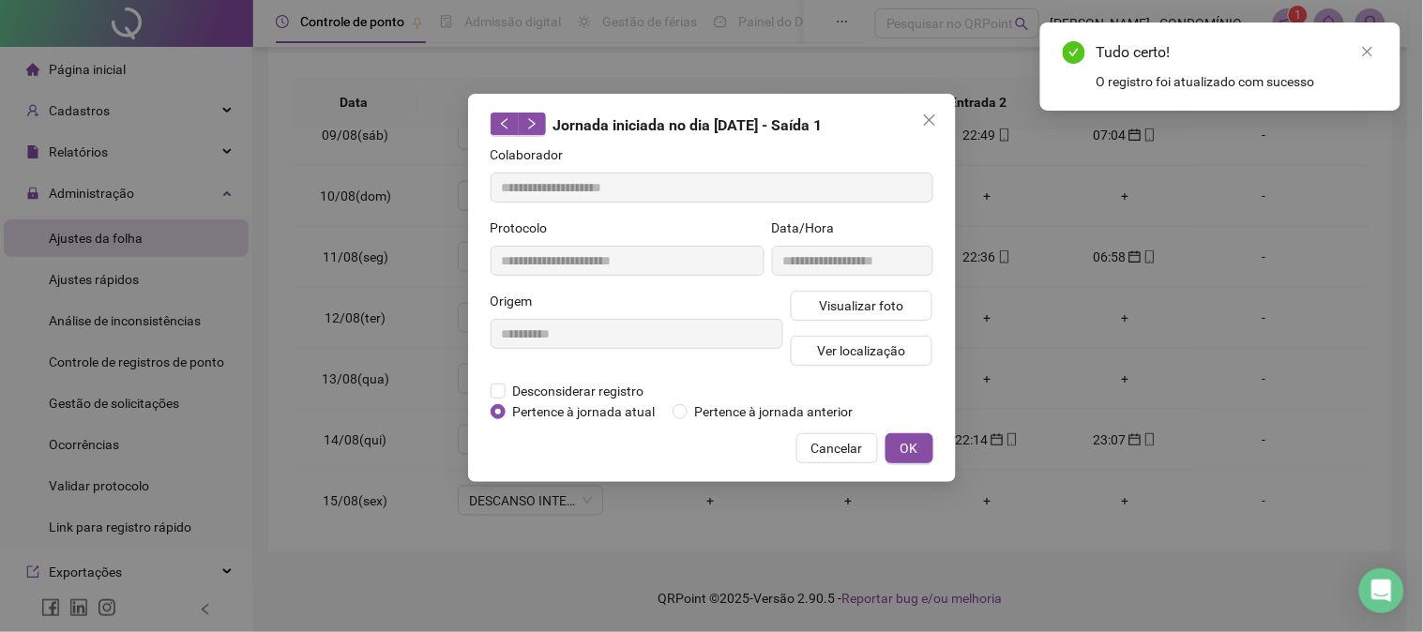
type input "**********"
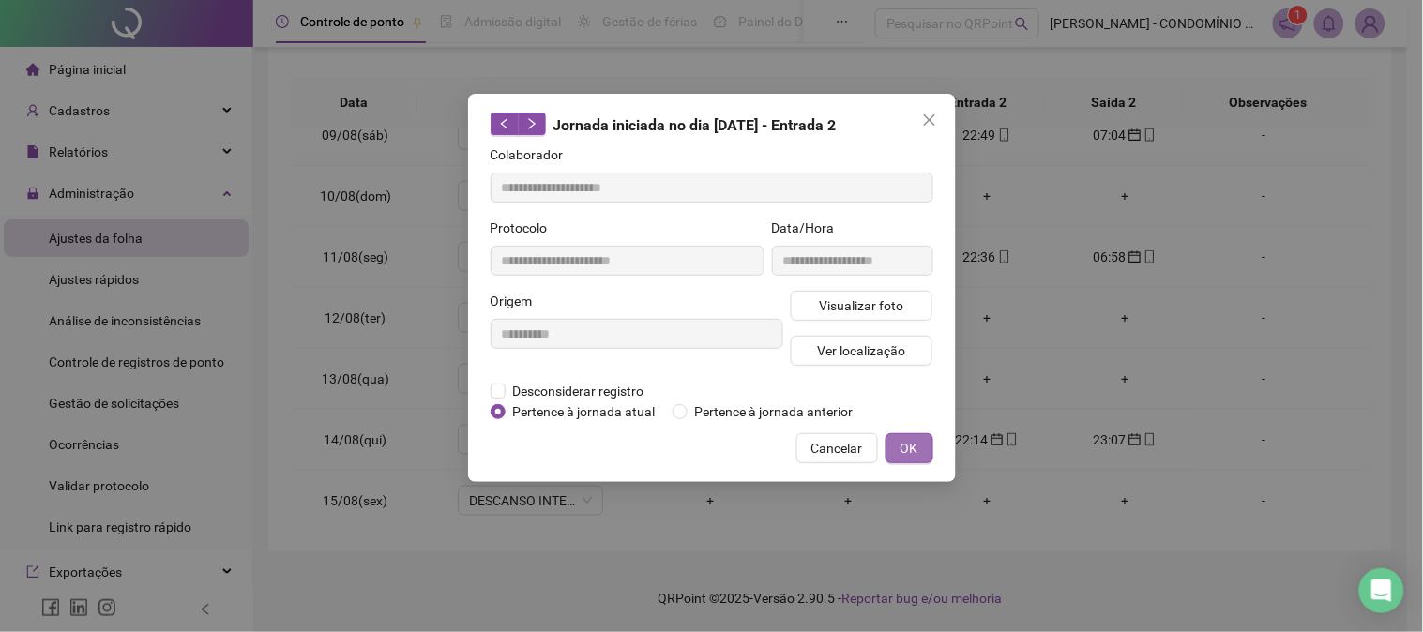
click at [907, 441] on span "OK" at bounding box center [909, 448] width 18 height 21
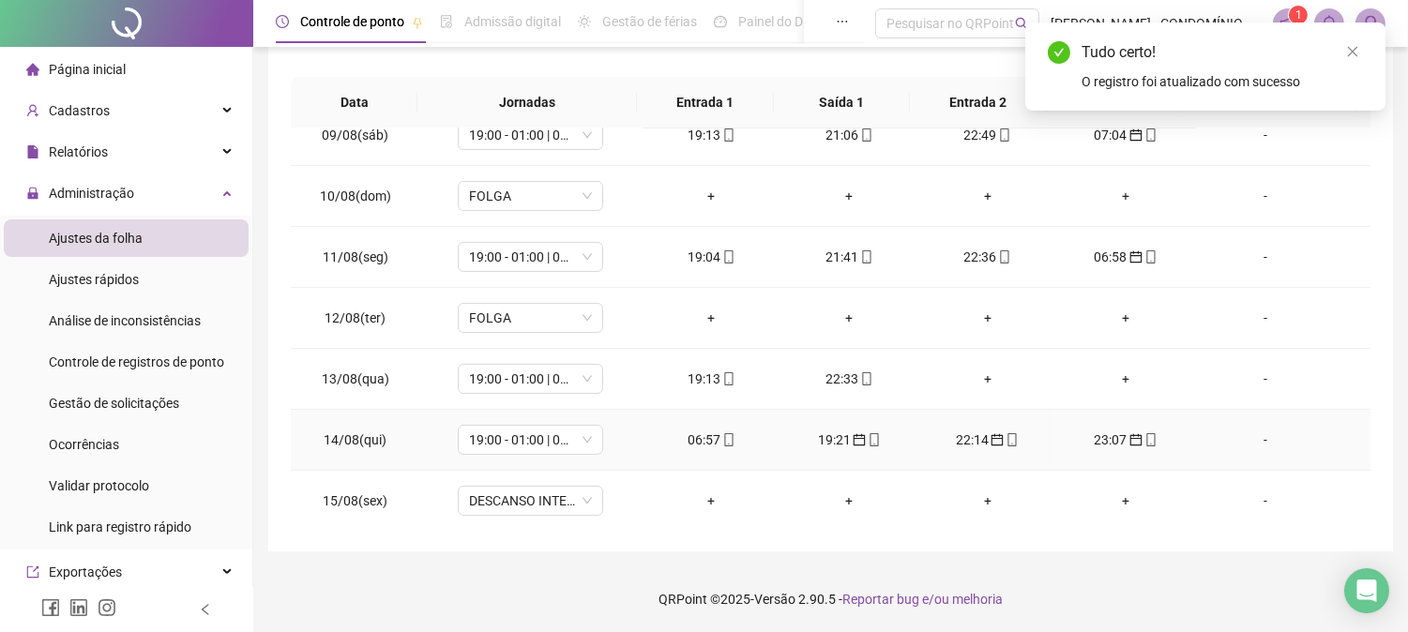
click at [1099, 444] on div "23:07" at bounding box center [1125, 440] width 108 height 21
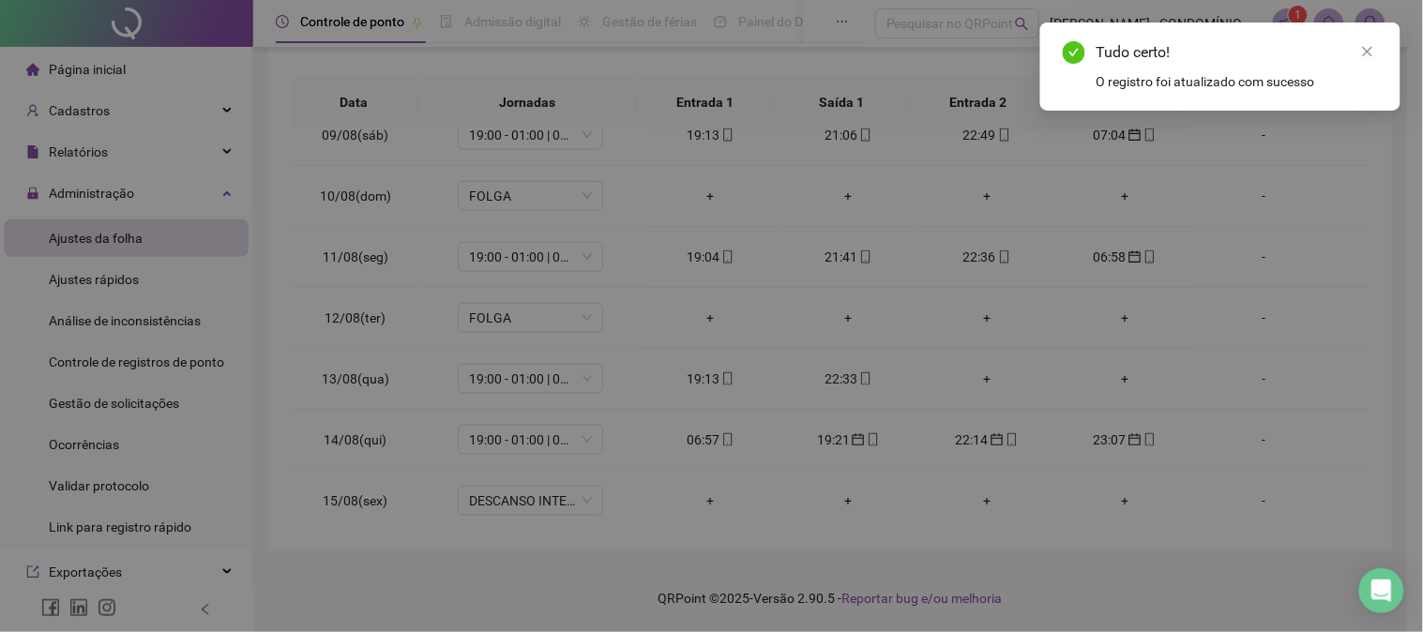
type input "**********"
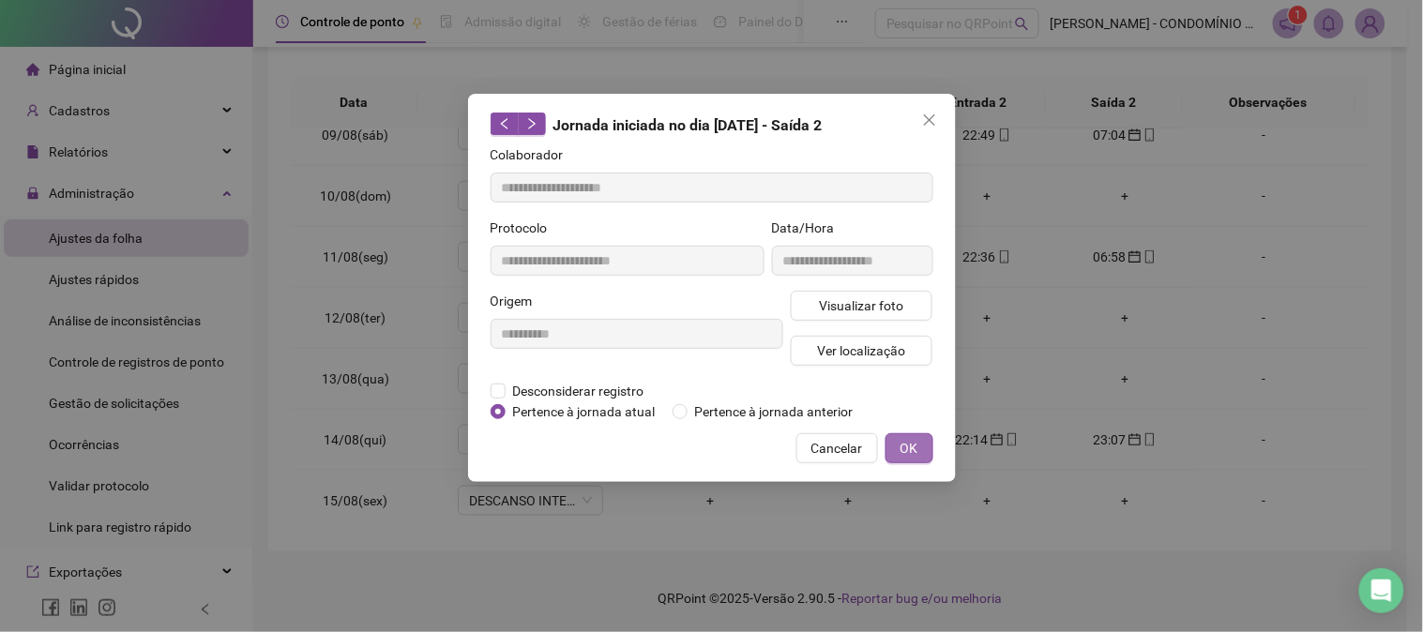
click at [905, 445] on span "OK" at bounding box center [909, 448] width 18 height 21
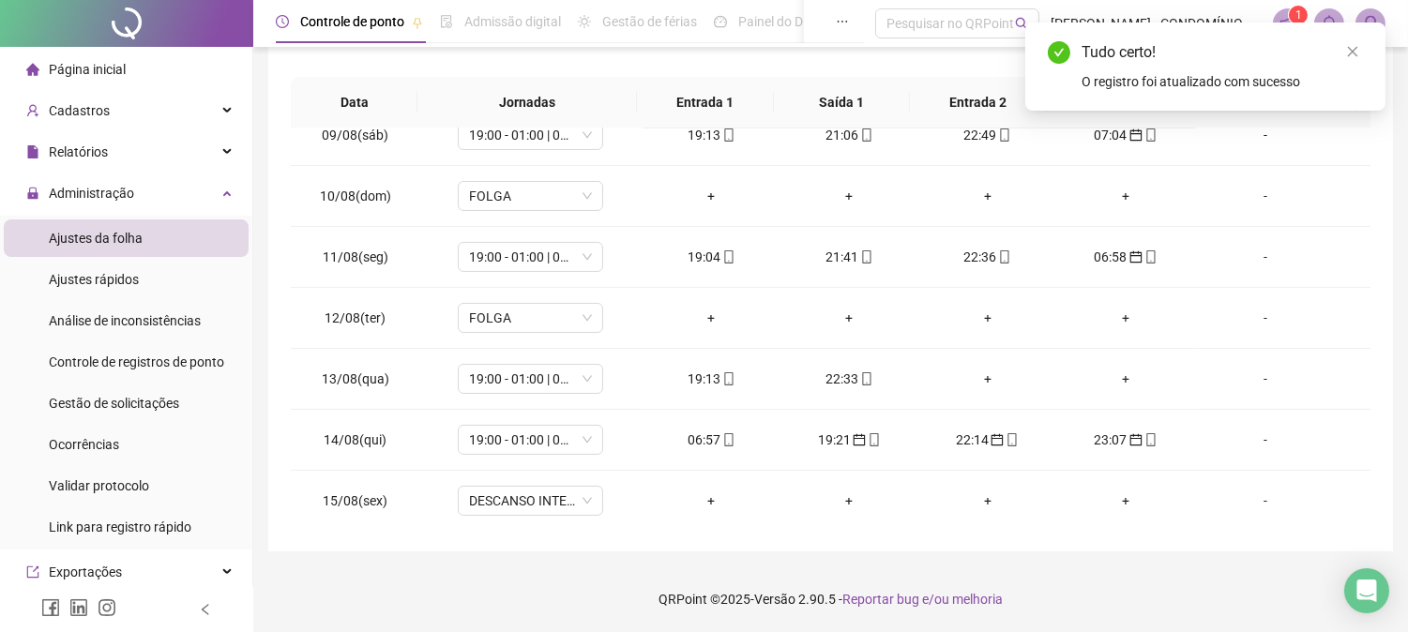
scroll to position [553, 0]
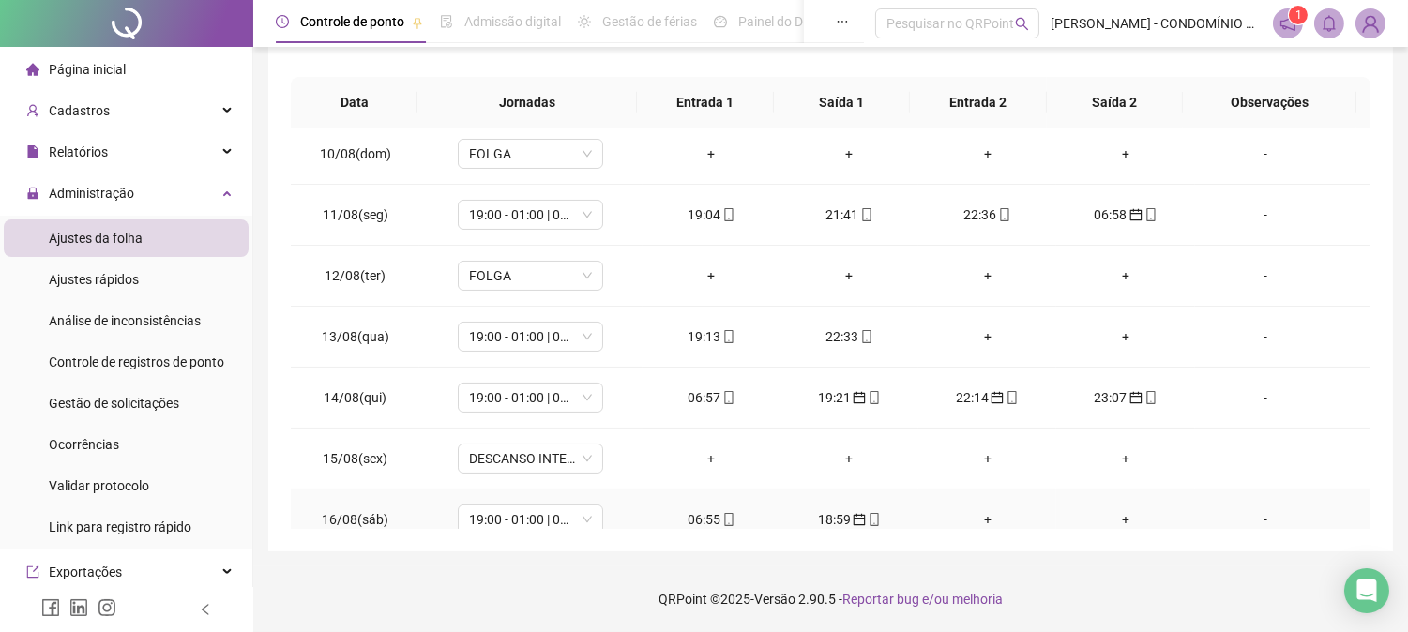
click at [692, 522] on div "06:55" at bounding box center [711, 519] width 108 height 21
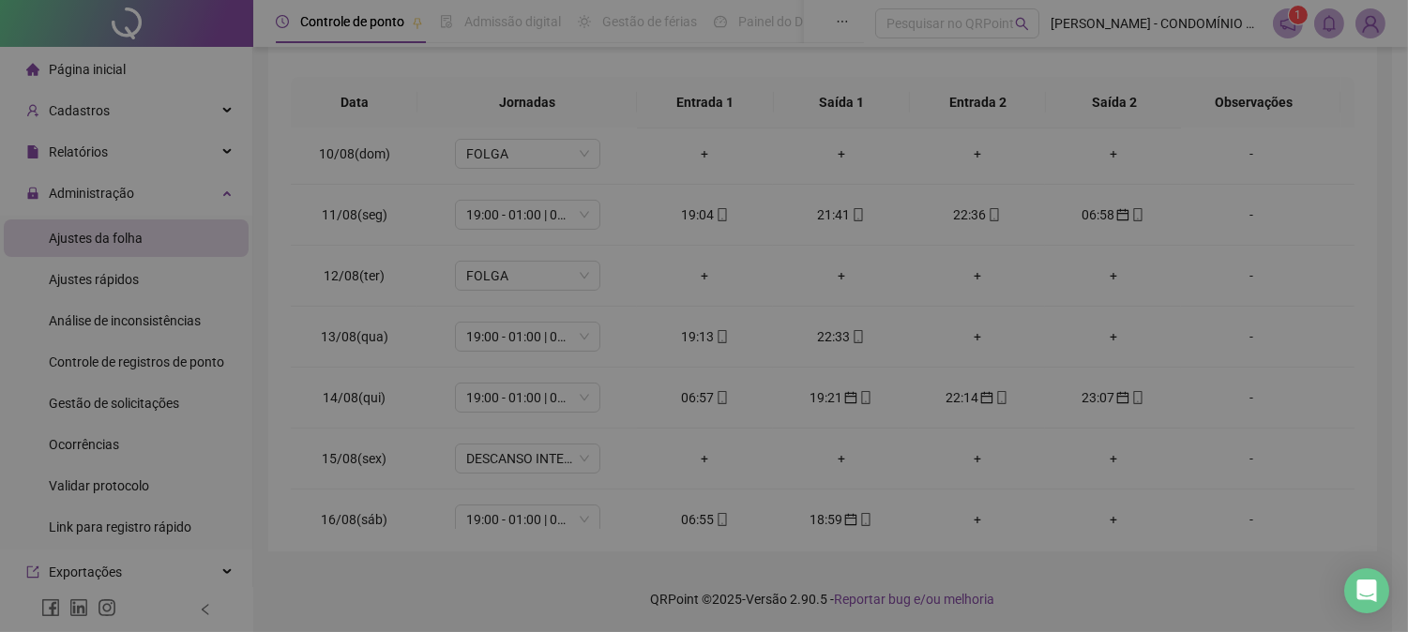
type input "**********"
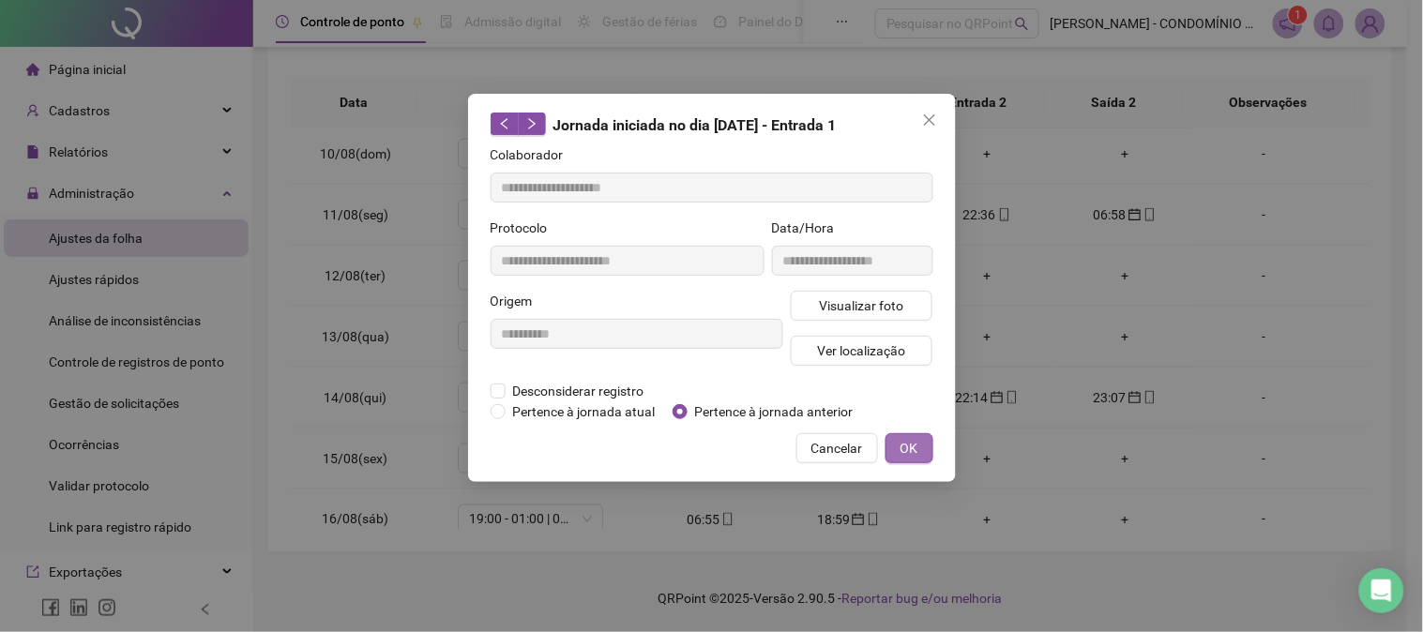
click at [913, 446] on span "OK" at bounding box center [909, 448] width 18 height 21
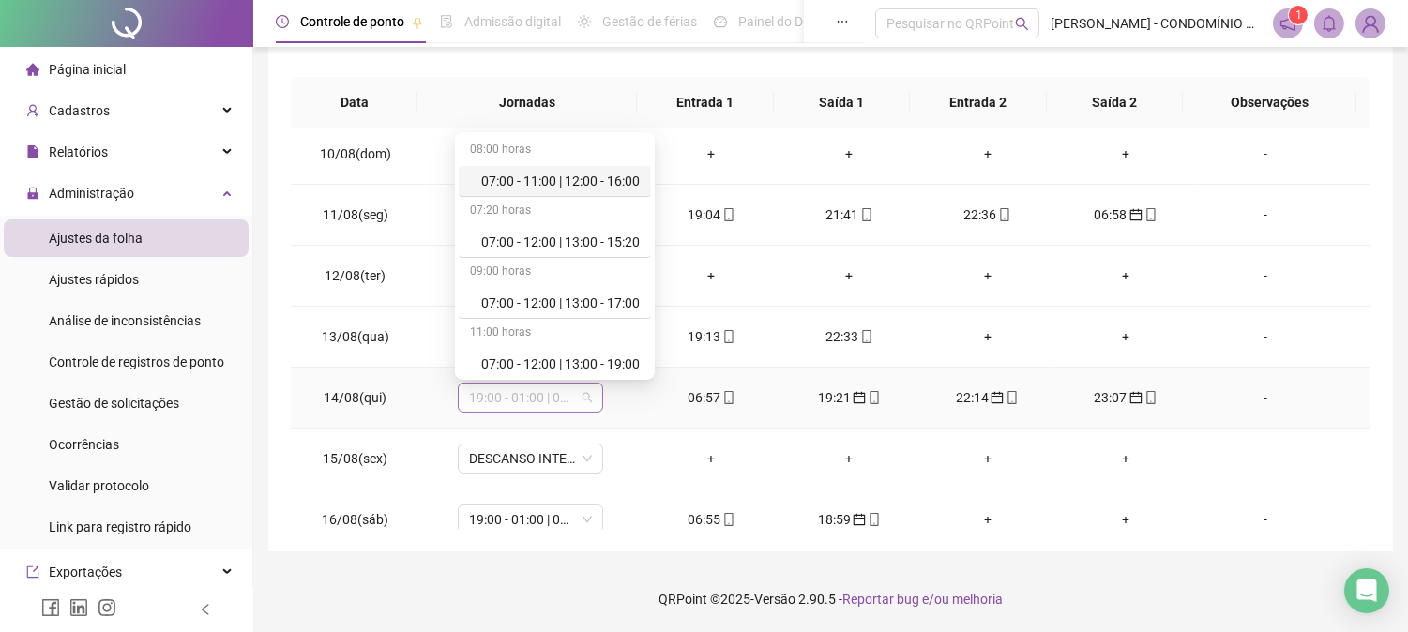
click at [504, 396] on span "19:00 - 01:00 | 02:00 - 07:00" at bounding box center [530, 398] width 123 height 28
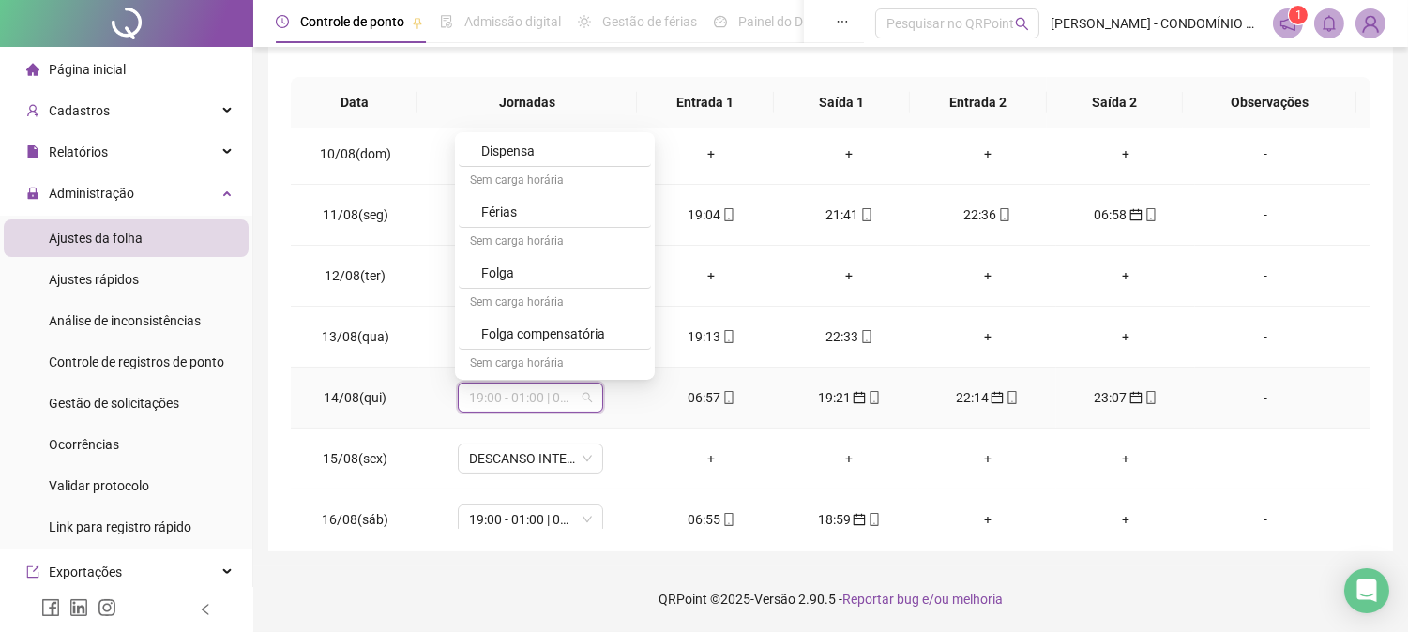
scroll to position [1334, 0]
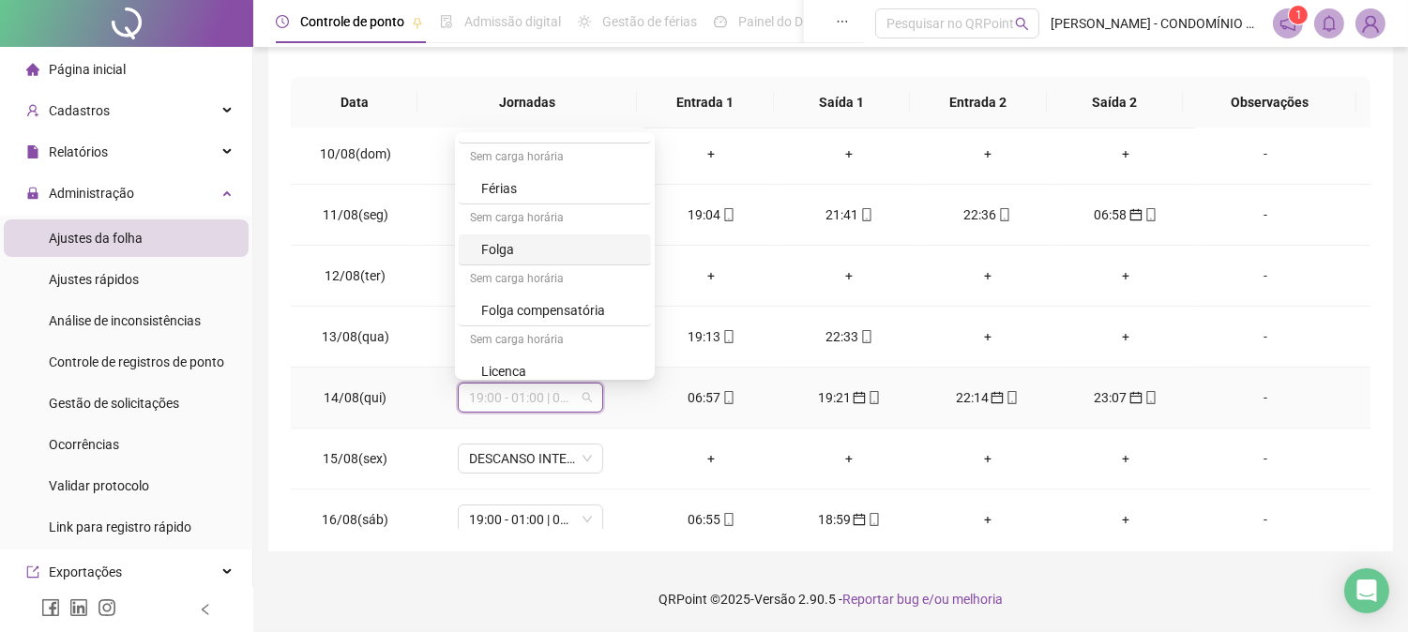
click at [502, 249] on div "Folga" at bounding box center [560, 249] width 158 height 21
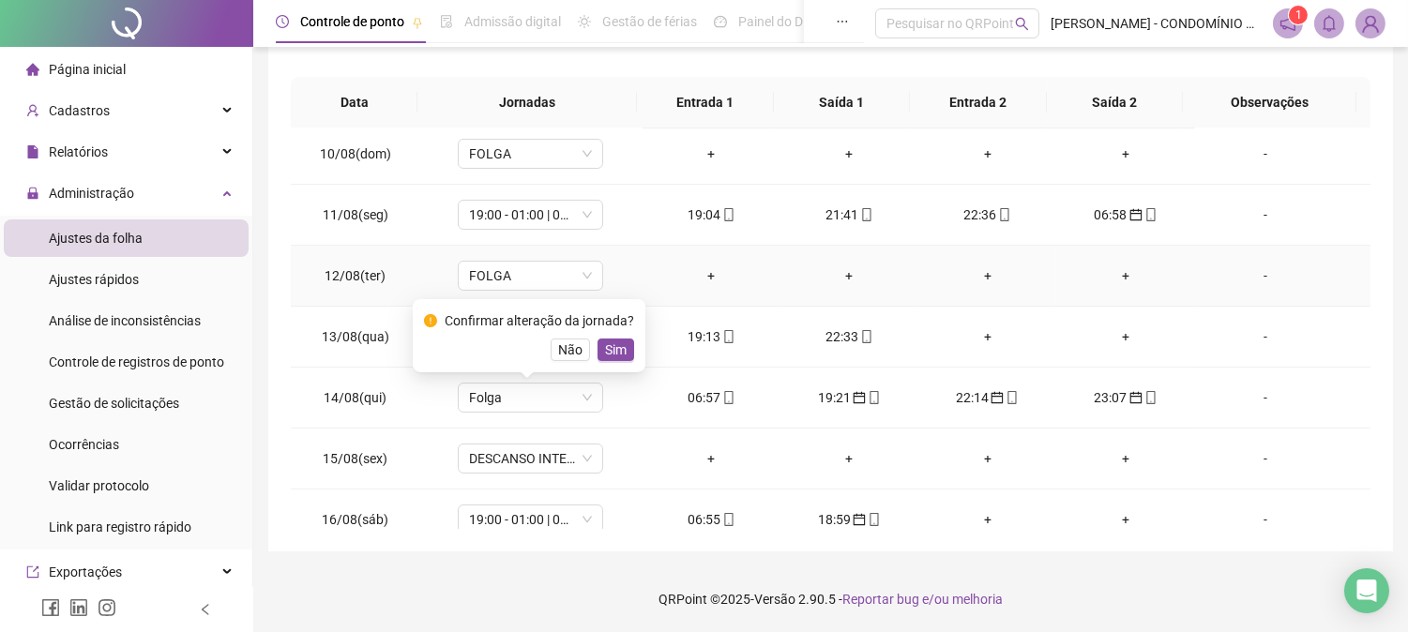
click at [502, 249] on td "FOLGA" at bounding box center [530, 276] width 222 height 61
click at [614, 351] on span "Sim" at bounding box center [616, 349] width 22 height 21
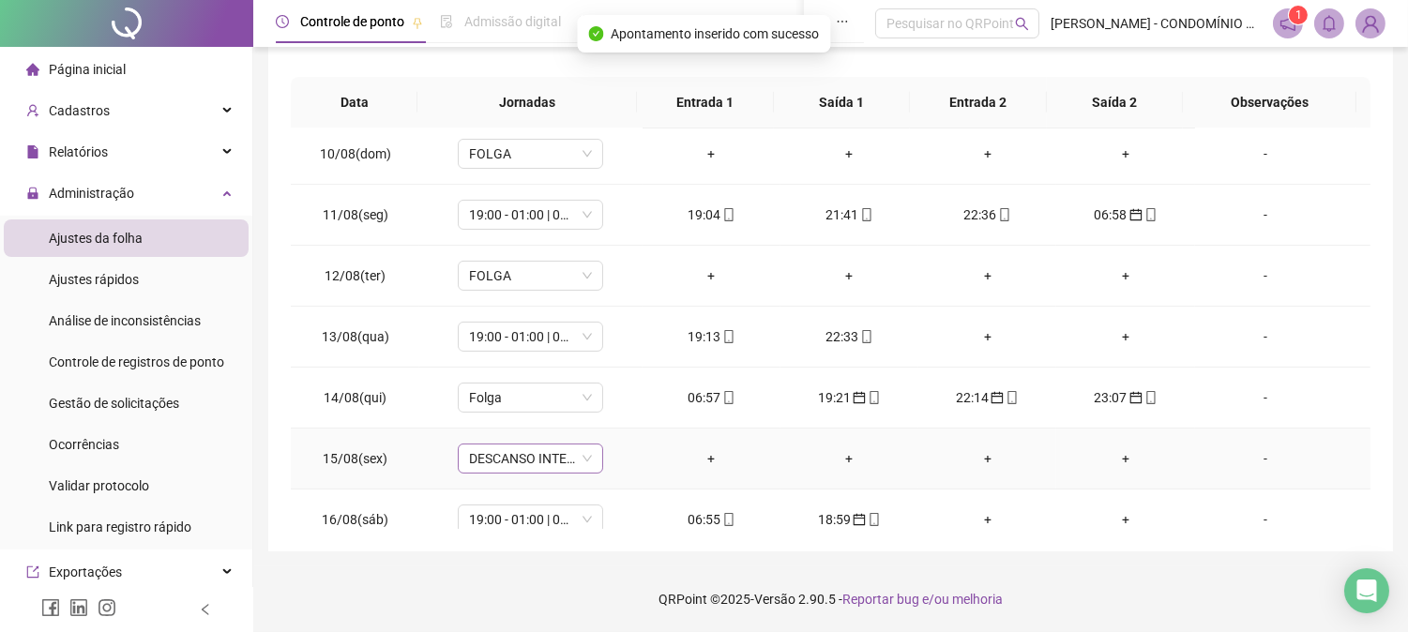
click at [509, 465] on span "DESCANSO INTER-JORNADA" at bounding box center [530, 459] width 123 height 28
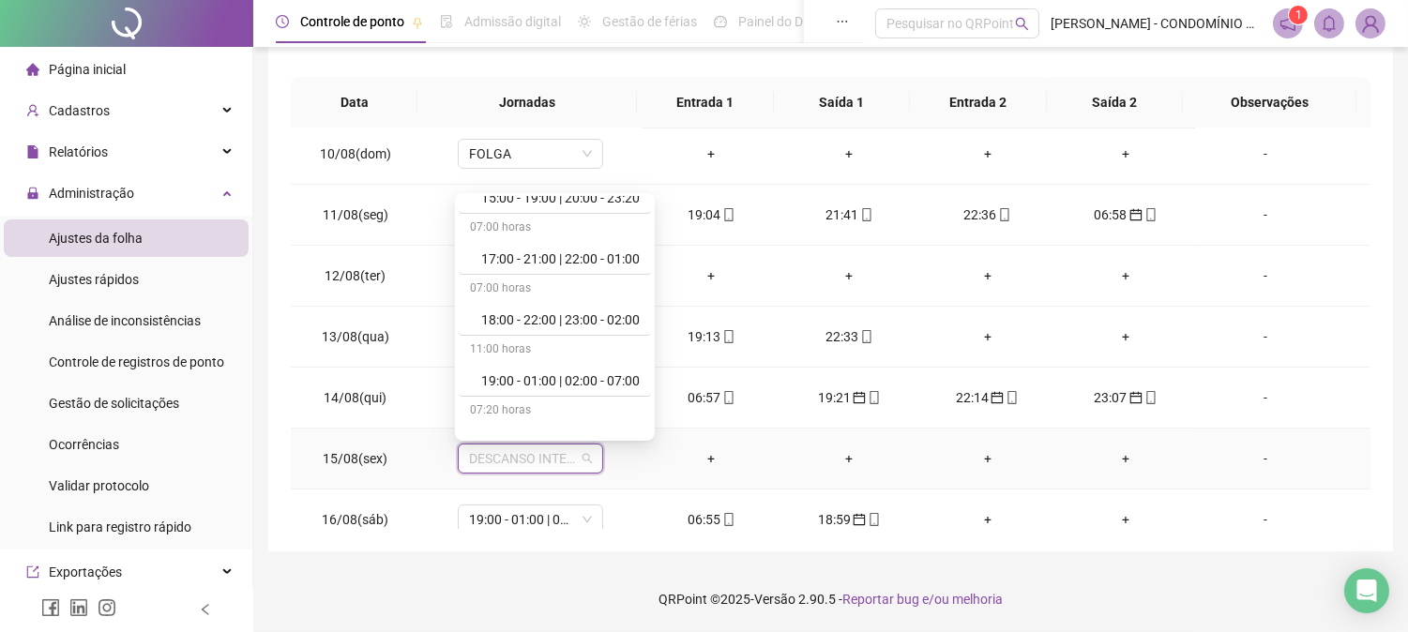
scroll to position [1000, 0]
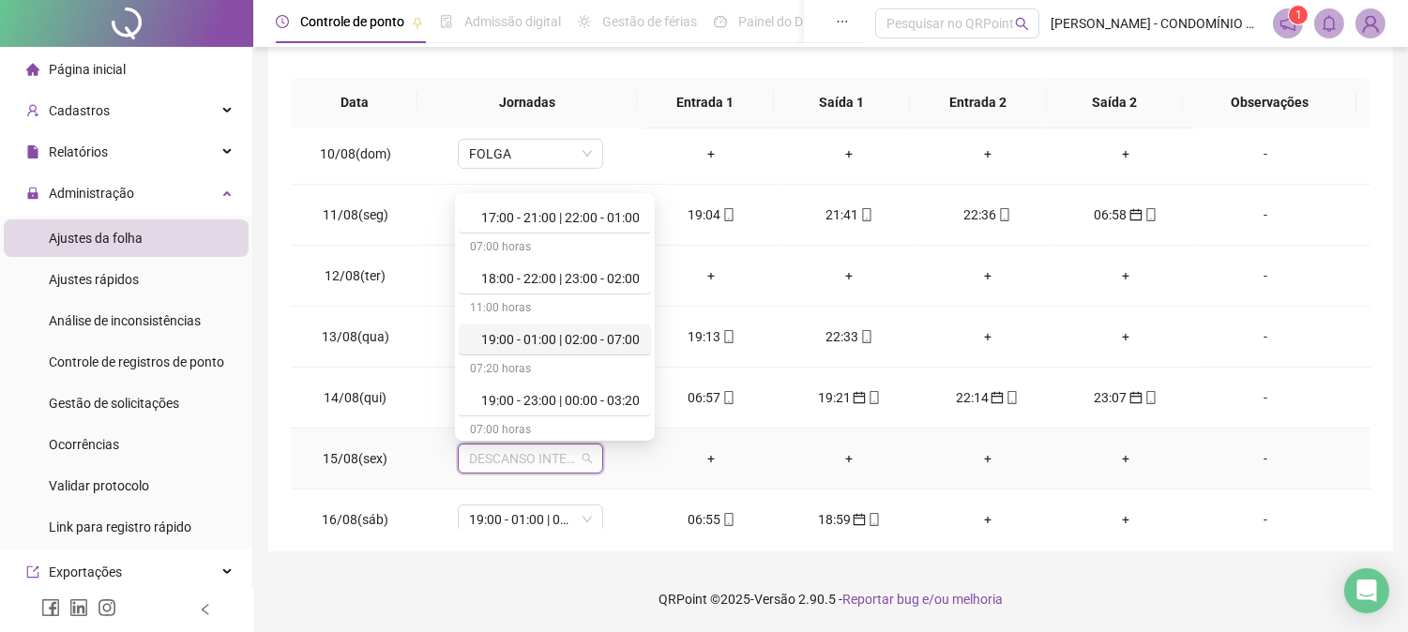
click at [611, 338] on div "19:00 - 01:00 | 02:00 - 07:00" at bounding box center [560, 339] width 158 height 21
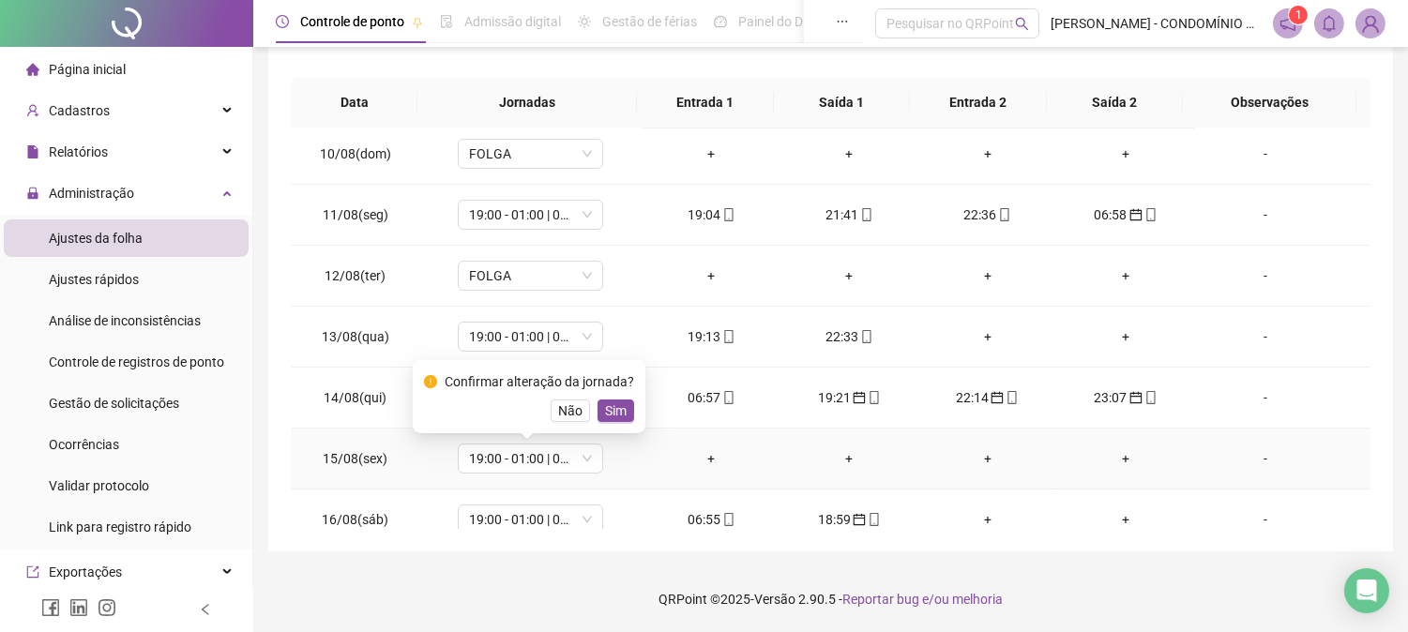
click at [611, 407] on span "Sim" at bounding box center [616, 410] width 22 height 21
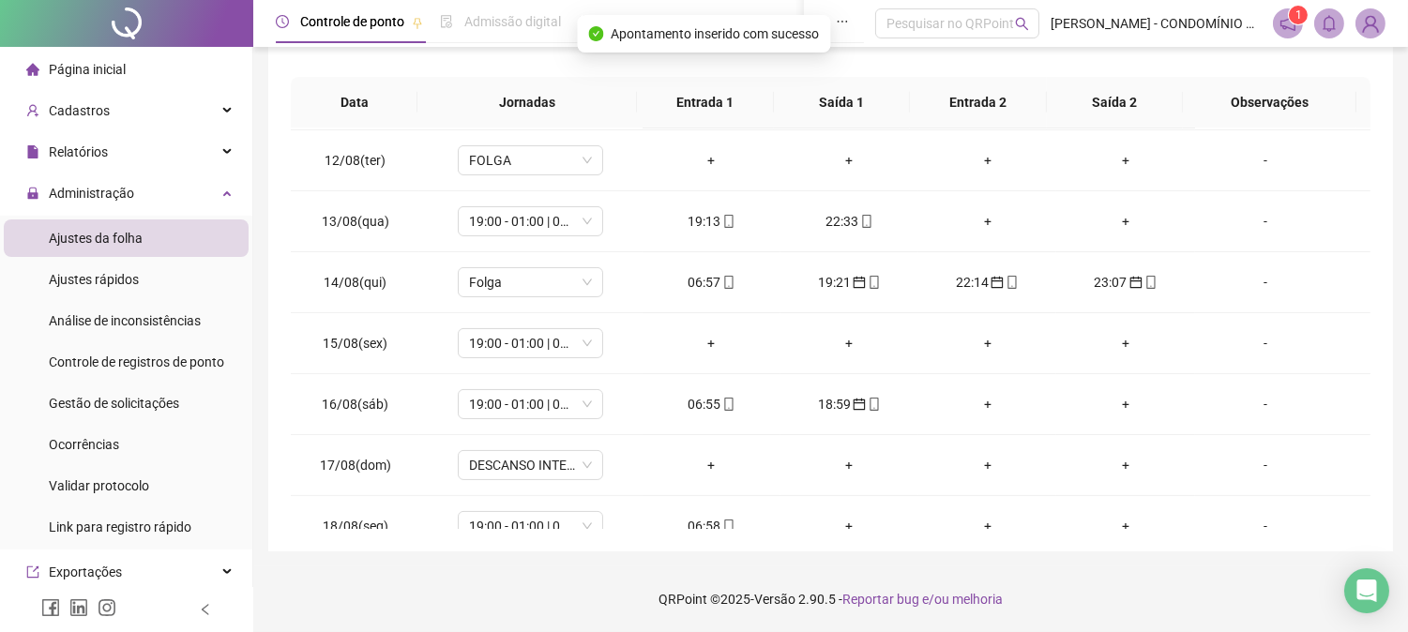
scroll to position [698, 0]
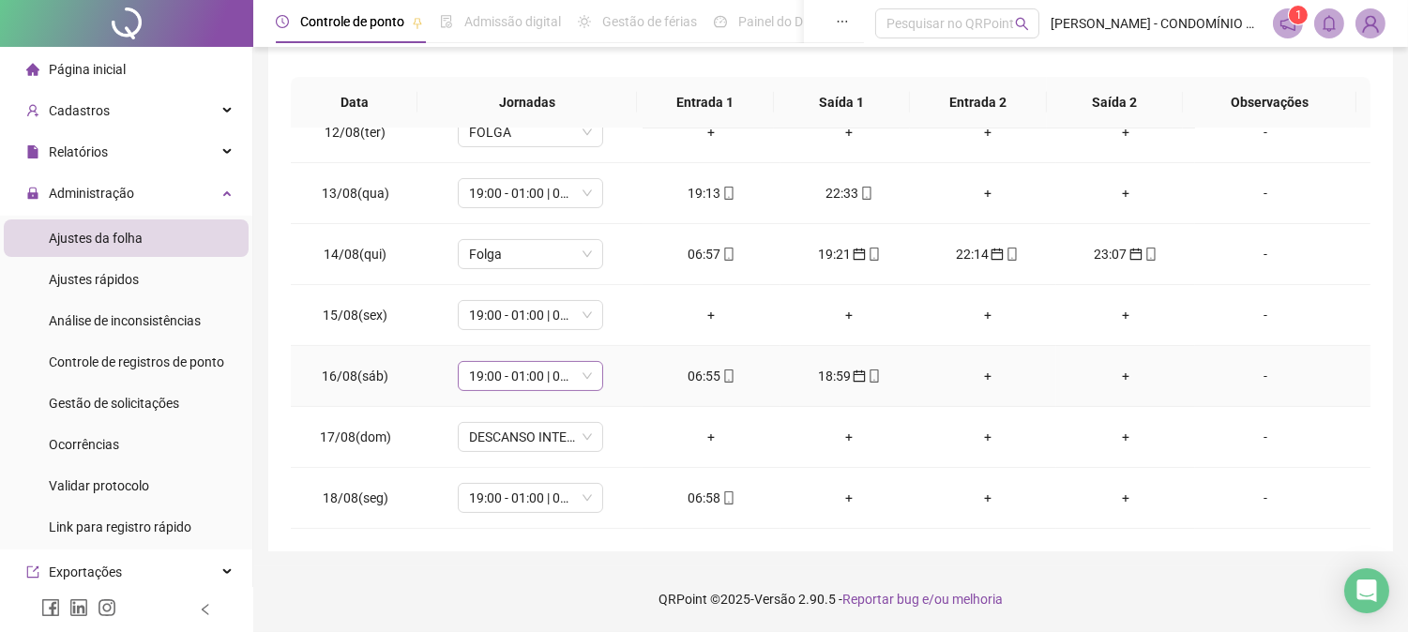
click at [473, 376] on span "19:00 - 01:00 | 02:00 - 07:00" at bounding box center [530, 376] width 123 height 28
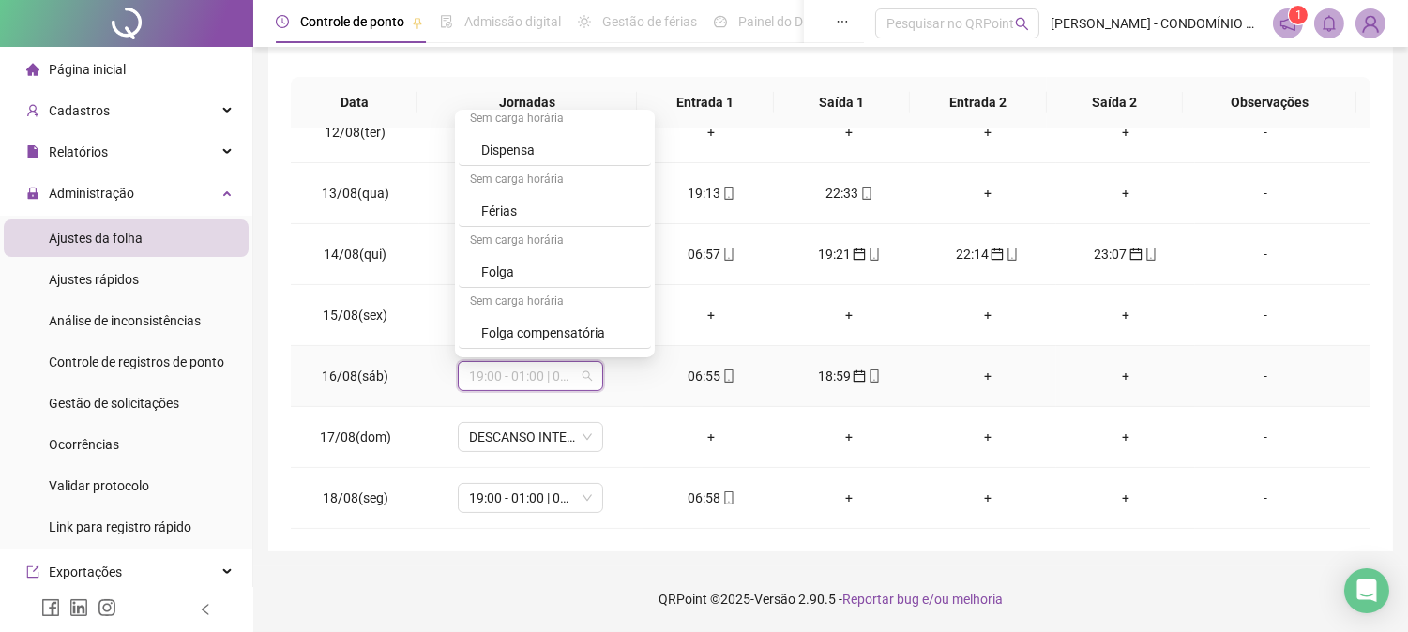
scroll to position [1320, 0]
click at [504, 239] on div "Folga" at bounding box center [560, 241] width 158 height 21
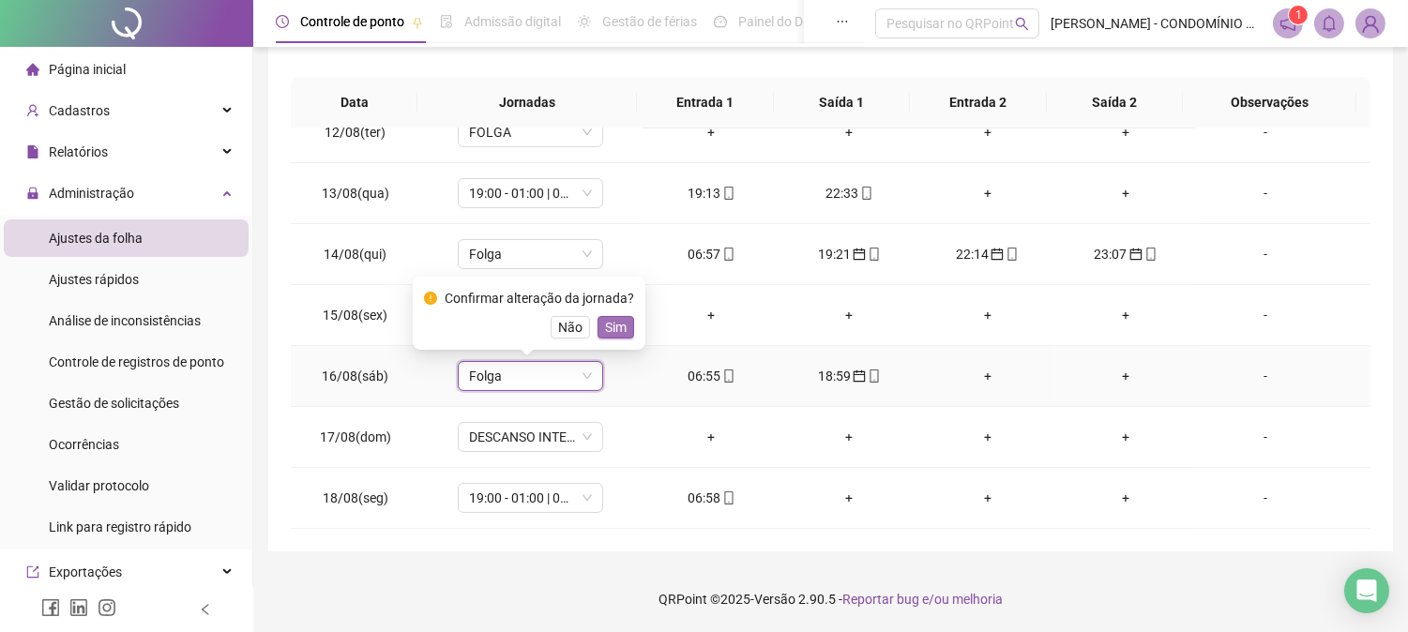
click at [611, 326] on span "Sim" at bounding box center [616, 327] width 22 height 21
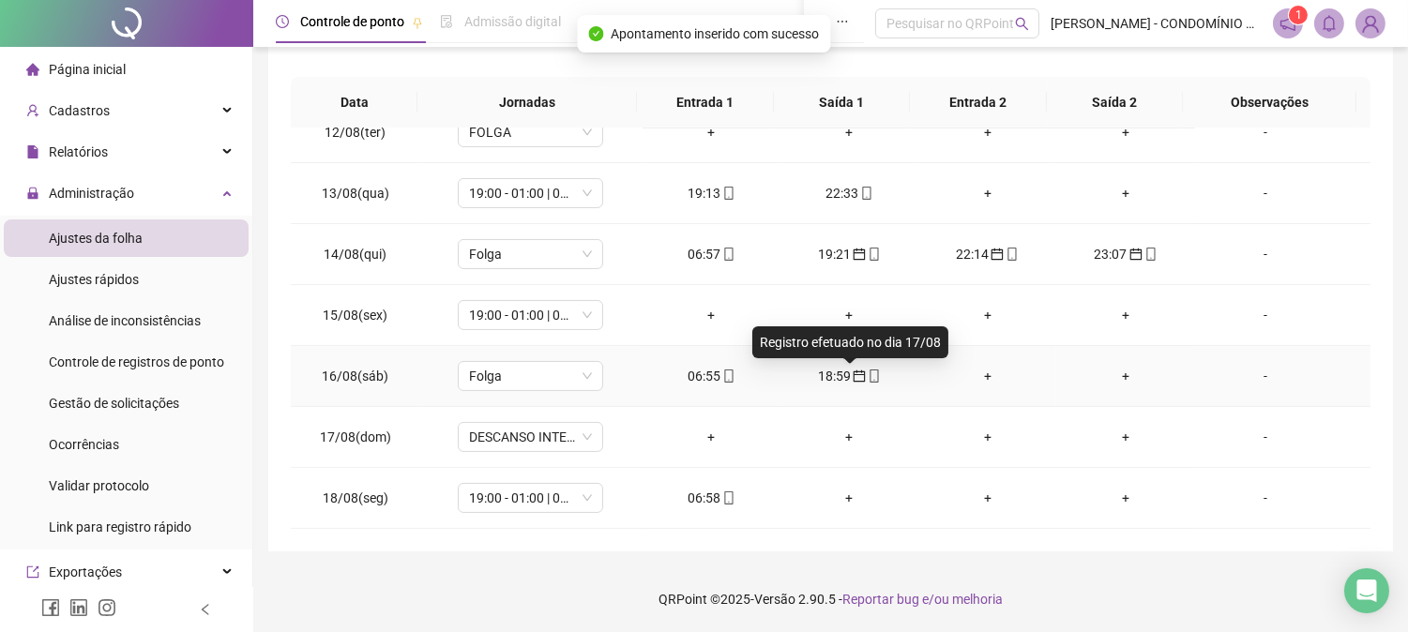
click at [853, 376] on icon "calendar" at bounding box center [859, 376] width 12 height 12
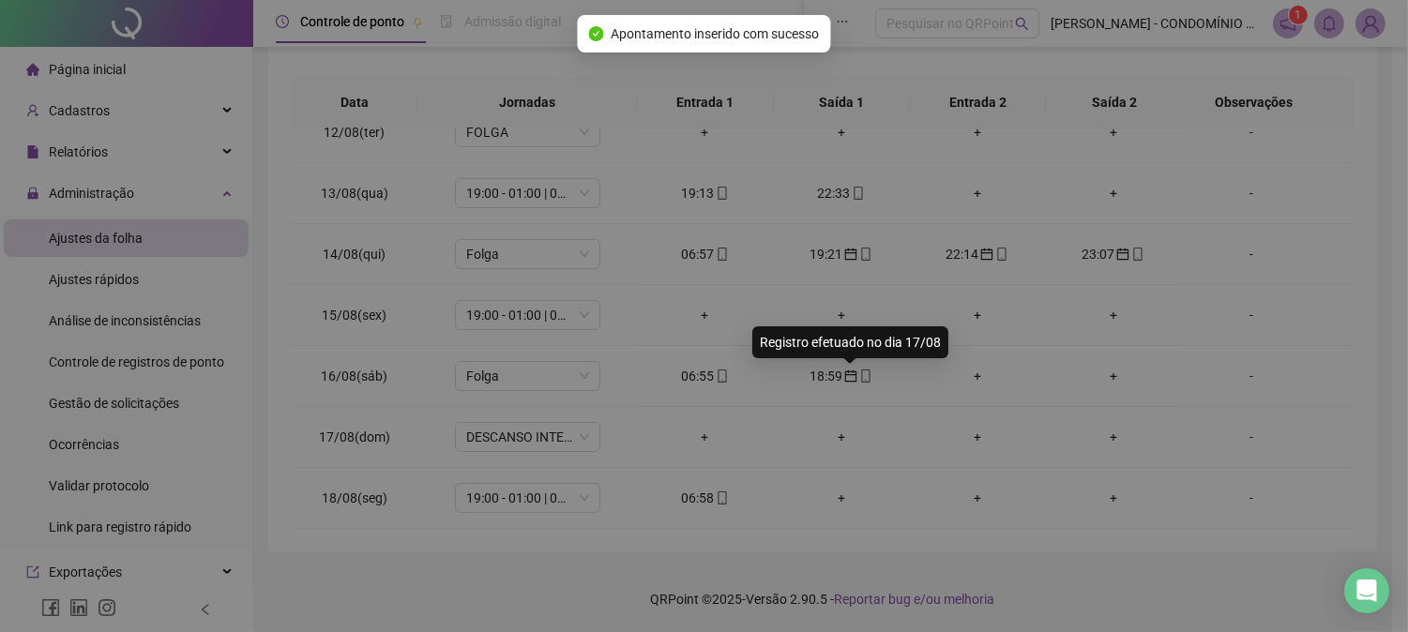
type input "**********"
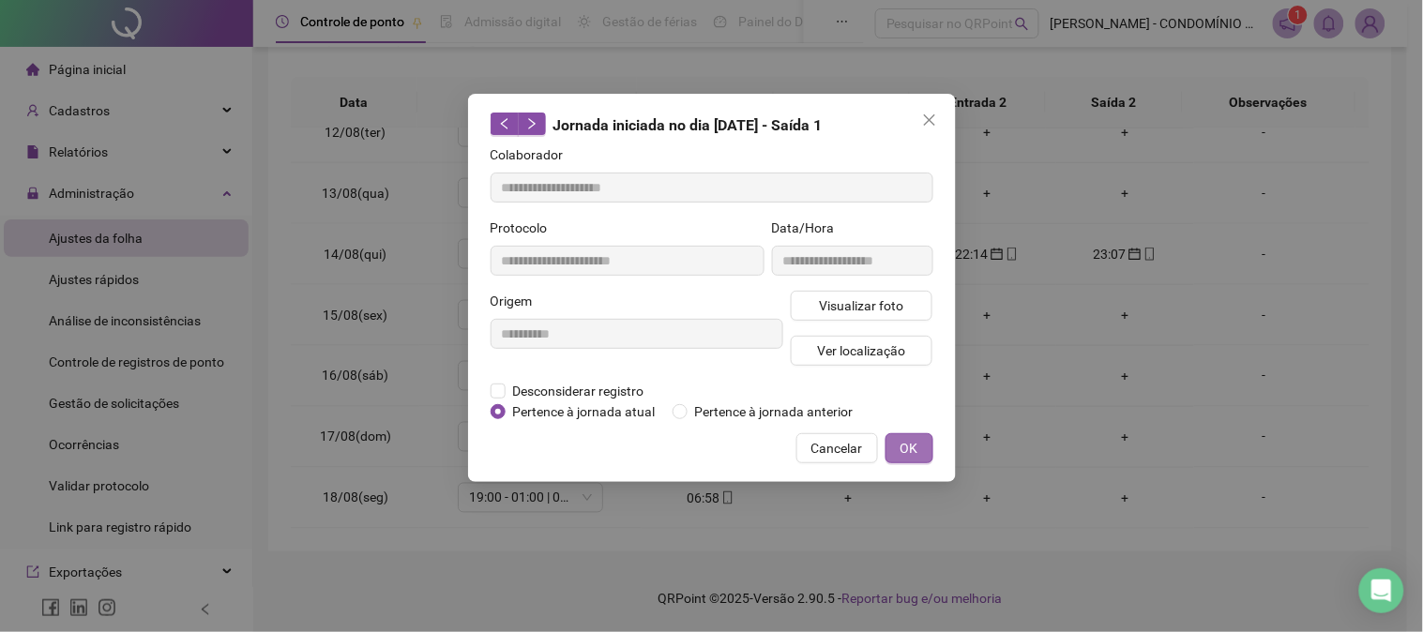
click at [907, 450] on span "OK" at bounding box center [909, 448] width 18 height 21
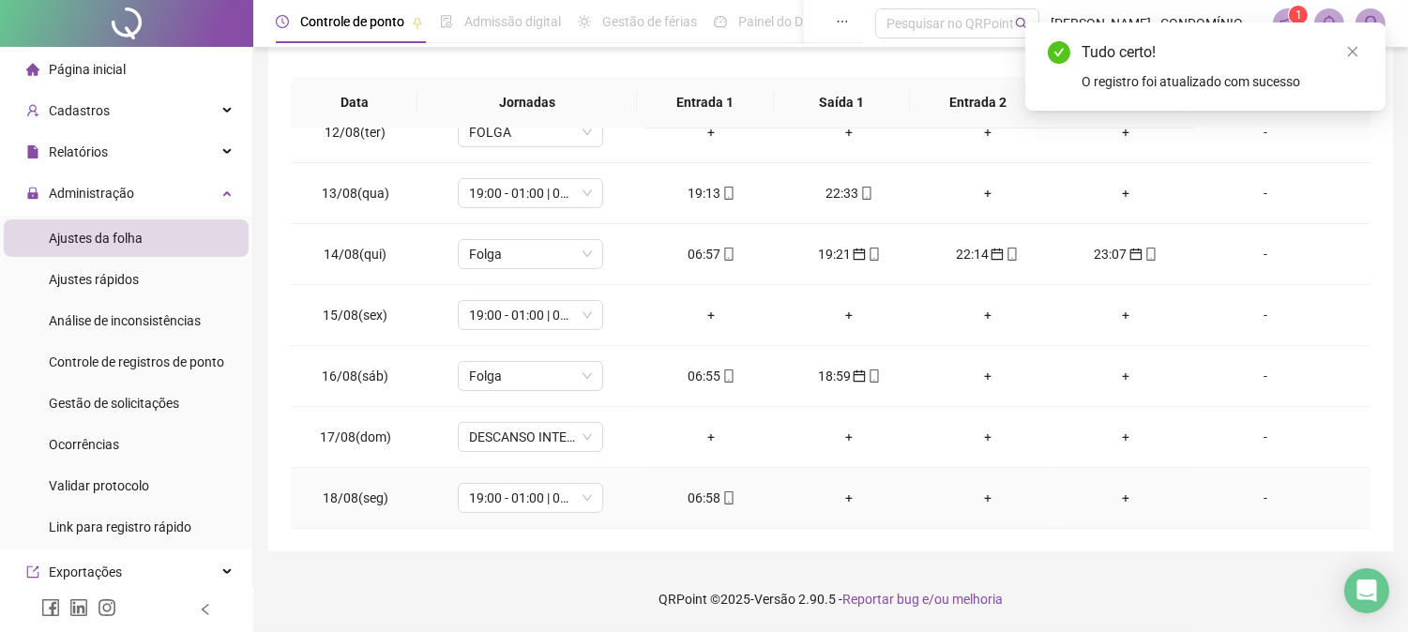
click at [703, 498] on div "06:58" at bounding box center [711, 498] width 108 height 21
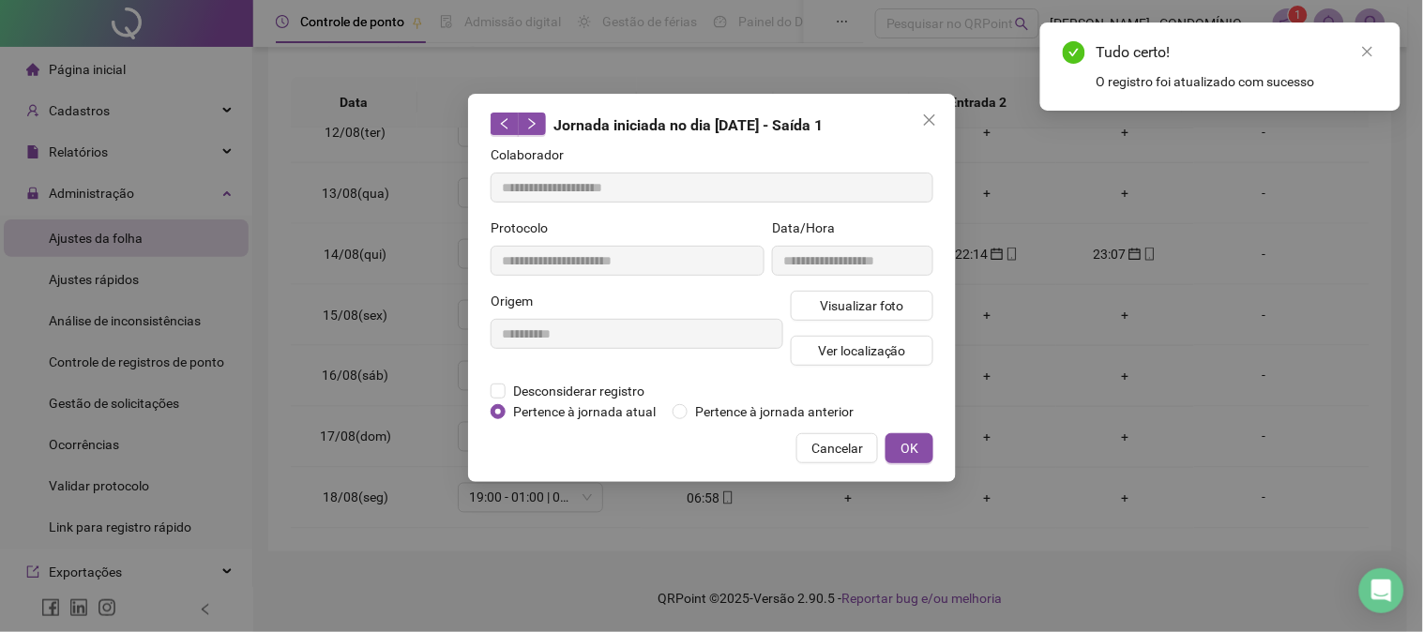
type input "**********"
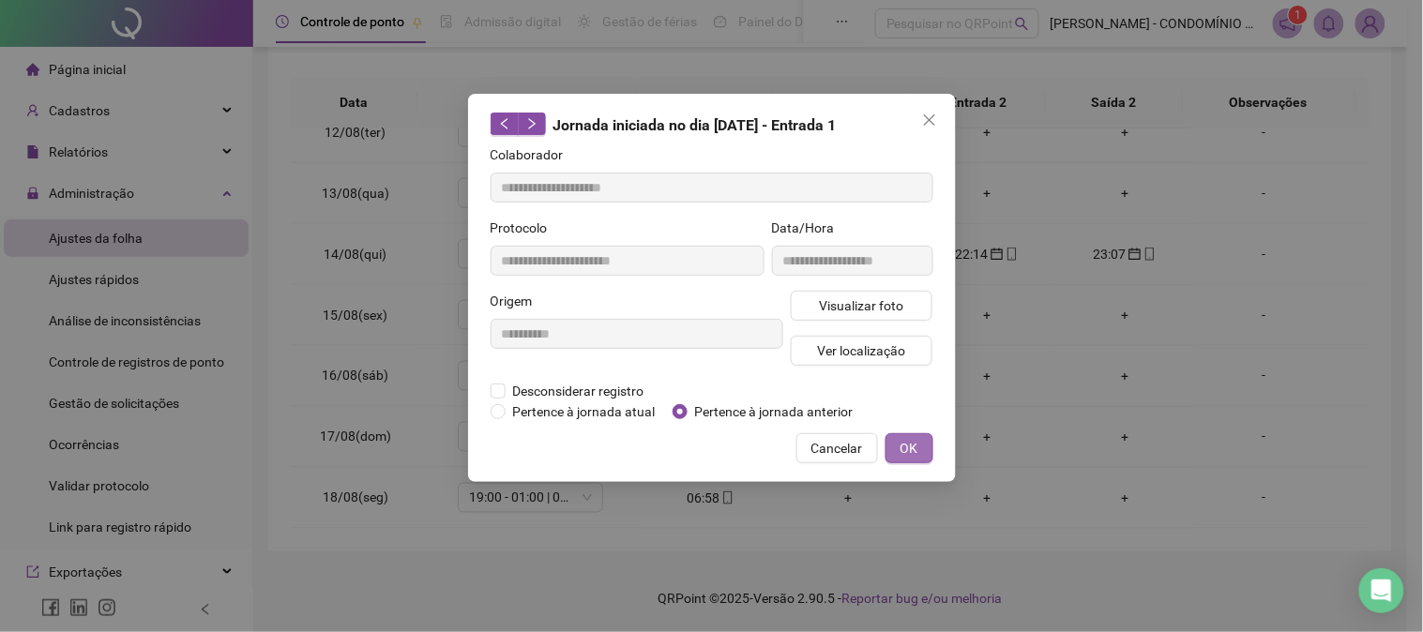
click at [913, 451] on span "OK" at bounding box center [909, 448] width 18 height 21
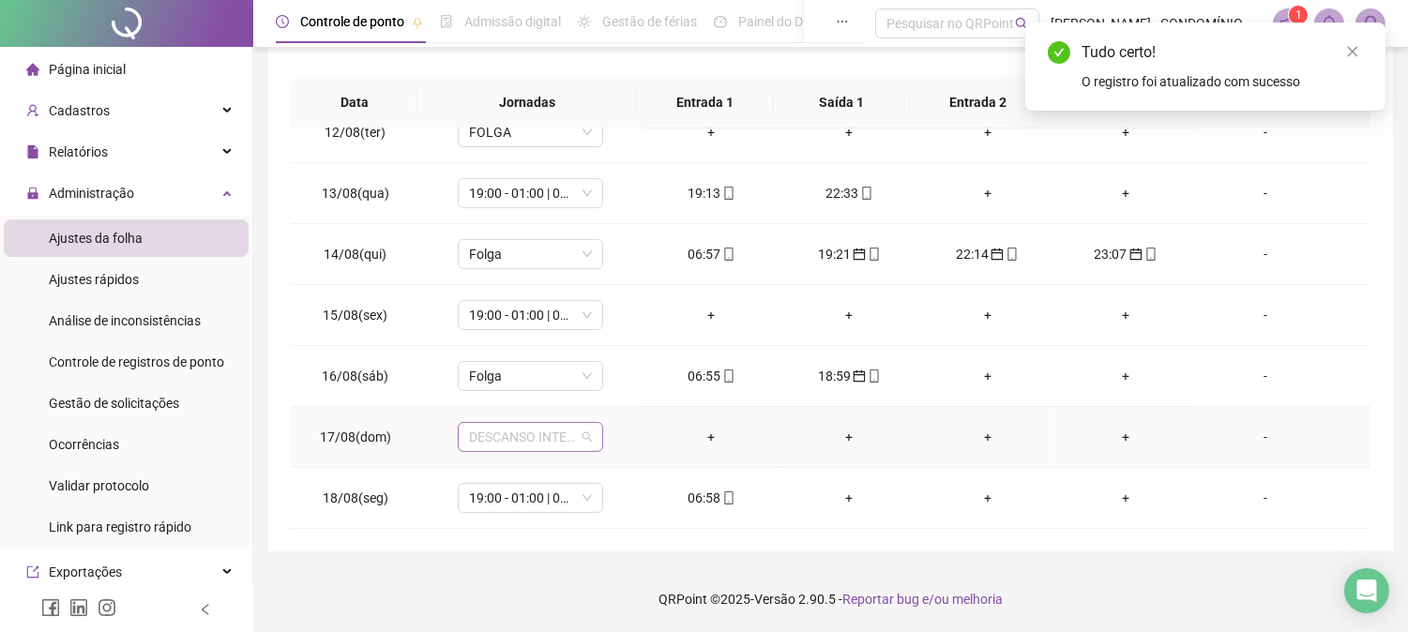
click at [511, 434] on span "DESCANSO INTER-JORNADA" at bounding box center [530, 437] width 123 height 28
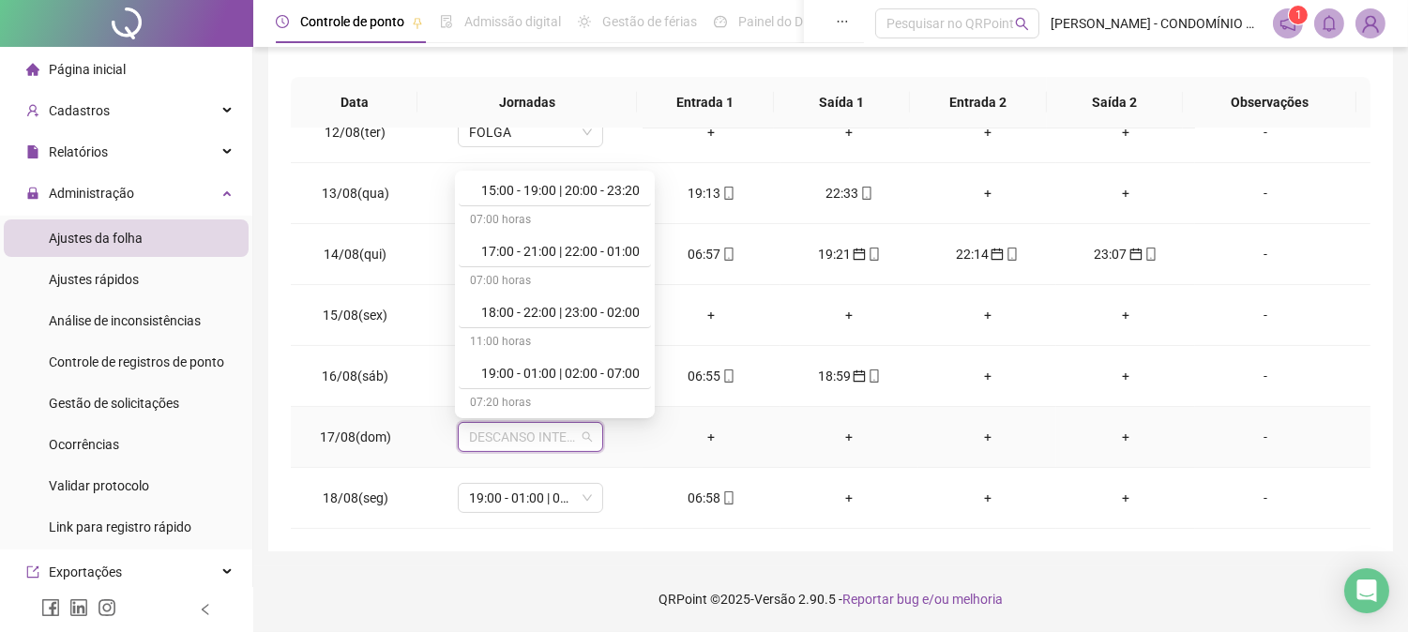
scroll to position [958, 0]
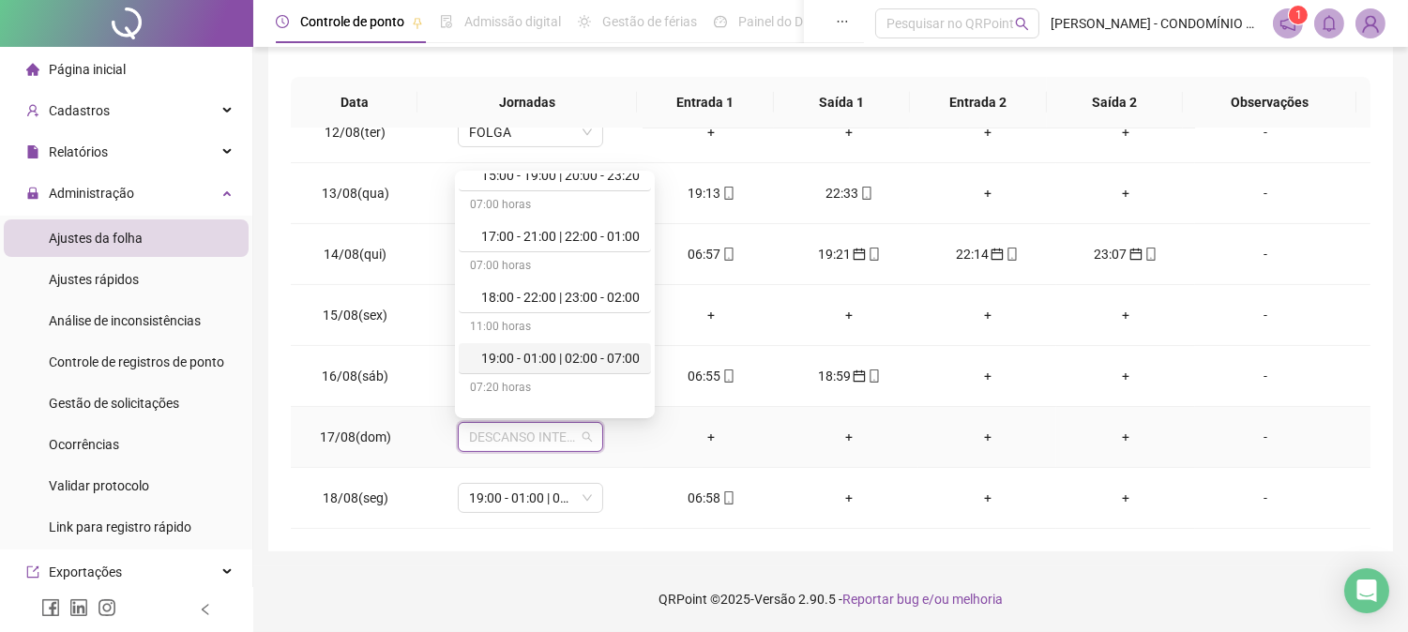
click at [605, 356] on div "19:00 - 01:00 | 02:00 - 07:00" at bounding box center [560, 358] width 158 height 21
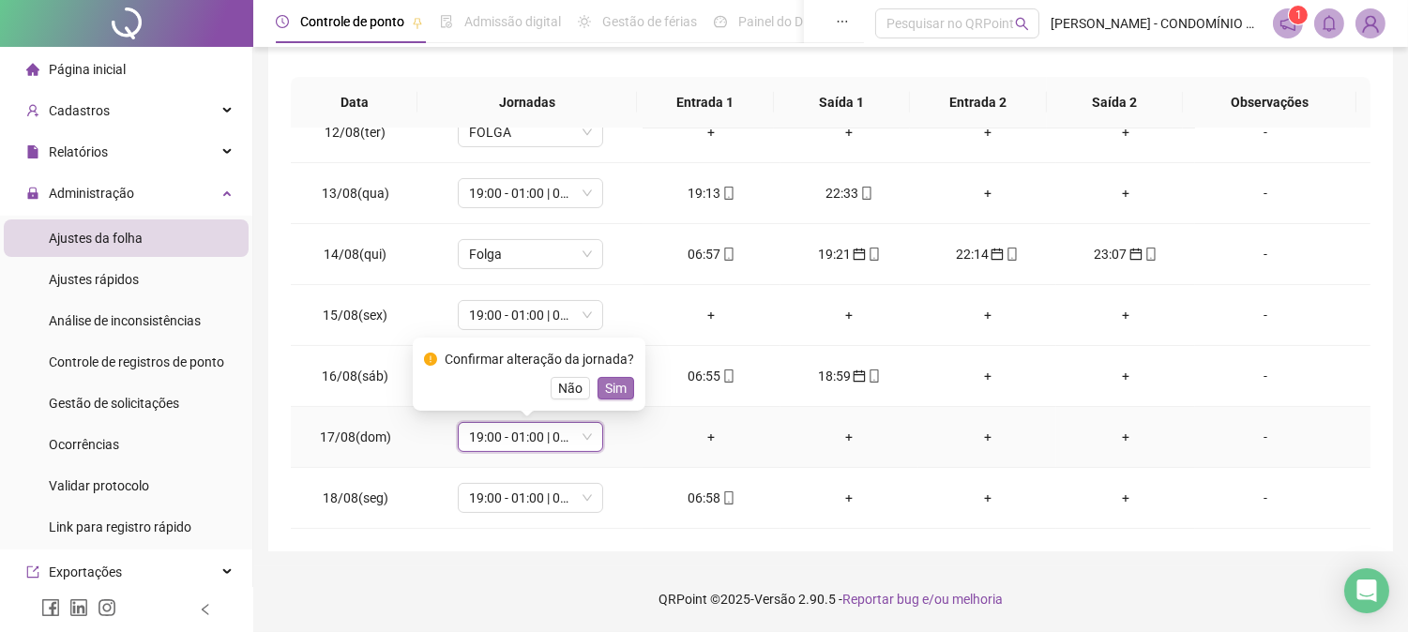
click at [614, 380] on span "Sim" at bounding box center [616, 388] width 22 height 21
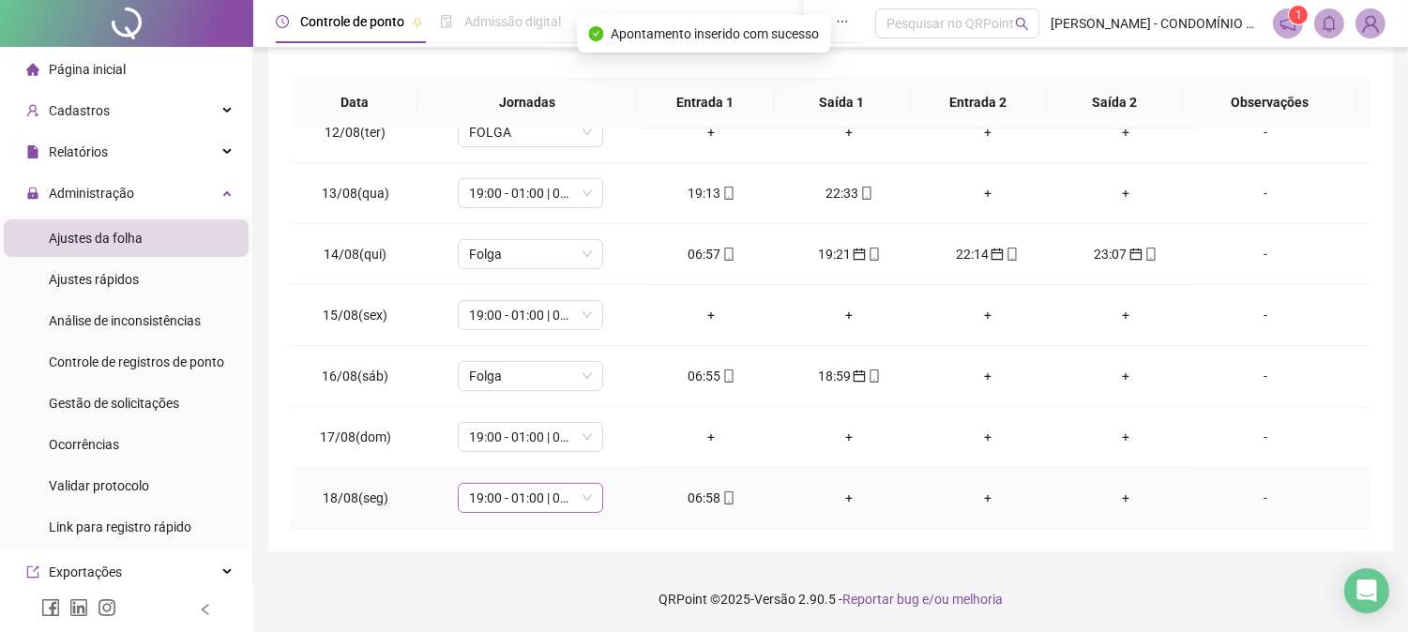
click at [509, 494] on span "19:00 - 01:00 | 02:00 - 07:00" at bounding box center [530, 498] width 123 height 28
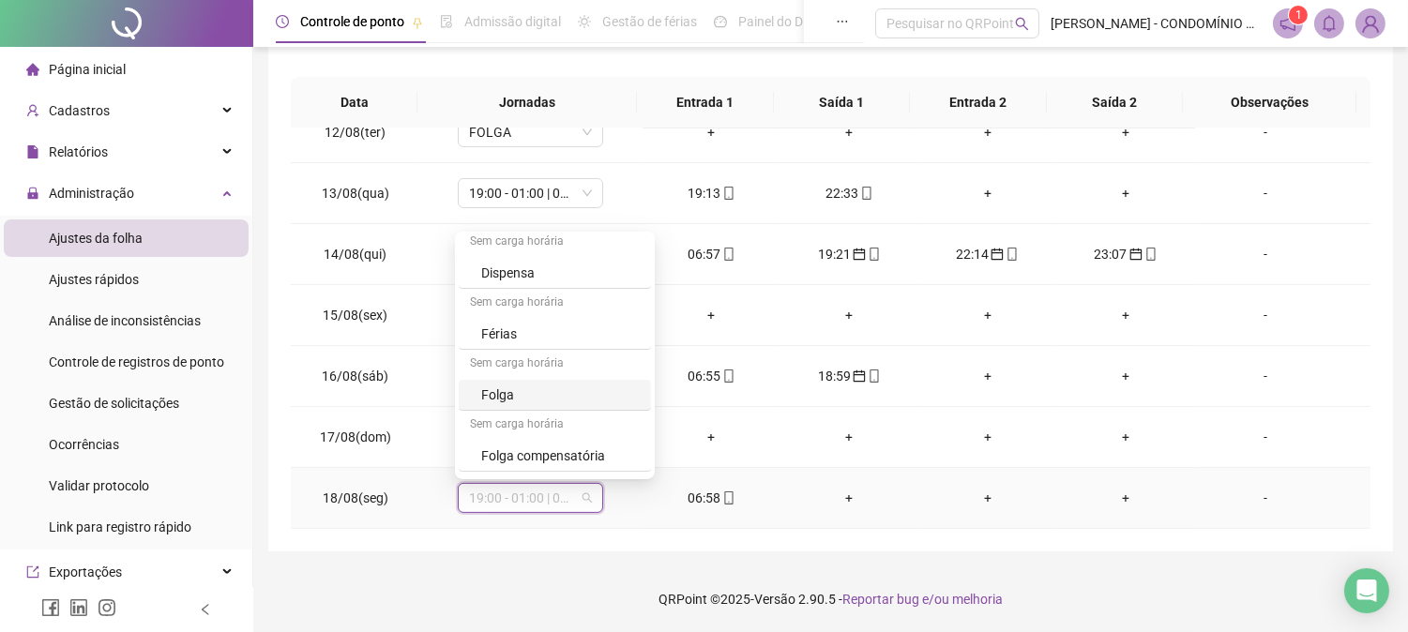
scroll to position [1291, 0]
click at [490, 394] on div "Folga" at bounding box center [560, 391] width 158 height 21
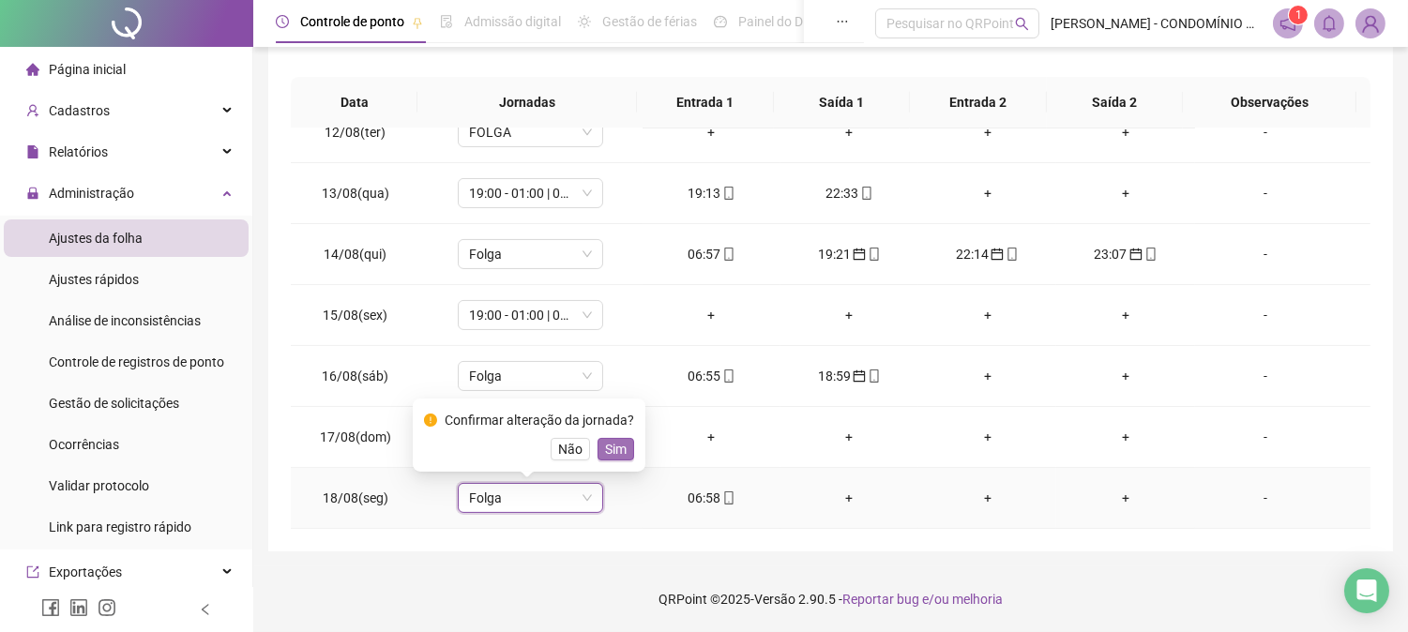
click at [605, 447] on span "Sim" at bounding box center [616, 449] width 22 height 21
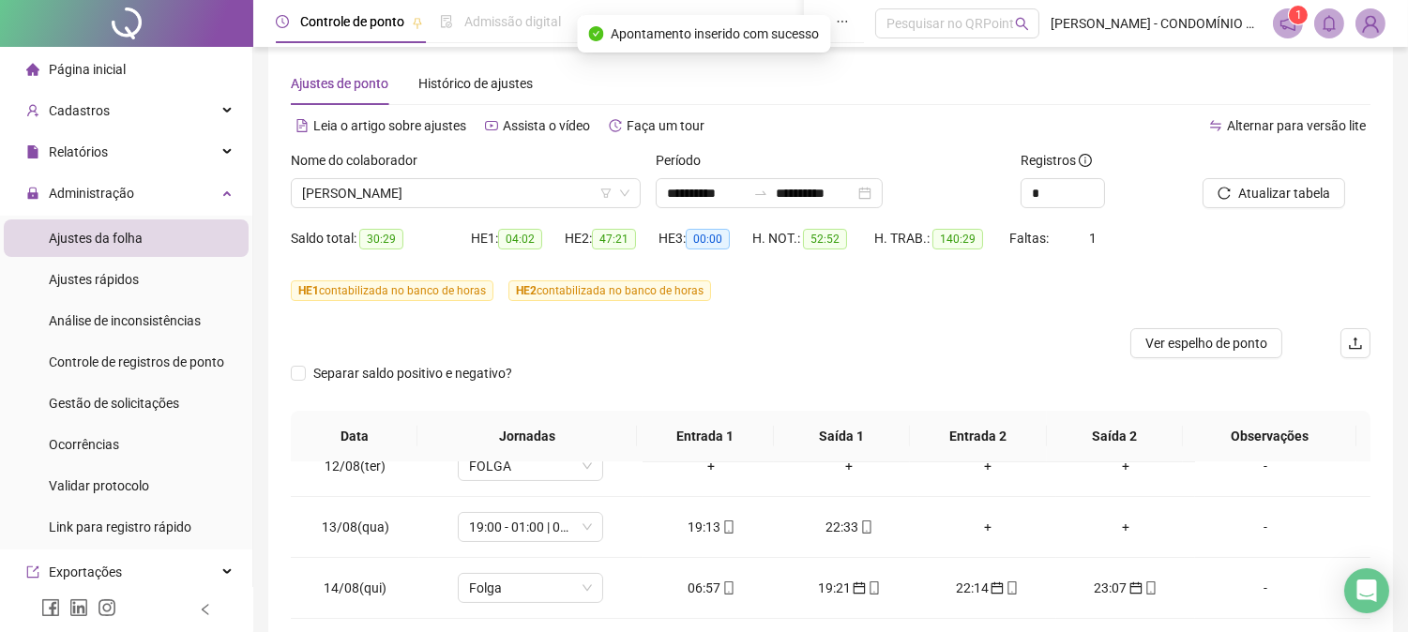
scroll to position [15, 0]
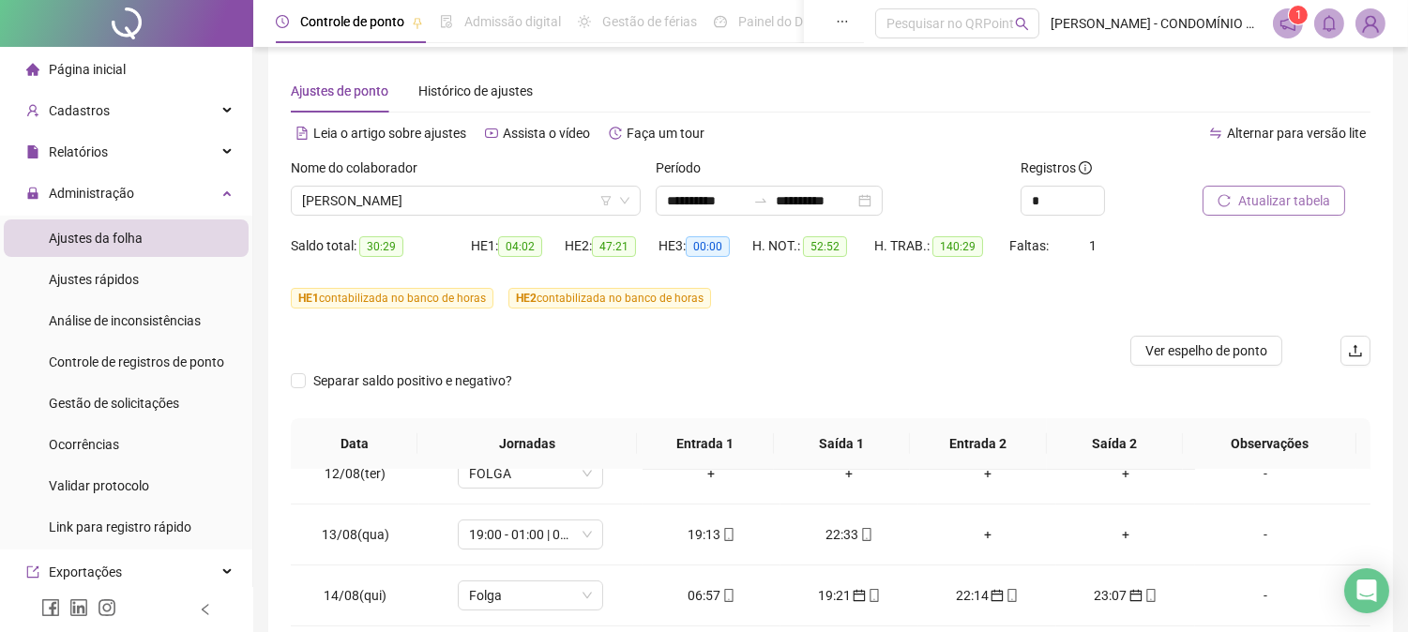
click at [1248, 193] on span "Atualizar tabela" at bounding box center [1284, 200] width 92 height 21
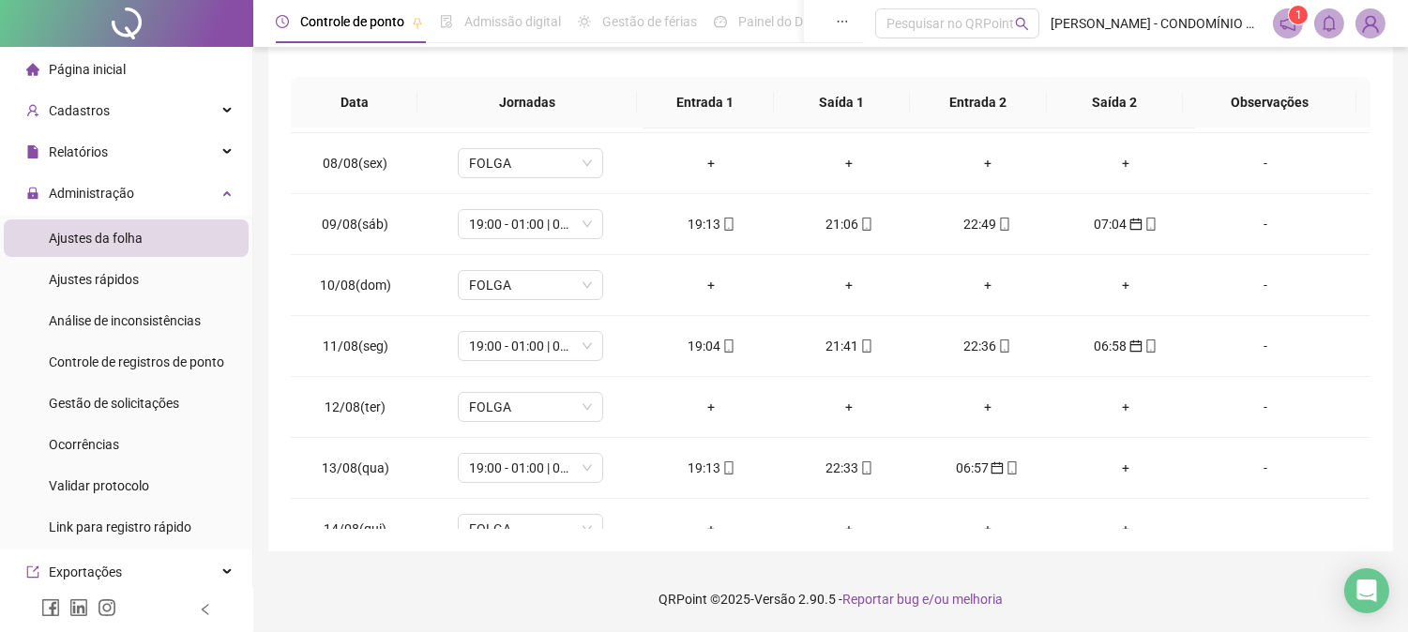
scroll to position [510, 0]
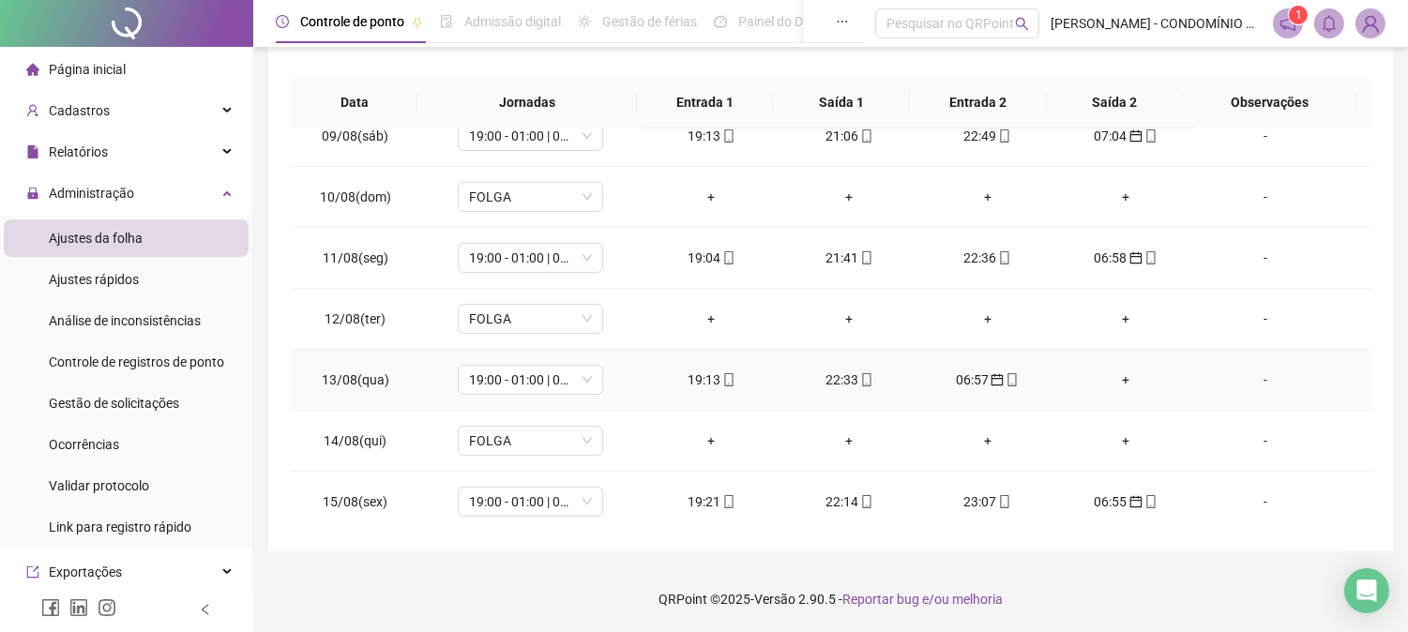
click at [1114, 375] on div "+" at bounding box center [1125, 380] width 108 height 21
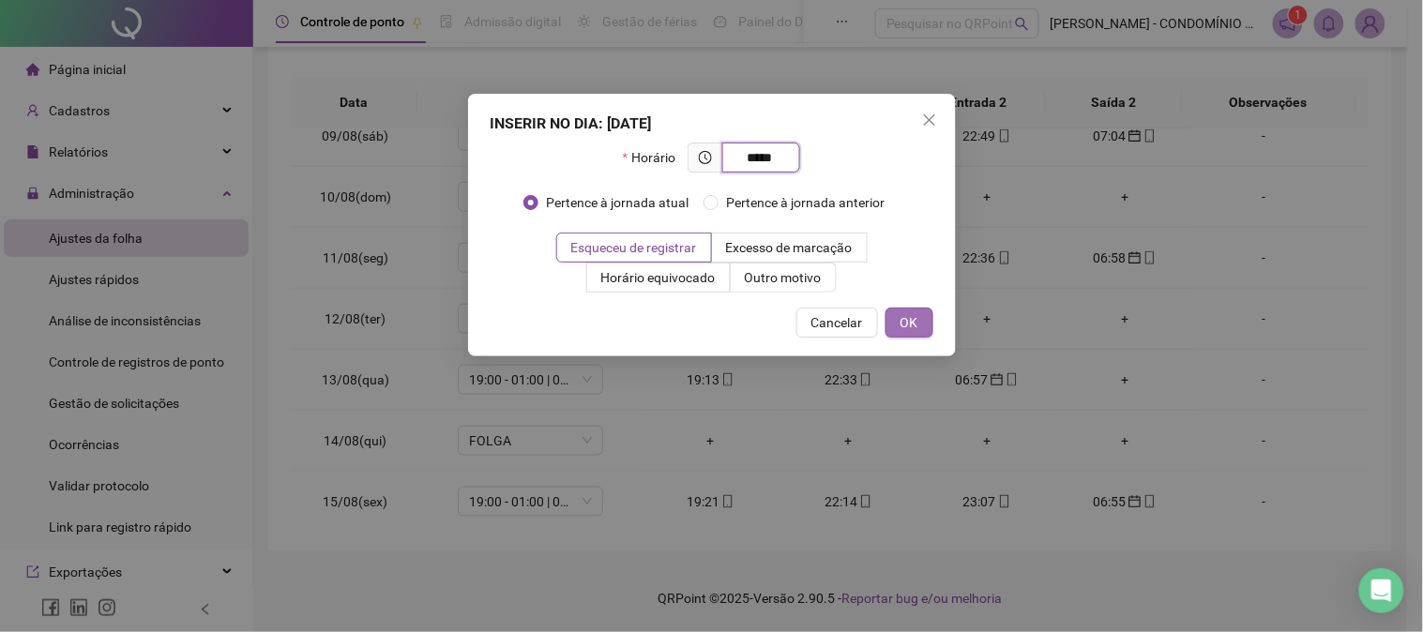
type input "*****"
click at [914, 322] on span "OK" at bounding box center [909, 322] width 18 height 21
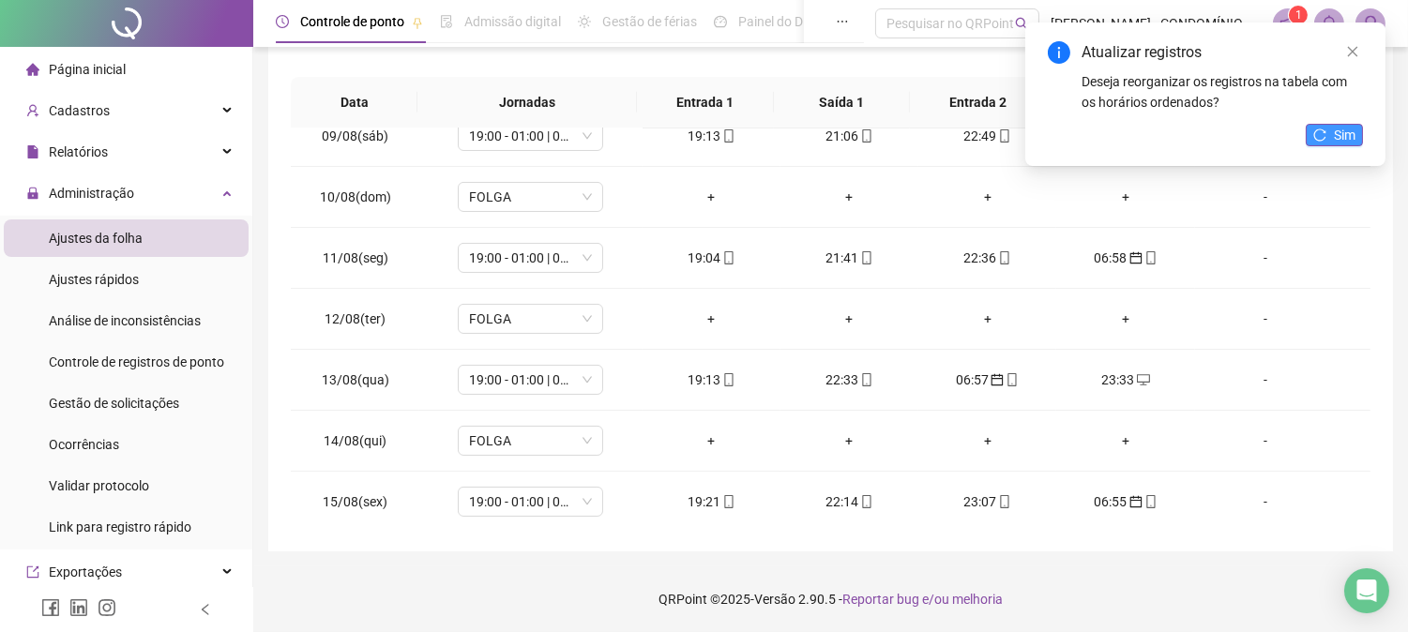
click at [1280, 133] on span "Sim" at bounding box center [1345, 135] width 22 height 21
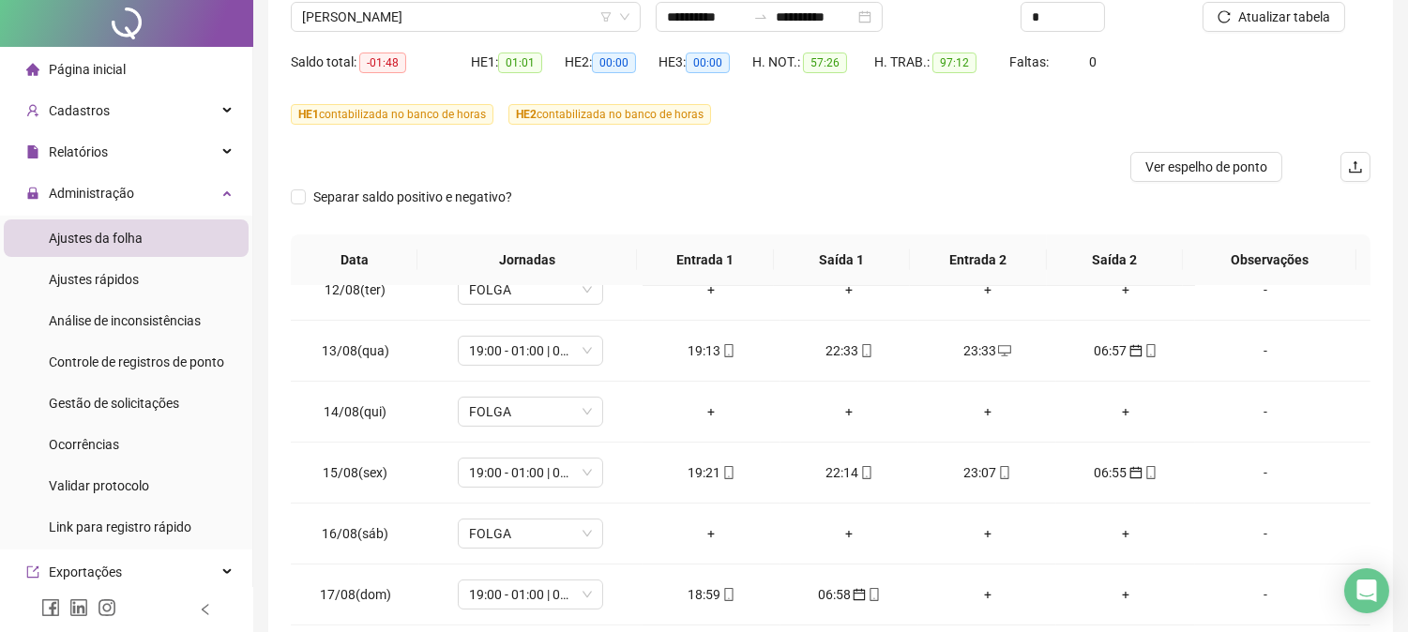
scroll to position [0, 0]
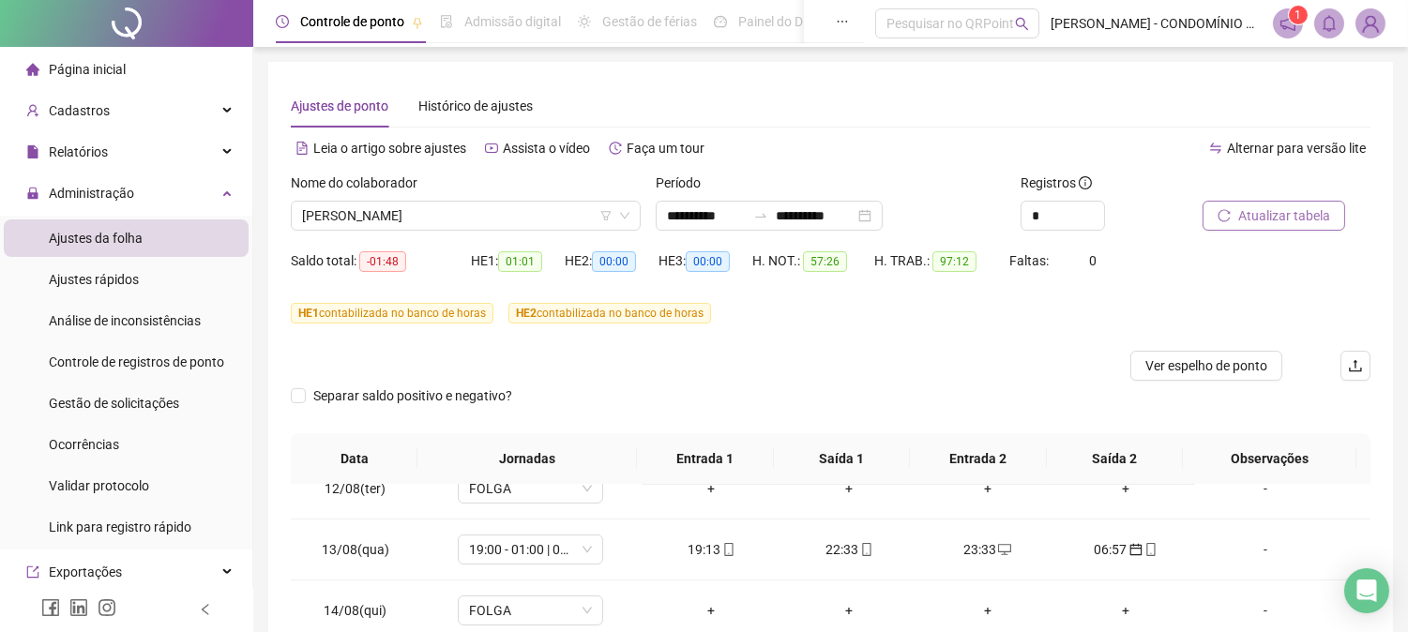
click at [1254, 208] on span "Atualizar tabela" at bounding box center [1284, 215] width 92 height 21
click at [429, 216] on span "[PERSON_NAME]" at bounding box center [465, 216] width 327 height 28
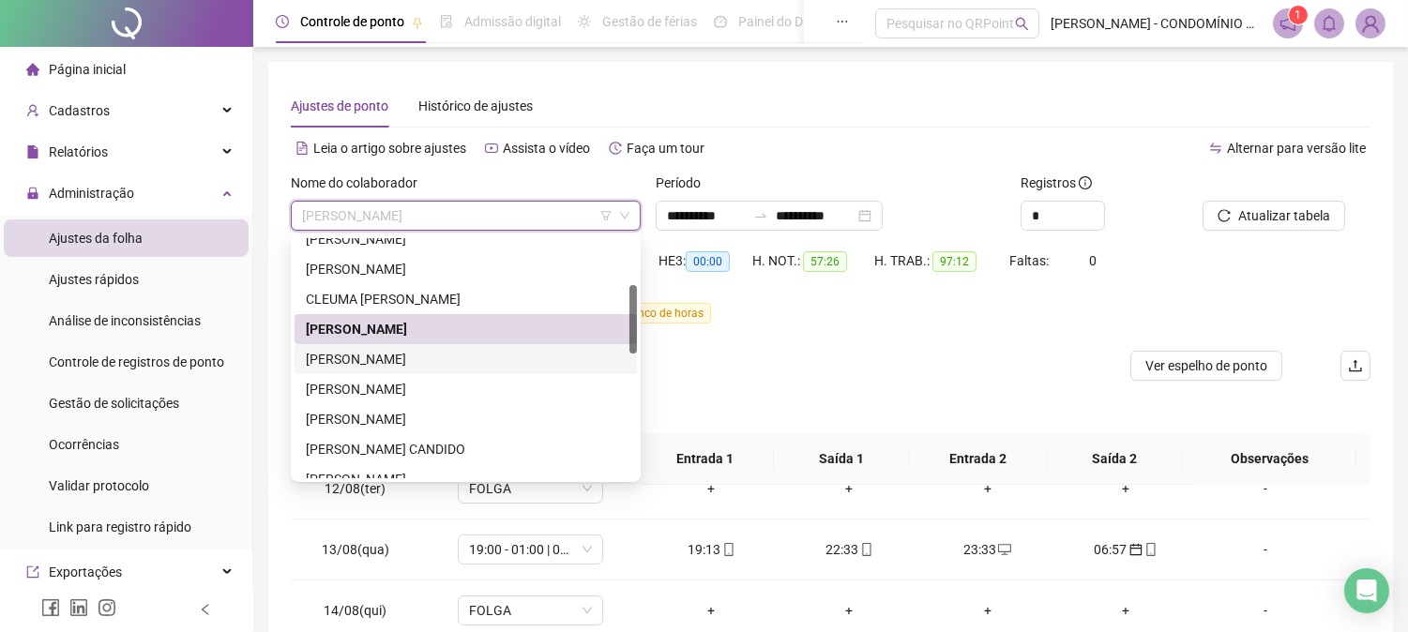
click at [335, 352] on div "[PERSON_NAME]" at bounding box center [466, 359] width 320 height 21
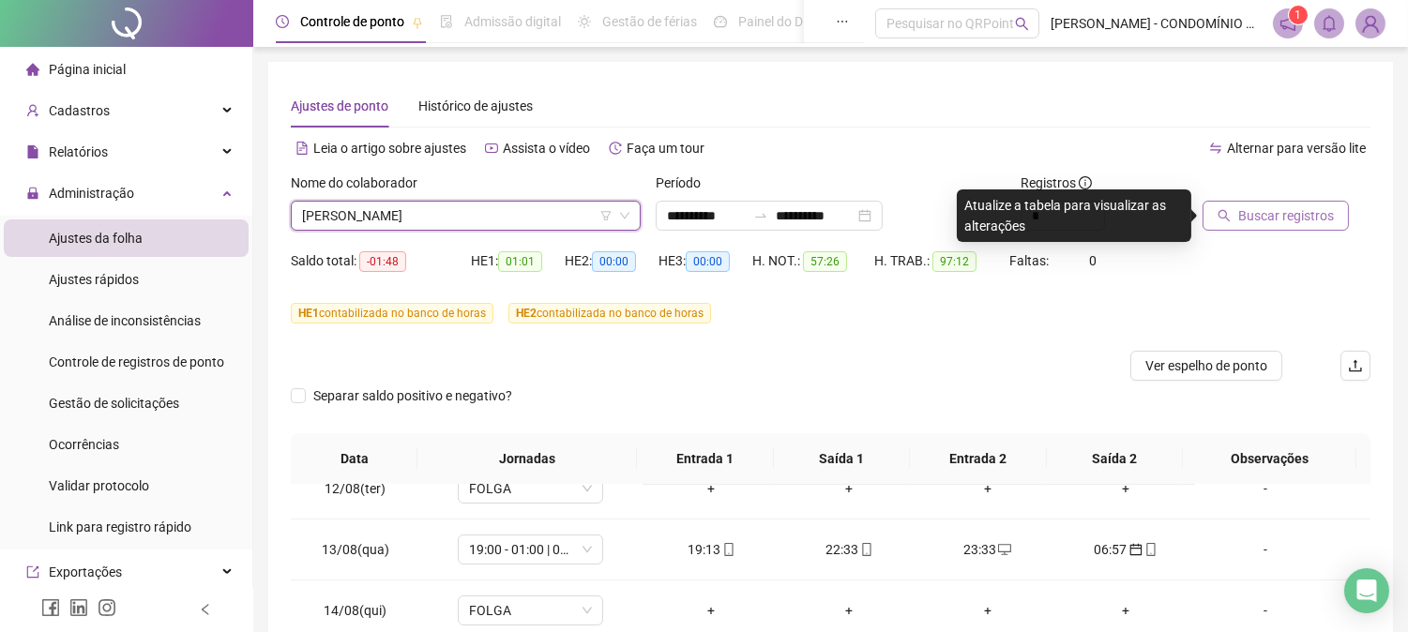
click at [1276, 212] on span "Buscar registros" at bounding box center [1286, 215] width 96 height 21
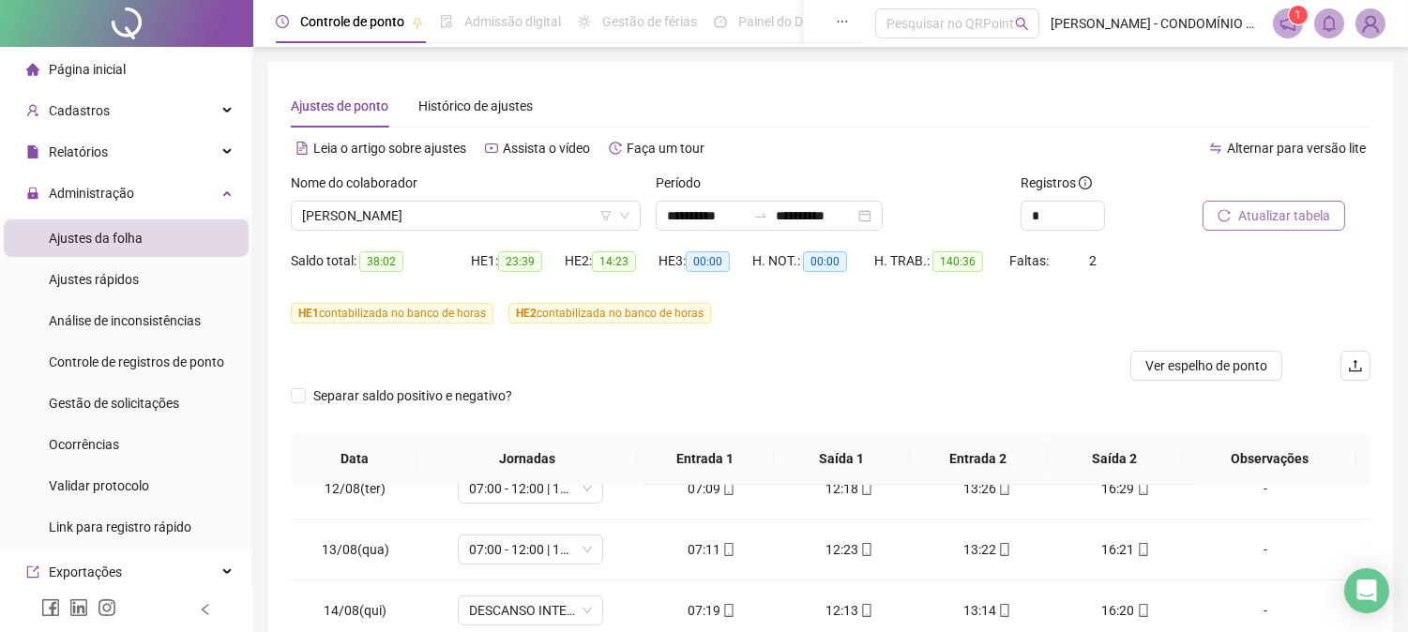
click at [1251, 214] on span "Atualizar tabela" at bounding box center [1284, 215] width 92 height 21
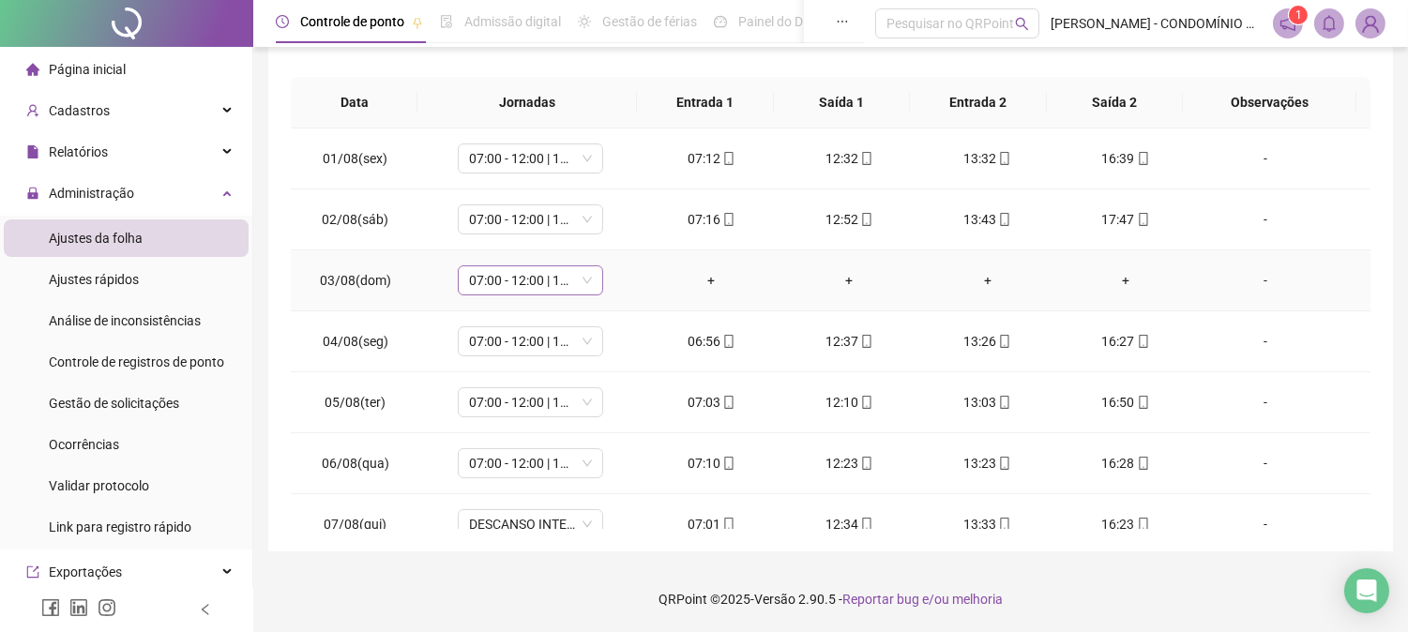
click at [517, 276] on span "07:00 - 12:00 | 13:00 - 15:20" at bounding box center [530, 280] width 123 height 28
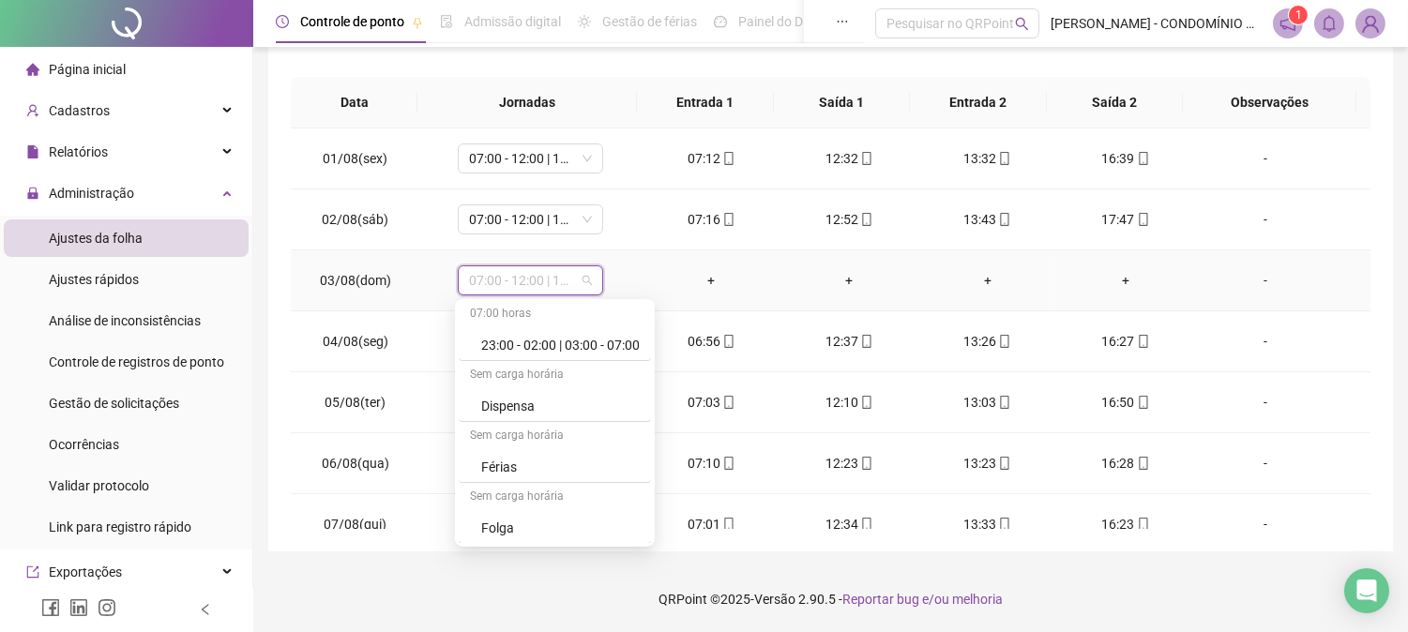
scroll to position [1347, 0]
click at [498, 404] on div "Folga" at bounding box center [560, 405] width 158 height 21
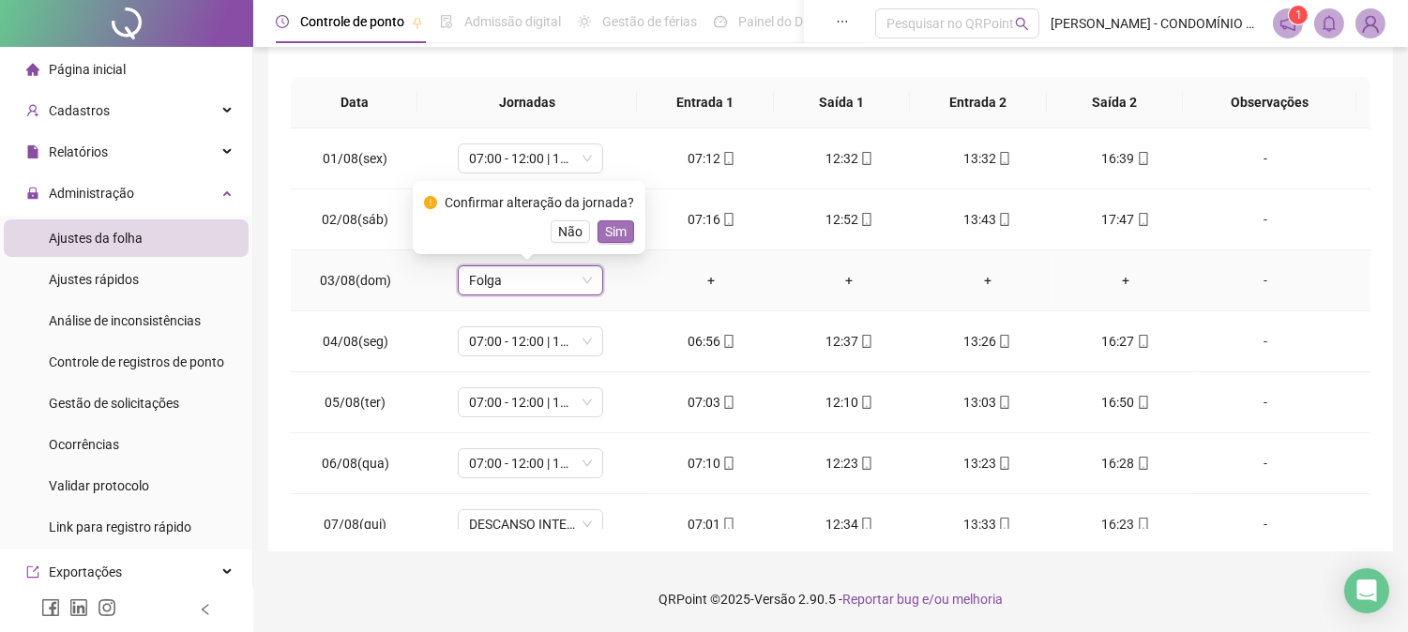
click at [612, 236] on span "Sim" at bounding box center [616, 231] width 22 height 21
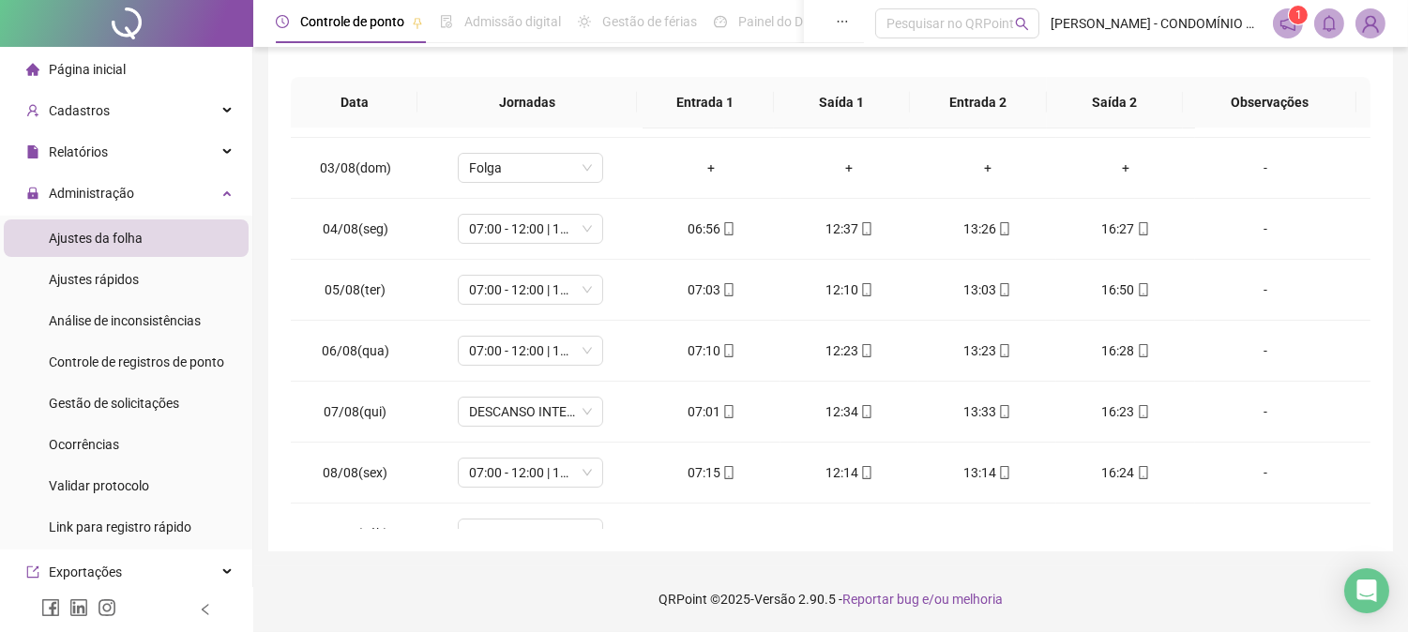
scroll to position [125, 0]
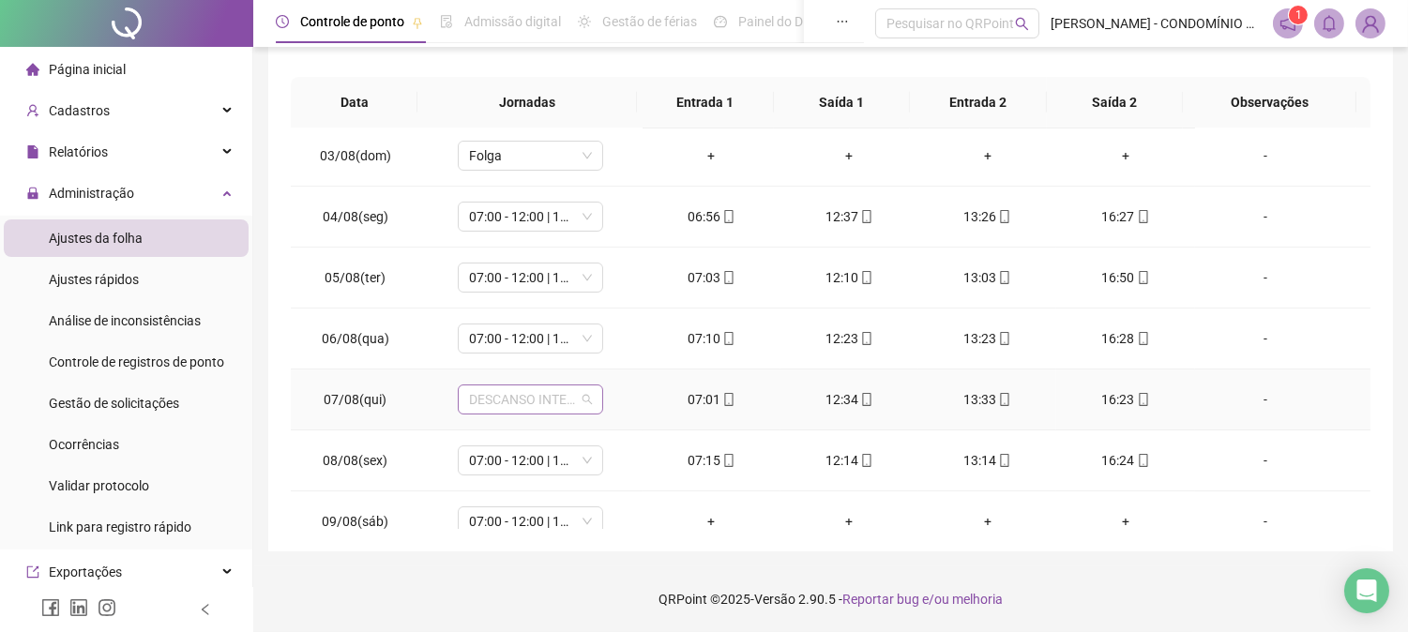
click at [480, 403] on span "DESCANSO INTER-JORNADA" at bounding box center [530, 399] width 123 height 28
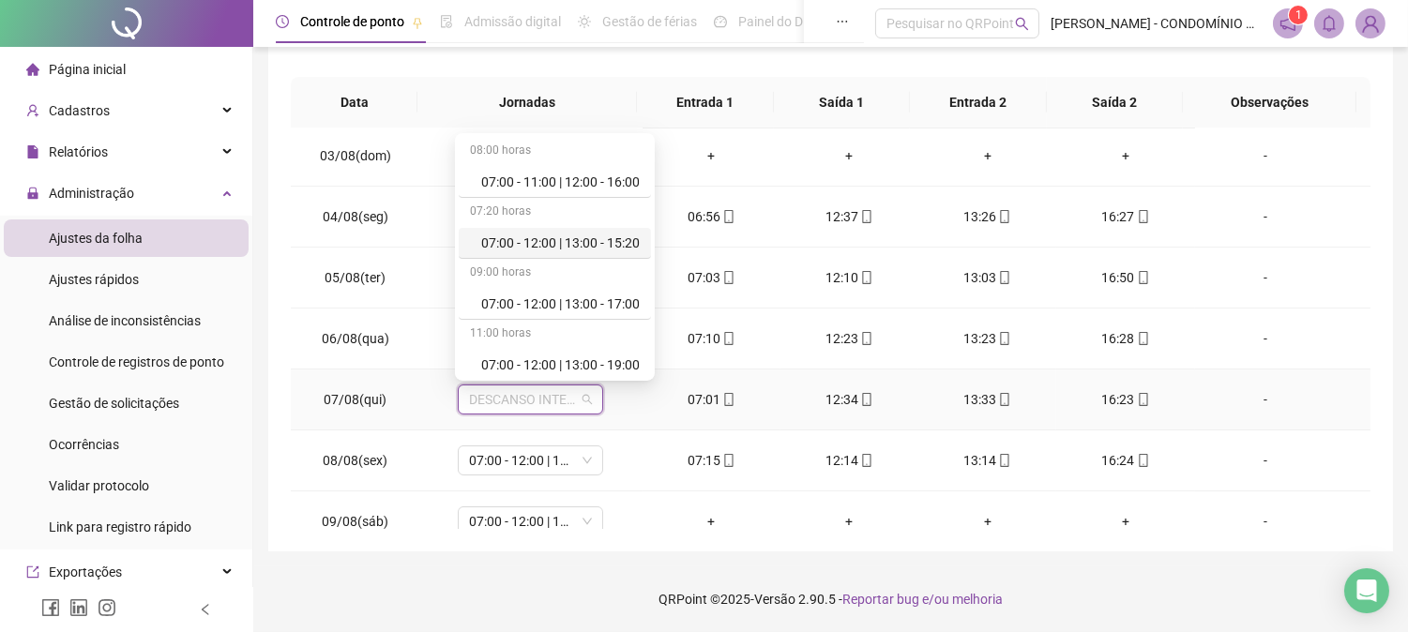
click at [532, 245] on div "07:00 - 12:00 | 13:00 - 15:20" at bounding box center [560, 243] width 158 height 21
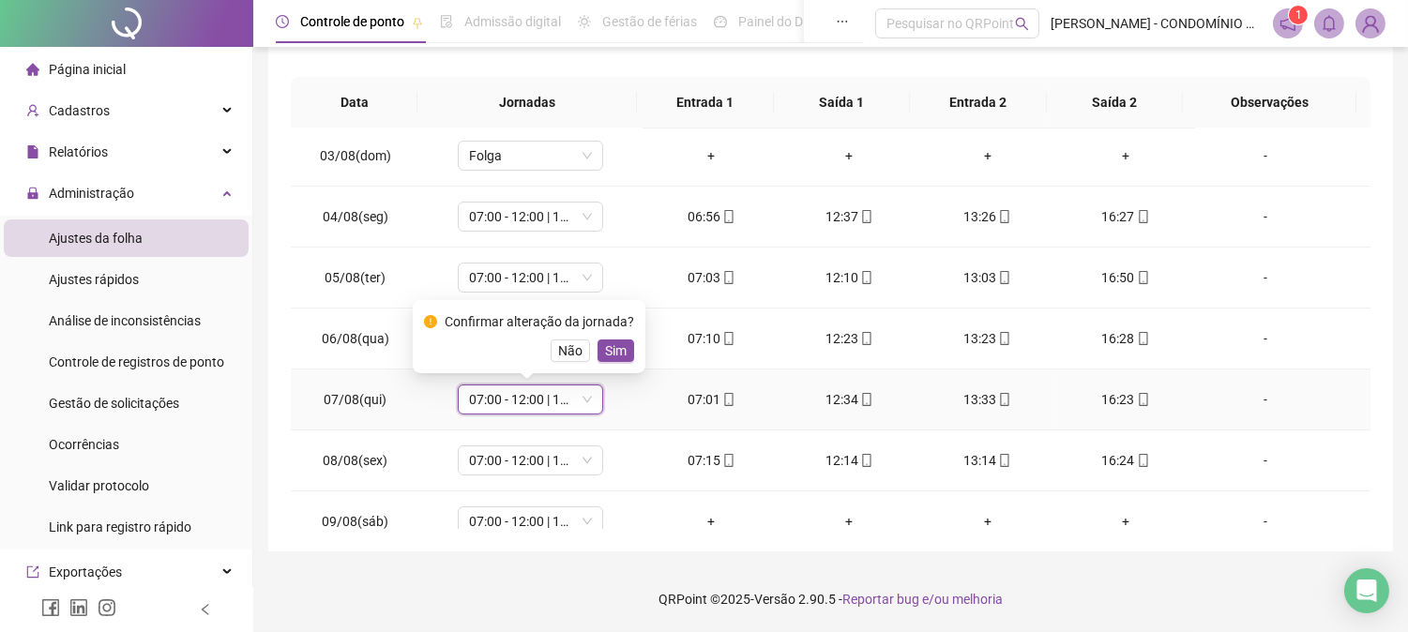
click at [613, 344] on span "Sim" at bounding box center [616, 350] width 22 height 21
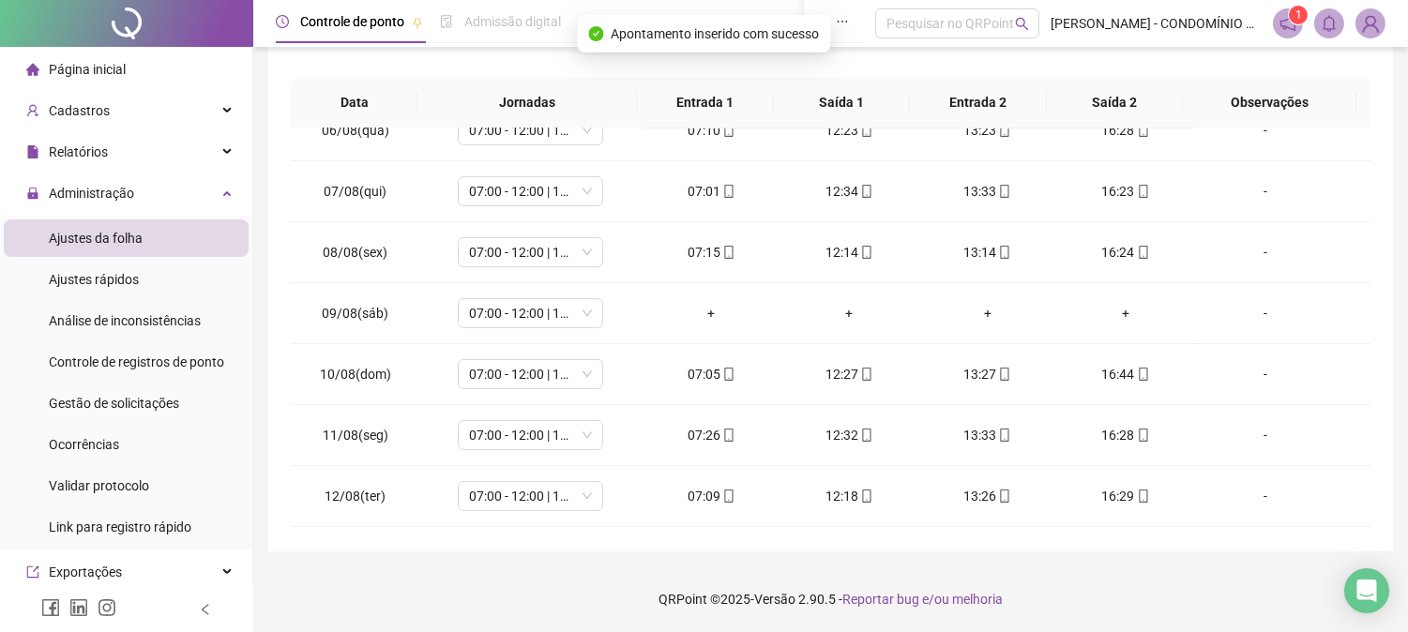
scroll to position [347, 0]
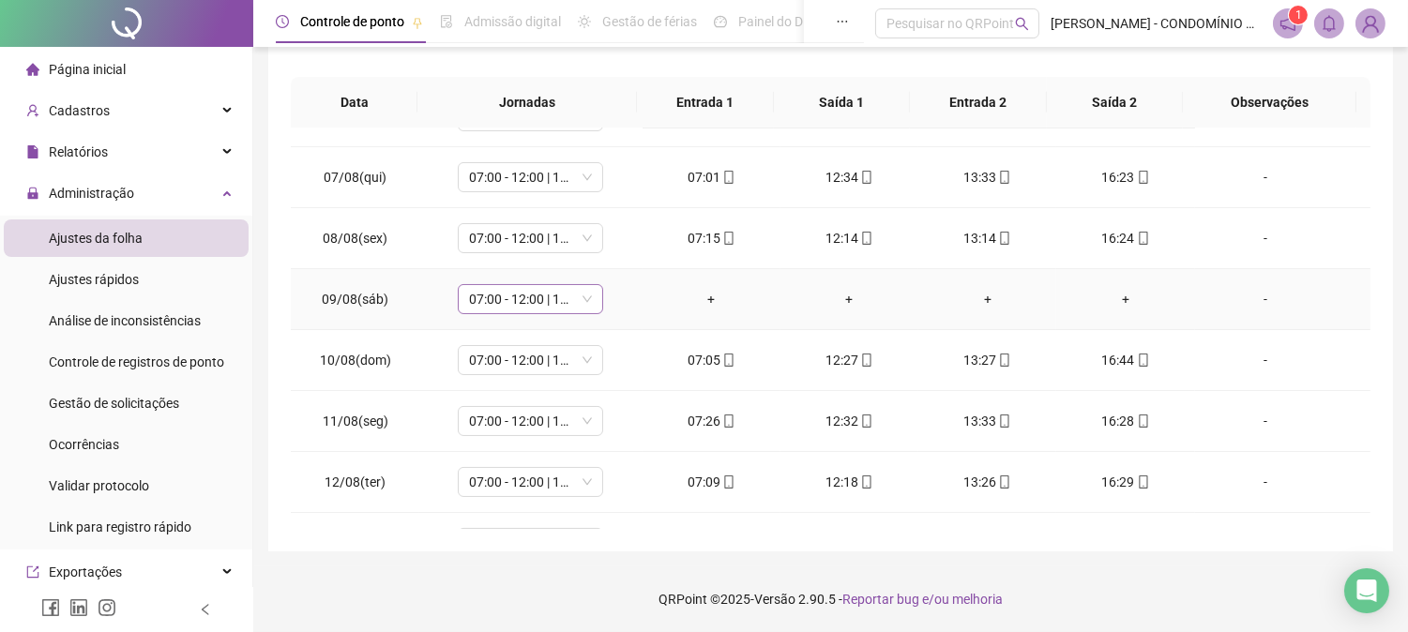
click at [513, 307] on span "07:00 - 12:00 | 13:00 - 15:20" at bounding box center [530, 299] width 123 height 28
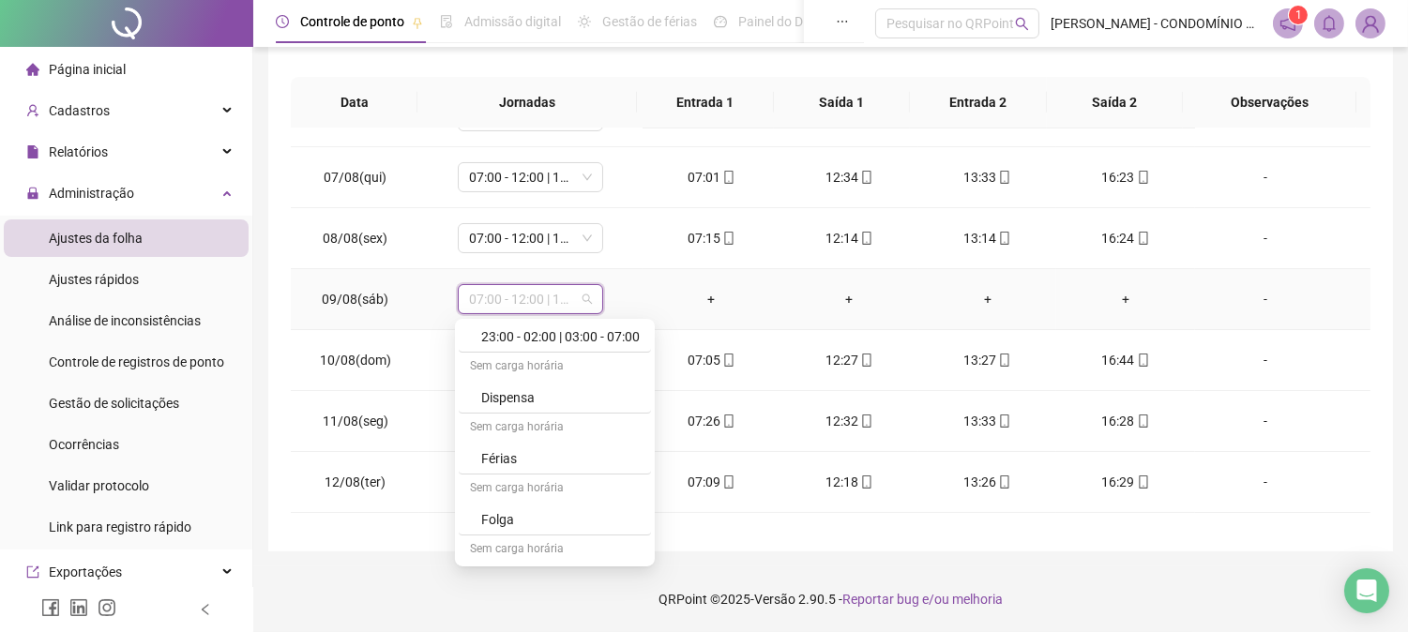
scroll to position [1291, 0]
click at [494, 476] on div "Folga" at bounding box center [560, 478] width 158 height 21
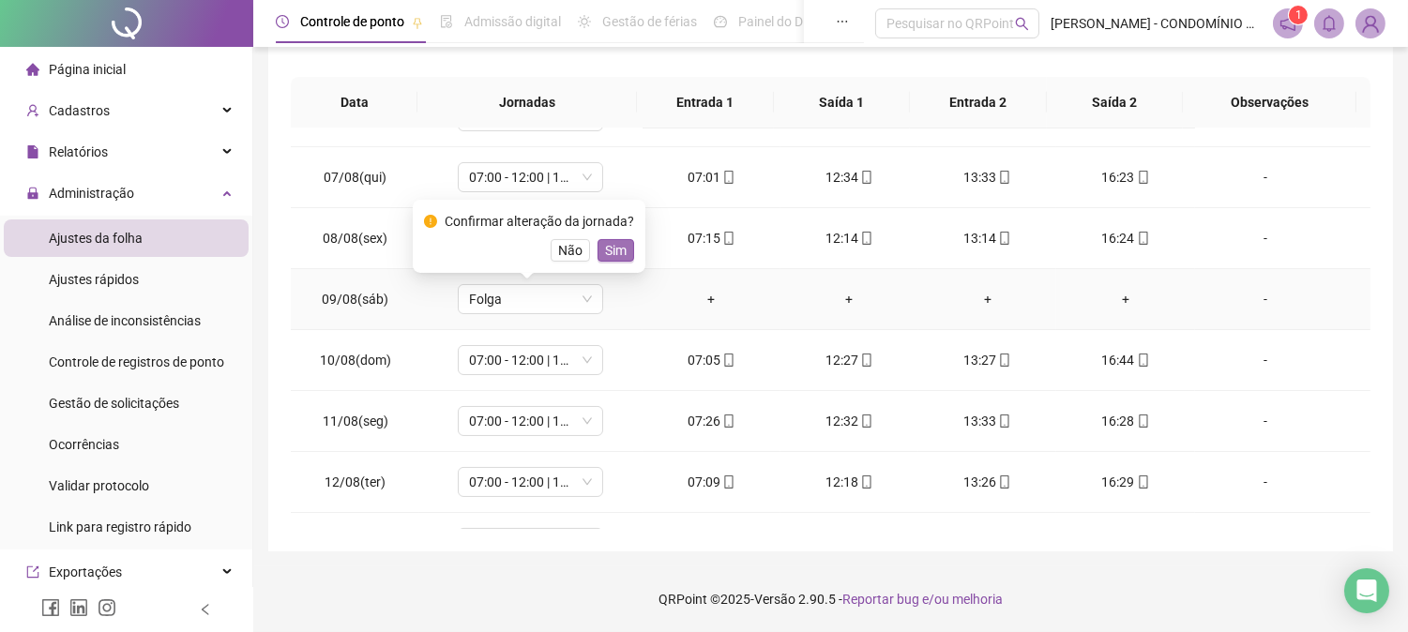
click at [612, 241] on span "Sim" at bounding box center [616, 250] width 22 height 21
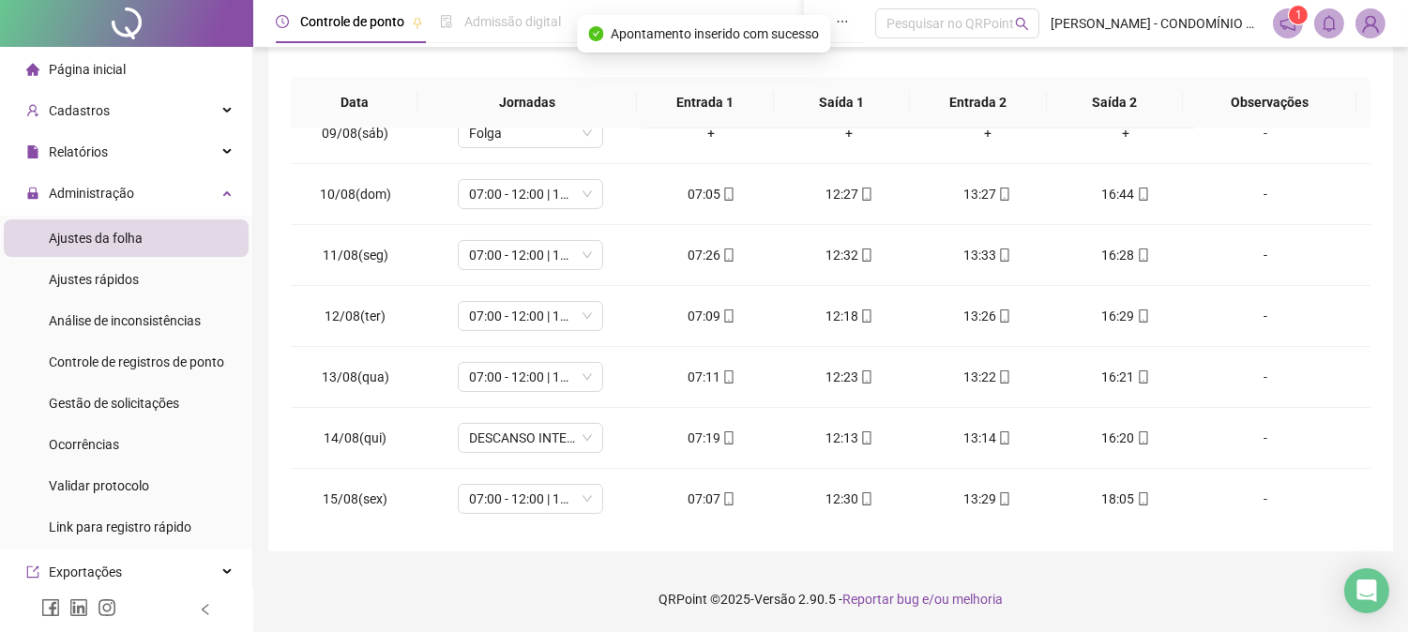
scroll to position [555, 0]
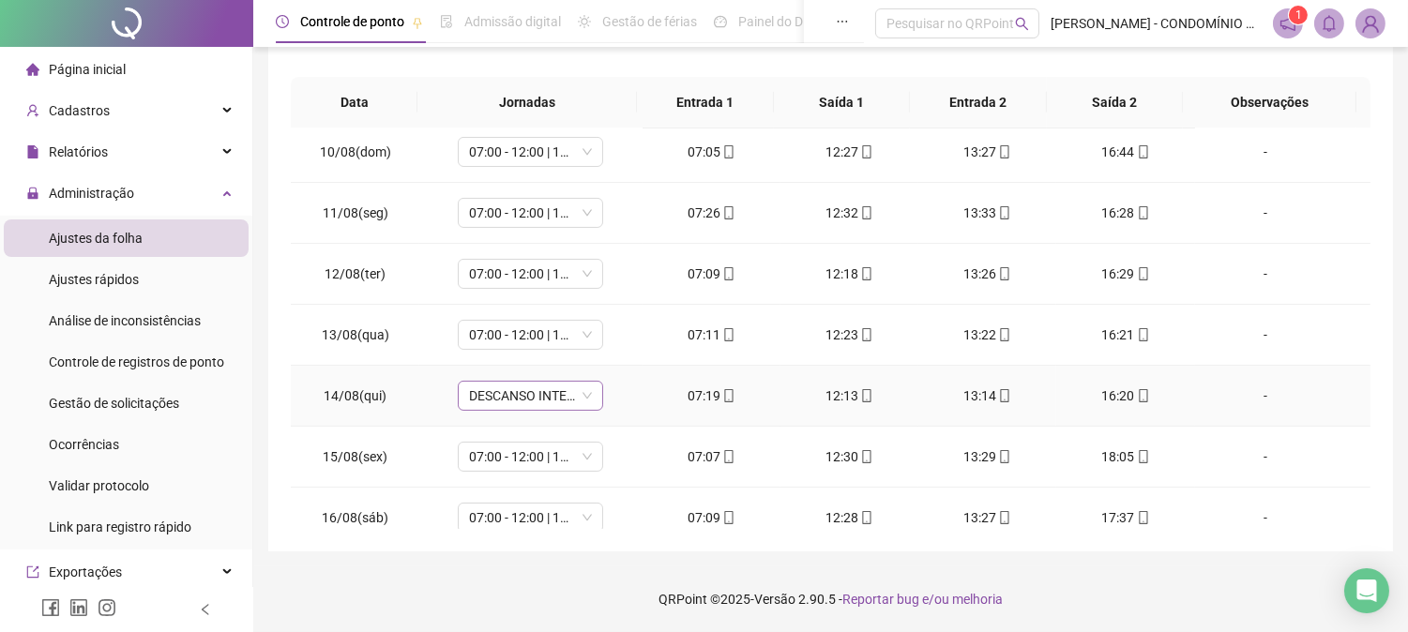
click at [474, 395] on span "DESCANSO INTER-JORNADA" at bounding box center [530, 396] width 123 height 28
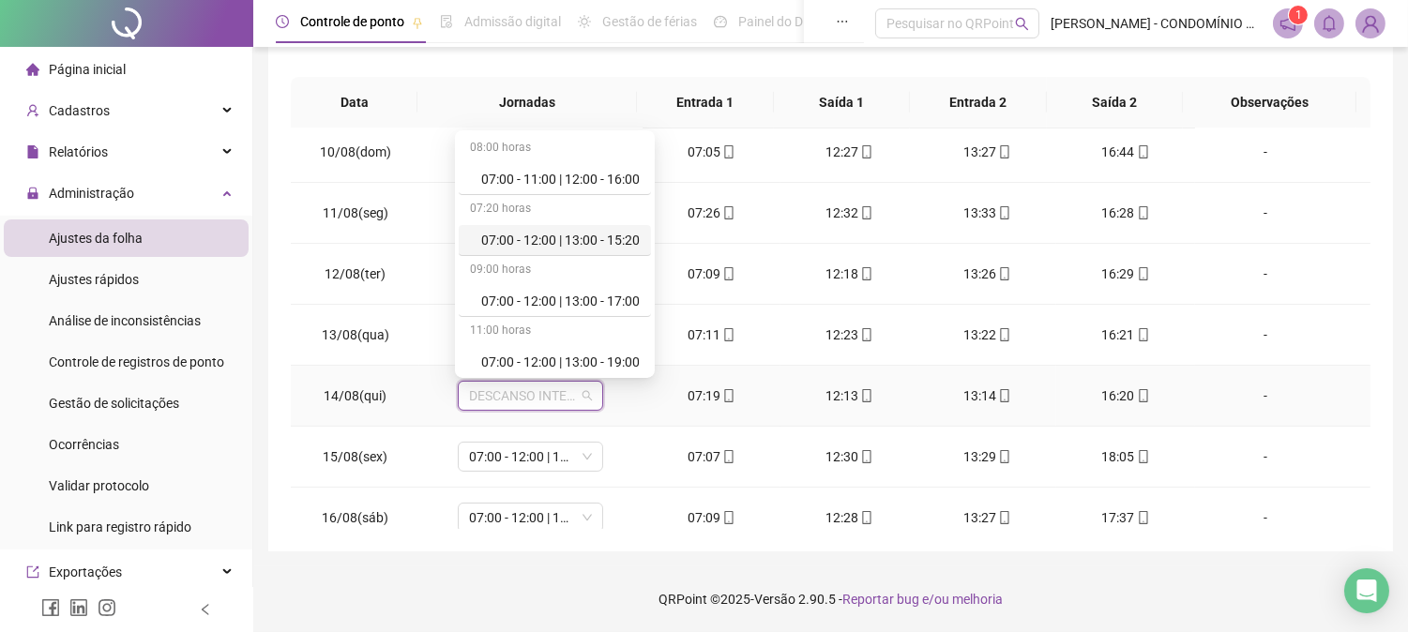
click at [533, 240] on div "07:00 - 12:00 | 13:00 - 15:20" at bounding box center [560, 240] width 158 height 21
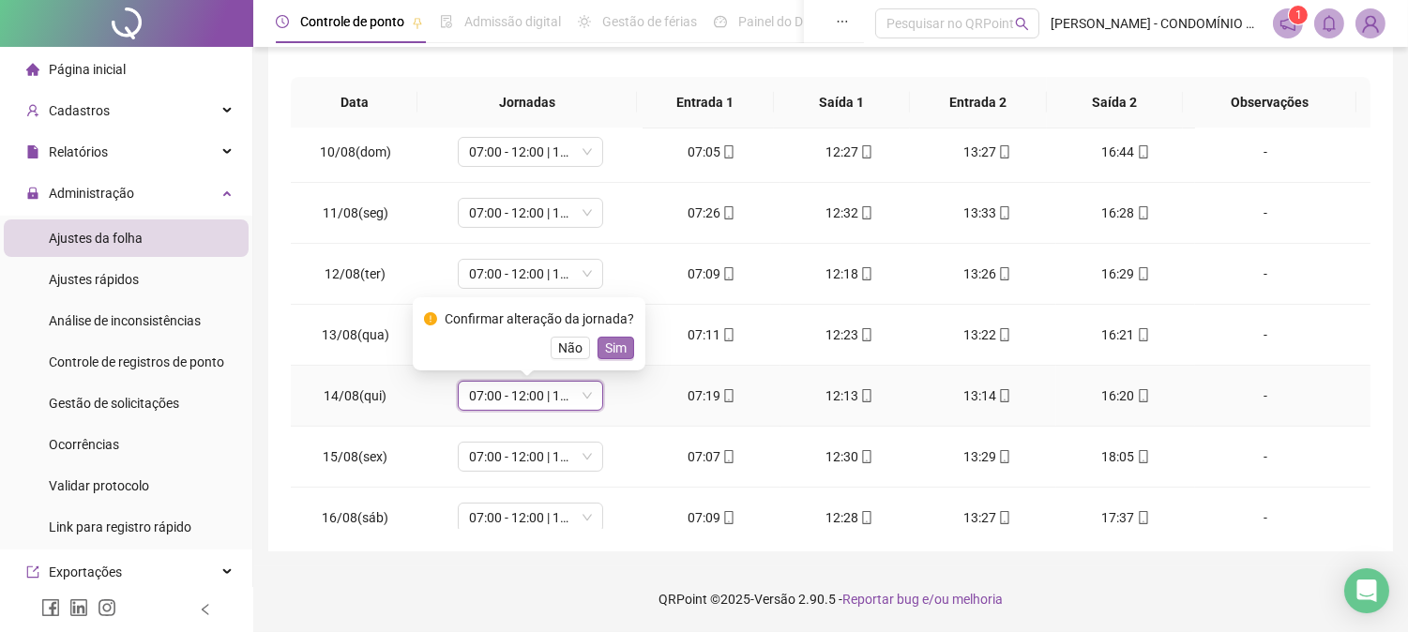
click at [611, 344] on span "Sim" at bounding box center [616, 348] width 22 height 21
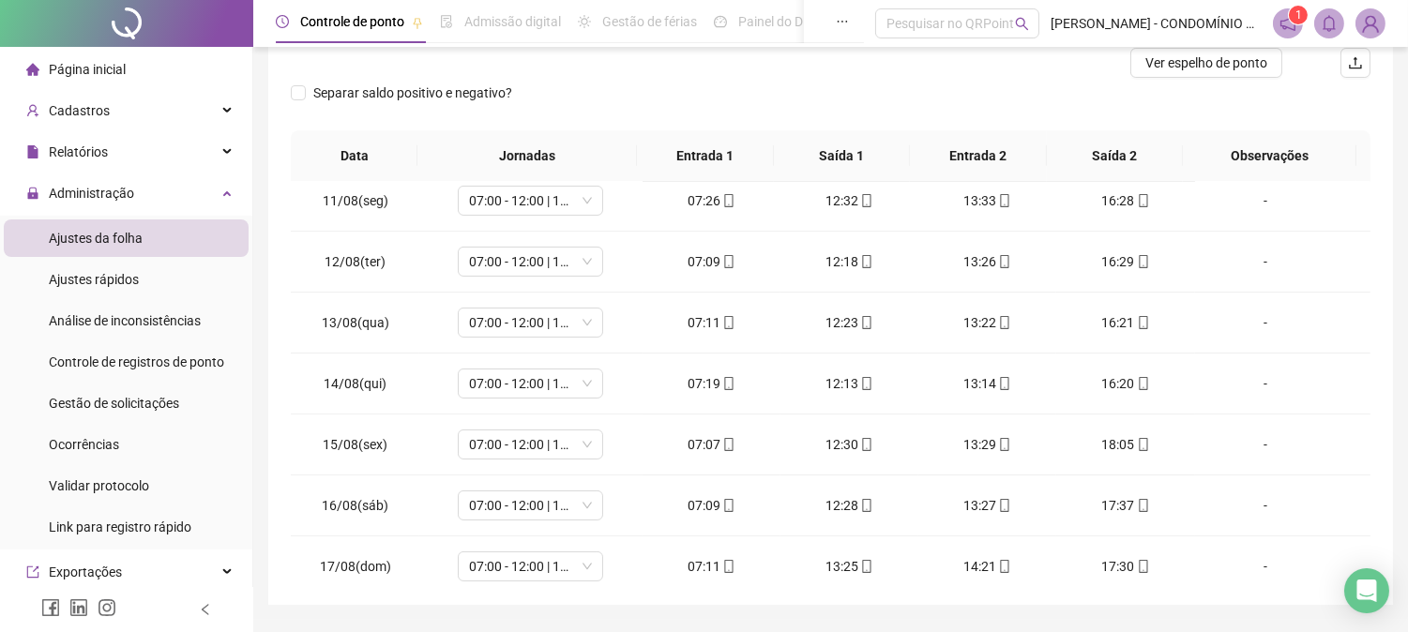
scroll to position [692, 0]
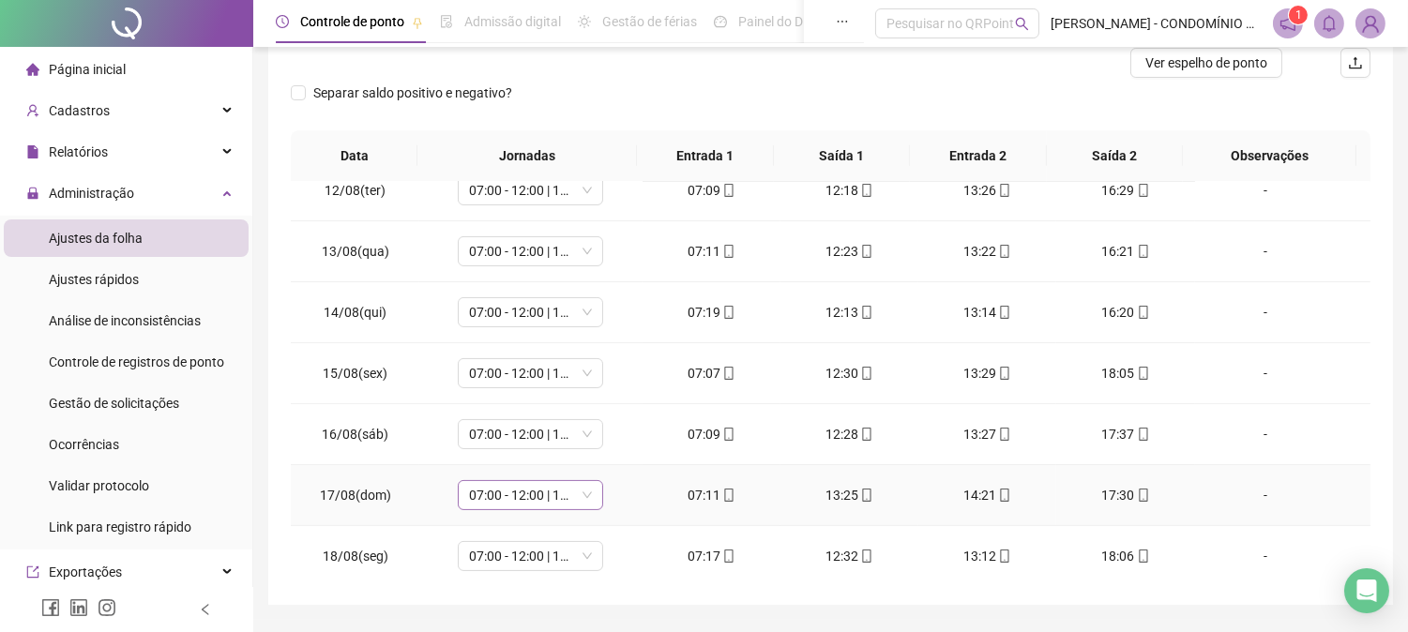
click at [529, 495] on span "07:00 - 12:00 | 13:00 - 15:20" at bounding box center [530, 495] width 123 height 28
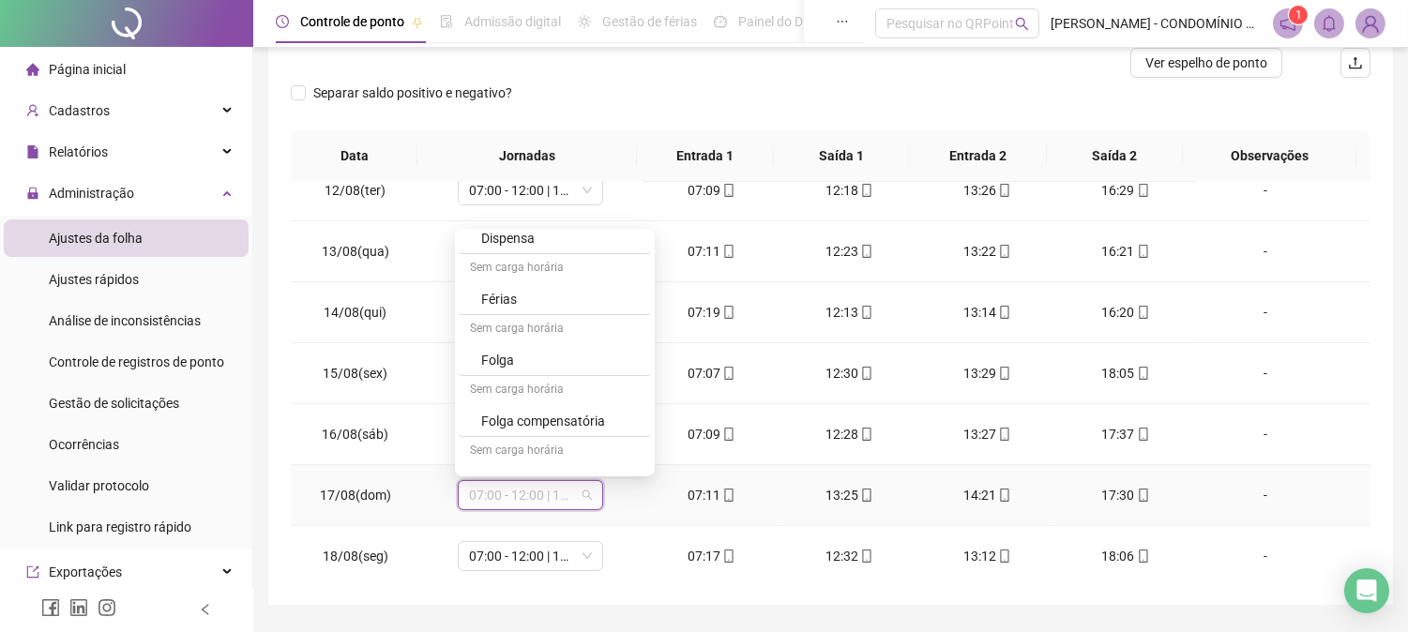
scroll to position [1334, 0]
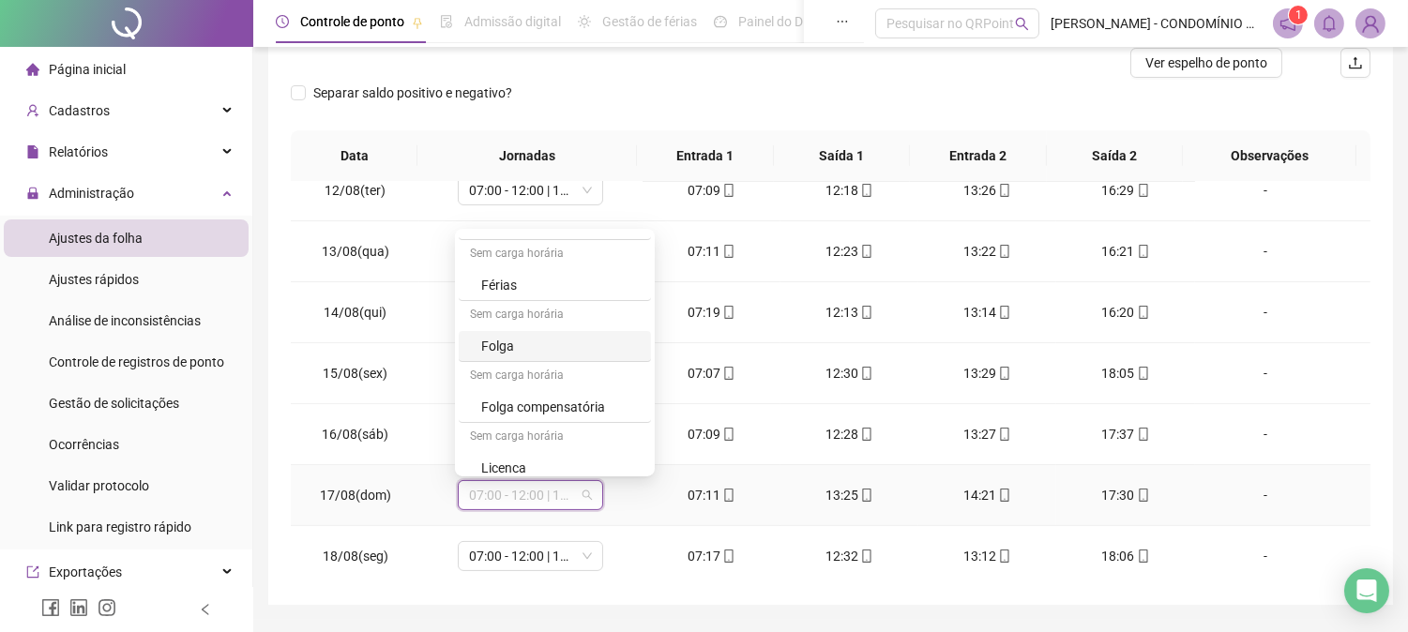
click at [501, 349] on div "Folga" at bounding box center [560, 346] width 158 height 21
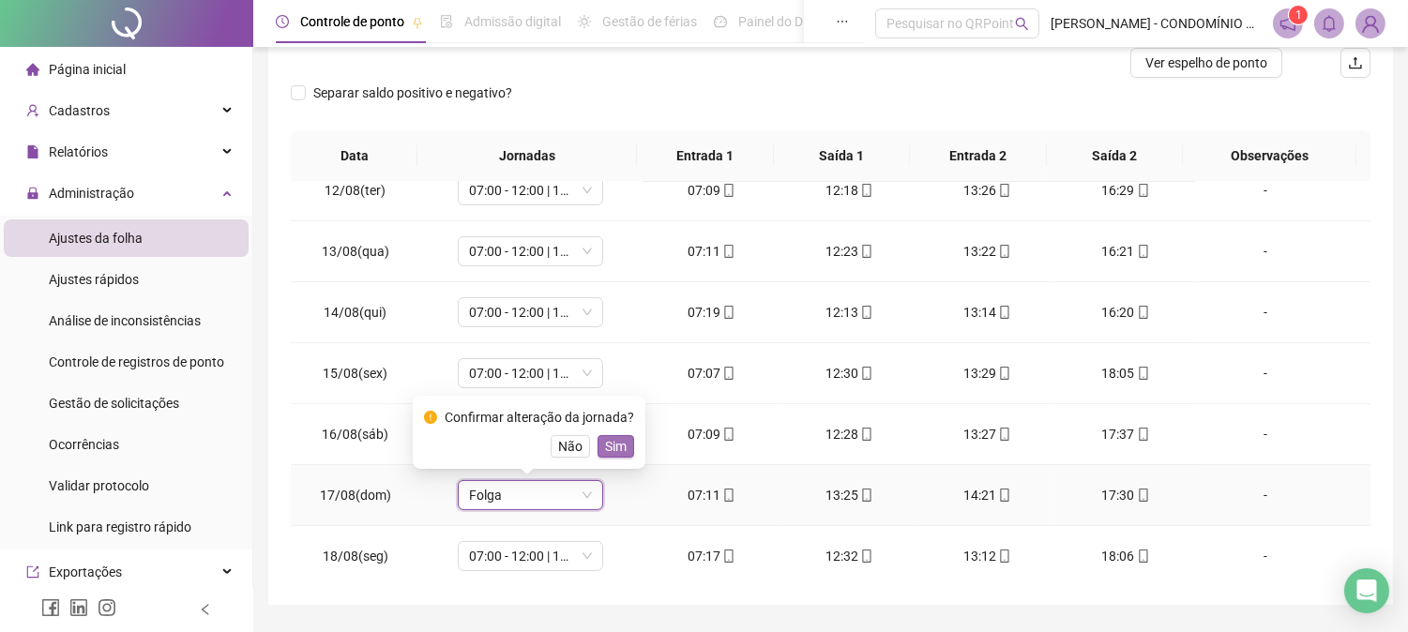
click at [611, 443] on span "Sim" at bounding box center [616, 446] width 22 height 21
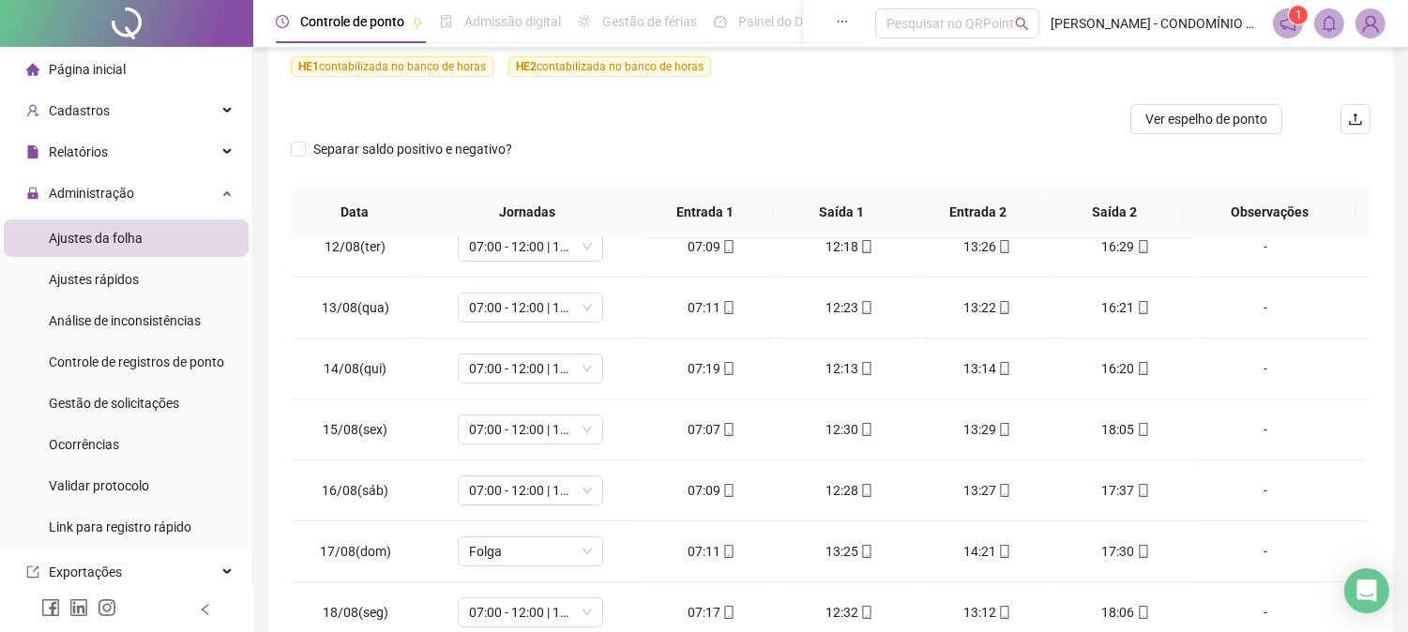
scroll to position [0, 0]
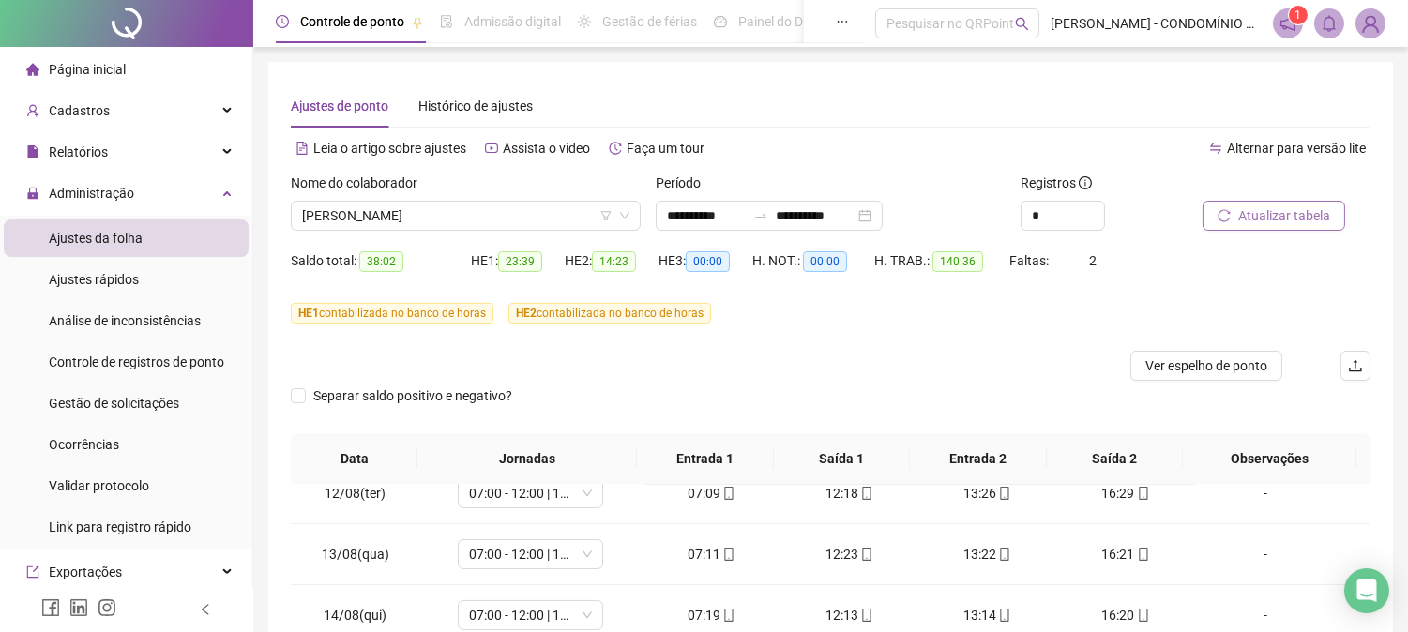
click at [1264, 207] on span "Atualizar tabela" at bounding box center [1284, 215] width 92 height 21
click at [1269, 207] on span "Atualizar tabela" at bounding box center [1284, 215] width 92 height 21
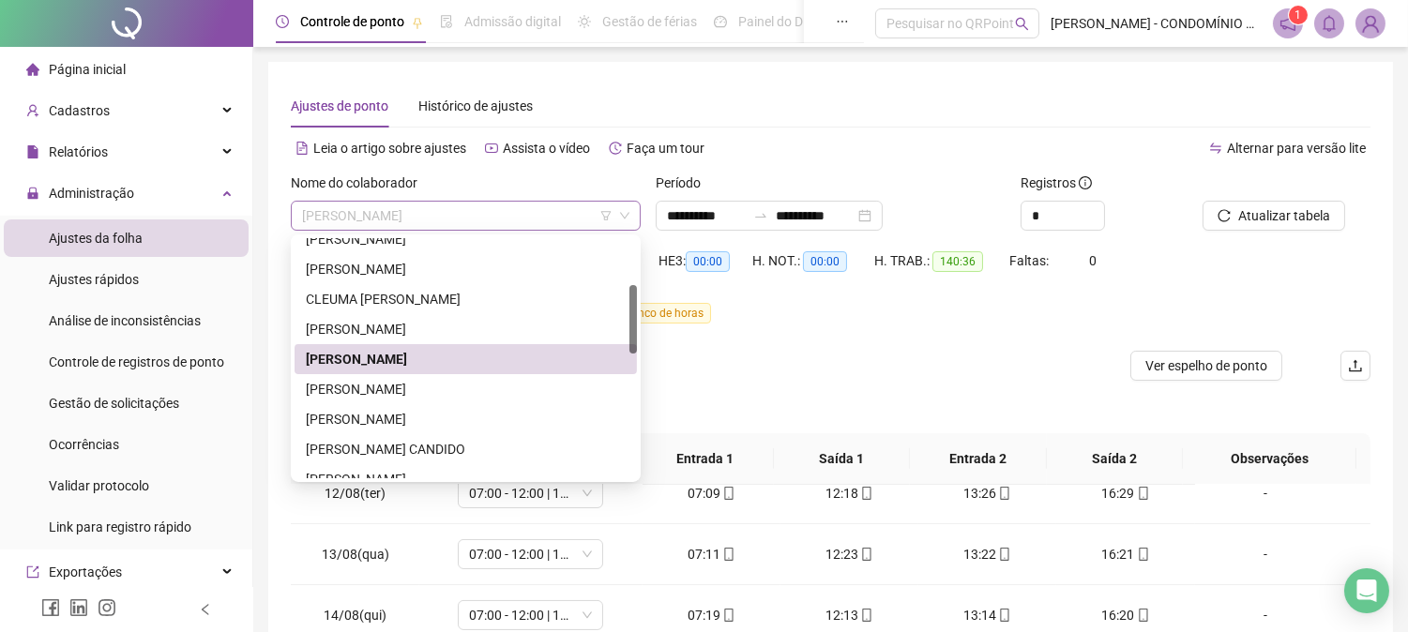
click at [425, 213] on span "[PERSON_NAME]" at bounding box center [465, 216] width 327 height 28
click at [321, 381] on div "[PERSON_NAME]" at bounding box center [466, 389] width 320 height 21
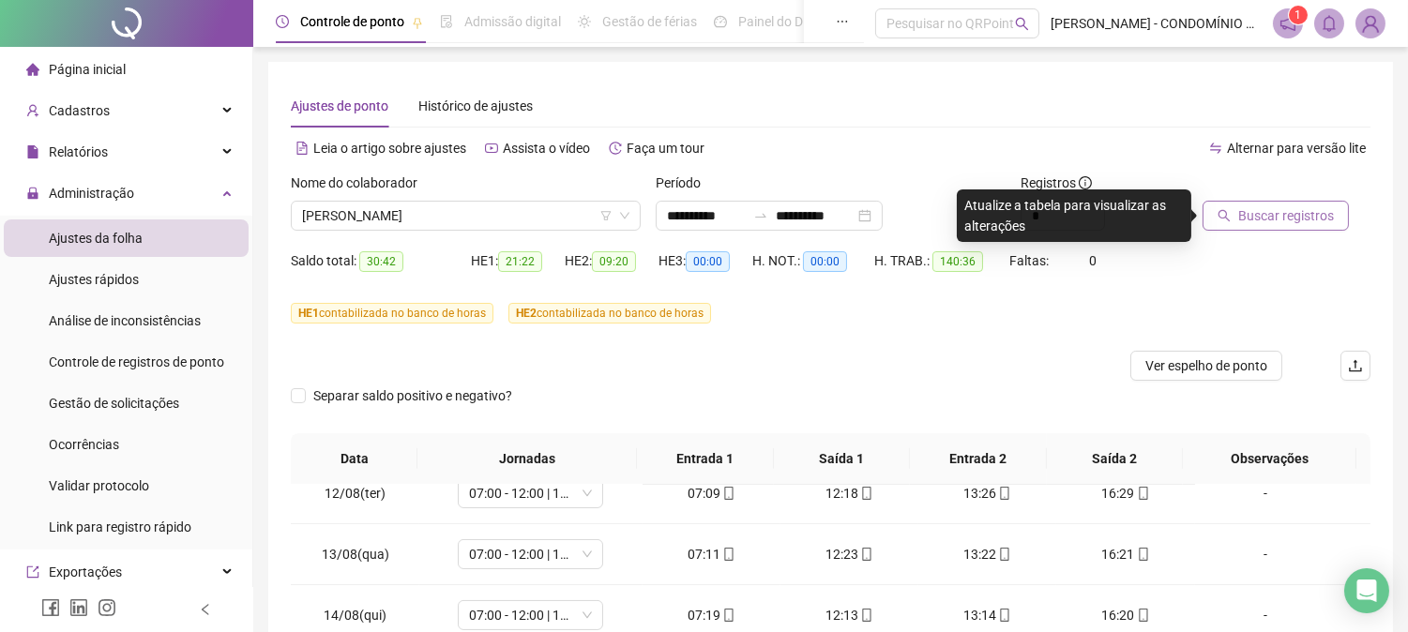
click at [1255, 217] on span "Buscar registros" at bounding box center [1286, 215] width 96 height 21
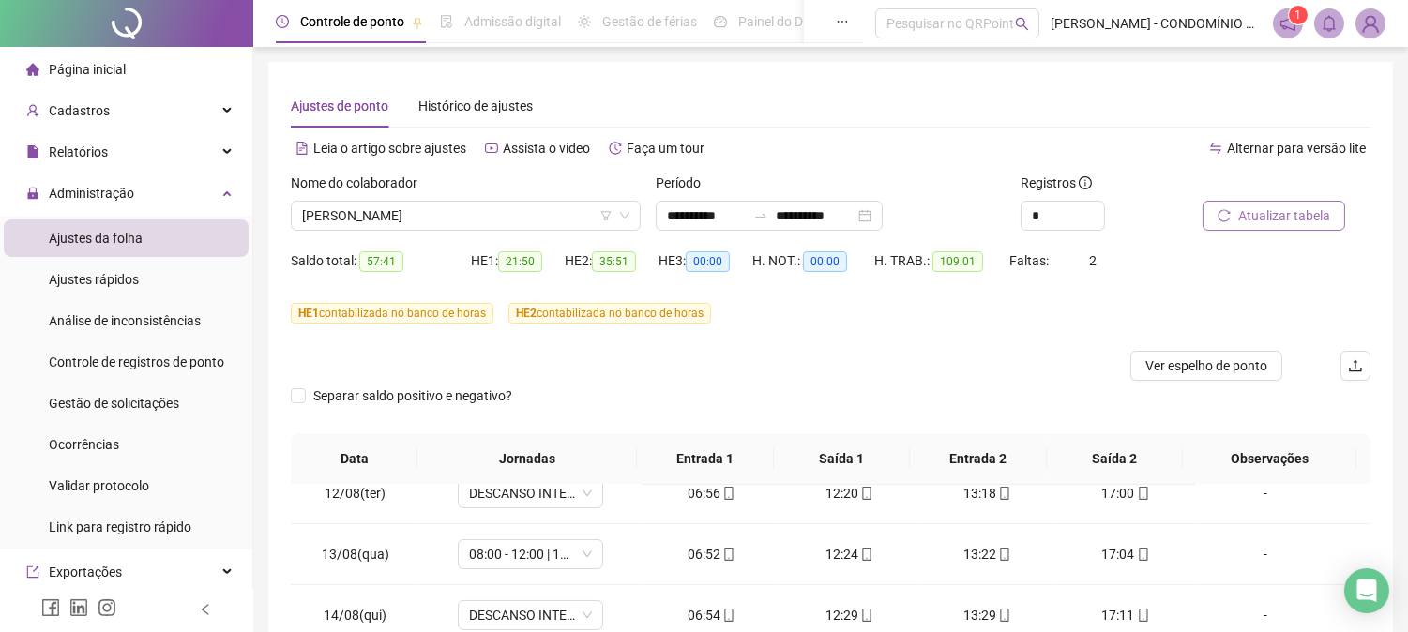
click at [1255, 217] on span "Atualizar tabela" at bounding box center [1284, 215] width 92 height 21
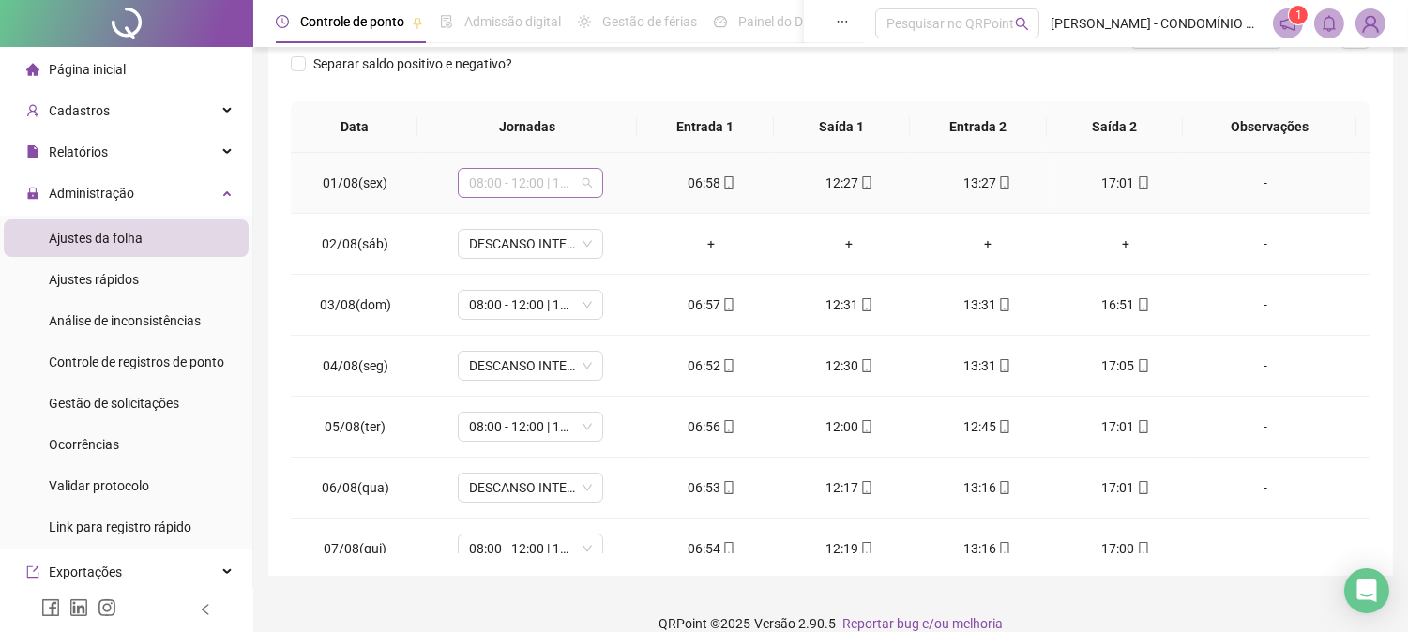
click at [553, 175] on span "08:00 - 12:00 | 13:00 - 16:20" at bounding box center [530, 183] width 123 height 28
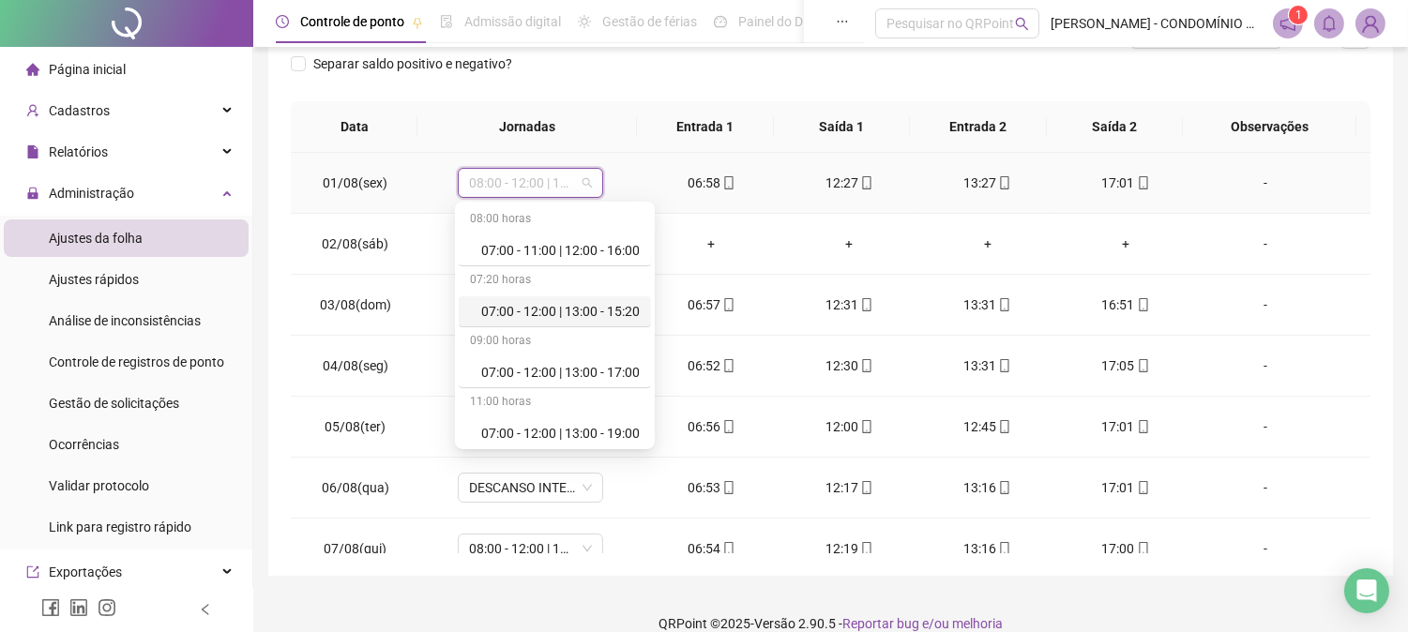
click at [509, 309] on div "07:00 - 12:00 | 13:00 - 15:20" at bounding box center [560, 311] width 158 height 21
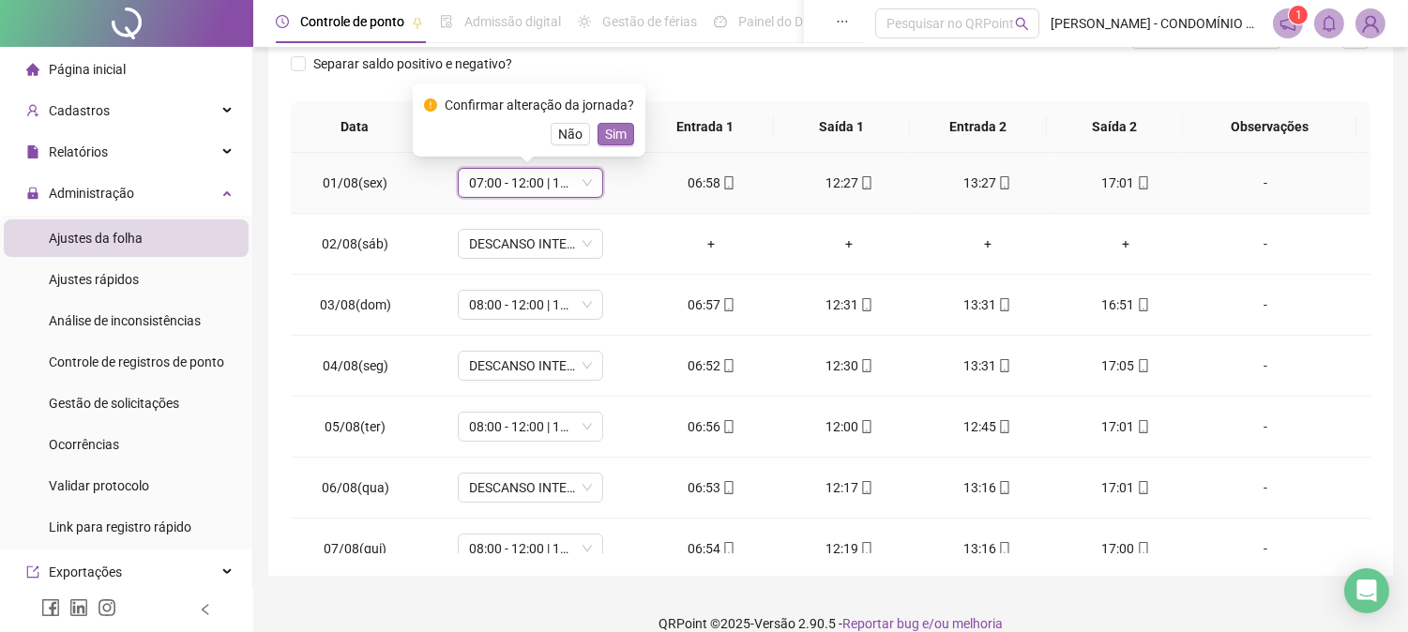
click at [606, 128] on span "Sim" at bounding box center [616, 134] width 22 height 21
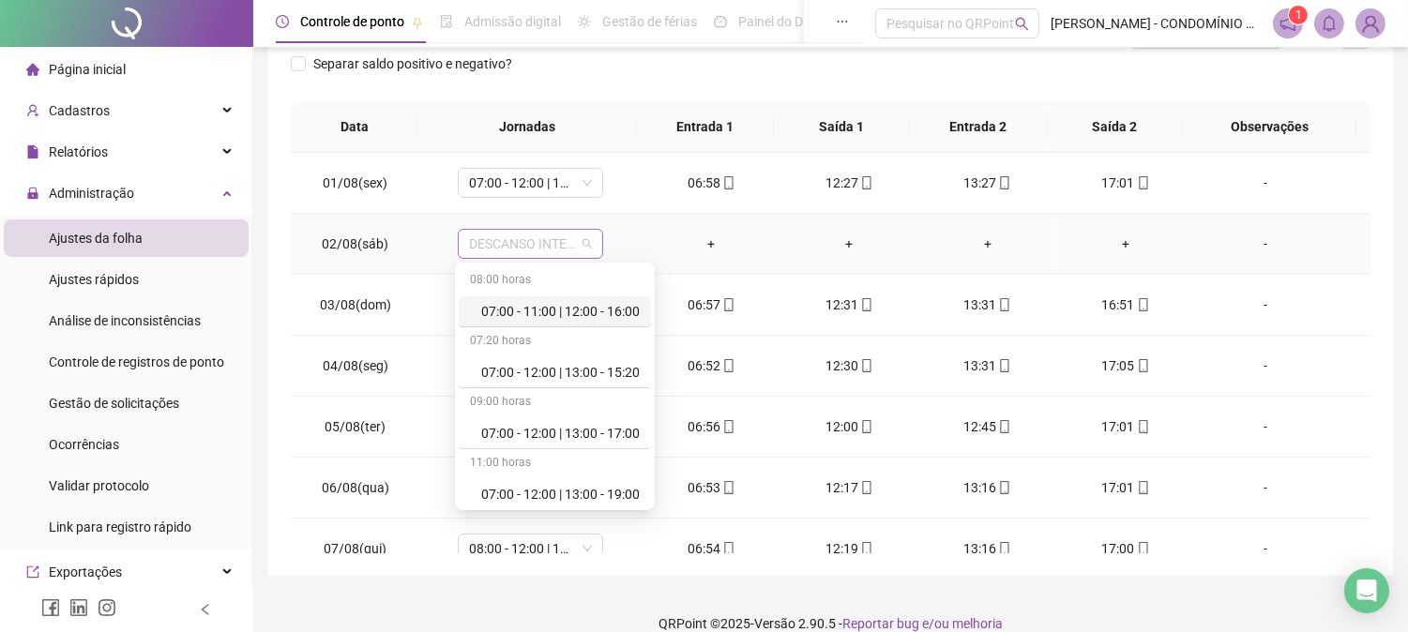
click at [532, 244] on span "DESCANSO INTER-JORNADA" at bounding box center [530, 244] width 123 height 28
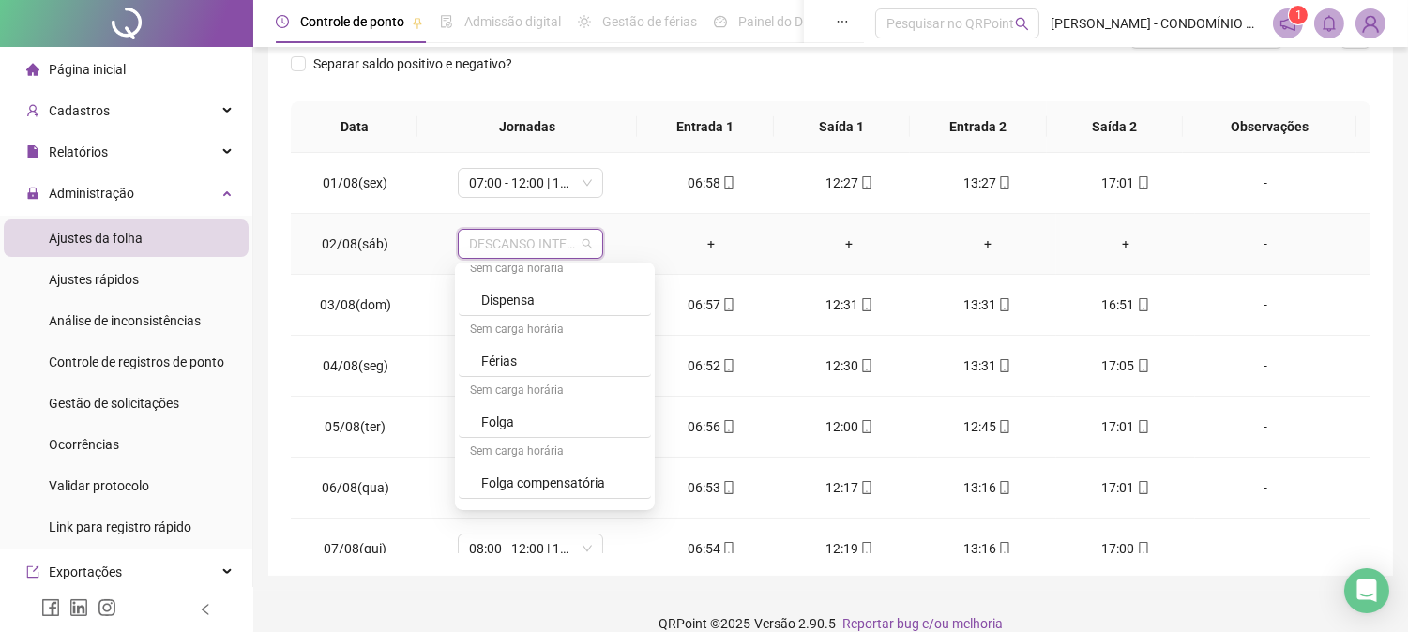
scroll to position [1334, 0]
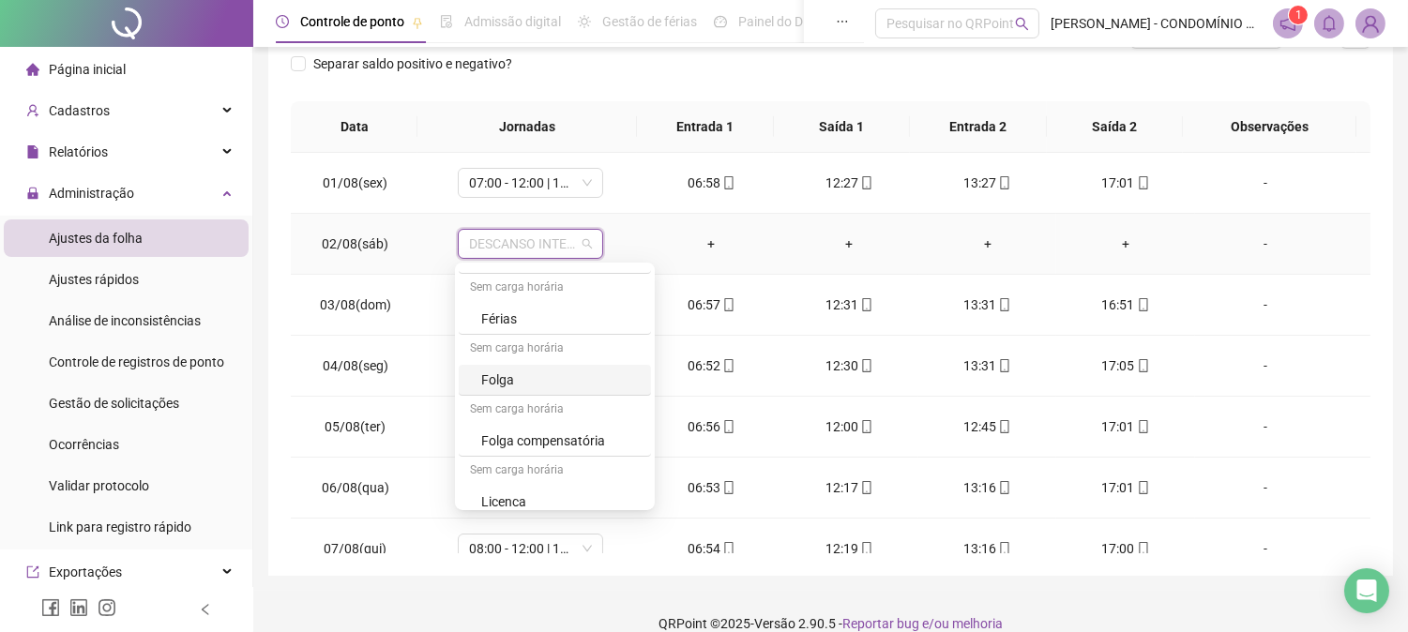
click at [491, 381] on div "Folga" at bounding box center [560, 380] width 158 height 21
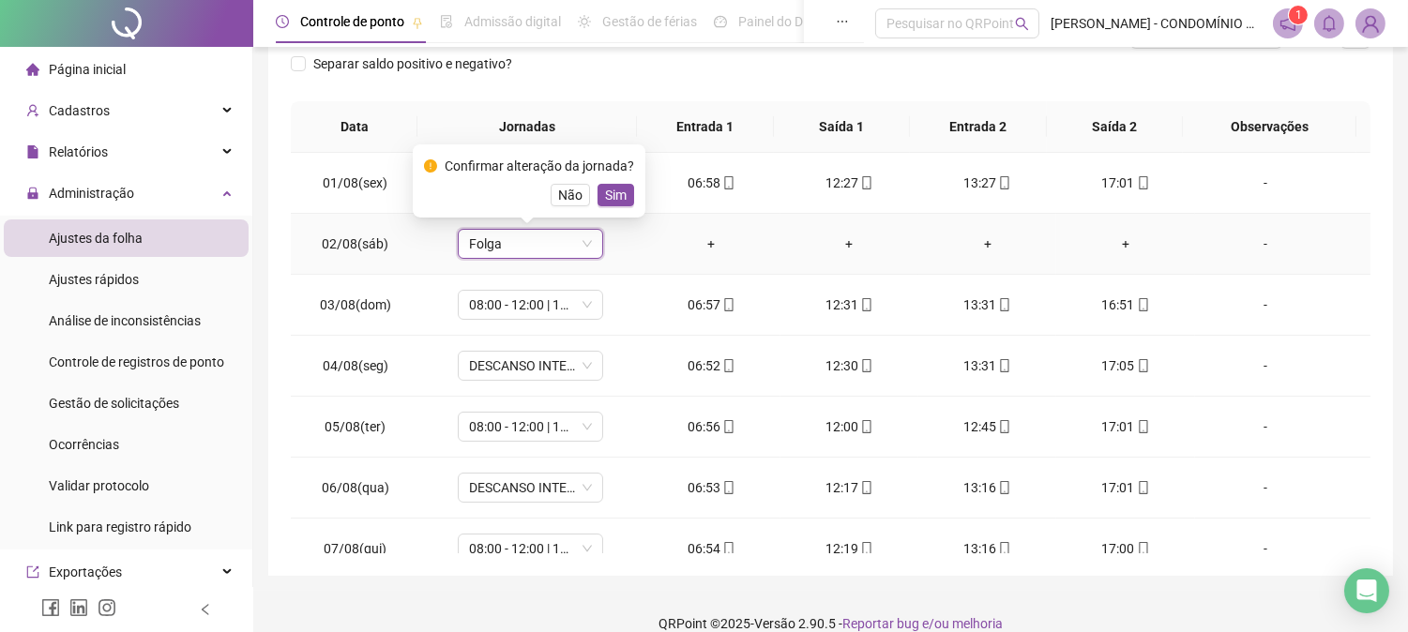
click at [611, 193] on span "Sim" at bounding box center [616, 195] width 22 height 21
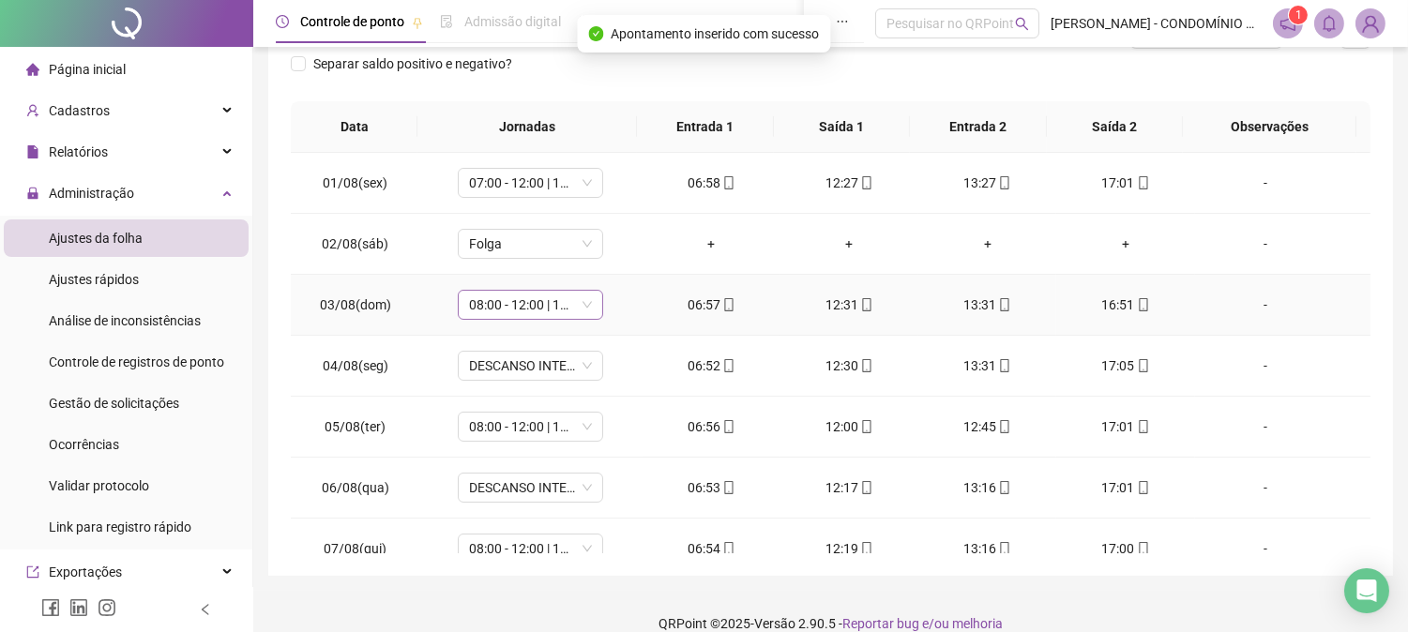
click at [521, 294] on span "08:00 - 12:00 | 13:00 - 16:20" at bounding box center [530, 305] width 123 height 28
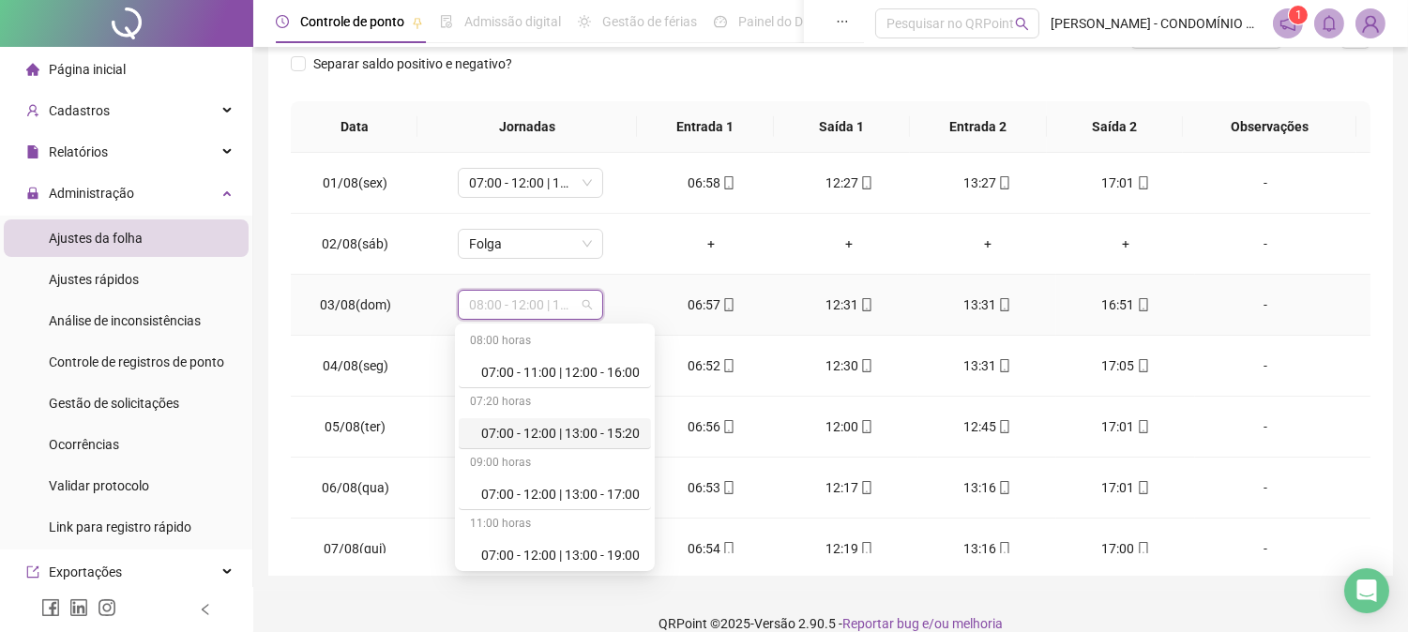
click at [530, 431] on div "07:00 - 12:00 | 13:00 - 15:20" at bounding box center [560, 433] width 158 height 21
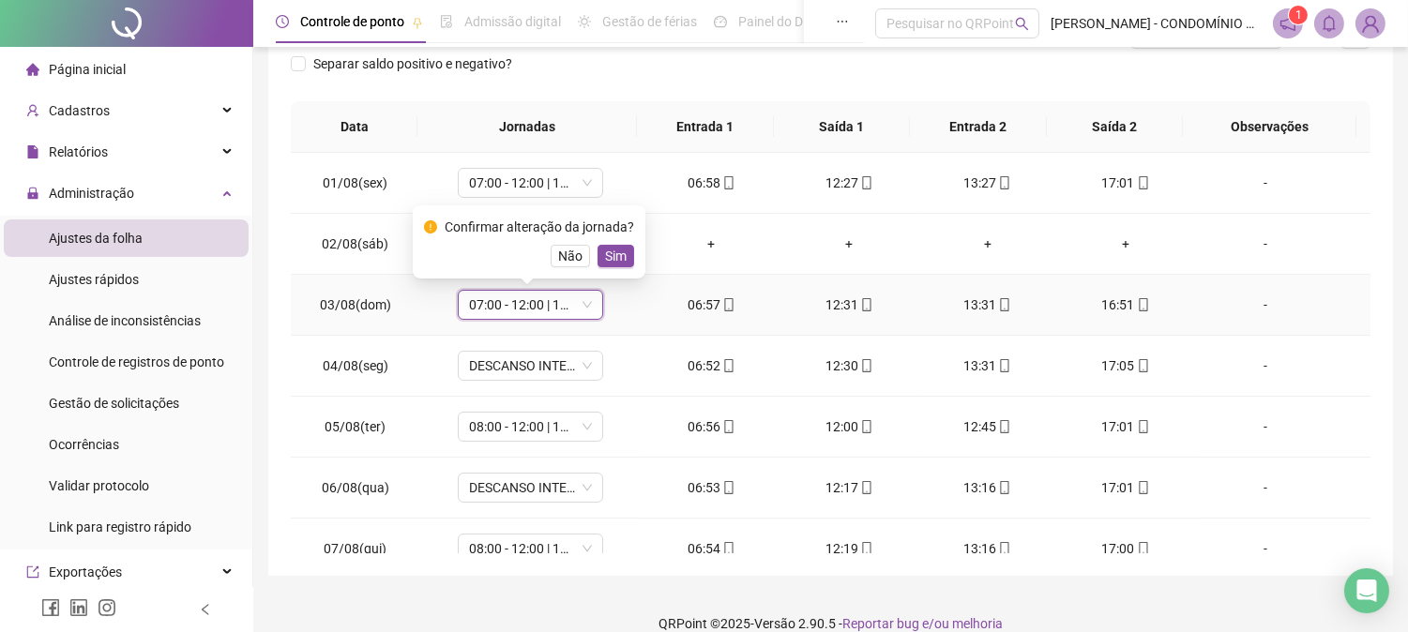
drag, startPoint x: 613, startPoint y: 257, endPoint x: 592, endPoint y: 273, distance: 26.8
click at [612, 257] on span "Sim" at bounding box center [616, 256] width 22 height 21
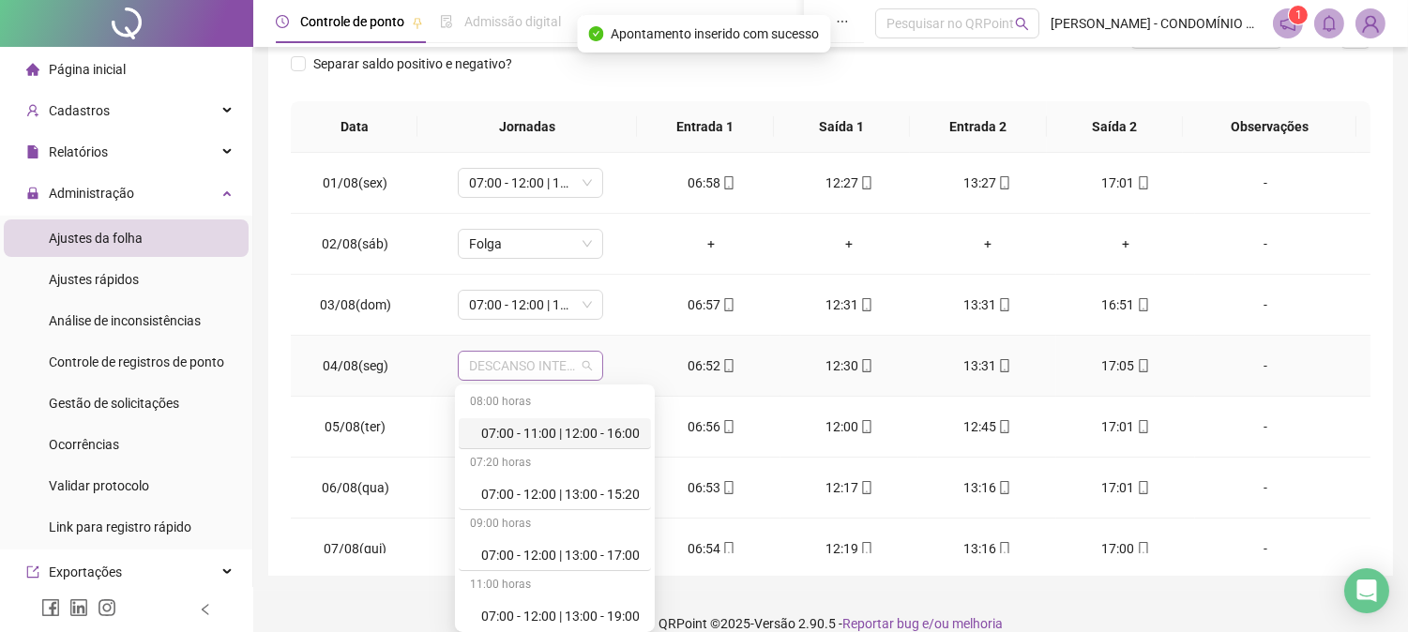
click at [502, 369] on span "DESCANSO INTER-JORNADA" at bounding box center [530, 366] width 123 height 28
click at [535, 488] on div "07:00 - 12:00 | 13:00 - 15:20" at bounding box center [560, 494] width 158 height 21
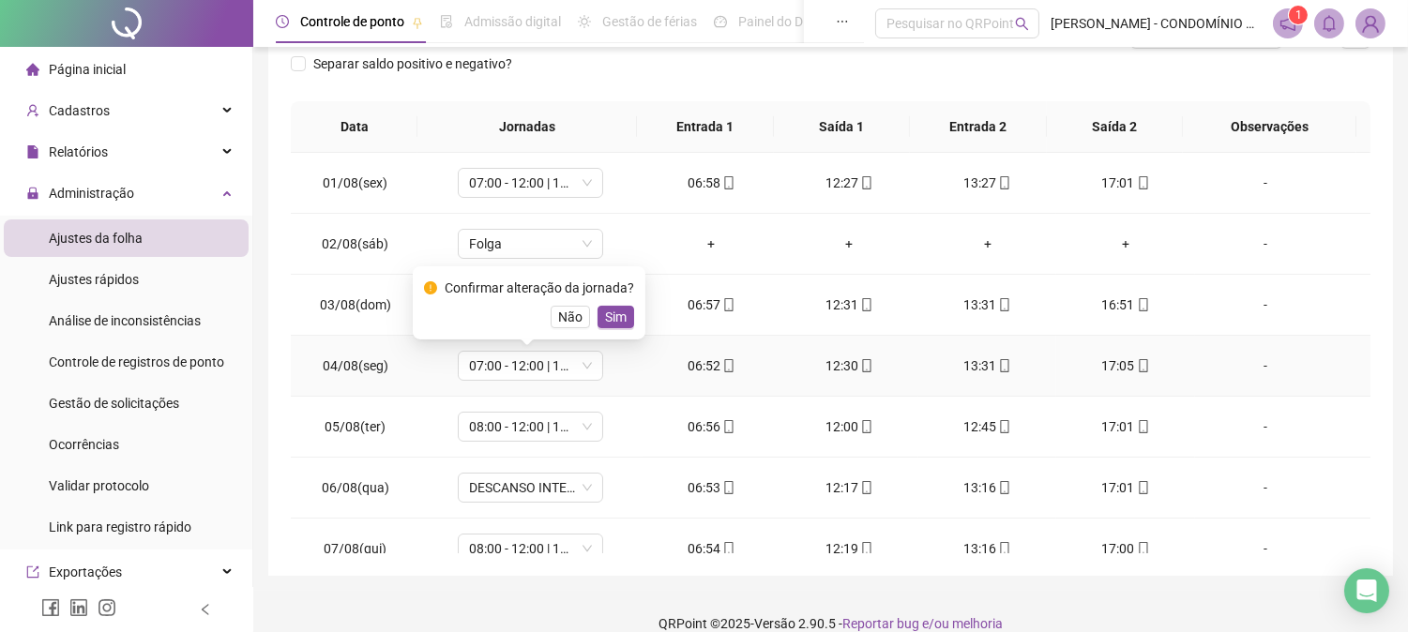
click at [613, 311] on span "Sim" at bounding box center [616, 317] width 22 height 21
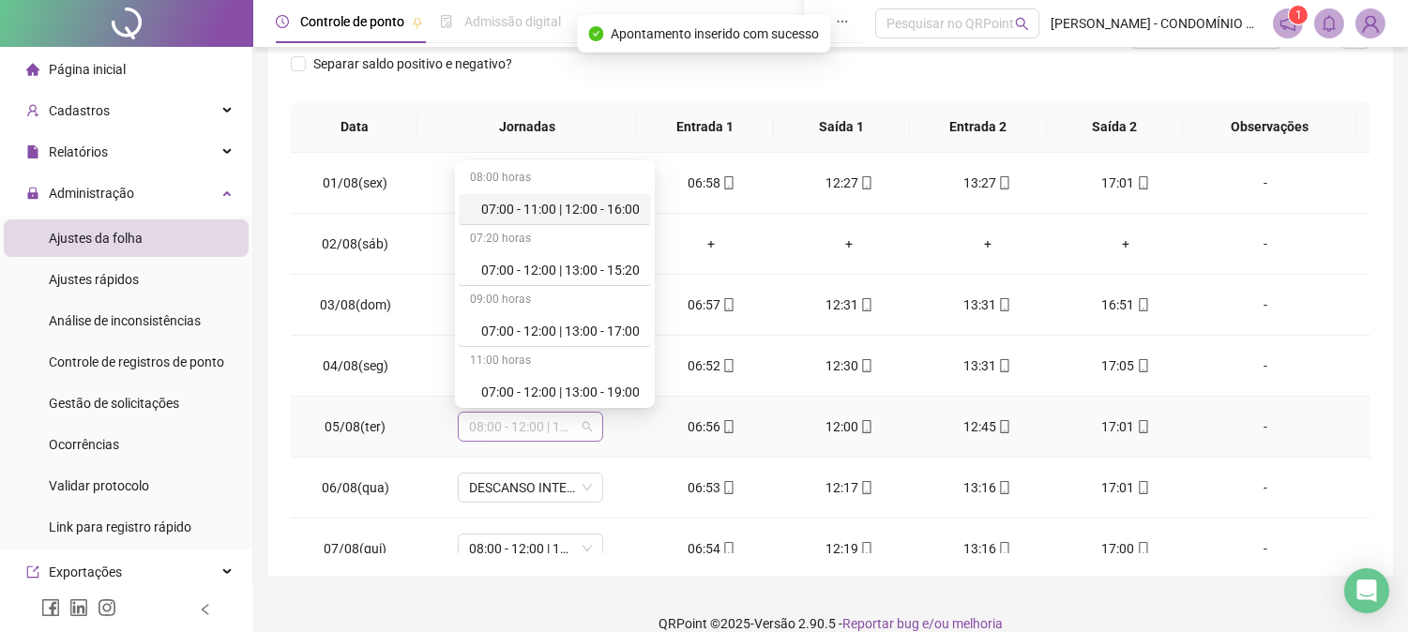
click at [514, 426] on span "08:00 - 12:00 | 13:00 - 16:20" at bounding box center [530, 427] width 123 height 28
click at [573, 268] on div "07:00 - 12:00 | 13:00 - 15:20" at bounding box center [560, 270] width 158 height 21
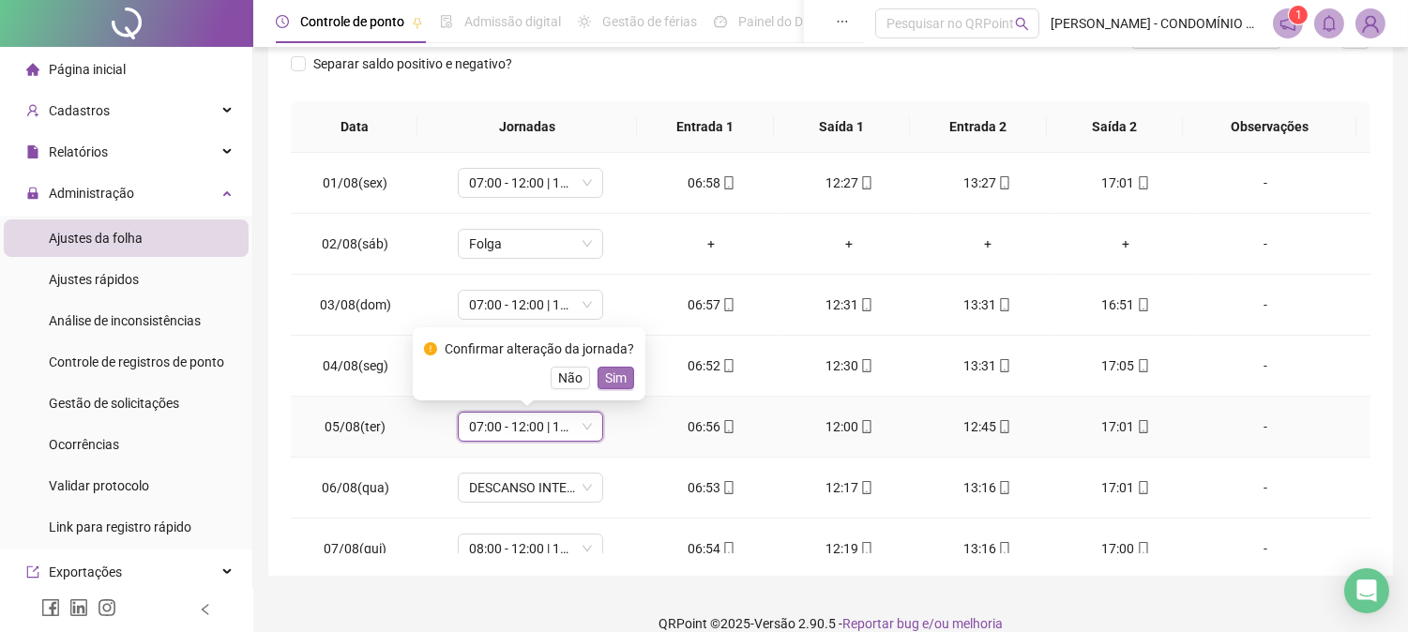
click at [613, 376] on span "Sim" at bounding box center [616, 378] width 22 height 21
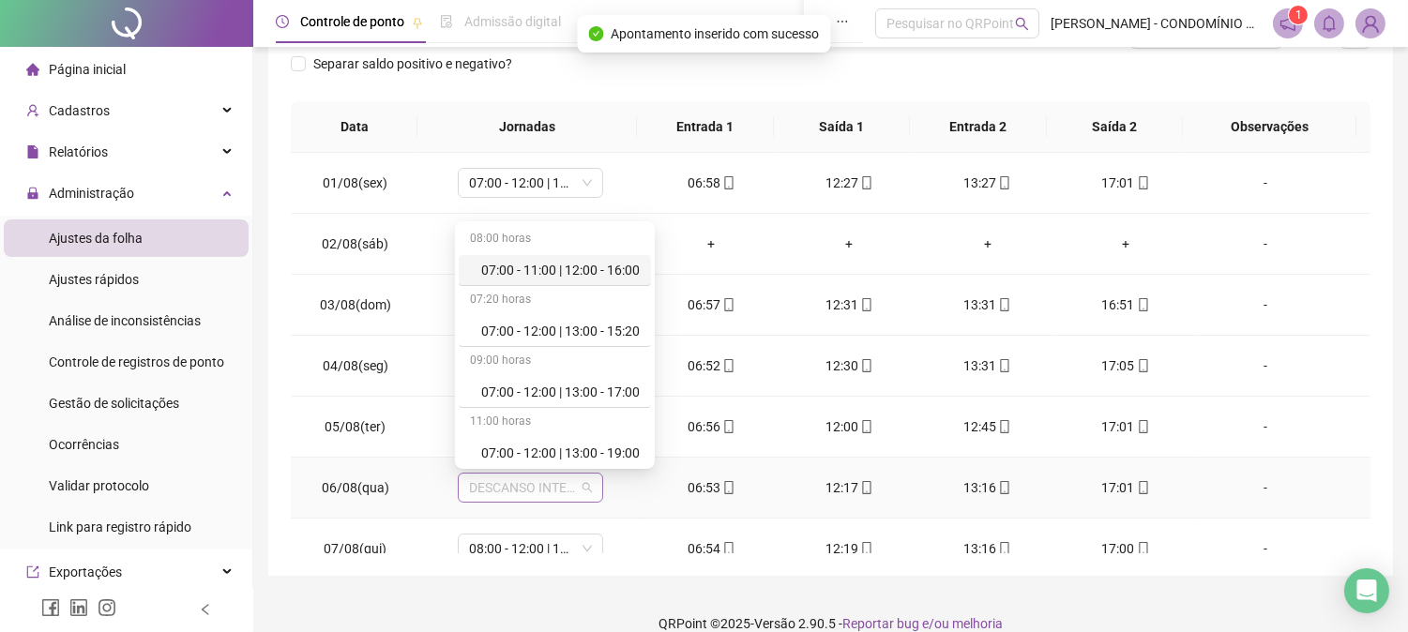
click at [517, 491] on span "DESCANSO INTER-JORNADA" at bounding box center [530, 488] width 123 height 28
click at [536, 329] on div "07:00 - 12:00 | 13:00 - 15:20" at bounding box center [560, 331] width 158 height 21
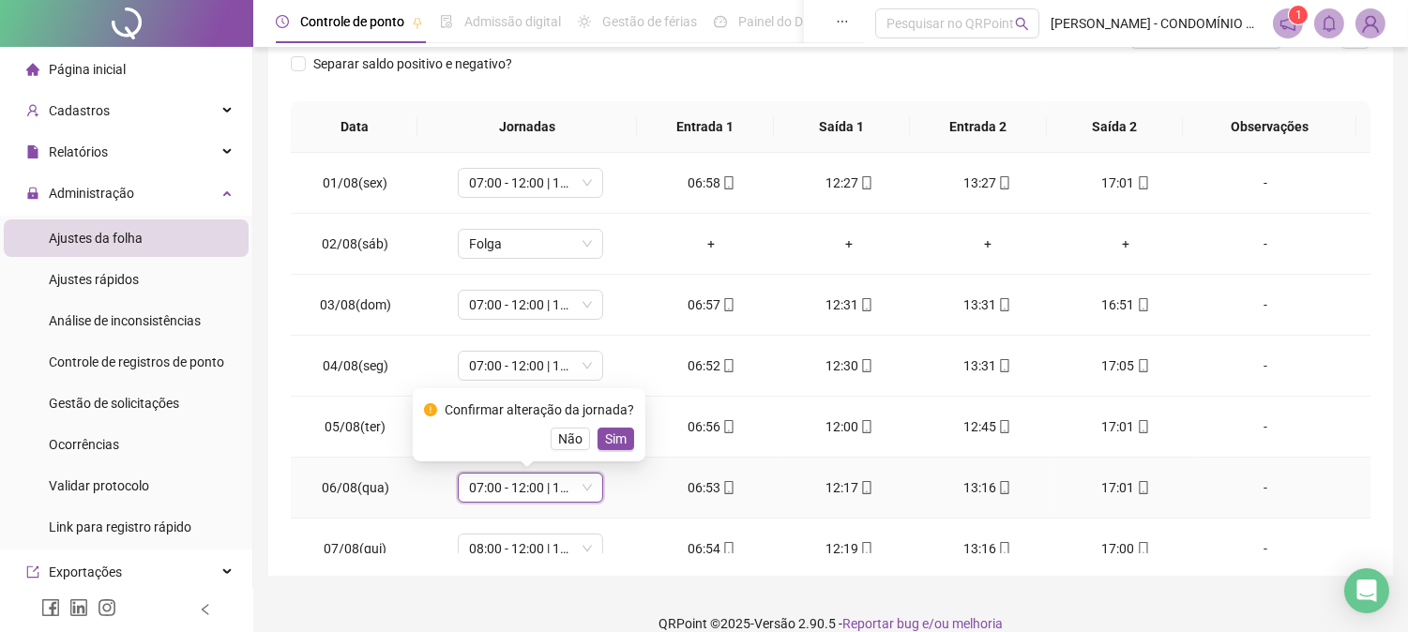
click at [610, 435] on span "Sim" at bounding box center [616, 439] width 22 height 21
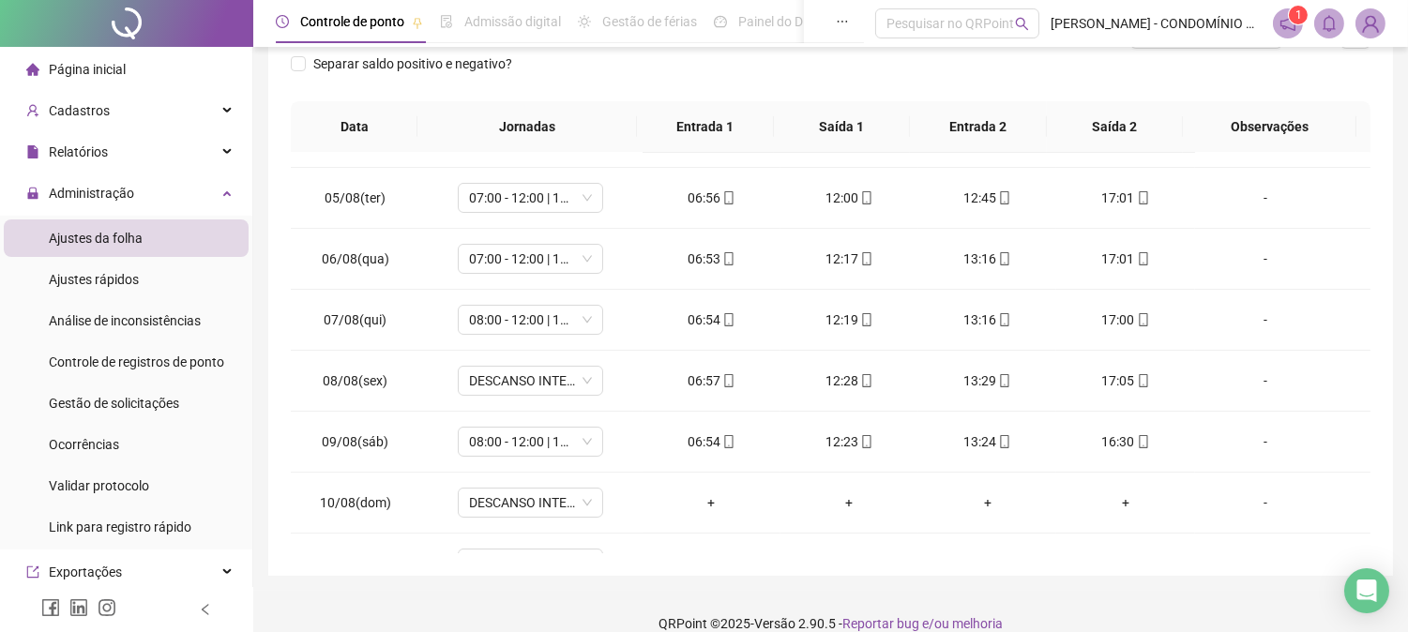
scroll to position [249, 0]
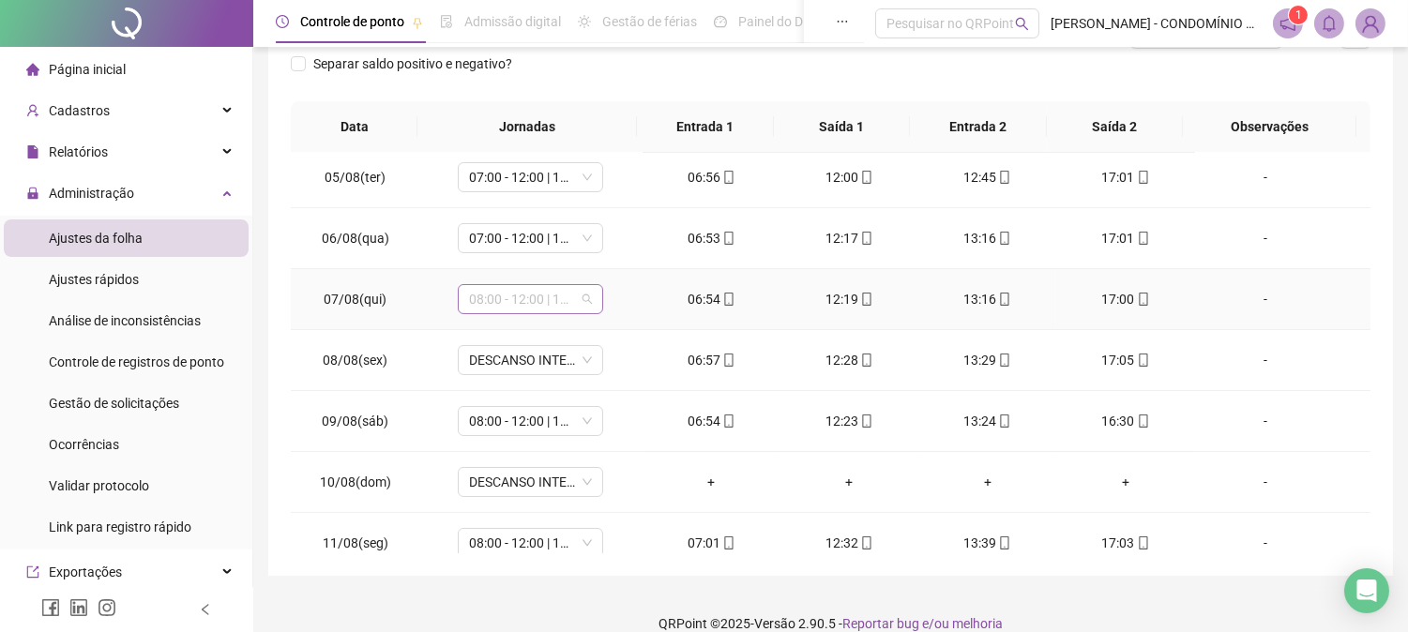
click at [499, 292] on span "08:00 - 12:00 | 13:00 - 16:20" at bounding box center [530, 299] width 123 height 28
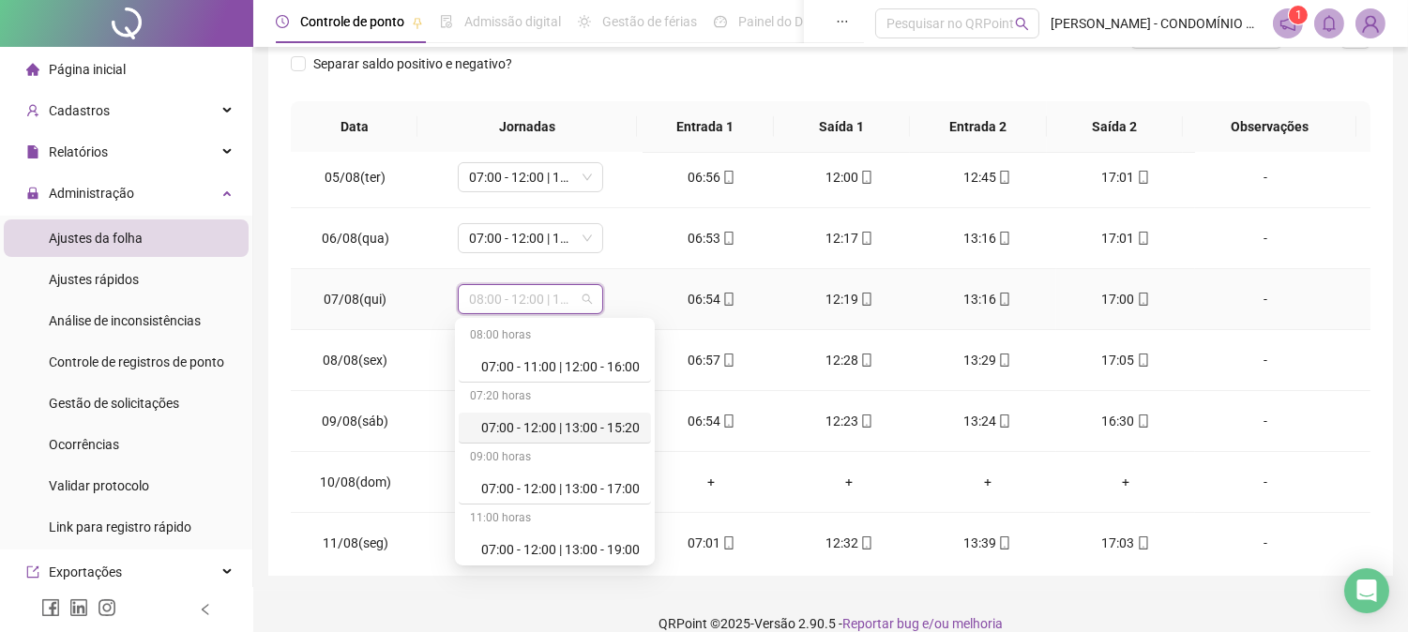
click at [536, 422] on div "07:00 - 12:00 | 13:00 - 15:20" at bounding box center [560, 427] width 158 height 21
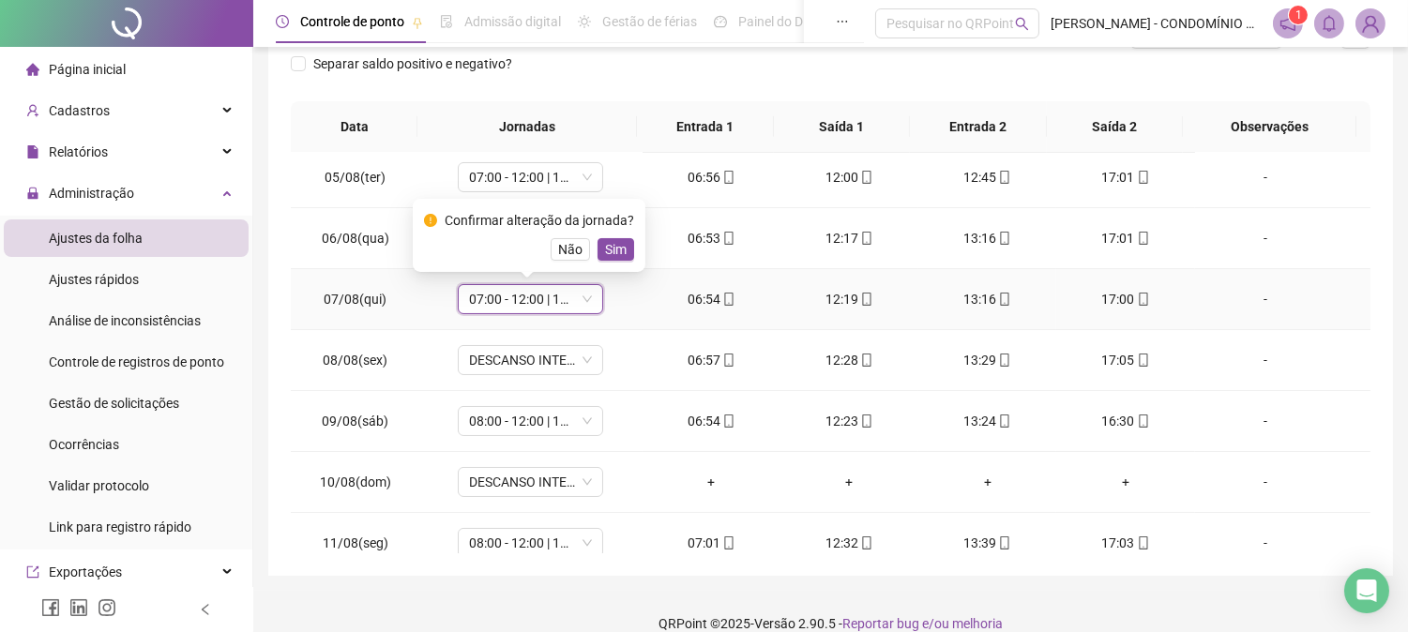
click at [613, 249] on span "Sim" at bounding box center [616, 249] width 22 height 21
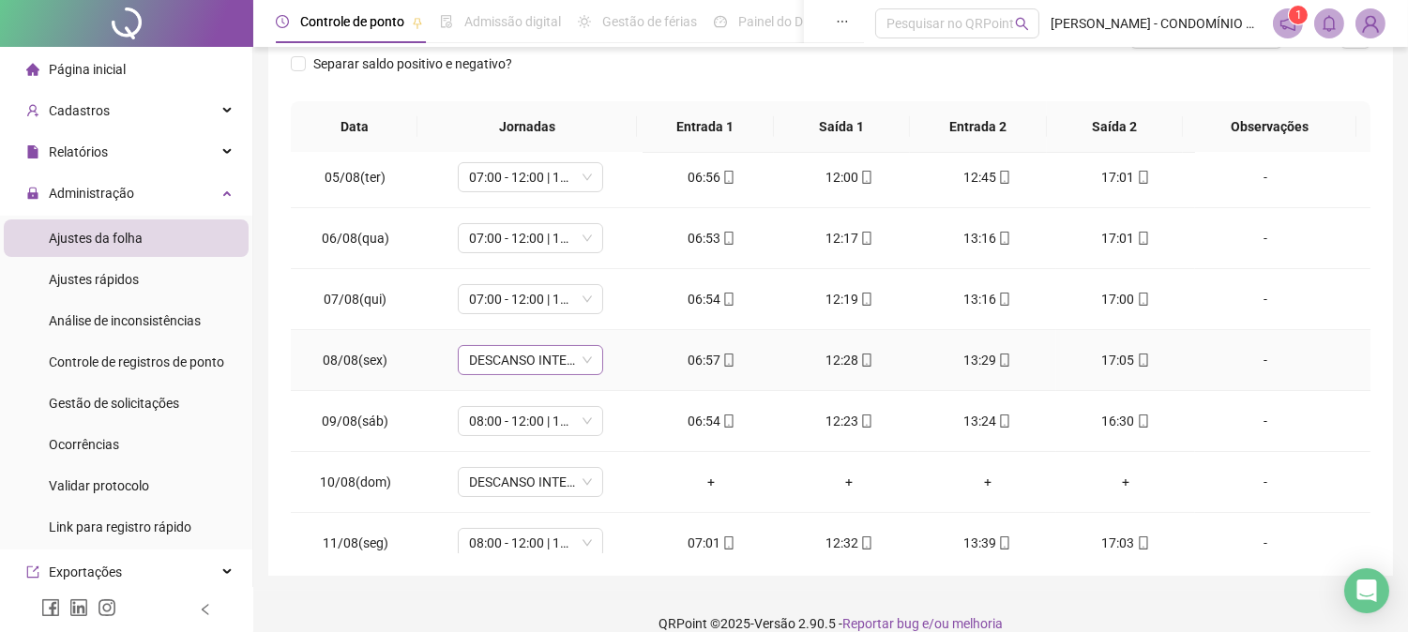
click at [558, 366] on span "DESCANSO INTER-JORNADA" at bounding box center [530, 360] width 123 height 28
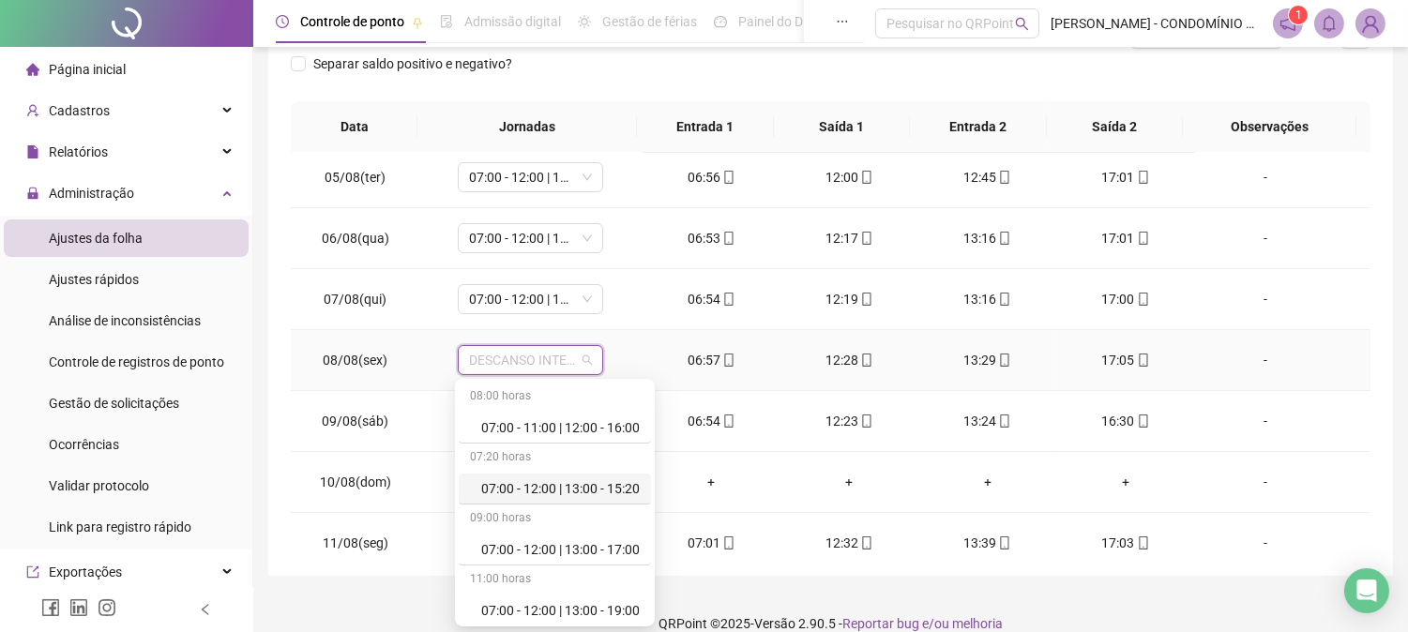
click at [532, 489] on div "07:00 - 12:00 | 13:00 - 15:20" at bounding box center [560, 488] width 158 height 21
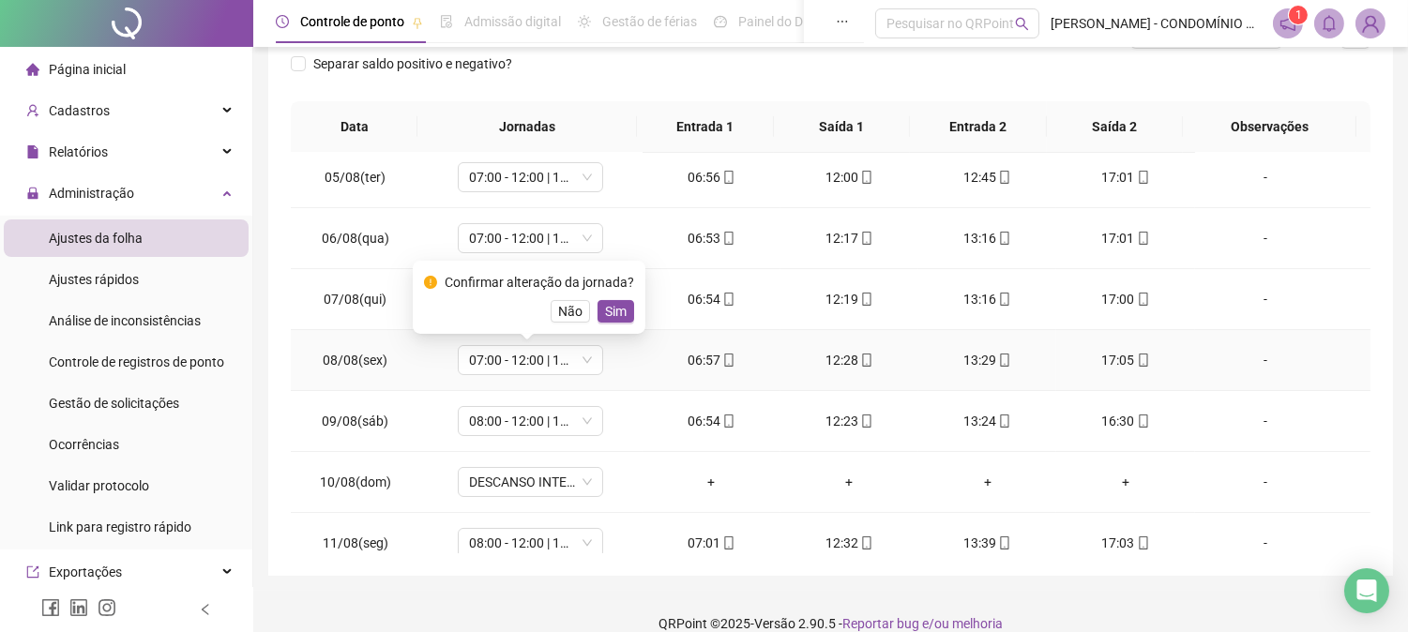
click at [610, 305] on span "Sim" at bounding box center [616, 311] width 22 height 21
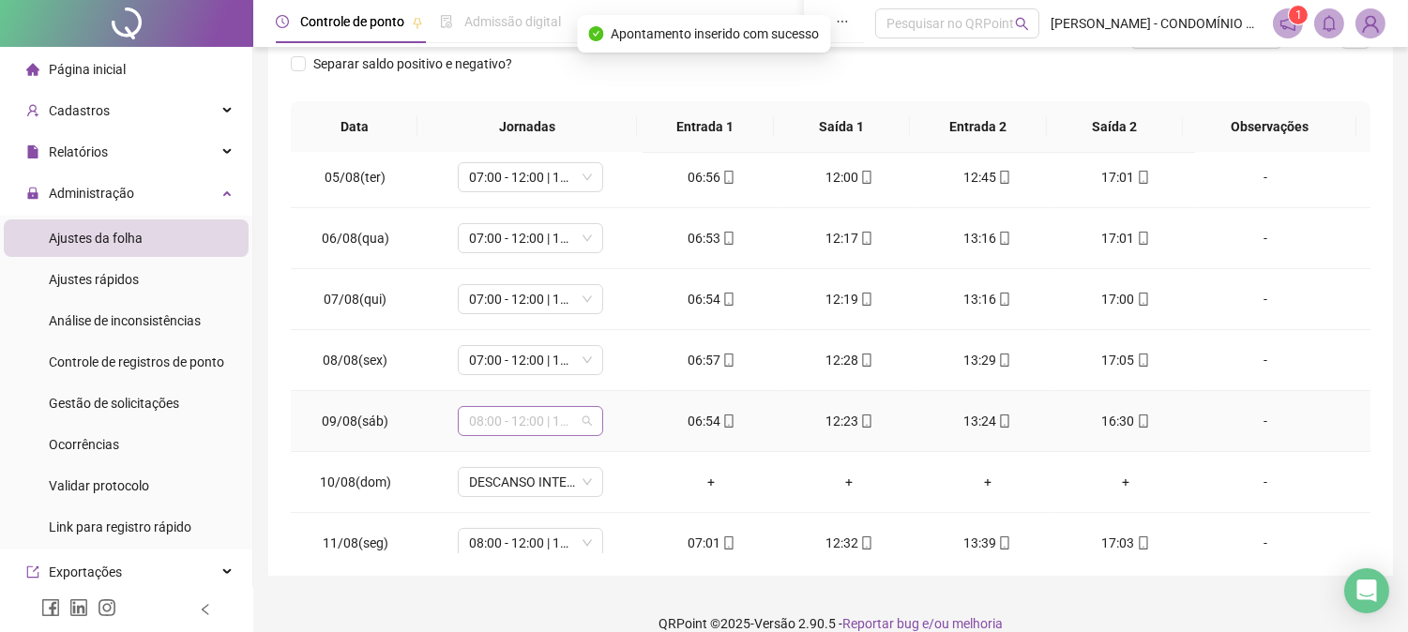
click at [469, 424] on span "08:00 - 12:00 | 13:00 - 16:20" at bounding box center [530, 421] width 123 height 28
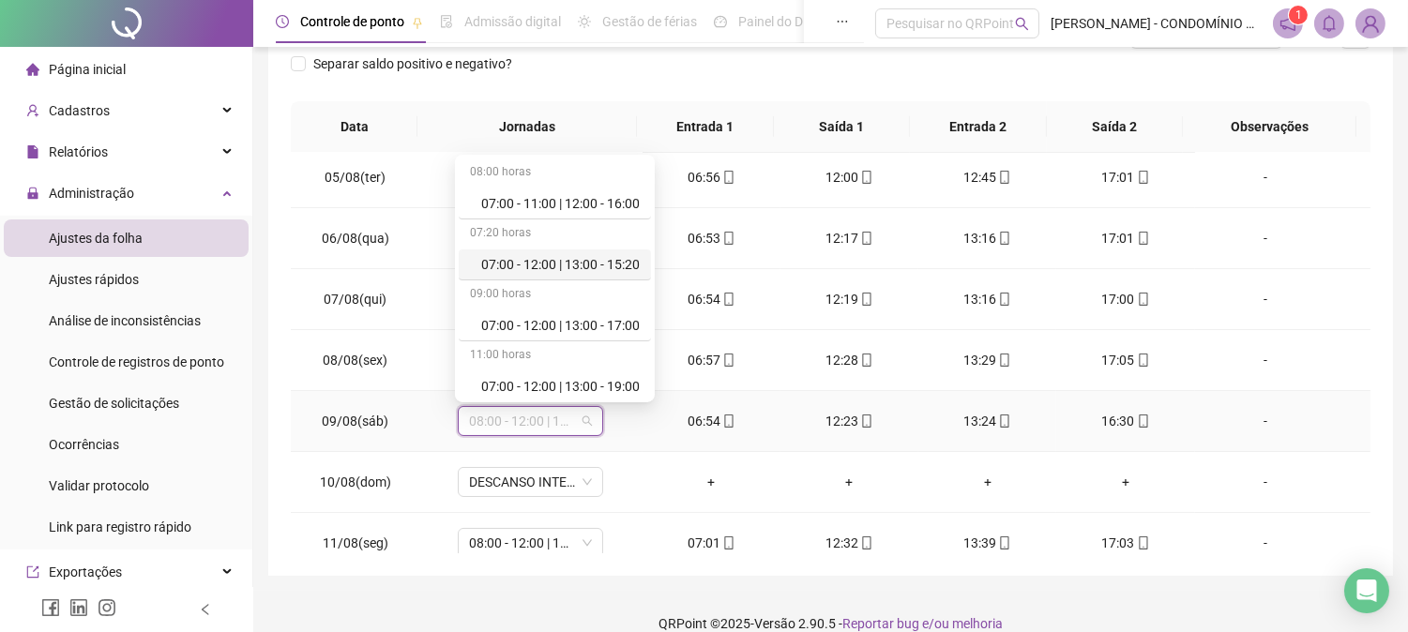
click at [586, 263] on div "07:00 - 12:00 | 13:00 - 15:20" at bounding box center [560, 264] width 158 height 21
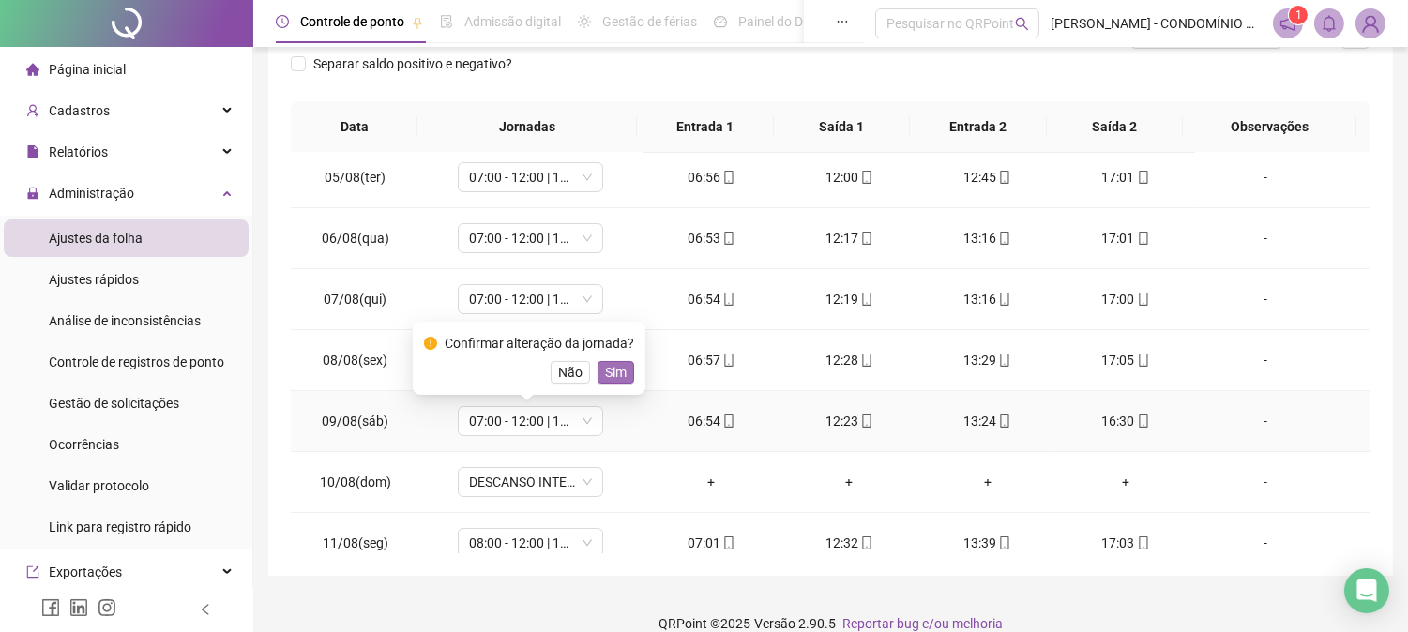
click at [613, 370] on span "Sim" at bounding box center [616, 372] width 22 height 21
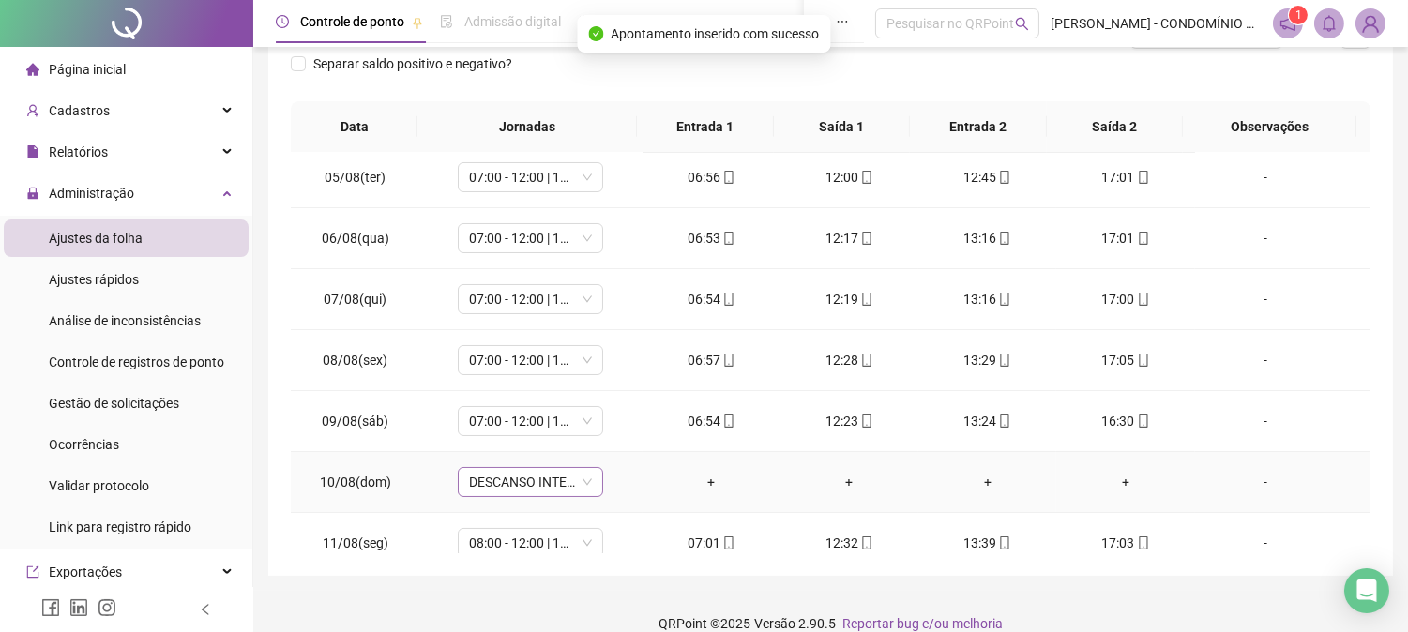
click at [480, 480] on span "DESCANSO INTER-JORNADA" at bounding box center [530, 482] width 123 height 28
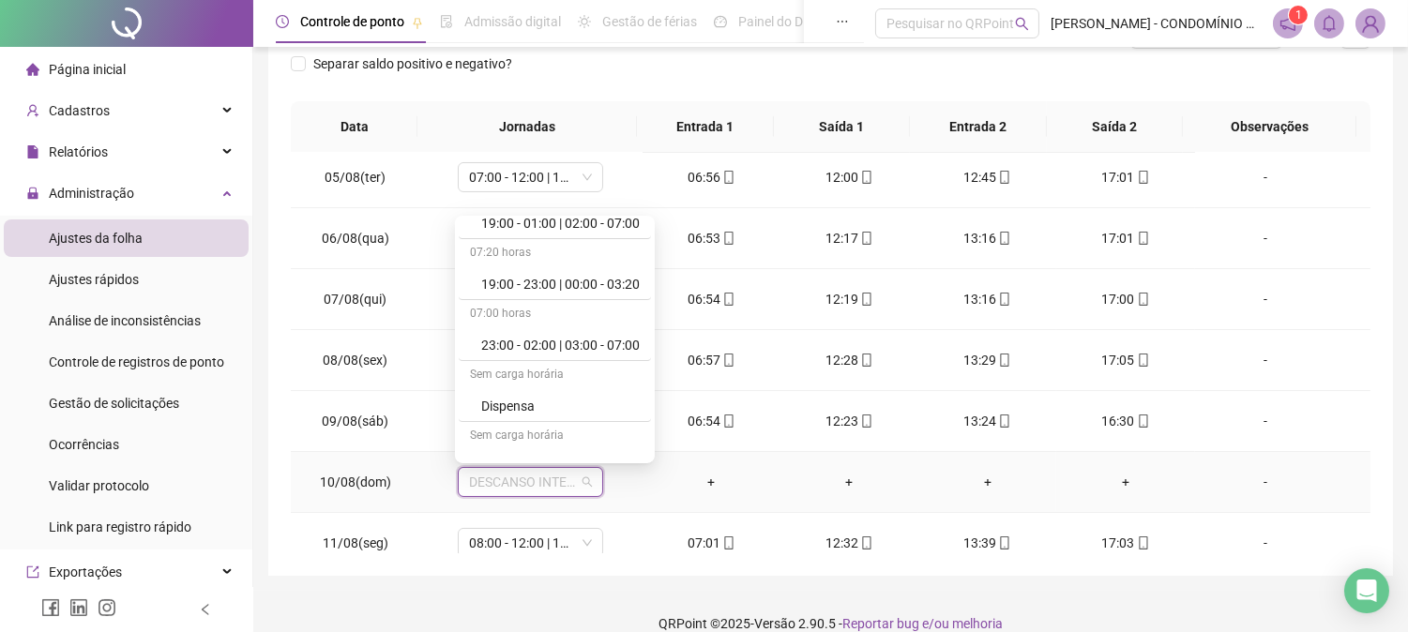
scroll to position [1278, 0]
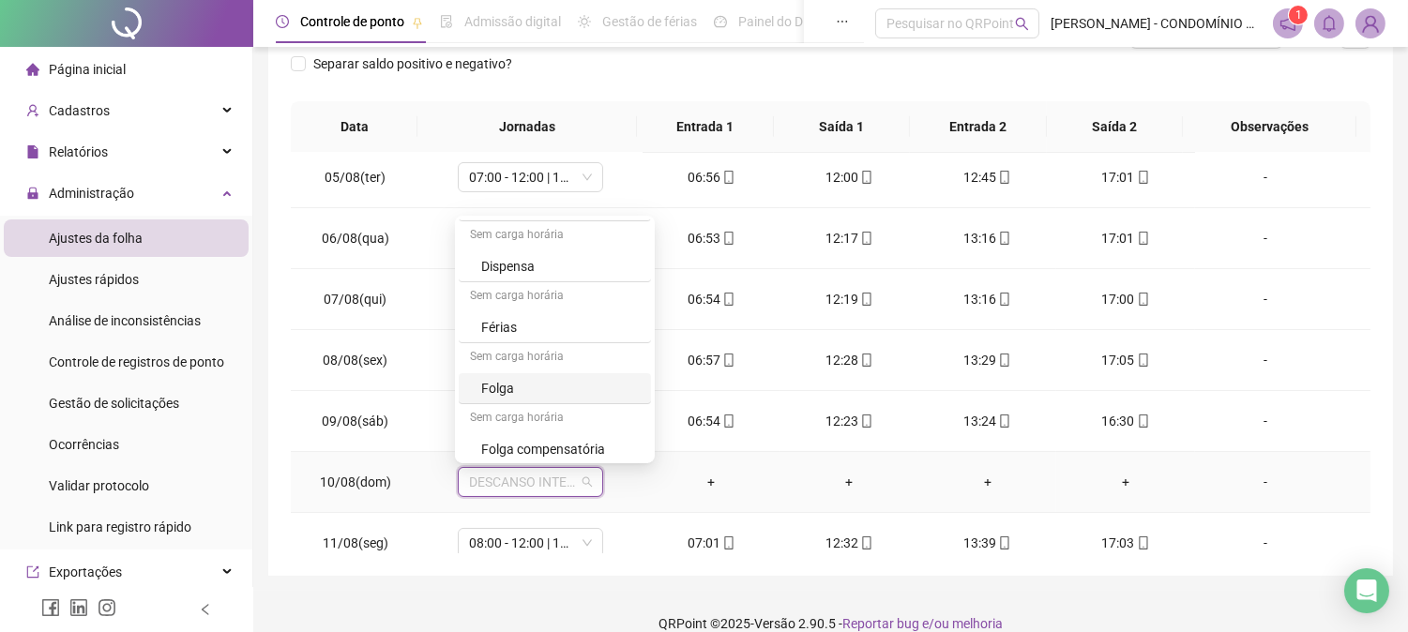
click at [504, 390] on div "Folga" at bounding box center [560, 388] width 158 height 21
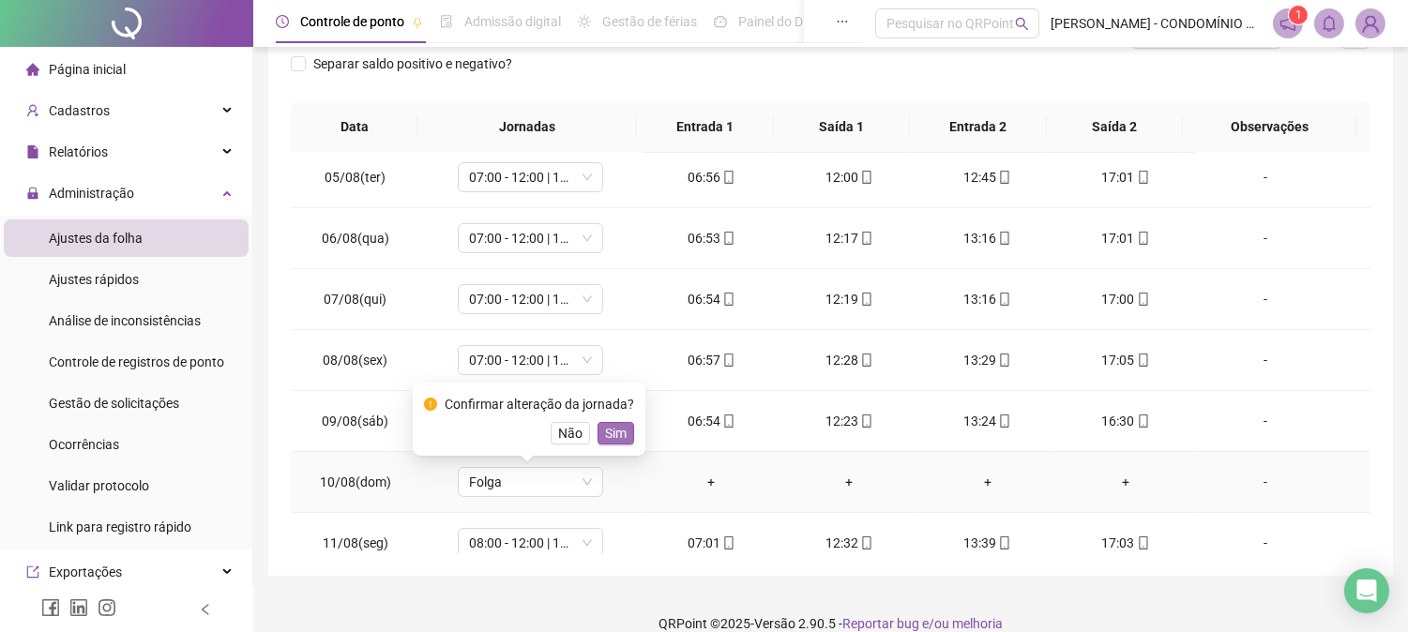
click at [615, 425] on span "Sim" at bounding box center [616, 433] width 22 height 21
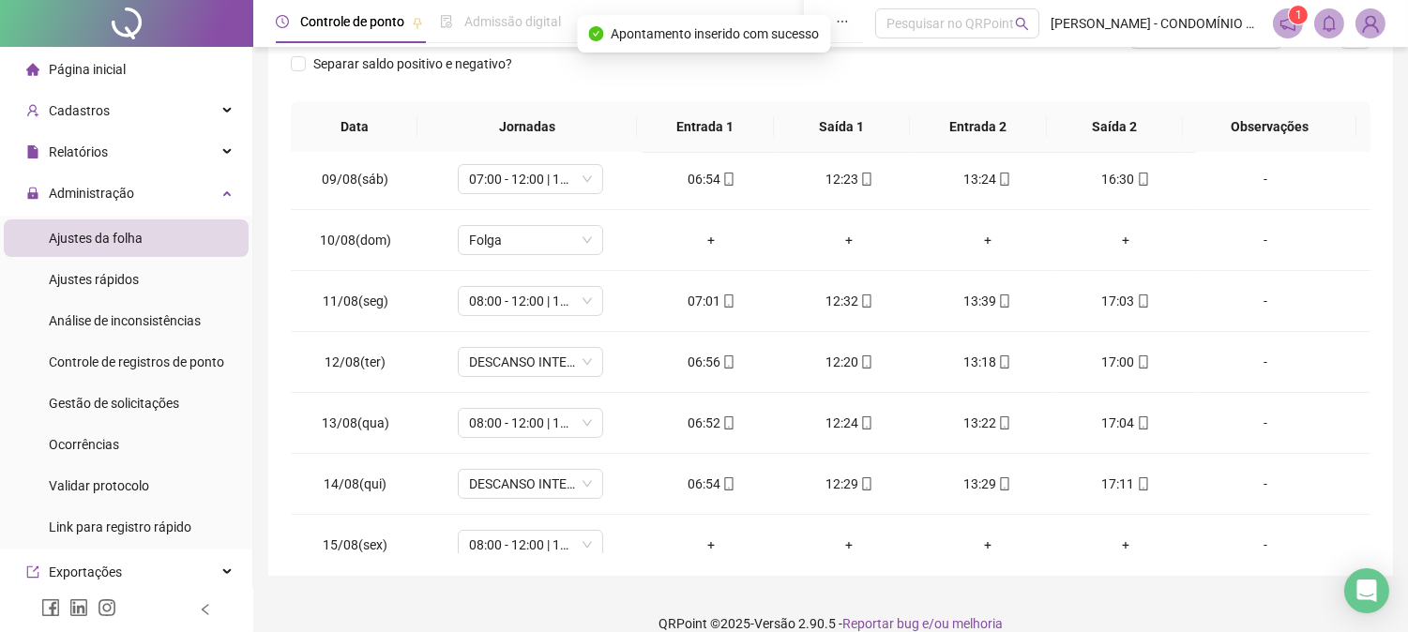
scroll to position [541, 0]
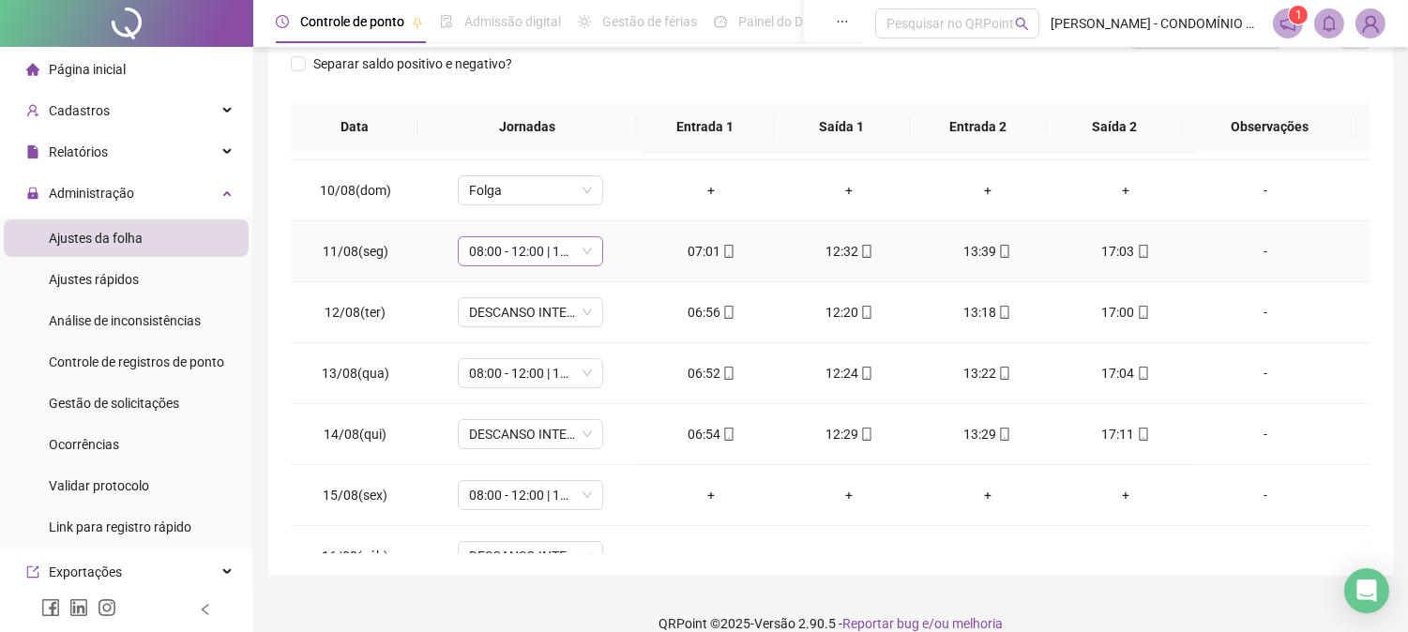
click at [478, 253] on span "08:00 - 12:00 | 13:00 - 16:20" at bounding box center [530, 251] width 123 height 28
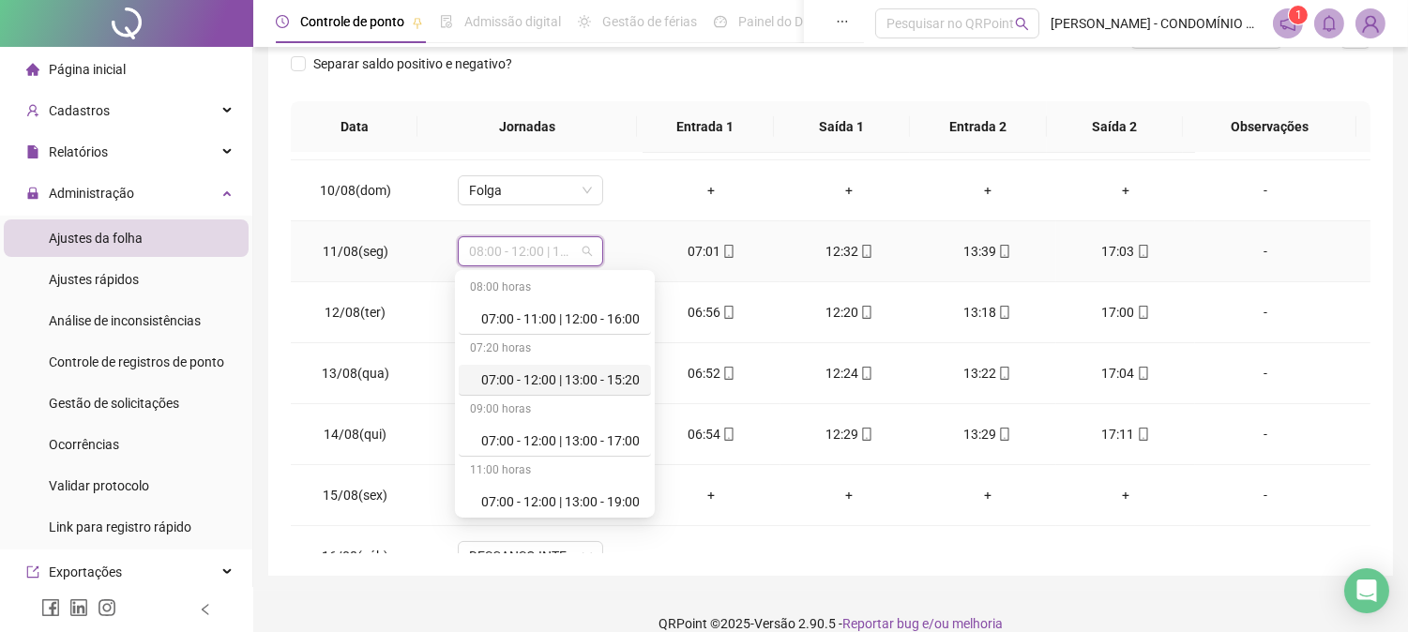
click at [580, 377] on div "07:00 - 12:00 | 13:00 - 15:20" at bounding box center [560, 380] width 158 height 21
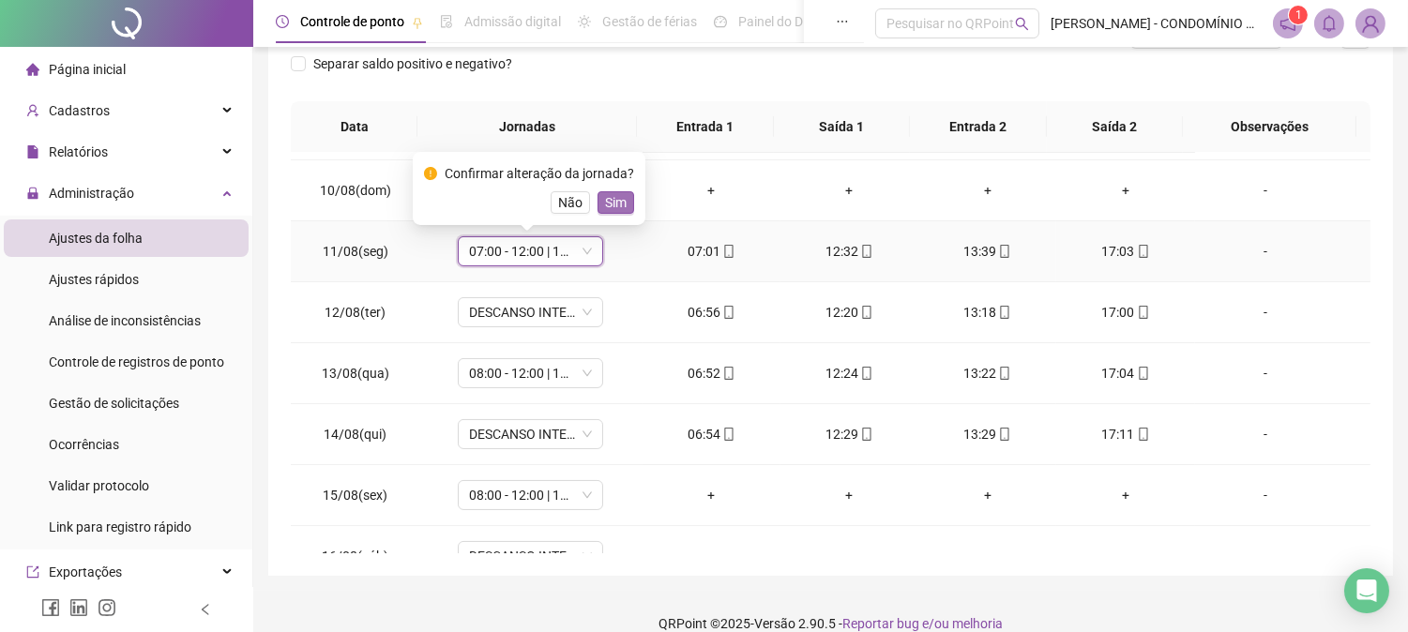
click at [610, 198] on span "Sim" at bounding box center [616, 202] width 22 height 21
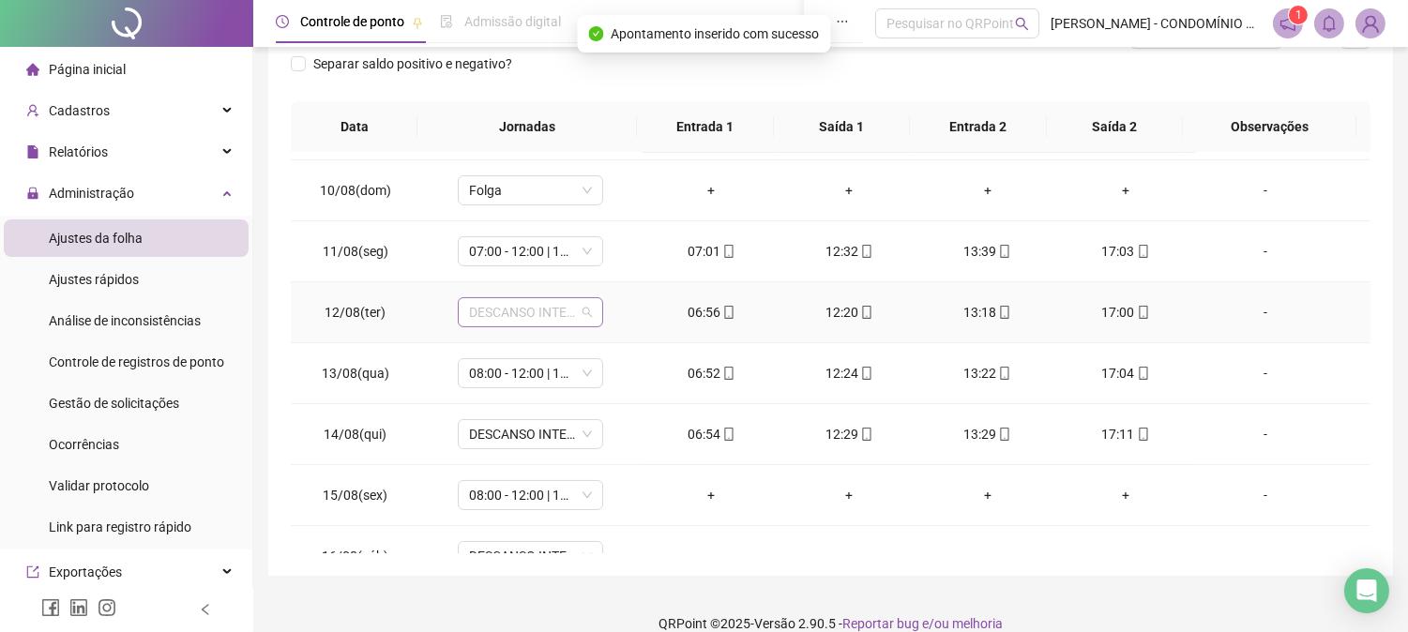
click at [506, 303] on span "DESCANSO INTER-JORNADA" at bounding box center [530, 312] width 123 height 28
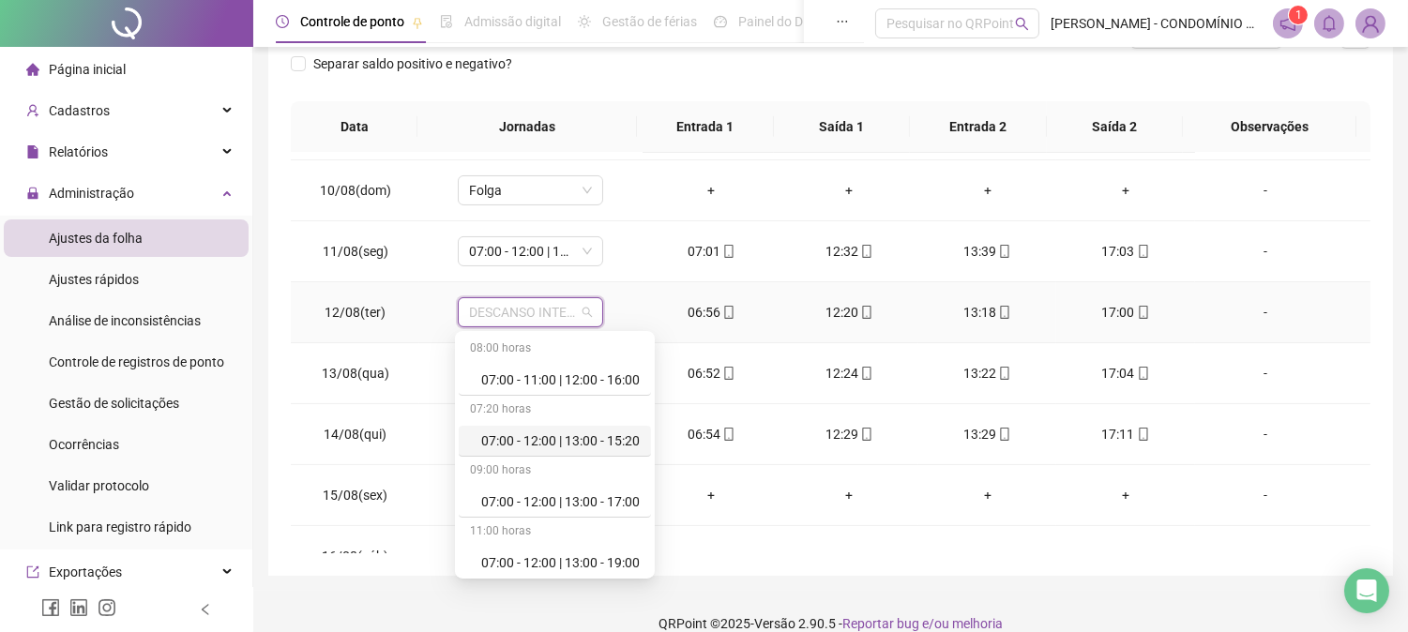
click at [494, 443] on div "07:00 - 12:00 | 13:00 - 15:20" at bounding box center [560, 440] width 158 height 21
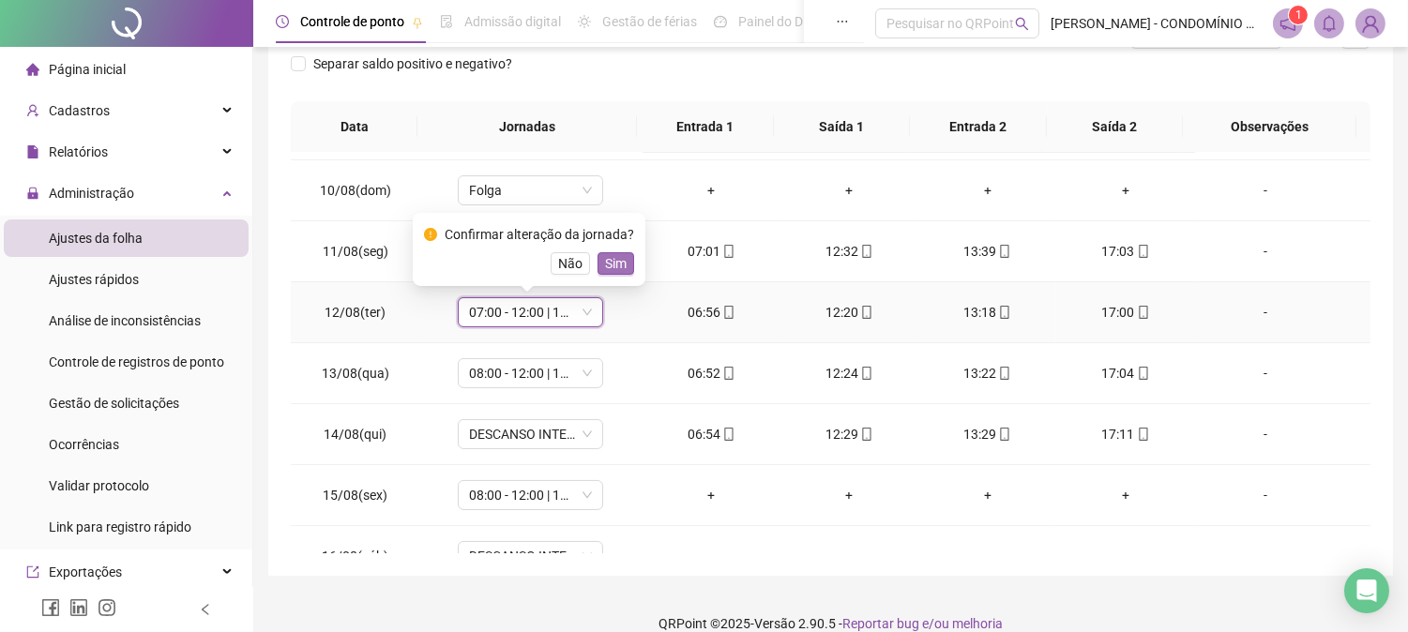
click at [605, 258] on span "Sim" at bounding box center [616, 263] width 22 height 21
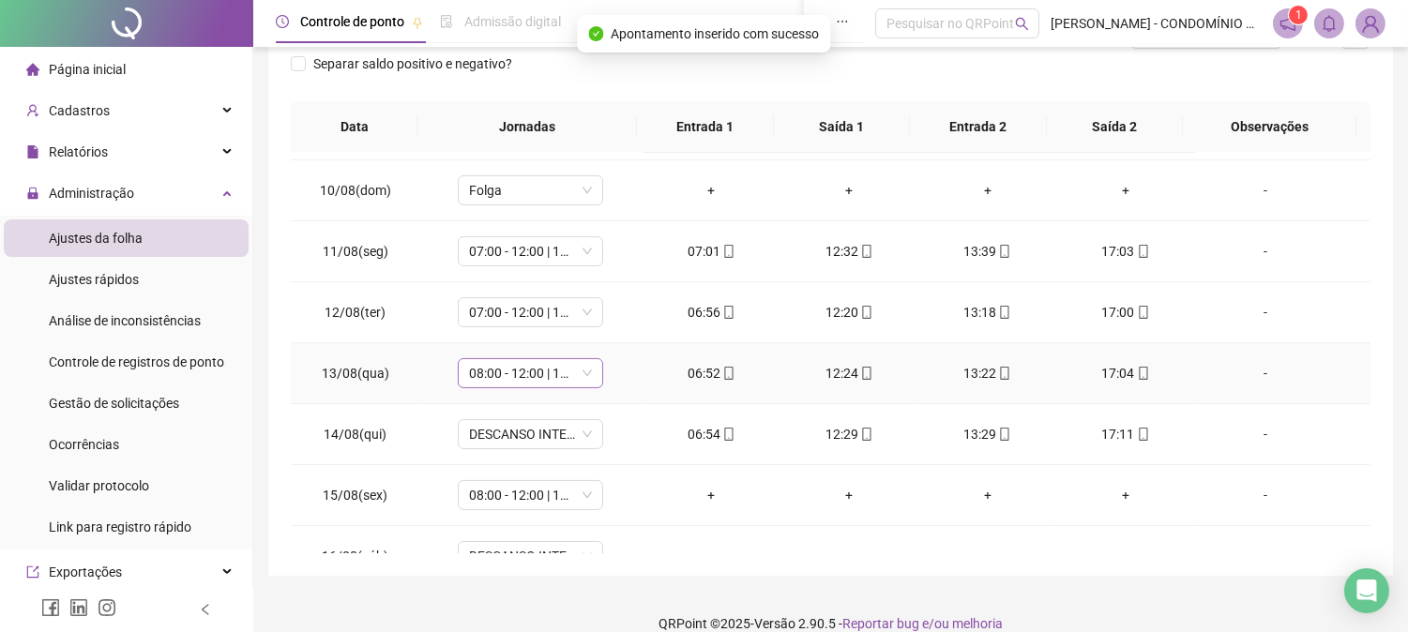
click at [503, 375] on span "08:00 - 12:00 | 13:00 - 16:20" at bounding box center [530, 373] width 123 height 28
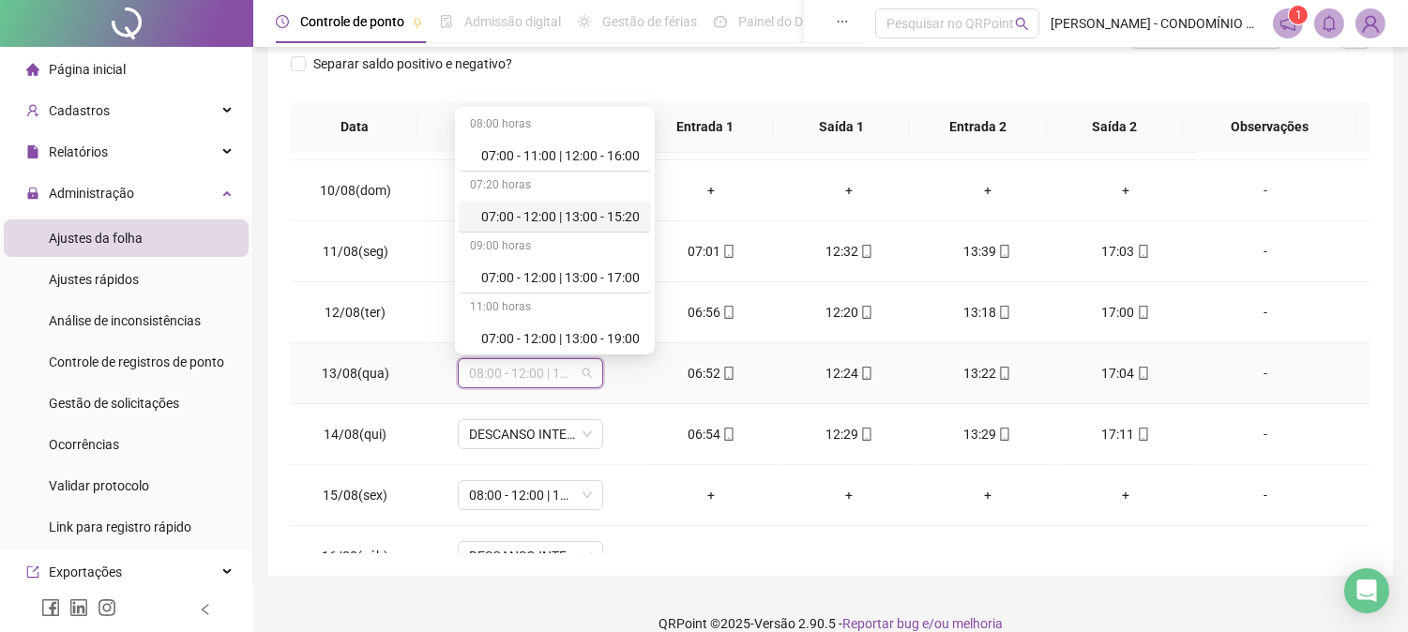
click at [560, 211] on div "07:00 - 12:00 | 13:00 - 15:20" at bounding box center [560, 216] width 158 height 21
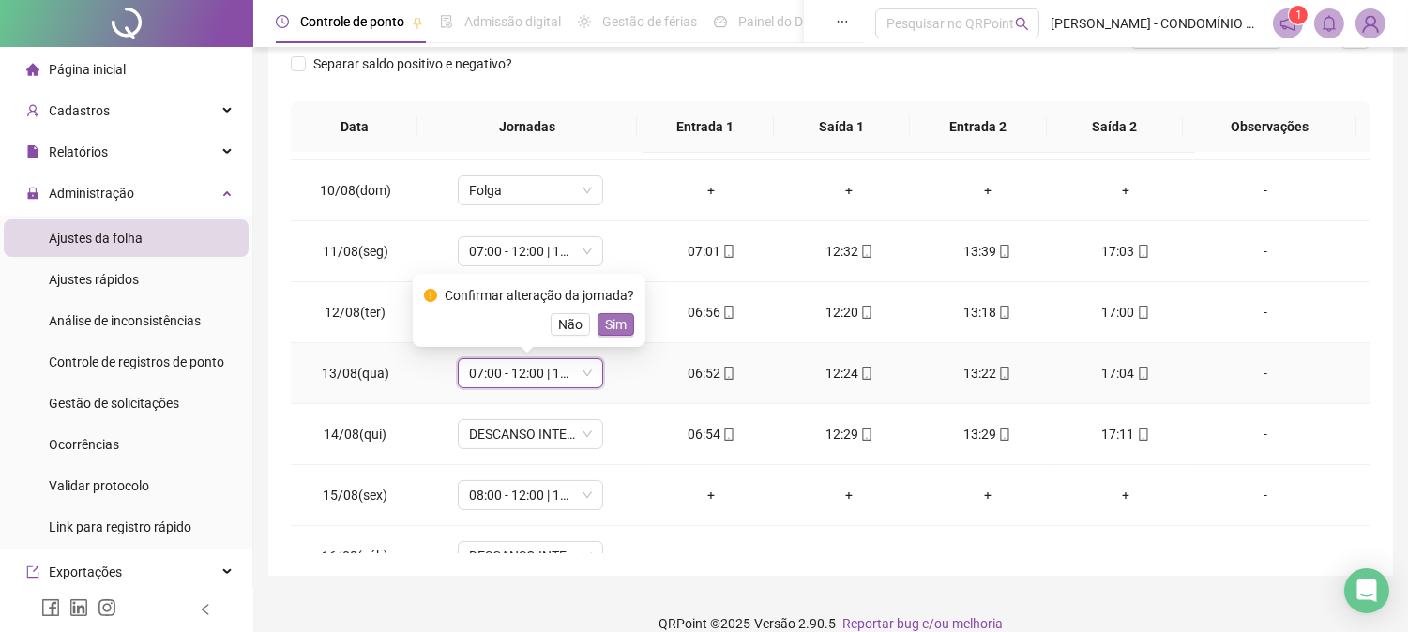
click at [615, 320] on span "Sim" at bounding box center [616, 324] width 22 height 21
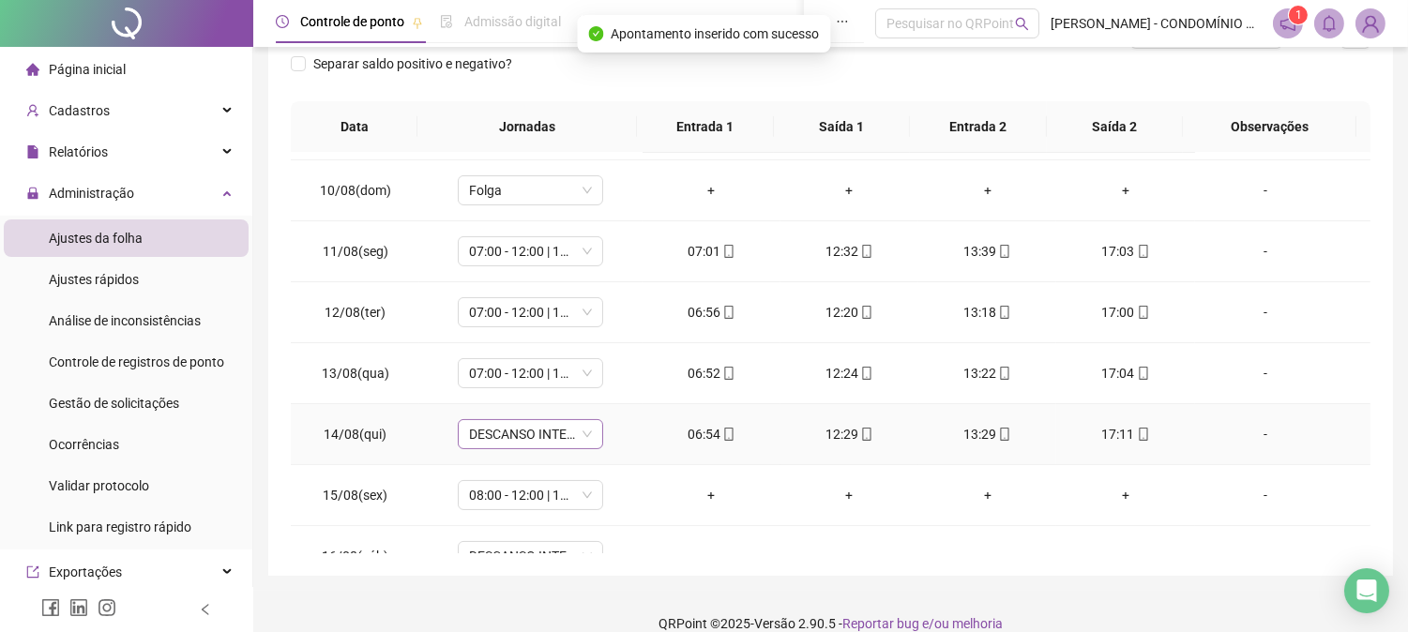
click at [511, 427] on span "DESCANSO INTER-JORNADA" at bounding box center [530, 434] width 123 height 28
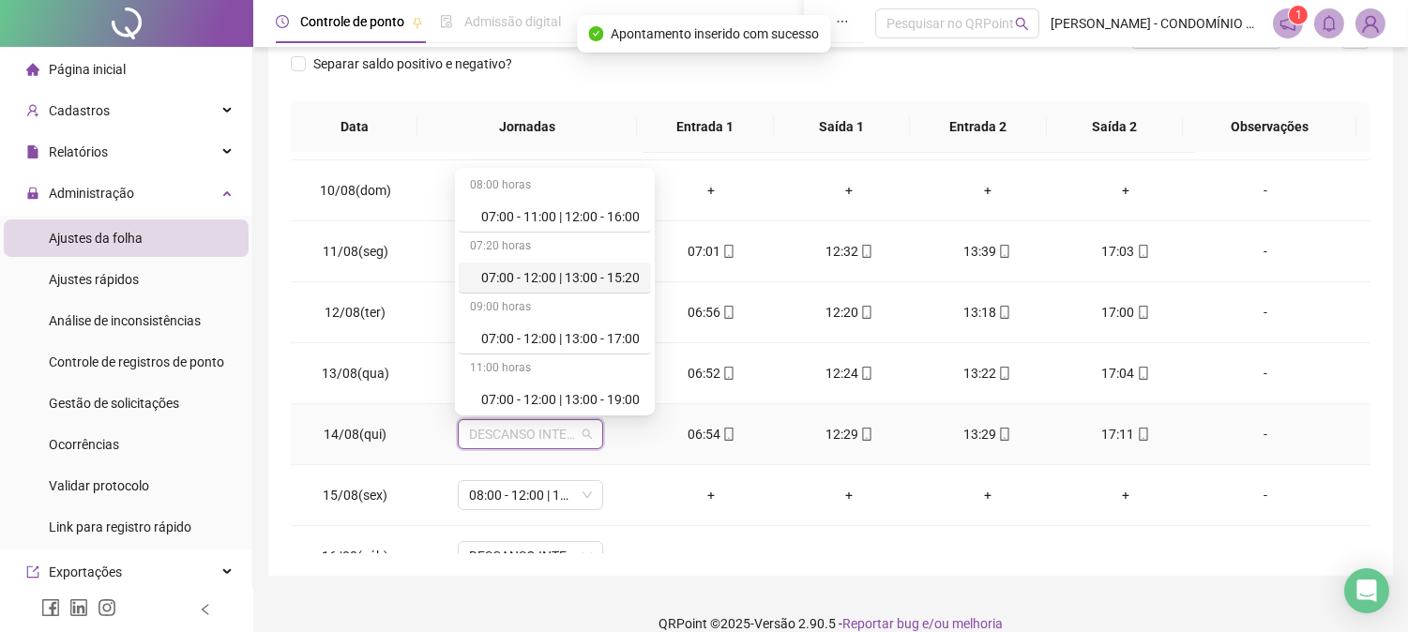
click at [493, 278] on div "07:00 - 12:00 | 13:00 - 15:20" at bounding box center [560, 277] width 158 height 21
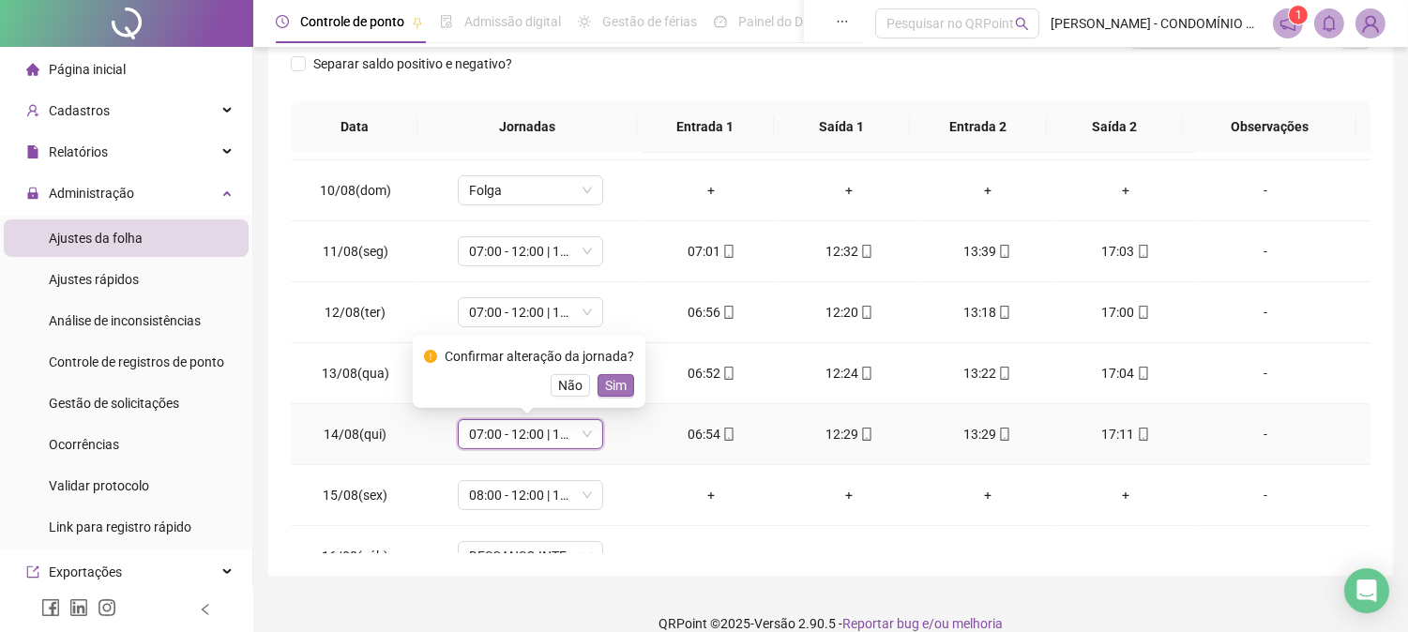
click at [614, 385] on span "Sim" at bounding box center [616, 385] width 22 height 21
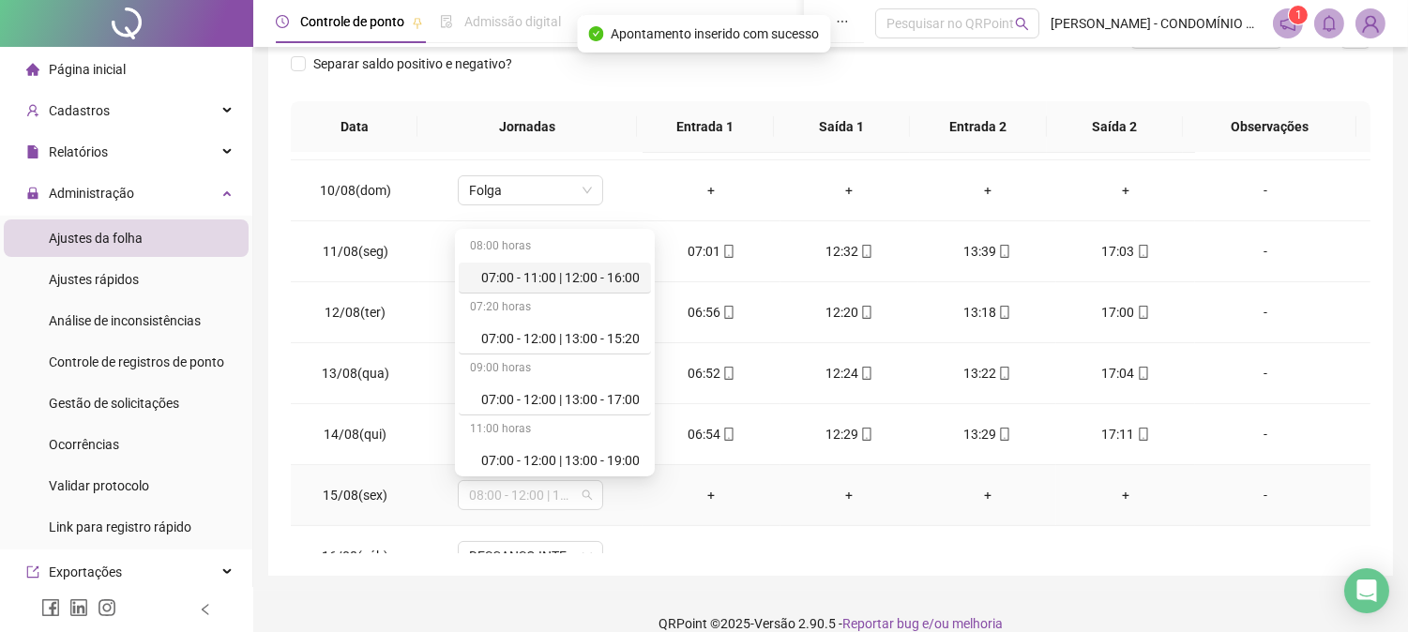
drag, startPoint x: 513, startPoint y: 497, endPoint x: 1095, endPoint y: 333, distance: 605.1
click at [1095, 333] on tbody "01/08(sex) 07:00 - 12:00 | 13:00 - 15:20 06:58 12:27 13:27 17:01 [DATE](sáb) Fo…" at bounding box center [830, 160] width 1079 height 1097
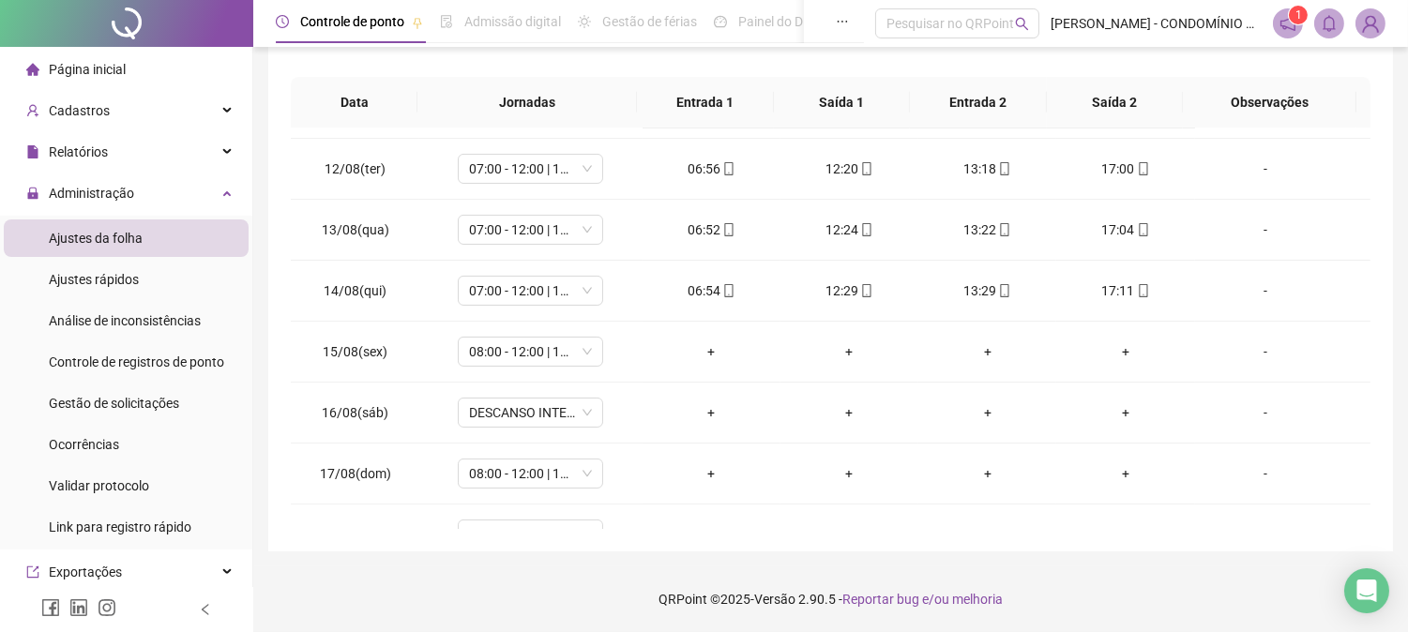
scroll to position [663, 0]
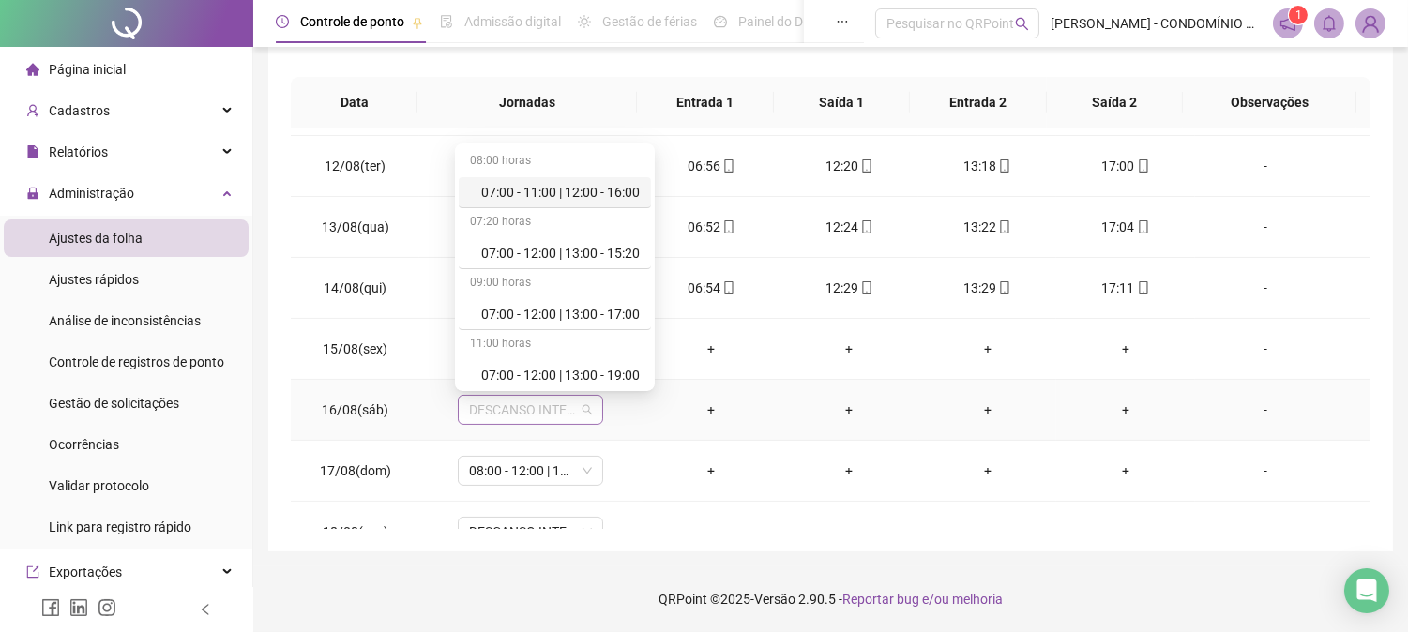
click at [548, 413] on span "DESCANSO INTER-JORNADA" at bounding box center [530, 410] width 123 height 28
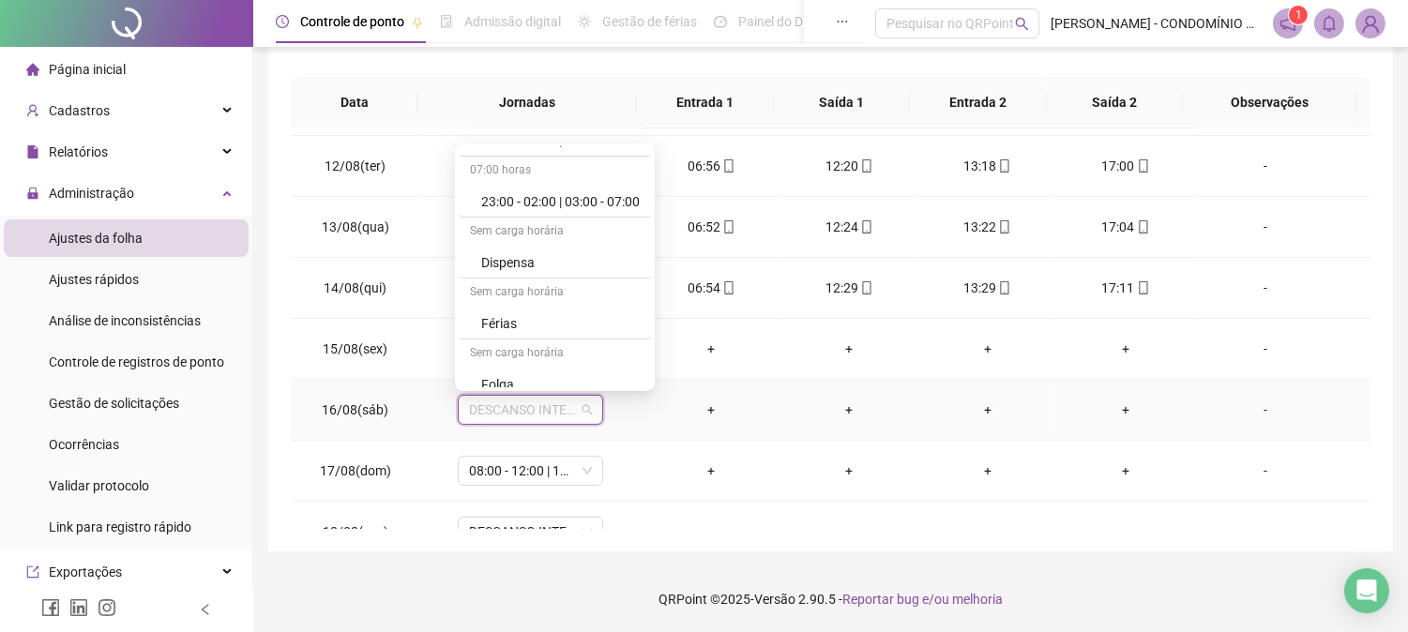
scroll to position [1250, 0]
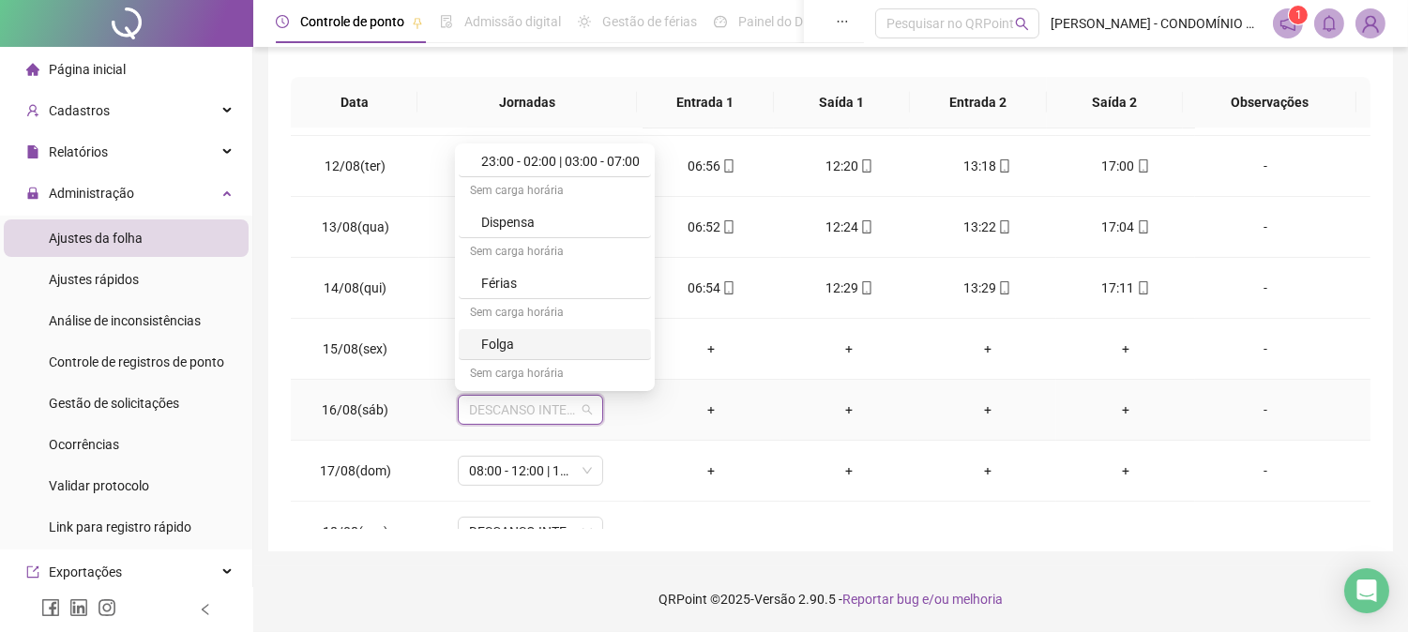
click at [491, 342] on div "Folga" at bounding box center [560, 344] width 158 height 21
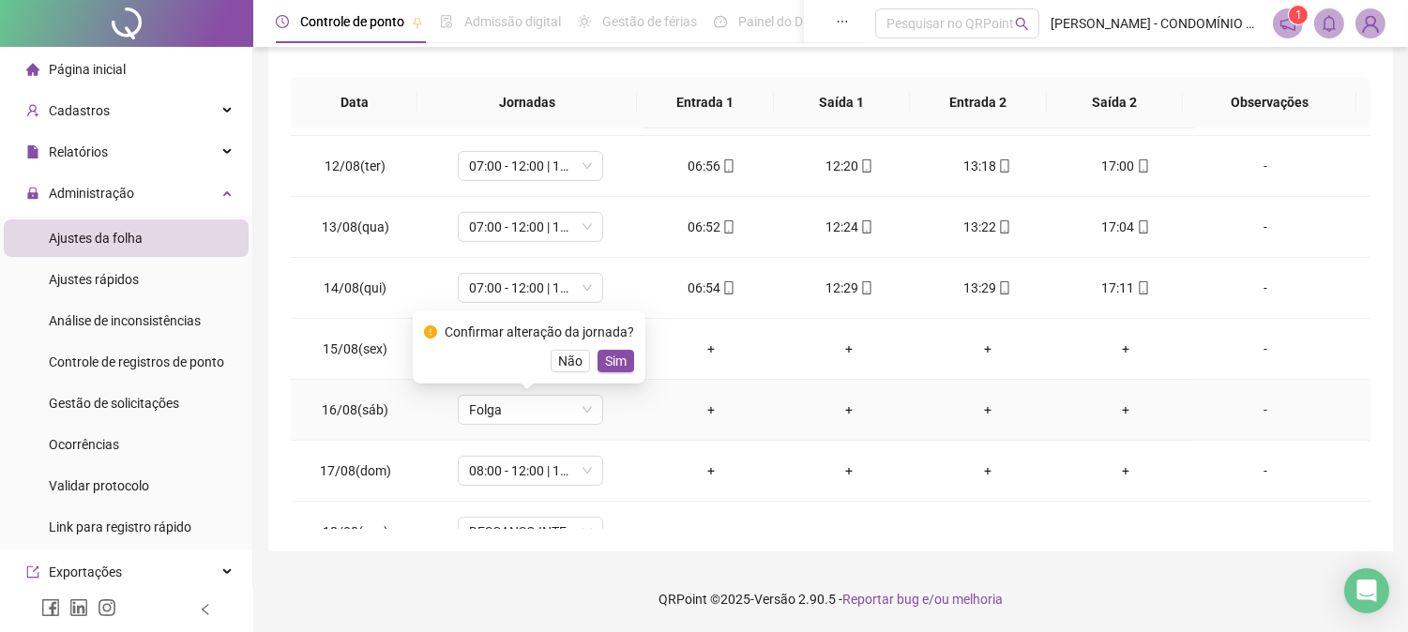
click at [615, 358] on span "Sim" at bounding box center [616, 361] width 22 height 21
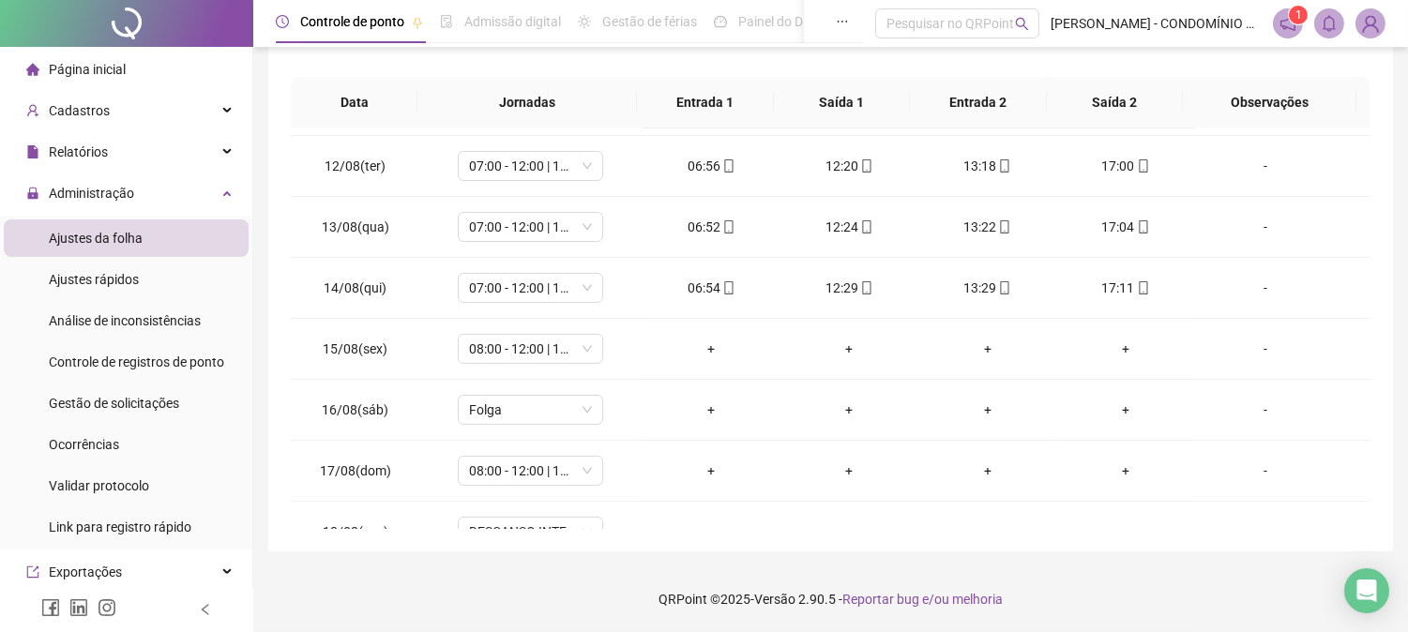
scroll to position [698, 0]
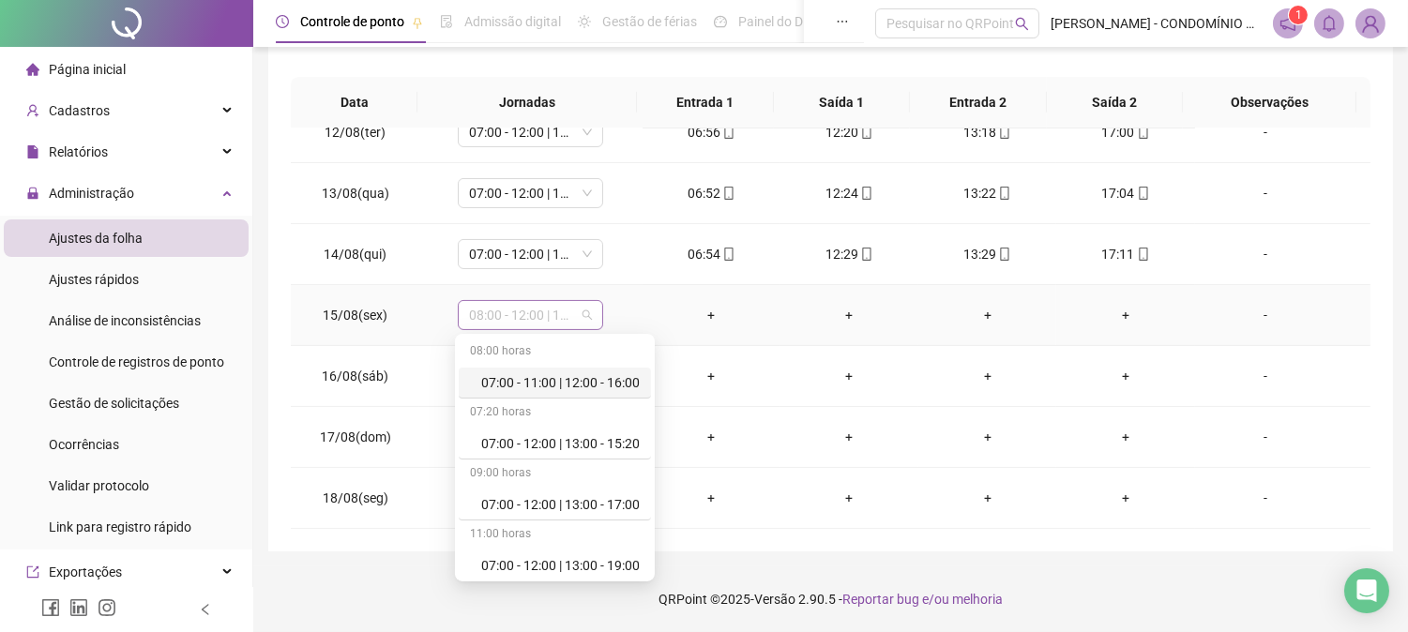
click at [491, 313] on span "08:00 - 12:00 | 13:00 - 16:20" at bounding box center [530, 315] width 123 height 28
click at [547, 438] on div "07:00 - 12:00 | 13:00 - 15:20" at bounding box center [560, 443] width 158 height 21
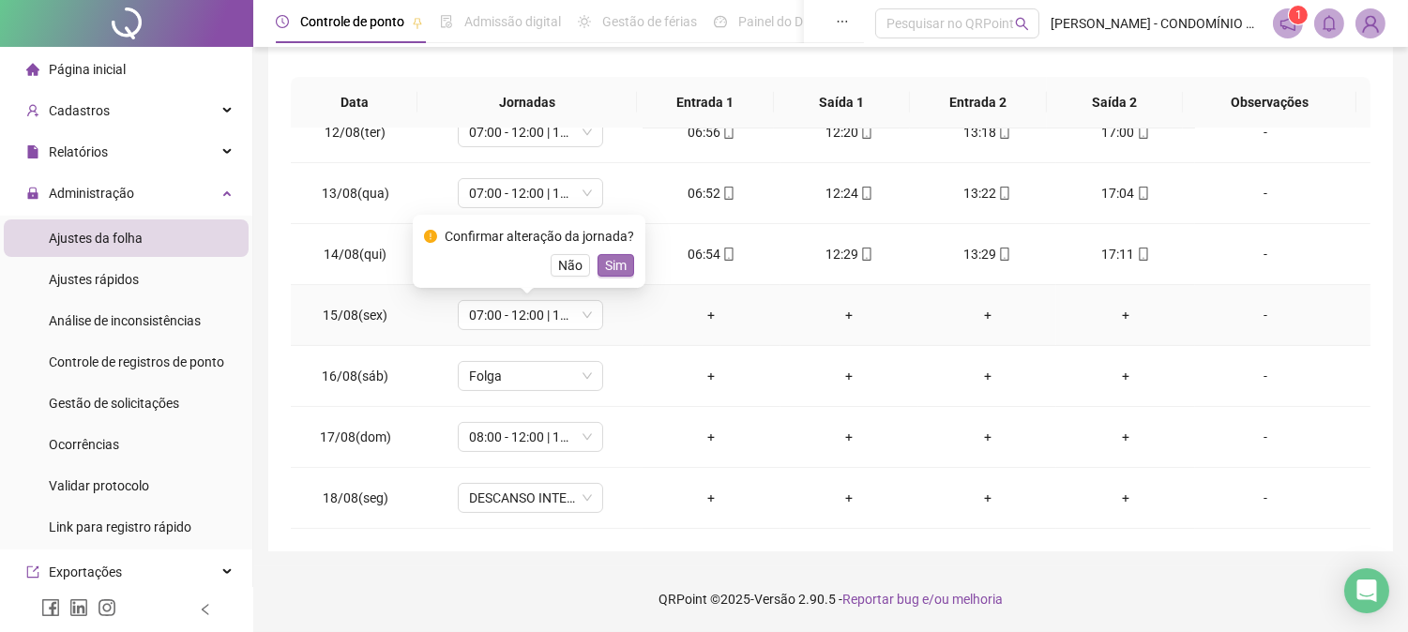
click at [613, 263] on span "Sim" at bounding box center [616, 265] width 22 height 21
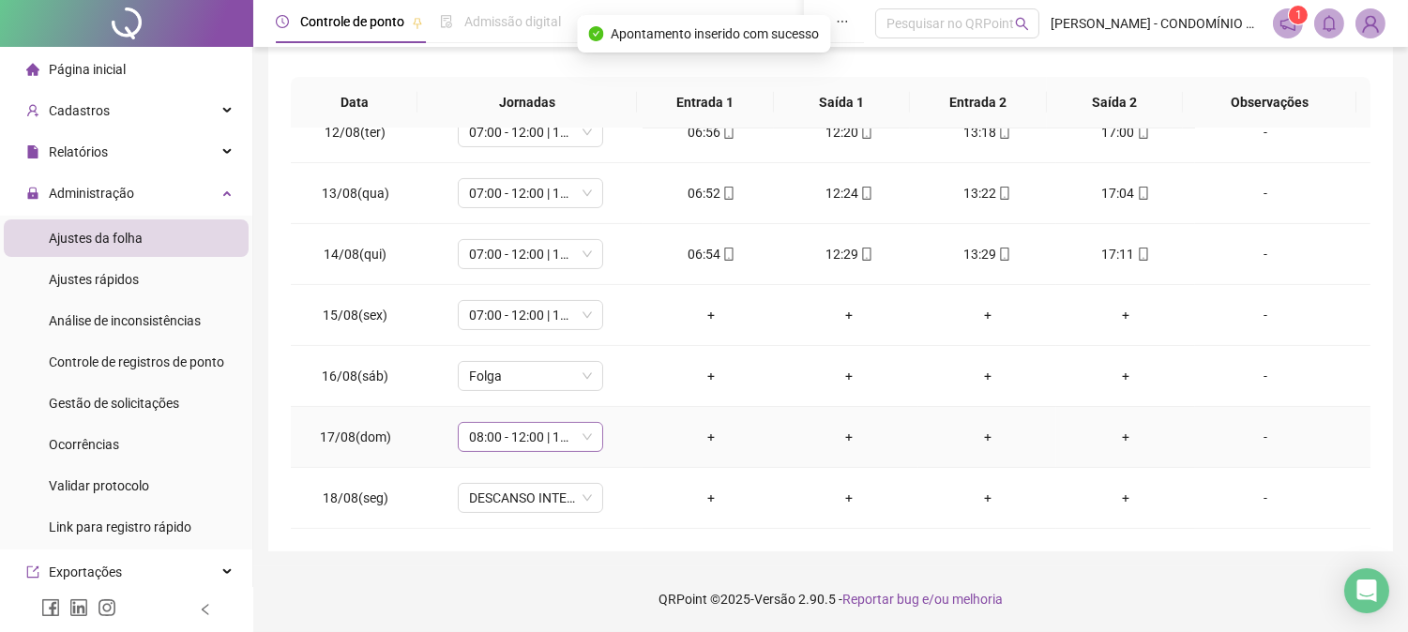
click at [505, 436] on span "08:00 - 12:00 | 13:00 - 16:20" at bounding box center [530, 437] width 123 height 28
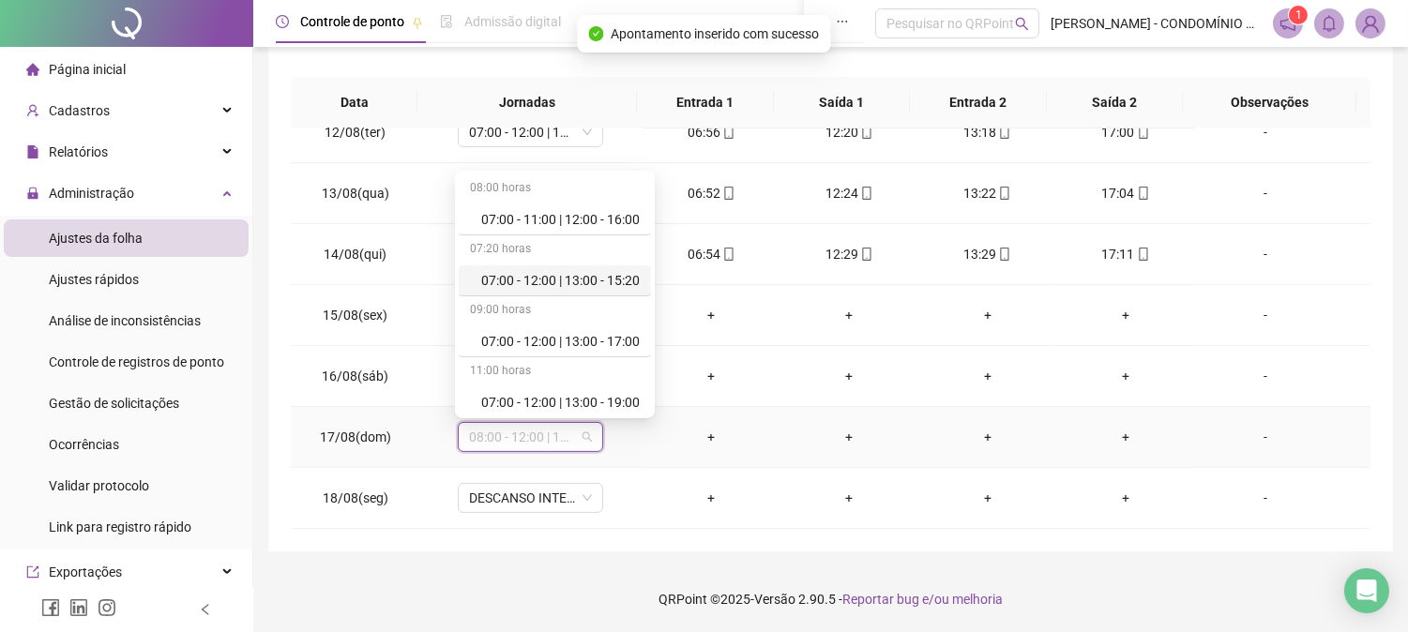
click at [560, 278] on div "07:00 - 12:00 | 13:00 - 15:20" at bounding box center [560, 280] width 158 height 21
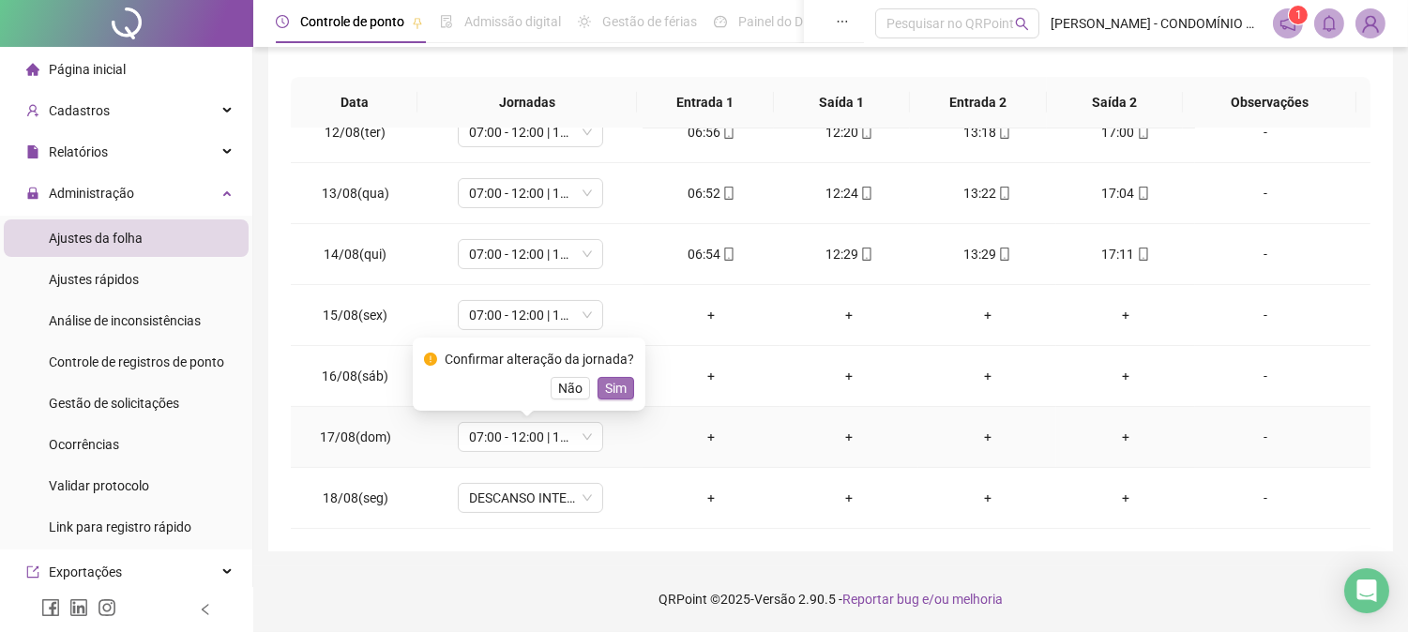
click at [612, 386] on span "Sim" at bounding box center [616, 388] width 22 height 21
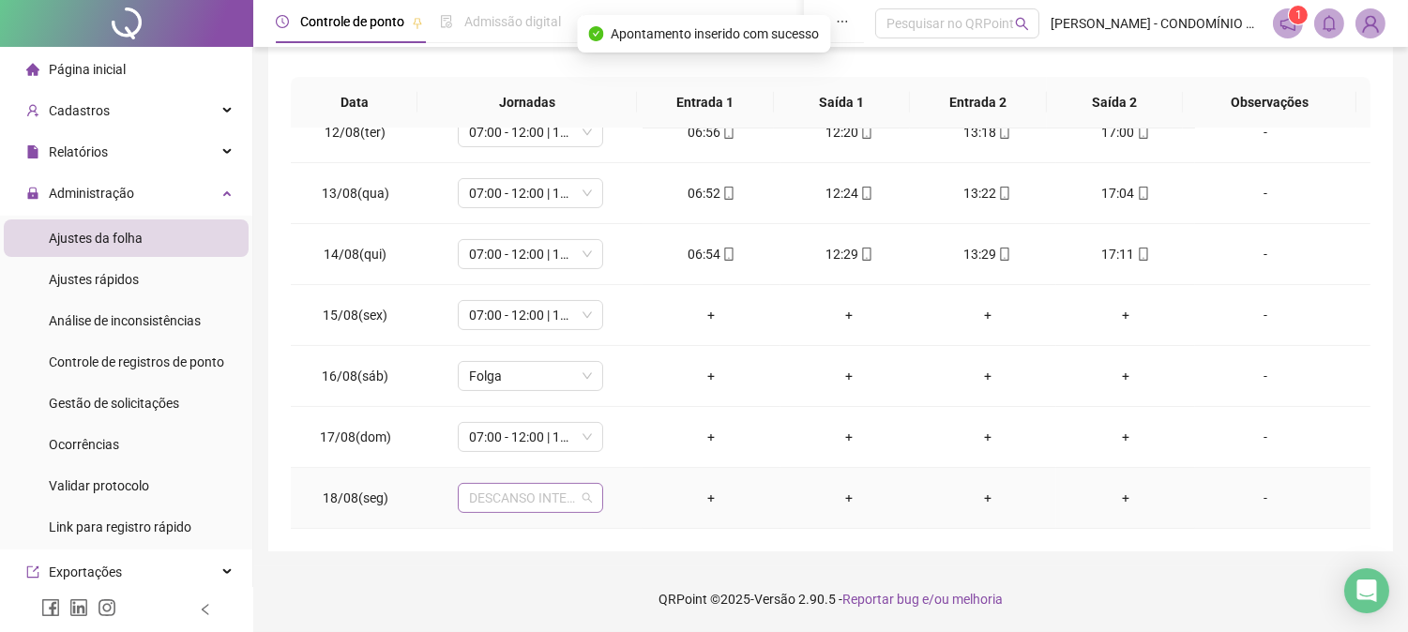
click at [500, 493] on span "DESCANSO INTER-JORNADA" at bounding box center [530, 498] width 123 height 28
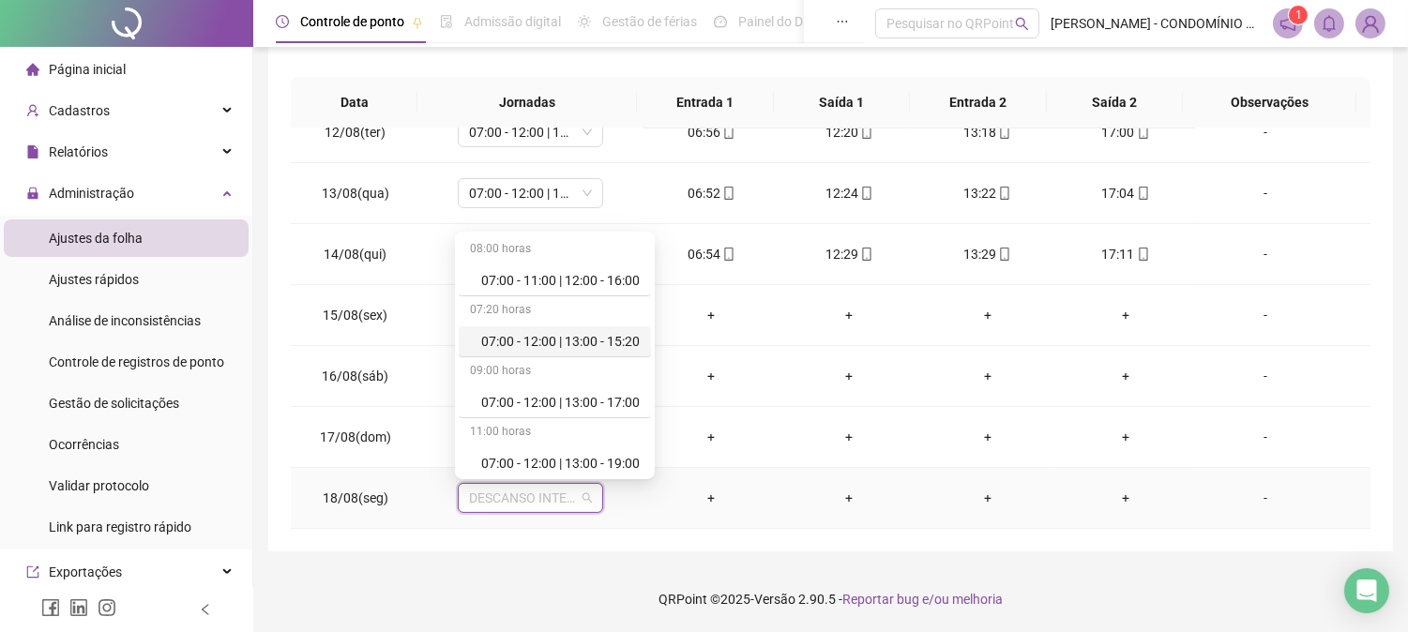
click at [531, 339] on div "07:00 - 12:00 | 13:00 - 15:20" at bounding box center [560, 341] width 158 height 21
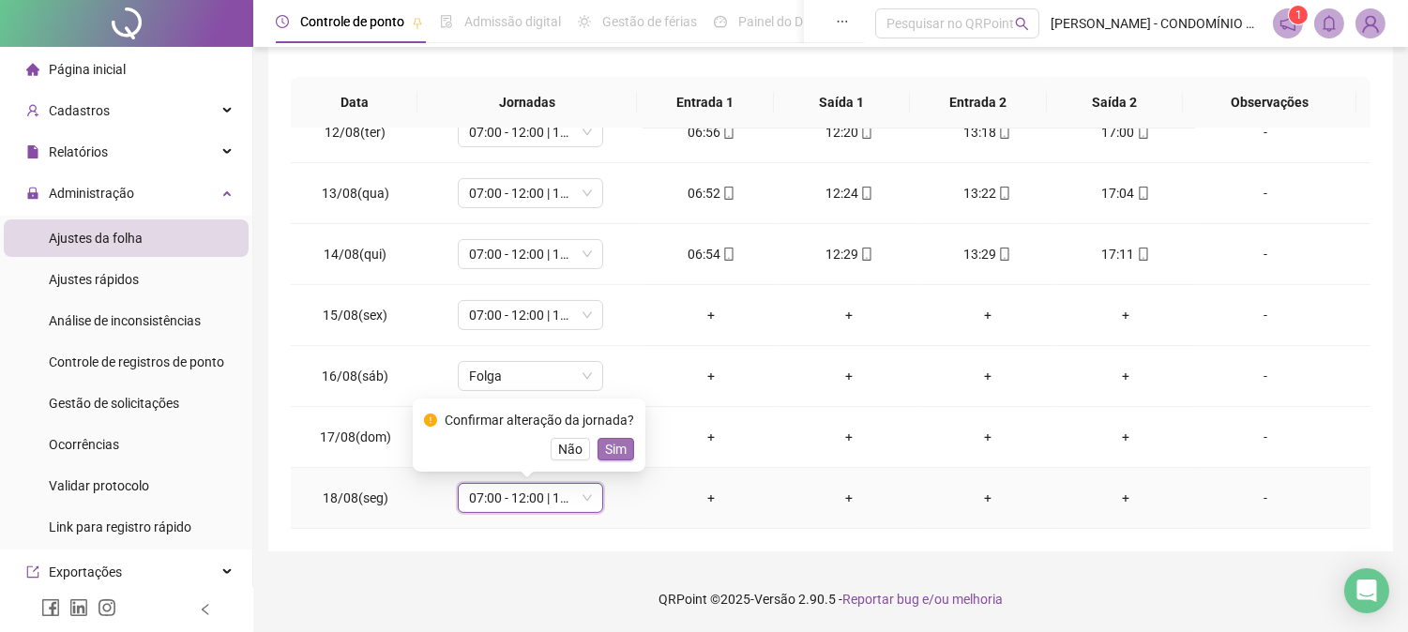
click at [613, 445] on span "Sim" at bounding box center [616, 449] width 22 height 21
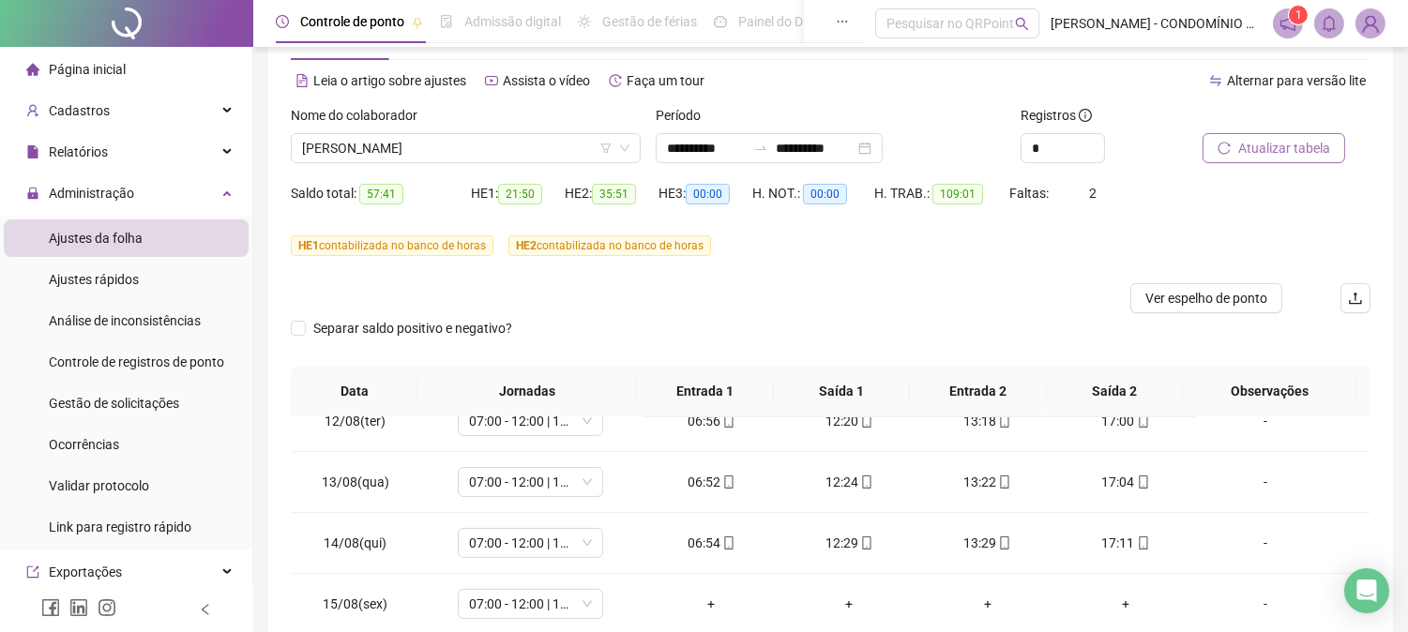
scroll to position [0, 0]
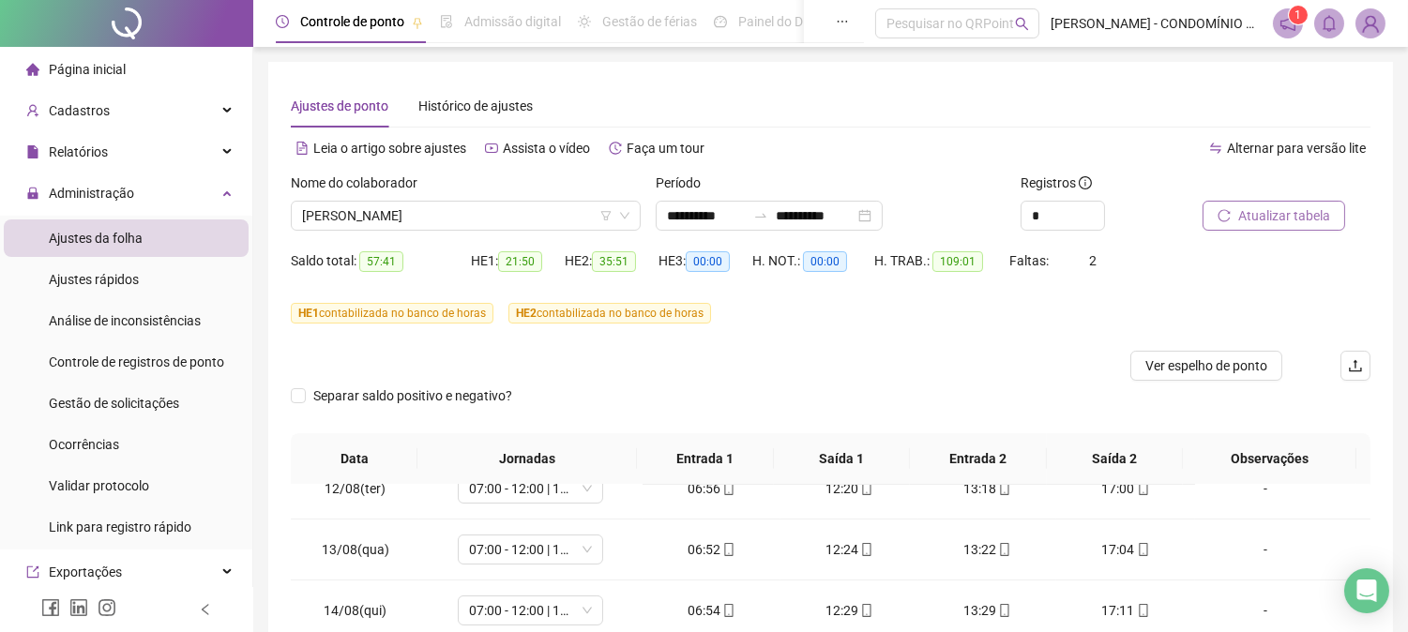
click at [1259, 213] on span "Atualizar tabela" at bounding box center [1284, 215] width 92 height 21
click at [380, 213] on span "[PERSON_NAME]" at bounding box center [465, 216] width 327 height 28
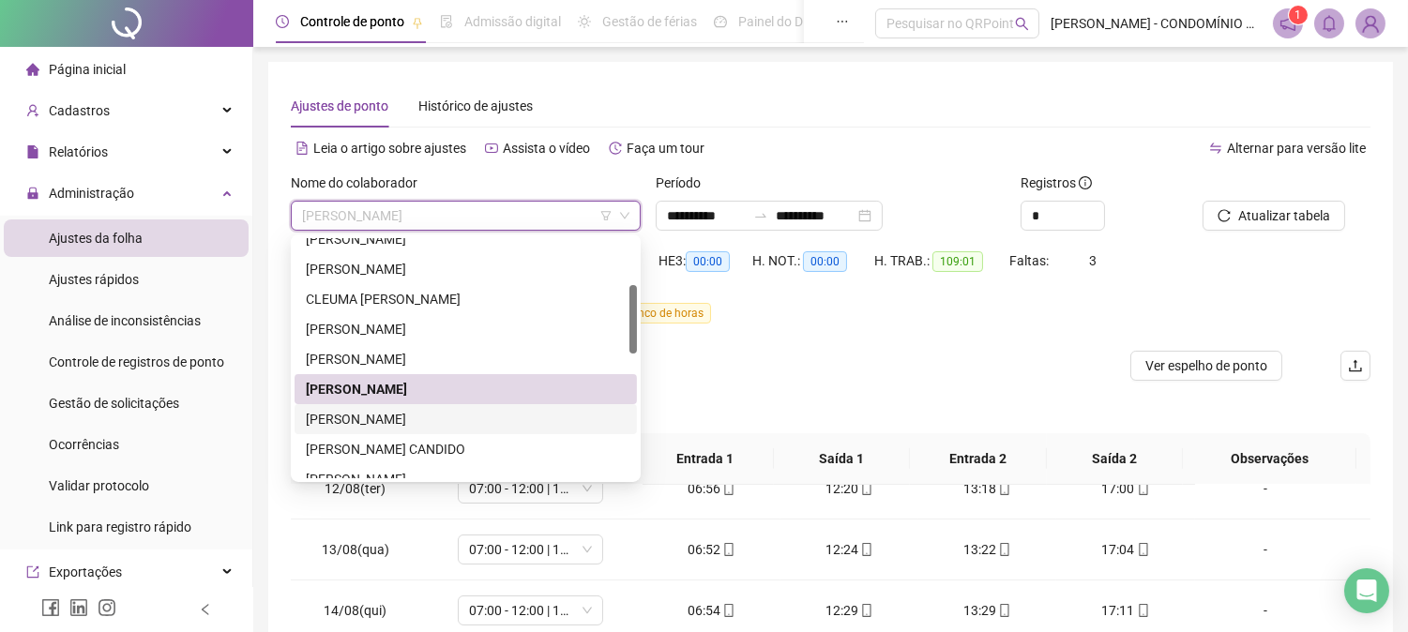
click at [371, 416] on div "[PERSON_NAME]" at bounding box center [466, 419] width 320 height 21
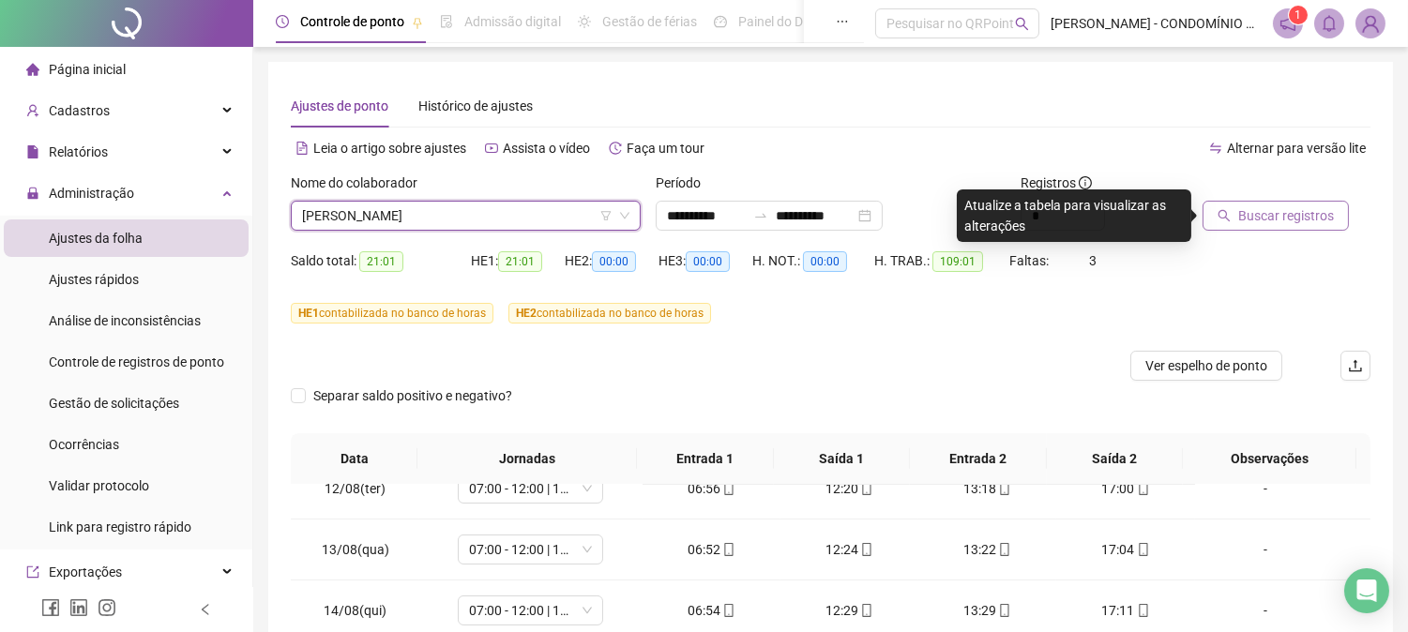
click at [1251, 209] on span "Buscar registros" at bounding box center [1286, 215] width 96 height 21
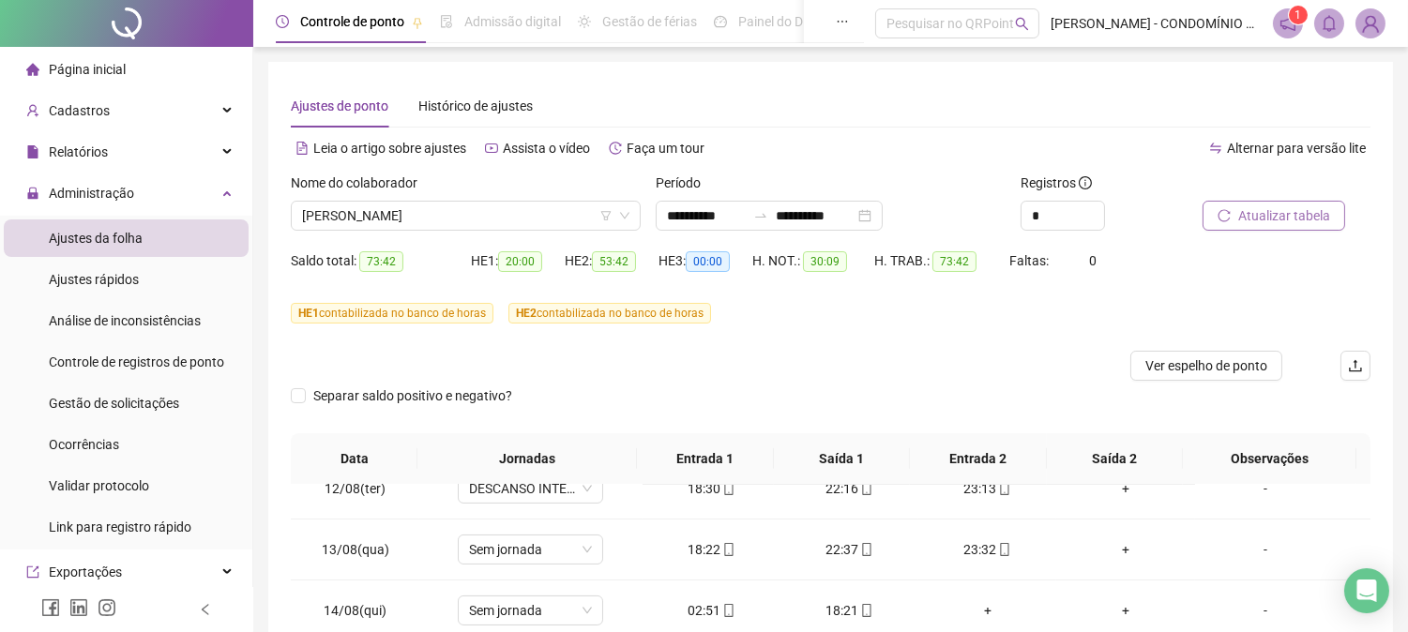
click at [1249, 217] on span "Atualizar tabela" at bounding box center [1284, 215] width 92 height 21
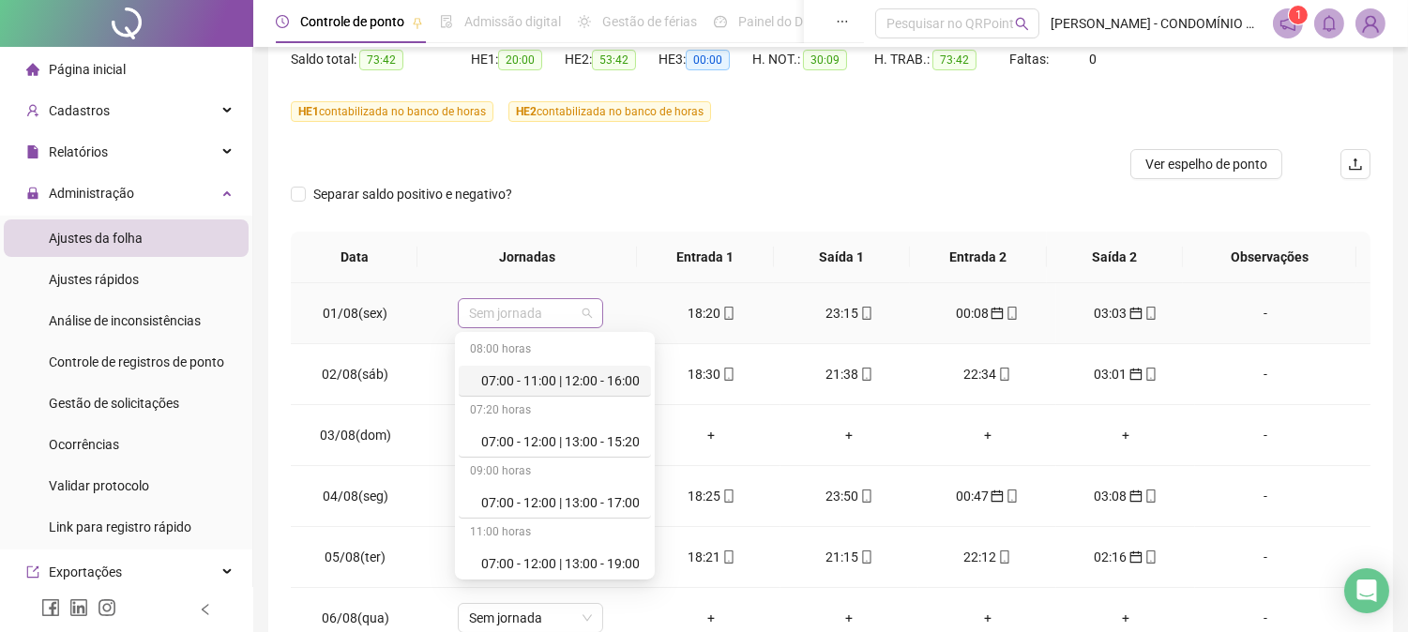
click at [501, 309] on span "Sem jornada" at bounding box center [530, 313] width 123 height 28
click at [872, 124] on div "HE 1 contabilizada no banco de horas HE 2 contabilizada no banco de horas" at bounding box center [830, 112] width 1079 height 30
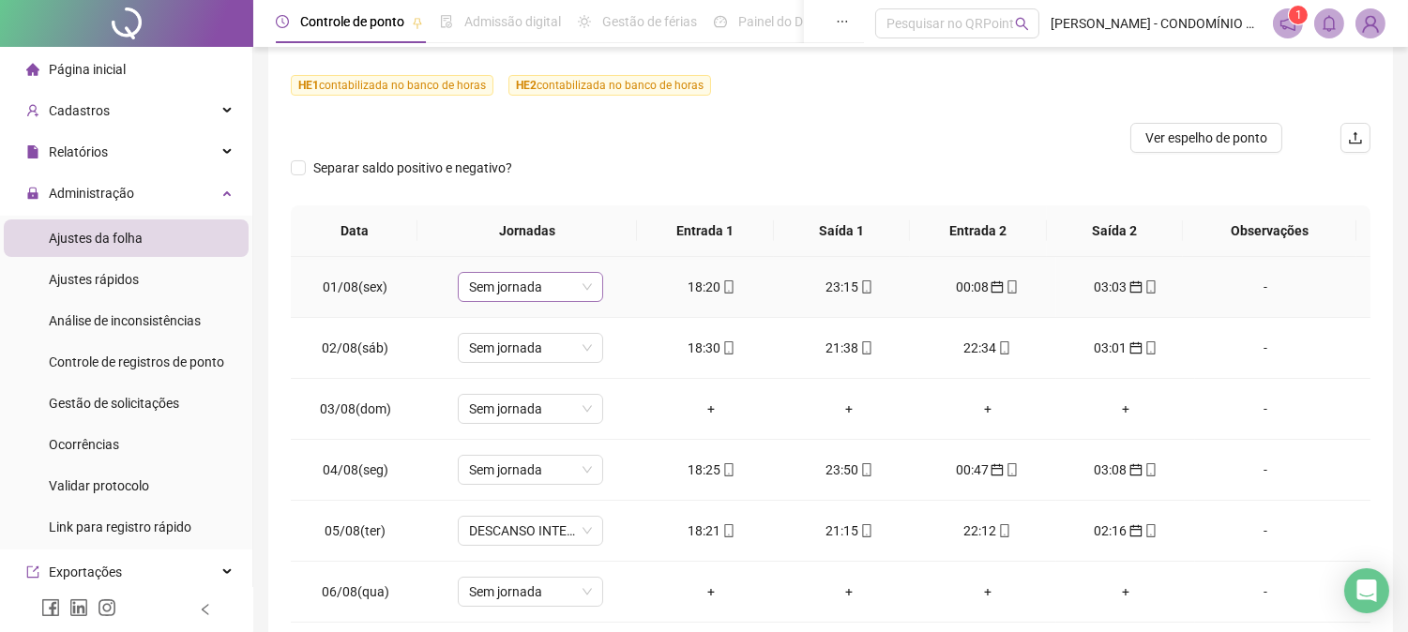
click at [518, 293] on span "Sem jornada" at bounding box center [530, 287] width 123 height 28
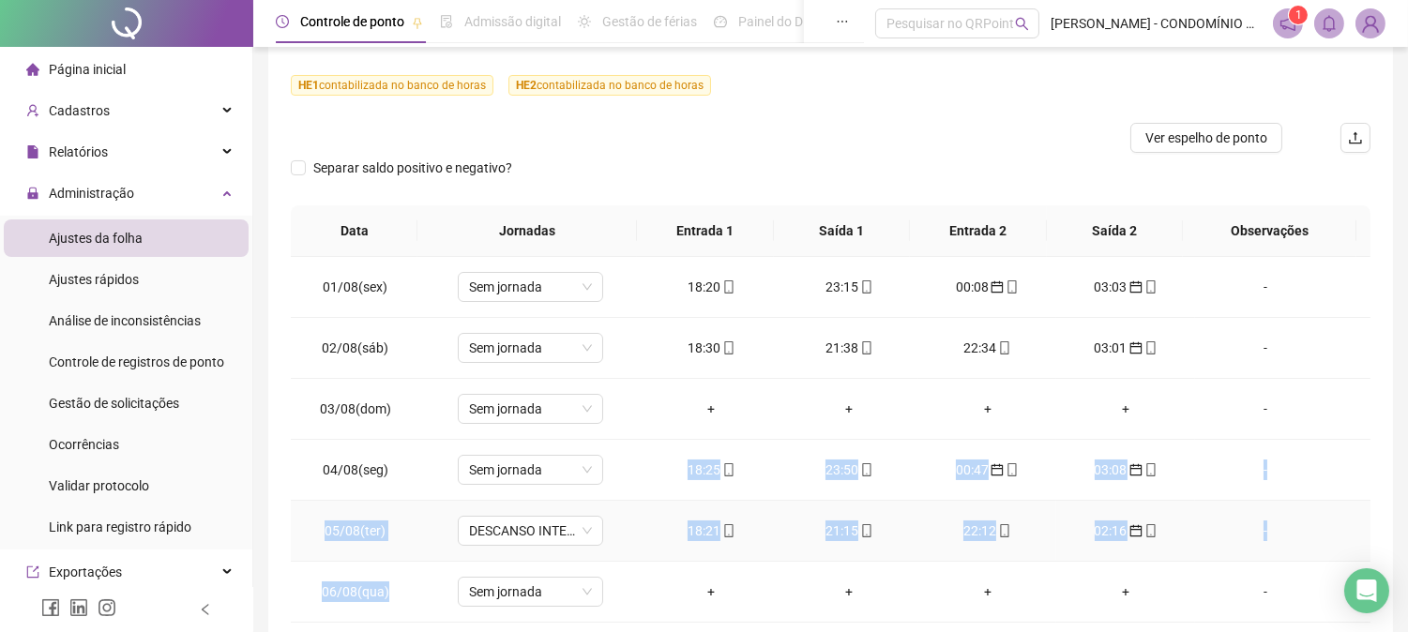
drag, startPoint x: 632, startPoint y: 586, endPoint x: 620, endPoint y: 482, distance: 104.8
click at [519, 292] on span "Sem jornada" at bounding box center [530, 287] width 123 height 28
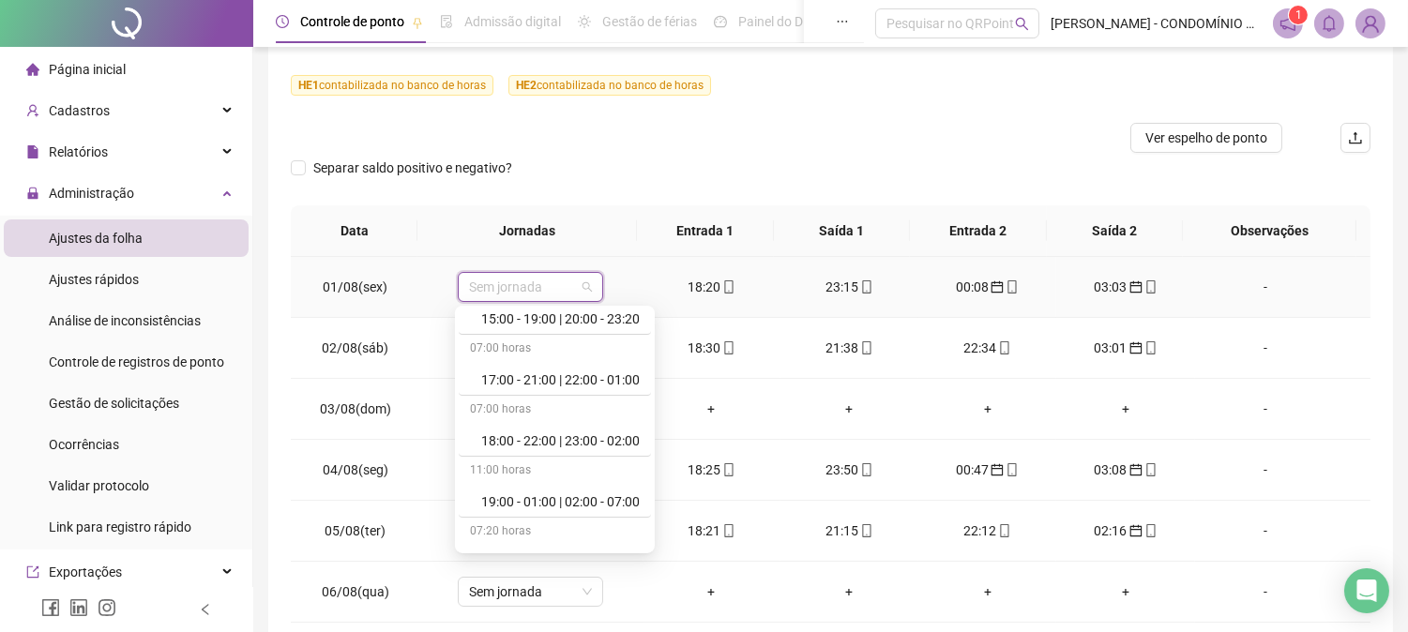
scroll to position [958, 0]
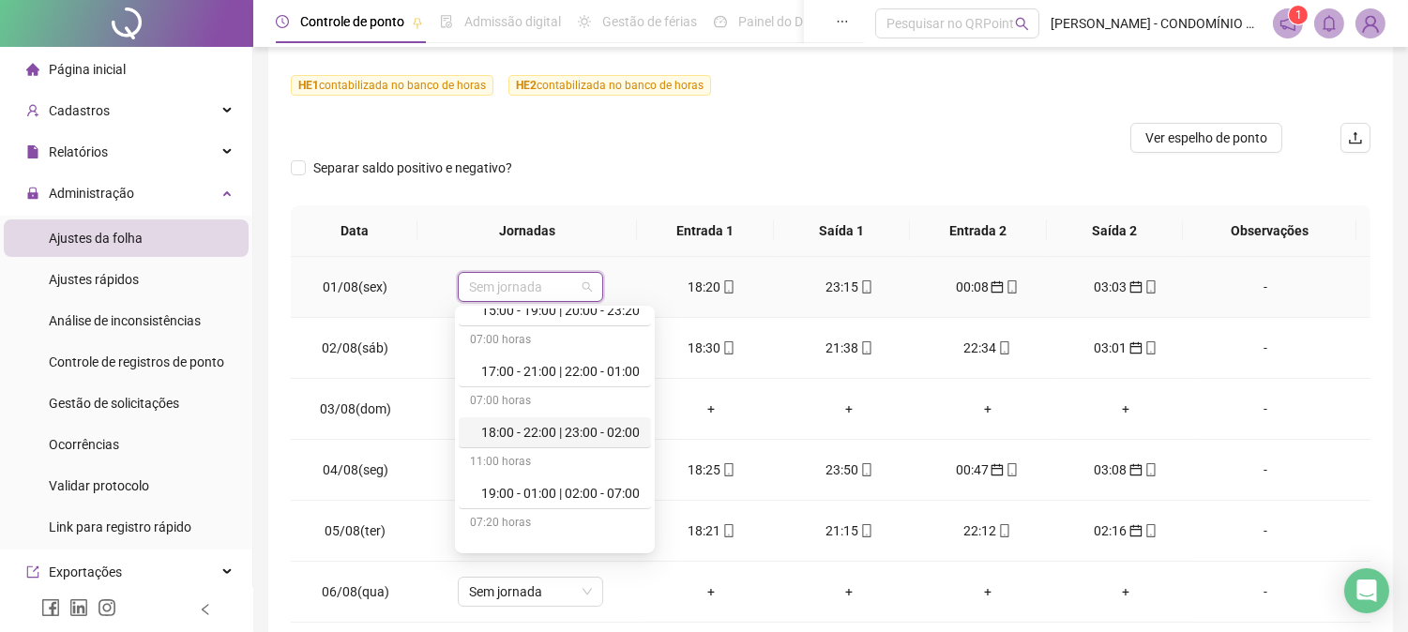
click at [526, 435] on div "18:00 - 22:00 | 23:00 - 02:00" at bounding box center [560, 432] width 158 height 21
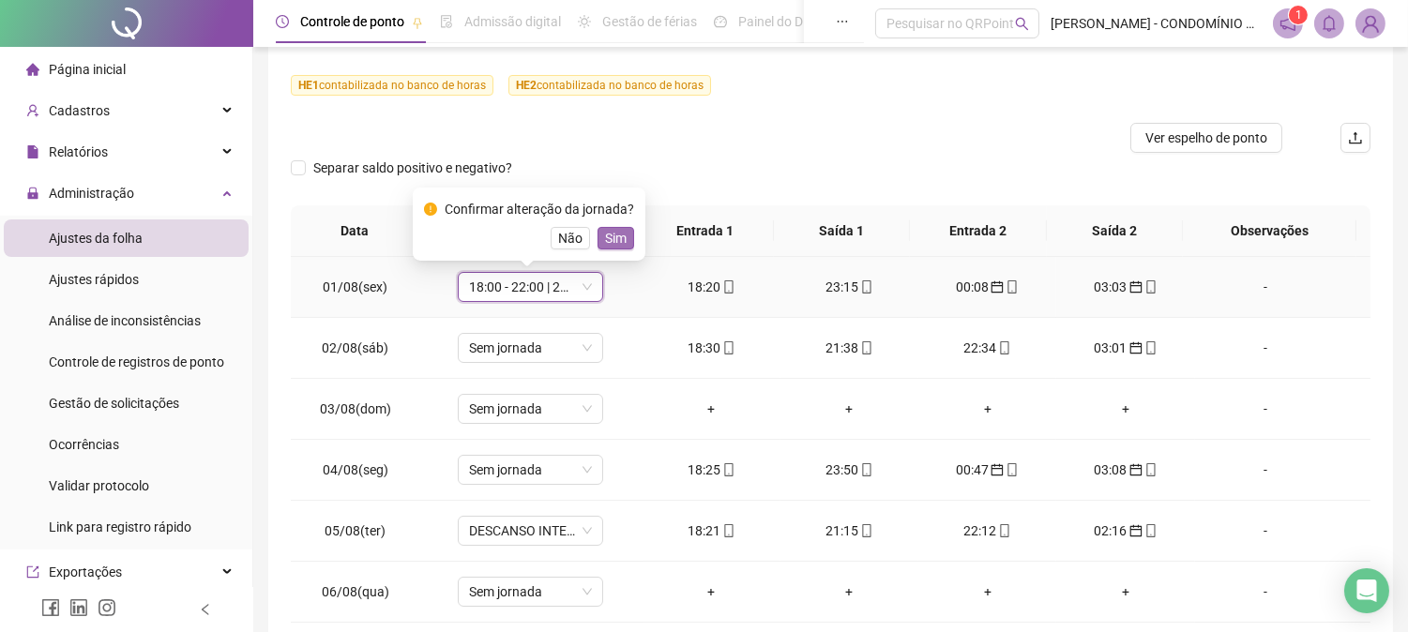
click at [611, 239] on span "Sim" at bounding box center [616, 238] width 22 height 21
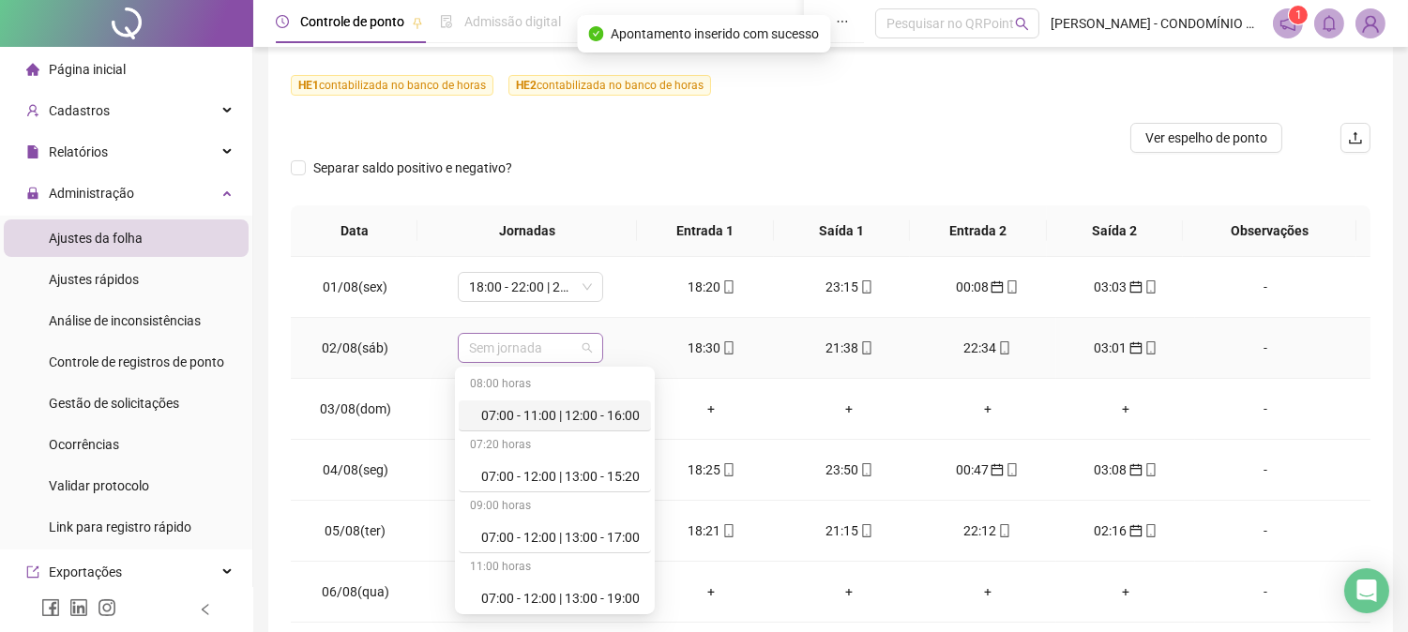
click at [513, 339] on span "Sem jornada" at bounding box center [530, 348] width 123 height 28
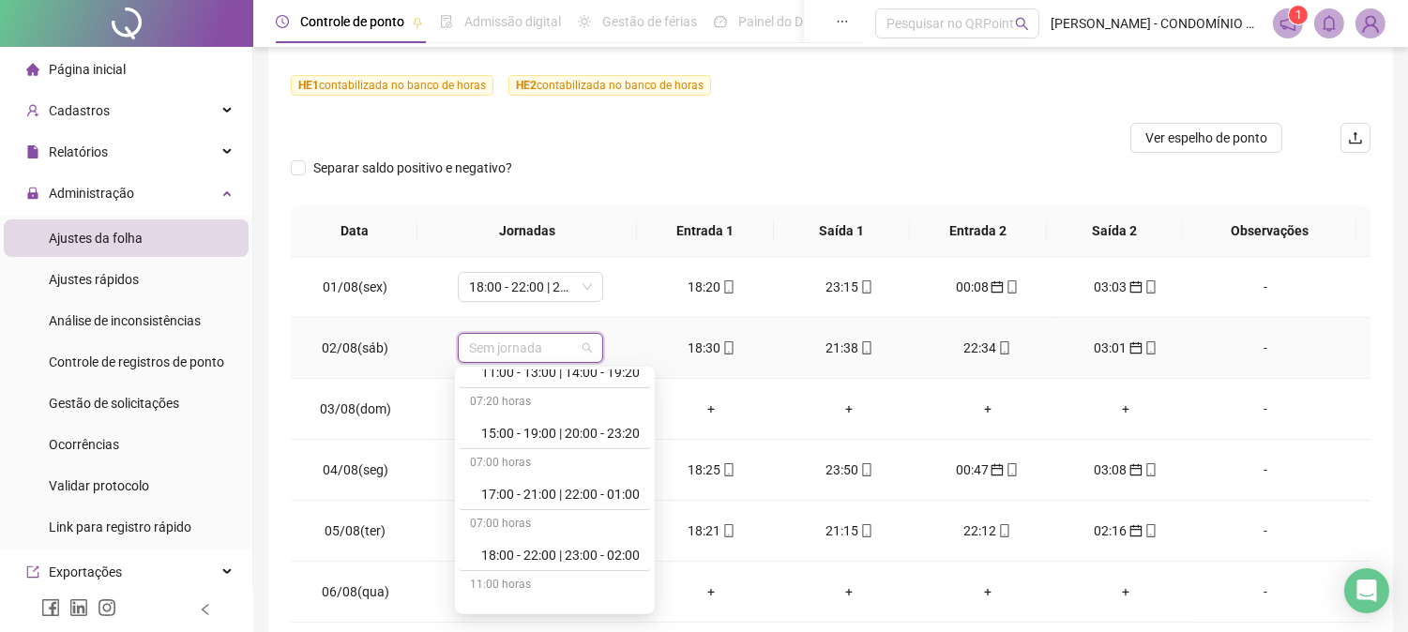
scroll to position [916, 0]
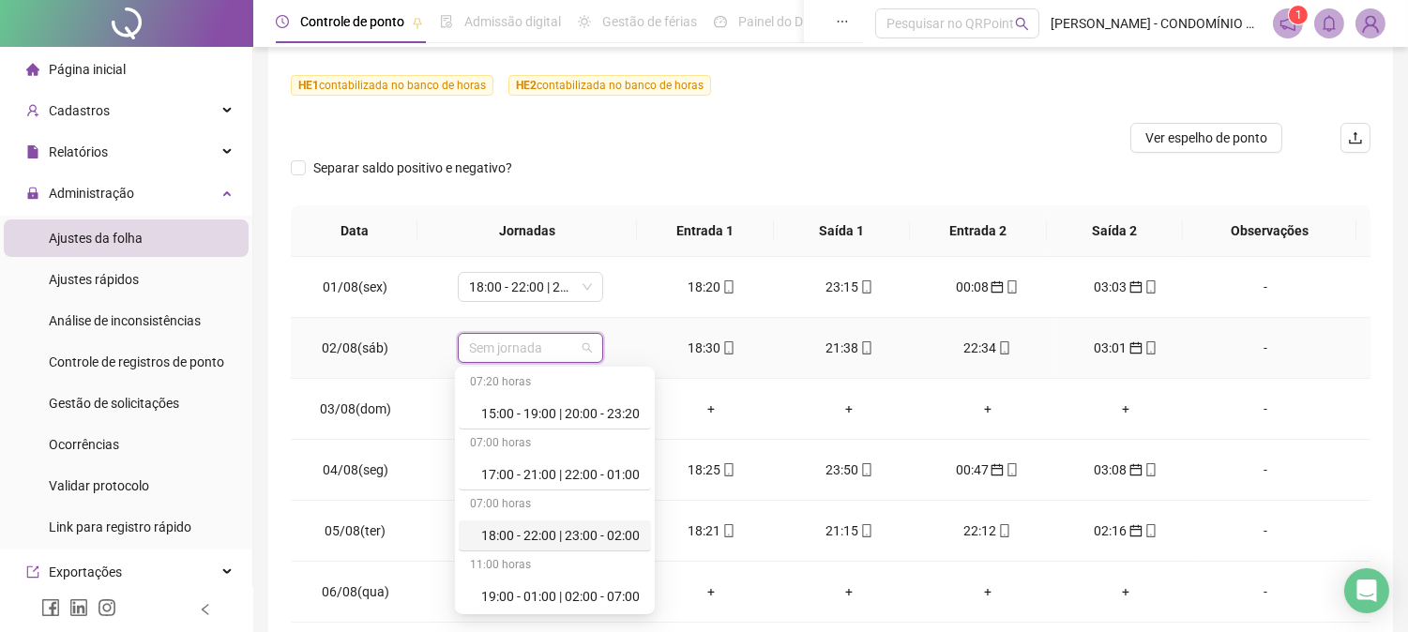
click at [625, 532] on div "18:00 - 22:00 | 23:00 - 02:00" at bounding box center [560, 535] width 158 height 21
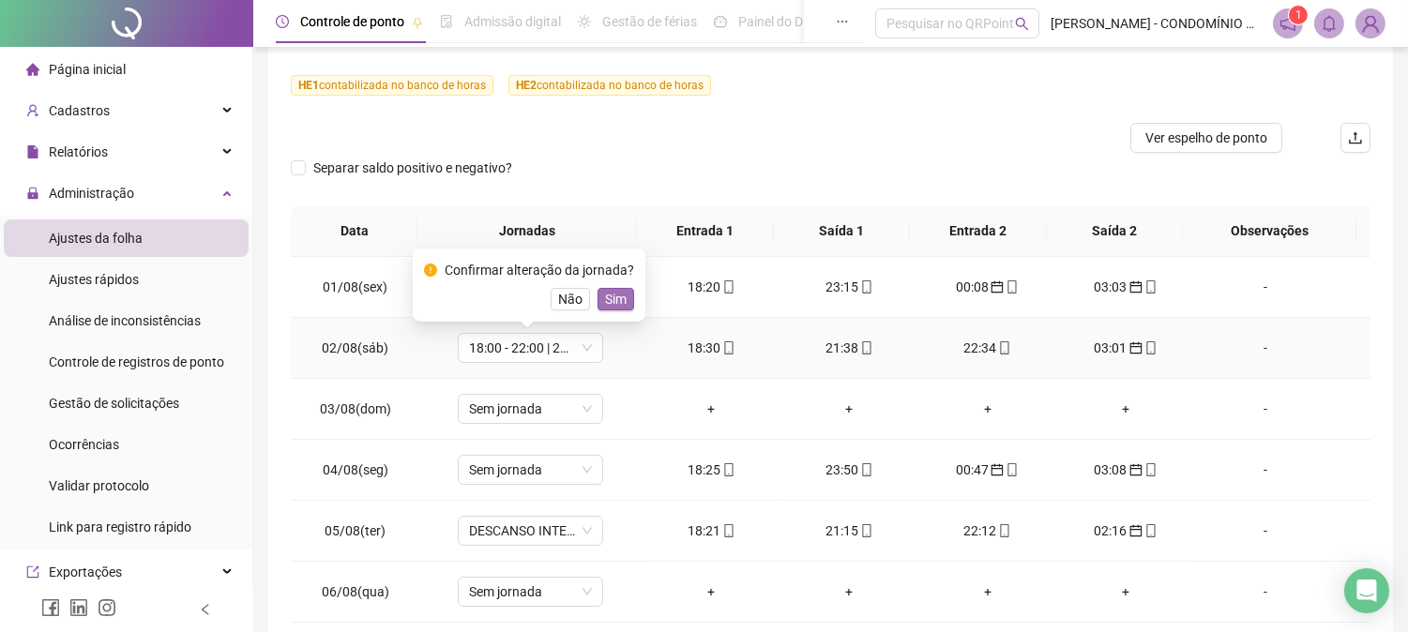
click at [612, 296] on span "Sim" at bounding box center [616, 299] width 22 height 21
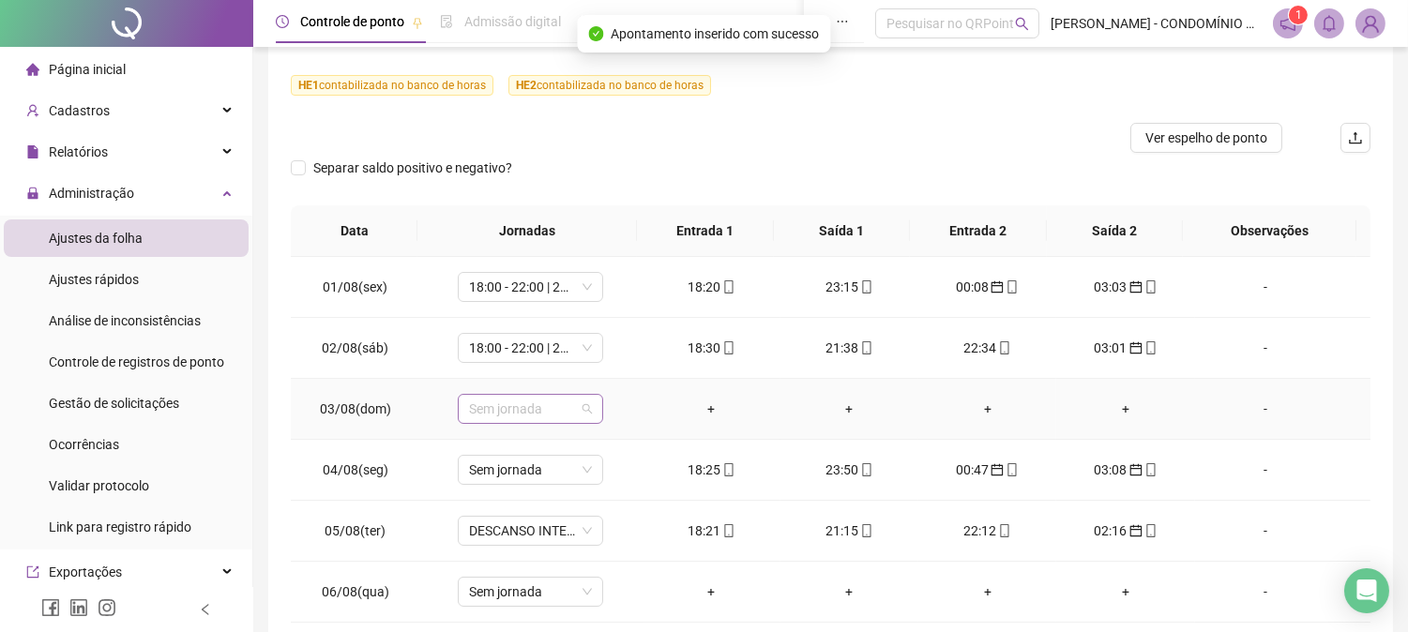
click at [520, 403] on span "Sem jornada" at bounding box center [530, 409] width 123 height 28
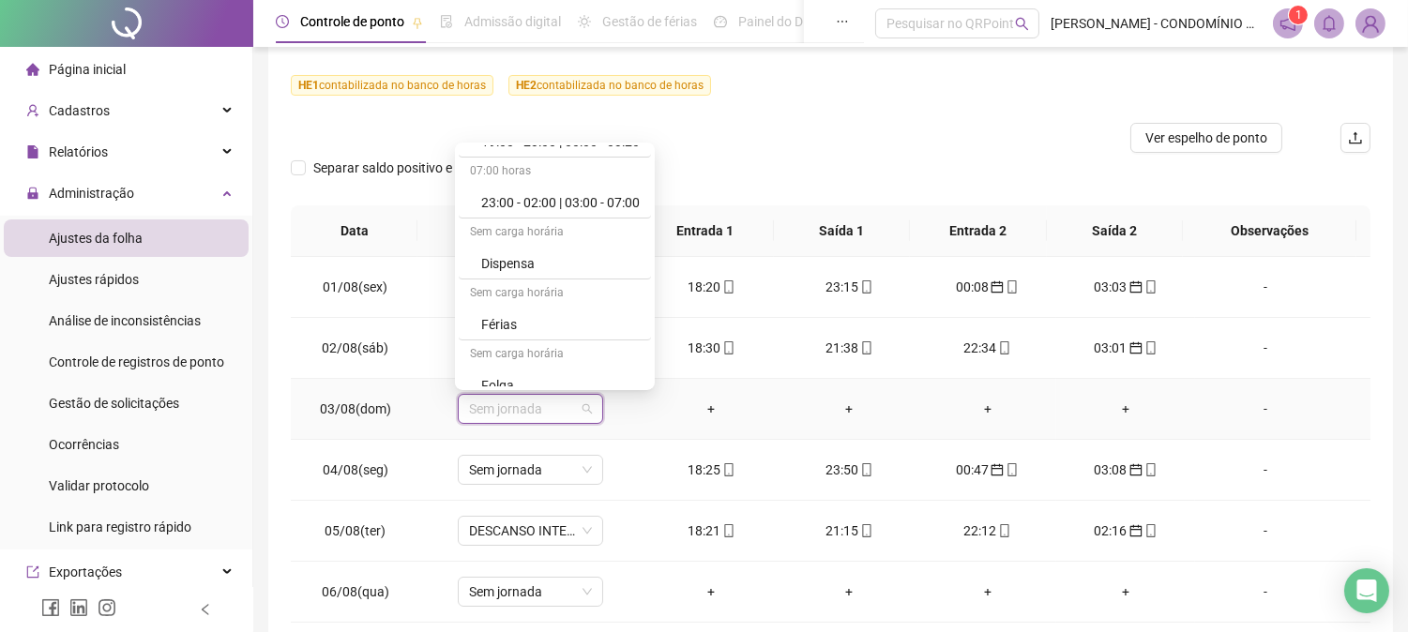
scroll to position [1250, 0]
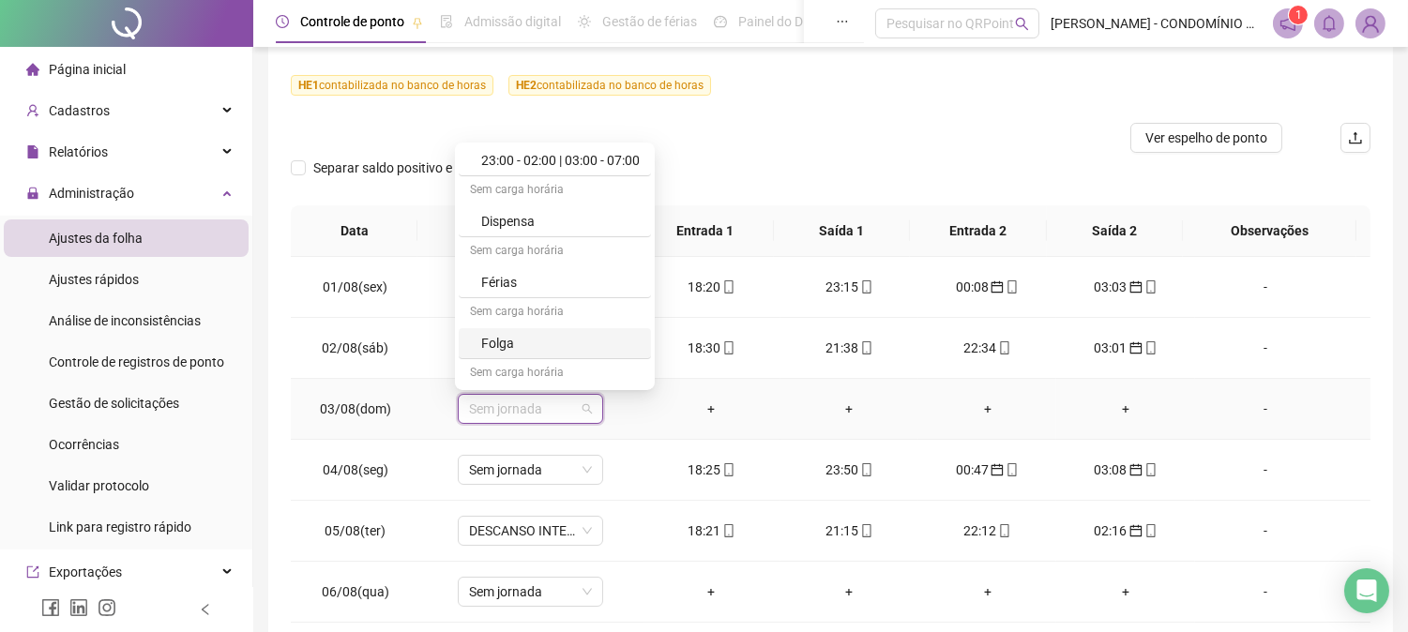
click at [493, 343] on div "Folga" at bounding box center [560, 343] width 158 height 21
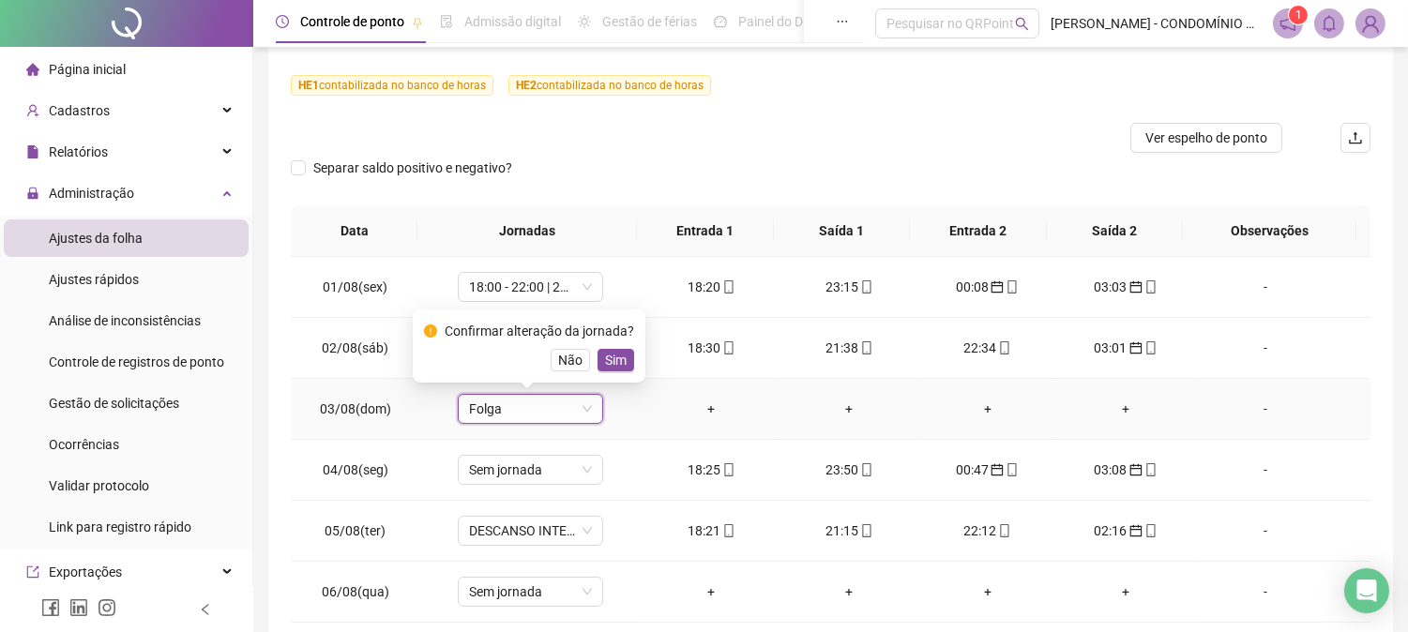
click at [620, 359] on span "Sim" at bounding box center [616, 360] width 22 height 21
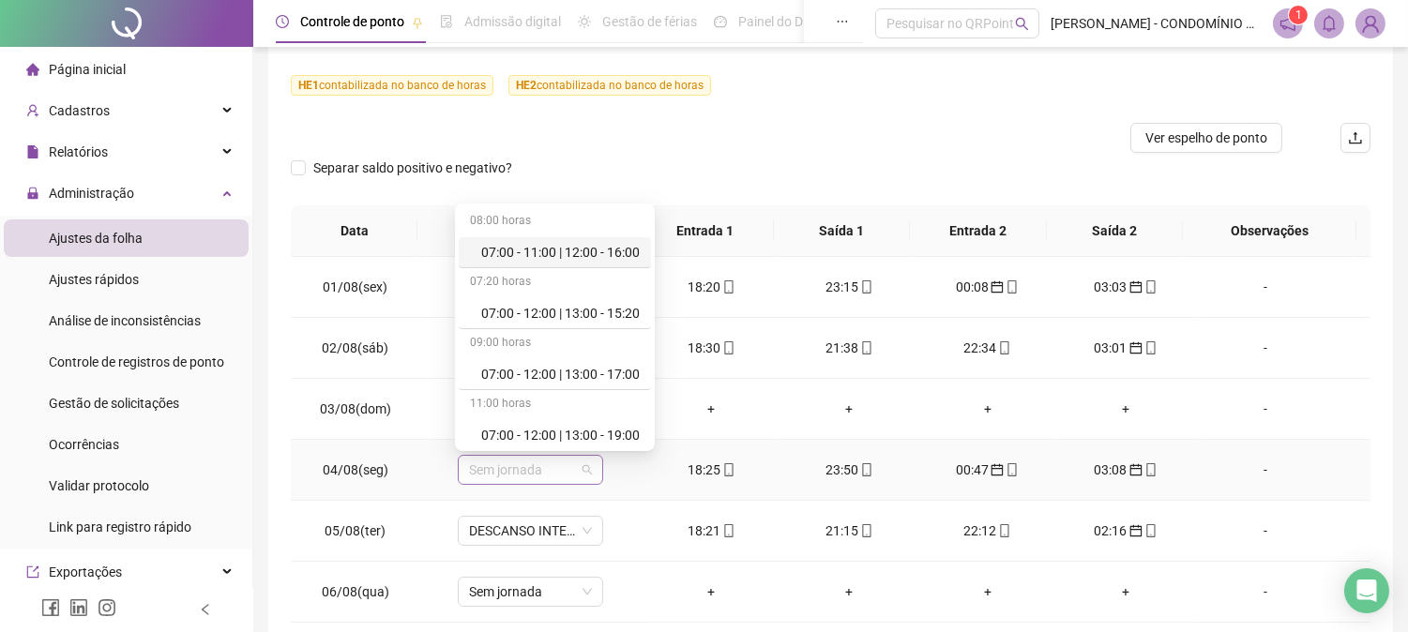
click at [544, 472] on span "Sem jornada" at bounding box center [530, 470] width 123 height 28
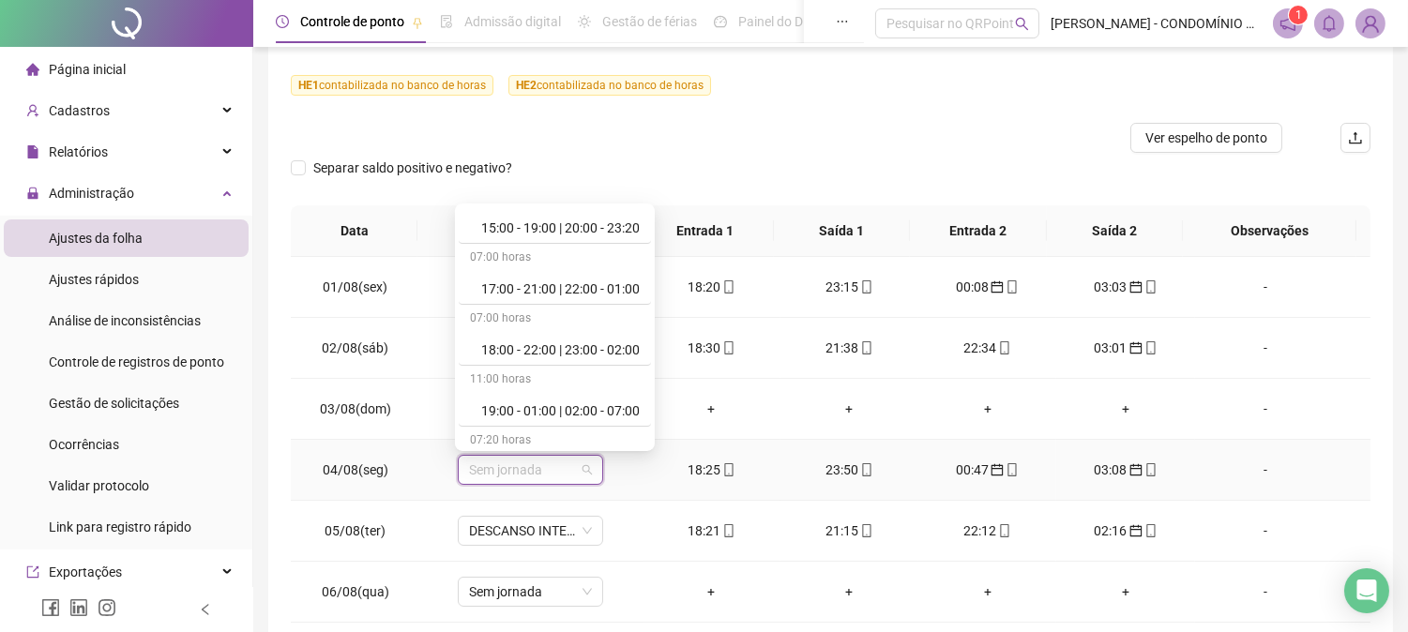
scroll to position [958, 0]
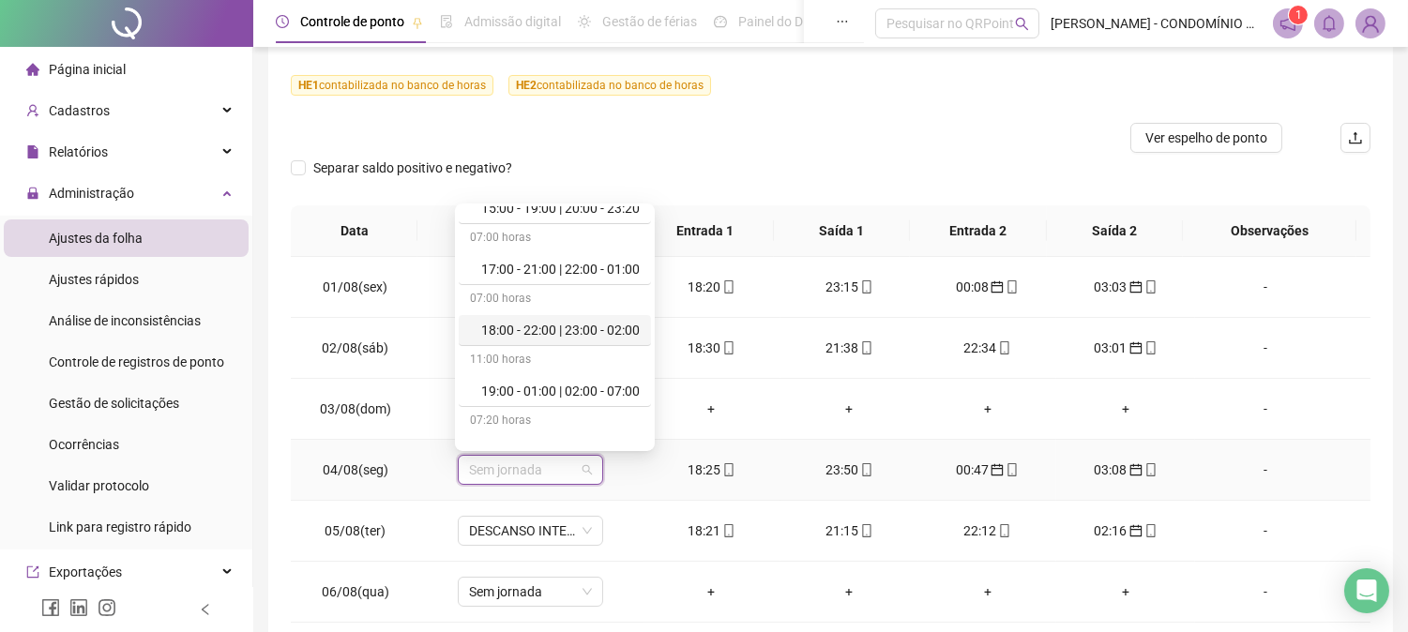
click at [614, 328] on div "18:00 - 22:00 | 23:00 - 02:00" at bounding box center [560, 330] width 158 height 21
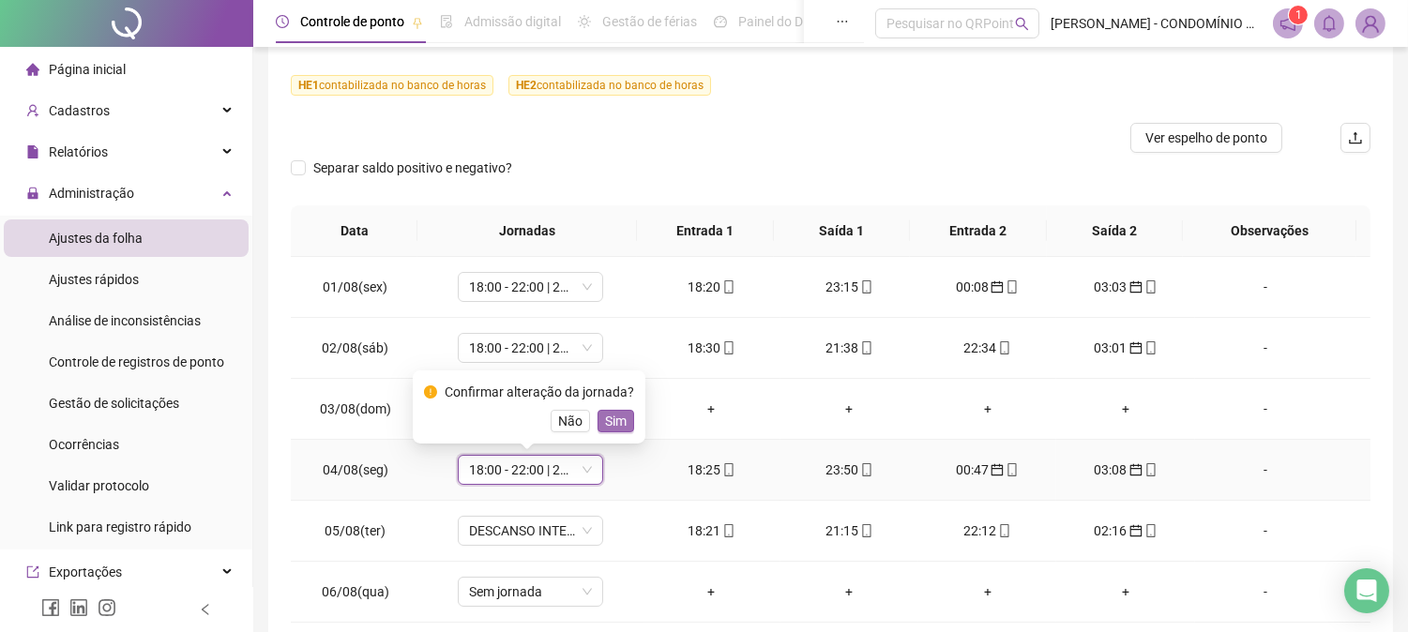
click at [607, 411] on span "Sim" at bounding box center [616, 421] width 22 height 21
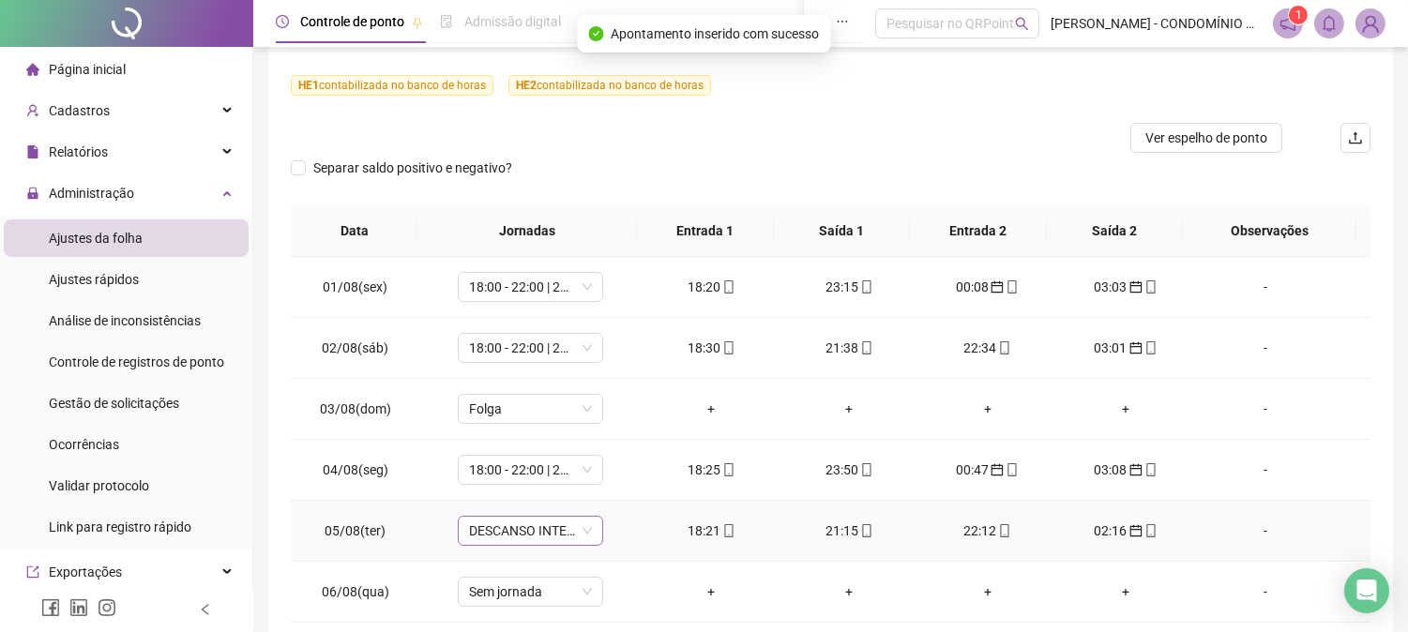
click at [517, 522] on span "DESCANSO INTER-JORNADA" at bounding box center [530, 531] width 123 height 28
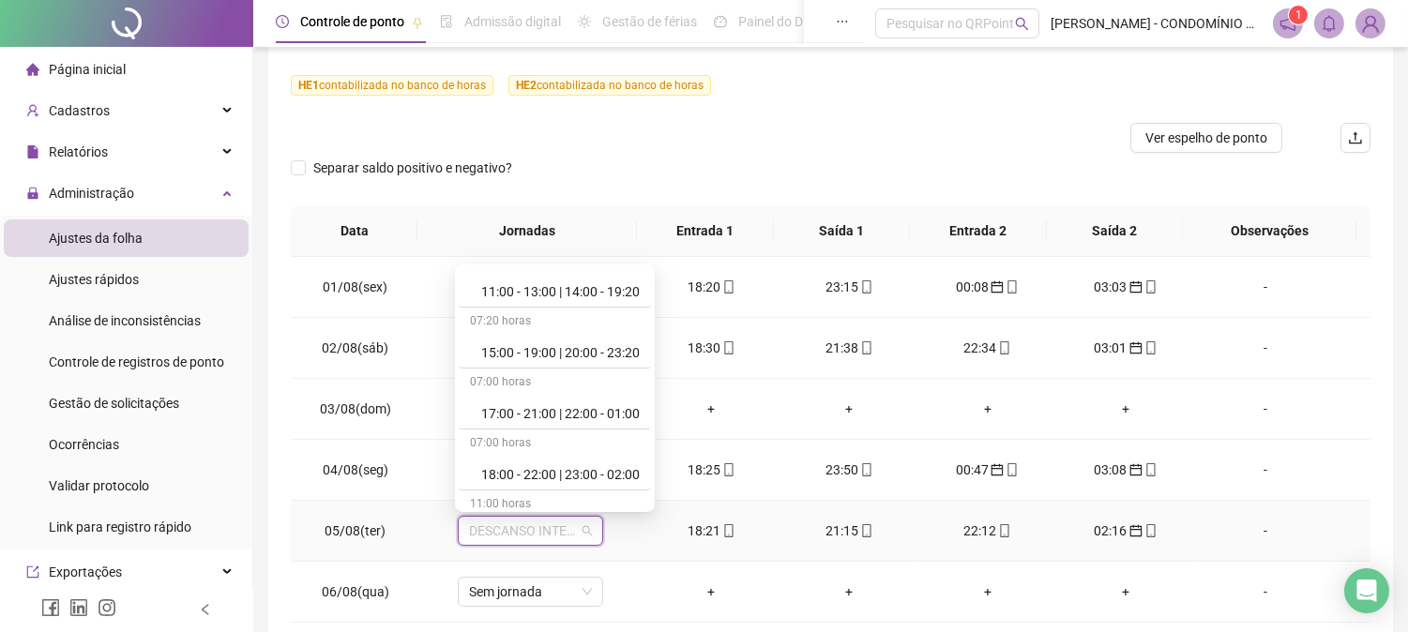
scroll to position [916, 0]
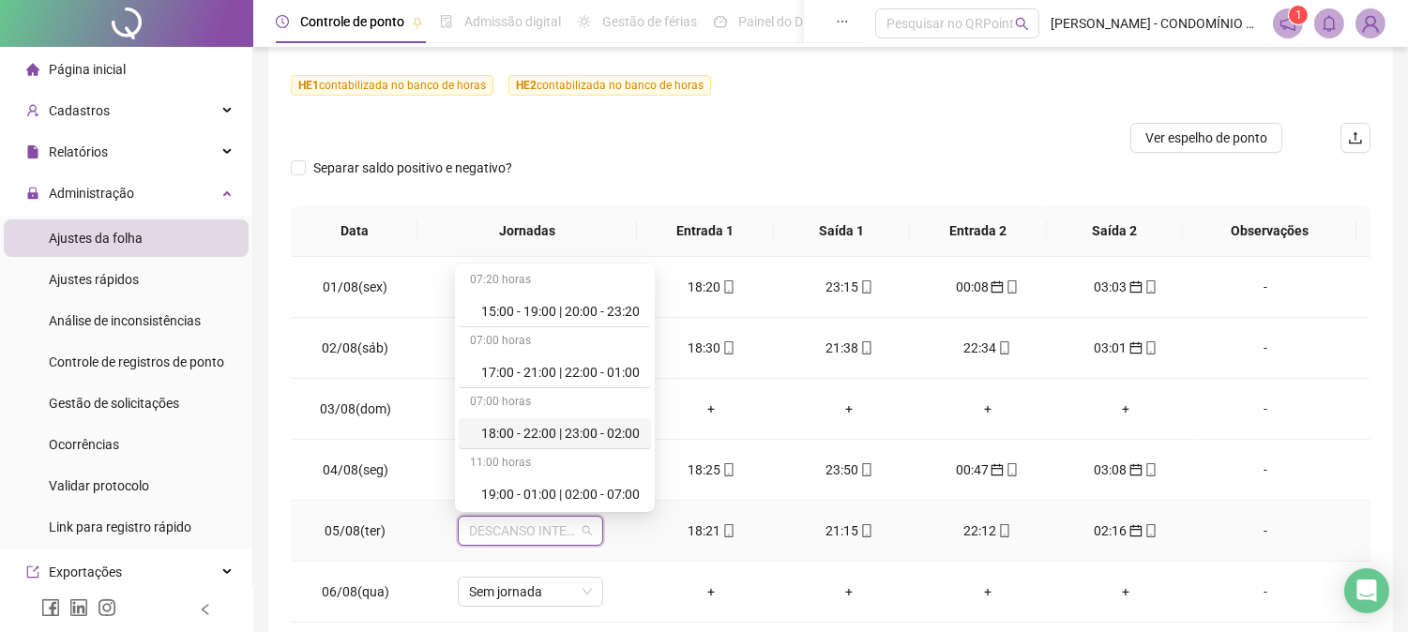
click at [625, 427] on div "18:00 - 22:00 | 23:00 - 02:00" at bounding box center [560, 433] width 158 height 21
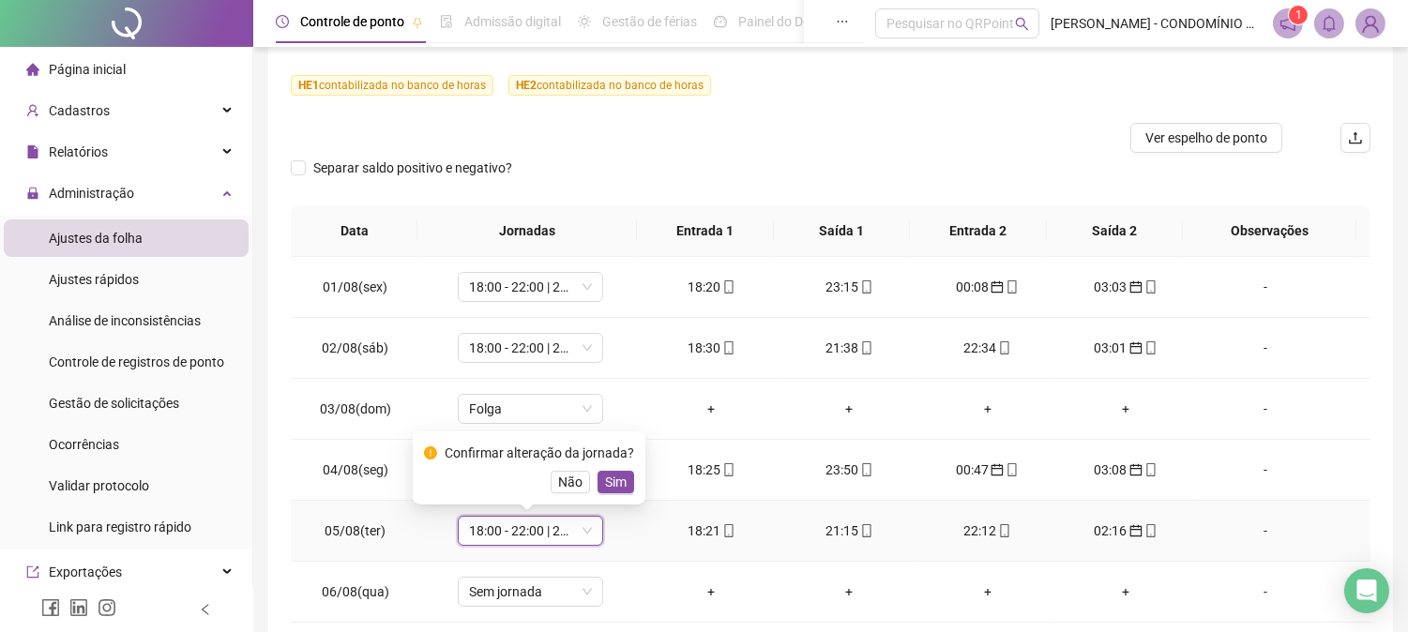
click at [611, 476] on span "Sim" at bounding box center [616, 482] width 22 height 21
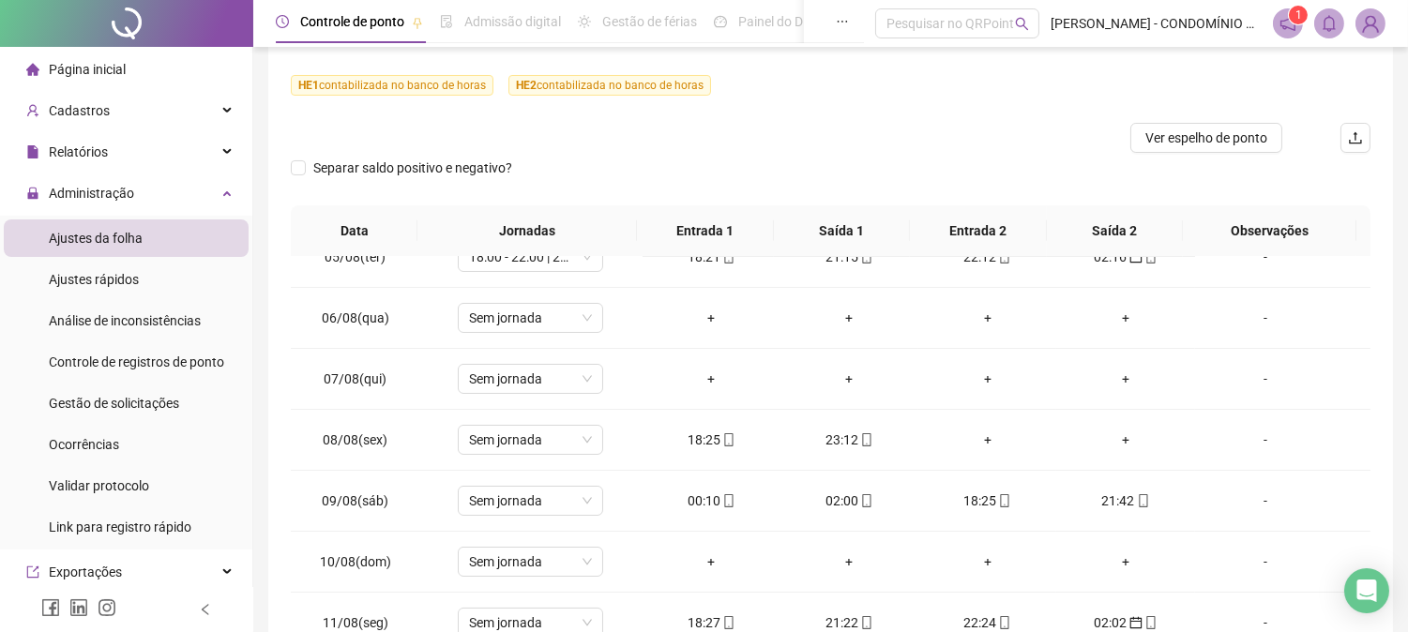
scroll to position [241, 0]
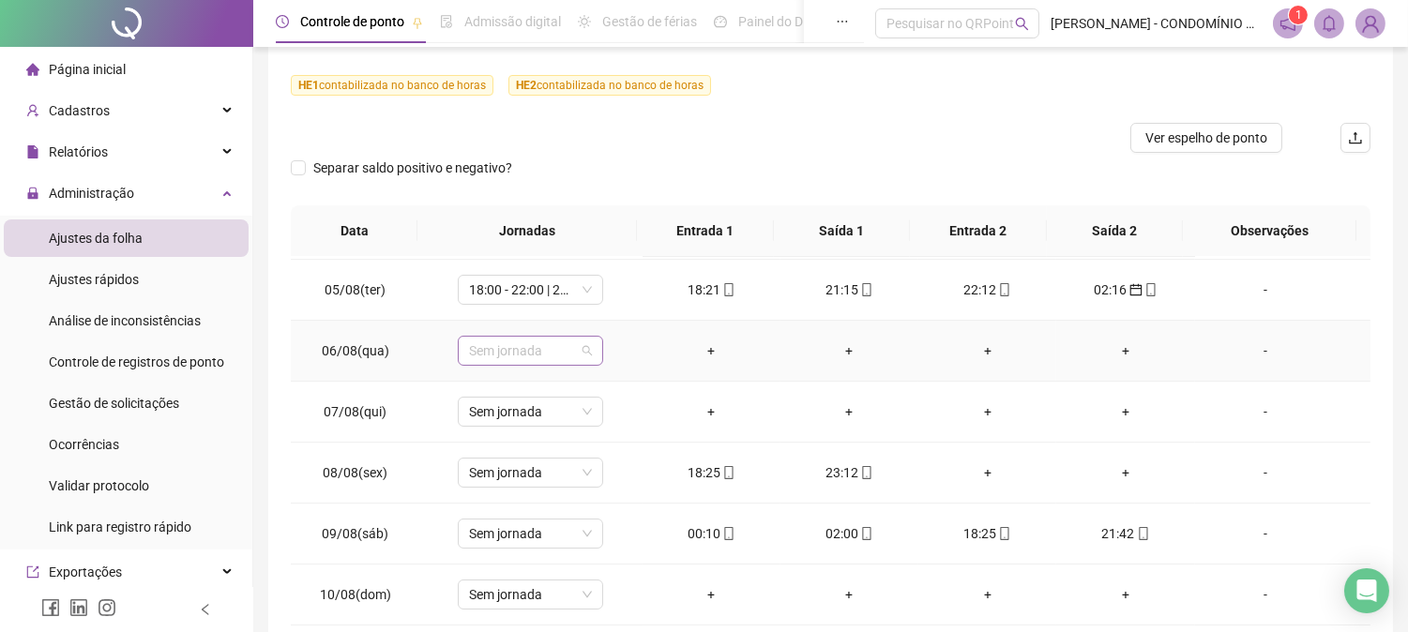
click at [483, 345] on span "Sem jornada" at bounding box center [530, 351] width 123 height 28
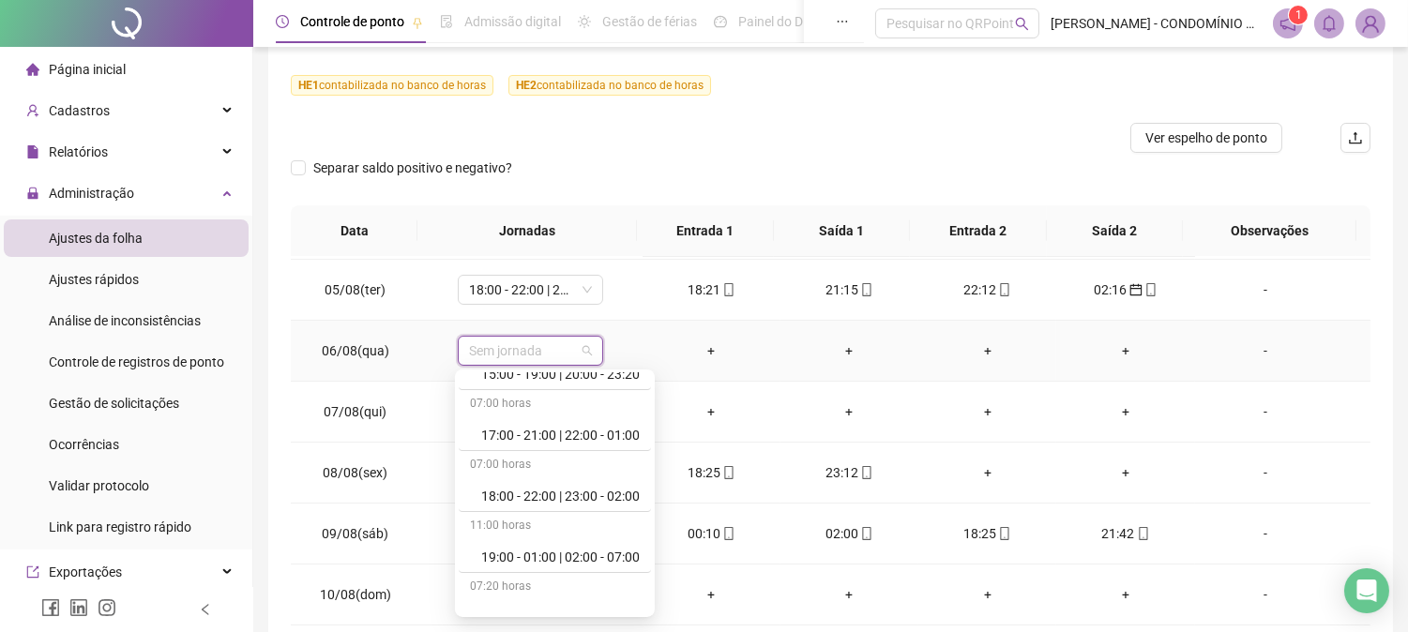
scroll to position [1000, 0]
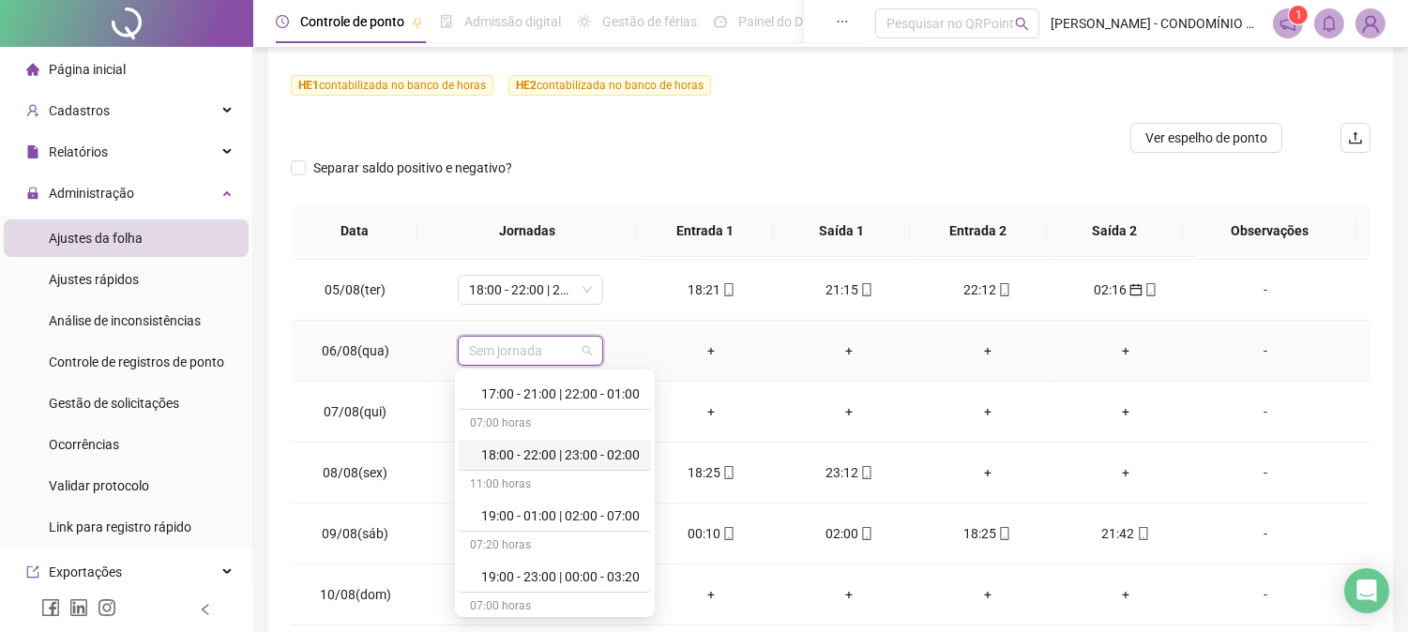
click at [572, 458] on div "18:00 - 22:00 | 23:00 - 02:00" at bounding box center [560, 455] width 158 height 21
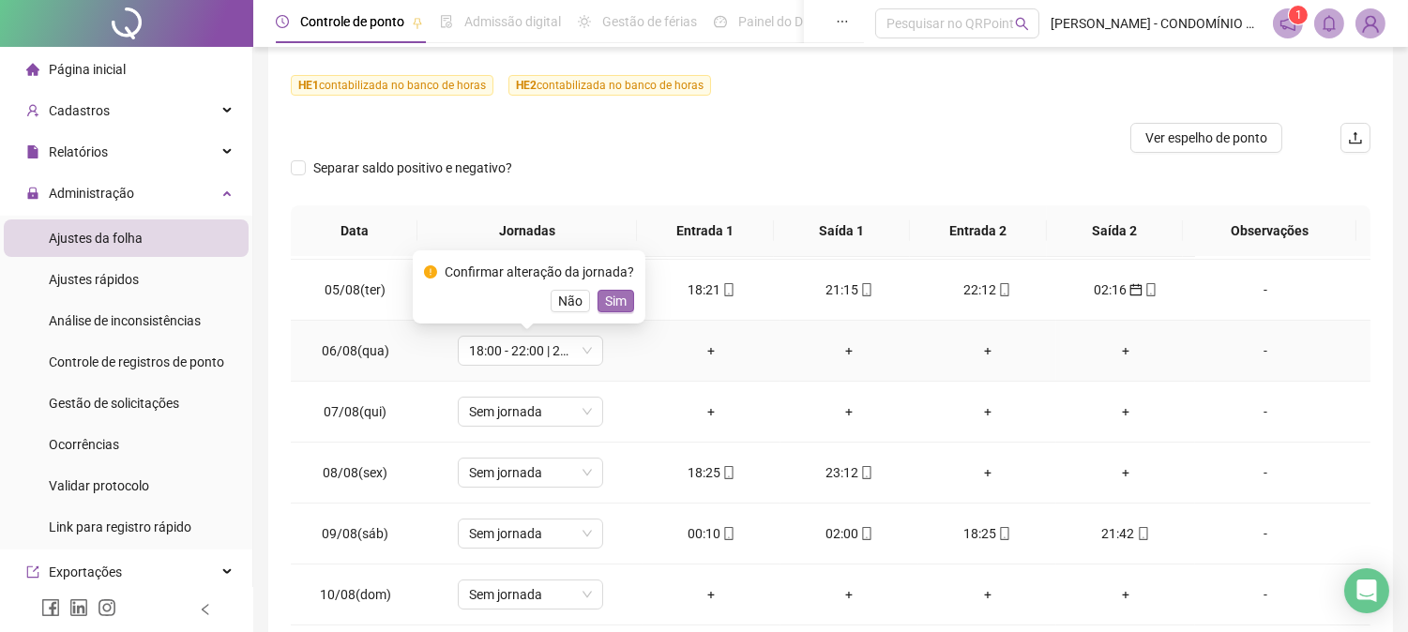
click at [612, 297] on span "Sim" at bounding box center [616, 301] width 22 height 21
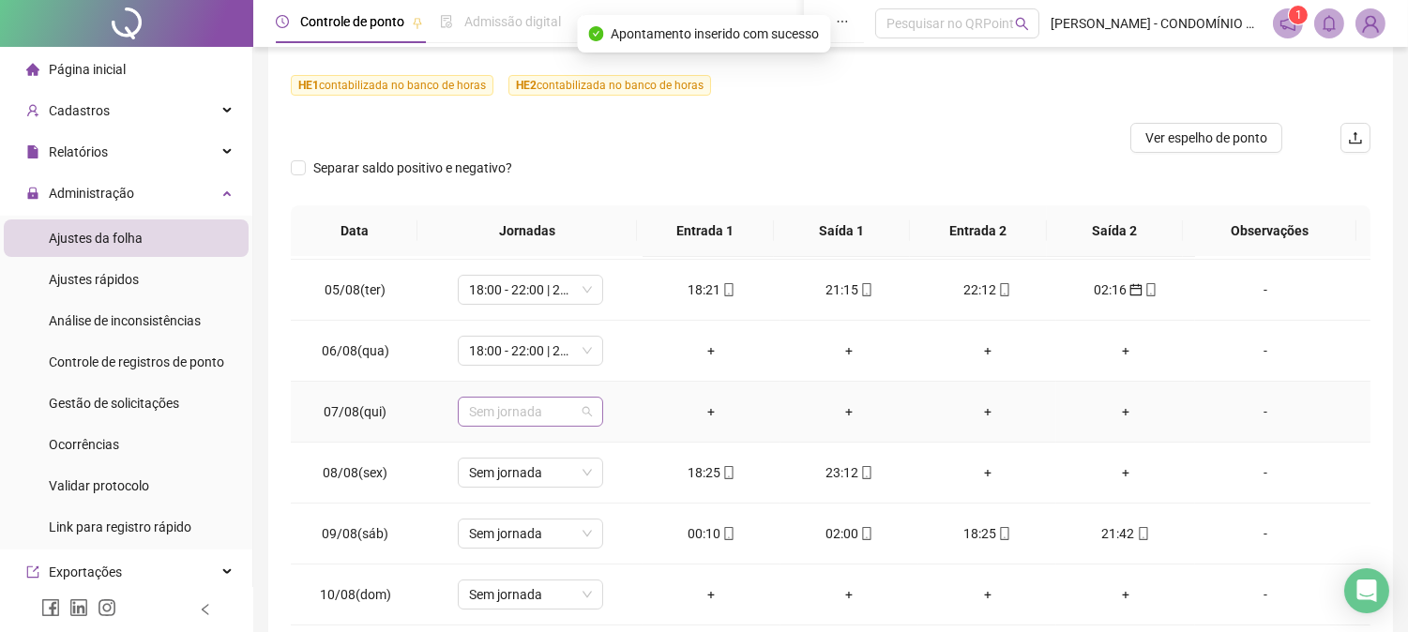
click at [511, 418] on span "Sem jornada" at bounding box center [530, 412] width 123 height 28
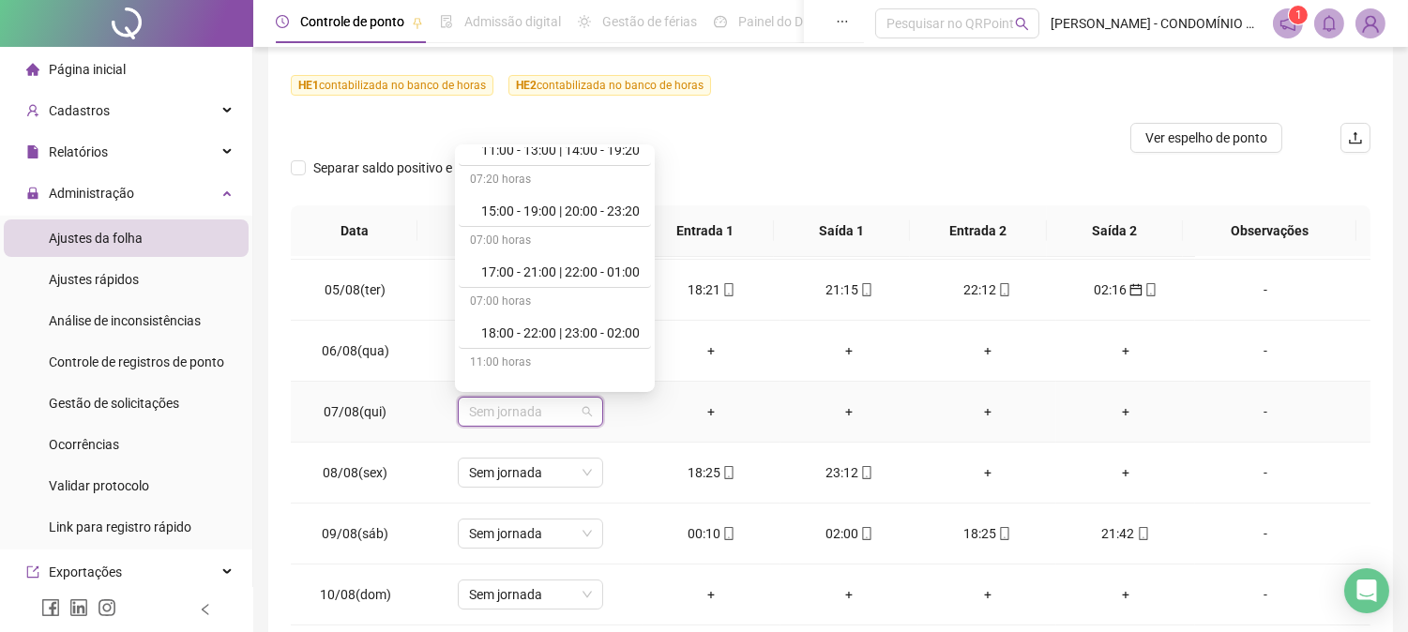
scroll to position [916, 0]
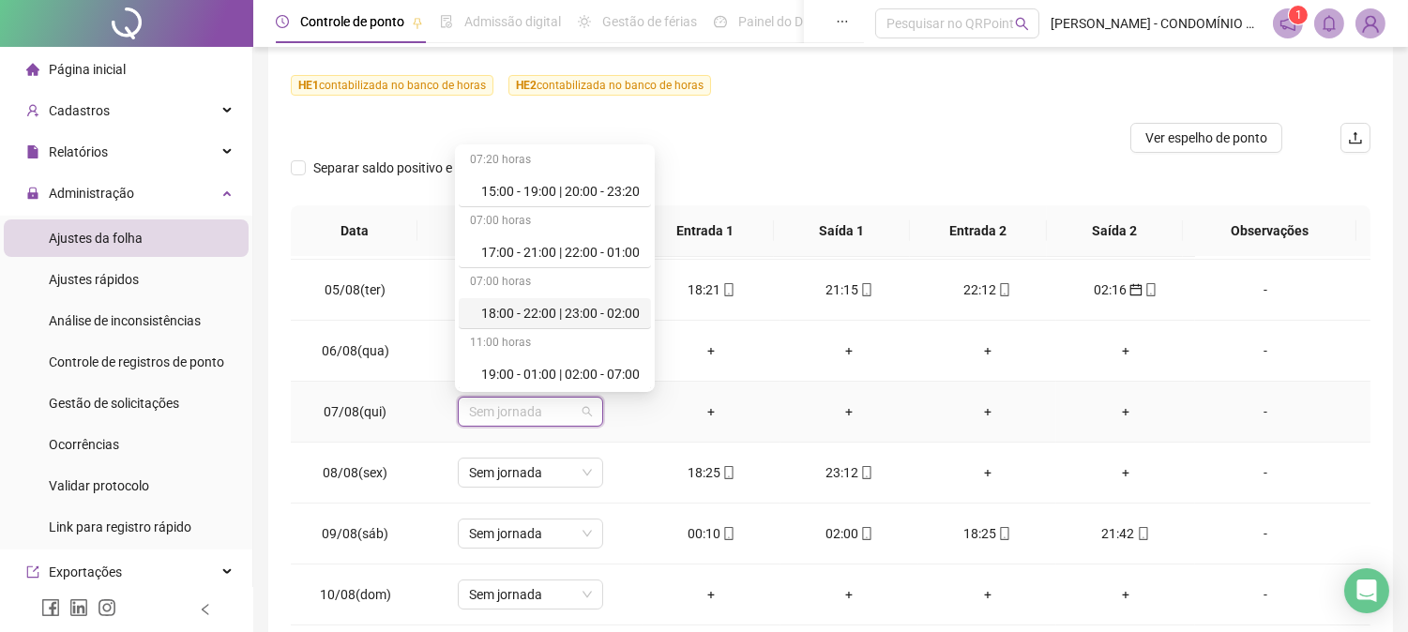
click at [629, 305] on div "18:00 - 22:00 | 23:00 - 02:00" at bounding box center [560, 313] width 158 height 21
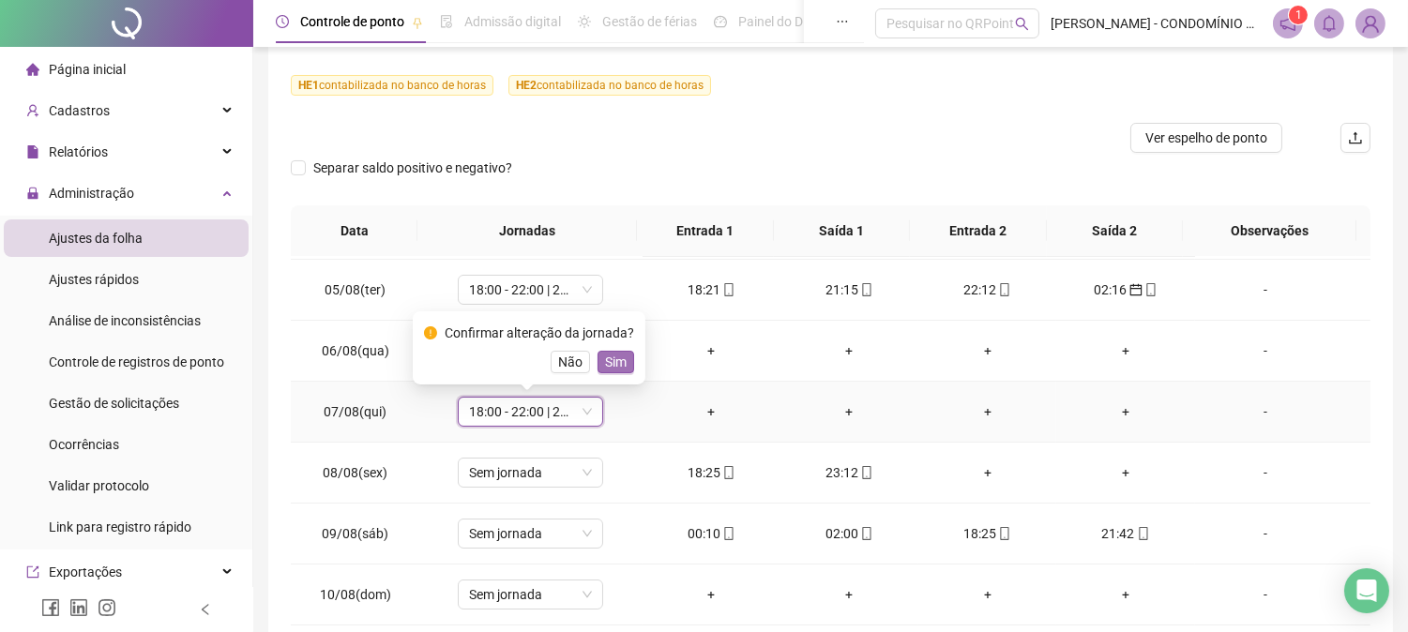
click at [611, 356] on span "Sim" at bounding box center [616, 362] width 22 height 21
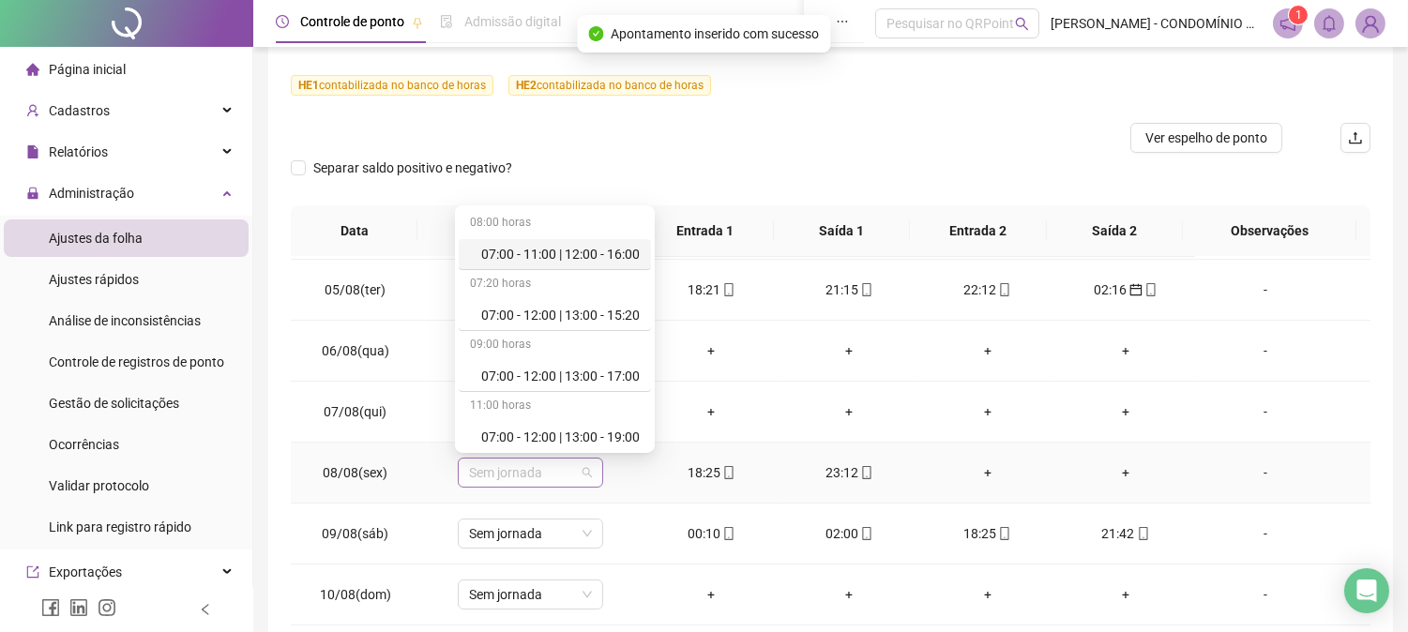
click at [505, 474] on span "Sem jornada" at bounding box center [530, 473] width 123 height 28
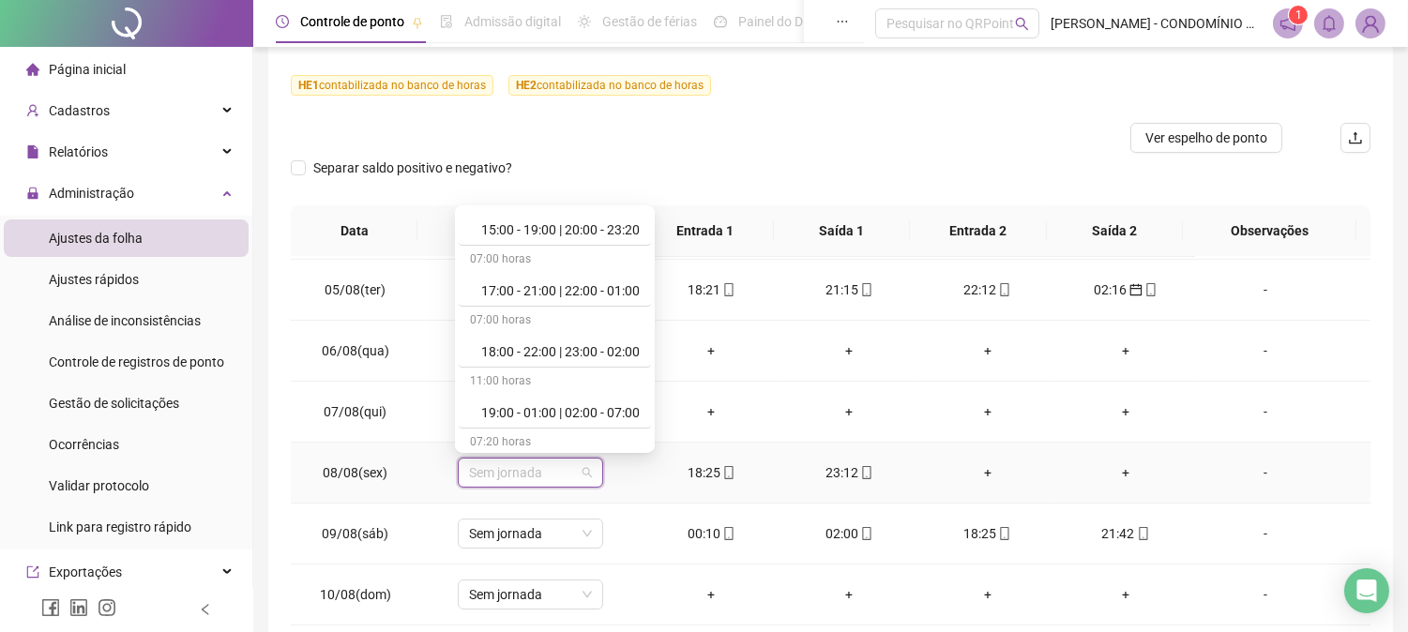
scroll to position [958, 0]
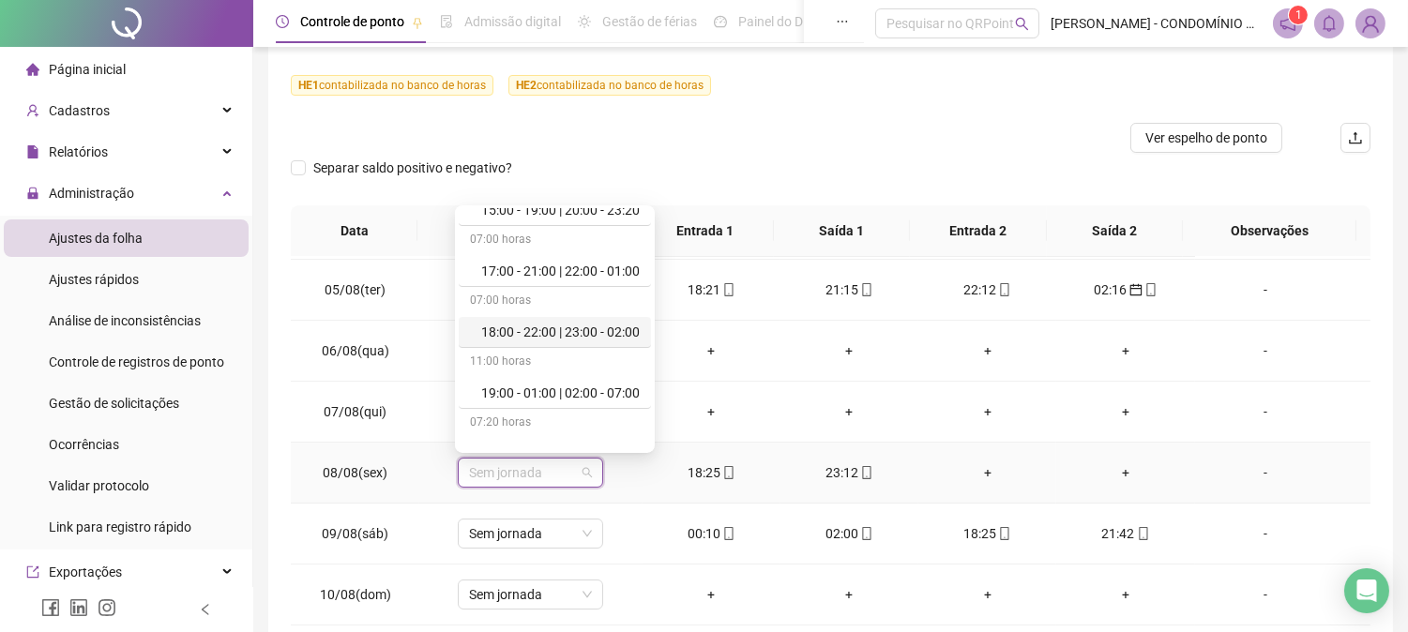
click at [612, 326] on div "18:00 - 22:00 | 23:00 - 02:00" at bounding box center [560, 332] width 158 height 21
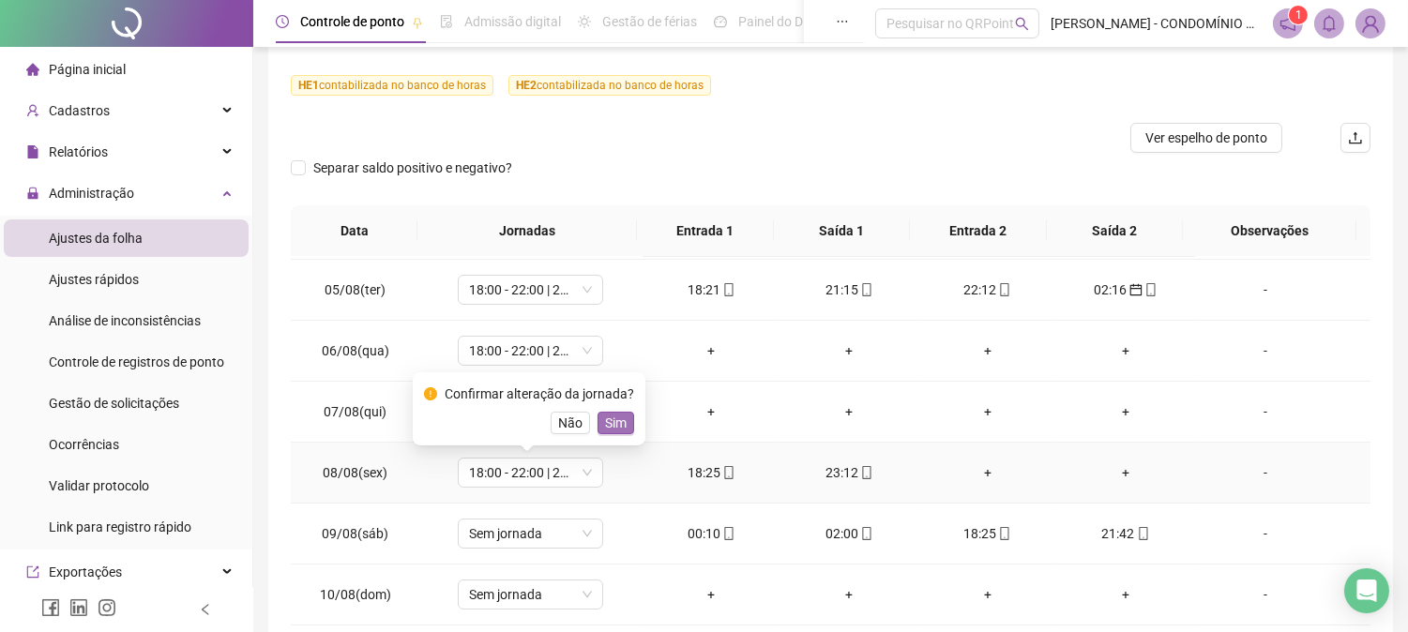
click at [611, 419] on span "Sim" at bounding box center [616, 423] width 22 height 21
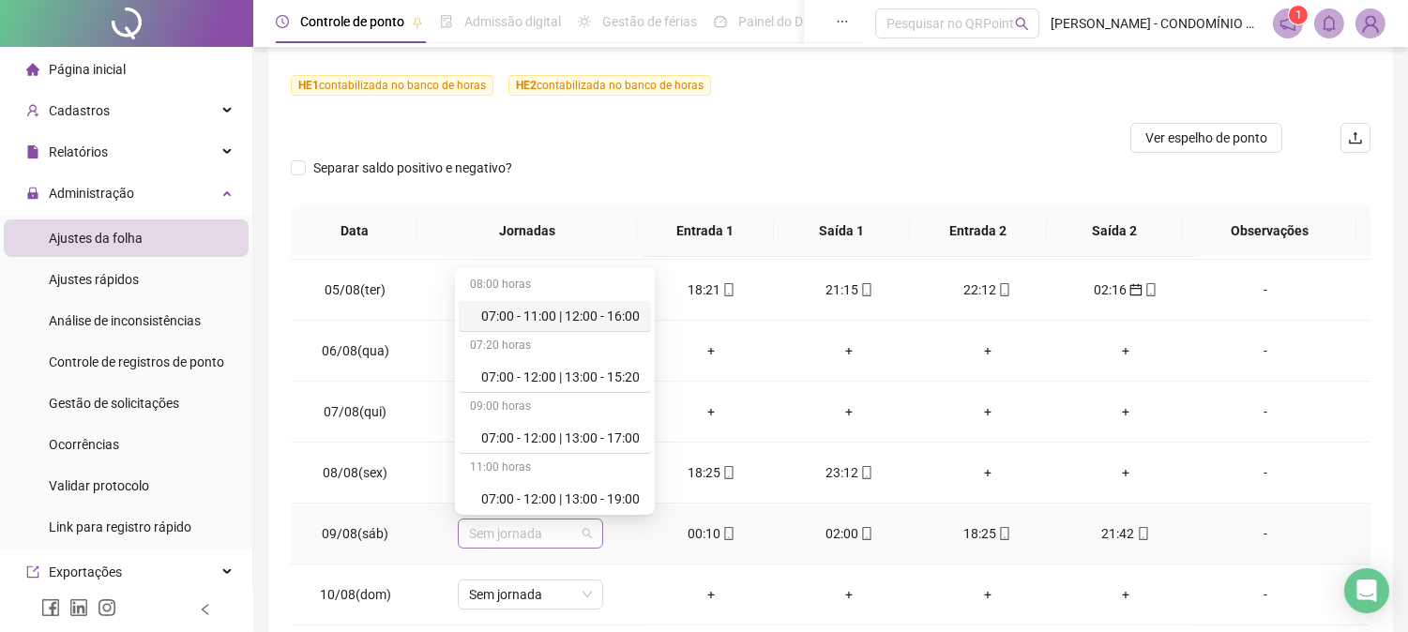
click at [549, 533] on span "Sem jornada" at bounding box center [530, 534] width 123 height 28
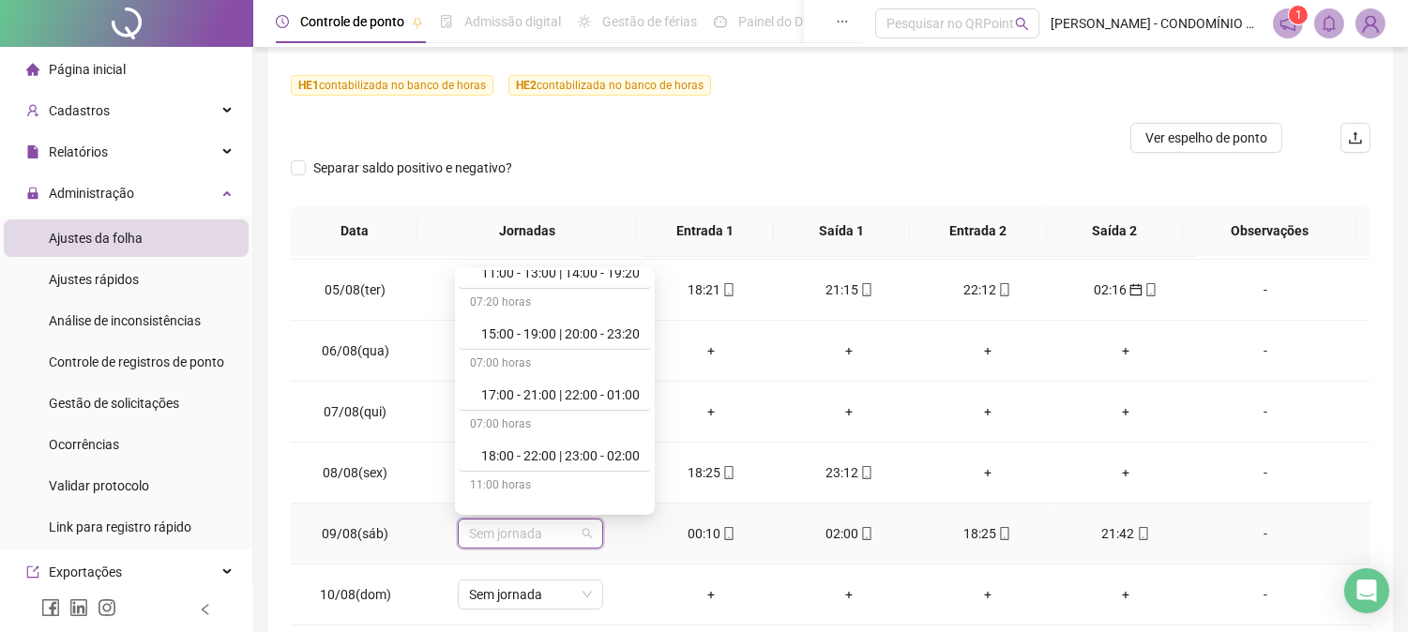
scroll to position [916, 0]
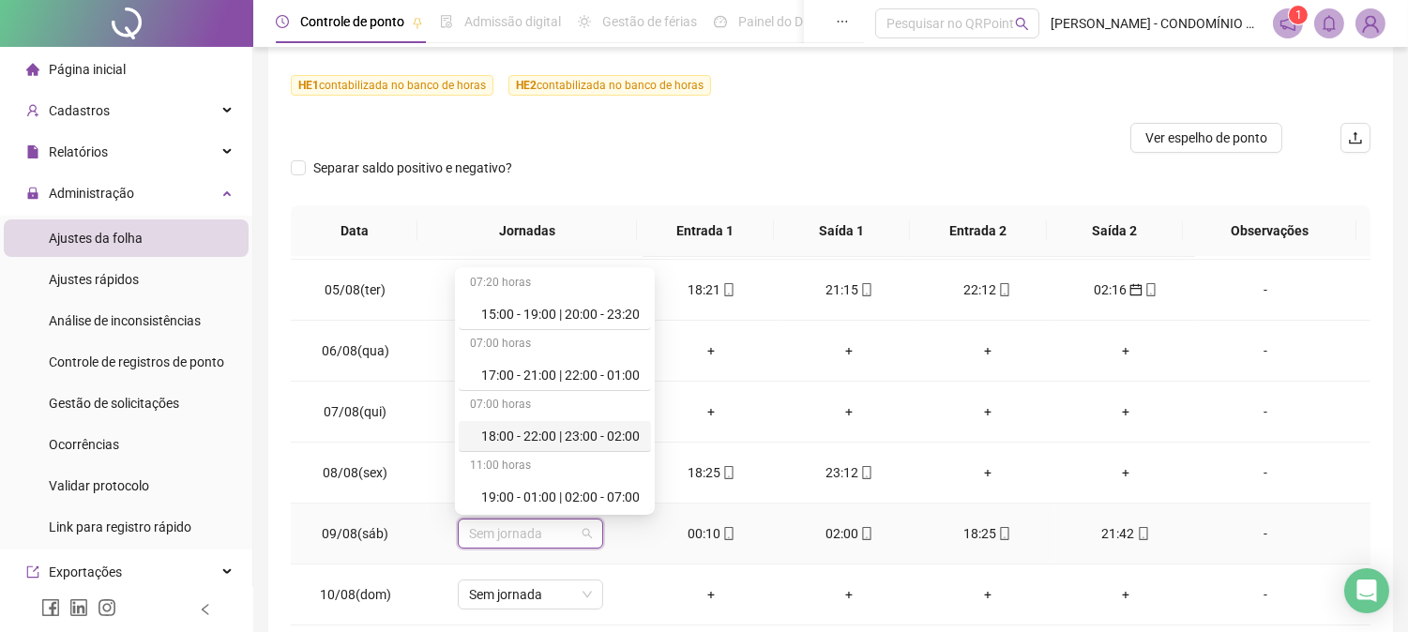
click at [622, 429] on div "18:00 - 22:00 | 23:00 - 02:00" at bounding box center [560, 436] width 158 height 21
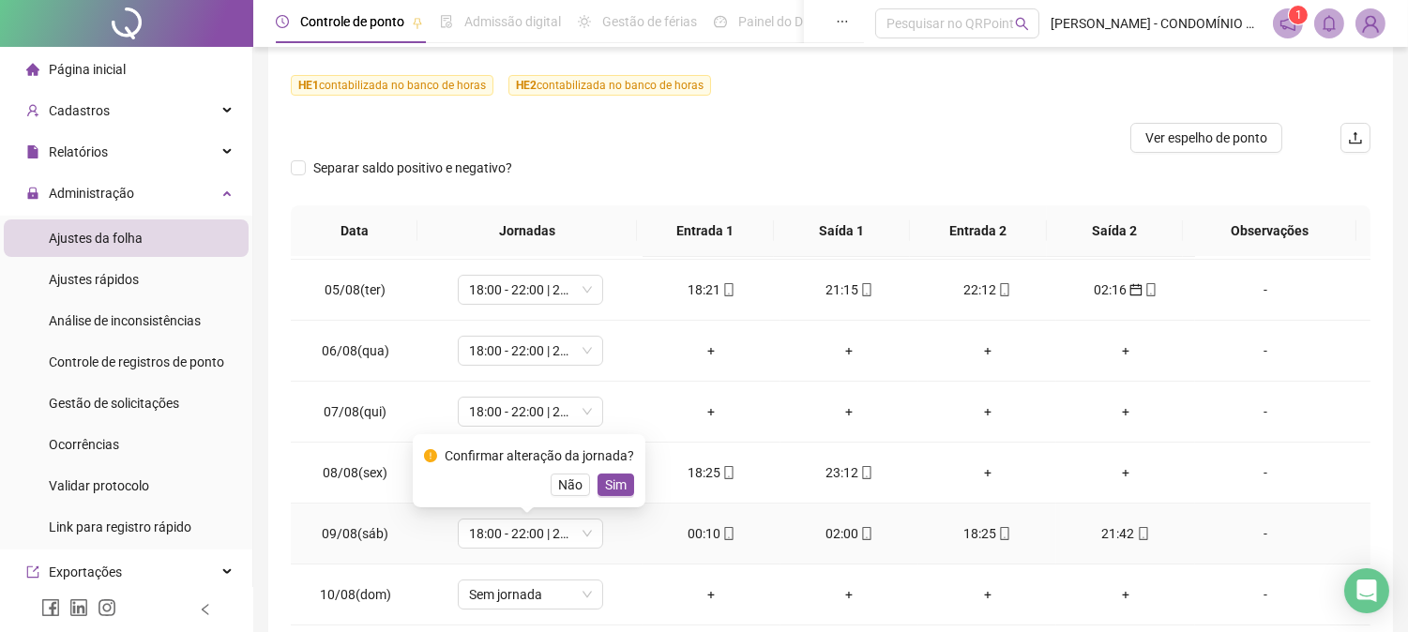
click at [614, 483] on span "Sim" at bounding box center [616, 485] width 22 height 21
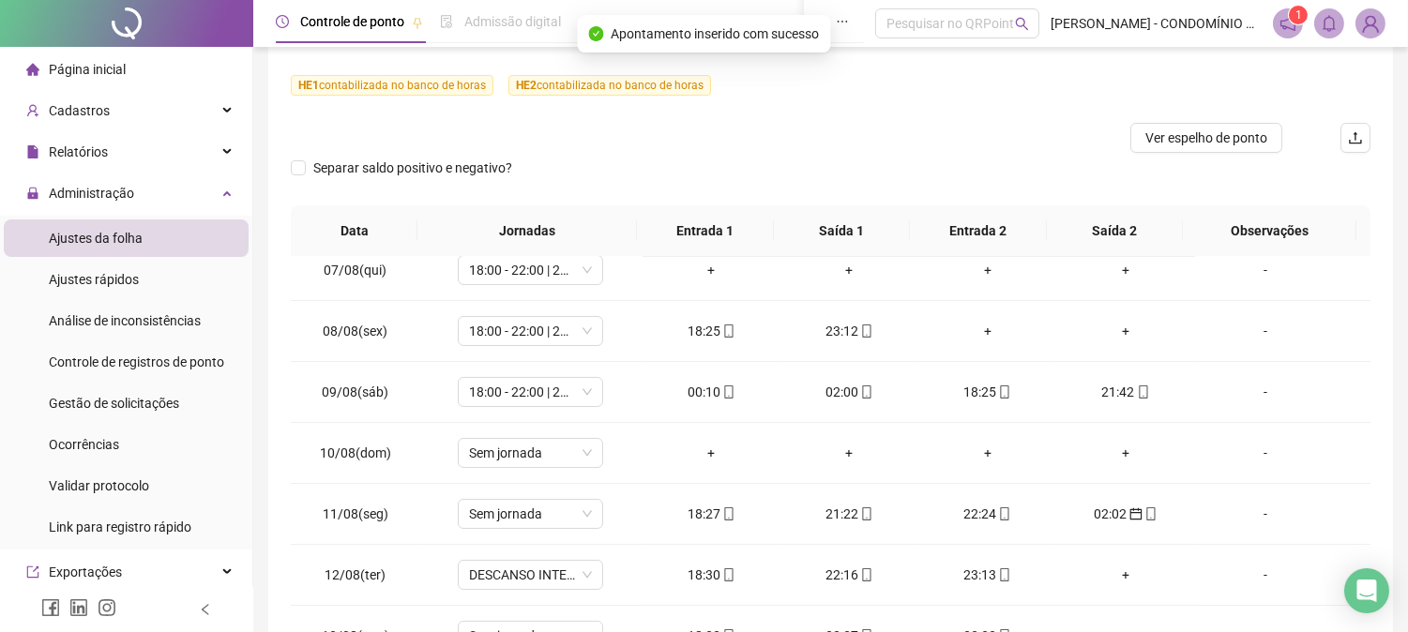
scroll to position [392, 0]
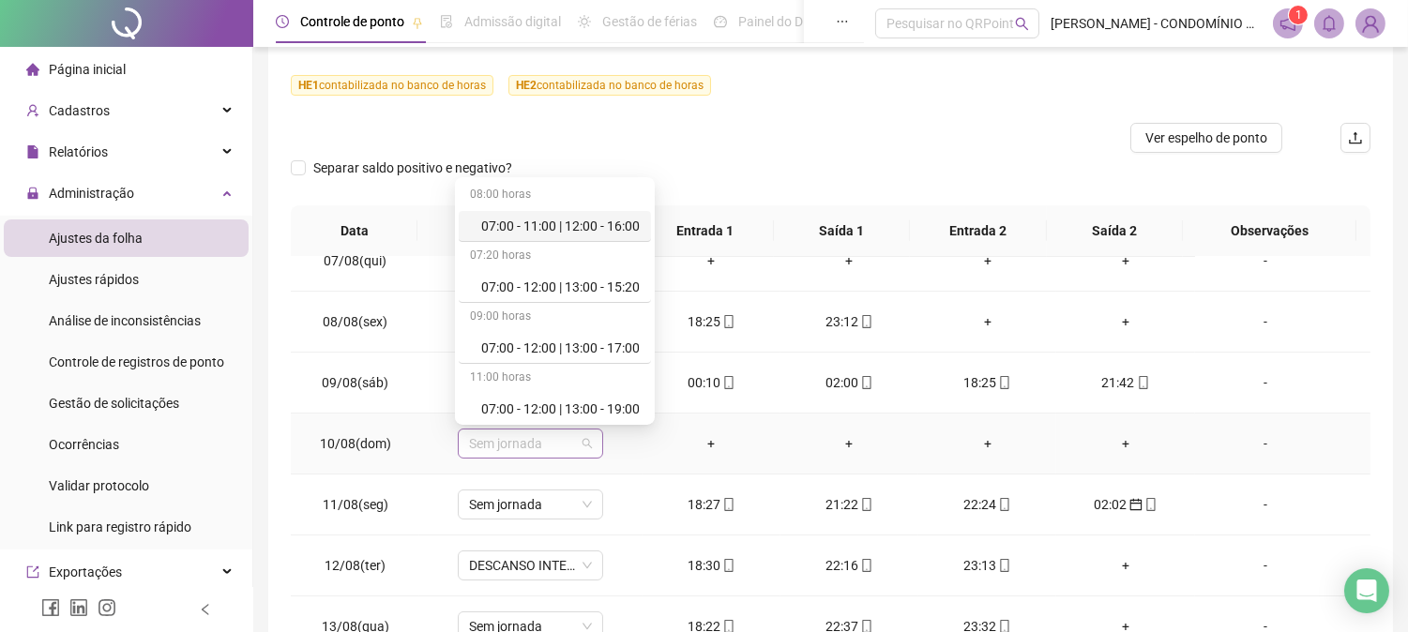
click at [560, 447] on span "Sem jornada" at bounding box center [530, 444] width 123 height 28
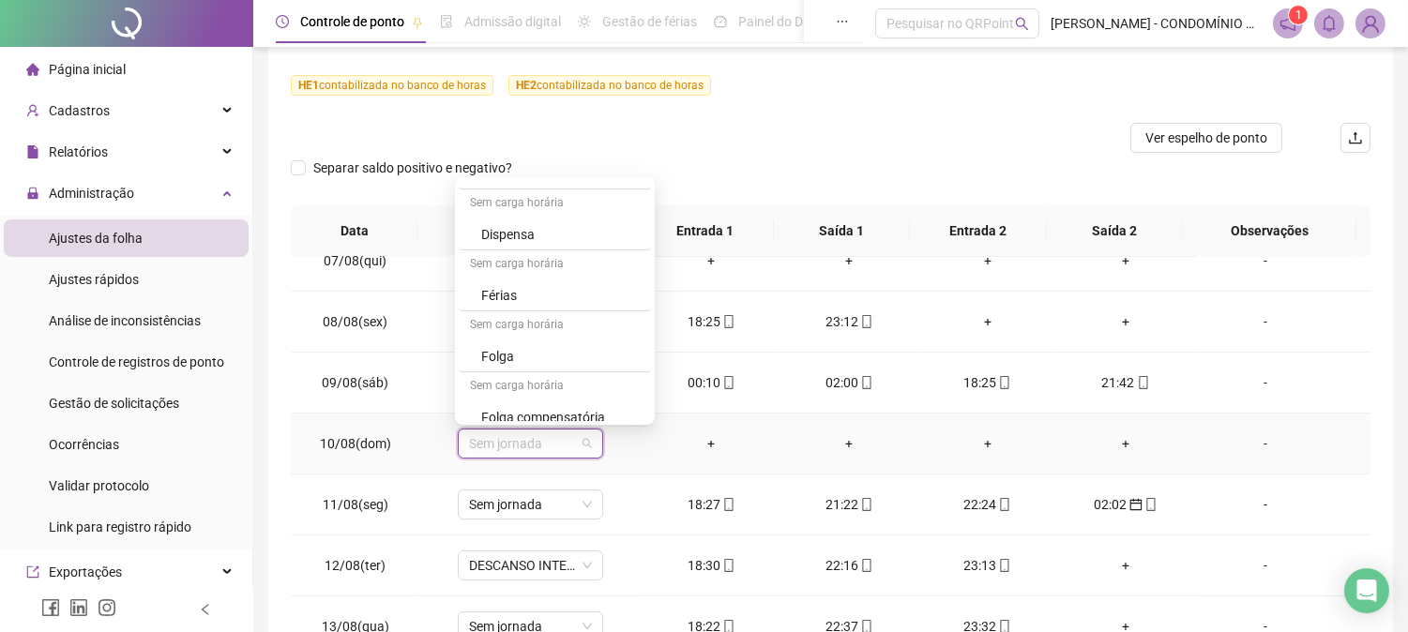
scroll to position [1291, 0]
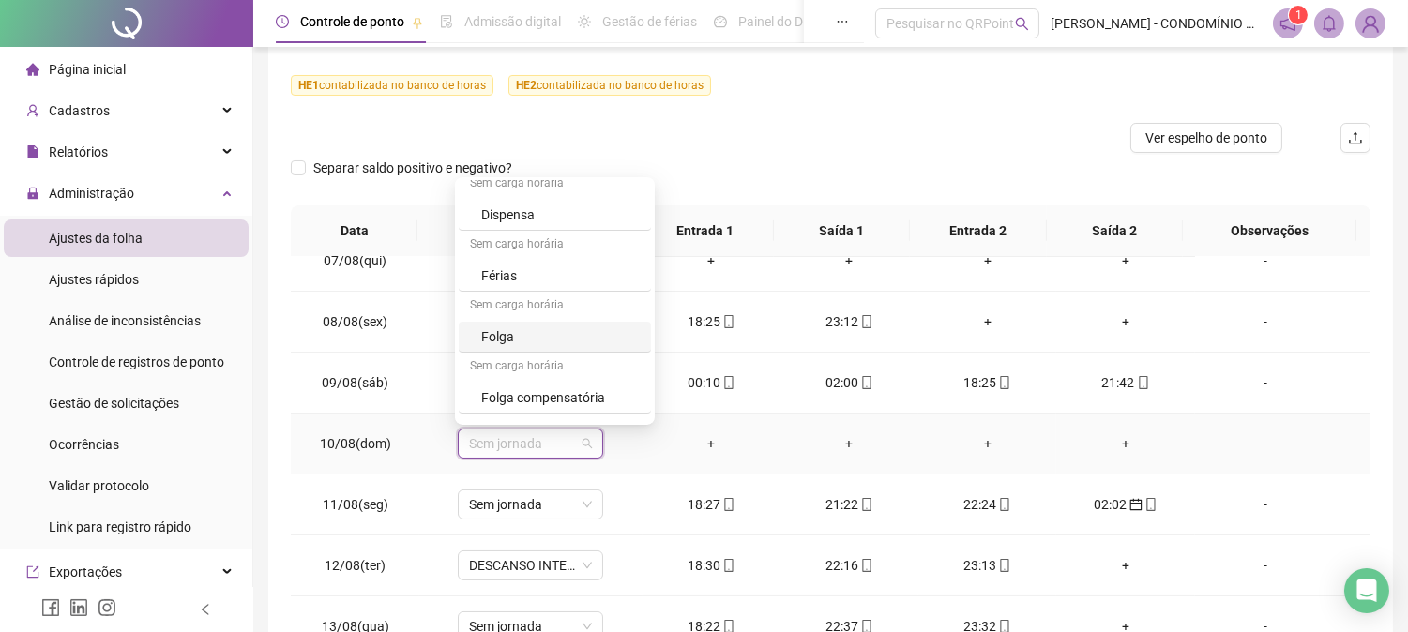
click at [500, 334] on div "Folga" at bounding box center [560, 336] width 158 height 21
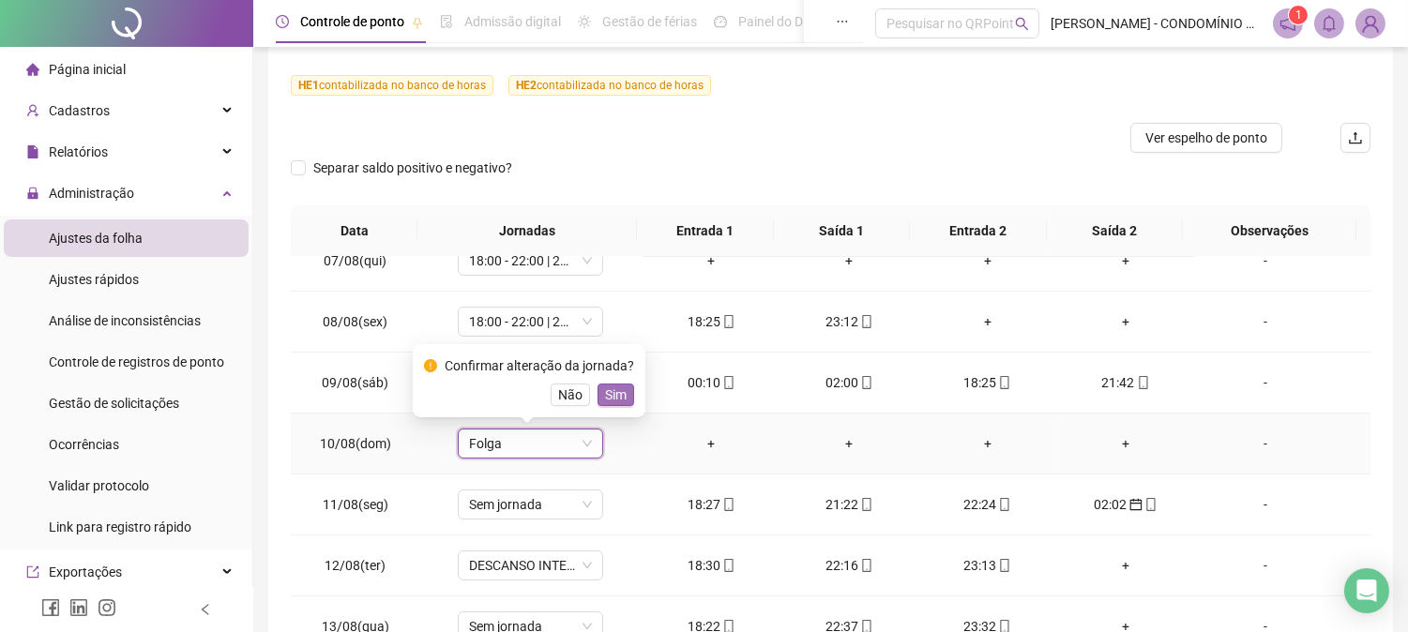
click at [605, 391] on span "Sim" at bounding box center [616, 395] width 22 height 21
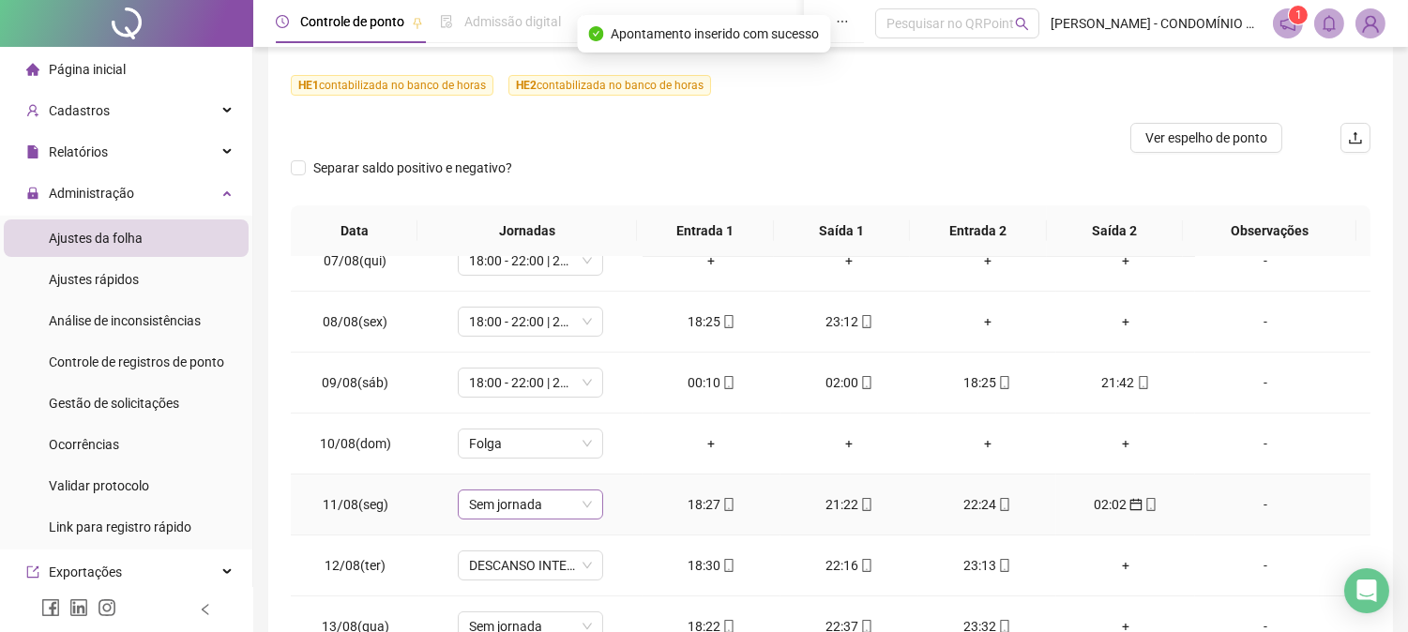
click at [511, 502] on span "Sem jornada" at bounding box center [530, 504] width 123 height 28
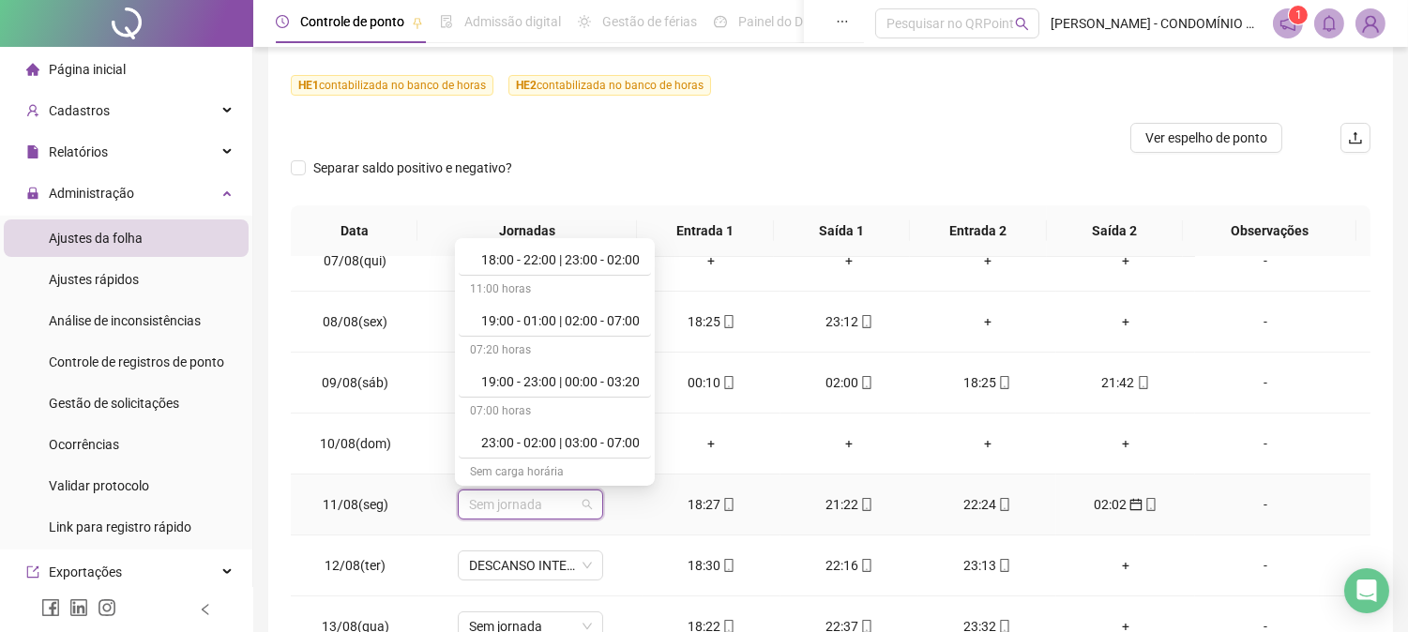
scroll to position [1047, 0]
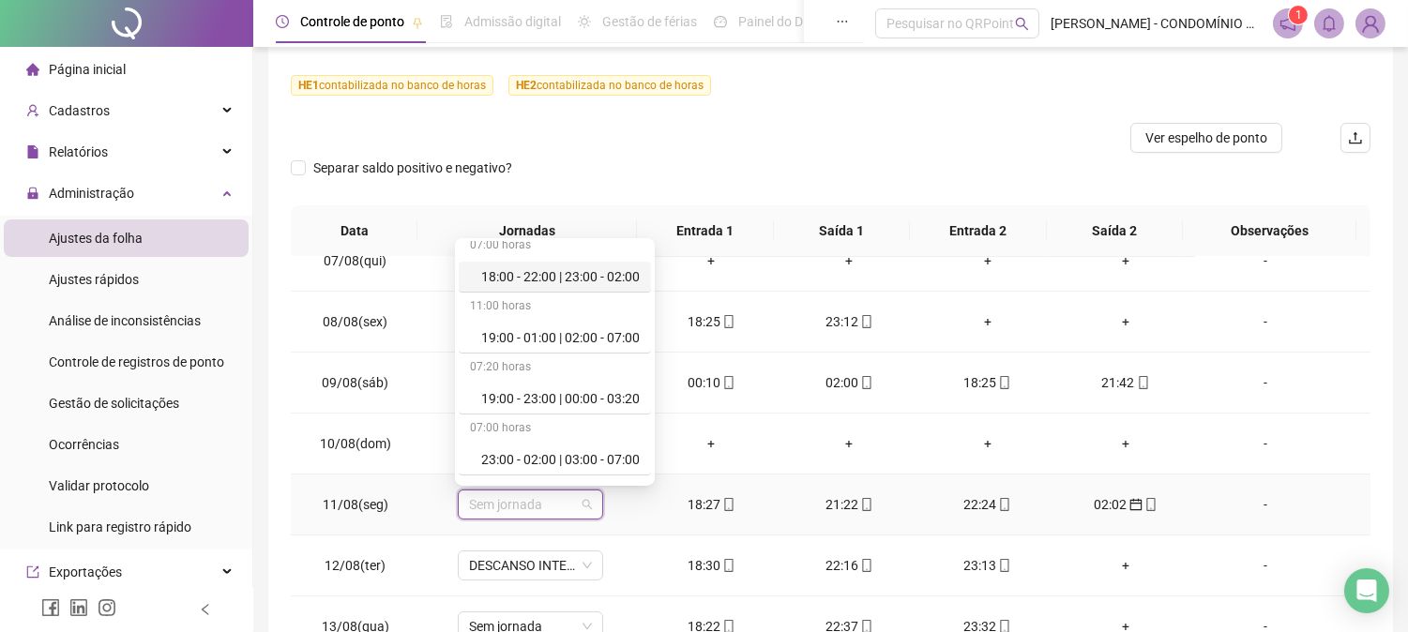
click at [576, 275] on div "18:00 - 22:00 | 23:00 - 02:00" at bounding box center [560, 276] width 158 height 21
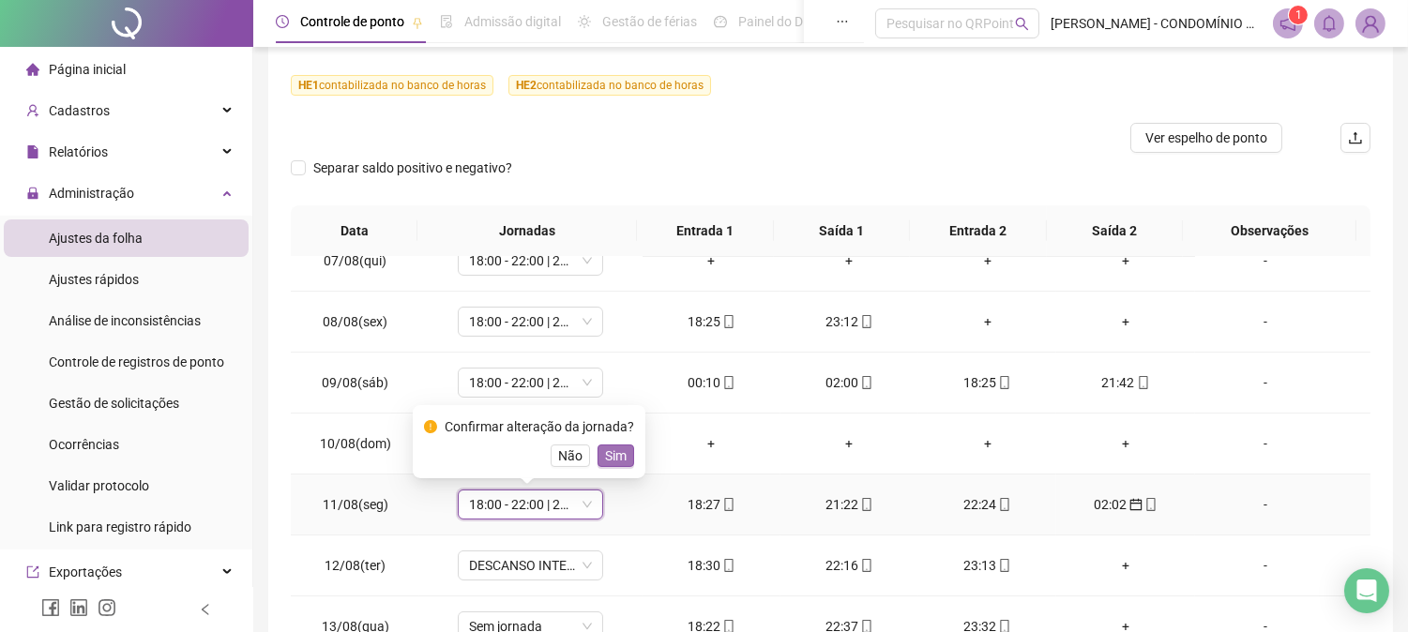
click at [607, 451] on span "Sim" at bounding box center [616, 455] width 22 height 21
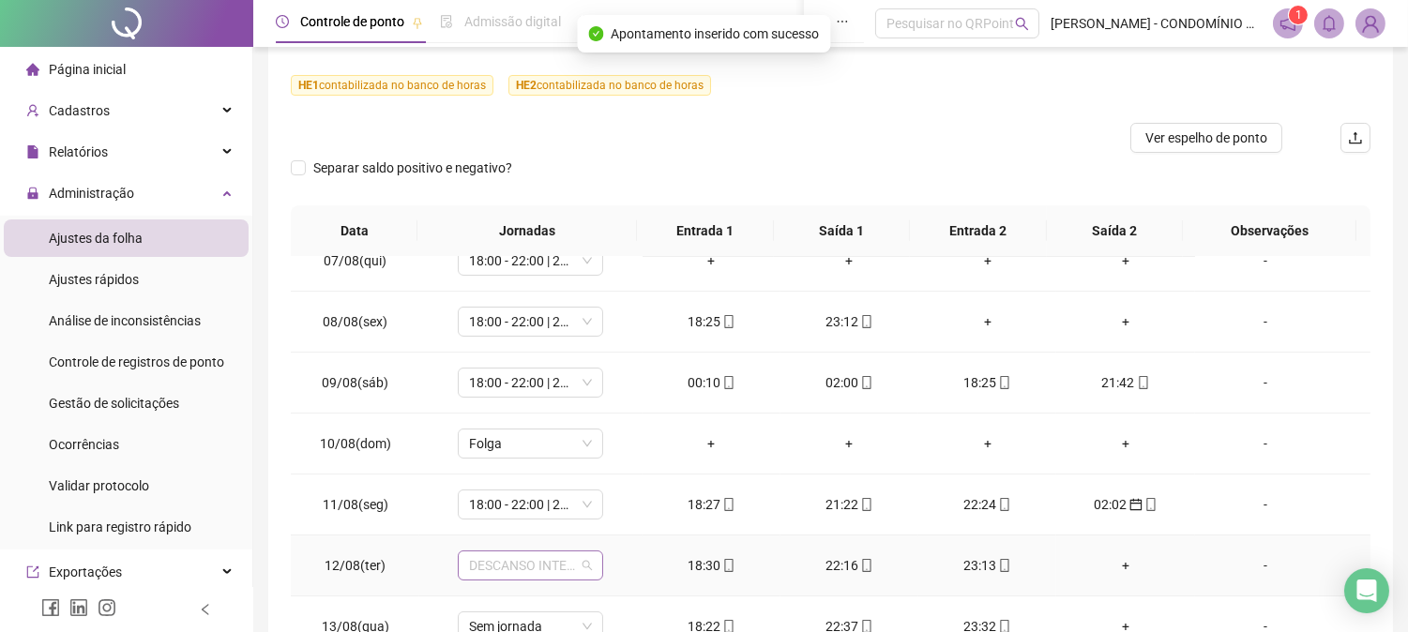
click at [523, 557] on span "DESCANSO INTER-JORNADA" at bounding box center [530, 565] width 123 height 28
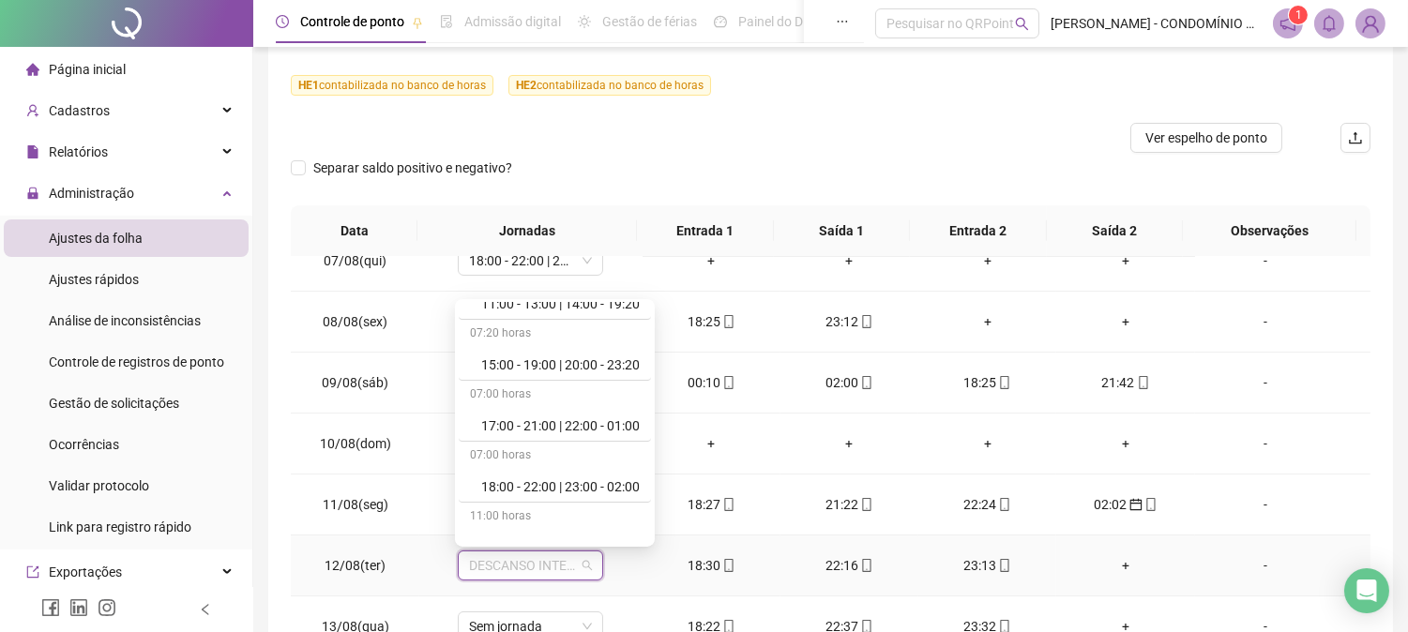
scroll to position [916, 0]
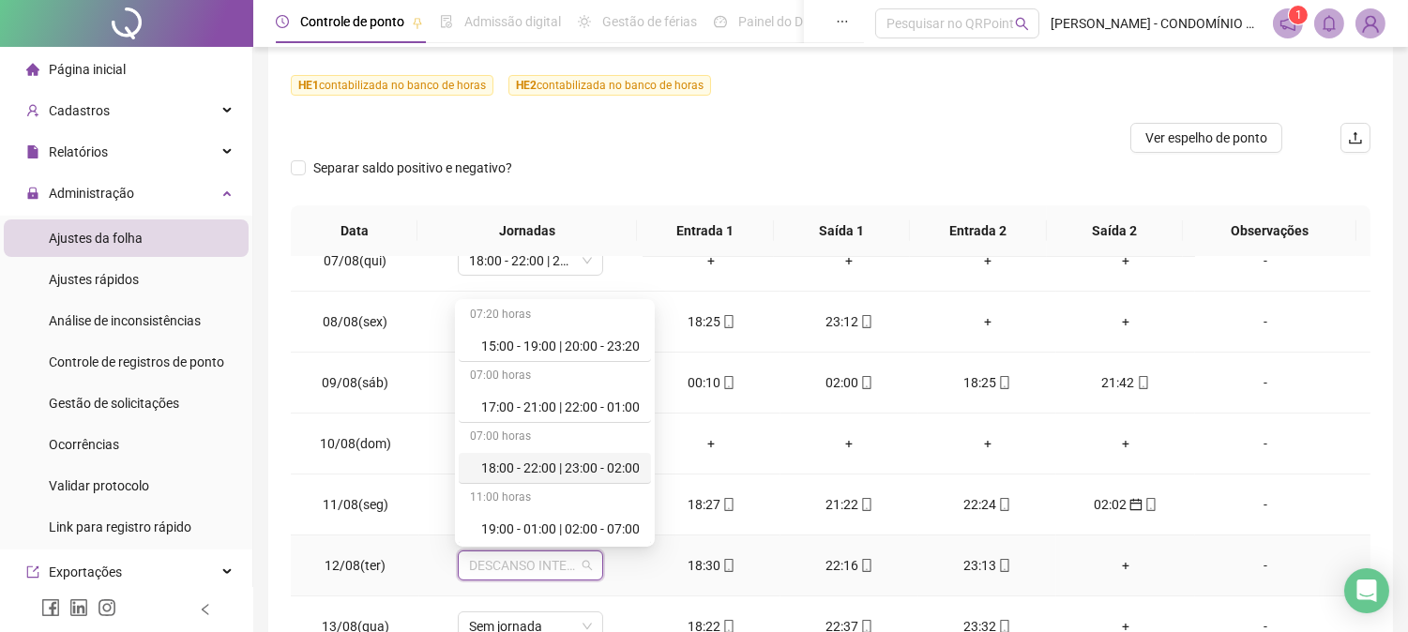
click at [631, 465] on div "18:00 - 22:00 | 23:00 - 02:00" at bounding box center [560, 468] width 158 height 21
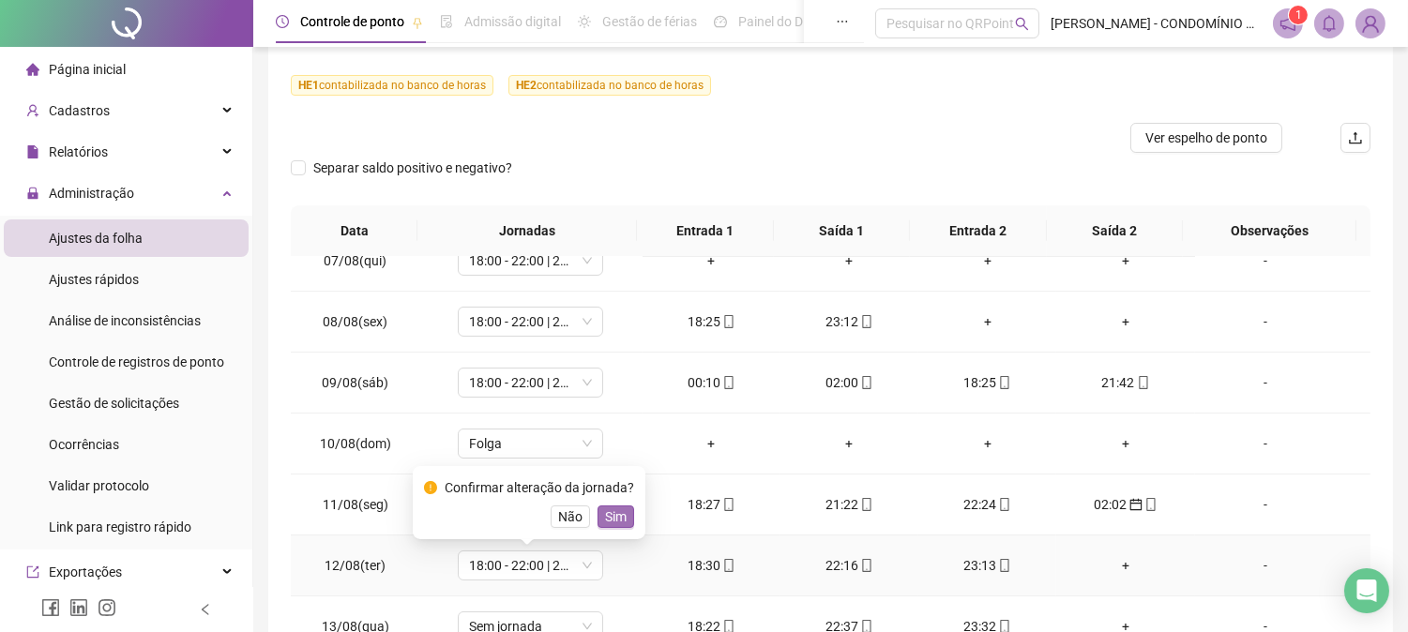
click at [606, 518] on span "Sim" at bounding box center [616, 516] width 22 height 21
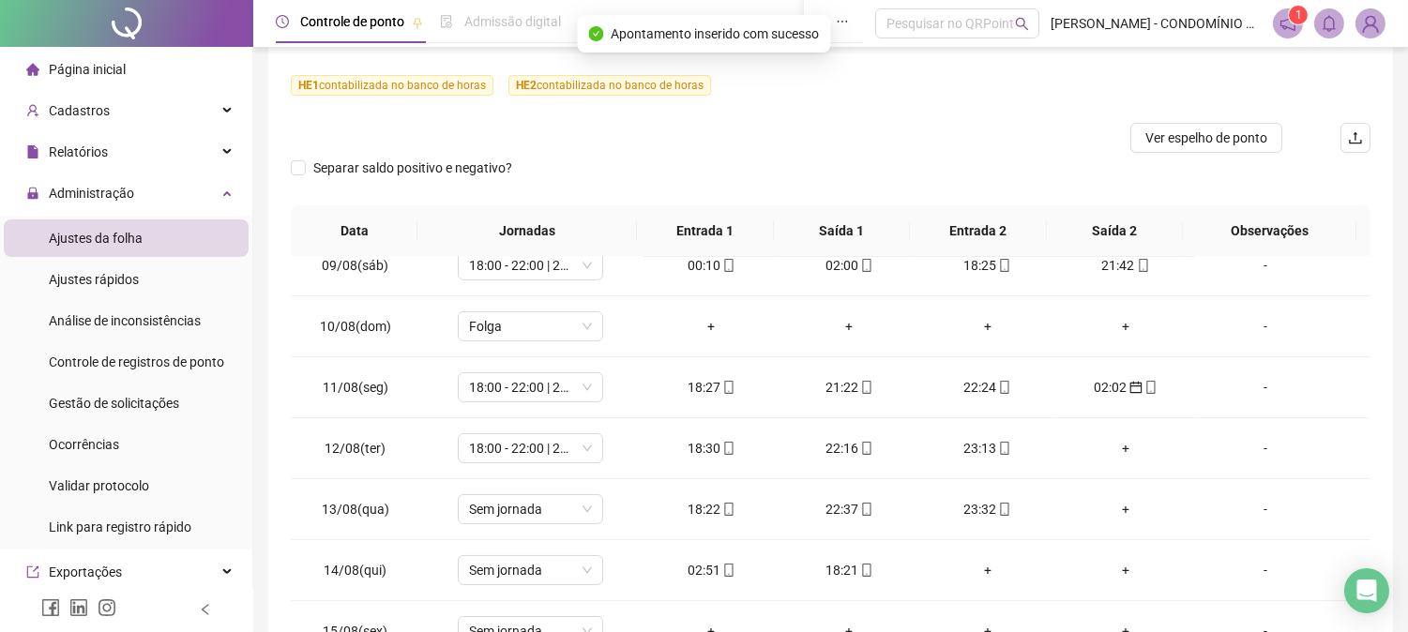
scroll to position [556, 0]
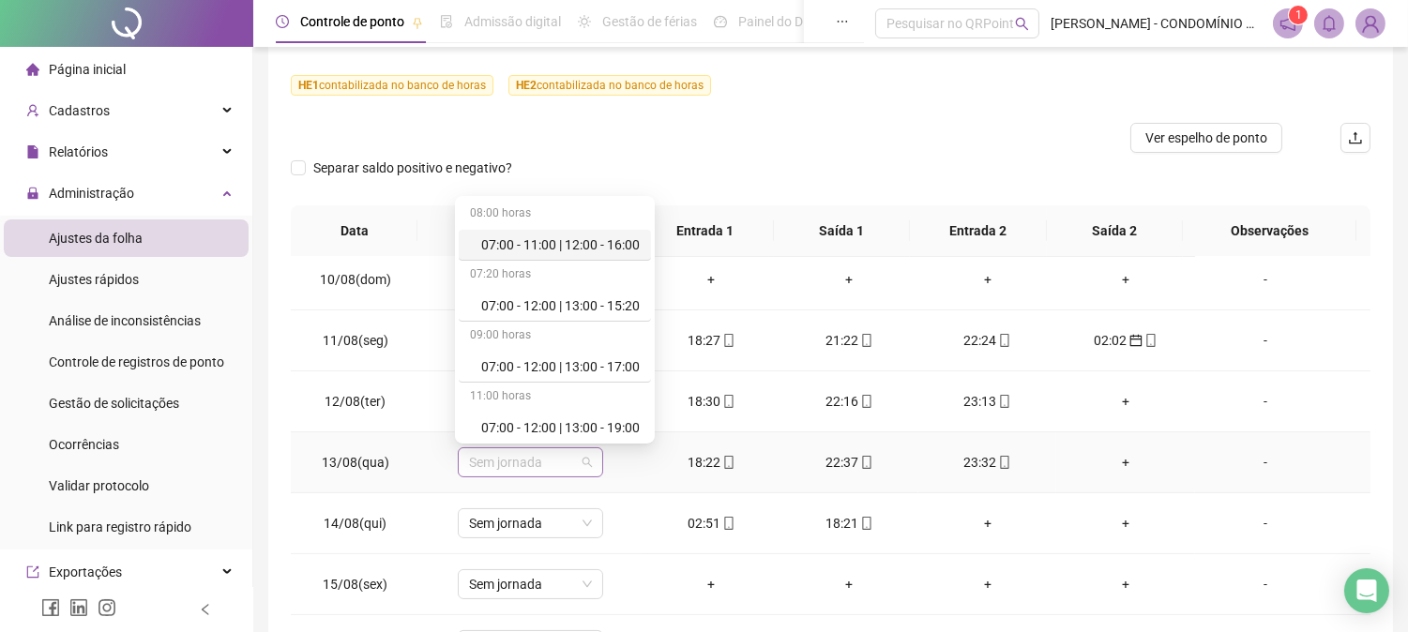
click at [516, 461] on span "Sem jornada" at bounding box center [530, 462] width 123 height 28
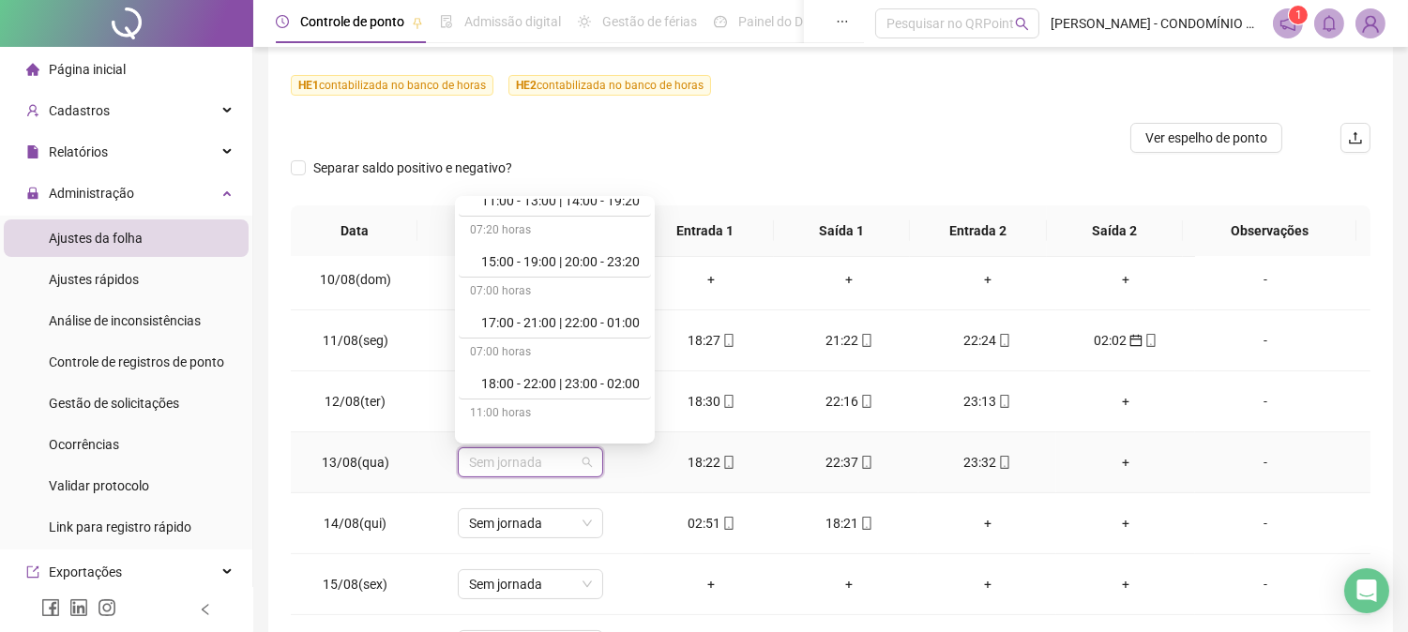
scroll to position [916, 0]
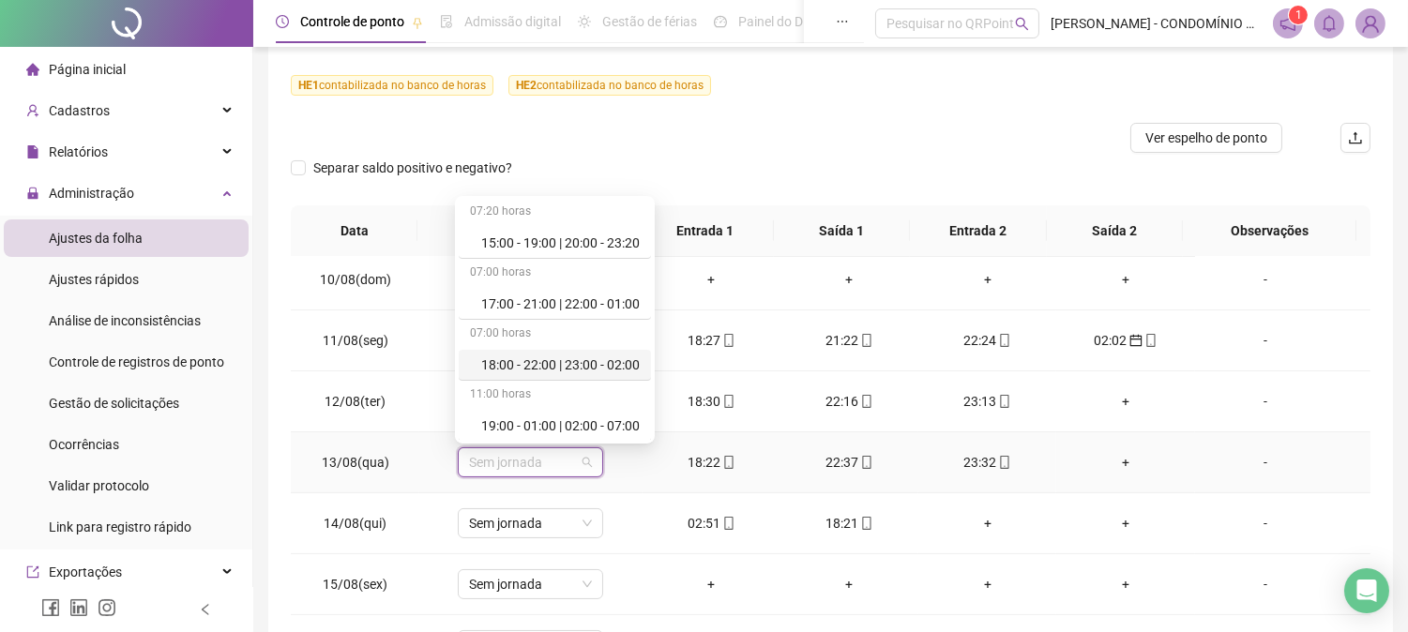
click at [624, 362] on div "18:00 - 22:00 | 23:00 - 02:00" at bounding box center [560, 365] width 158 height 21
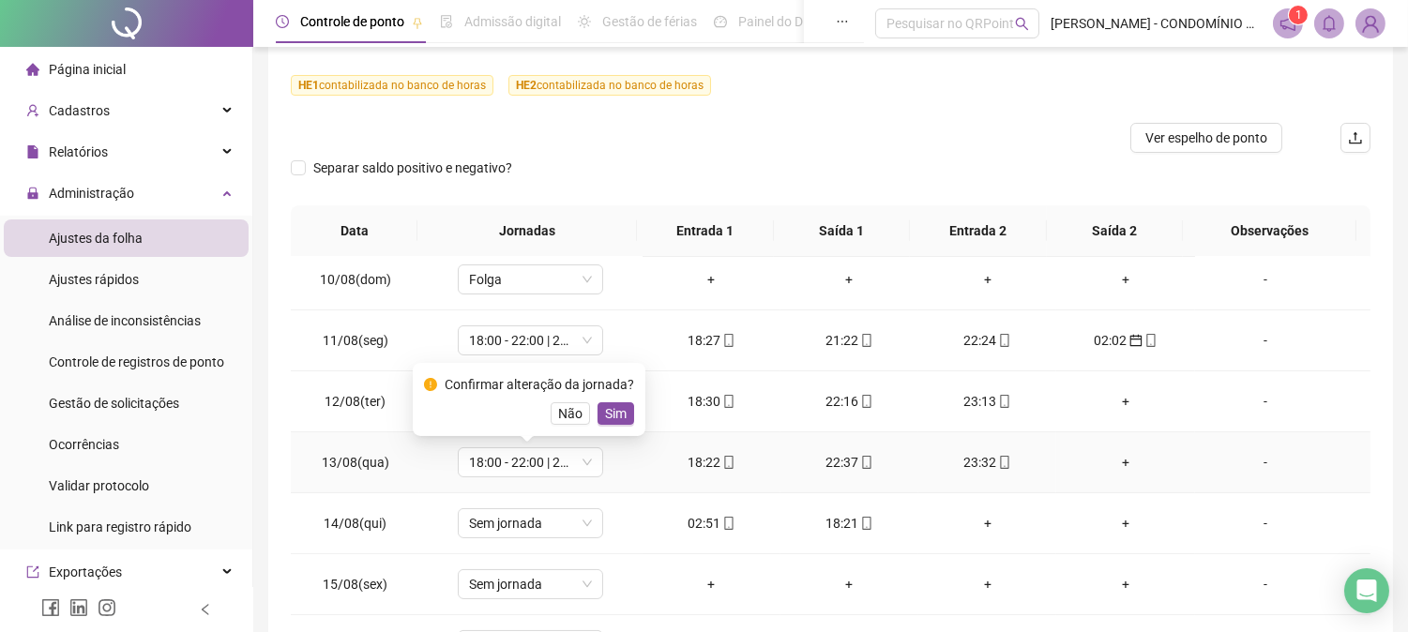
click at [611, 411] on span "Sim" at bounding box center [616, 413] width 22 height 21
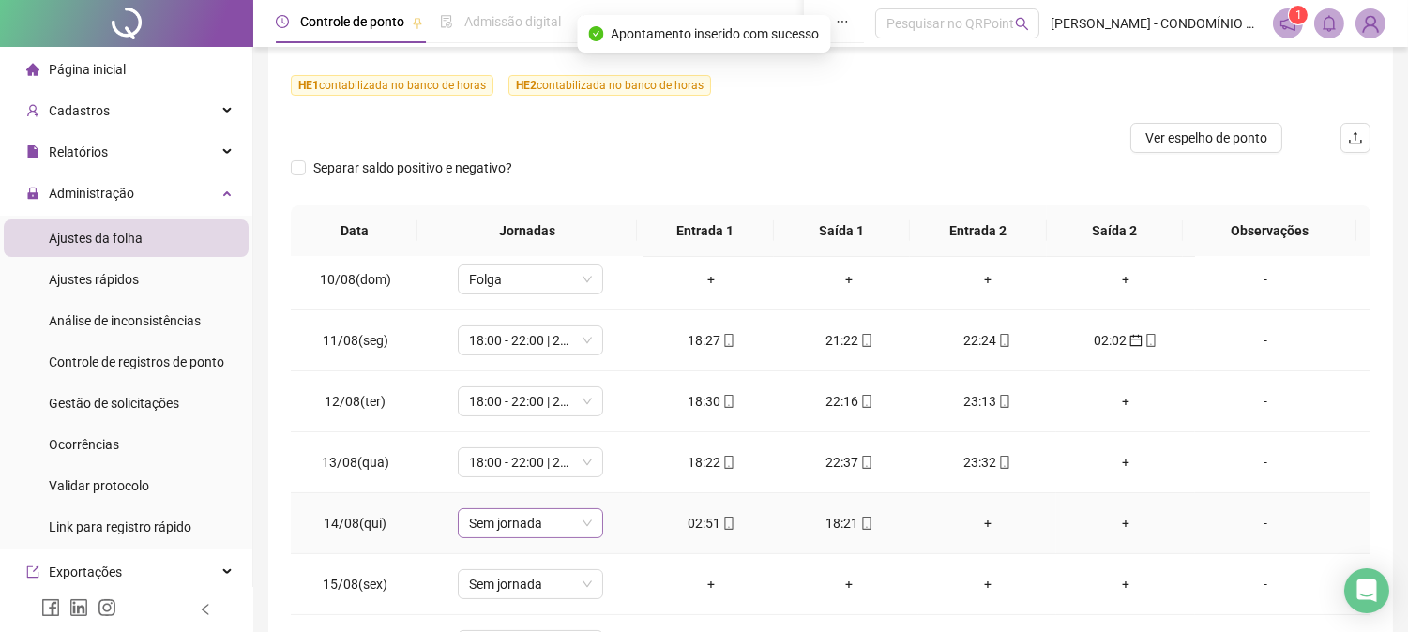
click at [495, 533] on span "Sem jornada" at bounding box center [530, 523] width 123 height 28
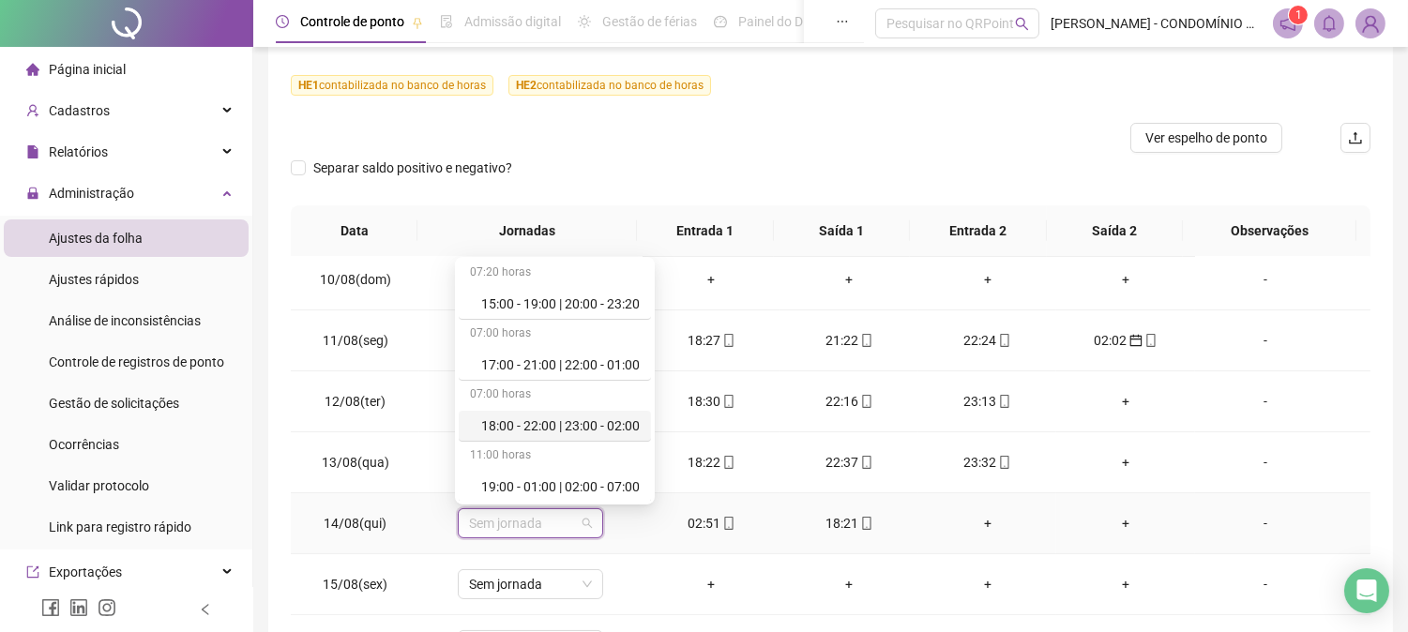
click at [585, 428] on div "18:00 - 22:00 | 23:00 - 02:00" at bounding box center [560, 425] width 158 height 21
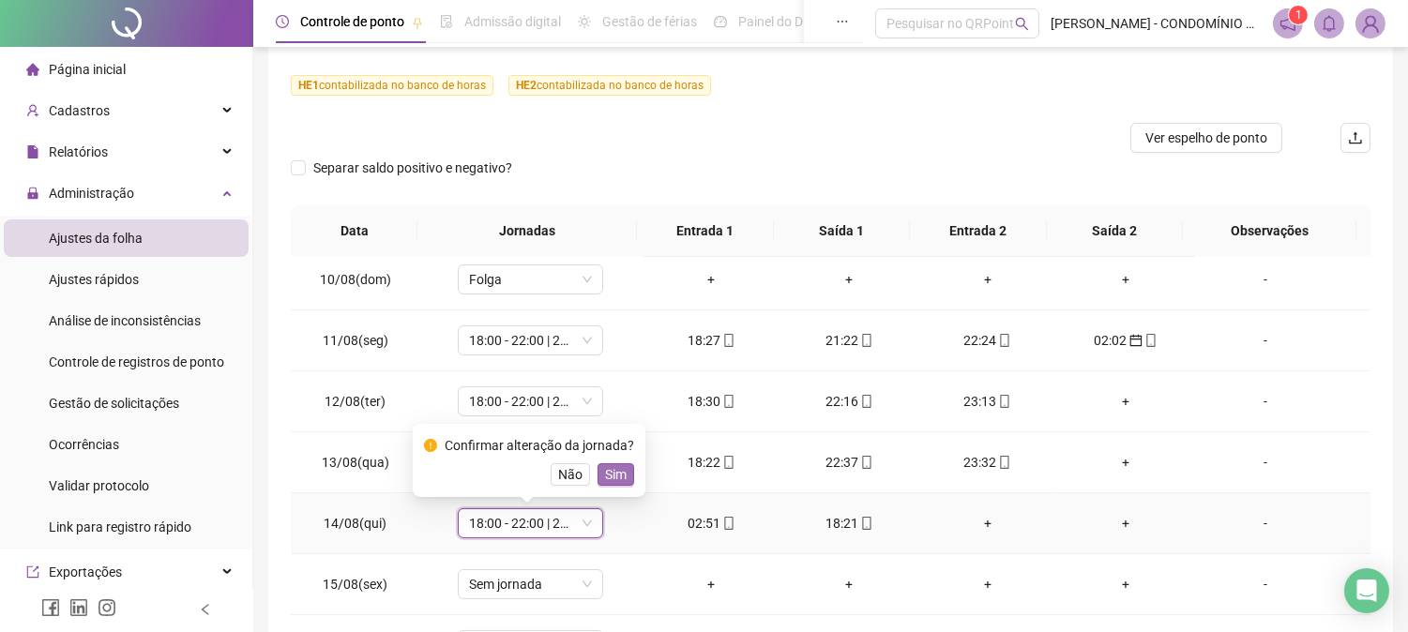
click at [613, 475] on span "Sim" at bounding box center [616, 474] width 22 height 21
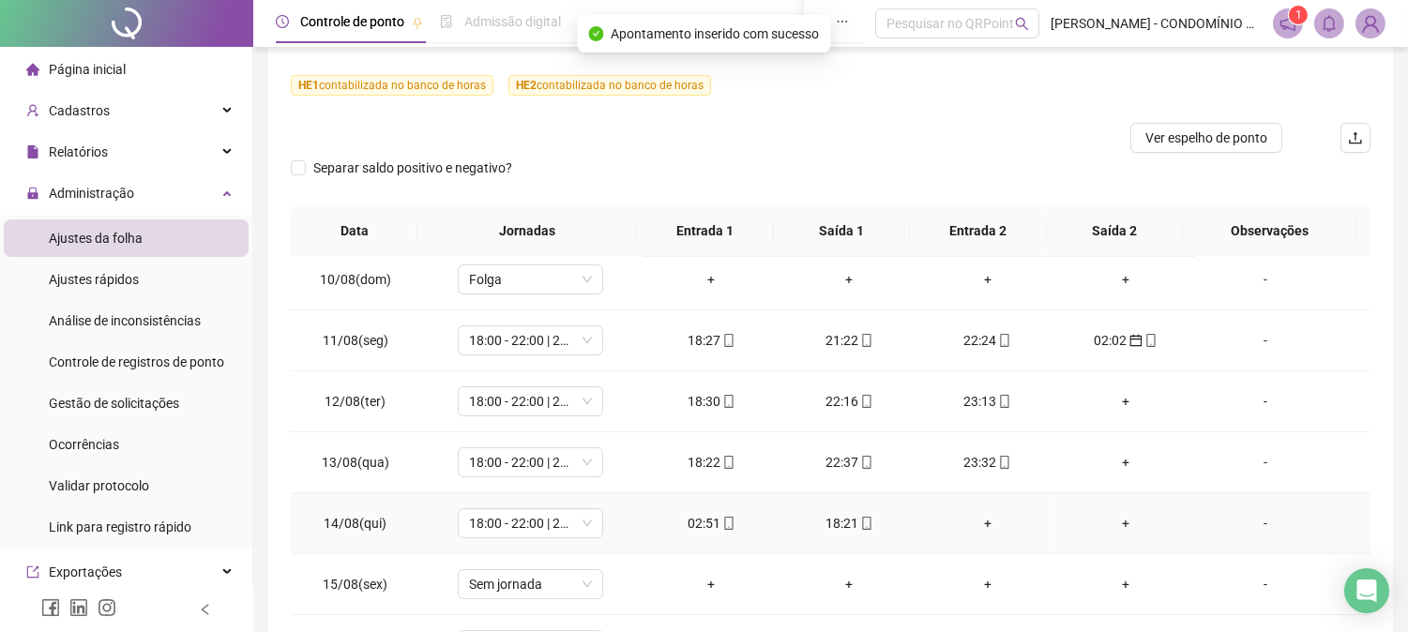
click at [697, 518] on div "02:51" at bounding box center [711, 523] width 108 height 21
type input "**********"
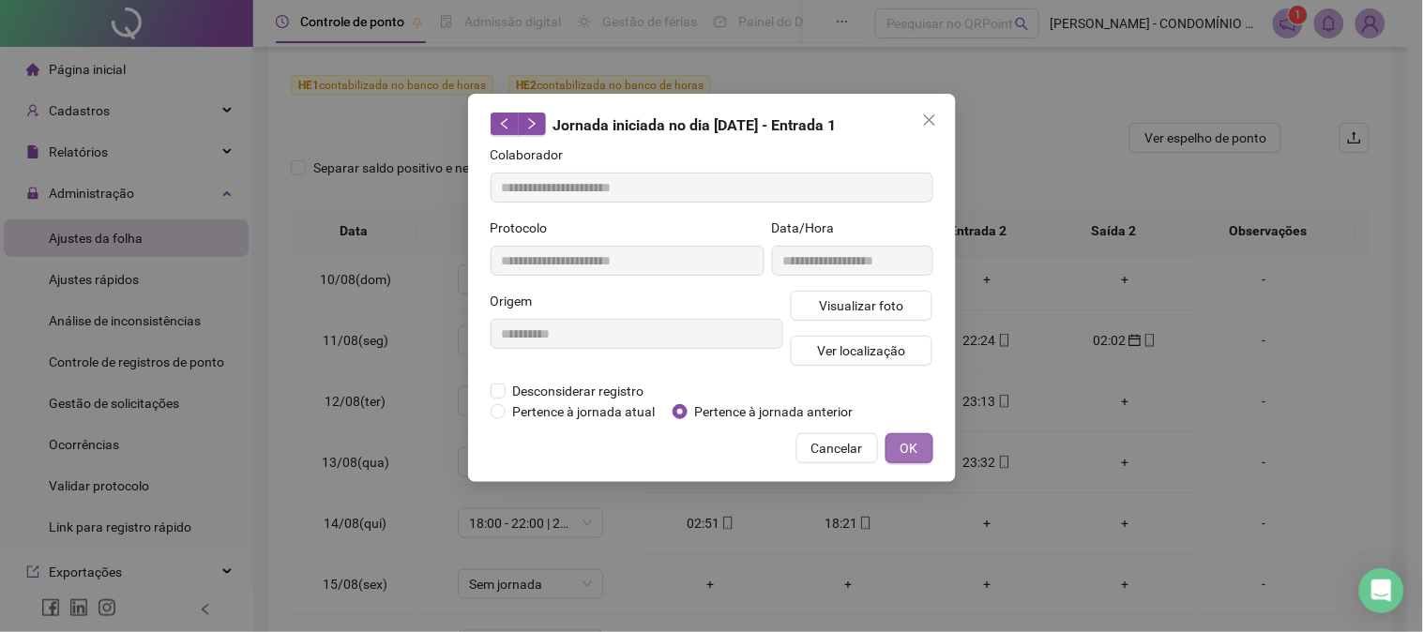
click at [910, 445] on span "OK" at bounding box center [909, 448] width 18 height 21
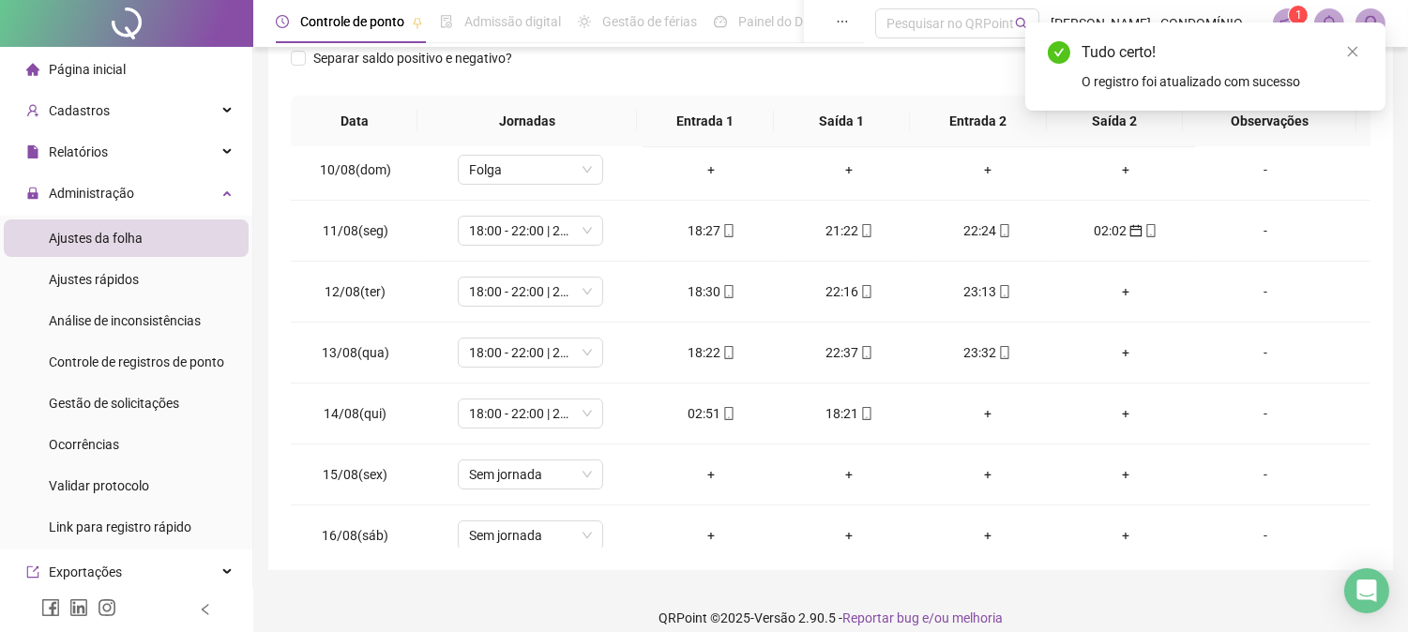
scroll to position [339, 0]
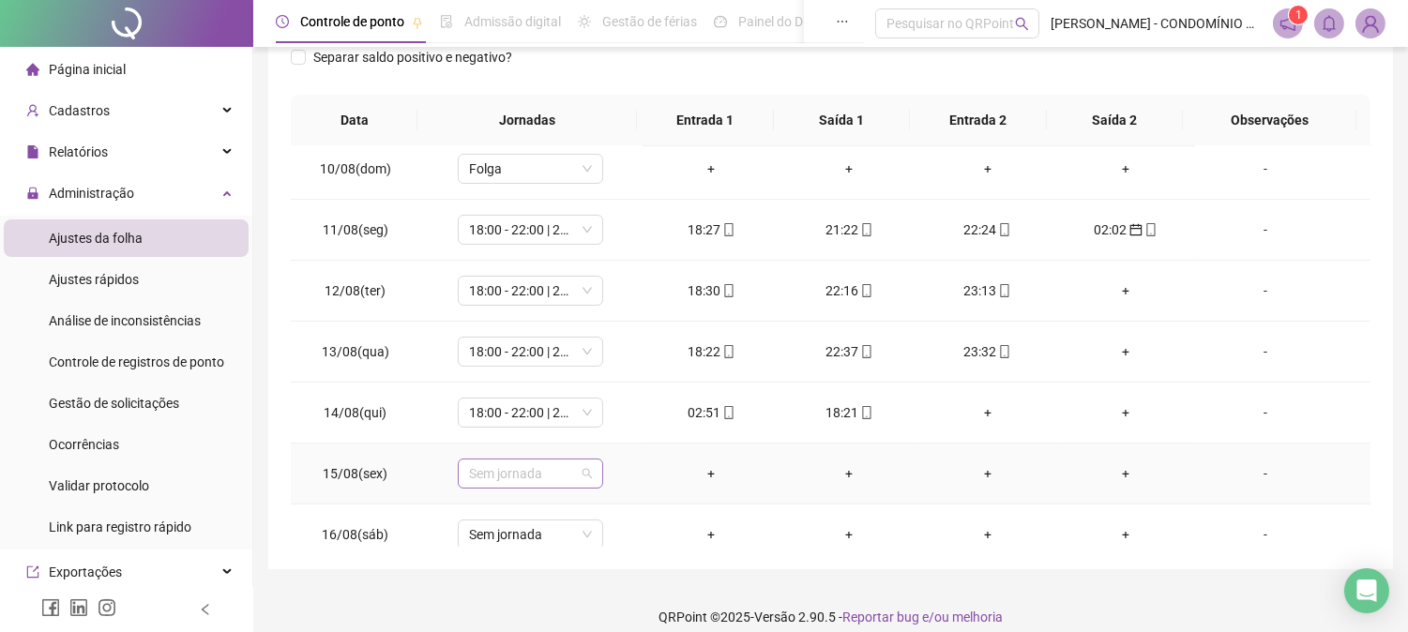
click at [527, 483] on span "Sem jornada" at bounding box center [530, 474] width 123 height 28
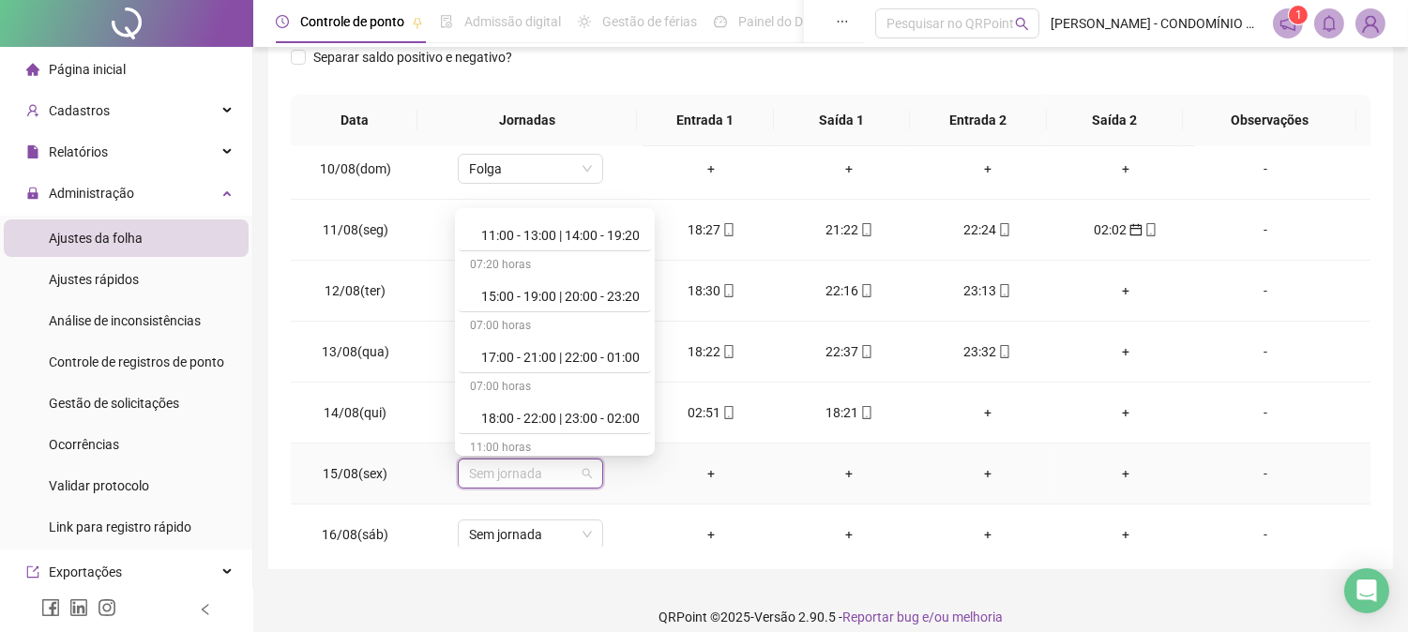
scroll to position [916, 0]
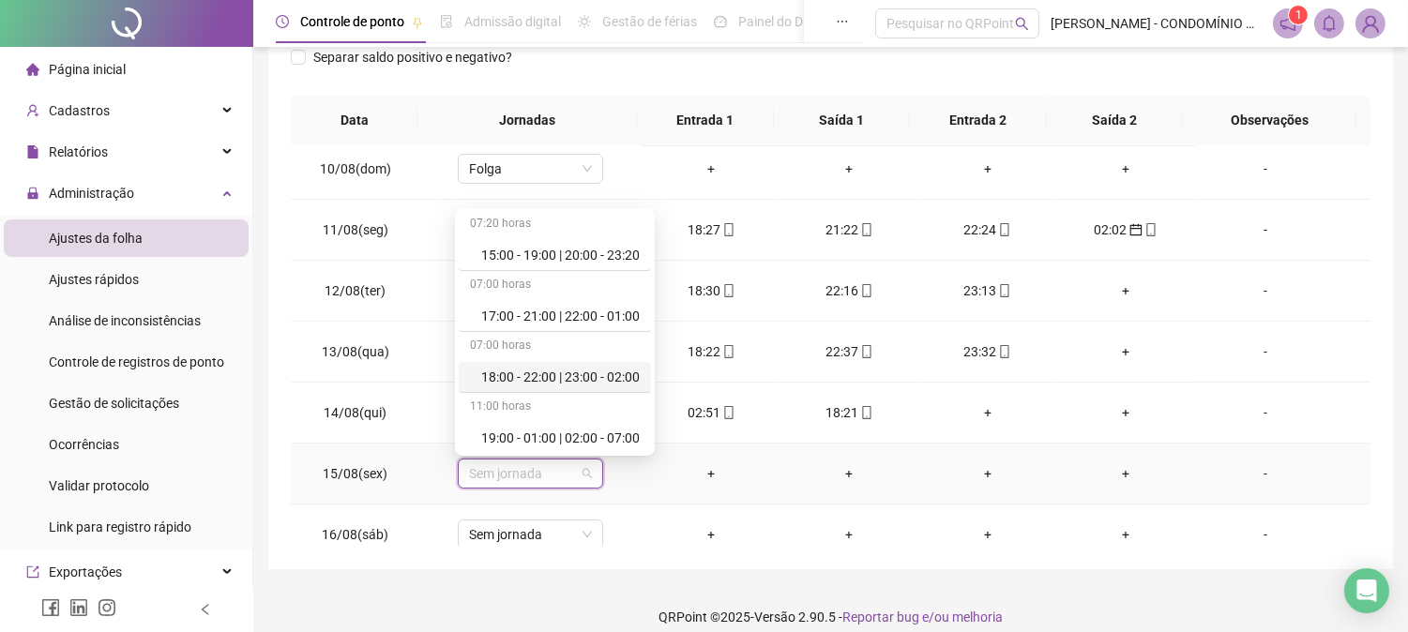
click at [616, 379] on div "18:00 - 22:00 | 23:00 - 02:00" at bounding box center [560, 377] width 158 height 21
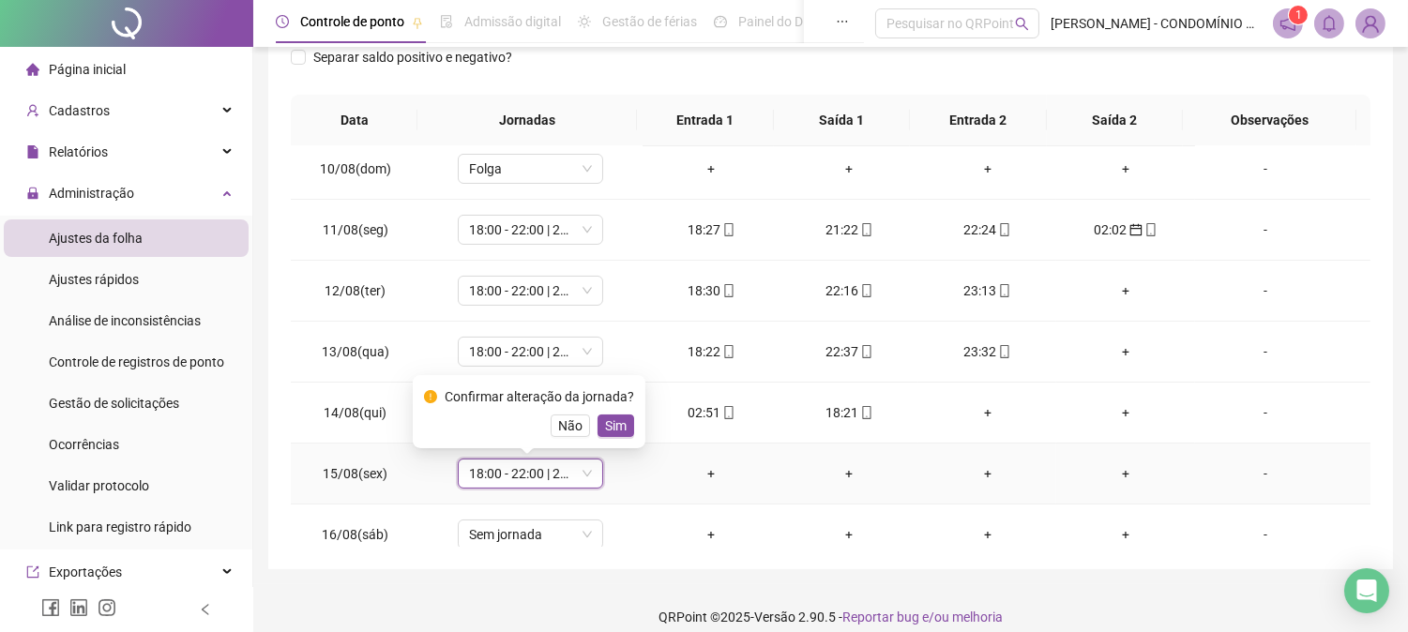
click at [611, 423] on span "Sim" at bounding box center [616, 425] width 22 height 21
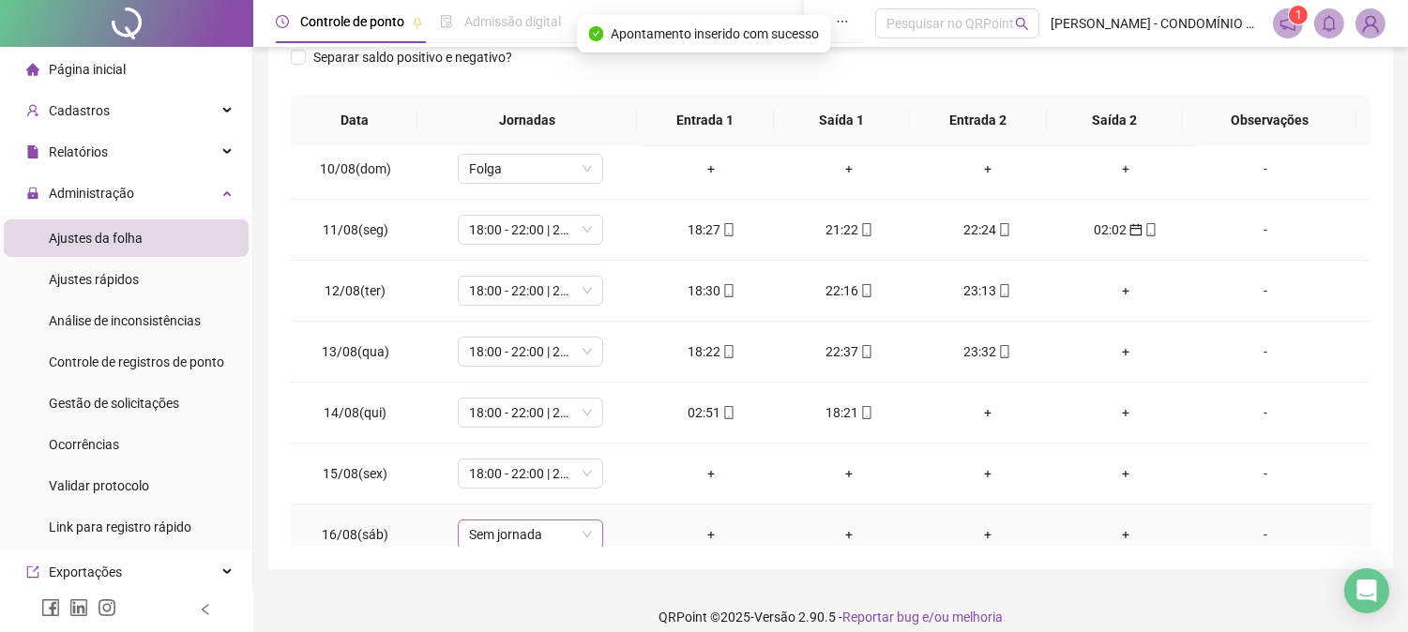
click at [520, 537] on span "Sem jornada" at bounding box center [530, 534] width 123 height 28
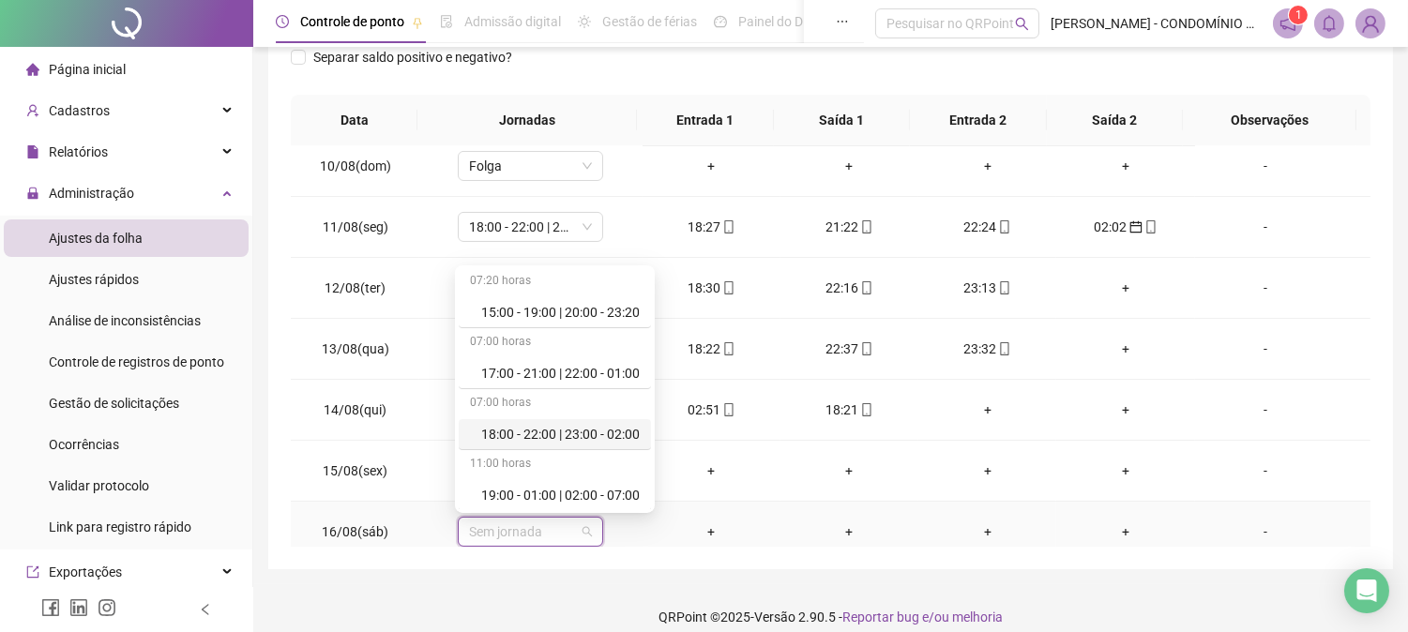
click at [620, 436] on div "18:00 - 22:00 | 23:00 - 02:00" at bounding box center [560, 434] width 158 height 21
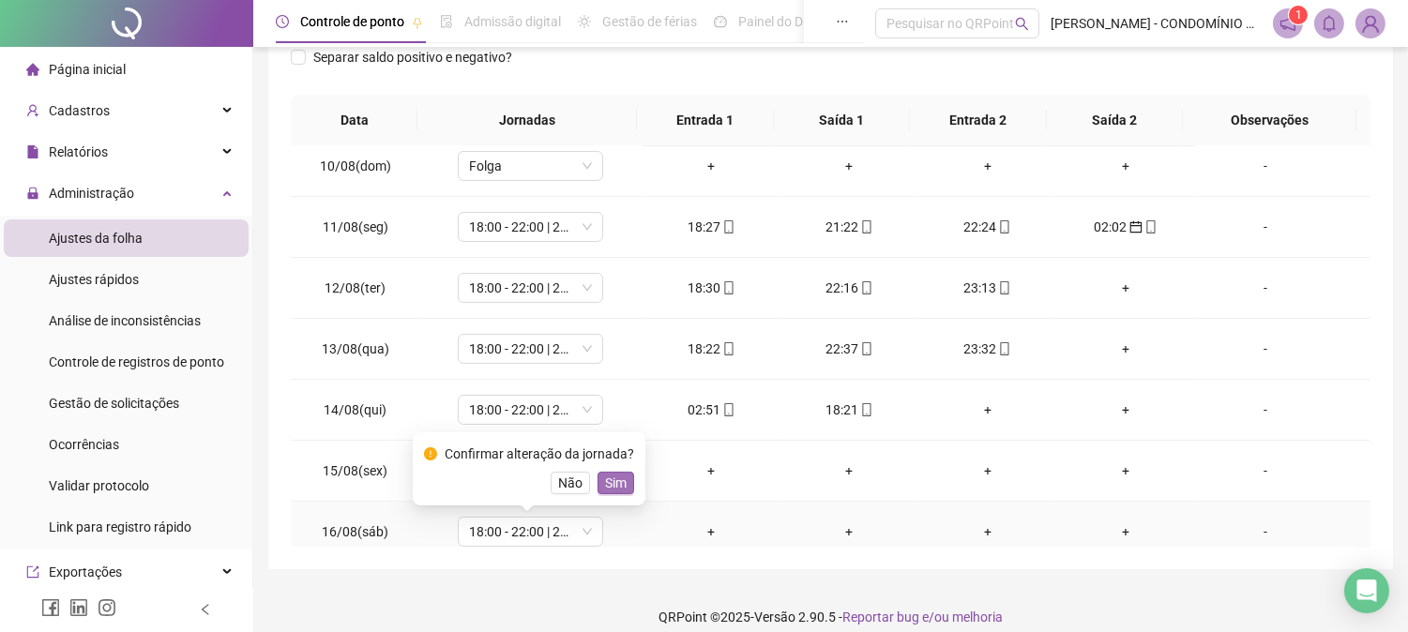
click at [611, 479] on span "Sim" at bounding box center [616, 483] width 22 height 21
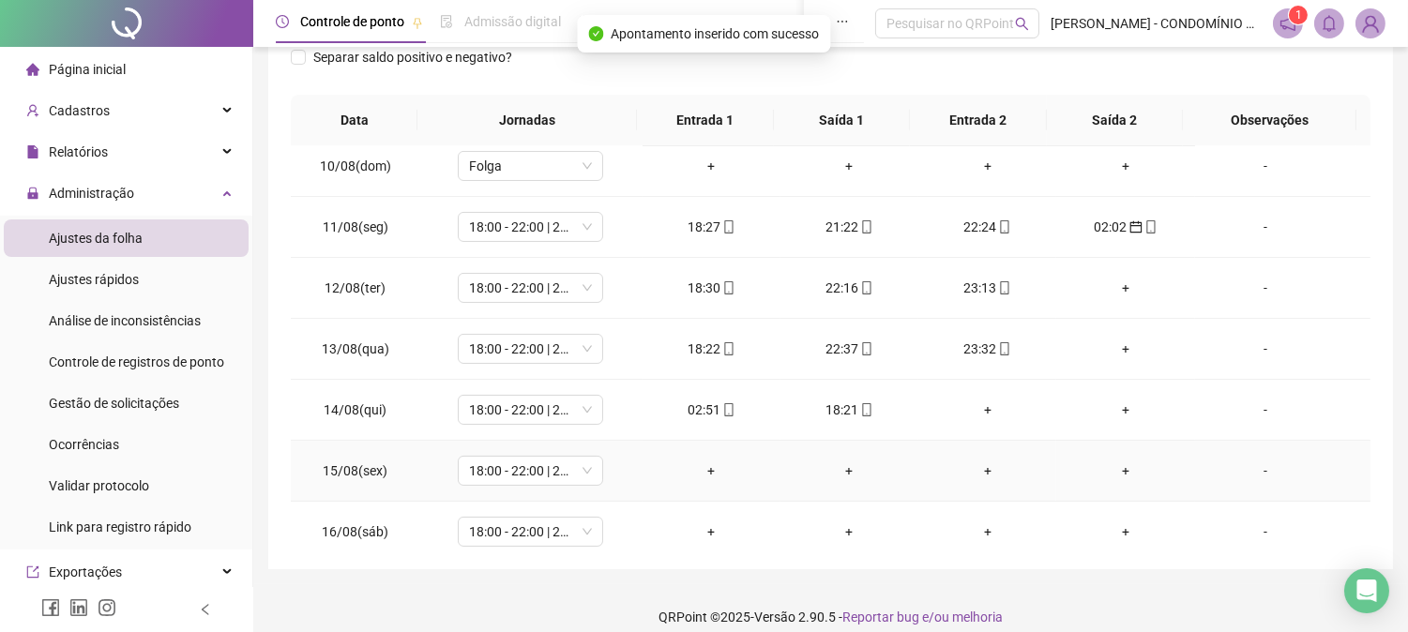
click at [968, 495] on td "+" at bounding box center [987, 471] width 138 height 61
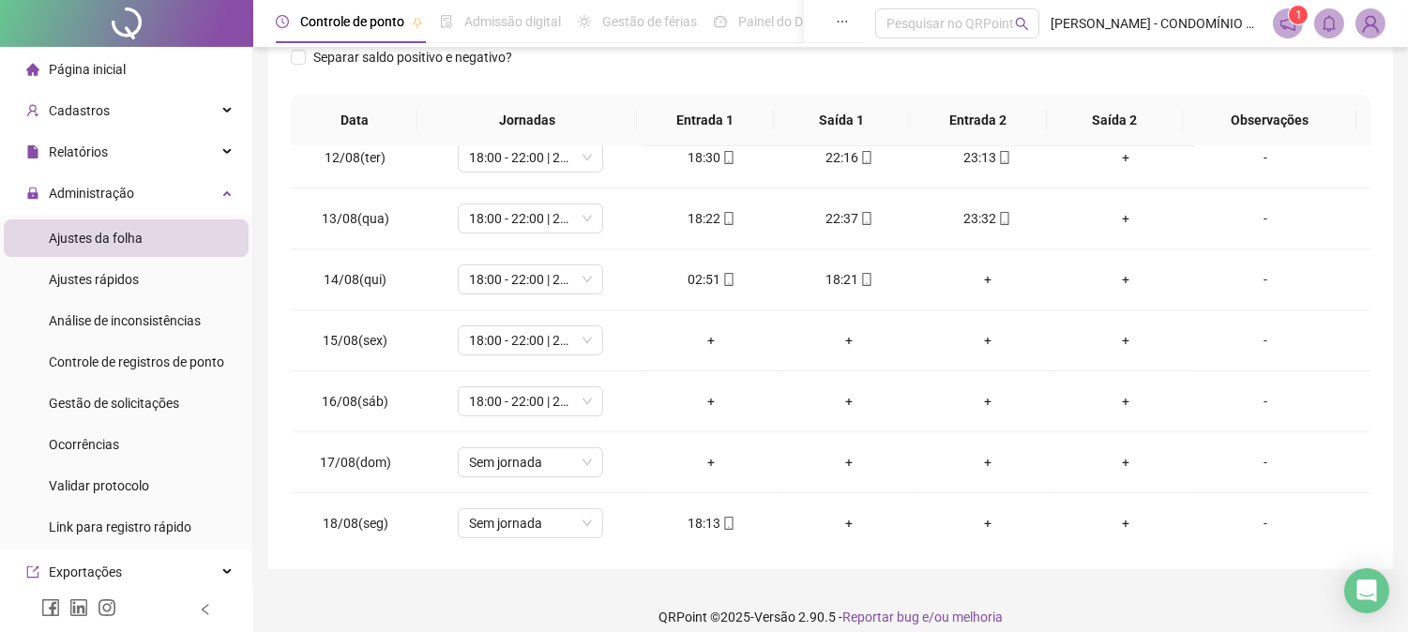
scroll to position [698, 0]
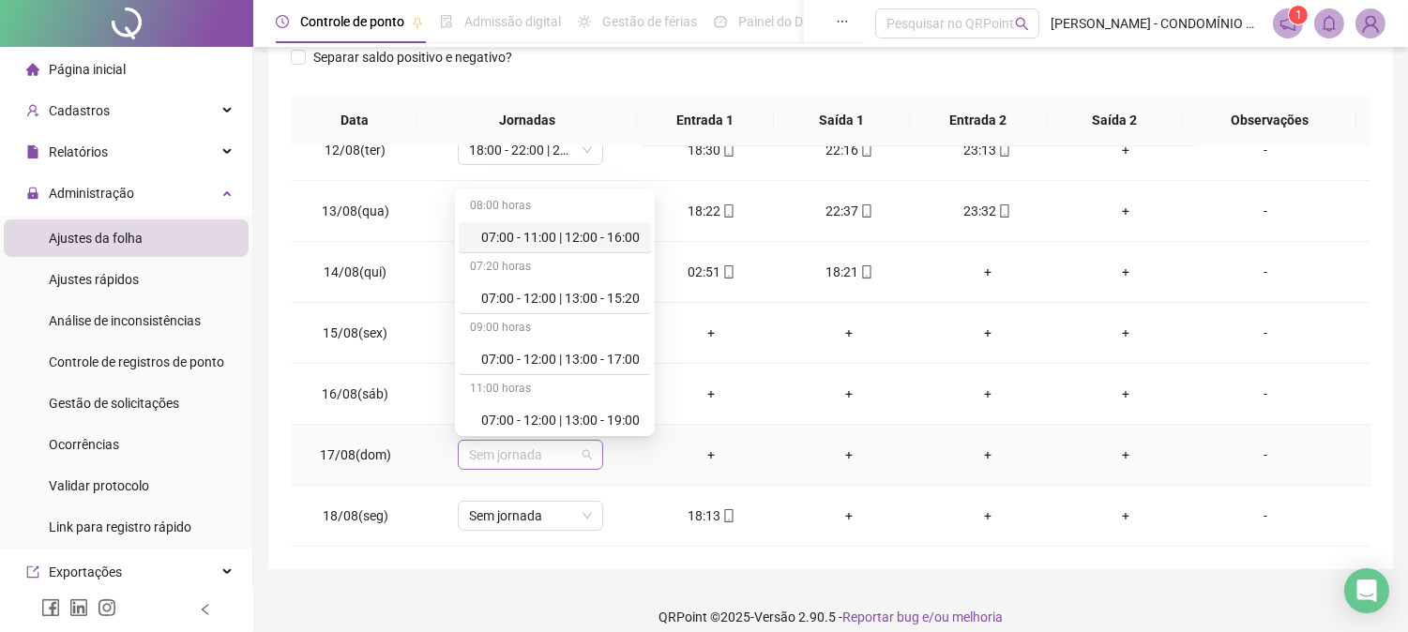
click at [492, 458] on span "Sem jornada" at bounding box center [530, 455] width 123 height 28
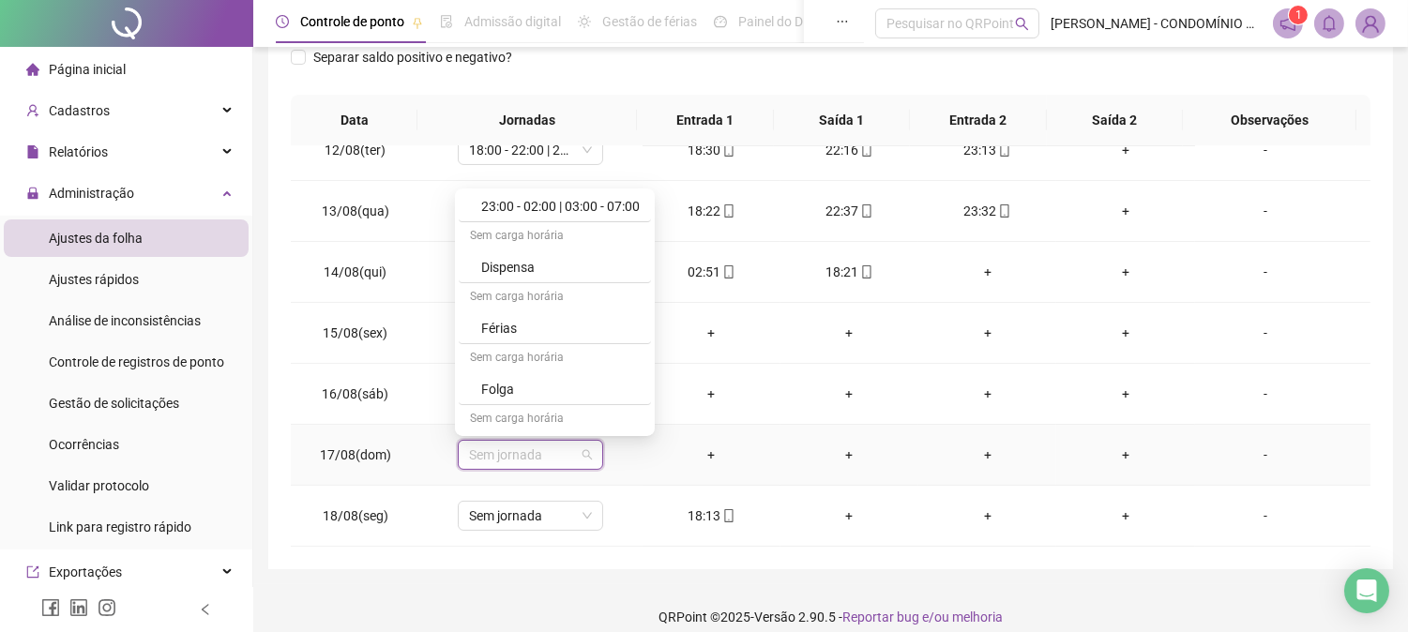
scroll to position [1291, 0]
click at [498, 352] on div "Folga" at bounding box center [560, 348] width 158 height 21
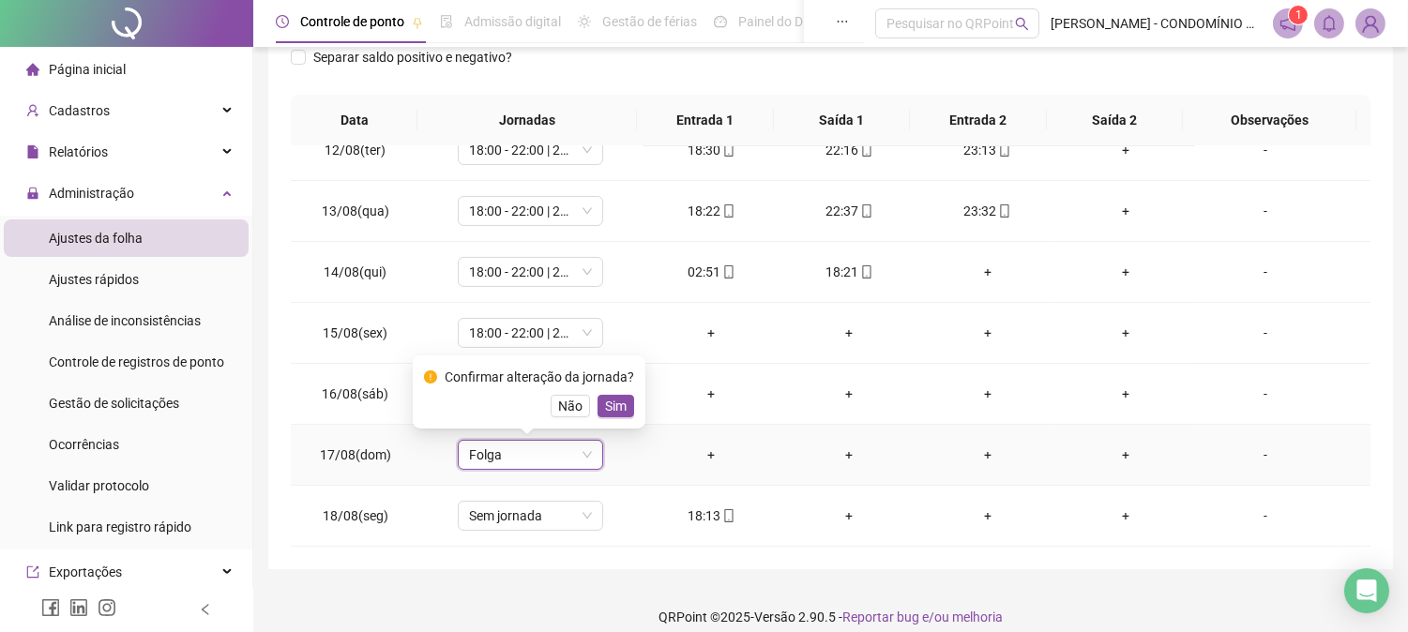
click at [617, 398] on span "Sim" at bounding box center [616, 406] width 22 height 21
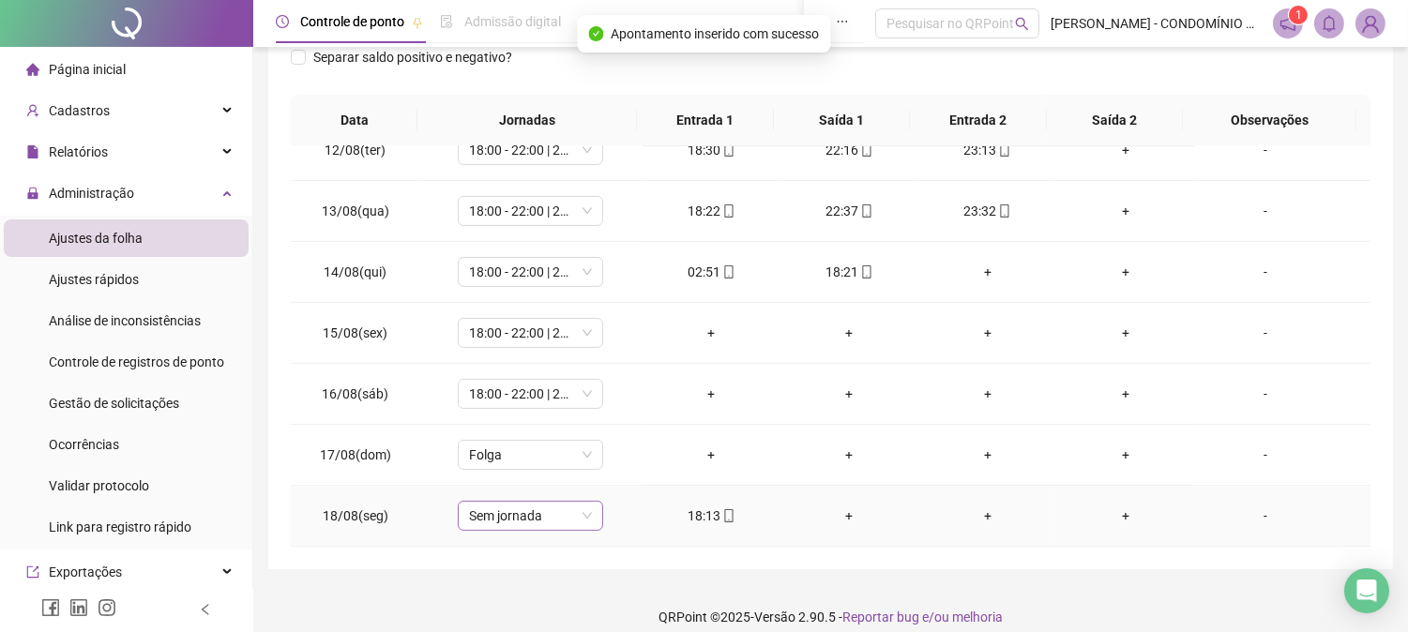
click at [507, 511] on span "Sem jornada" at bounding box center [530, 516] width 123 height 28
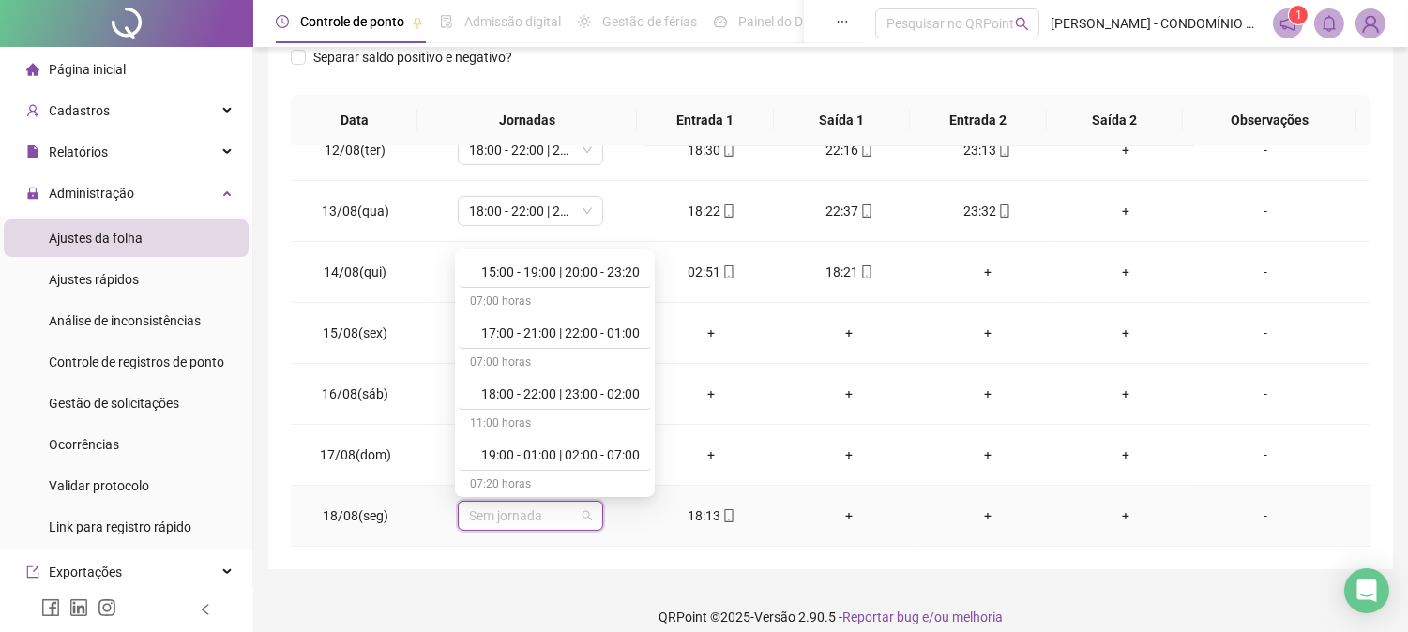
scroll to position [958, 0]
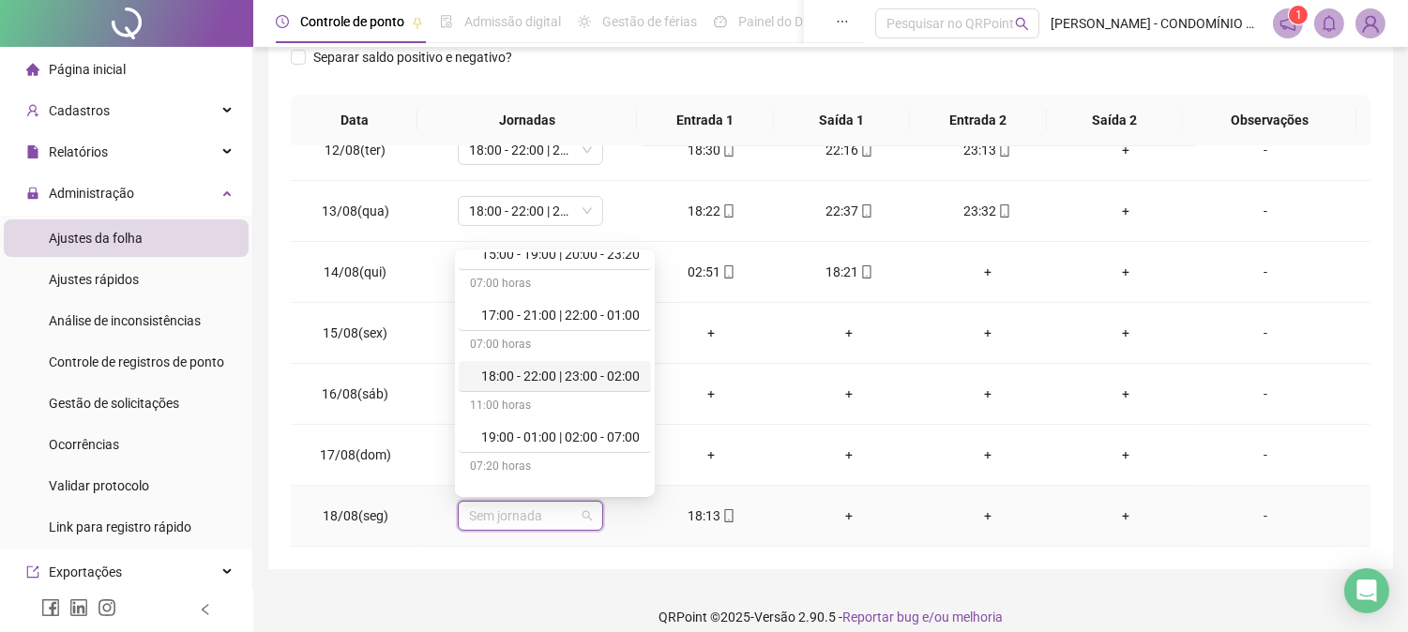
click at [597, 379] on div "18:00 - 22:00 | 23:00 - 02:00" at bounding box center [560, 376] width 158 height 21
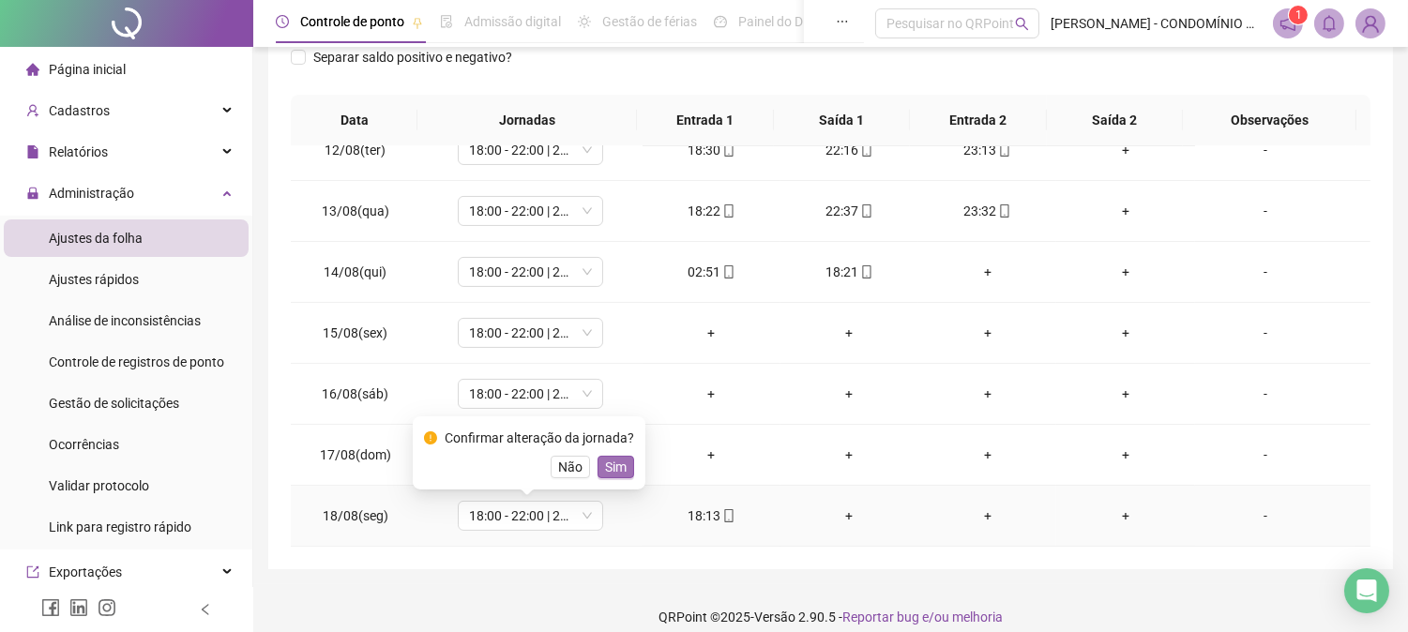
click at [612, 475] on span "Sim" at bounding box center [616, 467] width 22 height 21
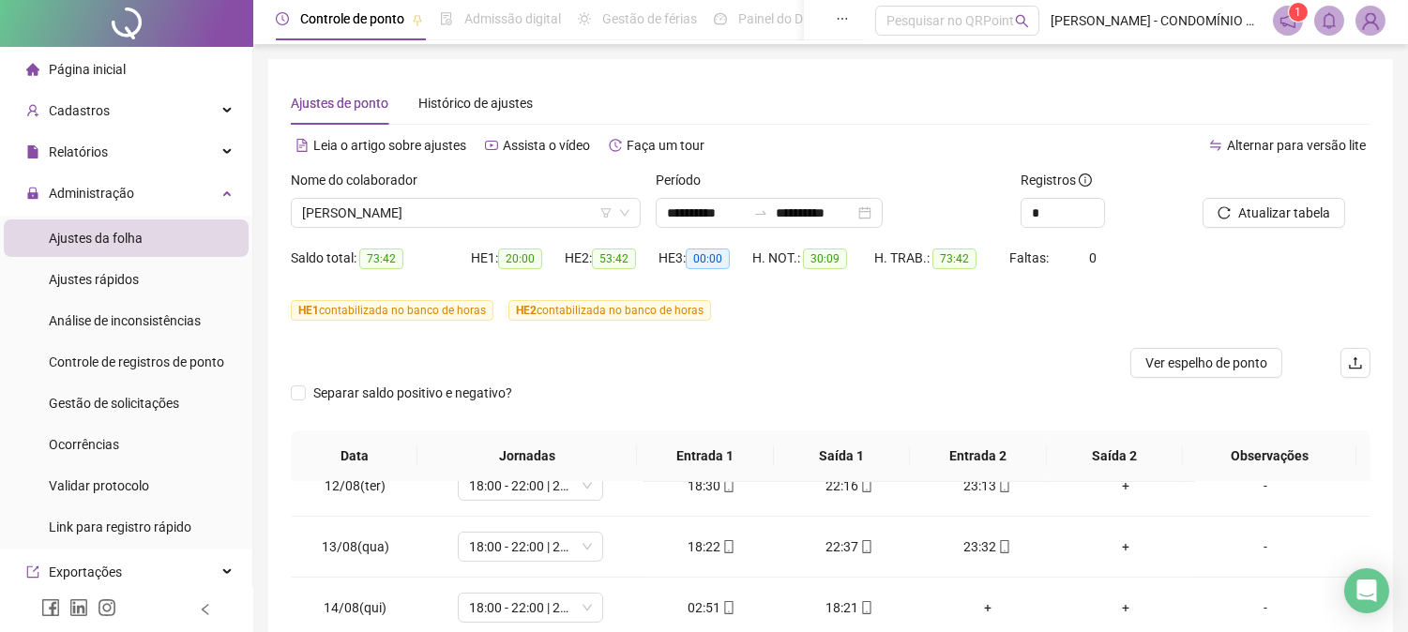
scroll to position [0, 0]
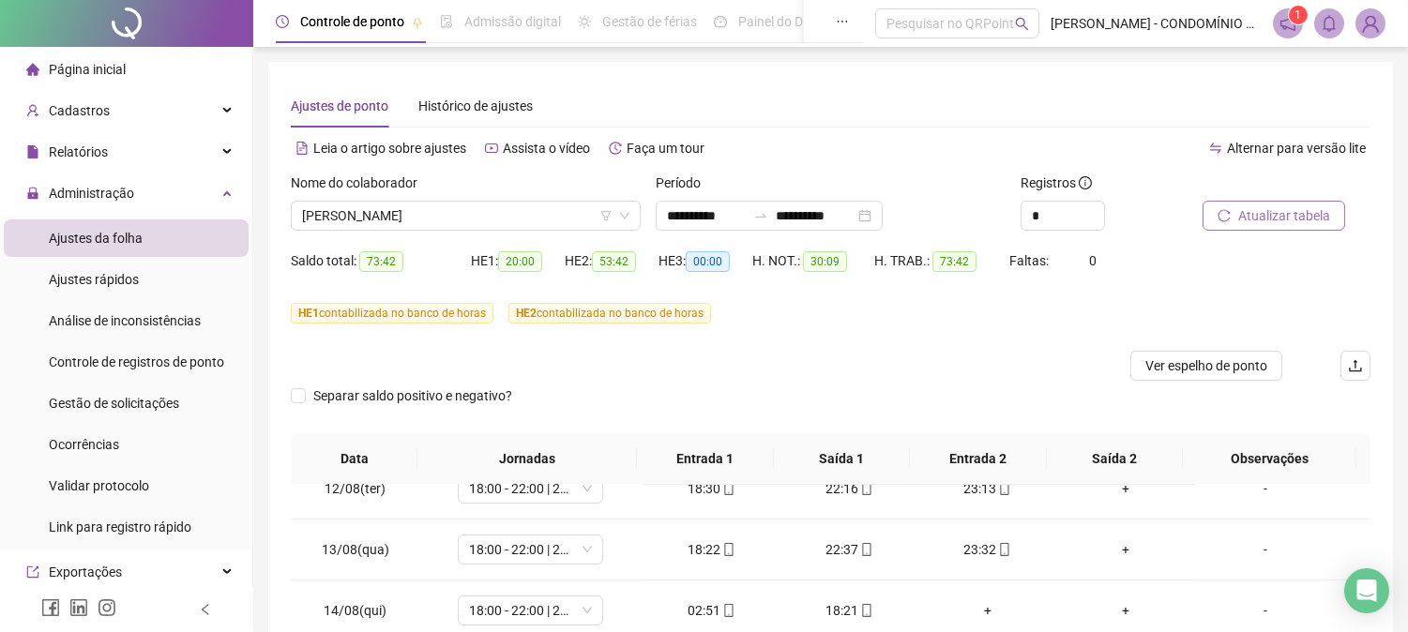
click at [1280, 212] on span "Atualizar tabela" at bounding box center [1284, 215] width 92 height 21
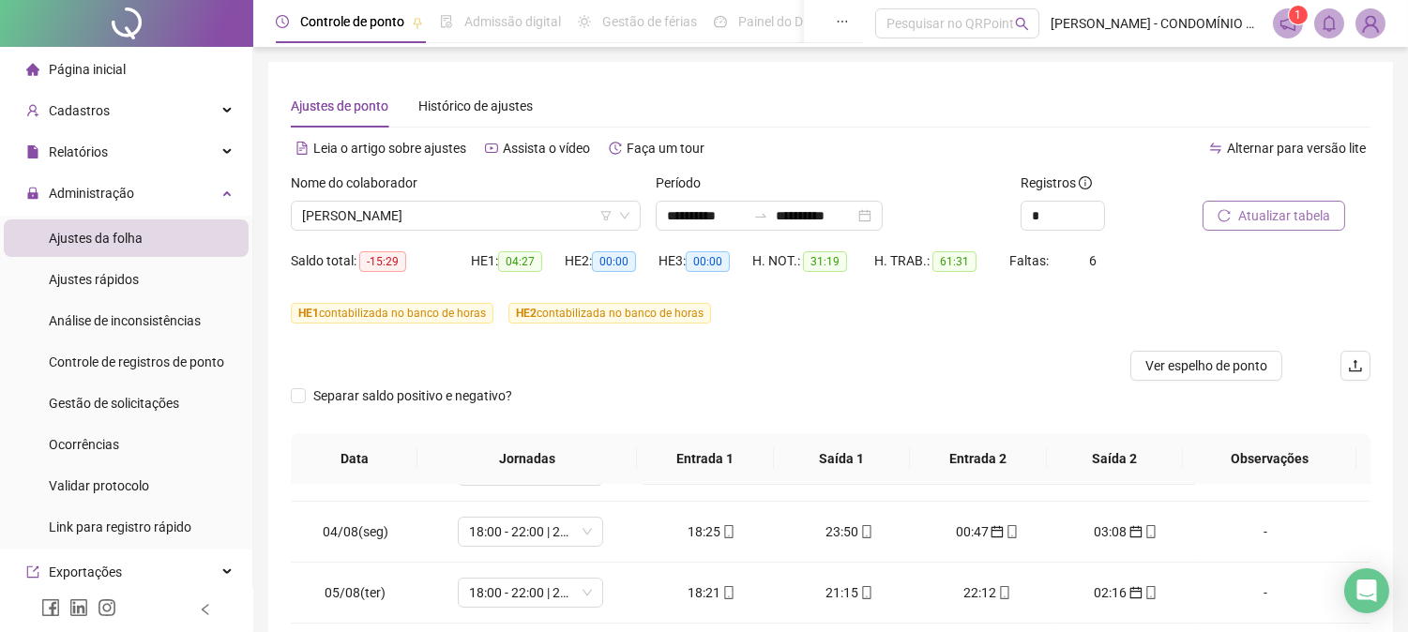
click at [1268, 209] on span "Atualizar tabela" at bounding box center [1284, 215] width 92 height 21
click at [1273, 208] on span "Atualizar tabela" at bounding box center [1284, 215] width 92 height 21
click at [385, 209] on span "[PERSON_NAME]" at bounding box center [465, 216] width 327 height 28
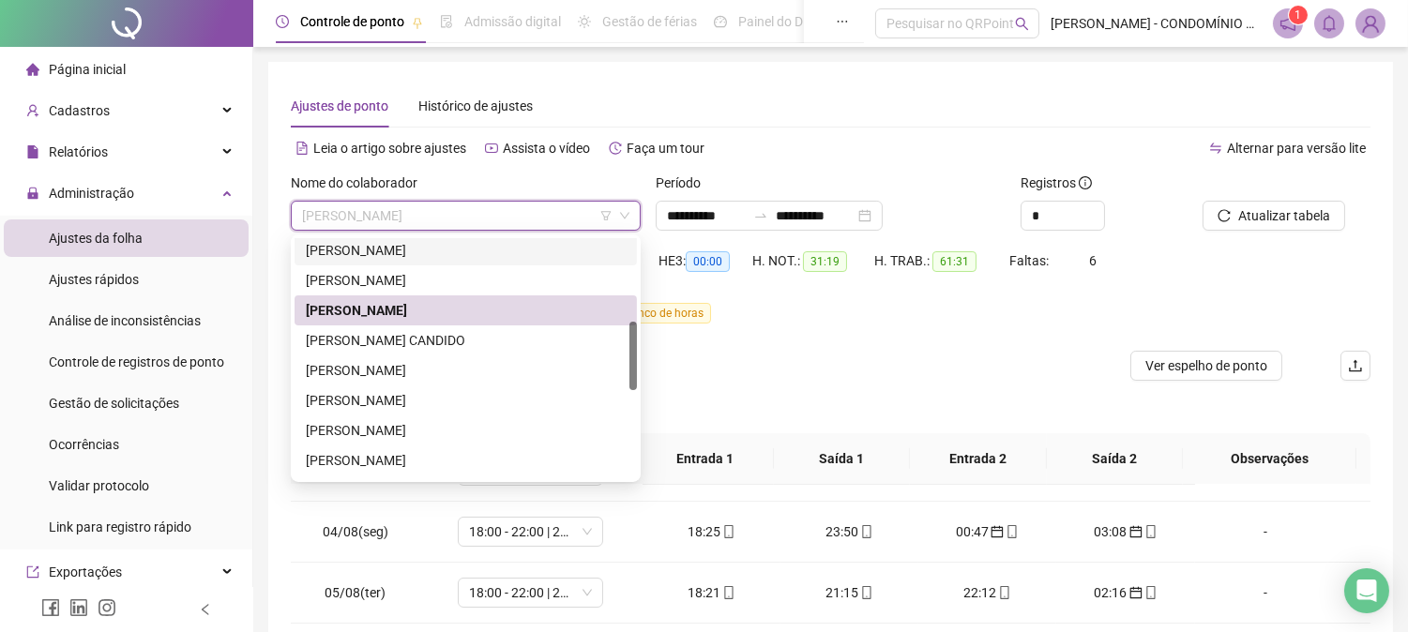
scroll to position [295, 0]
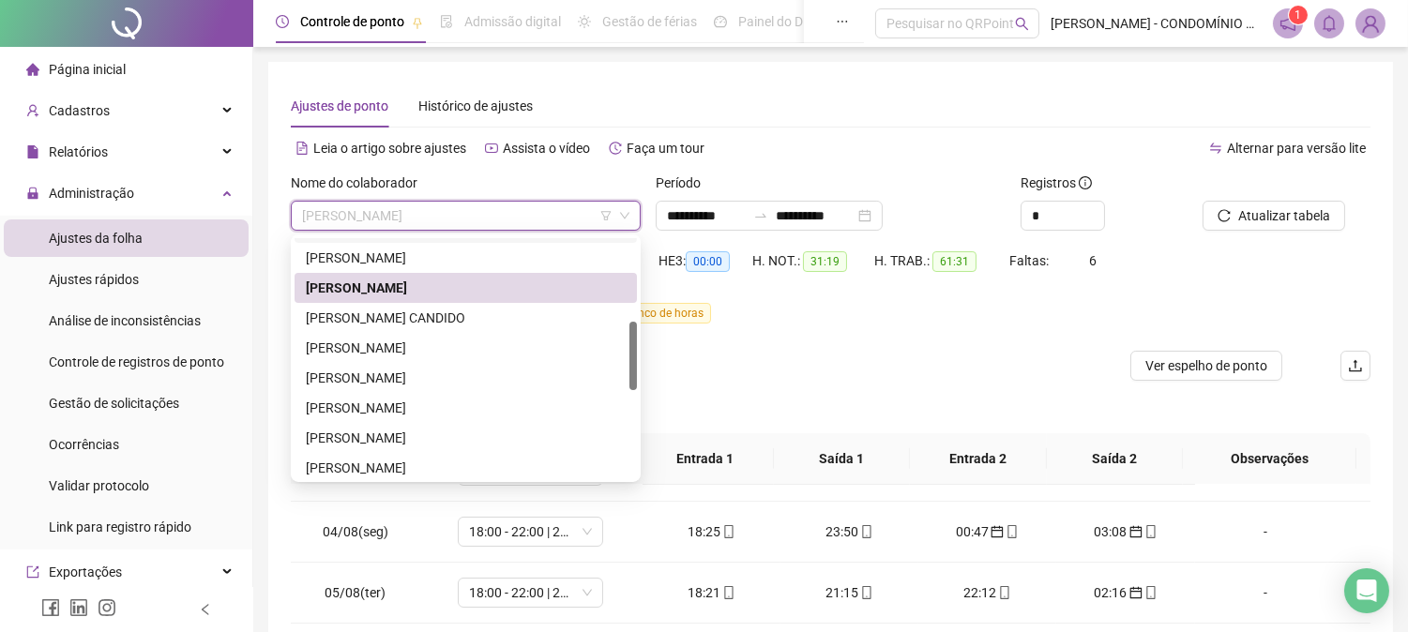
drag, startPoint x: 631, startPoint y: 339, endPoint x: 632, endPoint y: 377, distance: 38.5
click at [632, 377] on div at bounding box center [633, 356] width 8 height 68
click at [333, 313] on div "[PERSON_NAME] CANDIDO" at bounding box center [466, 318] width 320 height 21
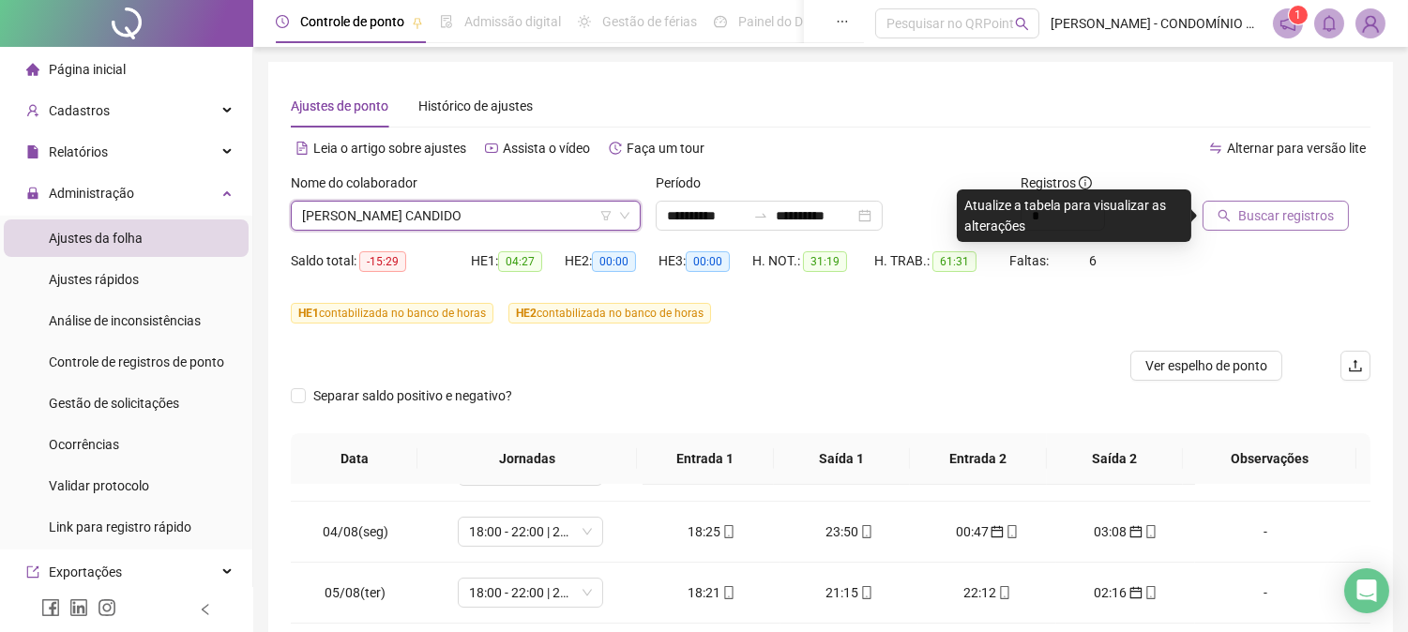
click at [1267, 211] on span "Buscar registros" at bounding box center [1286, 215] width 96 height 21
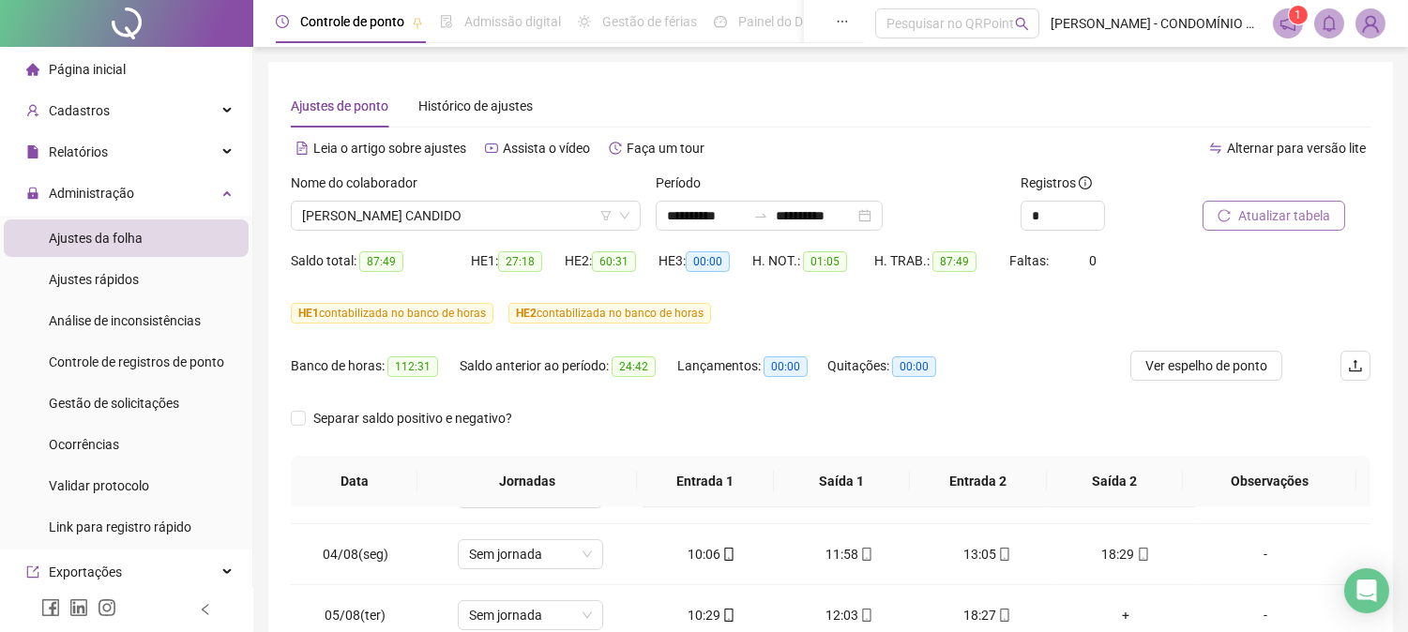
click at [1267, 211] on span "Atualizar tabela" at bounding box center [1284, 215] width 92 height 21
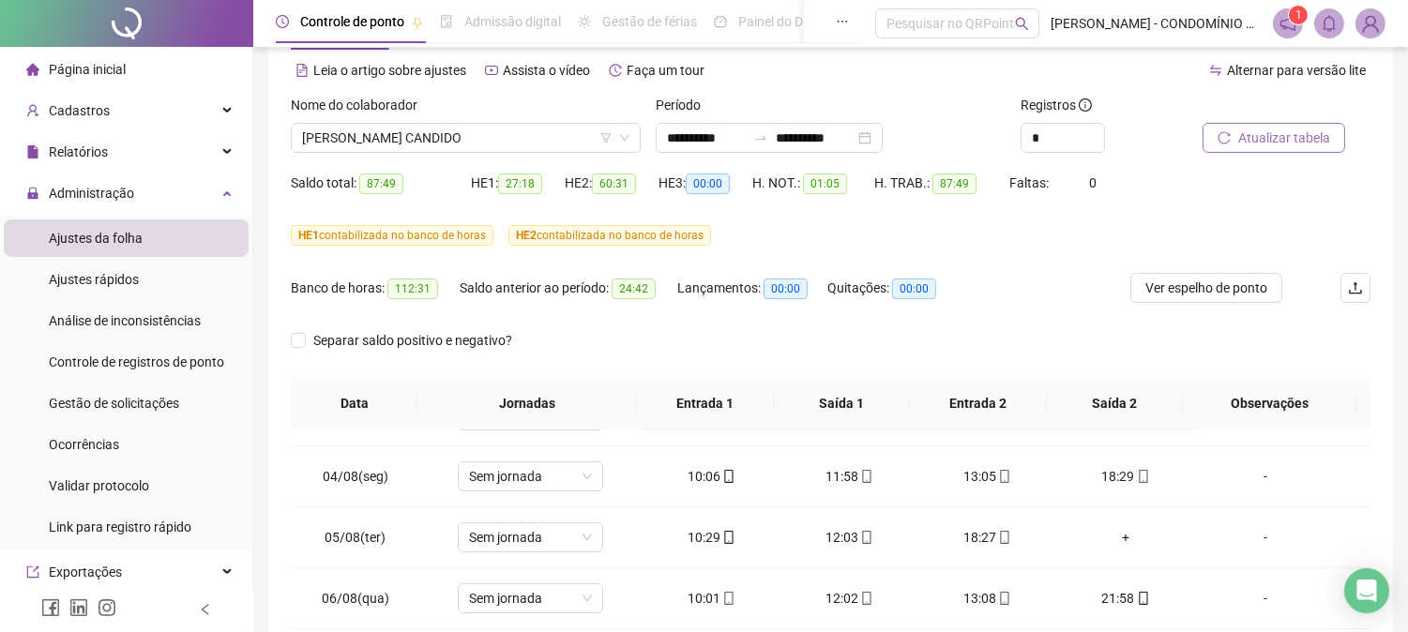
scroll to position [54, 0]
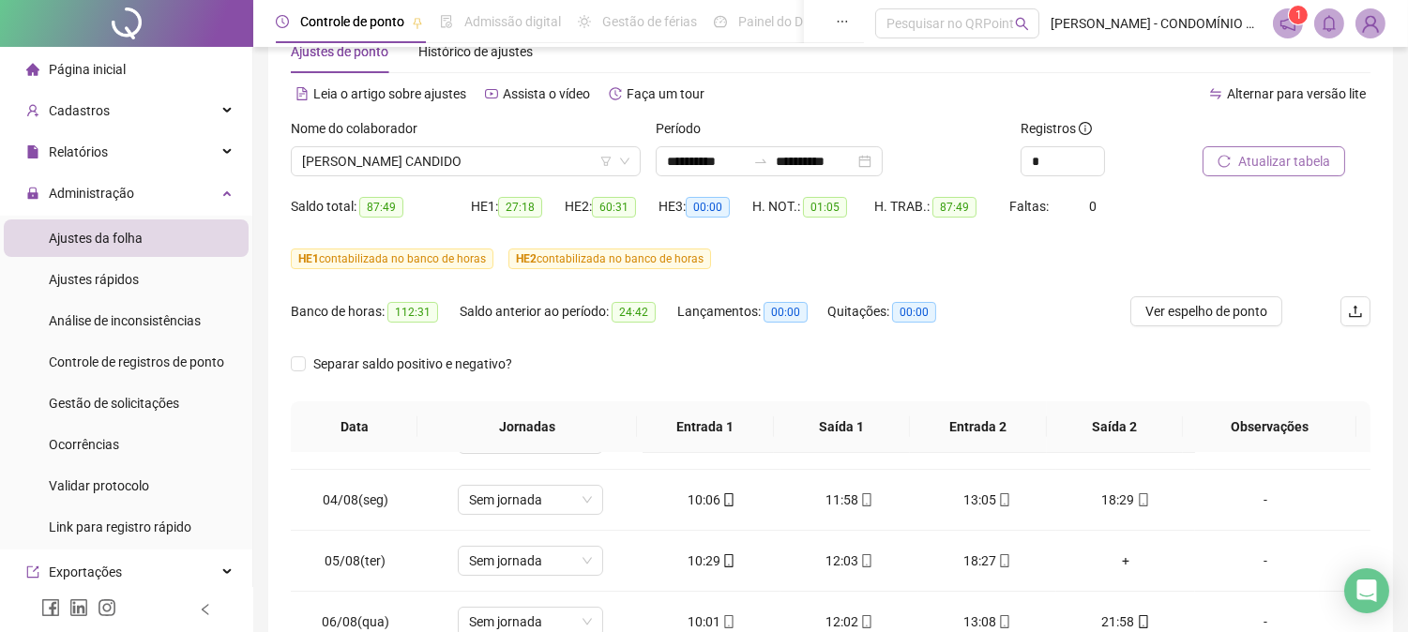
click at [1257, 155] on span "Atualizar tabela" at bounding box center [1284, 161] width 92 height 21
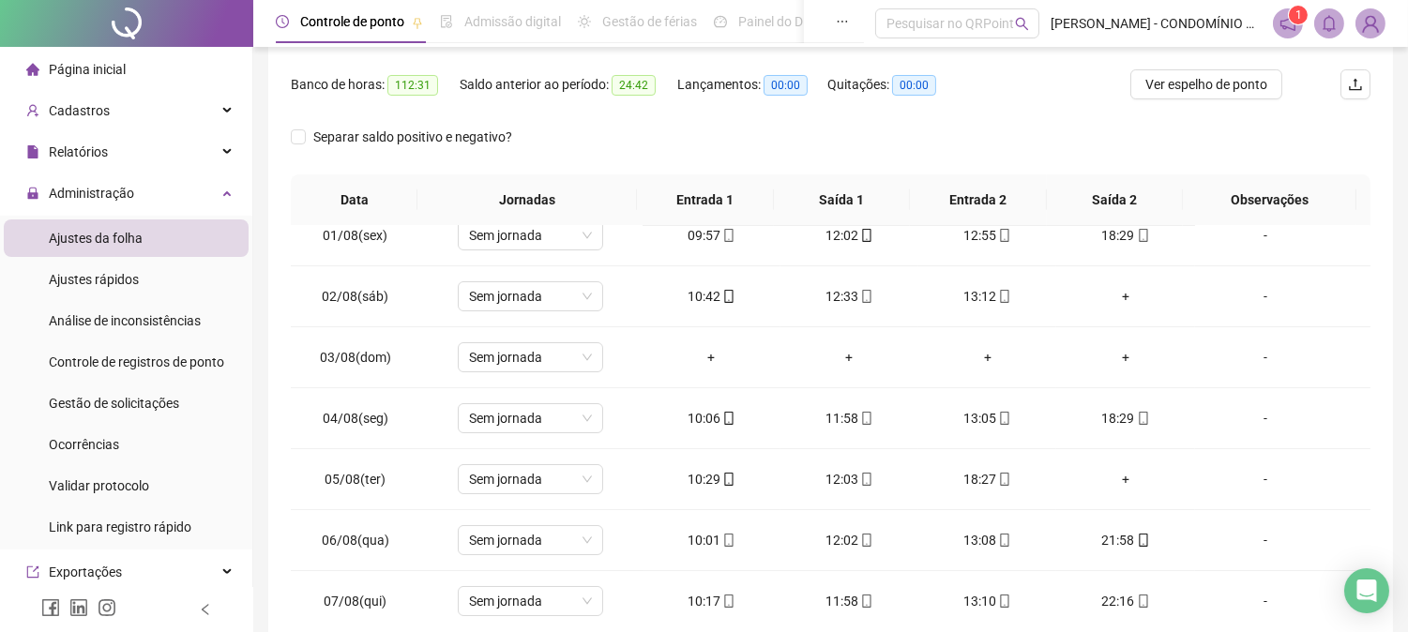
scroll to position [0, 0]
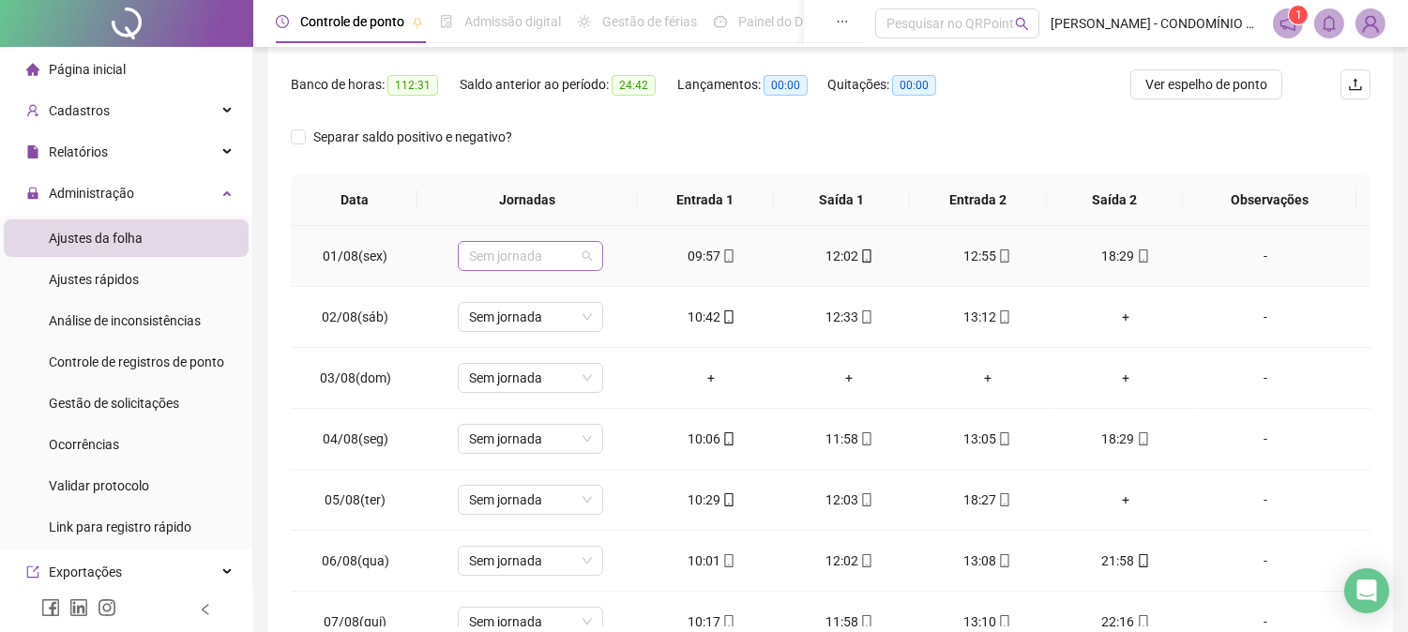
click at [550, 256] on span "Sem jornada" at bounding box center [530, 256] width 123 height 28
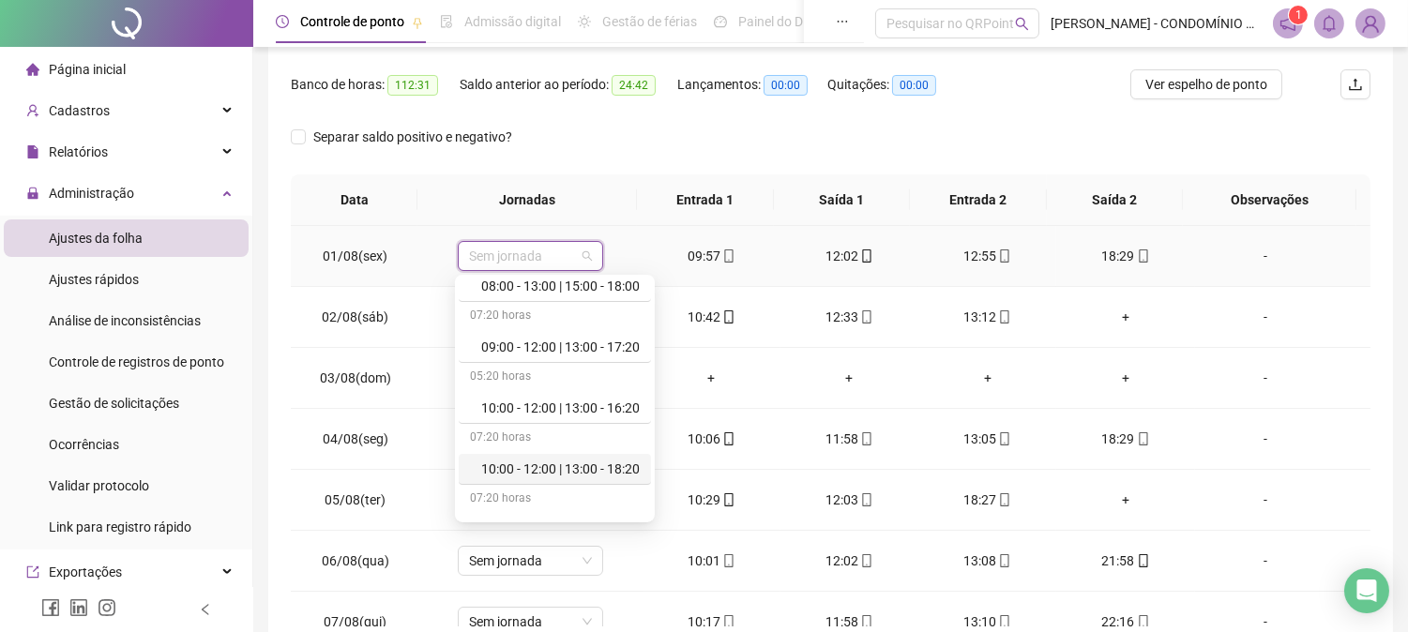
scroll to position [667, 0]
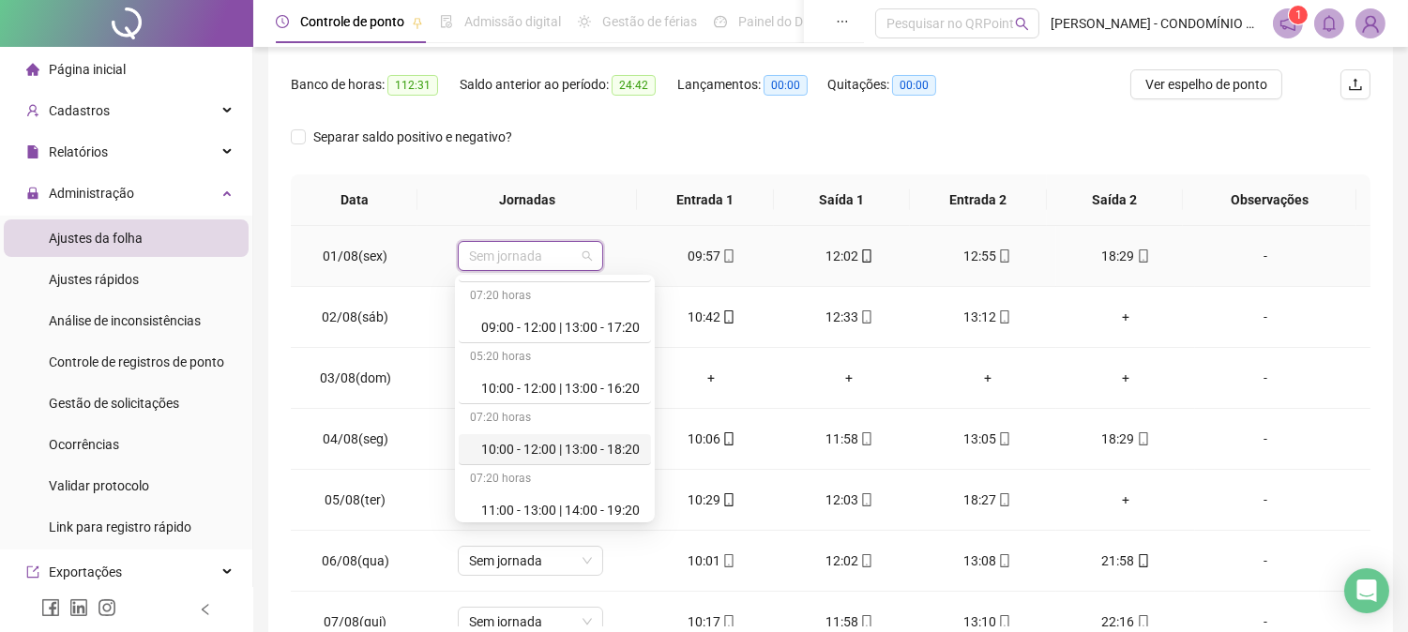
click at [588, 447] on div "10:00 - 12:00 | 13:00 - 18:20" at bounding box center [560, 449] width 158 height 21
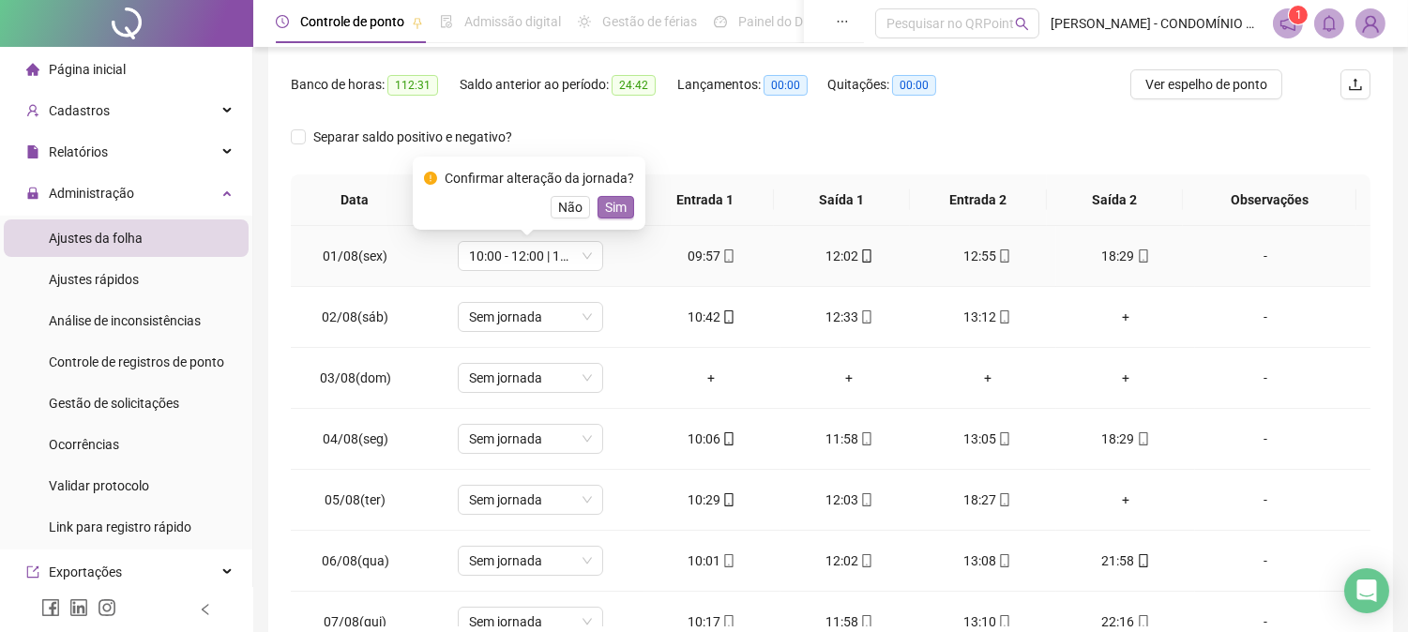
click at [610, 198] on span "Sim" at bounding box center [616, 207] width 22 height 21
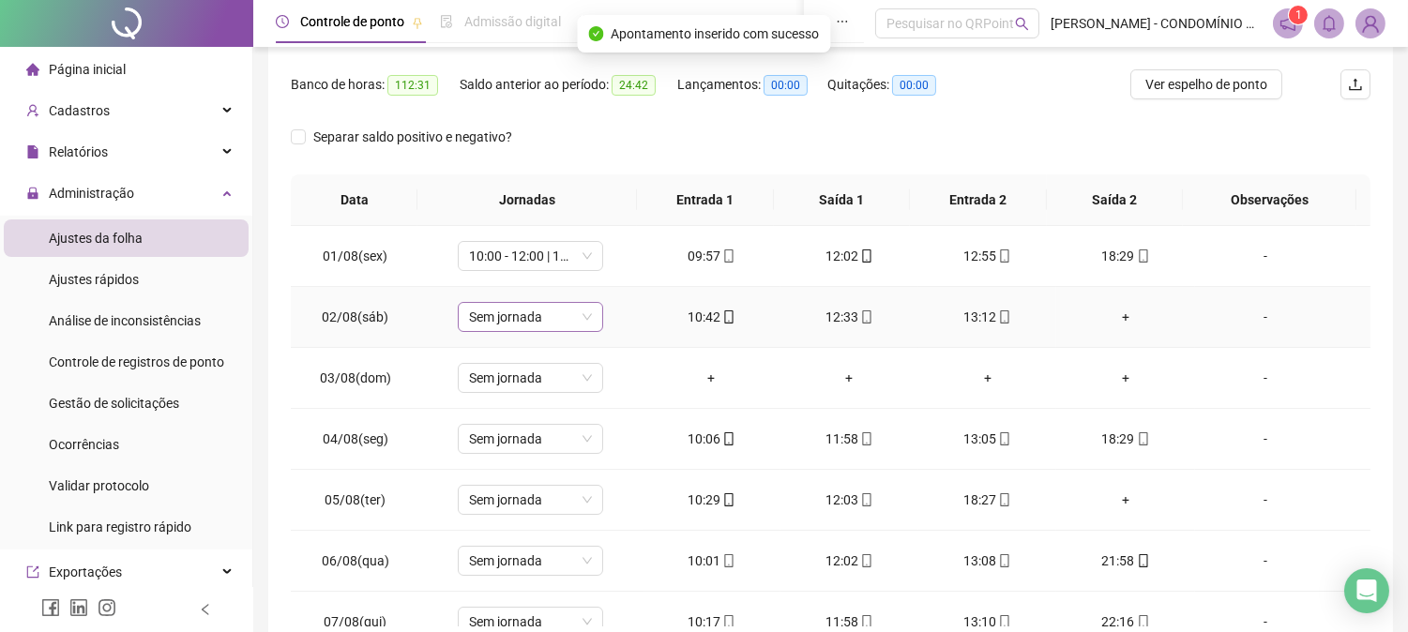
click at [491, 315] on span "Sem jornada" at bounding box center [530, 317] width 123 height 28
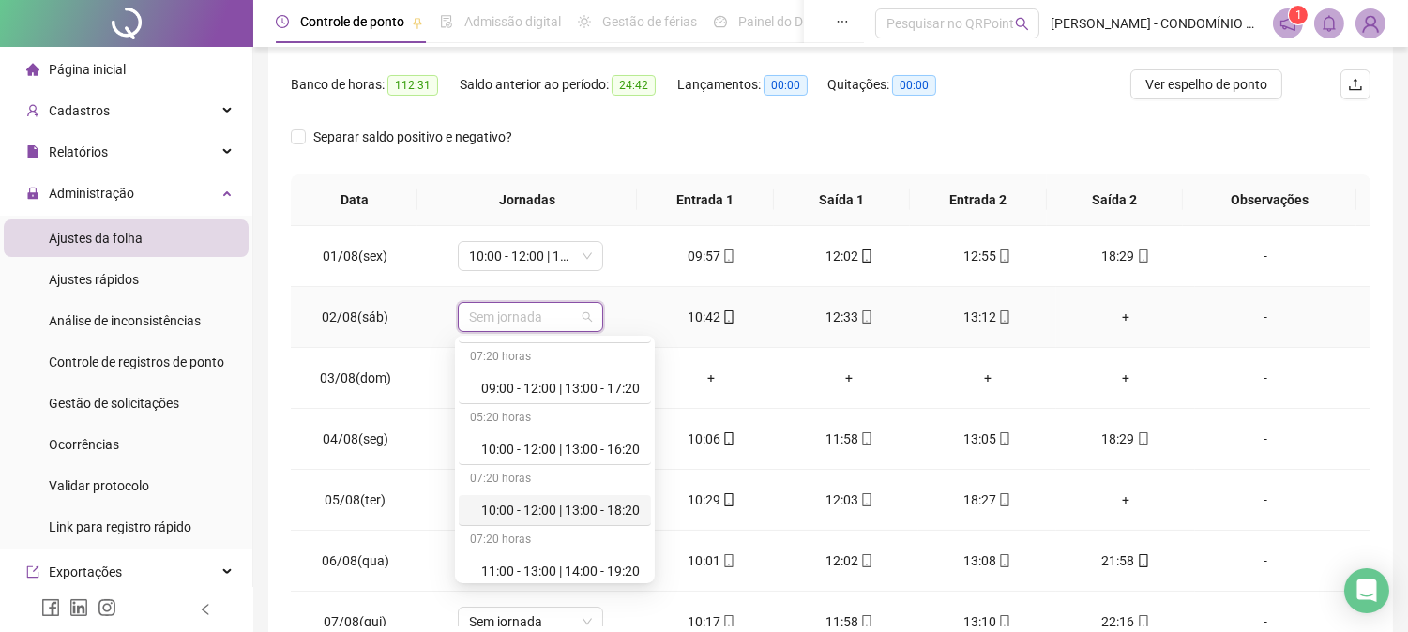
click at [592, 512] on div "10:00 - 12:00 | 13:00 - 18:20" at bounding box center [560, 510] width 158 height 21
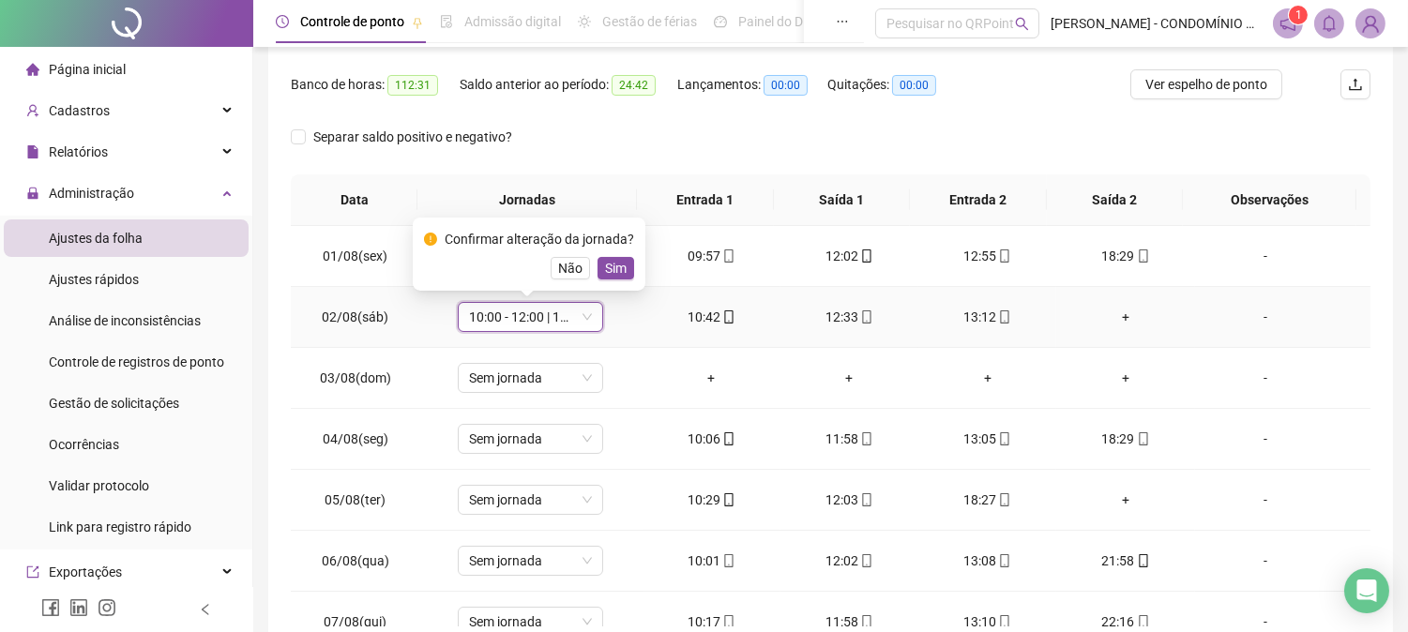
click at [613, 258] on span "Sim" at bounding box center [616, 268] width 22 height 21
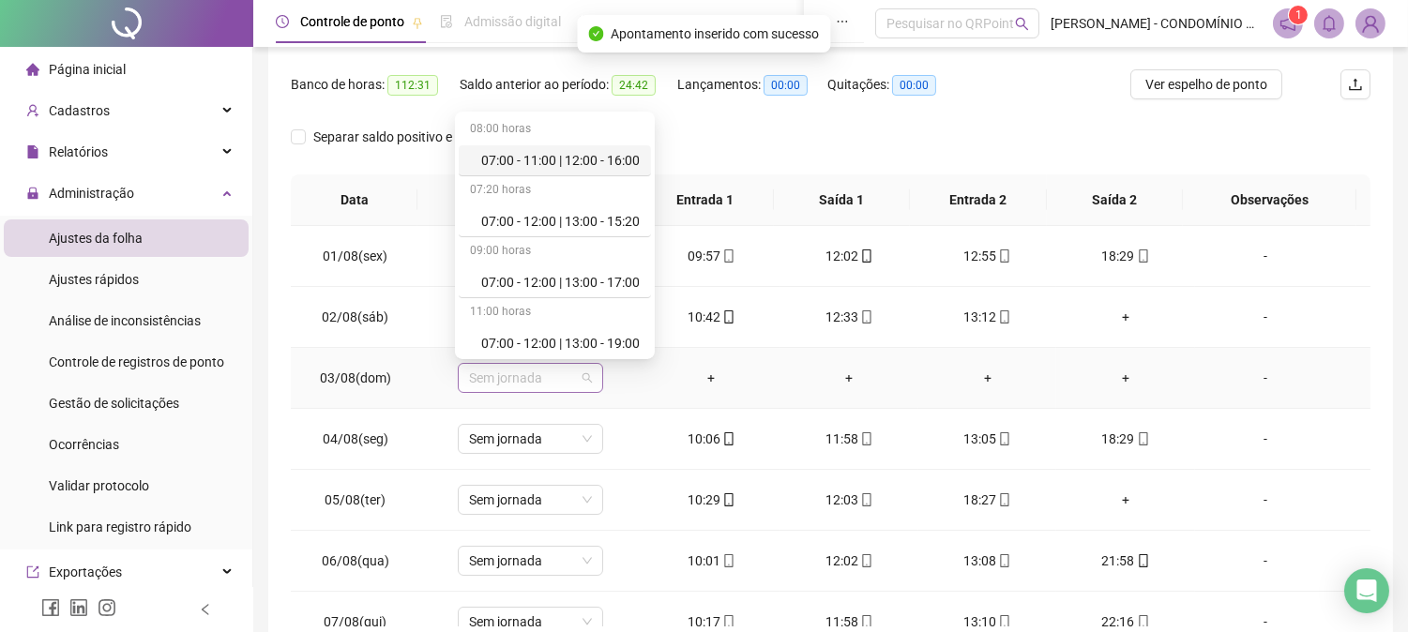
click at [513, 373] on span "Sem jornada" at bounding box center [530, 378] width 123 height 28
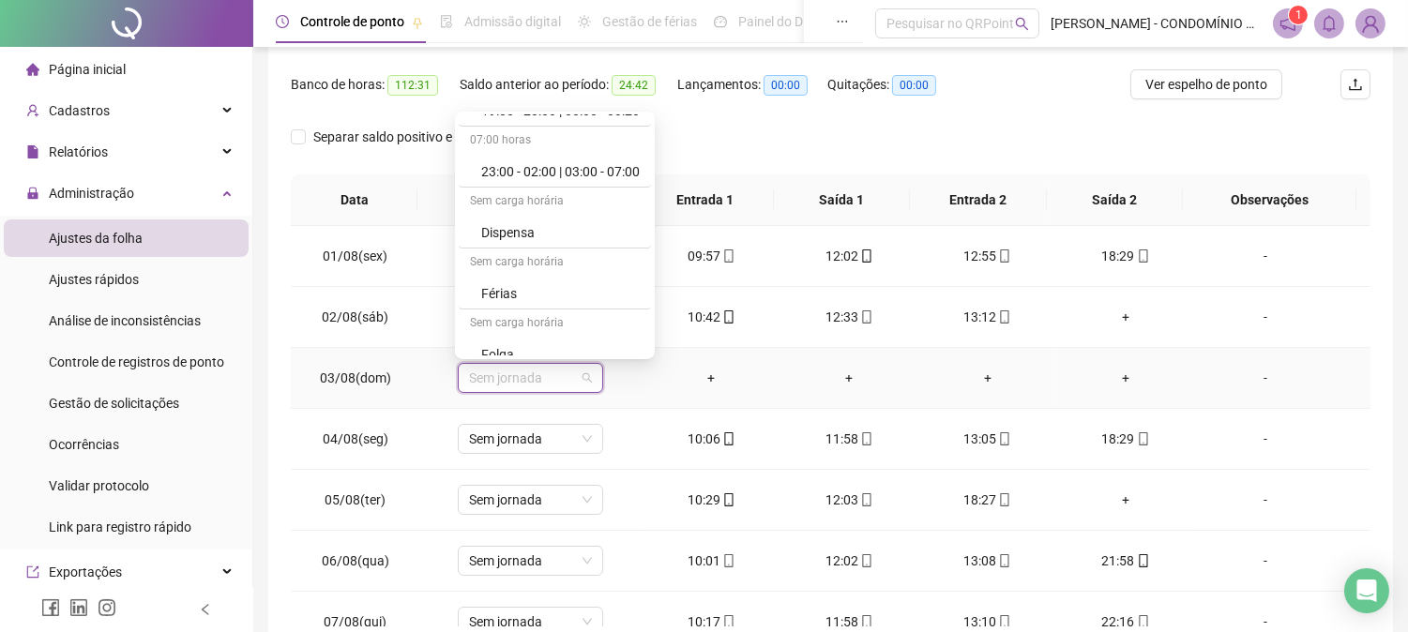
scroll to position [1250, 0]
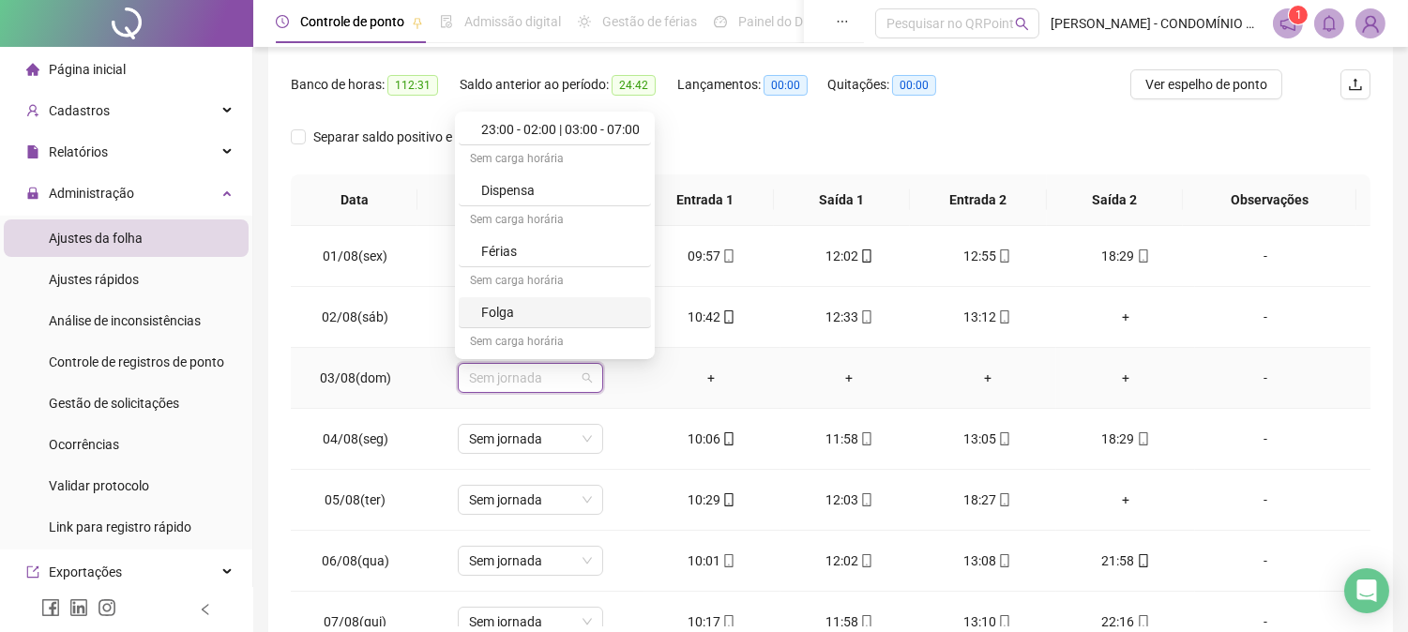
click at [494, 319] on div "Folga" at bounding box center [560, 312] width 158 height 21
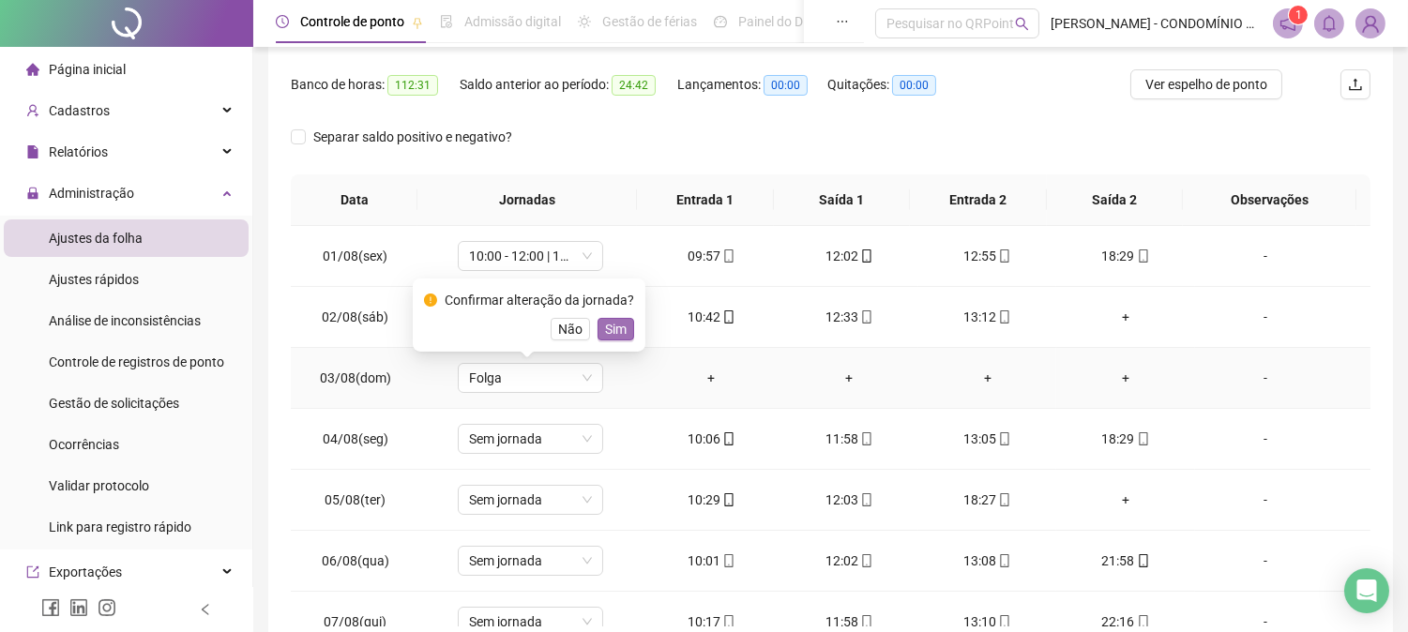
click at [611, 329] on span "Sim" at bounding box center [616, 329] width 22 height 21
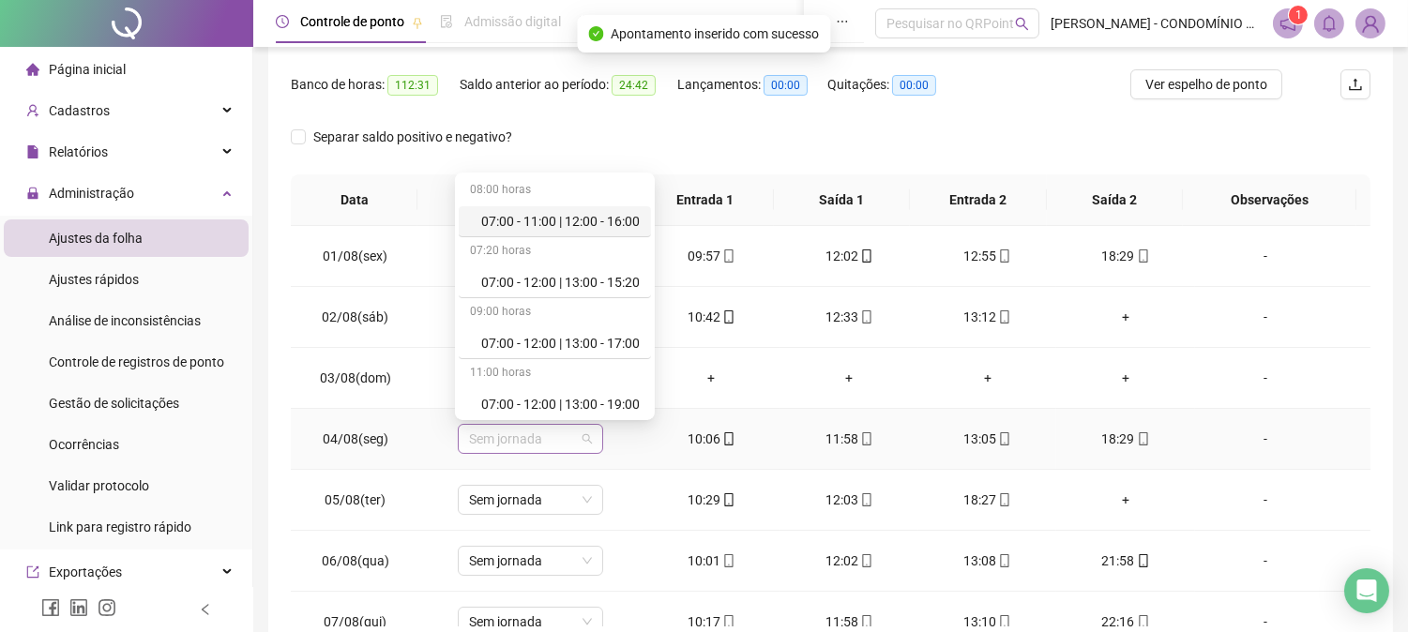
click at [540, 439] on span "Sem jornada" at bounding box center [530, 439] width 123 height 28
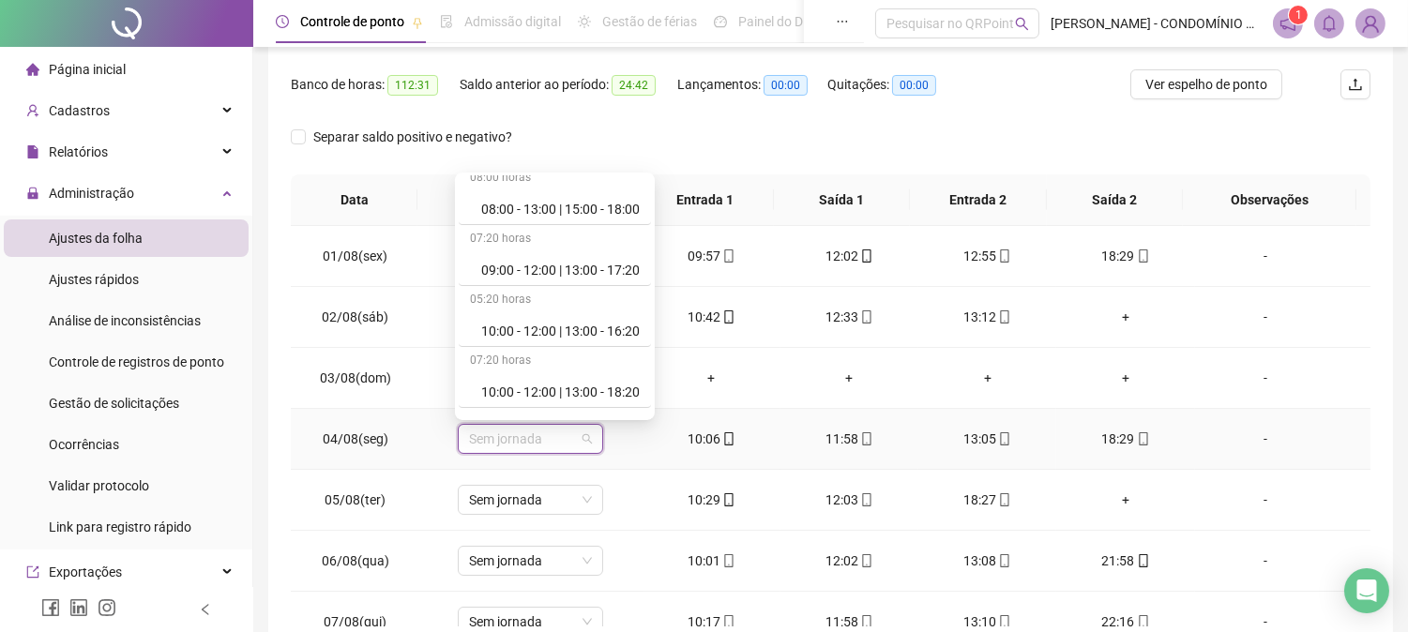
scroll to position [625, 0]
click at [617, 389] on div "10:00 - 12:00 | 13:00 - 18:20" at bounding box center [560, 389] width 158 height 21
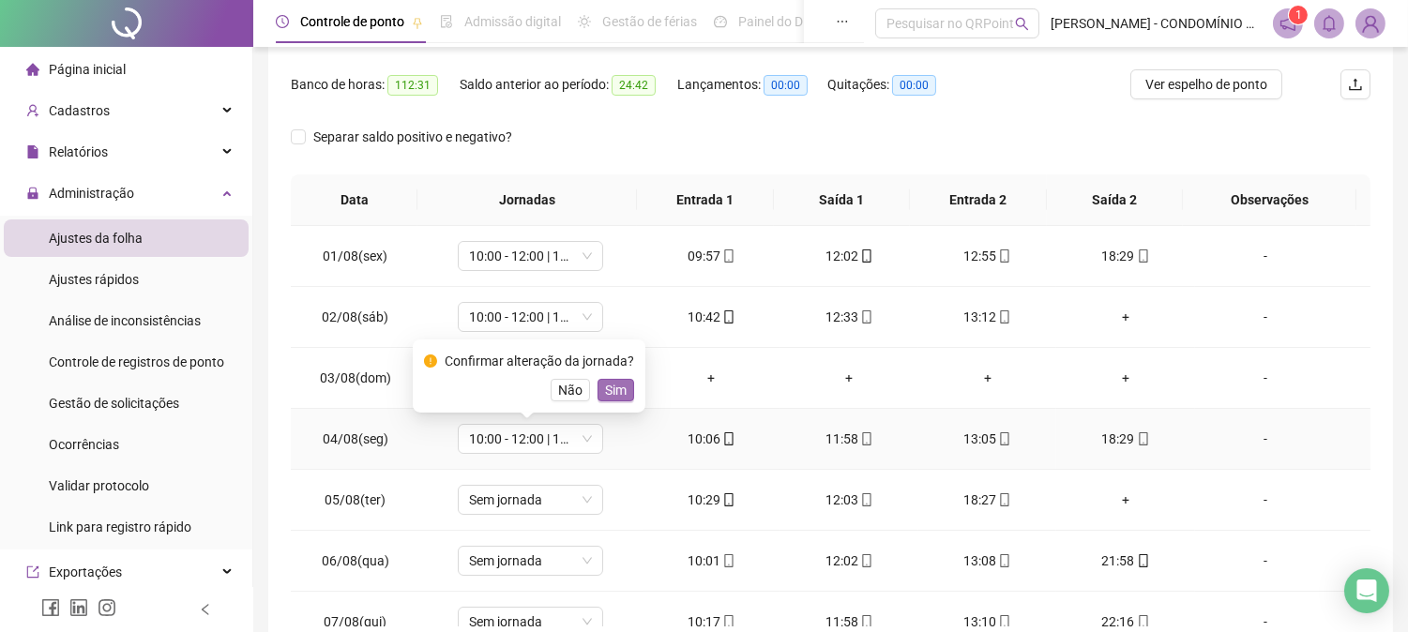
click at [597, 387] on button "Sim" at bounding box center [615, 390] width 37 height 23
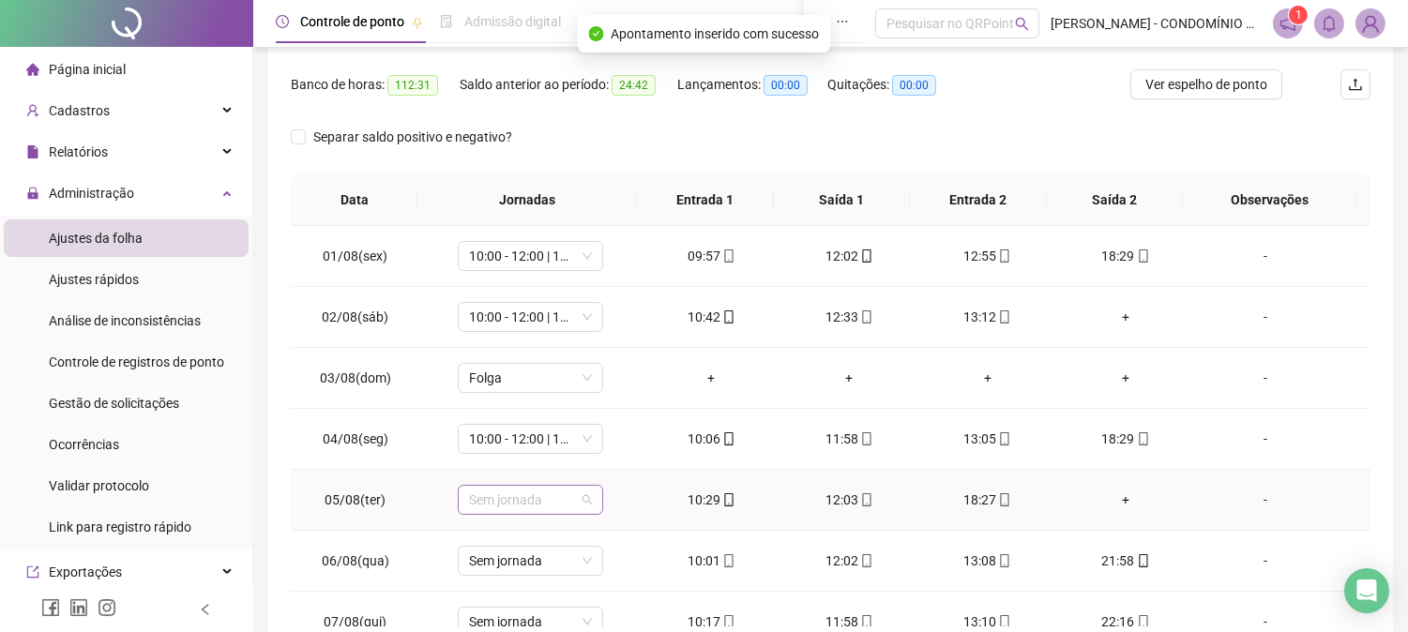
click at [514, 492] on span "Sem jornada" at bounding box center [530, 500] width 123 height 28
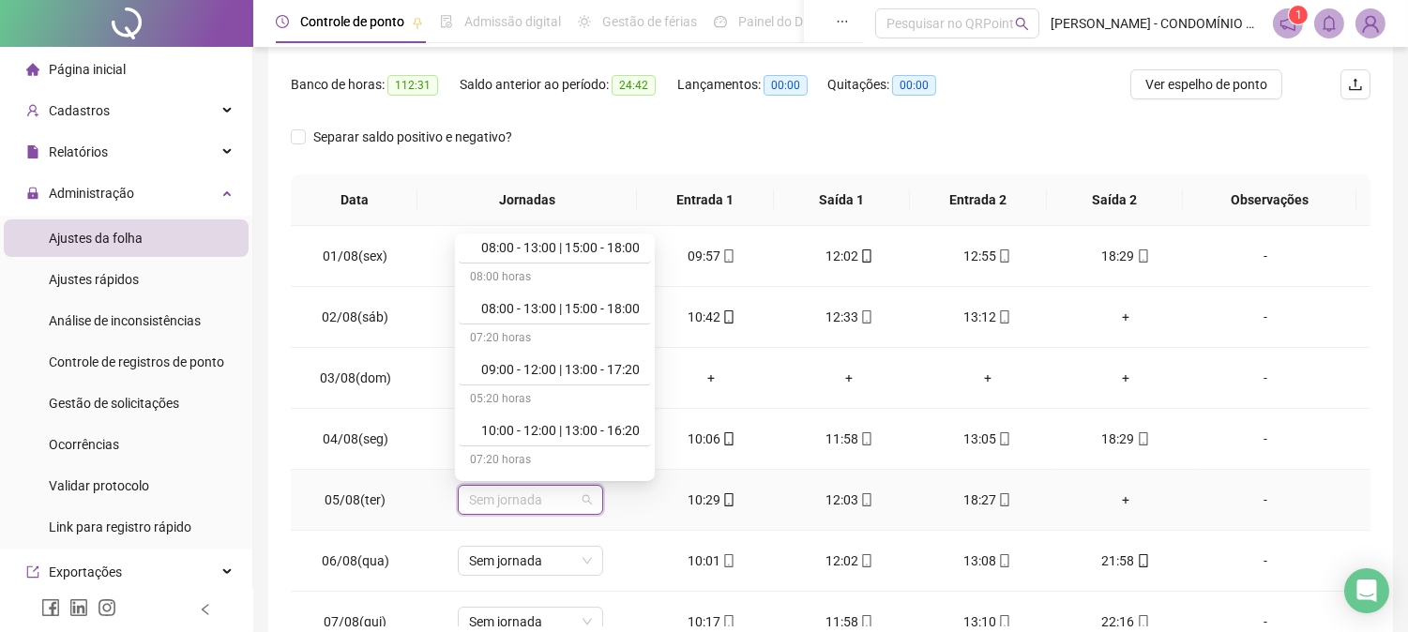
scroll to position [793, 0]
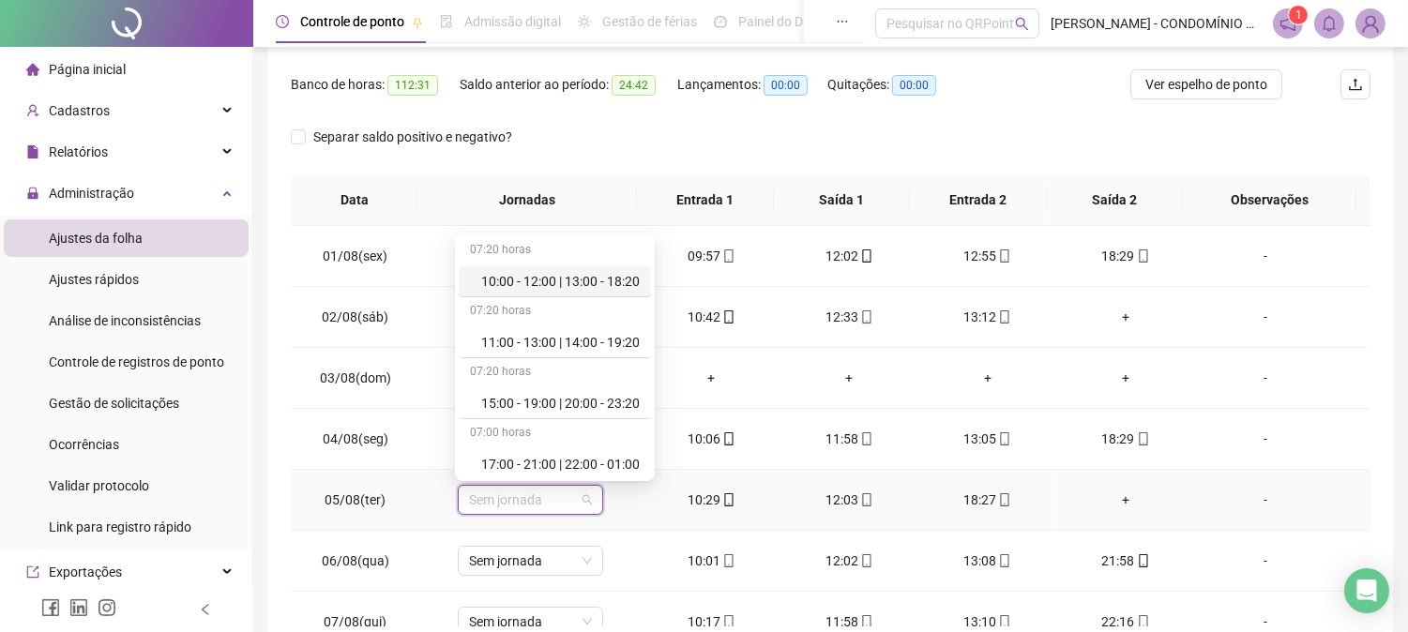
click at [581, 278] on div "10:00 - 12:00 | 13:00 - 18:20" at bounding box center [560, 281] width 158 height 21
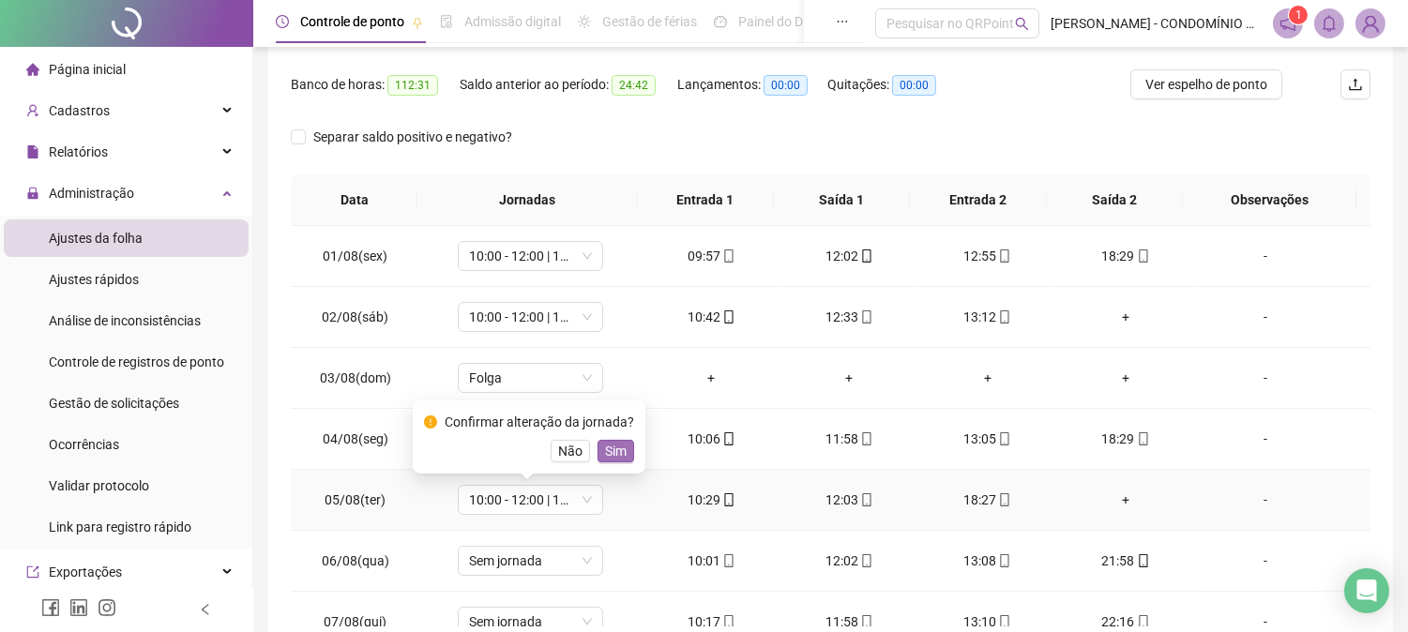
click at [616, 445] on span "Sim" at bounding box center [616, 451] width 22 height 21
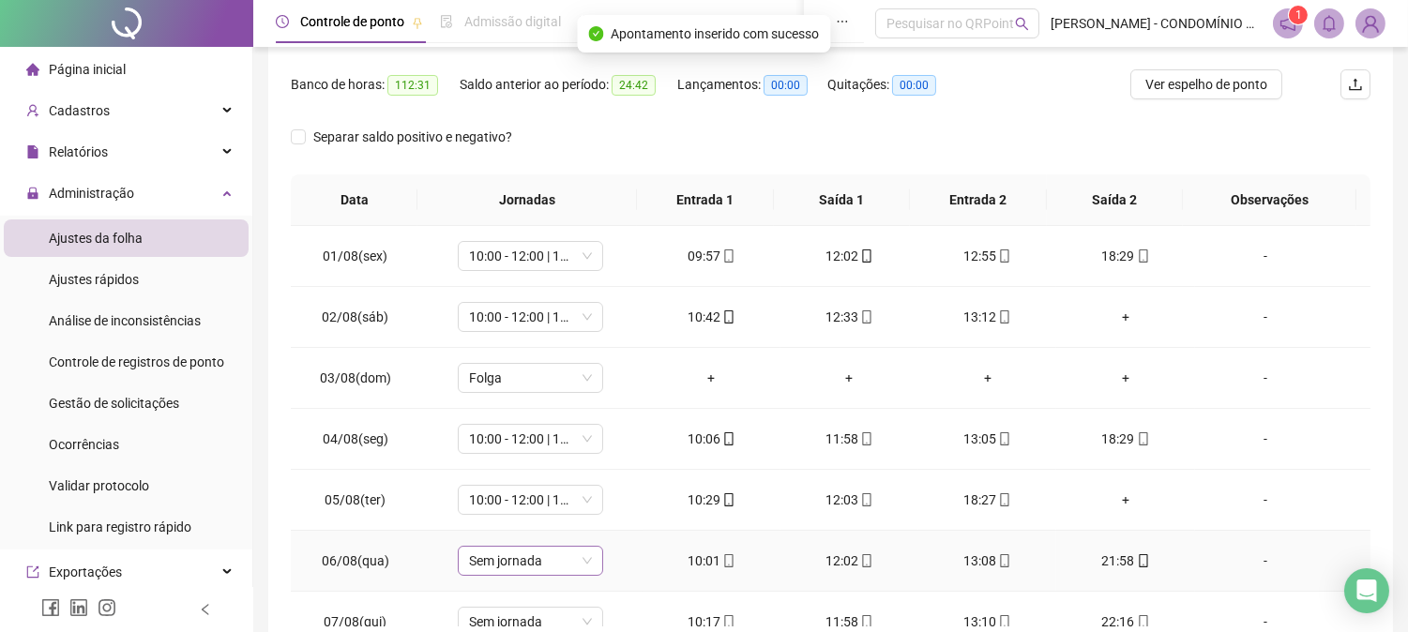
click at [507, 560] on span "Sem jornada" at bounding box center [530, 561] width 123 height 28
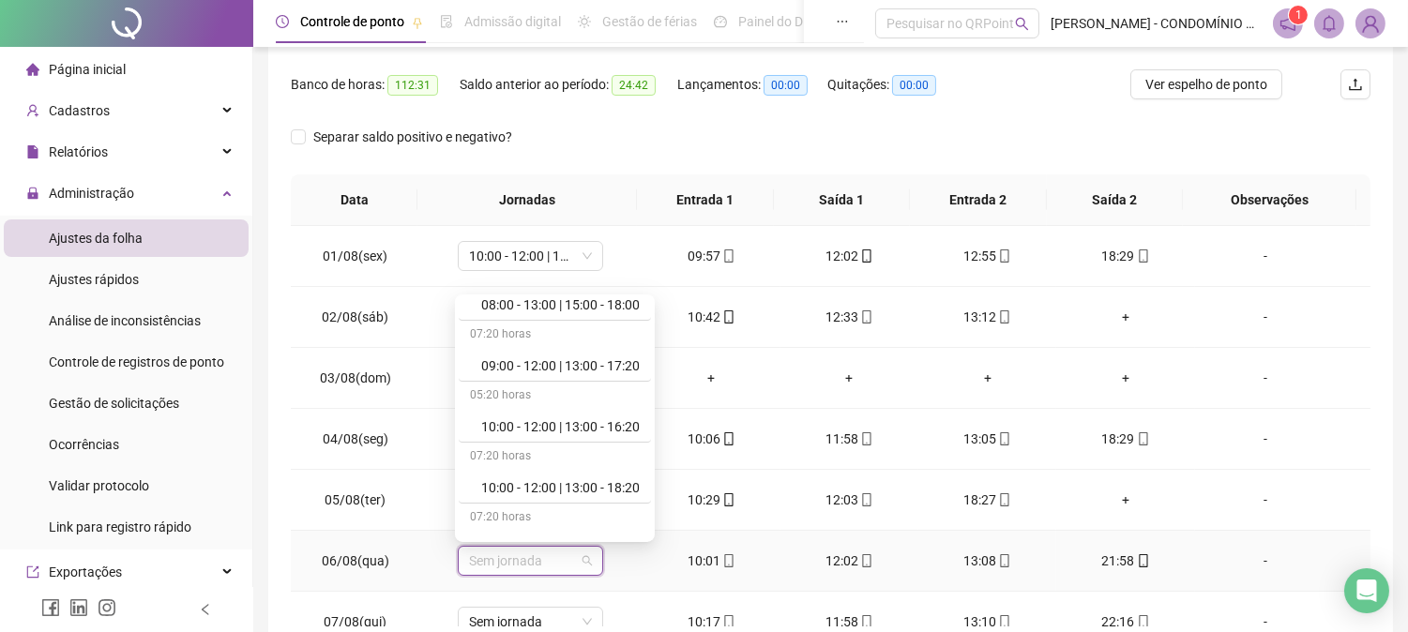
scroll to position [667, 0]
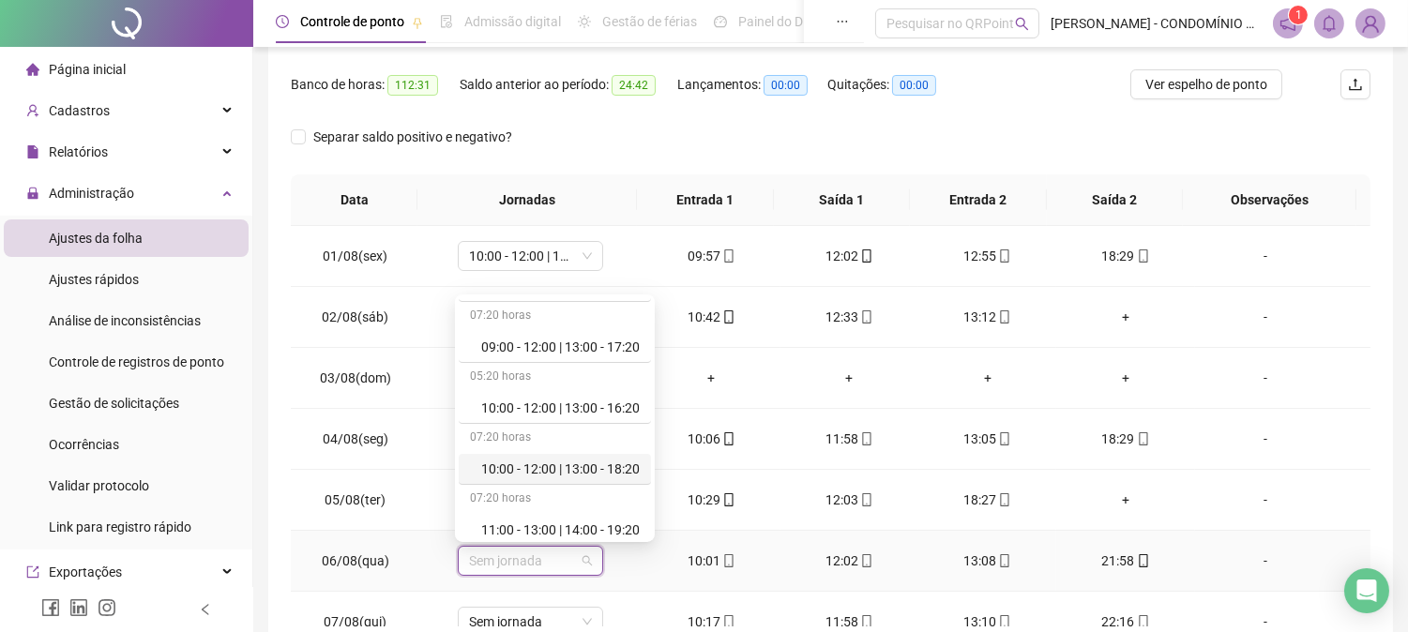
click at [624, 465] on div "10:00 - 12:00 | 13:00 - 18:20" at bounding box center [560, 469] width 158 height 21
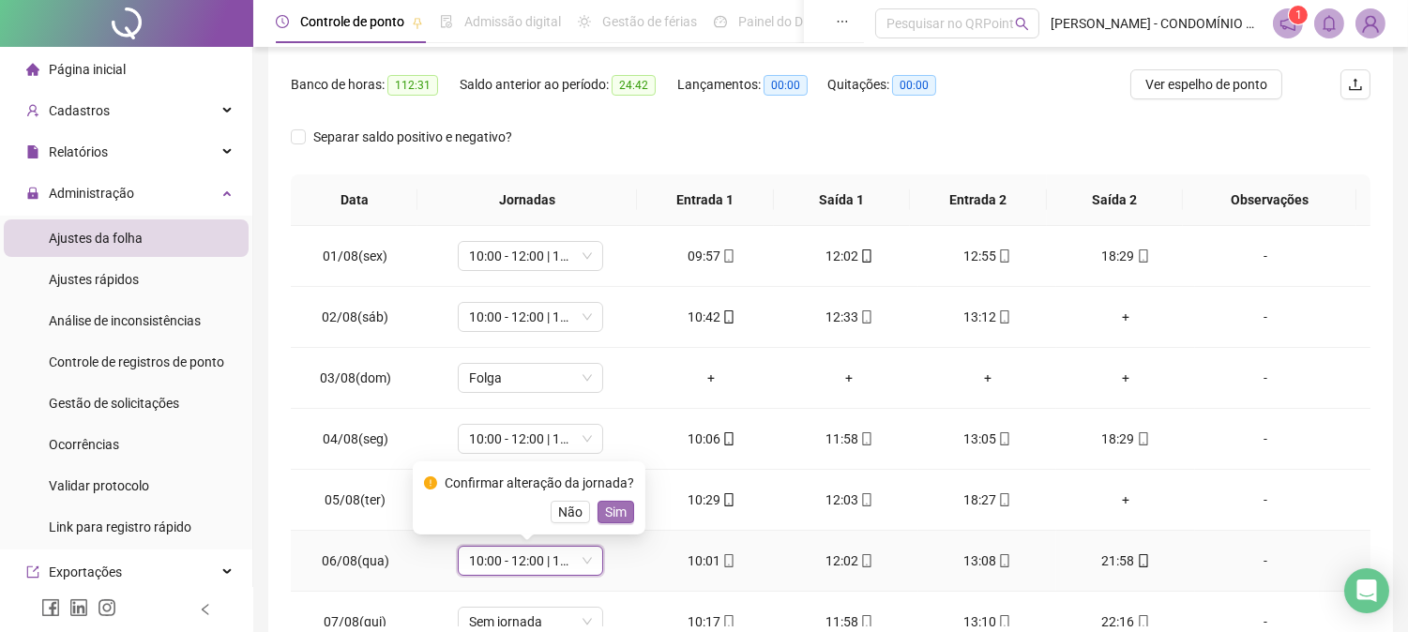
click at [611, 506] on span "Sim" at bounding box center [616, 512] width 22 height 21
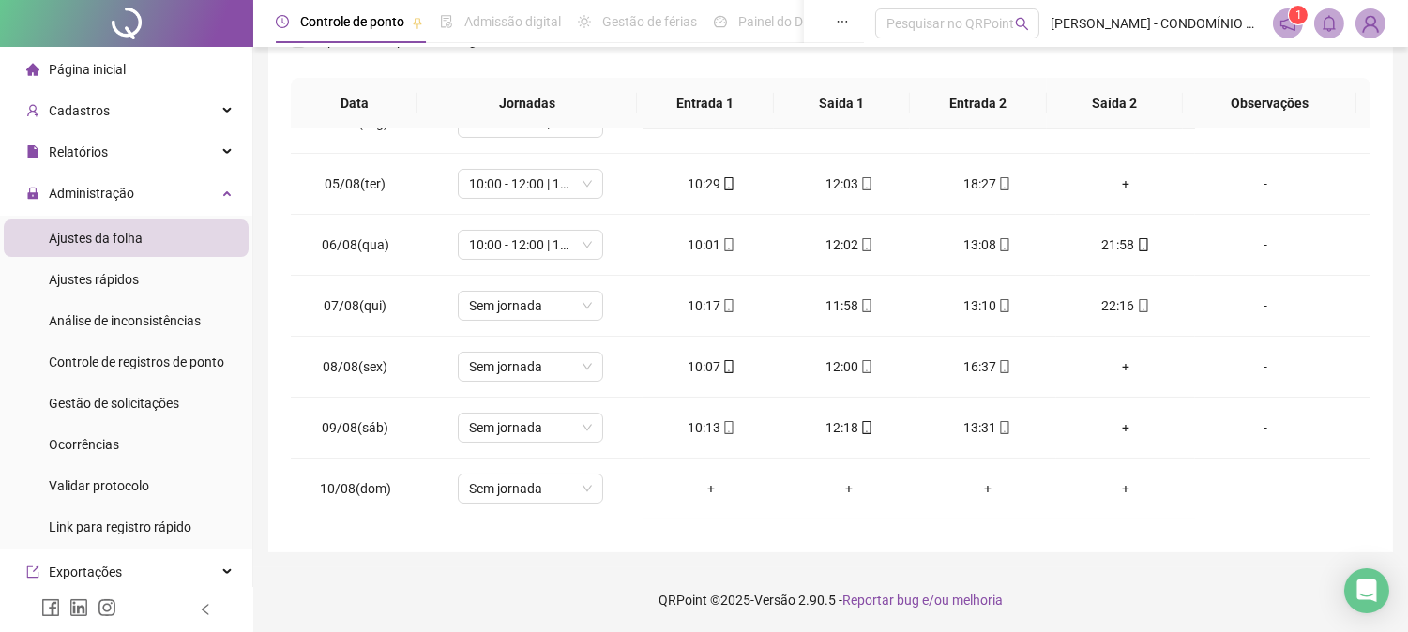
scroll to position [278, 0]
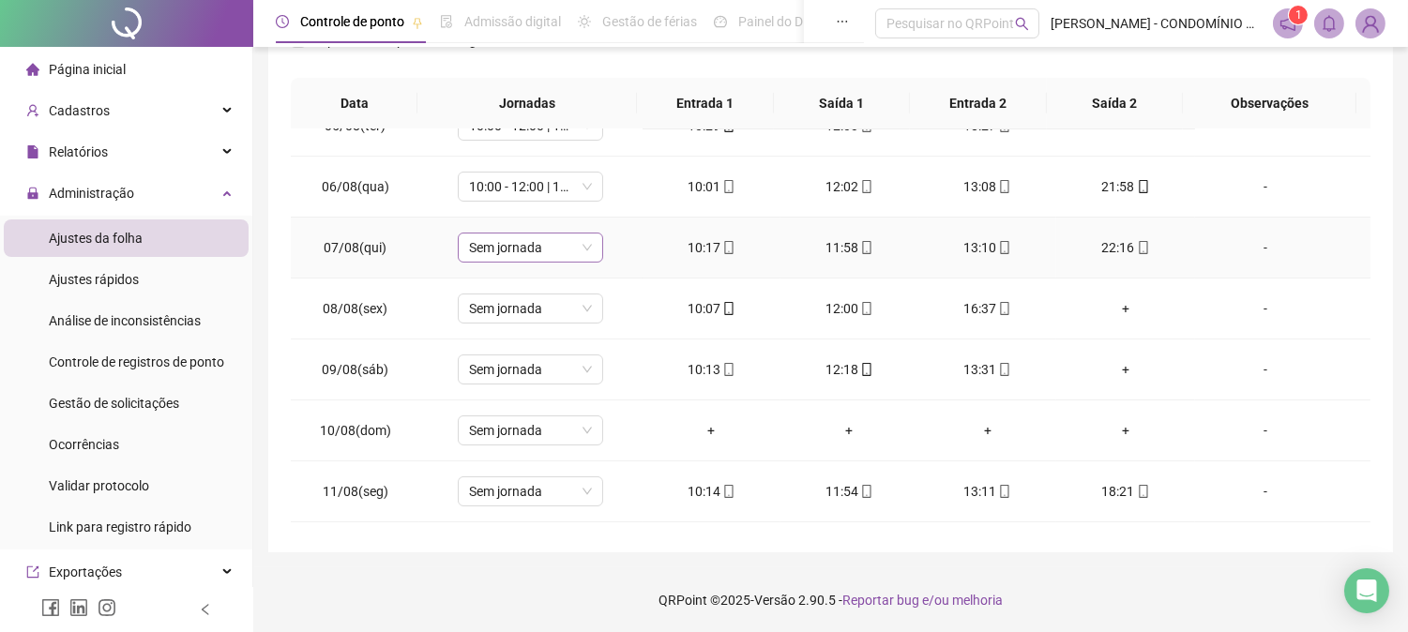
click at [522, 241] on span "Sem jornada" at bounding box center [530, 248] width 123 height 28
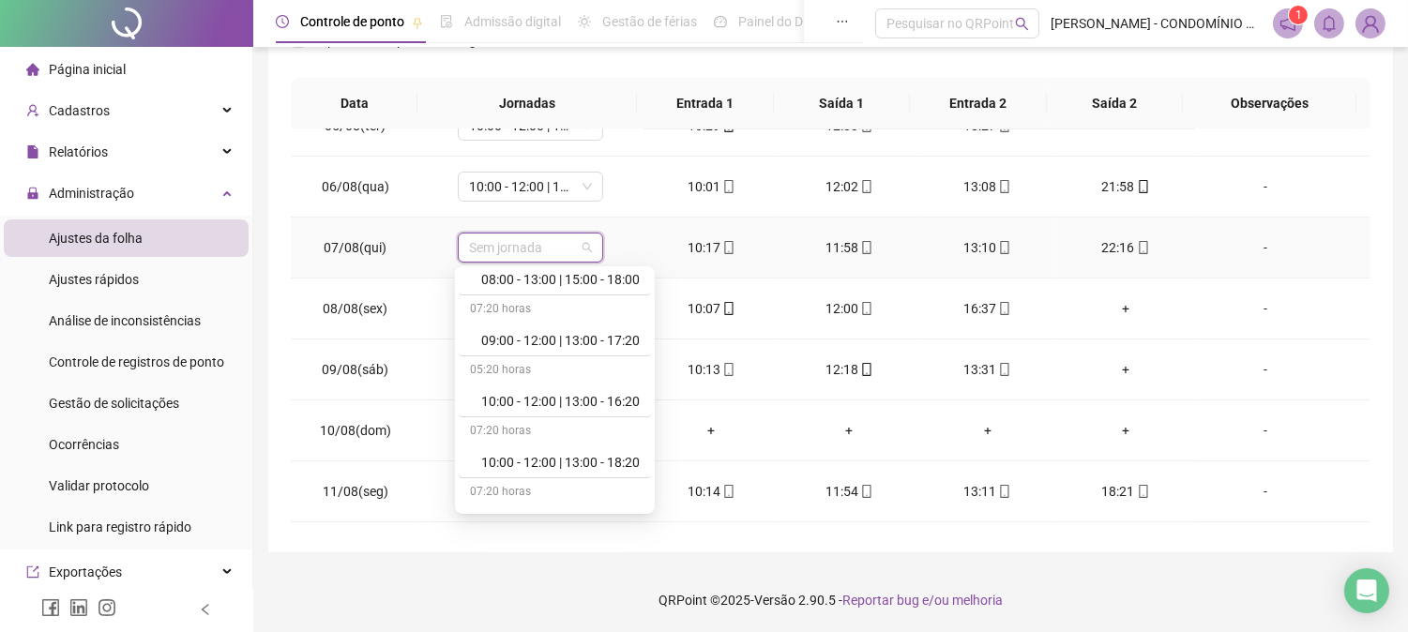
scroll to position [667, 0]
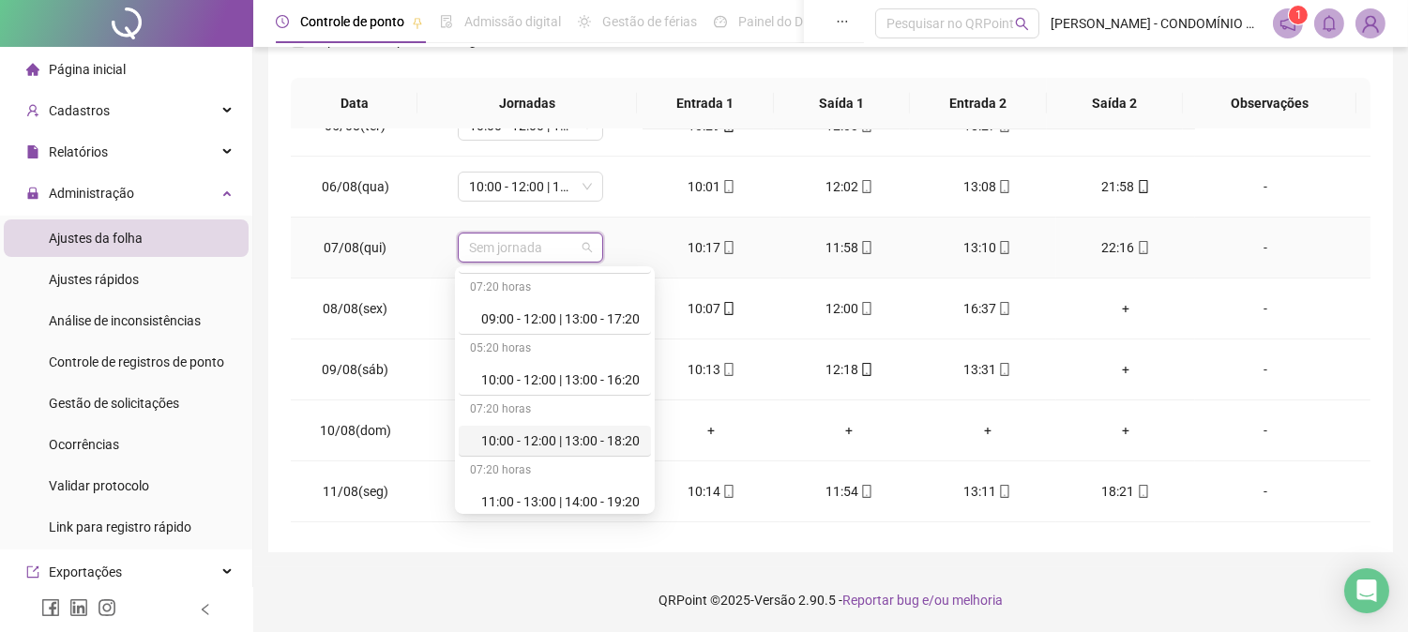
click at [606, 437] on div "10:00 - 12:00 | 13:00 - 18:20" at bounding box center [560, 440] width 158 height 21
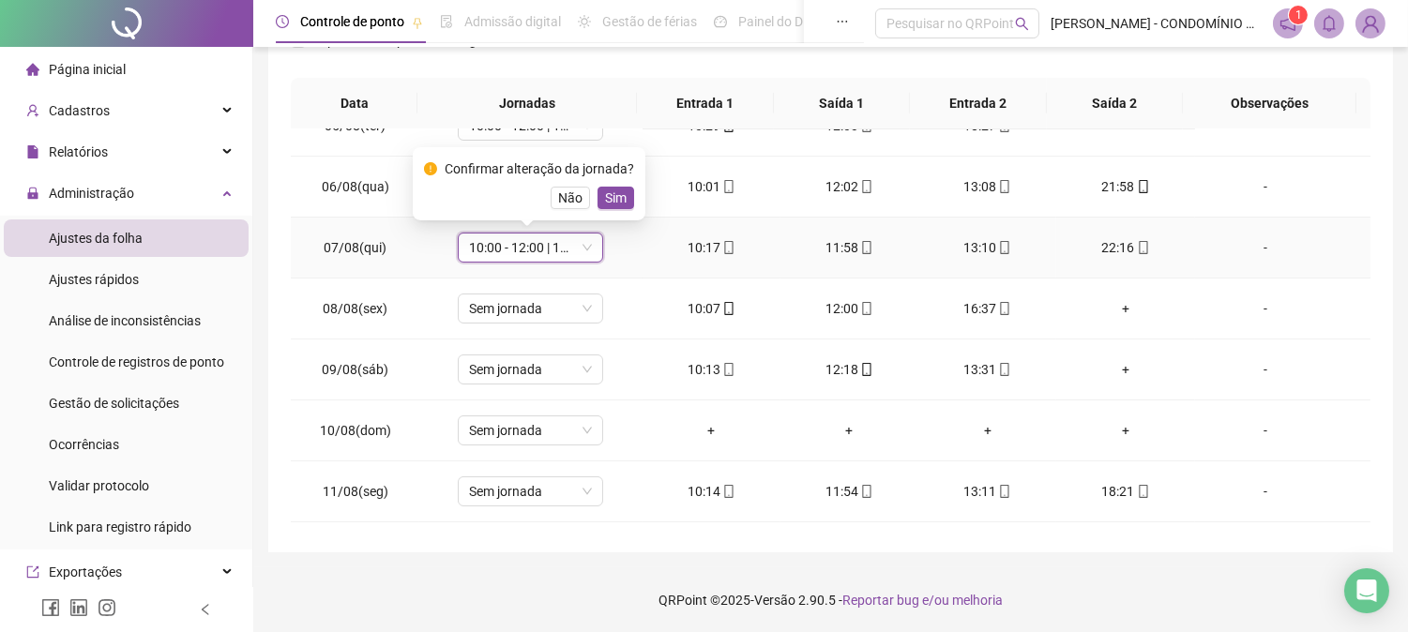
drag, startPoint x: 610, startPoint y: 192, endPoint x: 576, endPoint y: 236, distance: 55.5
click at [611, 190] on span "Sim" at bounding box center [616, 198] width 22 height 21
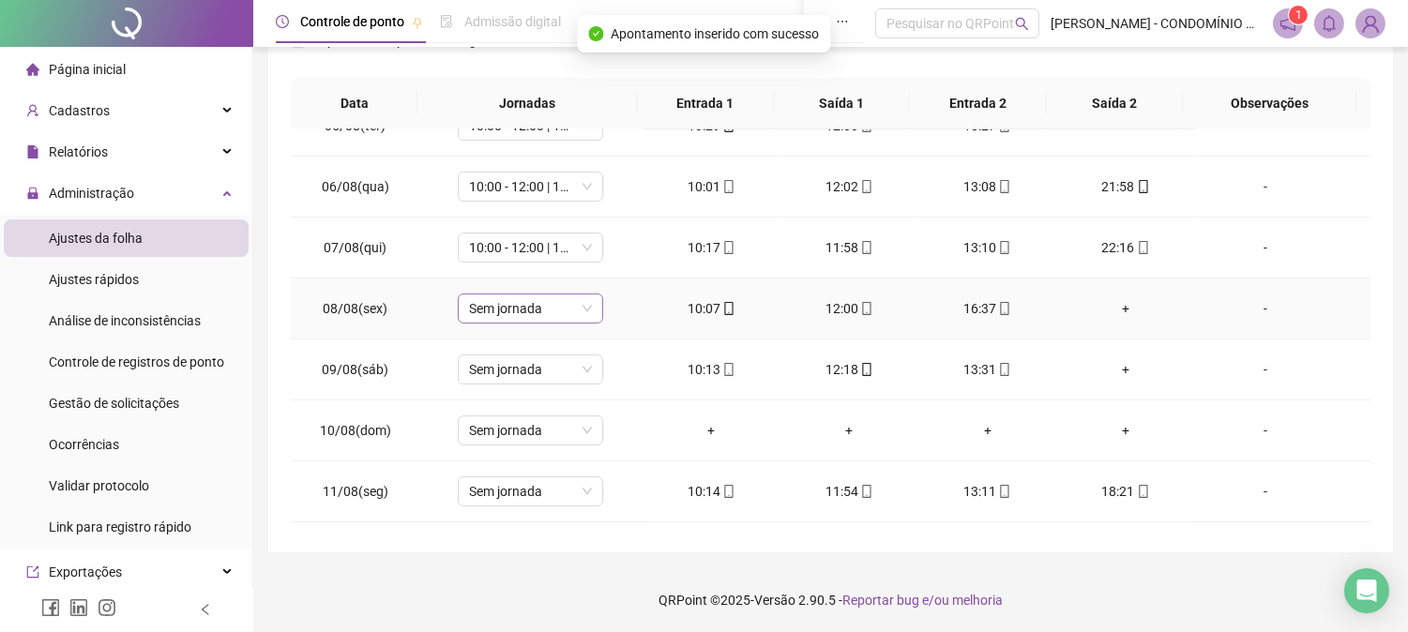
click at [520, 303] on span "Sem jornada" at bounding box center [530, 308] width 123 height 28
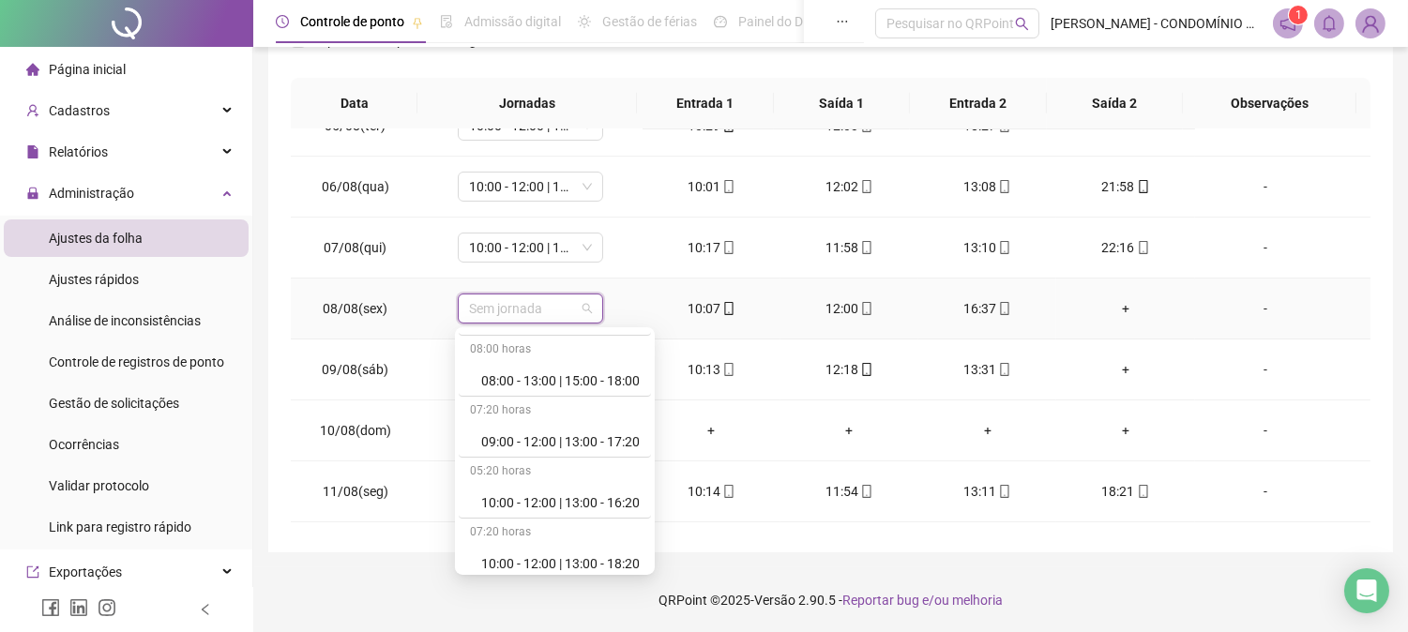
scroll to position [625, 0]
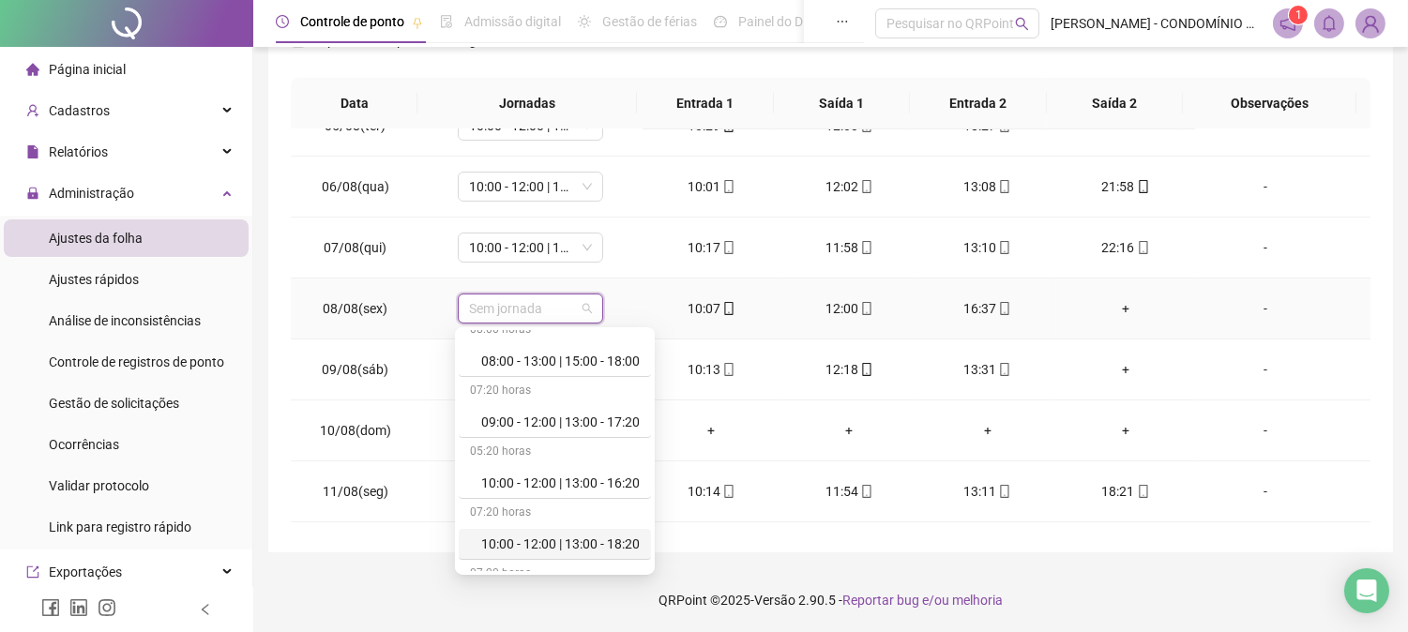
click at [623, 538] on div "10:00 - 12:00 | 13:00 - 18:20" at bounding box center [560, 544] width 158 height 21
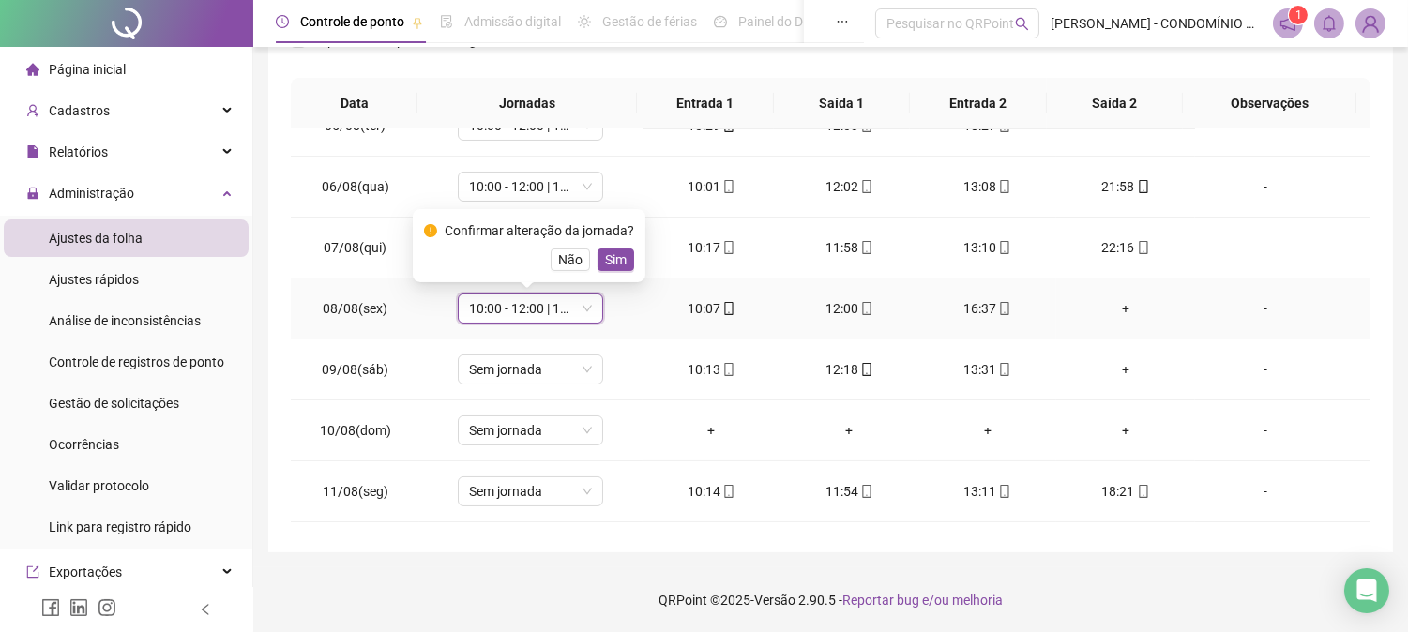
click at [612, 261] on span "Sim" at bounding box center [616, 259] width 22 height 21
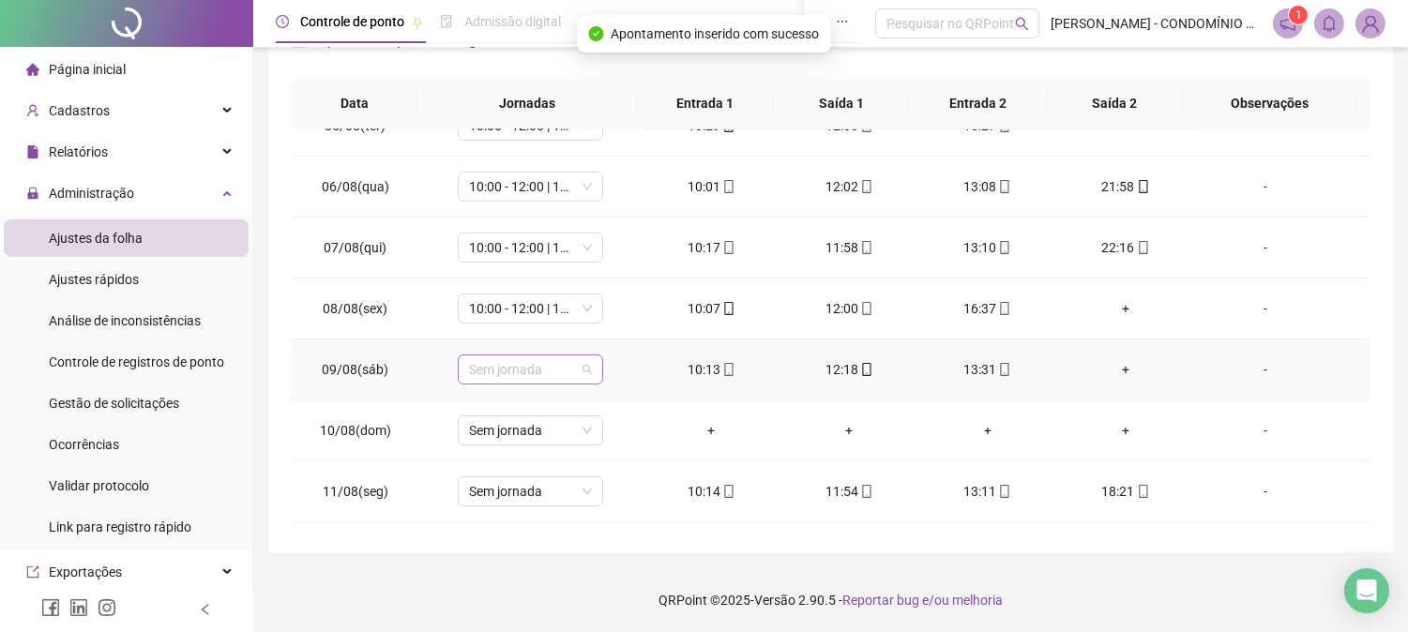
click at [513, 362] on span "Sem jornada" at bounding box center [530, 369] width 123 height 28
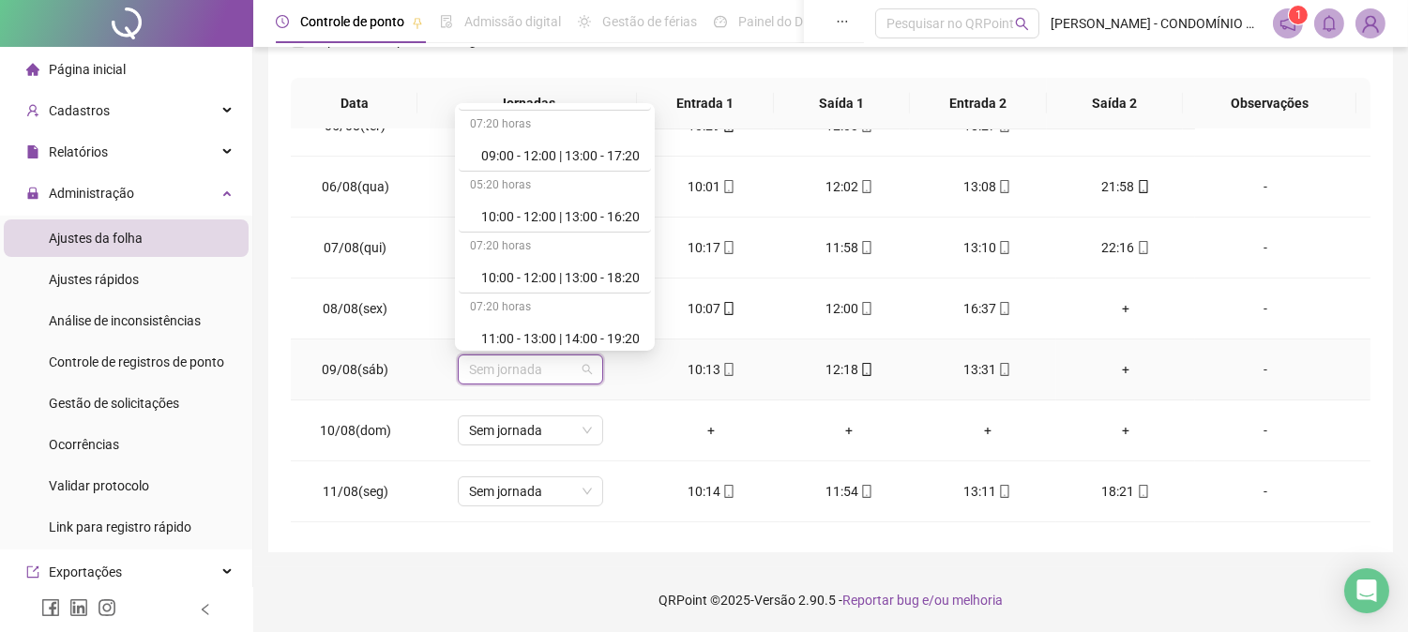
scroll to position [667, 0]
click at [587, 276] on div "10:00 - 12:00 | 13:00 - 18:20" at bounding box center [560, 277] width 158 height 21
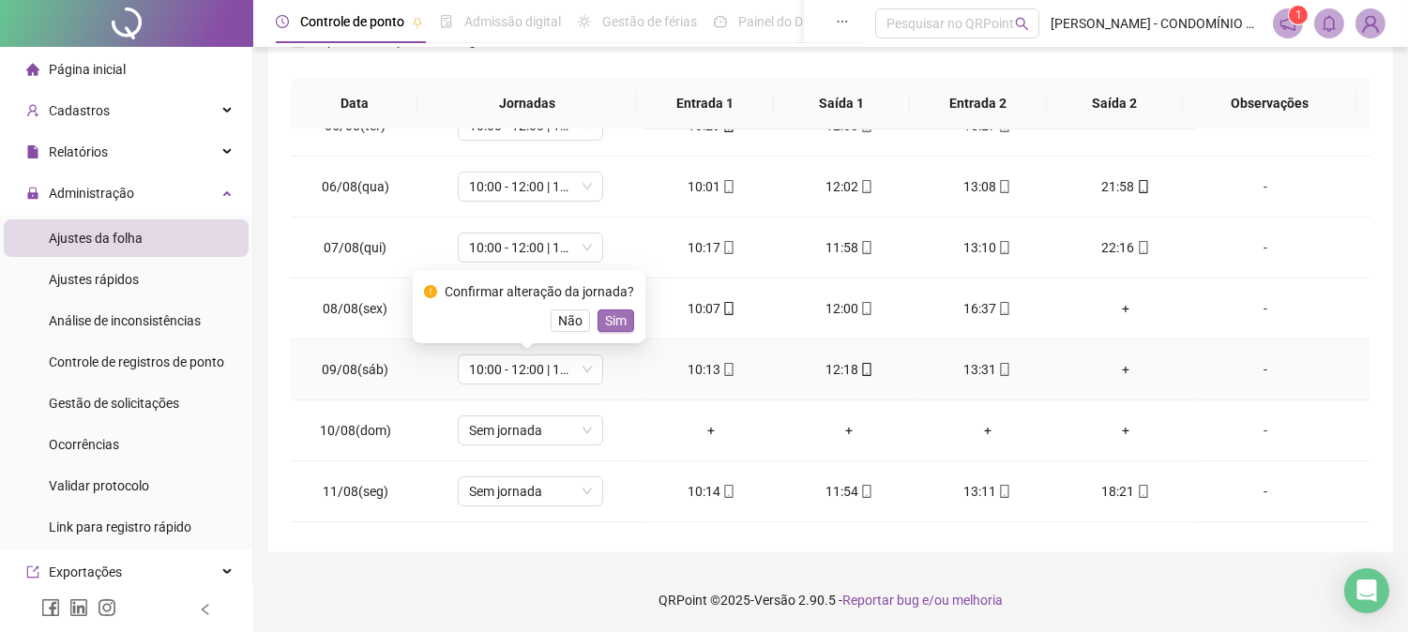
click at [612, 316] on span "Sim" at bounding box center [616, 320] width 22 height 21
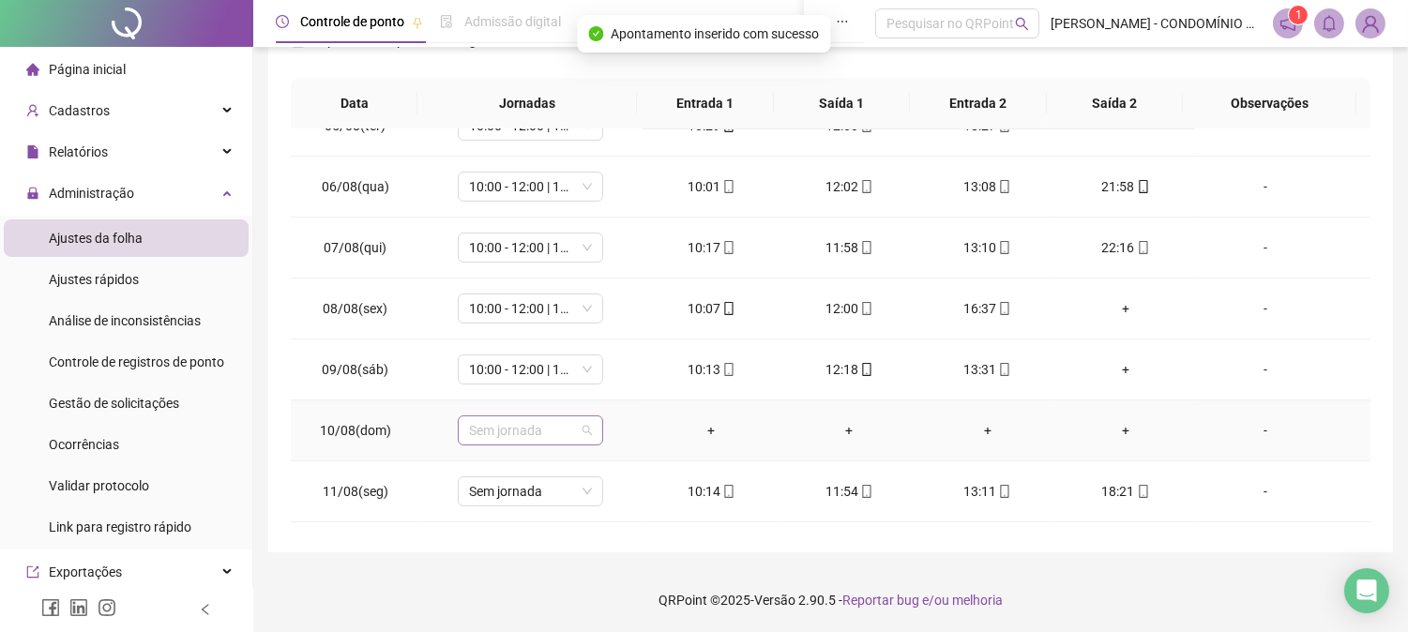
click at [509, 435] on span "Sem jornada" at bounding box center [530, 430] width 123 height 28
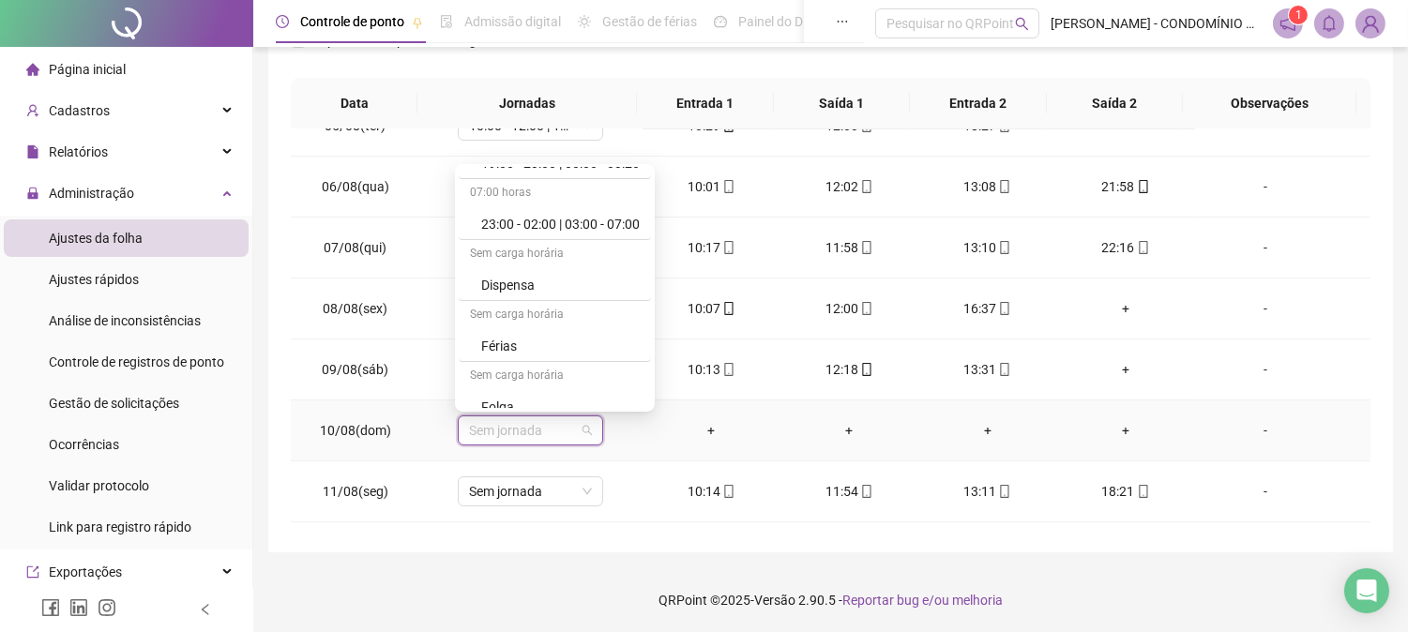
scroll to position [1250, 0]
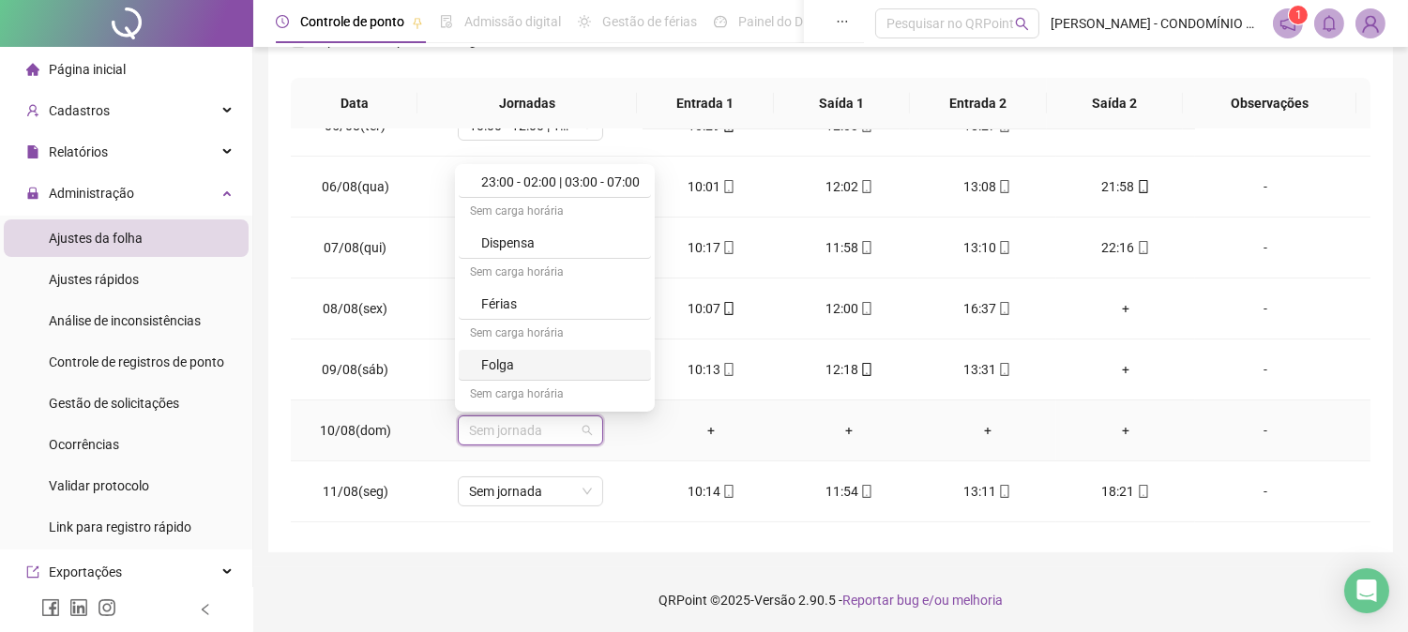
click at [504, 364] on div "Folga" at bounding box center [560, 365] width 158 height 21
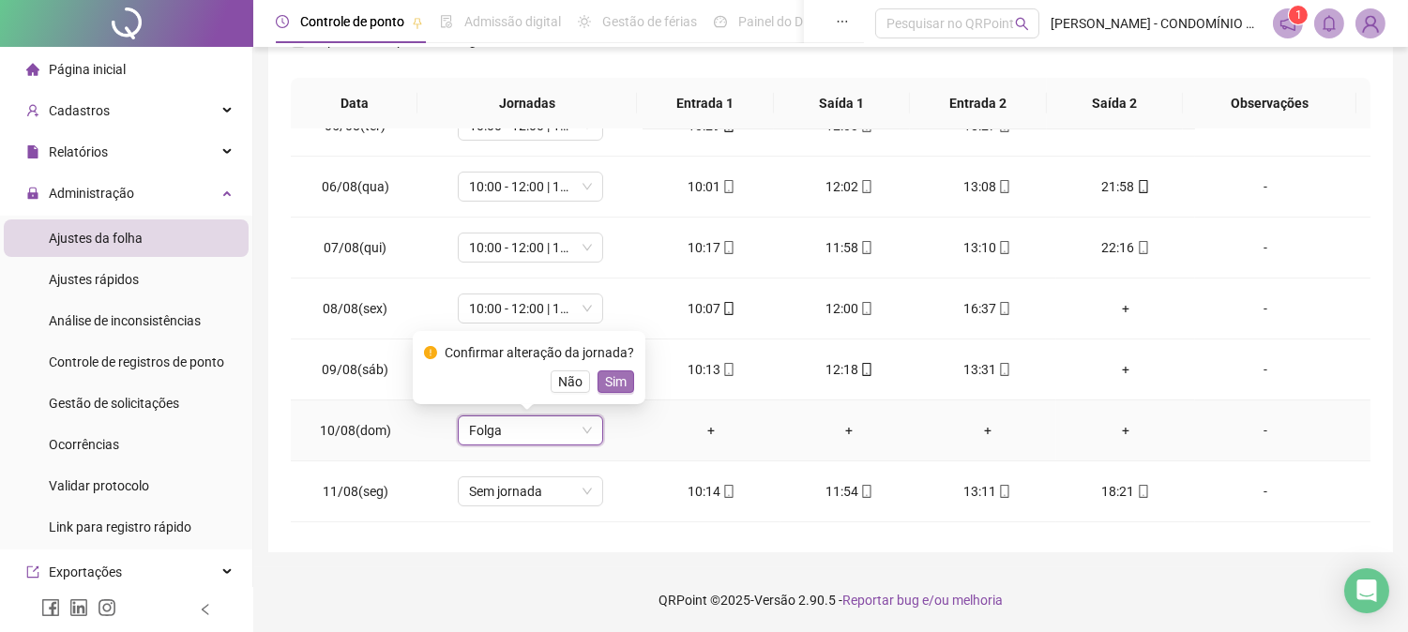
click at [613, 381] on span "Sim" at bounding box center [616, 381] width 22 height 21
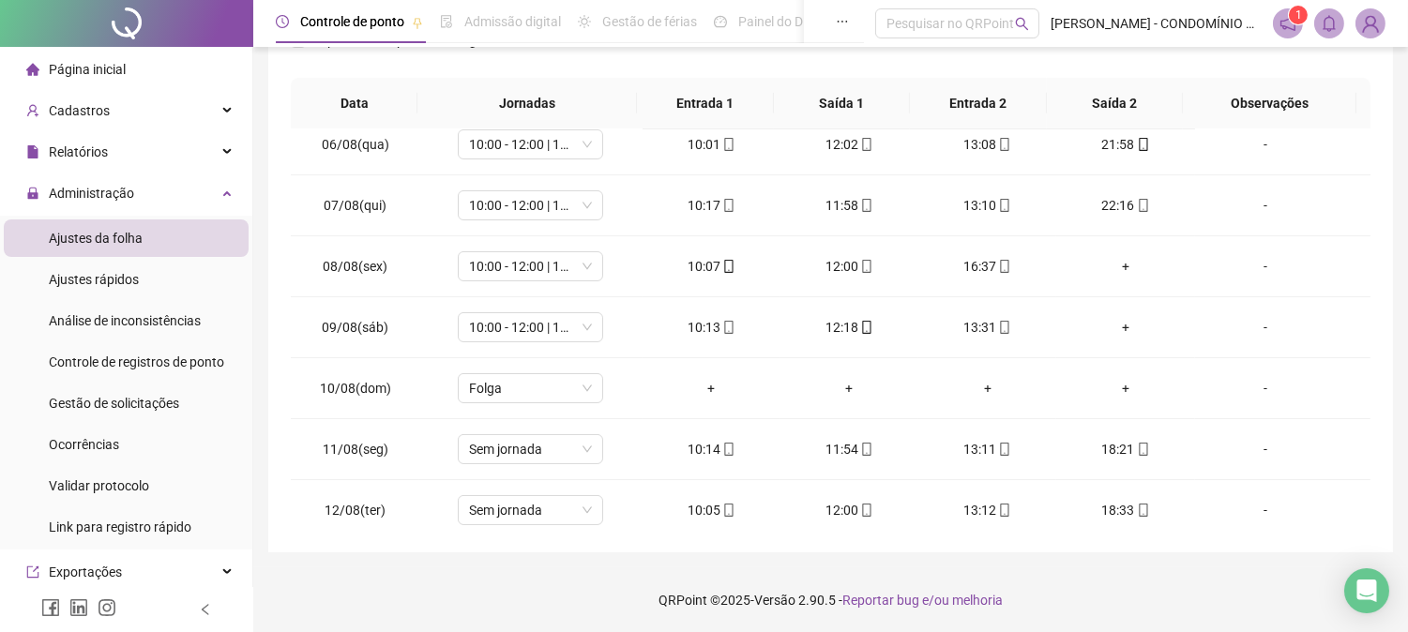
scroll to position [513, 0]
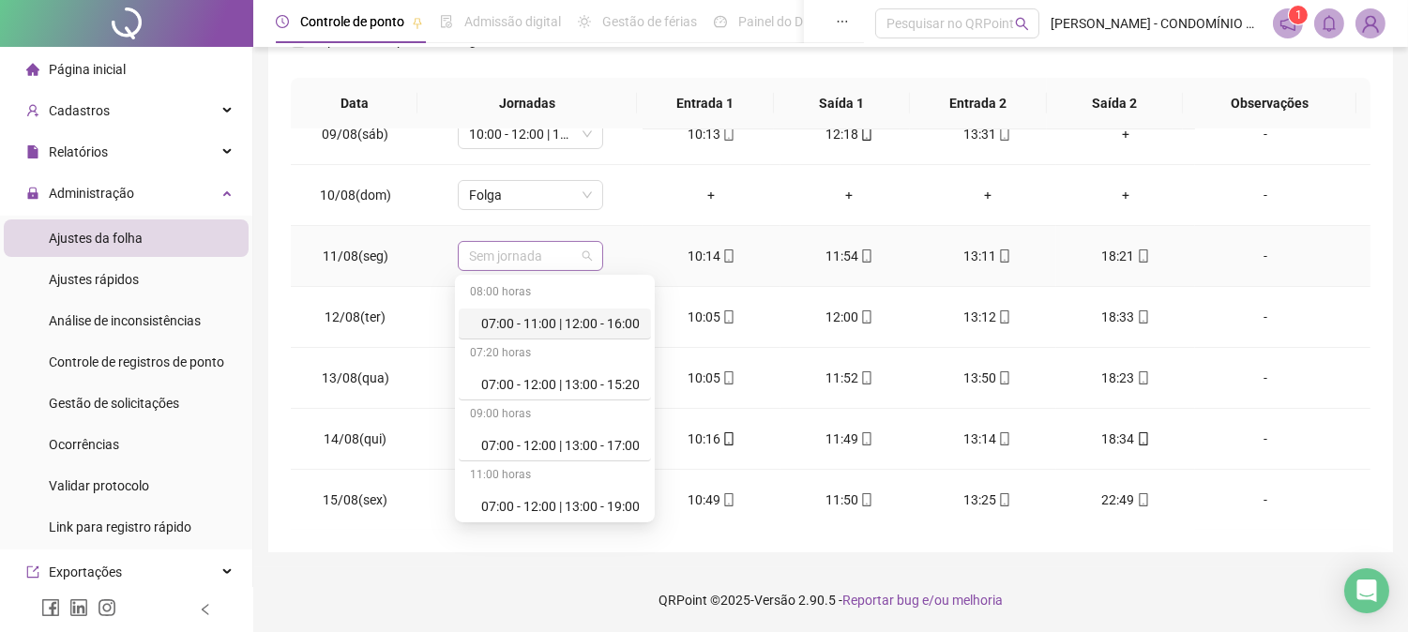
click at [509, 251] on span "Sem jornada" at bounding box center [530, 256] width 123 height 28
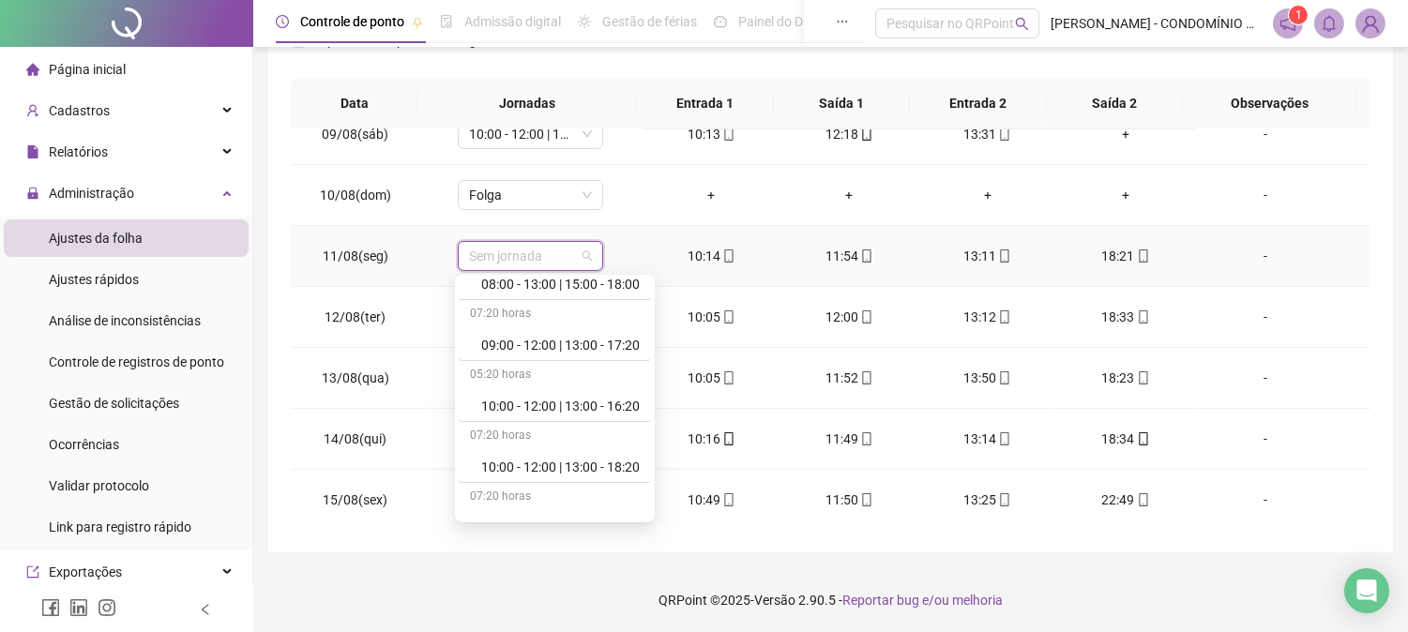
scroll to position [667, 0]
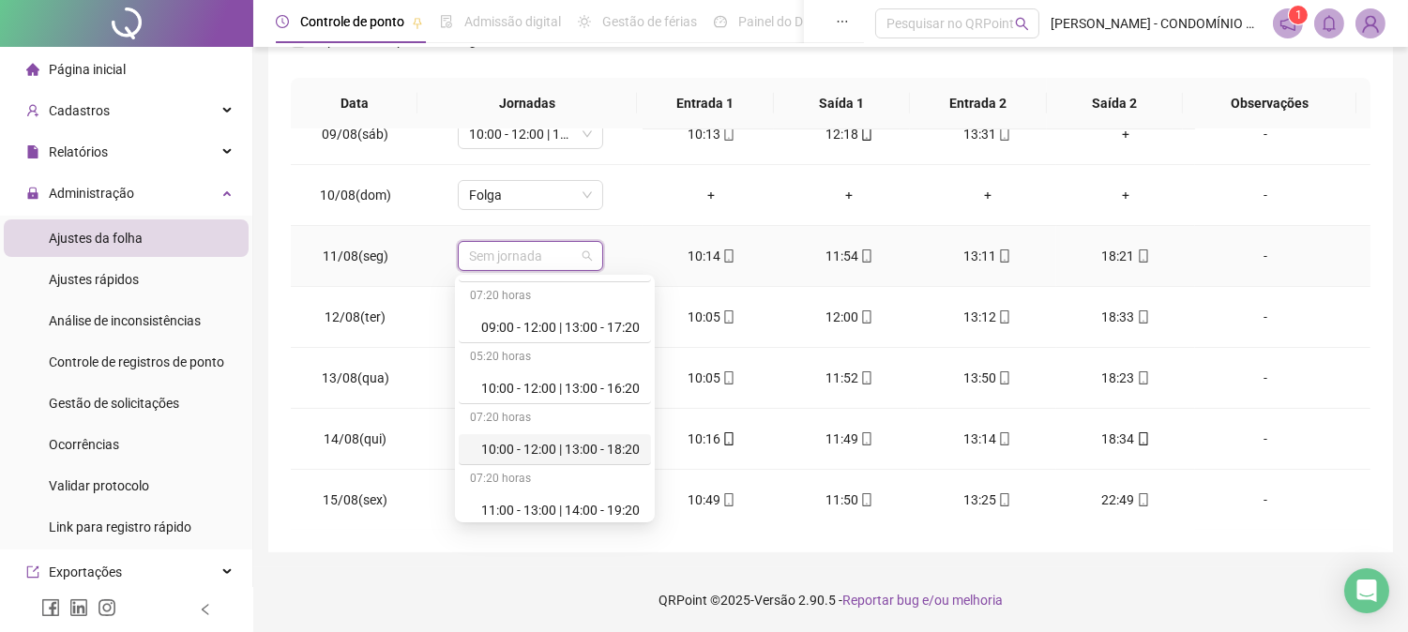
click at [640, 436] on div "10:00 - 12:00 | 13:00 - 18:20" at bounding box center [555, 449] width 192 height 31
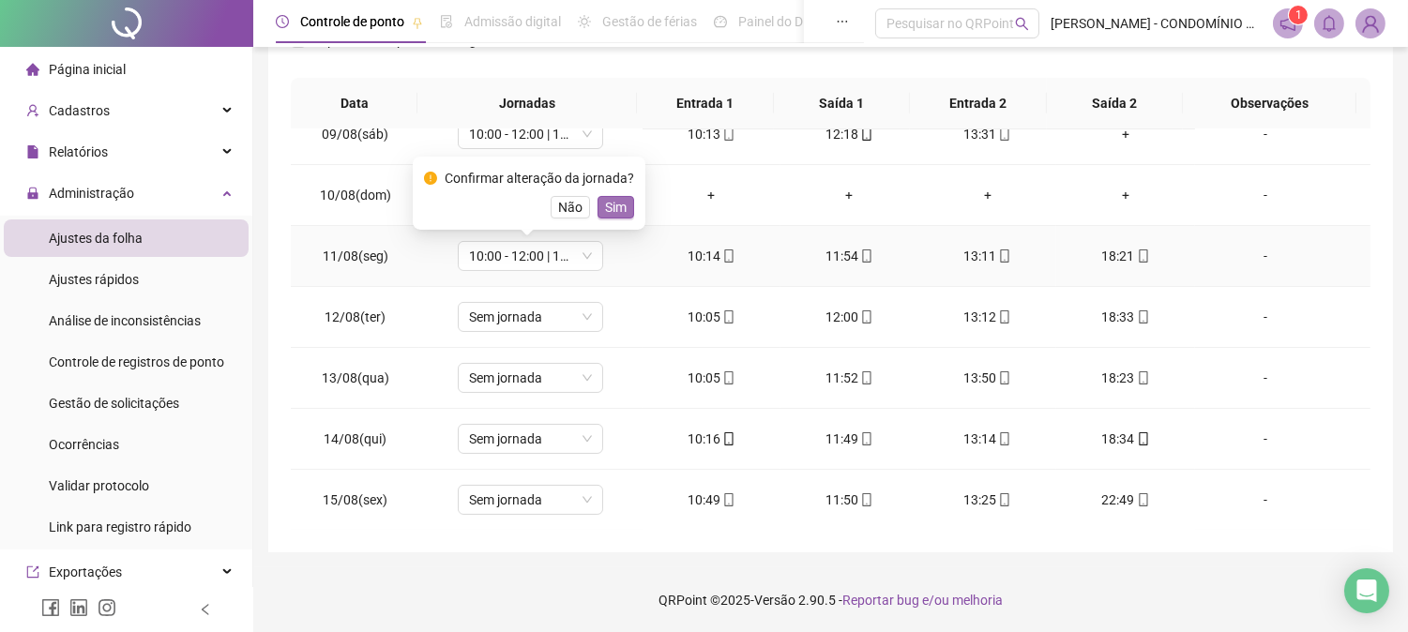
click at [605, 204] on span "Sim" at bounding box center [616, 207] width 22 height 21
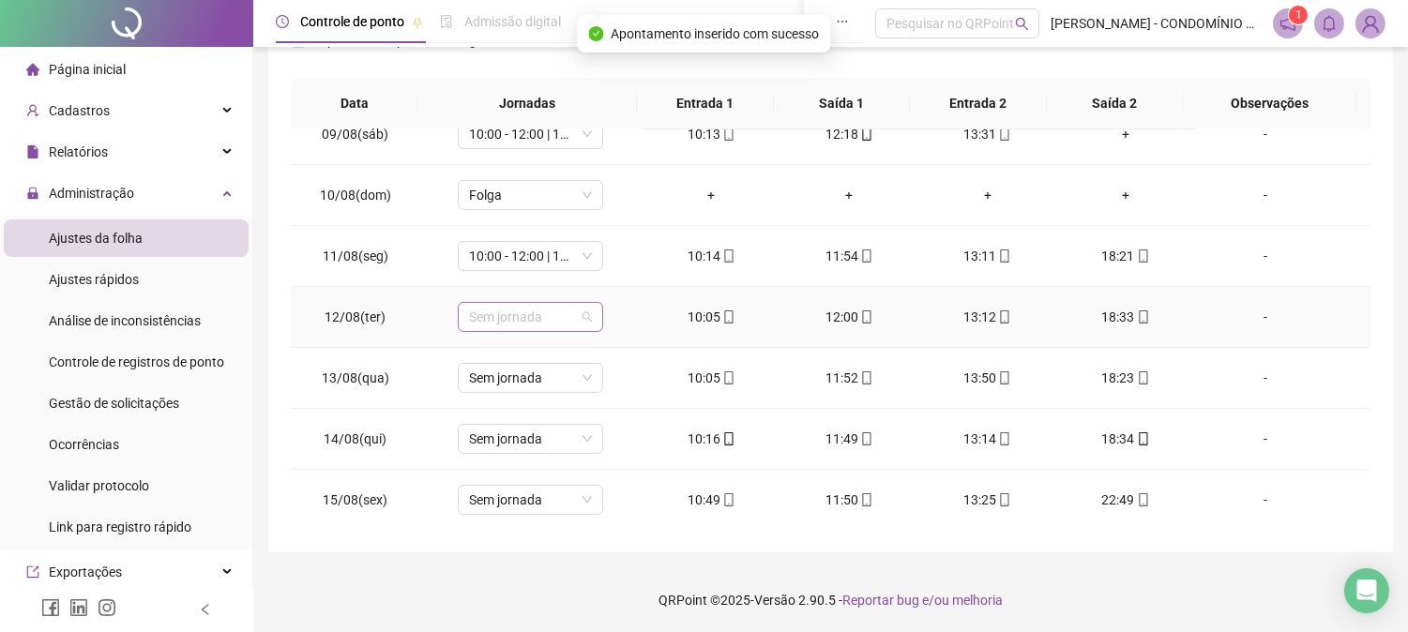
click at [523, 302] on div "Sem jornada" at bounding box center [530, 317] width 145 height 30
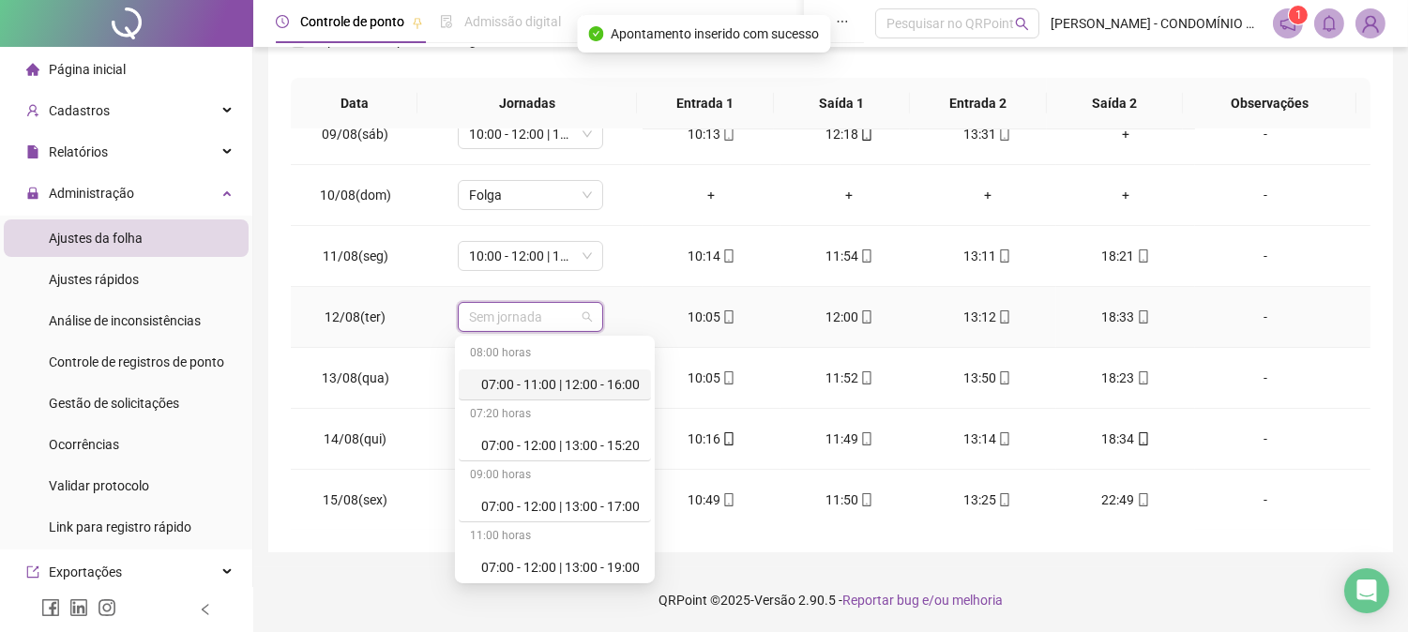
click at [523, 317] on span "Sem jornada" at bounding box center [530, 317] width 123 height 28
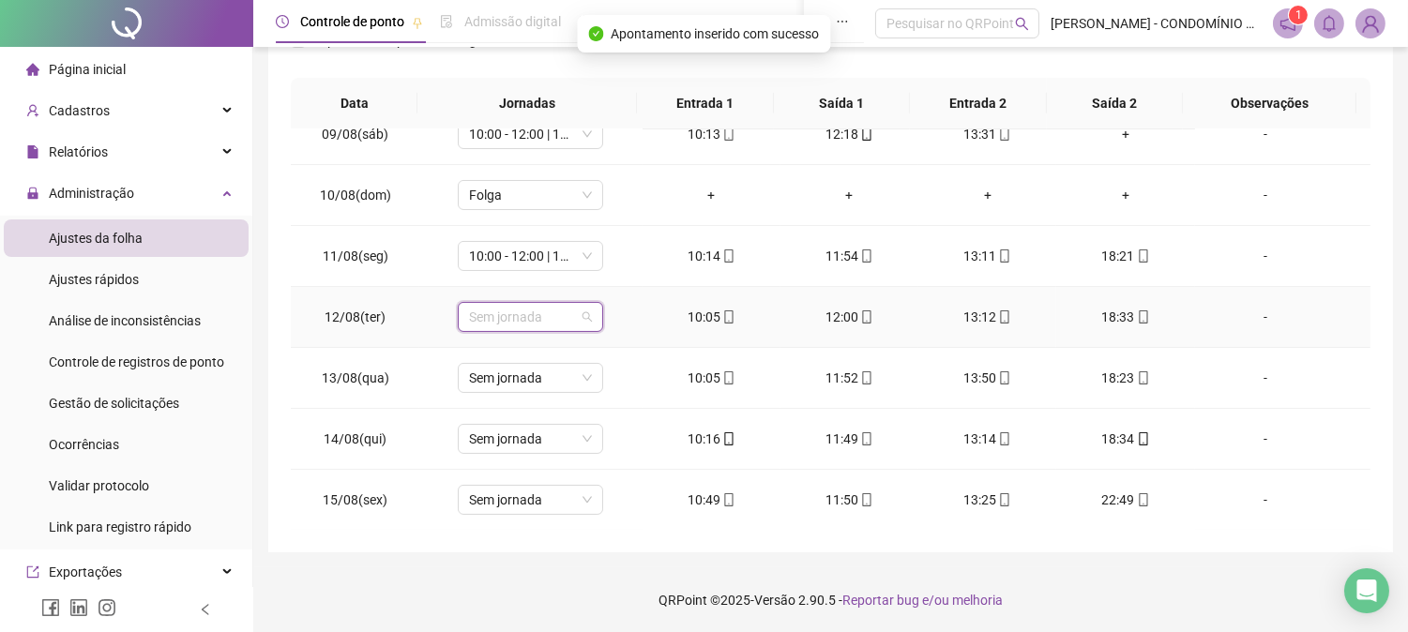
click at [533, 313] on span "Sem jornada" at bounding box center [530, 317] width 123 height 28
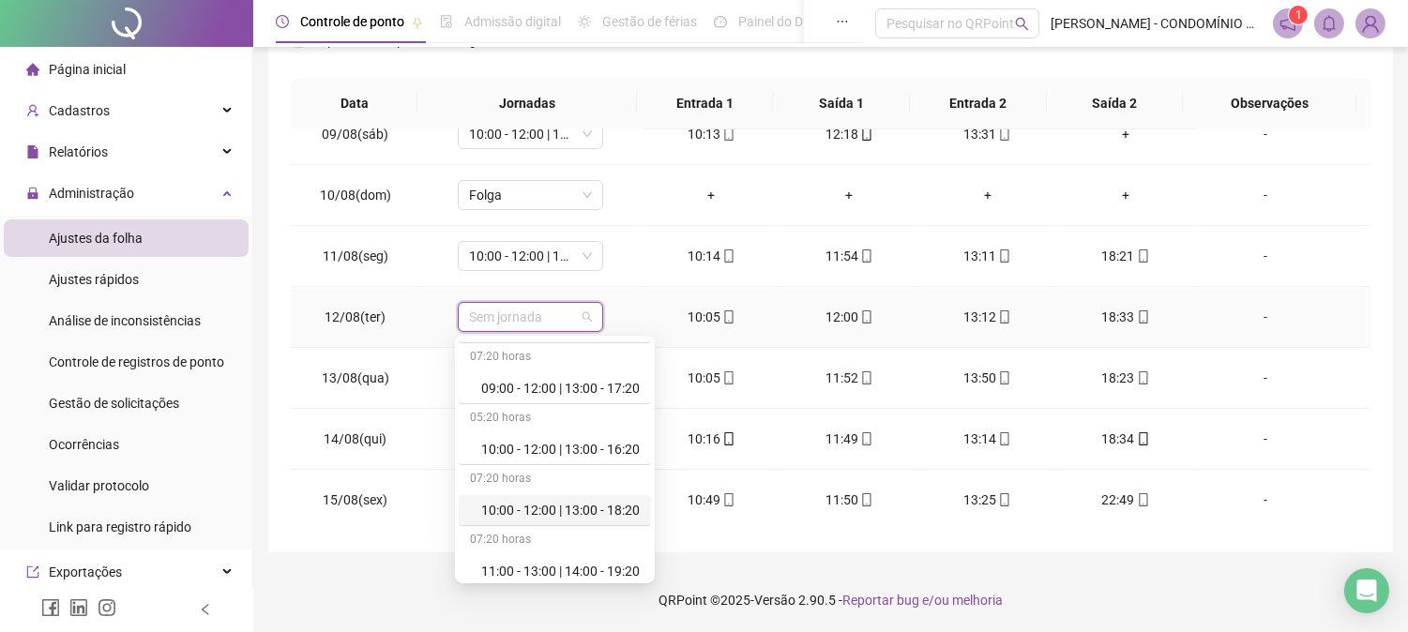
click at [611, 506] on div "10:00 - 12:00 | 13:00 - 18:20" at bounding box center [560, 510] width 158 height 21
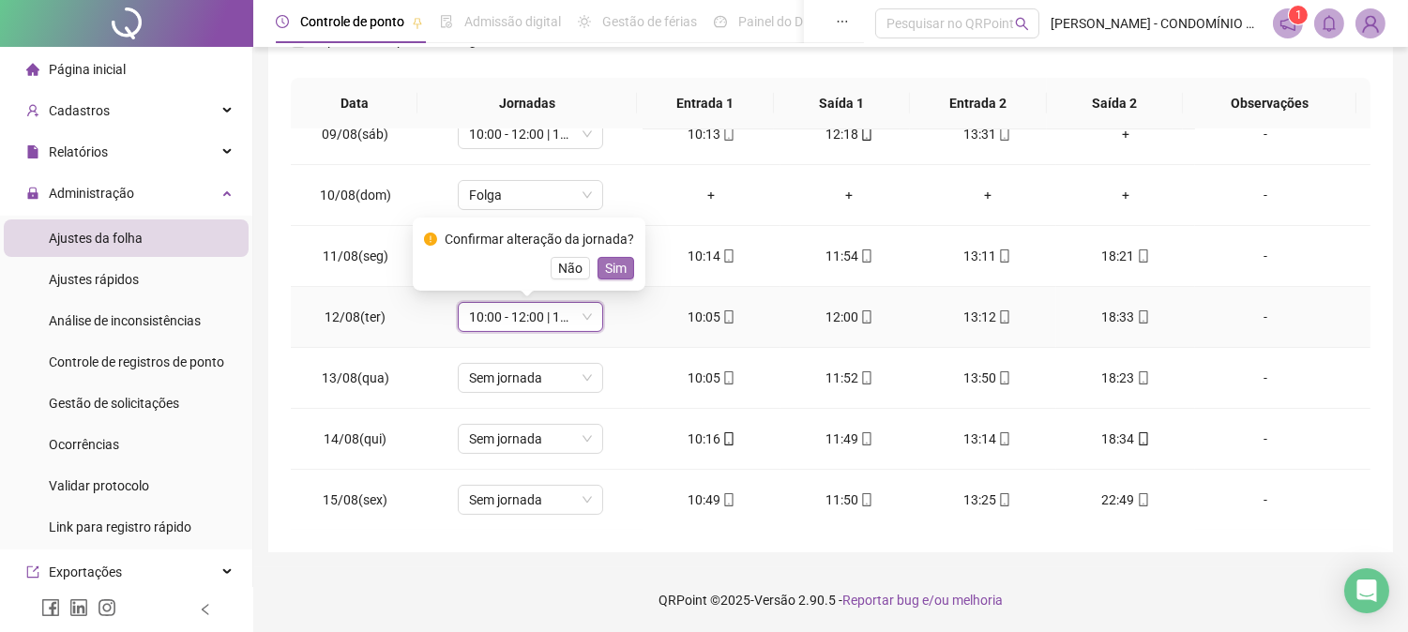
click at [610, 265] on span "Sim" at bounding box center [616, 268] width 22 height 21
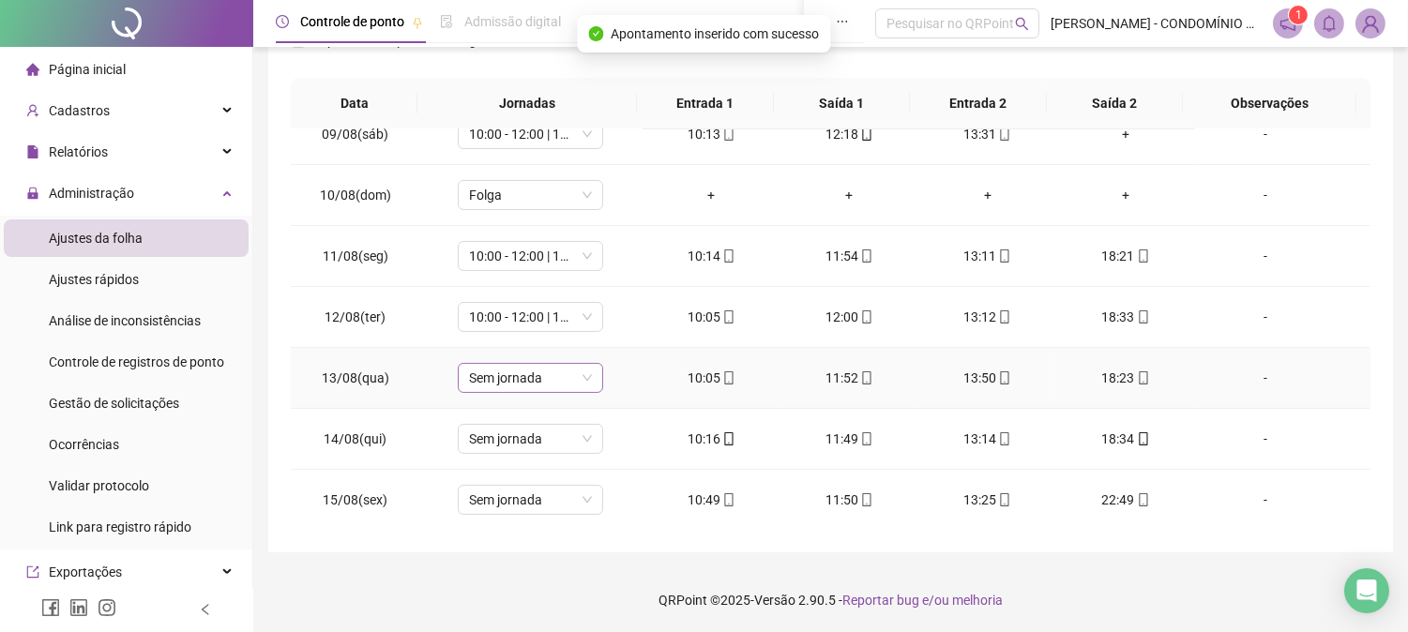
click at [516, 375] on span "Sem jornada" at bounding box center [530, 378] width 123 height 28
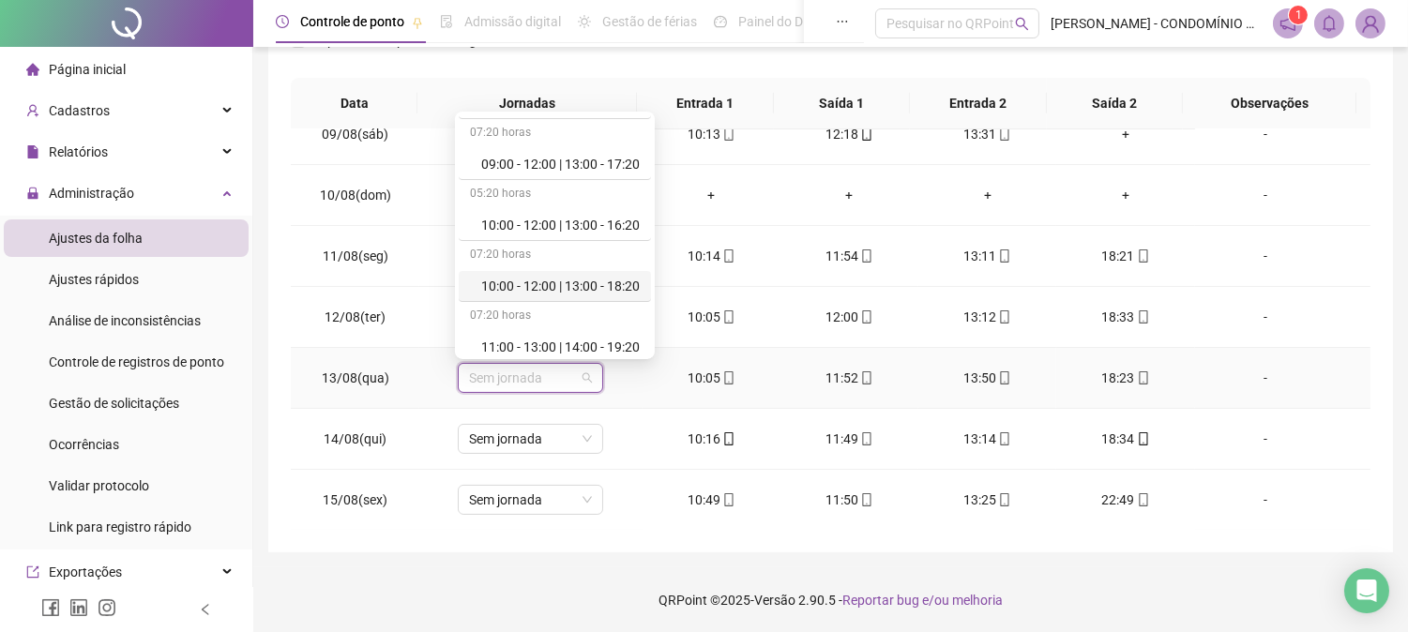
click at [615, 287] on div "10:00 - 12:00 | 13:00 - 18:20" at bounding box center [560, 286] width 158 height 21
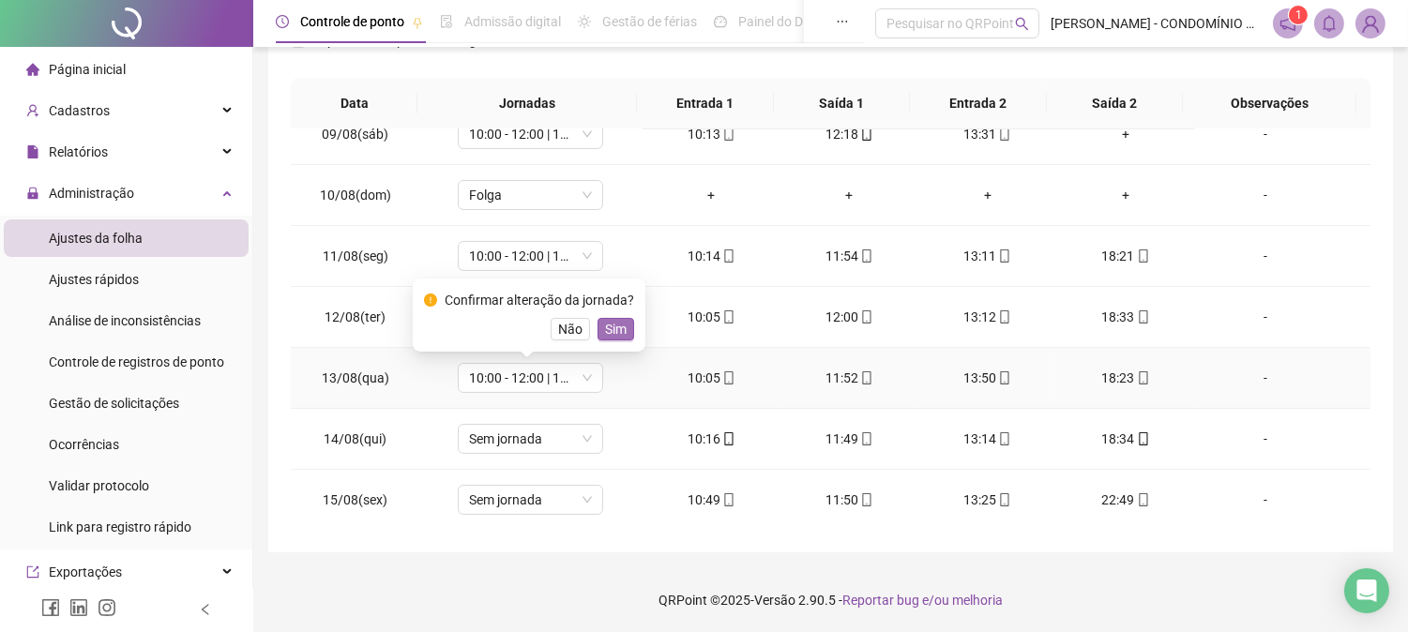
click at [611, 328] on span "Sim" at bounding box center [616, 329] width 22 height 21
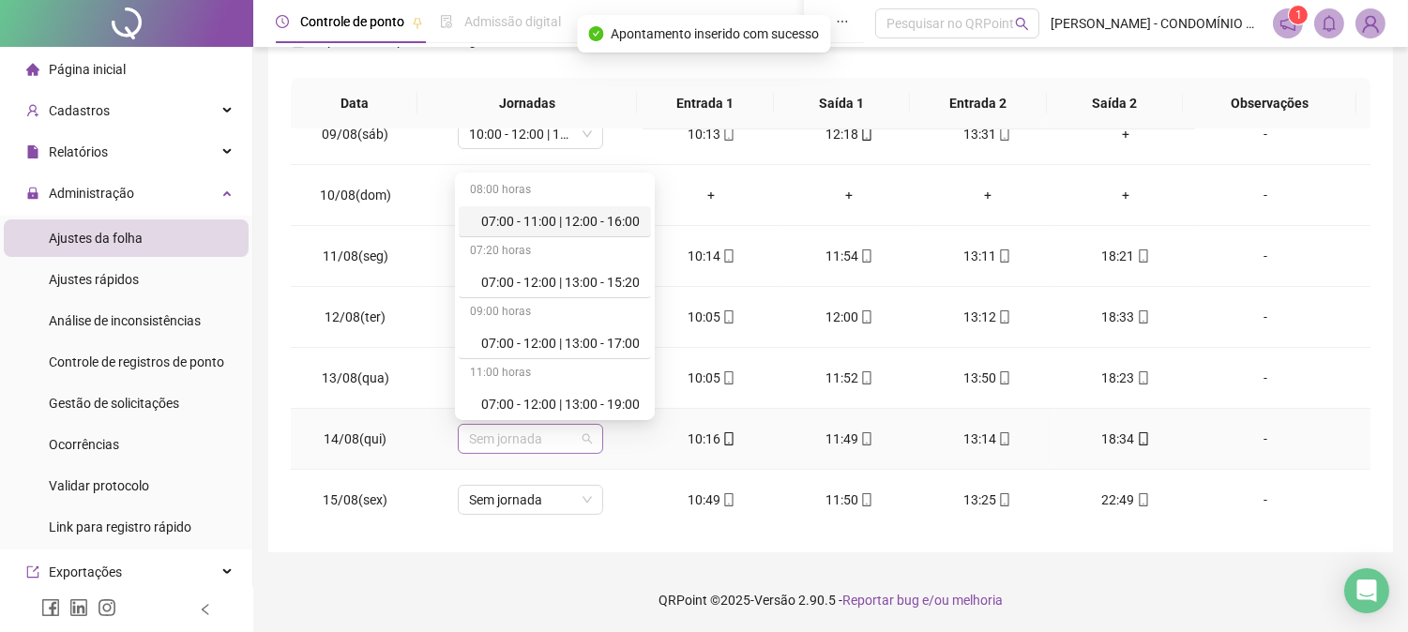
click at [501, 433] on span "Sem jornada" at bounding box center [530, 439] width 123 height 28
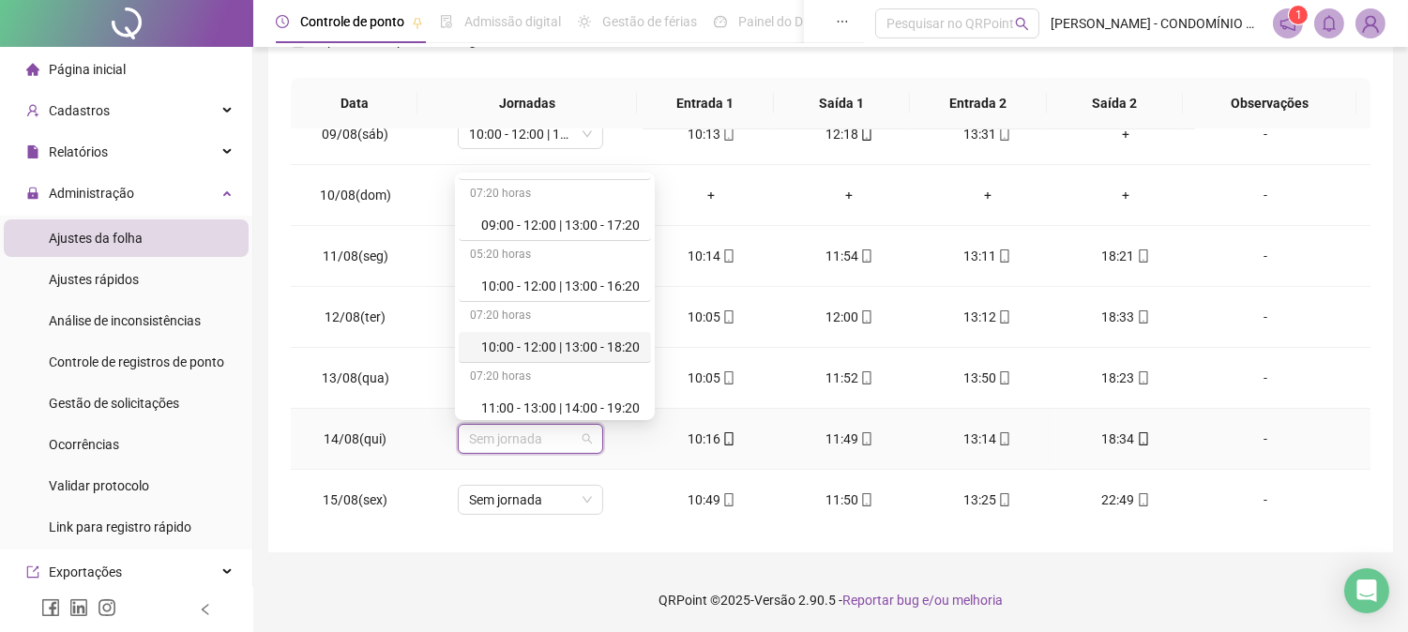
click at [619, 345] on div "10:00 - 12:00 | 13:00 - 18:20" at bounding box center [560, 347] width 158 height 21
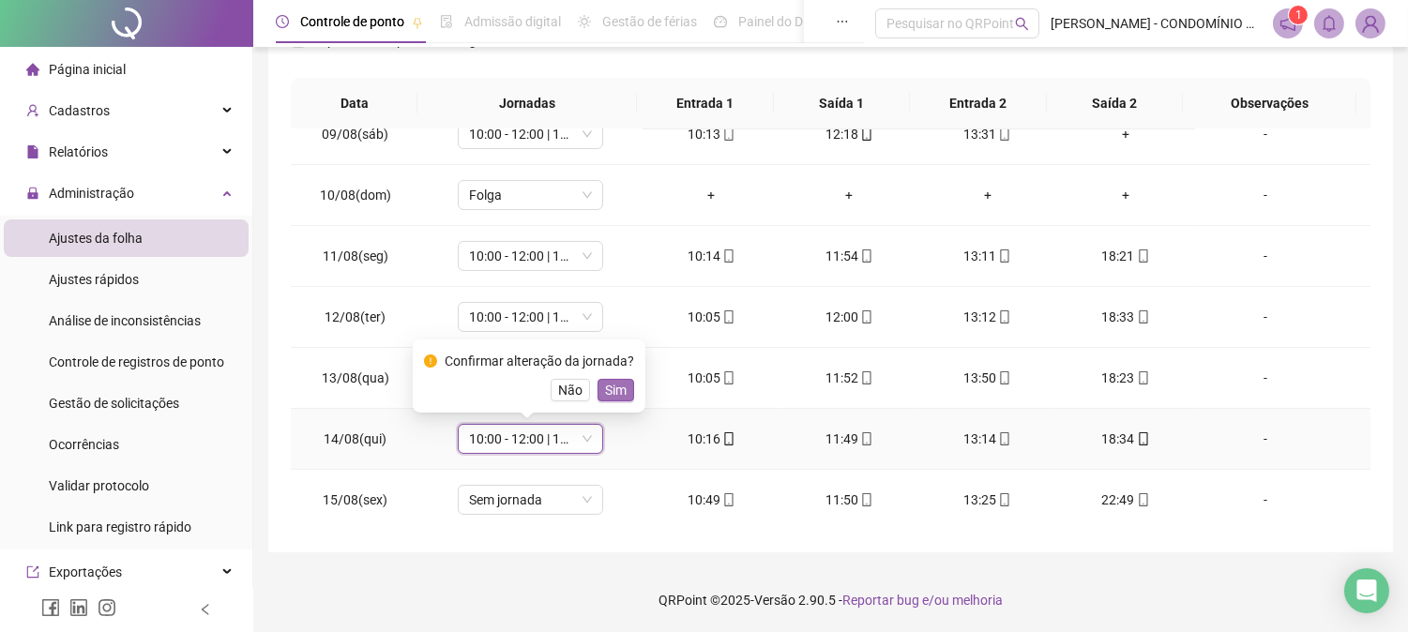
click at [614, 391] on span "Sim" at bounding box center [616, 390] width 22 height 21
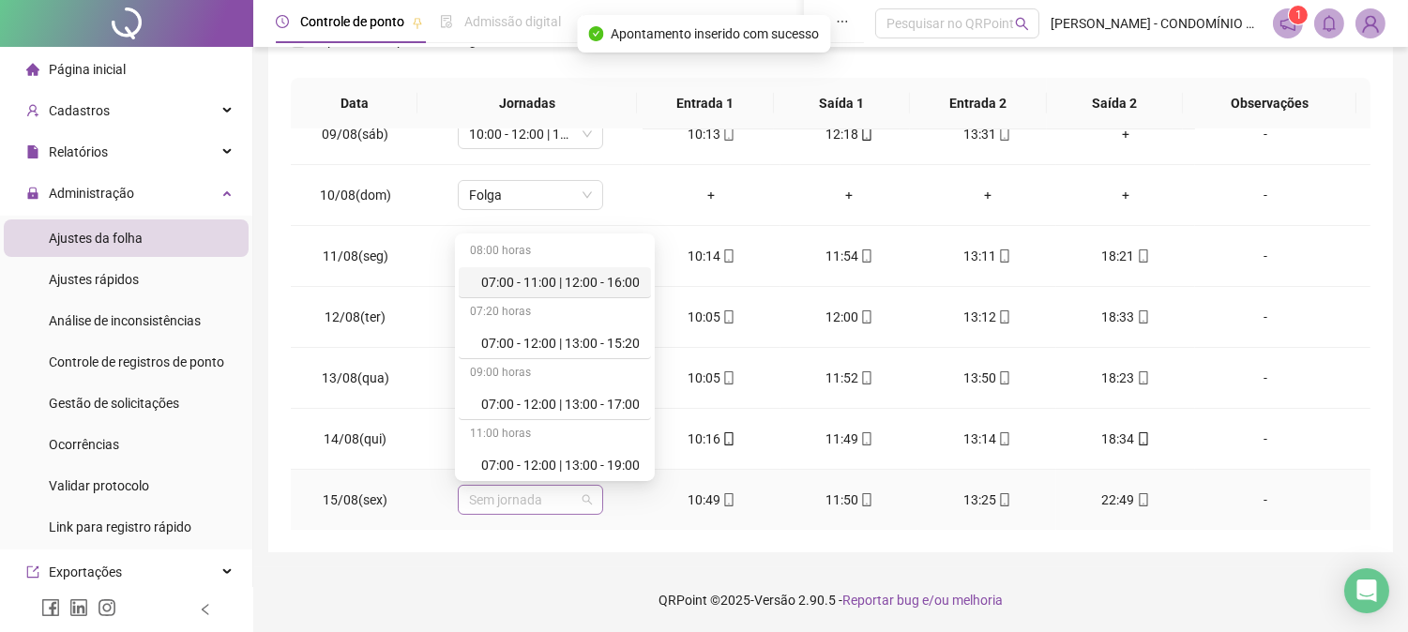
click at [512, 501] on span "Sem jornada" at bounding box center [530, 500] width 123 height 28
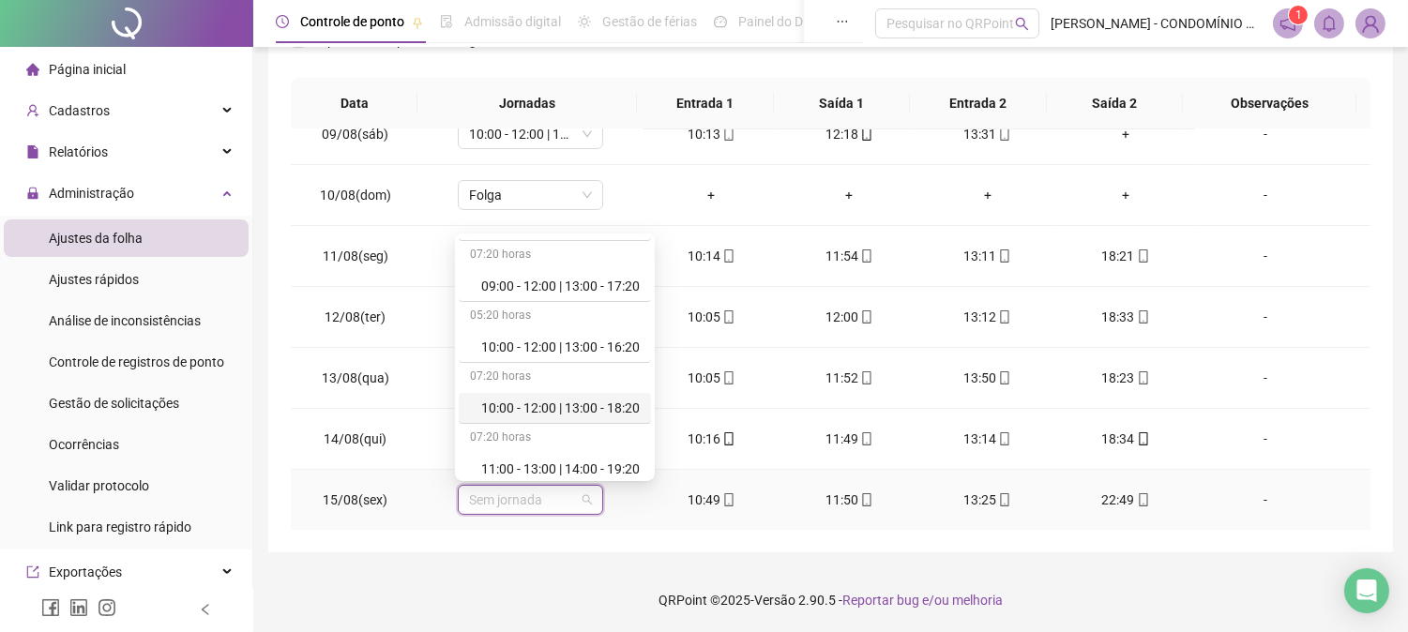
click at [621, 407] on div "10:00 - 12:00 | 13:00 - 18:20" at bounding box center [560, 408] width 158 height 21
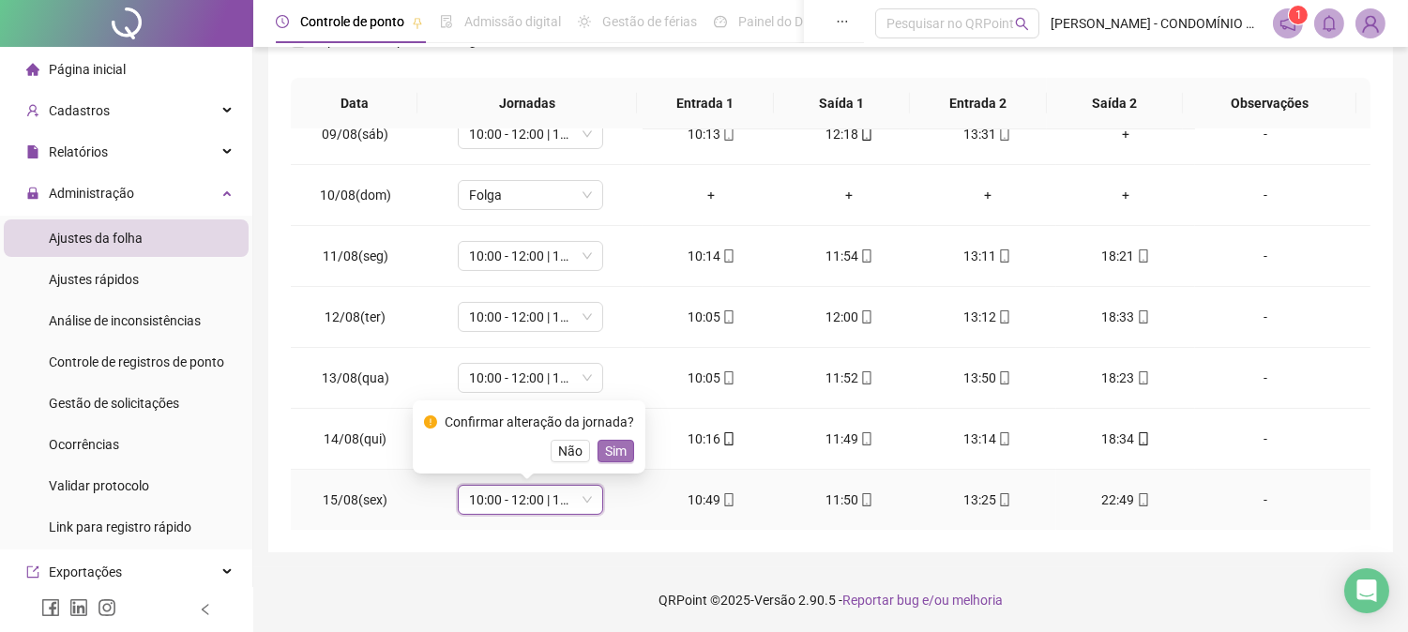
click at [607, 447] on span "Sim" at bounding box center [616, 451] width 22 height 21
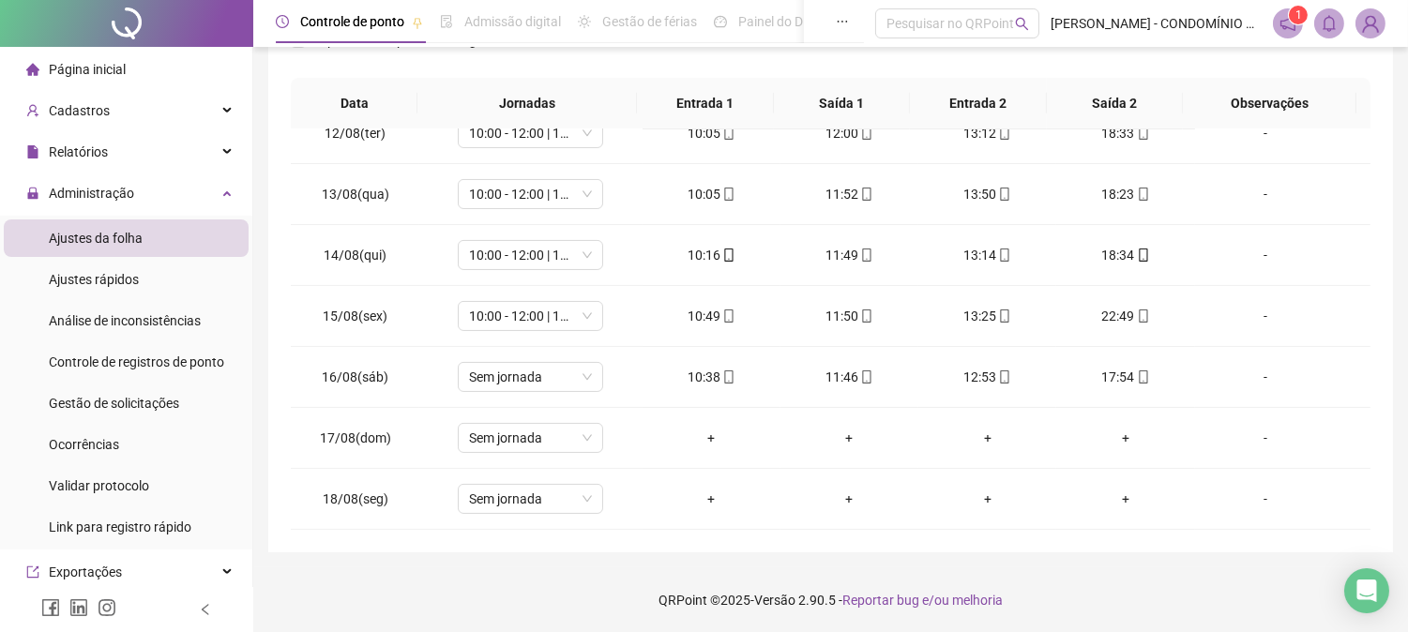
scroll to position [698, 0]
click at [498, 382] on span "Sem jornada" at bounding box center [530, 377] width 123 height 28
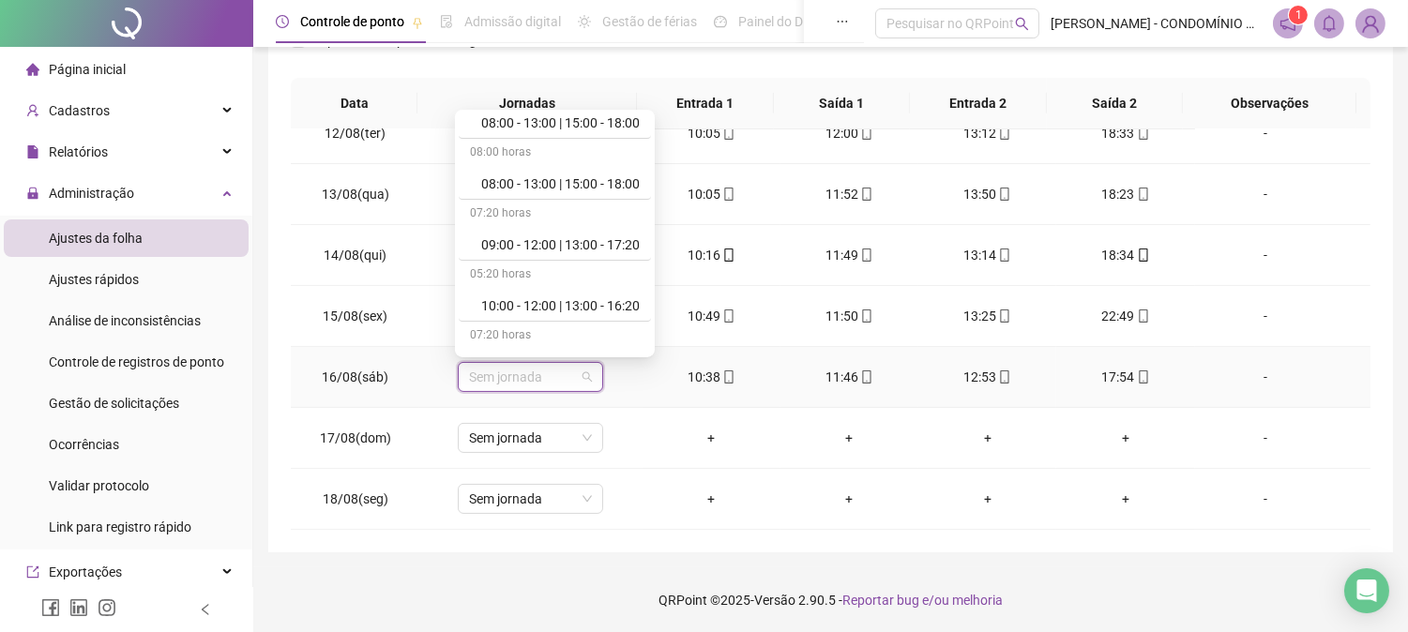
scroll to position [626, 0]
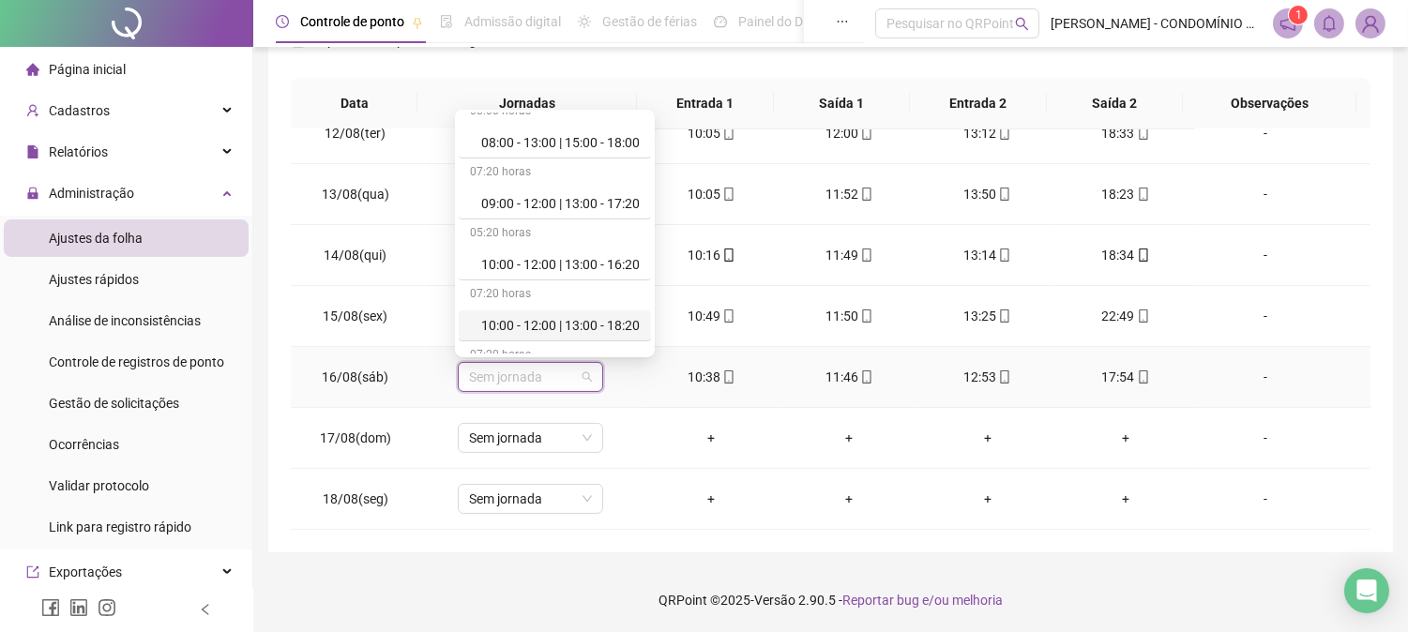
click at [612, 324] on div "10:00 - 12:00 | 13:00 - 18:20" at bounding box center [560, 325] width 158 height 21
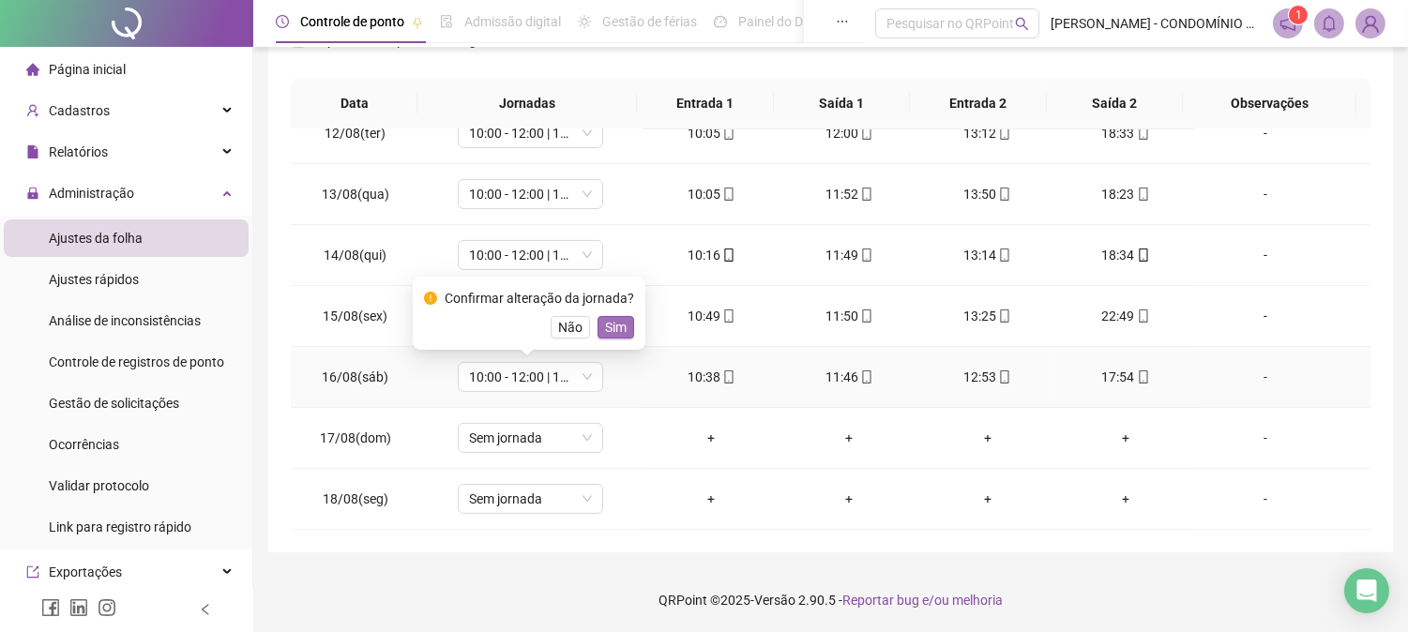
click at [611, 323] on span "Sim" at bounding box center [616, 327] width 22 height 21
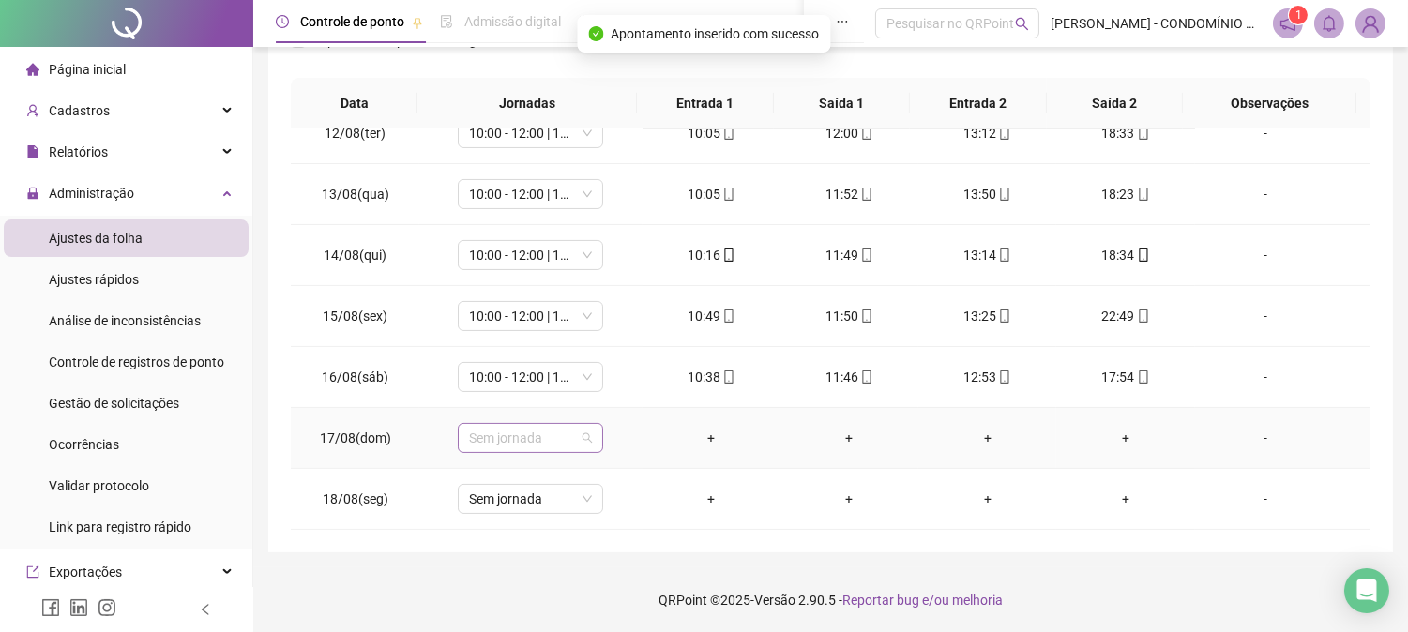
click at [502, 434] on span "Sem jornada" at bounding box center [530, 438] width 123 height 28
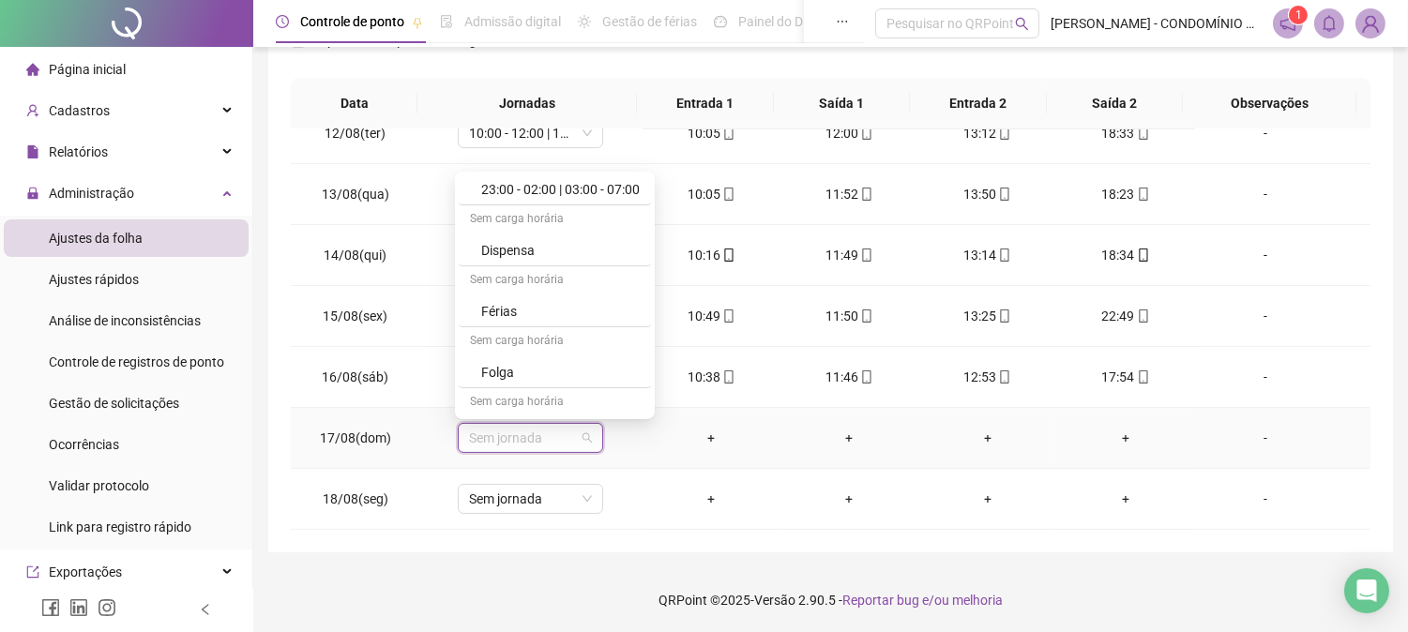
scroll to position [1291, 0]
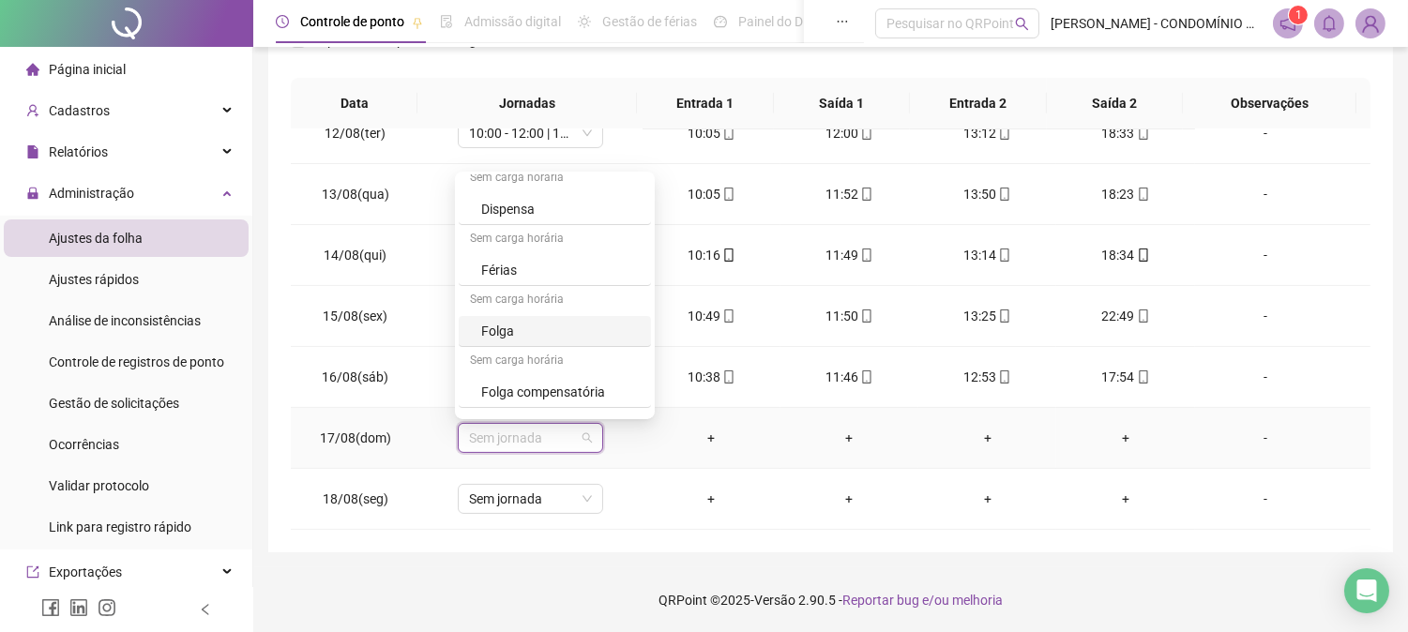
click at [509, 332] on div "Folga" at bounding box center [560, 331] width 158 height 21
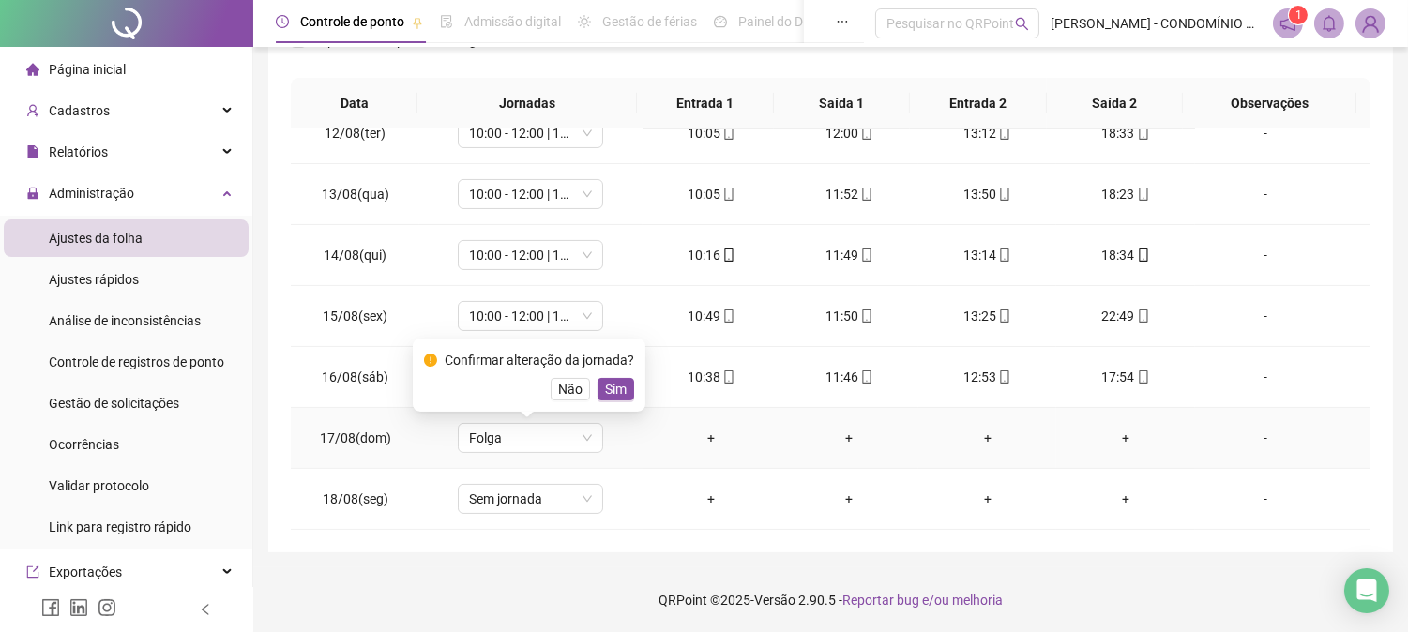
drag, startPoint x: 606, startPoint y: 388, endPoint x: 814, endPoint y: 414, distance: 209.7
click at [606, 387] on span "Sim" at bounding box center [616, 389] width 22 height 21
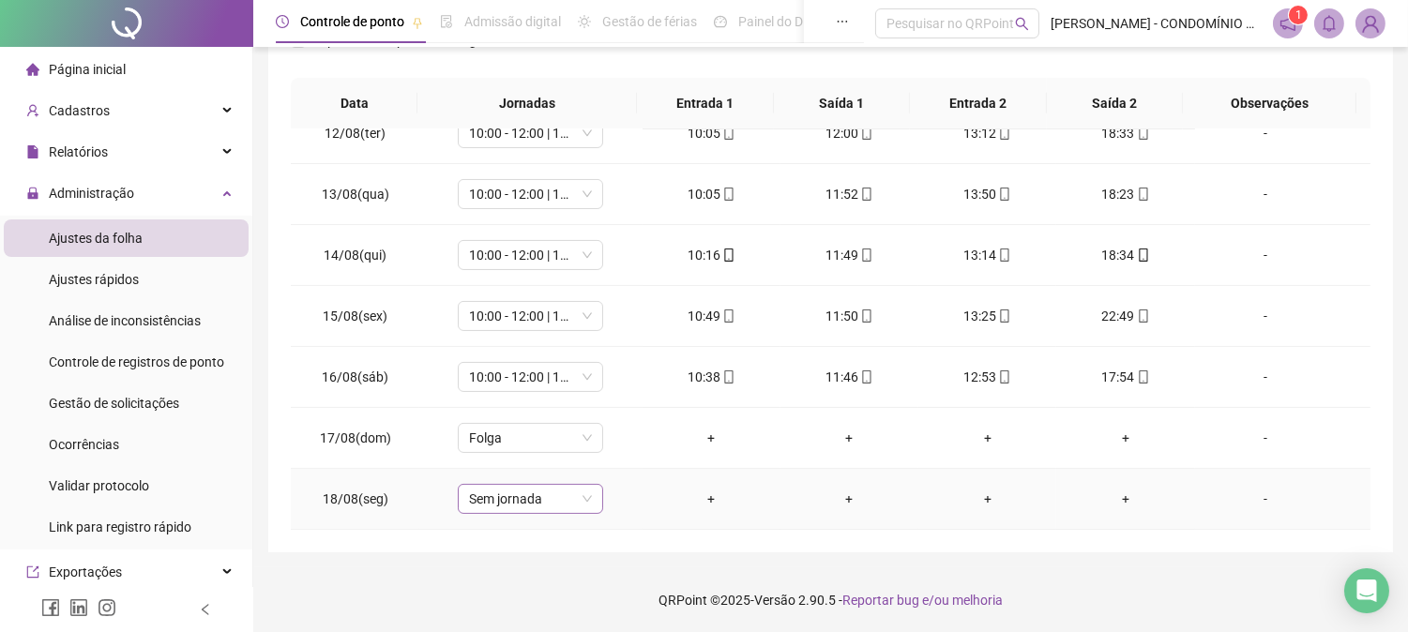
click at [484, 497] on span "Sem jornada" at bounding box center [530, 499] width 123 height 28
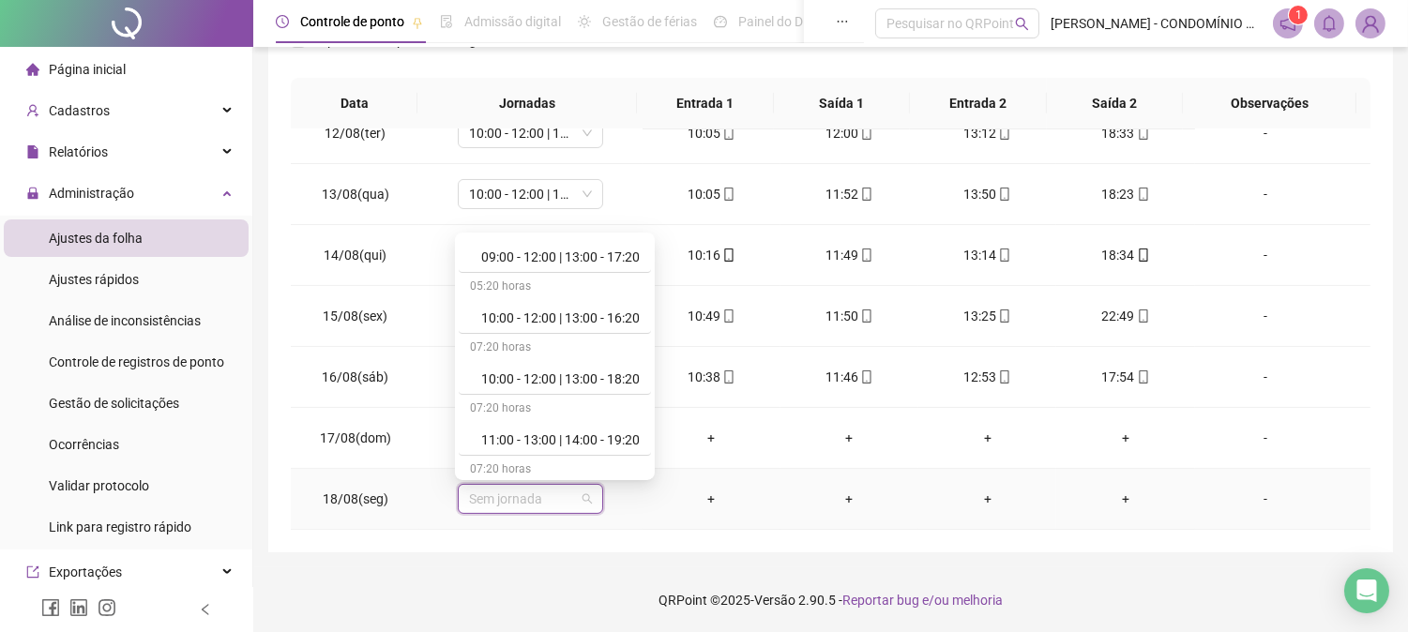
scroll to position [736, 0]
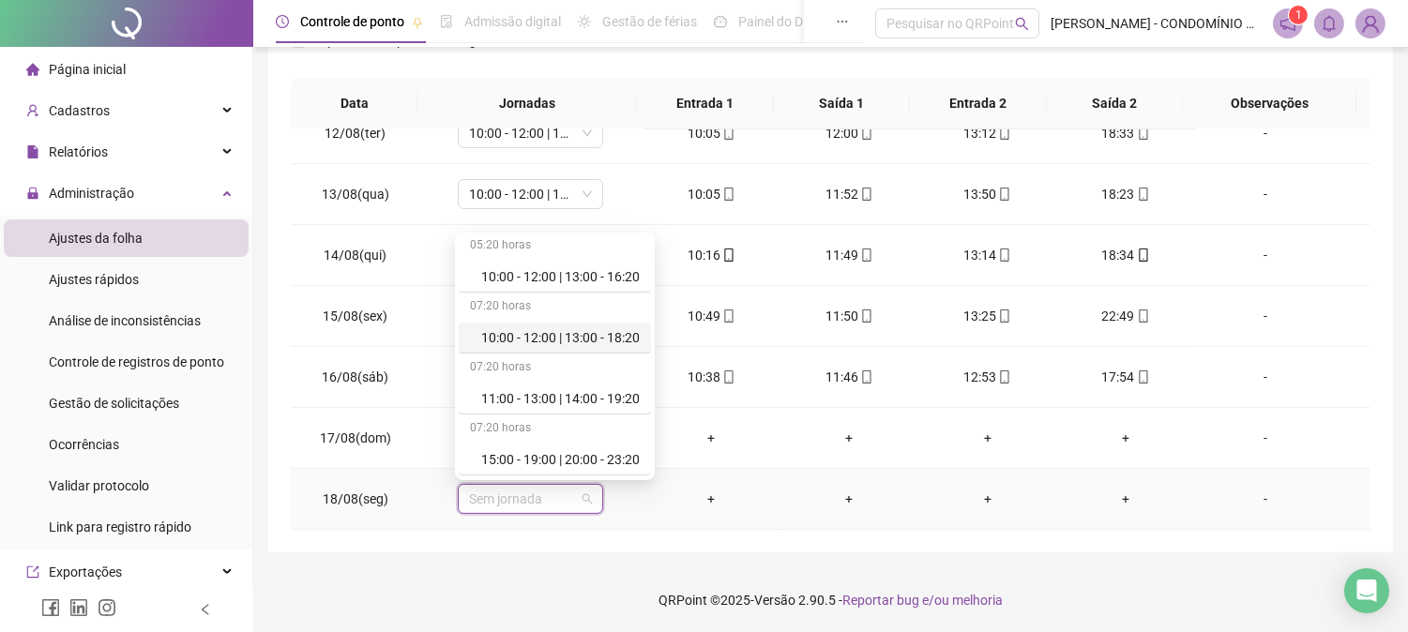
click at [615, 336] on div "10:00 - 12:00 | 13:00 - 18:20" at bounding box center [560, 337] width 158 height 21
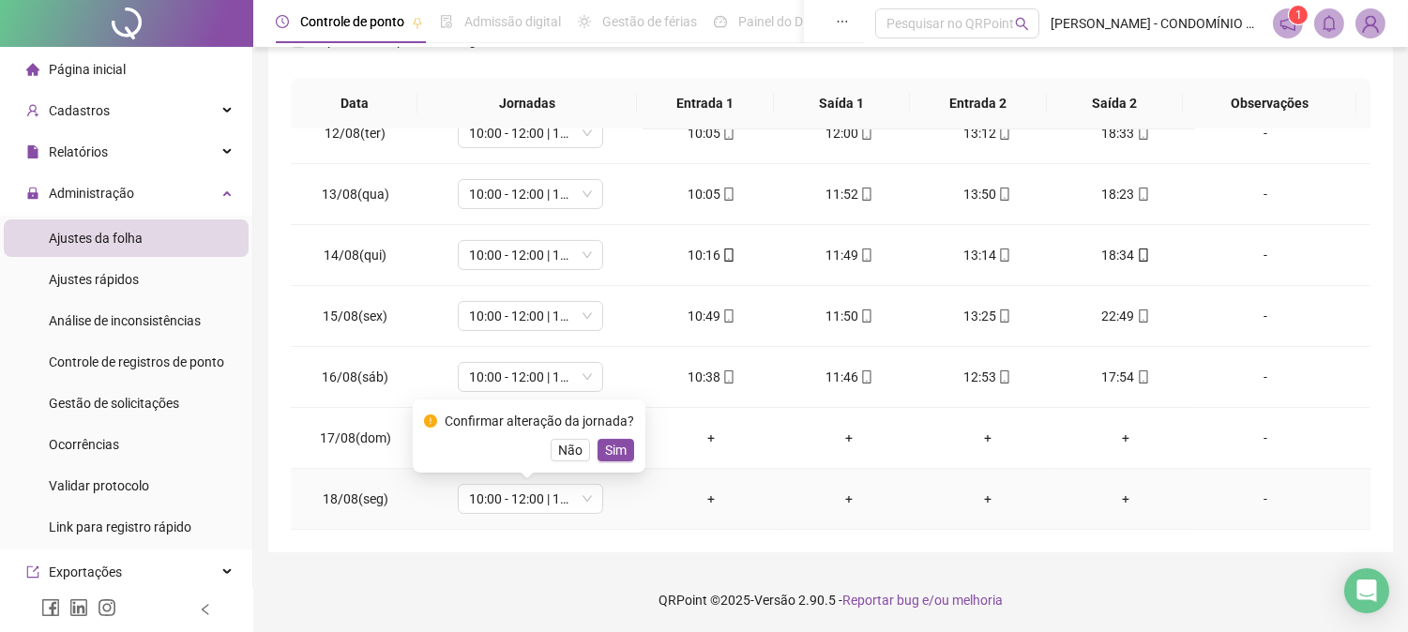
click at [611, 441] on span "Sim" at bounding box center [616, 450] width 22 height 21
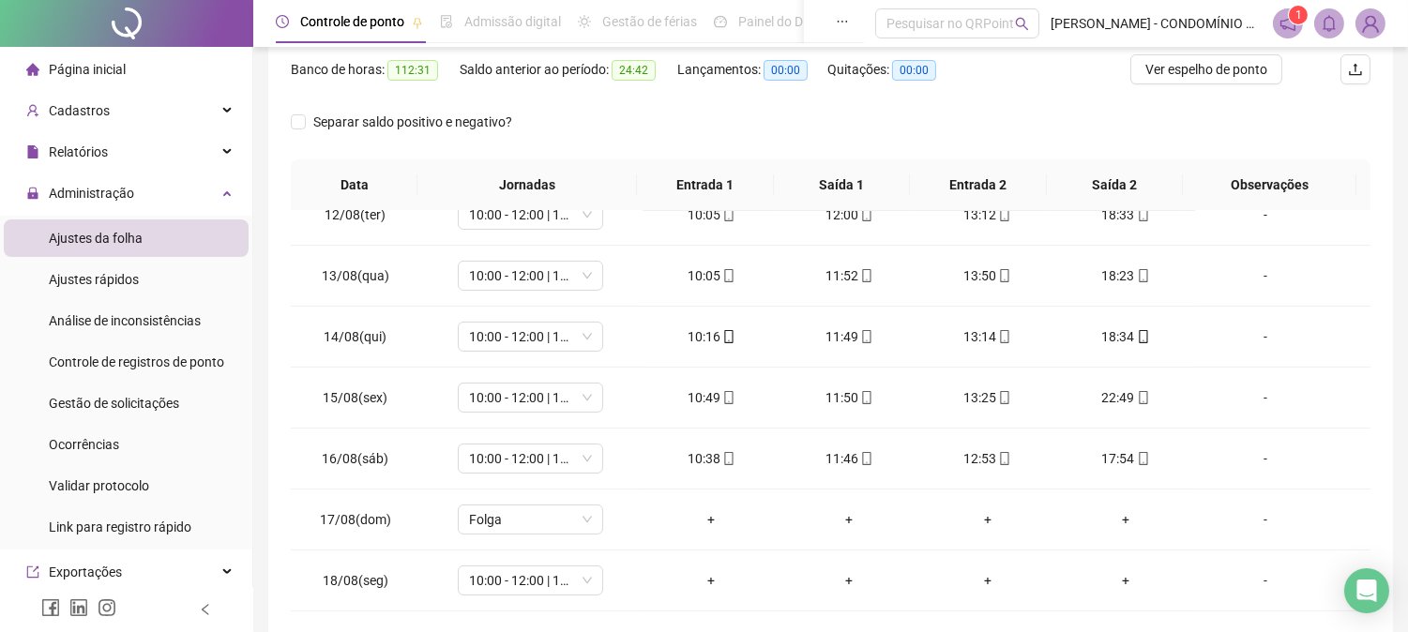
scroll to position [0, 0]
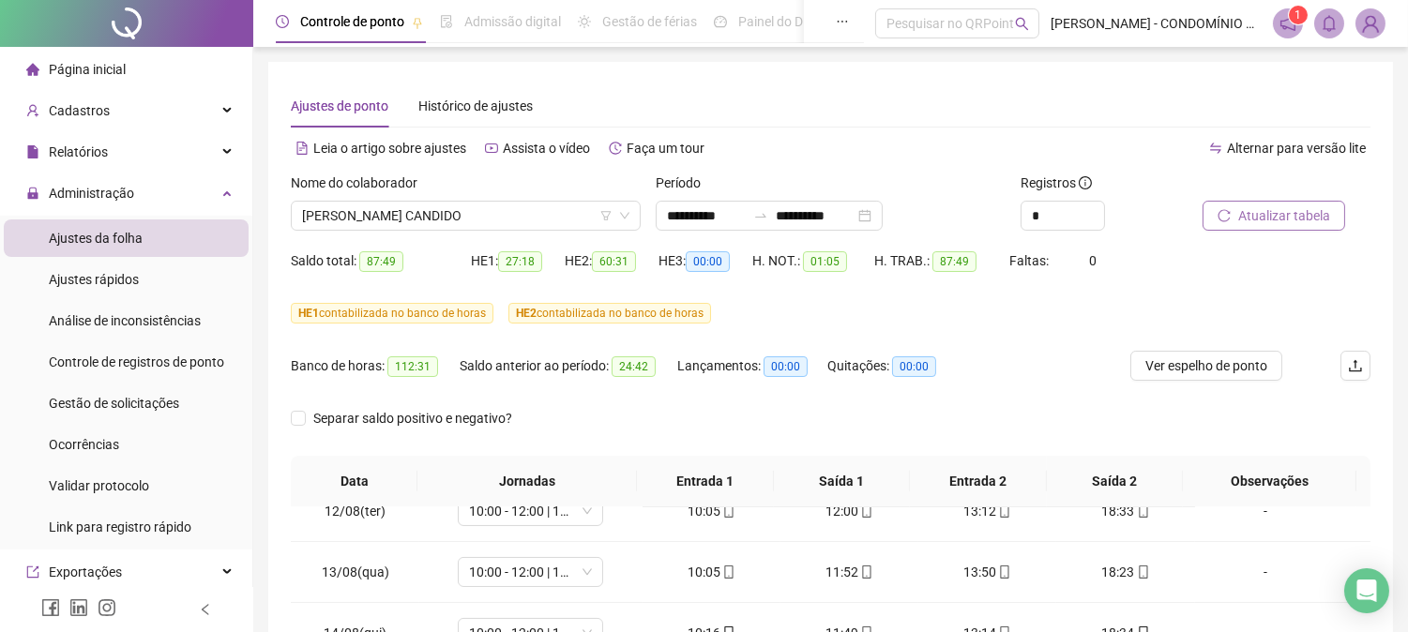
click at [1279, 214] on span "Atualizar tabela" at bounding box center [1284, 215] width 92 height 21
